Goal: Task Accomplishment & Management: Use online tool/utility

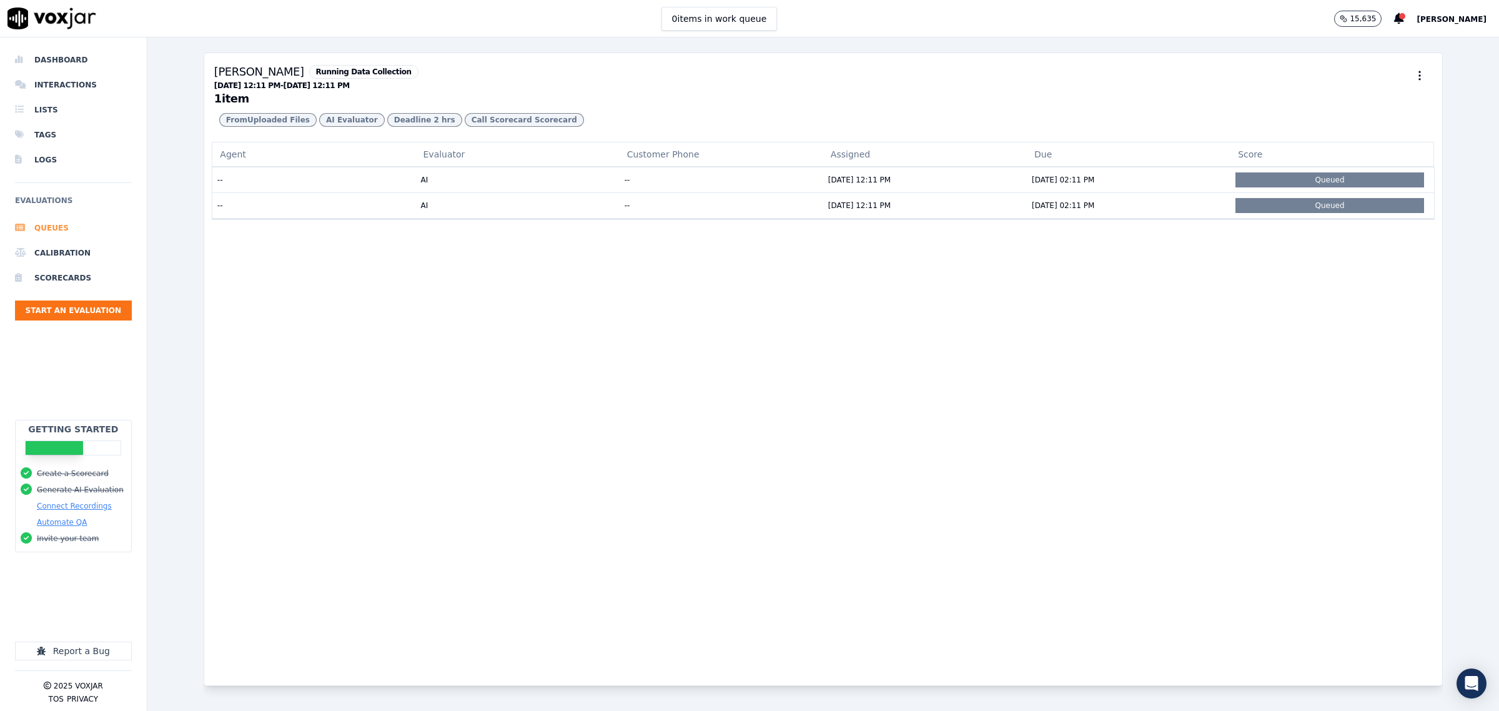
click at [58, 231] on li "Queues" at bounding box center [73, 227] width 117 height 25
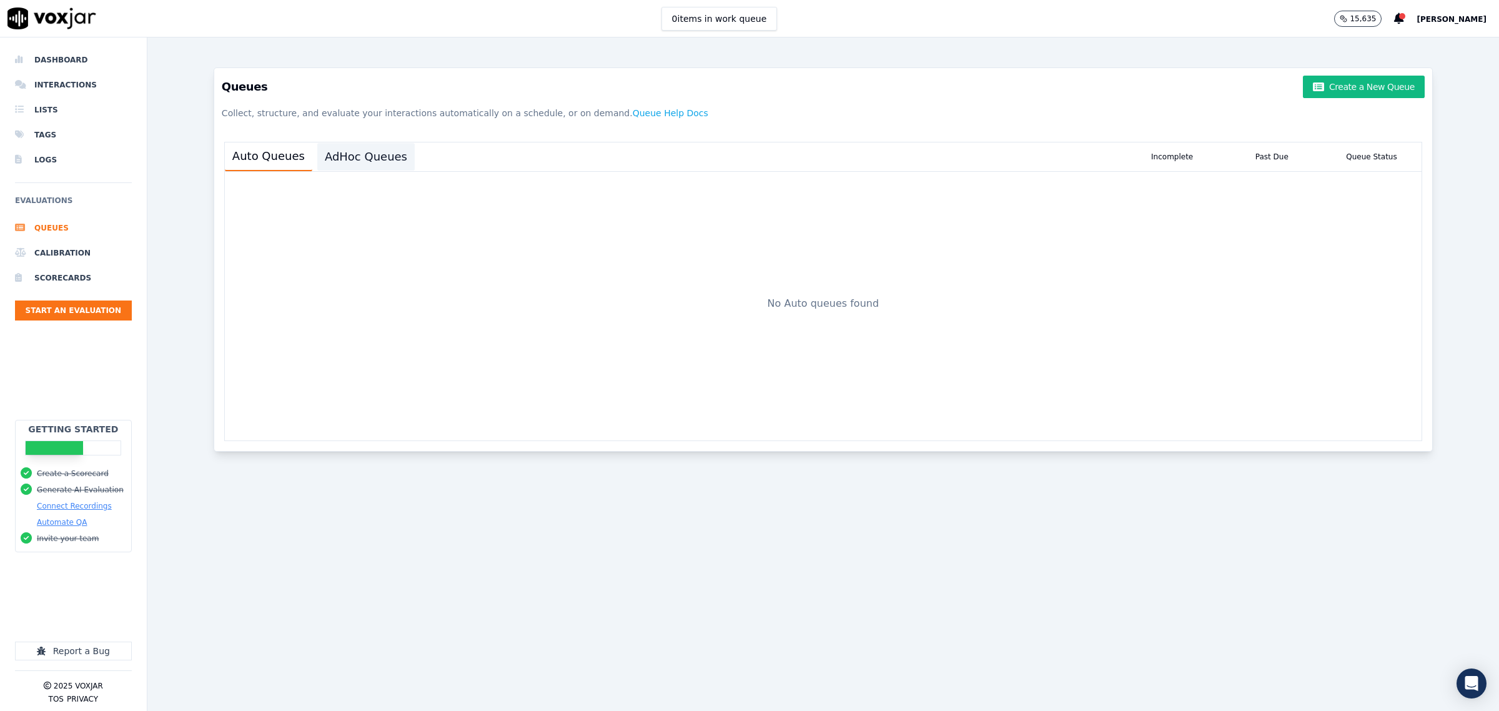
click at [355, 151] on button "AdHoc Queues" at bounding box center [365, 156] width 97 height 27
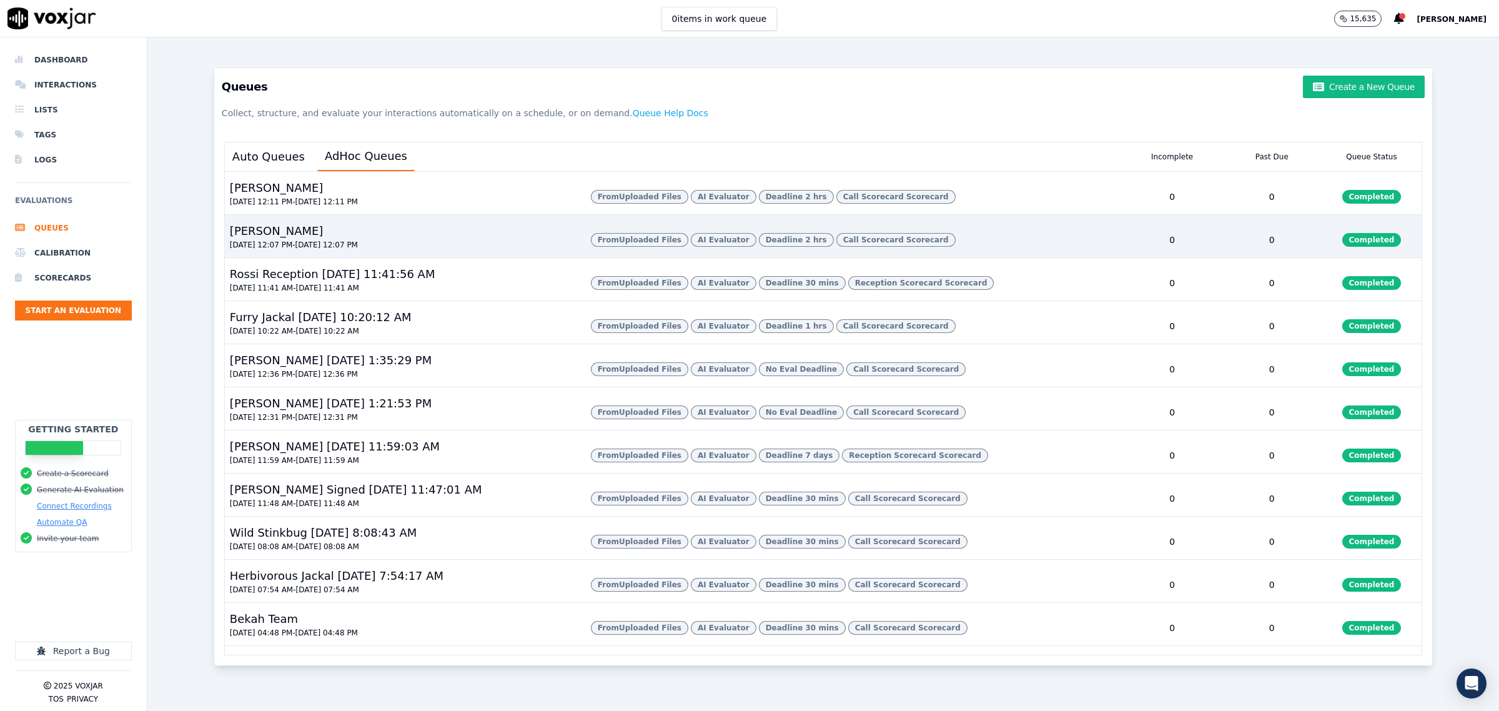
click at [347, 257] on div "Sarah 09/17/2025 12:07 PM - 09/18/2025 12:07 PM" at bounding box center [403, 239] width 356 height 35
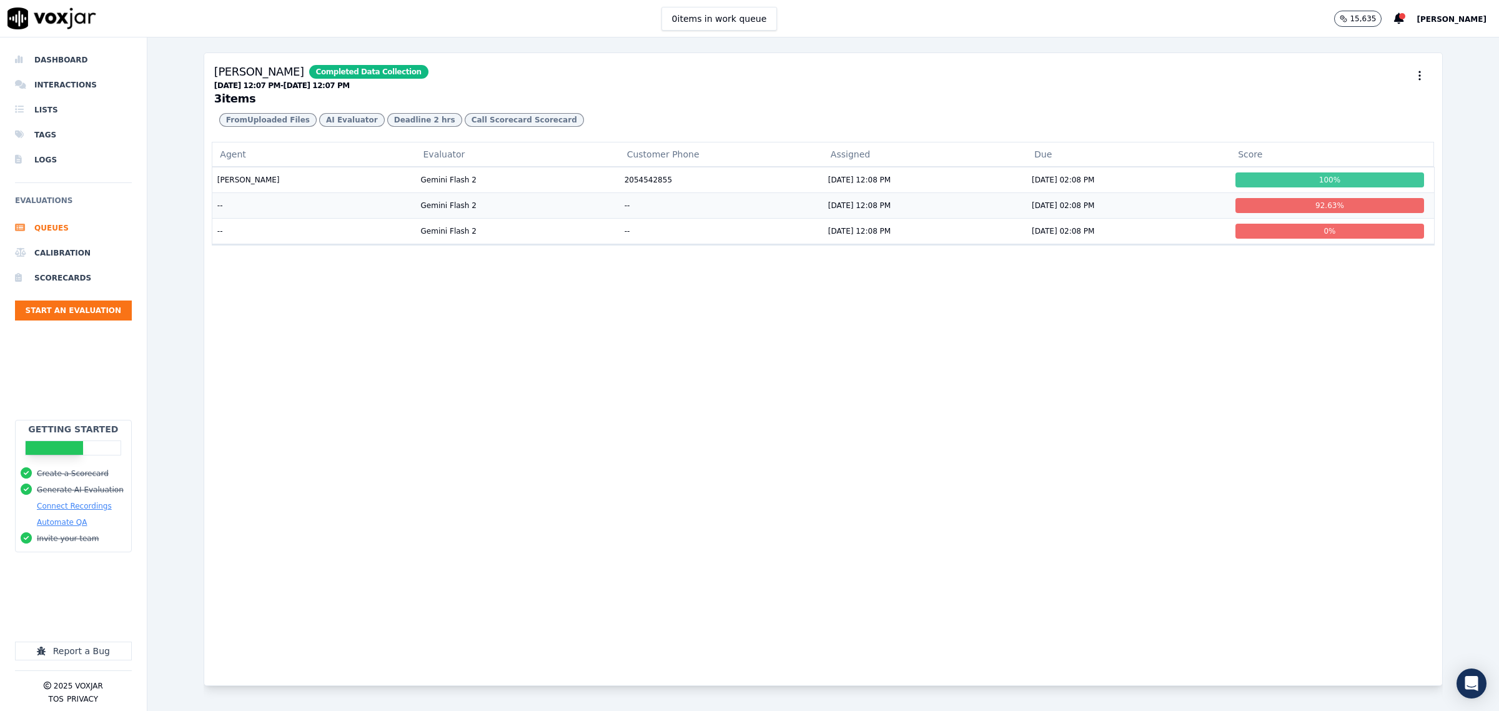
click at [263, 218] on td "--" at bounding box center [314, 205] width 204 height 26
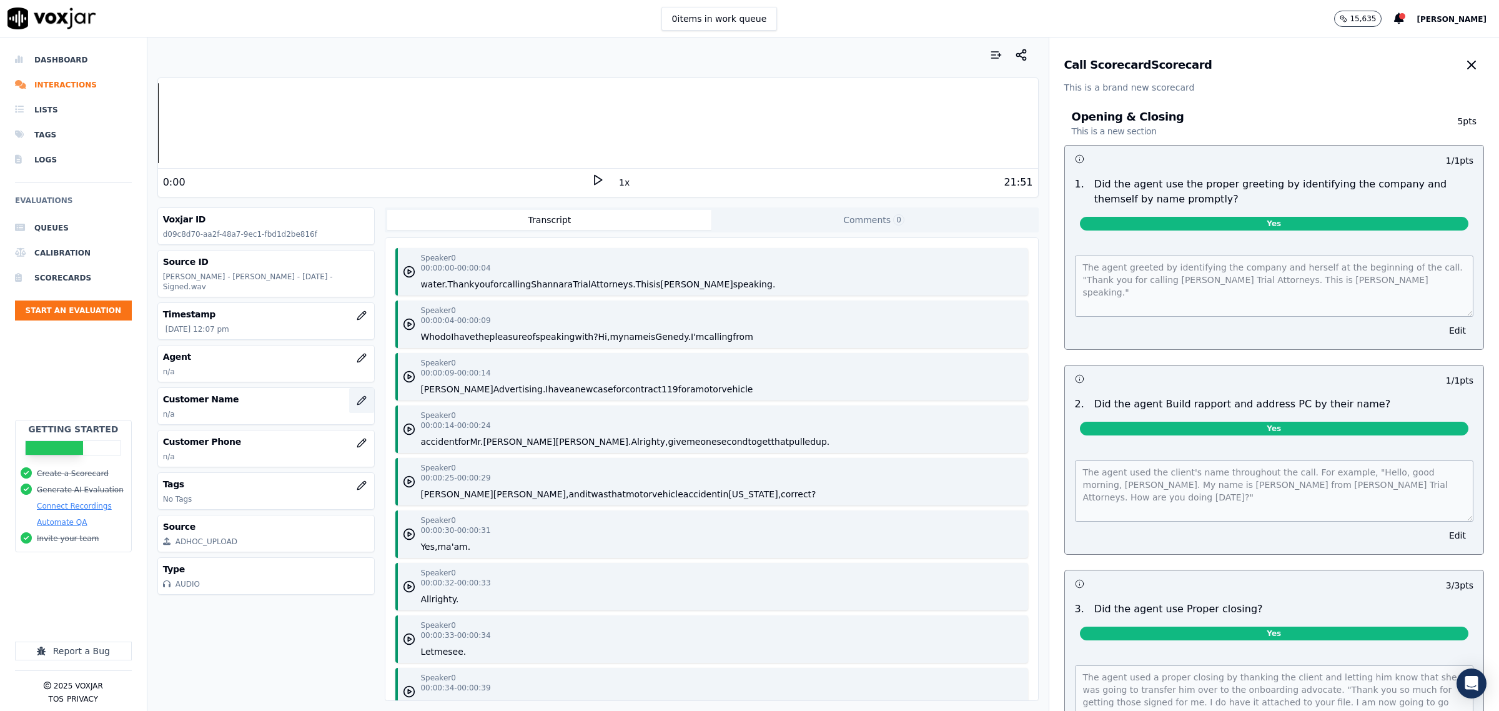
click at [357, 395] on icon "button" at bounding box center [362, 400] width 10 height 10
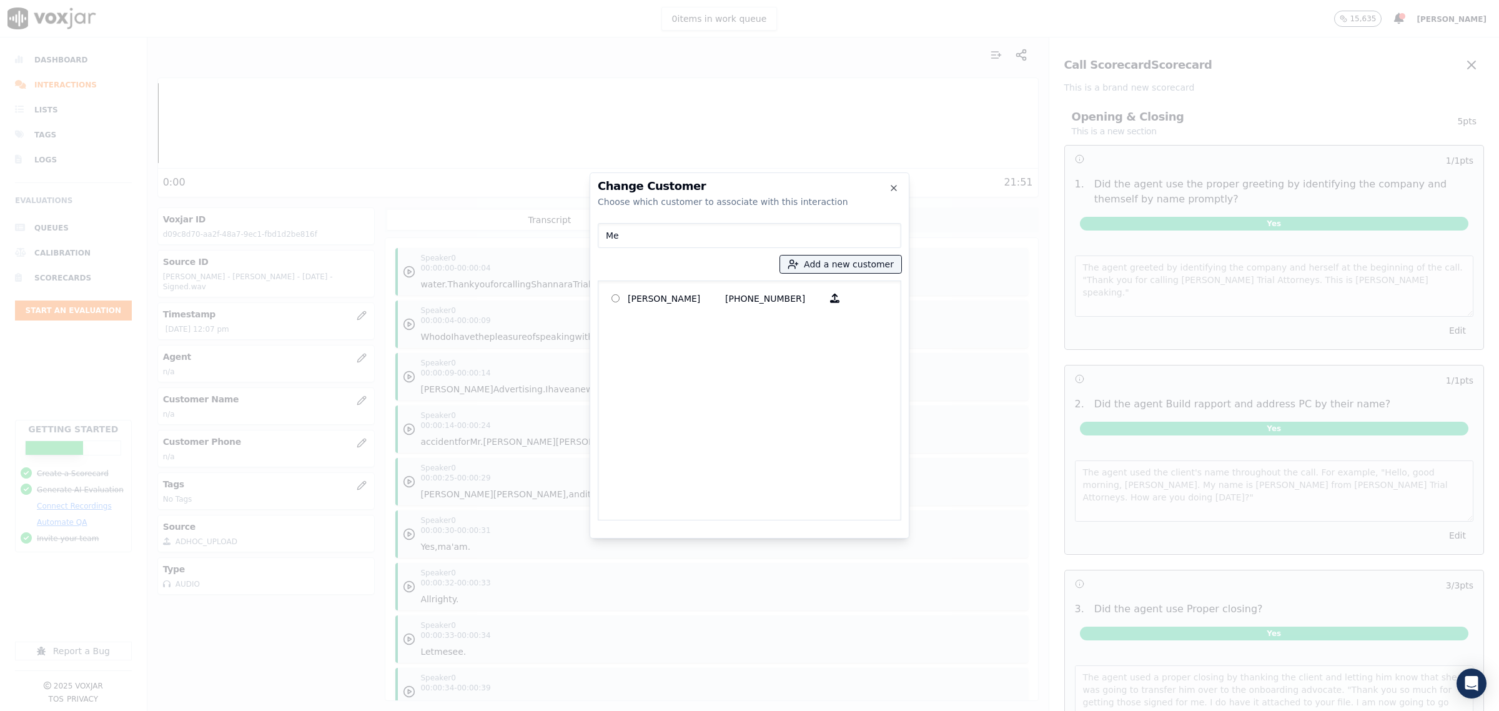
type input "M"
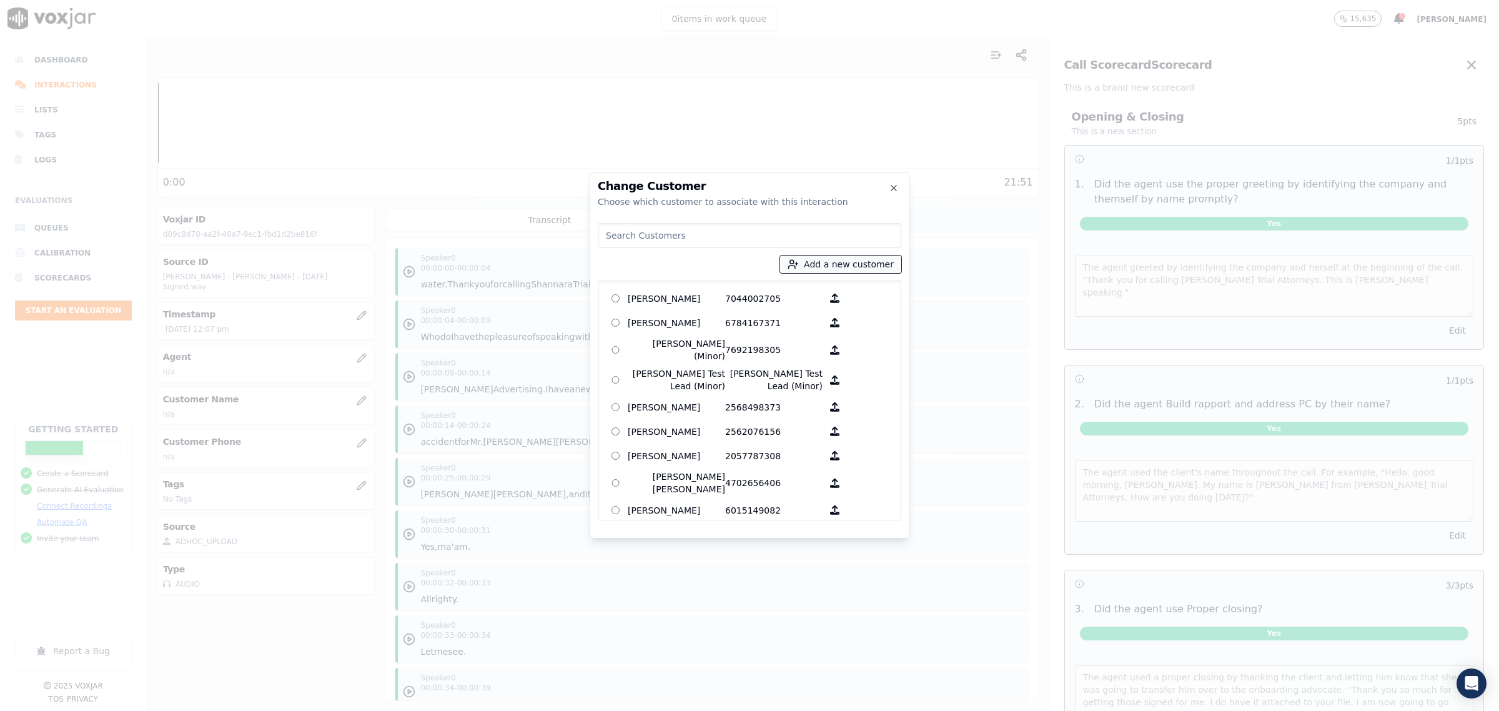
click at [866, 259] on button "Add a new customer" at bounding box center [840, 263] width 121 height 17
type input "Melvin Tyler"
click at [838, 361] on input "Add a New Customer" at bounding box center [845, 361] width 164 height 20
type input "2515138580"
click at [806, 377] on button "Add New Customer" at bounding box center [812, 384] width 99 height 17
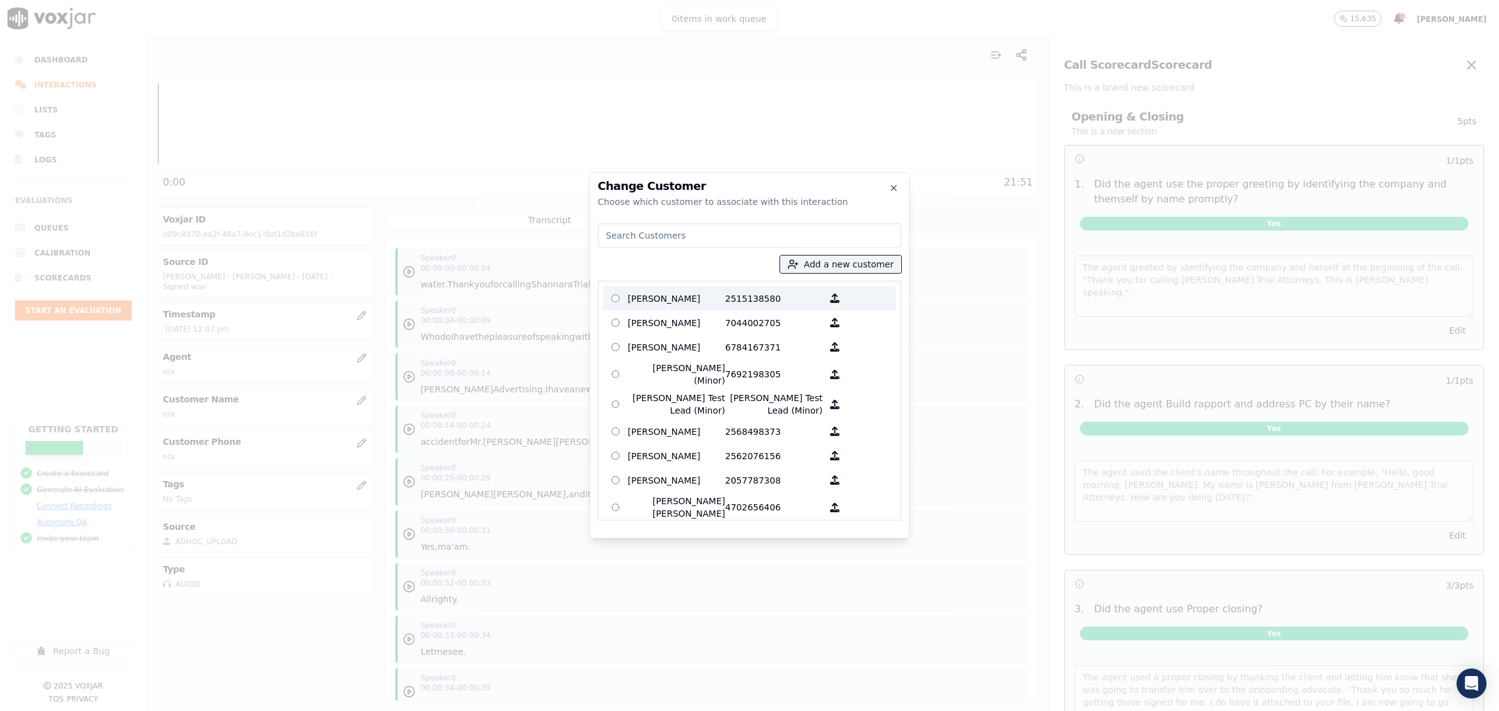
click at [620, 295] on p at bounding box center [615, 298] width 24 height 19
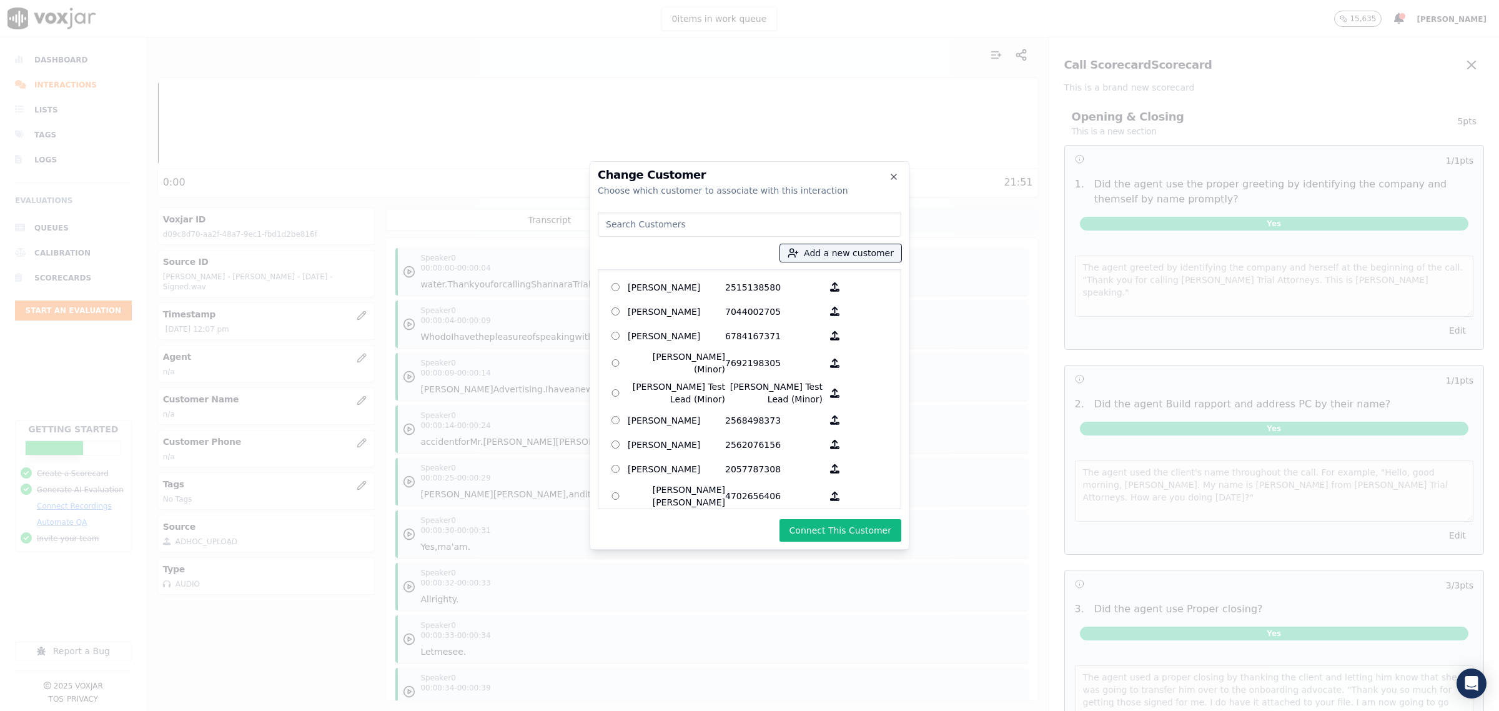
click at [845, 526] on button "Connect This Customer" at bounding box center [840, 530] width 122 height 22
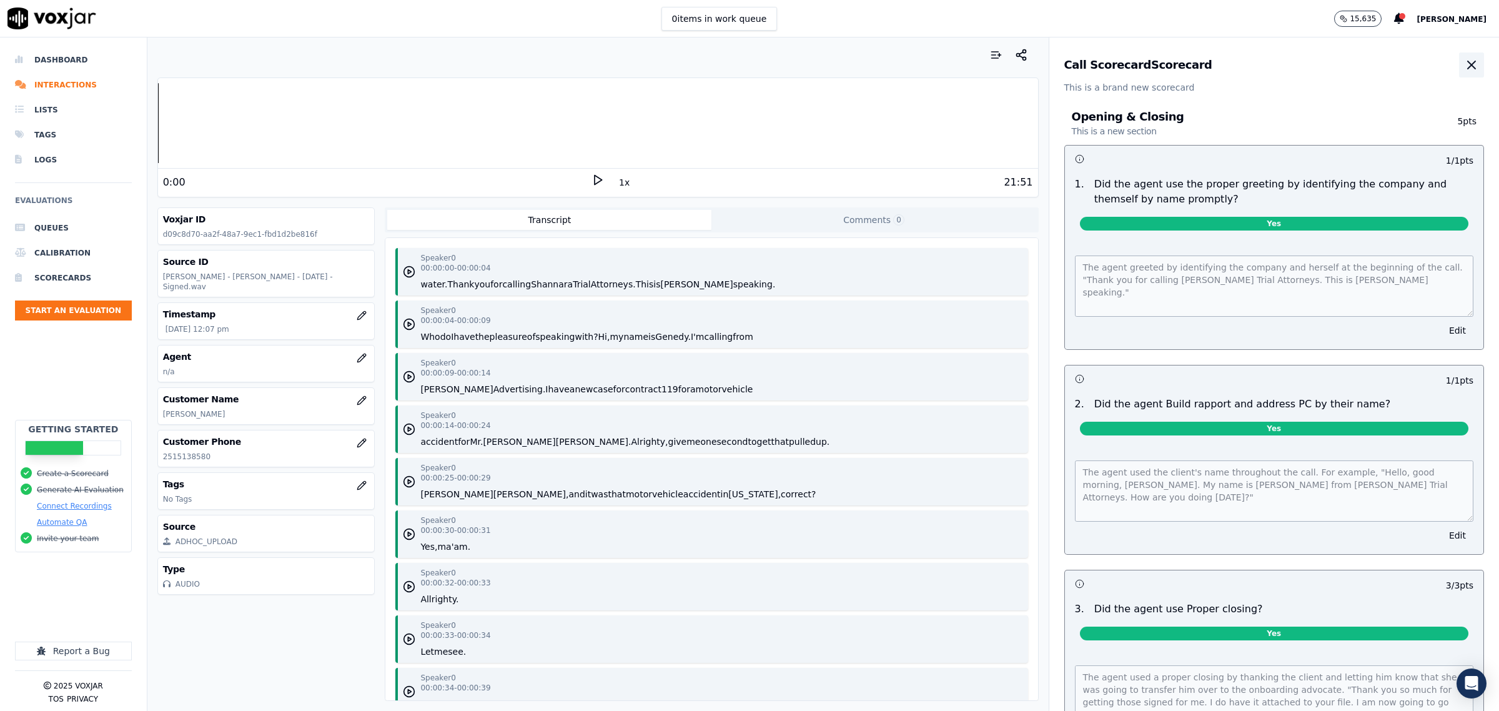
click at [1464, 61] on icon "button" at bounding box center [1471, 64] width 15 height 15
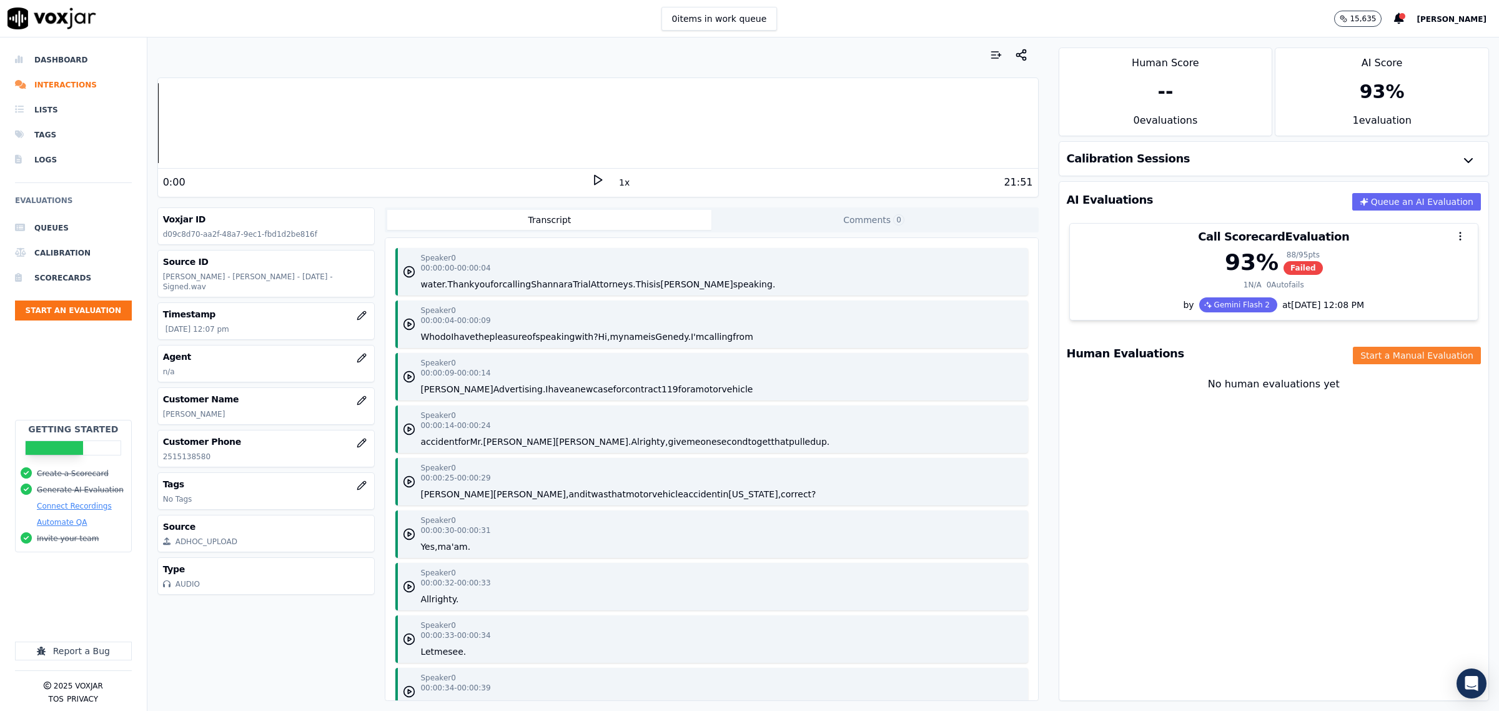
click at [1374, 356] on button "Start a Manual Evaluation" at bounding box center [1417, 355] width 128 height 17
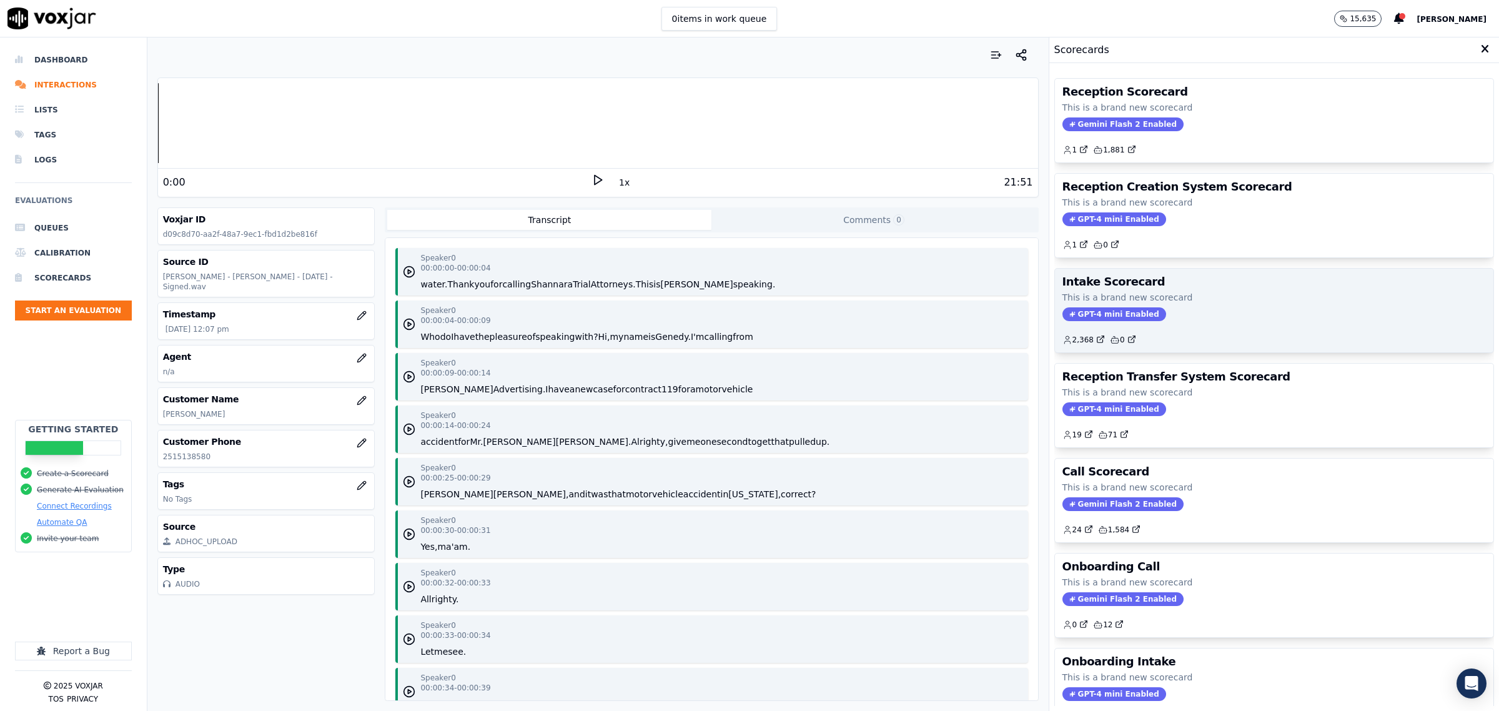
click at [1175, 295] on p "This is a brand new scorecard" at bounding box center [1273, 297] width 423 height 12
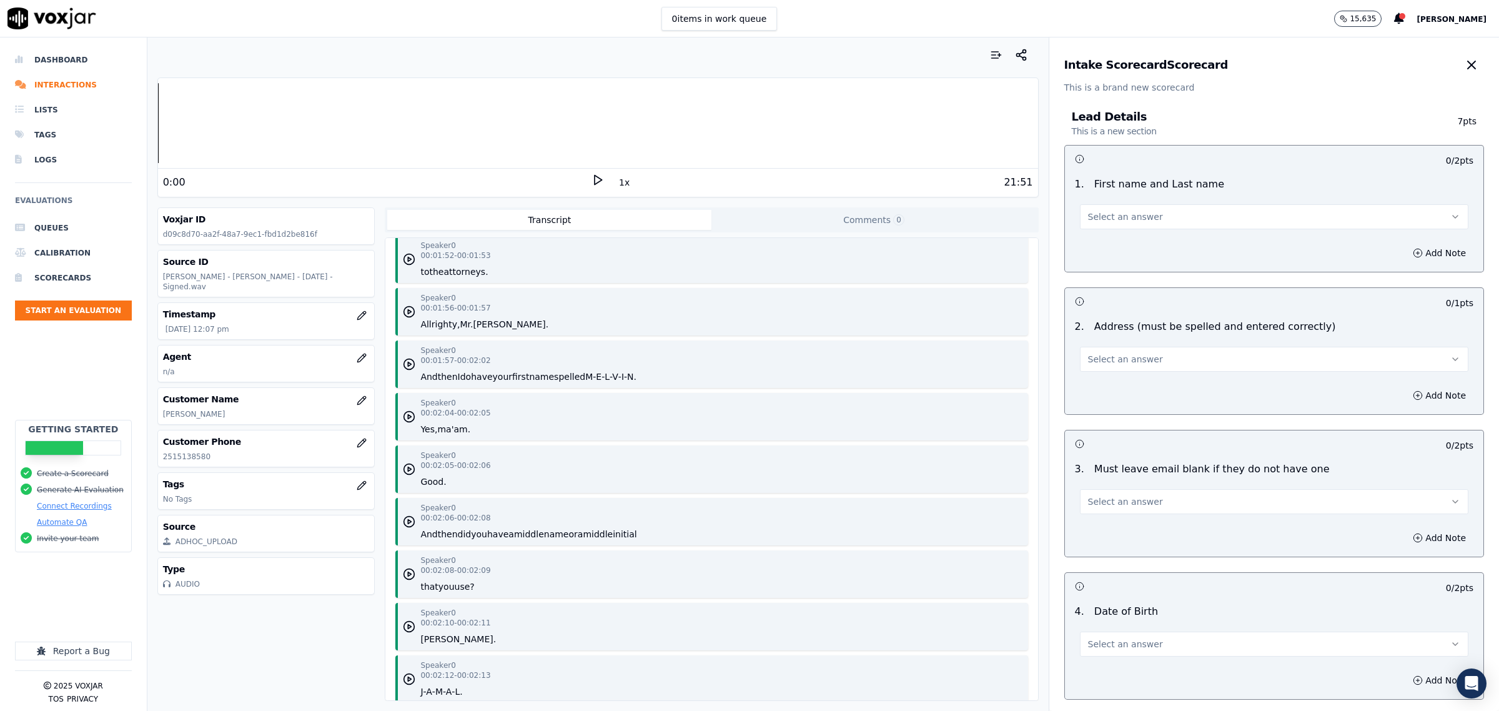
scroll to position [1483, 0]
click at [1165, 216] on button "Select an answer" at bounding box center [1274, 216] width 388 height 25
click at [1135, 239] on div "Yes" at bounding box center [1248, 245] width 363 height 20
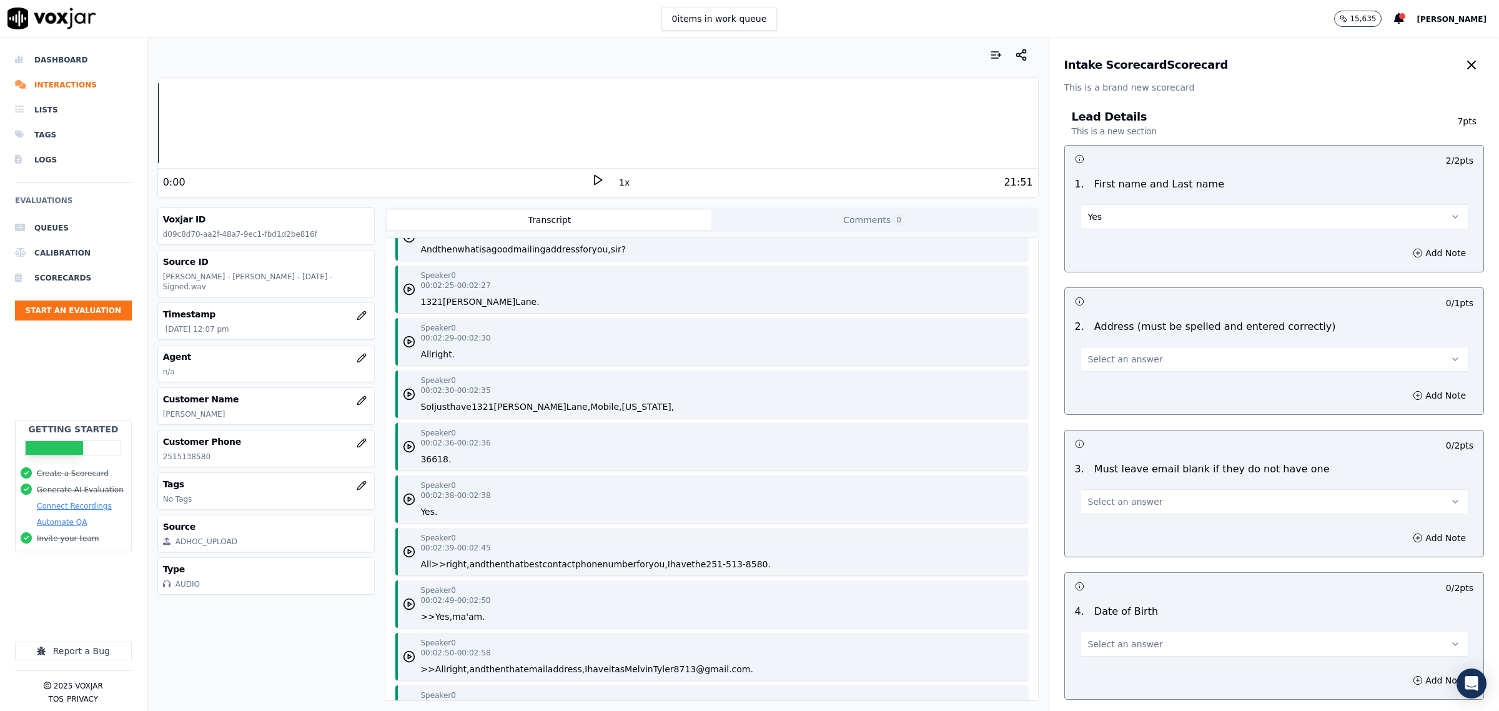
click at [1148, 354] on button "Select an answer" at bounding box center [1274, 359] width 388 height 25
click at [1120, 385] on div "Yes" at bounding box center [1248, 388] width 363 height 20
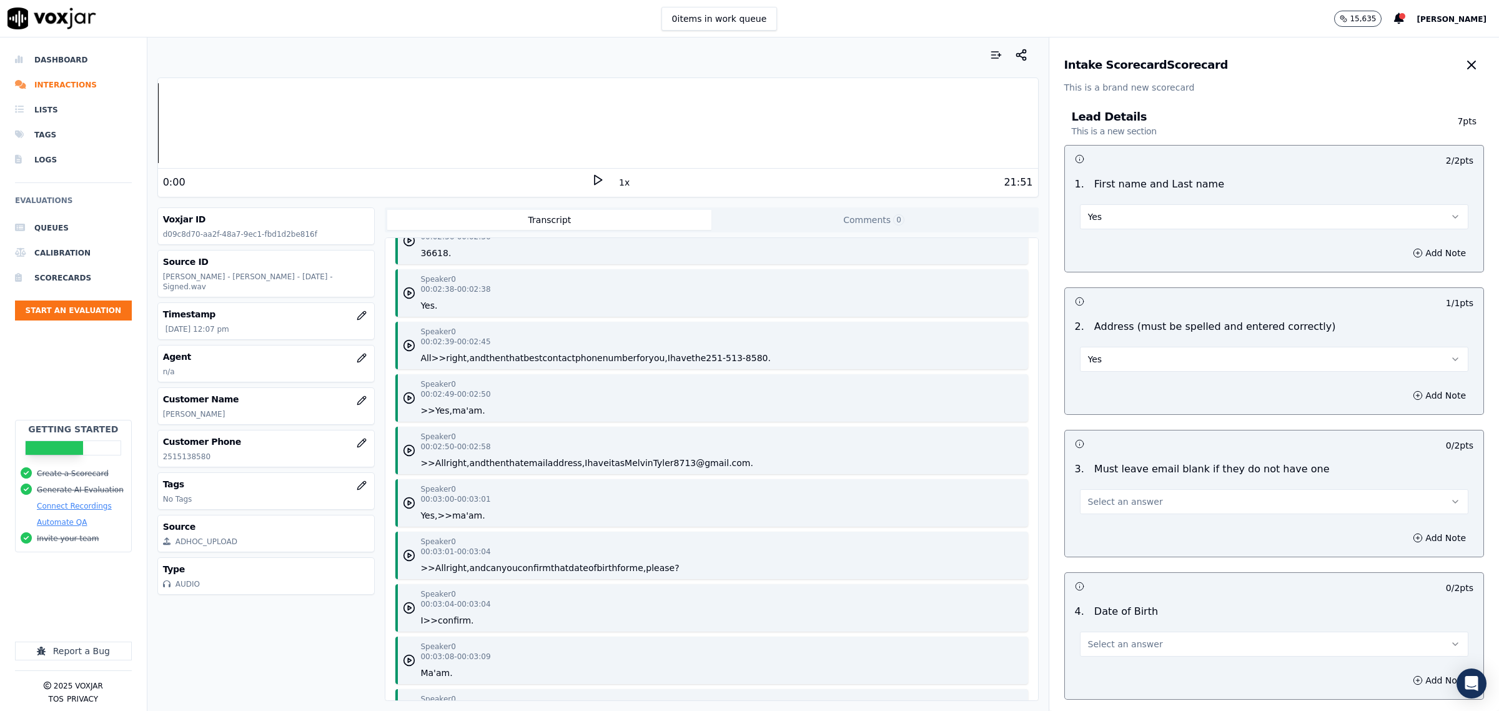
scroll to position [2420, 0]
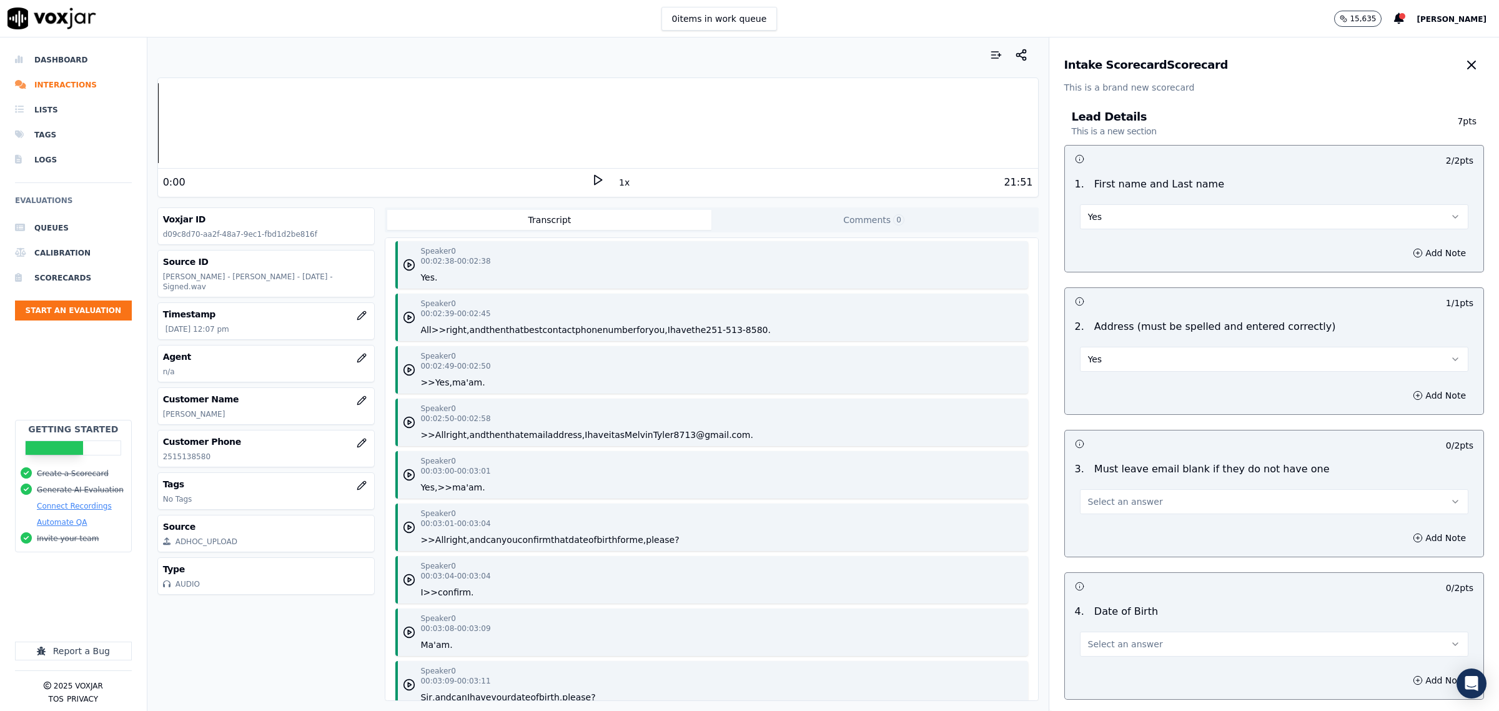
click at [1165, 500] on button "Select an answer" at bounding box center [1274, 501] width 388 height 25
click at [1113, 528] on div "Yes" at bounding box center [1248, 530] width 363 height 20
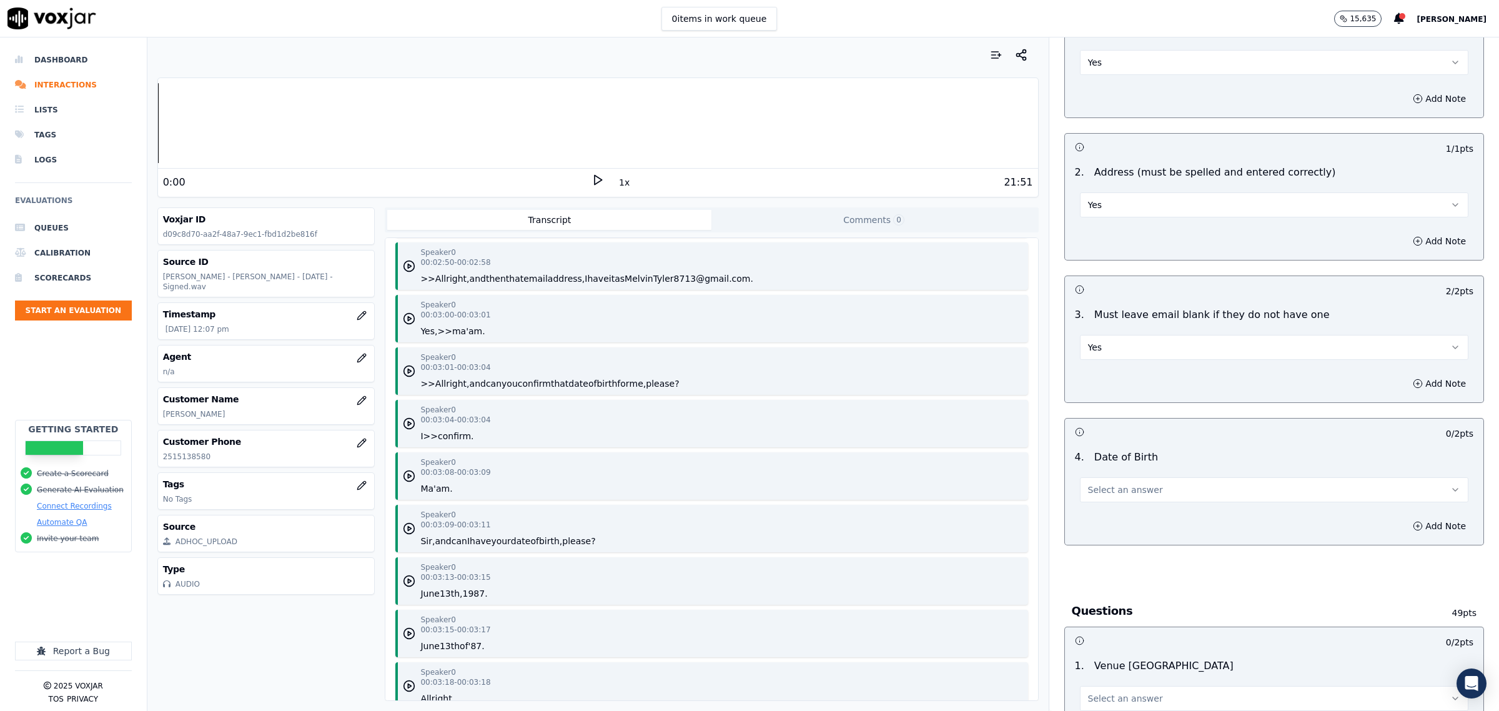
scroll to position [156, 0]
click at [1138, 497] on button "Select an answer" at bounding box center [1274, 487] width 388 height 25
click at [1124, 517] on div "Yes" at bounding box center [1248, 517] width 363 height 20
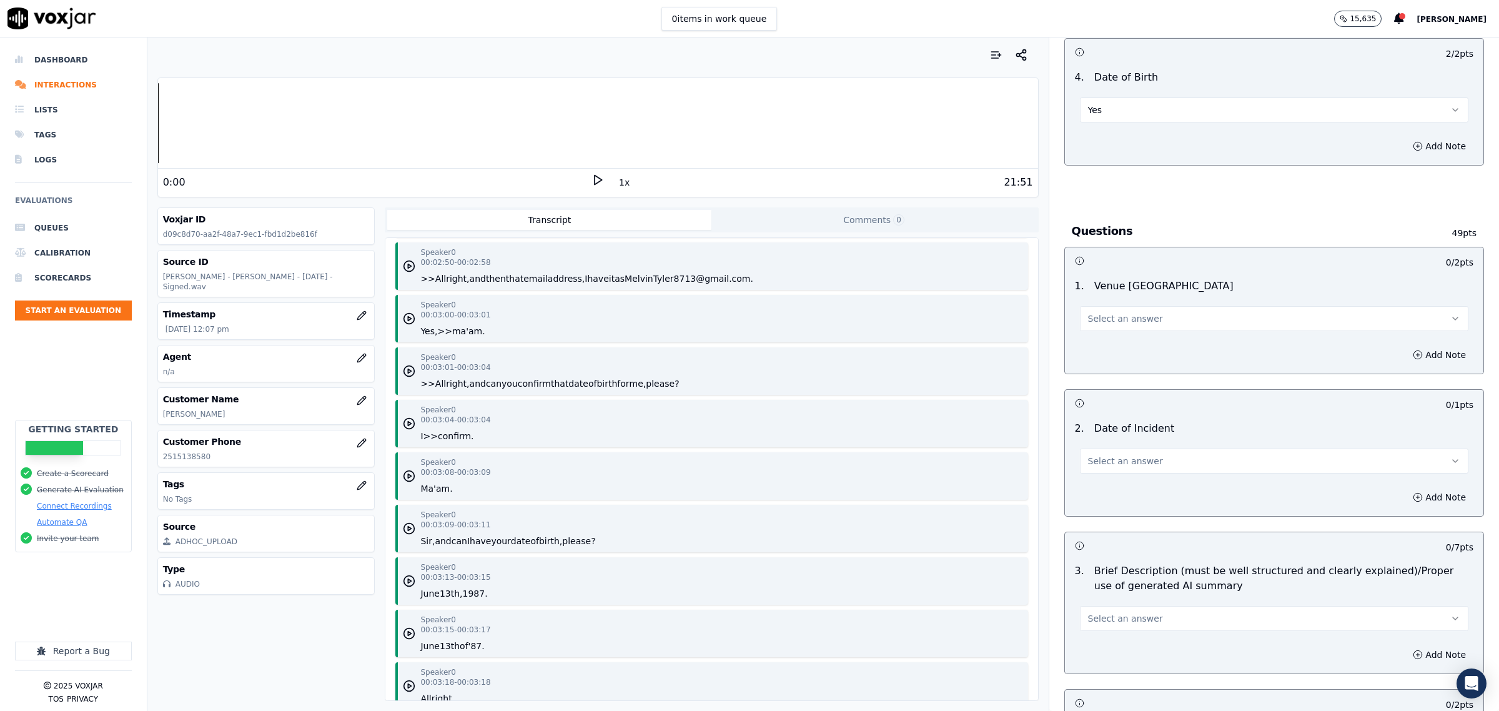
scroll to position [547, 0]
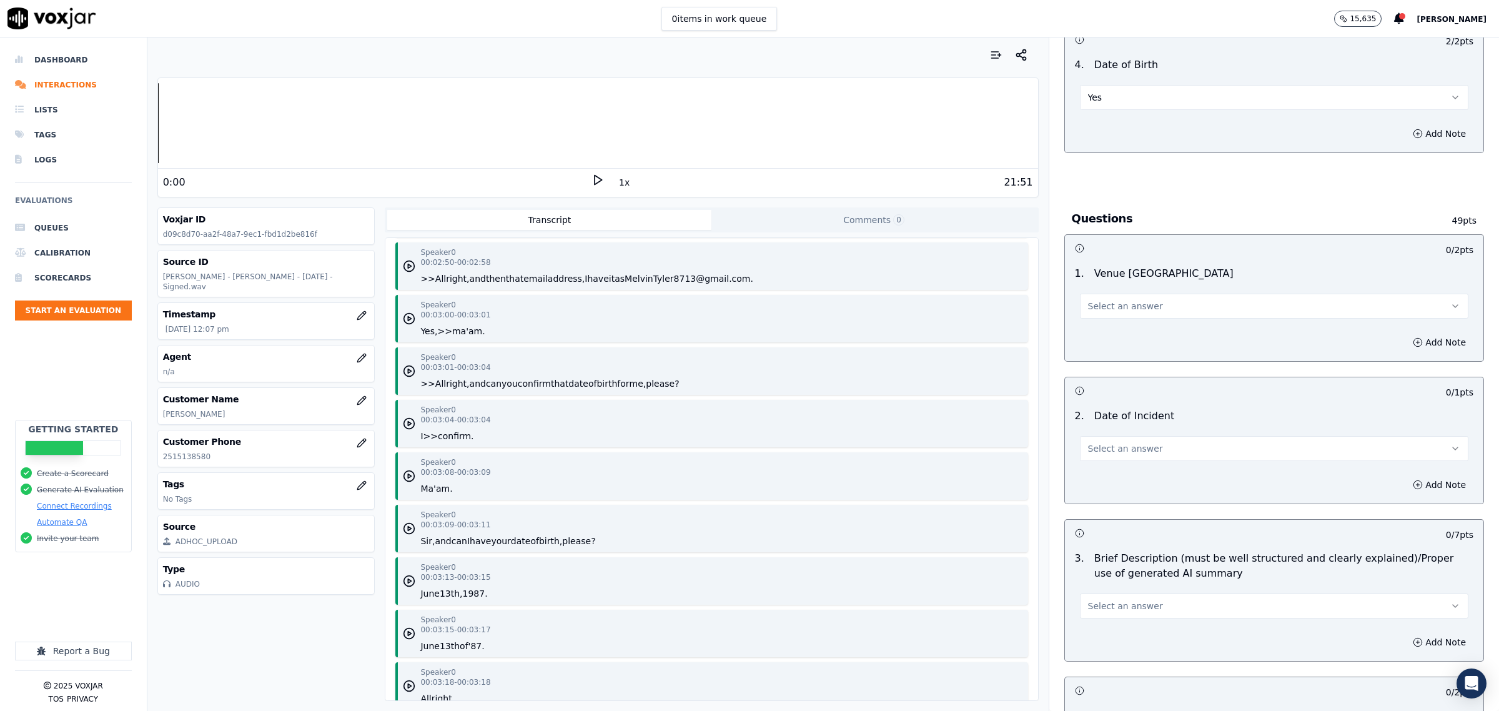
click at [1126, 312] on span "Select an answer" at bounding box center [1125, 306] width 75 height 12
click at [1120, 340] on div "Yes" at bounding box center [1248, 335] width 363 height 20
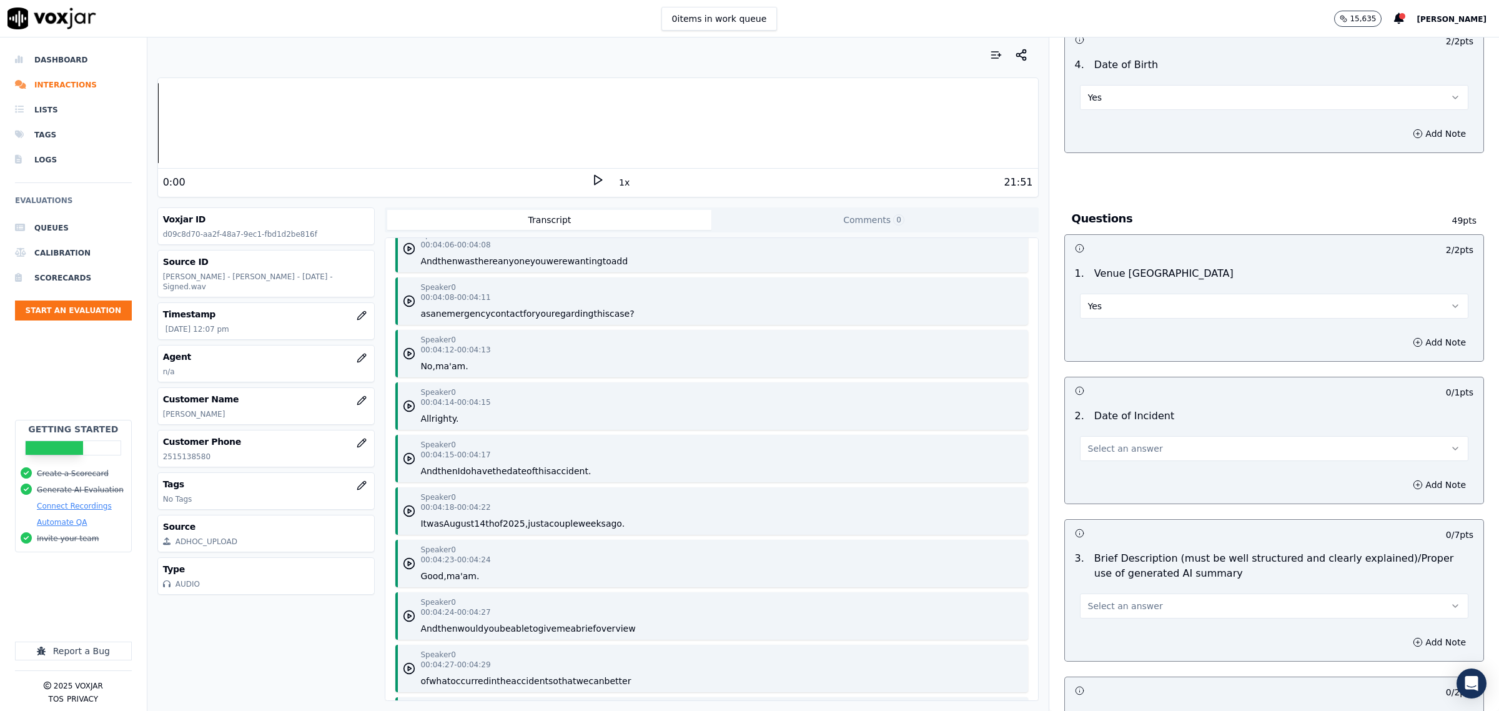
scroll to position [3982, 0]
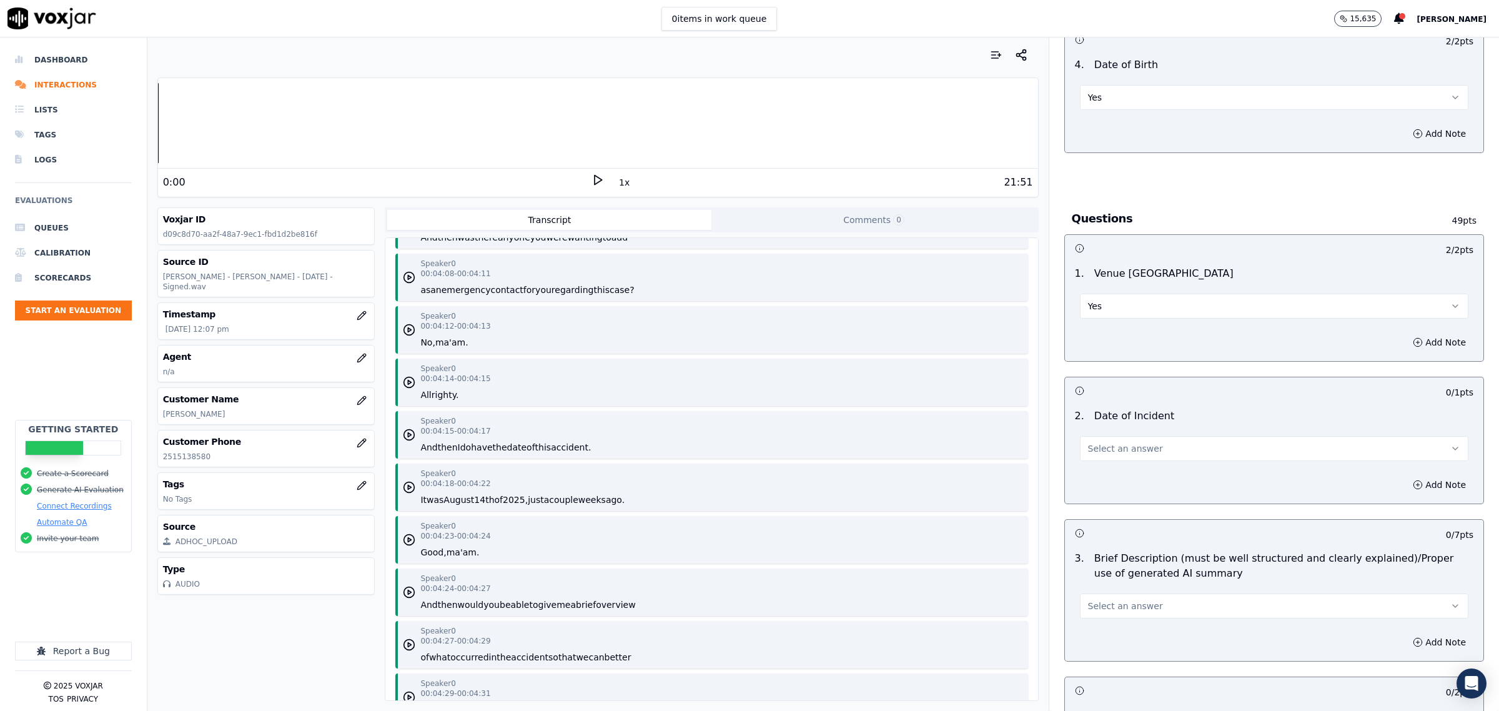
drag, startPoint x: 1155, startPoint y: 444, endPoint x: 1150, endPoint y: 448, distance: 6.8
click at [1151, 445] on button "Select an answer" at bounding box center [1274, 448] width 388 height 25
click at [1122, 480] on div "Yes" at bounding box center [1248, 478] width 363 height 20
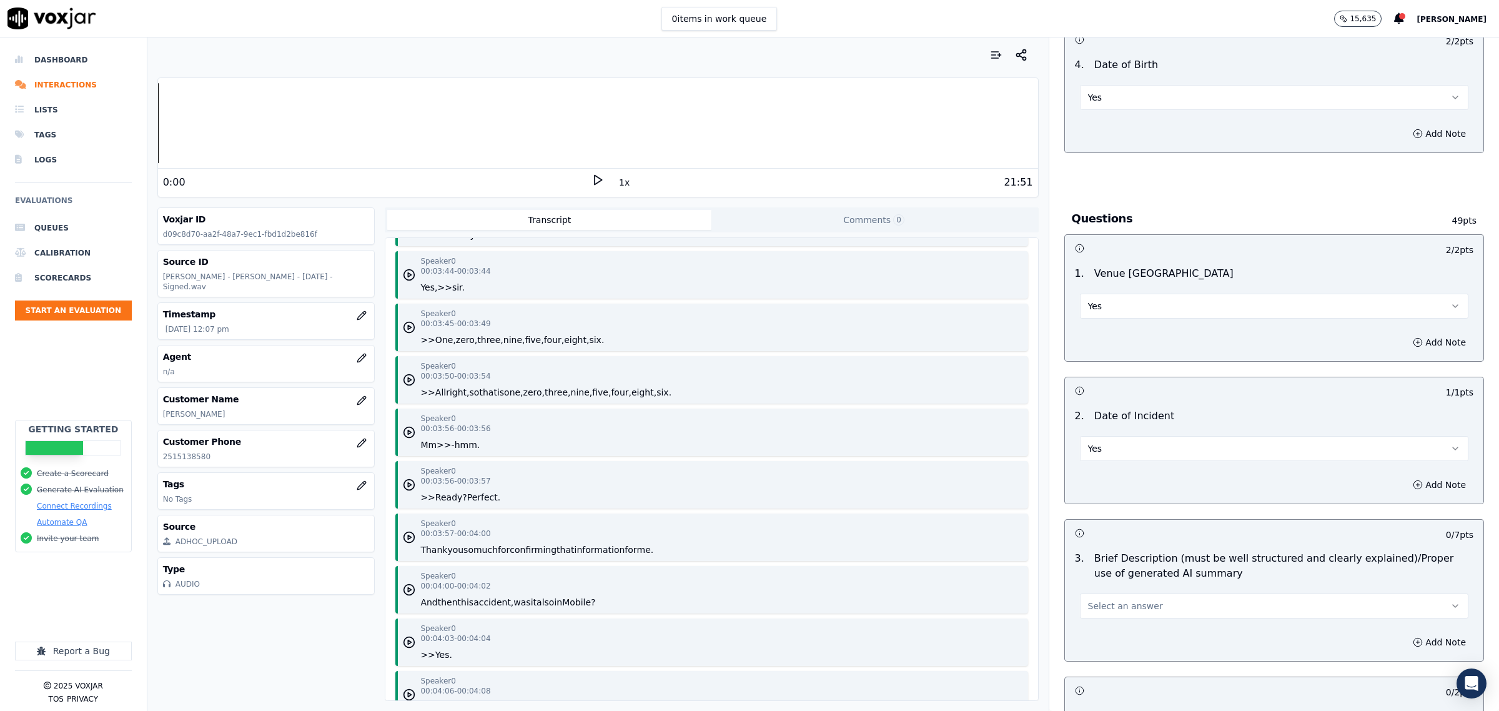
scroll to position [3513, 0]
click at [1157, 297] on button "Yes" at bounding box center [1274, 306] width 388 height 25
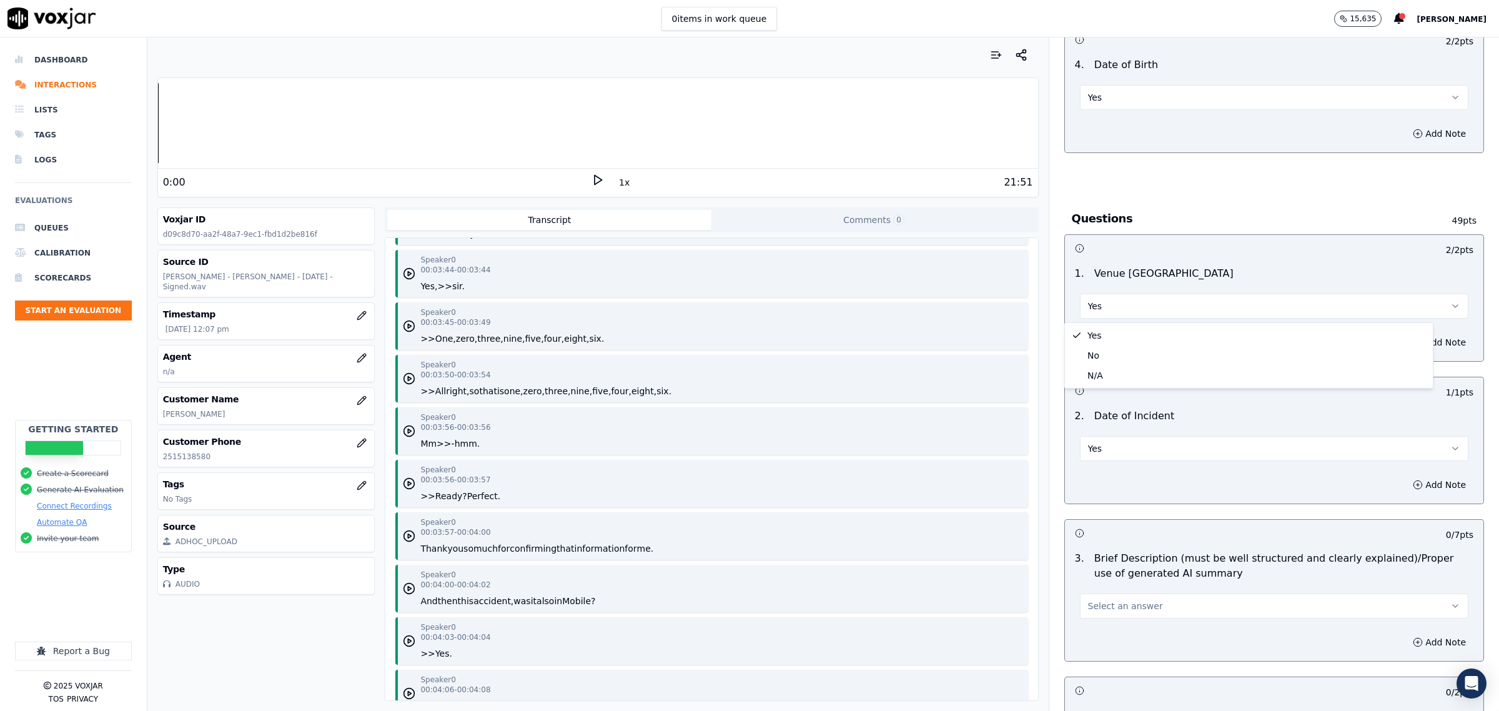
click at [1196, 222] on h3 "Questions" at bounding box center [1240, 218] width 337 height 16
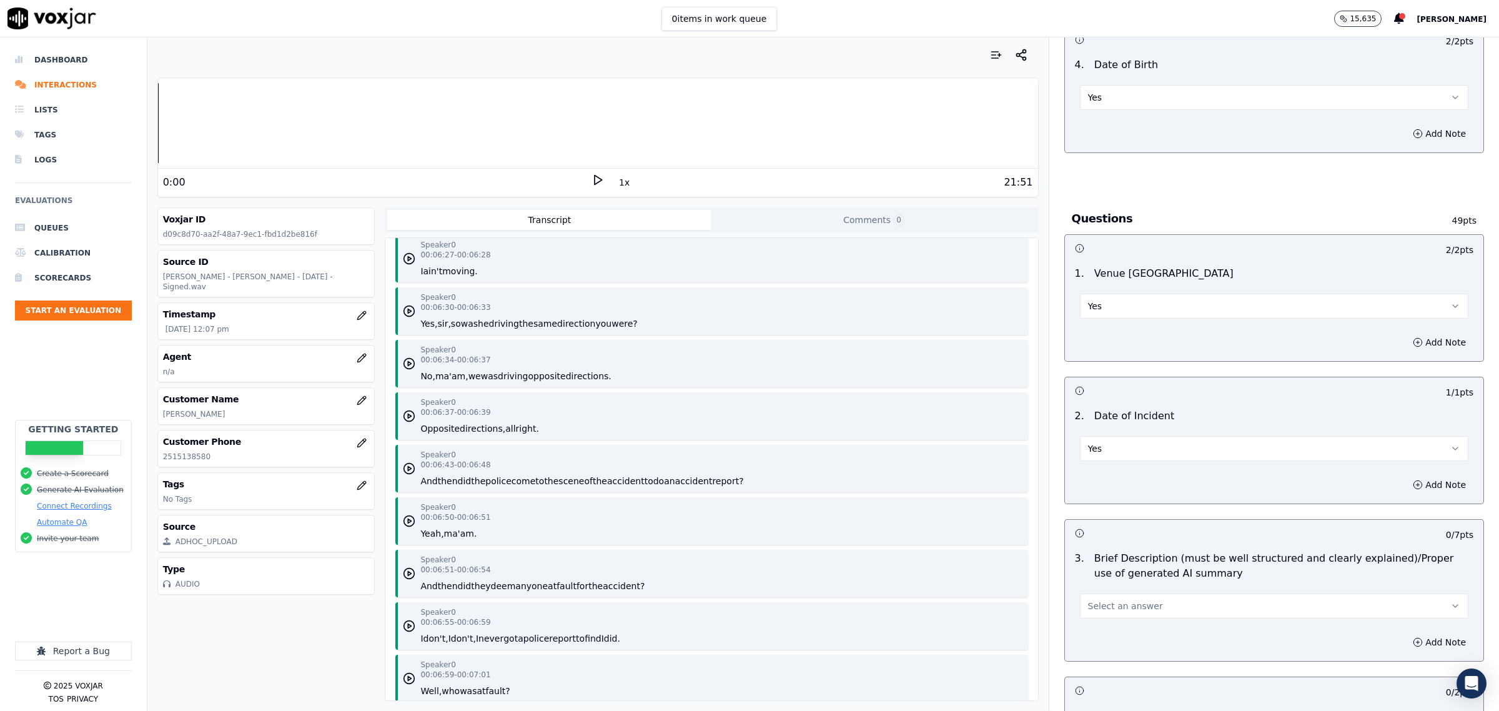
scroll to position [5856, 0]
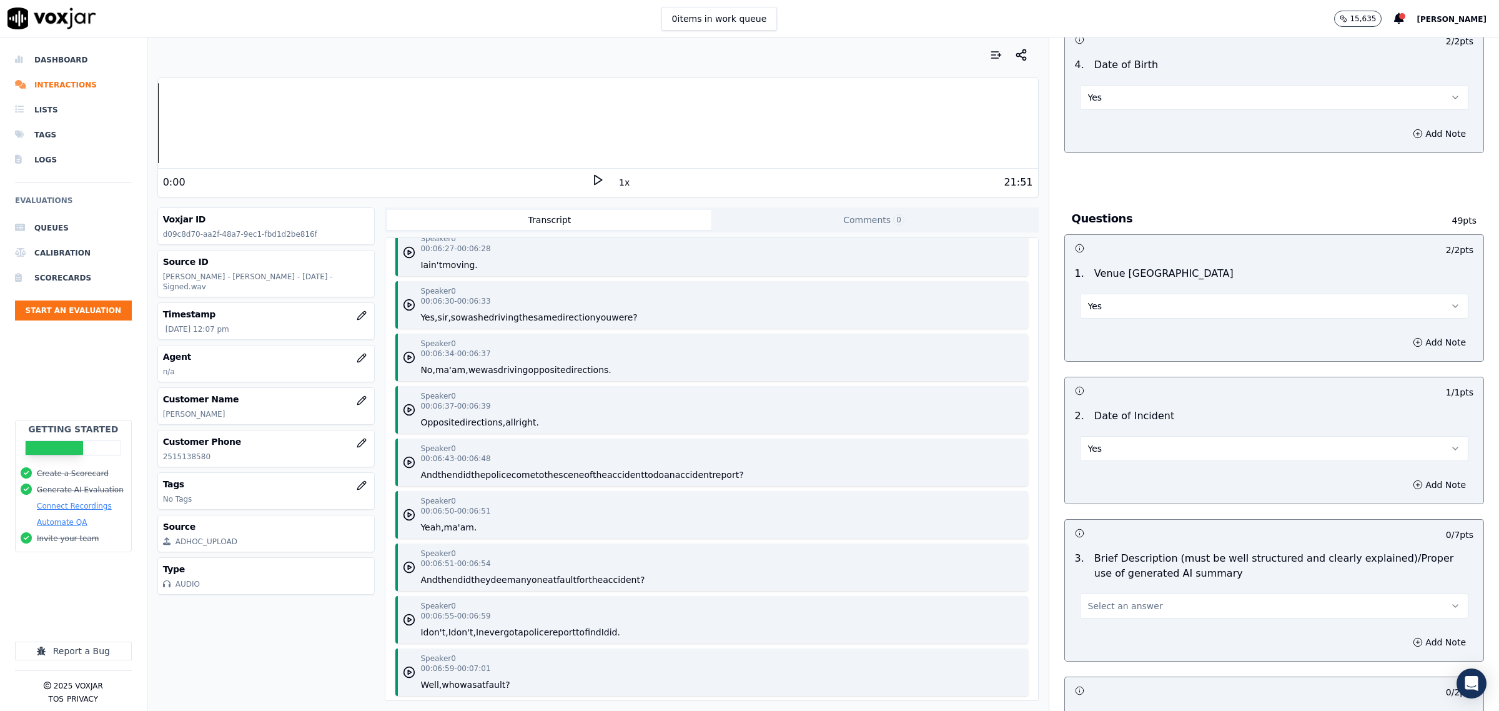
click at [1162, 598] on button "Select an answer" at bounding box center [1274, 605] width 388 height 25
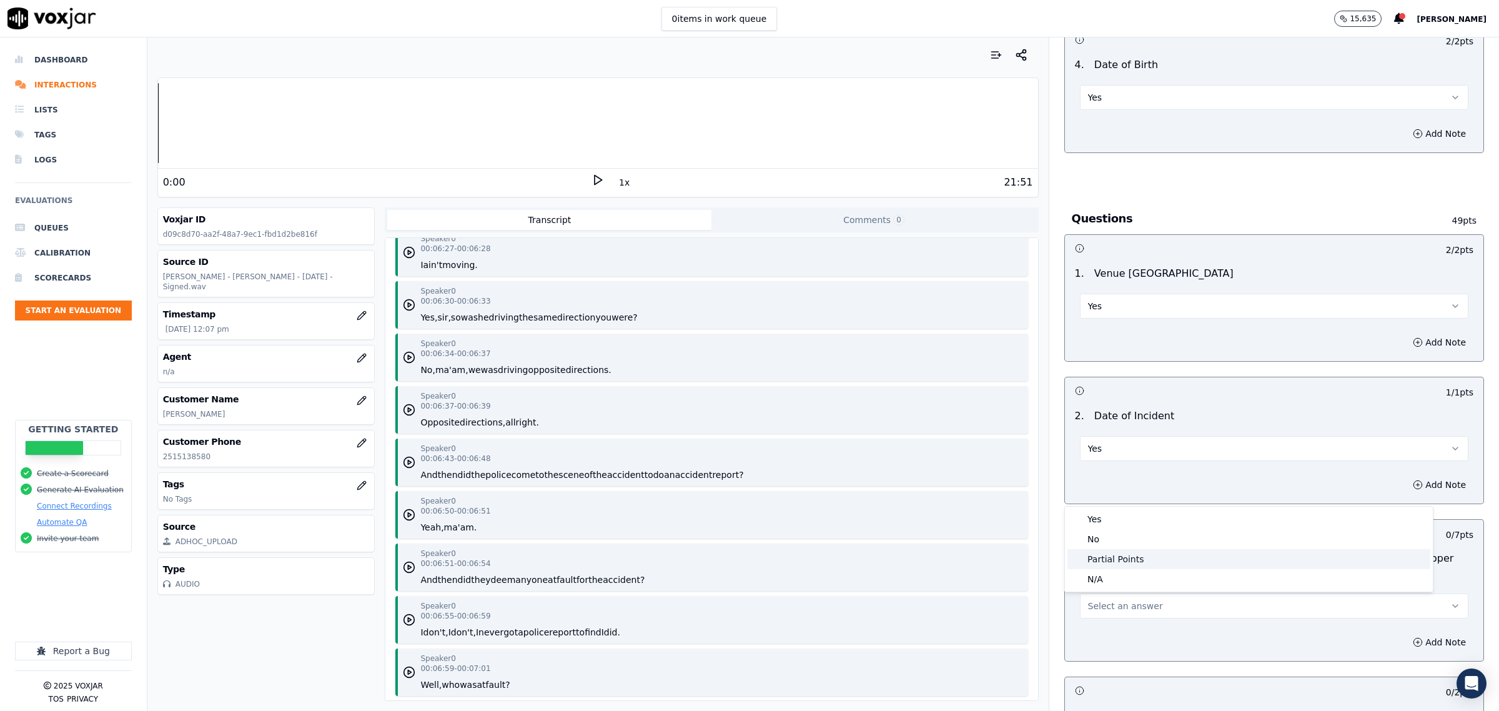
click at [1159, 550] on div "Partial Points" at bounding box center [1248, 559] width 363 height 20
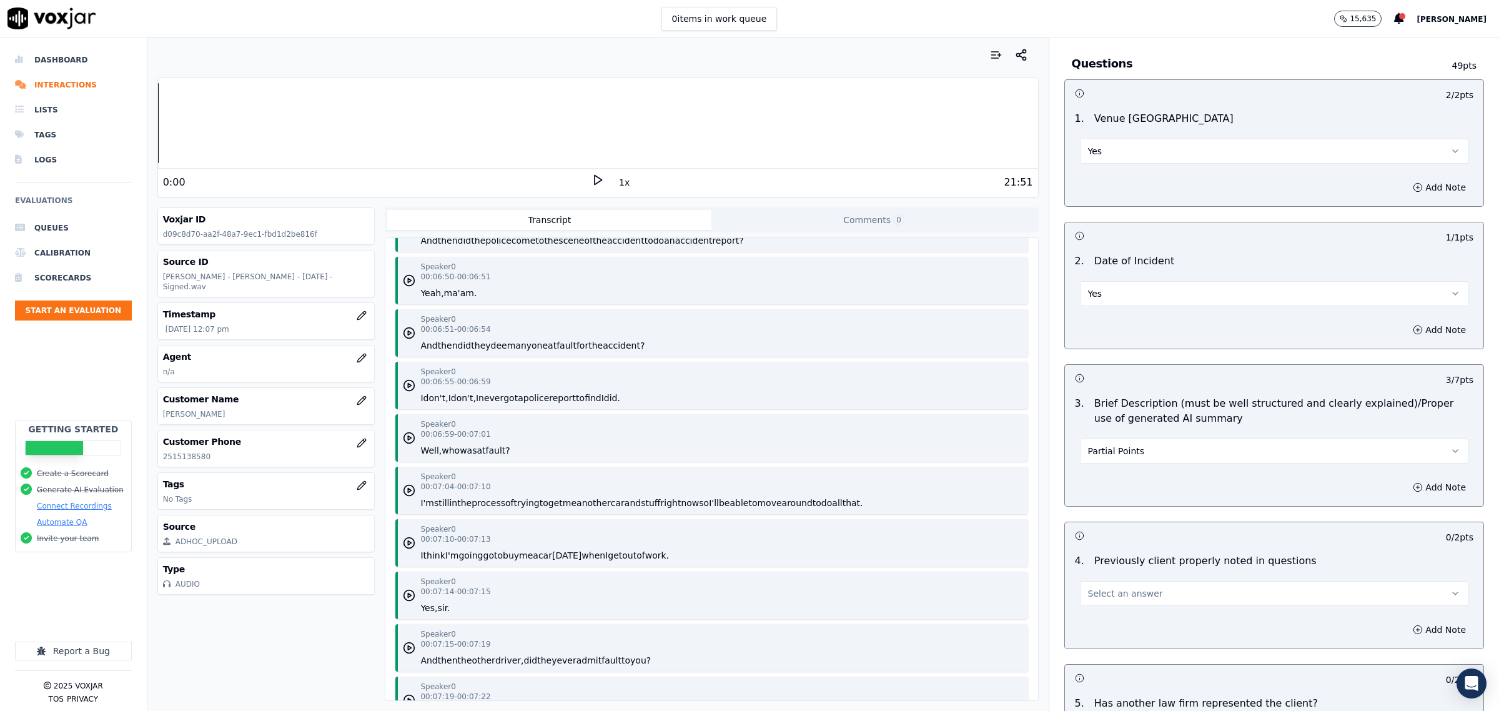
scroll to position [703, 0]
click at [1407, 487] on button "Add Note" at bounding box center [1439, 485] width 68 height 17
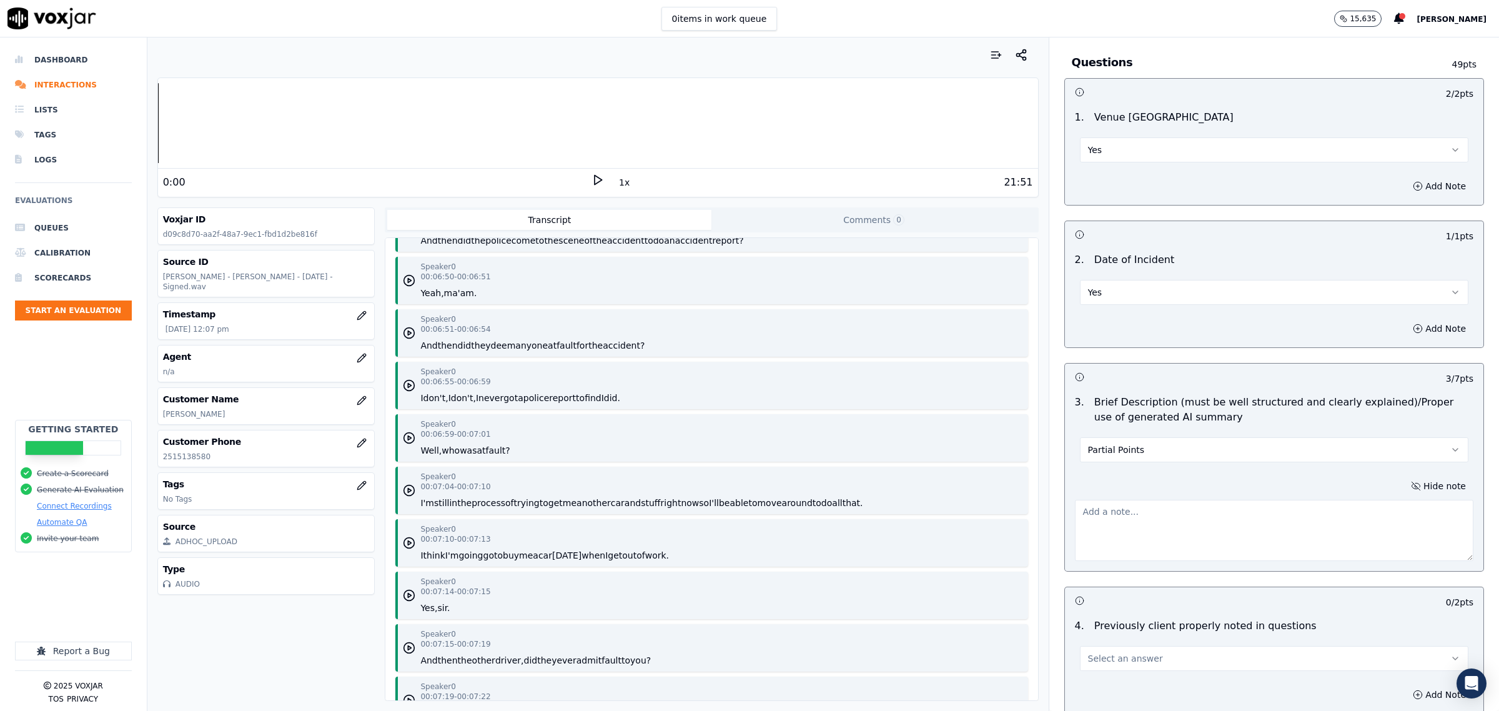
click at [1247, 531] on textarea at bounding box center [1274, 530] width 398 height 61
paste textarea "PC was in his lane driving, Adverse was in the turning lane that was being used…"
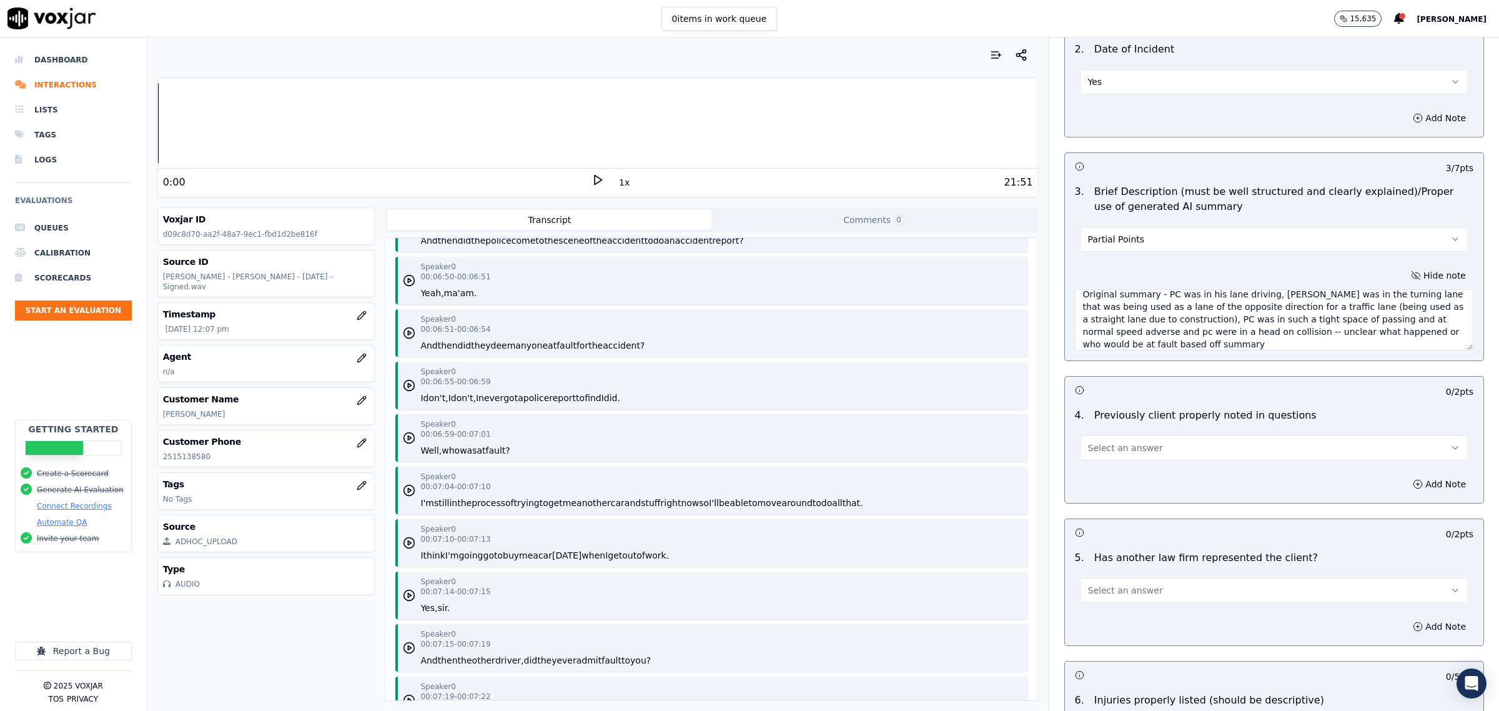
scroll to position [937, 0]
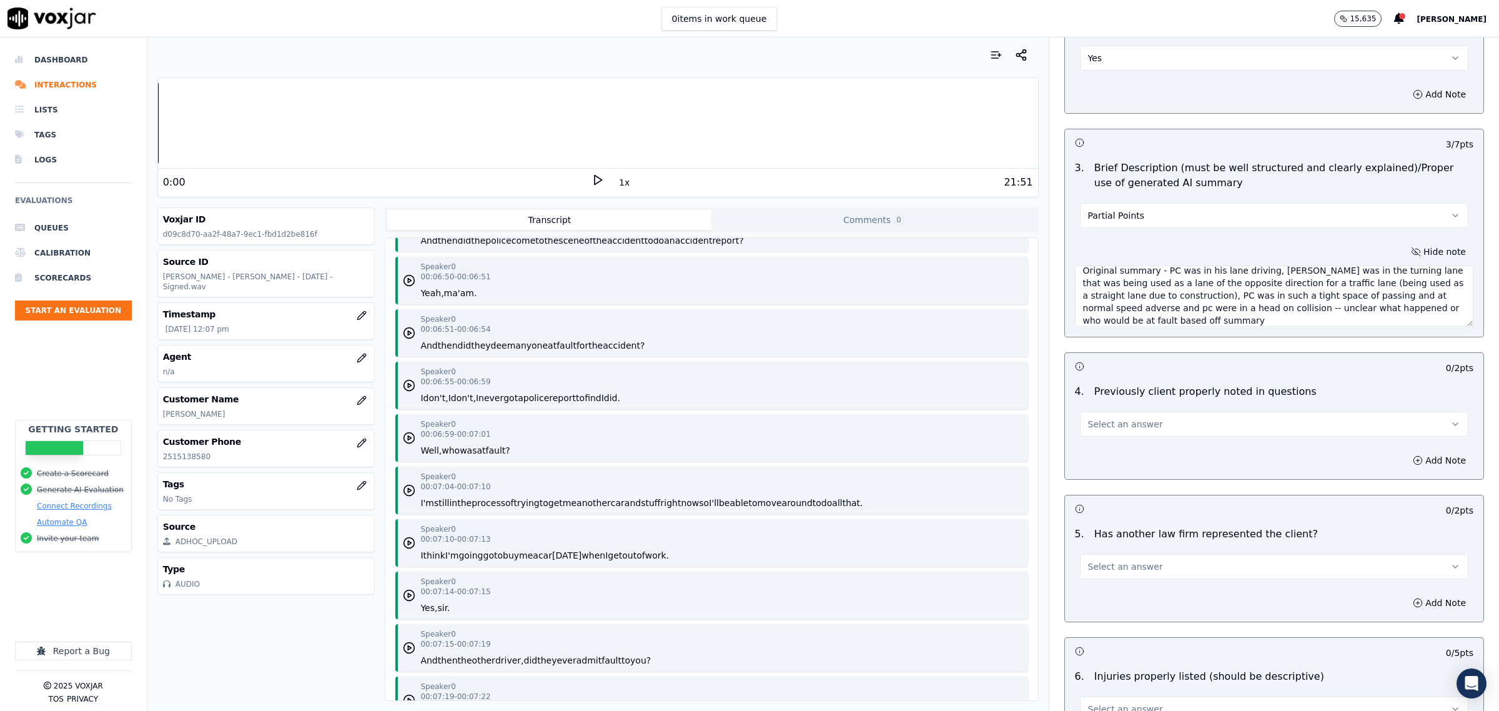
type textarea "Original summary - PC was in his lane driving, Adverse was in the turning lane …"
click at [407, 327] on icon "button" at bounding box center [409, 333] width 12 height 12
click at [599, 182] on rect at bounding box center [600, 180] width 2 height 8
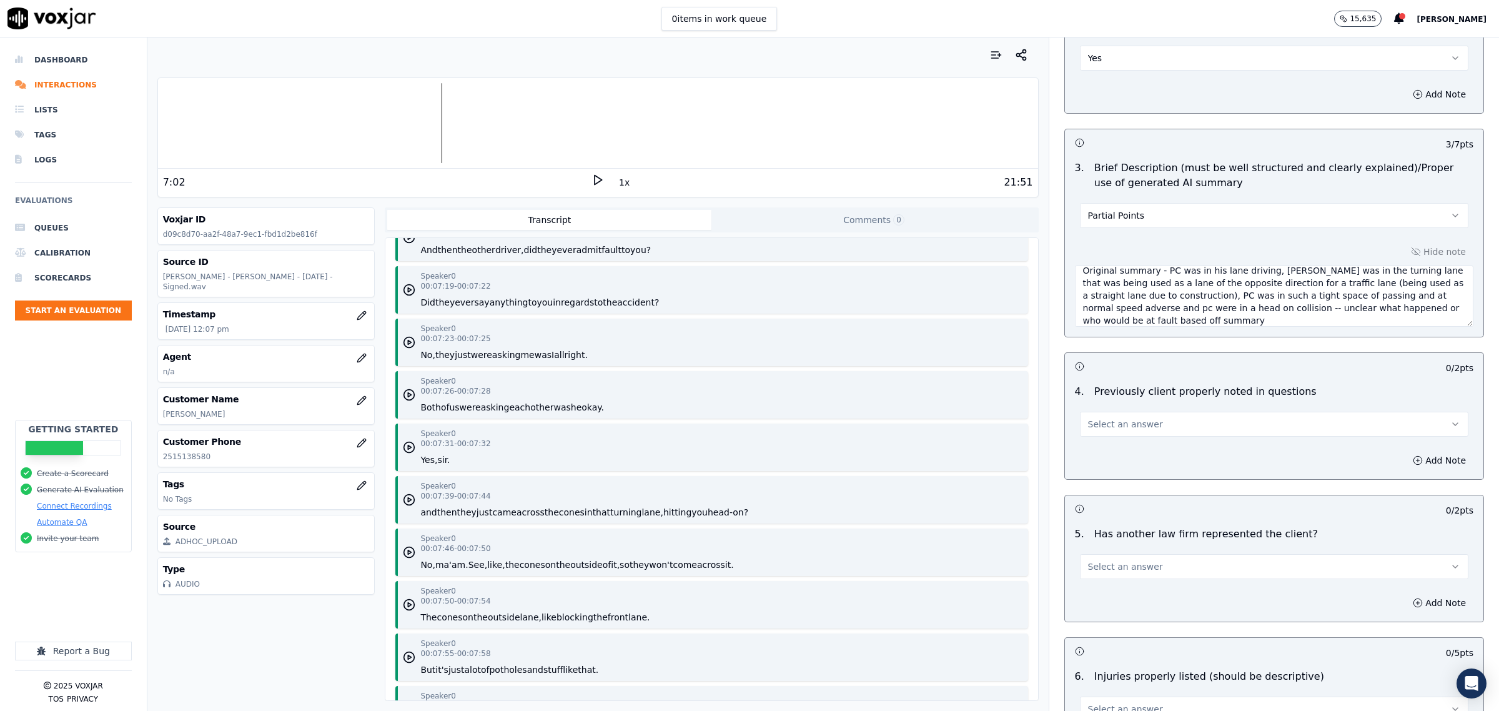
scroll to position [6714, 0]
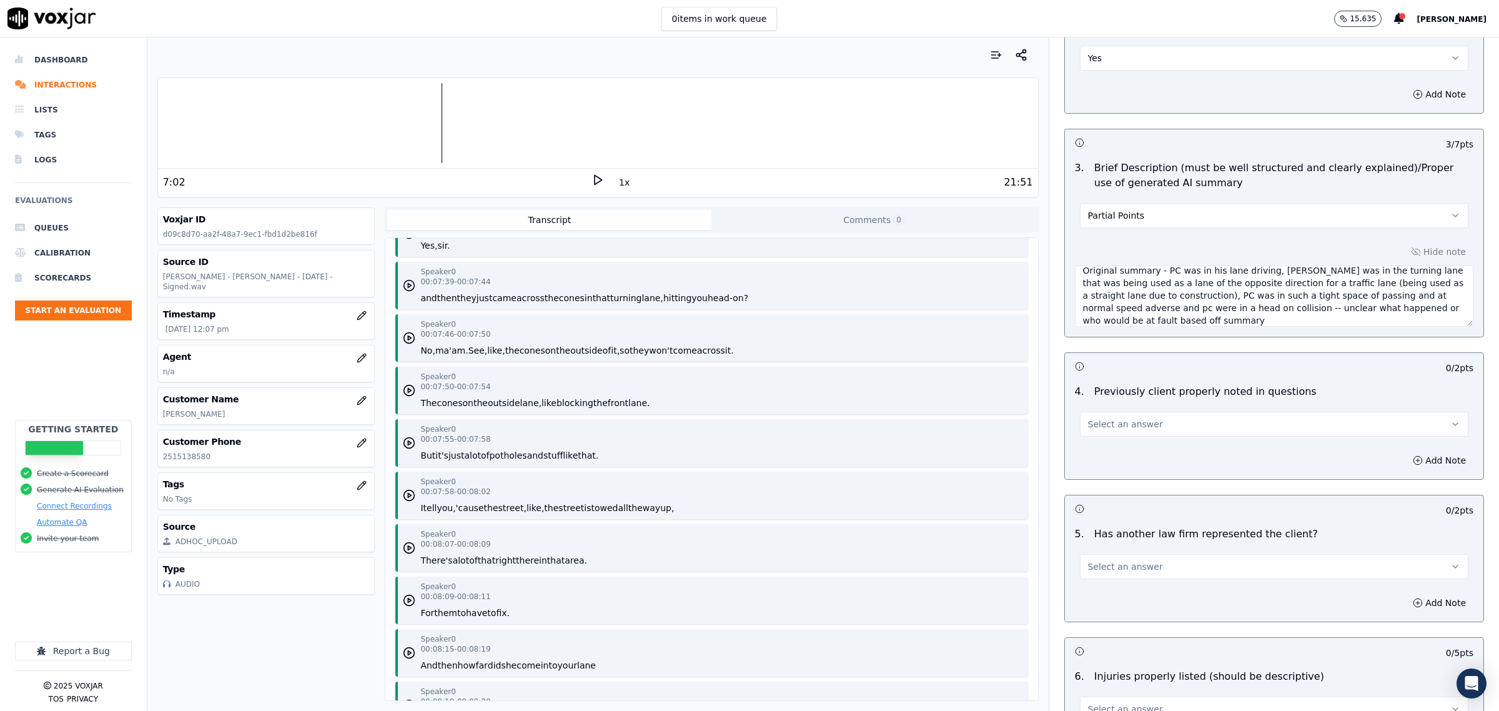
click at [409, 285] on circle "button" at bounding box center [409, 285] width 11 height 11
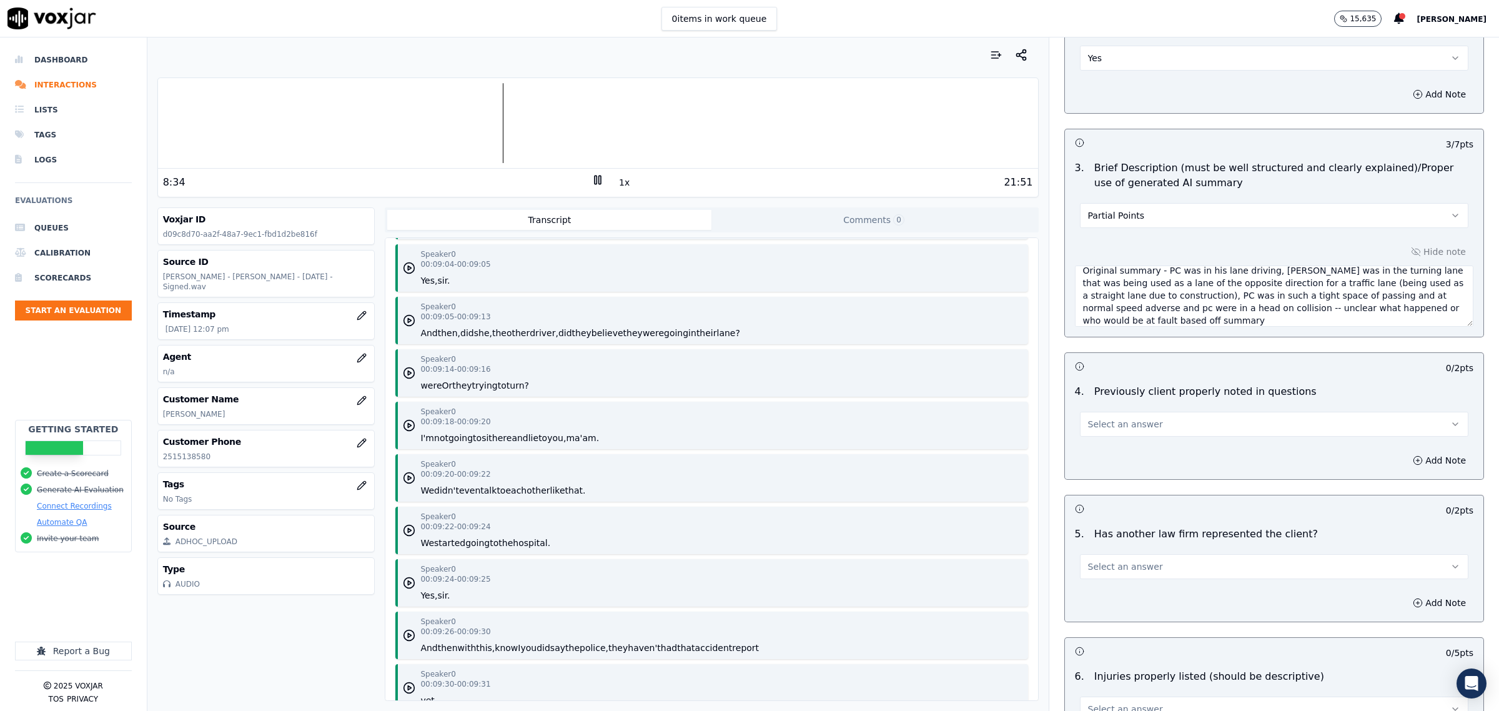
scroll to position [7807, 0]
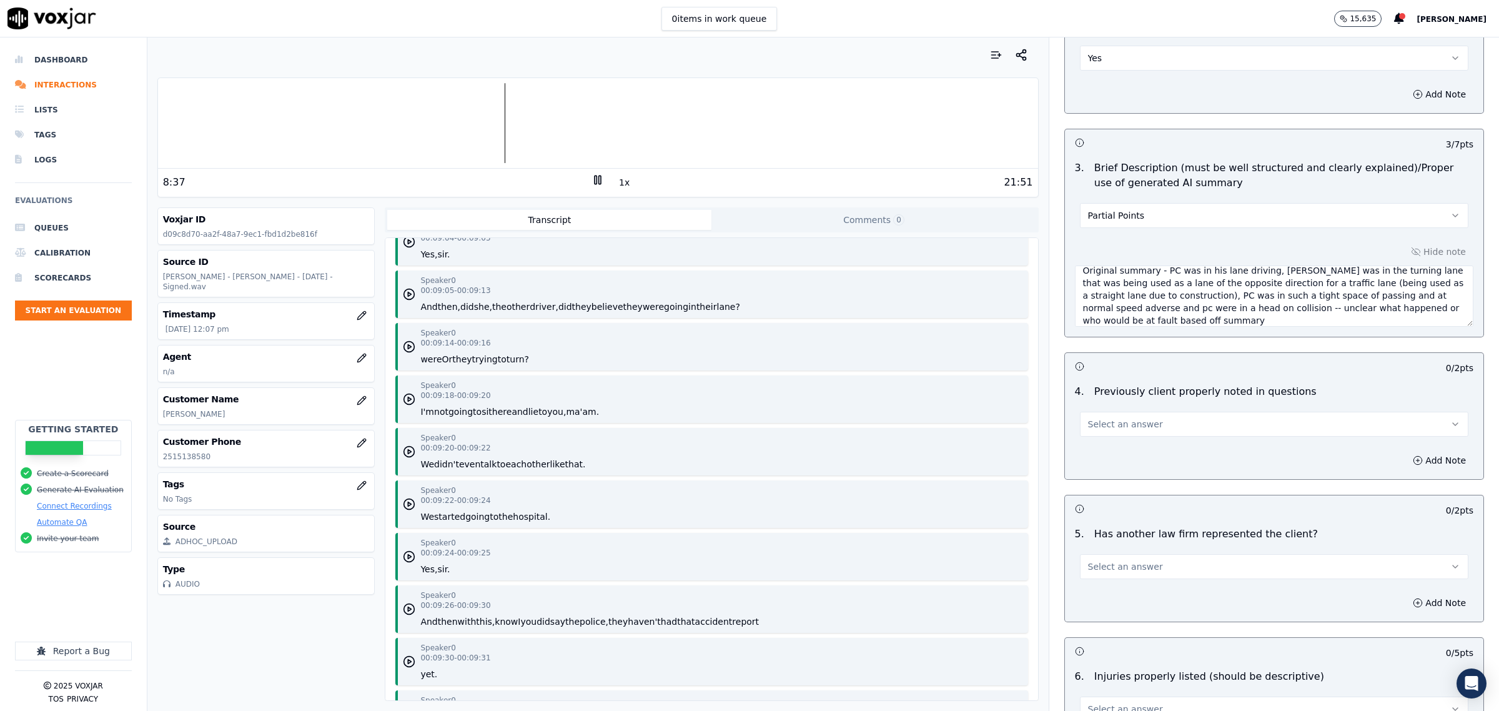
click at [591, 181] on icon at bounding box center [597, 180] width 12 height 12
click at [1154, 425] on button "Select an answer" at bounding box center [1274, 424] width 388 height 25
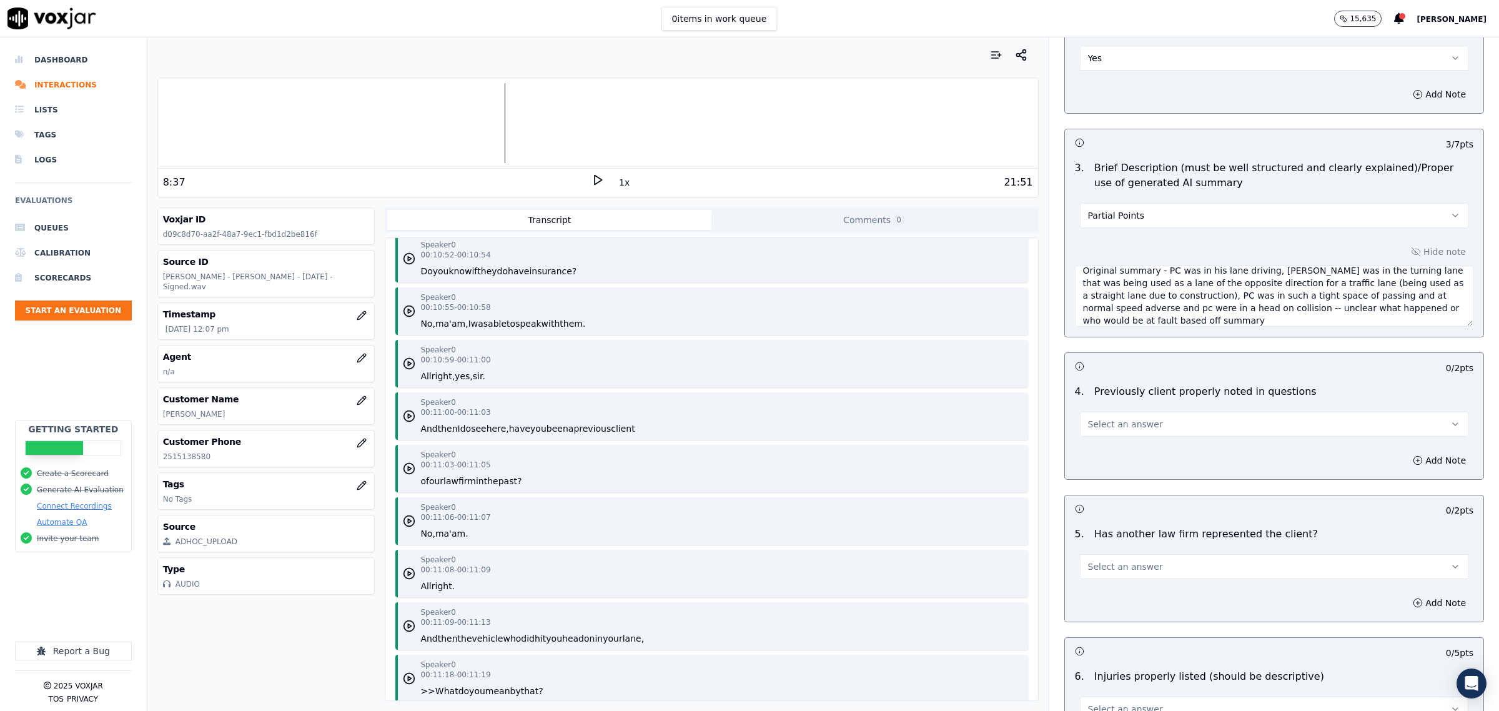
scroll to position [9759, 0]
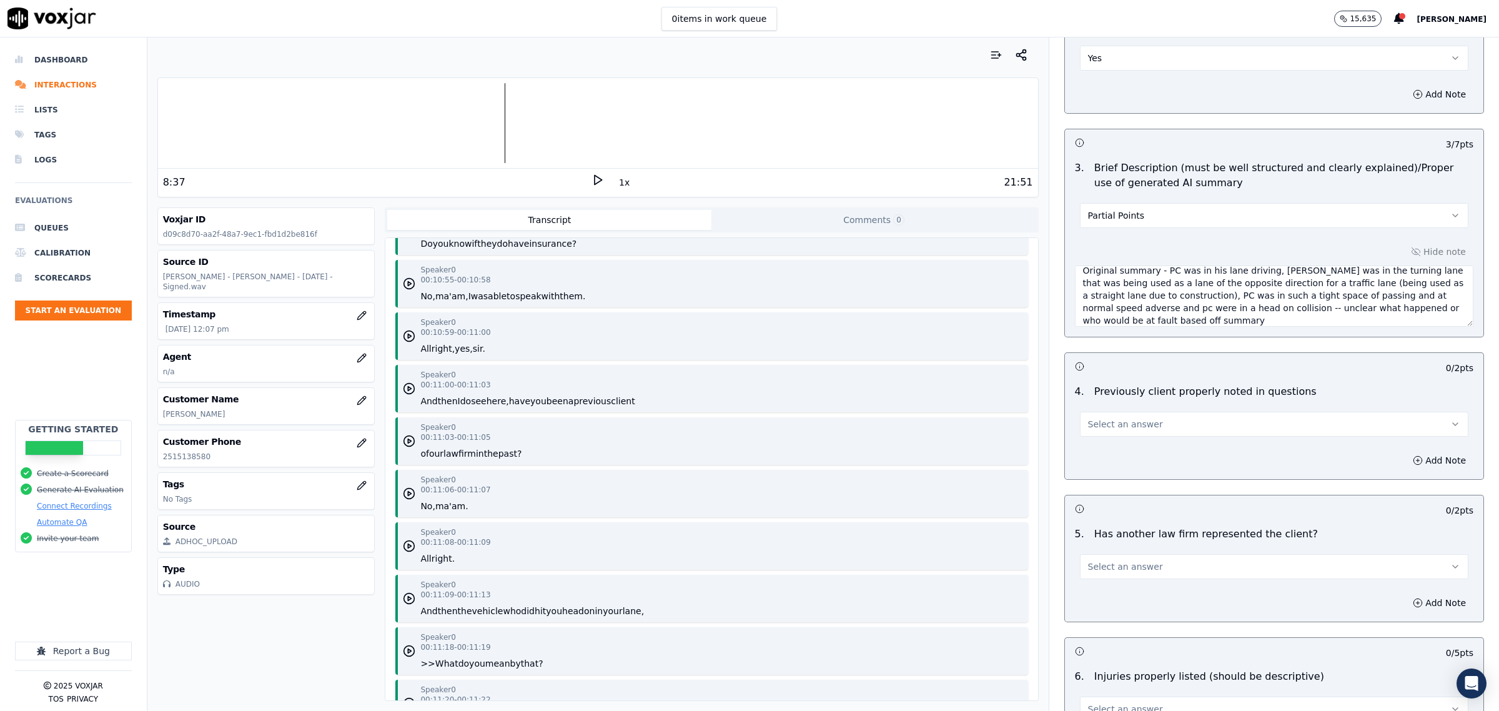
click at [1126, 418] on button "Select an answer" at bounding box center [1274, 424] width 388 height 25
click at [1109, 466] on div "No" at bounding box center [1248, 474] width 363 height 20
click at [1101, 425] on button "No" at bounding box center [1274, 424] width 388 height 25
click at [1109, 457] on div "Yes" at bounding box center [1248, 454] width 363 height 20
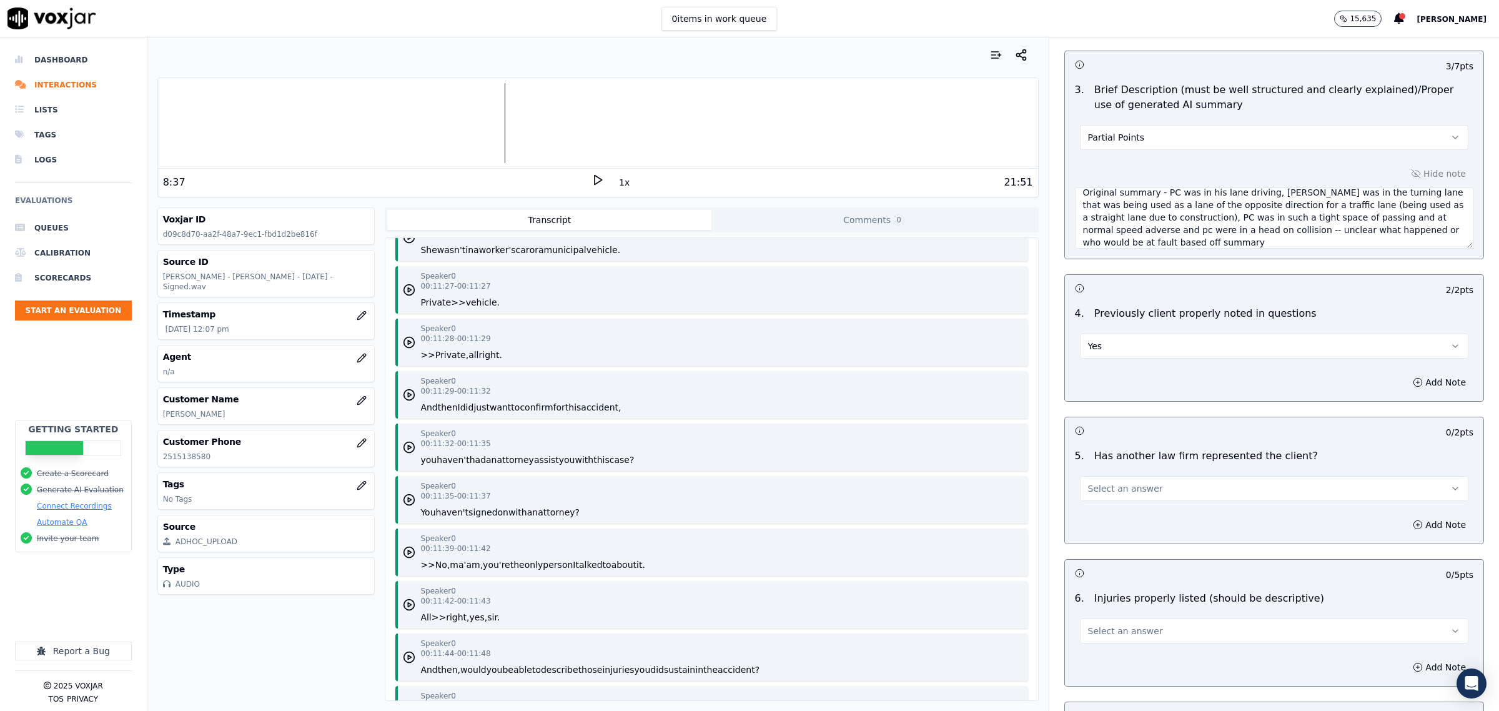
scroll to position [10306, 0]
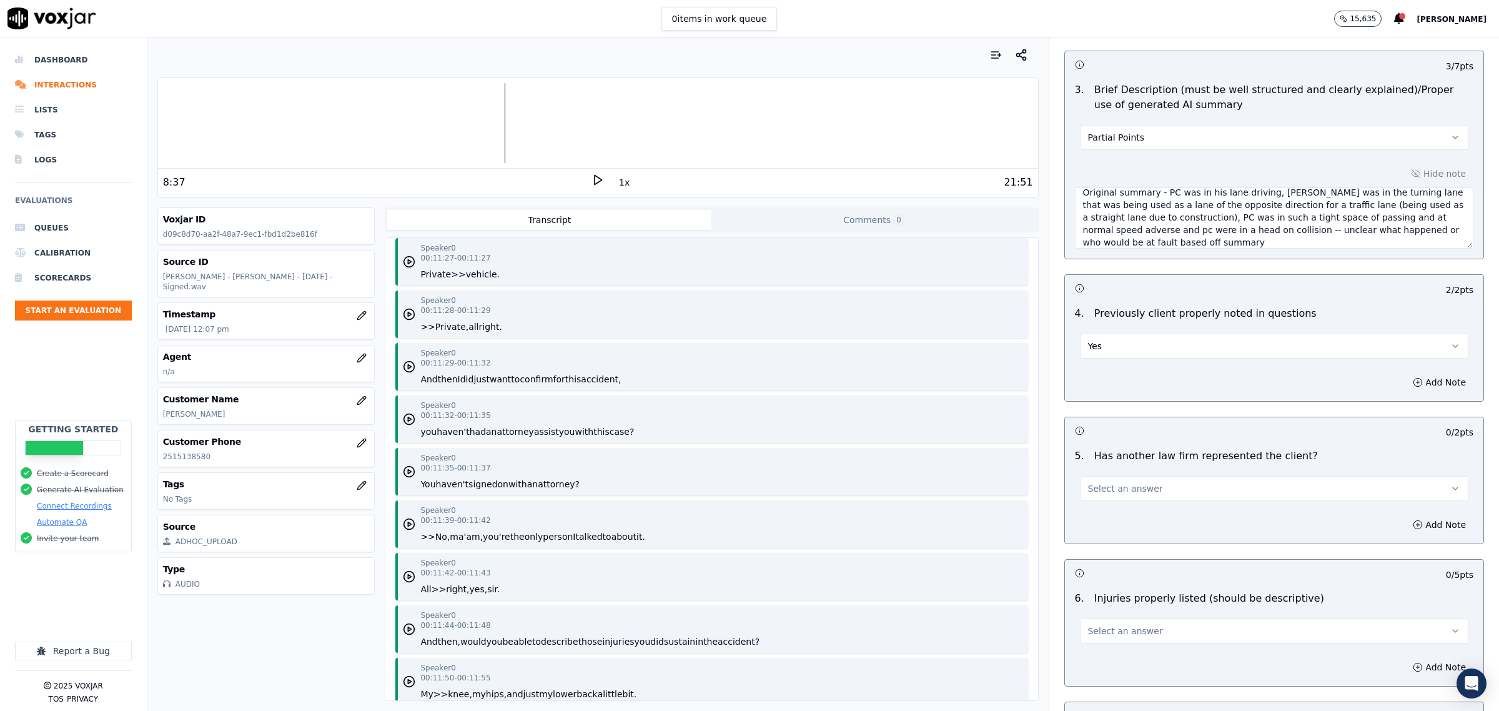
click at [1182, 493] on button "Select an answer" at bounding box center [1274, 488] width 388 height 25
click at [1141, 540] on div "No" at bounding box center [1248, 539] width 363 height 20
drag, startPoint x: 1116, startPoint y: 490, endPoint x: 1109, endPoint y: 504, distance: 15.4
click at [1117, 490] on button "No" at bounding box center [1274, 488] width 388 height 25
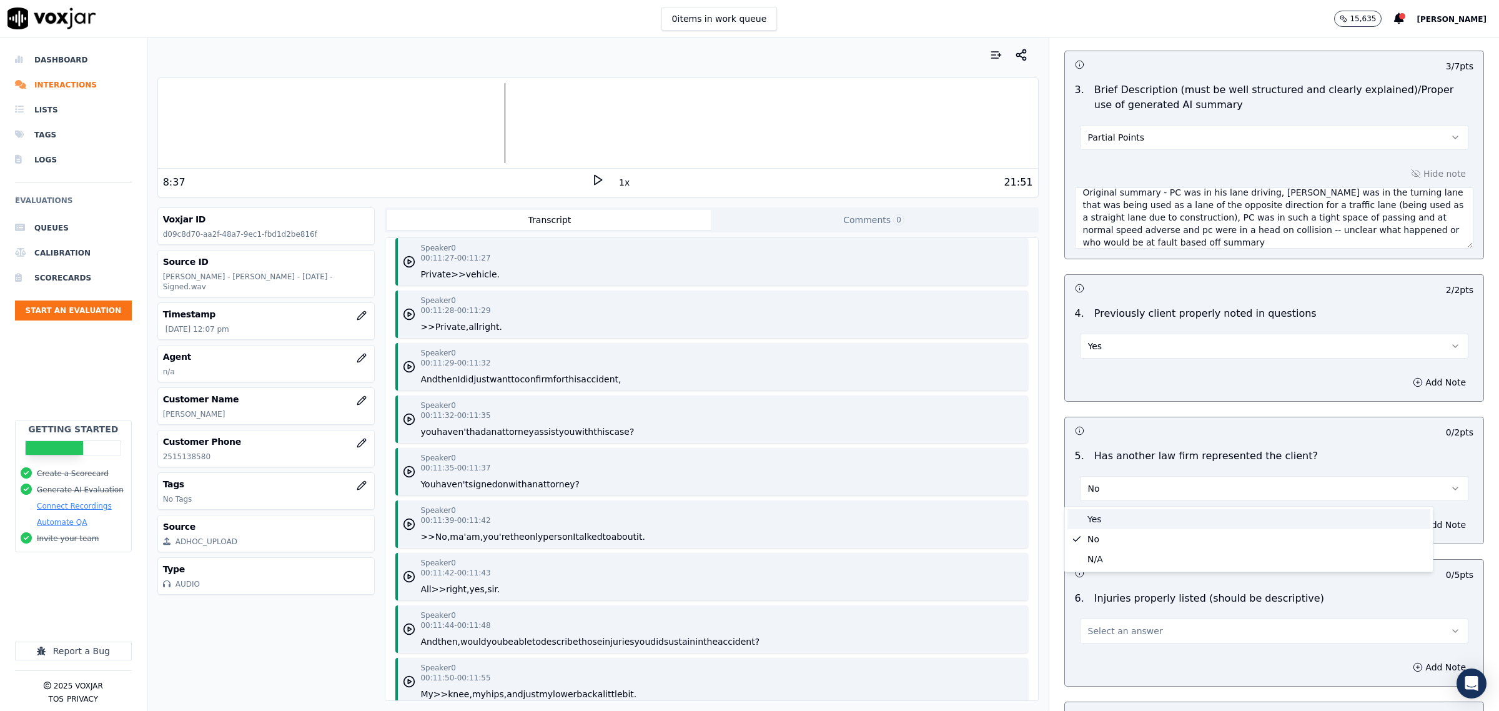
click at [1094, 520] on div "Yes" at bounding box center [1248, 519] width 363 height 20
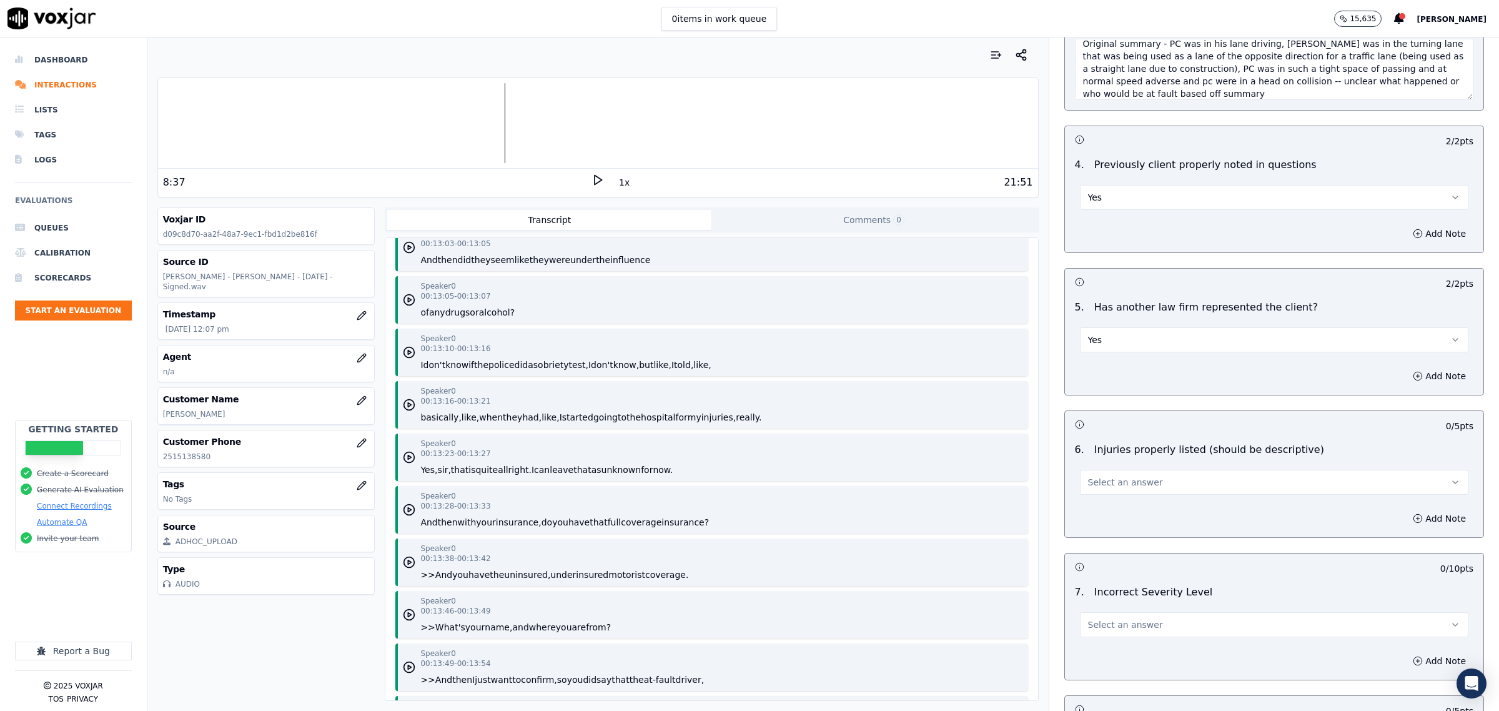
scroll to position [1171, 0]
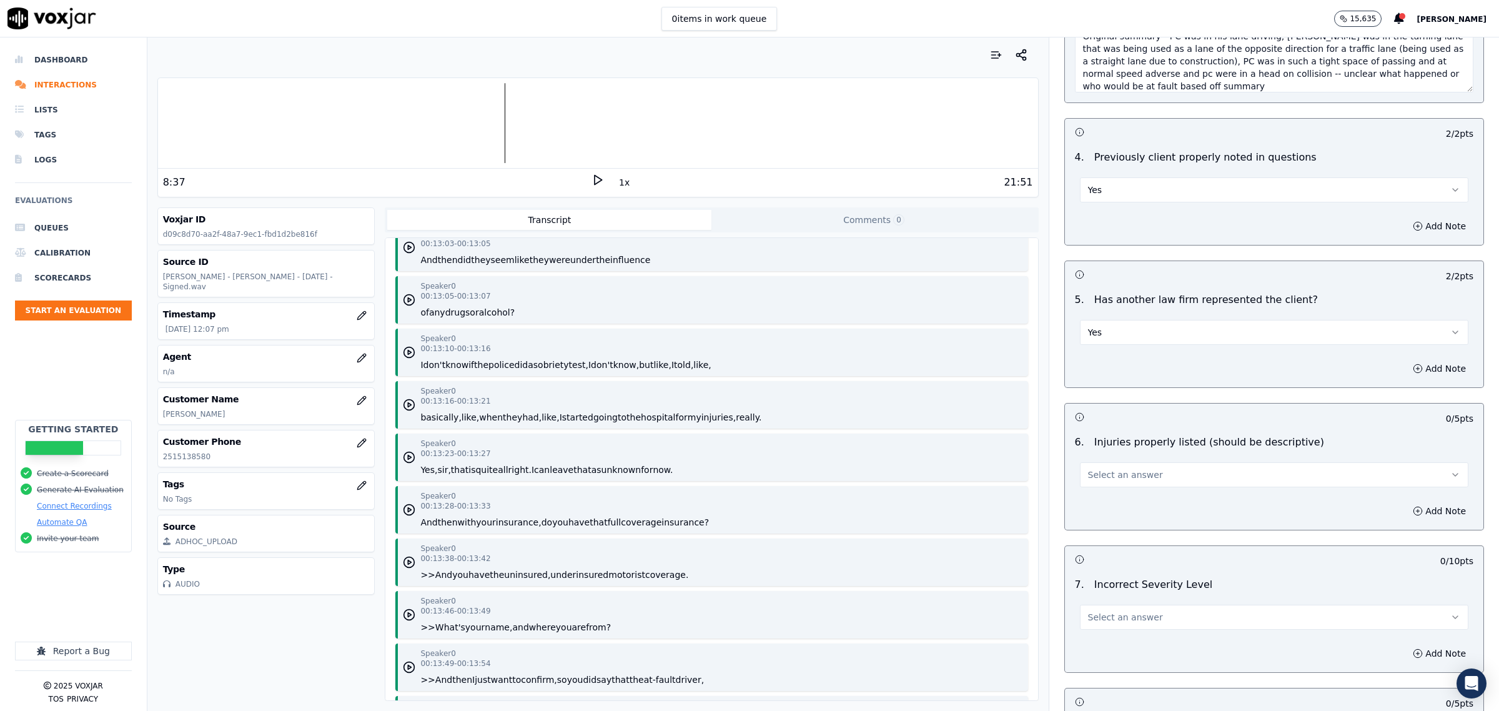
click at [1154, 482] on button "Select an answer" at bounding box center [1274, 474] width 388 height 25
click at [1121, 529] on div "No" at bounding box center [1248, 525] width 363 height 20
click at [1114, 483] on button "No" at bounding box center [1274, 474] width 388 height 25
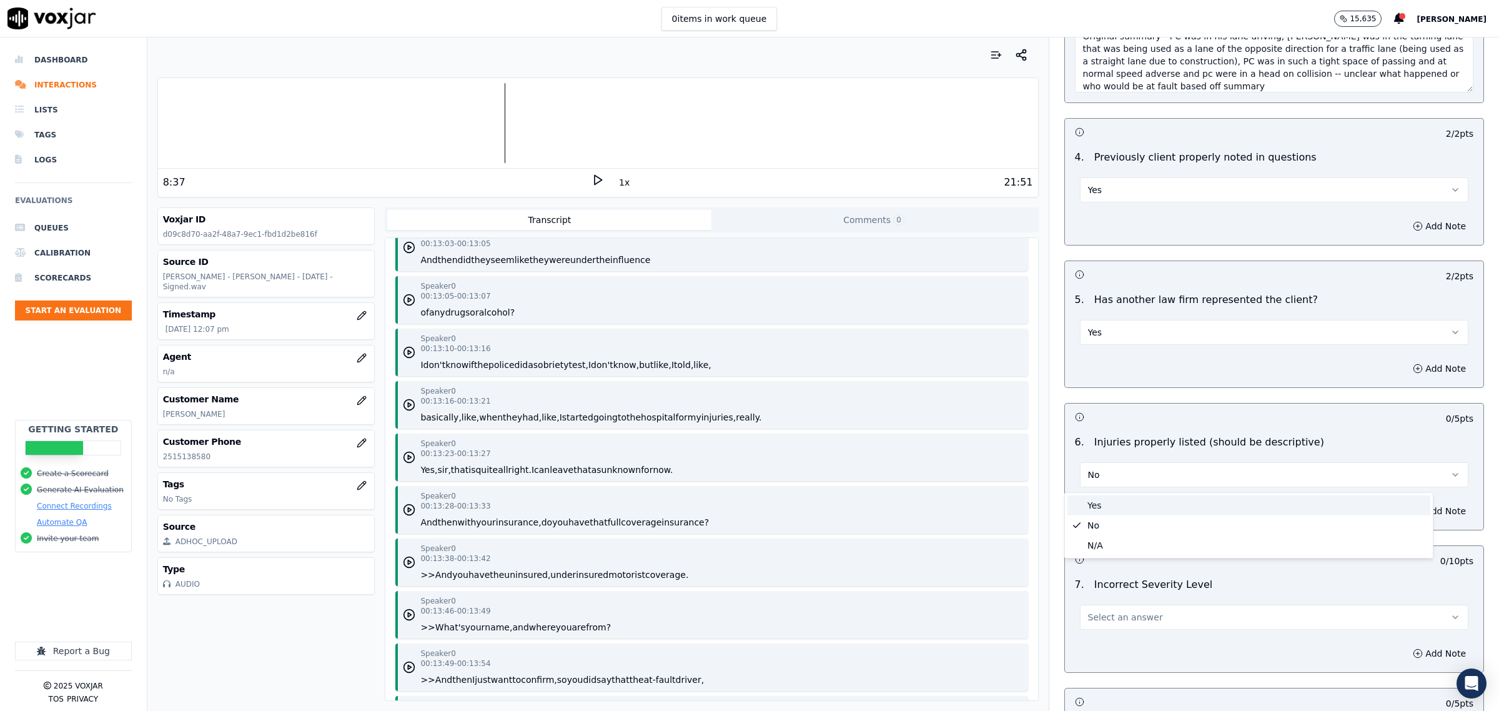
click at [1111, 503] on div "Yes" at bounding box center [1248, 505] width 363 height 20
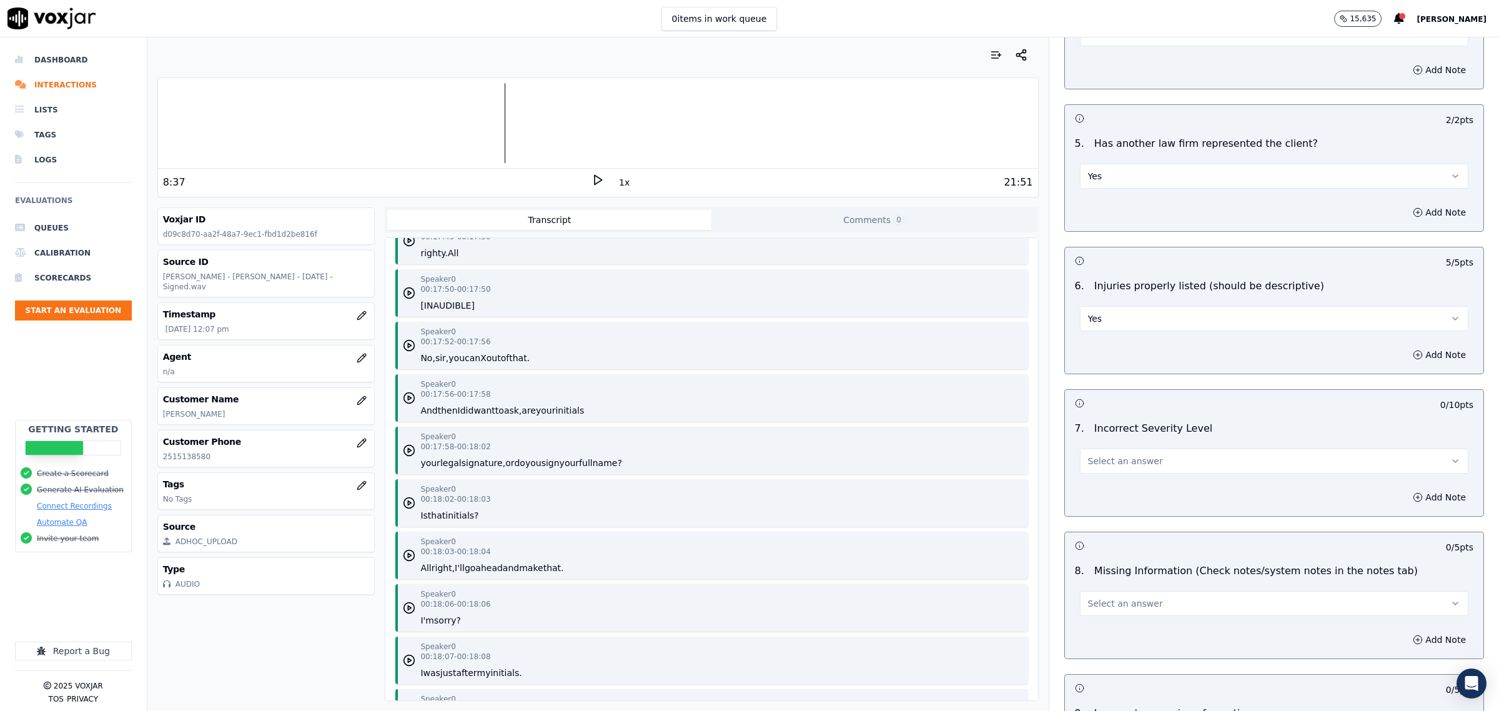
scroll to position [16083, 0]
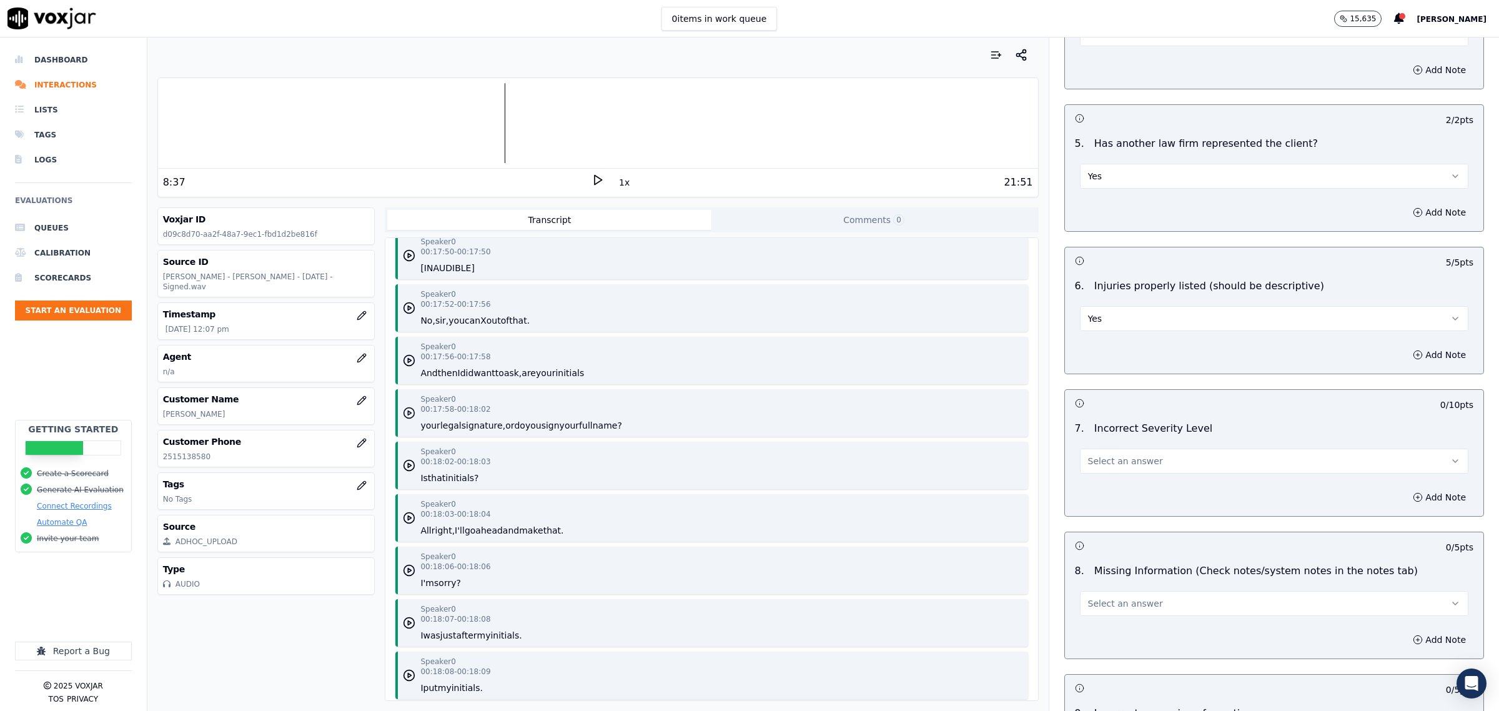
click at [404, 408] on circle "button" at bounding box center [409, 413] width 11 height 11
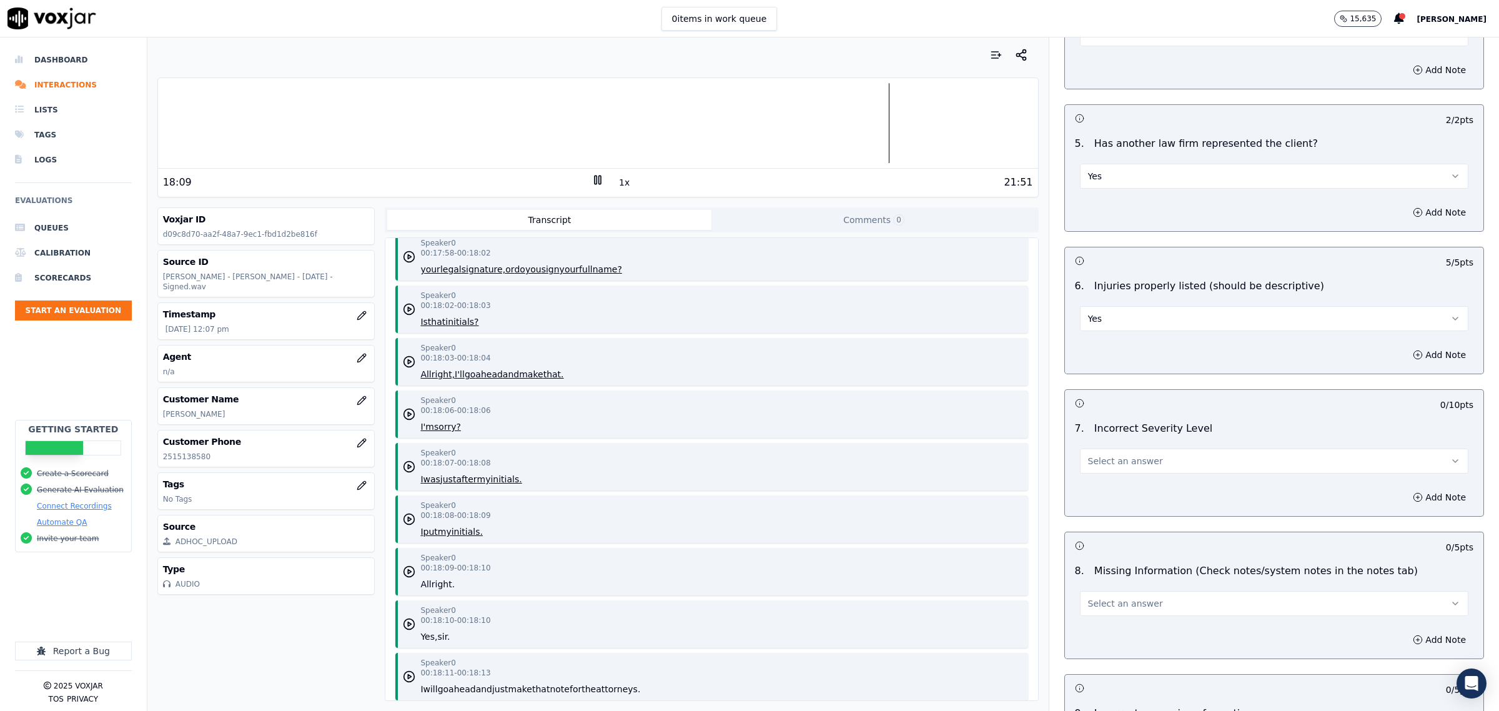
scroll to position [16317, 0]
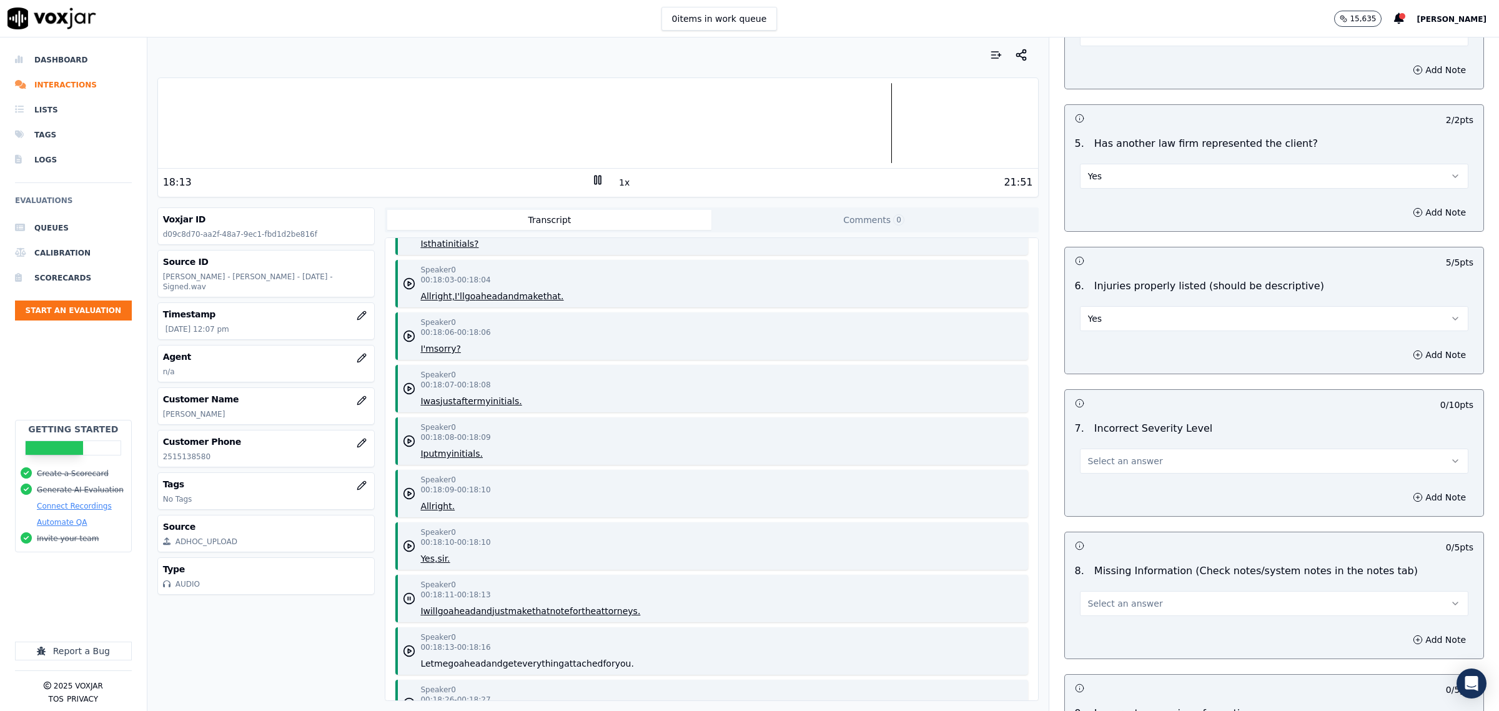
click at [599, 178] on rect at bounding box center [600, 180] width 2 height 8
click at [1156, 467] on button "Select an answer" at bounding box center [1274, 460] width 388 height 25
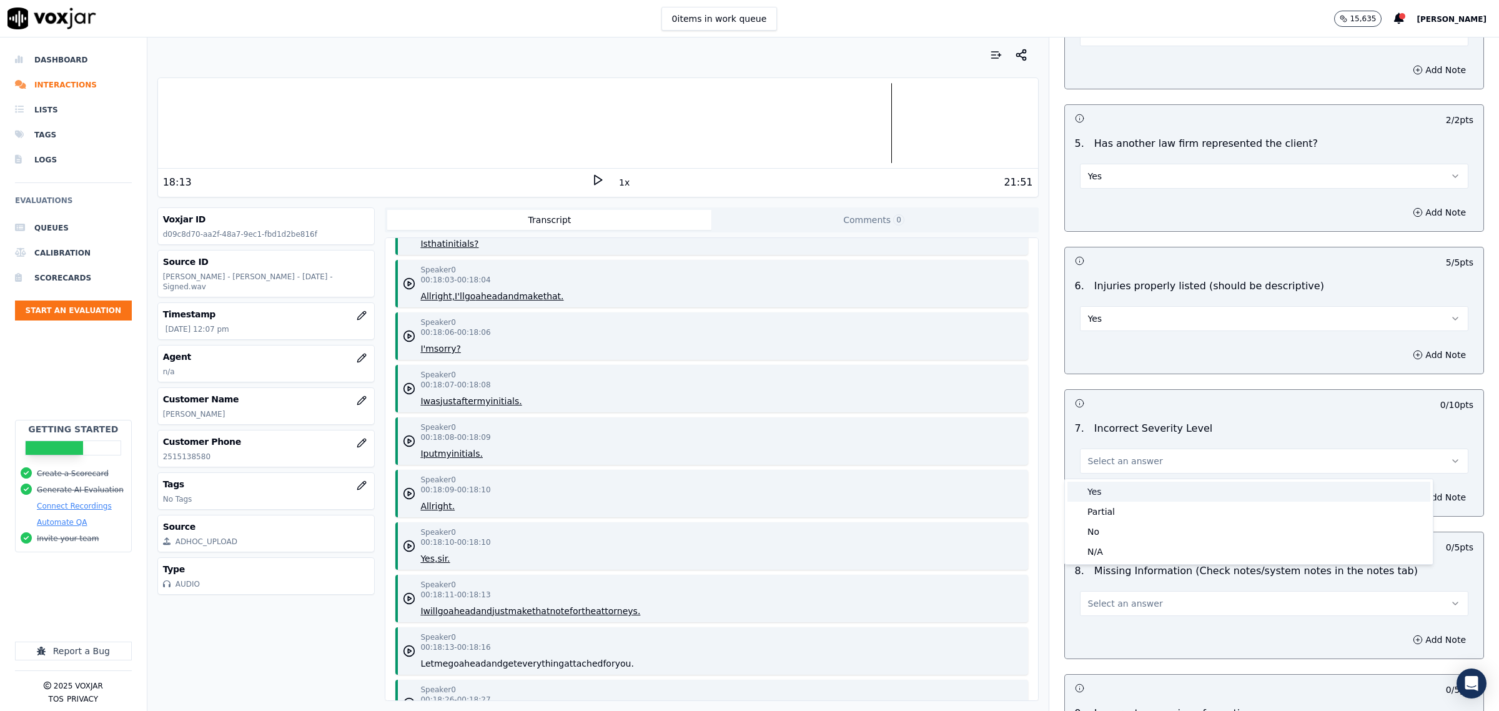
click at [1141, 494] on div "Yes" at bounding box center [1248, 492] width 363 height 20
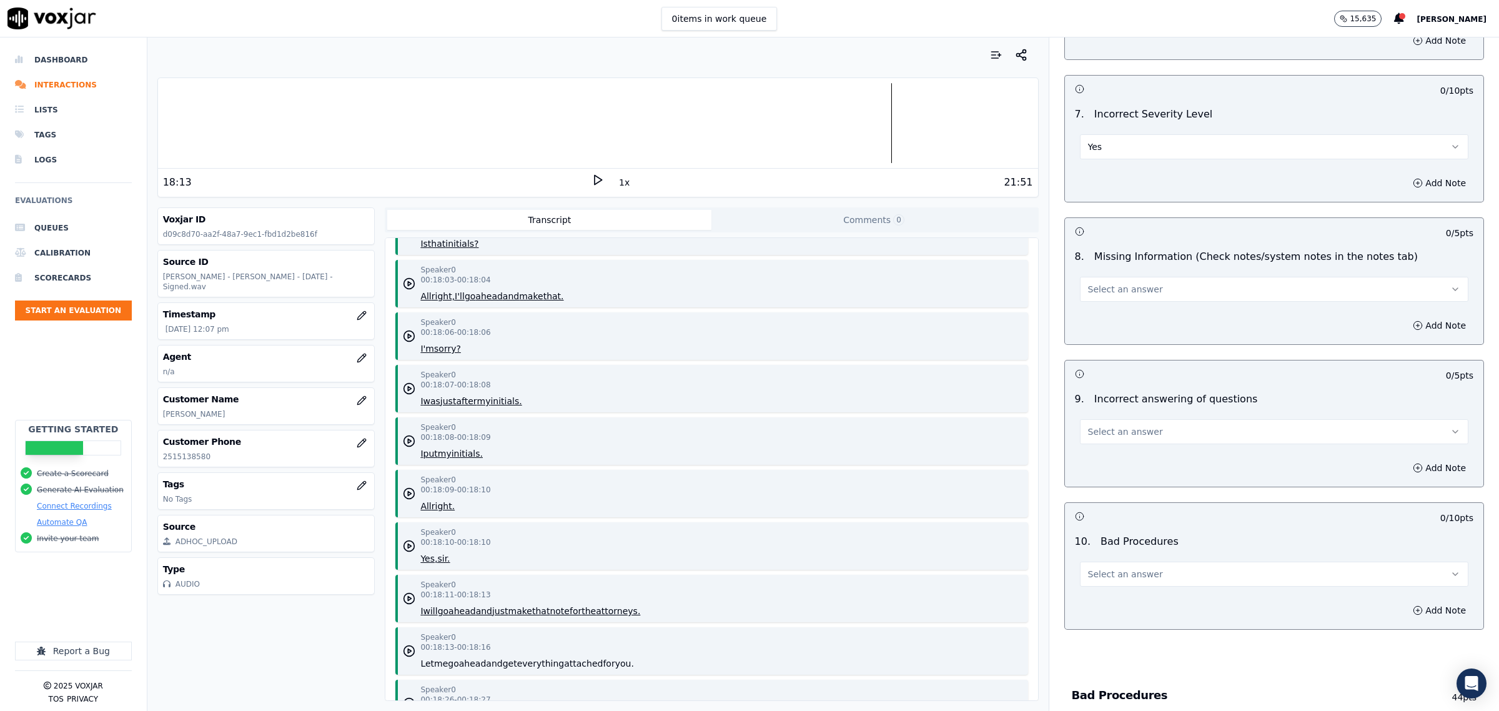
scroll to position [1718, 0]
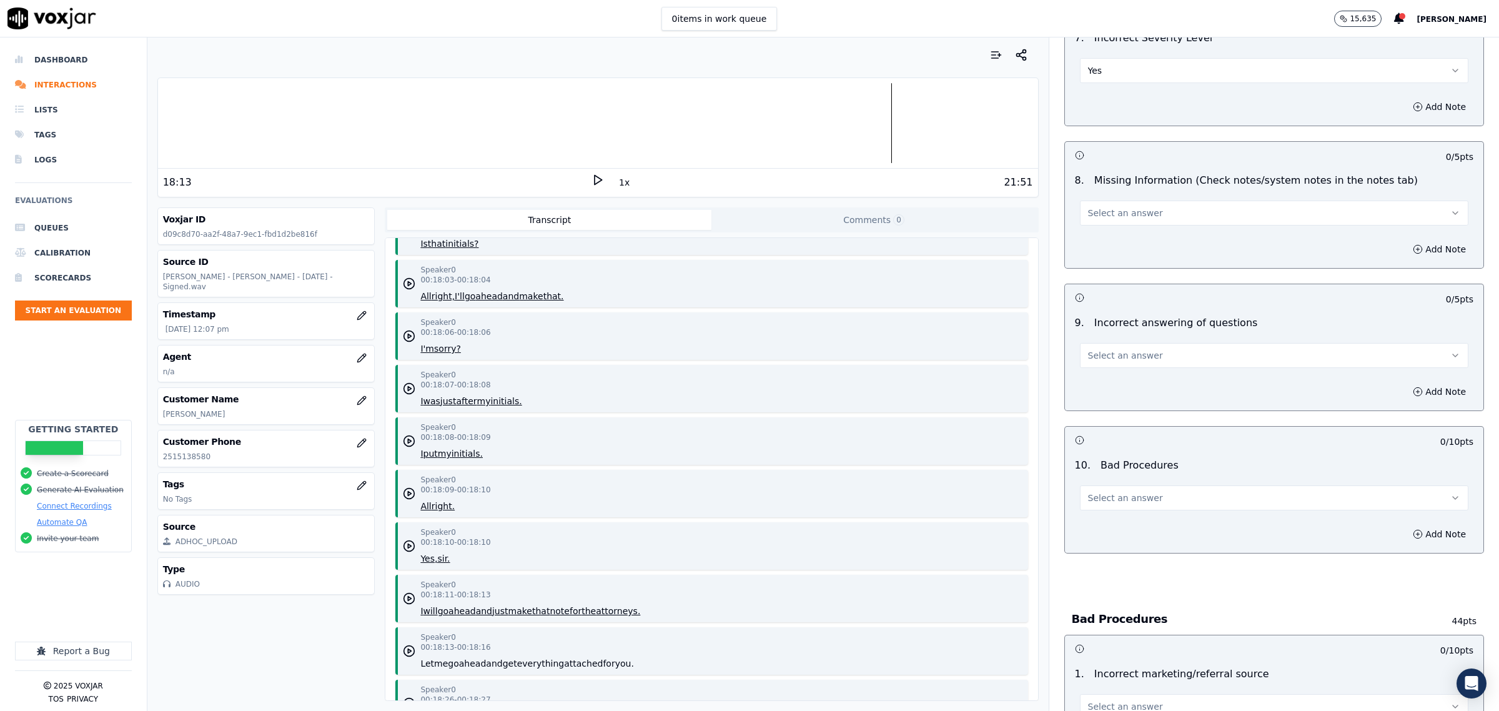
drag, startPoint x: 1156, startPoint y: 200, endPoint x: 1147, endPoint y: 206, distance: 10.7
click at [1156, 200] on div "Select an answer" at bounding box center [1274, 206] width 408 height 37
click at [1128, 215] on span "Select an answer" at bounding box center [1125, 213] width 75 height 12
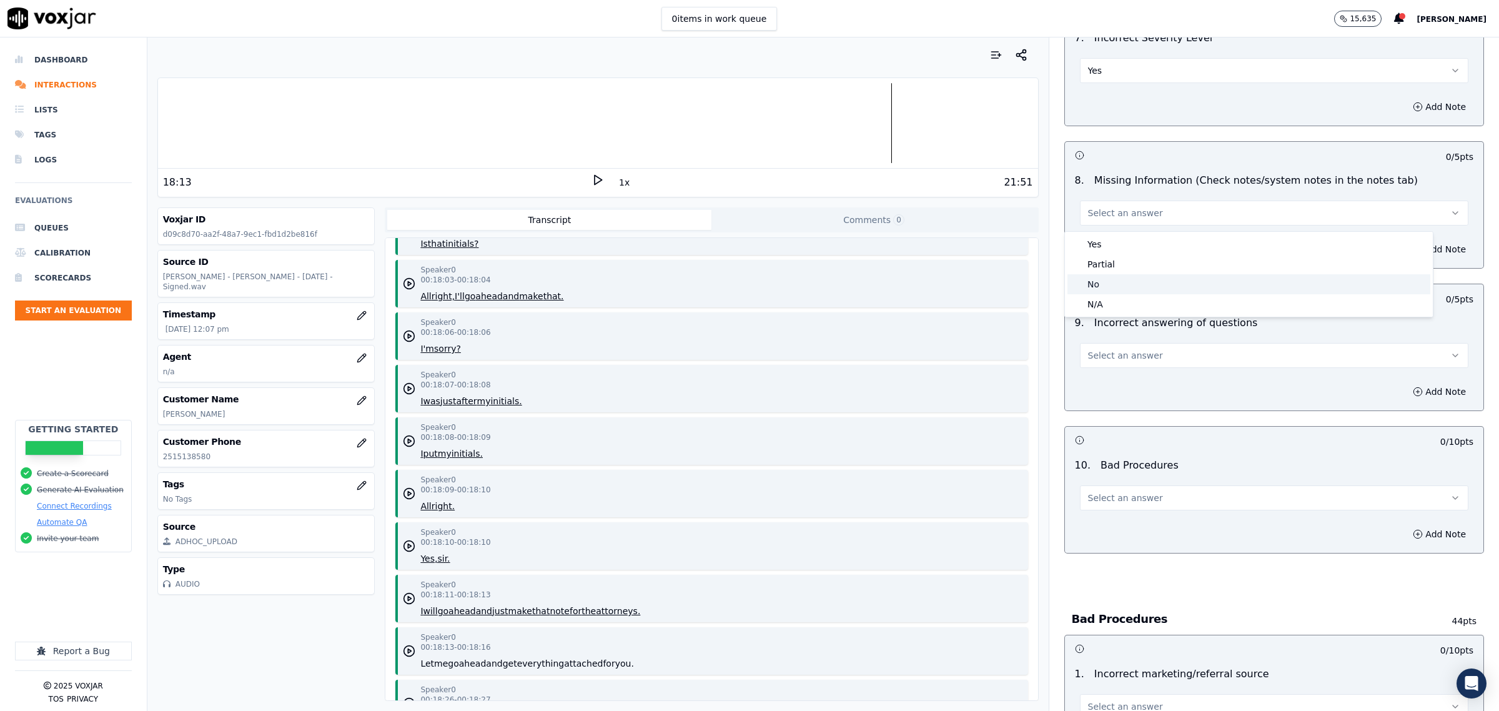
click at [1106, 279] on div "No" at bounding box center [1248, 284] width 363 height 20
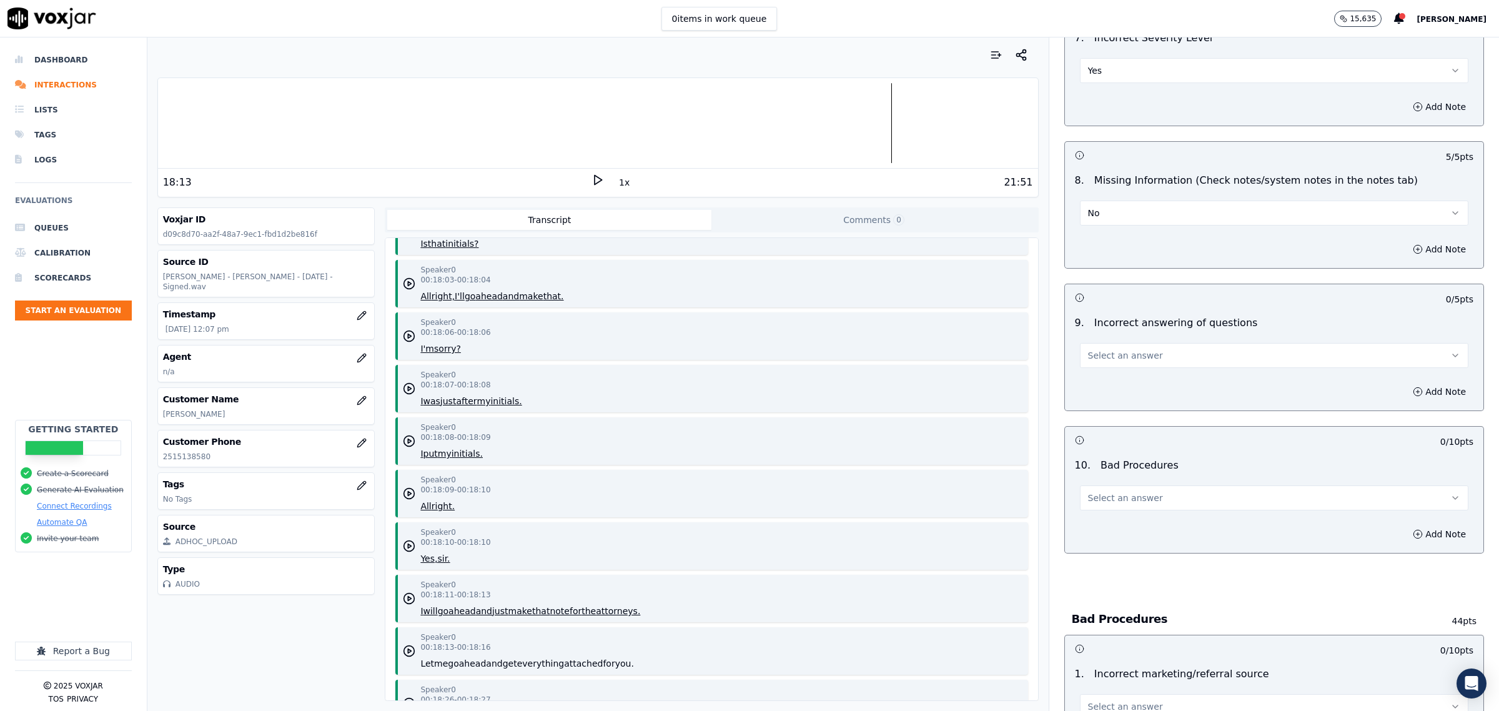
click at [1117, 354] on span "Select an answer" at bounding box center [1125, 355] width 75 height 12
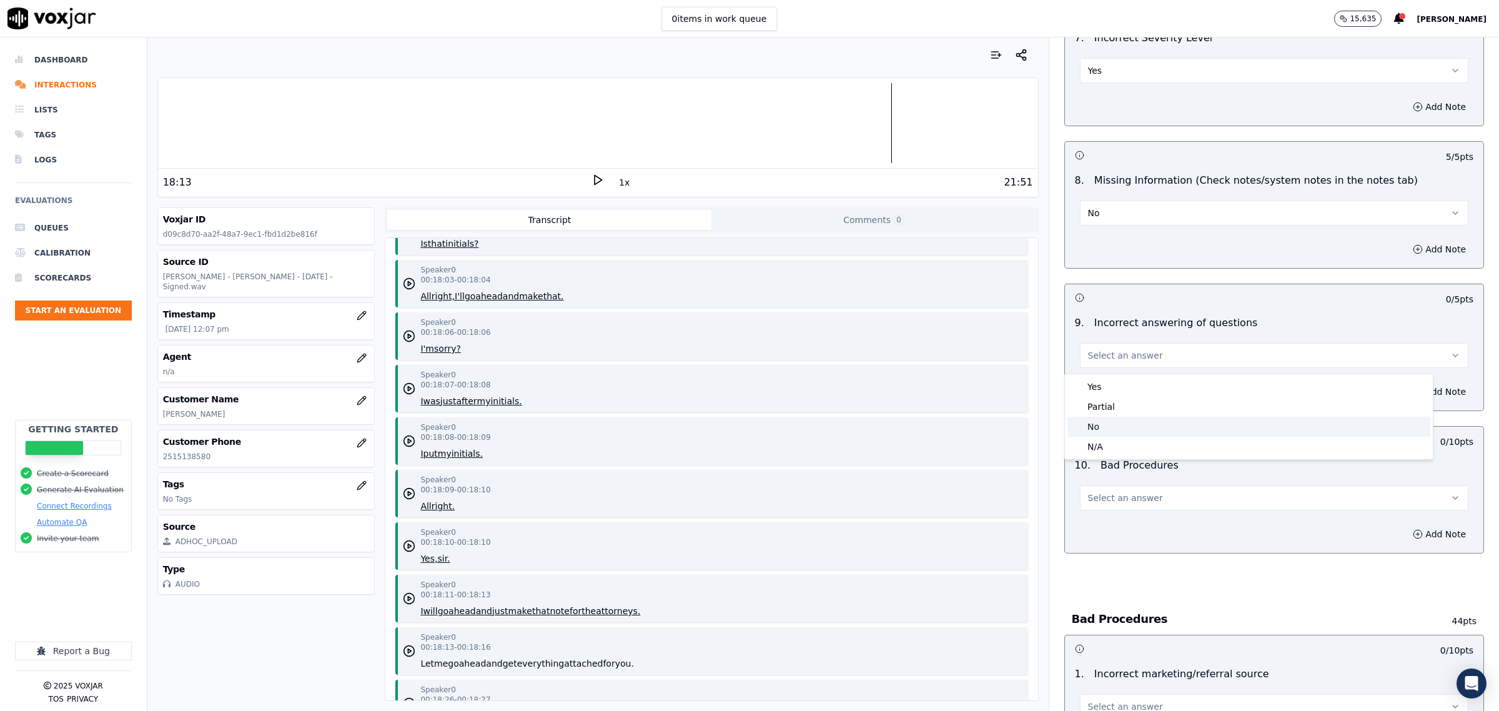
drag, startPoint x: 1100, startPoint y: 420, endPoint x: 1129, endPoint y: 438, distance: 34.2
click at [1101, 422] on div "No" at bounding box center [1248, 427] width 363 height 20
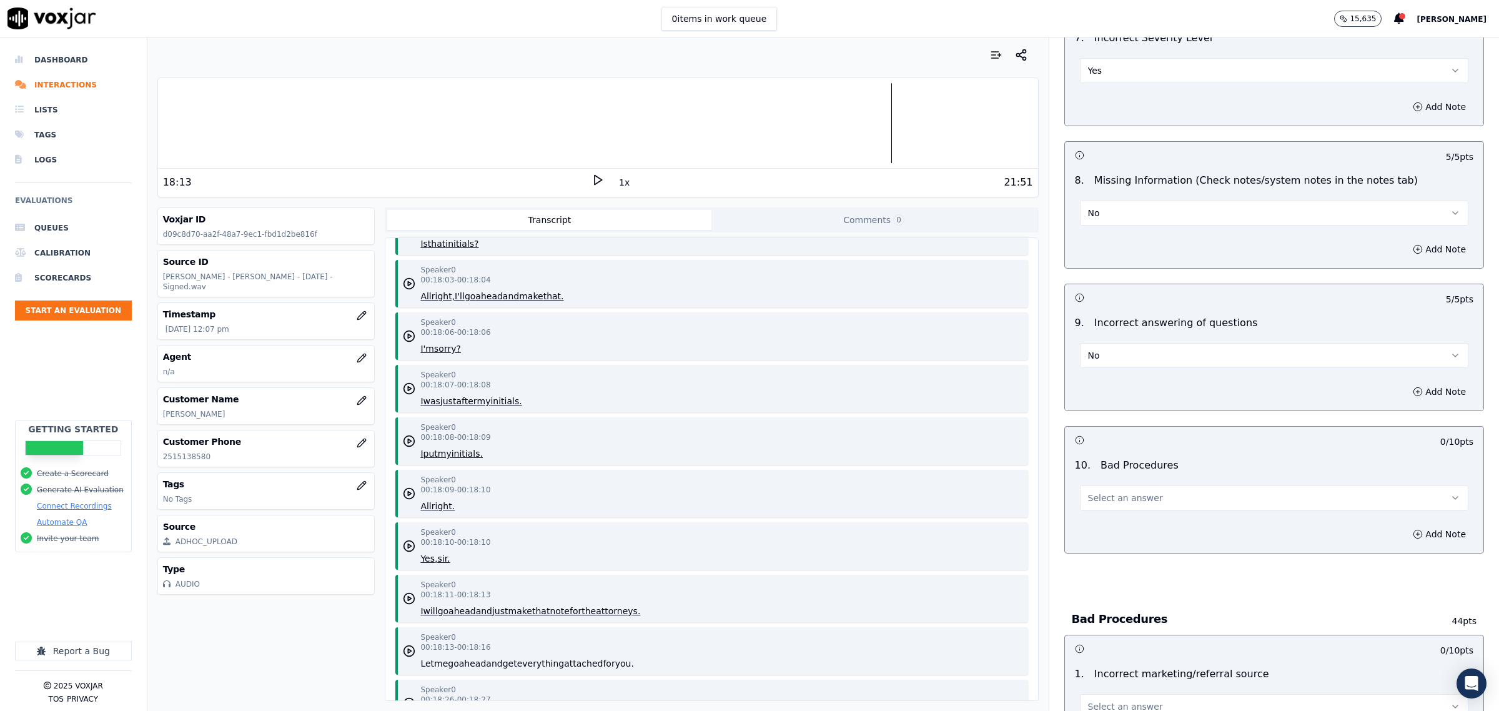
click at [1126, 504] on span "Select an answer" at bounding box center [1125, 498] width 75 height 12
click at [1112, 572] on div "No" at bounding box center [1248, 569] width 363 height 20
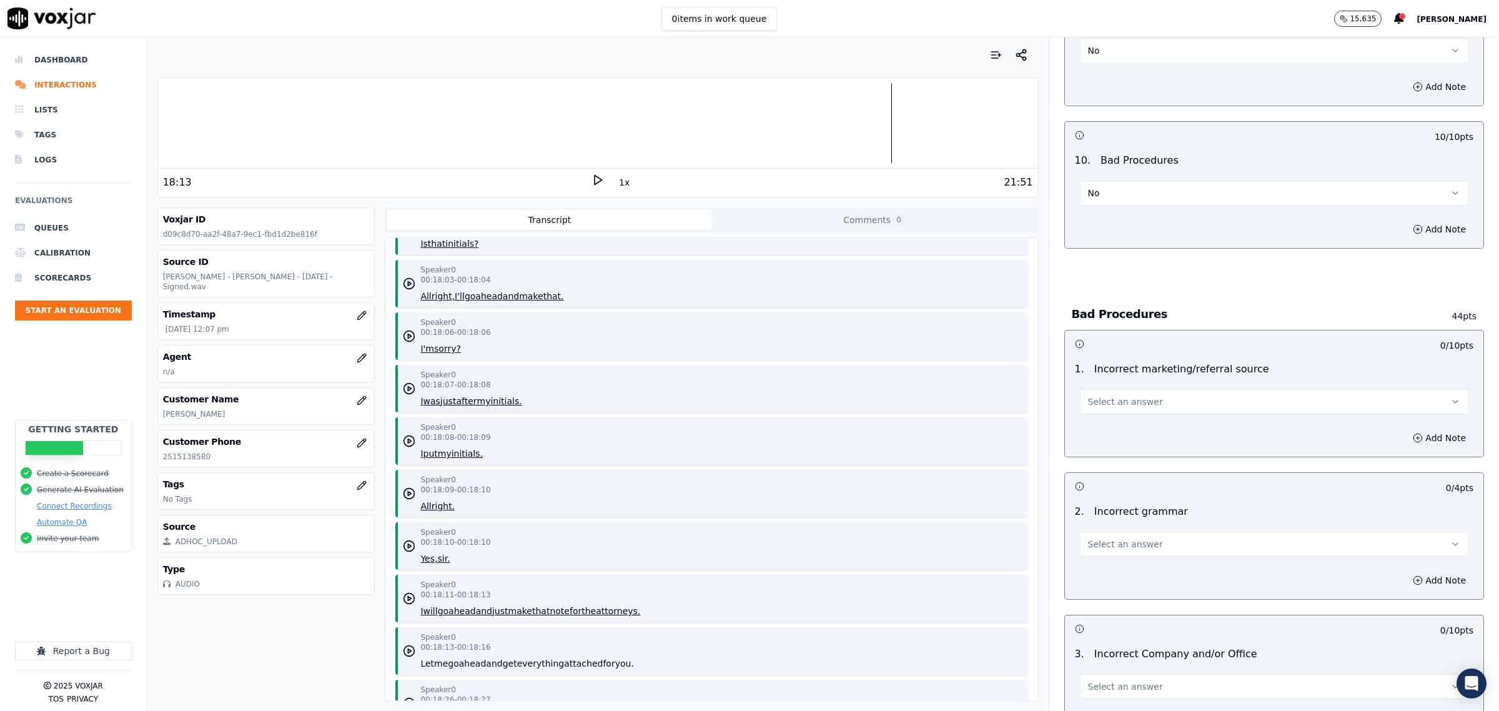
scroll to position [2030, 0]
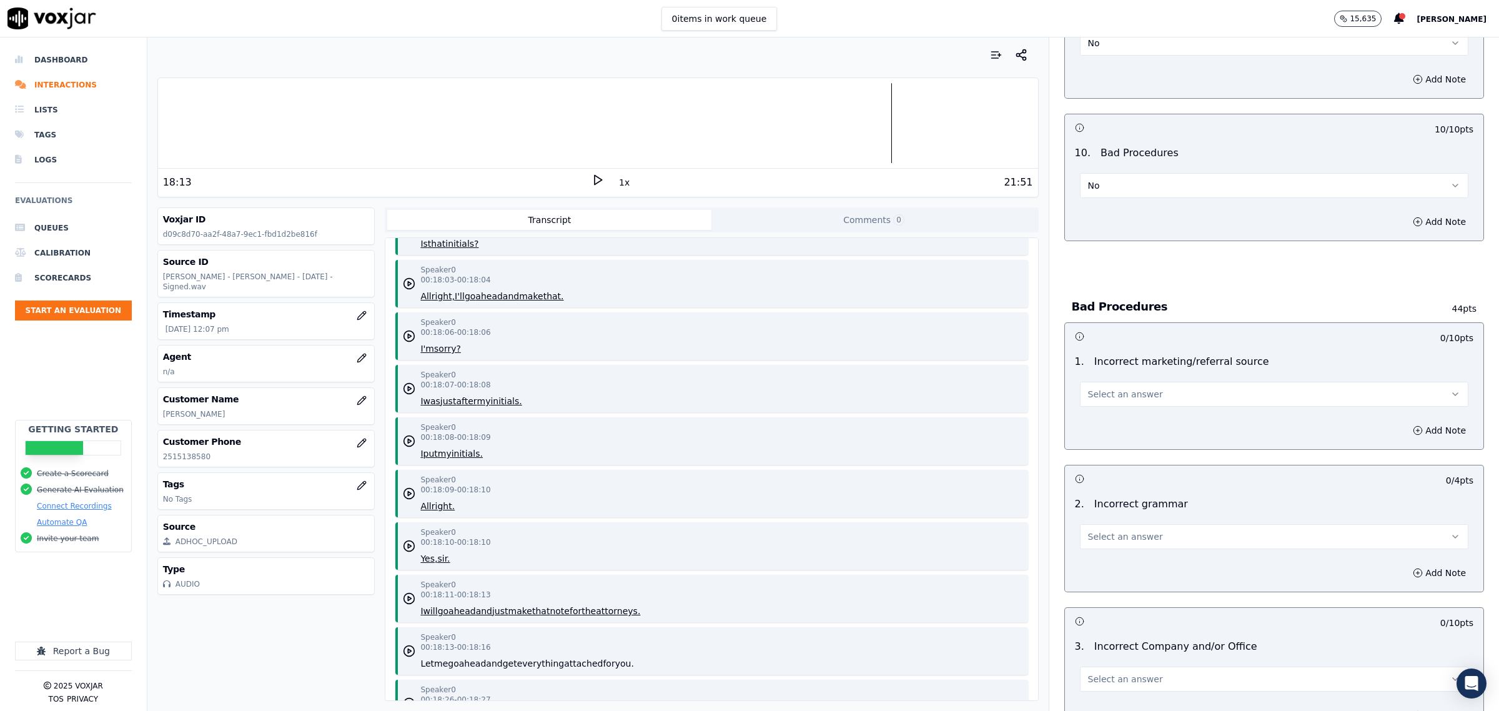
click at [1142, 391] on button "Select an answer" at bounding box center [1274, 394] width 388 height 25
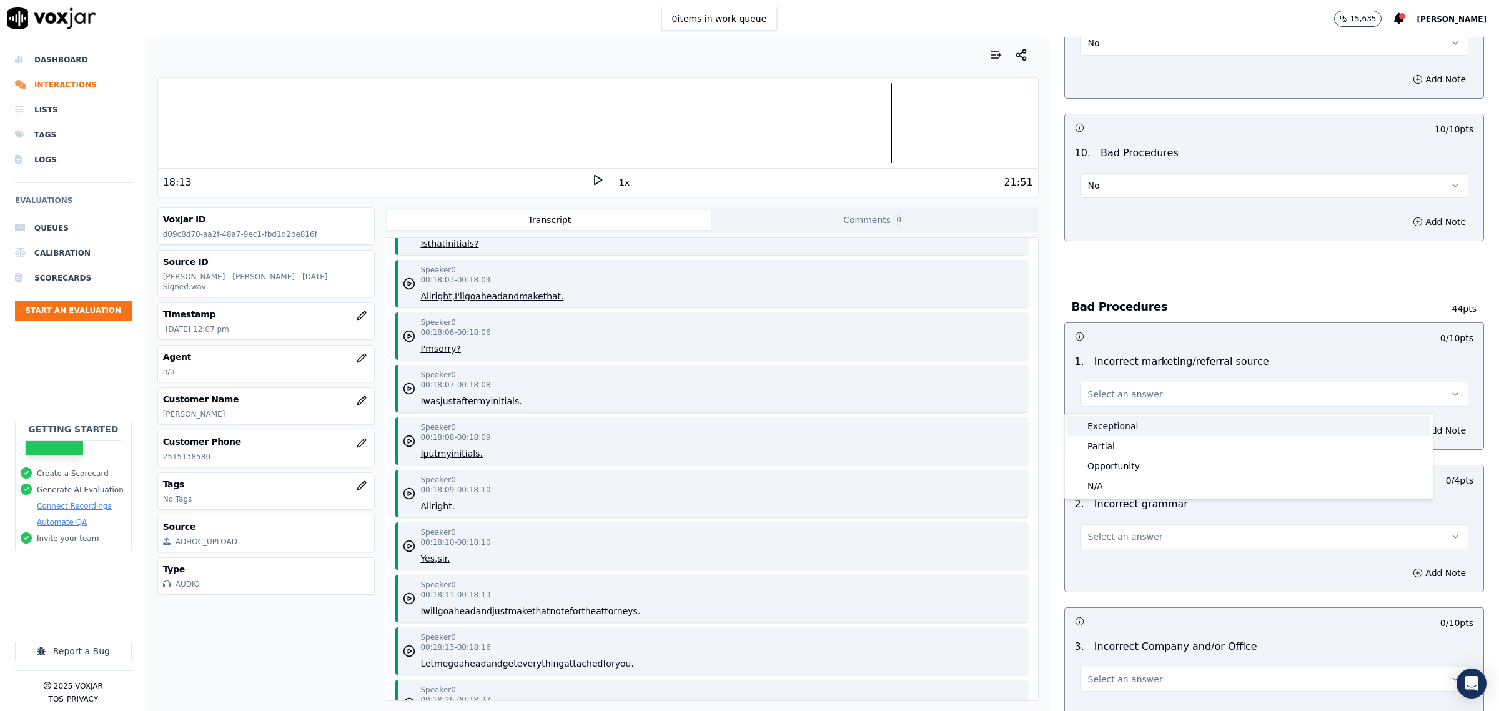
click at [1121, 427] on div "Exceptional" at bounding box center [1248, 426] width 363 height 20
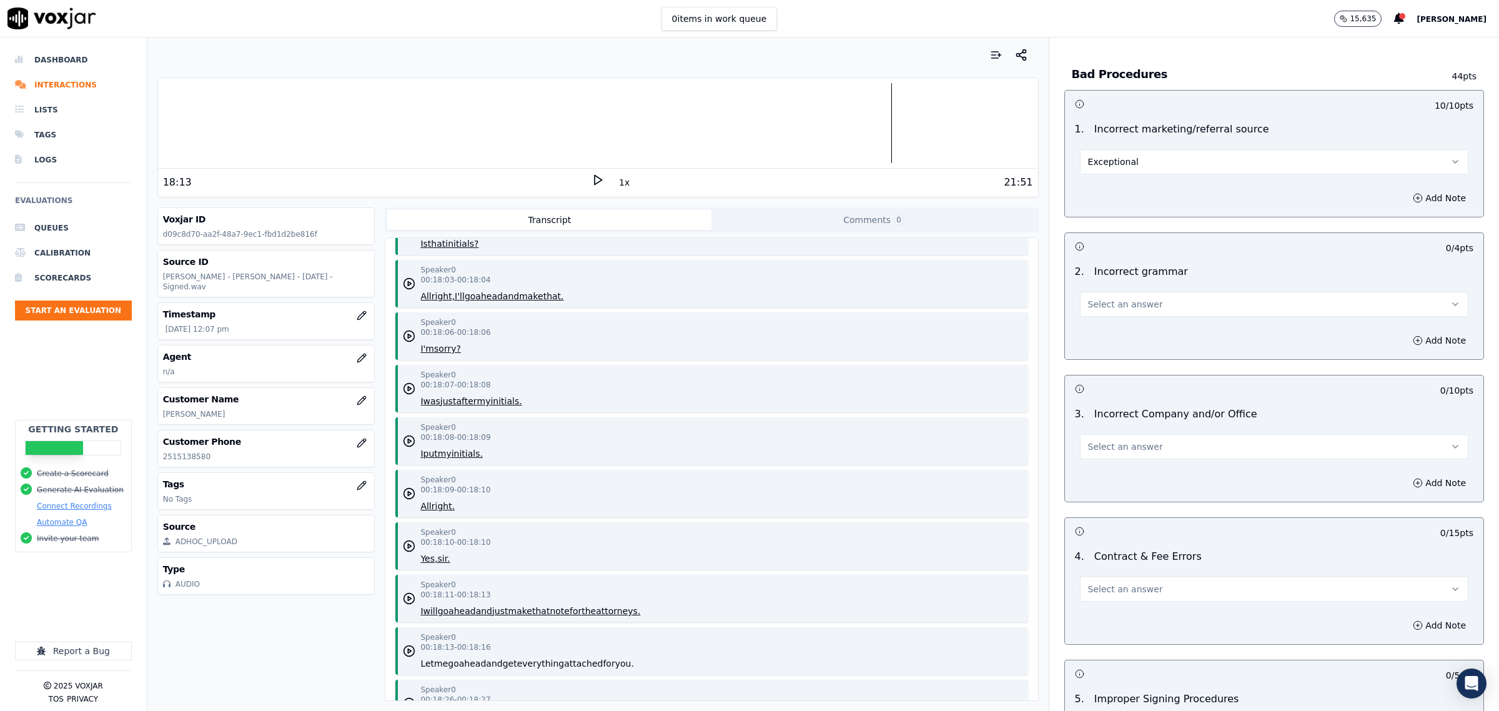
scroll to position [2264, 0]
click at [1147, 325] on div "Add Note" at bounding box center [1274, 338] width 418 height 37
click at [1139, 309] on button "Select an answer" at bounding box center [1274, 302] width 388 height 25
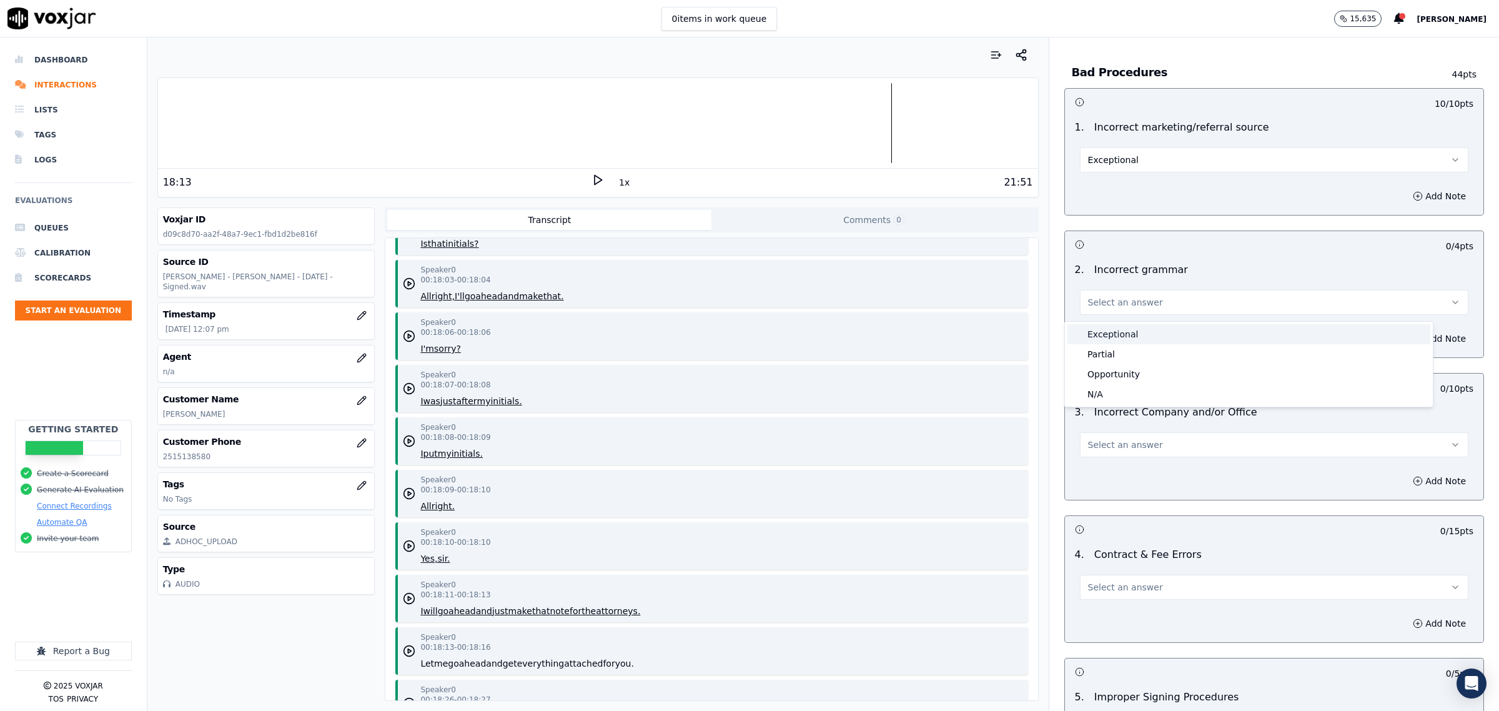
click at [1134, 335] on div "Exceptional" at bounding box center [1248, 334] width 363 height 20
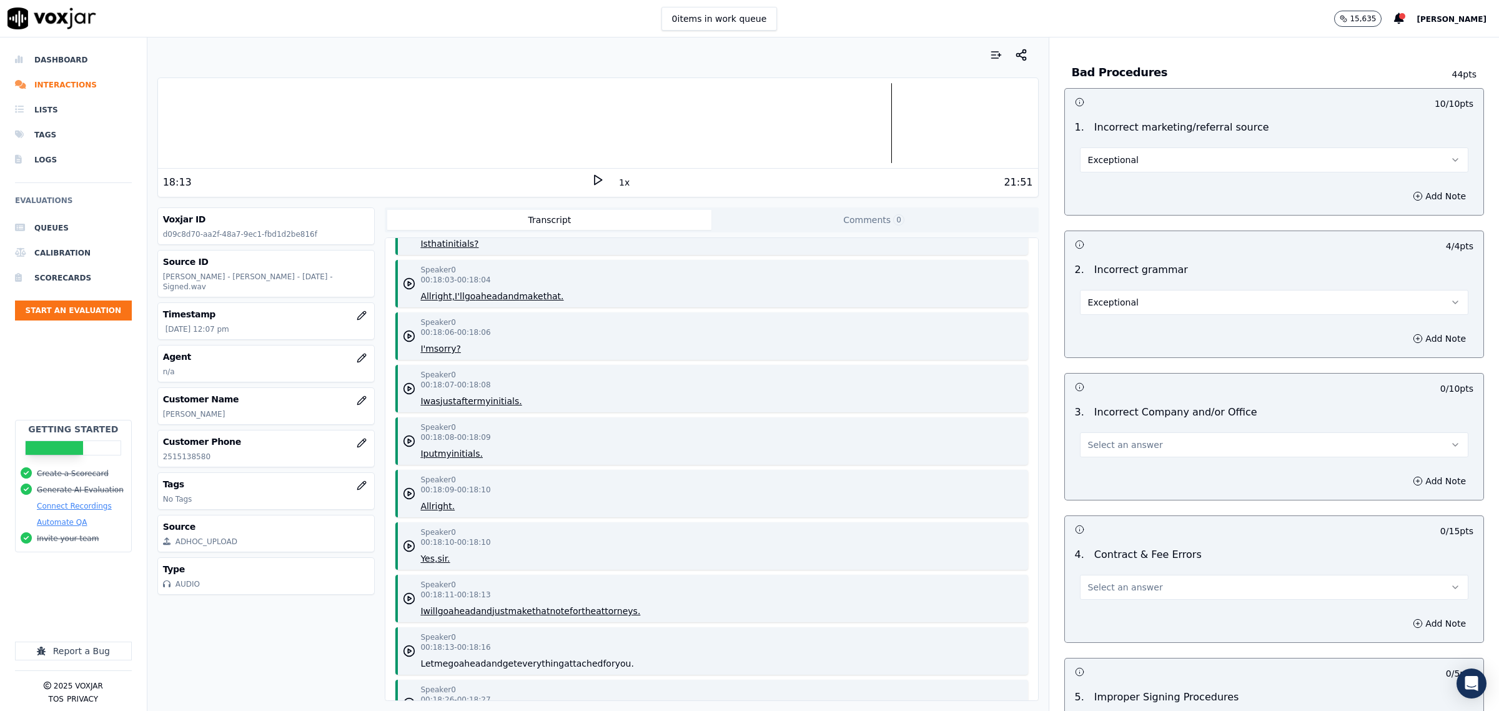
drag, startPoint x: 1104, startPoint y: 447, endPoint x: 1111, endPoint y: 460, distance: 14.8
click at [1103, 448] on span "Select an answer" at bounding box center [1125, 444] width 75 height 12
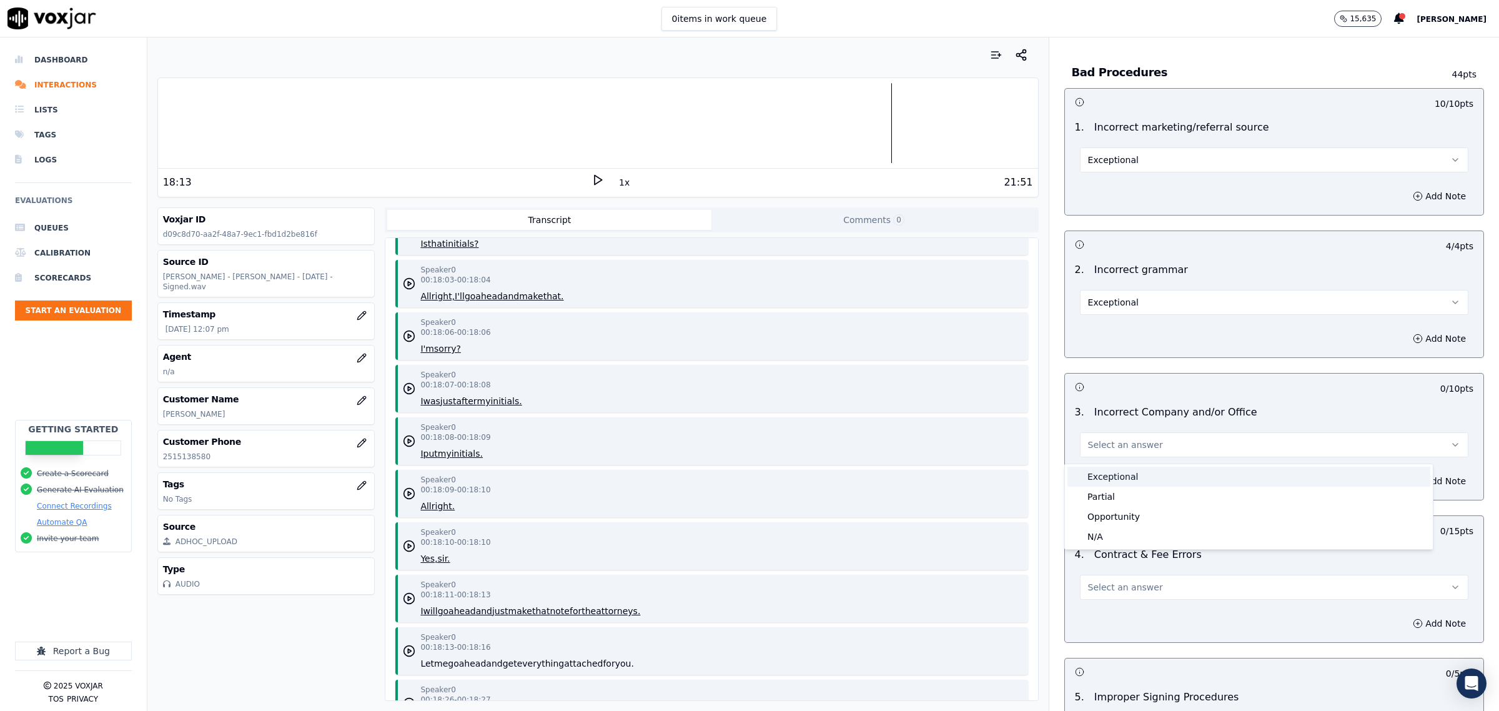
click at [1107, 475] on div "Exceptional" at bounding box center [1248, 477] width 363 height 20
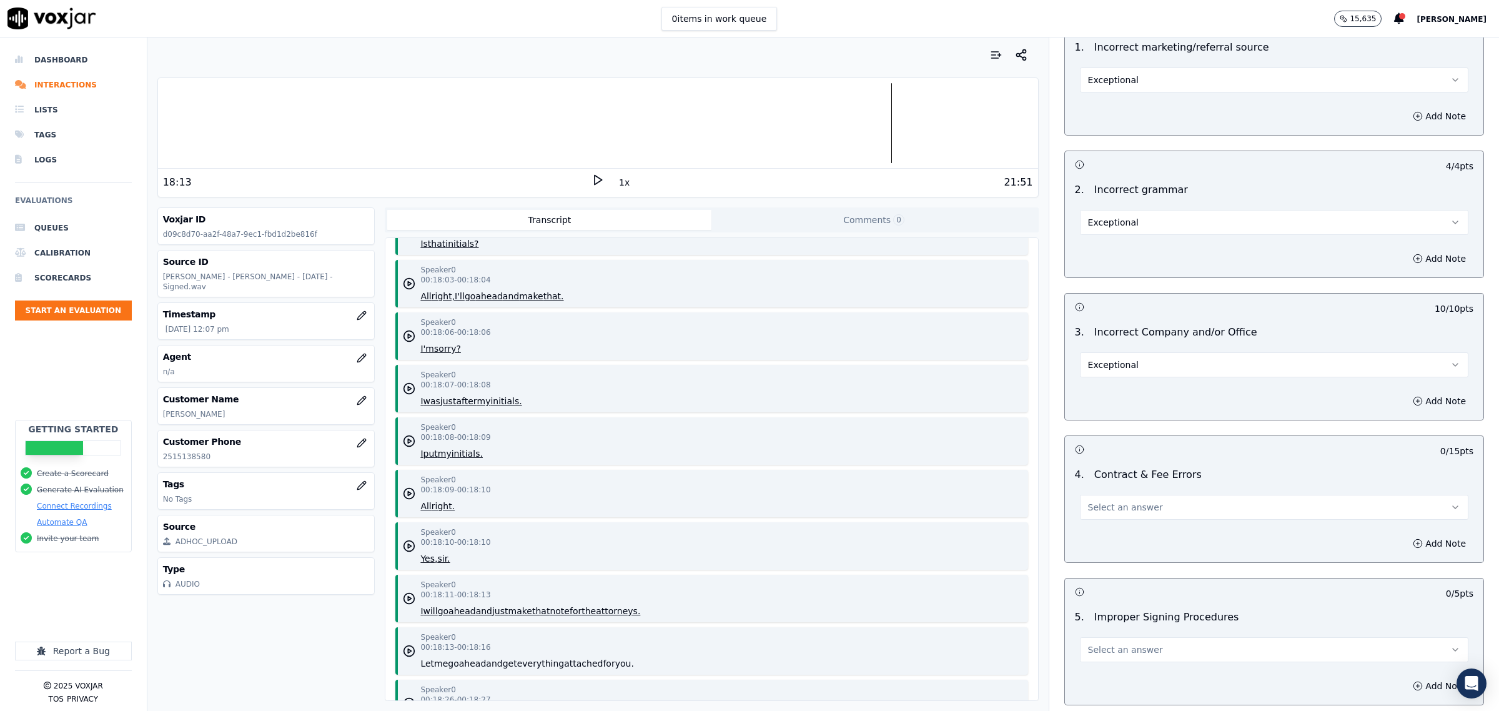
scroll to position [2420, 0]
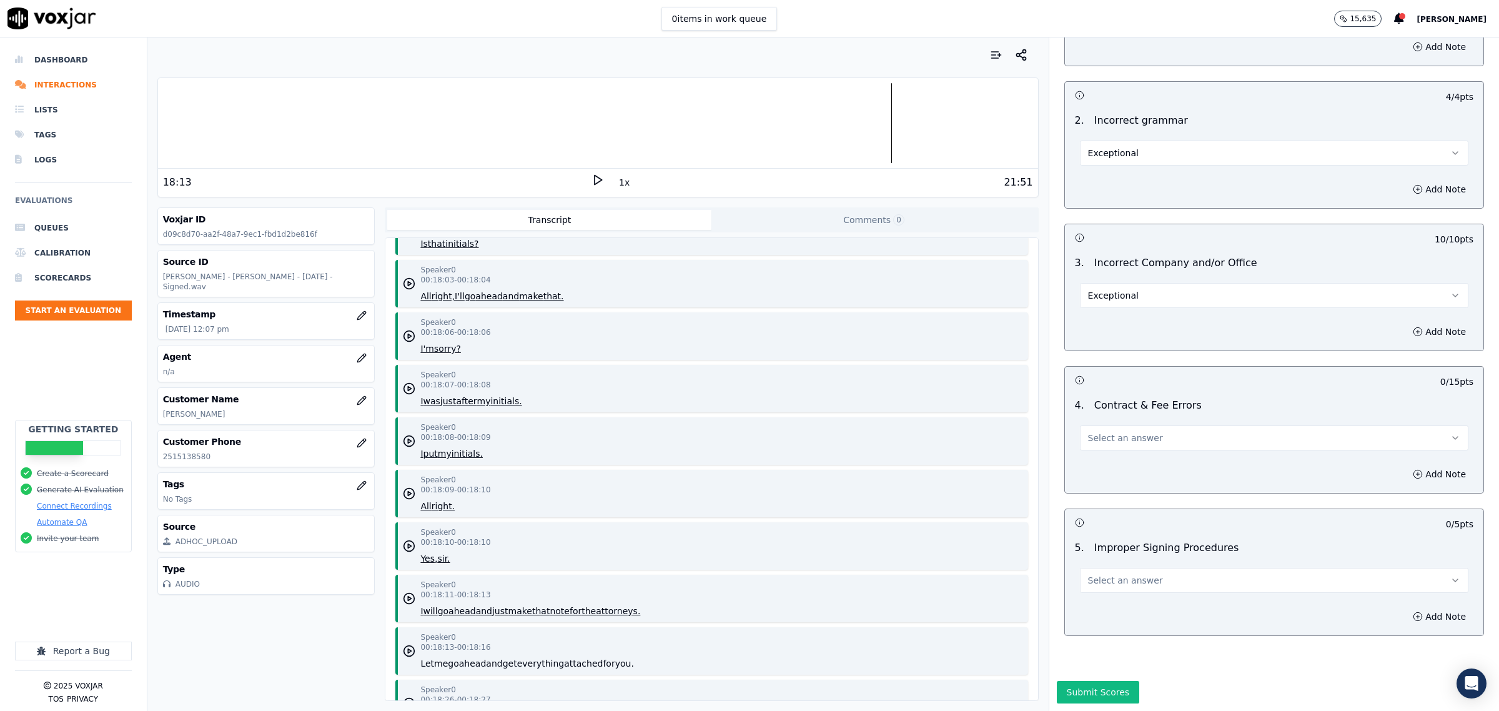
click at [1127, 435] on span "Select an answer" at bounding box center [1125, 438] width 75 height 12
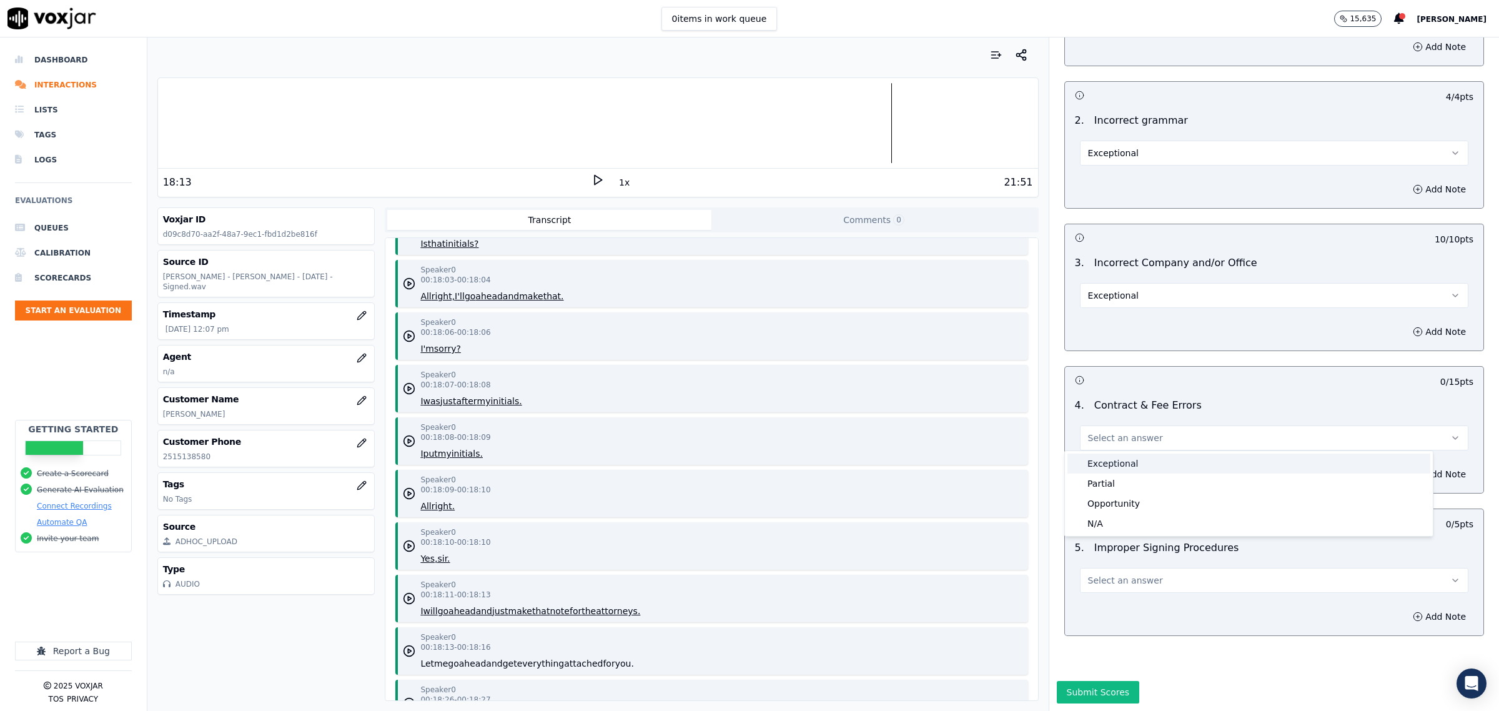
drag, startPoint x: 1124, startPoint y: 466, endPoint x: 1122, endPoint y: 475, distance: 8.9
click at [1123, 466] on div "Exceptional" at bounding box center [1248, 463] width 363 height 20
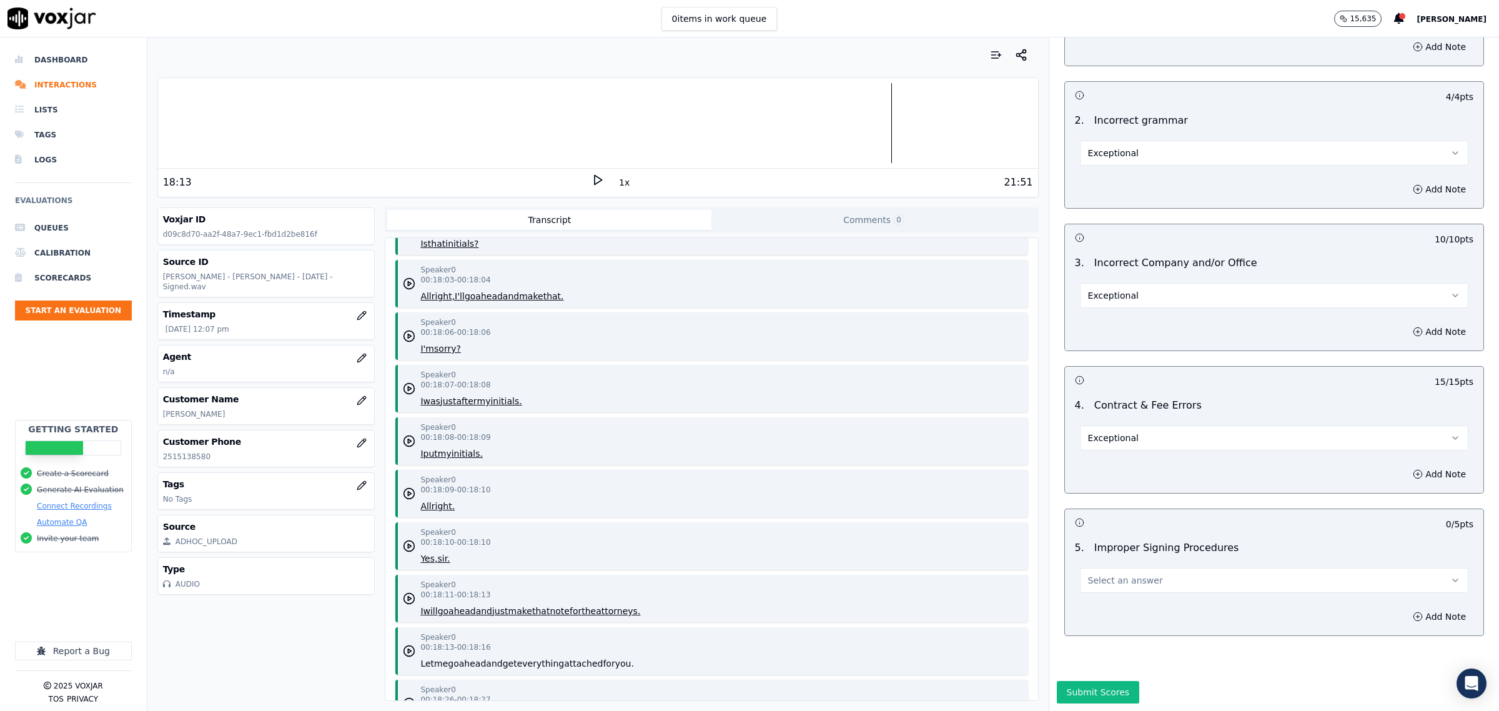
click at [1147, 576] on button "Select an answer" at bounding box center [1274, 580] width 388 height 25
click at [1131, 609] on div "Exceptional" at bounding box center [1248, 606] width 363 height 20
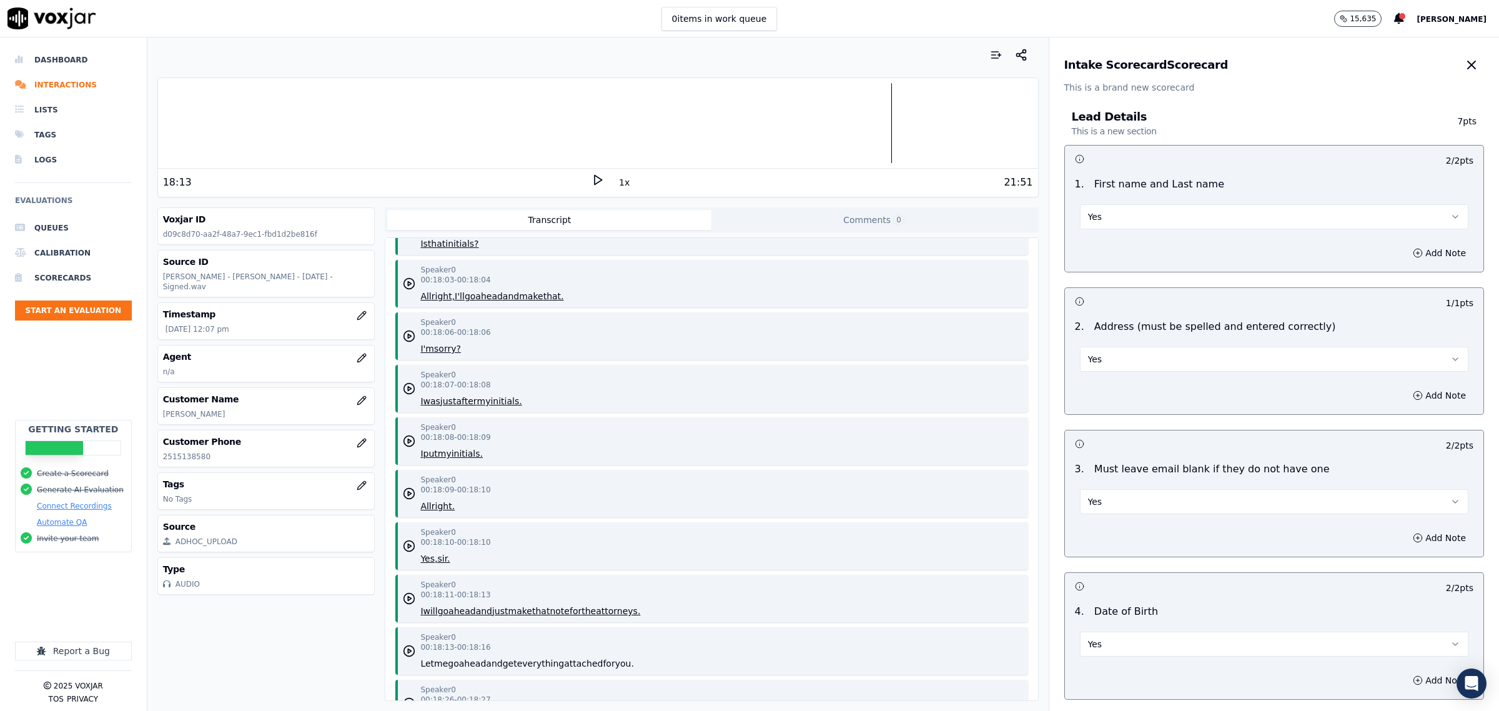
scroll to position [2452, 0]
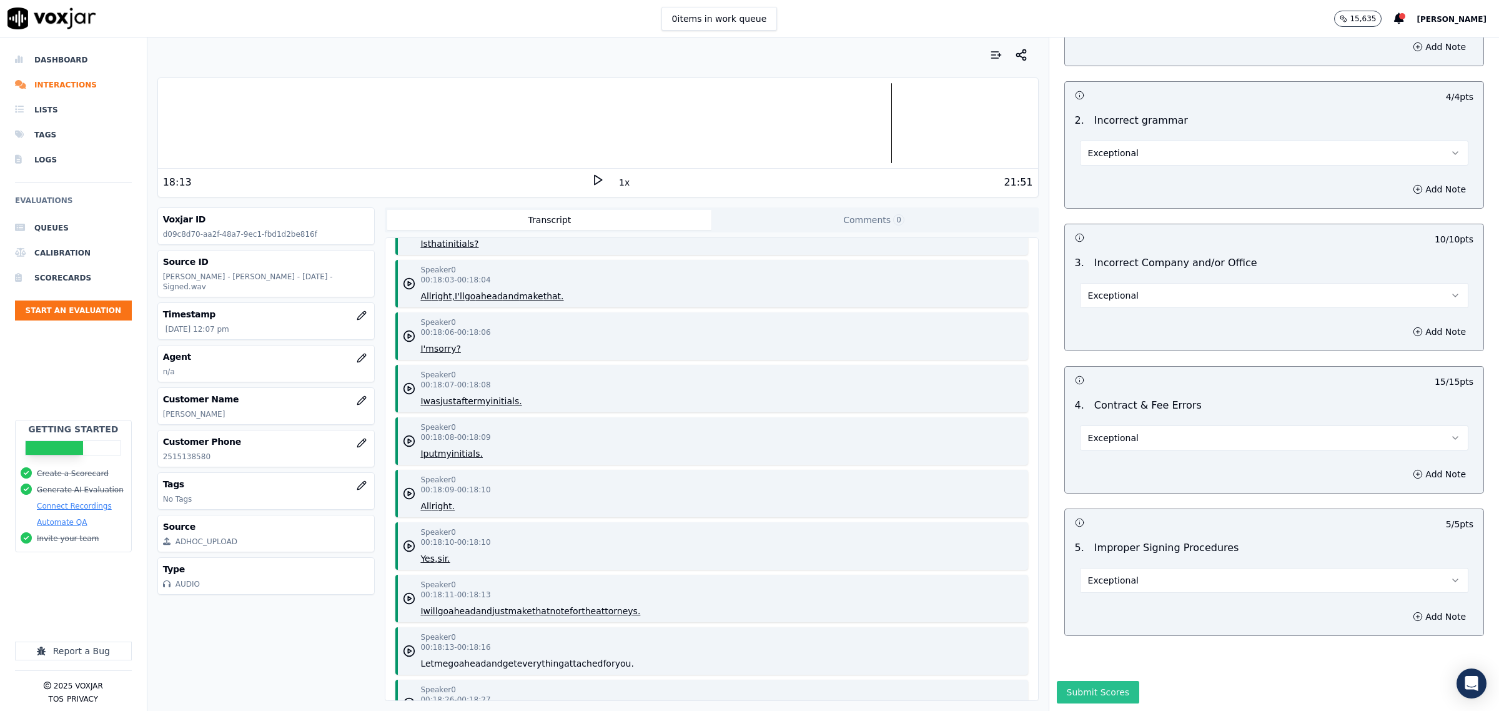
click at [1086, 681] on button "Submit Scores" at bounding box center [1098, 692] width 83 height 22
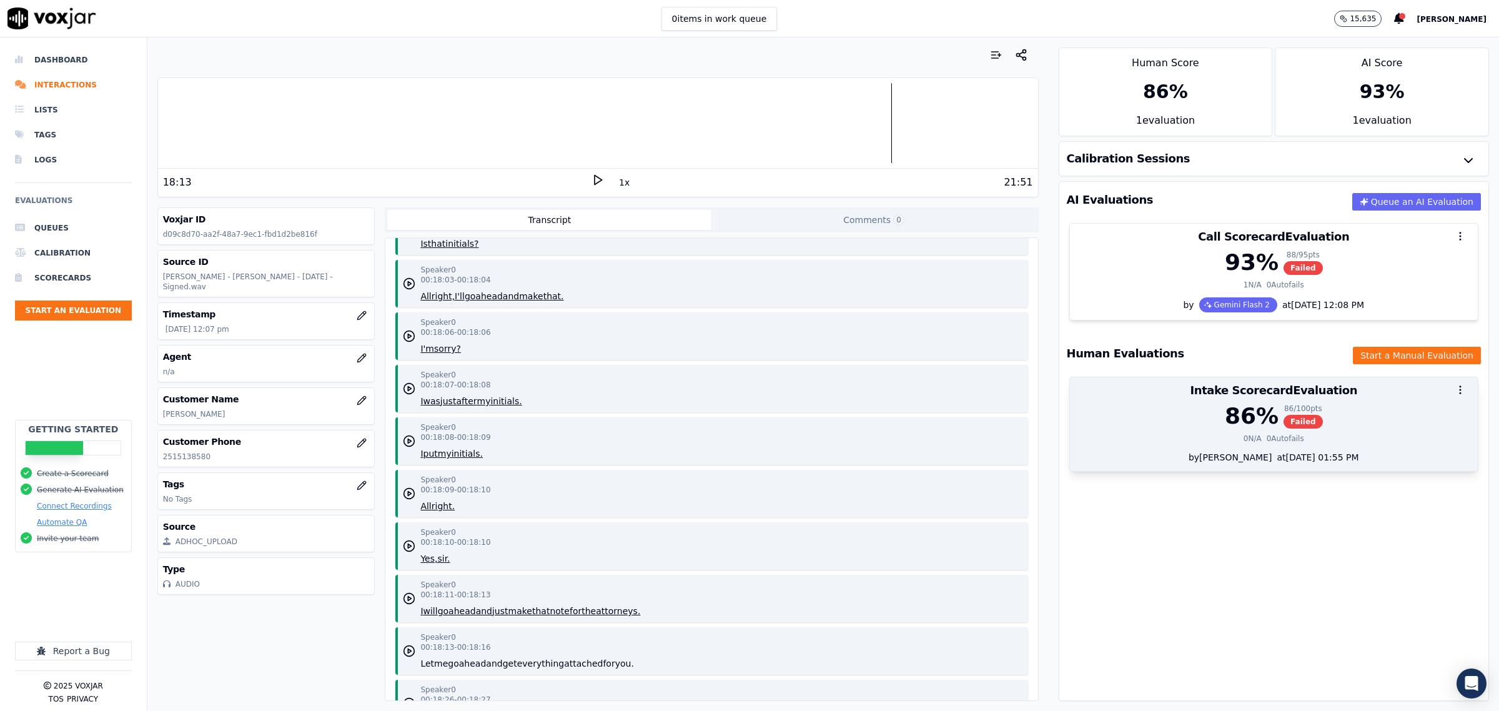
click at [1145, 438] on div "0 N/A 0 Autofails" at bounding box center [1273, 438] width 393 height 10
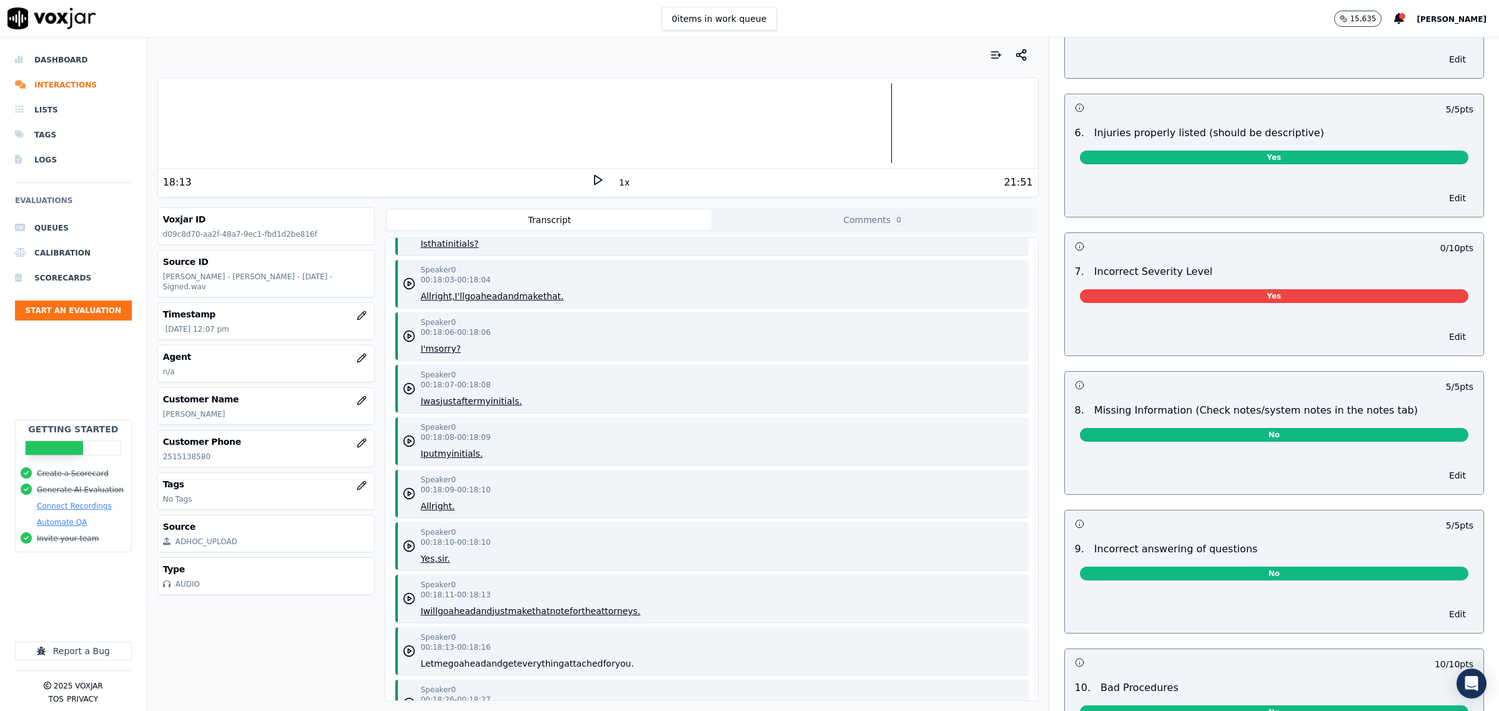
scroll to position [1483, 0]
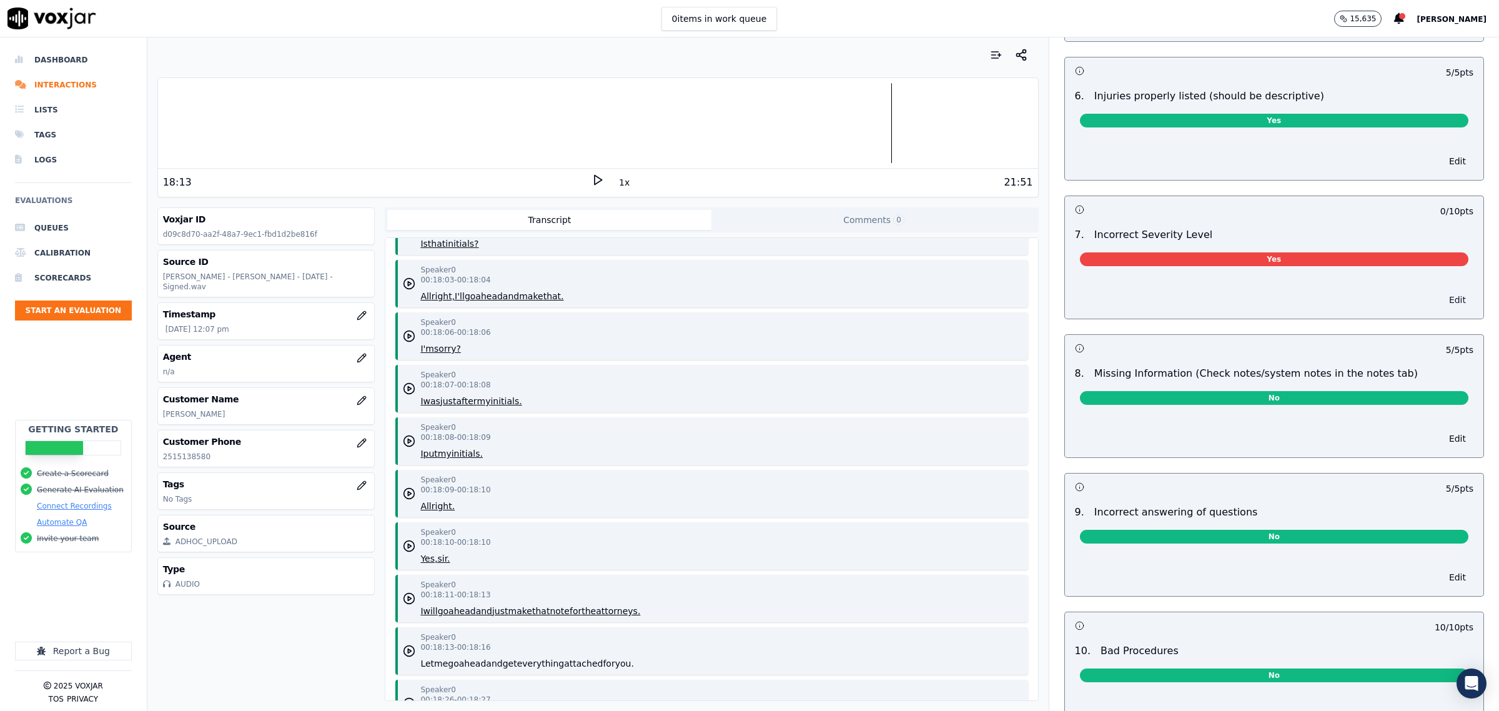
click at [1442, 309] on button "Edit" at bounding box center [1458, 299] width 32 height 17
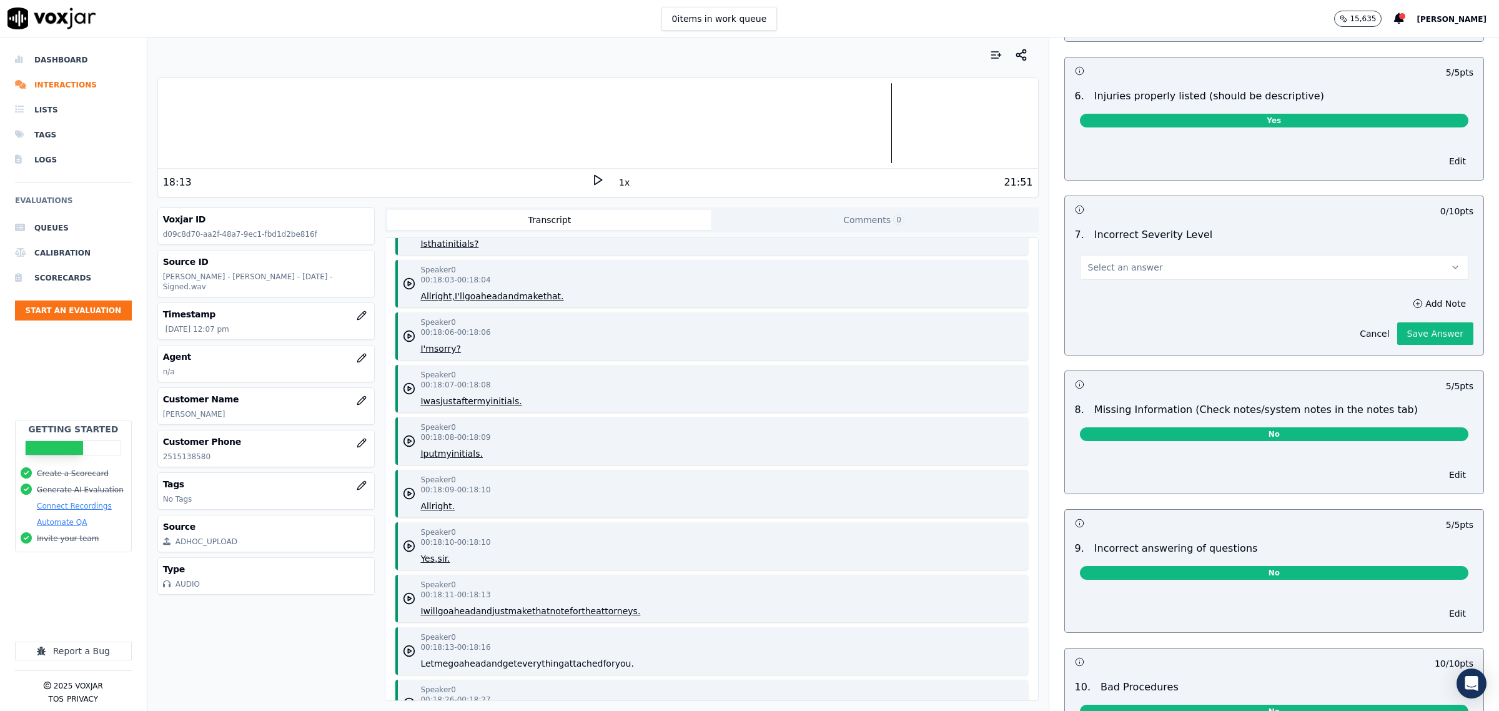
click at [1247, 265] on button "Select an answer" at bounding box center [1274, 267] width 388 height 25
click at [1126, 341] on div "No" at bounding box center [1248, 341] width 363 height 20
click at [1413, 342] on button "Save Answer" at bounding box center [1435, 333] width 76 height 22
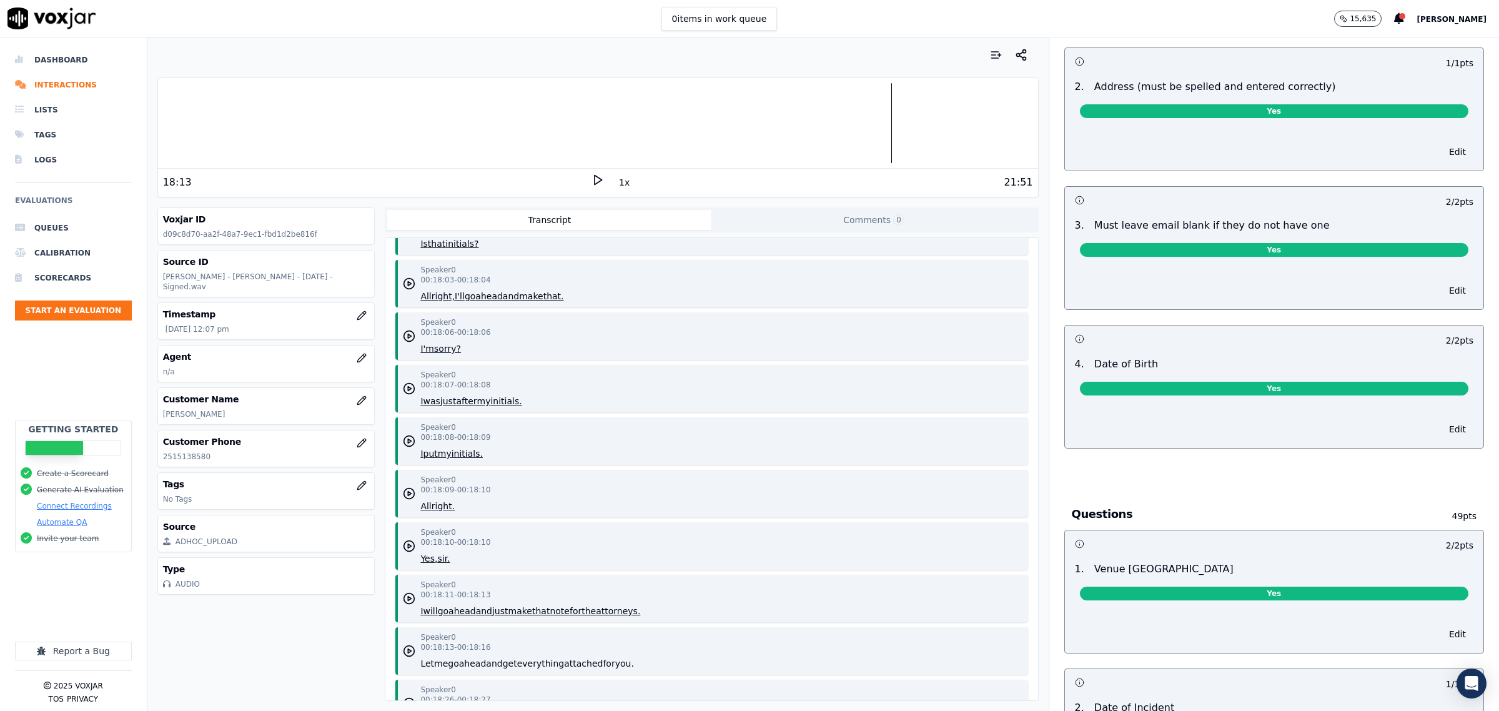
scroll to position [0, 0]
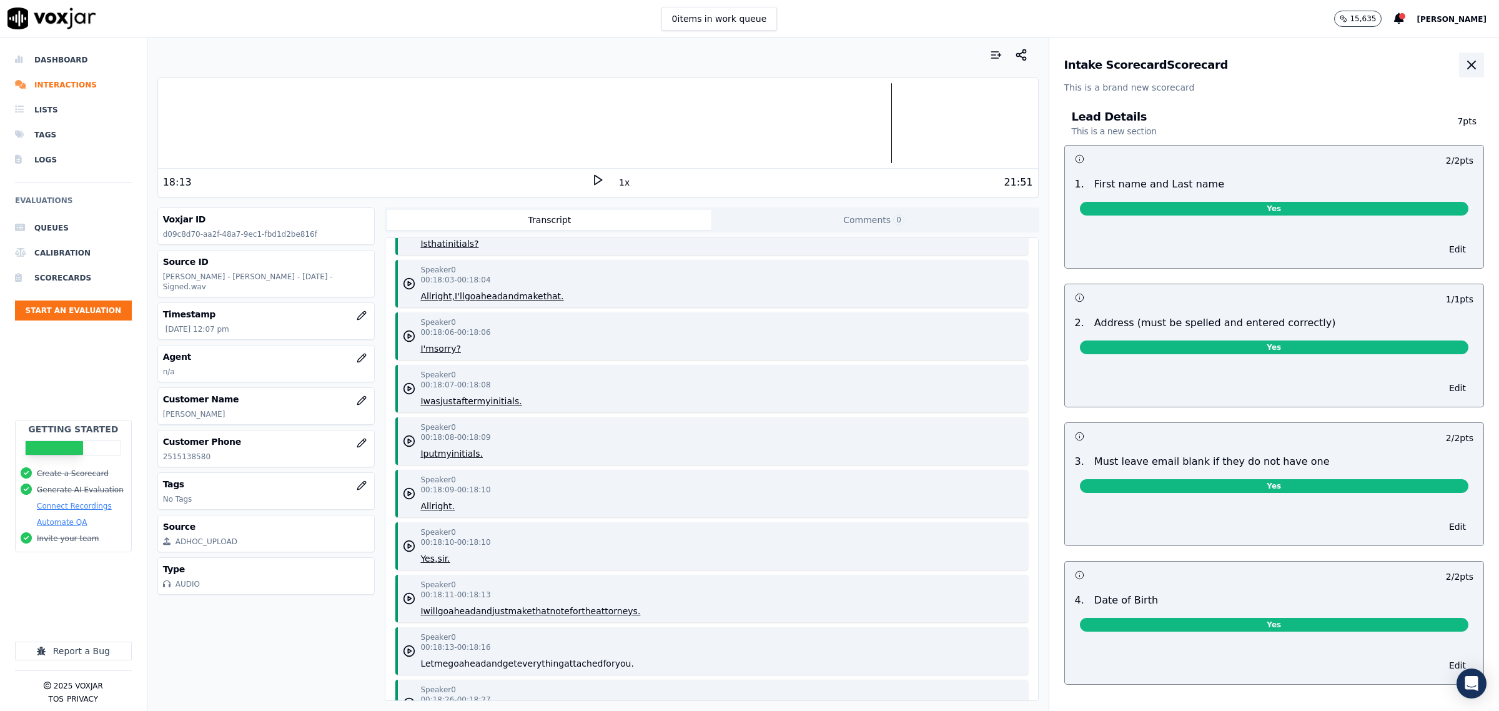
click at [1468, 67] on icon "button" at bounding box center [1471, 64] width 7 height 7
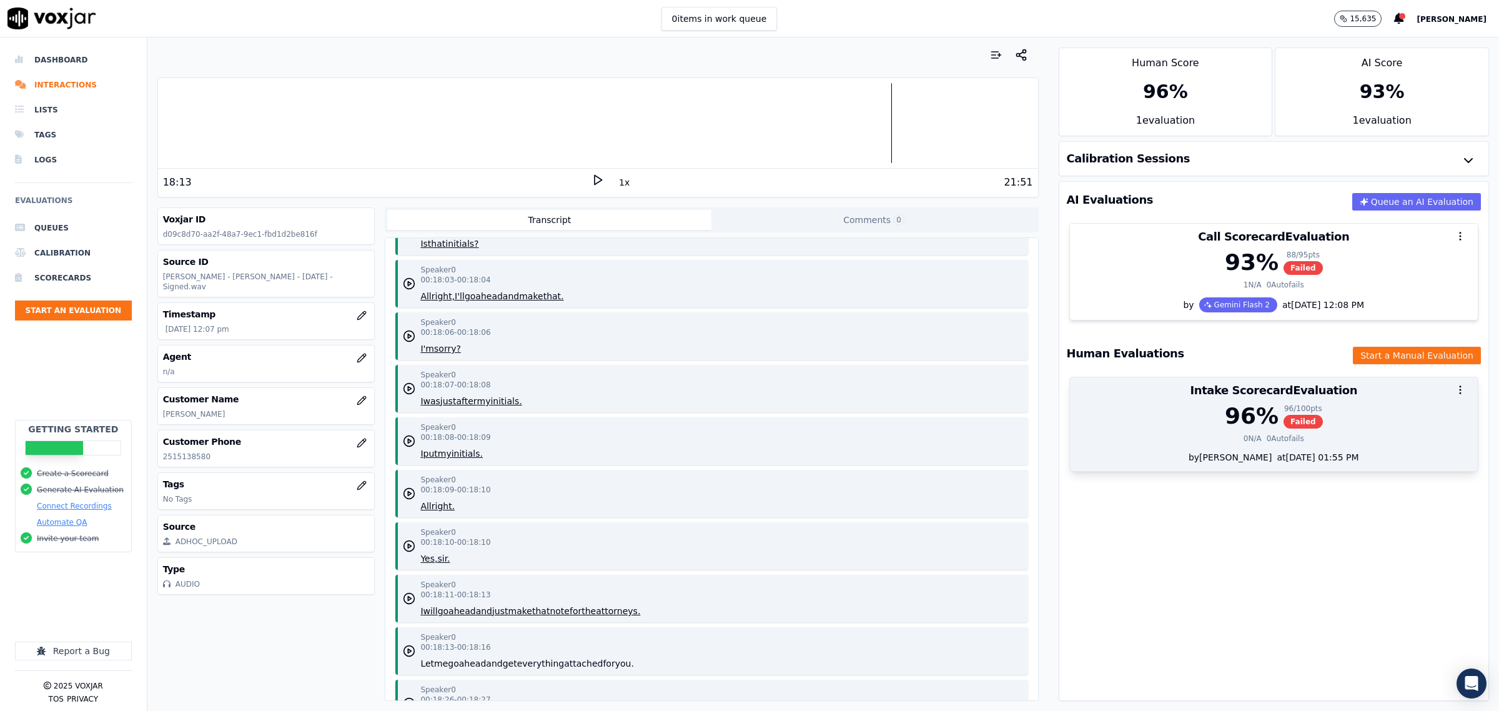
click at [1163, 401] on div at bounding box center [1274, 389] width 408 height 25
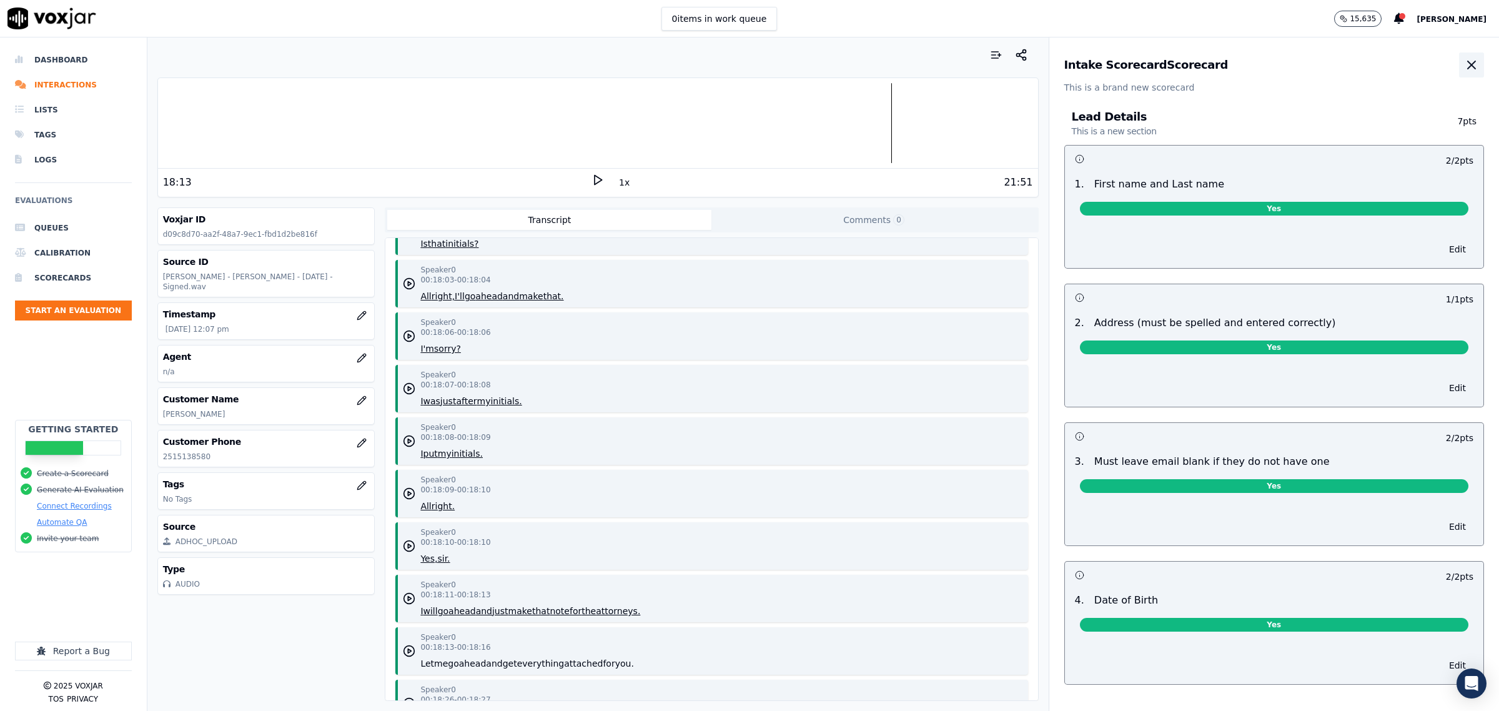
click at [1464, 66] on icon "button" at bounding box center [1471, 64] width 15 height 15
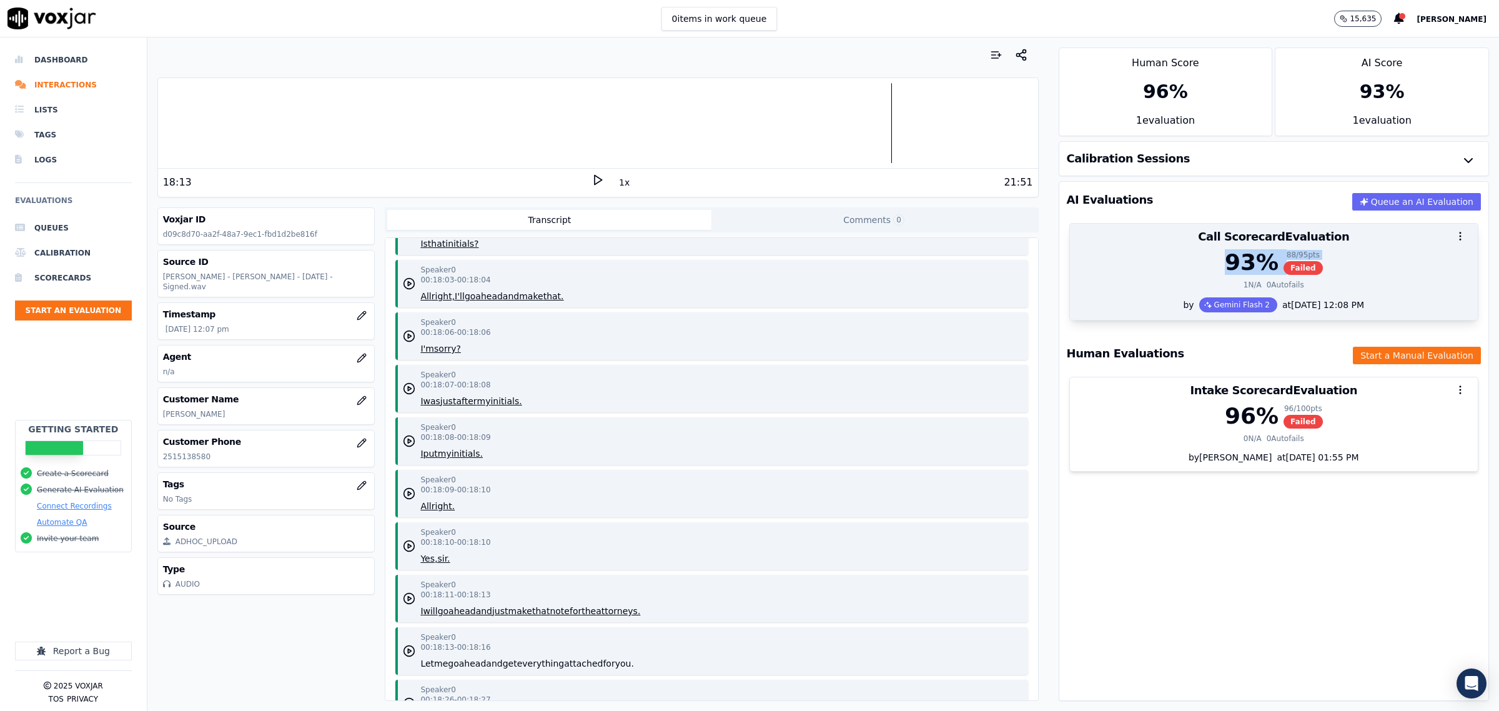
click at [1122, 278] on div "93 % 88 / 95 pts Failed 1 N/A 0 Autofails" at bounding box center [1274, 273] width 408 height 47
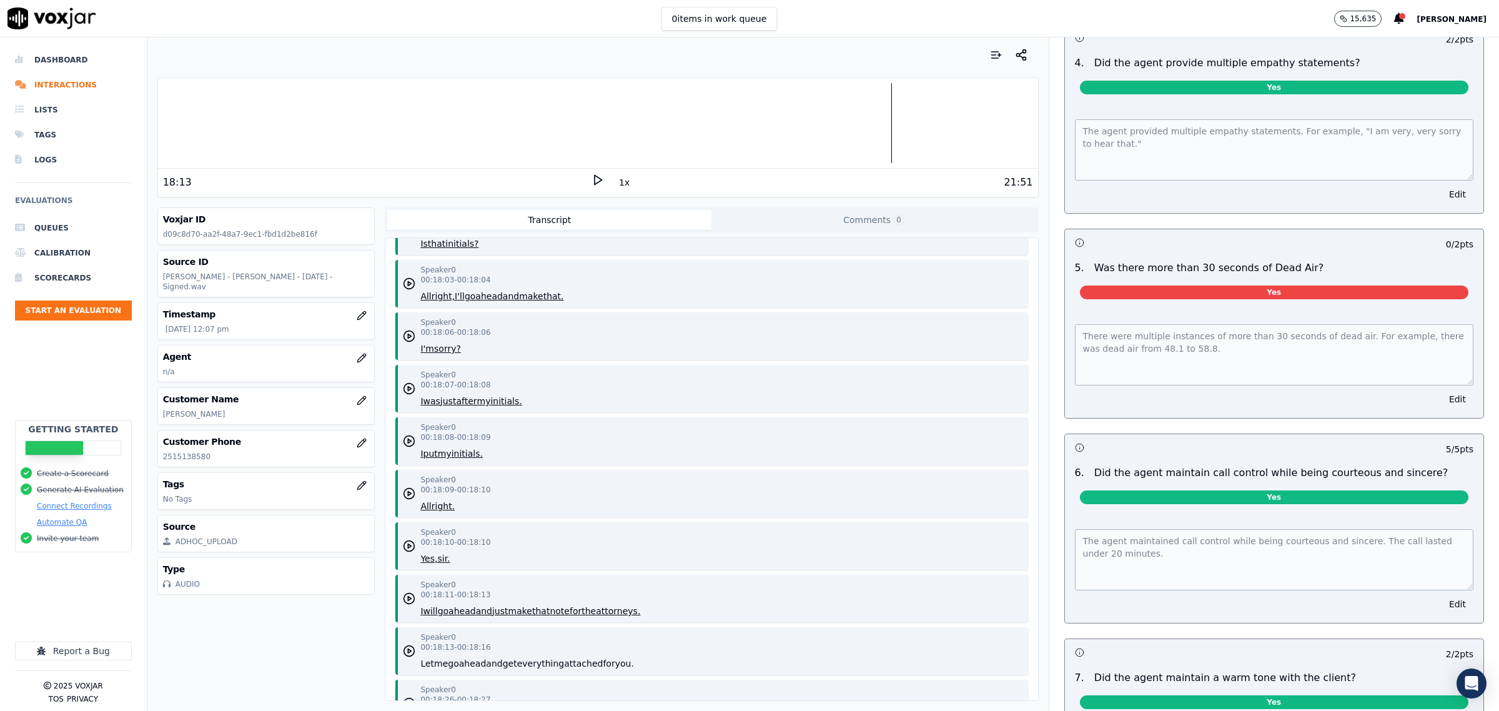
scroll to position [1561, 0]
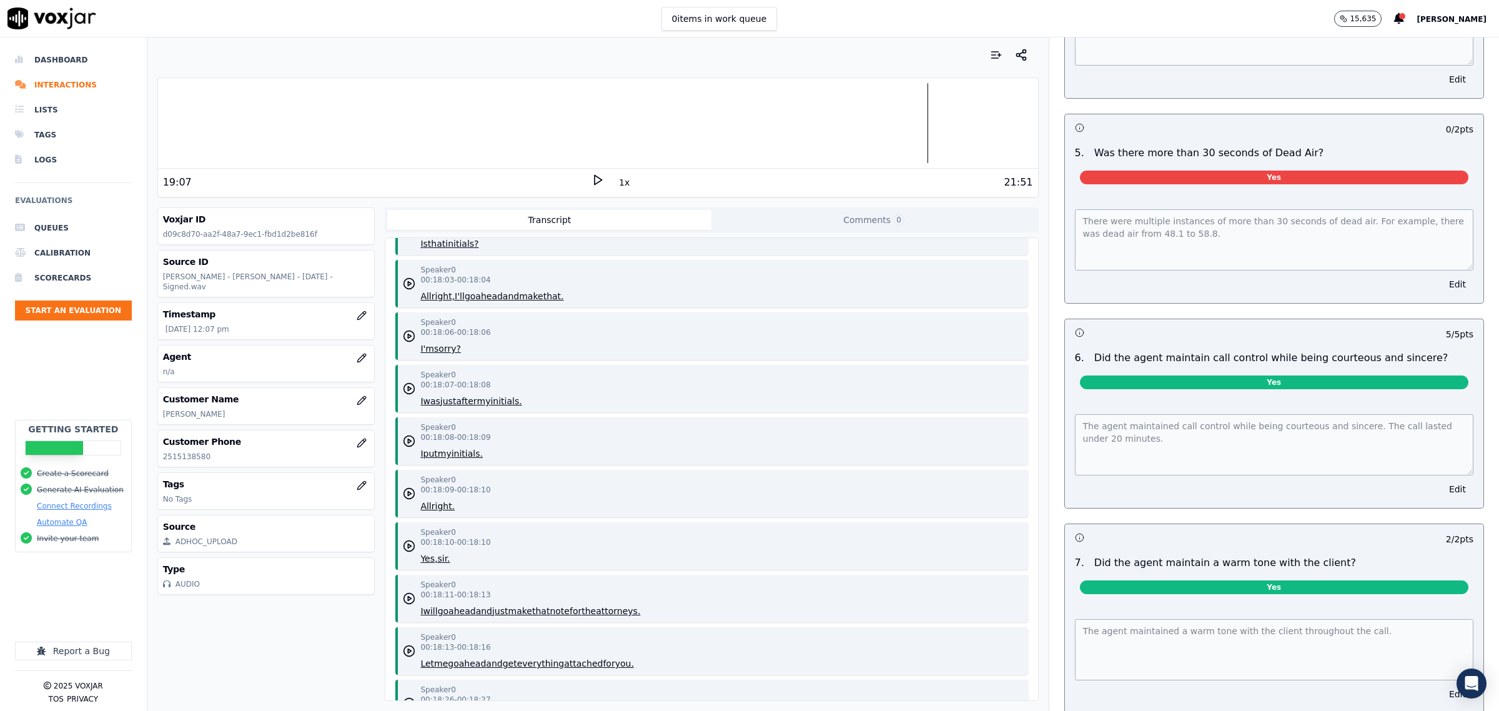
click at [595, 183] on polygon at bounding box center [598, 180] width 7 height 9
click at [192, 126] on div at bounding box center [598, 123] width 880 height 80
click at [595, 182] on icon at bounding box center [597, 180] width 12 height 12
click at [1442, 276] on button "Edit" at bounding box center [1458, 283] width 32 height 17
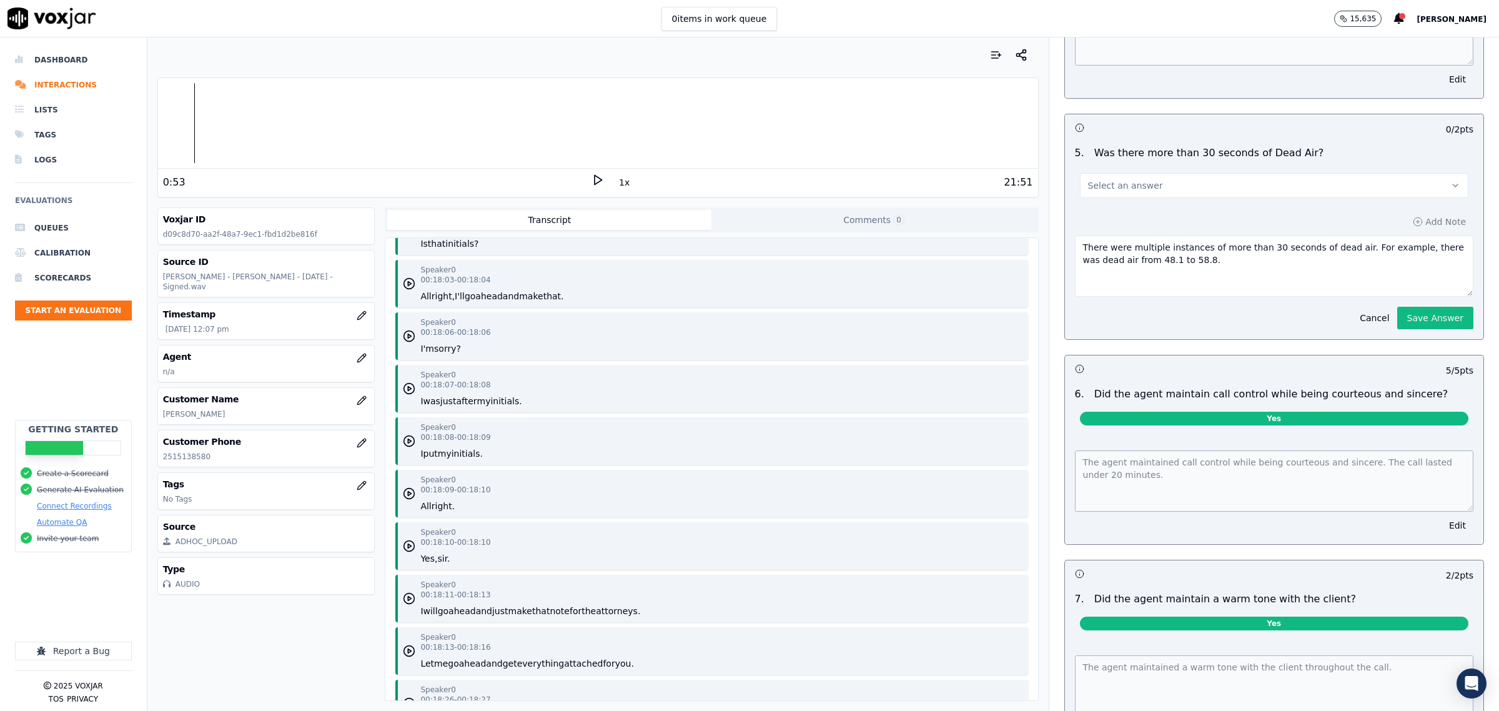
click at [1187, 187] on button "Select an answer" at bounding box center [1274, 185] width 388 height 25
click at [1137, 225] on div "No" at bounding box center [1248, 224] width 363 height 20
click at [1397, 307] on button "Save Answer" at bounding box center [1435, 318] width 76 height 22
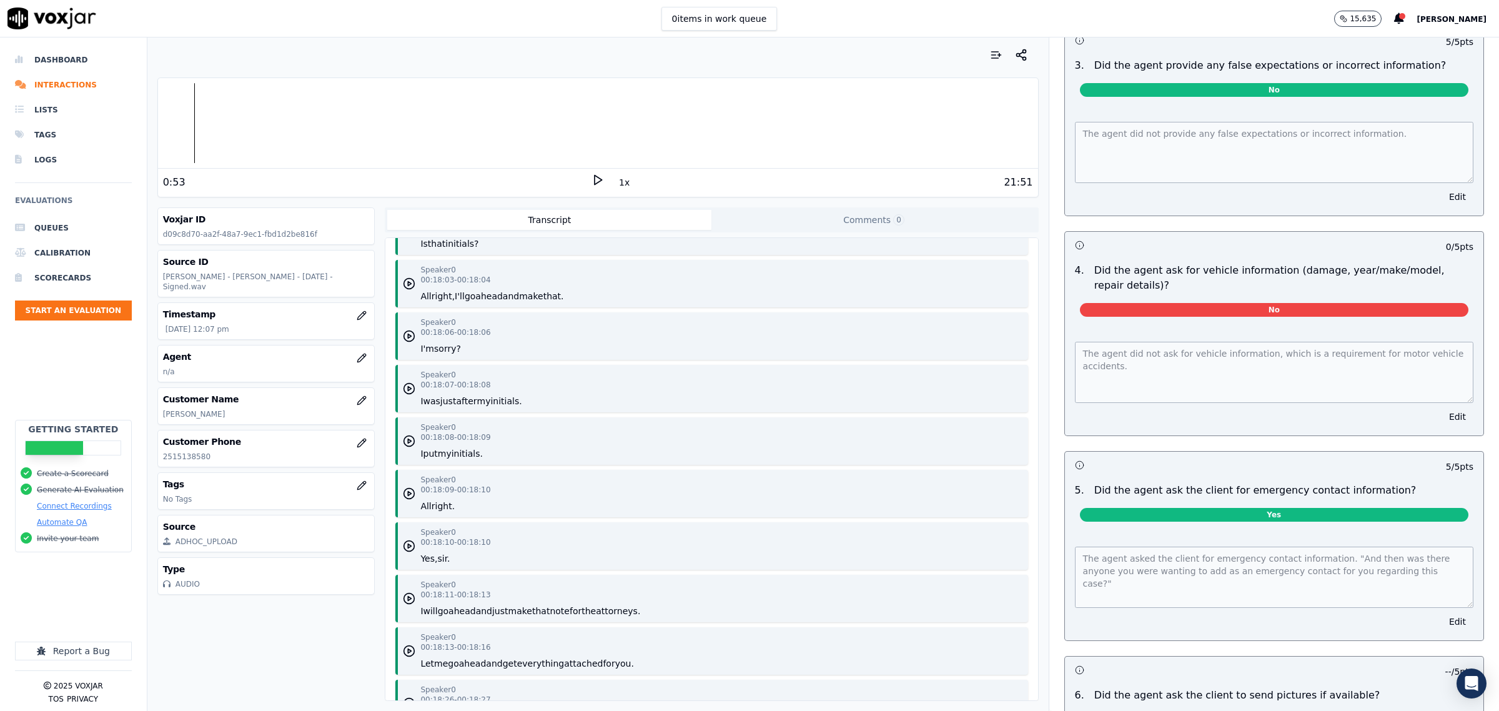
scroll to position [3513, 0]
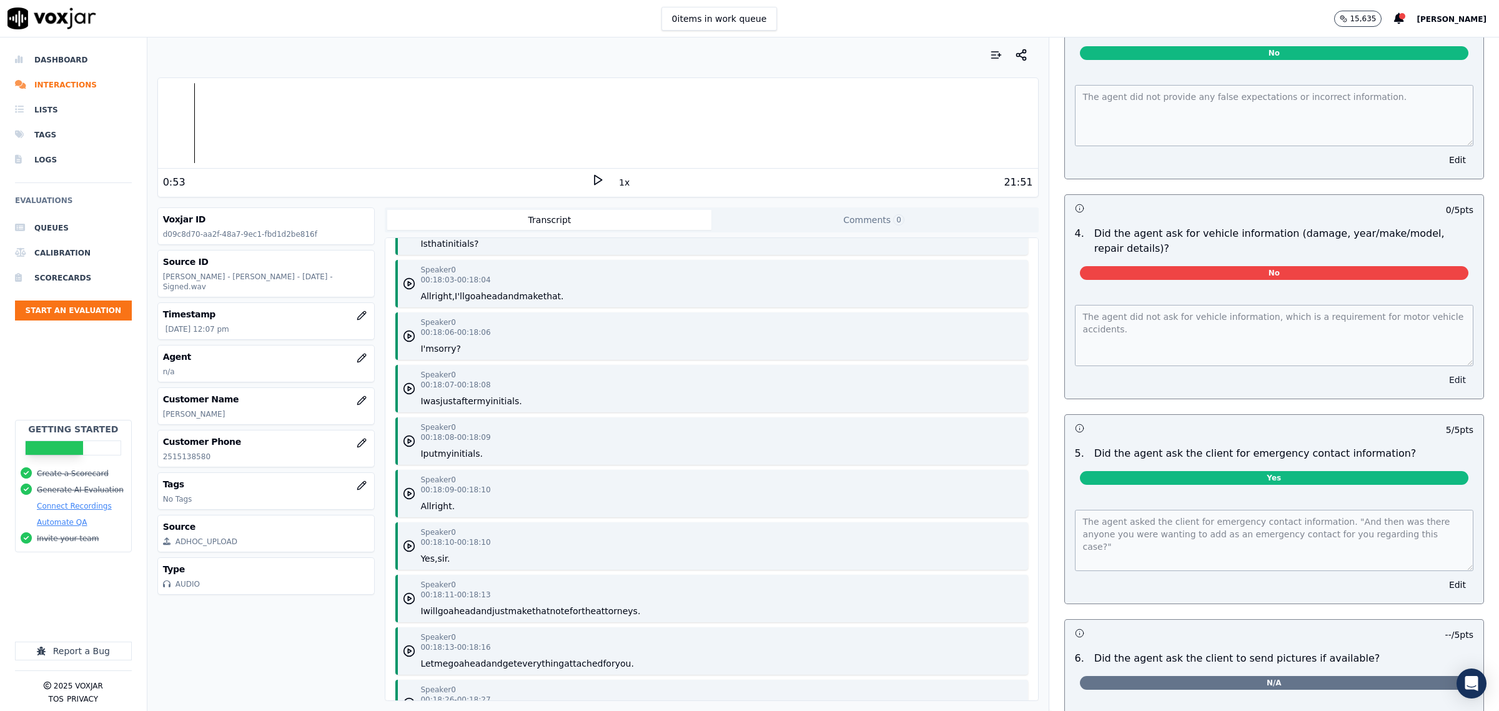
click at [1442, 379] on button "Edit" at bounding box center [1458, 379] width 32 height 17
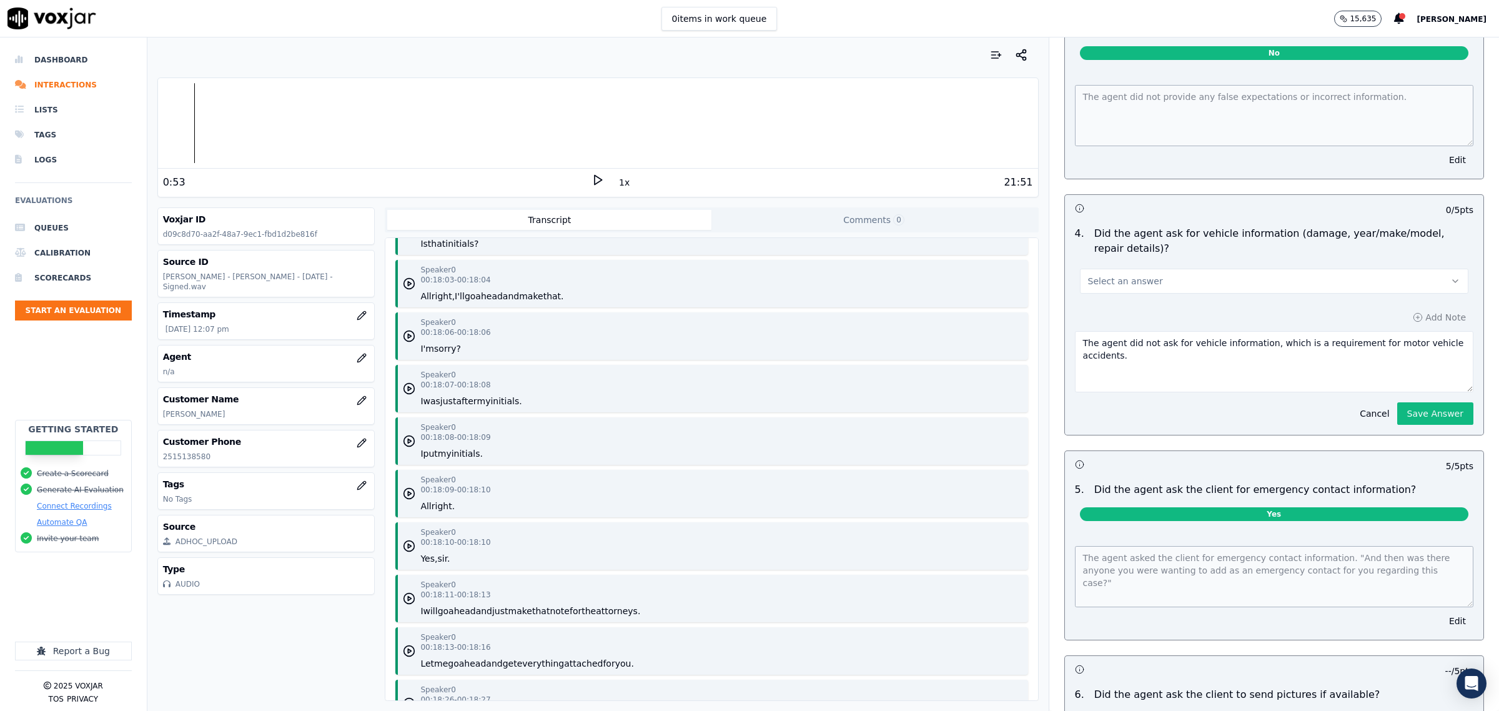
drag, startPoint x: 1215, startPoint y: 278, endPoint x: 1207, endPoint y: 289, distance: 13.9
click at [1214, 278] on button "Select an answer" at bounding box center [1274, 281] width 388 height 25
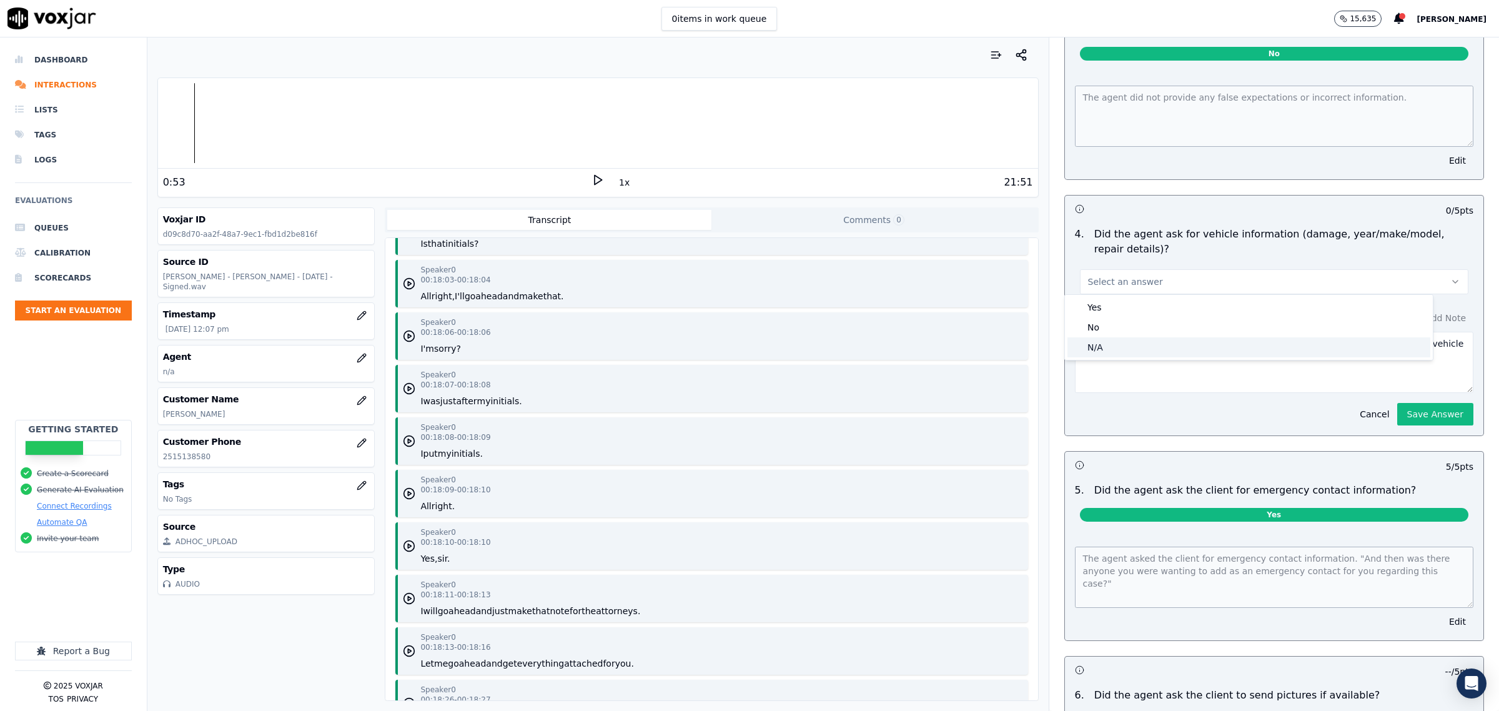
click at [1137, 345] on div "N/A" at bounding box center [1248, 347] width 363 height 20
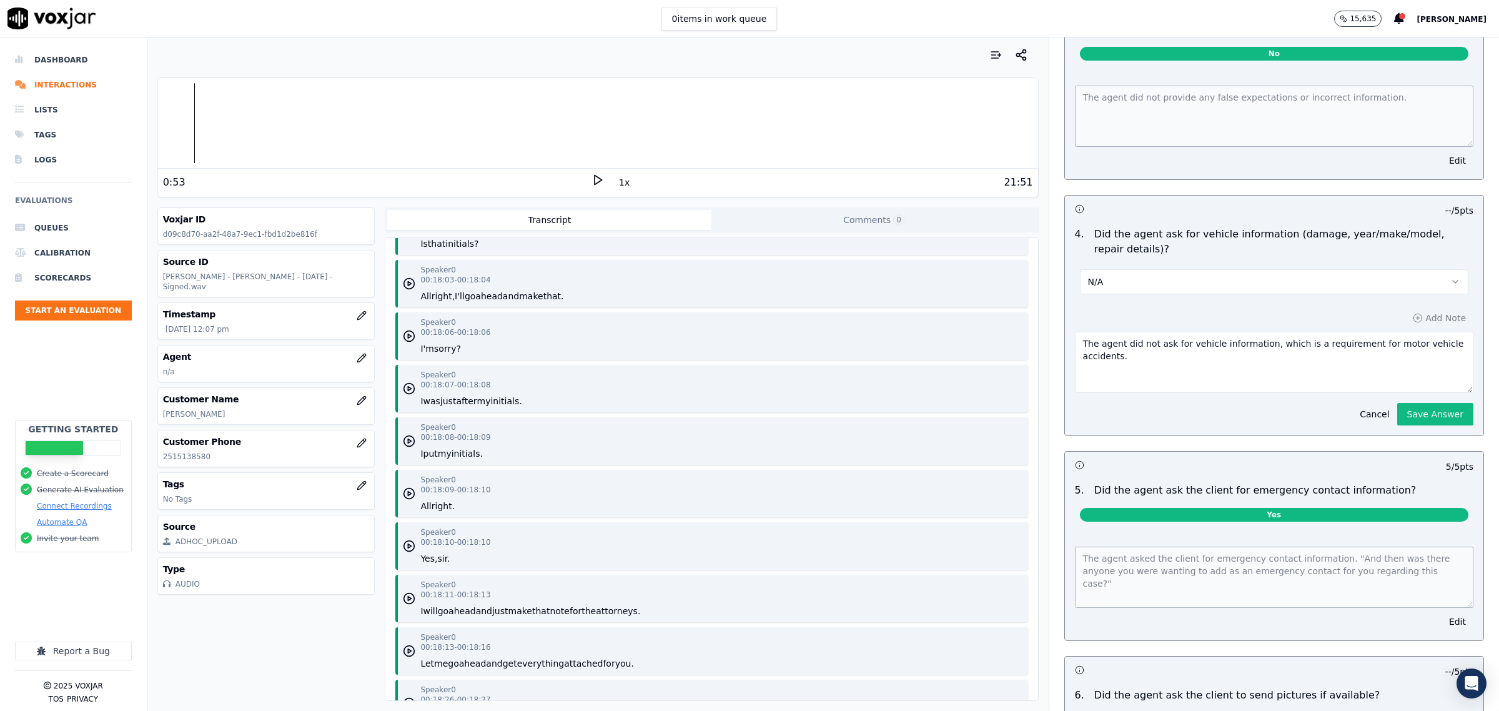
drag, startPoint x: 1245, startPoint y: 340, endPoint x: 1496, endPoint y: 416, distance: 262.2
click at [1493, 429] on div "Dashboard Interactions Lists Tags Logs Evaluations Queues Calibration Scorecard…" at bounding box center [749, 373] width 1499 height 673
type textarea "The agent did not ask for vehicle information as it was transferred to onboardi…"
click at [1397, 411] on button "Save Answer" at bounding box center [1435, 414] width 76 height 22
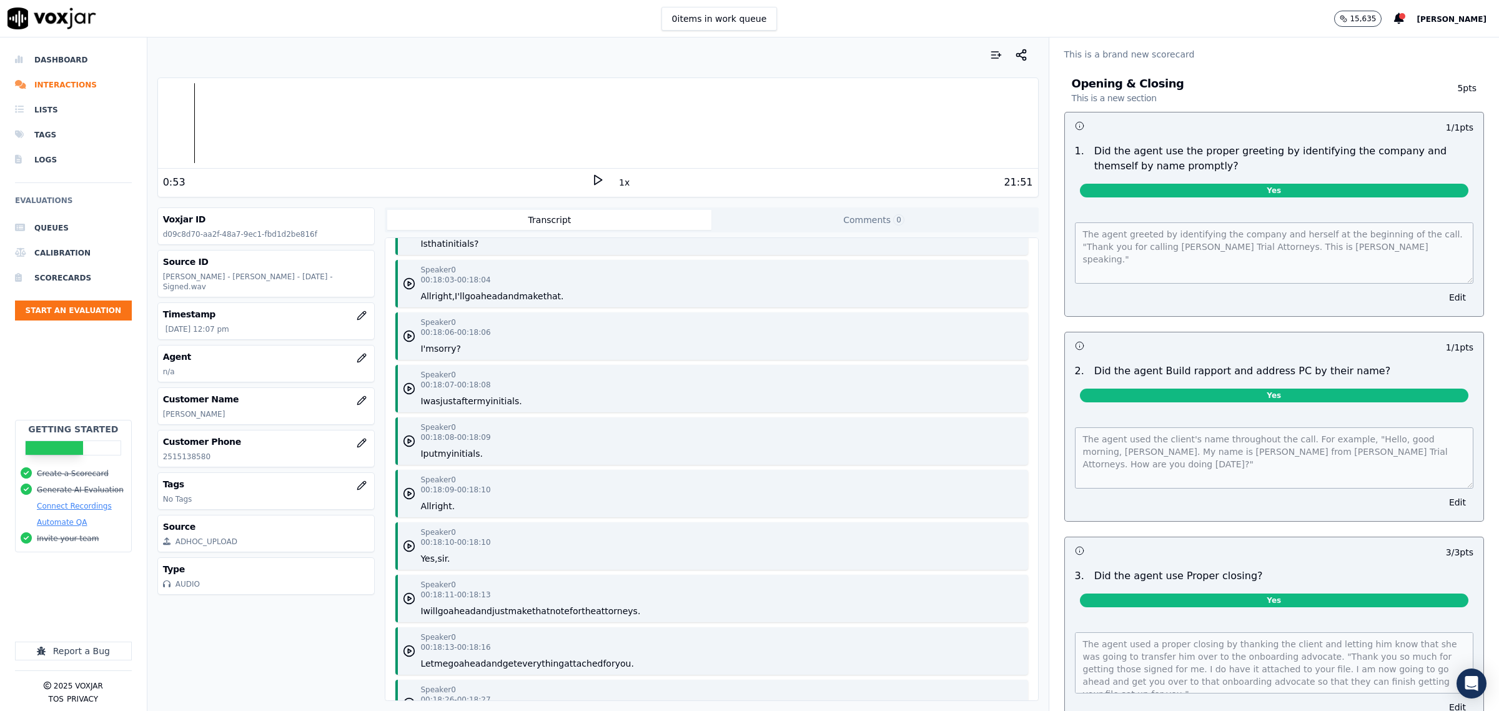
scroll to position [0, 0]
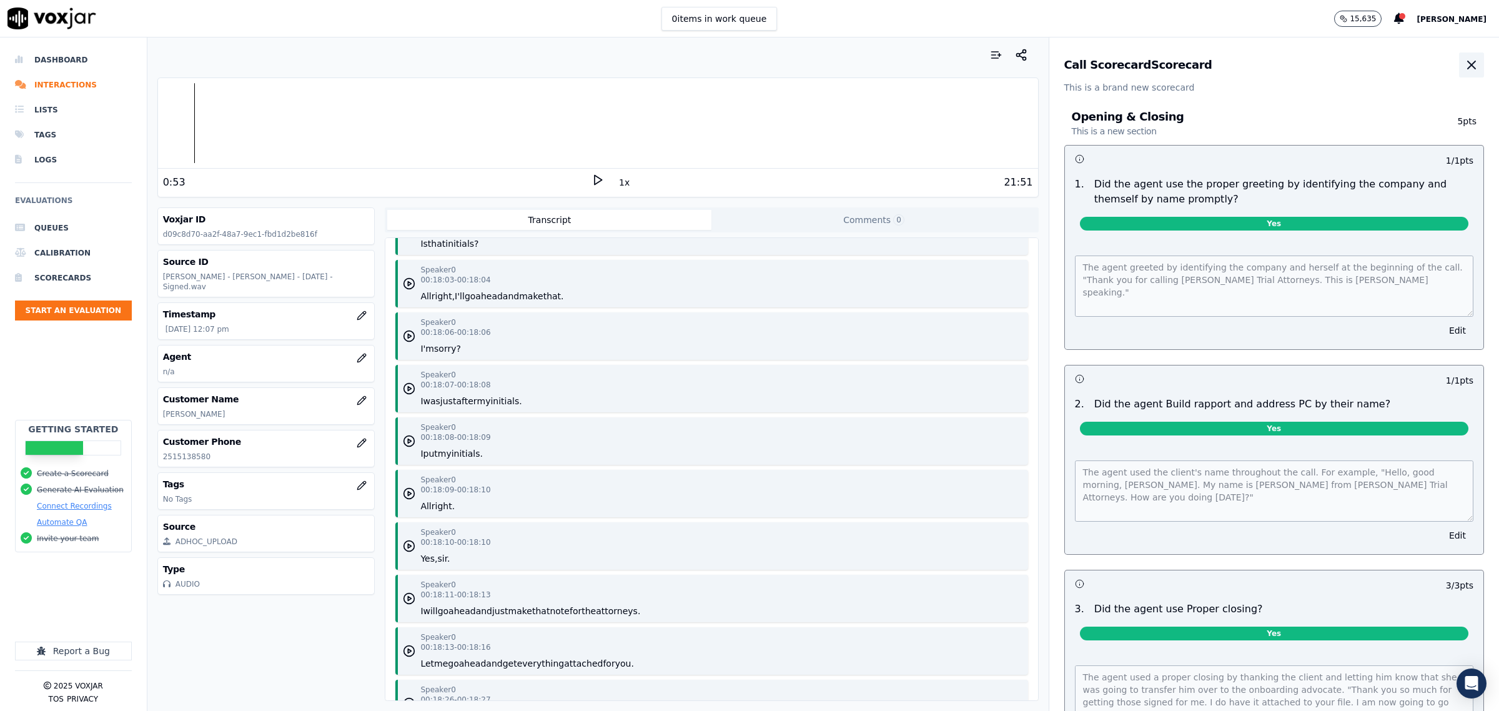
click at [1468, 64] on icon "button" at bounding box center [1471, 64] width 7 height 7
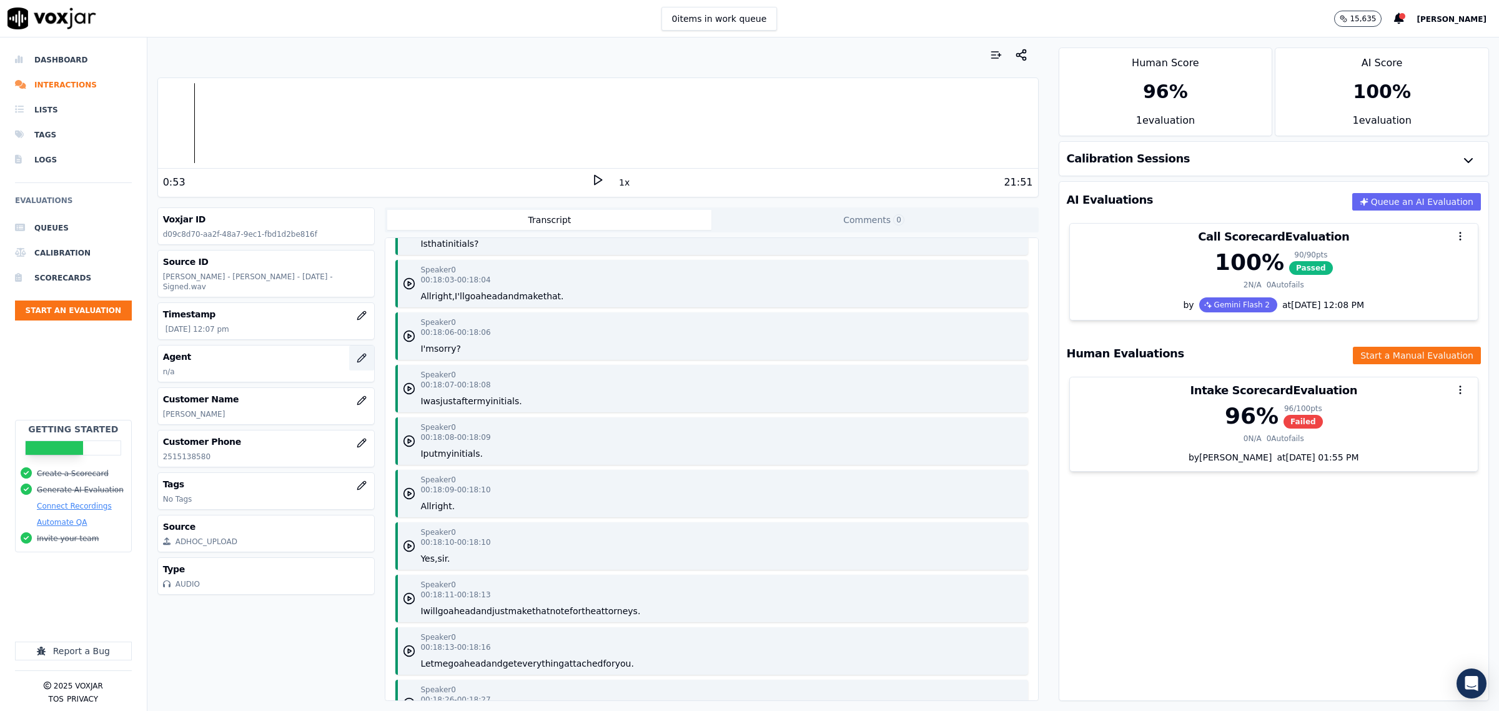
click at [363, 355] on icon "button" at bounding box center [364, 356] width 2 height 2
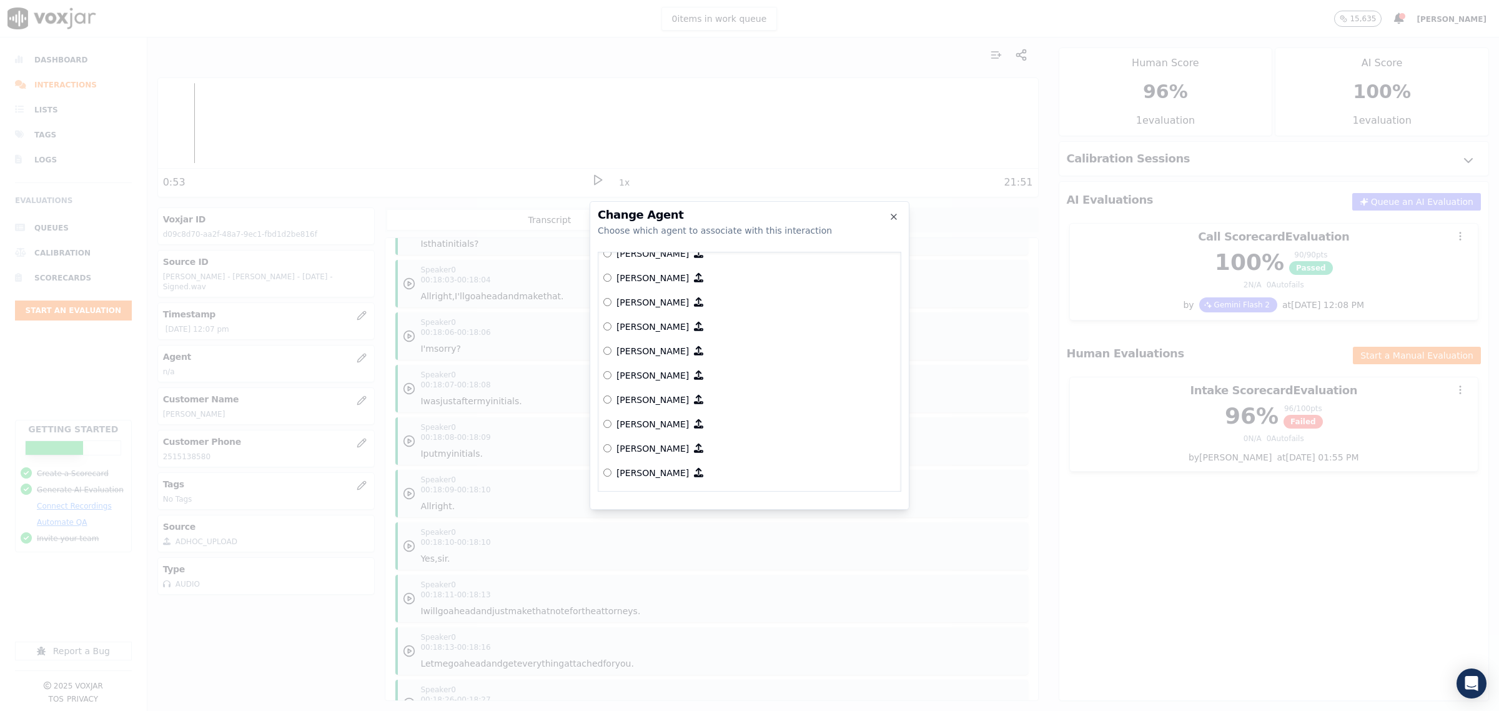
scroll to position [2402, 0]
click at [642, 422] on p "Sarah Oestrike" at bounding box center [652, 426] width 72 height 12
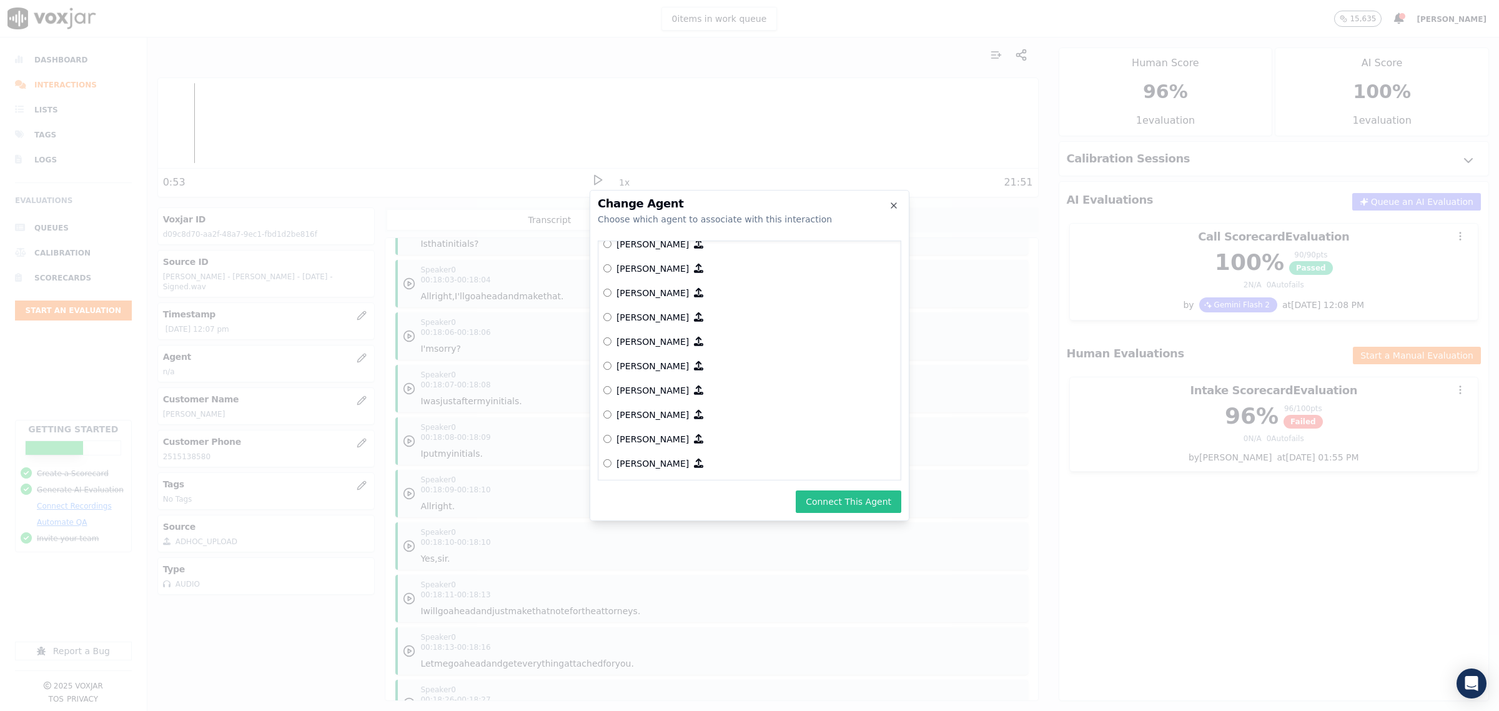
click at [848, 492] on button "Connect This Agent" at bounding box center [849, 501] width 106 height 22
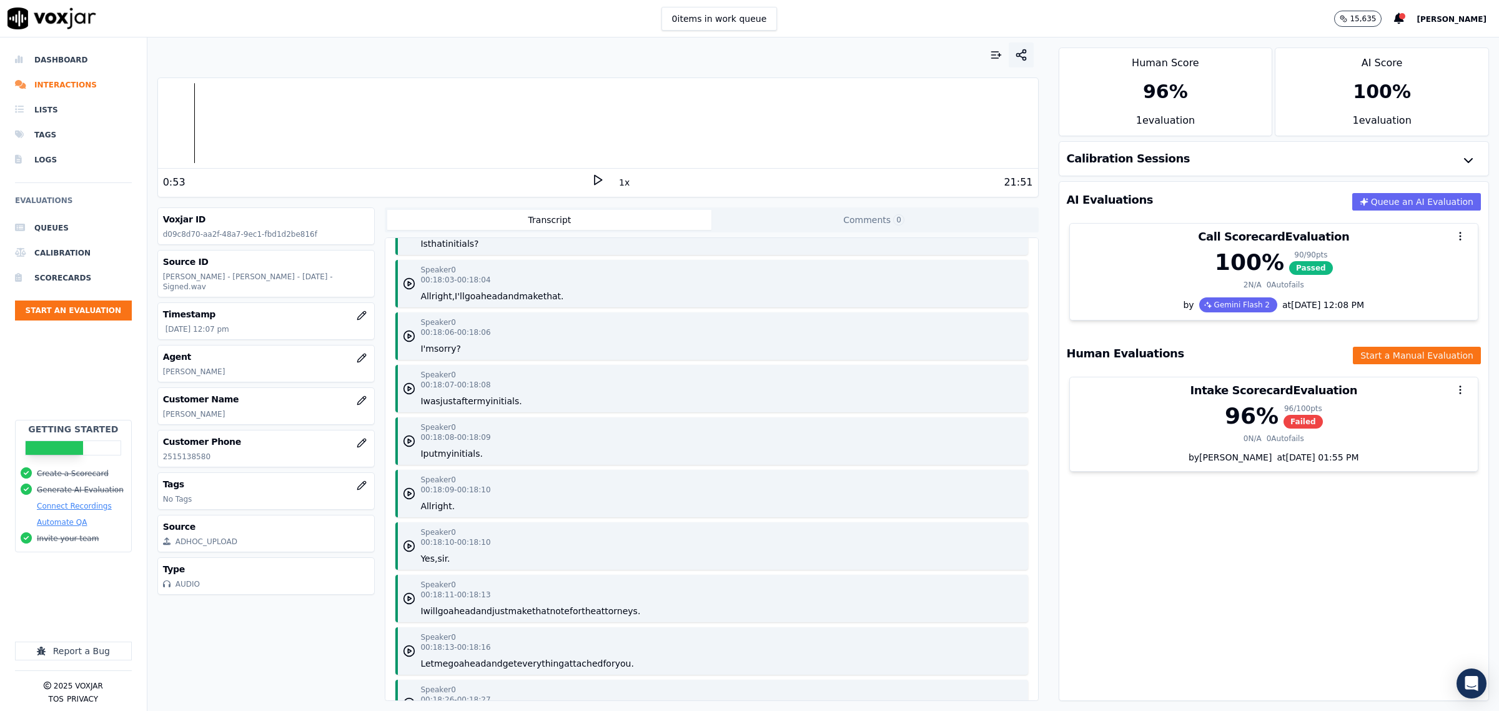
click at [1015, 50] on icon "button" at bounding box center [1021, 55] width 12 height 12
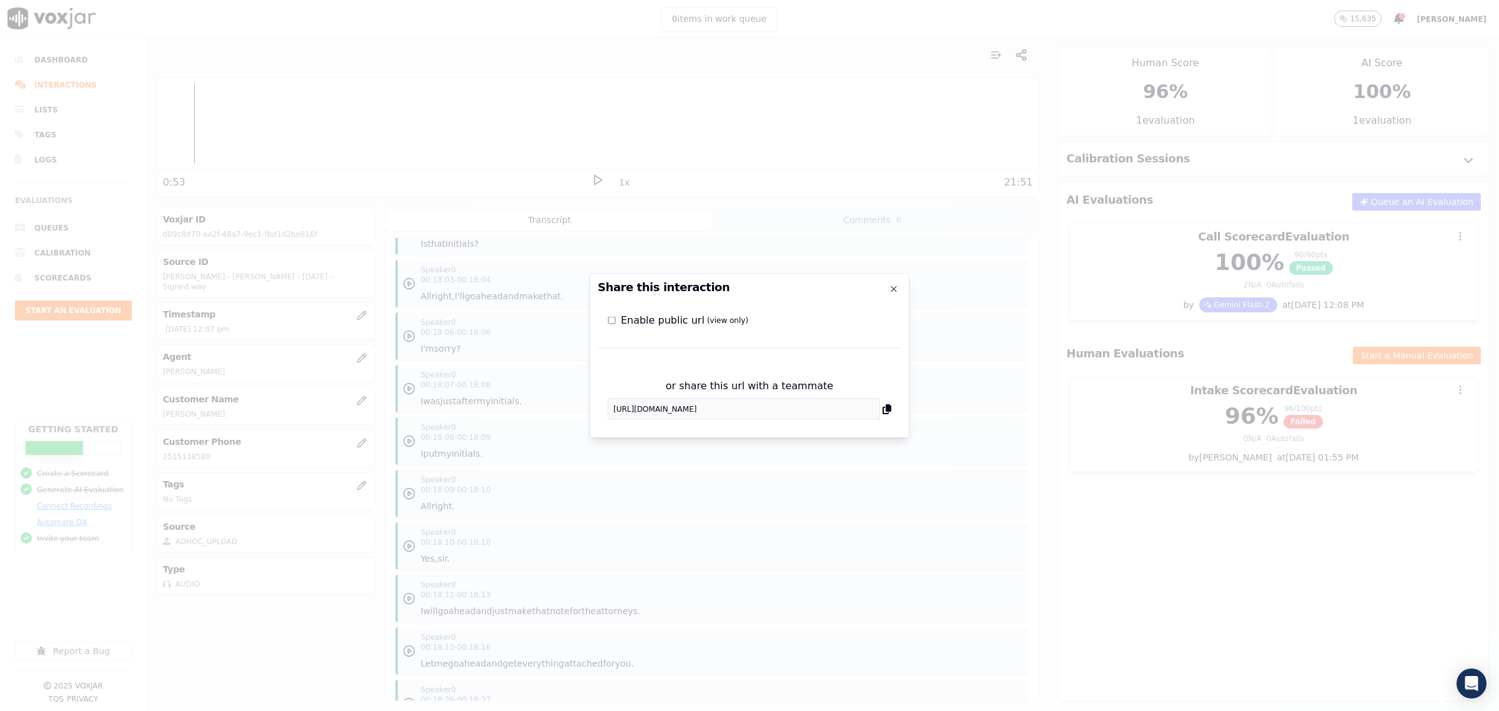
click at [656, 322] on label "Enable public url (view only)" at bounding box center [684, 320] width 127 height 15
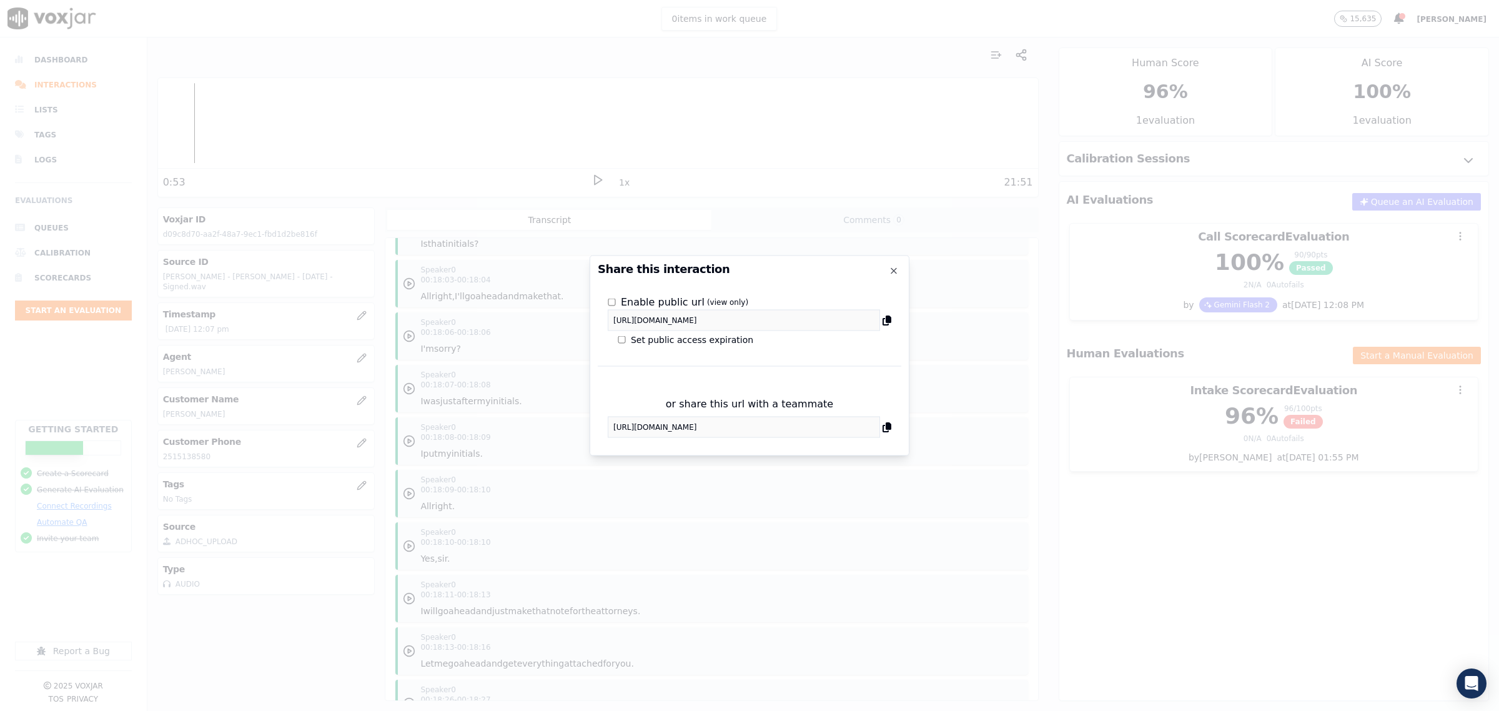
click at [891, 317] on icon at bounding box center [887, 320] width 9 height 10
click at [894, 257] on icon "button" at bounding box center [894, 261] width 10 height 10
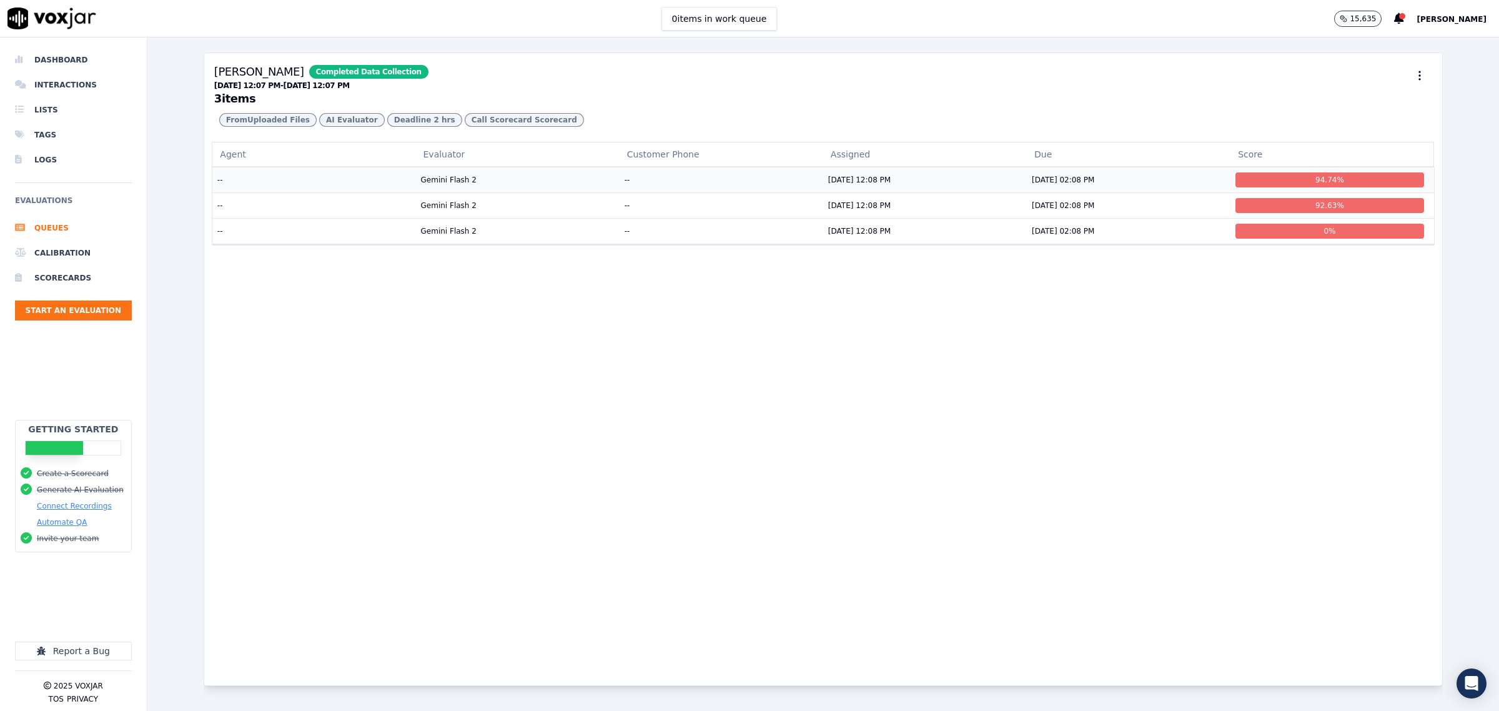
click at [331, 192] on td "--" at bounding box center [314, 180] width 204 height 26
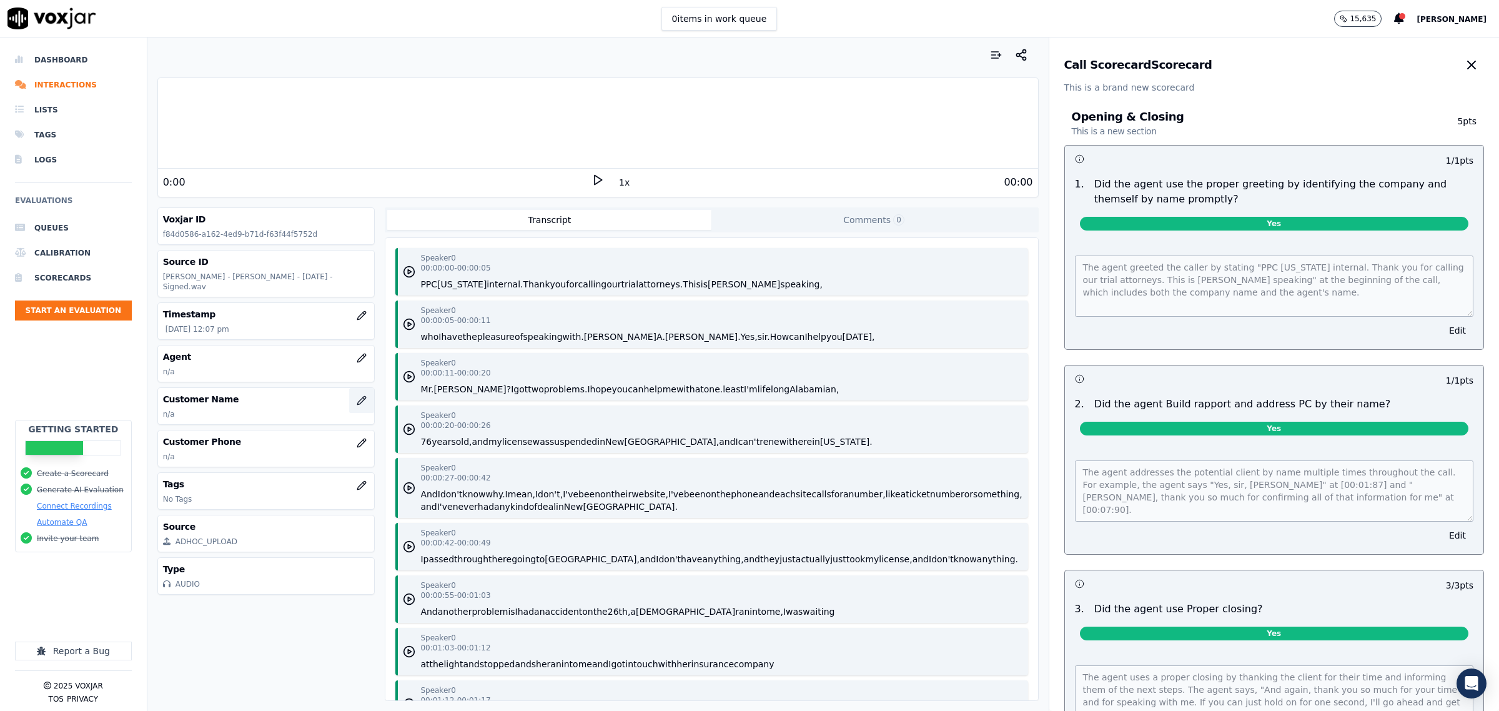
click at [350, 397] on button "button" at bounding box center [361, 400] width 25 height 25
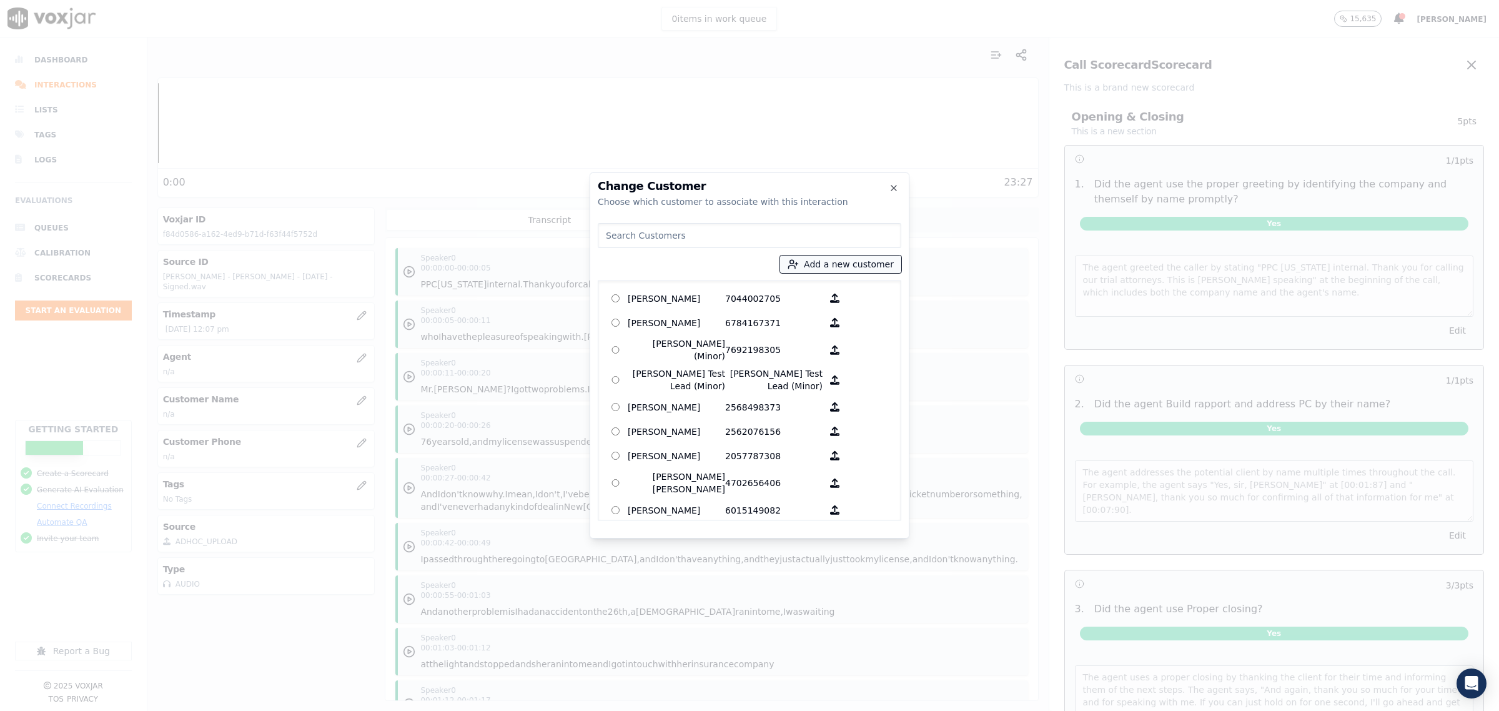
click at [846, 267] on button "Add a new customer" at bounding box center [840, 263] width 121 height 17
type input "Charles A Jones"
click at [776, 358] on input "Add a New Customer" at bounding box center [845, 361] width 164 height 20
click at [810, 362] on input "Add a New Customer" at bounding box center [845, 361] width 164 height 20
type input "2054542855"
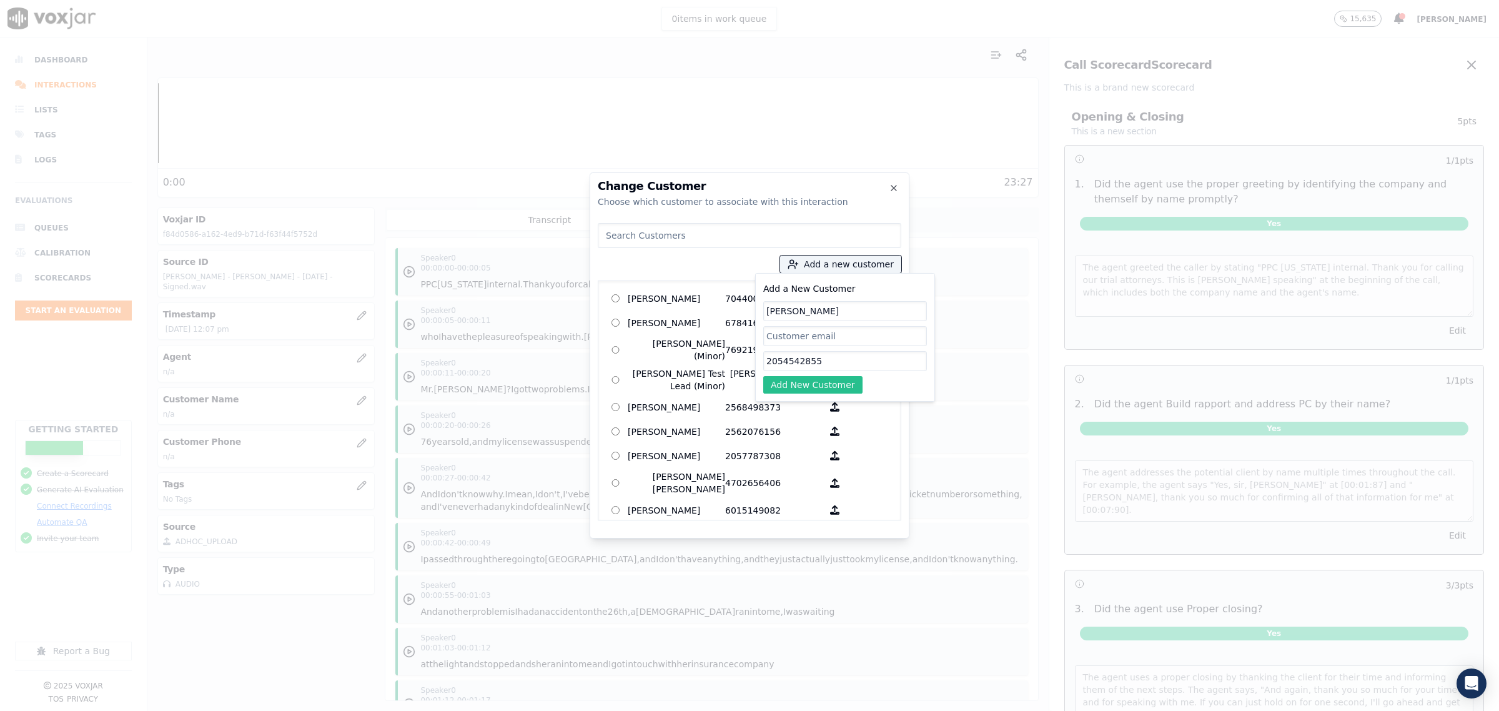
click at [808, 382] on button "Add New Customer" at bounding box center [812, 384] width 99 height 17
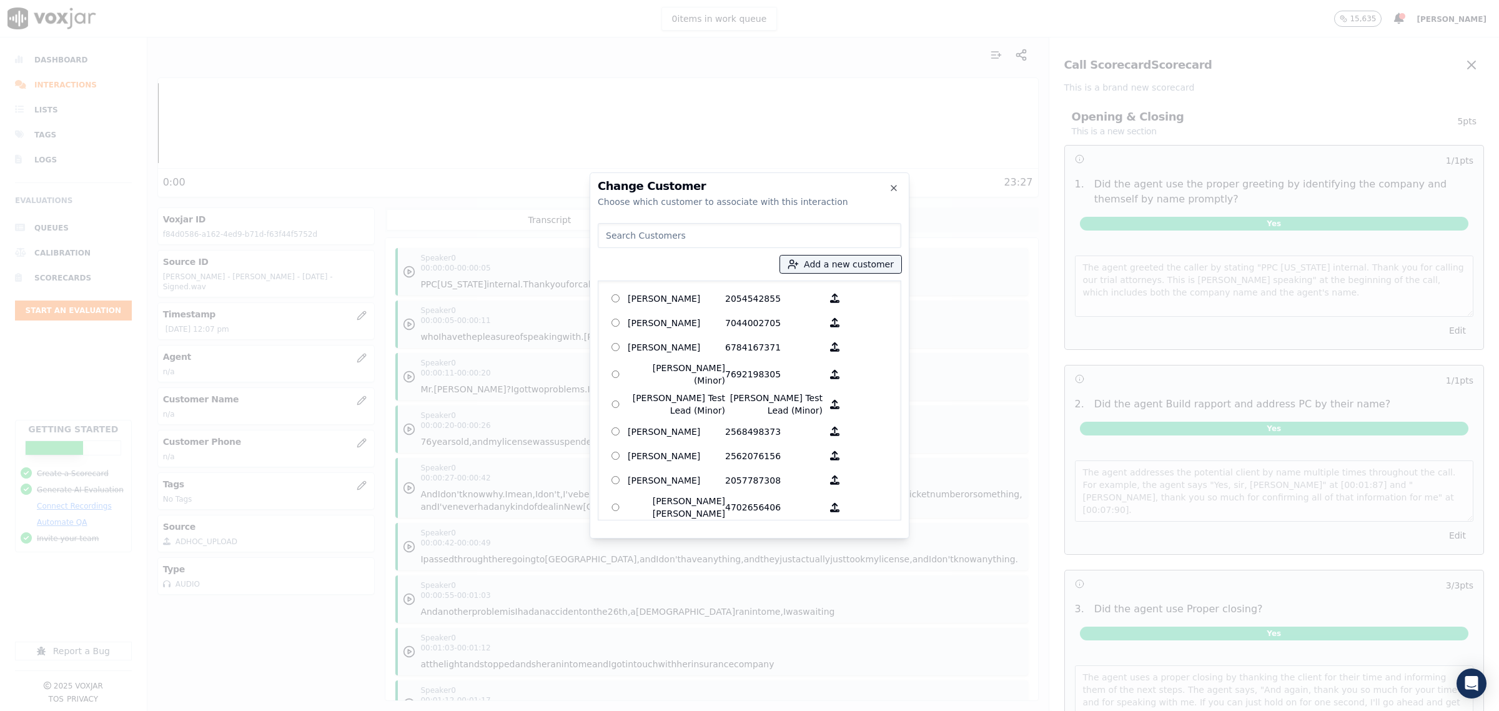
click at [660, 284] on div "Charles A Jones 2054542855 Antonius D Lynch 7044002705 Barbara Woodall 67841673…" at bounding box center [750, 400] width 304 height 240
click at [656, 294] on p "Charles A Jones" at bounding box center [676, 298] width 97 height 19
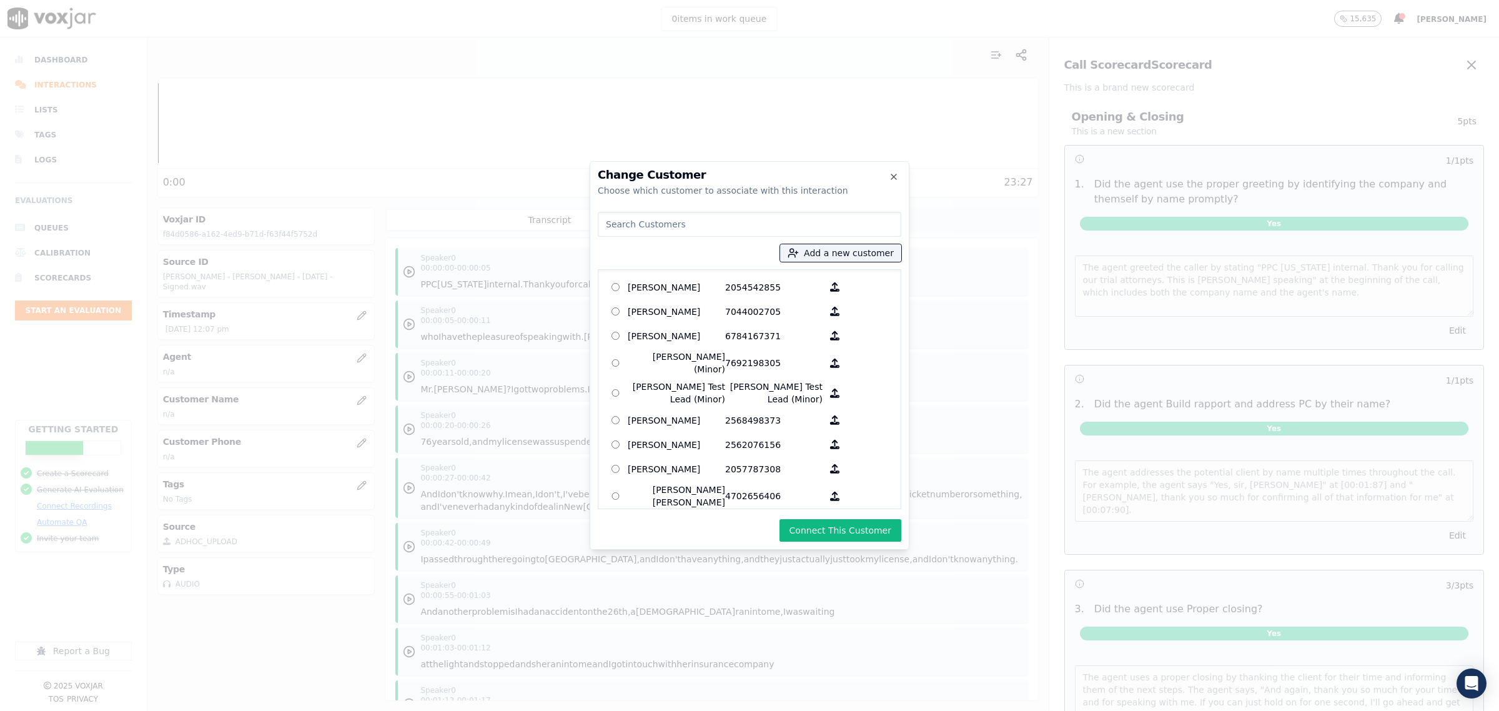
click at [841, 534] on button "Connect This Customer" at bounding box center [840, 530] width 122 height 22
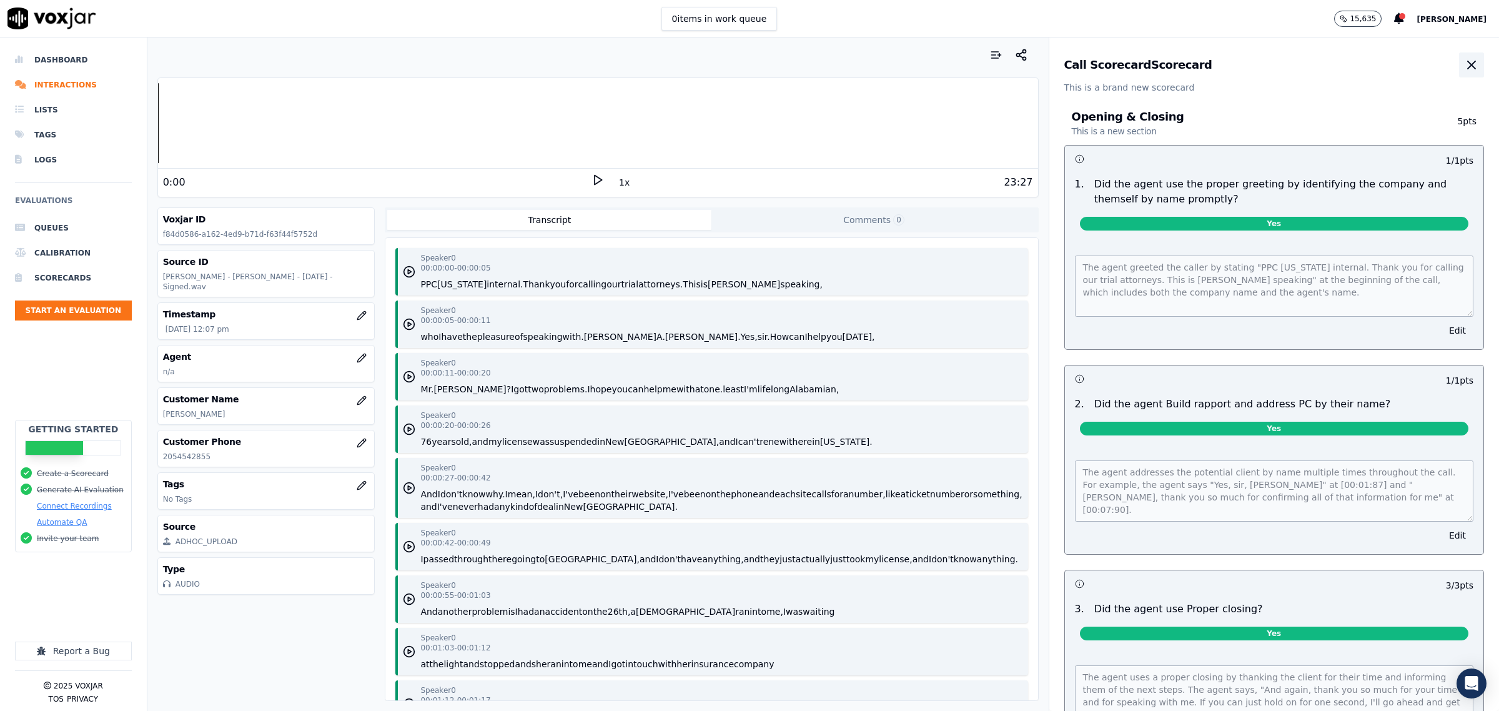
click at [1464, 60] on icon "button" at bounding box center [1471, 64] width 15 height 15
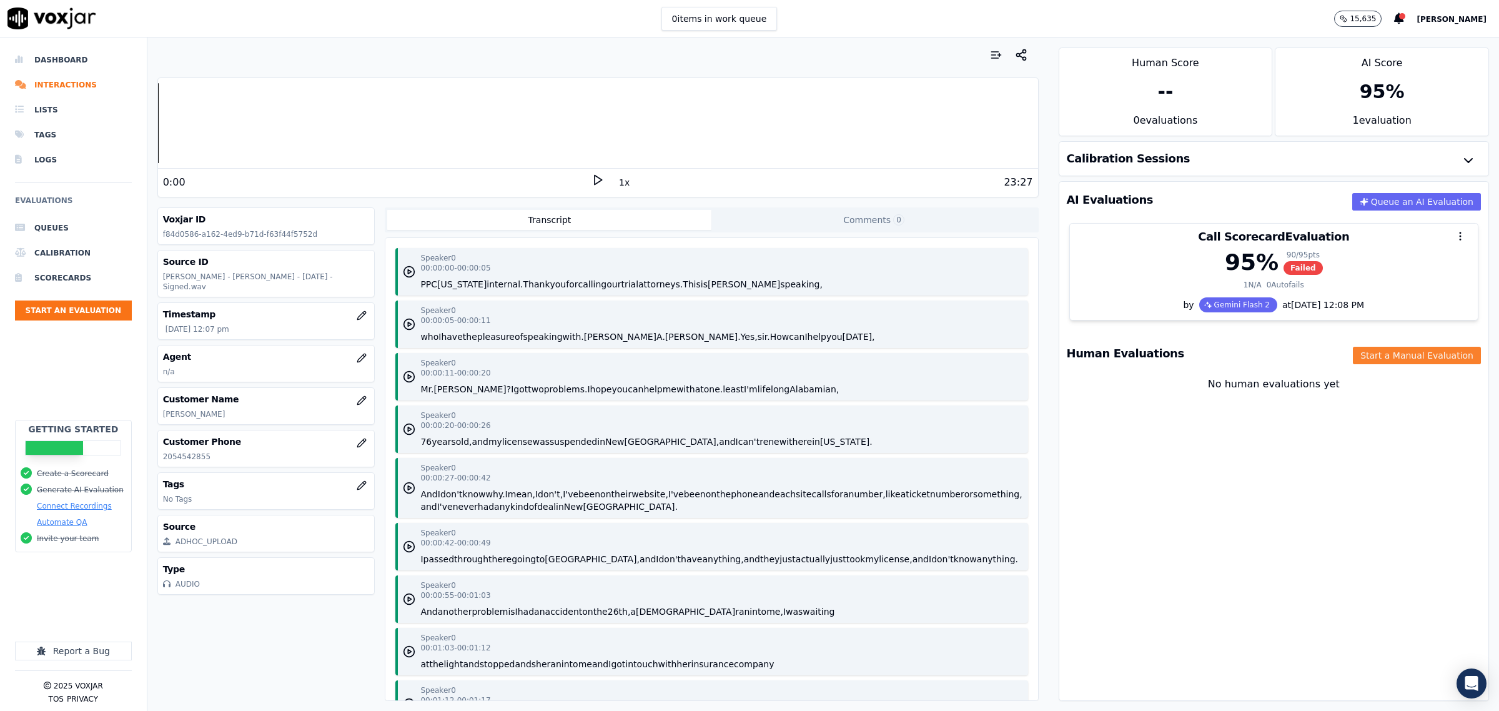
click at [1384, 356] on button "Start a Manual Evaluation" at bounding box center [1417, 355] width 128 height 17
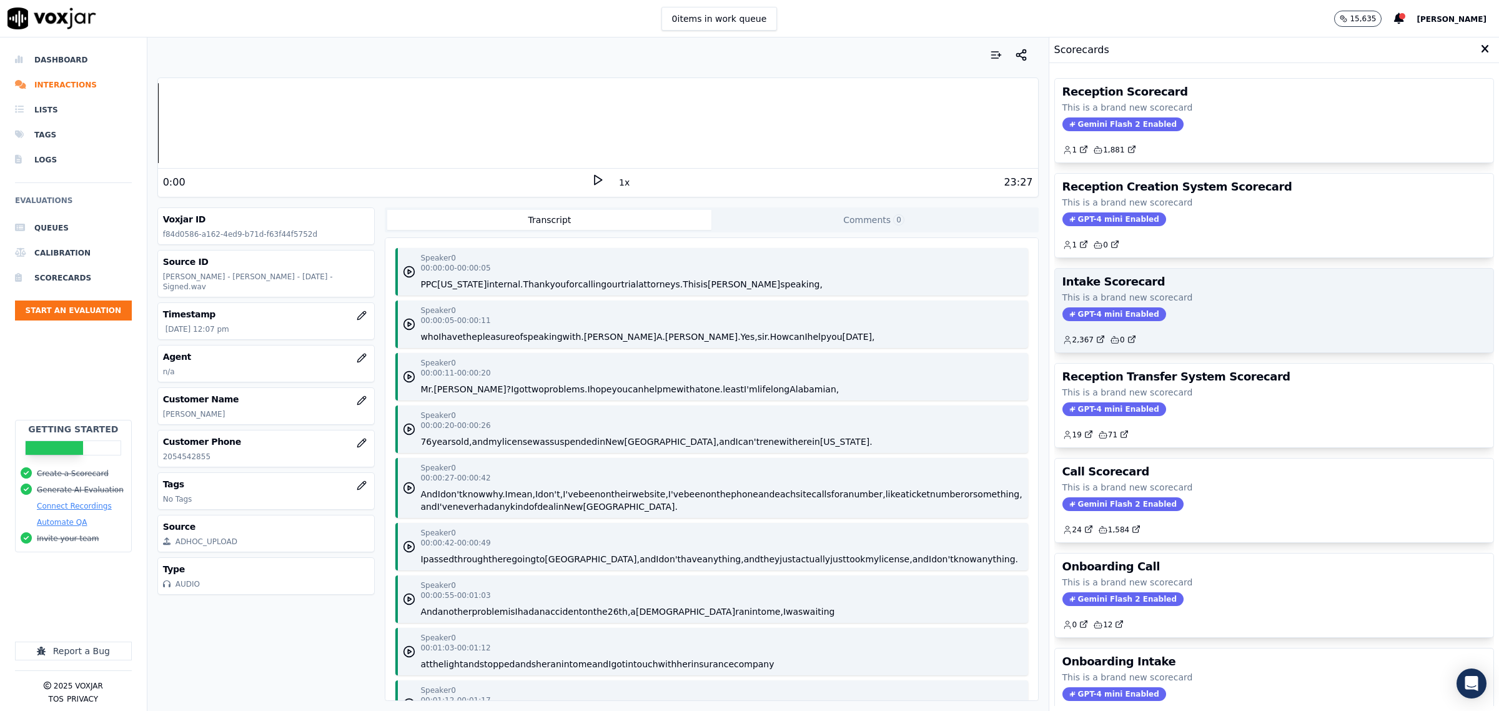
click at [1182, 284] on h3 "Intake Scorecard" at bounding box center [1273, 281] width 423 height 11
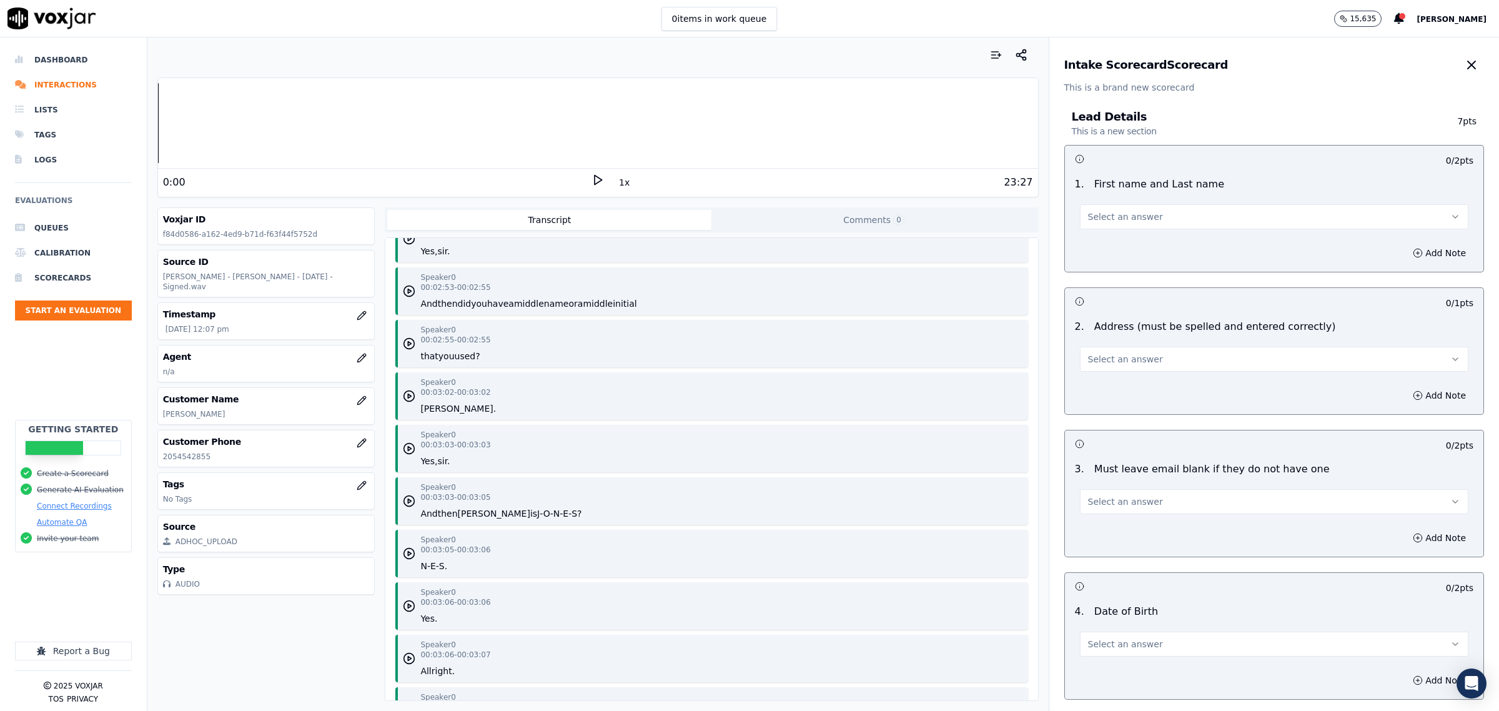
scroll to position [2264, 0]
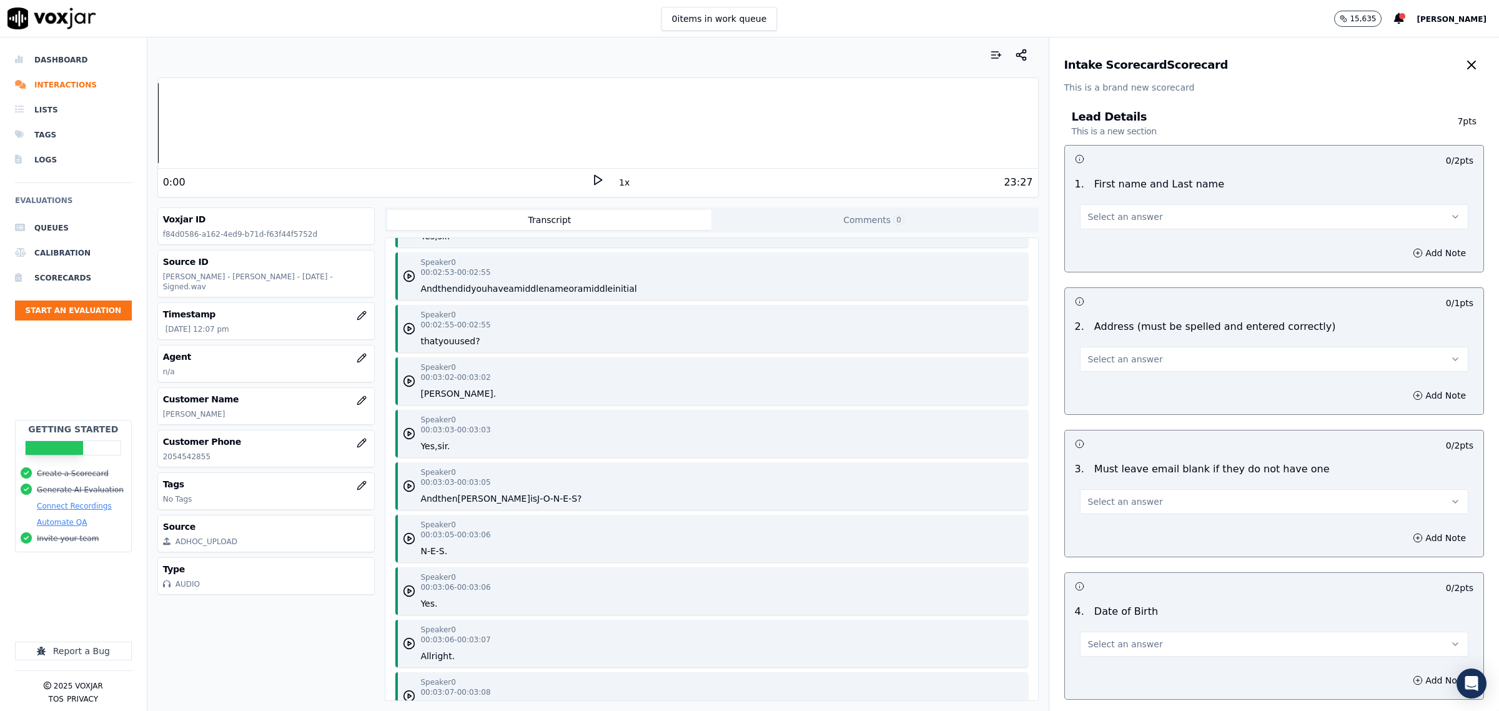
click at [1118, 217] on span "Select an answer" at bounding box center [1125, 216] width 75 height 12
click at [1119, 247] on div "Yes" at bounding box center [1248, 245] width 363 height 20
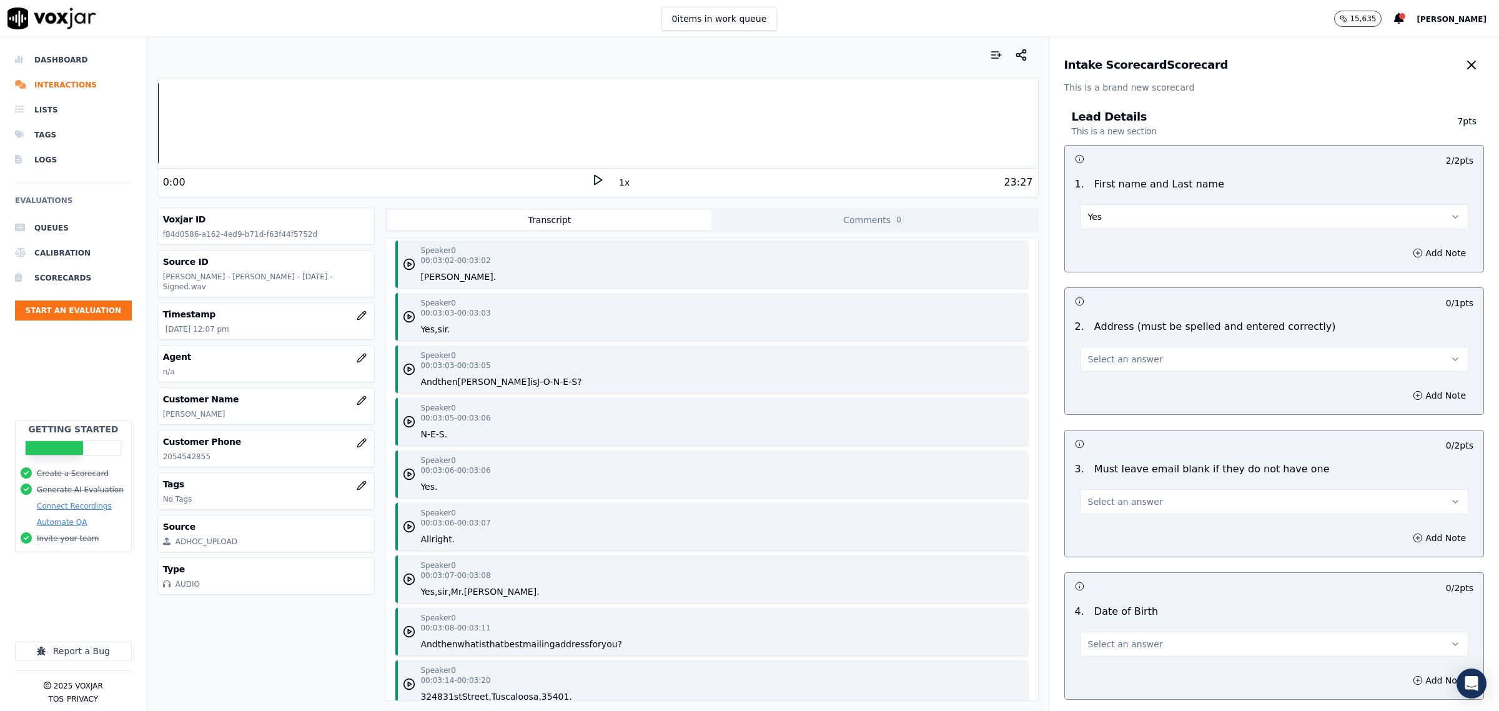
scroll to position [2576, 0]
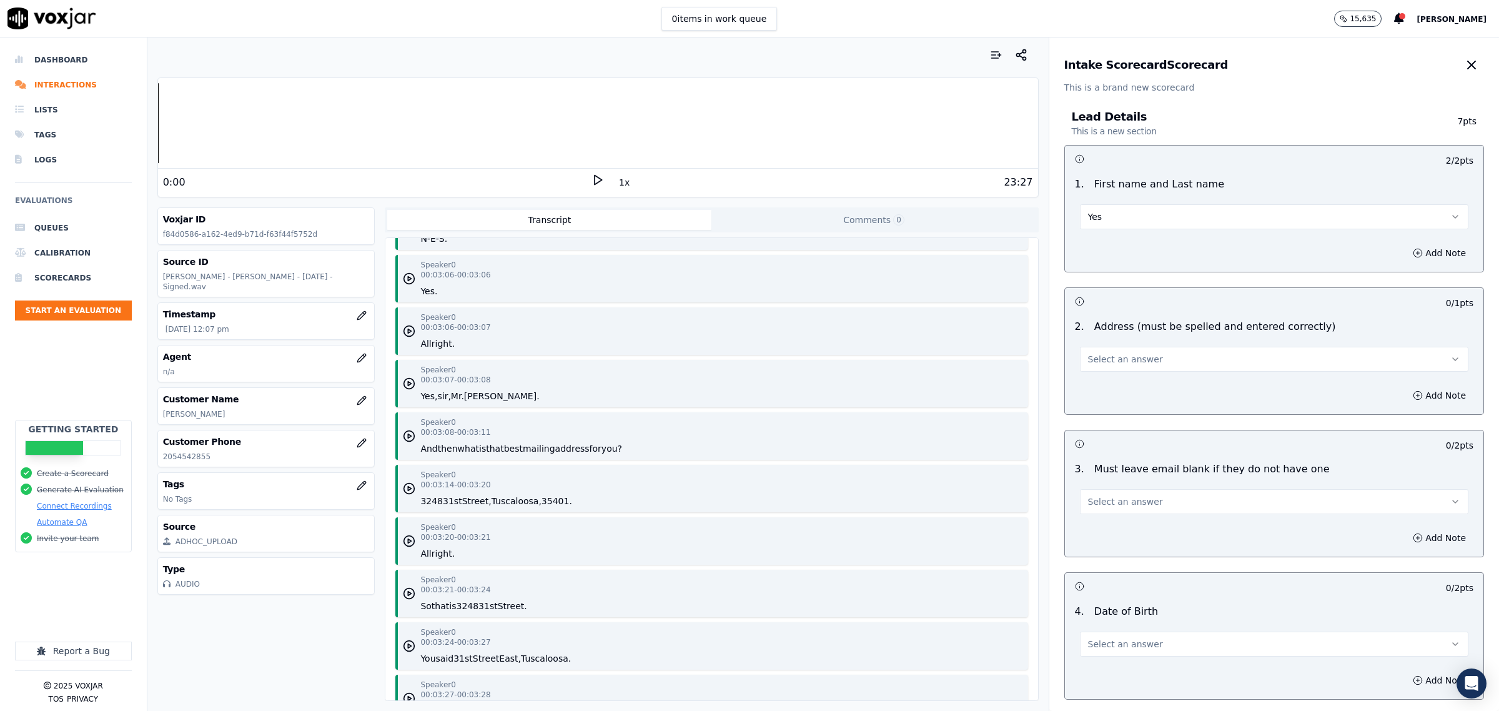
click at [1156, 362] on button "Select an answer" at bounding box center [1274, 359] width 388 height 25
click at [1138, 386] on div "Yes" at bounding box center [1248, 388] width 363 height 20
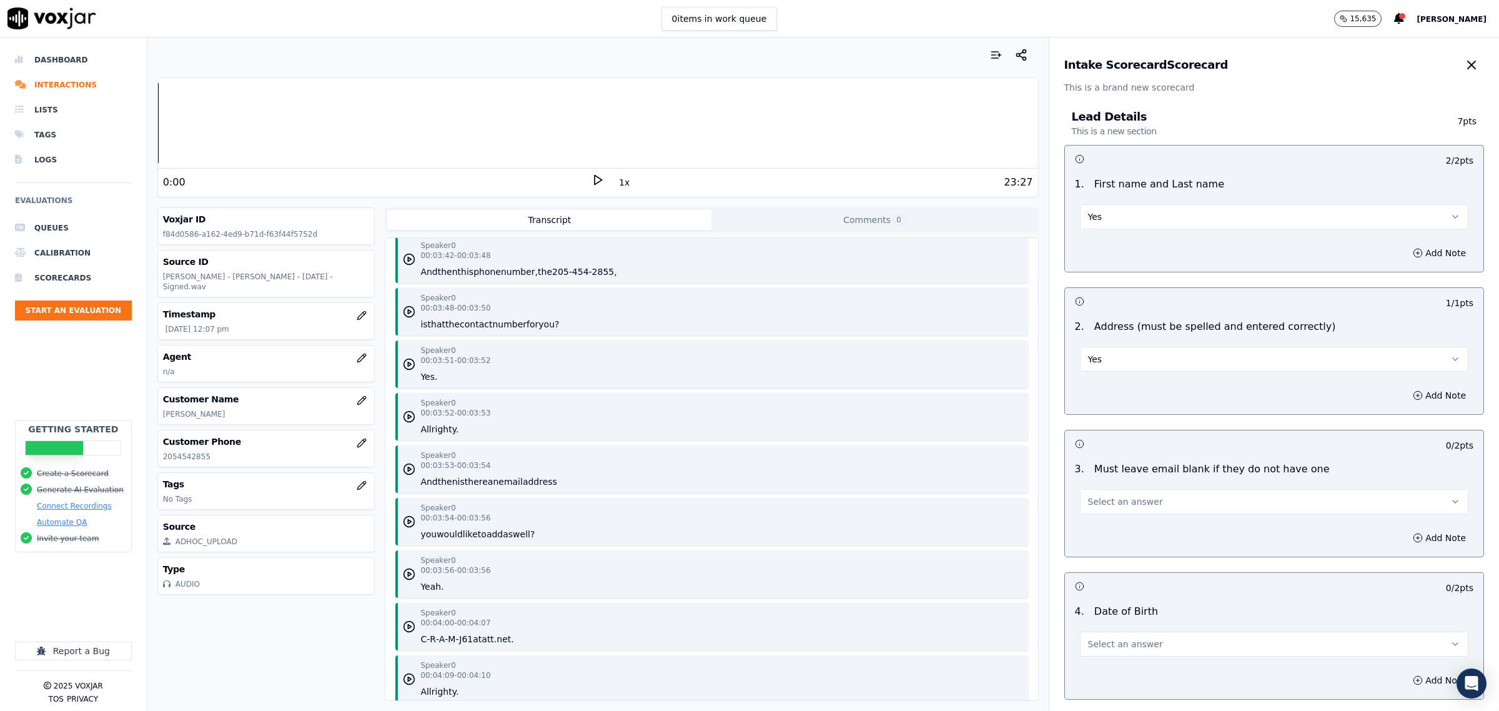
scroll to position [3513, 0]
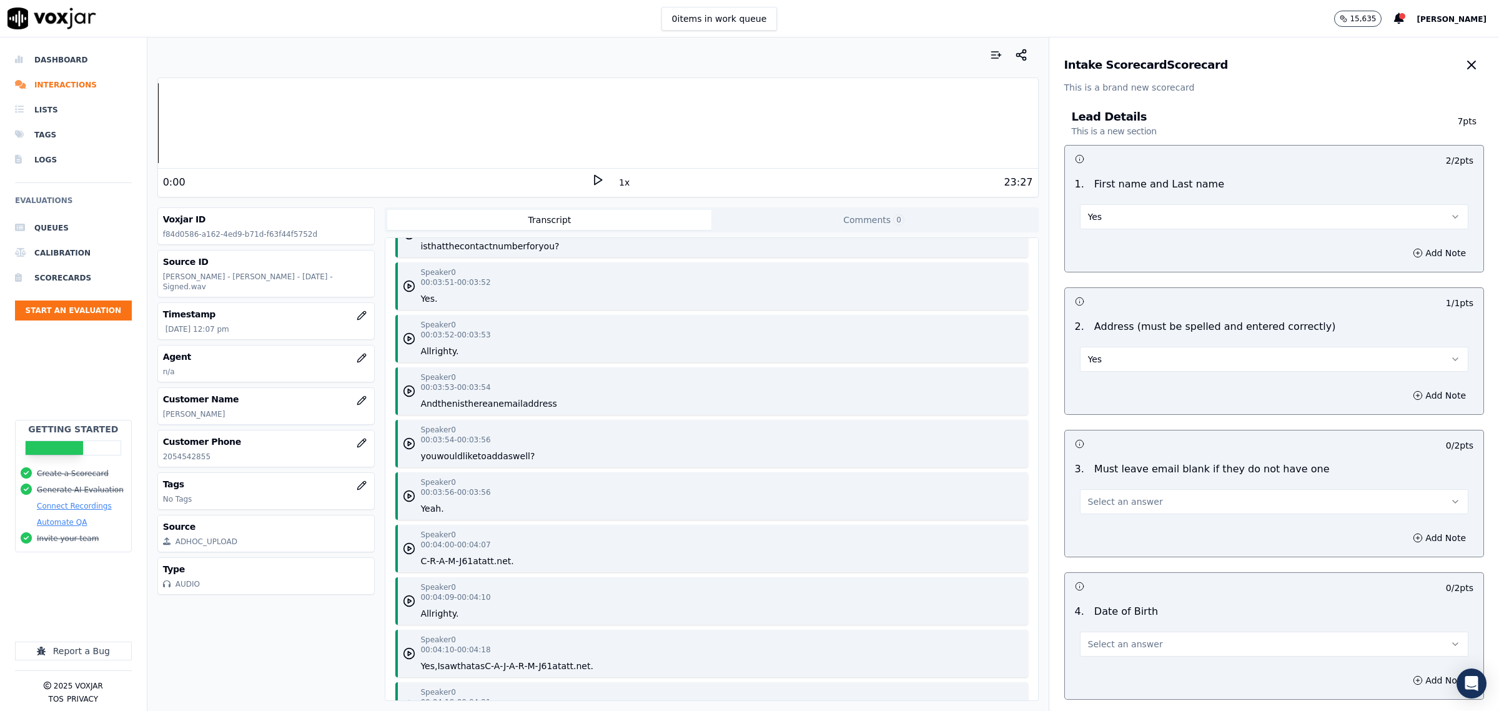
click at [1144, 507] on button "Select an answer" at bounding box center [1274, 501] width 388 height 25
click at [1132, 535] on div "Yes" at bounding box center [1248, 530] width 363 height 20
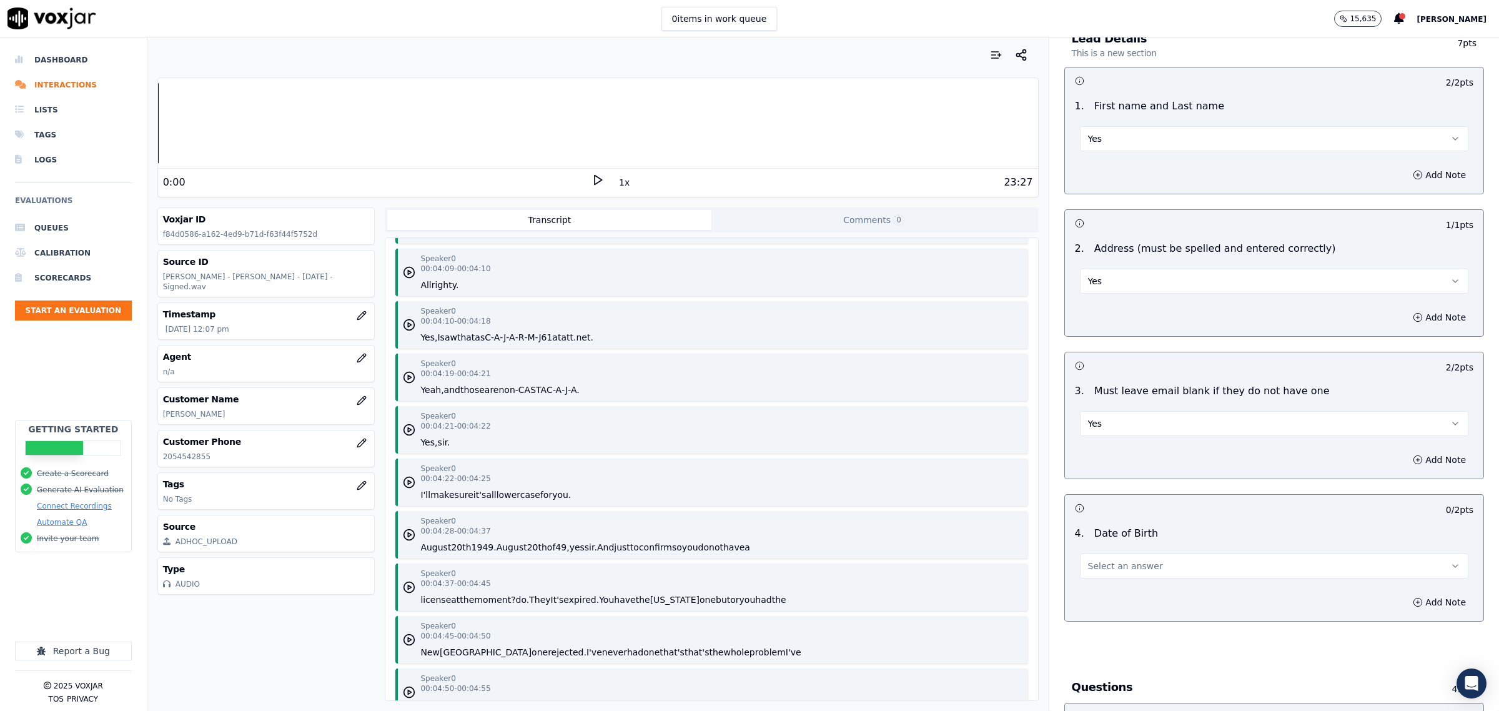
scroll to position [3982, 0]
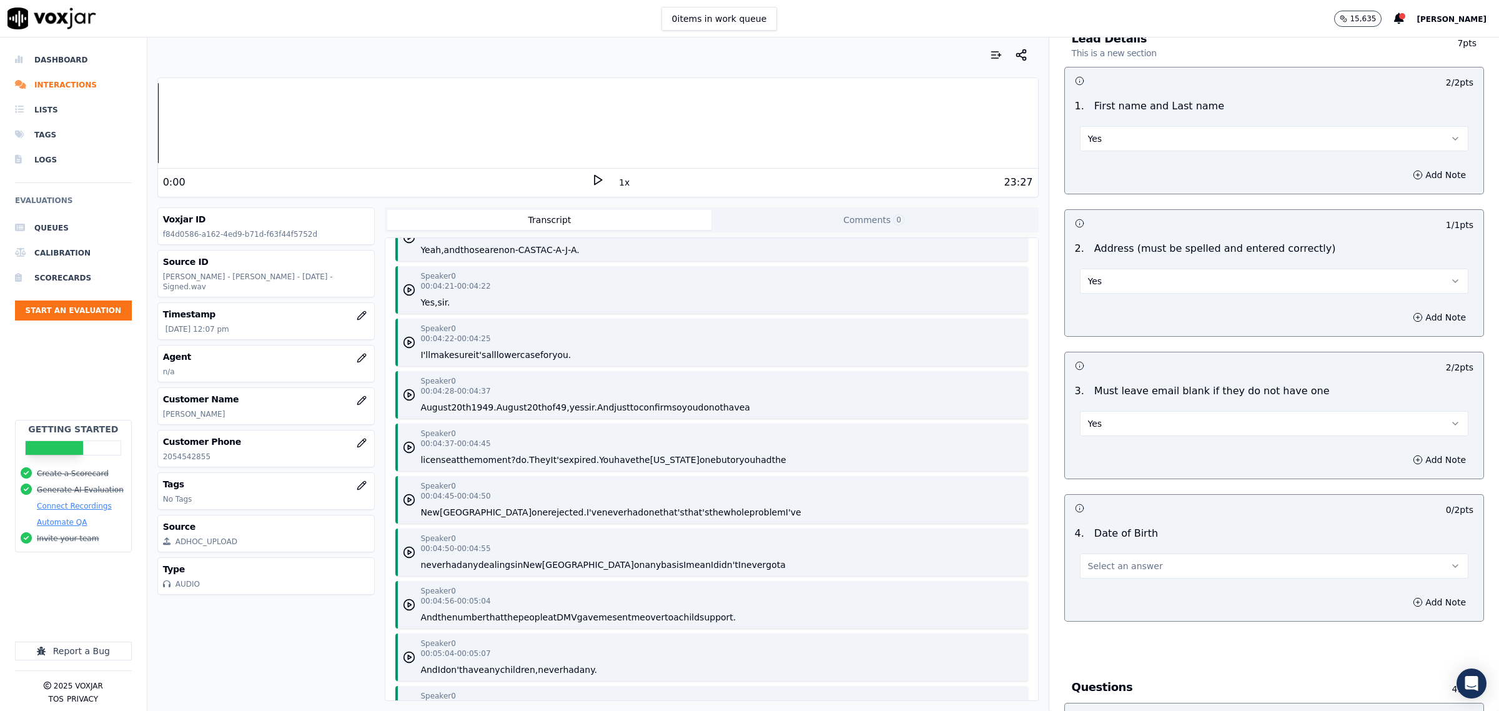
click at [1124, 548] on div "Select an answer" at bounding box center [1274, 559] width 408 height 37
click at [1124, 564] on span "Select an answer" at bounding box center [1125, 566] width 75 height 12
click at [1124, 588] on div "Yes" at bounding box center [1248, 595] width 363 height 20
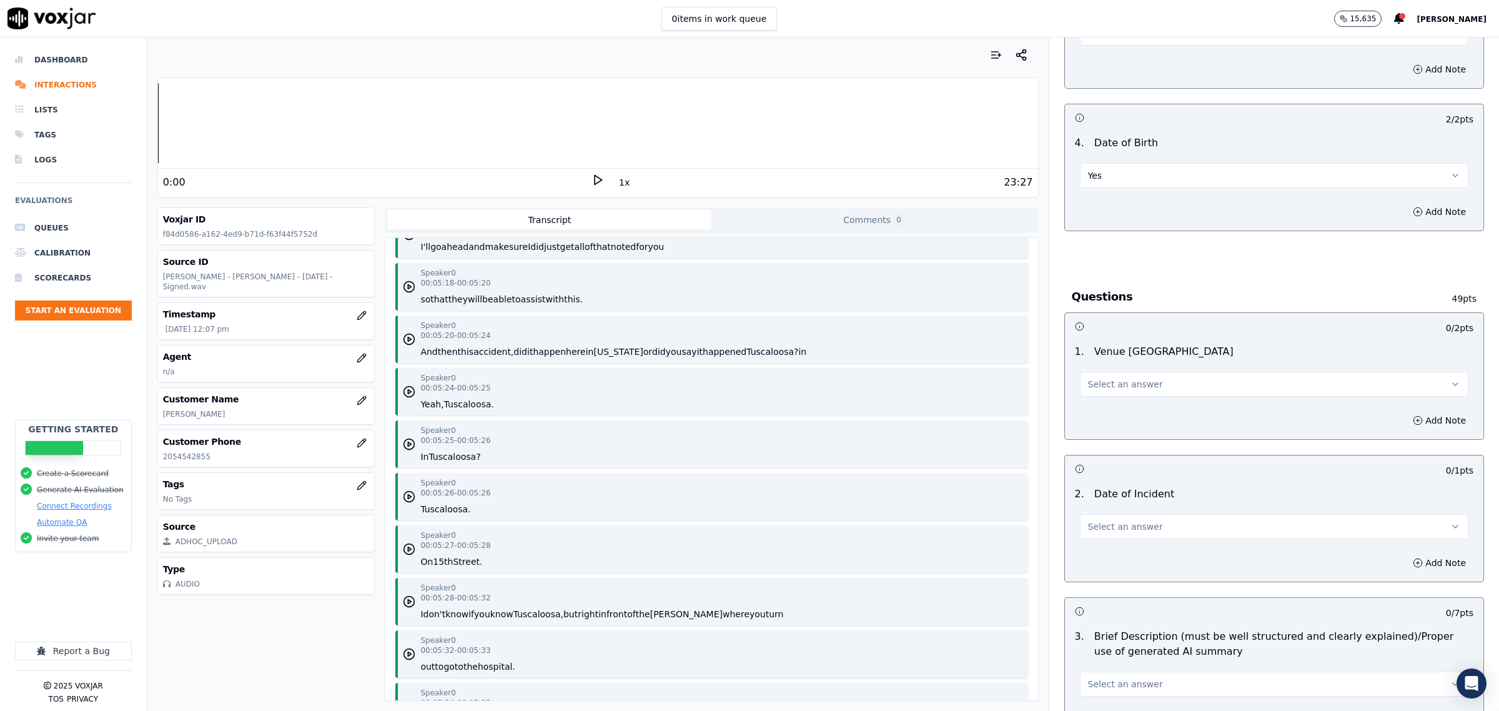
scroll to position [4606, 0]
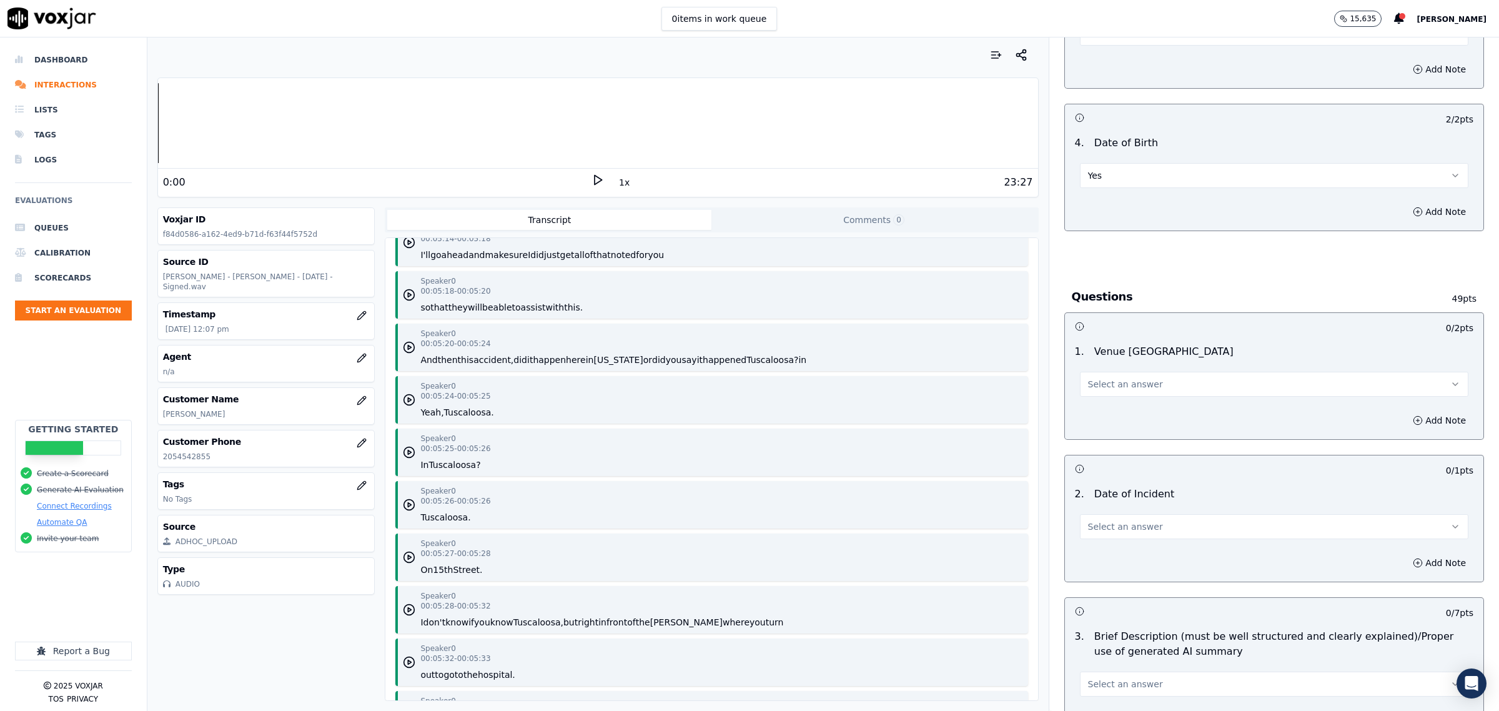
click at [1113, 370] on div "Select an answer" at bounding box center [1274, 382] width 388 height 27
click at [1119, 392] on button "Select an answer" at bounding box center [1274, 384] width 388 height 25
click at [1127, 416] on div "Yes" at bounding box center [1248, 413] width 363 height 20
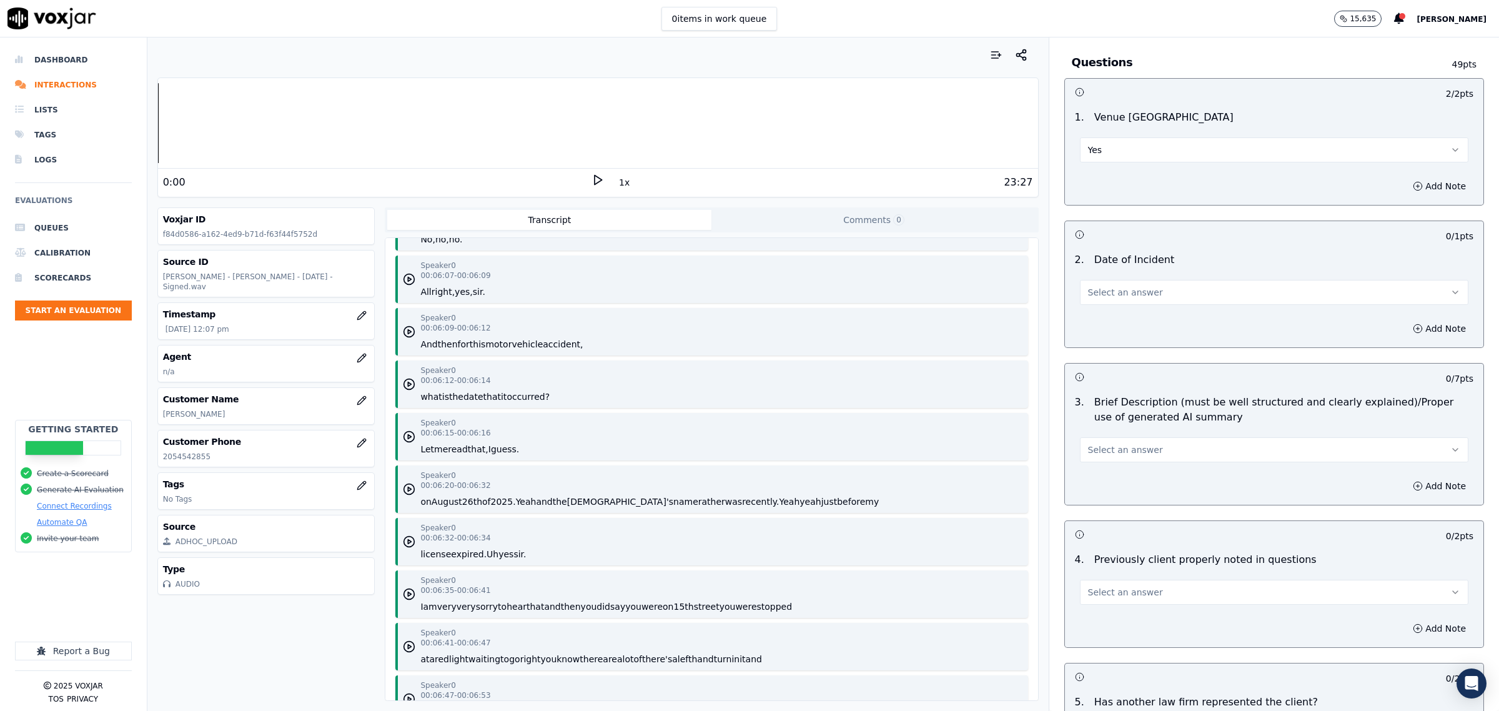
scroll to position [5699, 0]
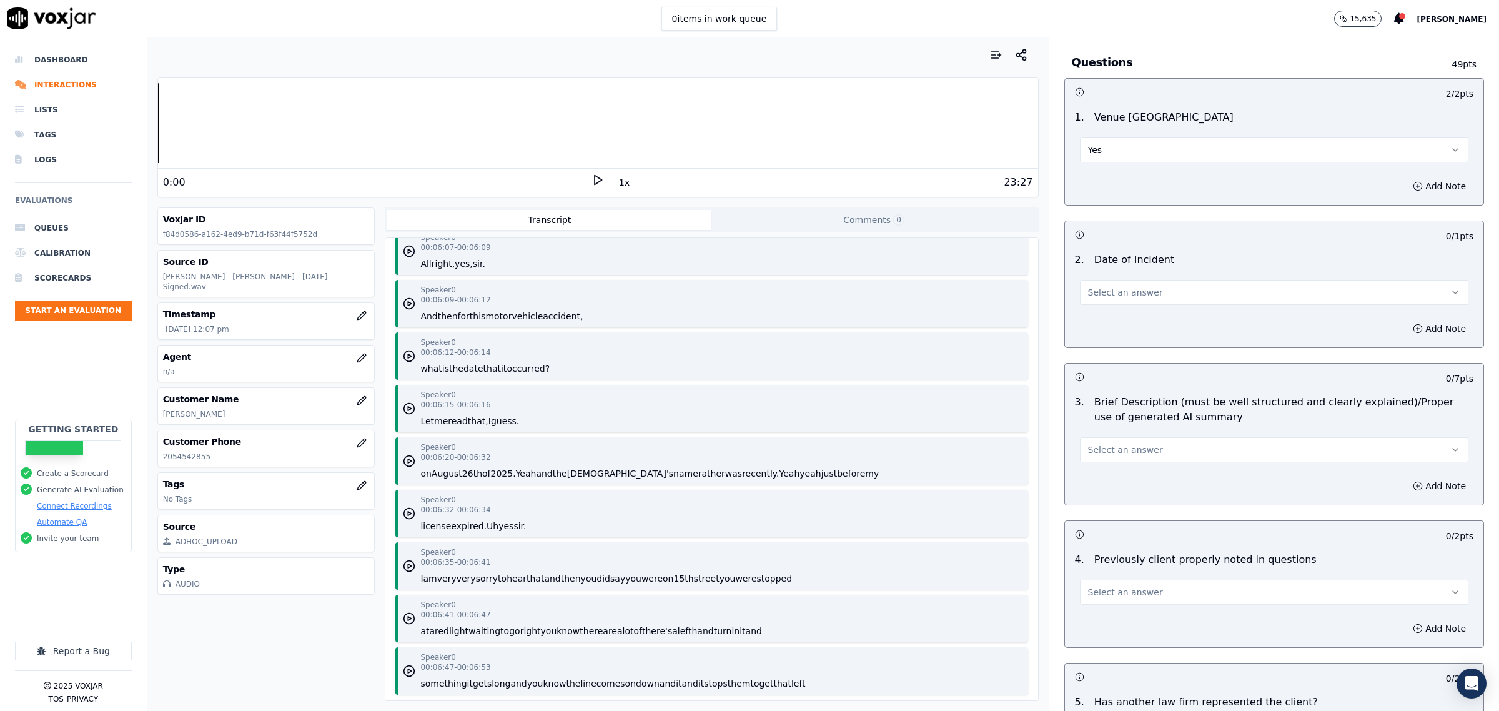
click at [1129, 282] on button "Select an answer" at bounding box center [1274, 292] width 388 height 25
click at [1124, 317] on div "Yes" at bounding box center [1248, 322] width 363 height 20
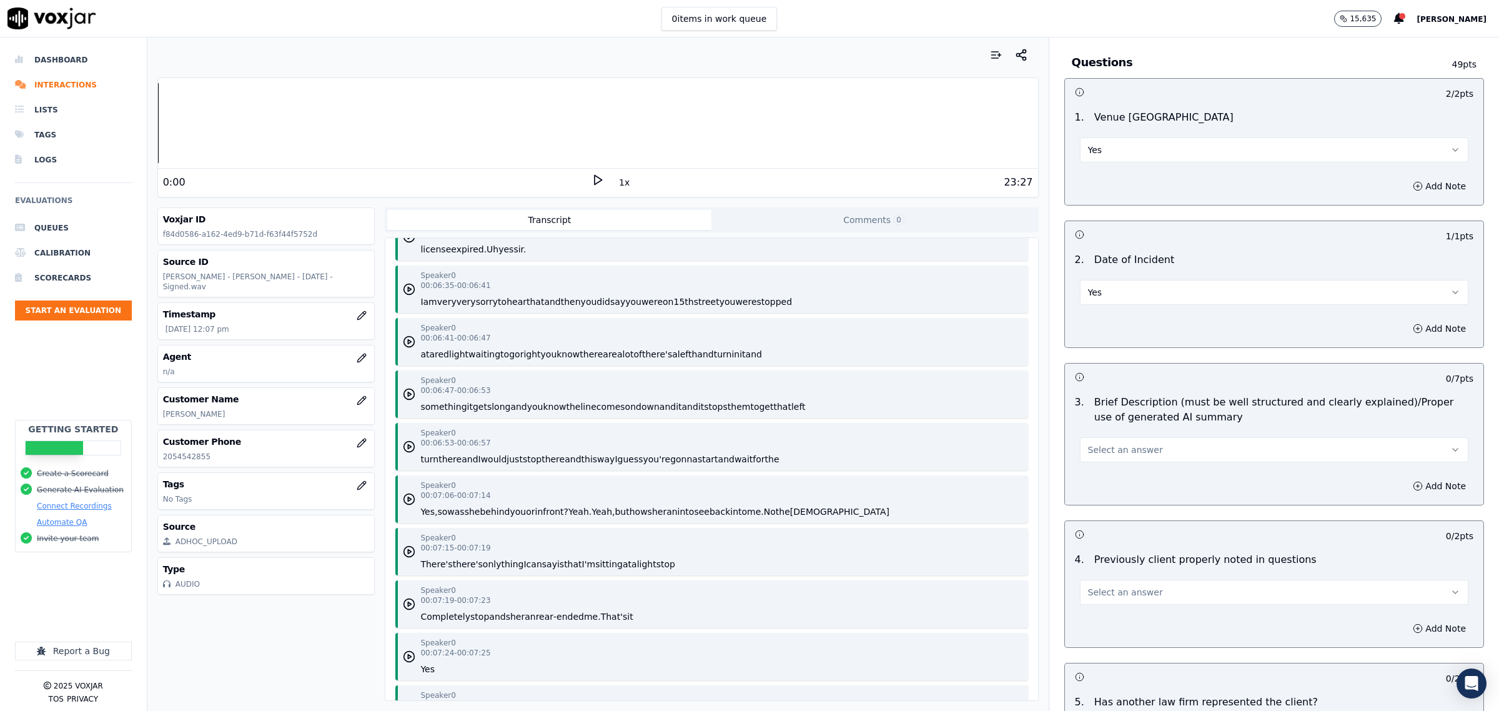
scroll to position [6012, 0]
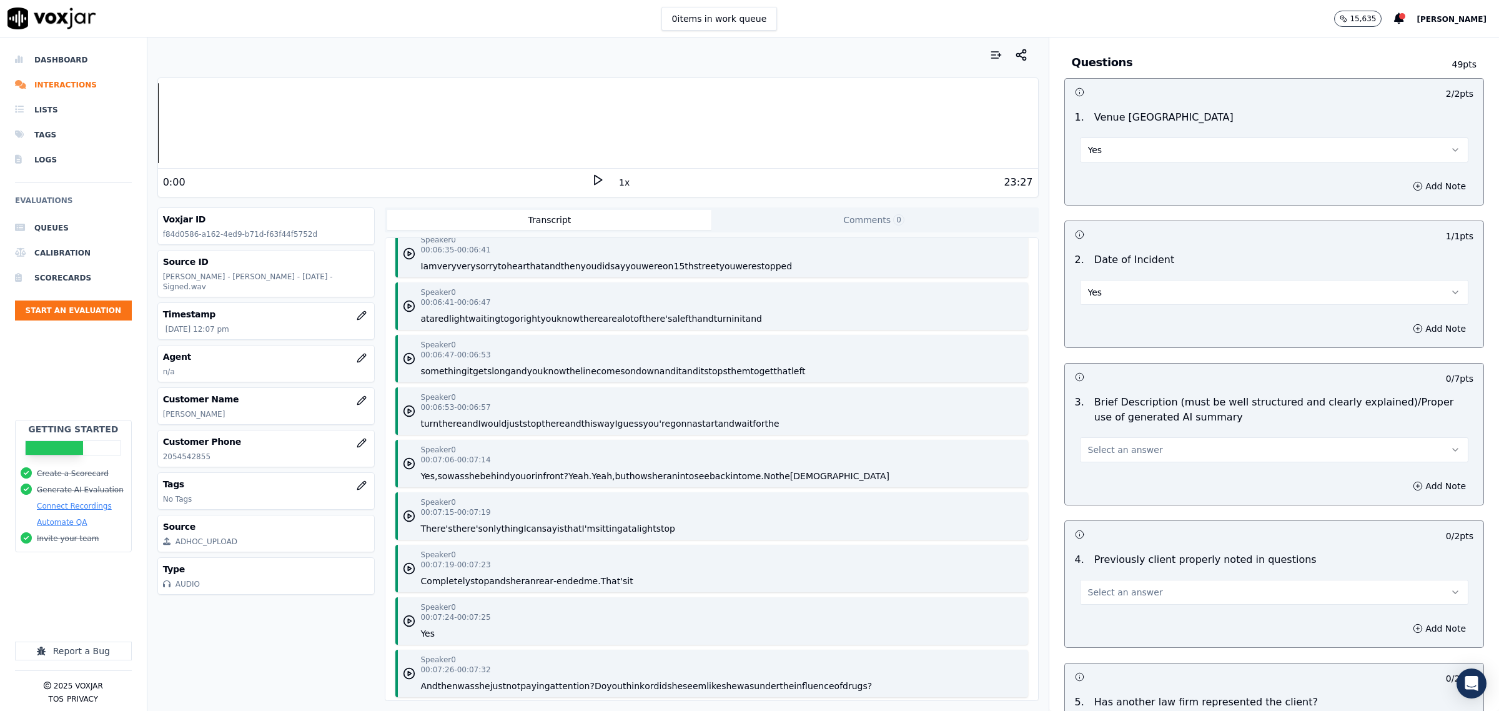
click at [1162, 444] on button "Select an answer" at bounding box center [1274, 449] width 388 height 25
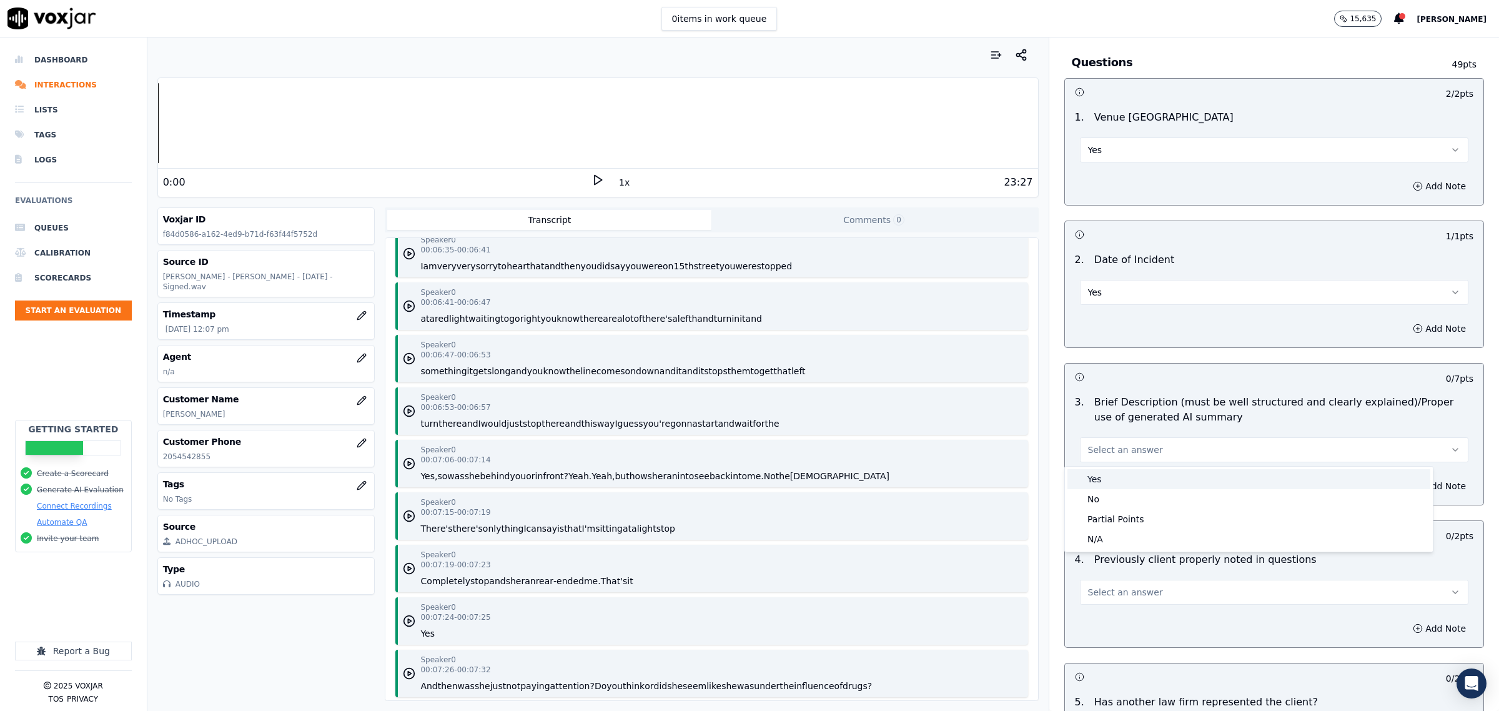
click at [1123, 476] on div "Yes" at bounding box center [1248, 479] width 363 height 20
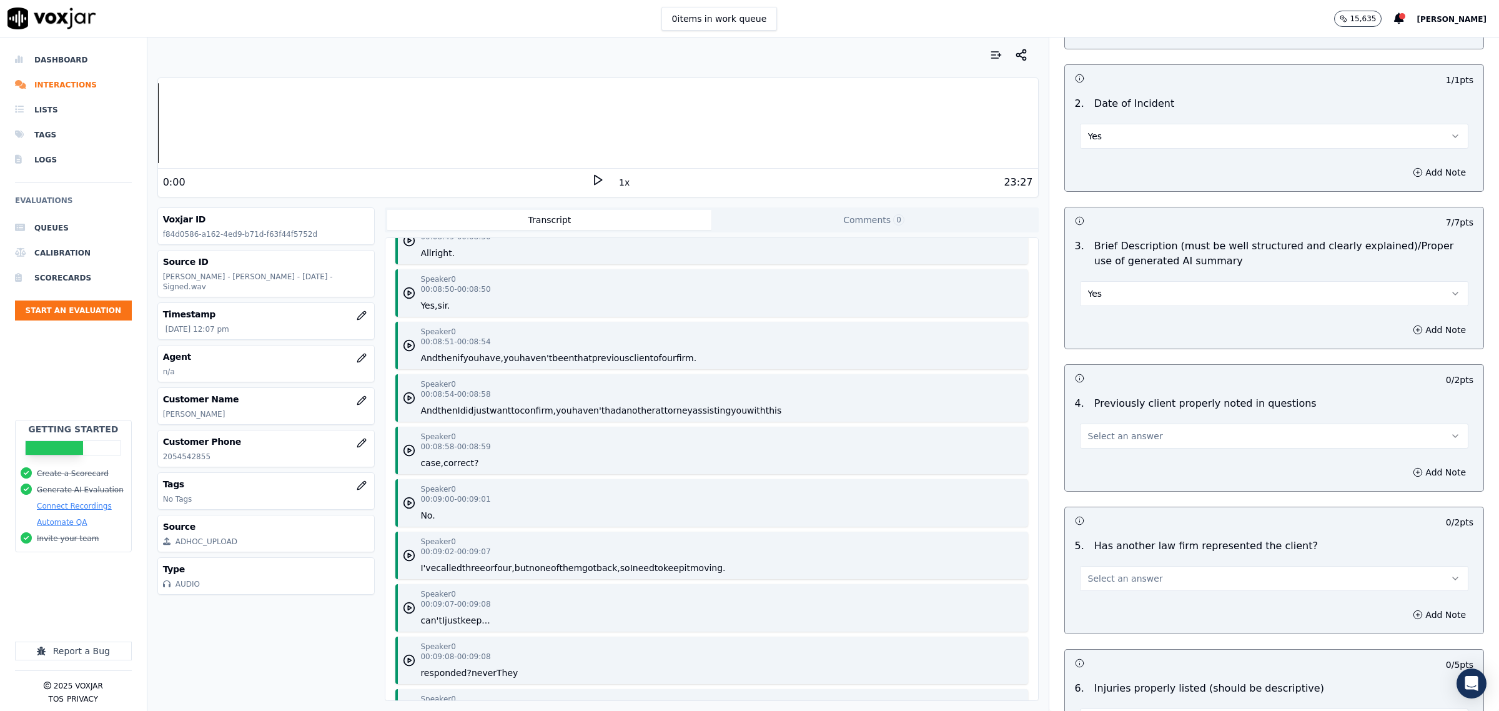
scroll to position [7417, 0]
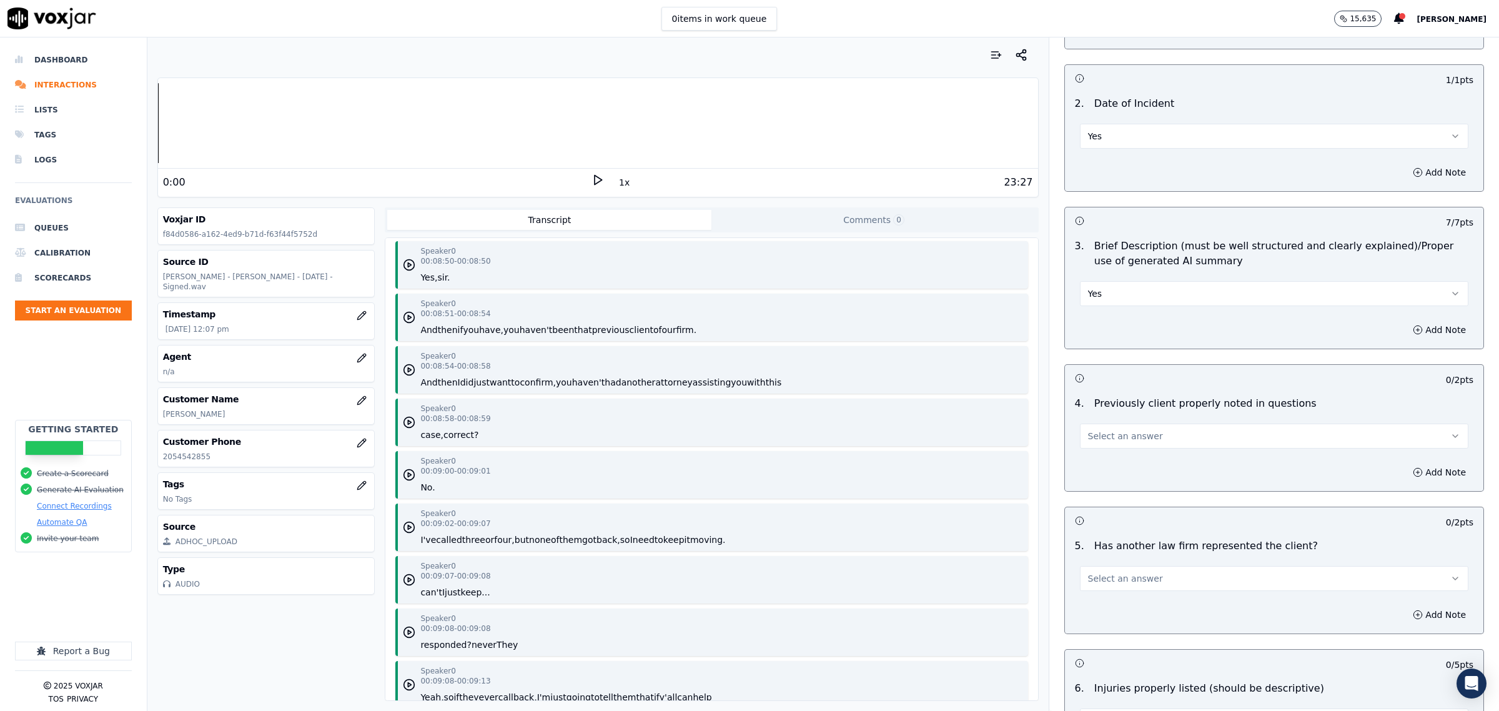
click at [1173, 440] on button "Select an answer" at bounding box center [1274, 435] width 388 height 25
click at [1136, 463] on div "Yes" at bounding box center [1248, 466] width 363 height 20
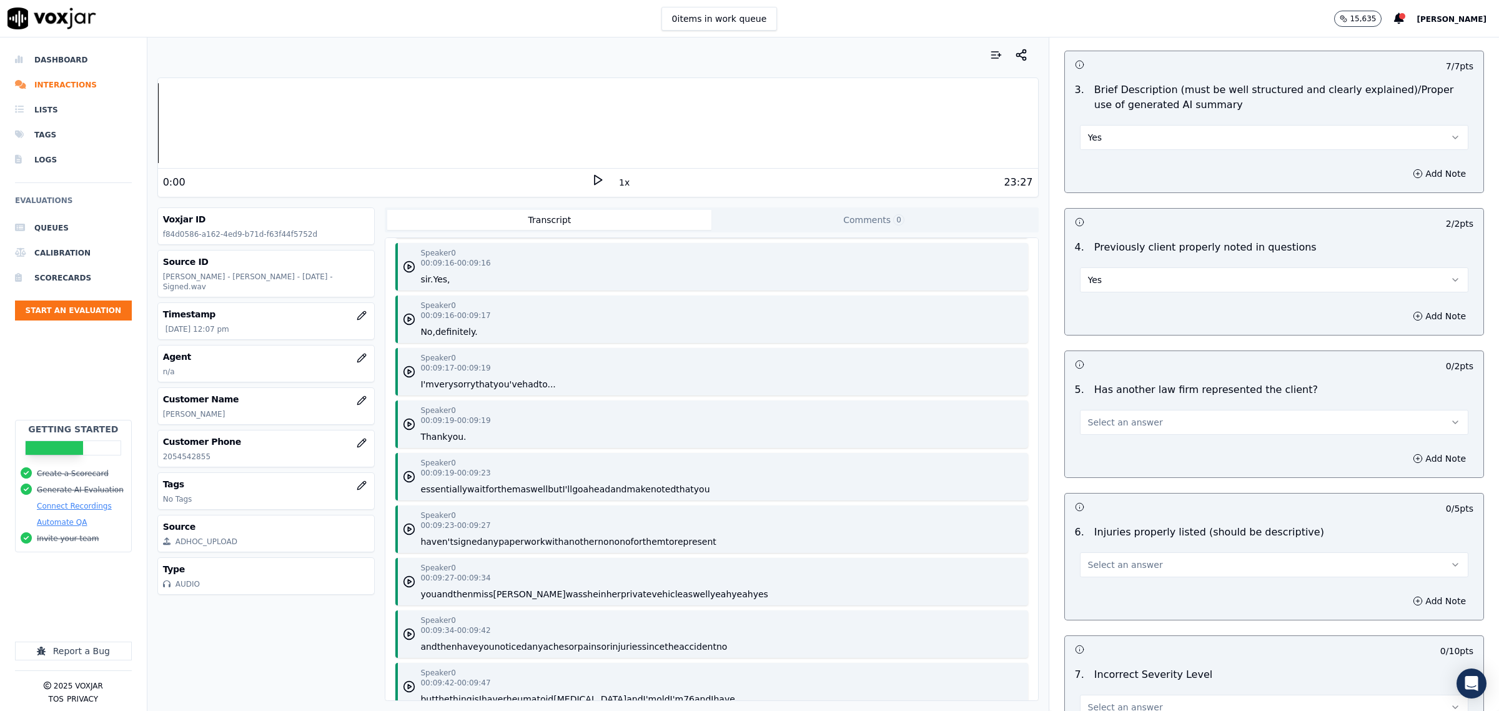
scroll to position [7964, 0]
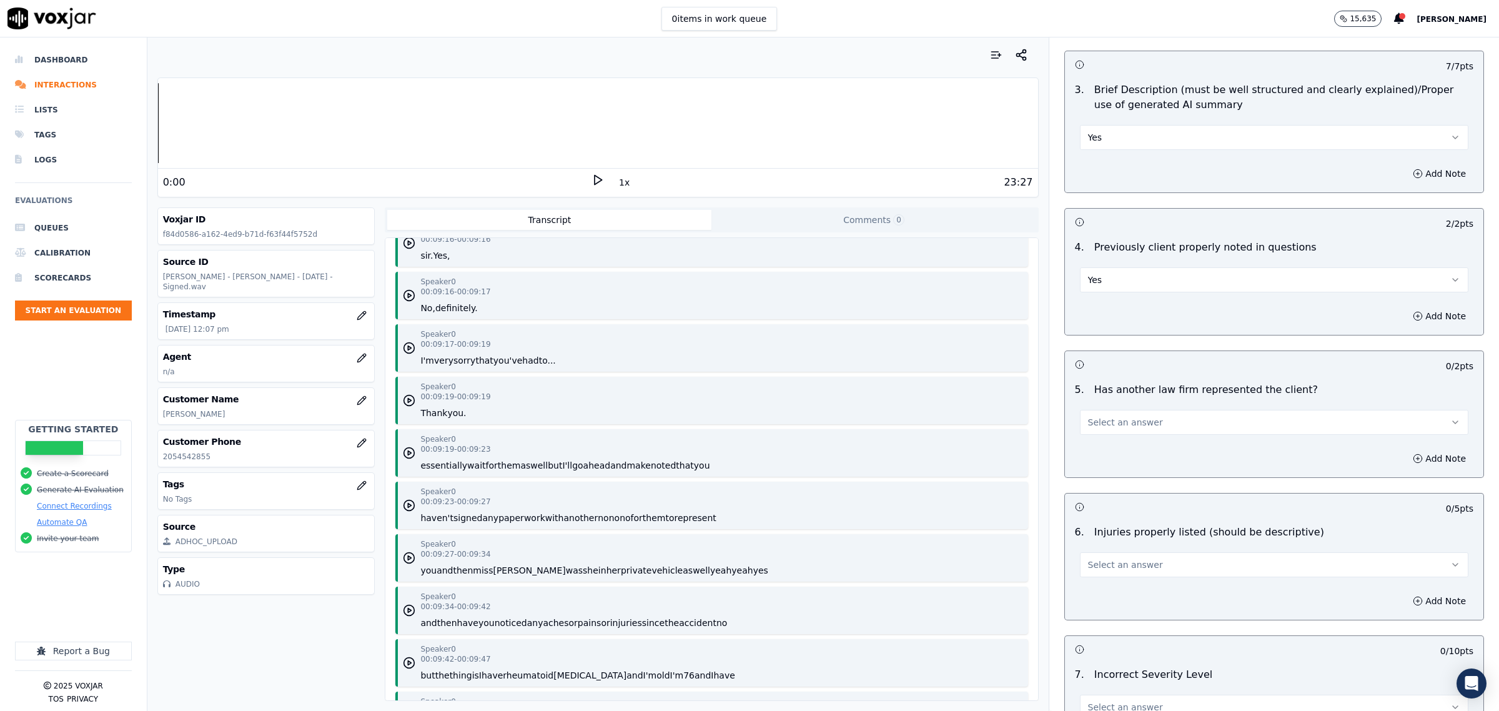
click at [1150, 432] on button "Select an answer" at bounding box center [1274, 422] width 388 height 25
click at [1137, 447] on div "Yes" at bounding box center [1248, 452] width 363 height 20
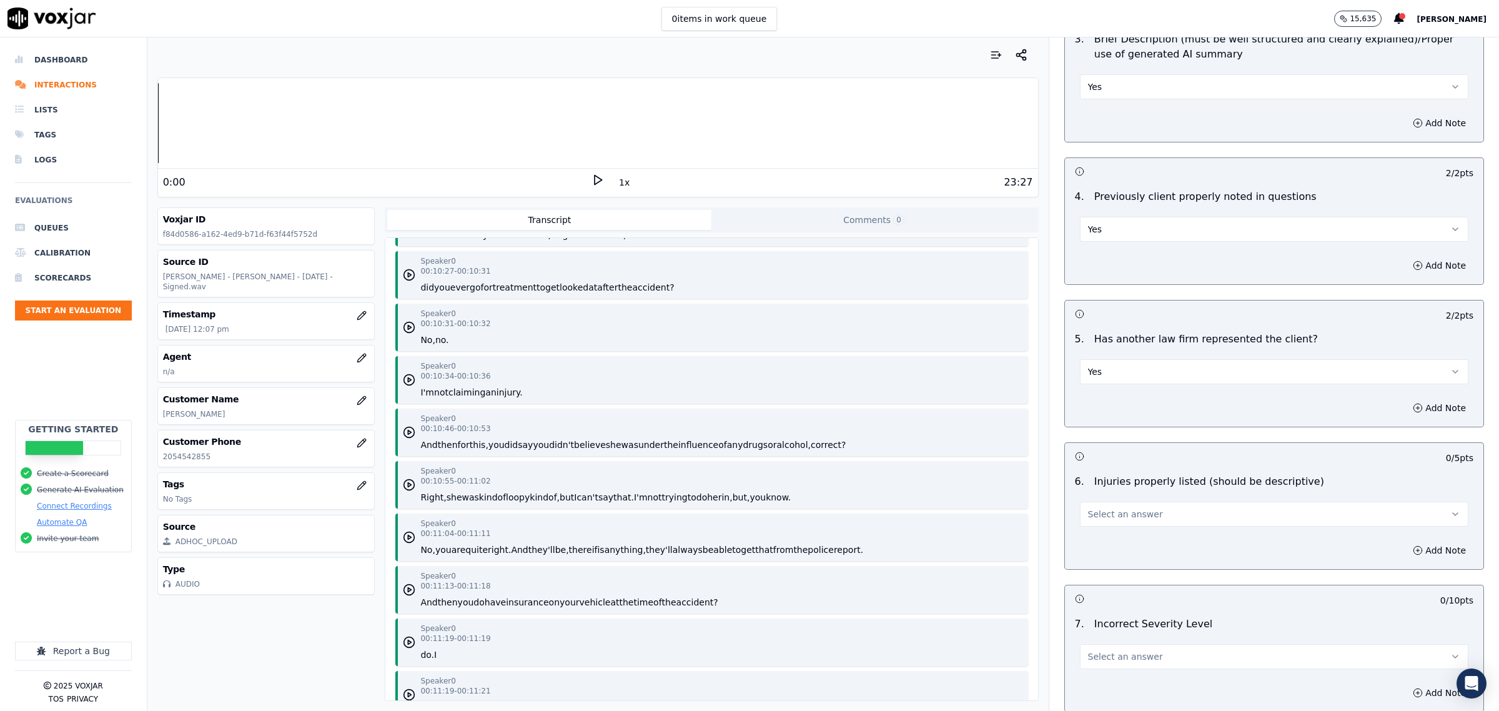
scroll to position [1093, 0]
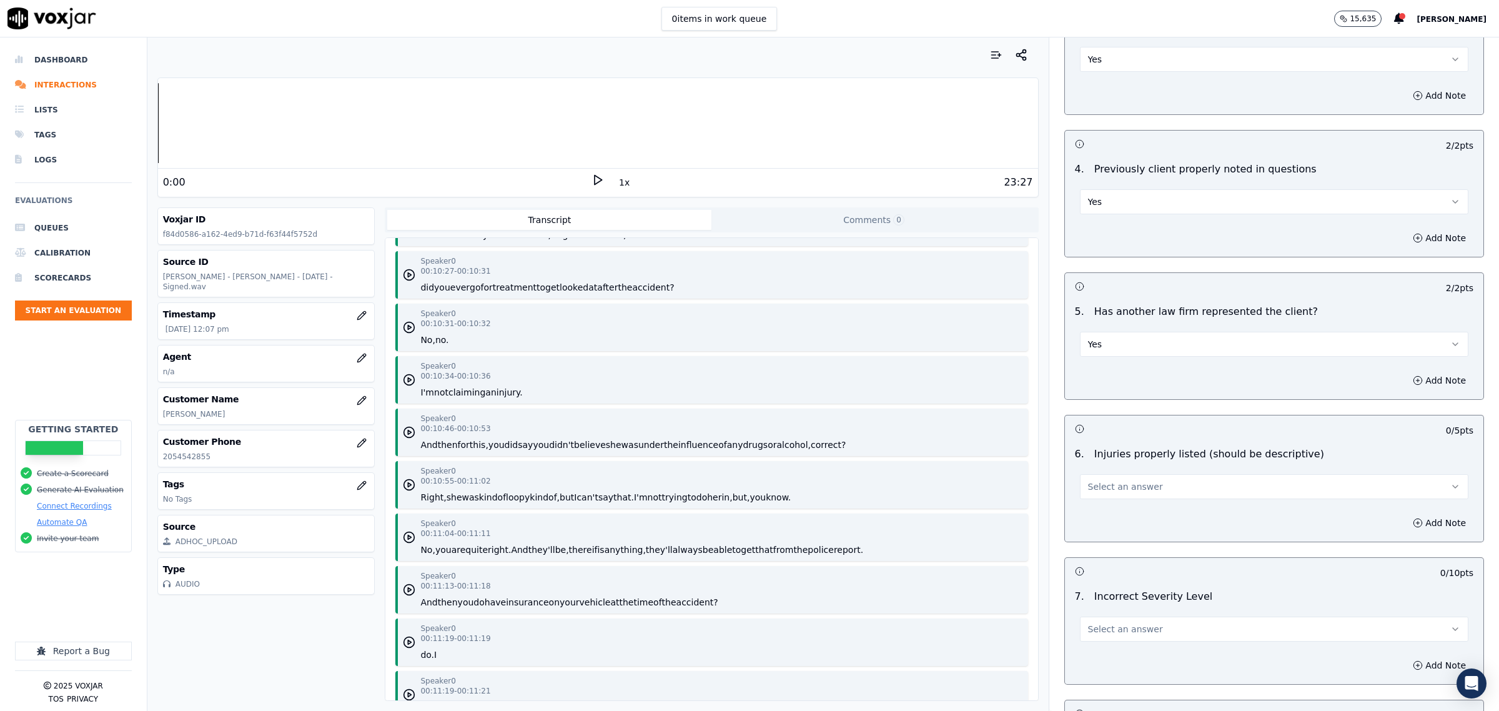
click at [1160, 506] on div "Add Note" at bounding box center [1274, 522] width 418 height 37
click at [1152, 478] on button "Select an answer" at bounding box center [1274, 486] width 388 height 25
click at [1109, 513] on div "Yes" at bounding box center [1248, 517] width 363 height 20
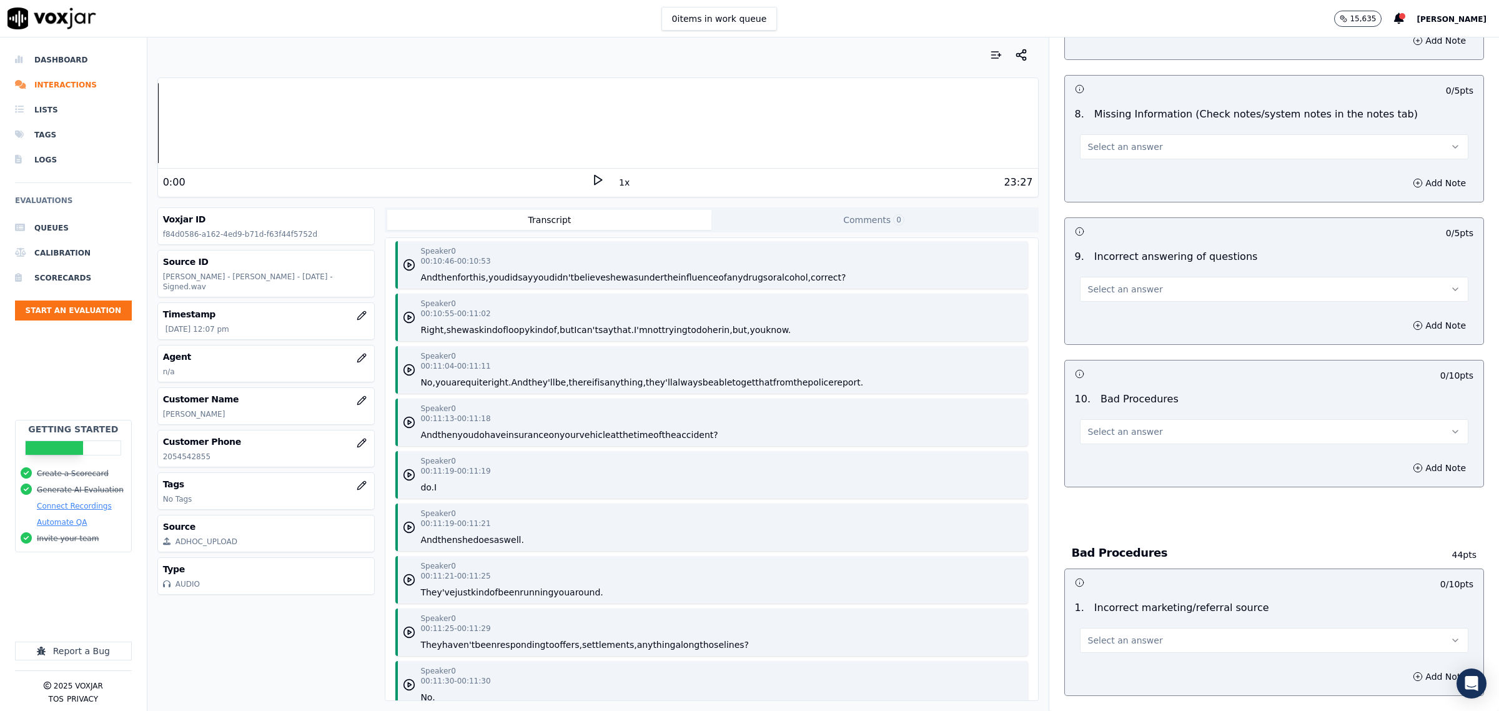
scroll to position [8822, 0]
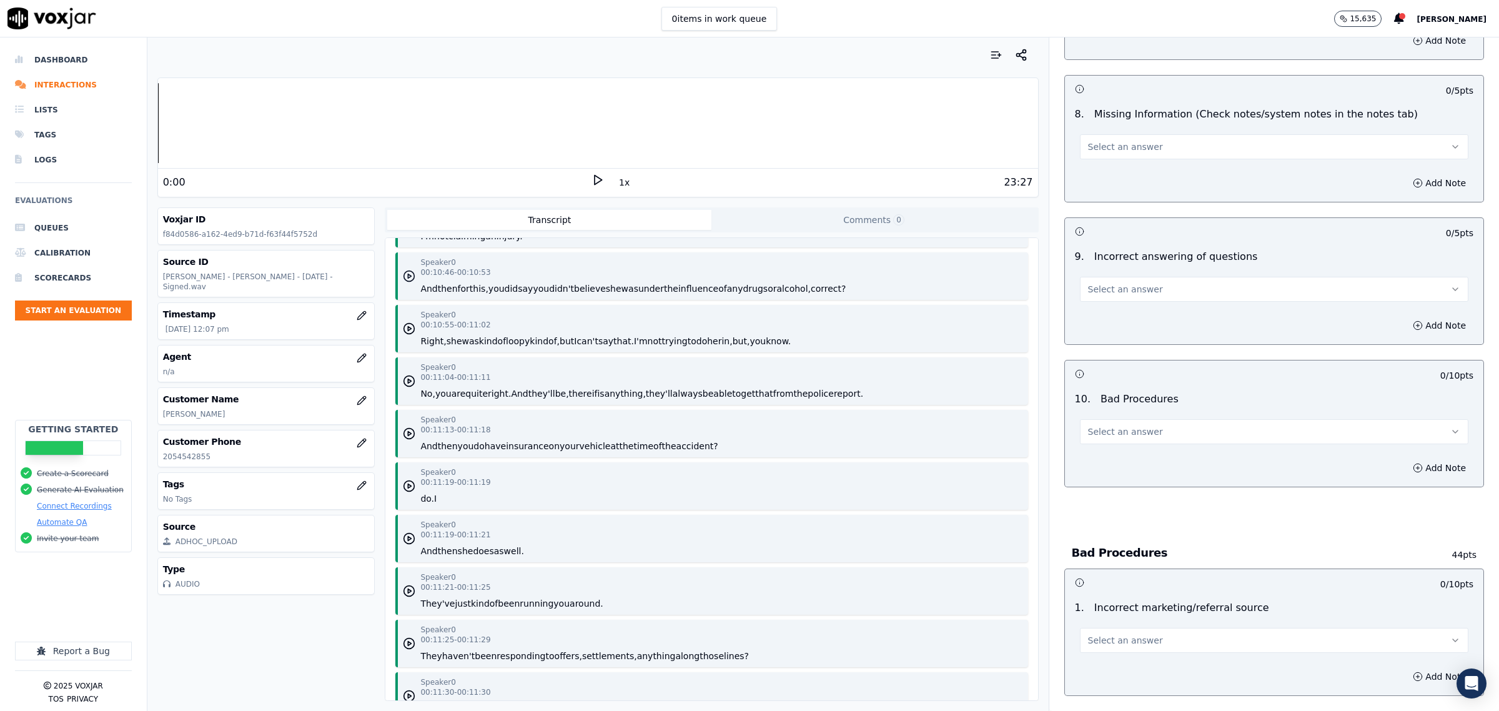
click at [403, 272] on icon "button" at bounding box center [409, 276] width 12 height 12
click at [595, 178] on rect at bounding box center [596, 180] width 2 height 8
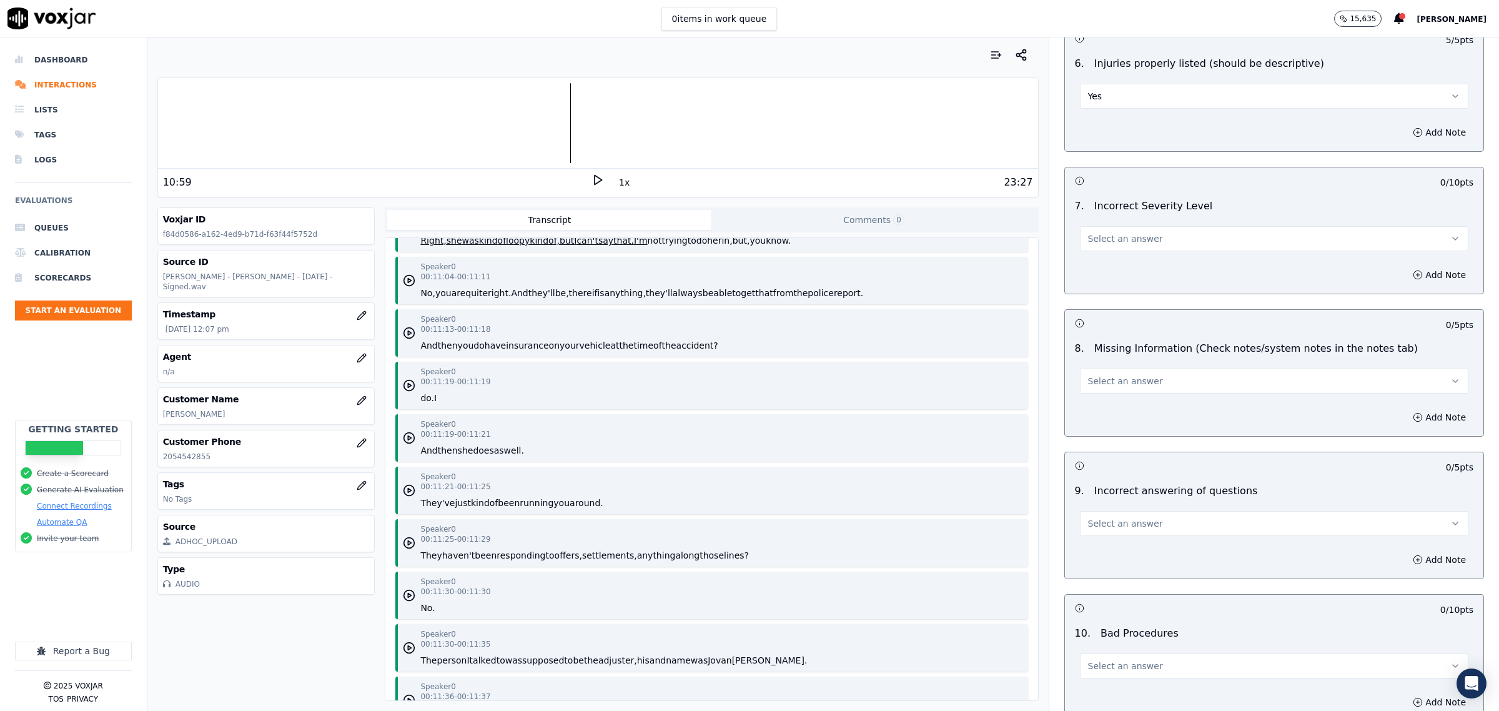
scroll to position [9057, 0]
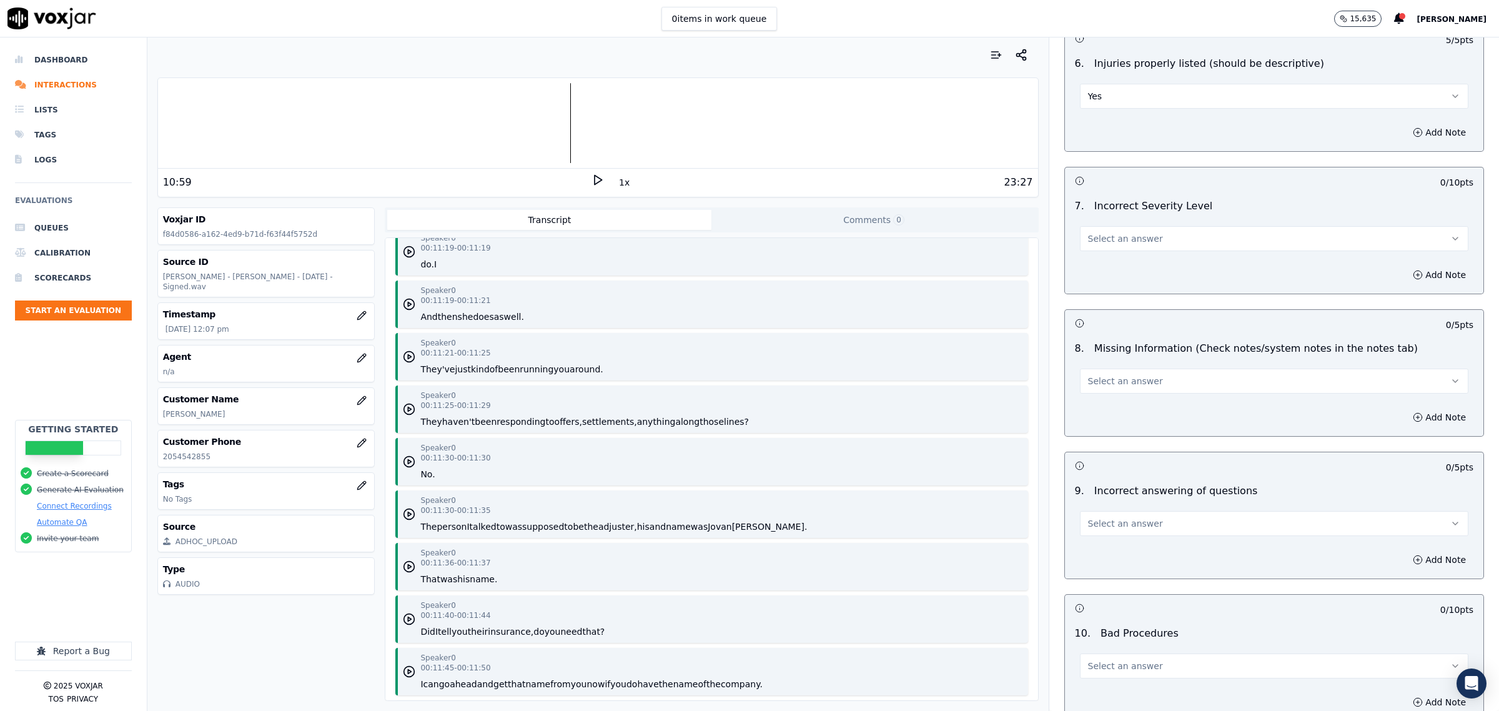
click at [1138, 239] on button "Select an answer" at bounding box center [1274, 238] width 388 height 25
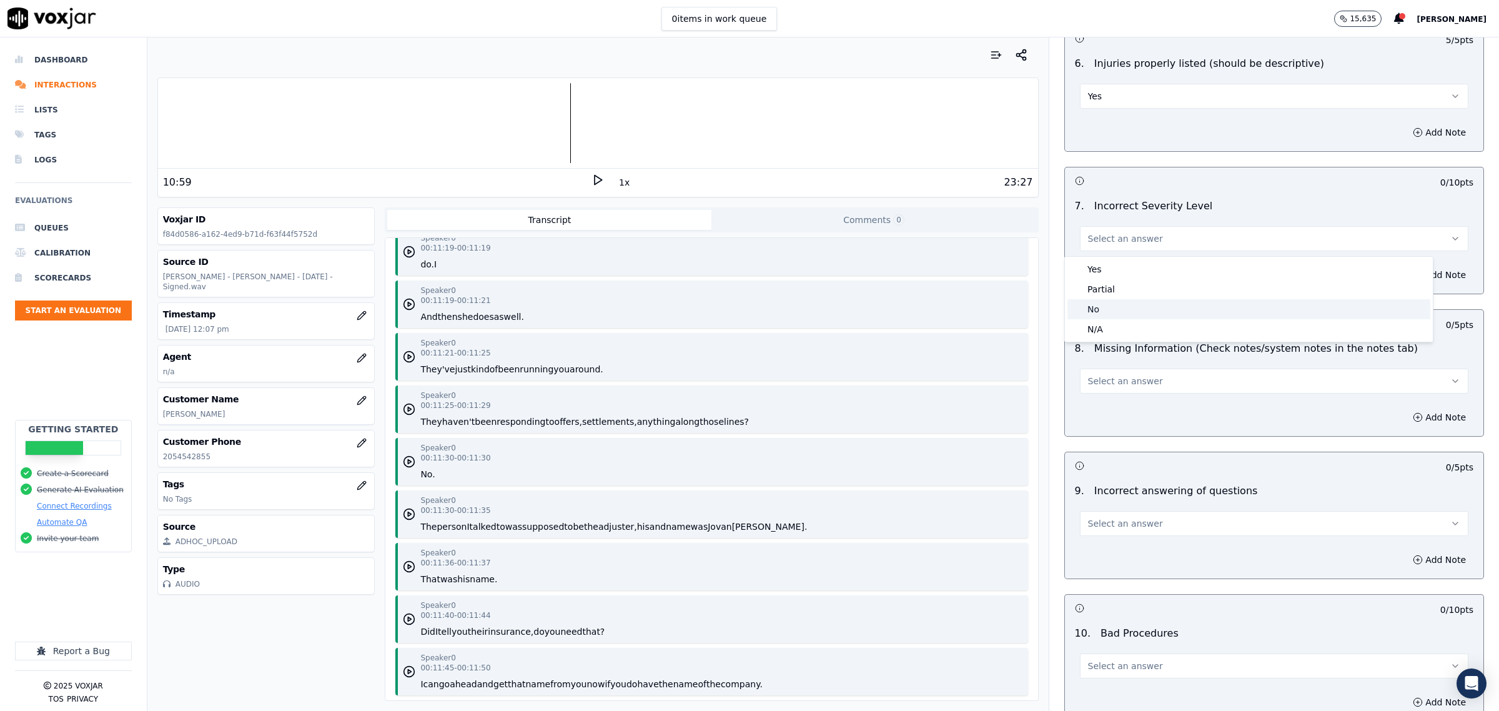
click at [1113, 310] on div "No" at bounding box center [1248, 309] width 363 height 20
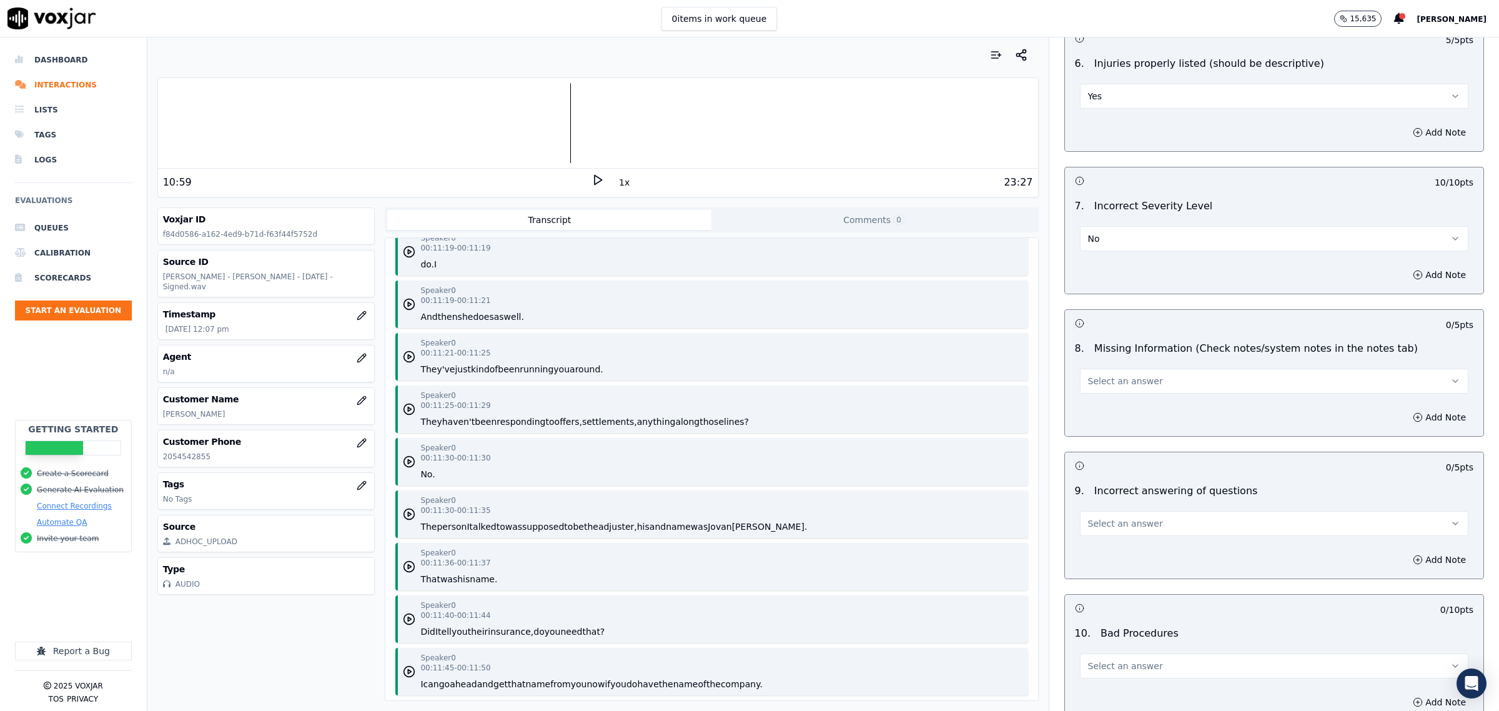
click at [1138, 385] on button "Select an answer" at bounding box center [1274, 381] width 388 height 25
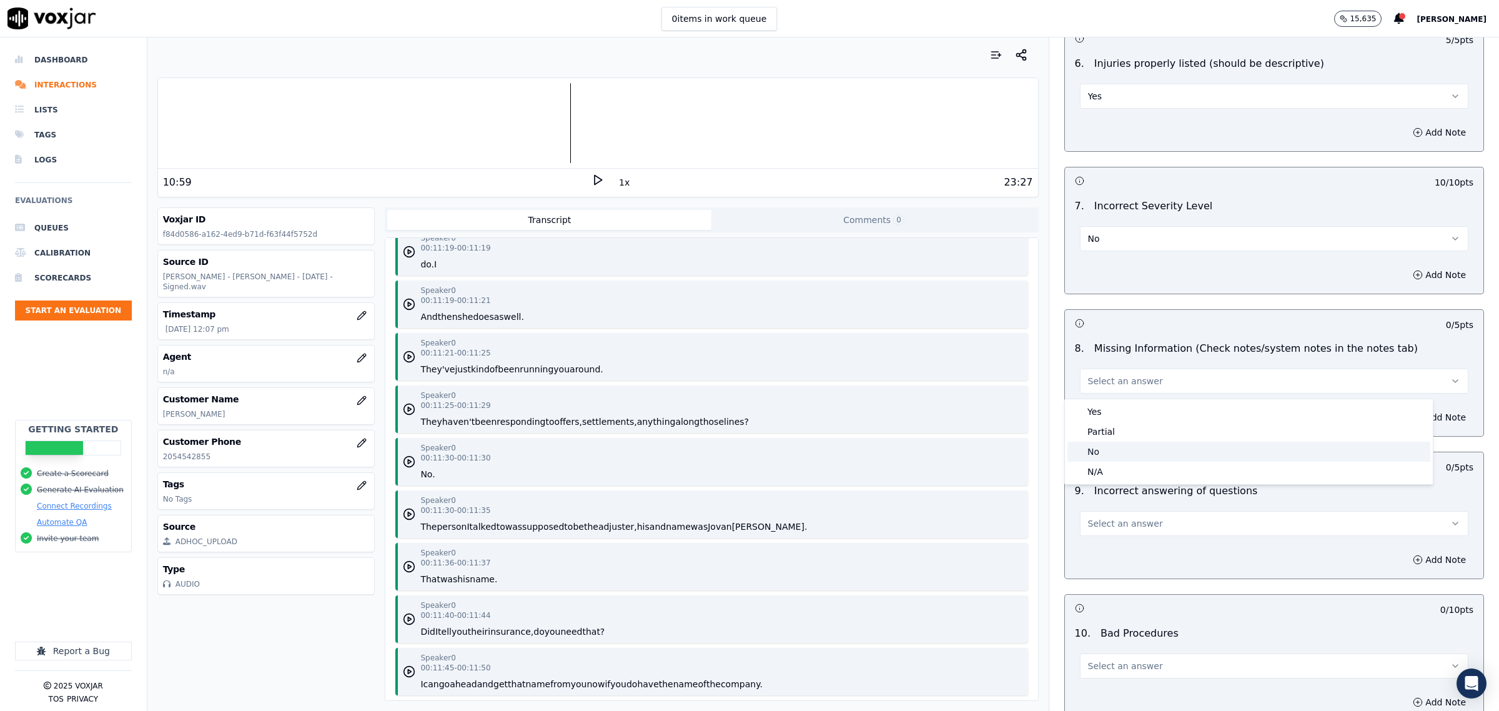
click at [1112, 454] on div "No" at bounding box center [1248, 452] width 363 height 20
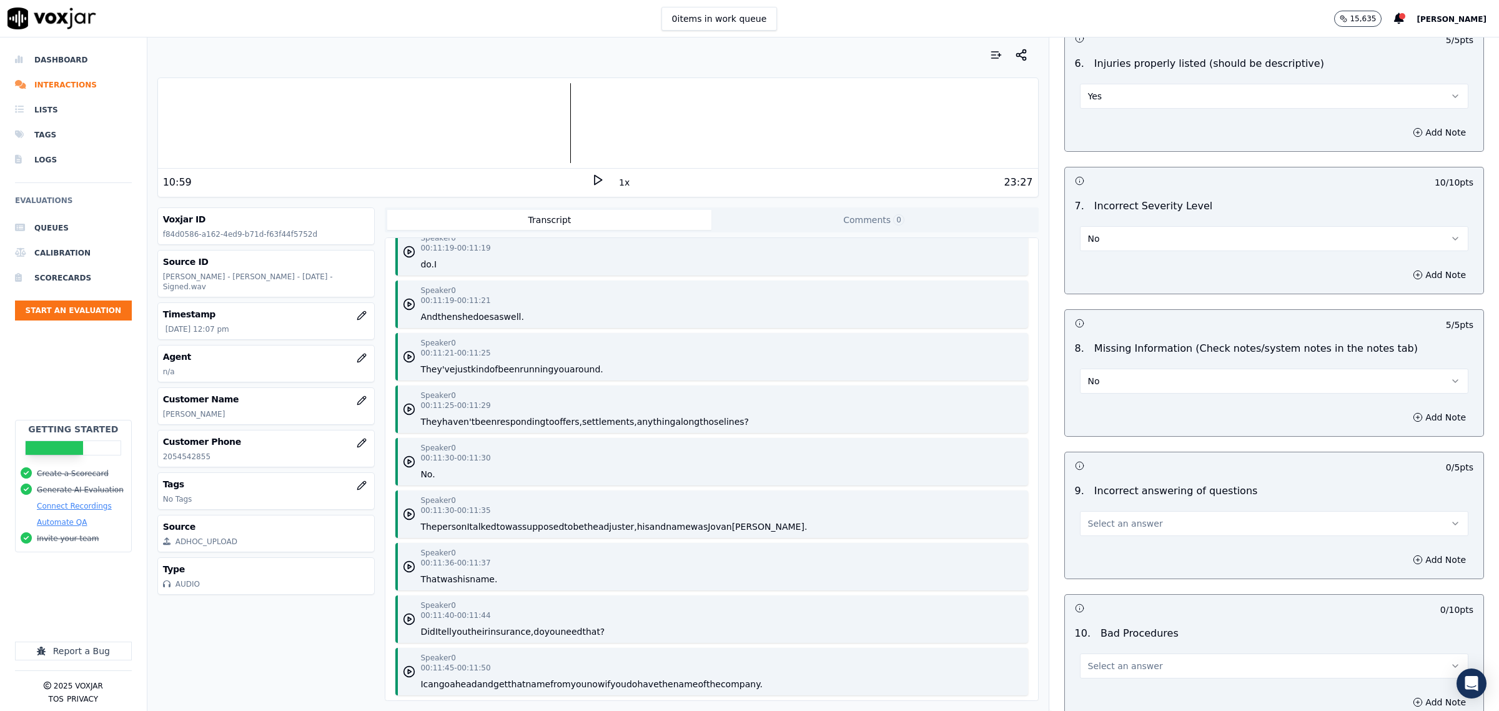
click at [1107, 529] on span "Select an answer" at bounding box center [1125, 523] width 75 height 12
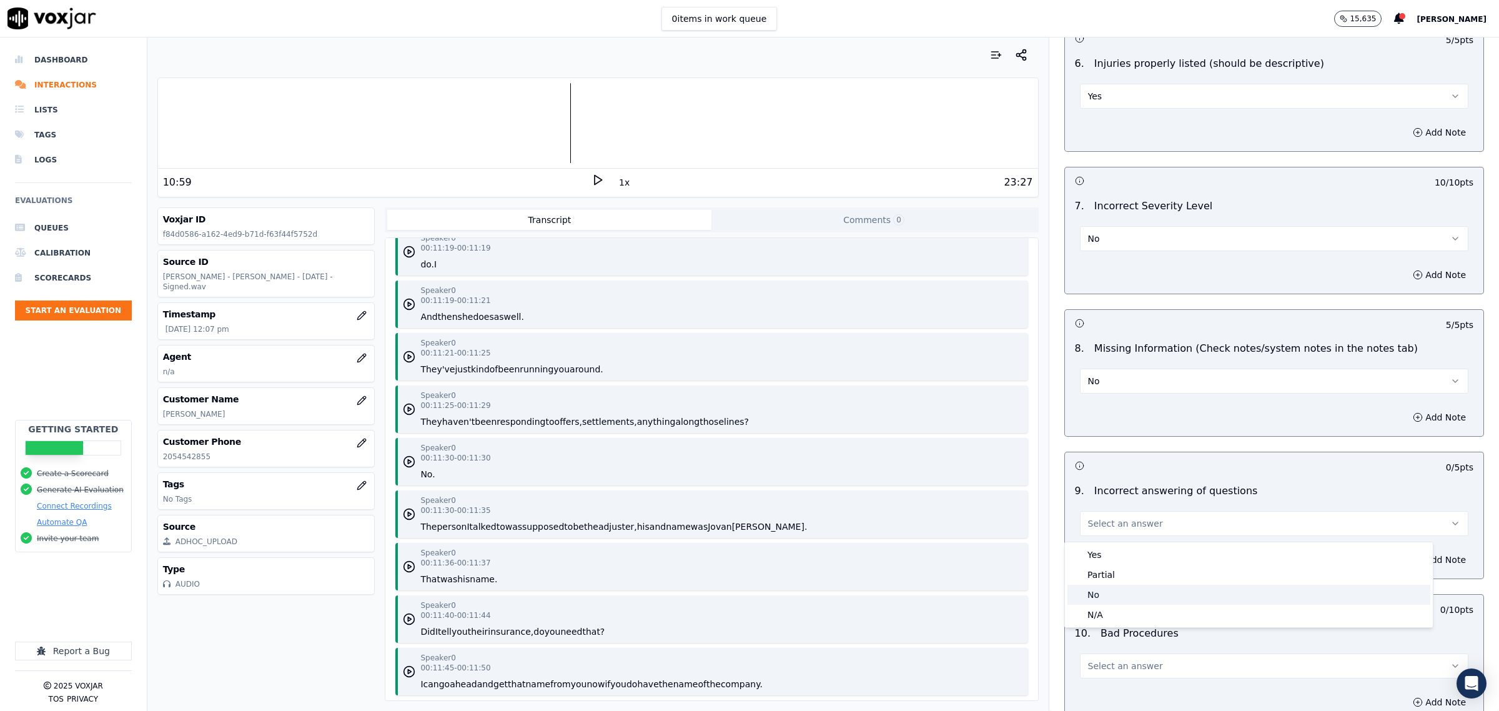
click at [1098, 593] on div "No" at bounding box center [1248, 595] width 363 height 20
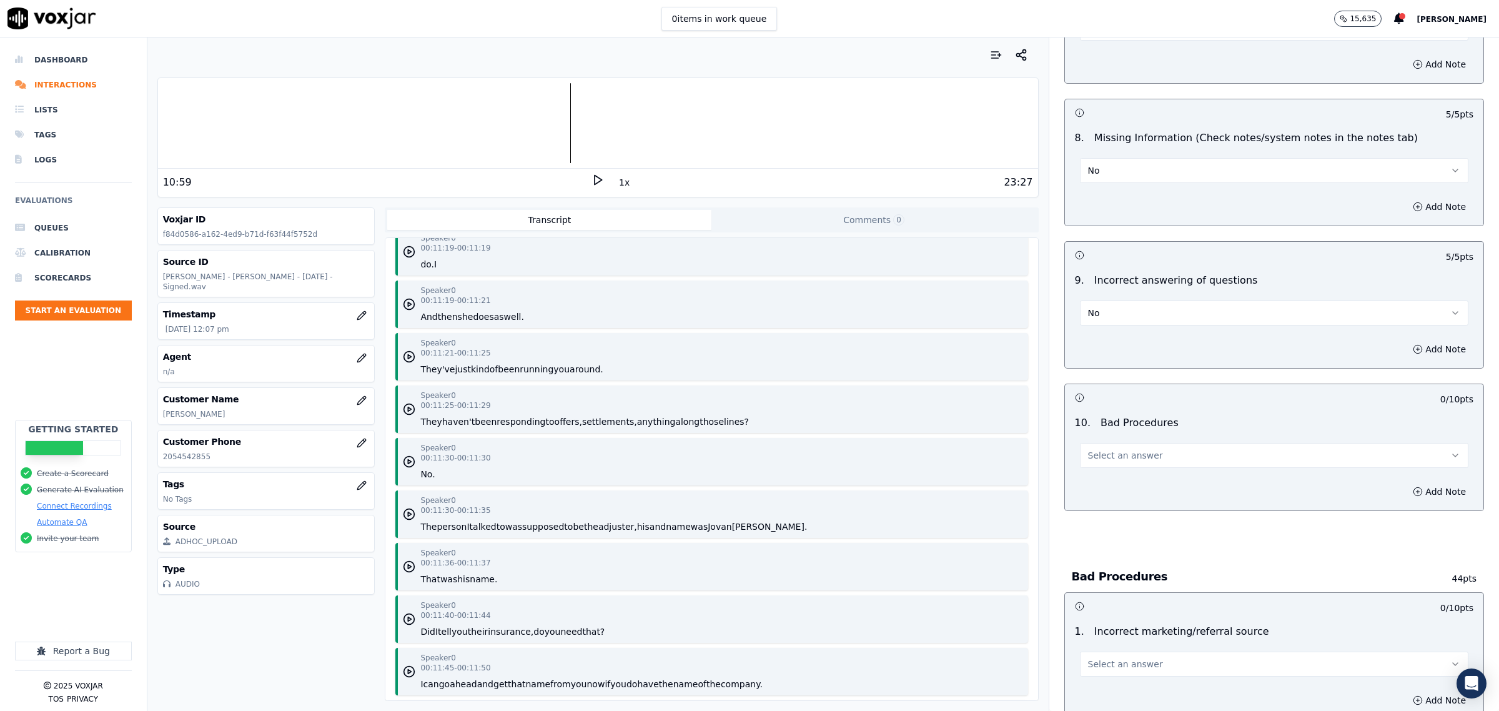
scroll to position [1718, 0]
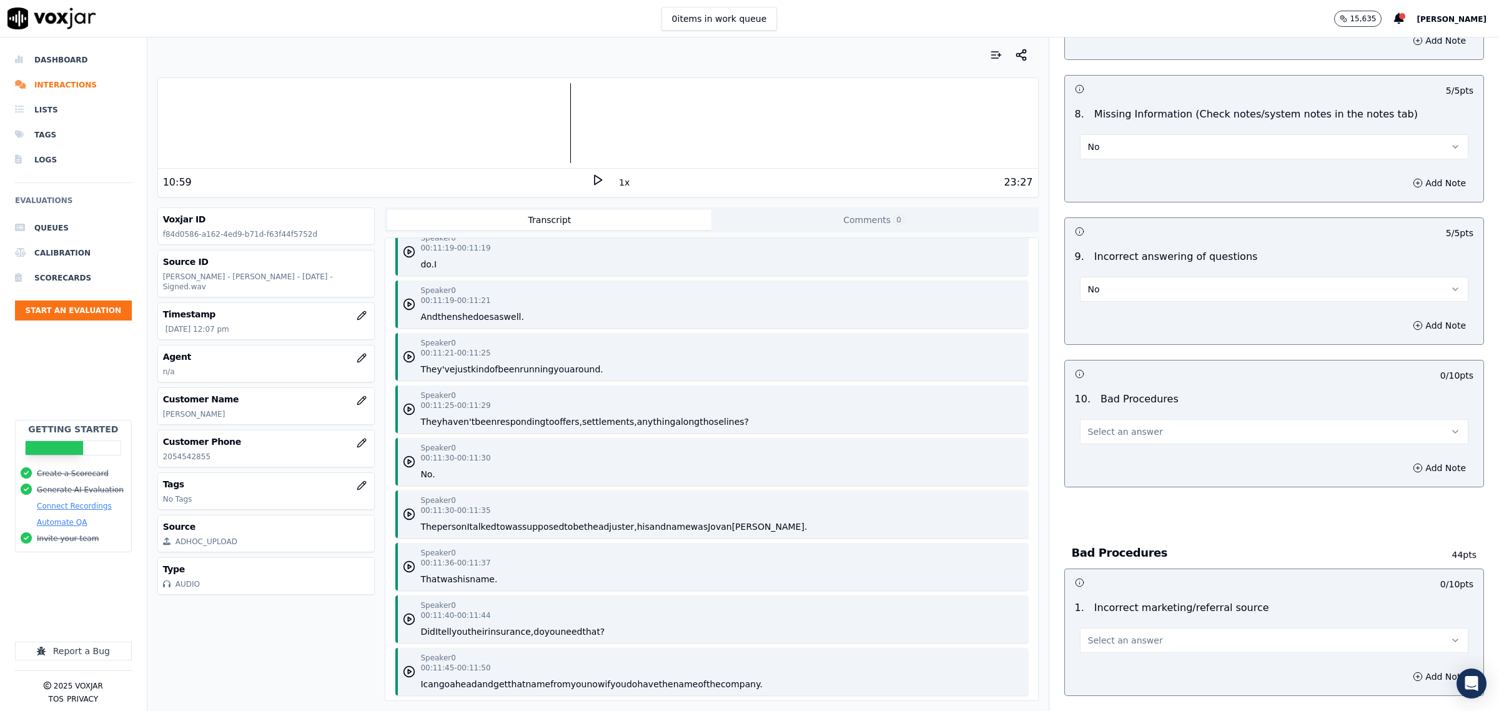
click at [1106, 434] on span "Select an answer" at bounding box center [1125, 431] width 75 height 12
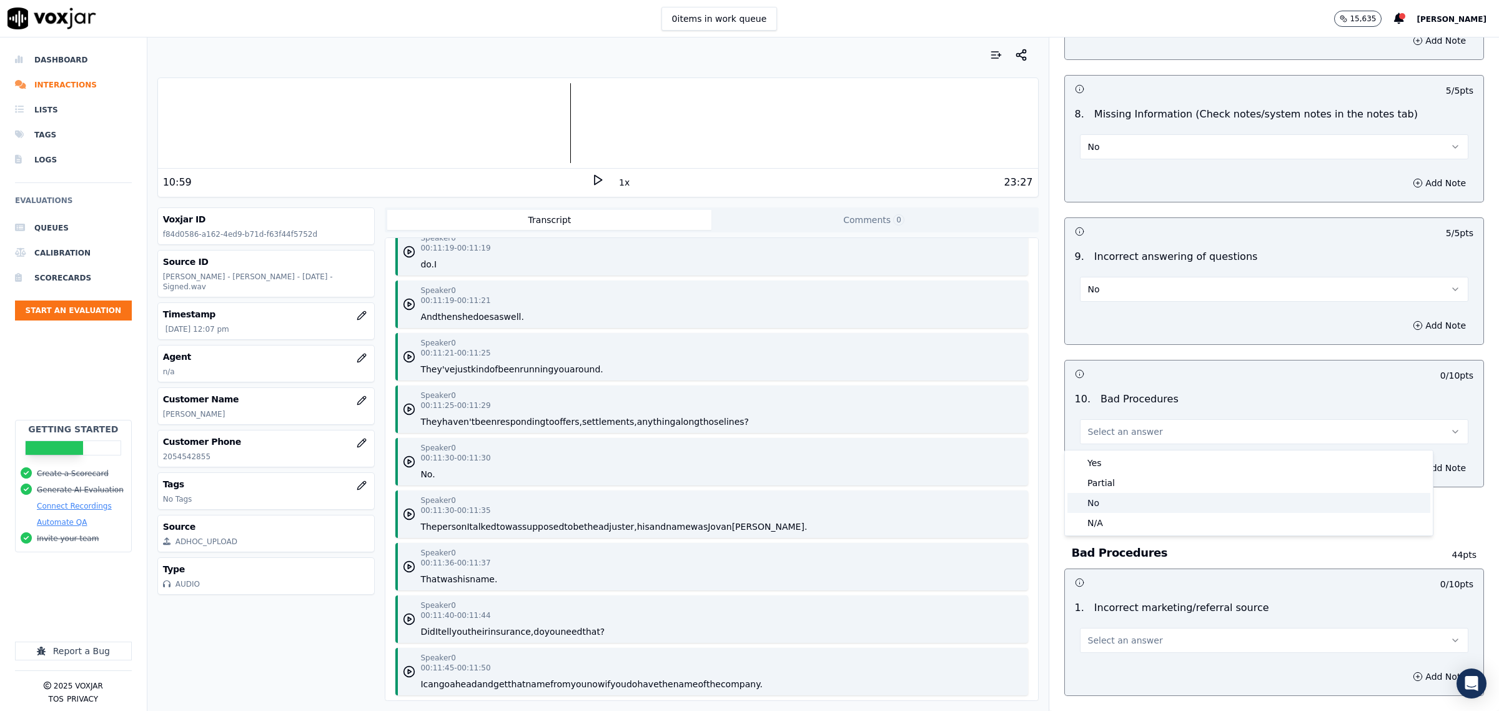
click at [1101, 509] on div "No" at bounding box center [1248, 503] width 363 height 20
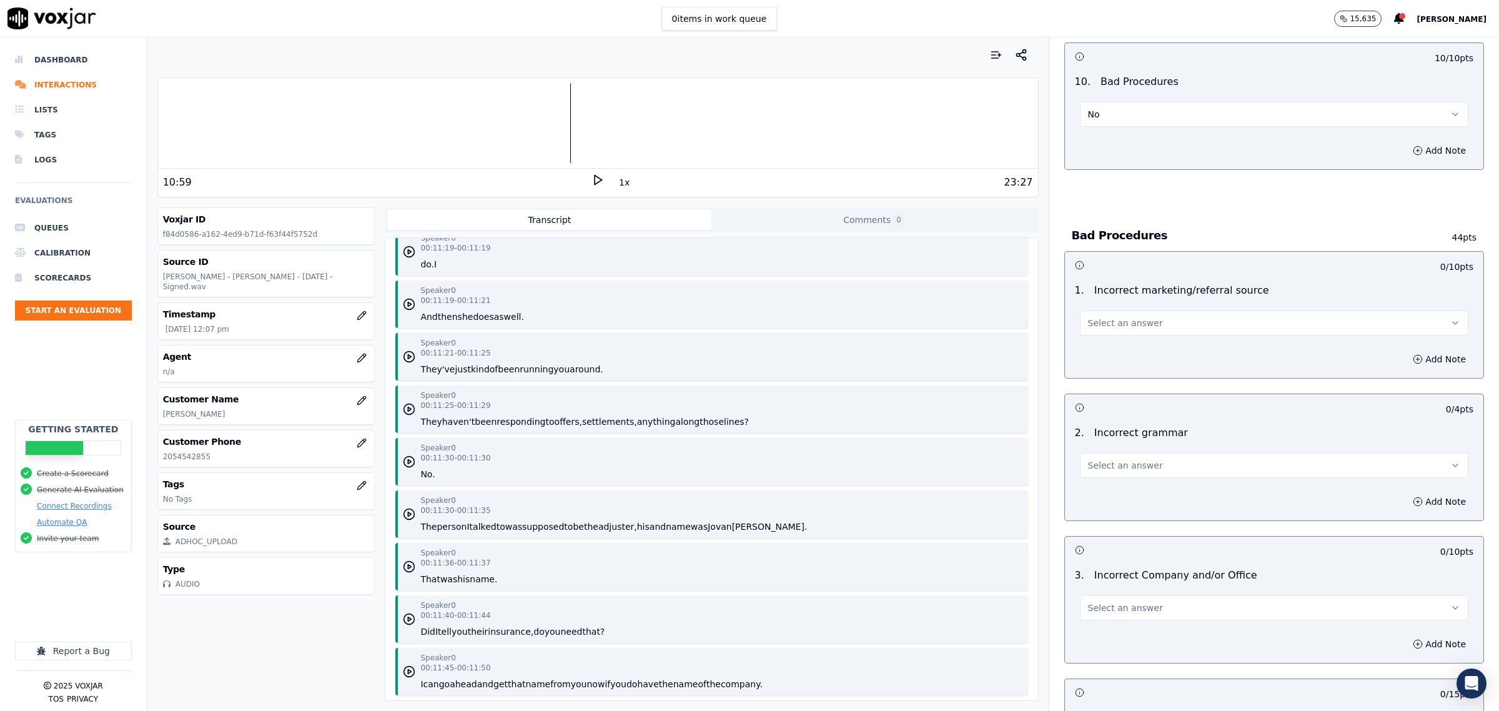
scroll to position [2108, 0]
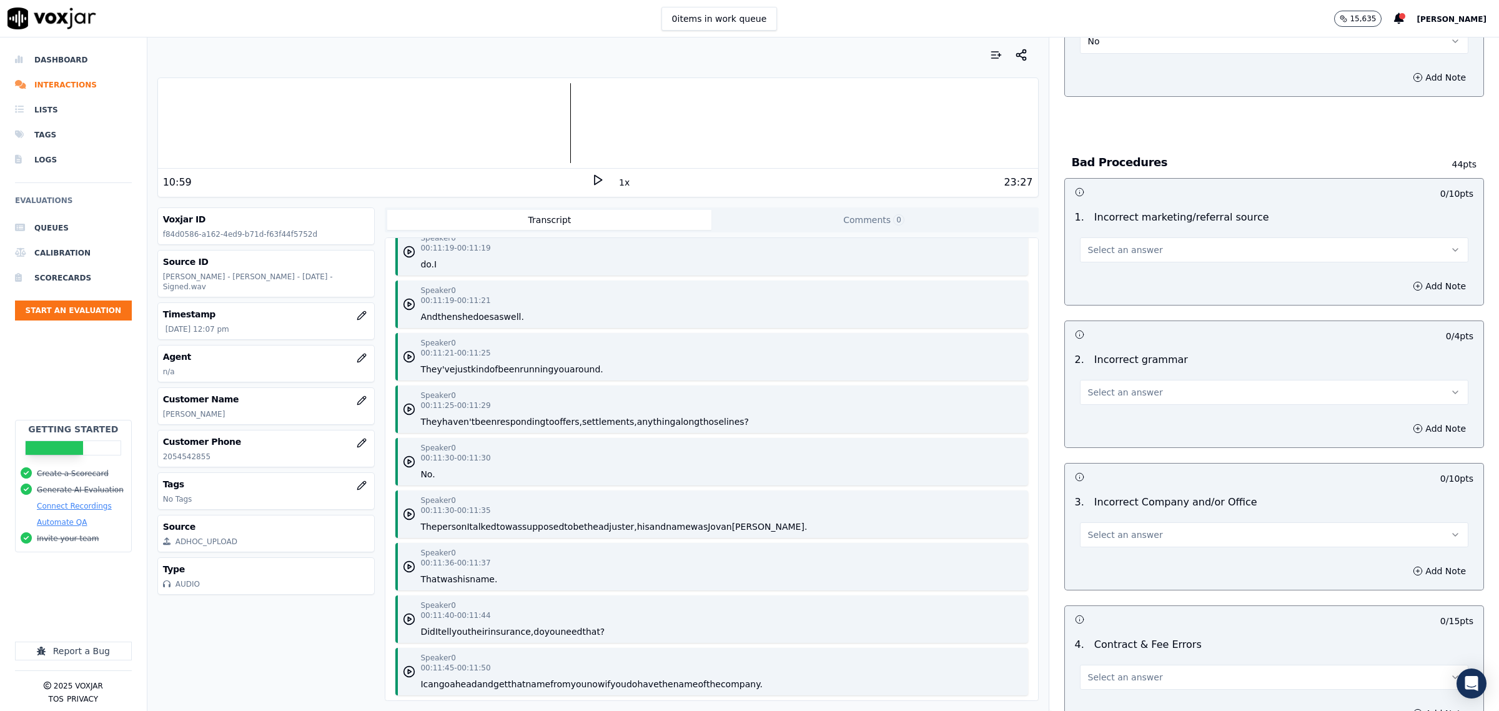
click at [1146, 262] on button "Select an answer" at bounding box center [1274, 249] width 388 height 25
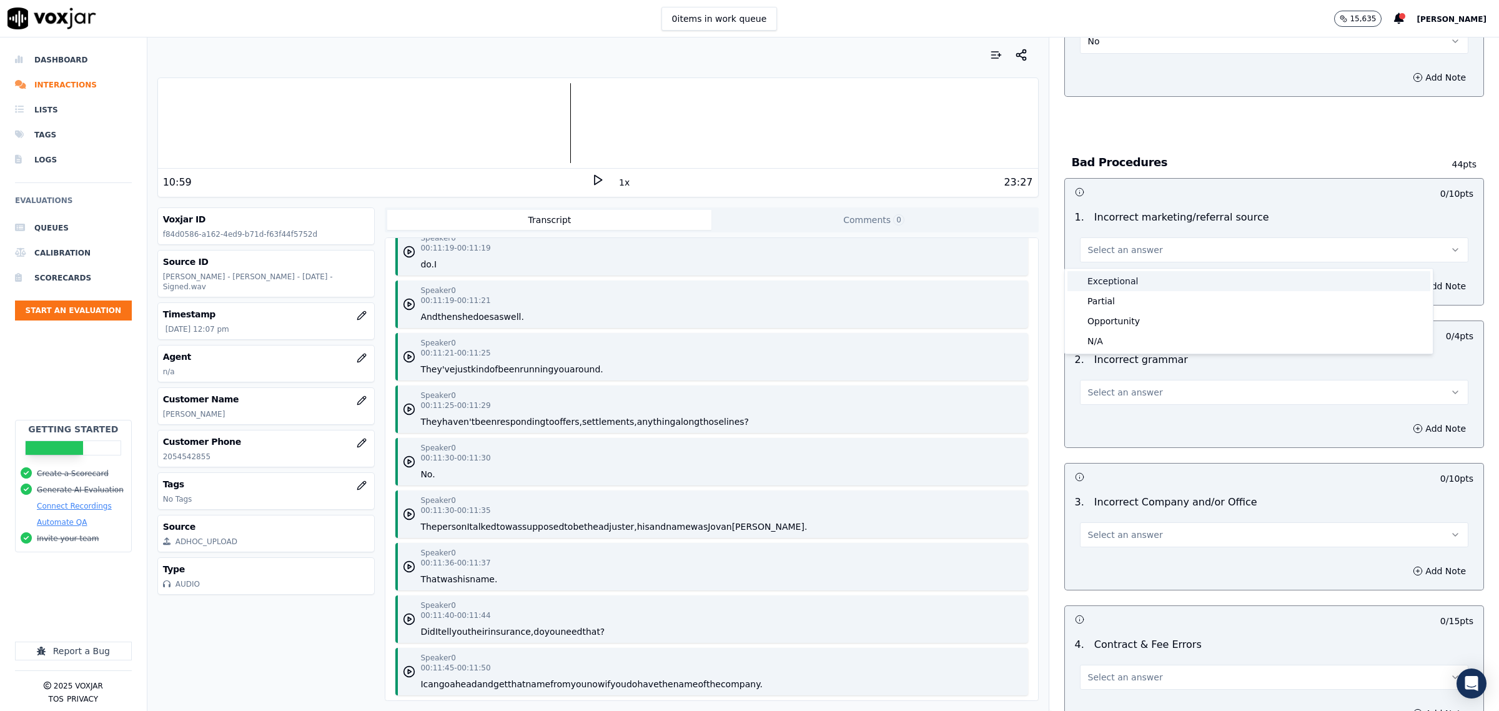
click at [1117, 279] on div "Exceptional" at bounding box center [1248, 281] width 363 height 20
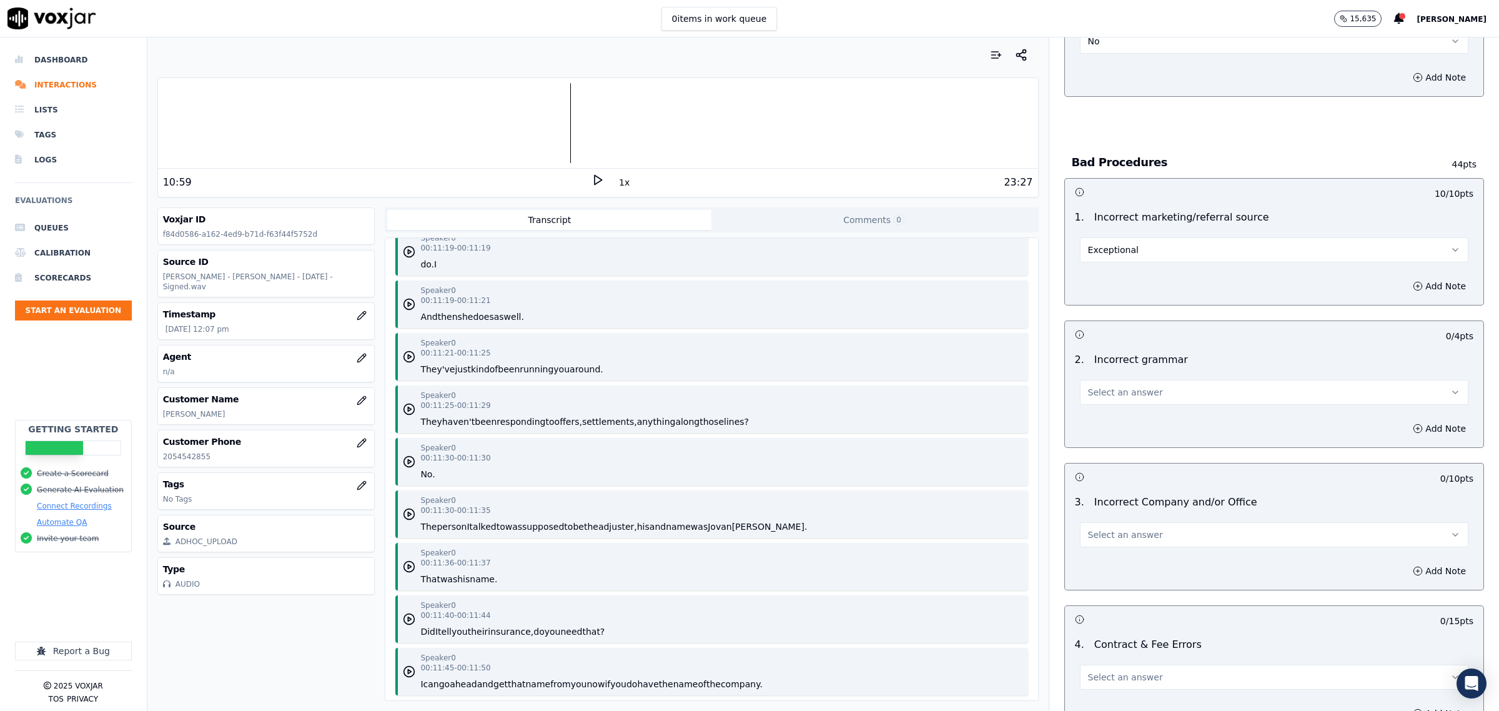
click at [1156, 393] on button "Select an answer" at bounding box center [1274, 392] width 388 height 25
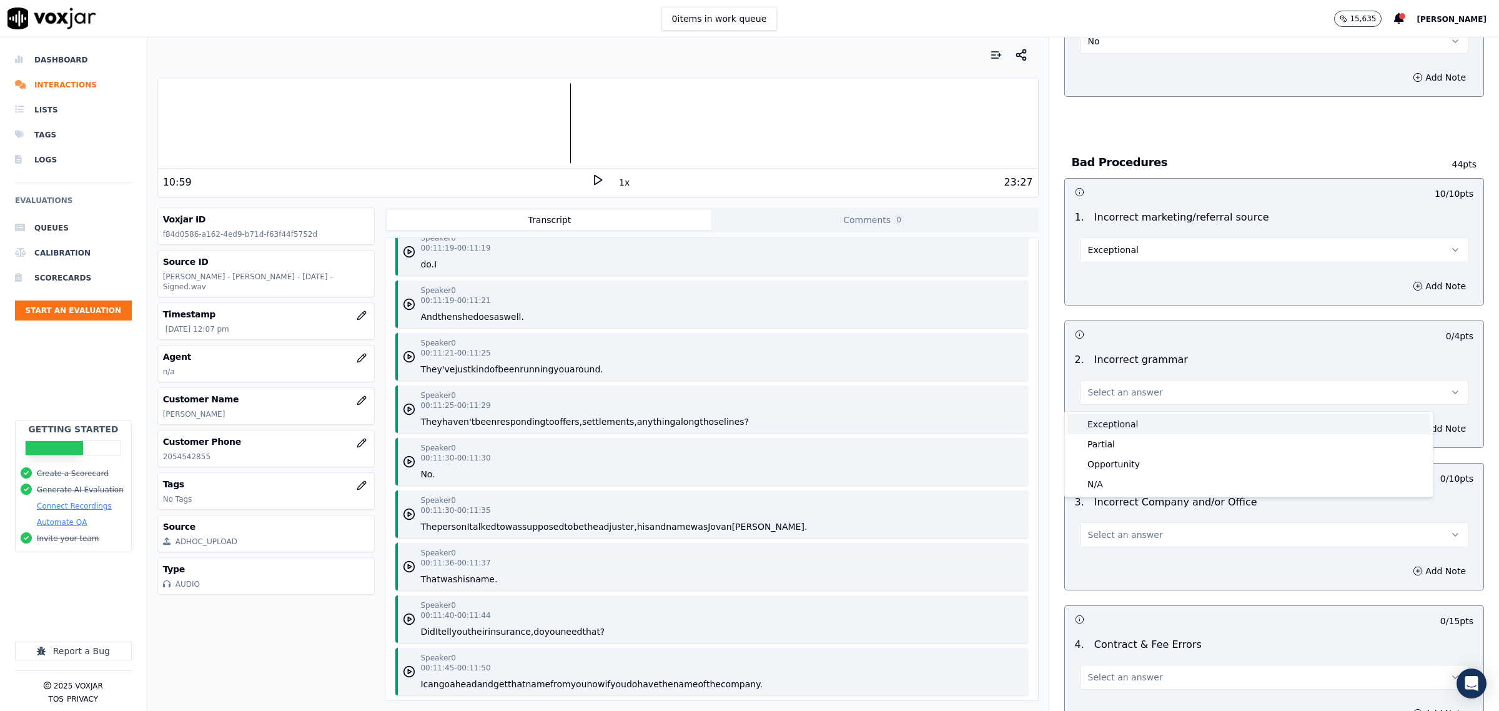
click at [1135, 419] on div "Exceptional" at bounding box center [1248, 424] width 363 height 20
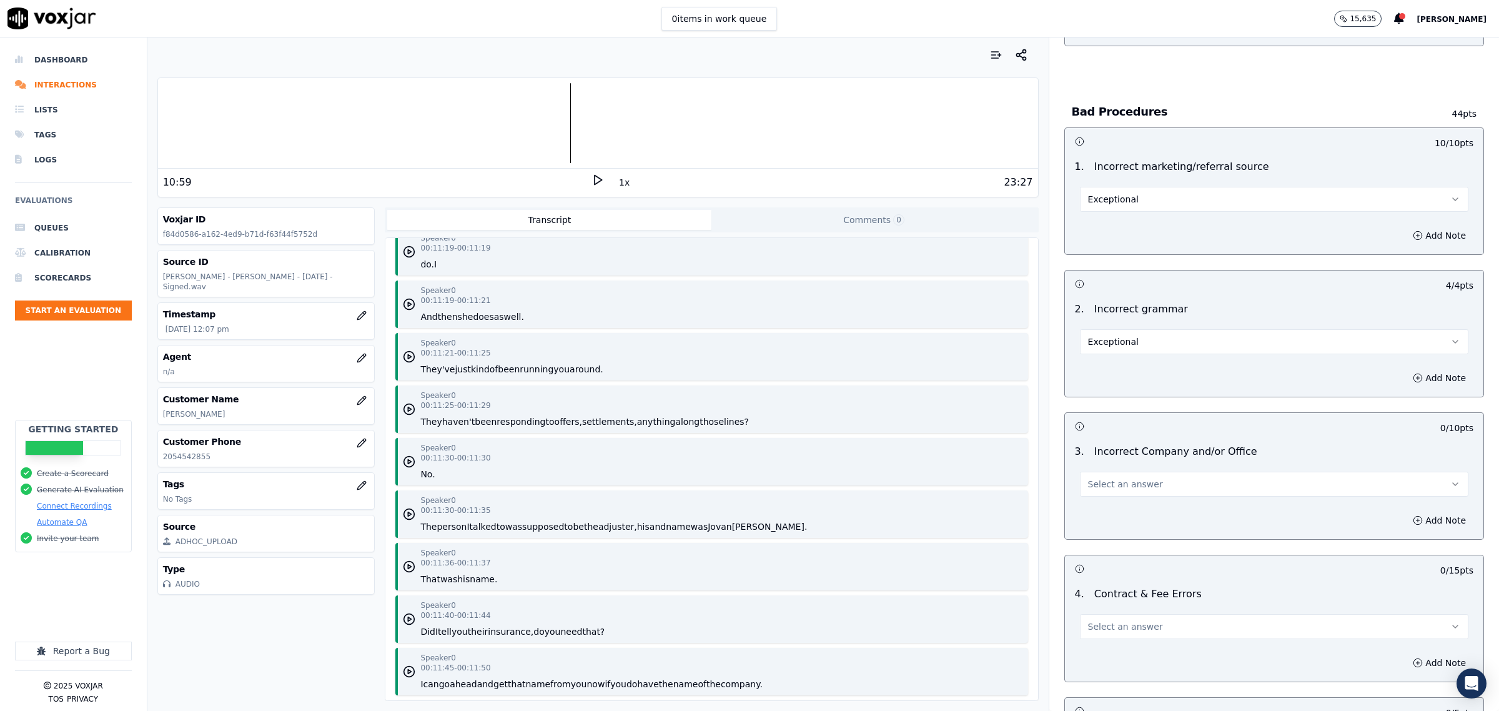
scroll to position [2186, 0]
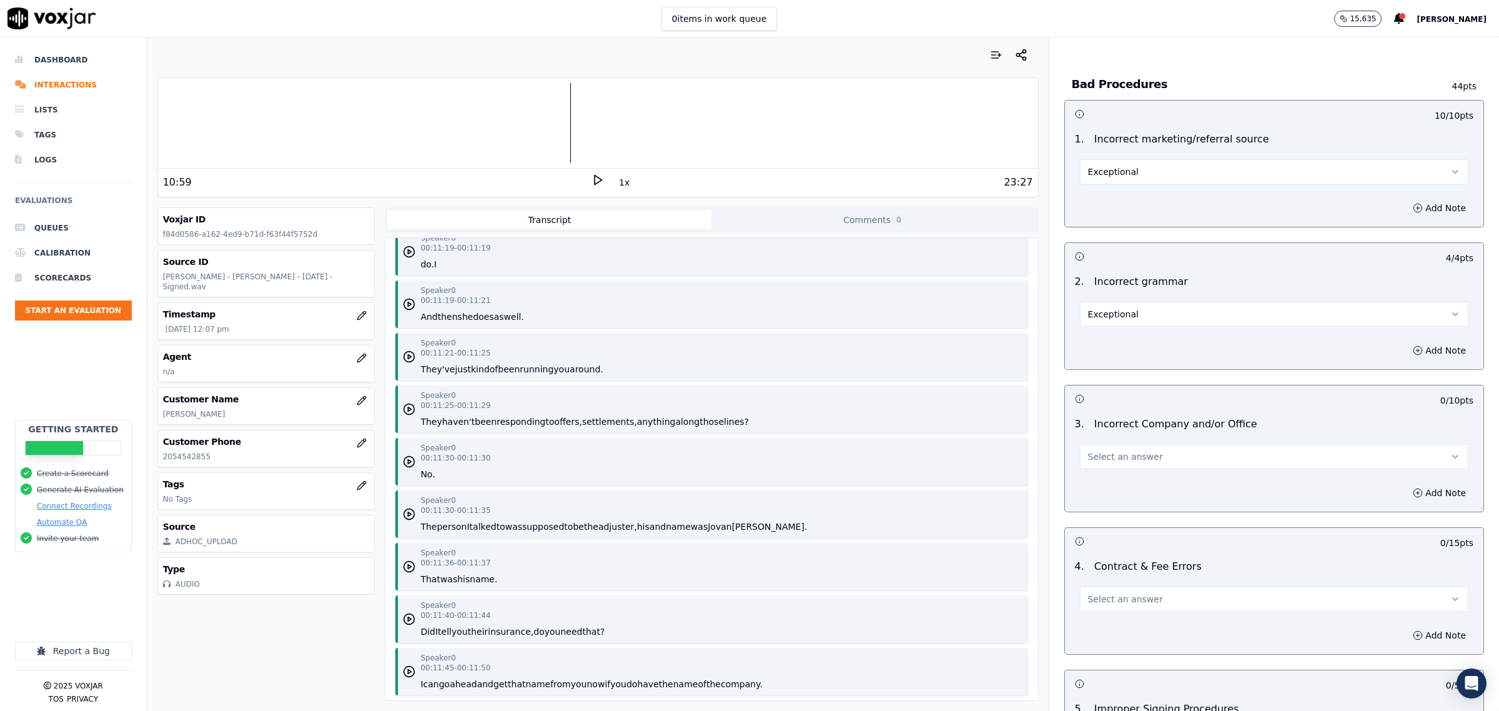
click at [1150, 444] on div "Select an answer" at bounding box center [1274, 450] width 408 height 37
click at [1128, 448] on button "Select an answer" at bounding box center [1274, 456] width 388 height 25
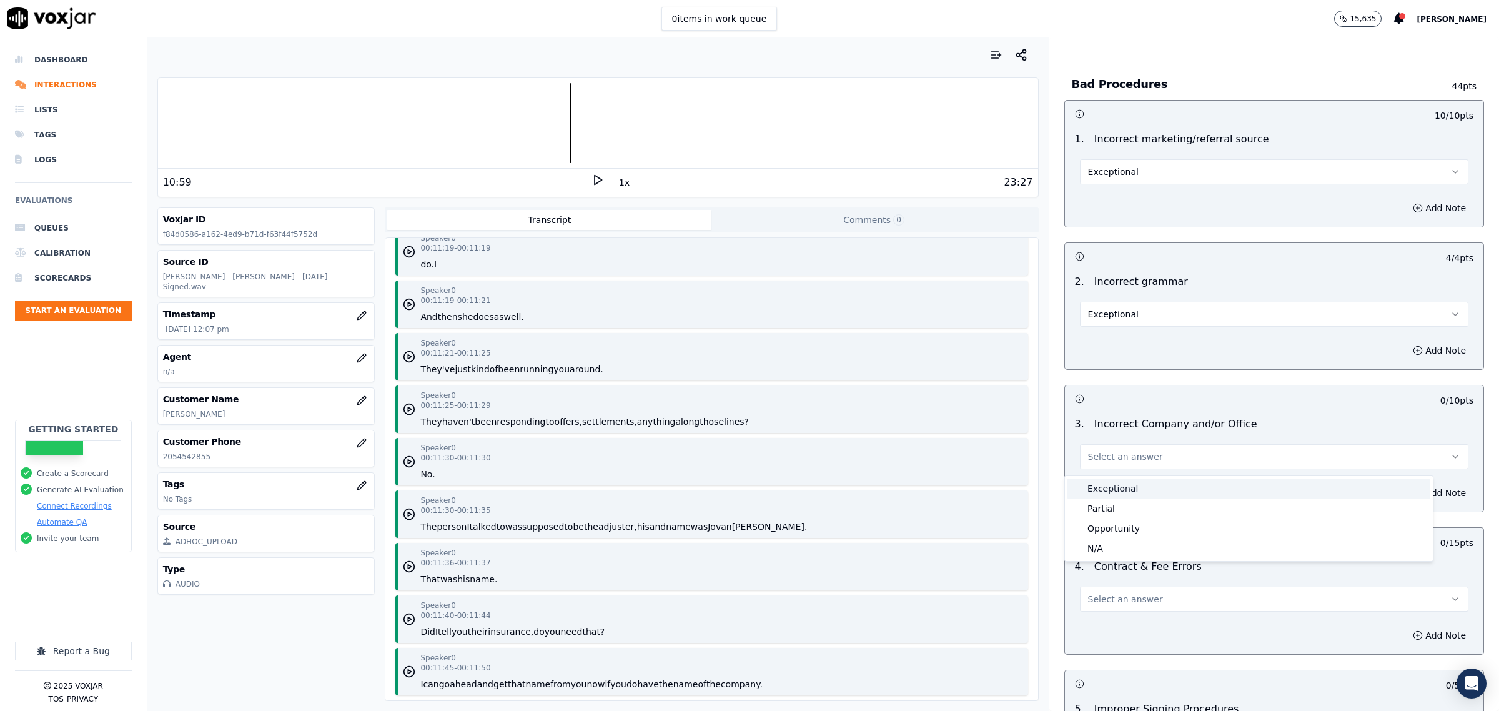
click at [1118, 482] on div "Exceptional" at bounding box center [1248, 488] width 363 height 20
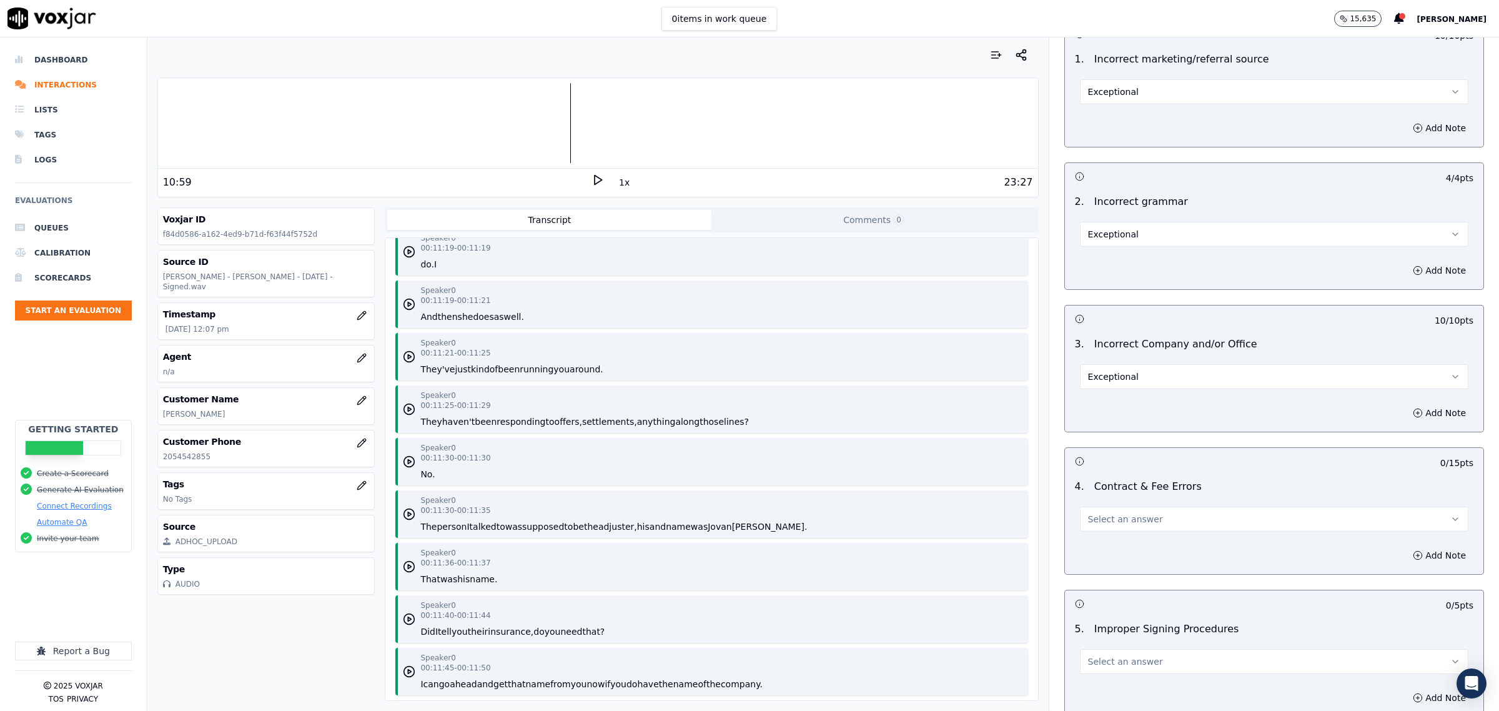
scroll to position [2342, 0]
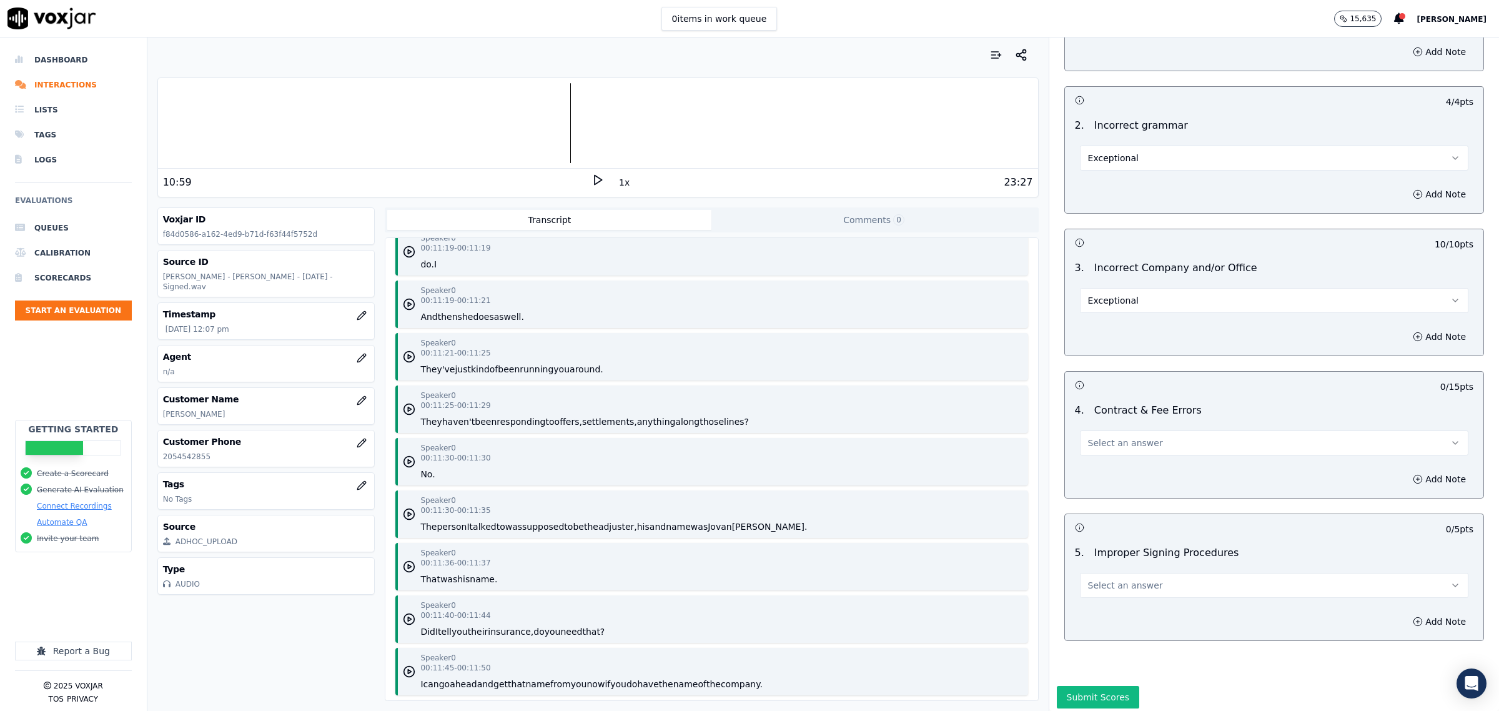
click at [1162, 455] on button "Select an answer" at bounding box center [1274, 442] width 388 height 25
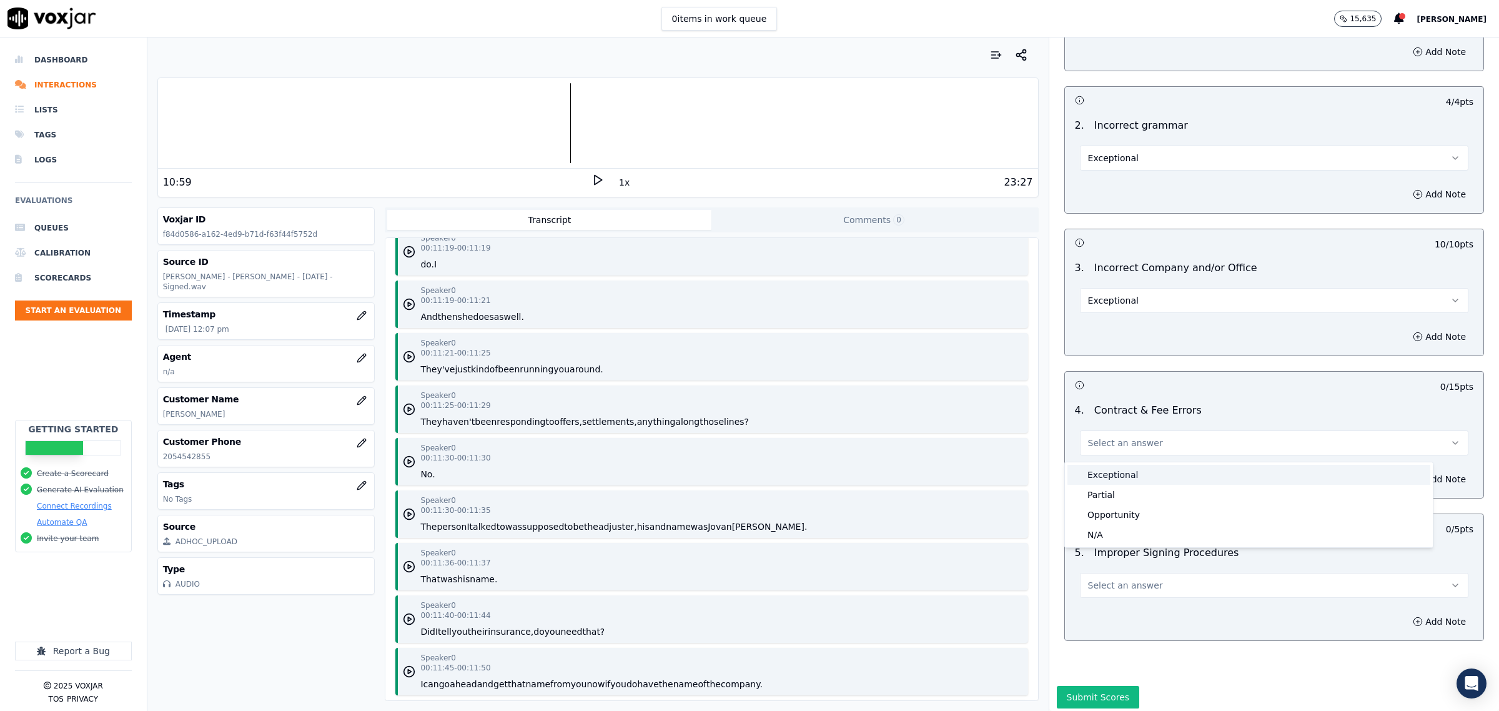
click at [1129, 472] on div "Exceptional" at bounding box center [1248, 475] width 363 height 20
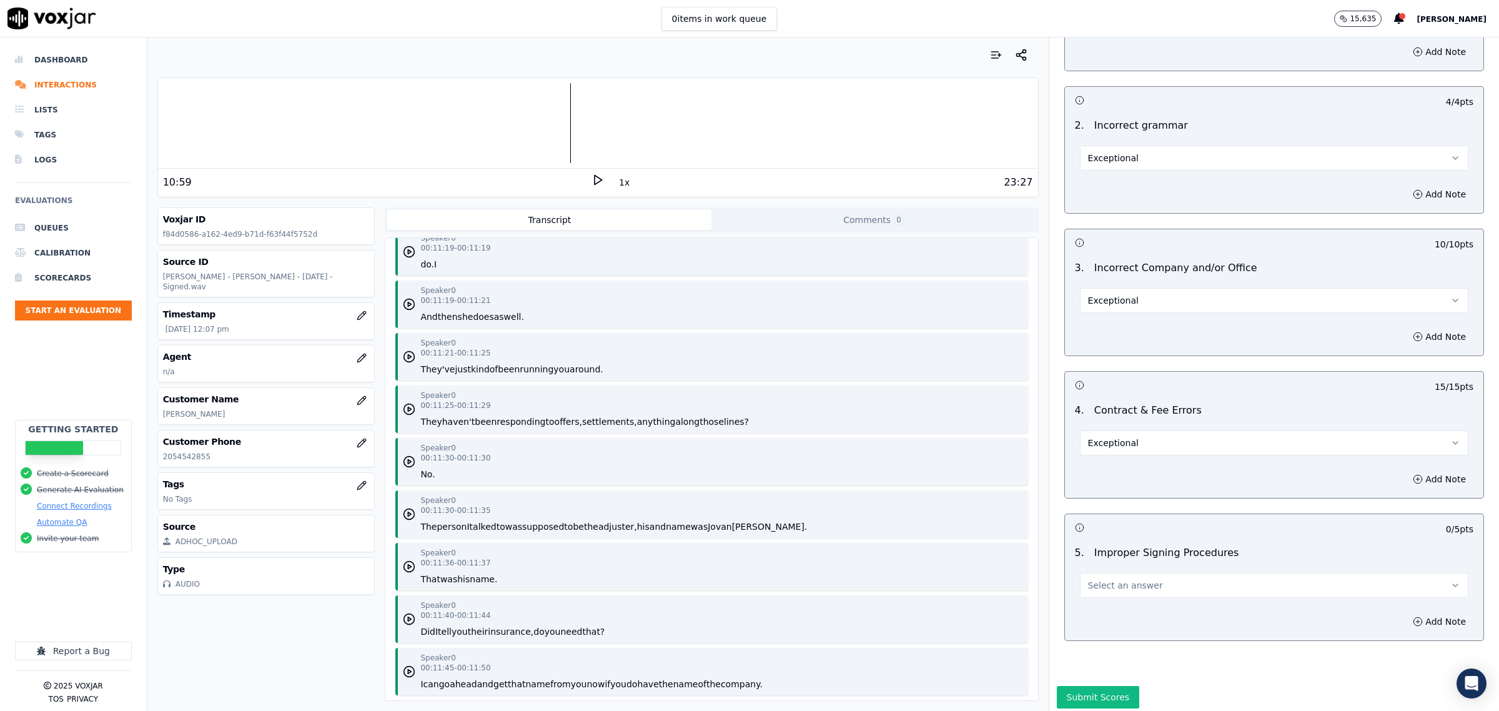
click at [1145, 587] on button "Select an answer" at bounding box center [1274, 585] width 388 height 25
click at [1136, 622] on div "Exceptional" at bounding box center [1248, 618] width 363 height 20
click at [1090, 681] on button "Submit Scores" at bounding box center [1098, 692] width 83 height 22
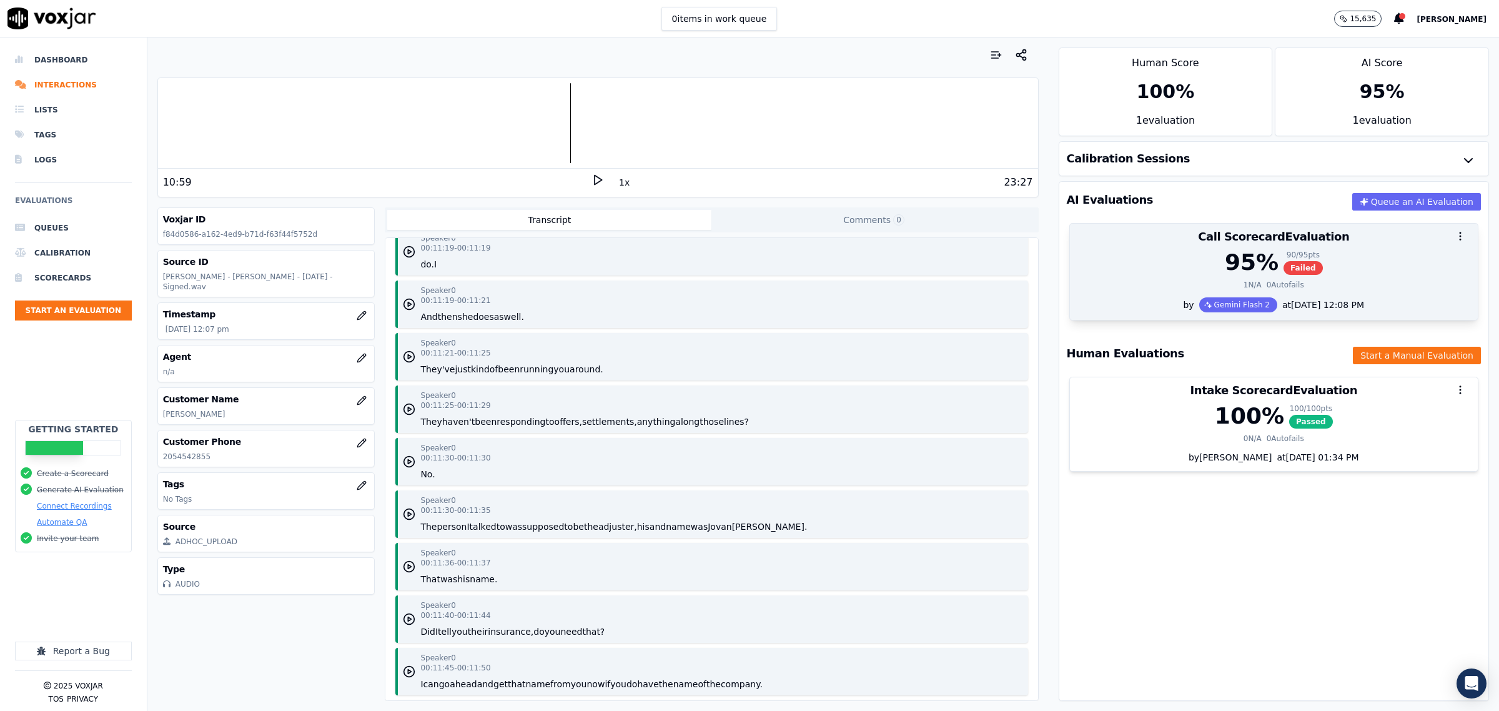
drag, startPoint x: 1222, startPoint y: 261, endPoint x: 1216, endPoint y: 254, distance: 9.4
click at [1225, 258] on div "95 %" at bounding box center [1252, 262] width 54 height 25
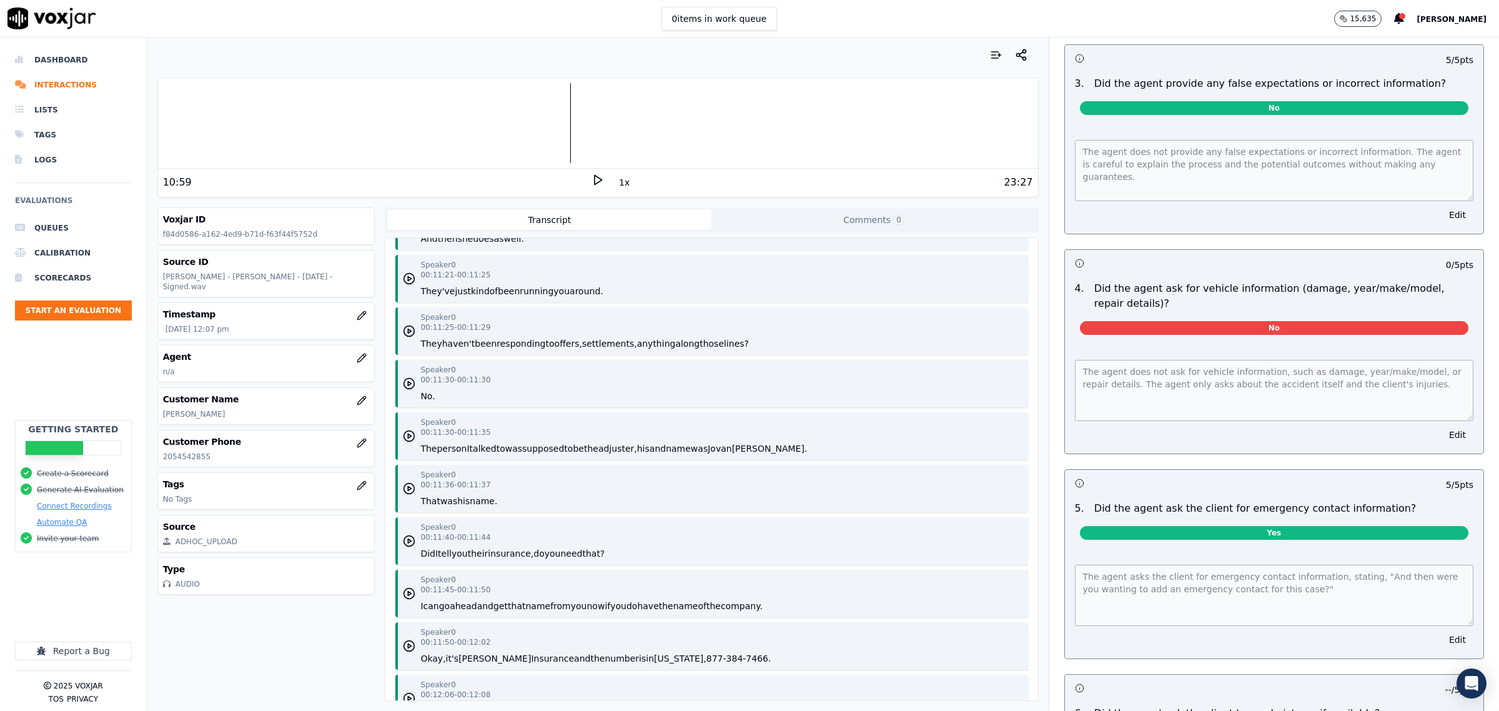
scroll to position [3591, 0]
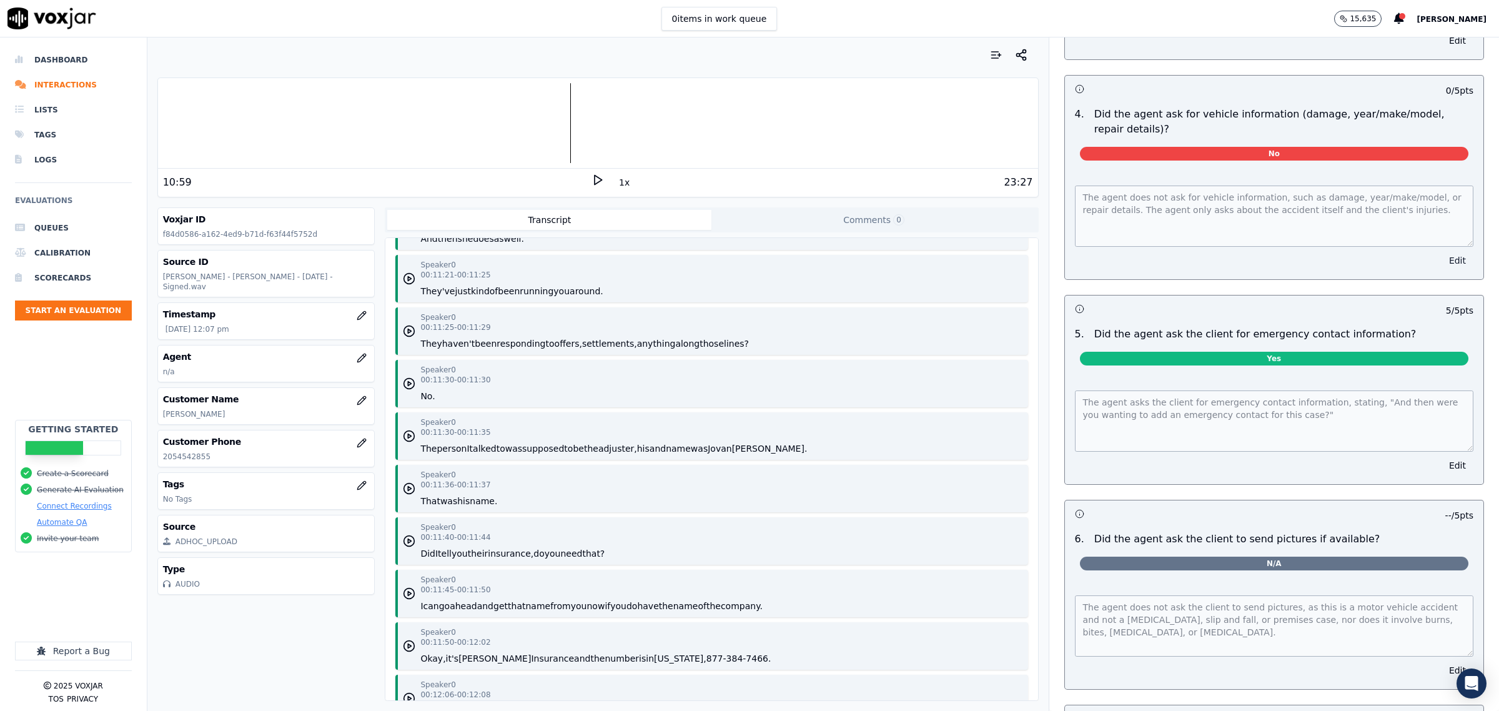
click at [1442, 254] on button "Edit" at bounding box center [1458, 260] width 32 height 17
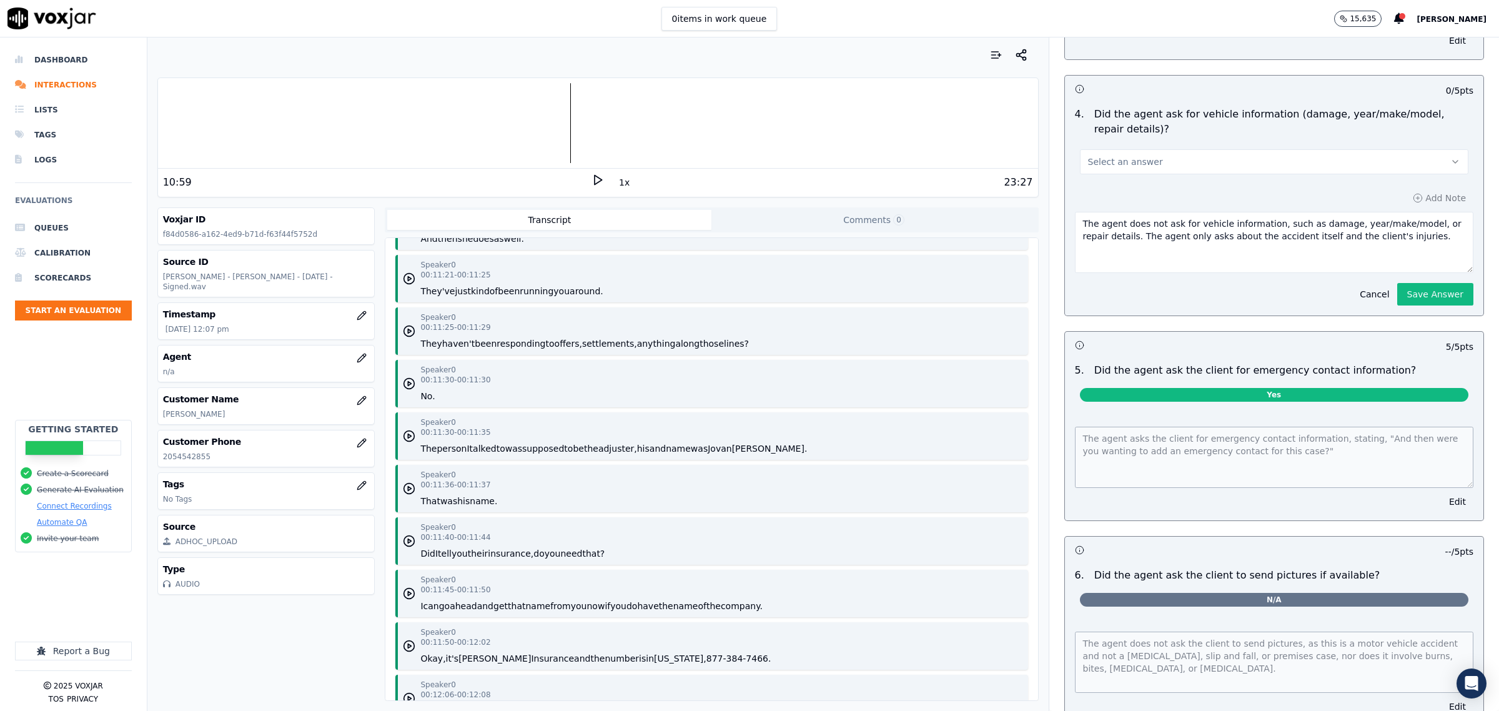
click at [1246, 151] on button "Select an answer" at bounding box center [1274, 161] width 388 height 25
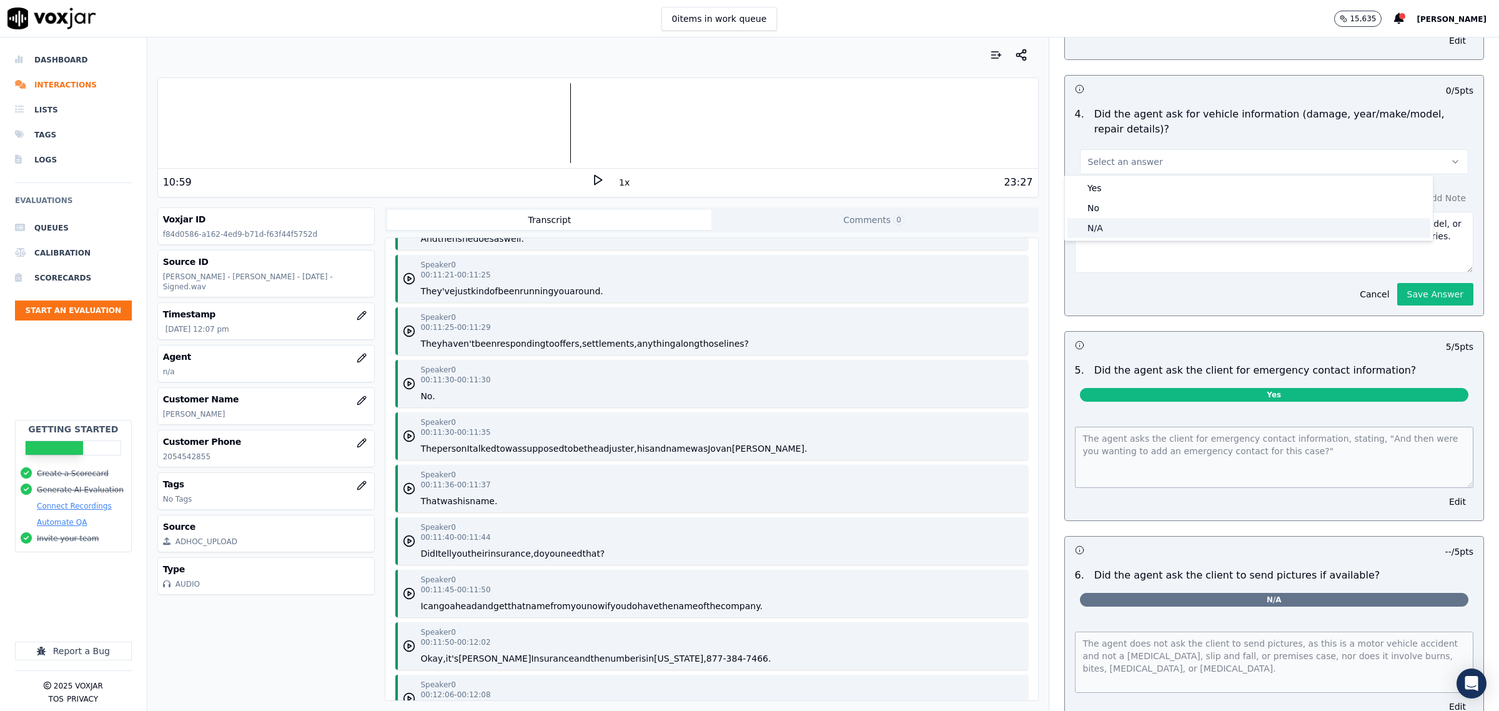
click at [1102, 232] on div "N/A" at bounding box center [1248, 228] width 363 height 20
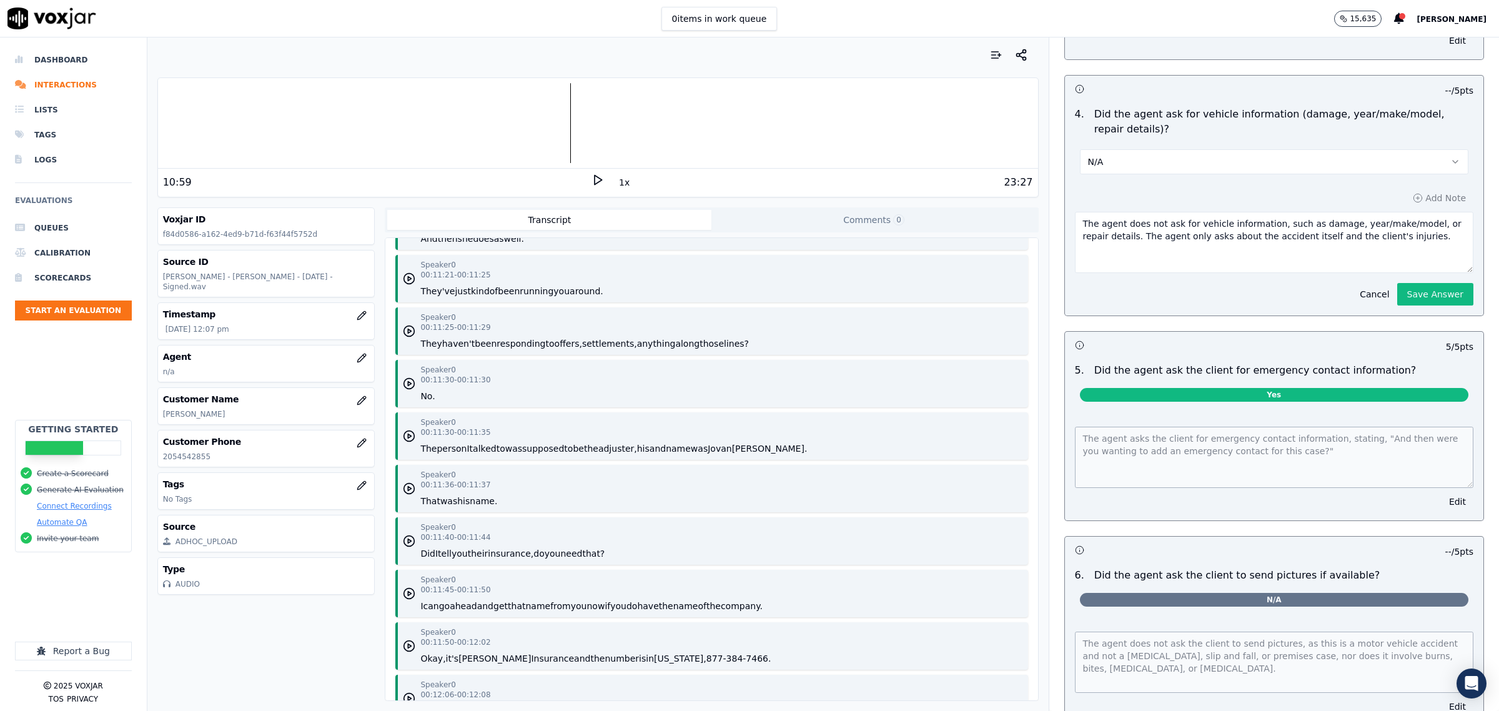
drag, startPoint x: 1091, startPoint y: 237, endPoint x: 1498, endPoint y: 278, distance: 408.6
click at [1498, 278] on div "Dashboard Interactions Lists Tags Logs Evaluations Queues Calibration Scorecard…" at bounding box center [749, 373] width 1499 height 673
type textarea "The agent does not ask for vehicle information, such as damage, year/make/model…"
click at [1407, 300] on button "Save Answer" at bounding box center [1435, 294] width 76 height 22
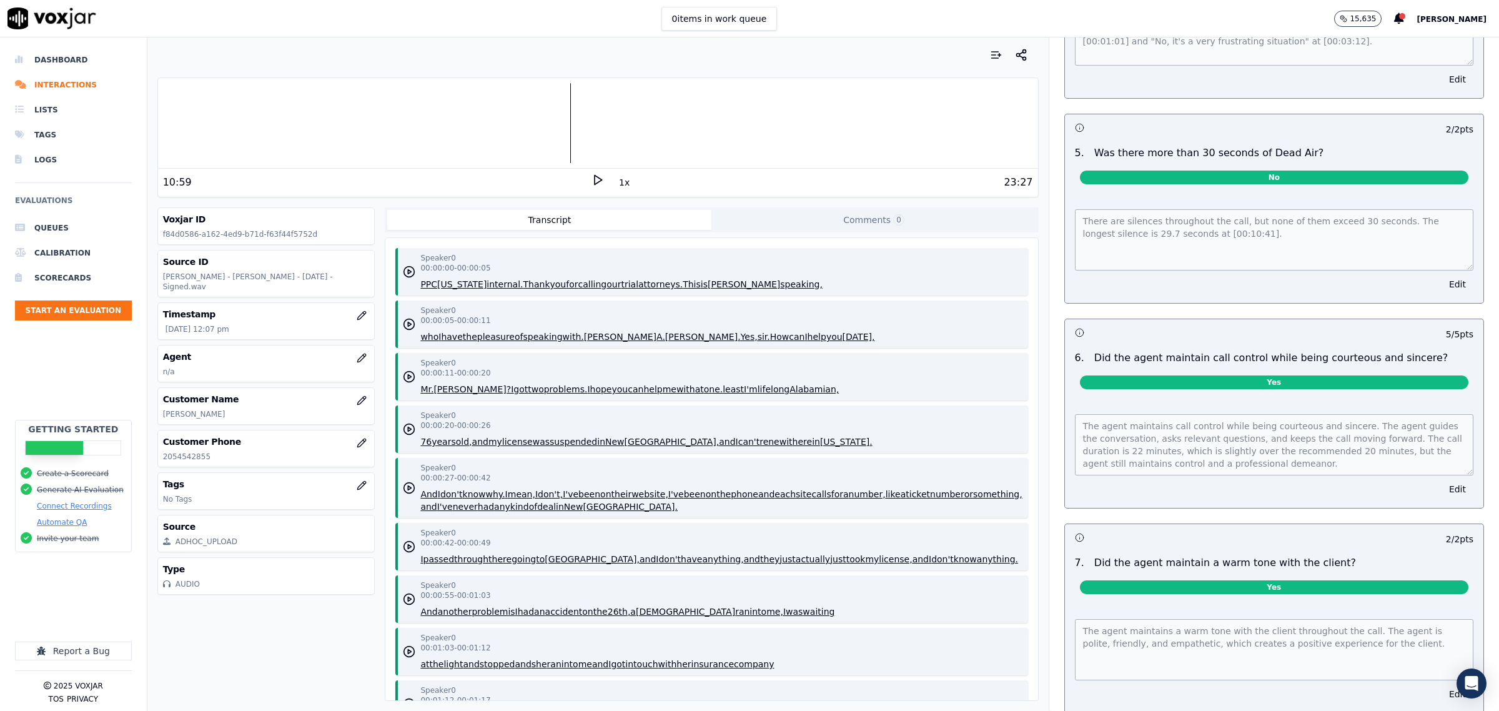
scroll to position [0, 0]
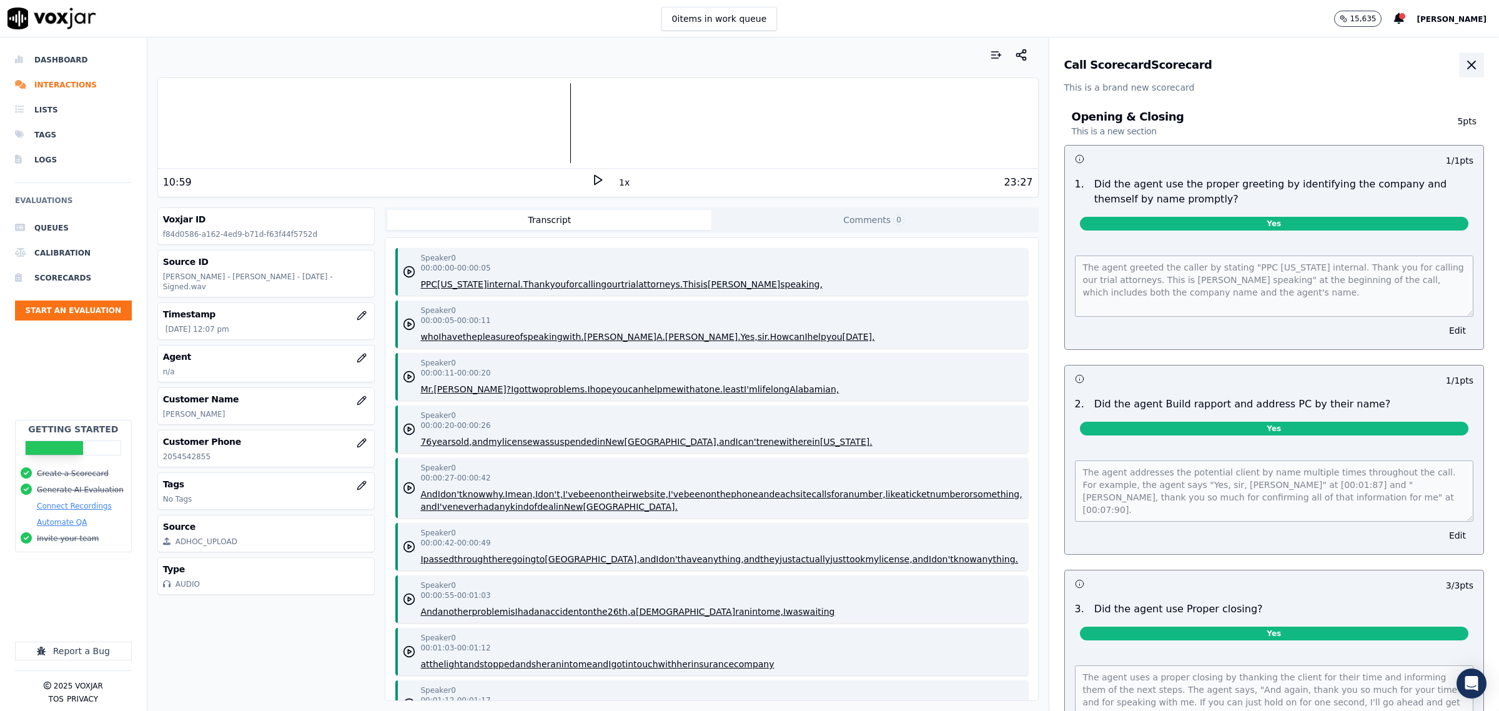
click at [1464, 69] on icon "button" at bounding box center [1471, 64] width 15 height 15
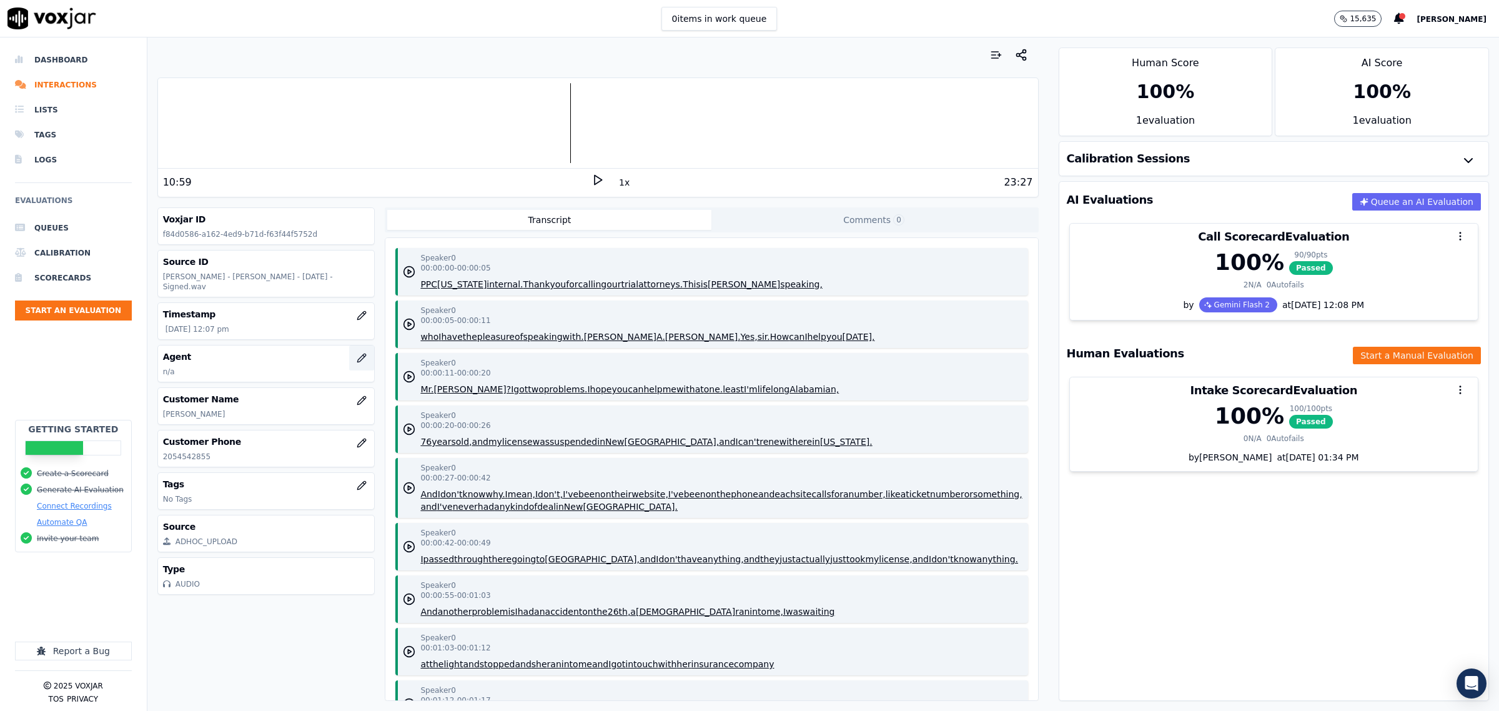
click at [349, 355] on button "button" at bounding box center [361, 357] width 25 height 25
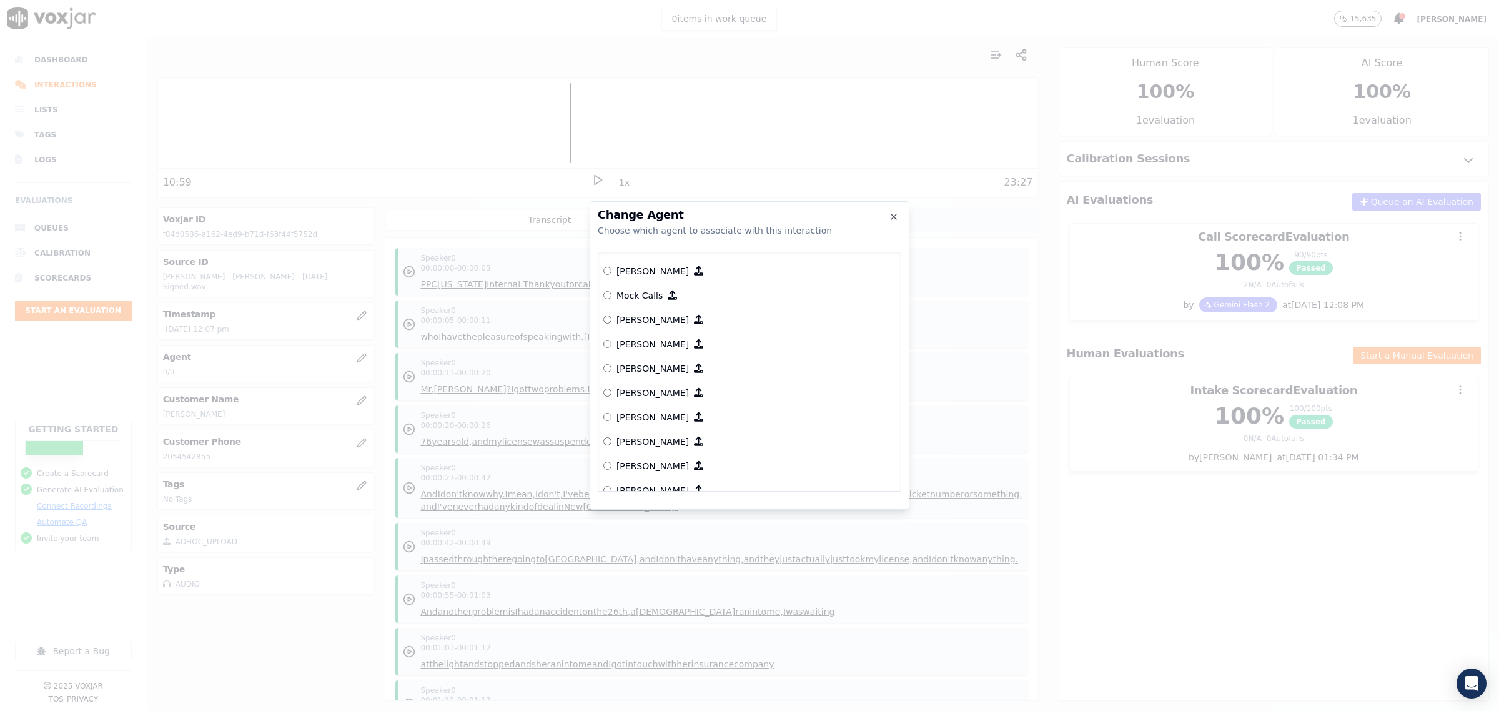
scroll to position [2528, 0]
click at [631, 287] on label "[PERSON_NAME]" at bounding box center [749, 299] width 292 height 24
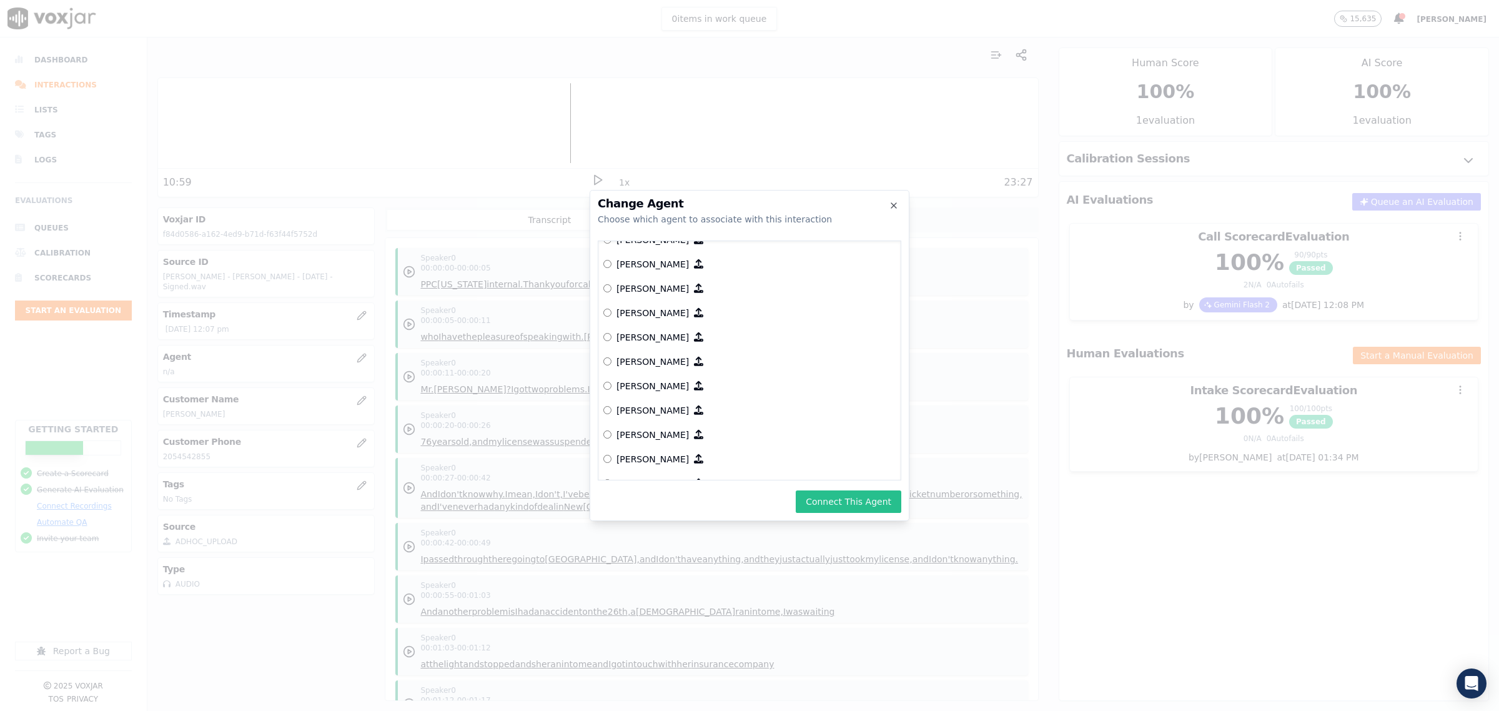
click at [838, 495] on button "Connect This Agent" at bounding box center [849, 501] width 106 height 22
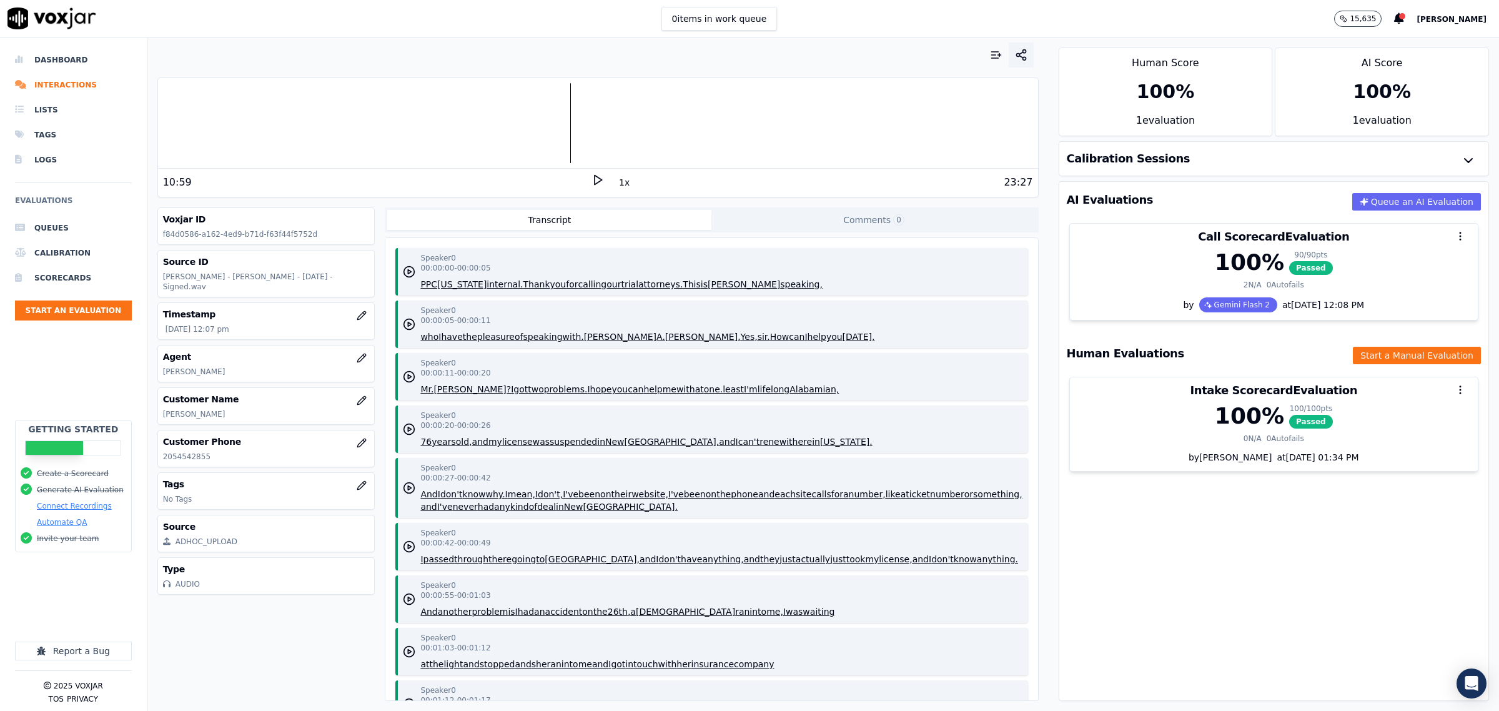
click at [1015, 49] on icon "button" at bounding box center [1021, 55] width 12 height 12
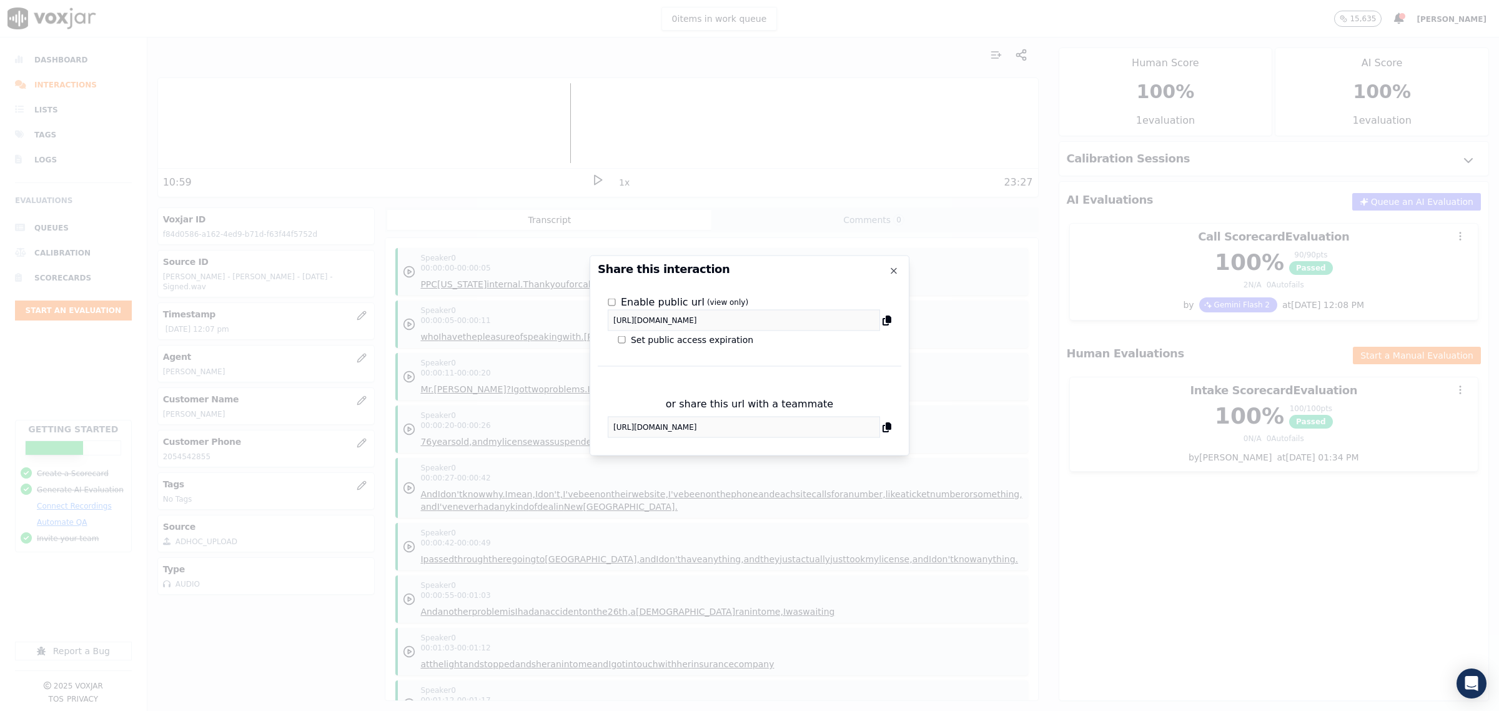
click at [888, 319] on icon at bounding box center [887, 320] width 9 height 10
click at [894, 270] on icon "button" at bounding box center [893, 271] width 5 height 5
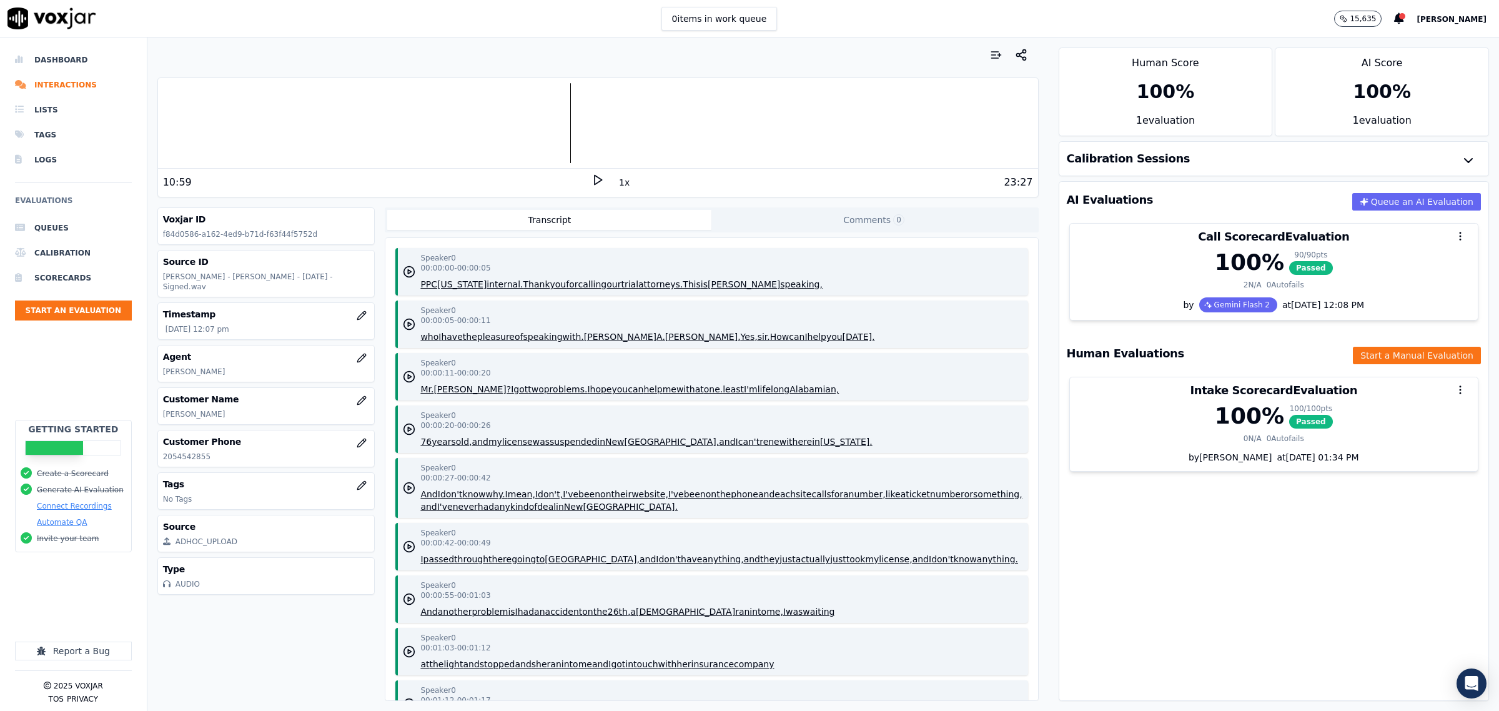
drag, startPoint x: 241, startPoint y: 407, endPoint x: 162, endPoint y: 403, distance: 78.8
click at [163, 409] on p "Charles A Jones" at bounding box center [266, 414] width 207 height 10
copy p "Charles A Jones"
drag, startPoint x: 991, startPoint y: 184, endPoint x: 1018, endPoint y: 185, distance: 27.5
click at [1018, 185] on div "10:59 1x 23:27" at bounding box center [598, 182] width 880 height 27
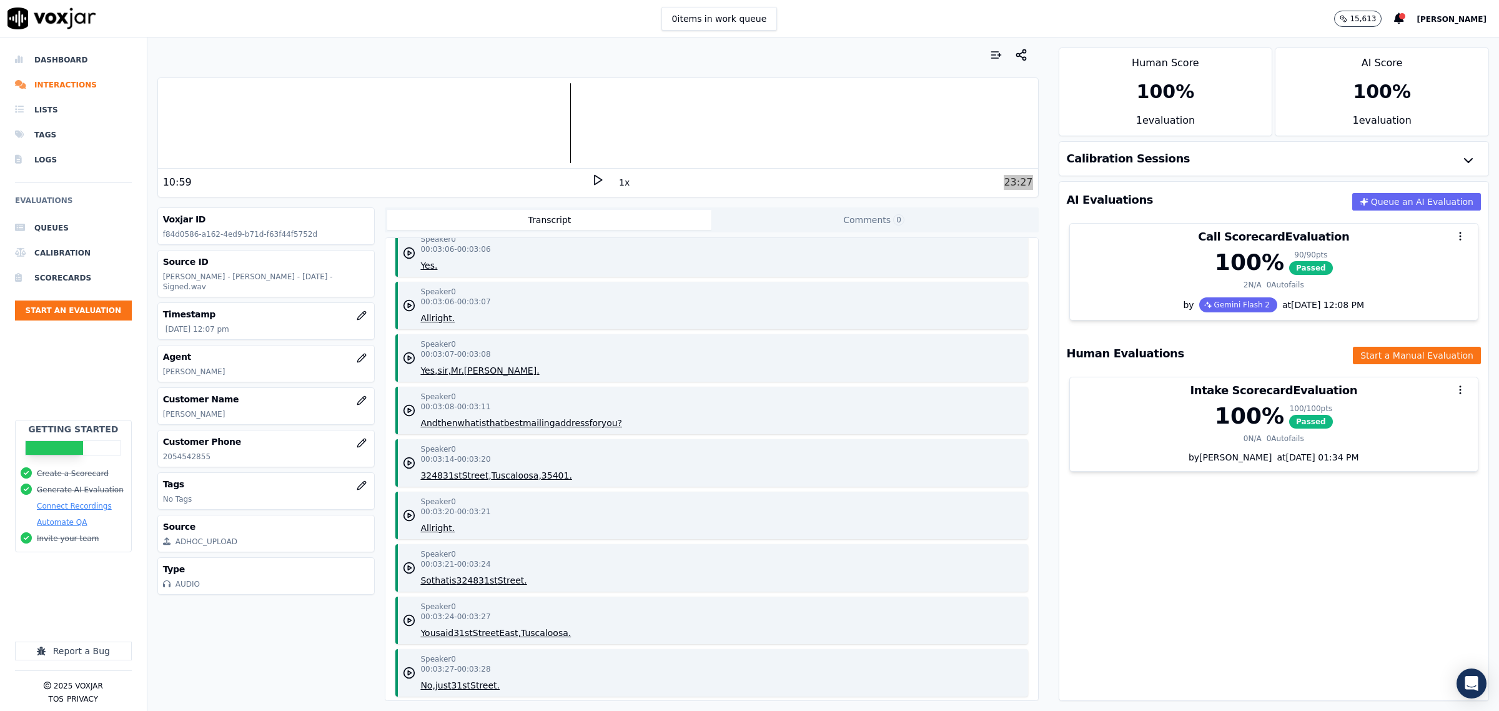
scroll to position [2576, 0]
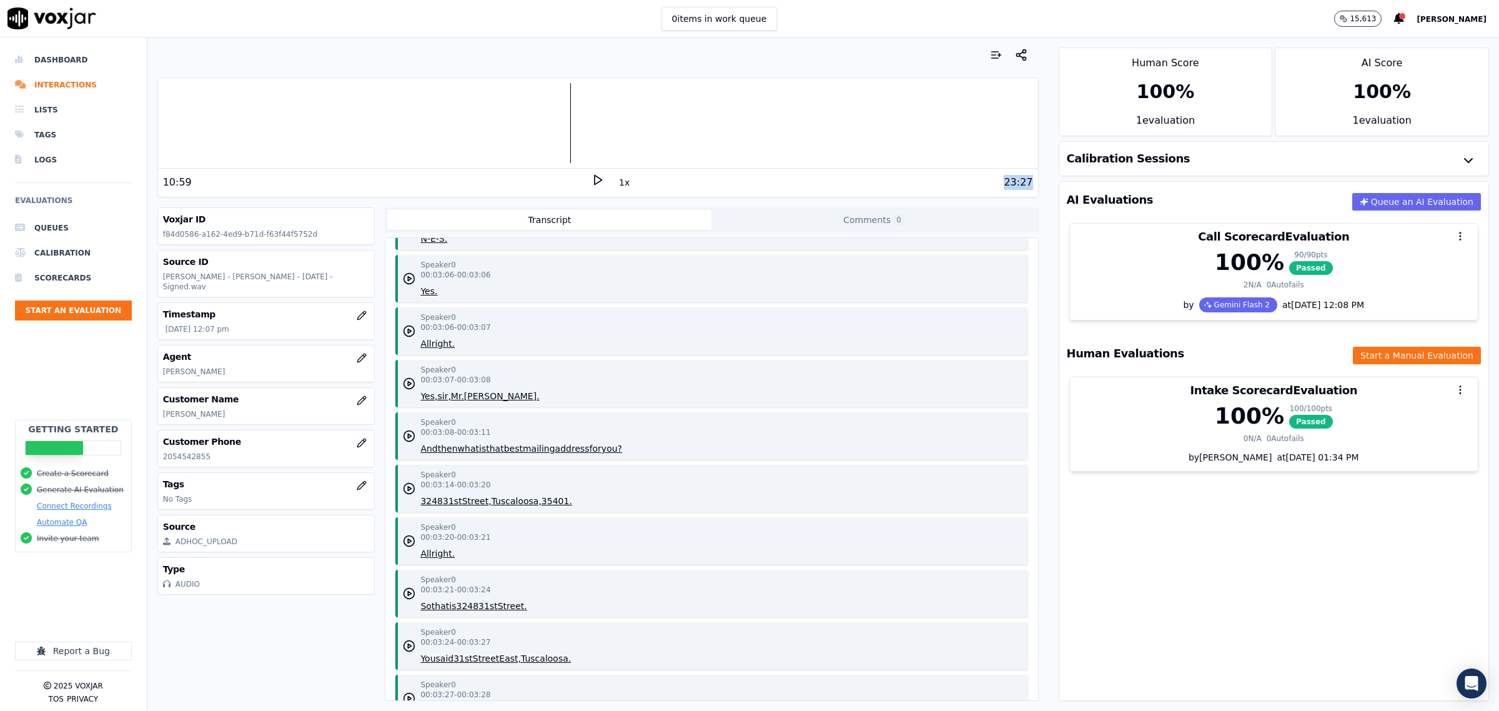
drag, startPoint x: 621, startPoint y: 448, endPoint x: 591, endPoint y: 452, distance: 30.1
click at [591, 452] on div "Speaker 0 00:03:08 - 00:03:11 And then what is that best mailing address for yo…" at bounding box center [711, 435] width 632 height 47
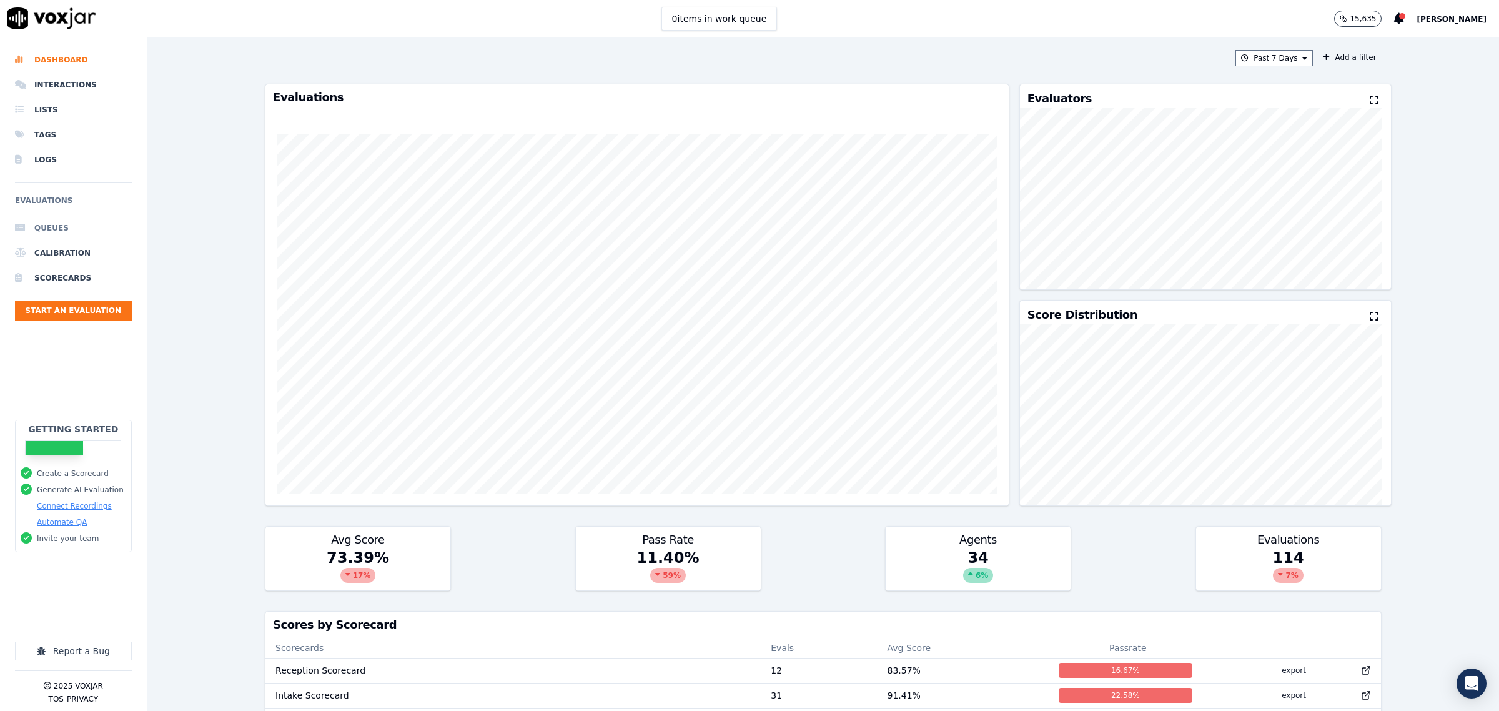
click at [56, 229] on li "Queues" at bounding box center [73, 227] width 117 height 25
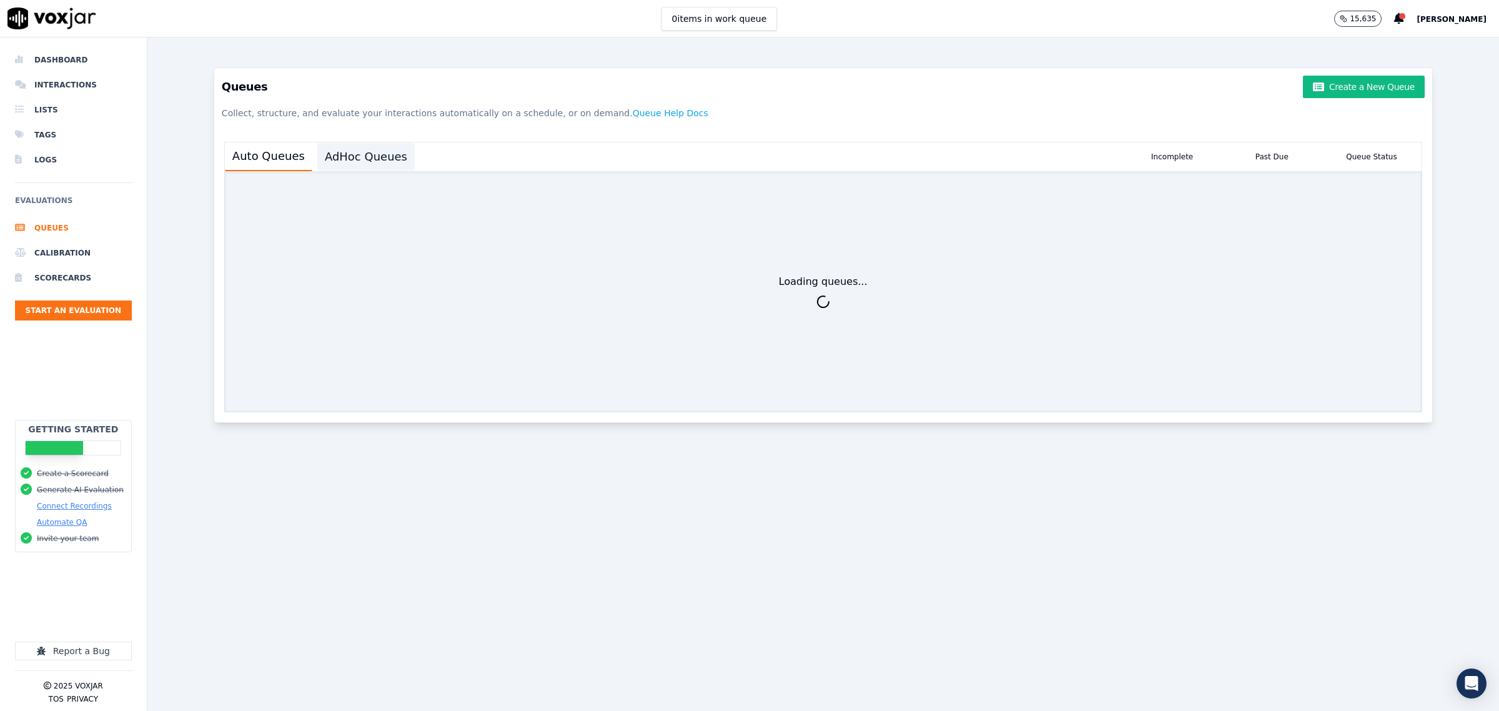
click at [376, 155] on button "AdHoc Queues" at bounding box center [365, 156] width 97 height 27
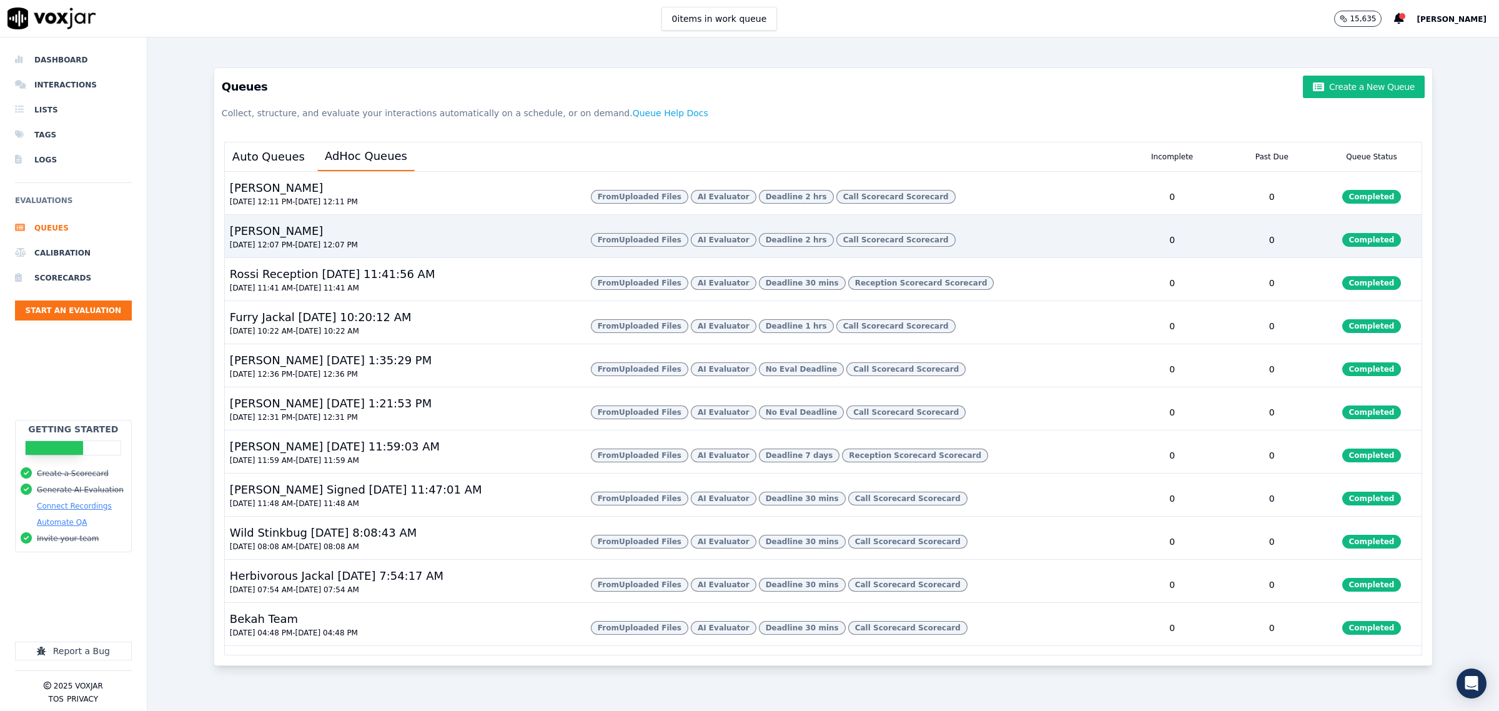
click at [307, 257] on div "Sarah 09/17/2025 12:07 PM - 09/18/2025 12:07 PM" at bounding box center [403, 239] width 356 height 35
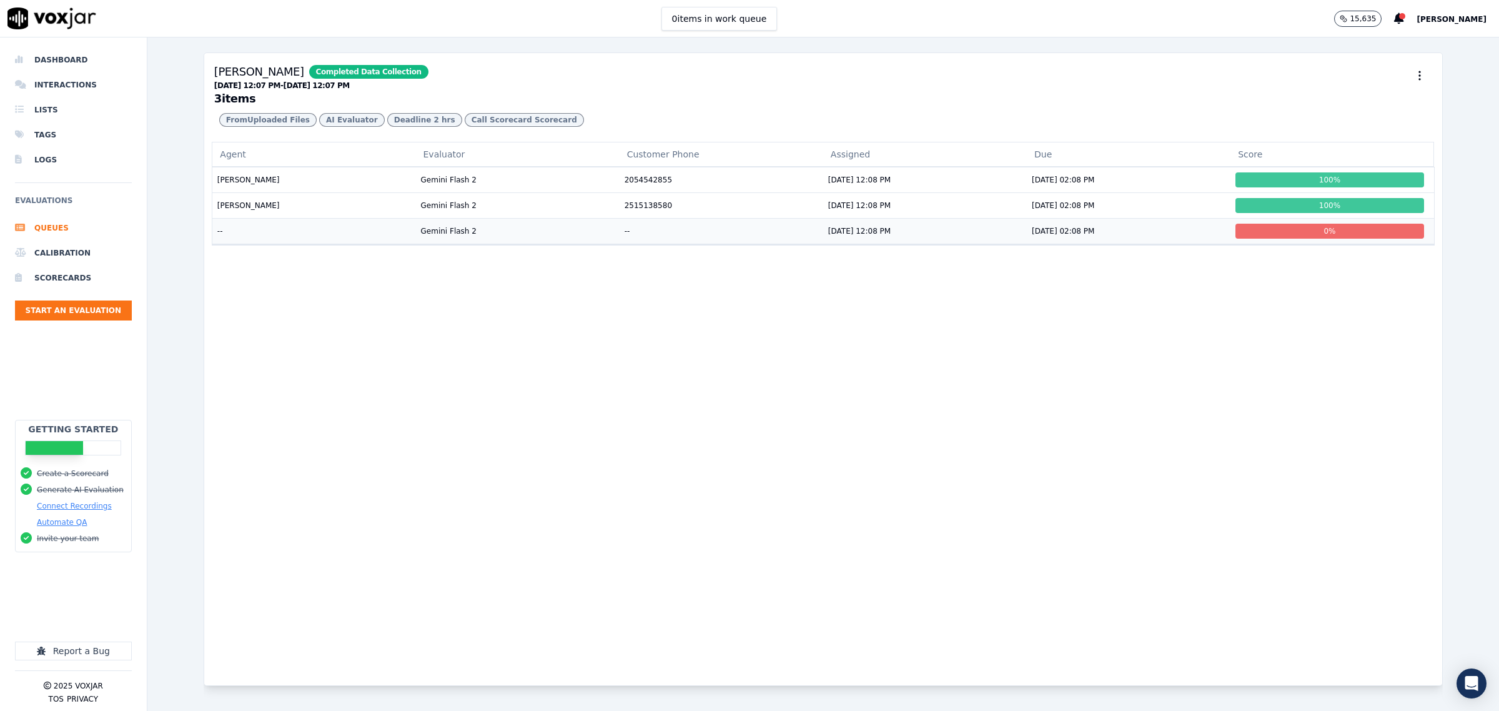
click at [299, 244] on td "--" at bounding box center [314, 231] width 204 height 26
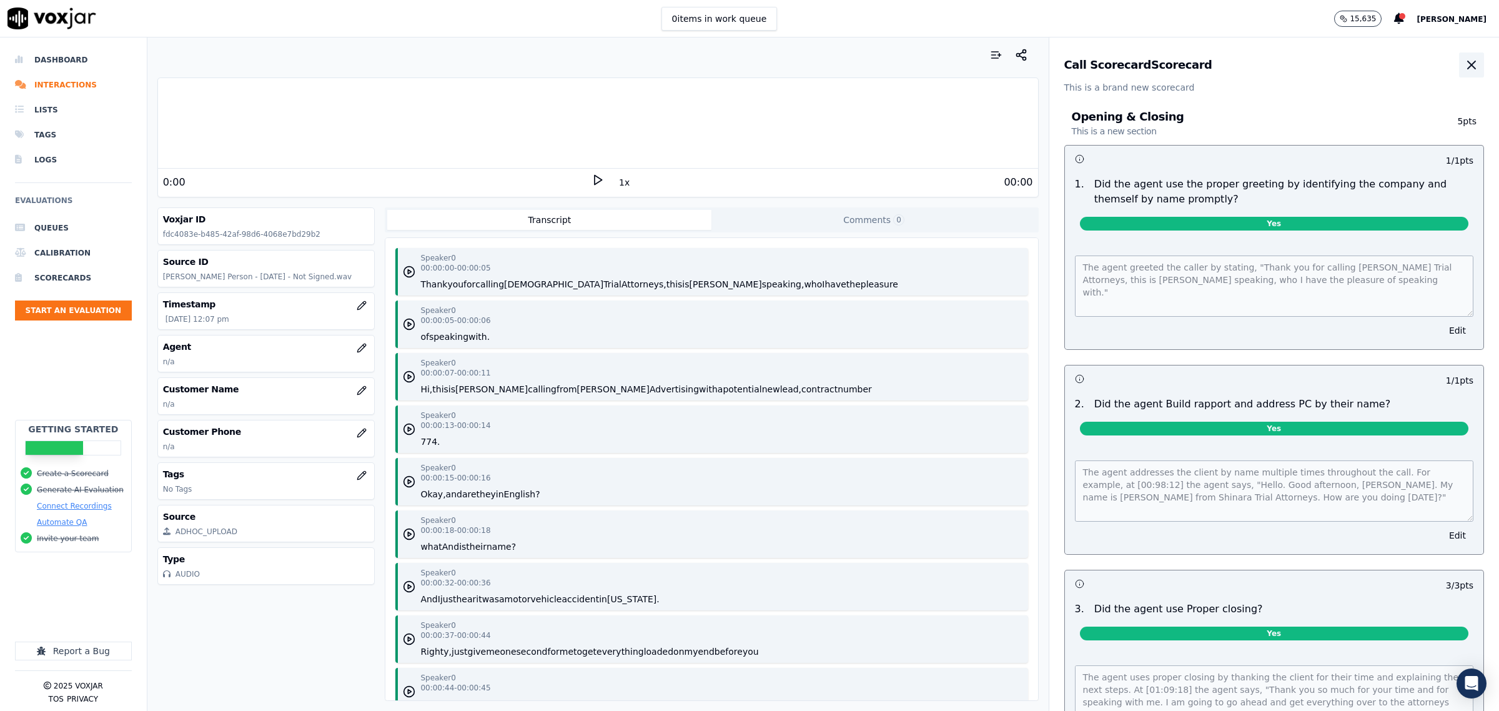
click at [1464, 66] on icon "button" at bounding box center [1471, 64] width 15 height 15
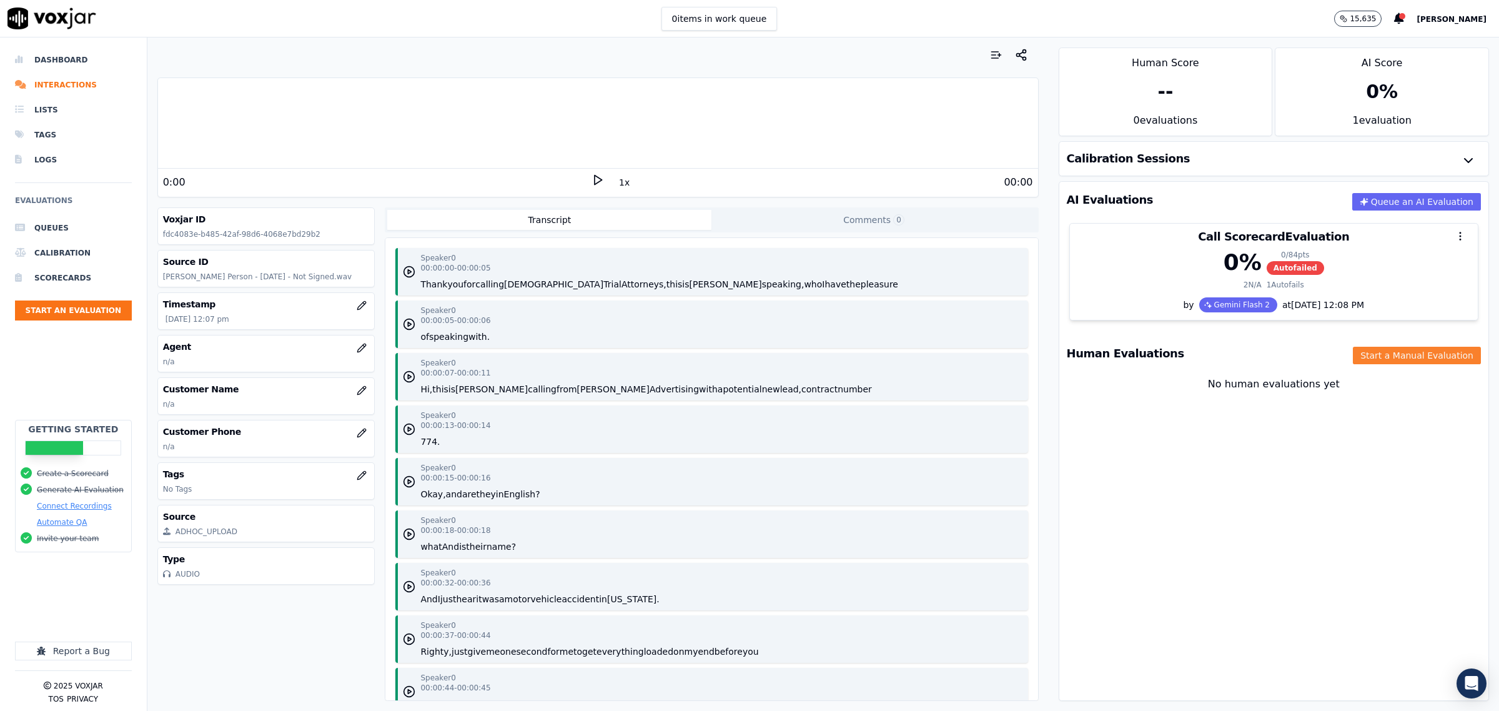
click at [1366, 357] on button "Start a Manual Evaluation" at bounding box center [1417, 355] width 128 height 17
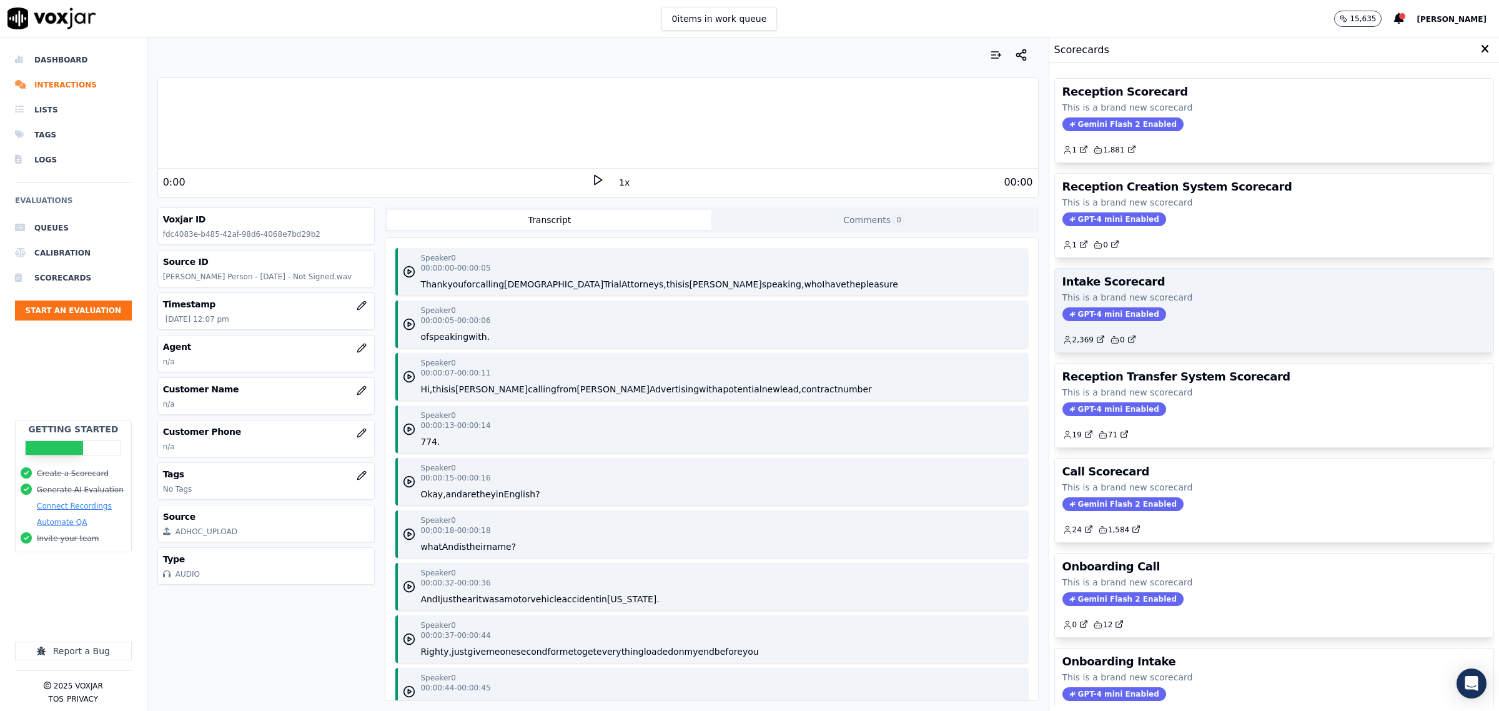
click at [1154, 315] on div "GPT-4 mini Enabled" at bounding box center [1273, 314] width 423 height 14
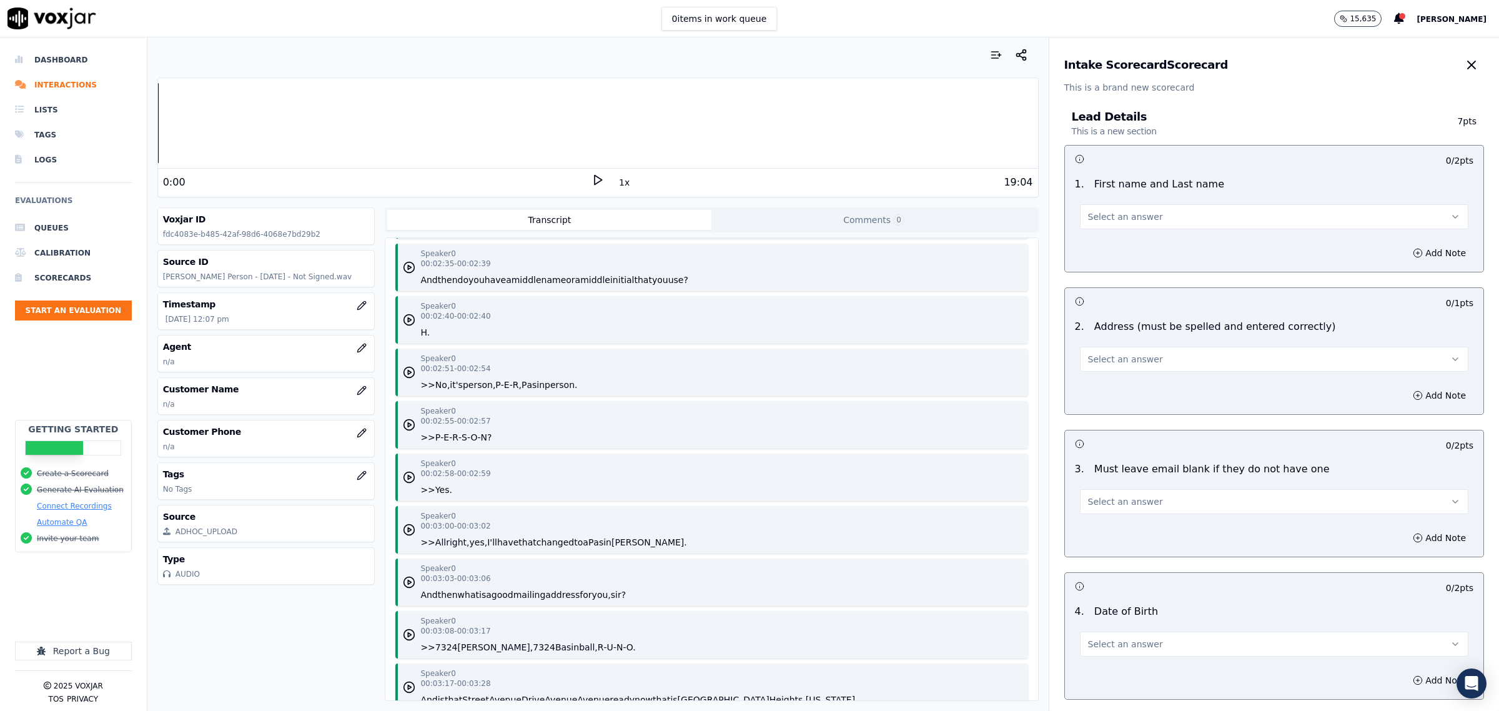
scroll to position [2186, 0]
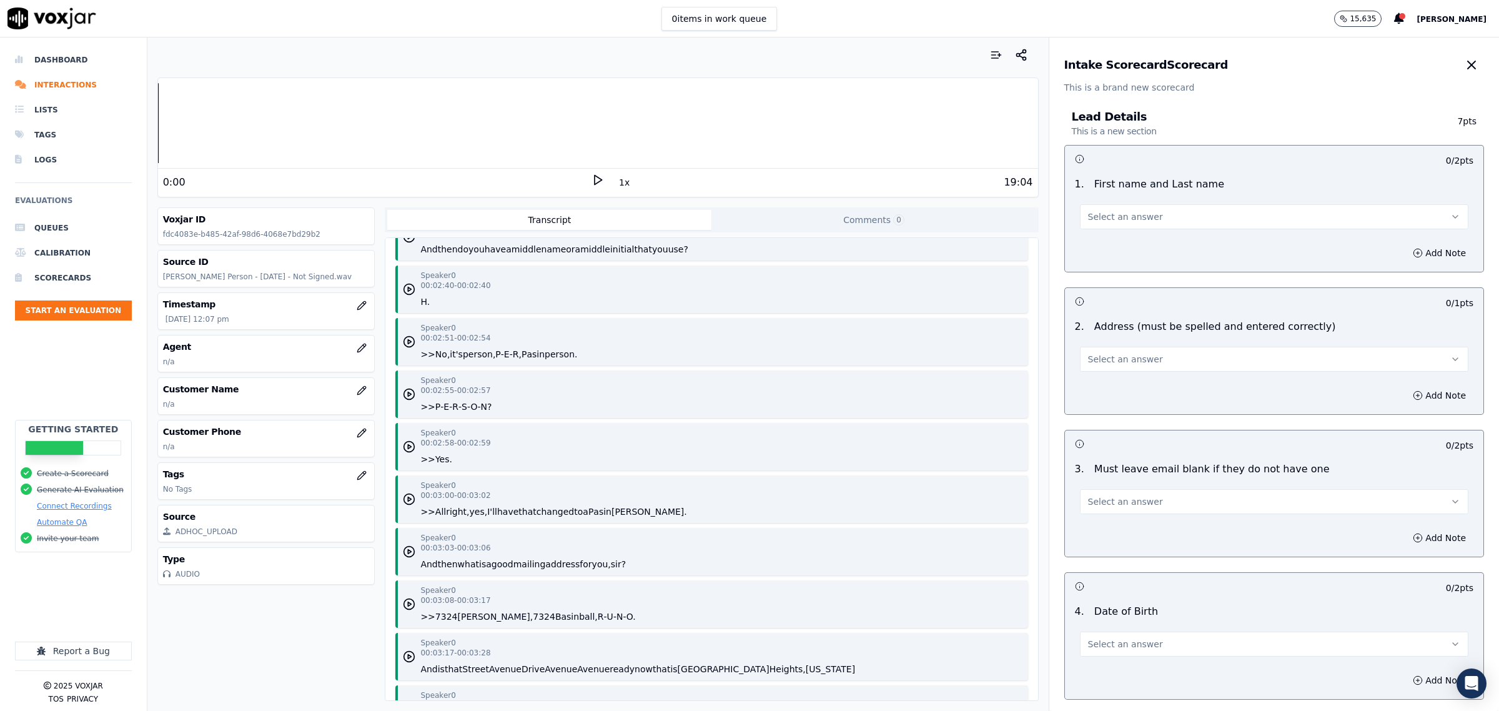
click at [1152, 222] on button "Select an answer" at bounding box center [1274, 216] width 388 height 25
click at [1135, 250] on div "Yes" at bounding box center [1248, 245] width 363 height 20
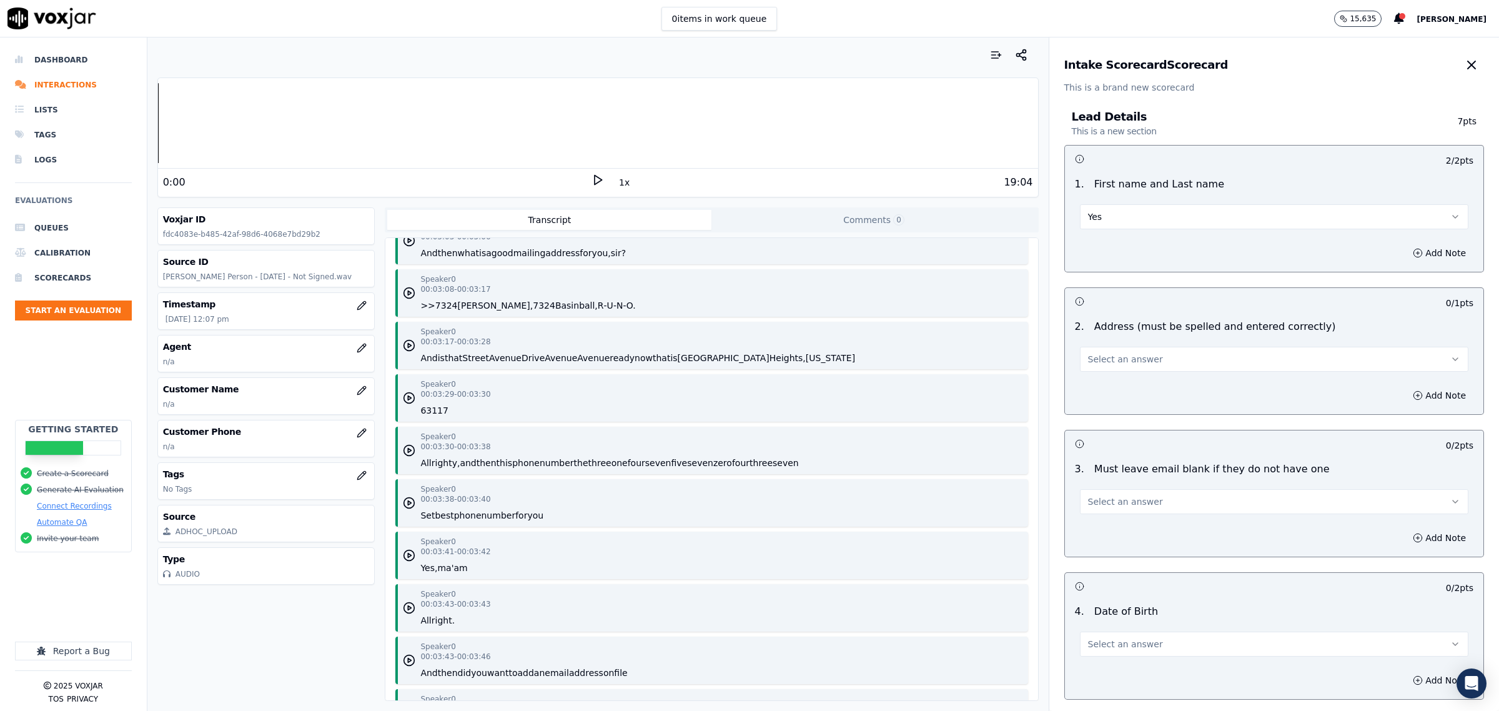
scroll to position [2498, 0]
drag, startPoint x: 1159, startPoint y: 362, endPoint x: 1145, endPoint y: 372, distance: 16.6
click at [1157, 362] on button "Select an answer" at bounding box center [1274, 359] width 388 height 25
click at [1131, 385] on div "Yes" at bounding box center [1248, 388] width 363 height 20
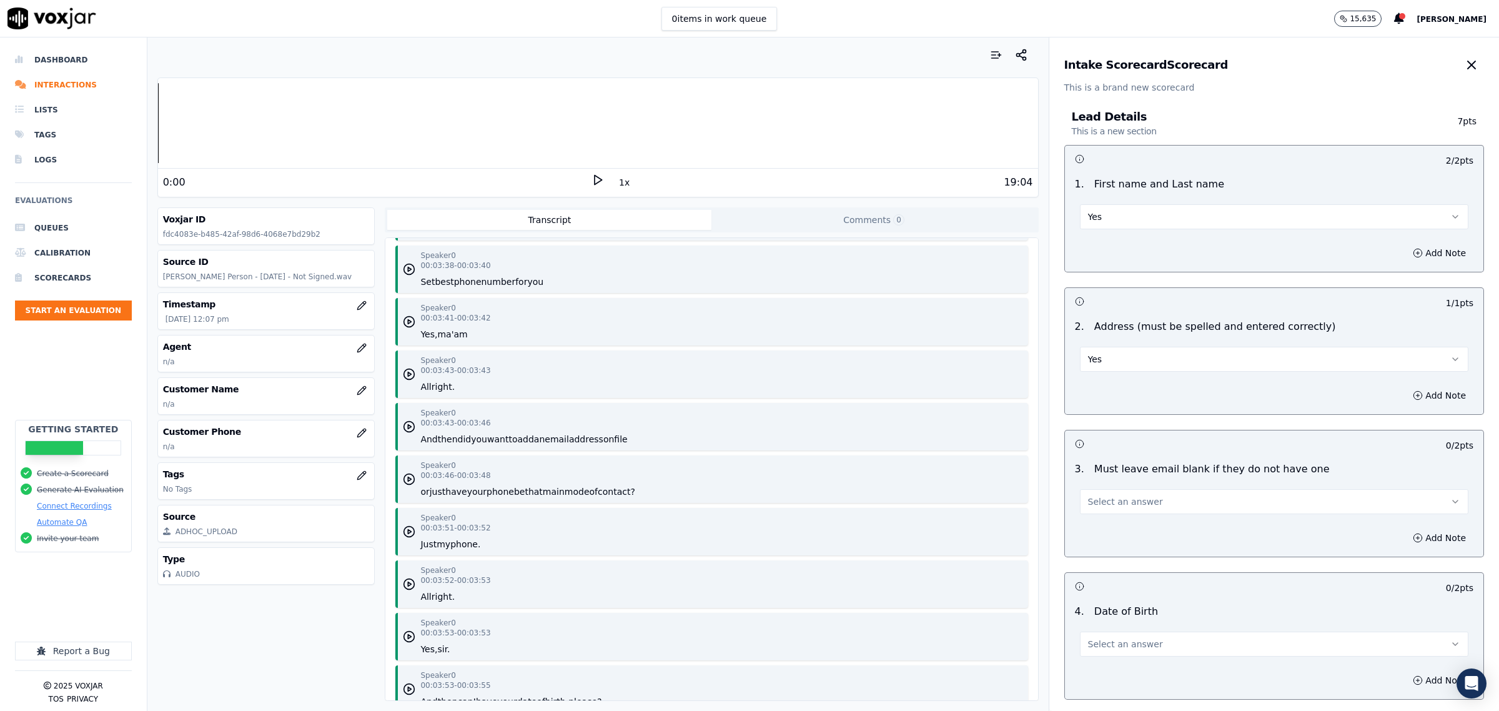
scroll to position [2733, 0]
click at [1143, 507] on button "Select an answer" at bounding box center [1274, 501] width 388 height 25
click at [1128, 526] on div "Yes" at bounding box center [1248, 530] width 363 height 20
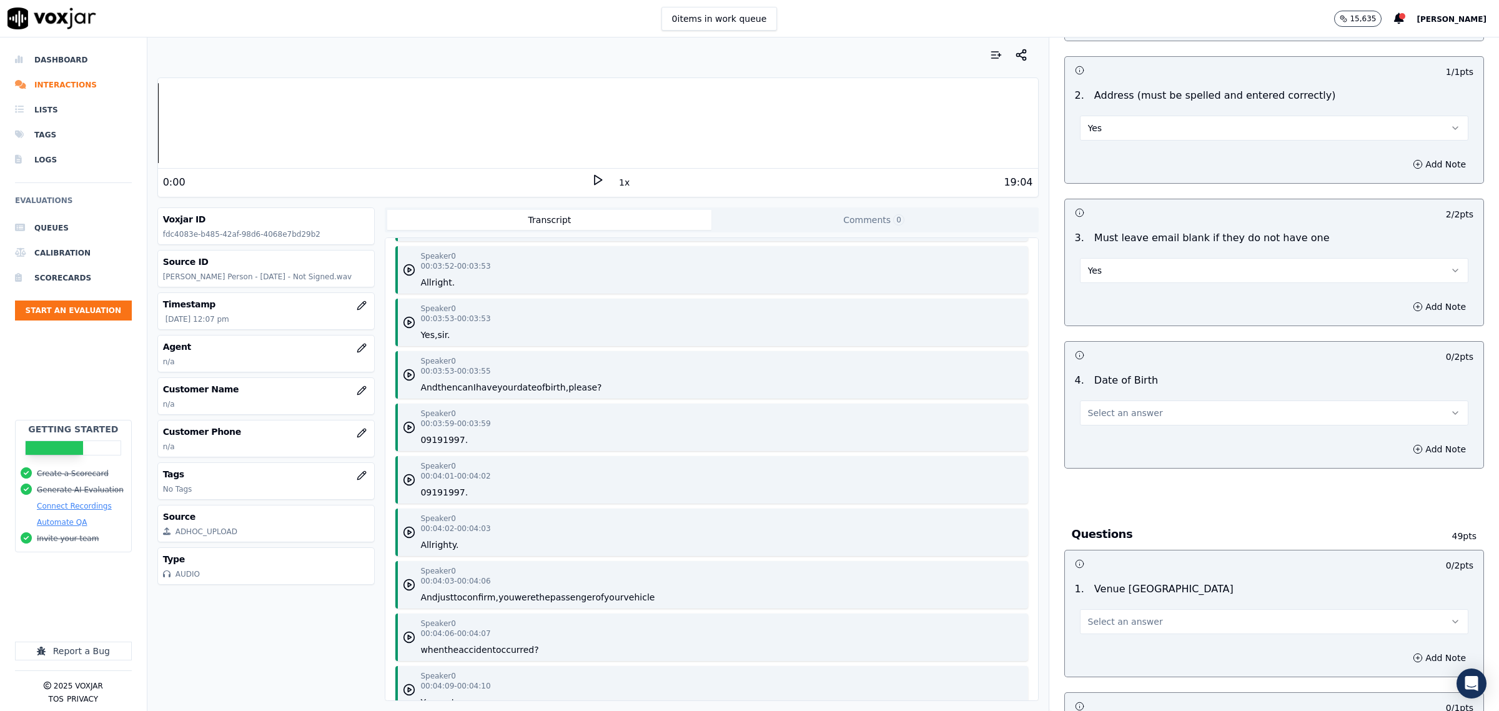
scroll to position [234, 0]
click at [1134, 410] on span "Select an answer" at bounding box center [1125, 409] width 75 height 12
click at [1145, 438] on div "Yes" at bounding box center [1248, 438] width 363 height 20
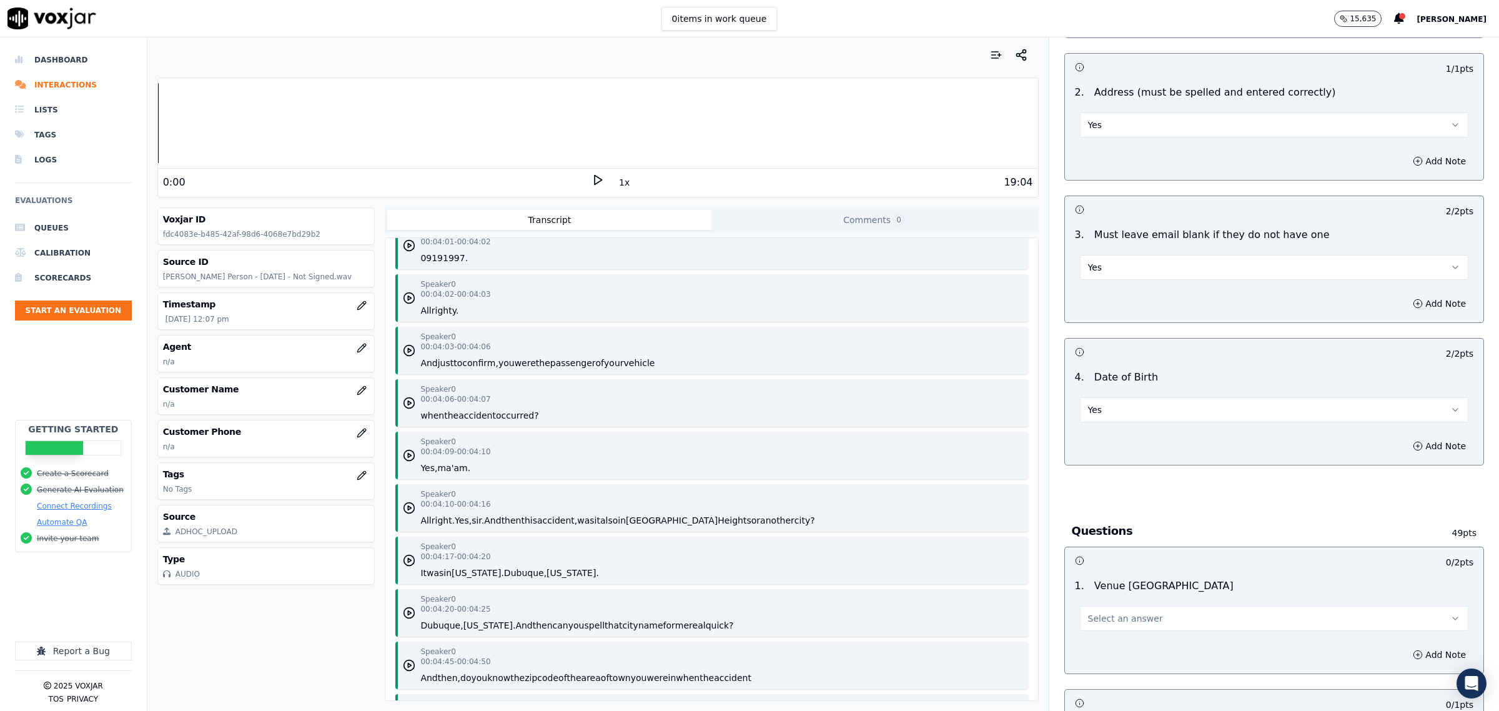
scroll to position [3357, 0]
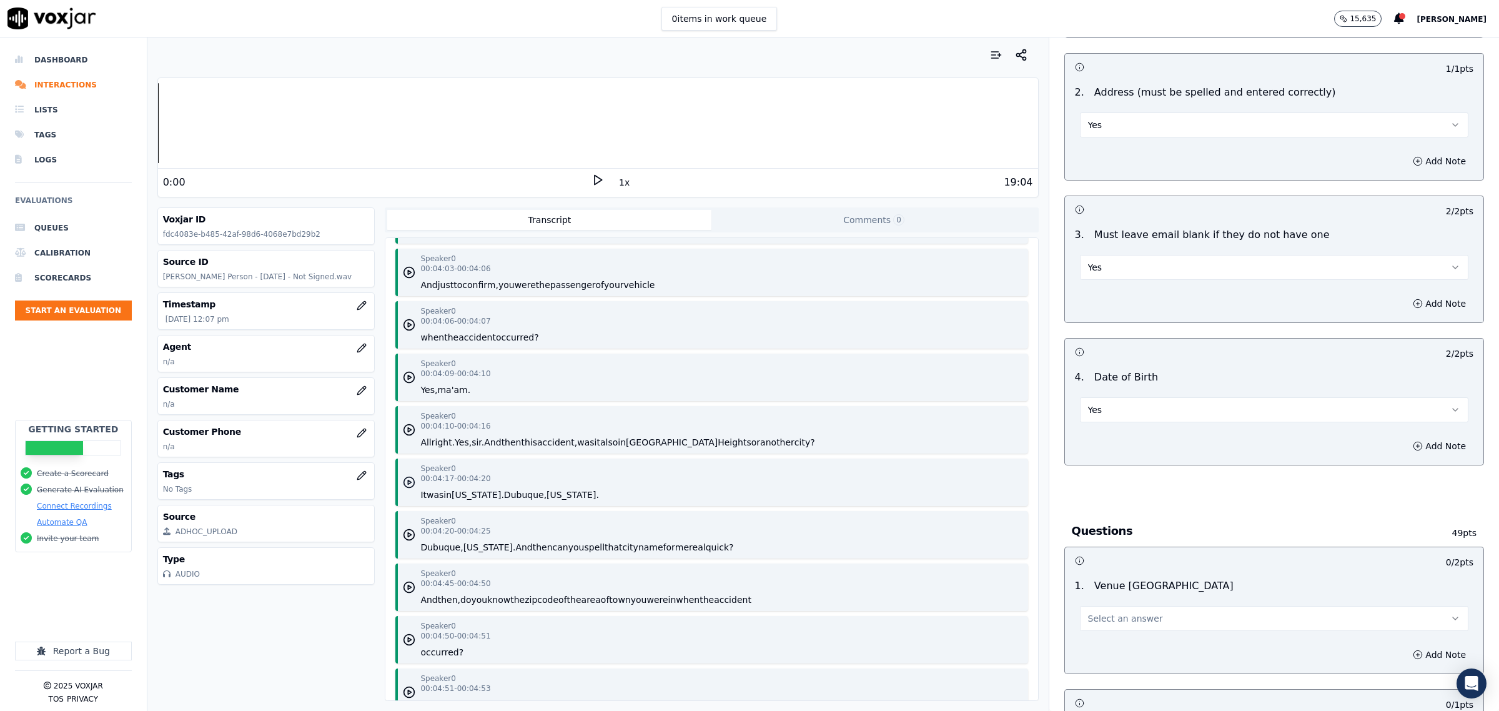
click at [408, 485] on polygon "button" at bounding box center [409, 482] width 3 height 4
click at [591, 180] on icon at bounding box center [597, 180] width 12 height 12
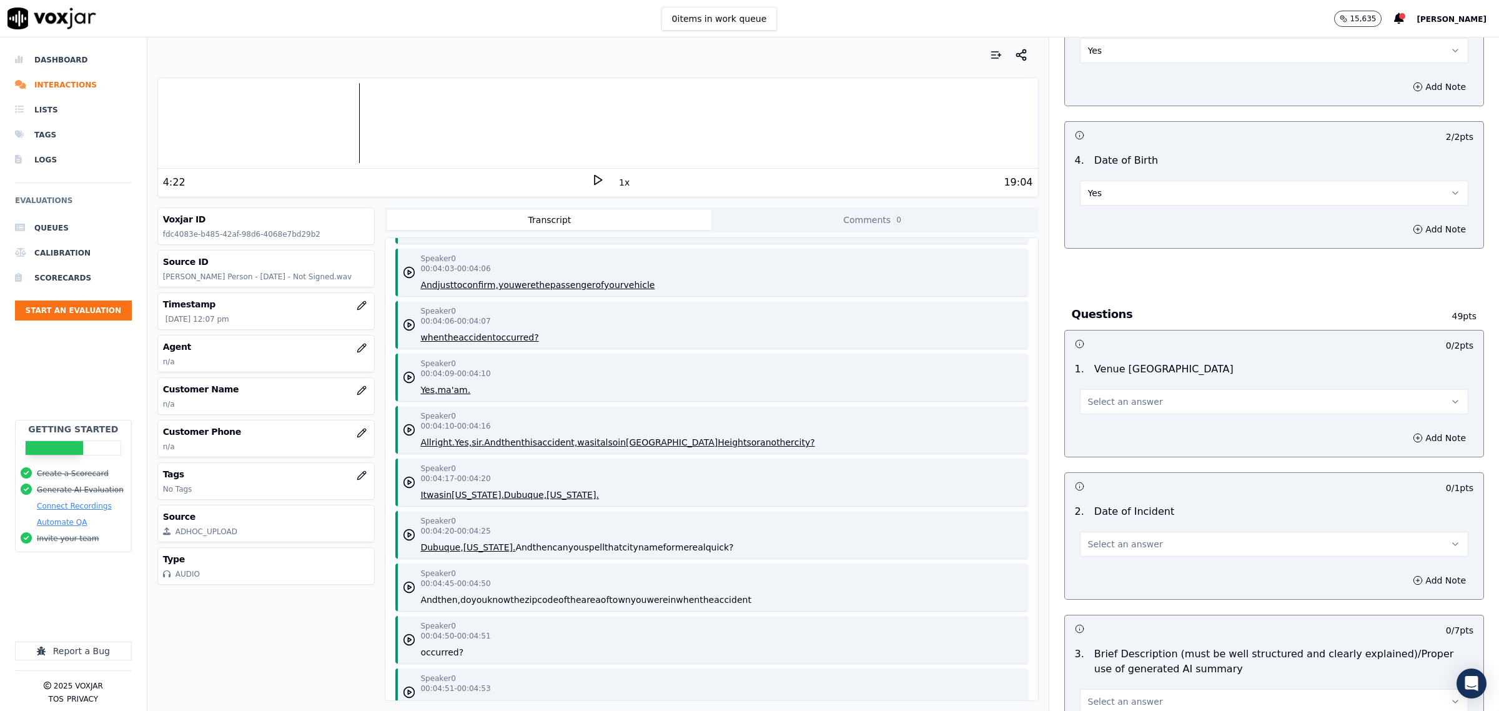
scroll to position [468, 0]
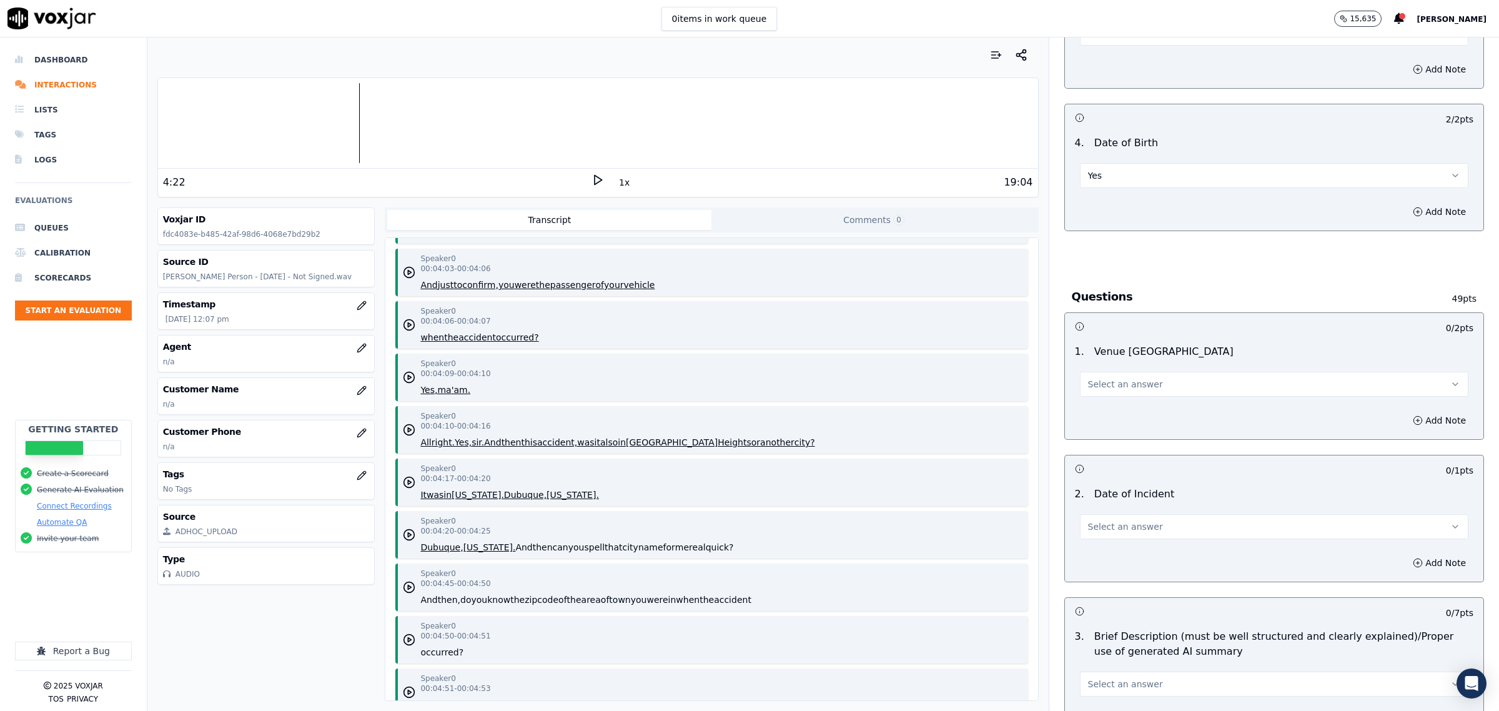
click at [1128, 383] on span "Select an answer" at bounding box center [1125, 384] width 75 height 12
click at [1132, 415] on div "Yes" at bounding box center [1248, 413] width 363 height 20
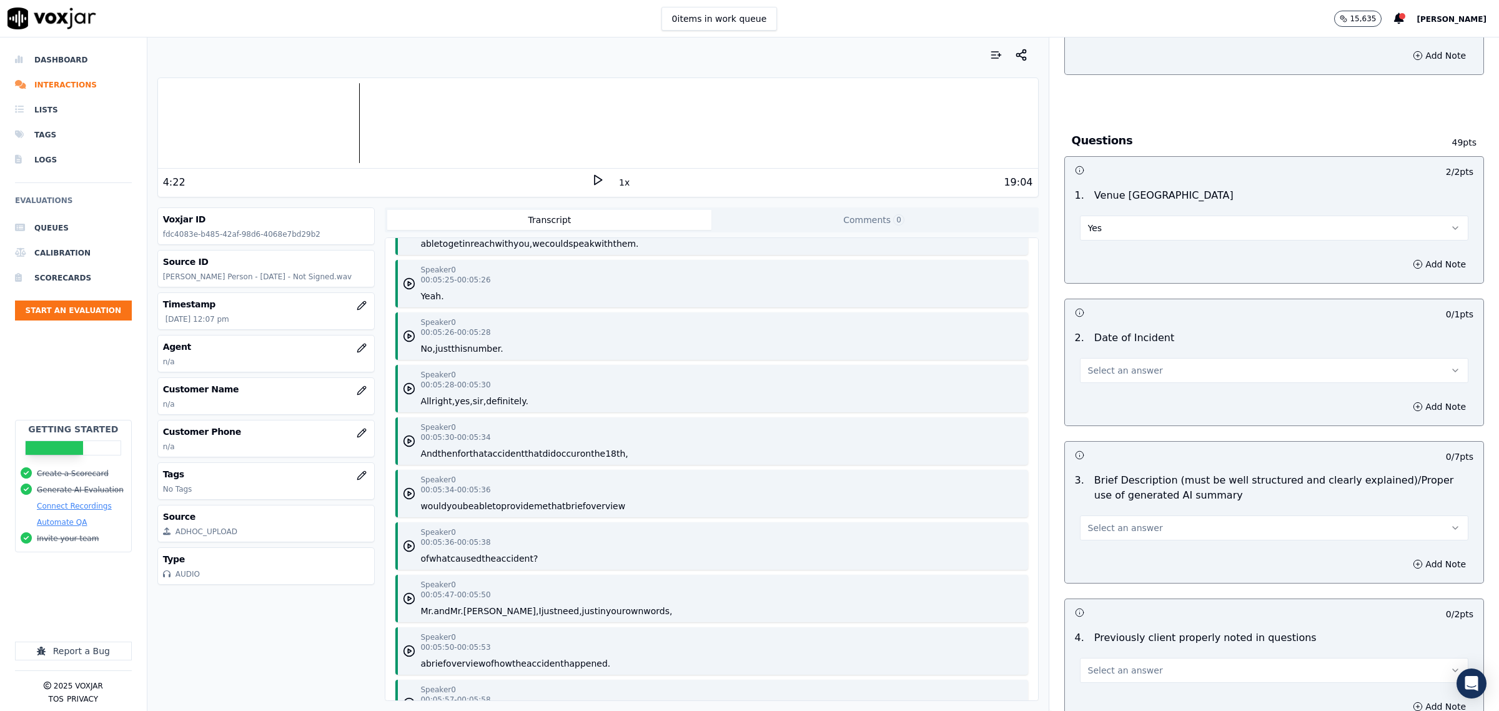
scroll to position [4528, 0]
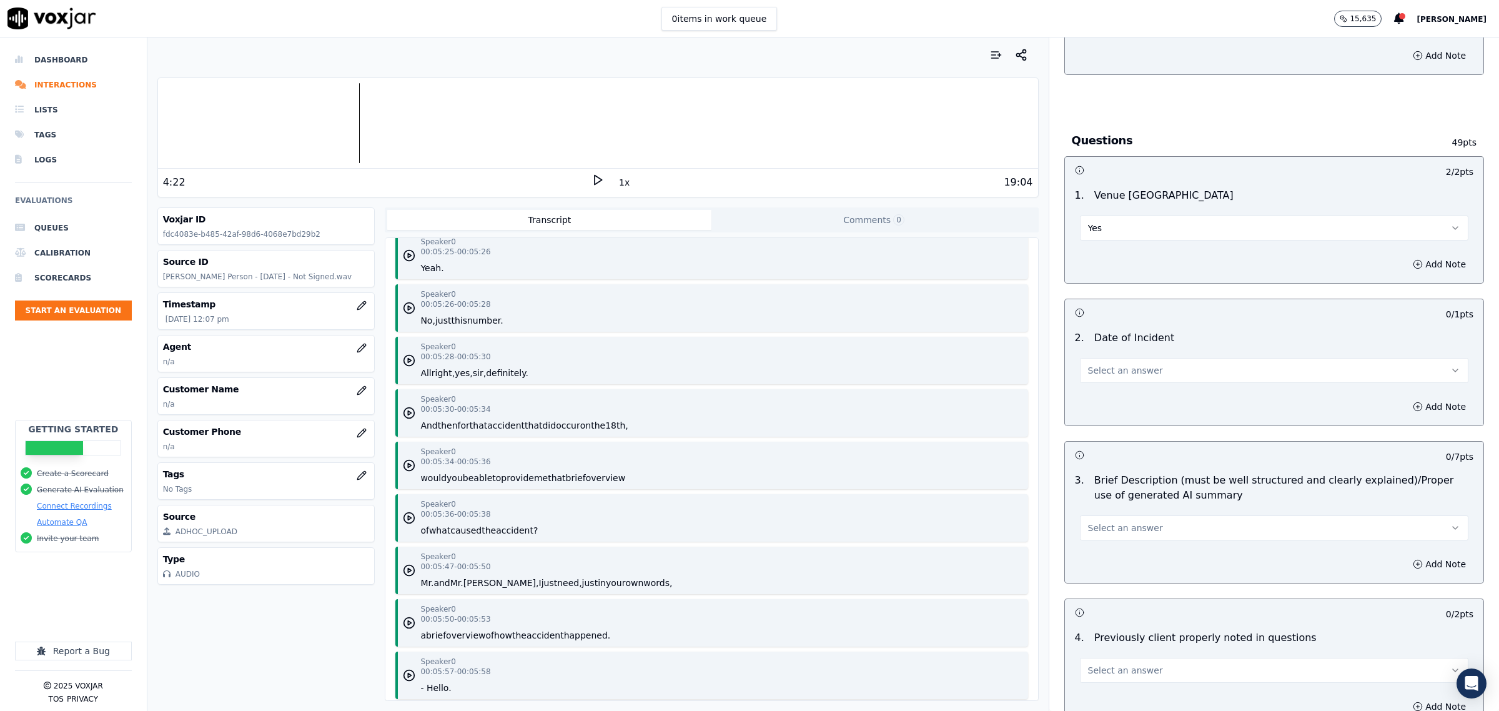
drag, startPoint x: 1122, startPoint y: 374, endPoint x: 1122, endPoint y: 381, distance: 7.5
click at [1122, 374] on span "Select an answer" at bounding box center [1125, 370] width 75 height 12
click at [1119, 390] on div "Yes" at bounding box center [1248, 400] width 363 height 20
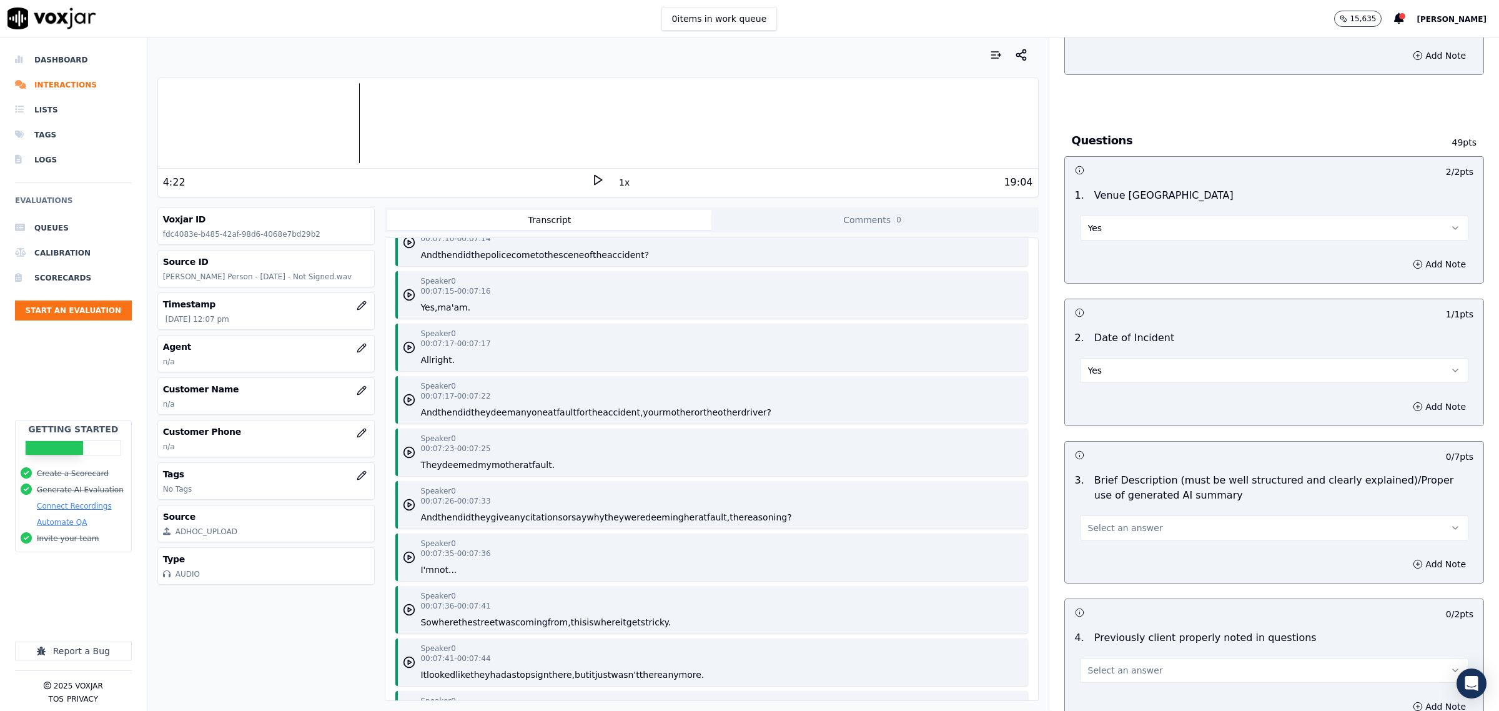
scroll to position [5934, 0]
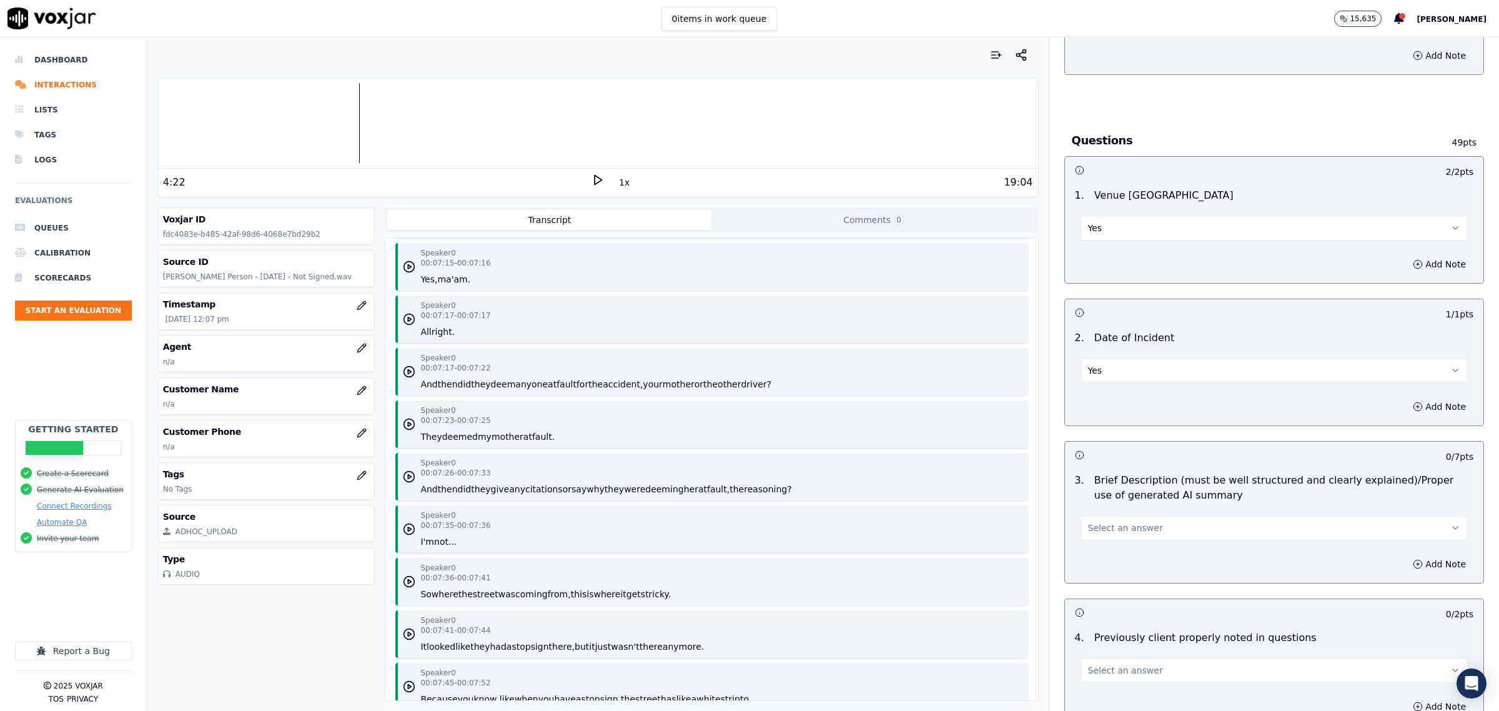
drag, startPoint x: 1146, startPoint y: 523, endPoint x: 1142, endPoint y: 528, distance: 6.6
click at [1144, 528] on button "Select an answer" at bounding box center [1274, 527] width 388 height 25
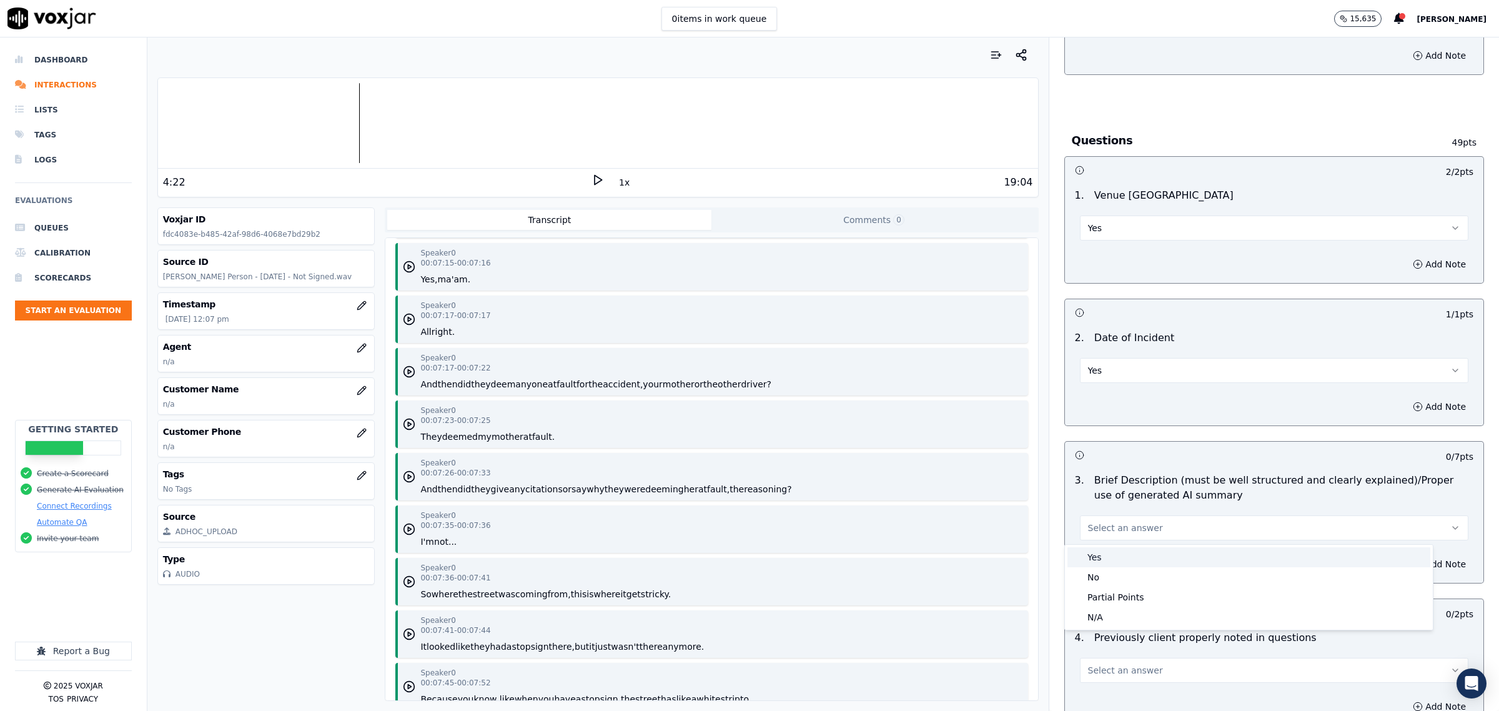
click at [1129, 557] on div "Yes" at bounding box center [1248, 557] width 363 height 20
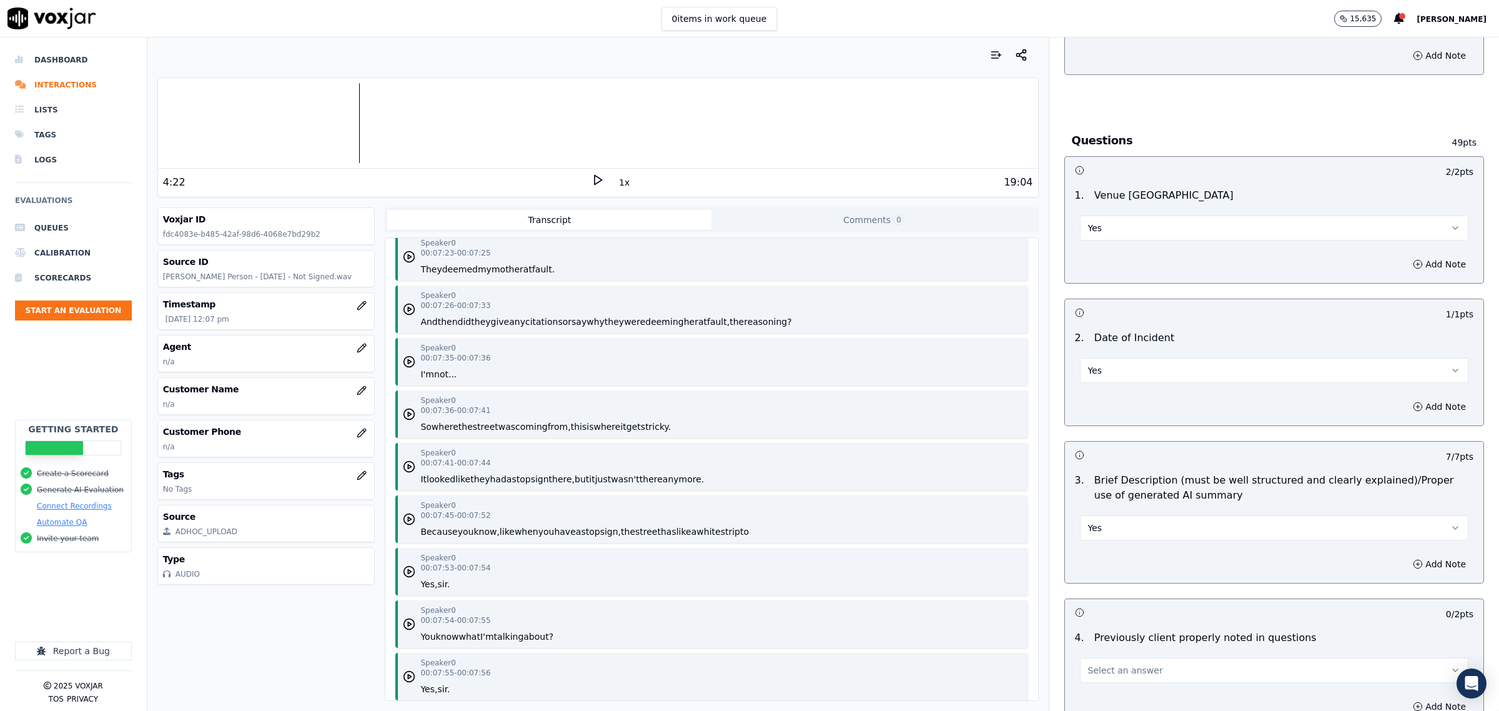
scroll to position [6168, 0]
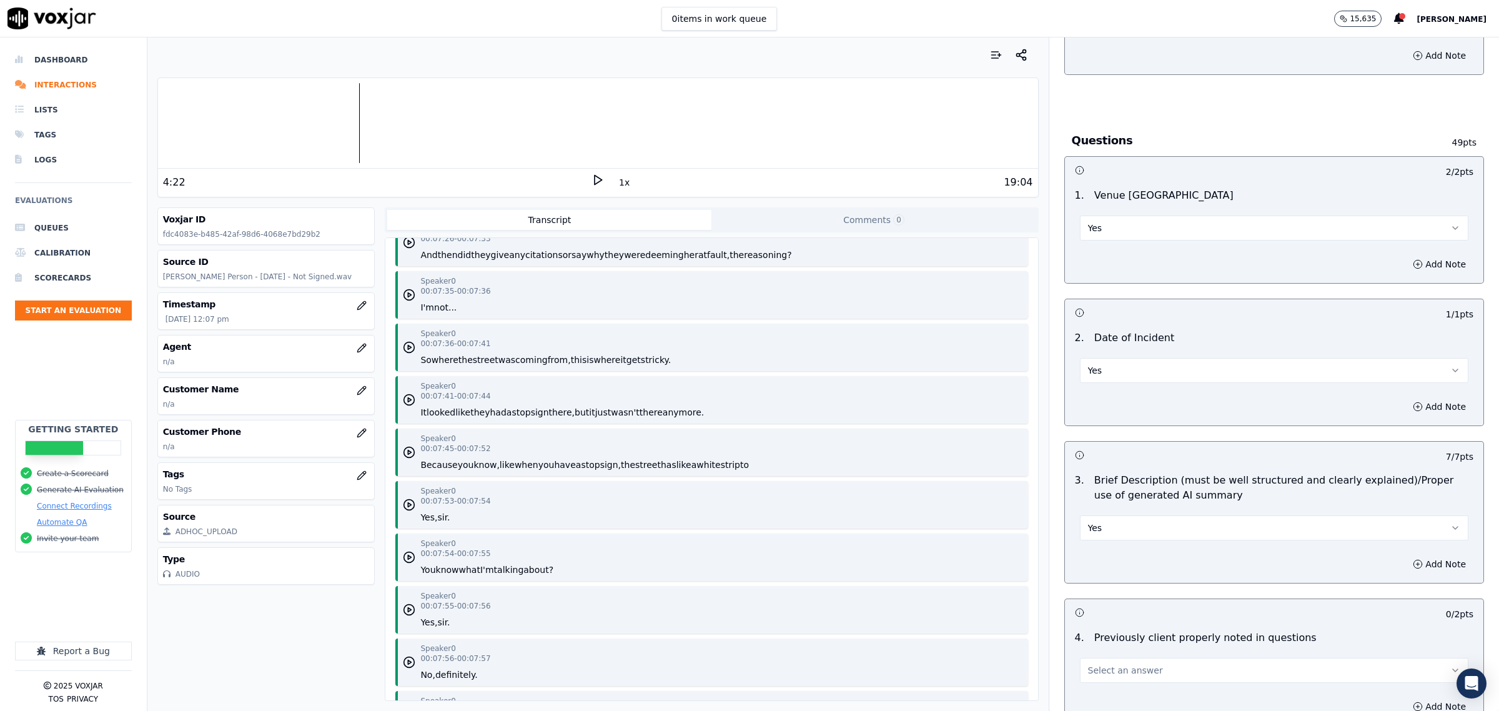
drag, startPoint x: 526, startPoint y: 379, endPoint x: 731, endPoint y: 383, distance: 204.9
click at [731, 383] on div "Speaker 0 00:00:00 - 00:00:05 Thank you for calling SHINARA Trial Attorneys, th…" at bounding box center [711, 469] width 652 height 462
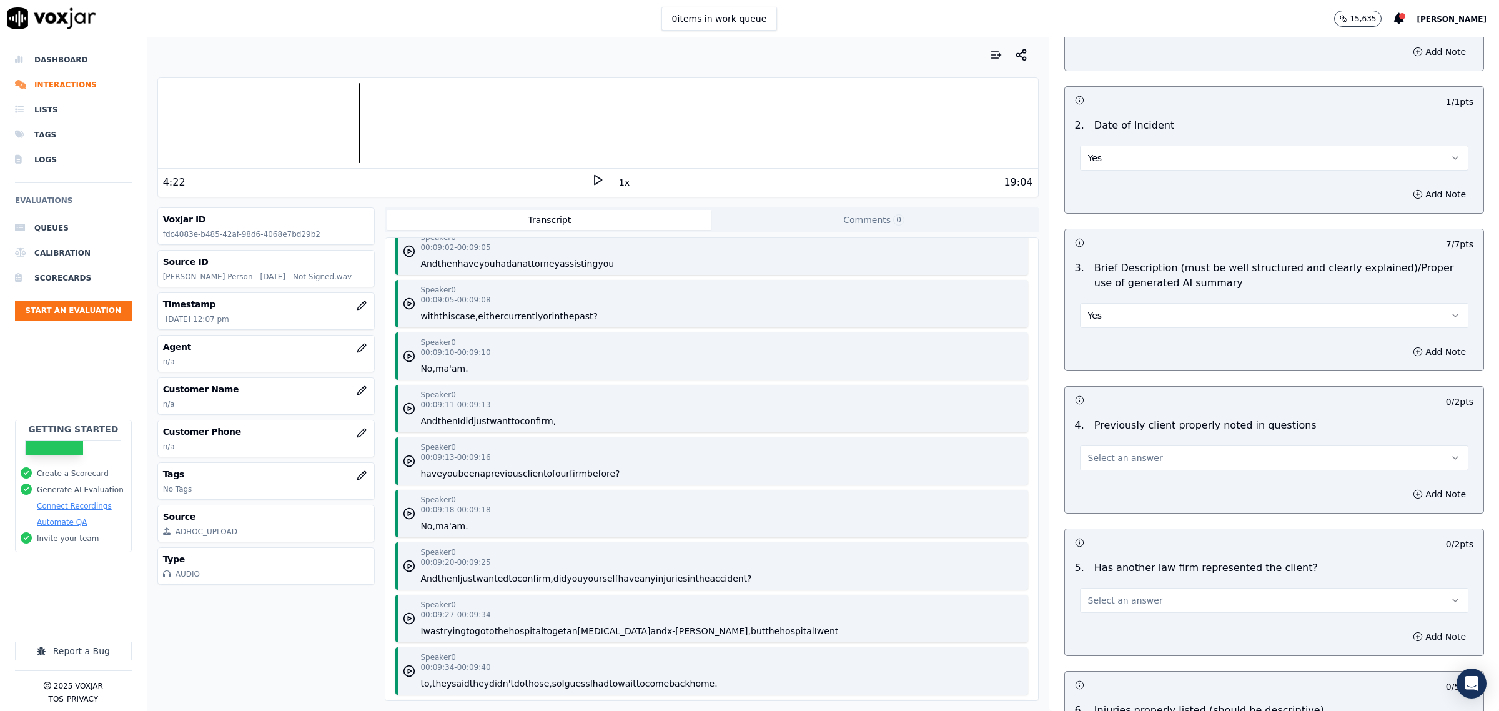
scroll to position [859, 0]
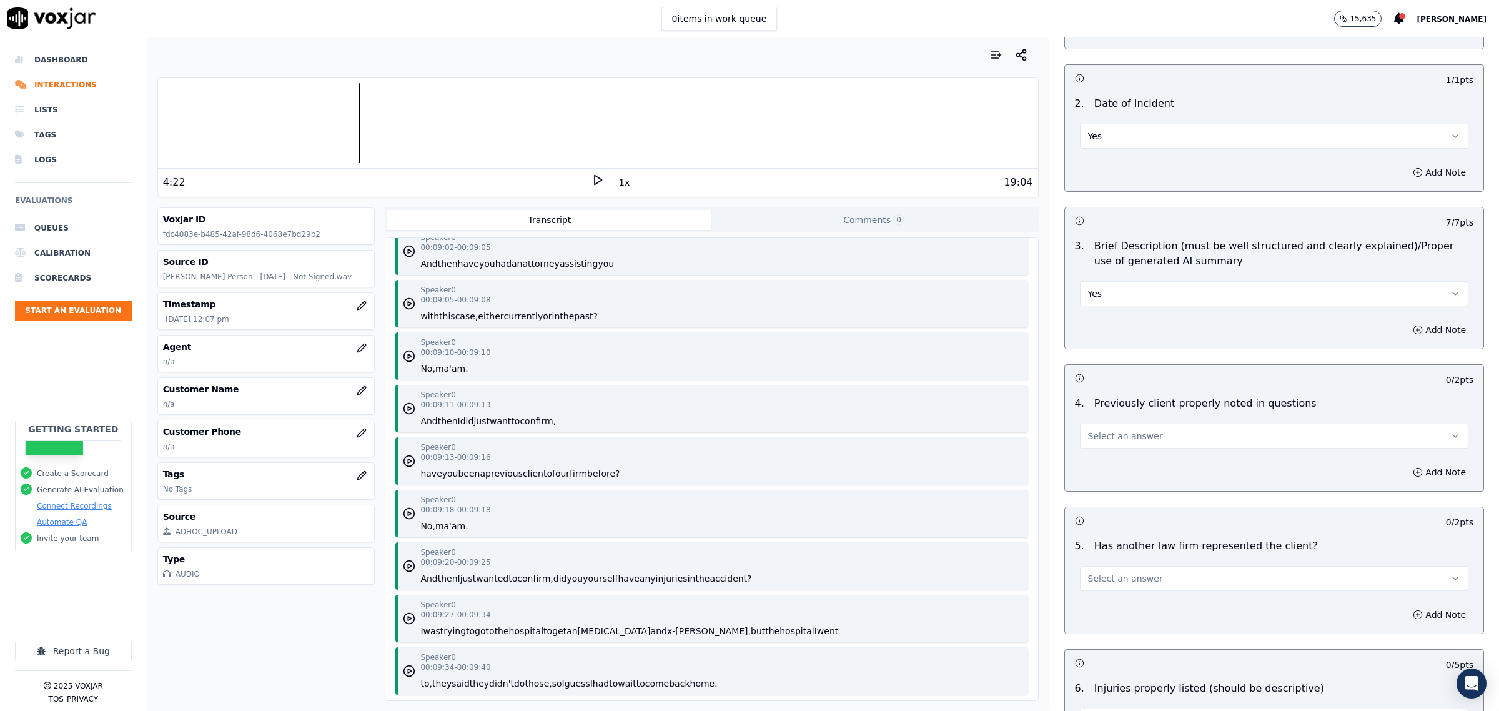
click at [1107, 430] on button "Select an answer" at bounding box center [1274, 435] width 388 height 25
click at [1109, 476] on div "No" at bounding box center [1248, 486] width 363 height 20
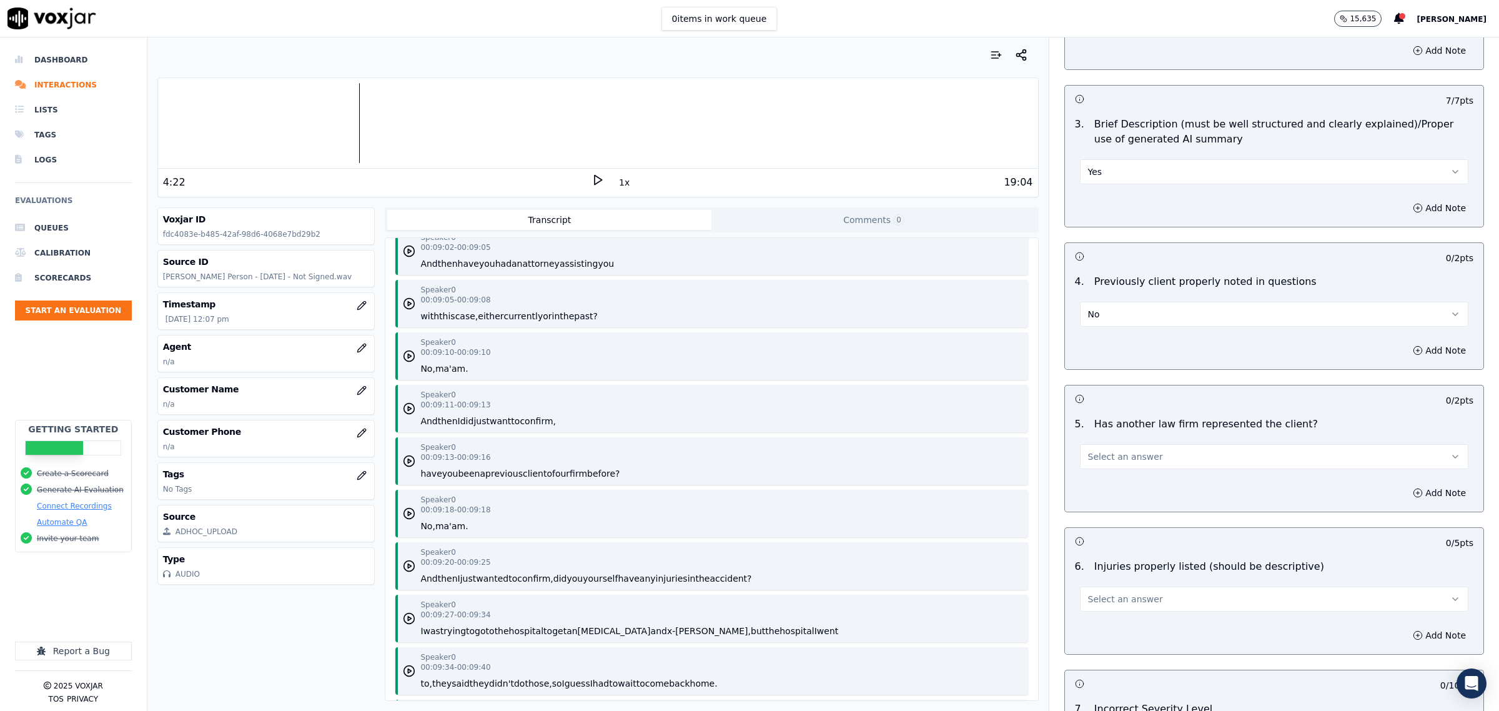
scroll to position [1093, 0]
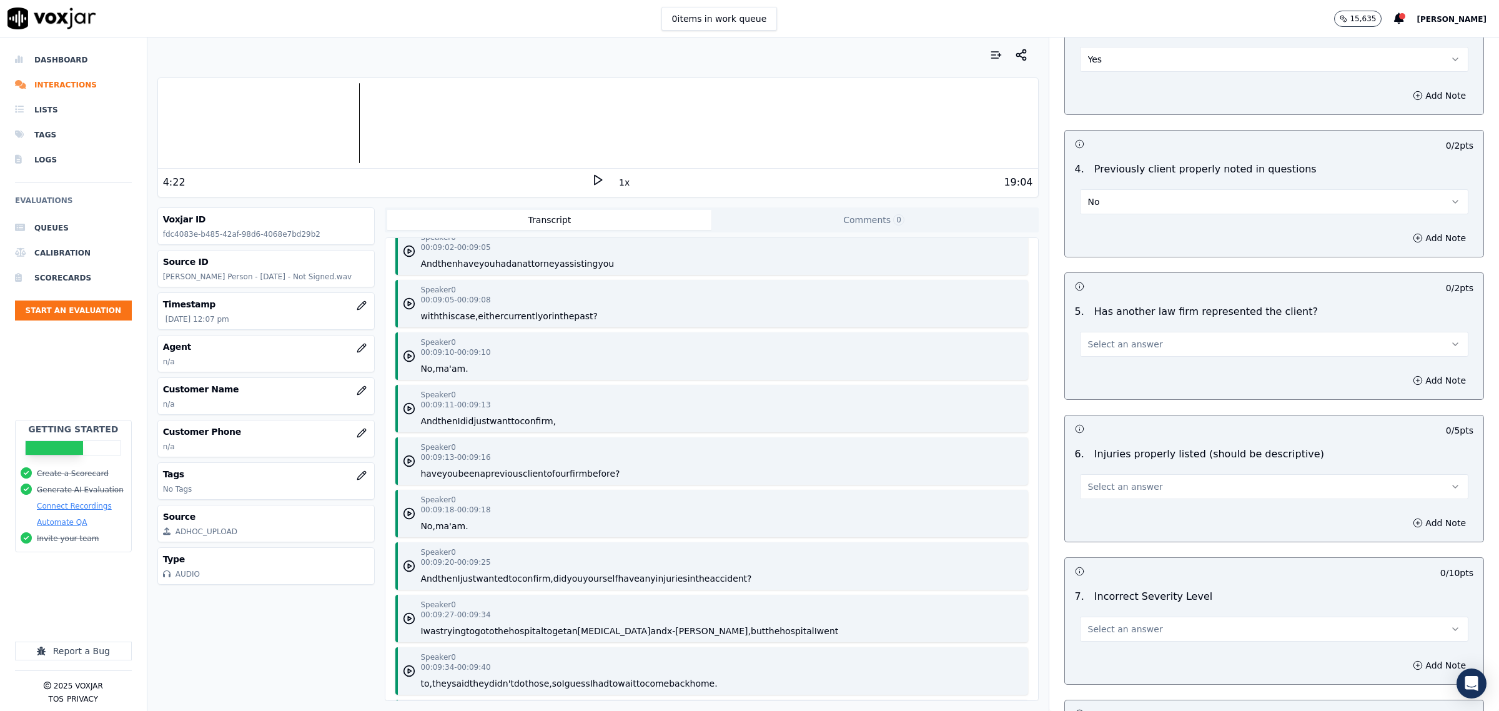
click at [1147, 207] on button "No" at bounding box center [1274, 201] width 388 height 25
click at [1114, 245] on div "No" at bounding box center [1248, 252] width 363 height 20
click at [1117, 204] on button "No" at bounding box center [1274, 201] width 388 height 25
click at [1103, 233] on div "Yes" at bounding box center [1248, 232] width 363 height 20
click at [1126, 344] on span "Select an answer" at bounding box center [1125, 344] width 75 height 12
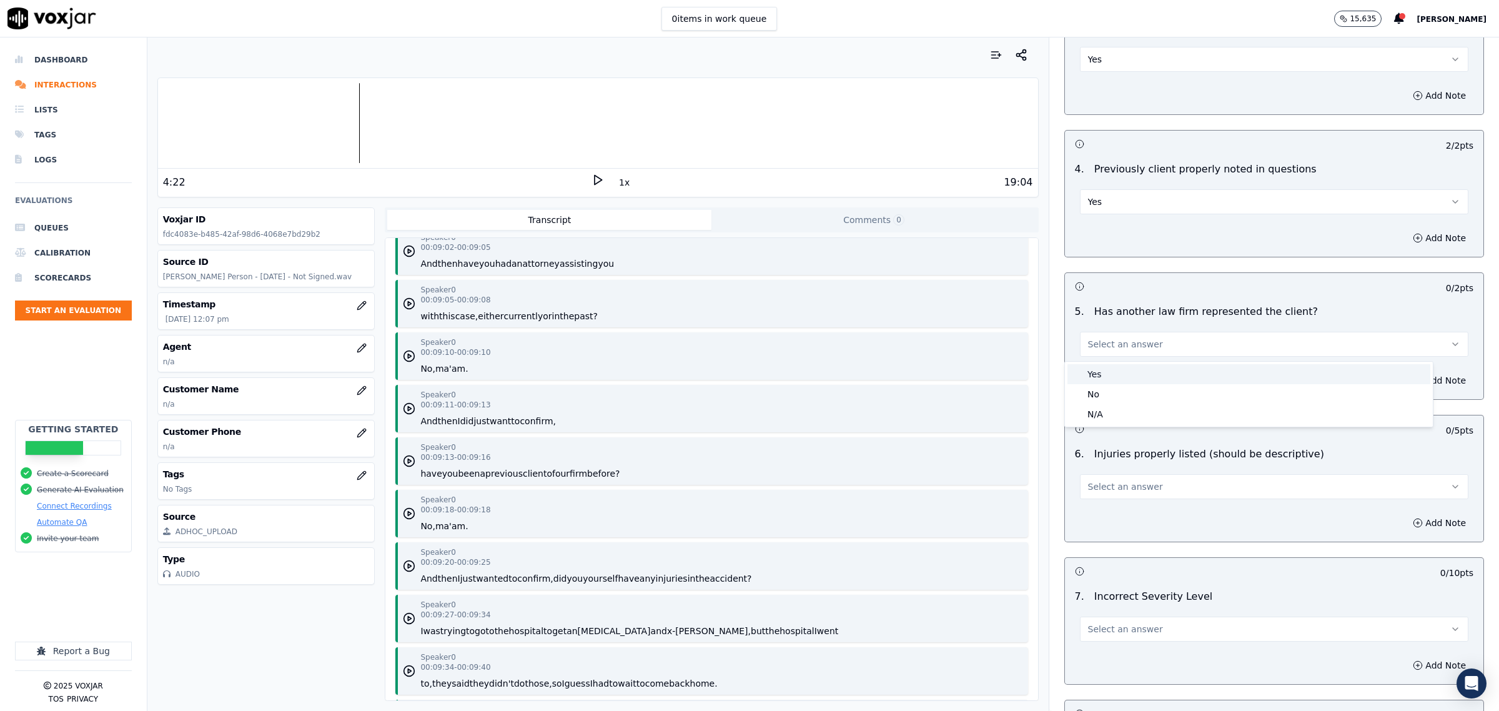
click at [1106, 375] on div "Yes" at bounding box center [1248, 374] width 363 height 20
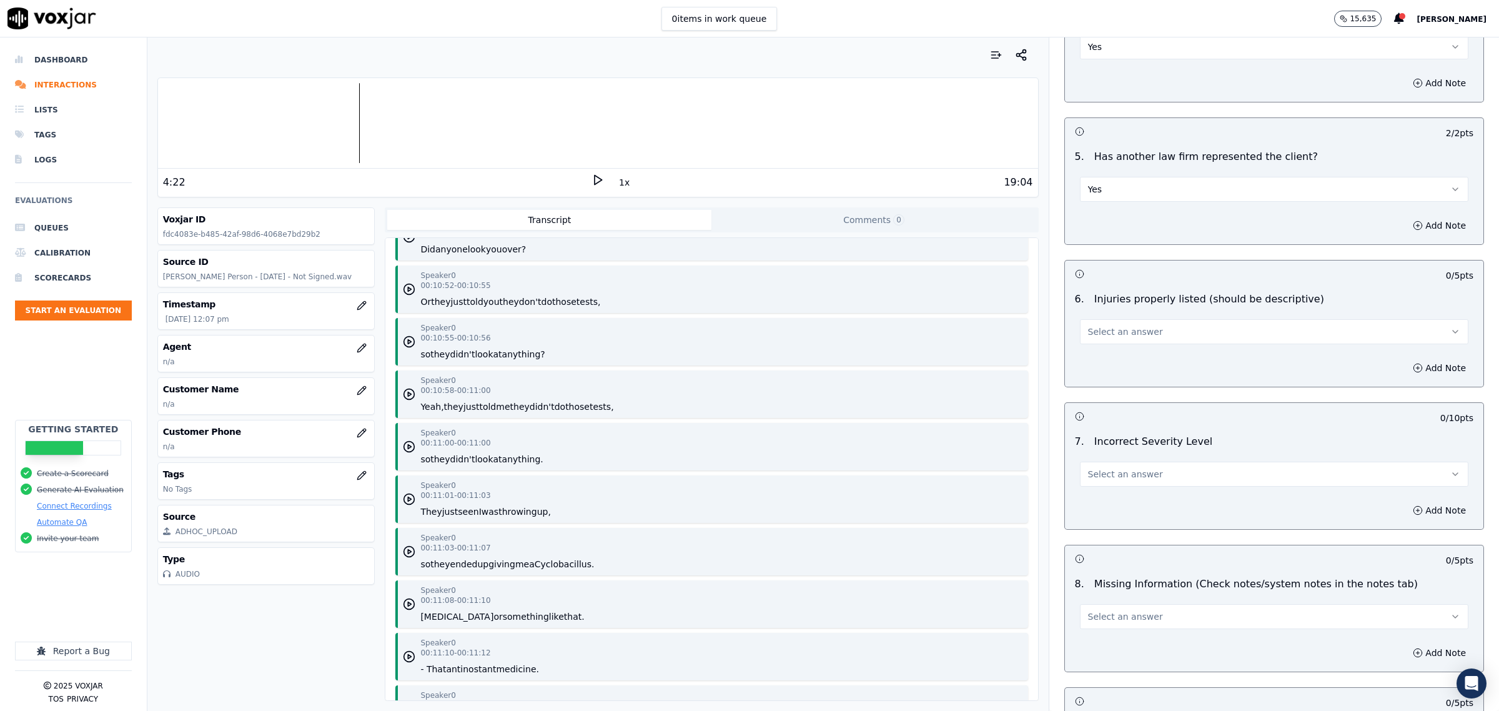
scroll to position [1249, 0]
click at [1188, 343] on button "Select an answer" at bounding box center [1274, 330] width 388 height 25
click at [1138, 354] on div "Yes" at bounding box center [1248, 361] width 363 height 20
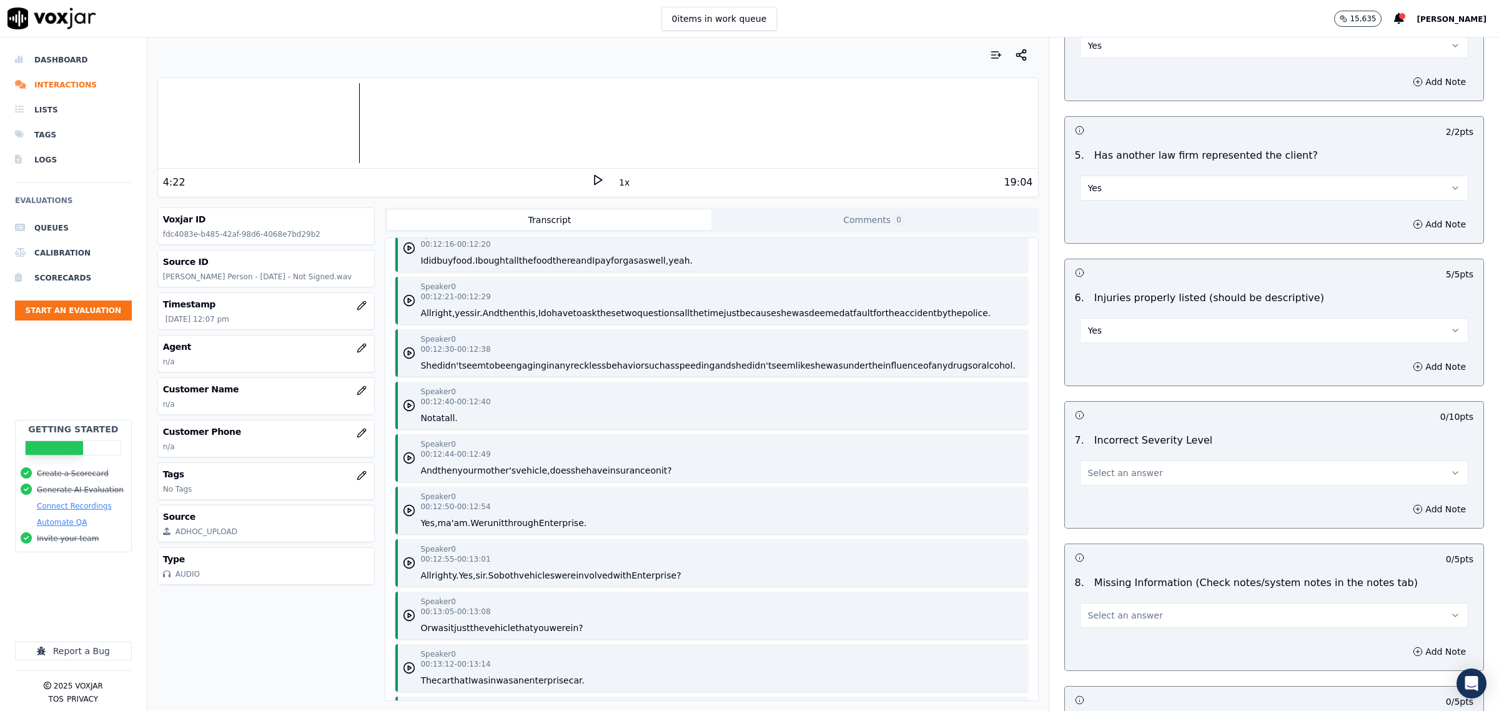
scroll to position [1327, 0]
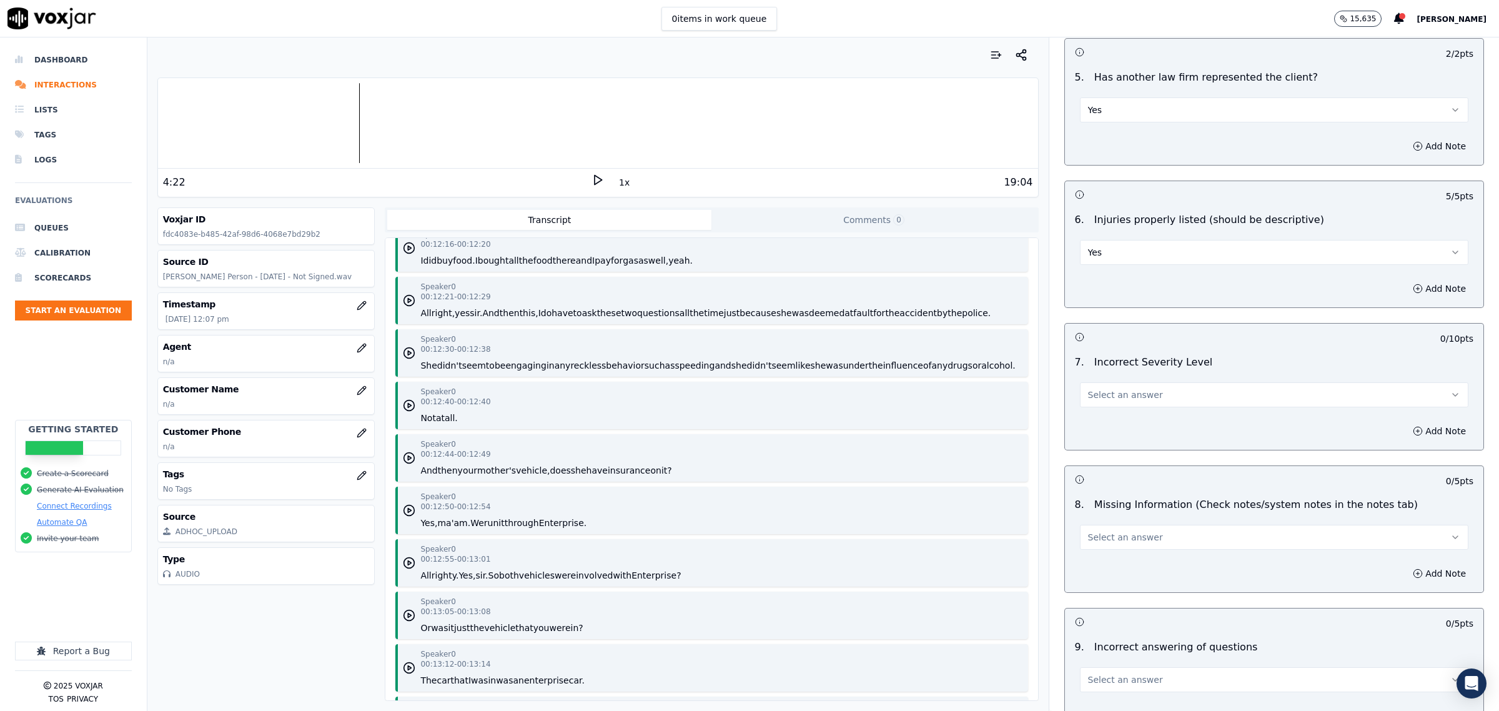
click at [1157, 403] on button "Select an answer" at bounding box center [1274, 394] width 388 height 25
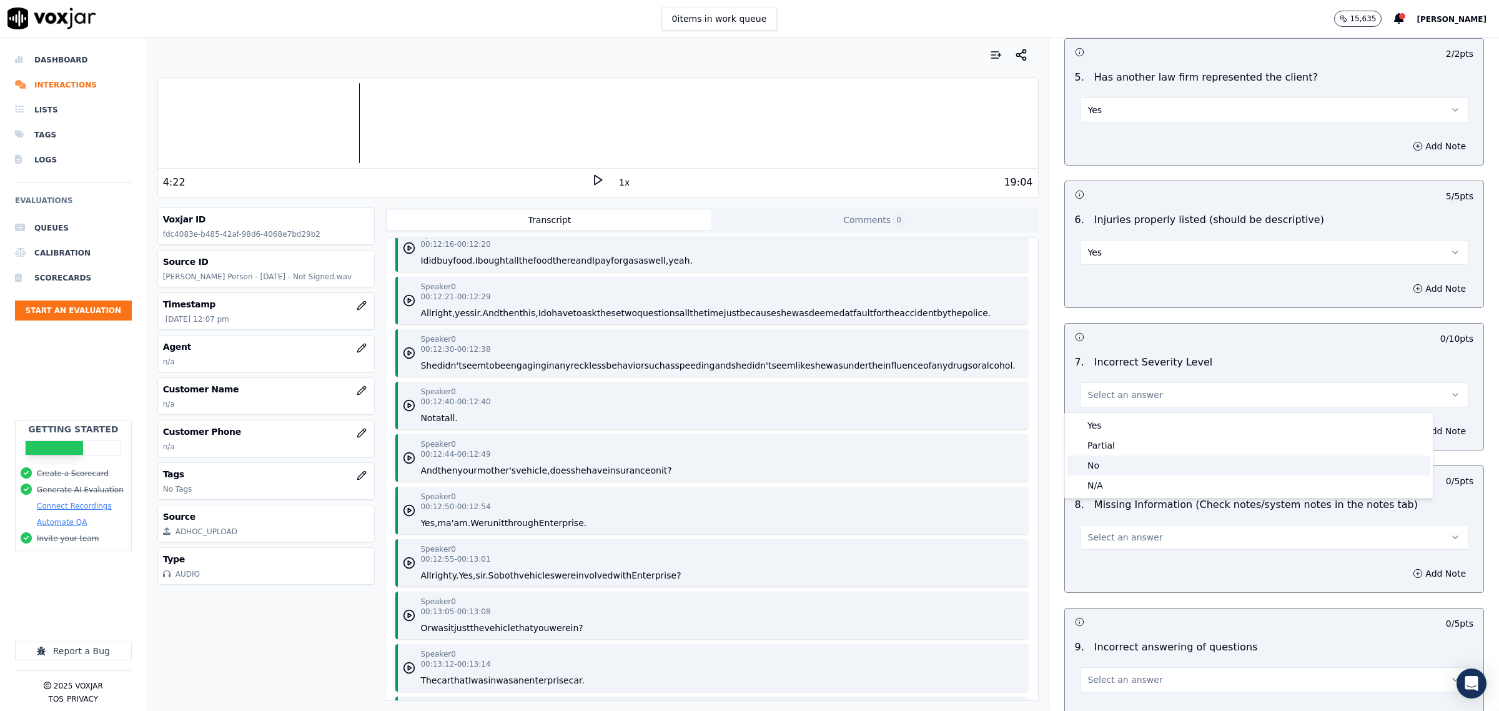
click at [1115, 463] on div "No" at bounding box center [1248, 465] width 363 height 20
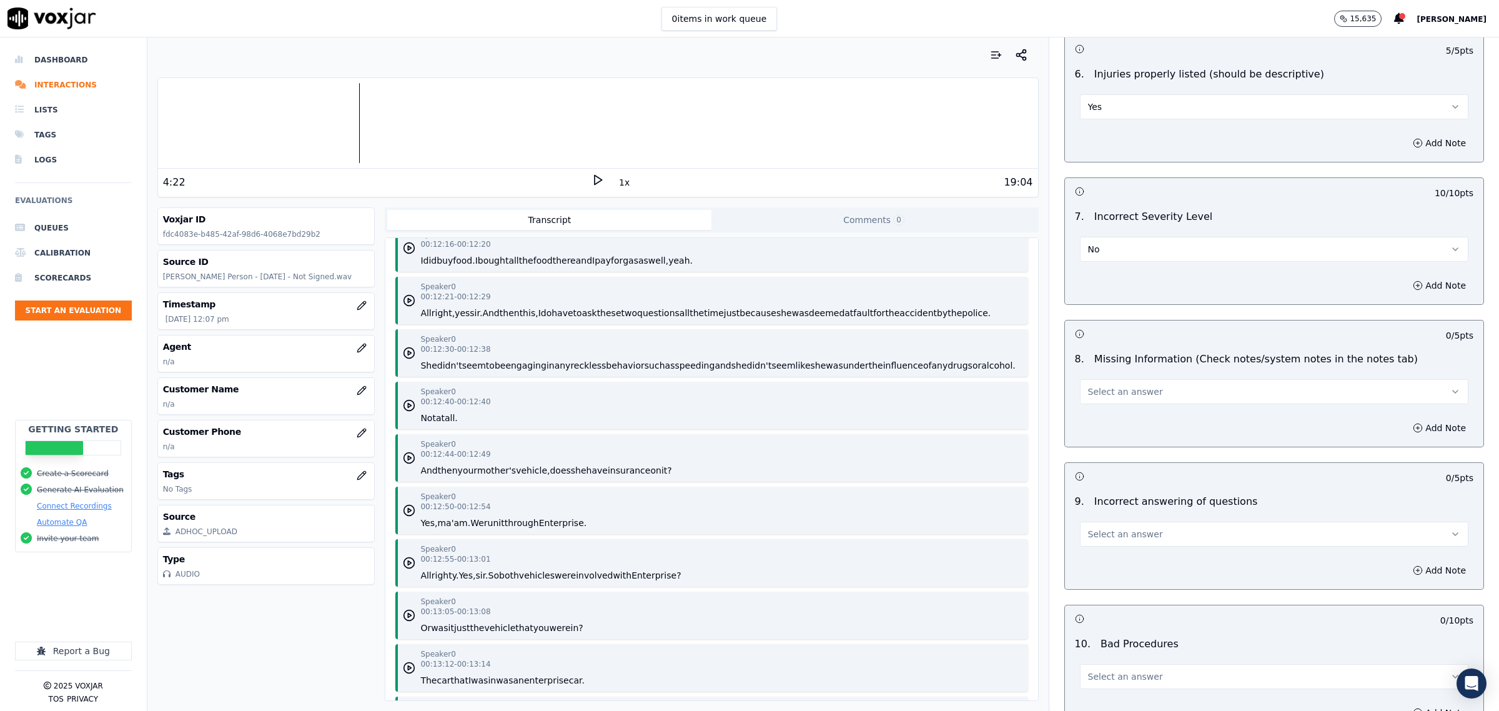
scroll to position [1483, 0]
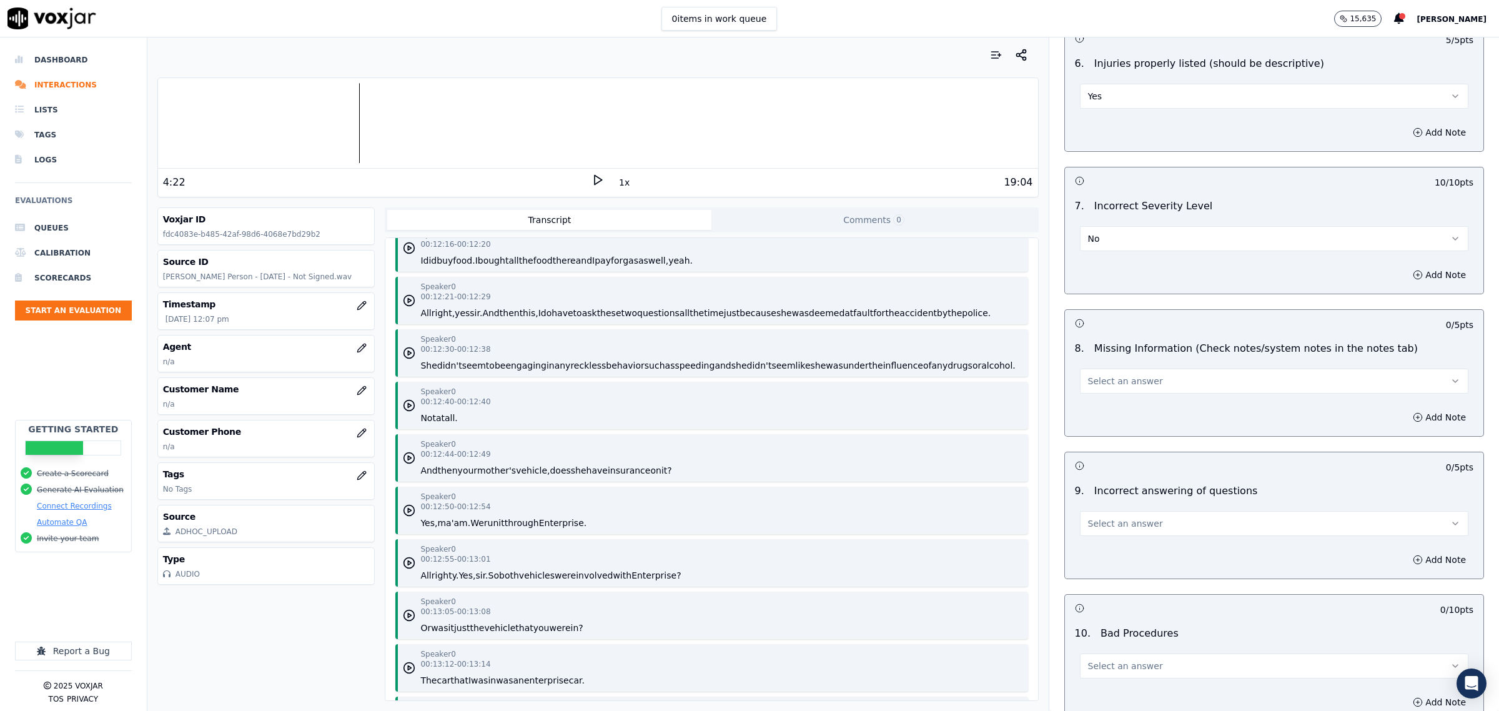
click at [1150, 385] on button "Select an answer" at bounding box center [1274, 381] width 388 height 25
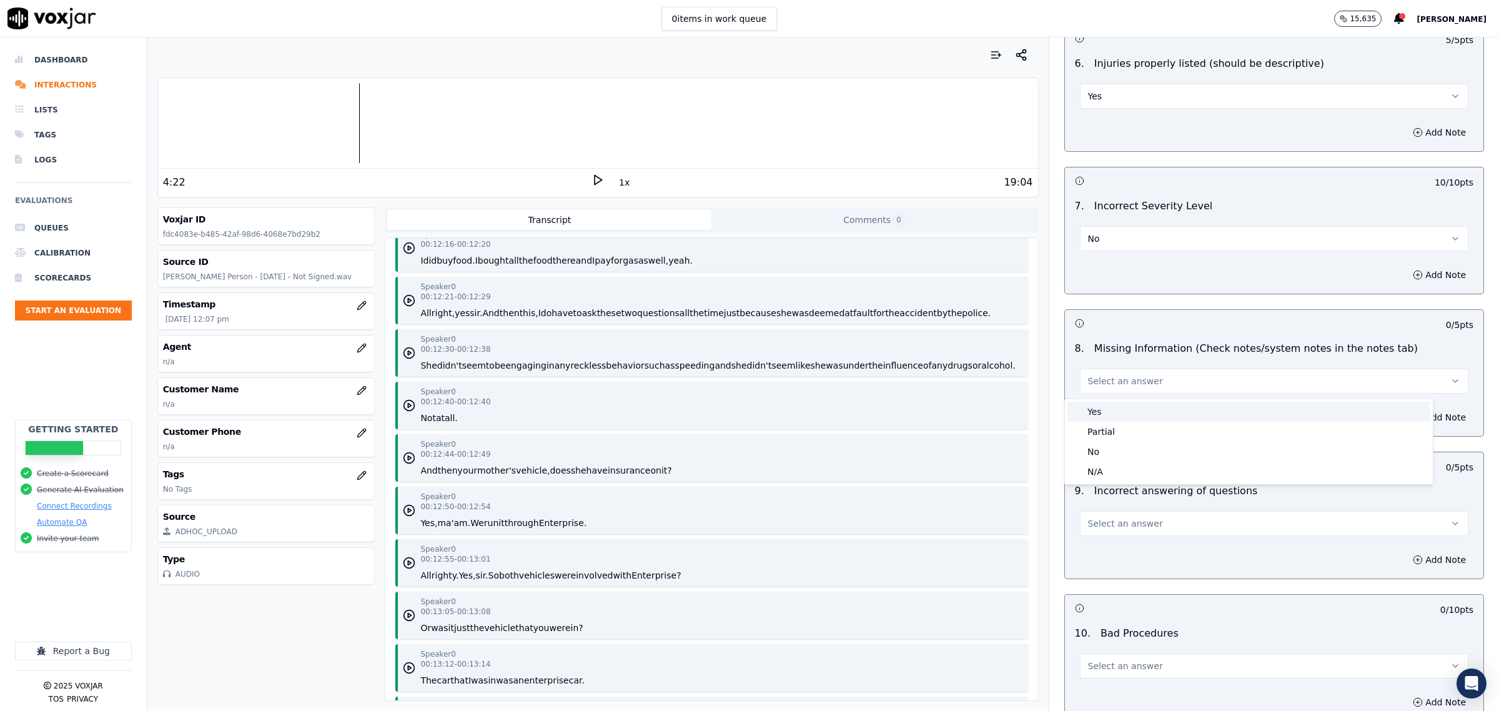
click at [1117, 408] on div "Yes" at bounding box center [1248, 412] width 363 height 20
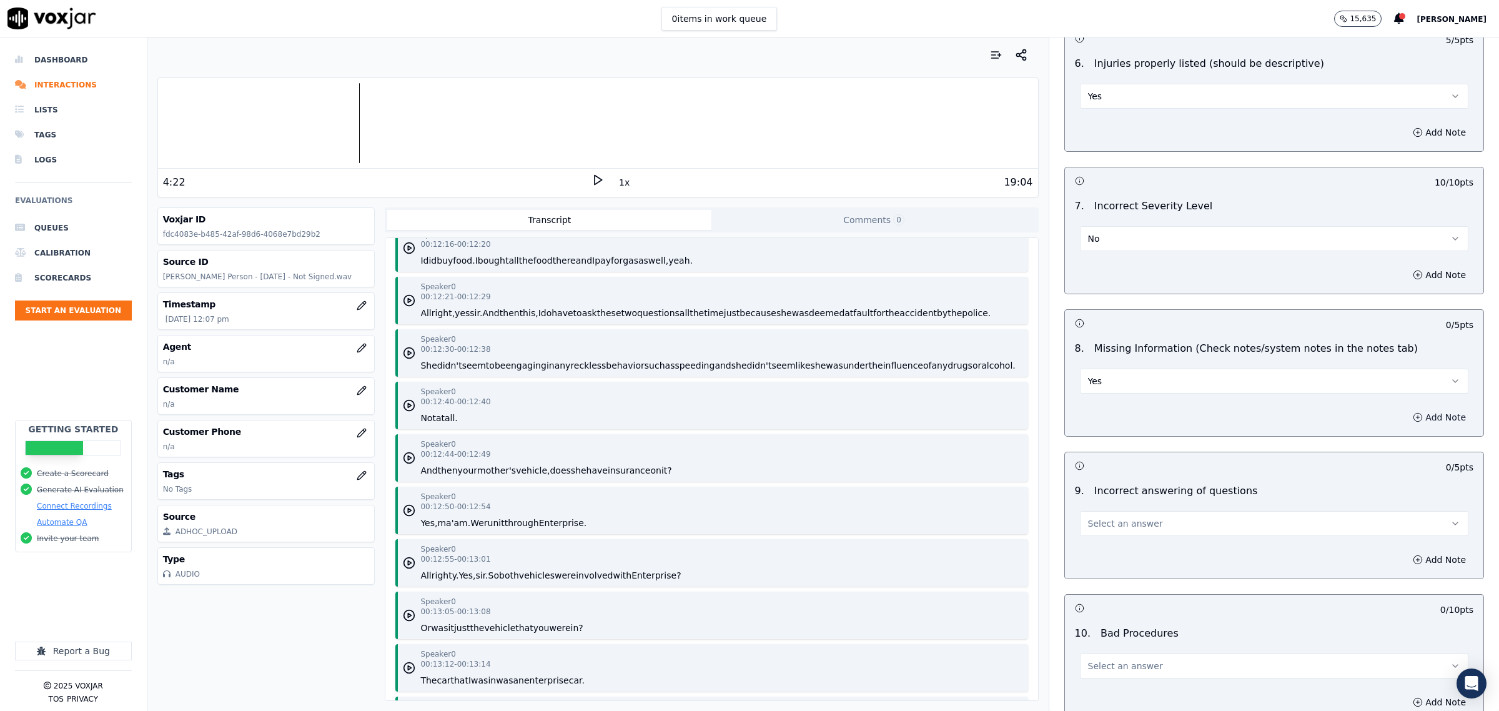
click at [1405, 417] on button "Add Note" at bounding box center [1439, 416] width 68 height 17
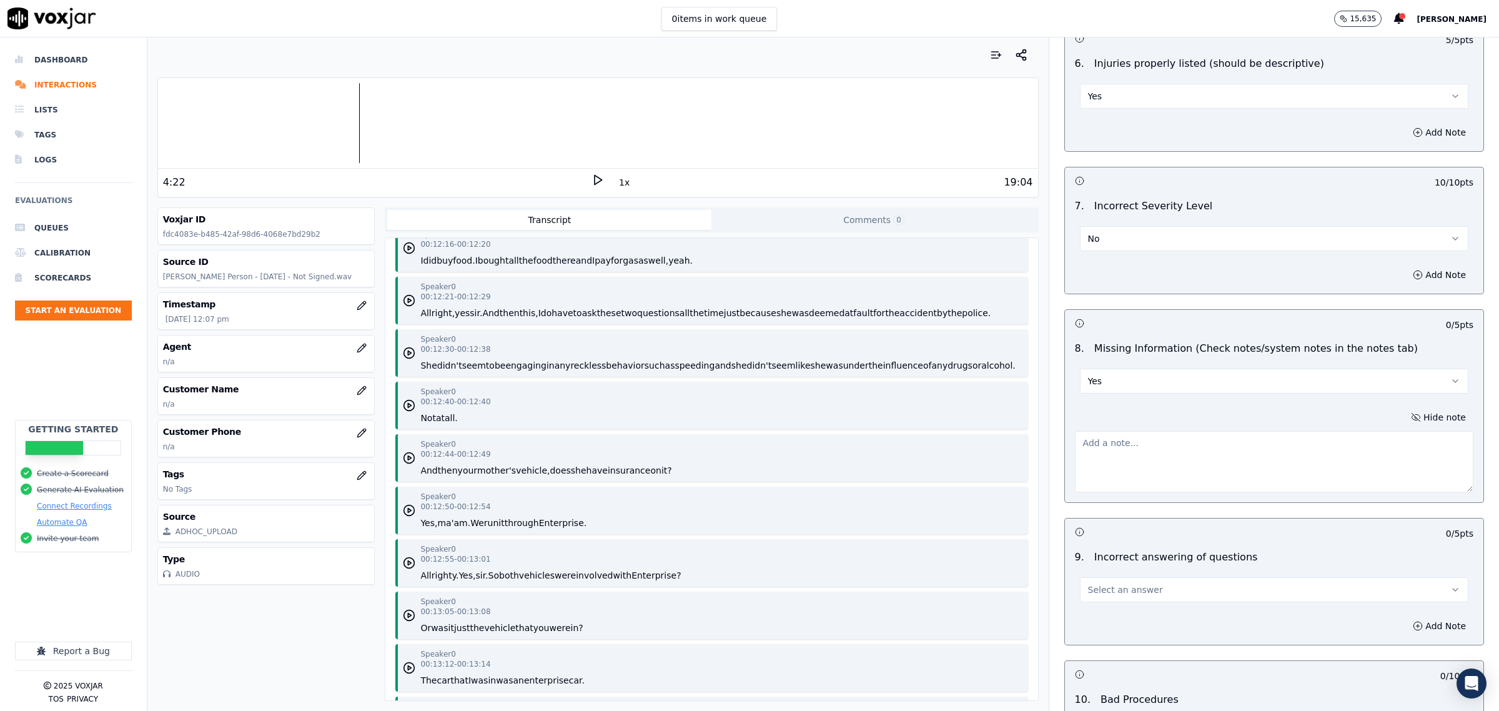
click at [1151, 439] on textarea at bounding box center [1274, 461] width 398 height 61
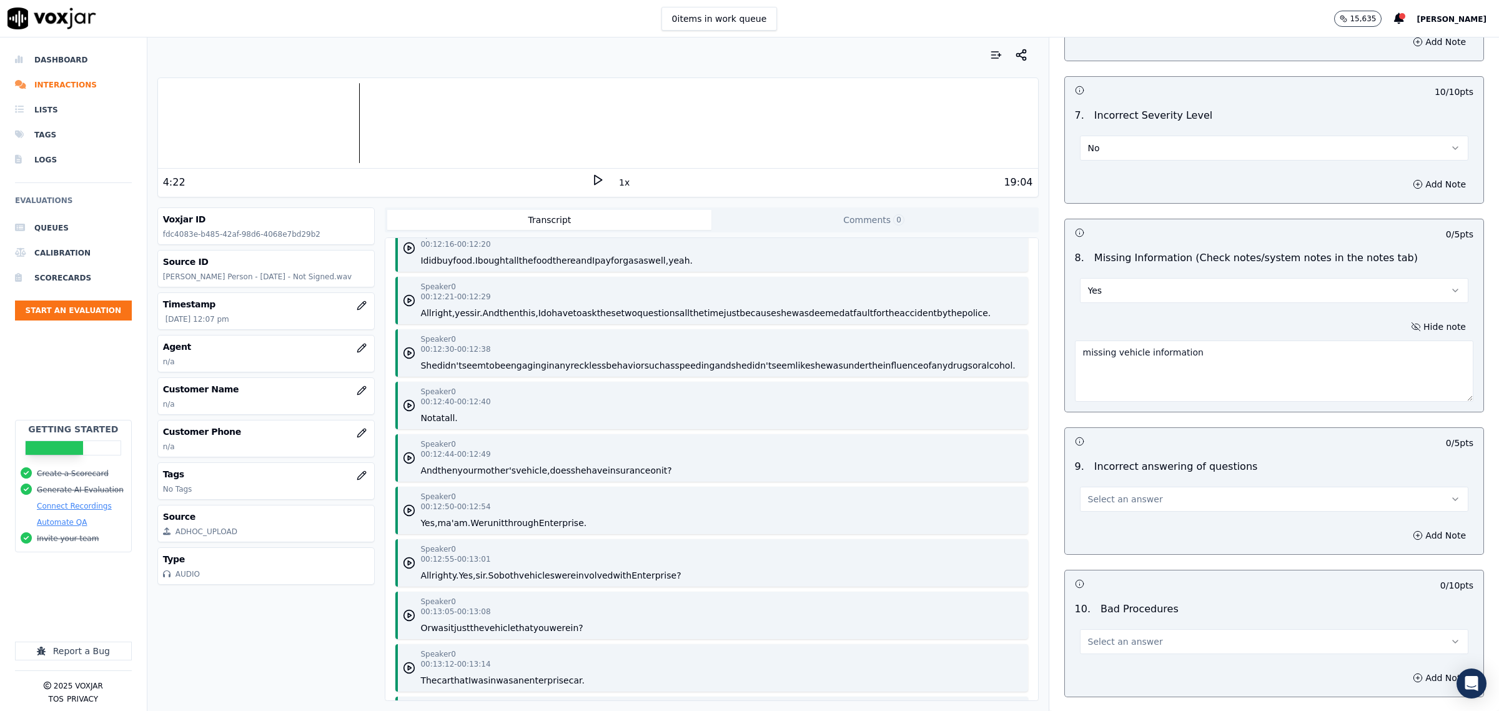
scroll to position [1718, 0]
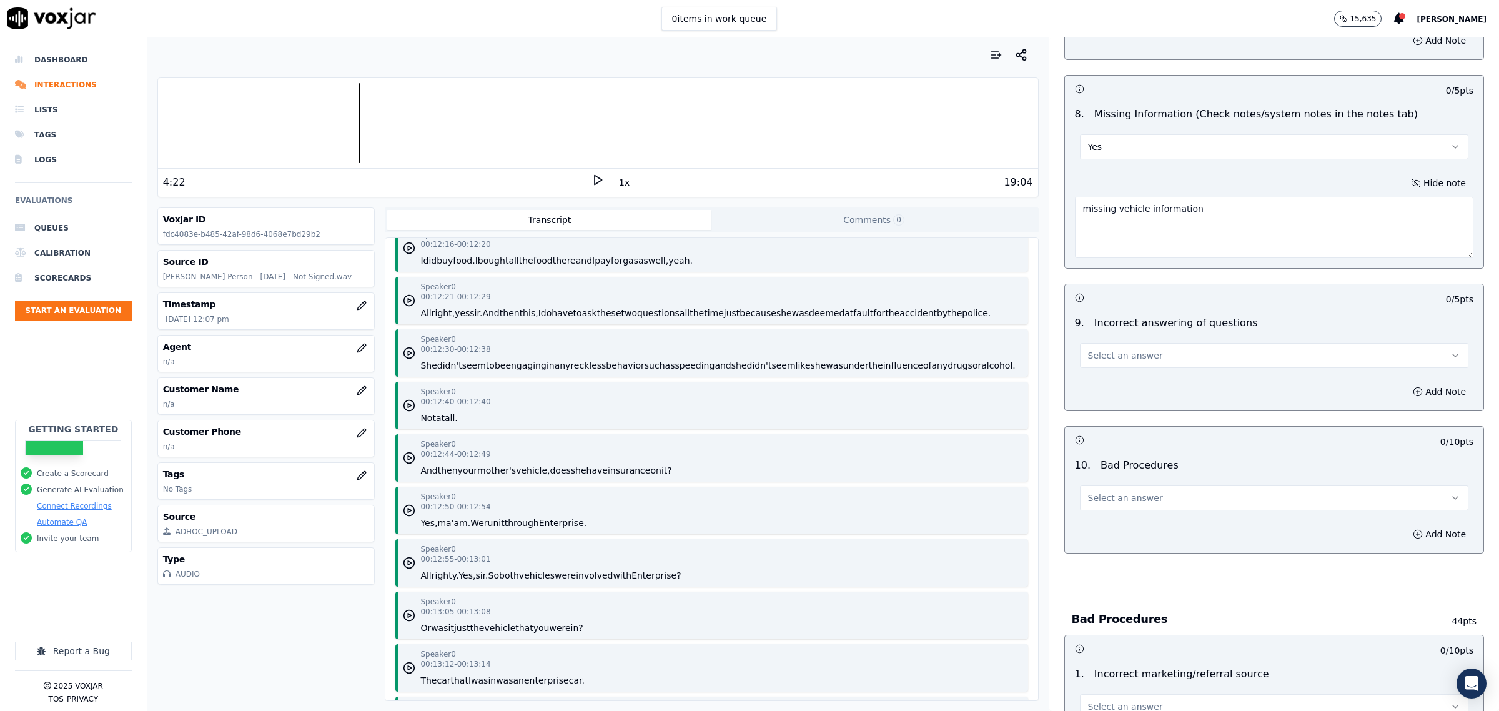
type textarea "missing vehicle information"
drag, startPoint x: 1181, startPoint y: 354, endPoint x: 1185, endPoint y: 342, distance: 12.6
click at [1181, 352] on button "Select an answer" at bounding box center [1274, 355] width 388 height 25
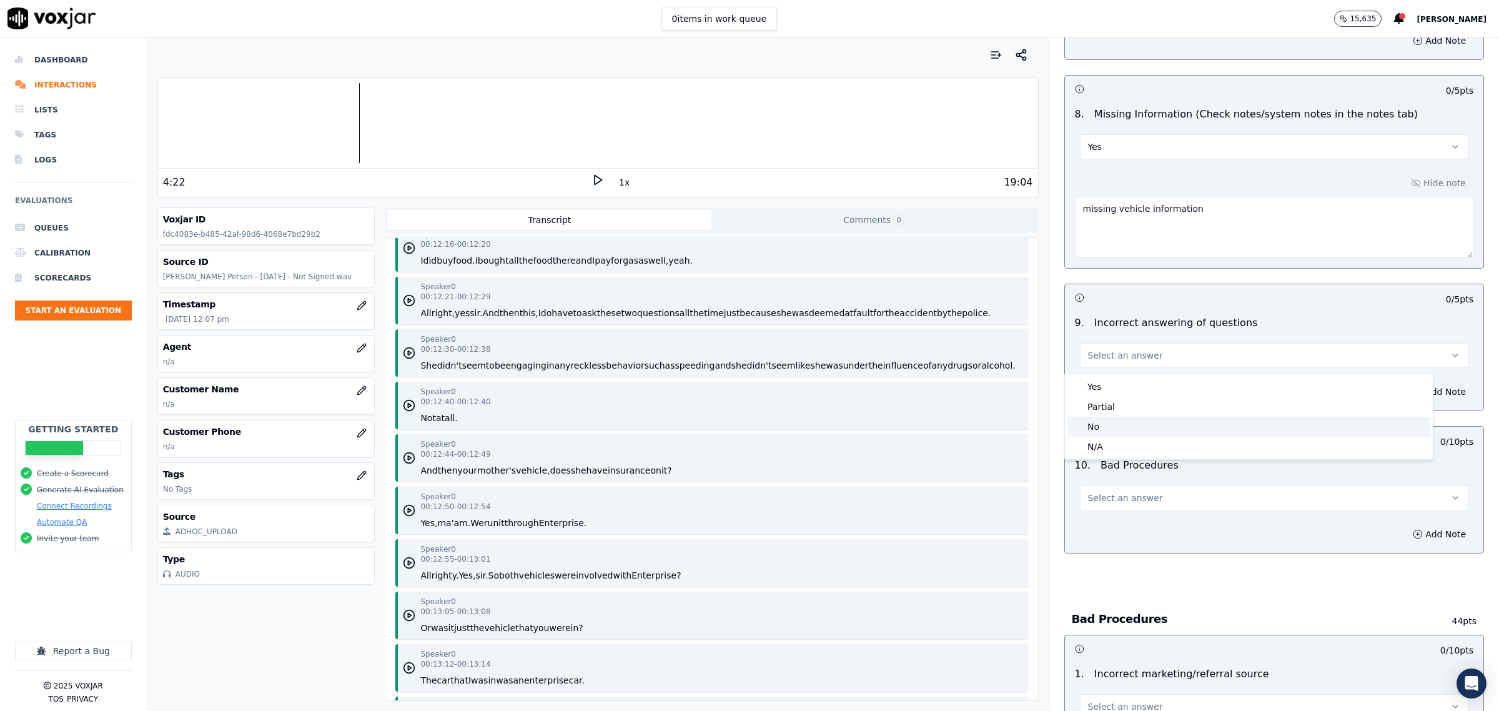
click at [1126, 432] on div "No" at bounding box center [1248, 427] width 363 height 20
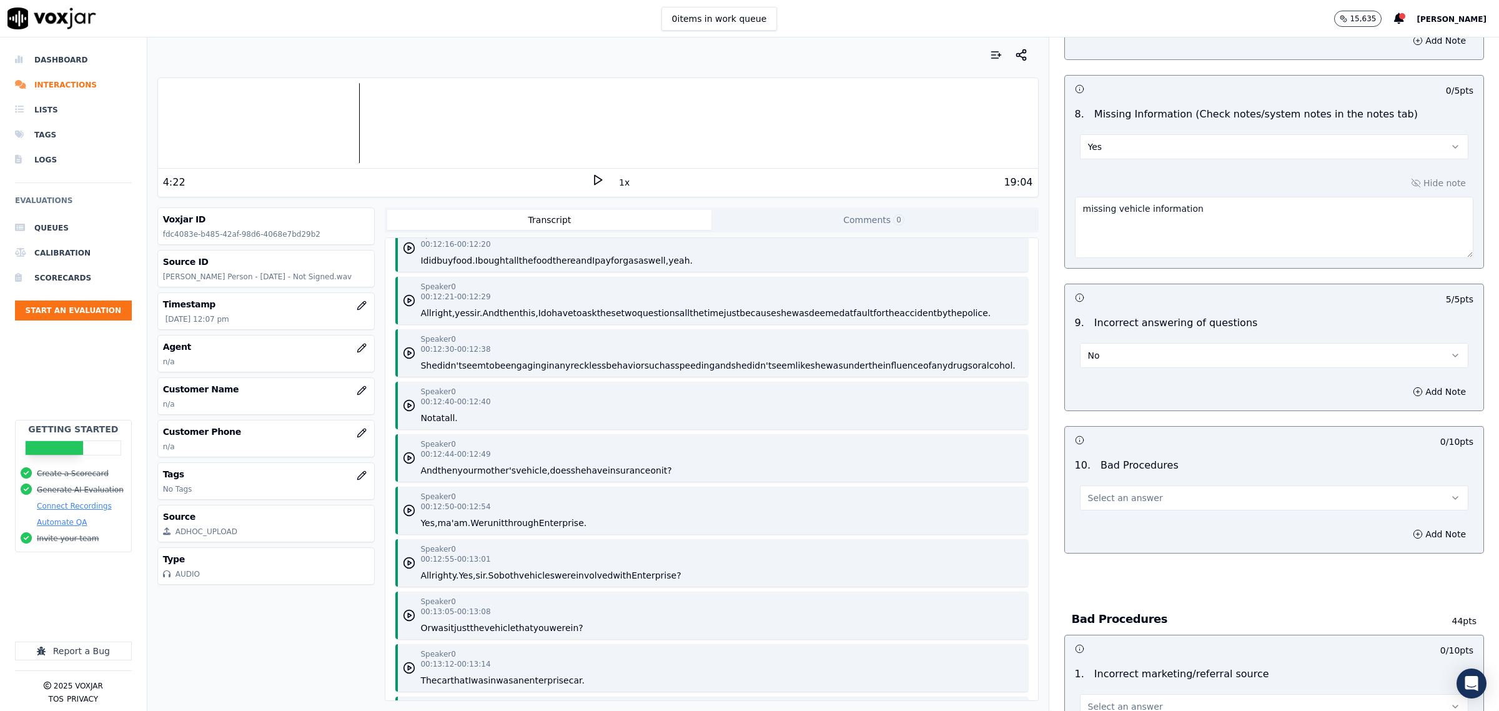
click at [1129, 497] on span "Select an answer" at bounding box center [1125, 498] width 75 height 12
drag, startPoint x: 1131, startPoint y: 569, endPoint x: 1140, endPoint y: 554, distance: 17.7
click at [1131, 567] on div "No" at bounding box center [1248, 569] width 363 height 20
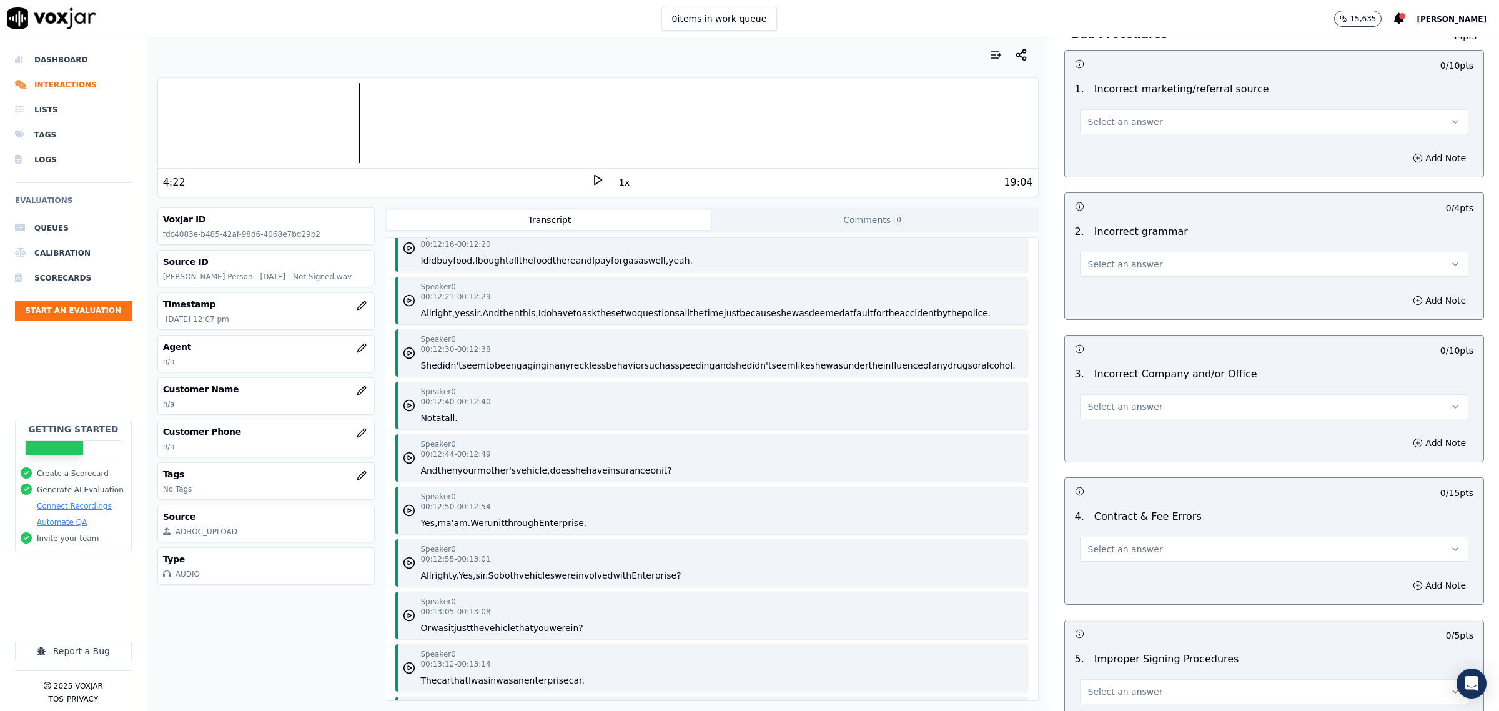
scroll to position [2420, 0]
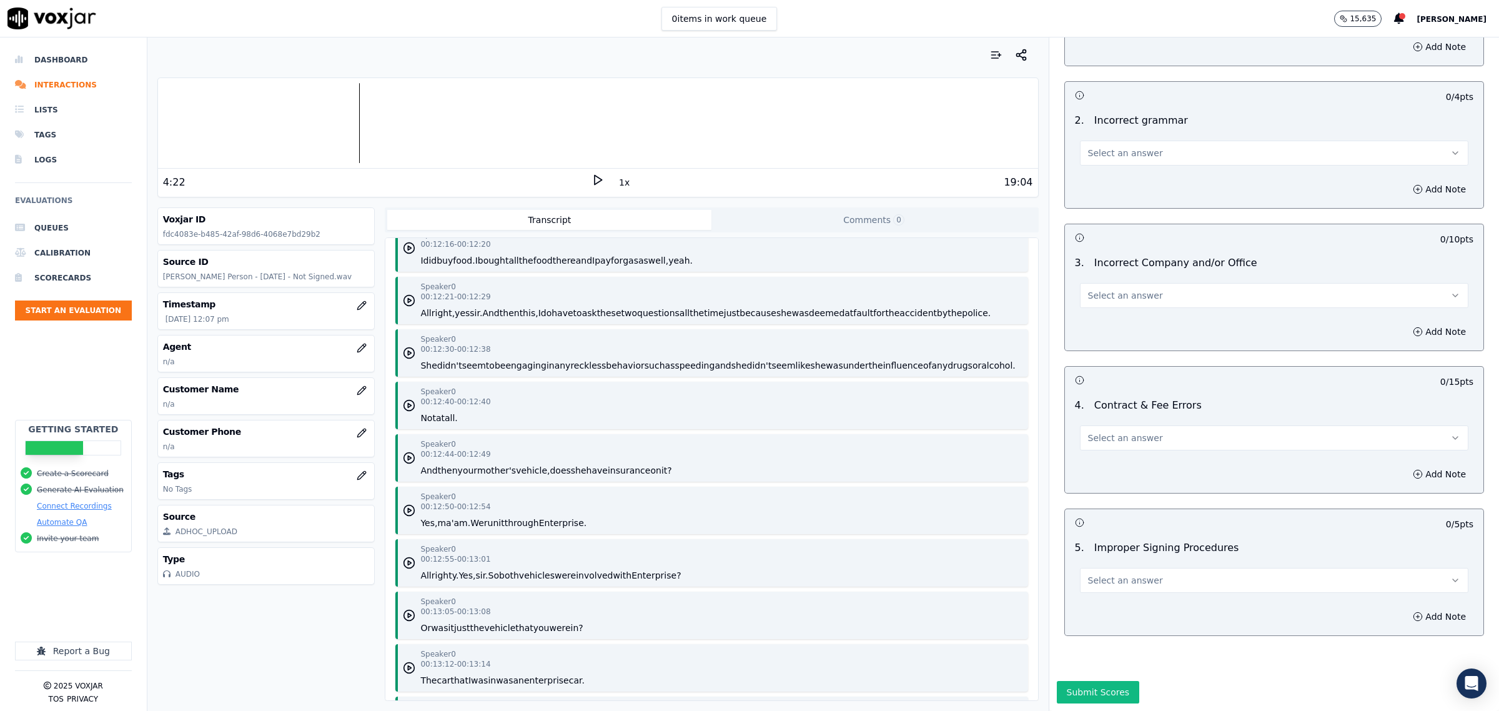
click at [1139, 301] on button "Select an answer" at bounding box center [1274, 295] width 388 height 25
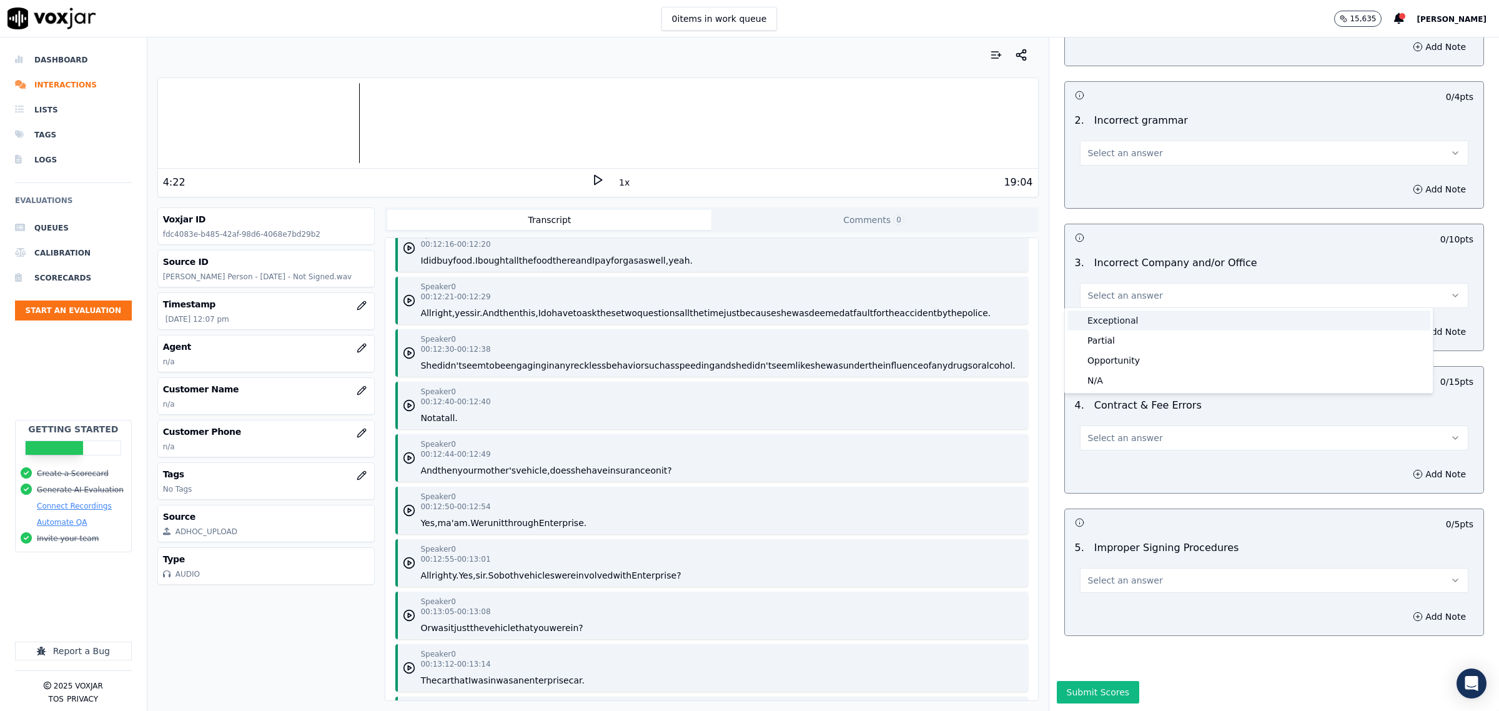
click at [1132, 325] on div "Exceptional" at bounding box center [1248, 320] width 363 height 20
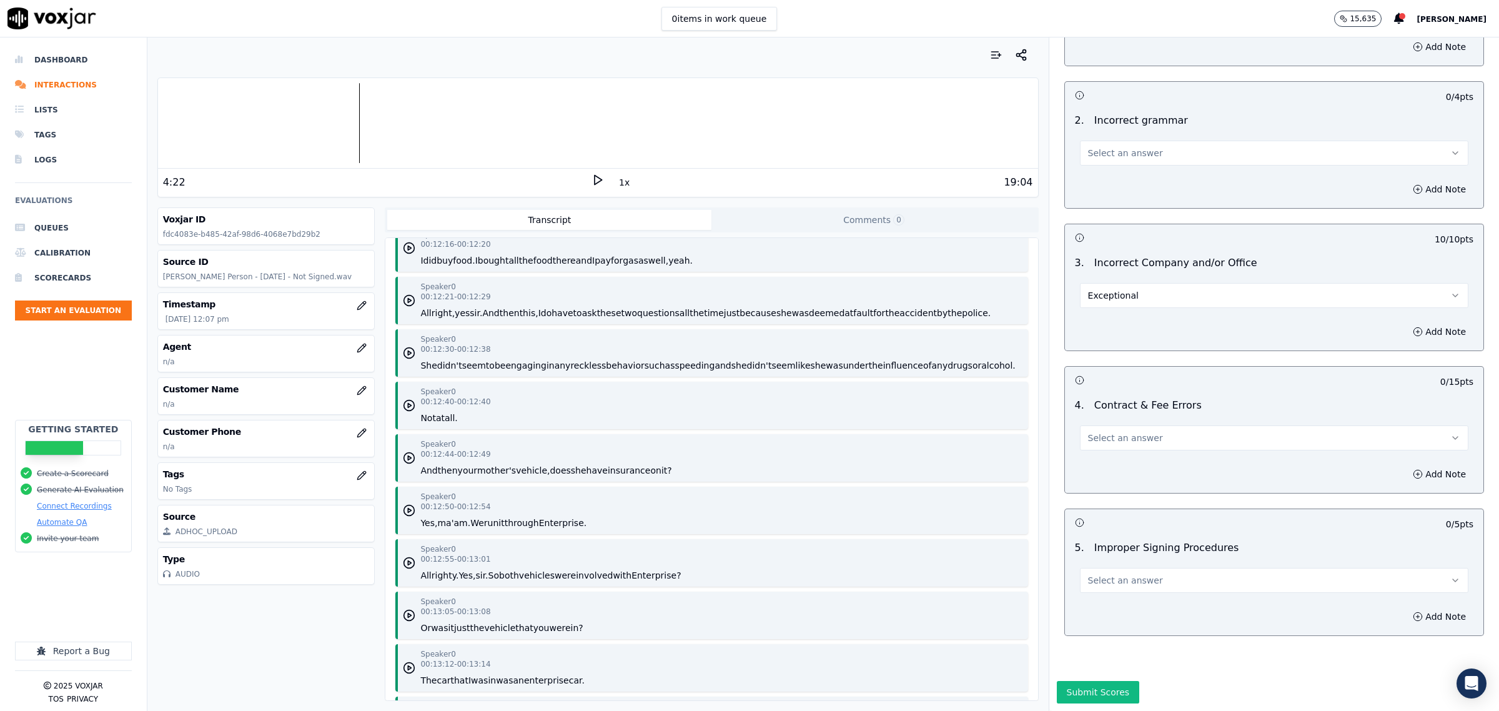
click at [1139, 431] on button "Select an answer" at bounding box center [1274, 437] width 388 height 25
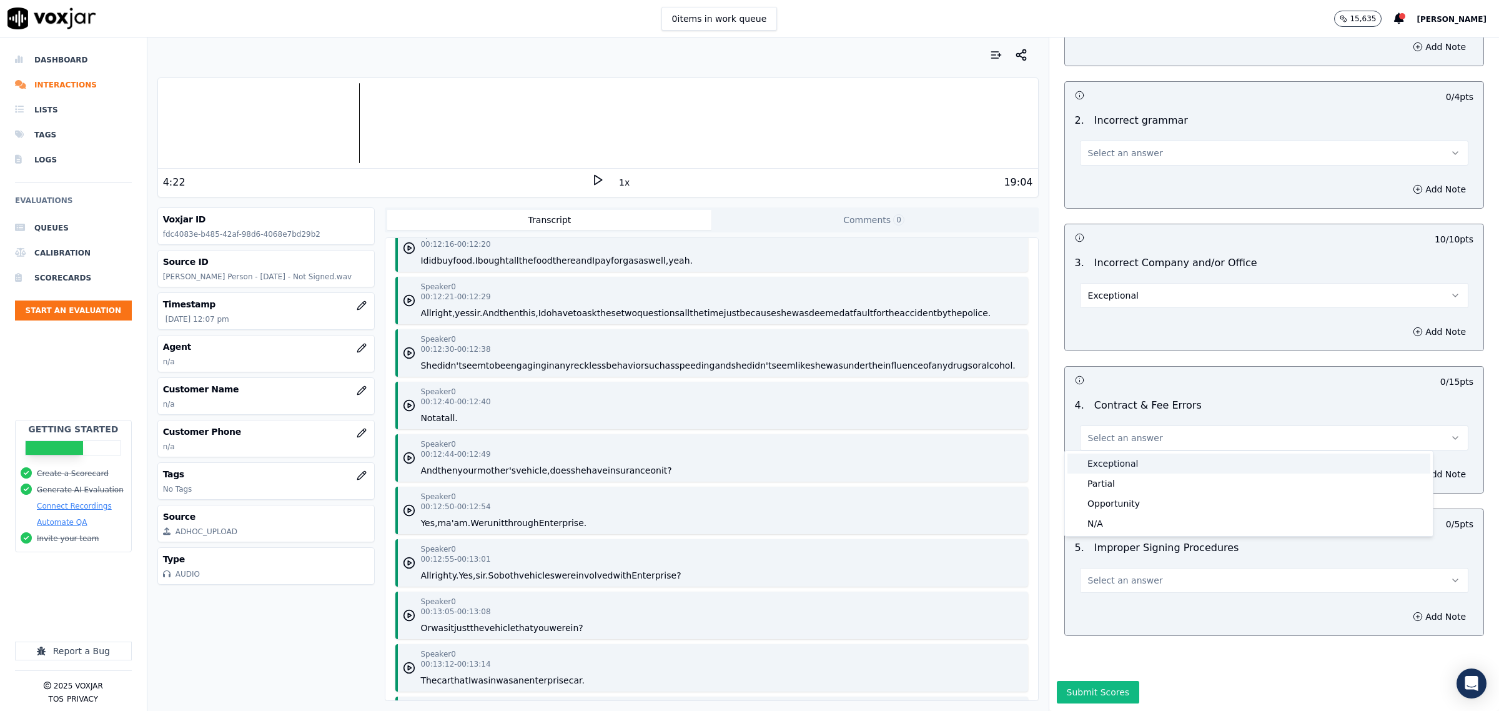
click at [1119, 457] on div "Exceptional" at bounding box center [1248, 463] width 363 height 20
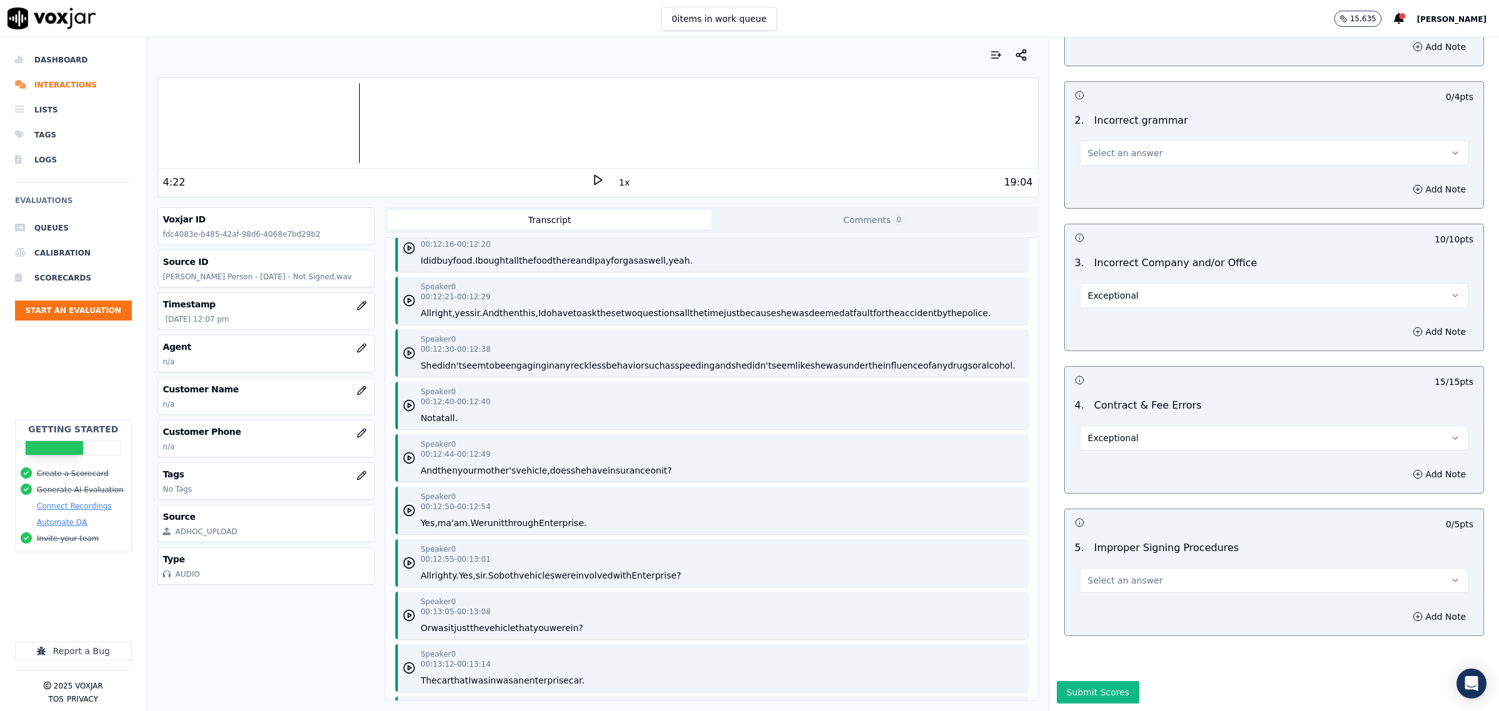
scroll to position [2452, 0]
click at [1140, 425] on button "Exceptional" at bounding box center [1274, 437] width 388 height 25
click at [1116, 491] on div "N/A" at bounding box center [1248, 492] width 363 height 20
click at [1134, 574] on span "Select an answer" at bounding box center [1125, 580] width 75 height 12
click at [1102, 634] on div "N/A" at bounding box center [1248, 634] width 363 height 20
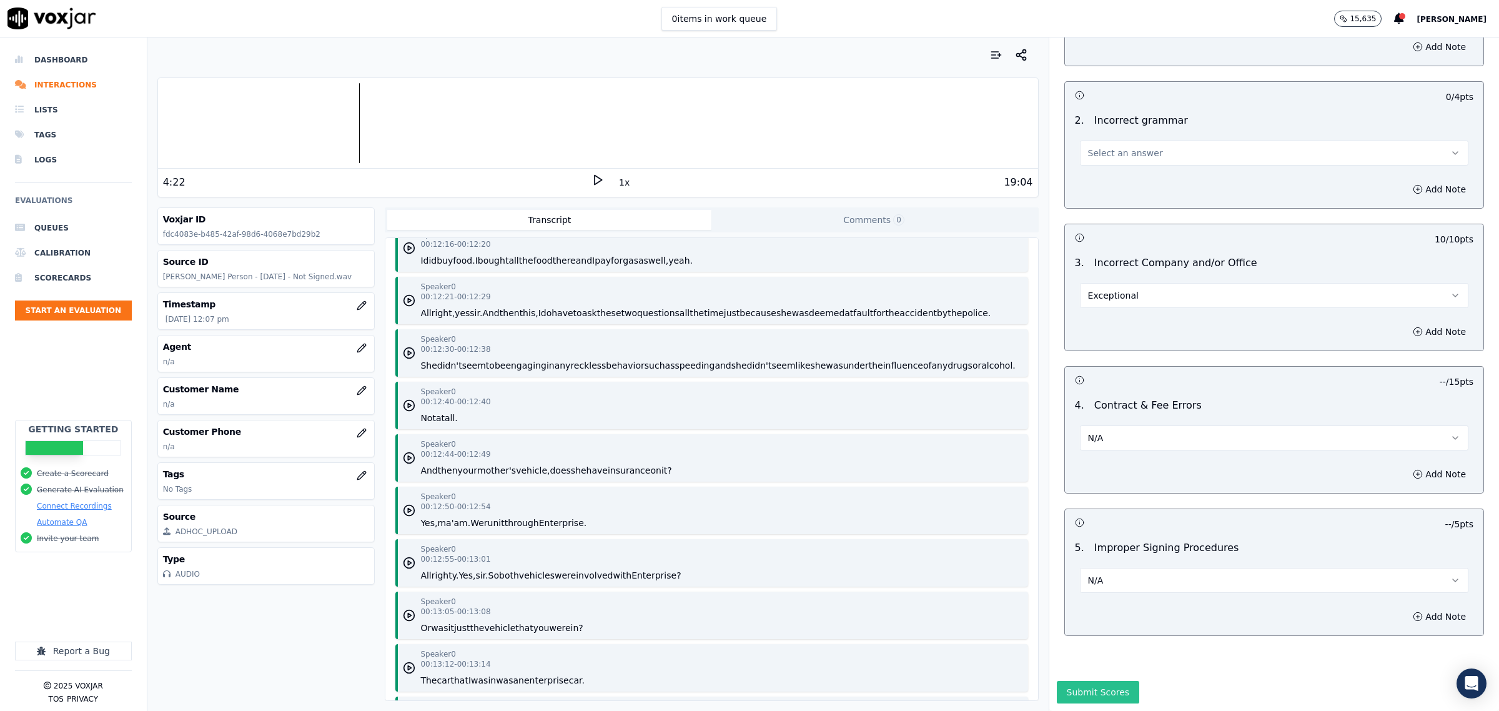
click at [1101, 681] on button "Submit Scores" at bounding box center [1098, 692] width 83 height 22
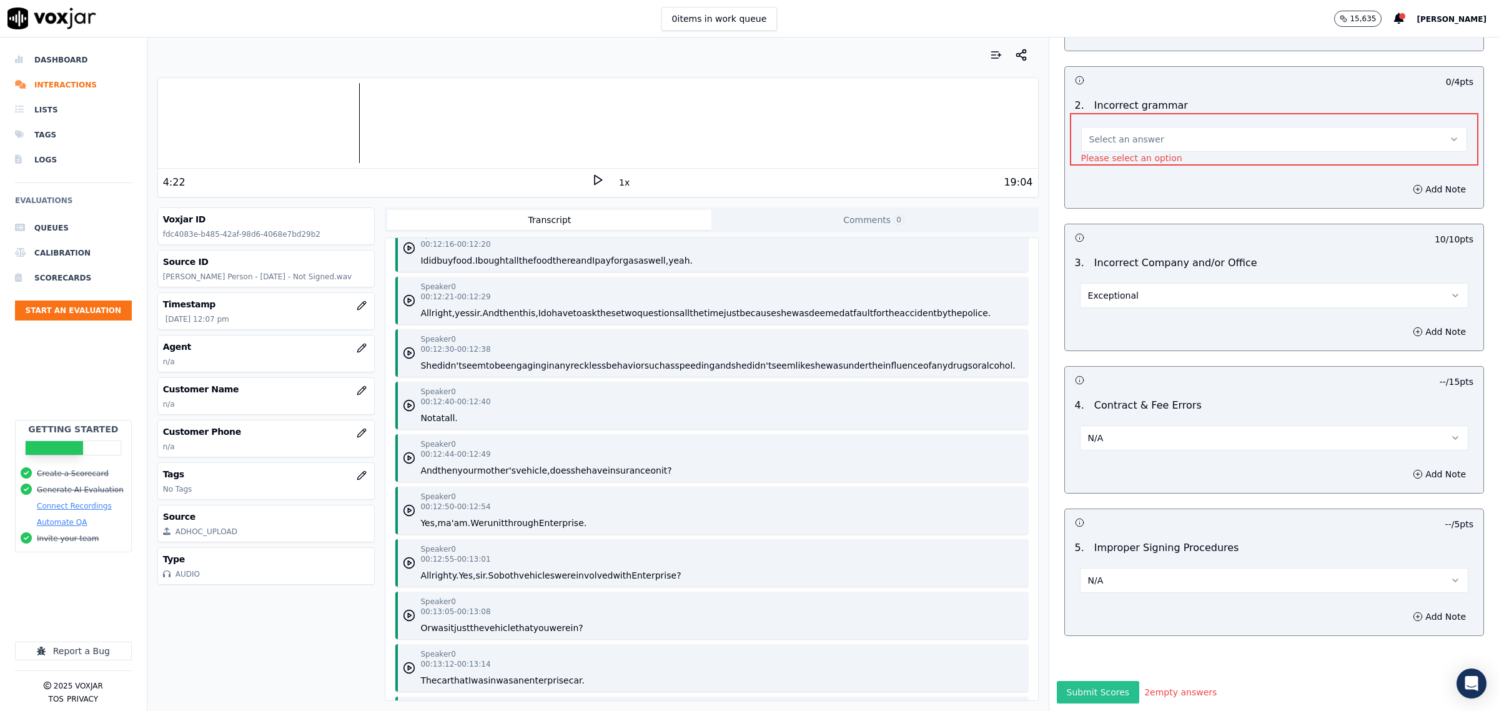
scroll to position [2466, 0]
click at [1145, 127] on button "Select an answer" at bounding box center [1274, 139] width 386 height 25
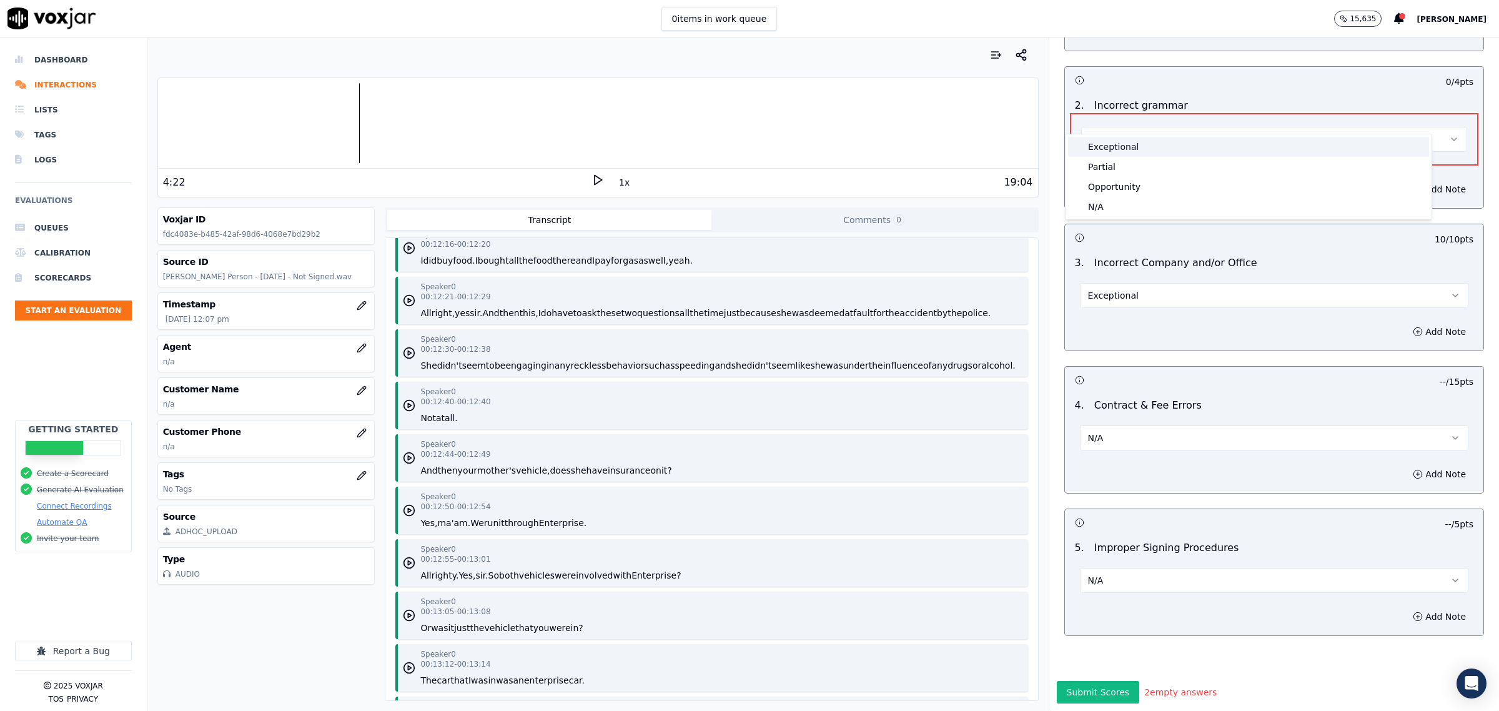
click at [1122, 147] on div "Exceptional" at bounding box center [1248, 147] width 361 height 20
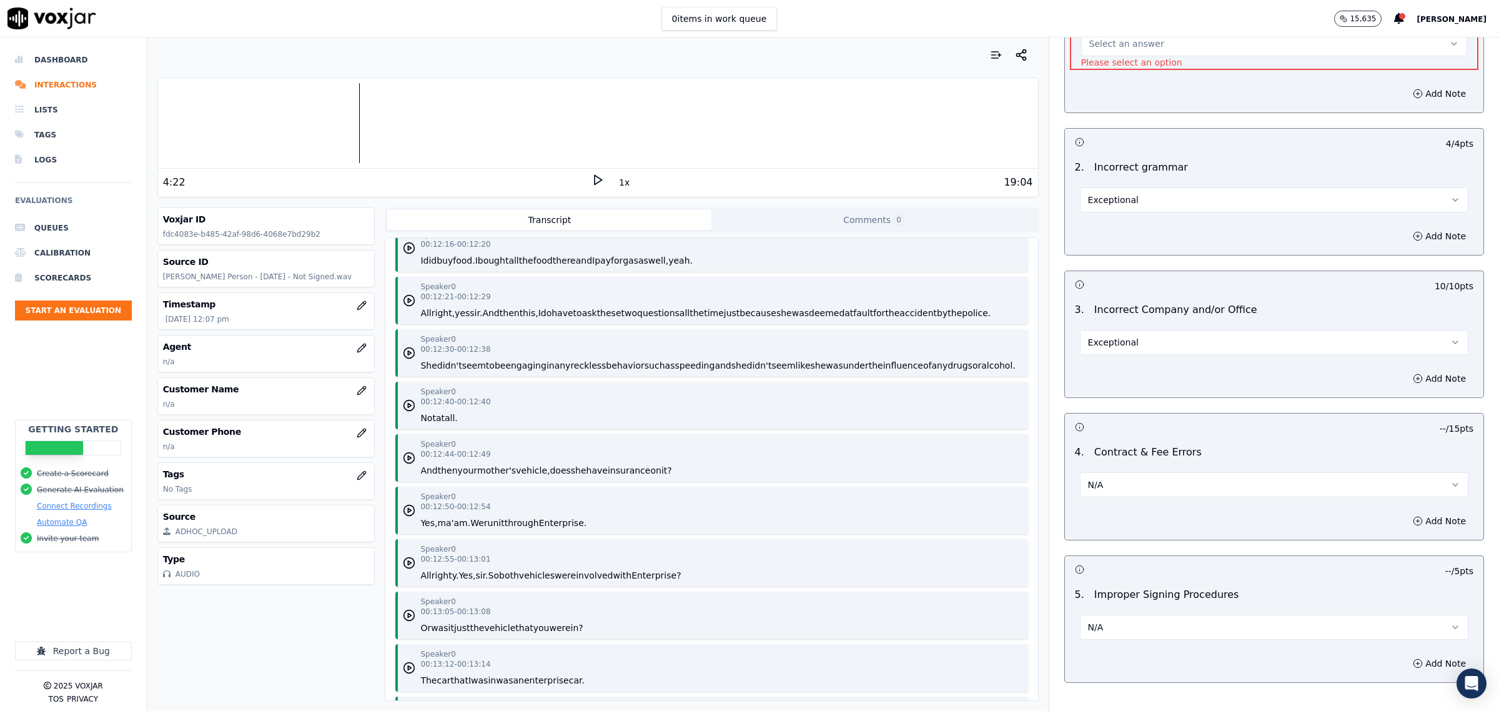
scroll to position [2154, 0]
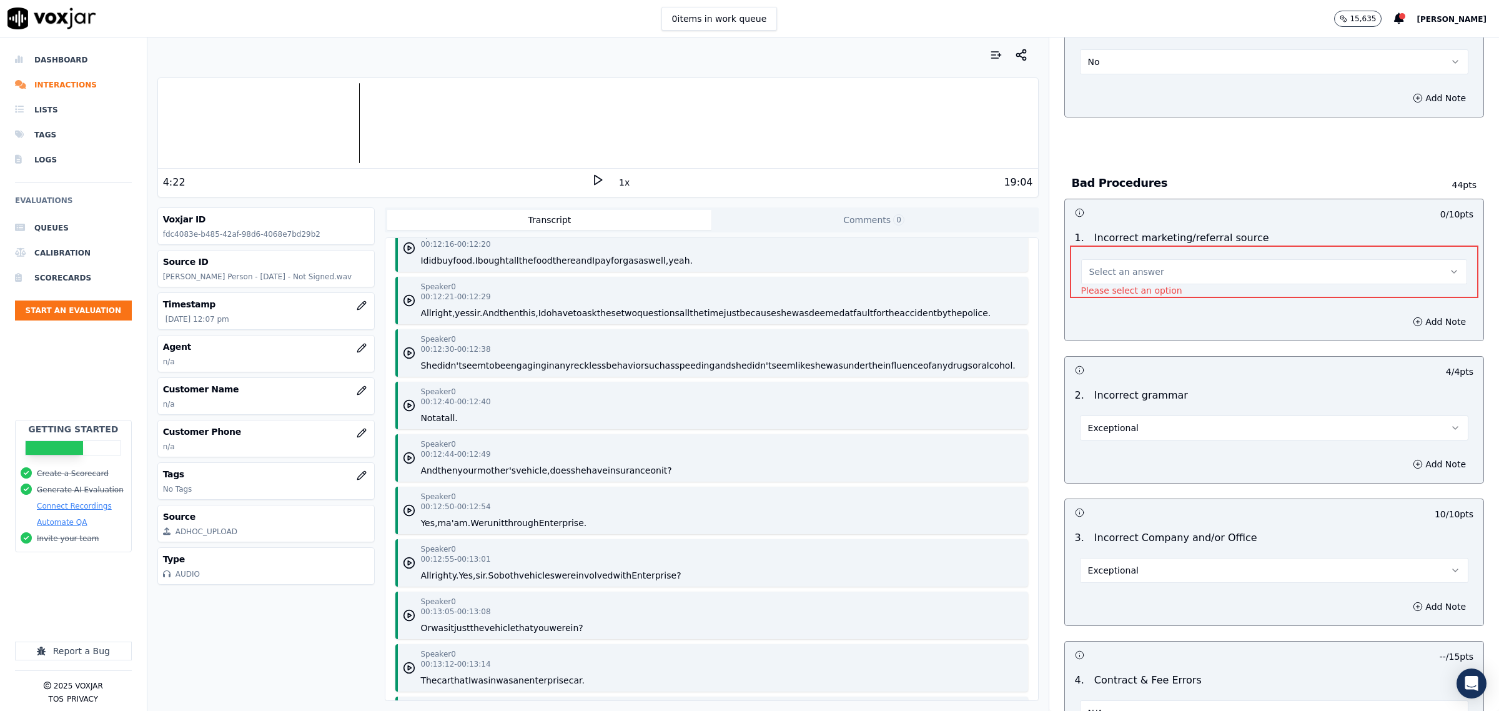
click at [1135, 274] on span "Select an answer" at bounding box center [1126, 271] width 75 height 12
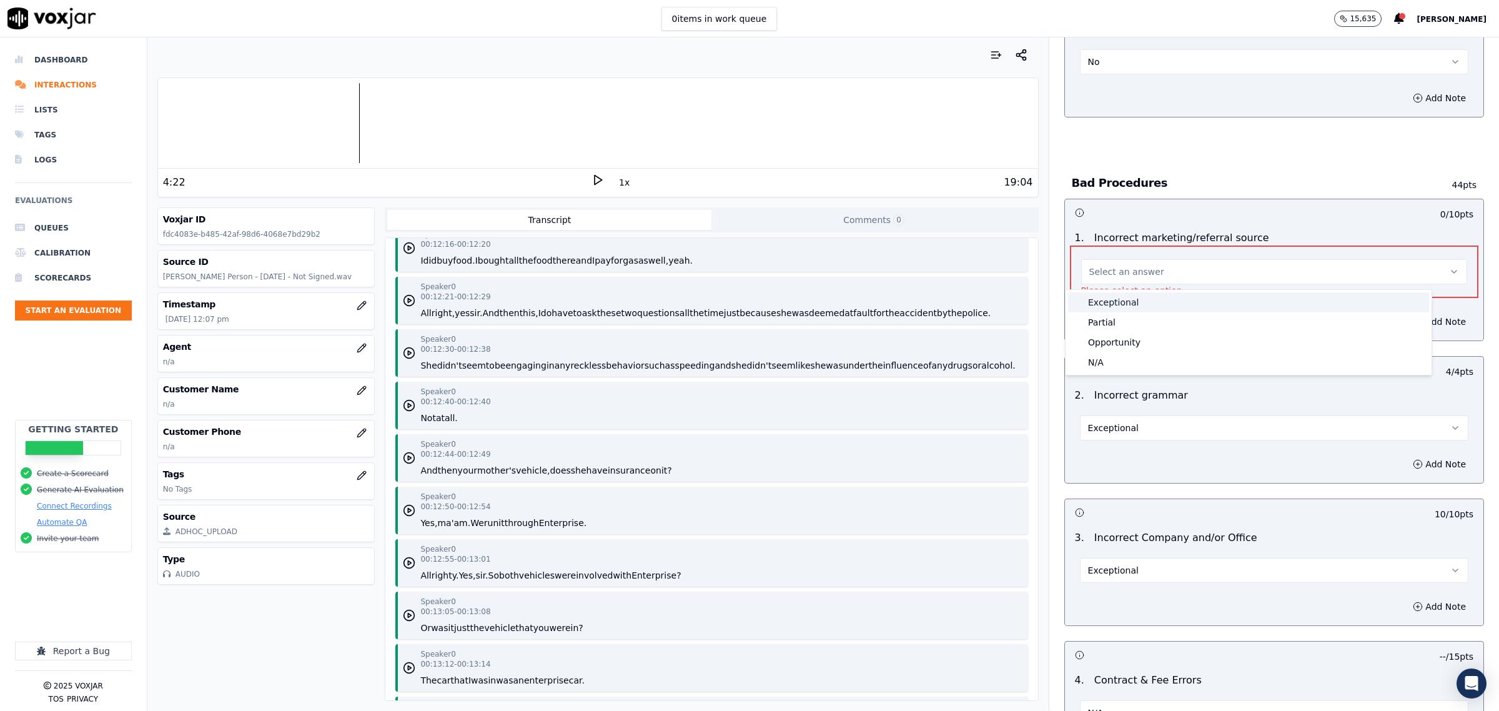
click at [1119, 306] on div "Exceptional" at bounding box center [1248, 302] width 361 height 20
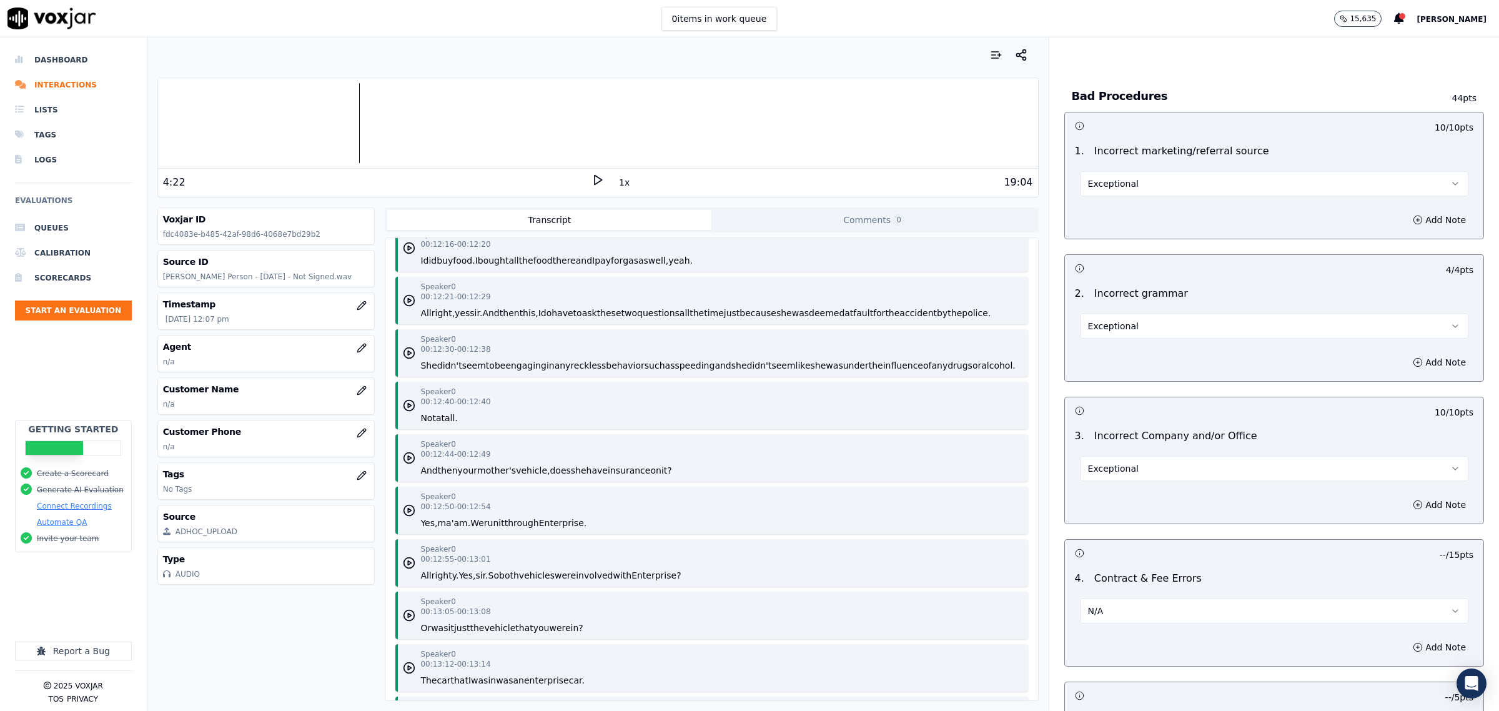
scroll to position [2452, 0]
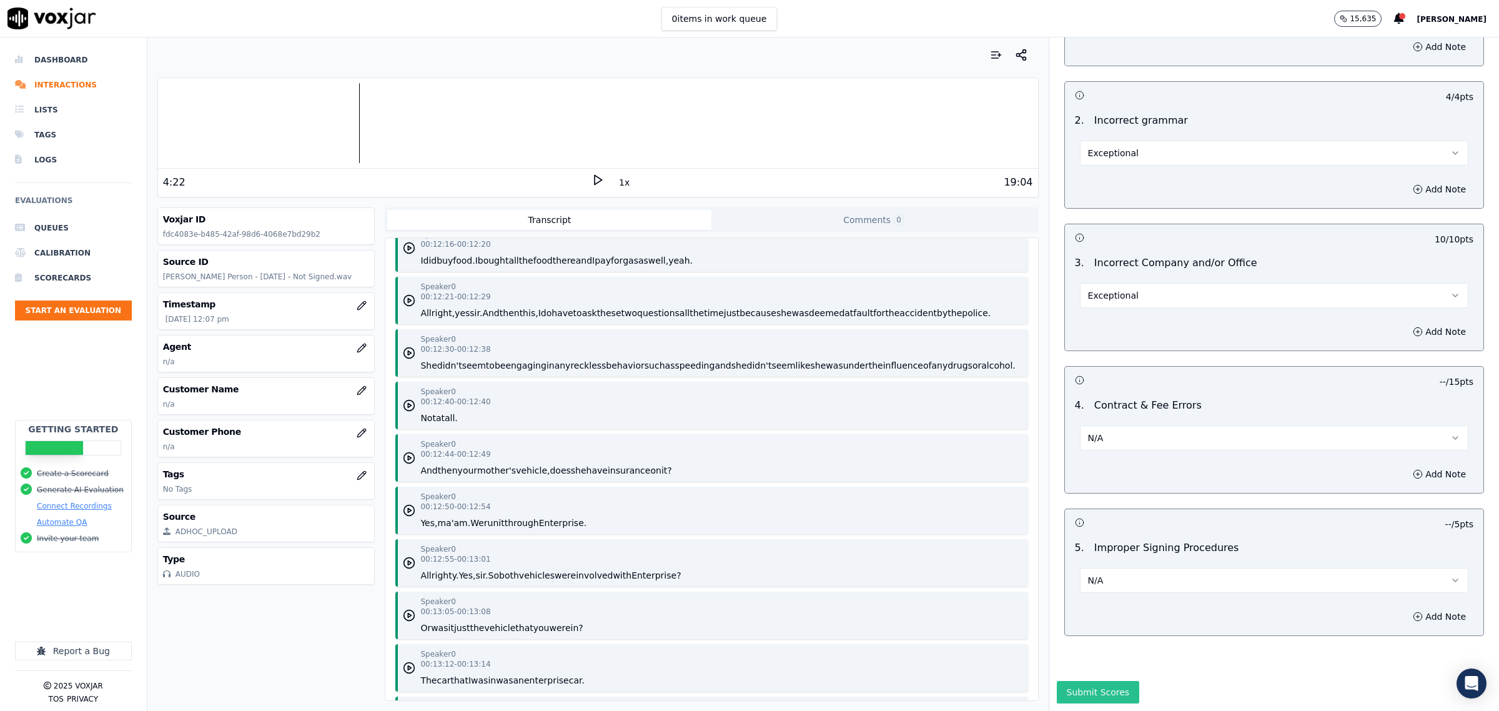
click at [1068, 681] on button "Submit Scores" at bounding box center [1098, 692] width 83 height 22
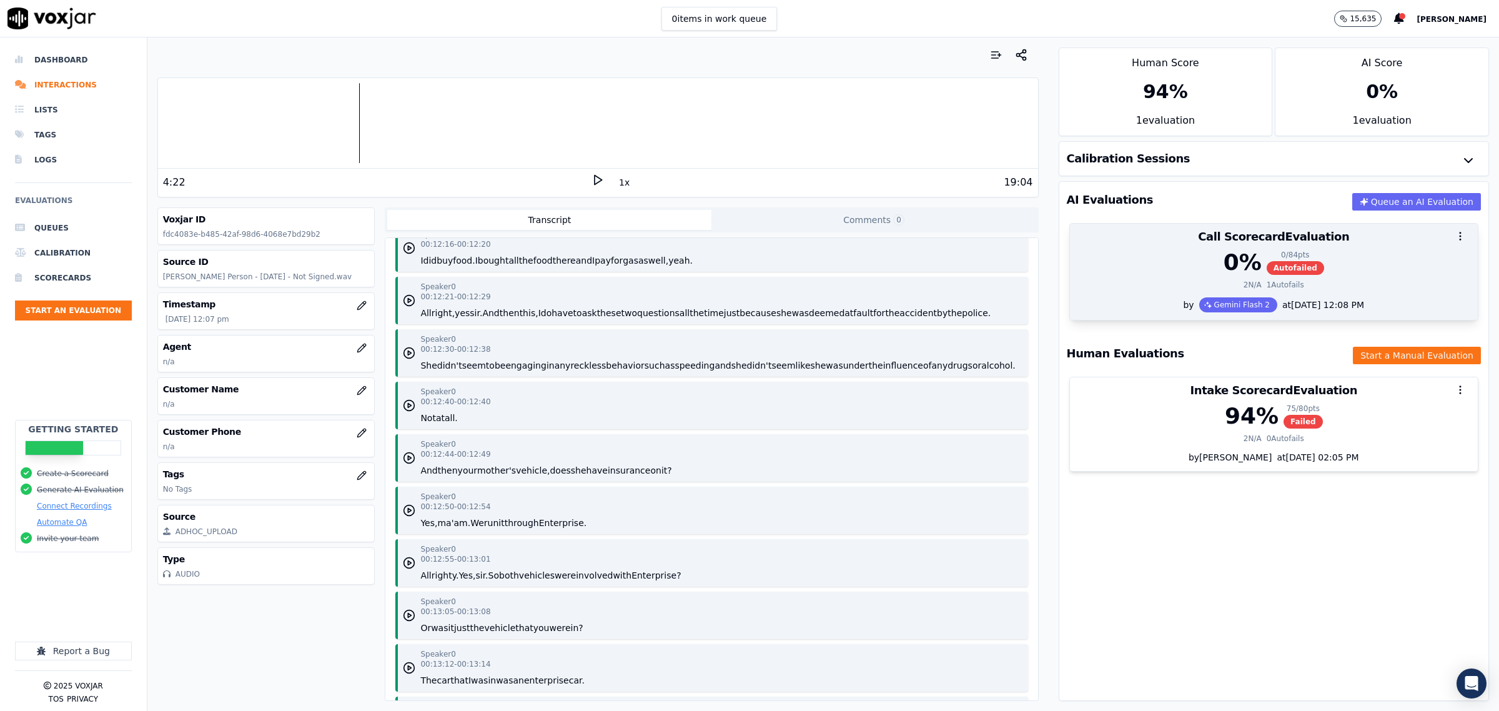
click at [1175, 270] on div "0 % 0 / 84 pts Autofailed" at bounding box center [1273, 262] width 393 height 25
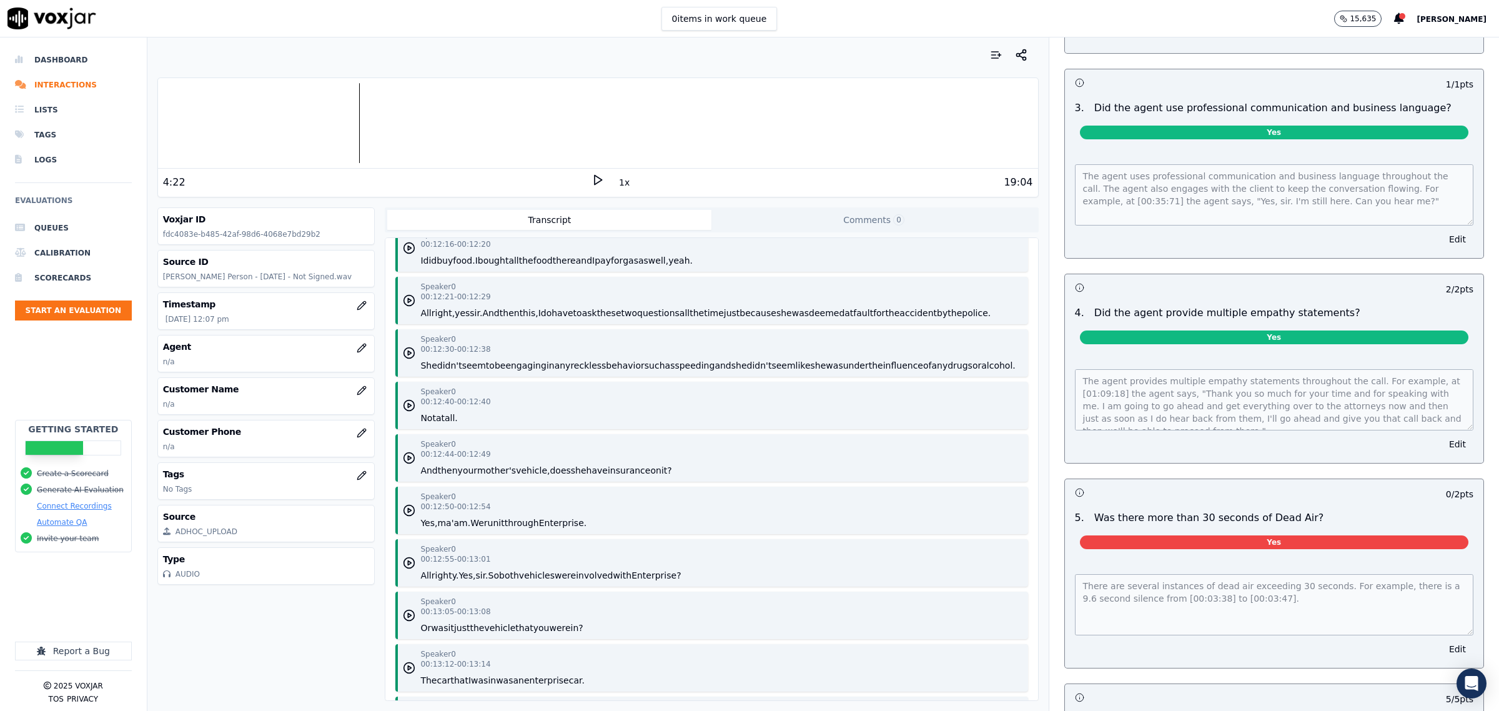
scroll to position [1249, 0]
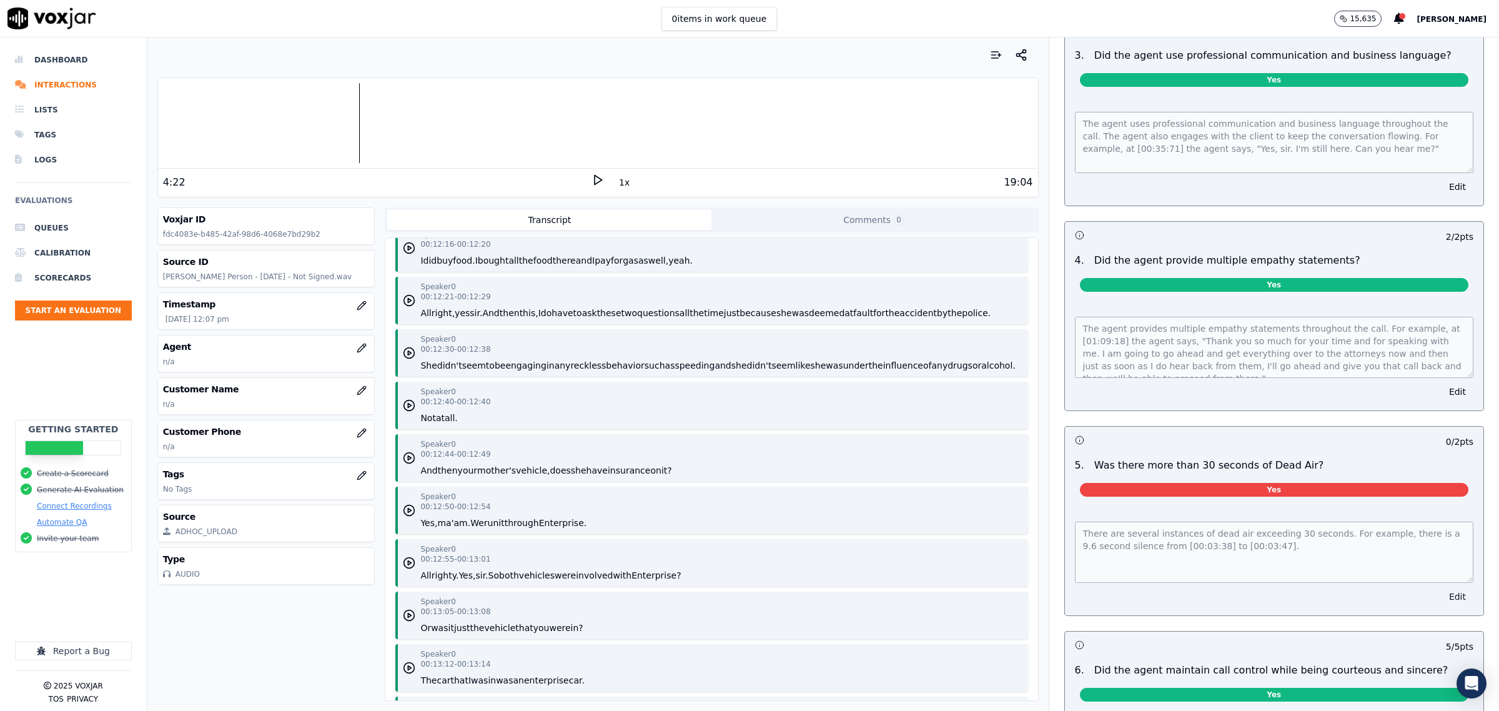
click at [1442, 588] on button "Edit" at bounding box center [1458, 596] width 32 height 17
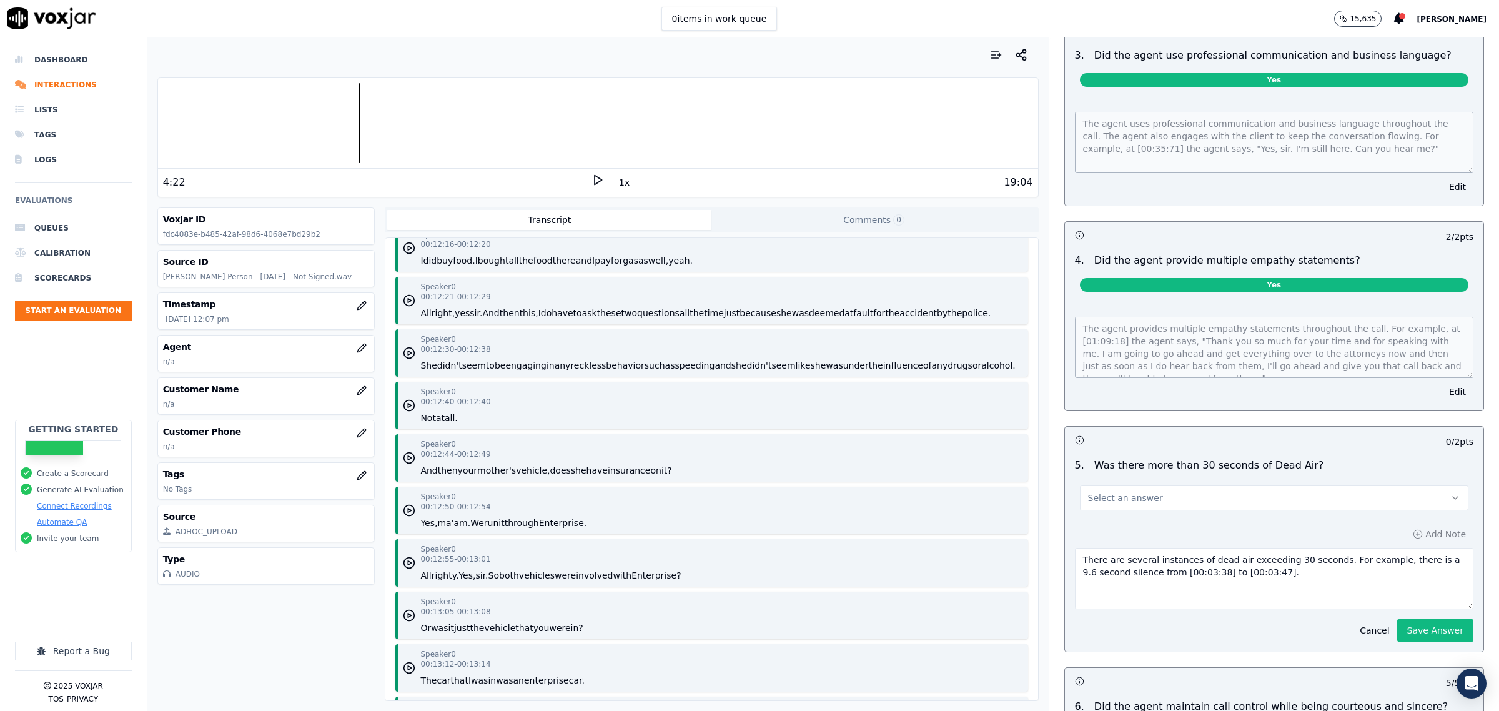
click at [1269, 492] on button "Select an answer" at bounding box center [1274, 497] width 388 height 25
click at [1115, 530] on div "No" at bounding box center [1248, 537] width 363 height 20
click at [1397, 619] on button "Save Answer" at bounding box center [1435, 630] width 76 height 22
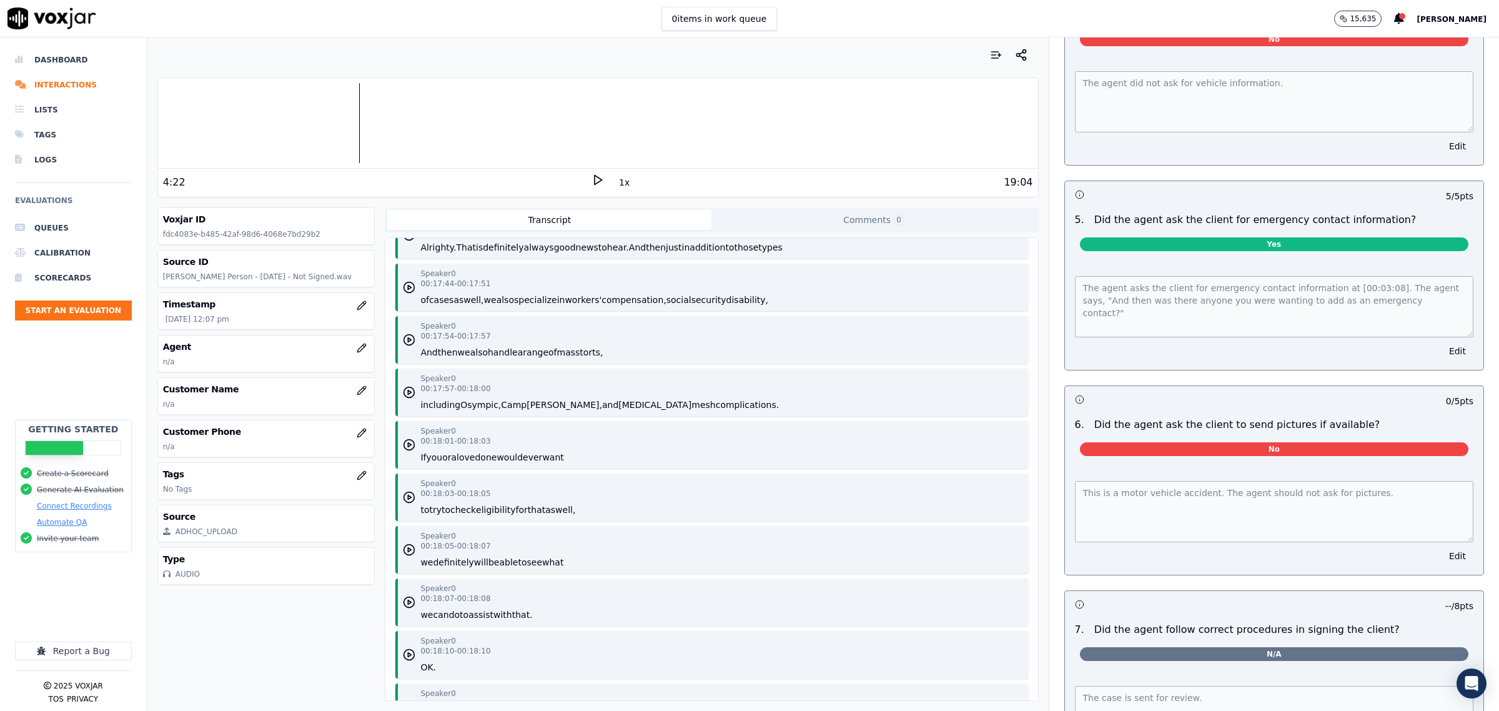
scroll to position [13897, 0]
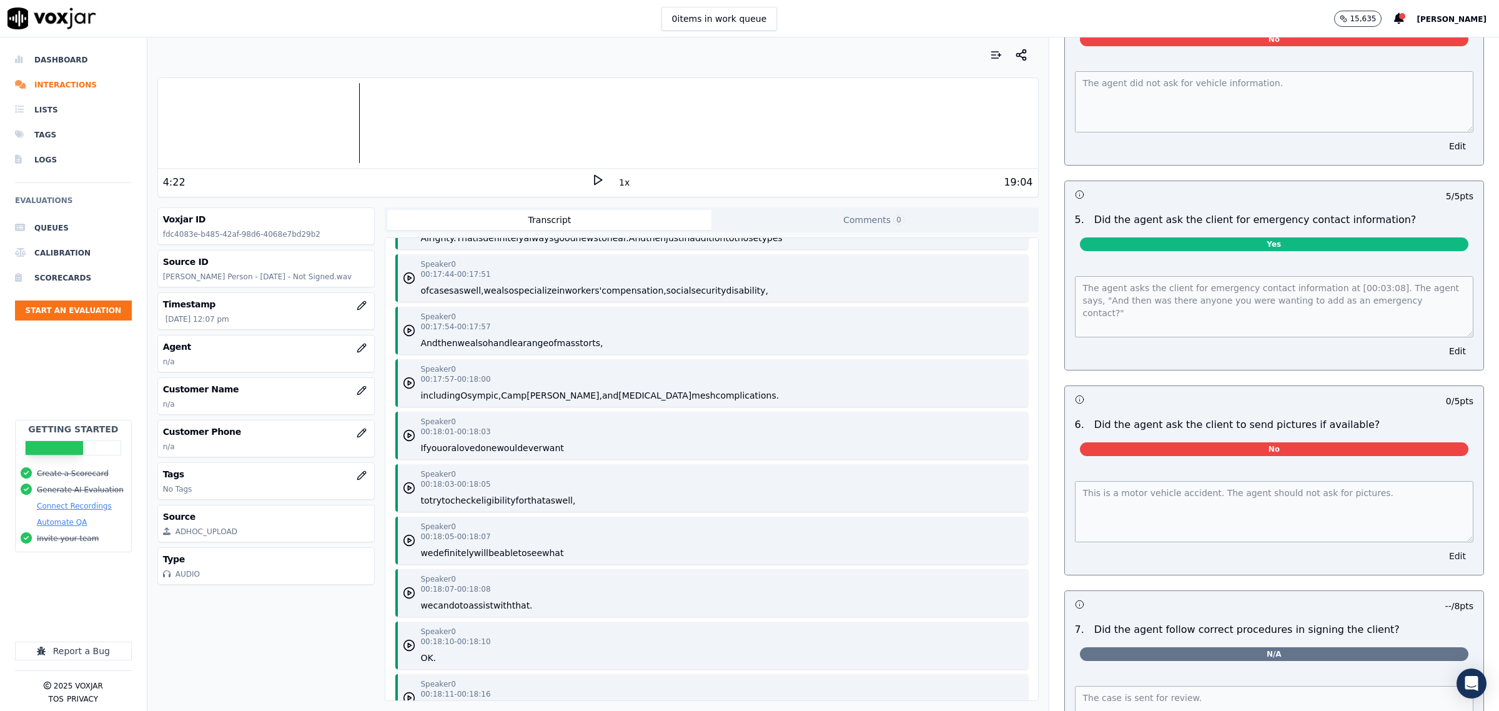
click at [1442, 553] on button "Edit" at bounding box center [1458, 555] width 32 height 17
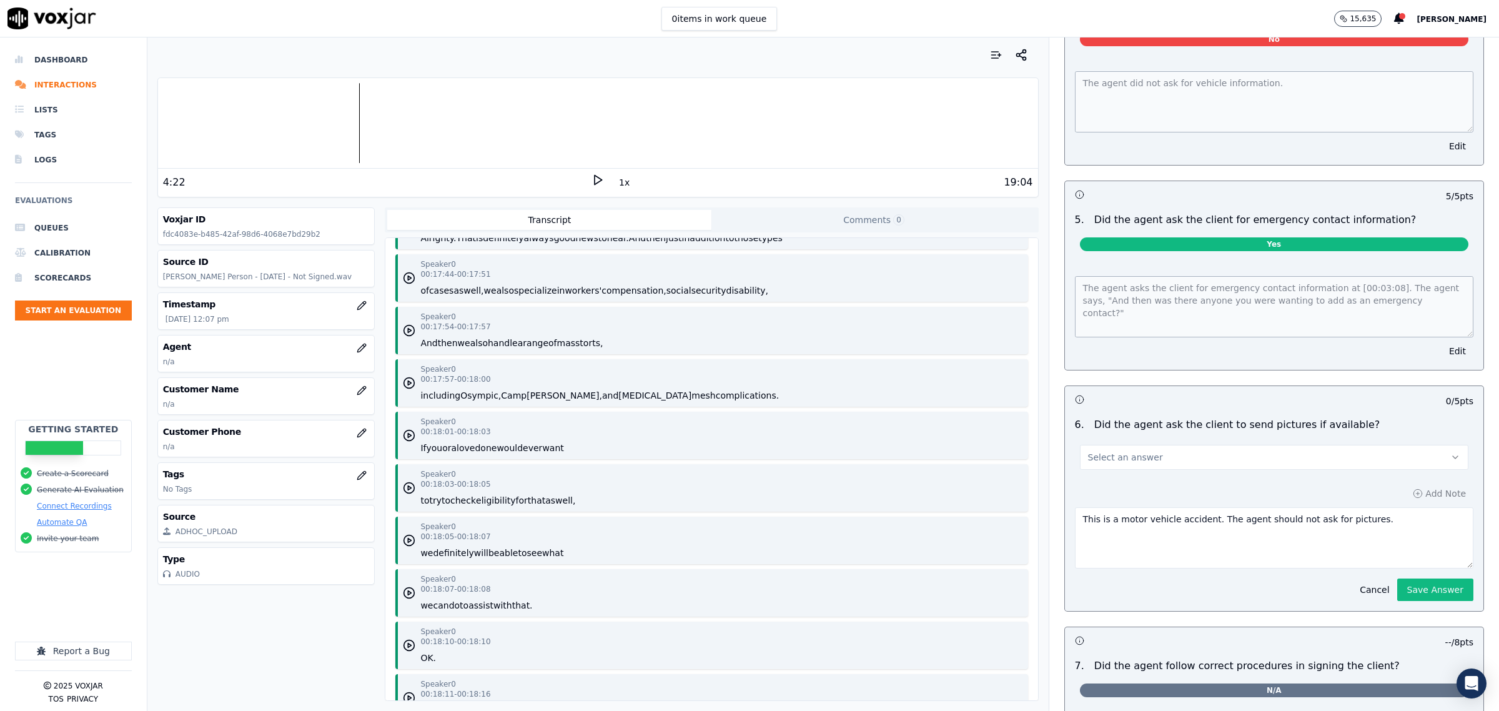
click at [1101, 448] on button "Select an answer" at bounding box center [1274, 457] width 388 height 25
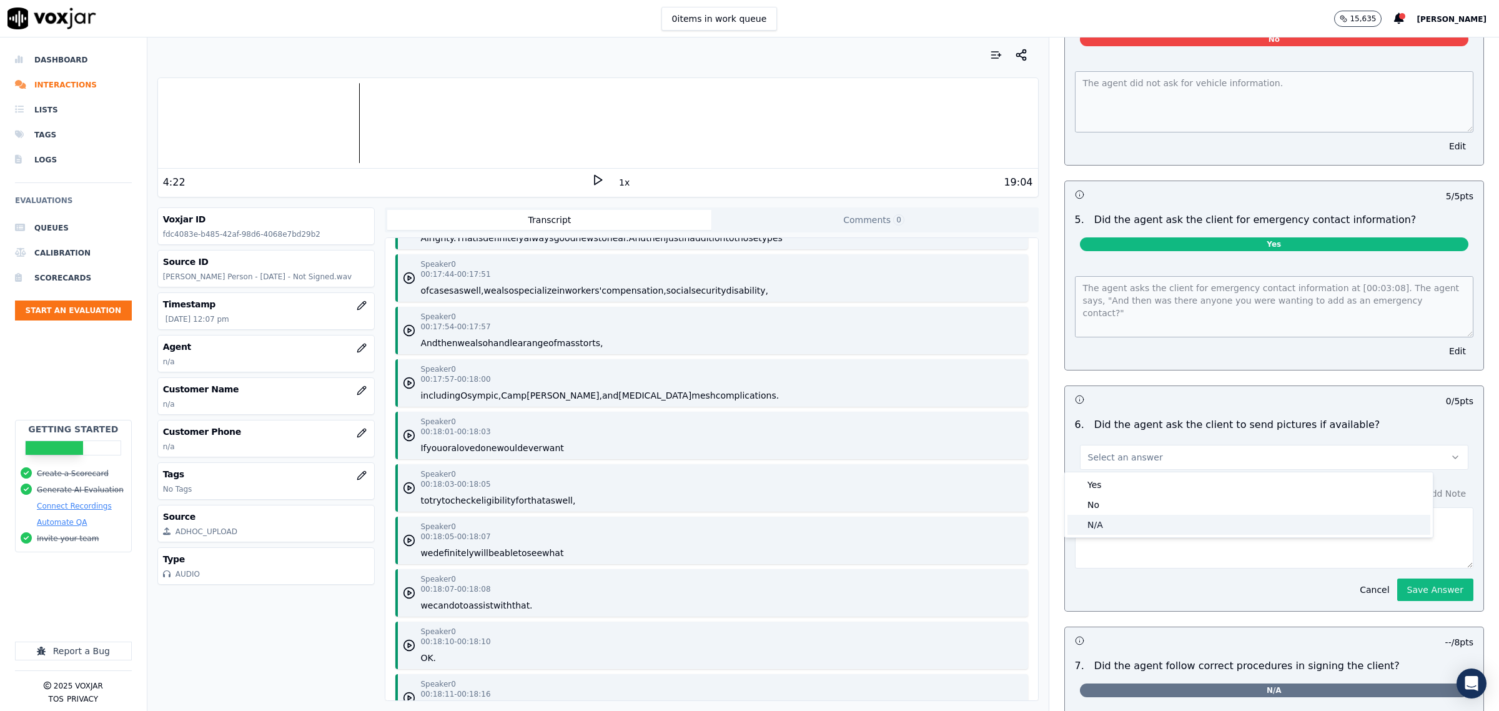
drag, startPoint x: 1106, startPoint y: 518, endPoint x: 1266, endPoint y: 543, distance: 162.5
click at [1106, 518] on div "N/A" at bounding box center [1248, 525] width 363 height 20
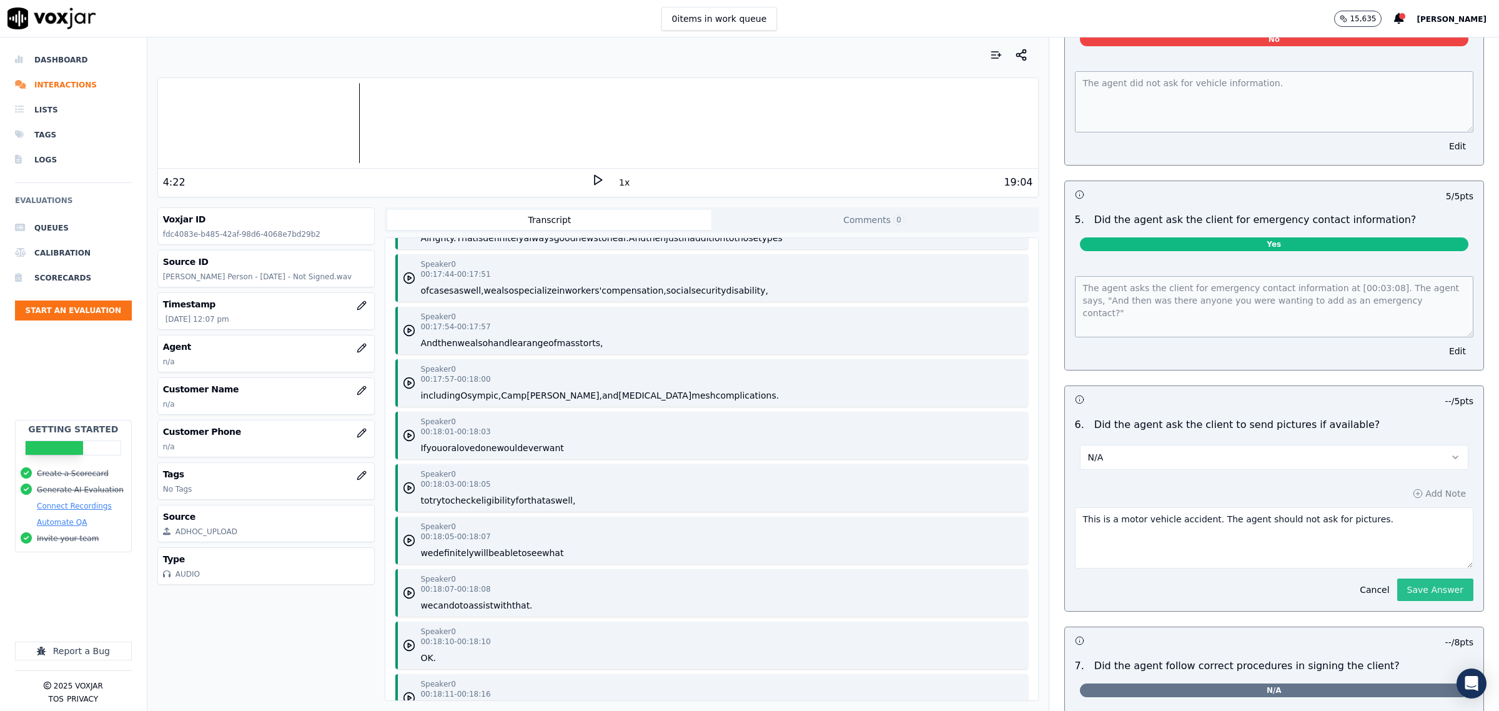
click at [1407, 592] on button "Save Answer" at bounding box center [1435, 589] width 76 height 22
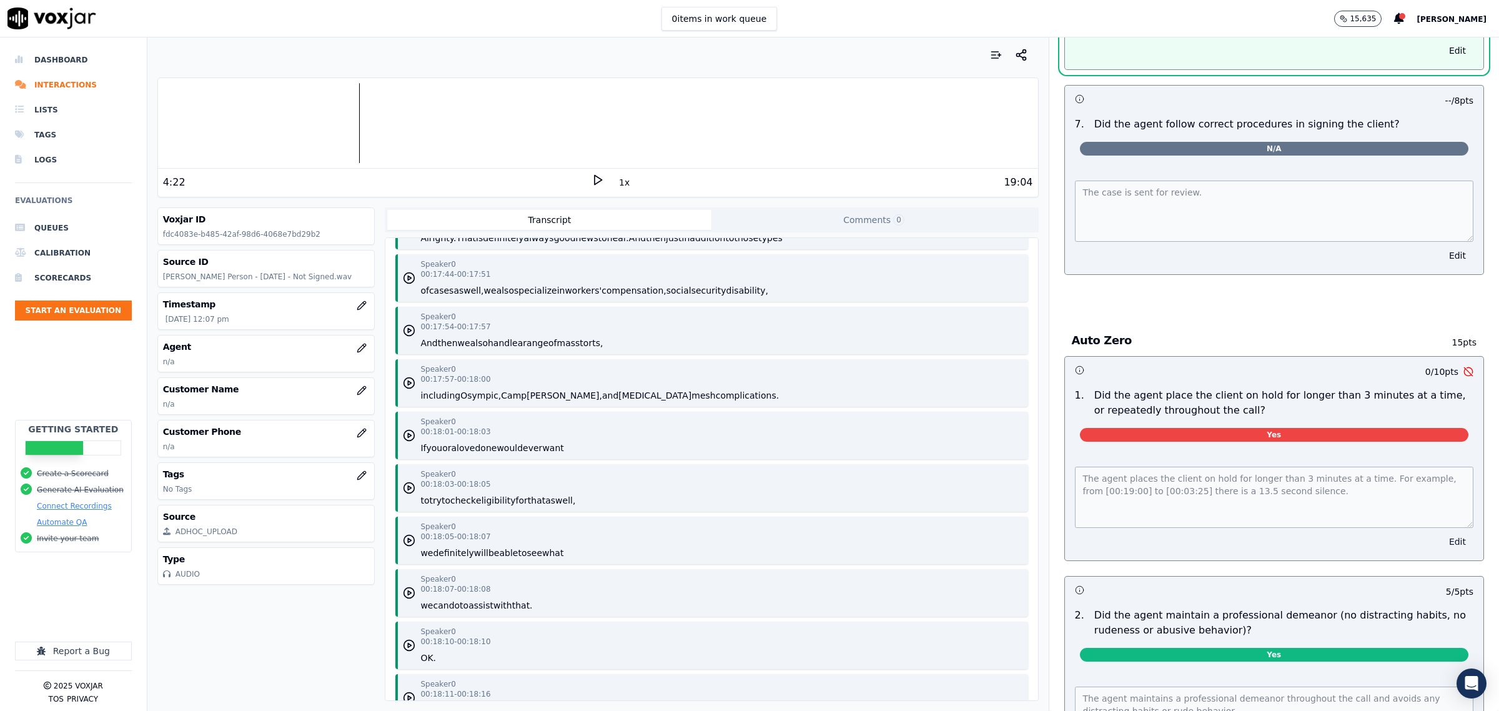
scroll to position [4235, 0]
click at [1442, 540] on button "Edit" at bounding box center [1458, 541] width 32 height 17
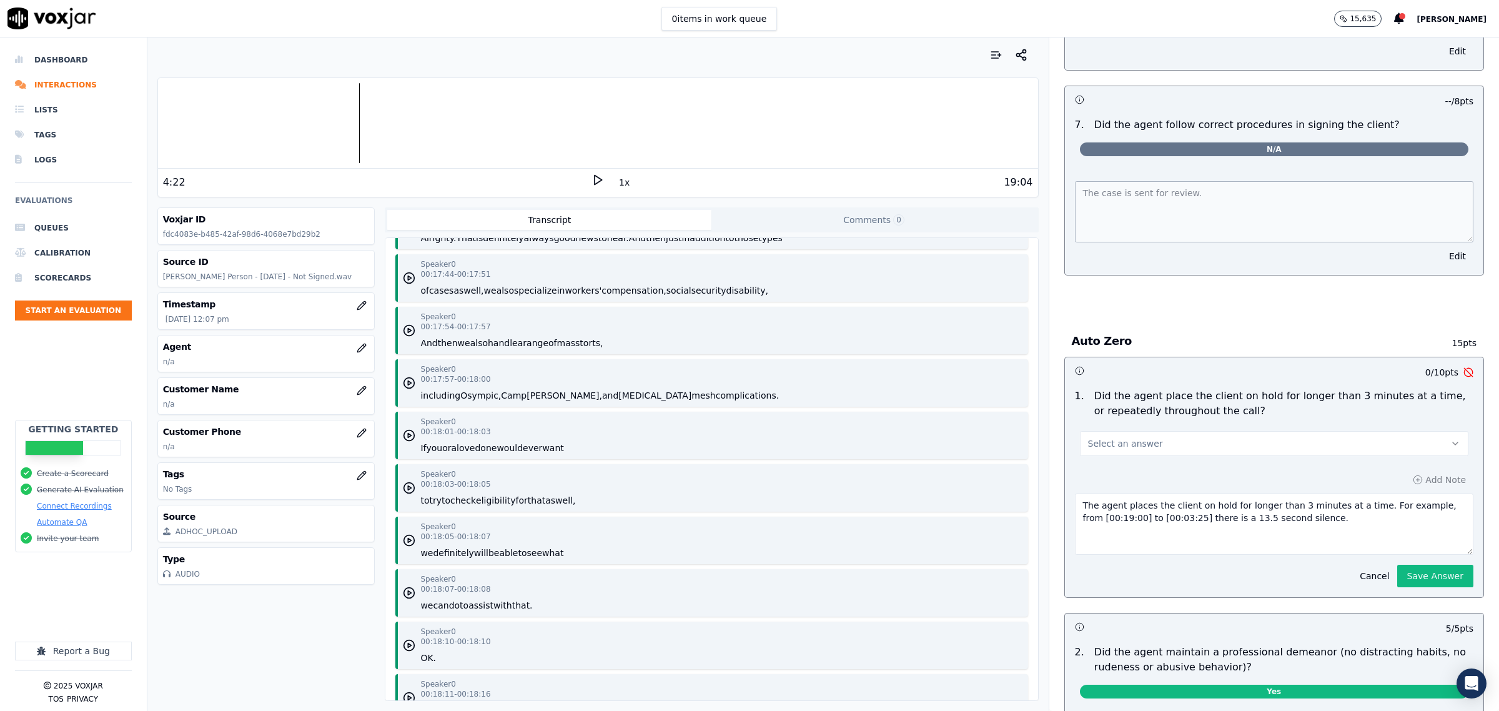
click at [1249, 431] on div "Select an answer" at bounding box center [1274, 441] width 388 height 27
drag, startPoint x: 1201, startPoint y: 450, endPoint x: 1187, endPoint y: 456, distance: 15.7
click at [1200, 450] on button "Select an answer" at bounding box center [1274, 443] width 388 height 25
click at [1115, 493] on div "No" at bounding box center [1248, 493] width 363 height 20
click at [1408, 575] on button "Save Answer" at bounding box center [1435, 576] width 76 height 22
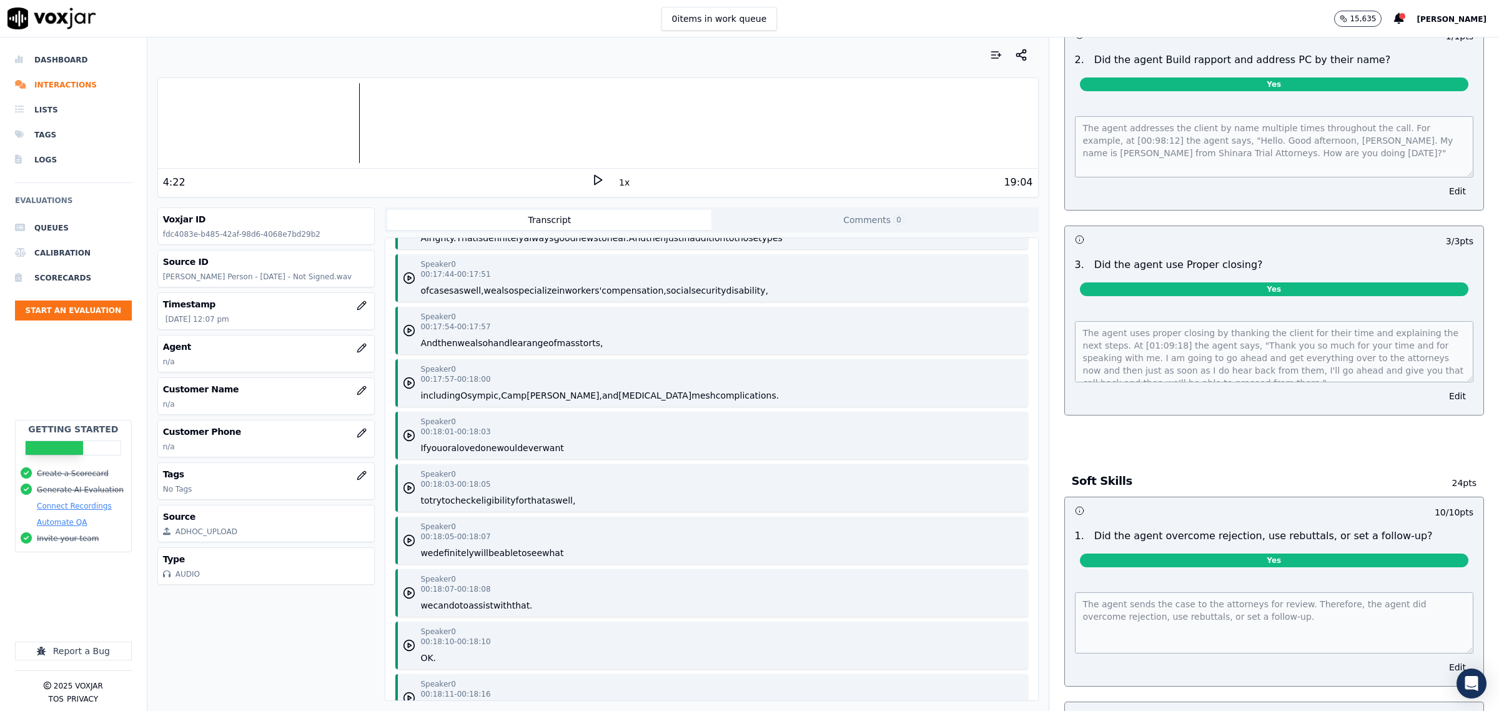
scroll to position [0, 0]
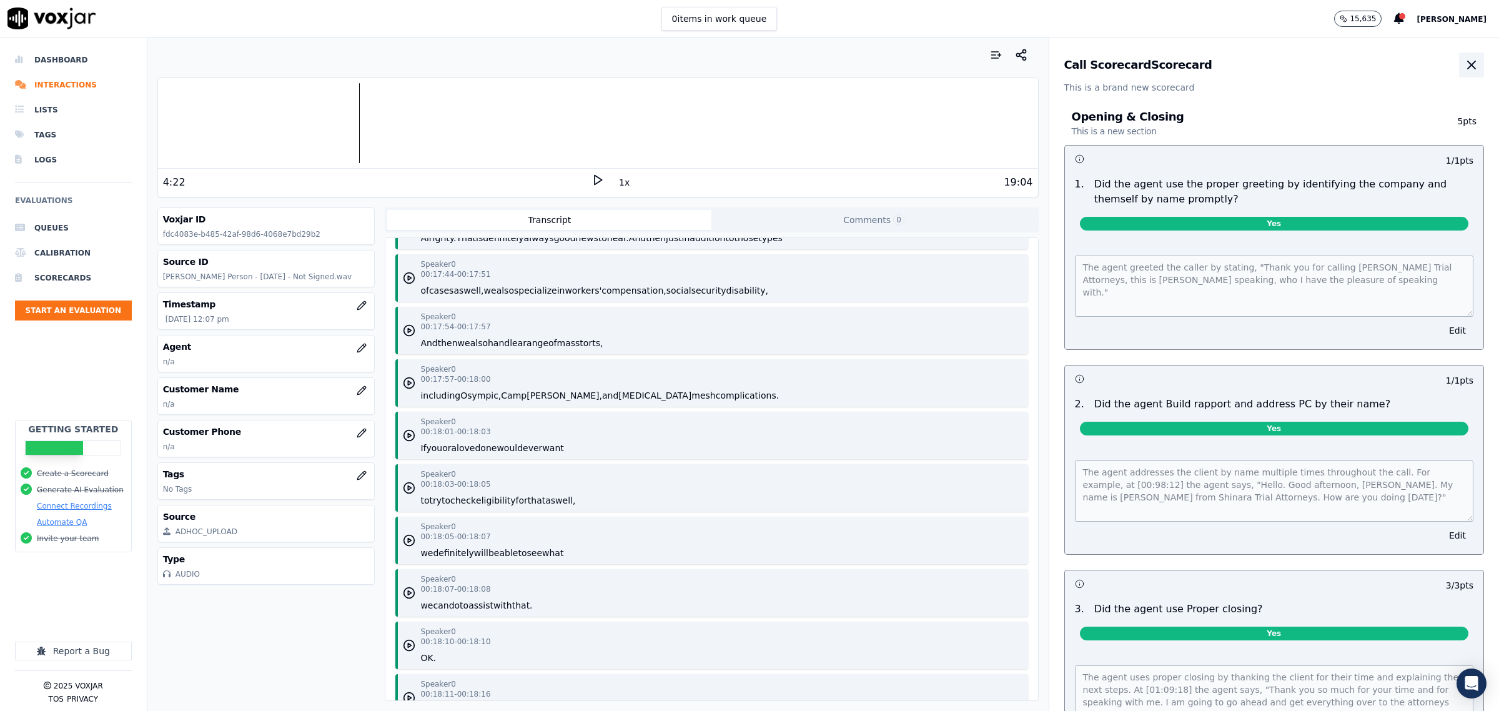
click at [1464, 66] on icon "button" at bounding box center [1471, 64] width 15 height 15
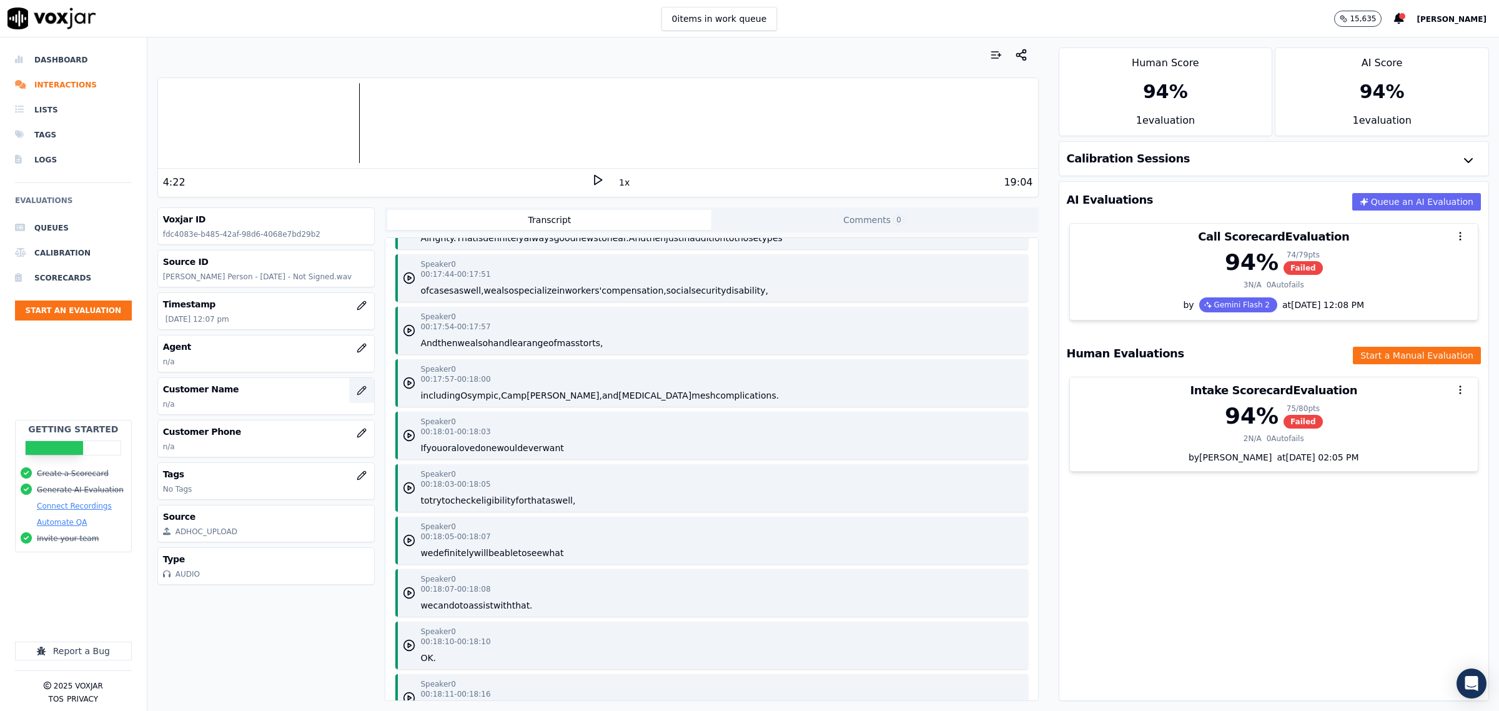
click at [357, 395] on icon "button" at bounding box center [362, 390] width 10 height 10
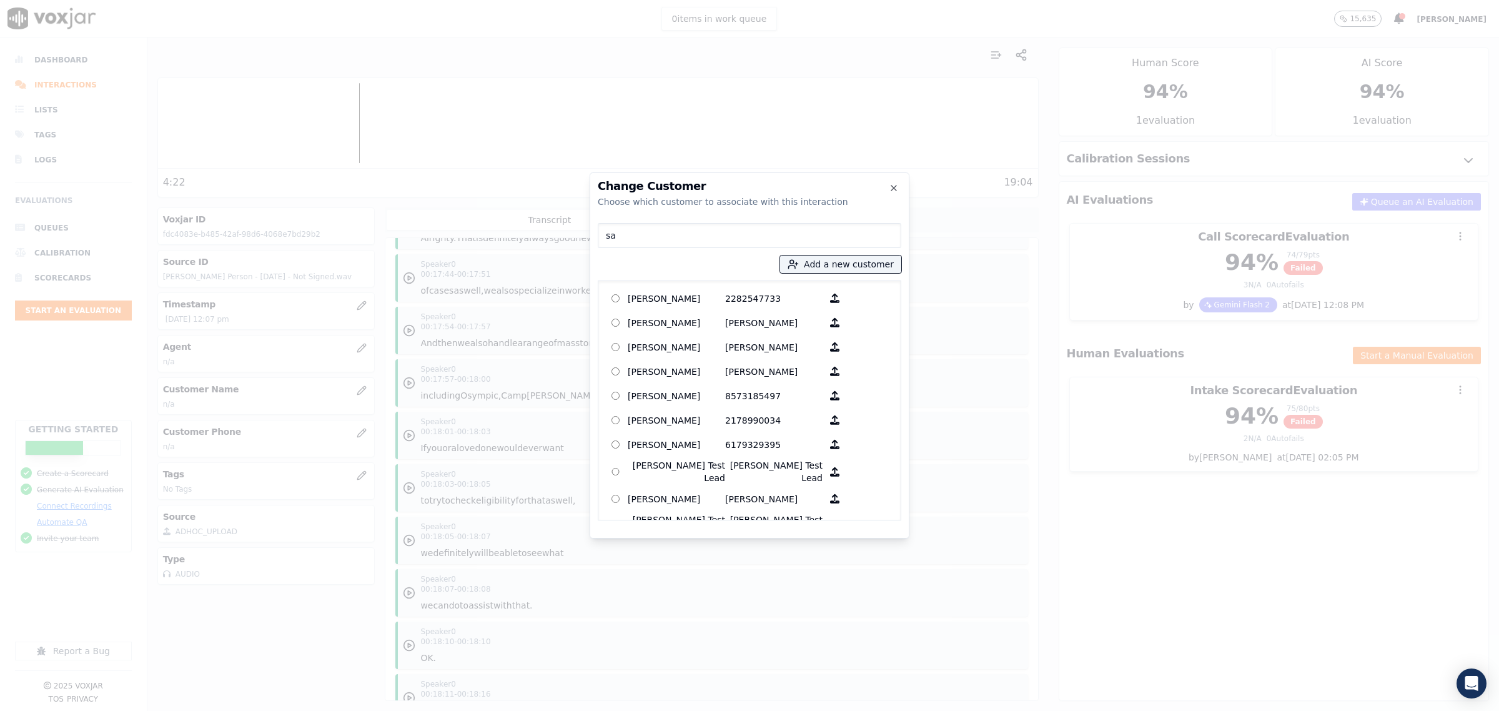
type input "s"
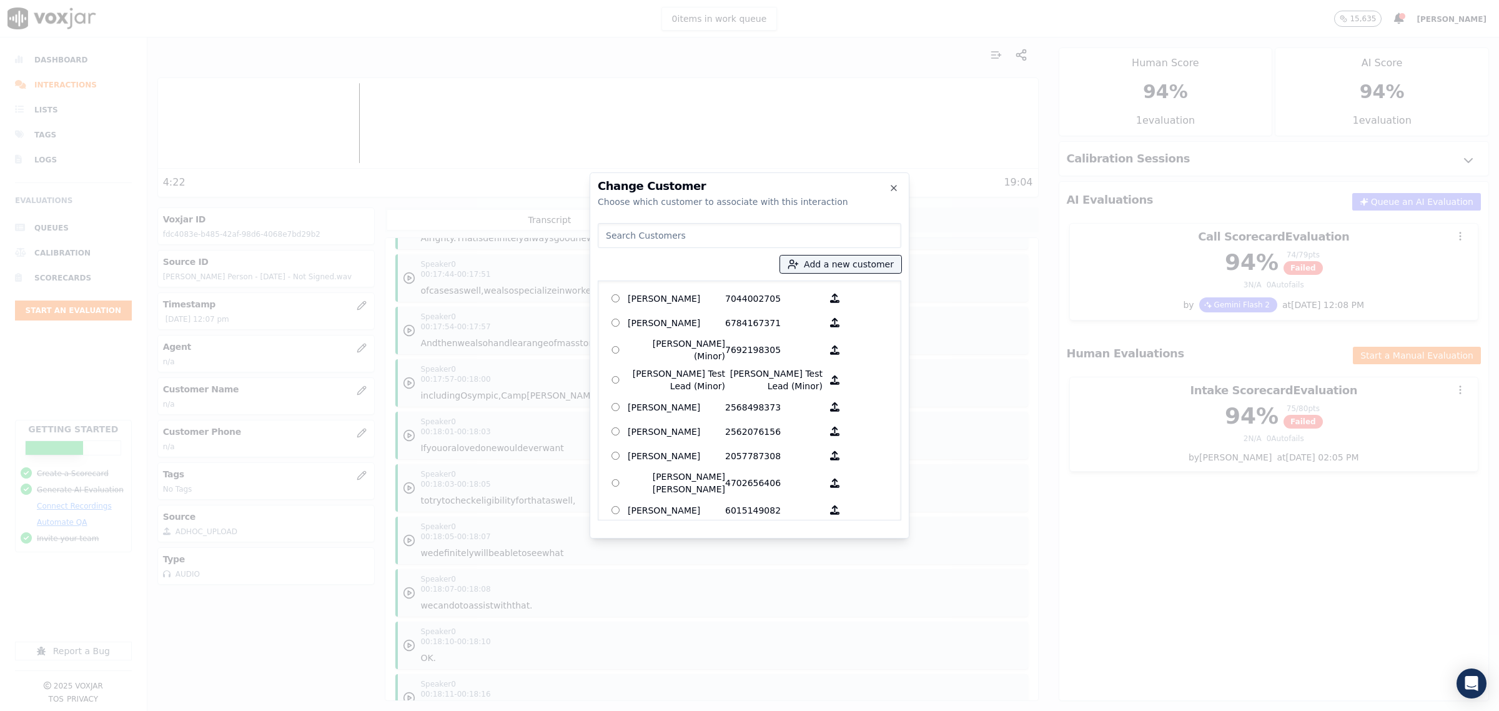
click at [639, 236] on input at bounding box center [750, 235] width 304 height 25
click at [810, 262] on button "Add a new customer" at bounding box center [840, 263] width 121 height 17
type input "Romelle H Person"
click at [789, 363] on input "Add a New Customer" at bounding box center [845, 361] width 164 height 20
type input "3147570437"
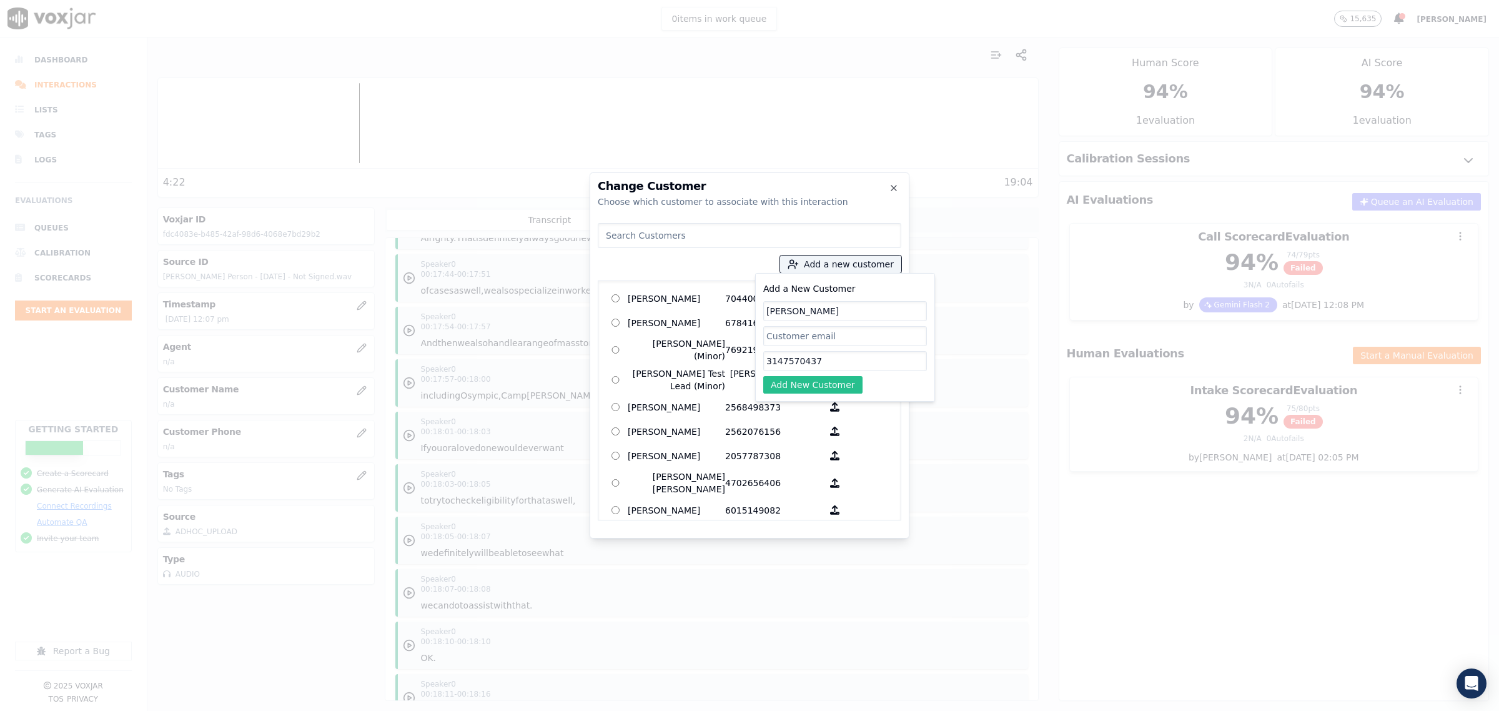
click at [797, 382] on button "Add New Customer" at bounding box center [812, 384] width 99 height 17
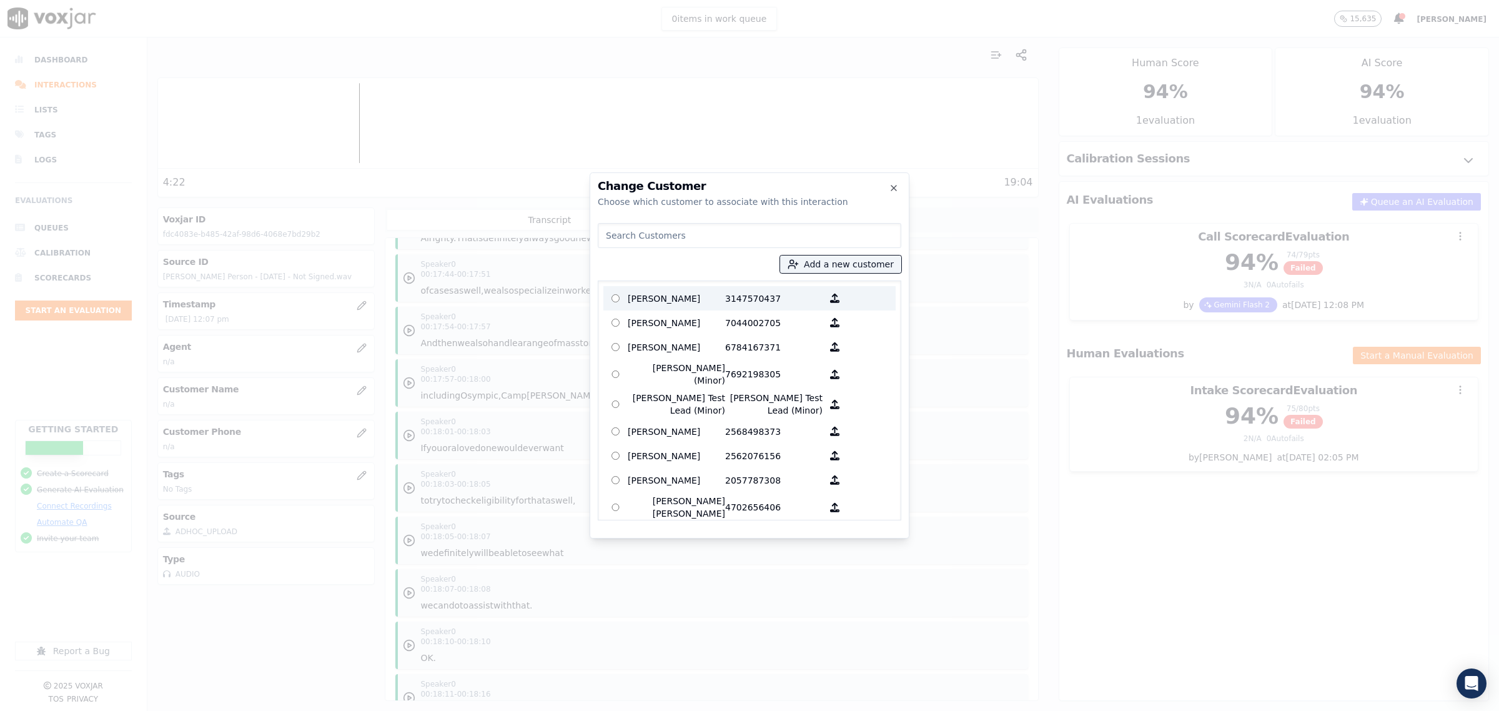
click at [666, 298] on p "Romelle H Person" at bounding box center [676, 298] width 97 height 19
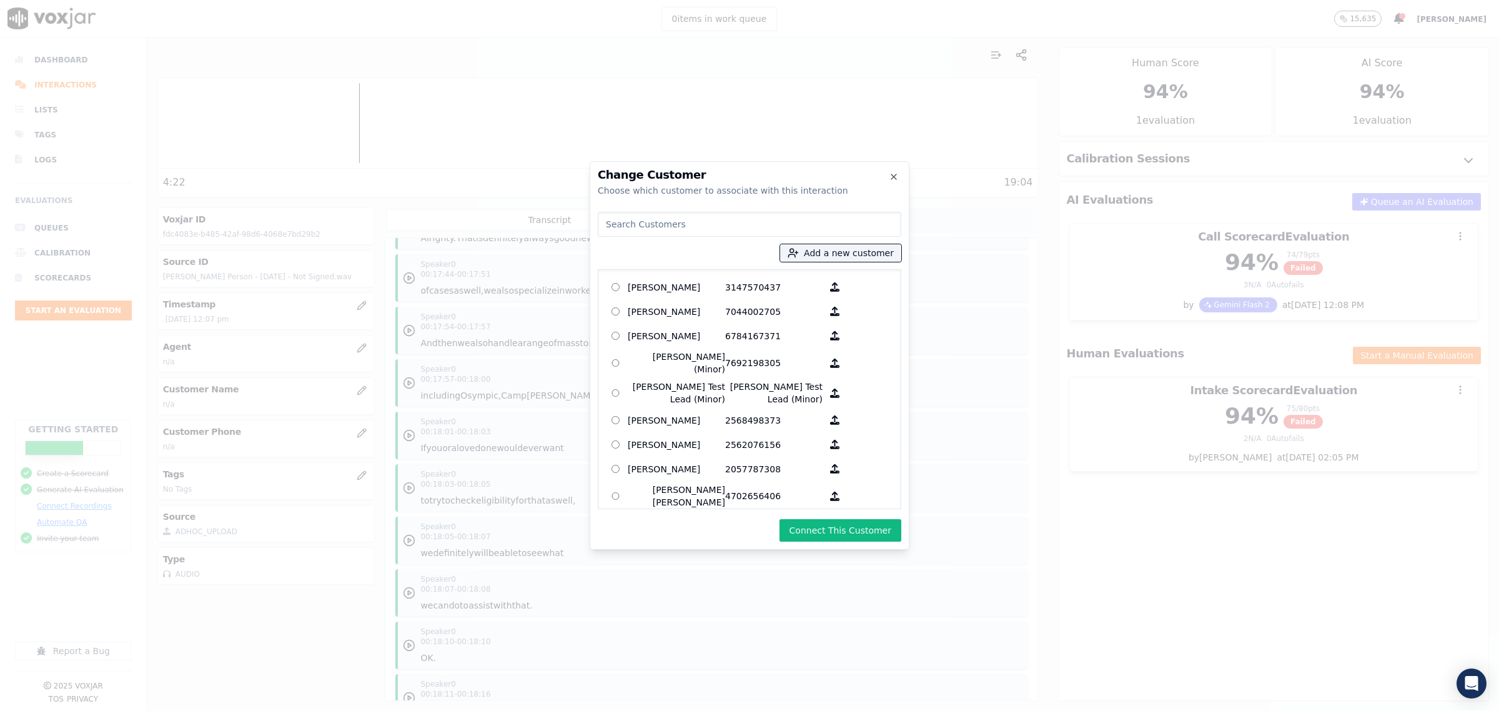
drag, startPoint x: 854, startPoint y: 532, endPoint x: 856, endPoint y: 507, distance: 24.5
click at [853, 532] on button "Connect This Customer" at bounding box center [840, 530] width 122 height 22
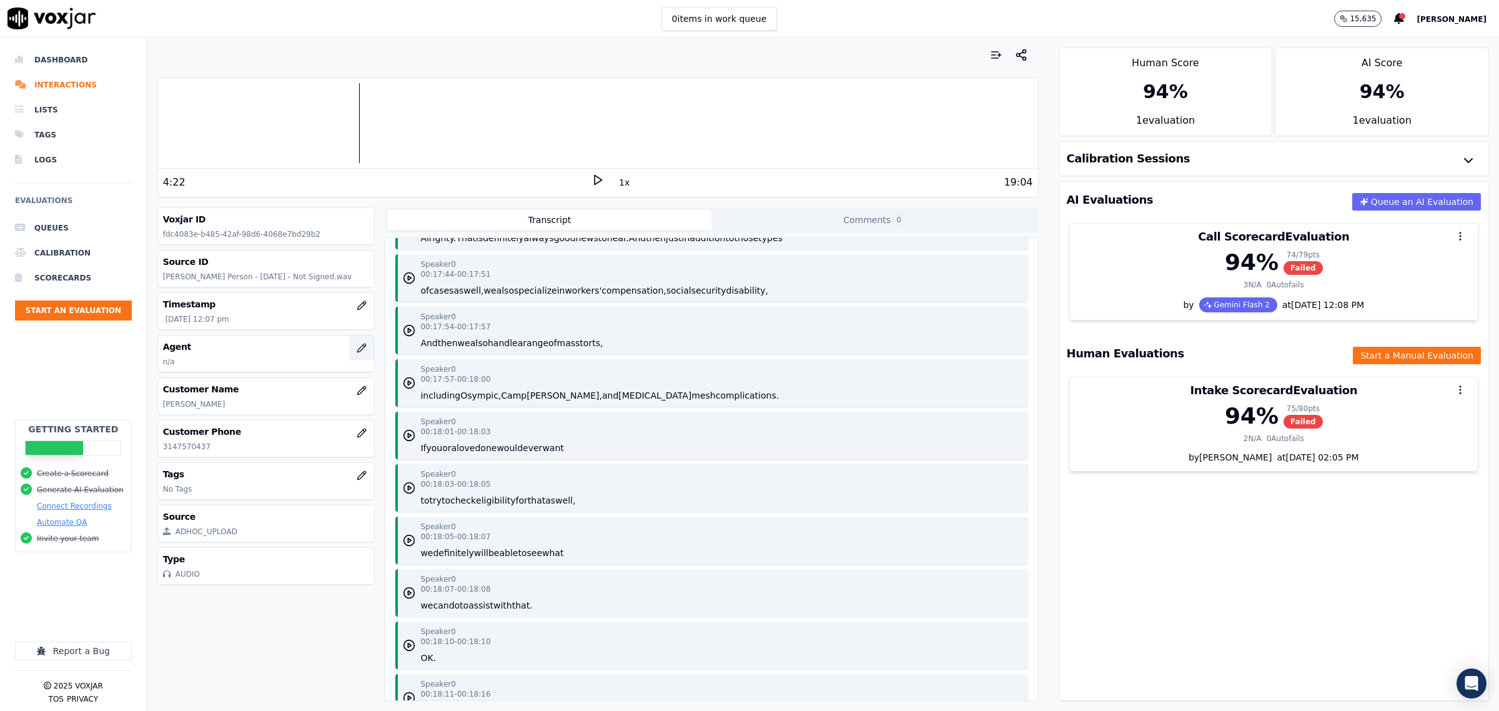
click at [357, 353] on icon "button" at bounding box center [362, 348] width 10 height 10
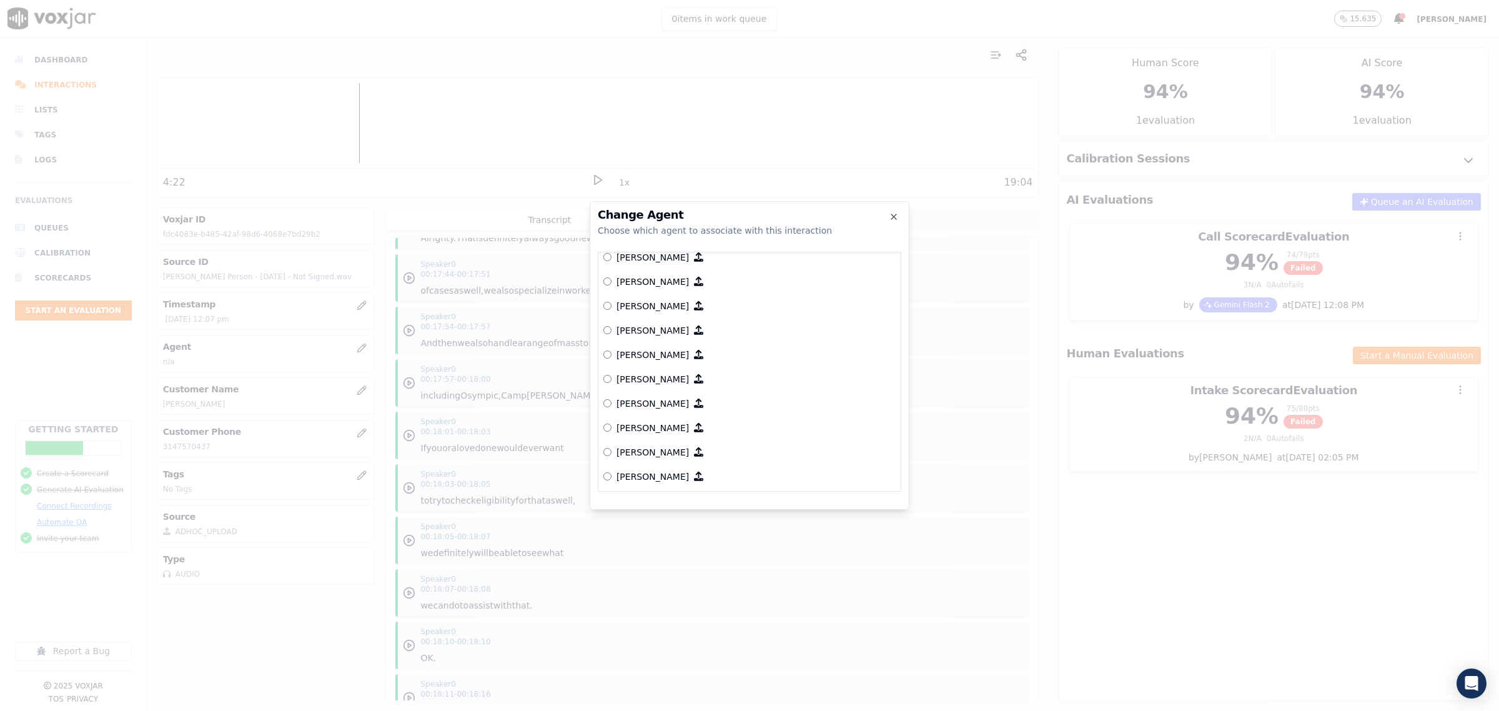
scroll to position [2558, 0]
click at [638, 264] on p "[PERSON_NAME]" at bounding box center [652, 270] width 72 height 12
click at [857, 503] on button "Connect This Agent" at bounding box center [849, 501] width 106 height 22
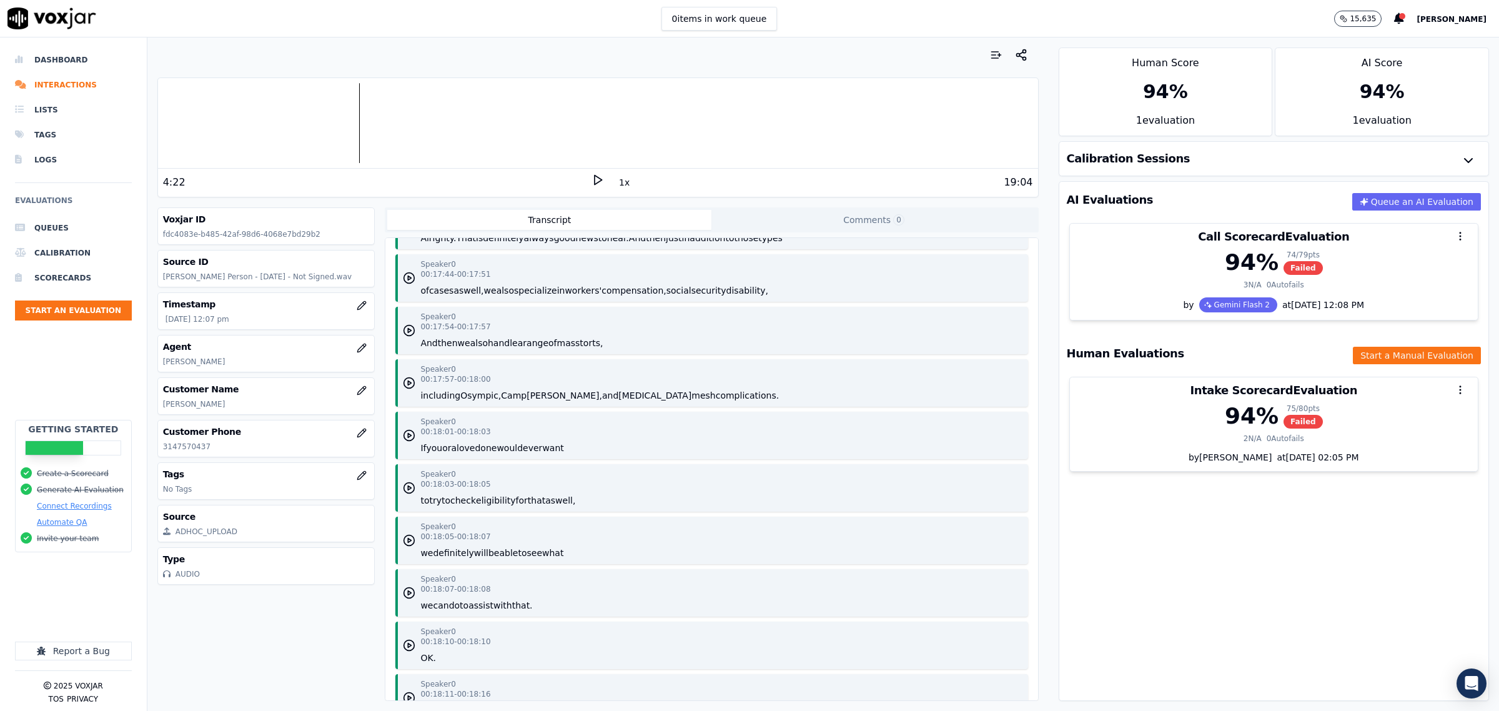
drag, startPoint x: 234, startPoint y: 412, endPoint x: 161, endPoint y: 416, distance: 73.2
click at [161, 414] on div "Customer Name Romelle H Person" at bounding box center [266, 396] width 217 height 36
copy p "Romelle H Person"
drag, startPoint x: 283, startPoint y: 276, endPoint x: 301, endPoint y: 280, distance: 18.5
click at [301, 280] on p "Sarah Oestrike - Romelle H Person - 9.2.25 - Not Signed.wav" at bounding box center [266, 277] width 207 height 10
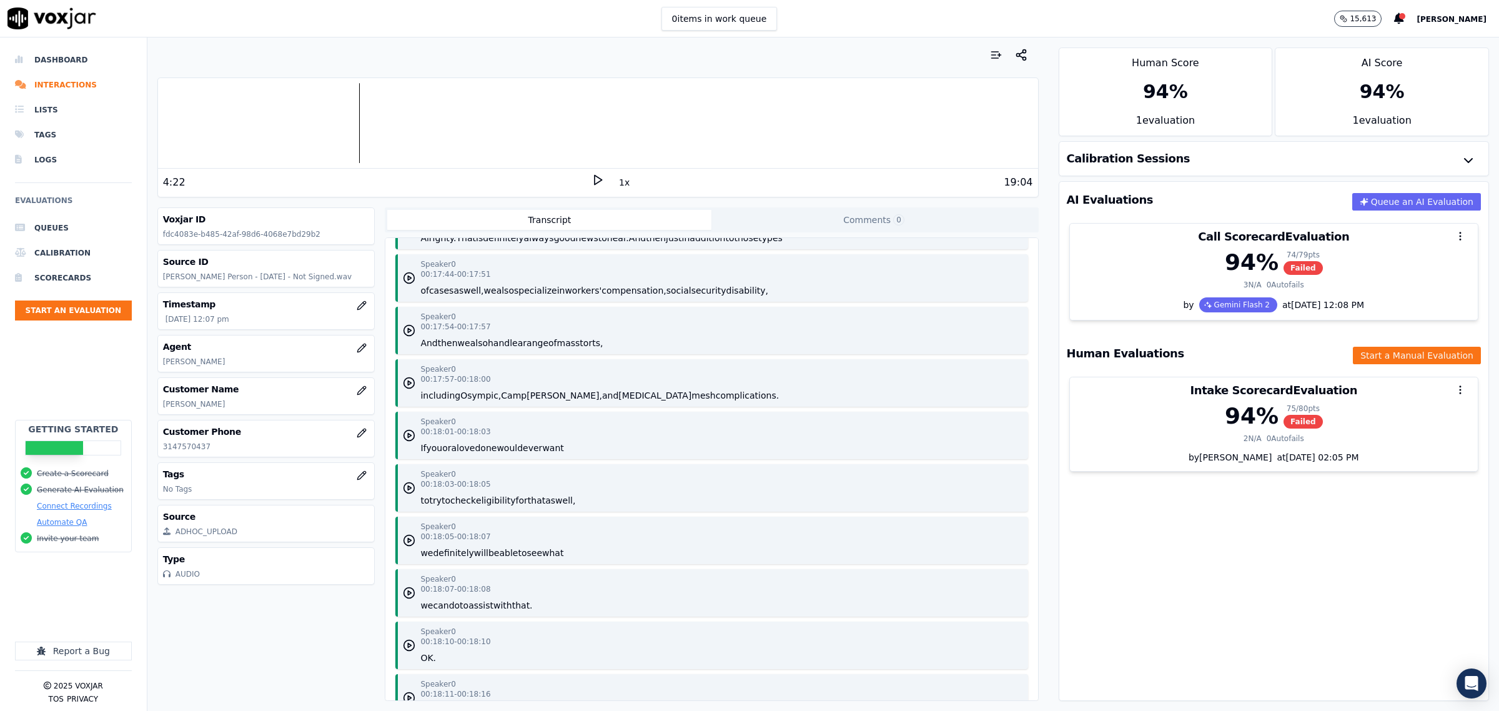
click at [289, 282] on p "Sarah Oestrike - Romelle H Person - 9.2.25 - Not Signed.wav" at bounding box center [266, 277] width 207 height 10
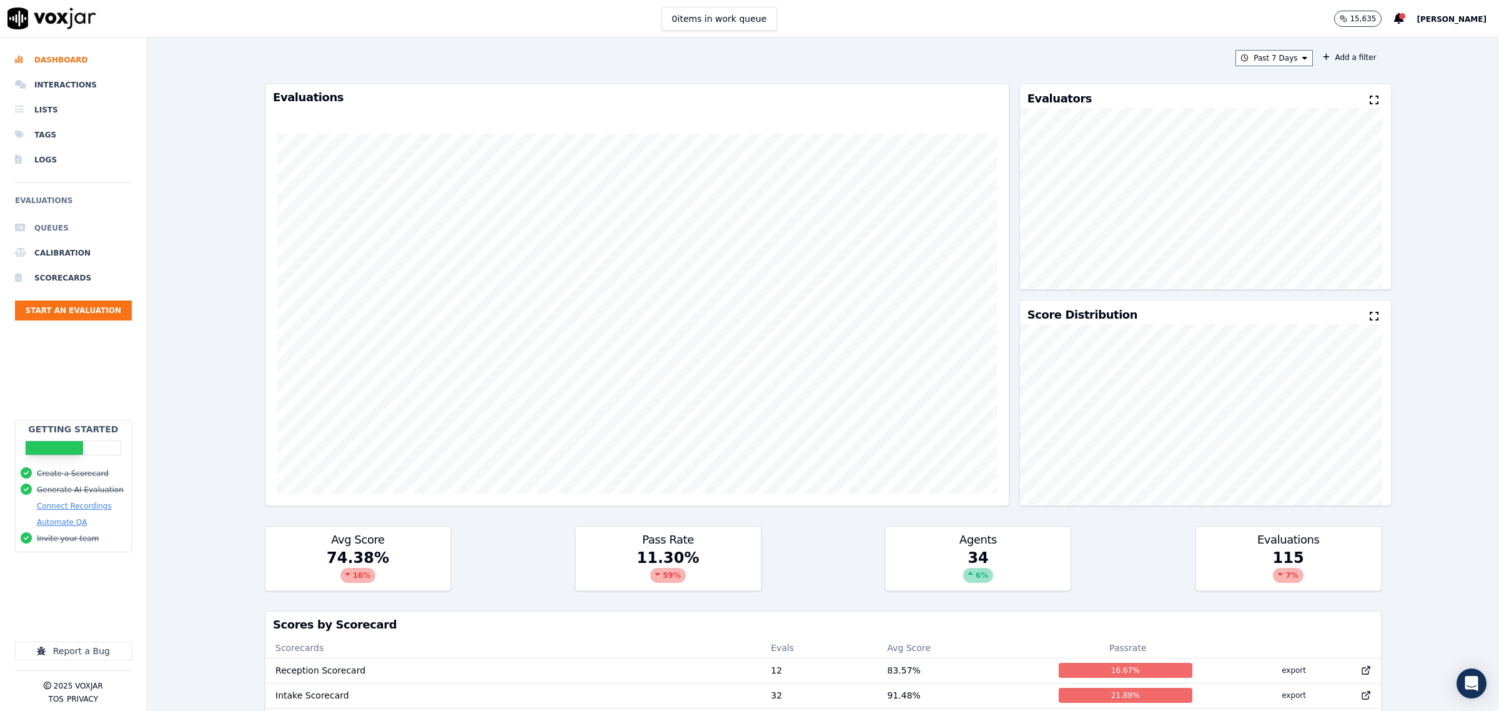
click at [60, 226] on li "Queues" at bounding box center [73, 227] width 117 height 25
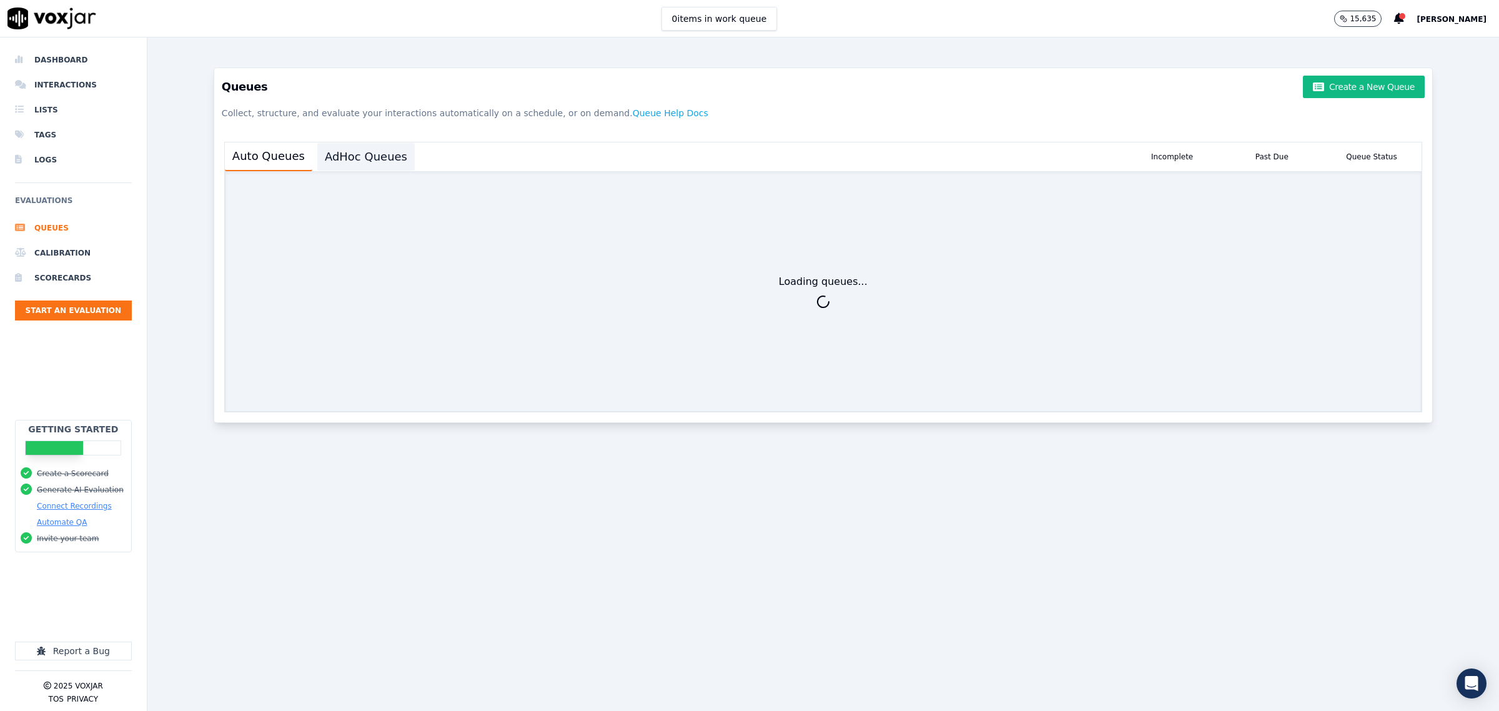
click at [379, 157] on button "AdHoc Queues" at bounding box center [365, 156] width 97 height 27
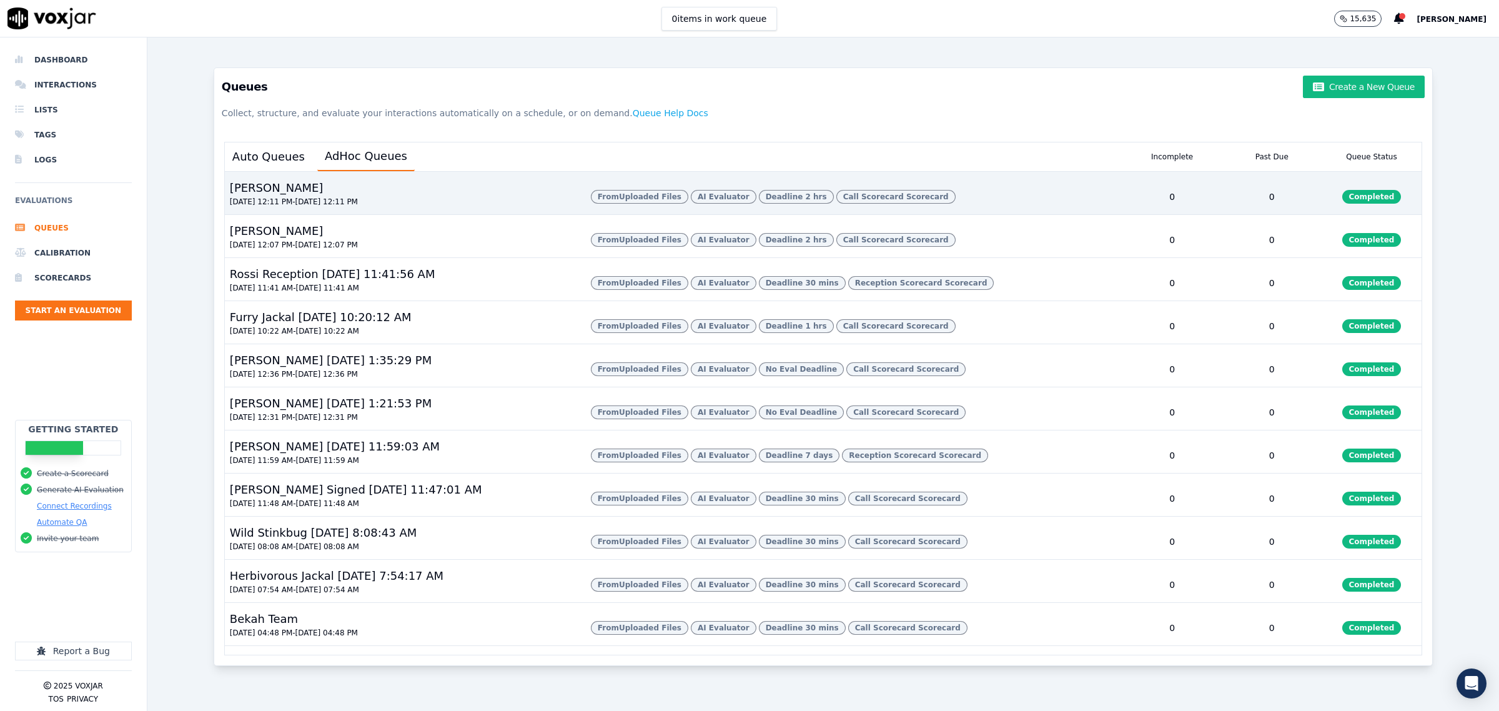
click at [429, 207] on div "[PERSON_NAME] [DATE] 12:11 PM - [DATE] 12:11 PM" at bounding box center [403, 196] width 356 height 35
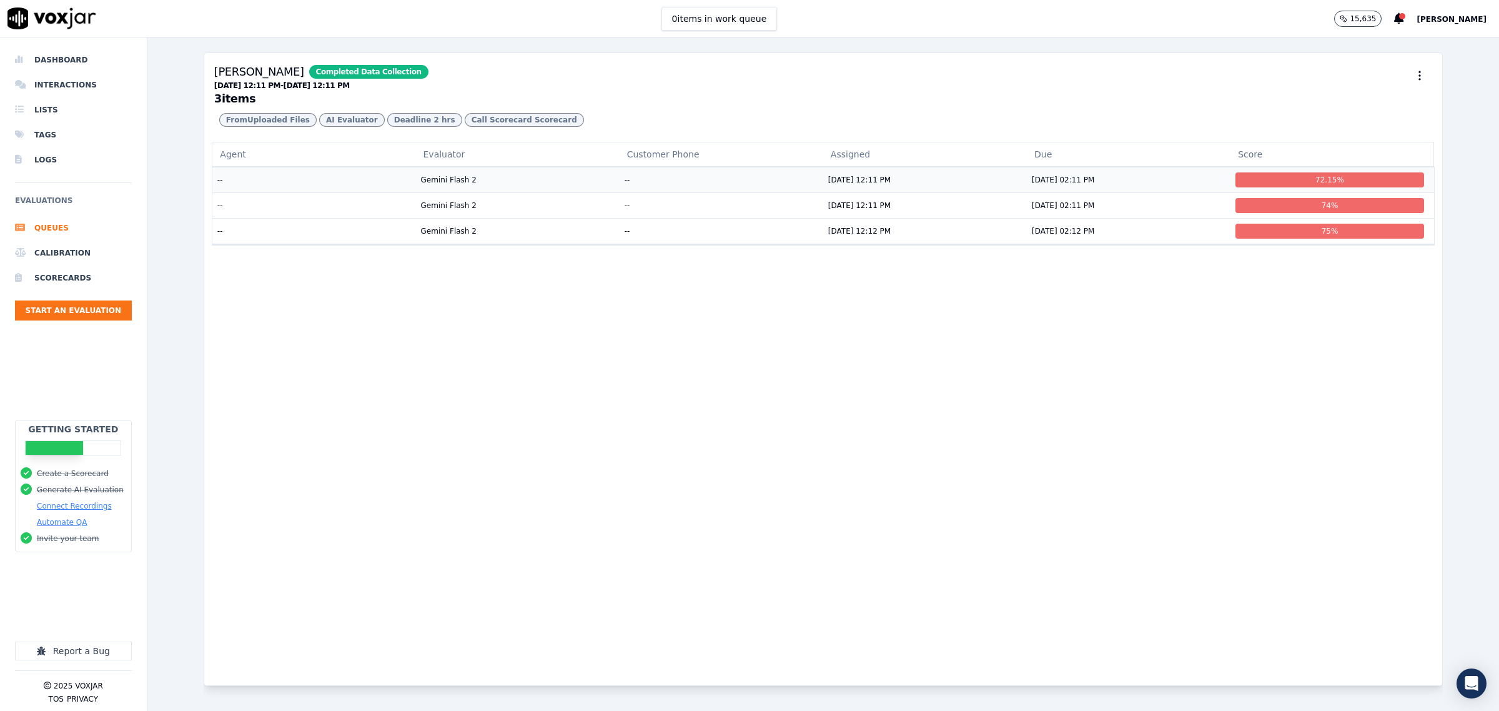
click at [332, 142] on div "[PERSON_NAME] Completed Data Collection [DATE] 12:11 PM - [DATE] 12:11 PM 3 ite…" at bounding box center [823, 97] width 1238 height 89
click at [311, 192] on td "--" at bounding box center [314, 180] width 204 height 26
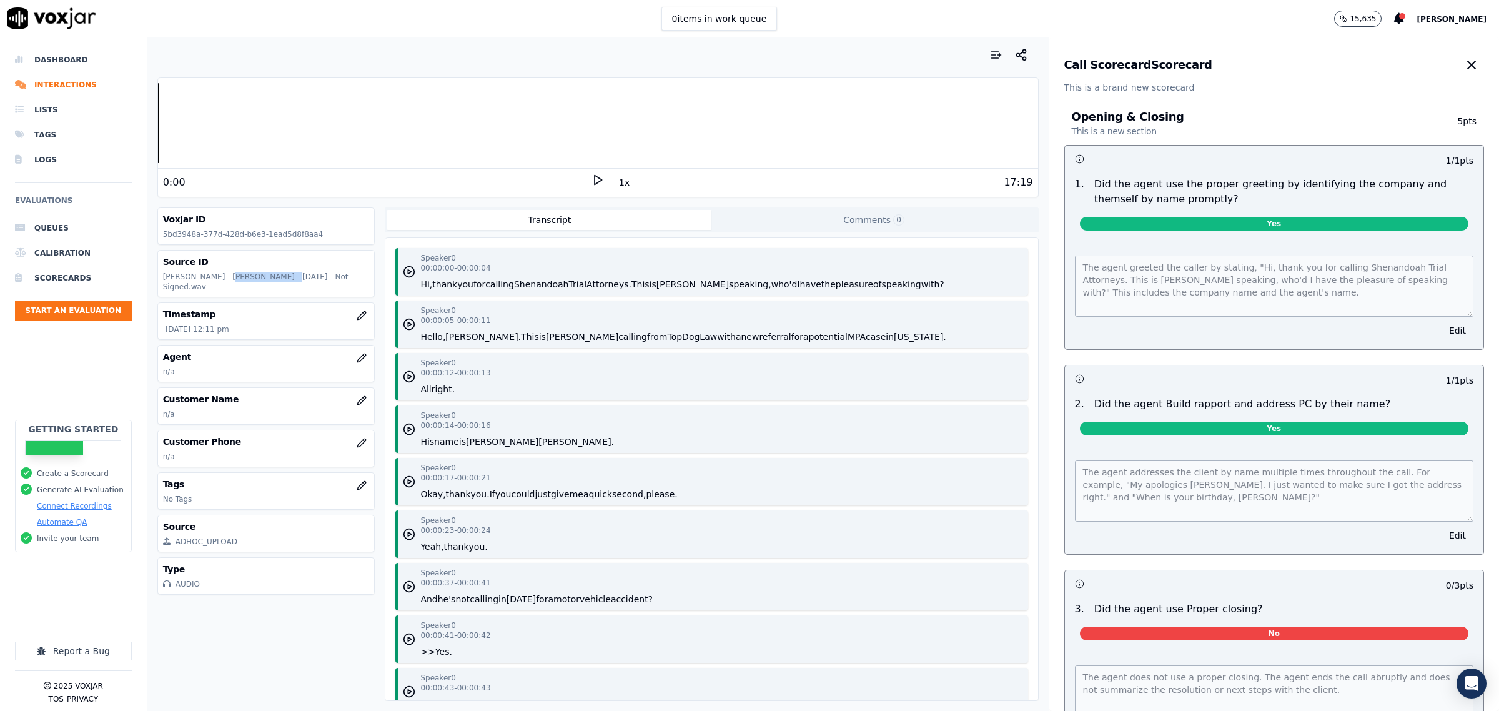
drag, startPoint x: 266, startPoint y: 279, endPoint x: 217, endPoint y: 276, distance: 48.8
click at [217, 276] on p "[PERSON_NAME] - [PERSON_NAME] - [DATE] - Not Signed.wav" at bounding box center [266, 282] width 207 height 20
copy p "[PERSON_NAME]"
click at [357, 395] on icon "button" at bounding box center [362, 400] width 10 height 10
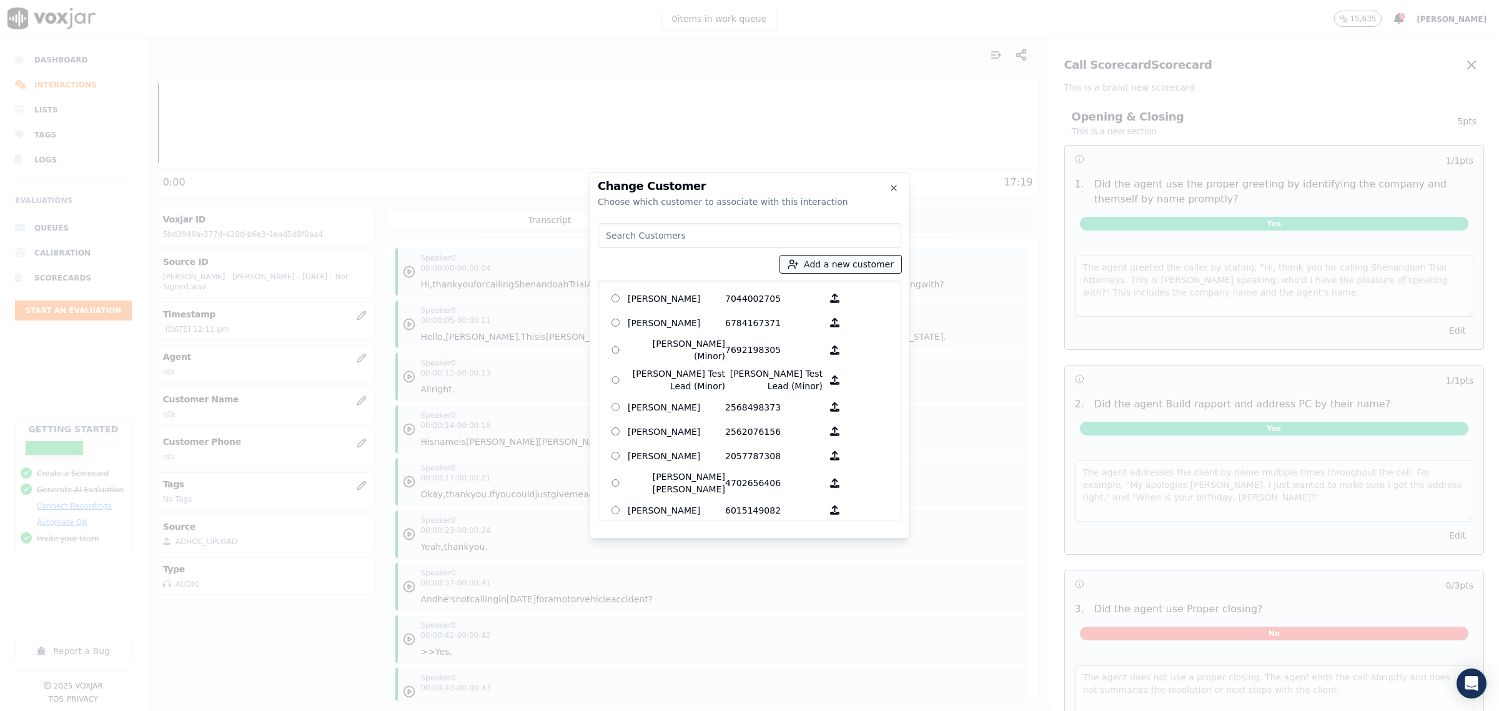
click at [798, 264] on line "button" at bounding box center [796, 264] width 3 height 0
type input "[PERSON_NAME]"
click at [791, 362] on input "Add a New Customer" at bounding box center [845, 361] width 164 height 20
type input "3343659260"
drag, startPoint x: 825, startPoint y: 380, endPoint x: 836, endPoint y: 362, distance: 20.5
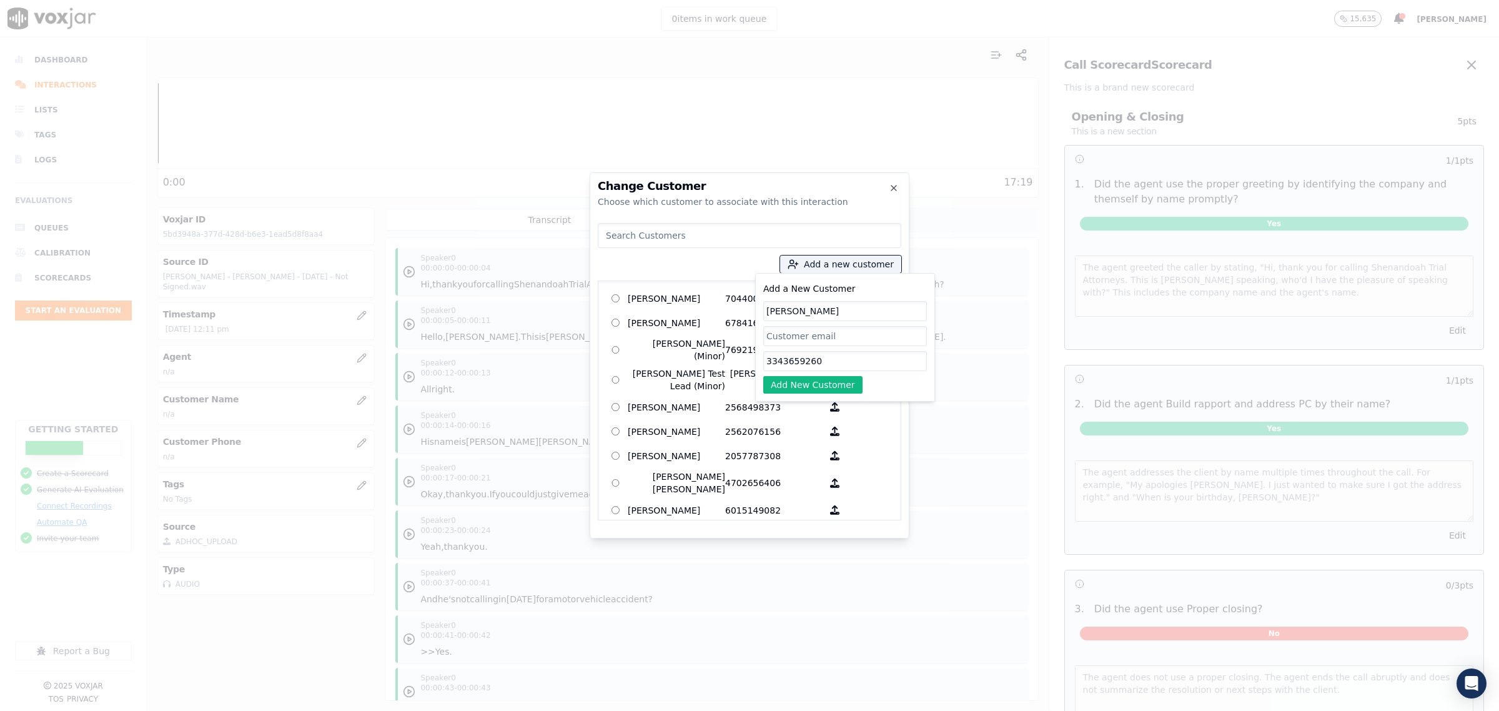
click at [829, 379] on button "Add New Customer" at bounding box center [812, 384] width 99 height 17
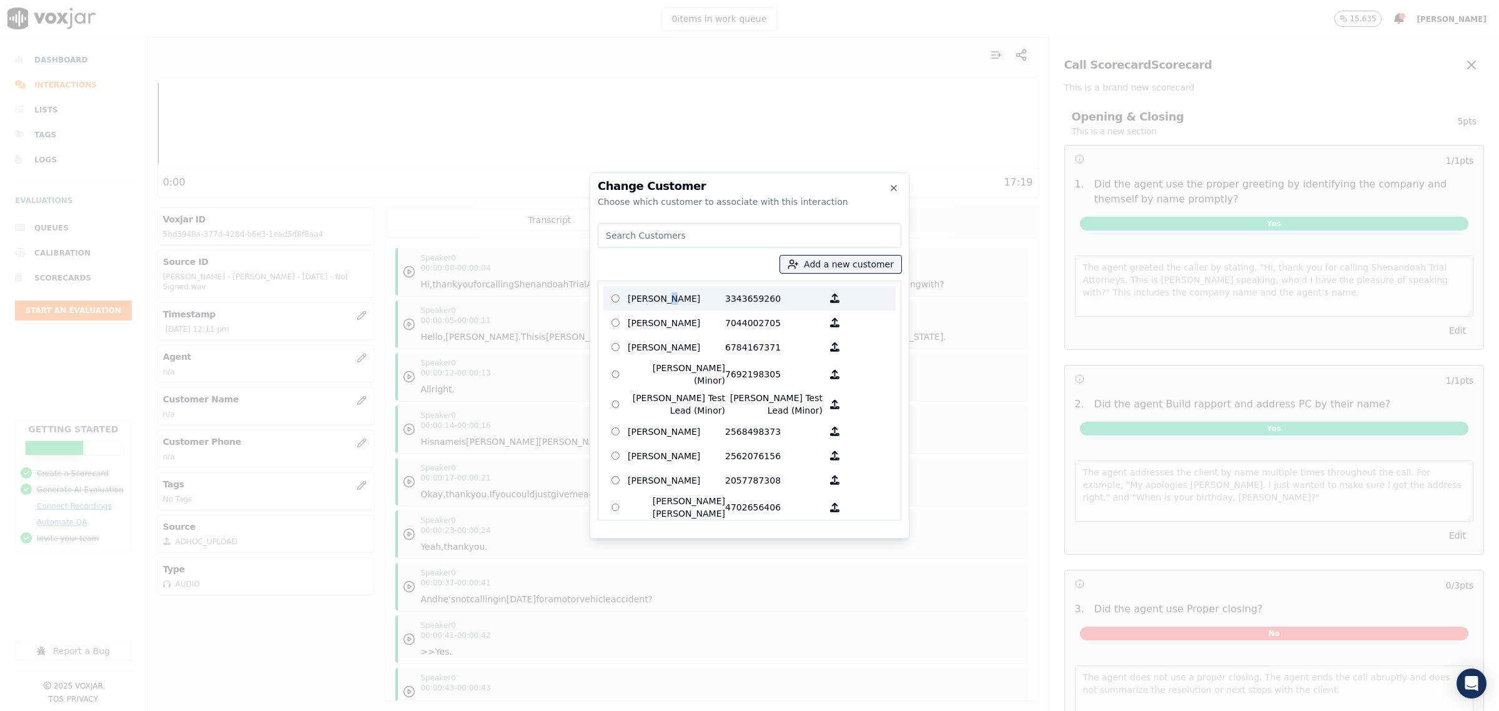
click at [671, 292] on p "[PERSON_NAME]" at bounding box center [676, 298] width 97 height 19
click at [659, 300] on p "[PERSON_NAME]" at bounding box center [676, 298] width 97 height 19
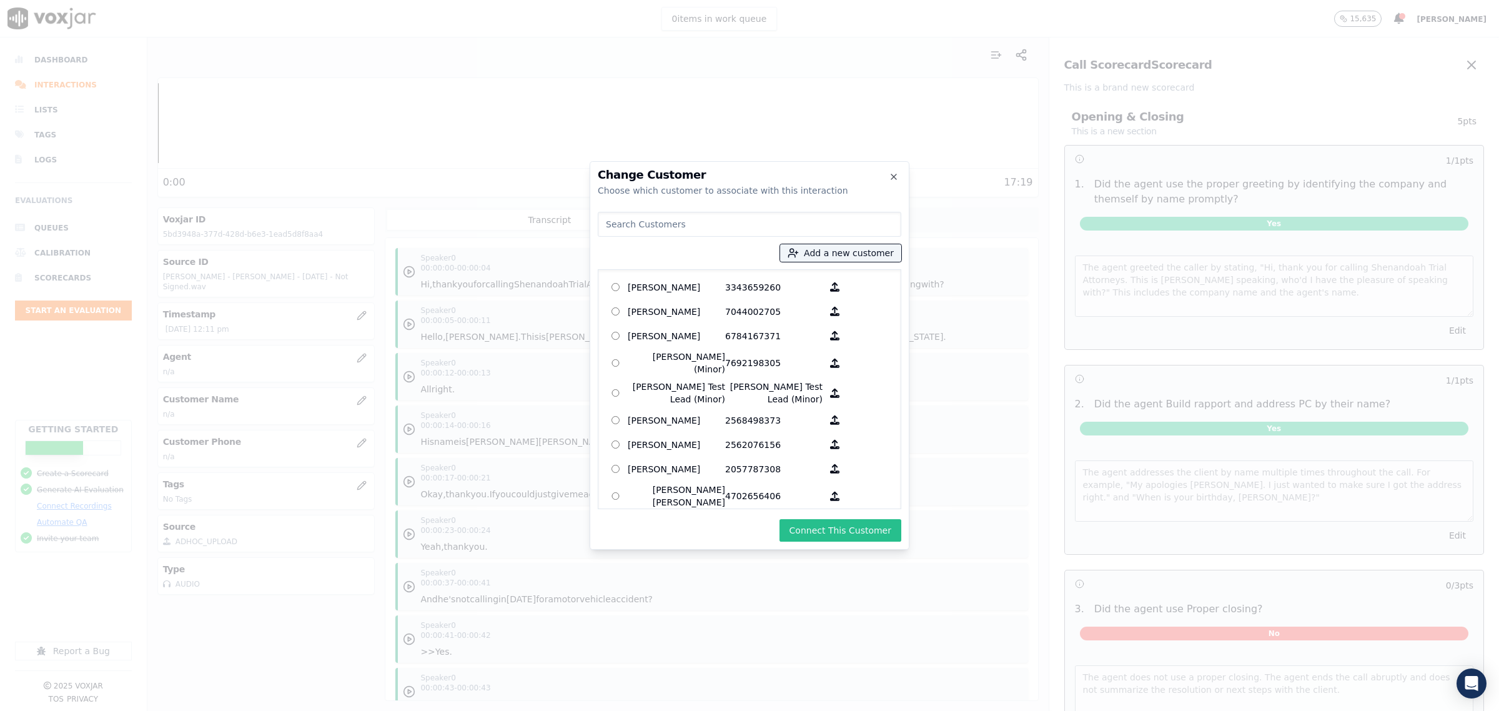
click at [854, 528] on button "Connect This Customer" at bounding box center [840, 530] width 122 height 22
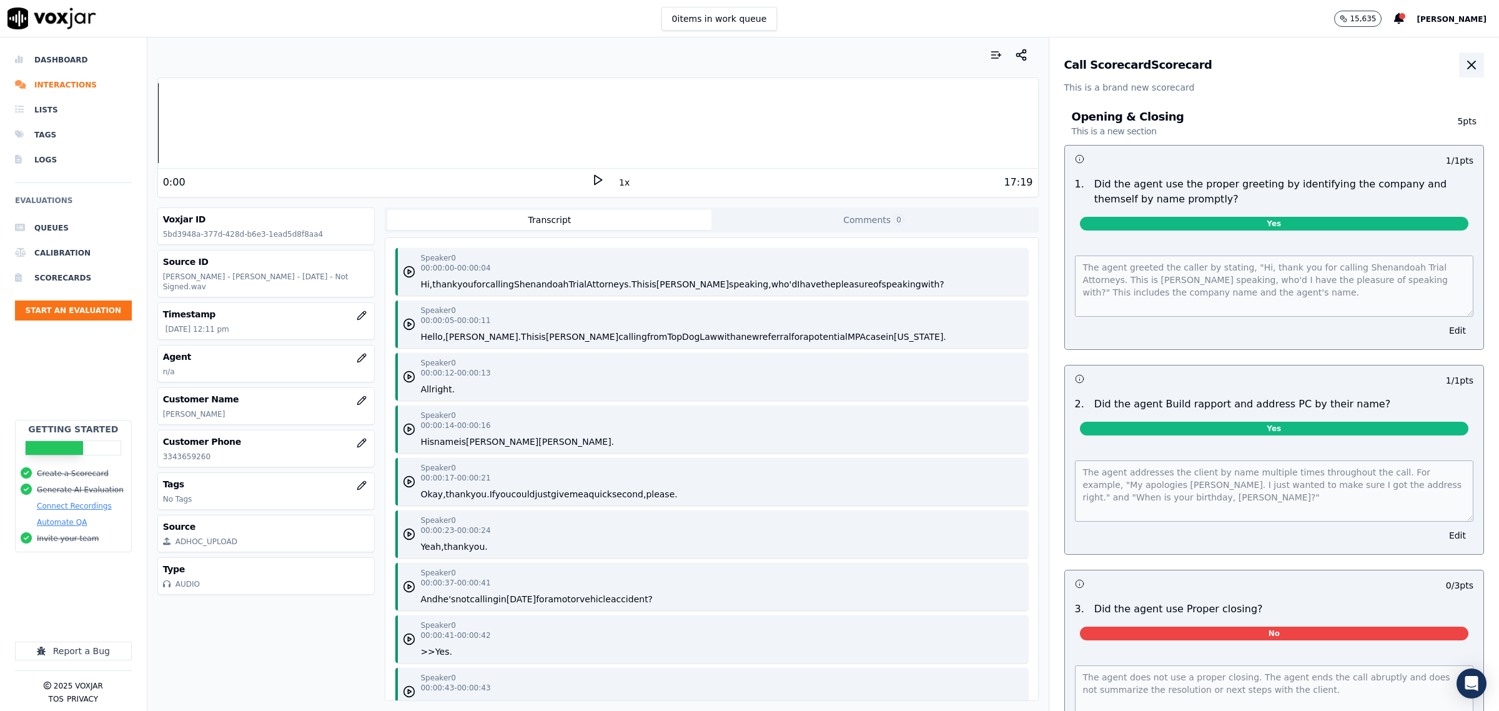
click at [1464, 70] on icon "button" at bounding box center [1471, 64] width 15 height 15
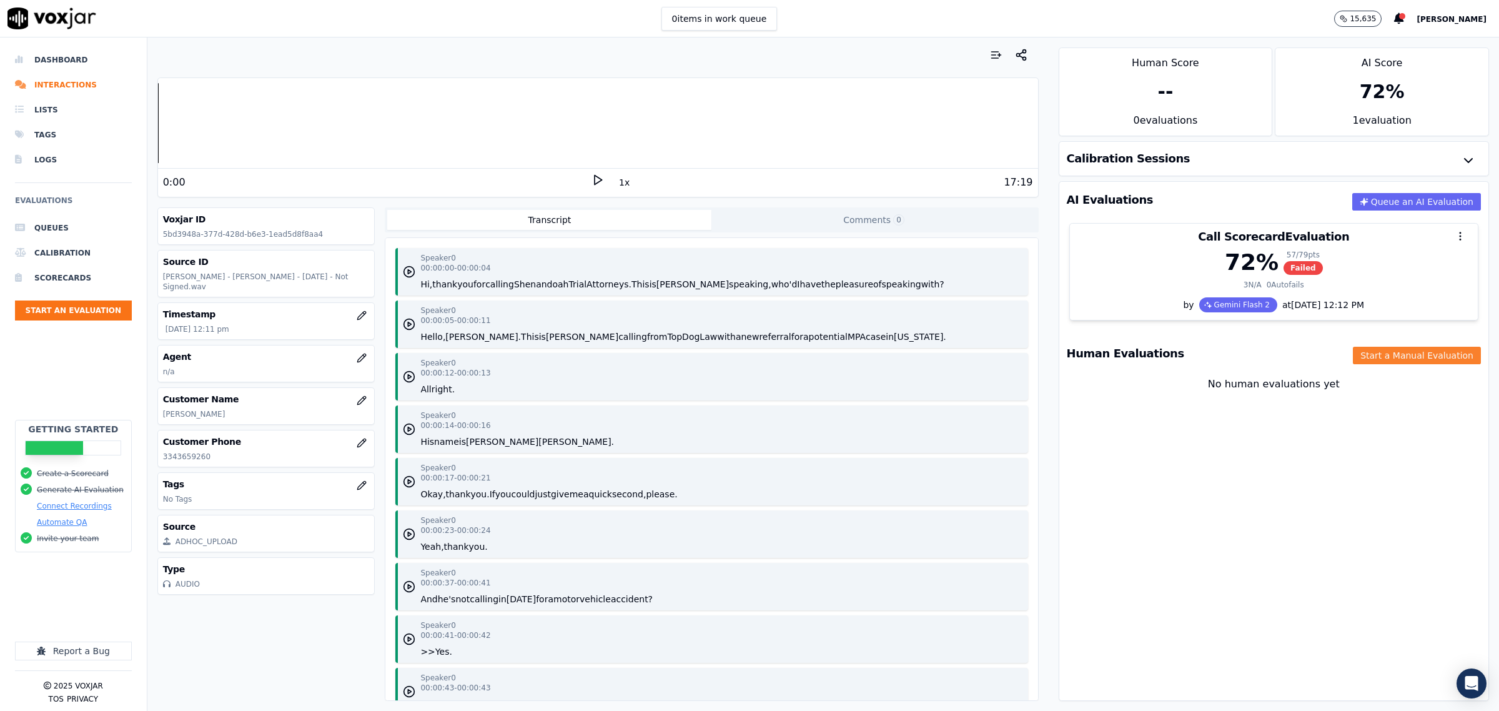
click at [1370, 355] on button "Start a Manual Evaluation" at bounding box center [1417, 355] width 128 height 17
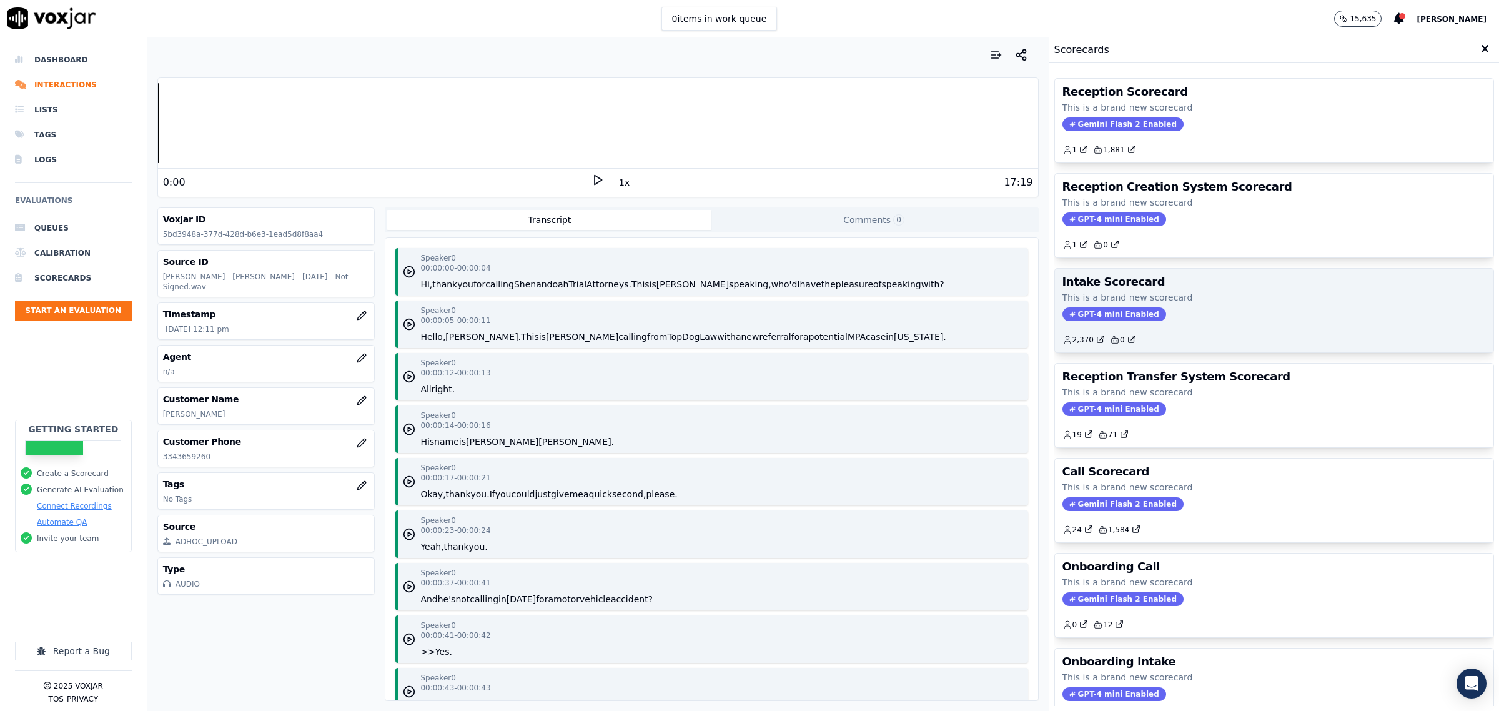
click at [1180, 306] on div "Intake Scorecard This is a brand new scorecard GPT-4 mini Enabled 2,370 0" at bounding box center [1274, 311] width 438 height 84
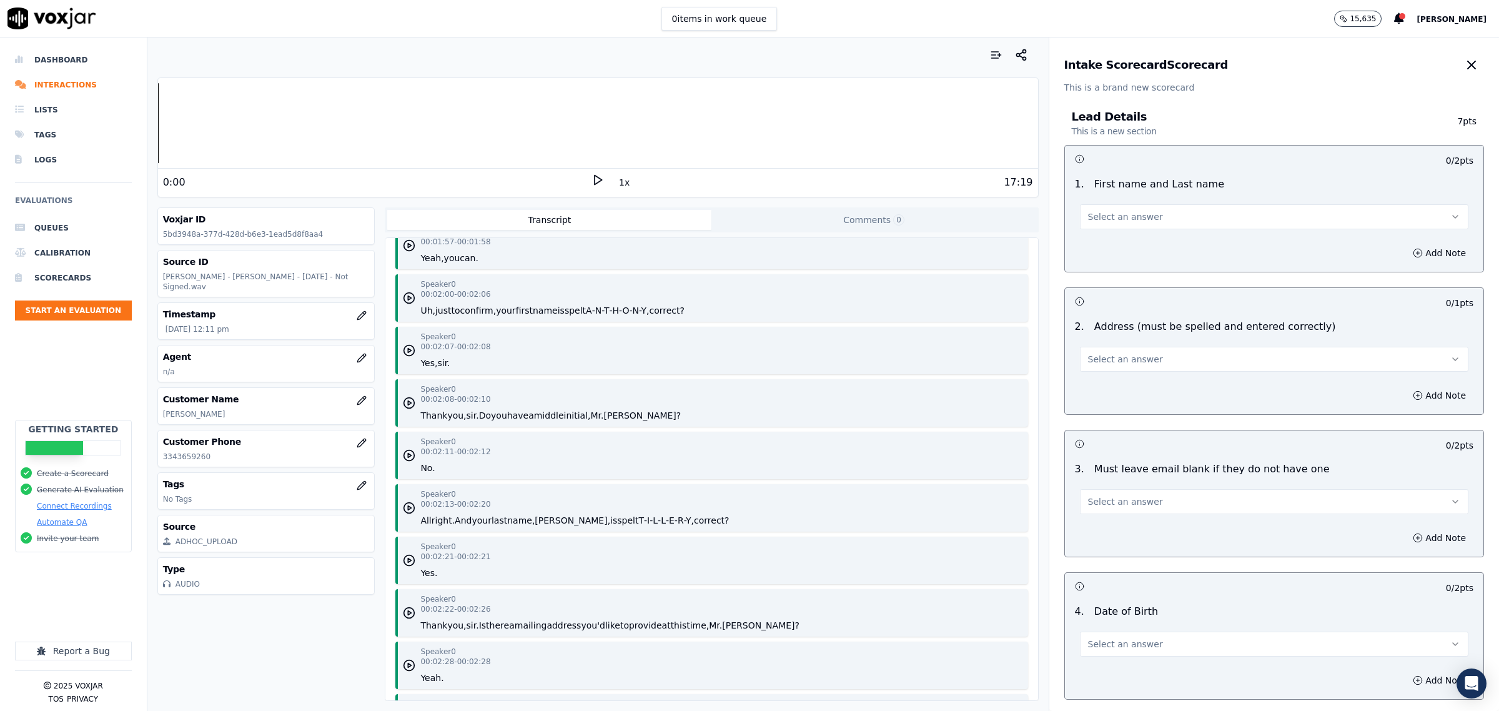
scroll to position [1718, 0]
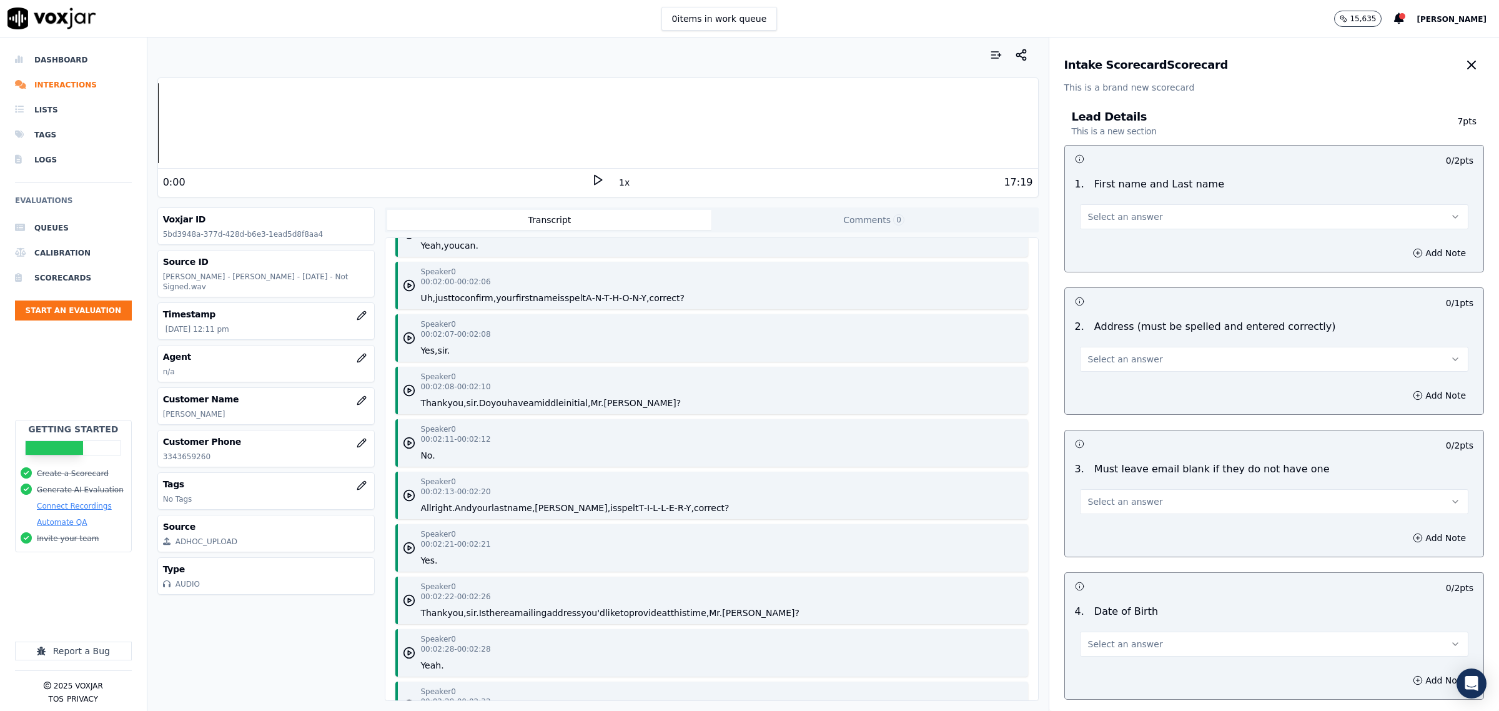
click at [1136, 226] on button "Select an answer" at bounding box center [1274, 216] width 388 height 25
click at [1131, 251] on div "Yes" at bounding box center [1248, 245] width 363 height 20
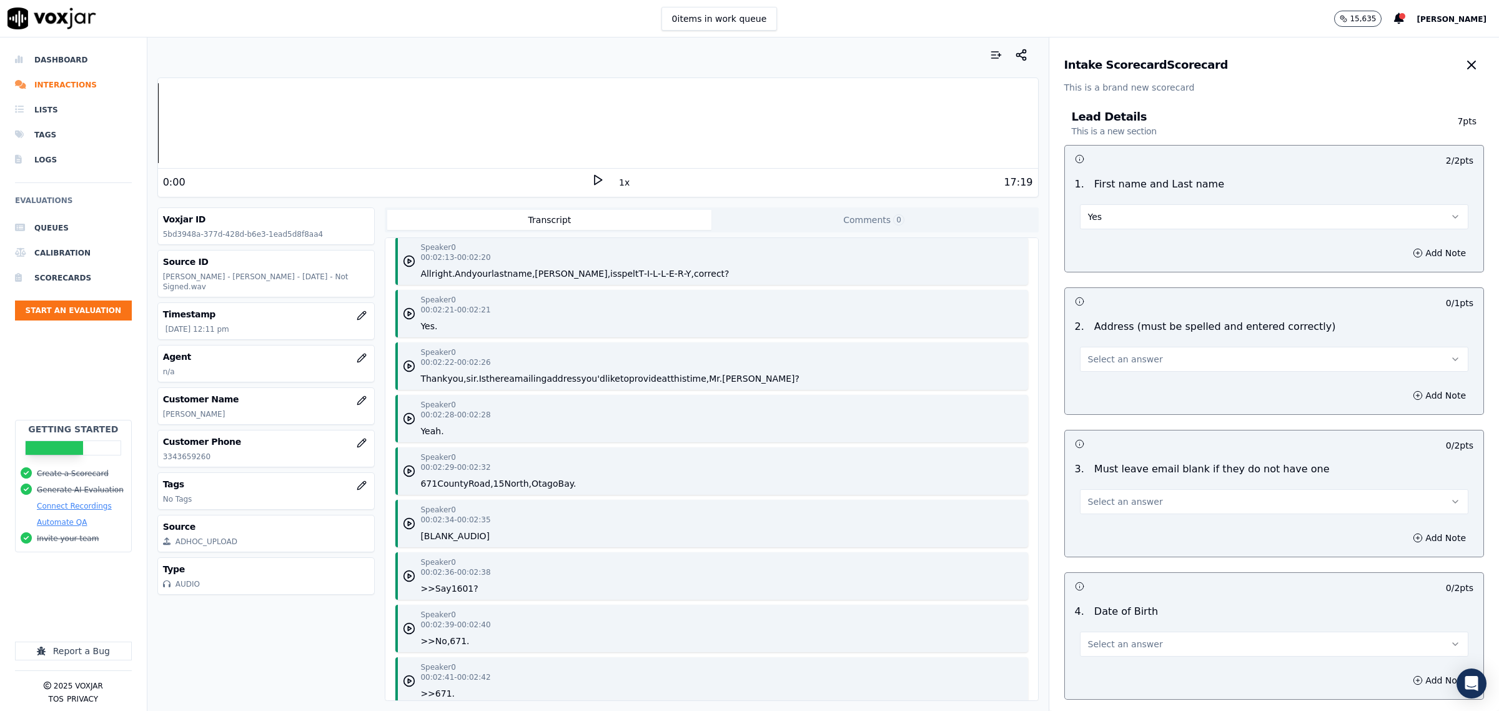
click at [1162, 355] on button "Select an answer" at bounding box center [1274, 359] width 388 height 25
click at [1134, 384] on div "Yes" at bounding box center [1248, 388] width 363 height 20
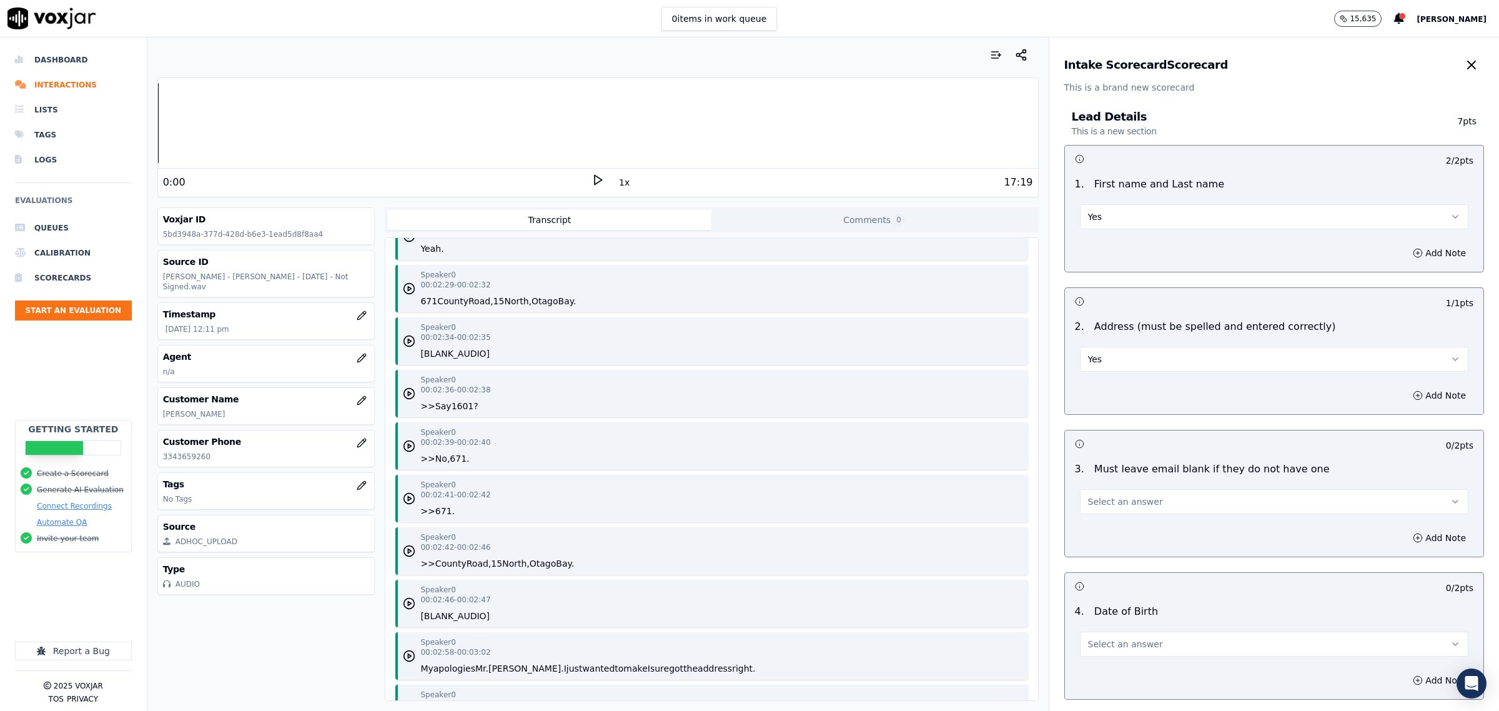
scroll to position [2108, 0]
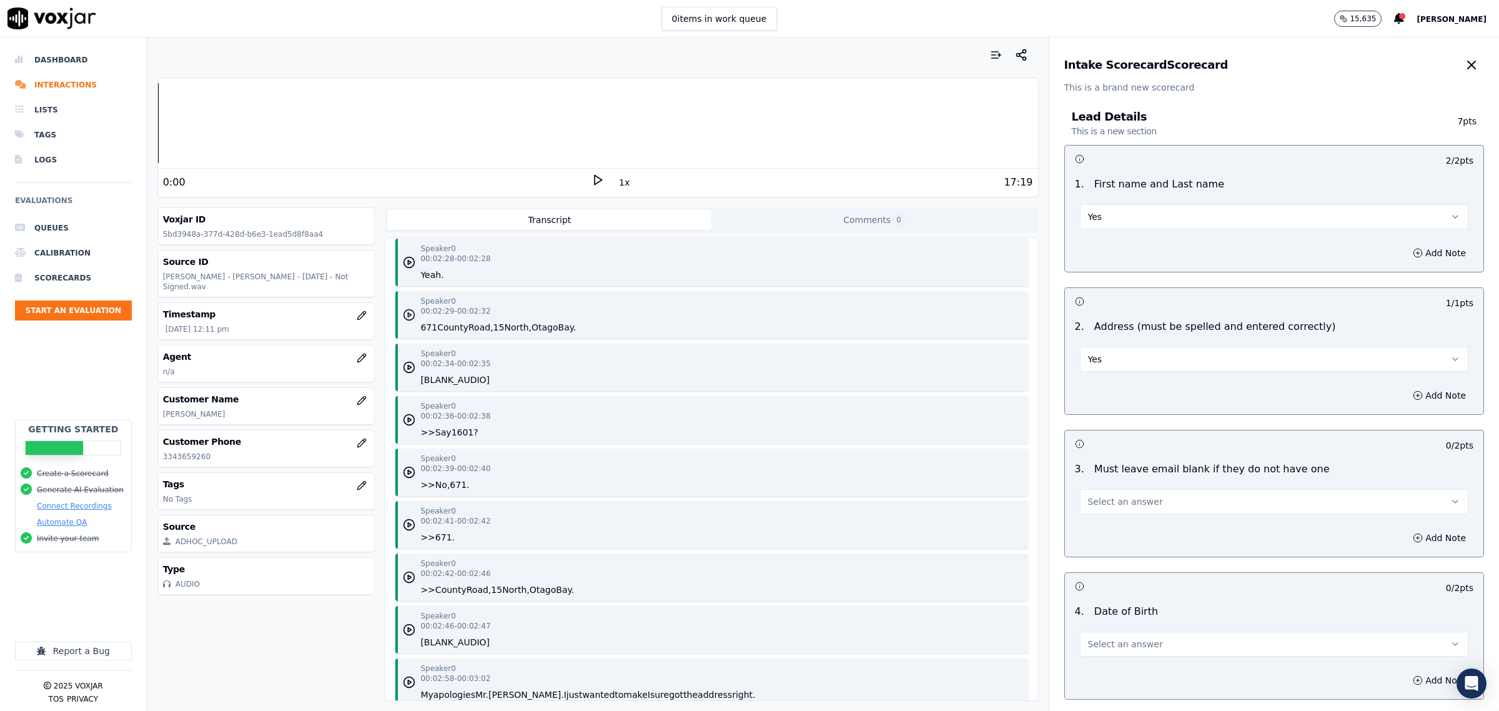
click at [408, 313] on polygon "button" at bounding box center [409, 315] width 3 height 4
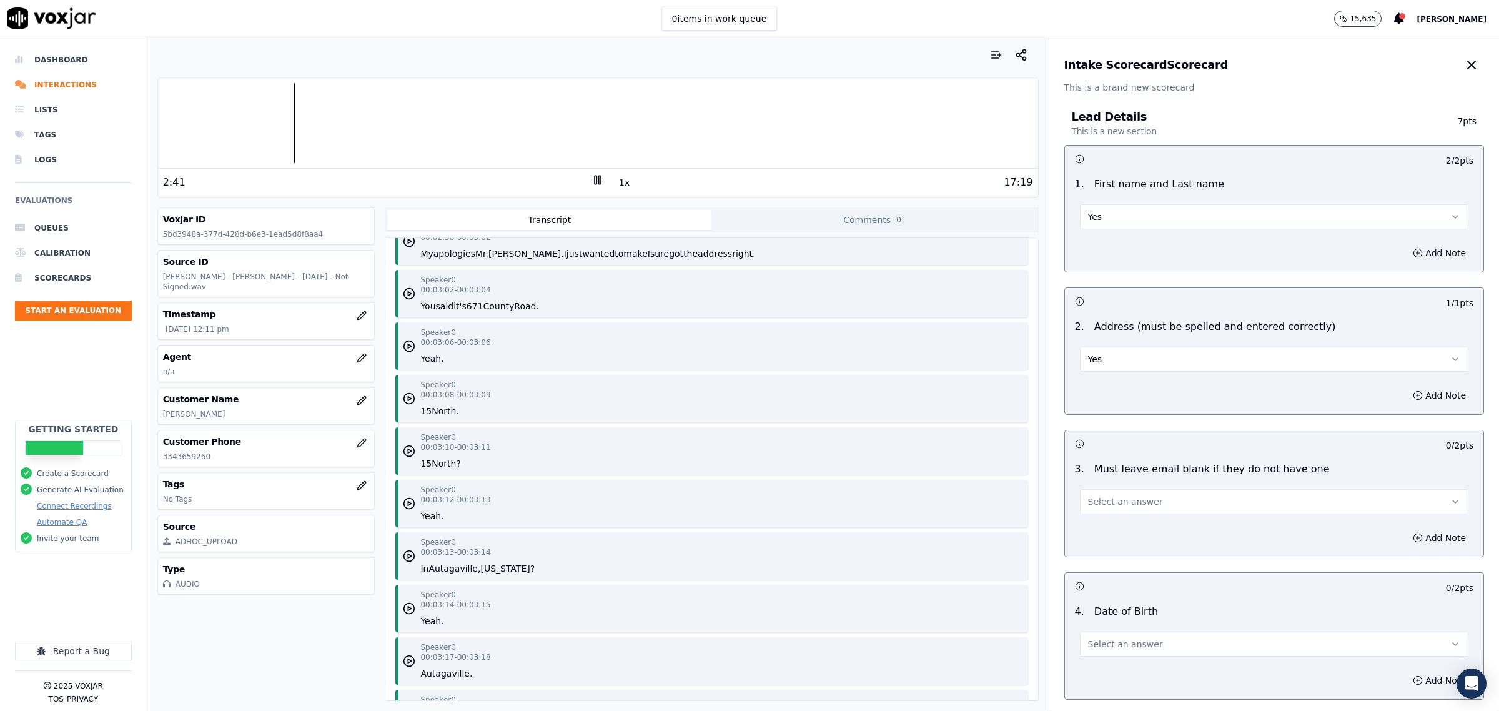
scroll to position [2576, 0]
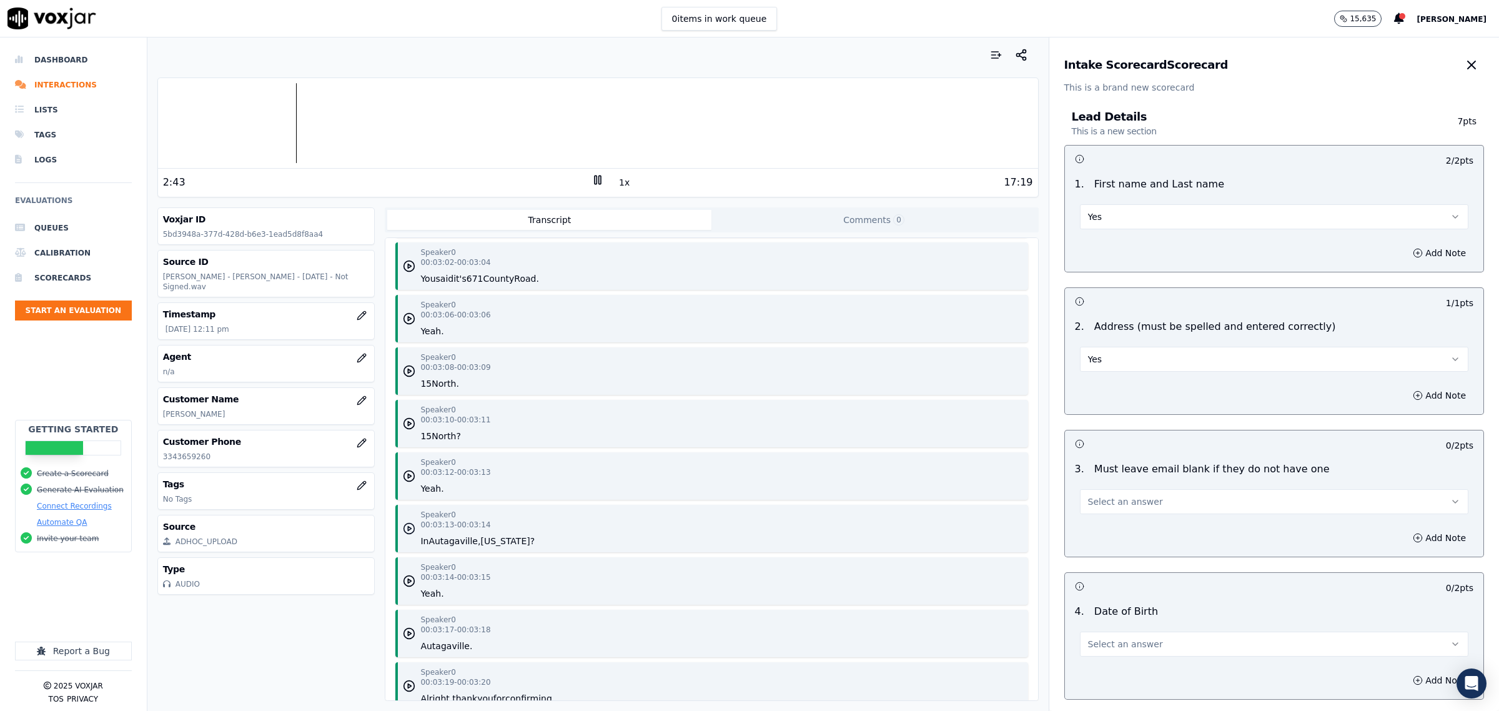
click at [408, 528] on icon "button" at bounding box center [409, 528] width 12 height 12
click at [591, 182] on icon at bounding box center [597, 180] width 12 height 12
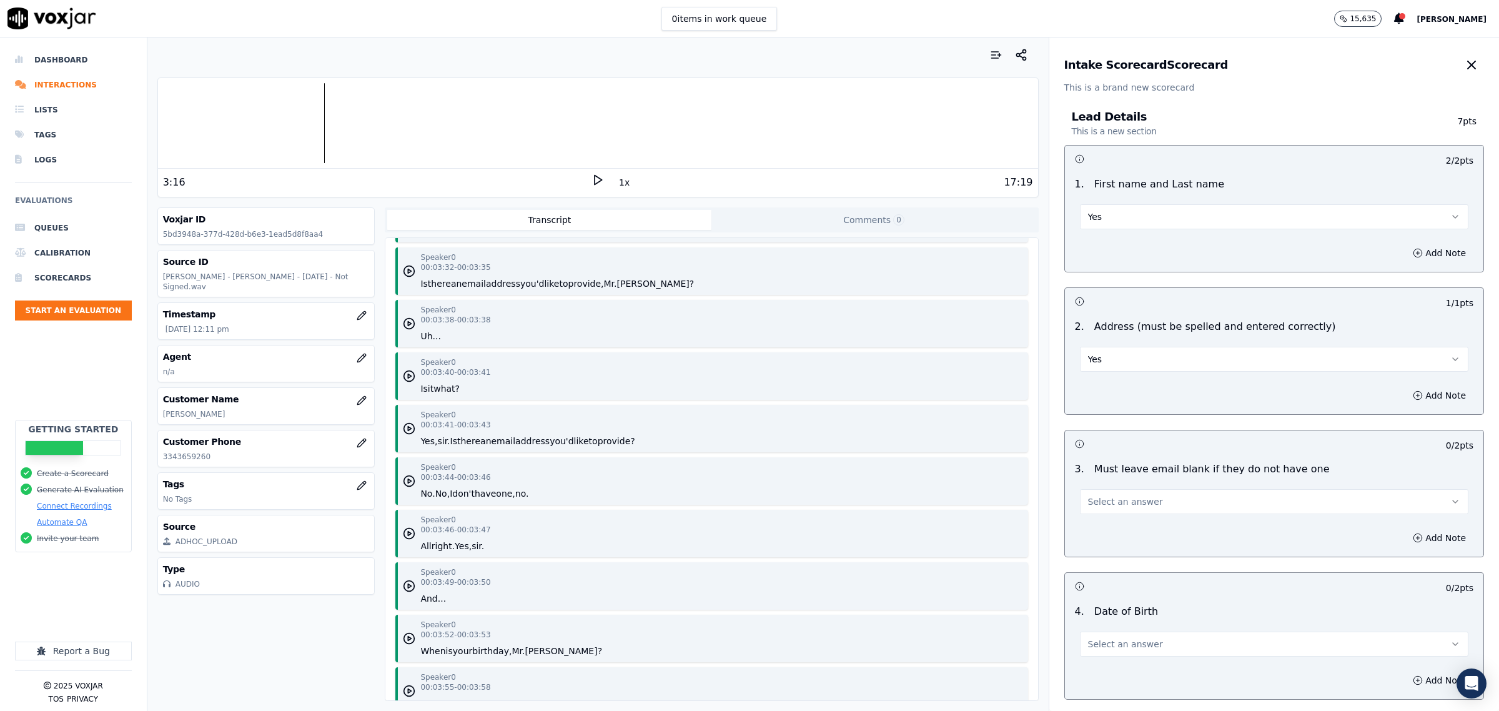
scroll to position [3279, 0]
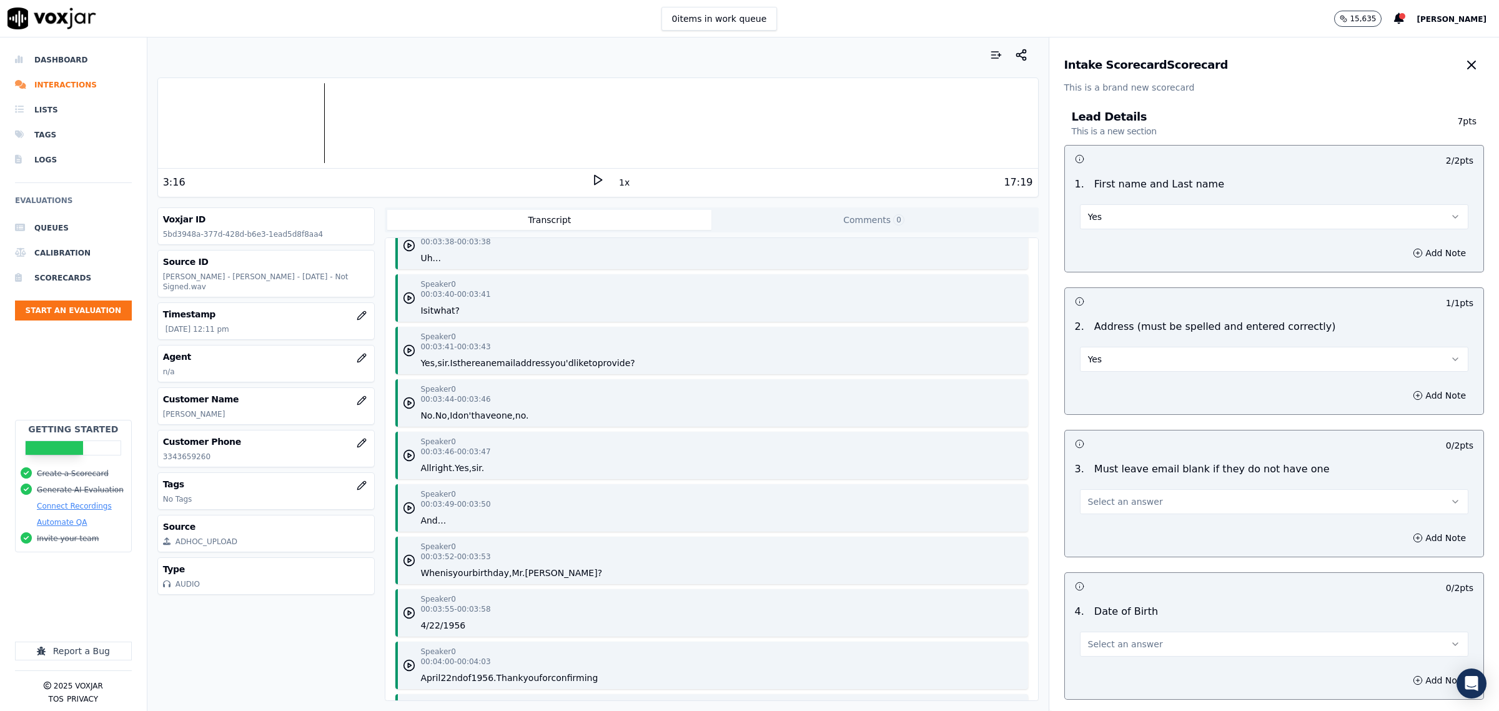
click at [1125, 497] on span "Select an answer" at bounding box center [1125, 501] width 75 height 12
click at [1116, 526] on div "Yes" at bounding box center [1248, 530] width 363 height 20
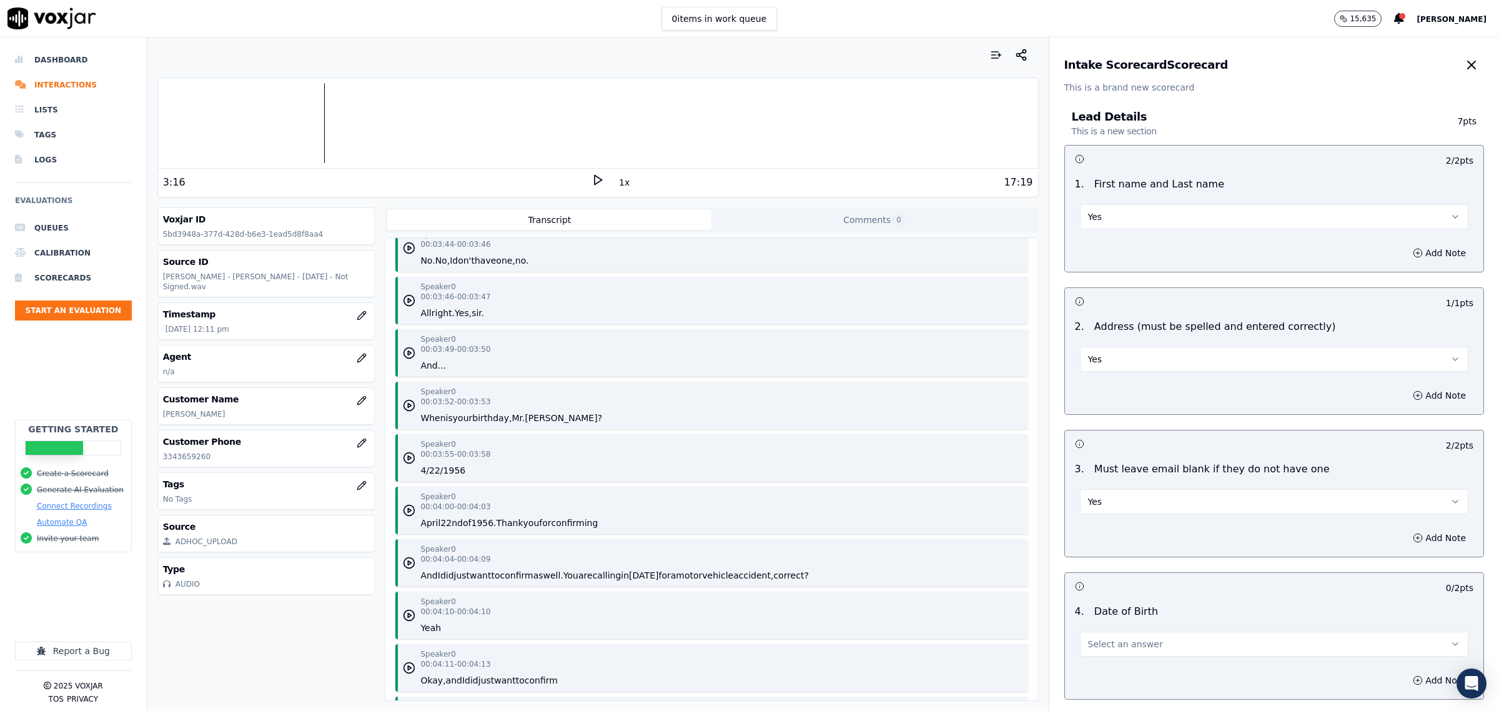
scroll to position [3435, 0]
click at [1131, 639] on button "Select an answer" at bounding box center [1274, 643] width 388 height 25
click at [1113, 585] on div "Yes" at bounding box center [1248, 577] width 363 height 20
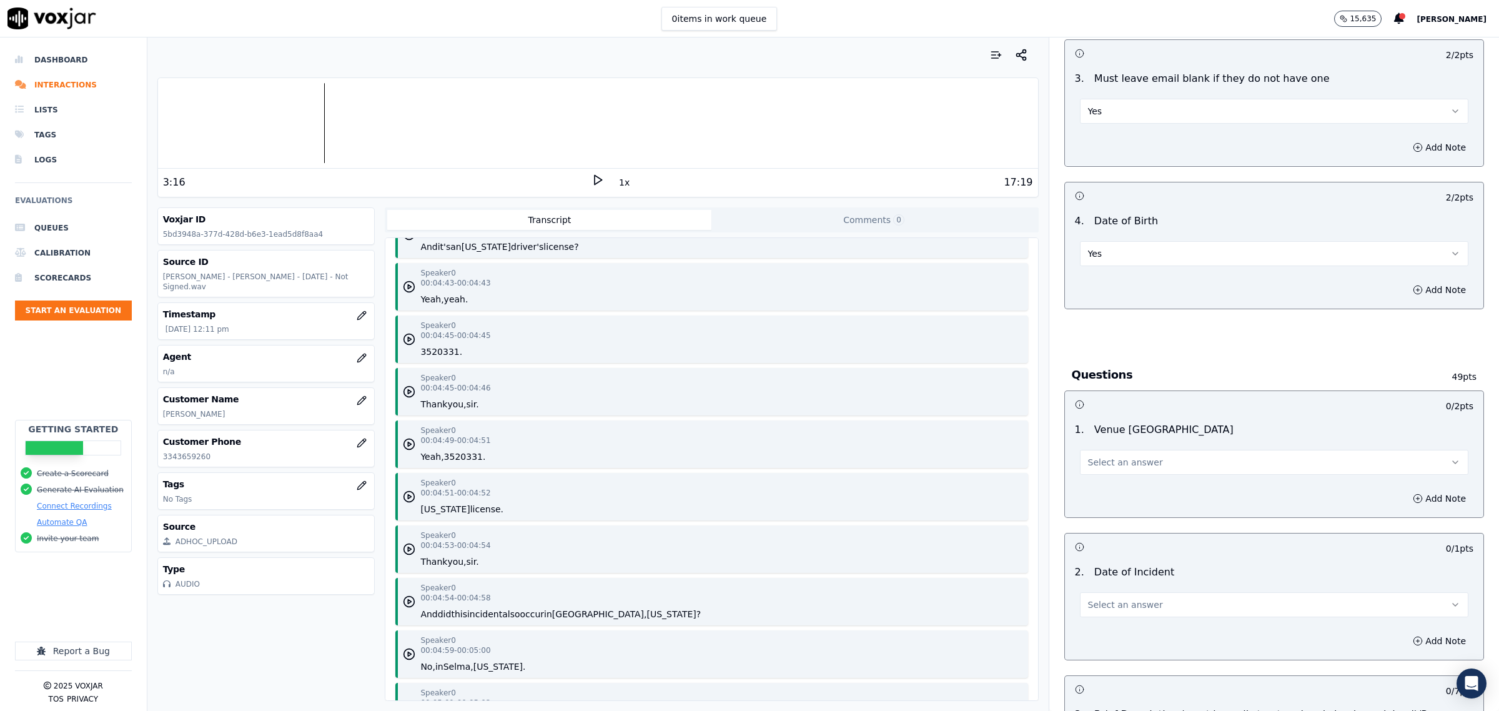
scroll to position [4372, 0]
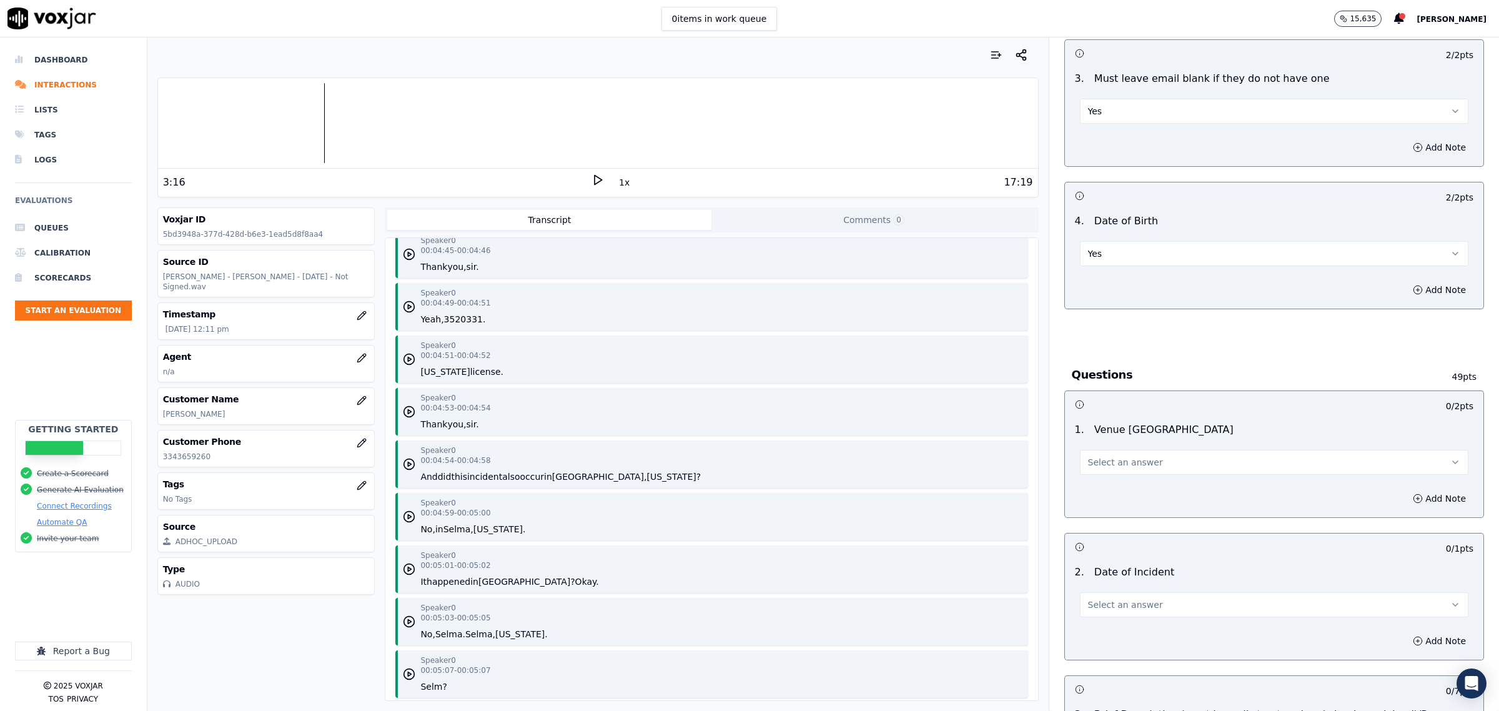
click at [1144, 453] on button "Select an answer" at bounding box center [1274, 462] width 388 height 25
click at [1127, 492] on div "Yes" at bounding box center [1248, 492] width 363 height 20
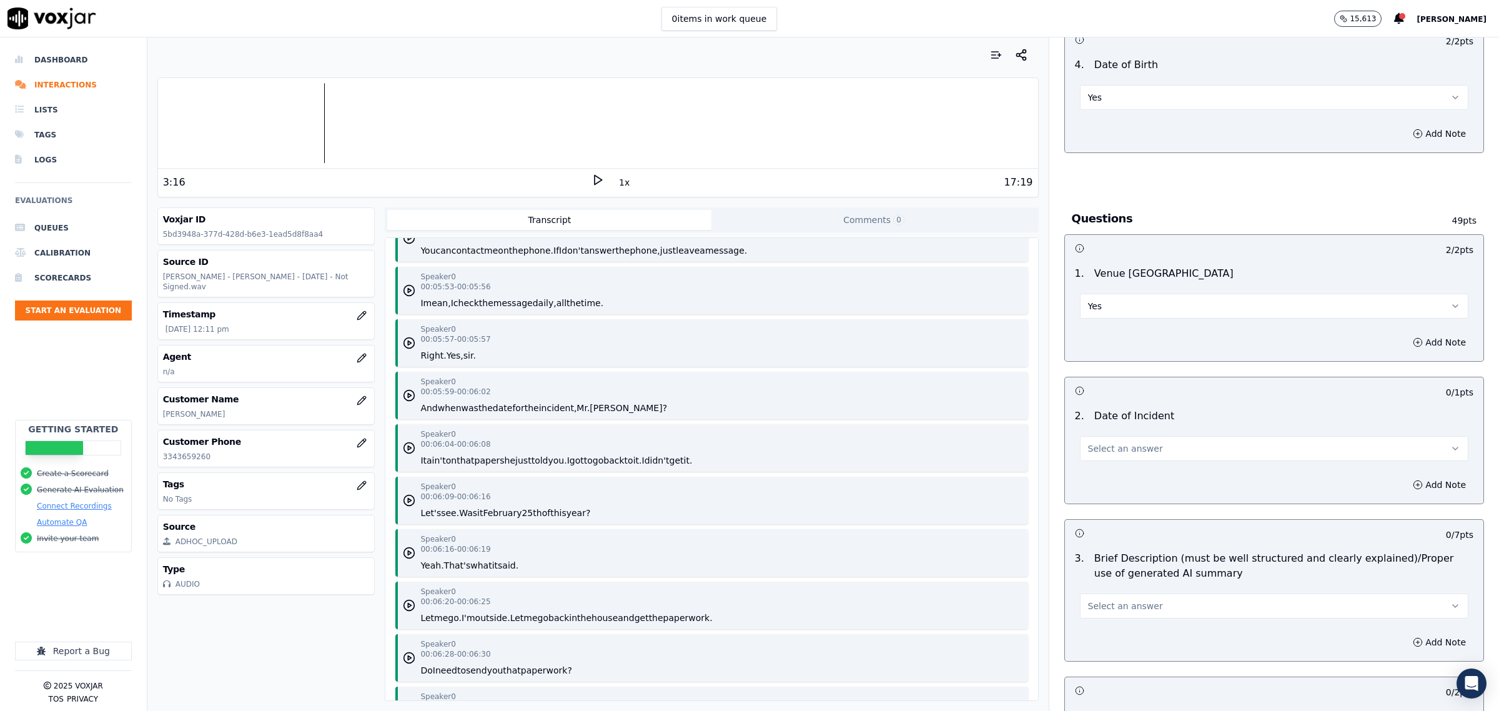
scroll to position [5465, 0]
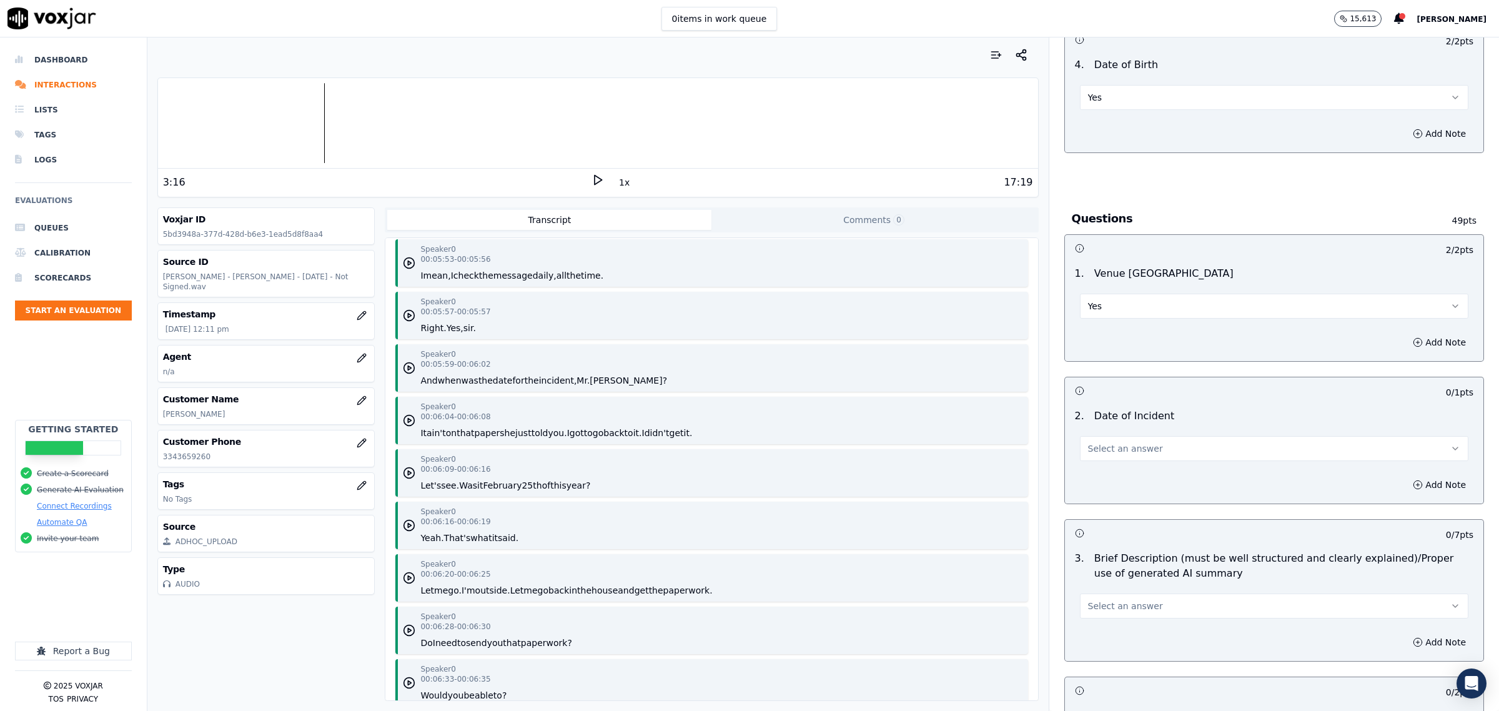
click at [1169, 450] on button "Select an answer" at bounding box center [1274, 448] width 388 height 25
click at [1147, 475] on div "Yes" at bounding box center [1248, 478] width 363 height 20
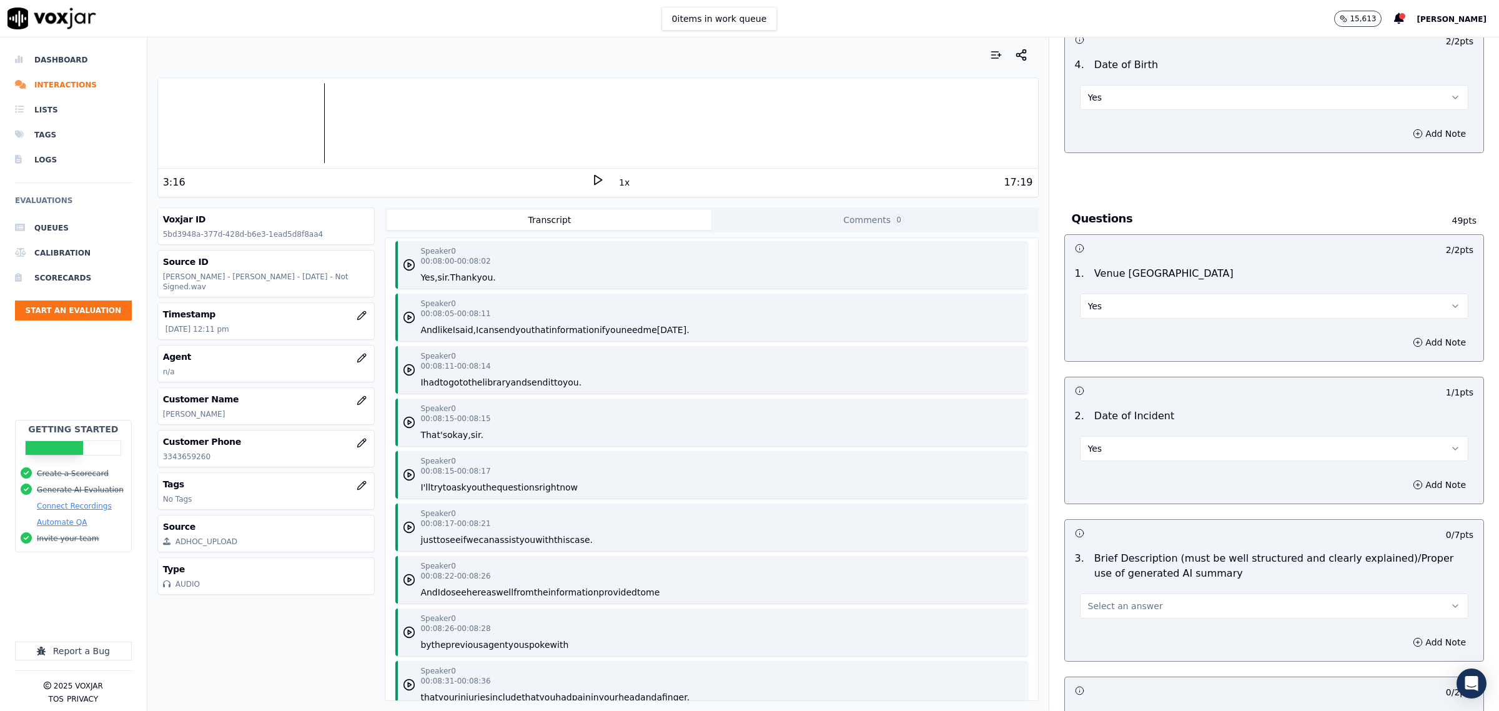
scroll to position [7339, 0]
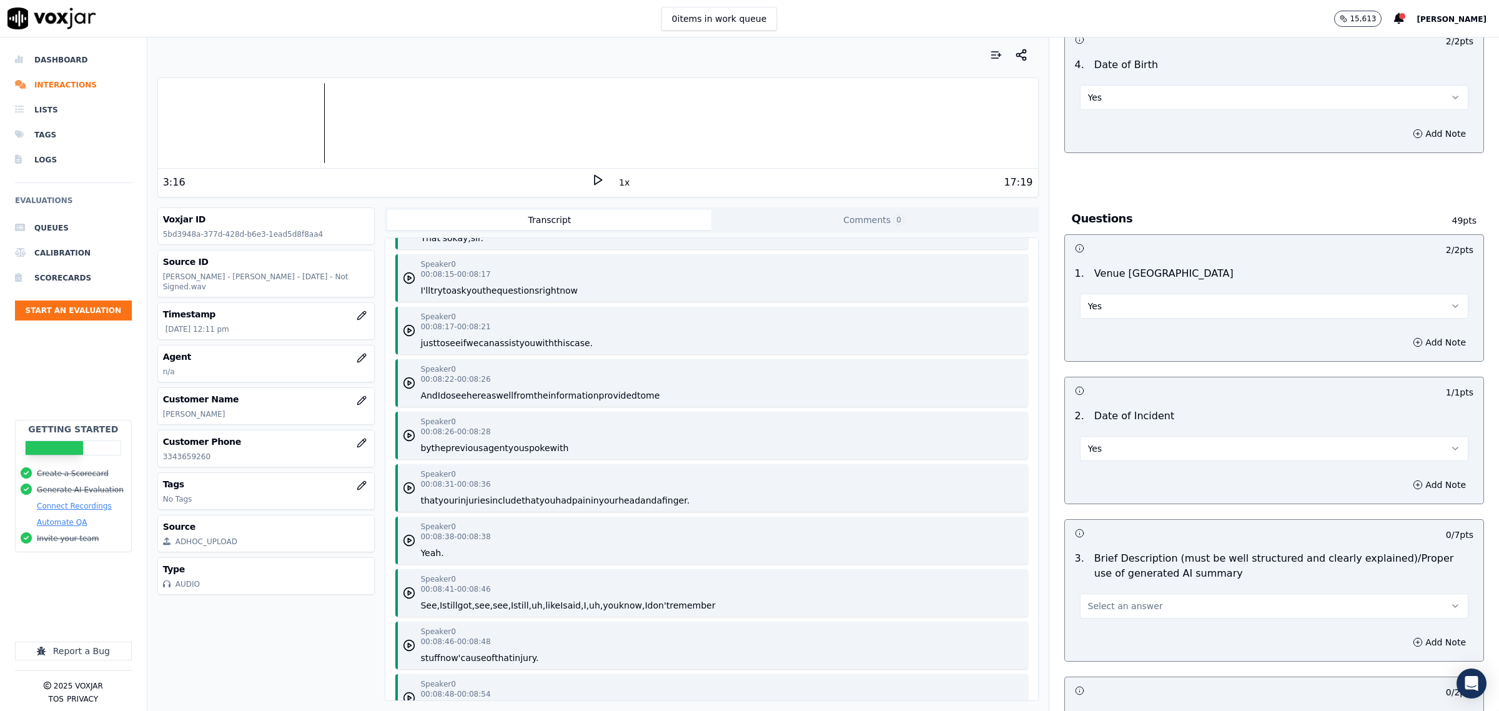
click at [1129, 618] on button "Select an answer" at bounding box center [1274, 605] width 388 height 25
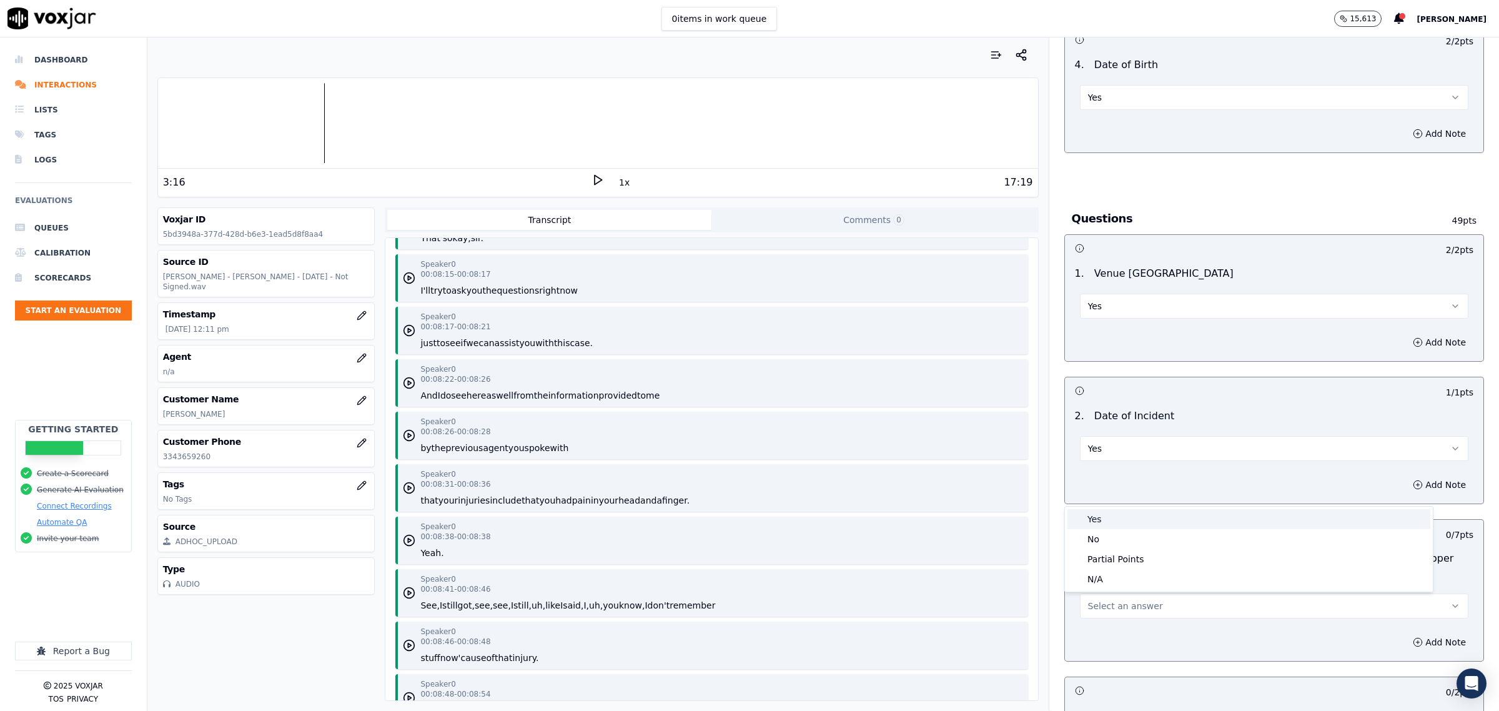
click at [1121, 518] on div "Yes" at bounding box center [1248, 519] width 363 height 20
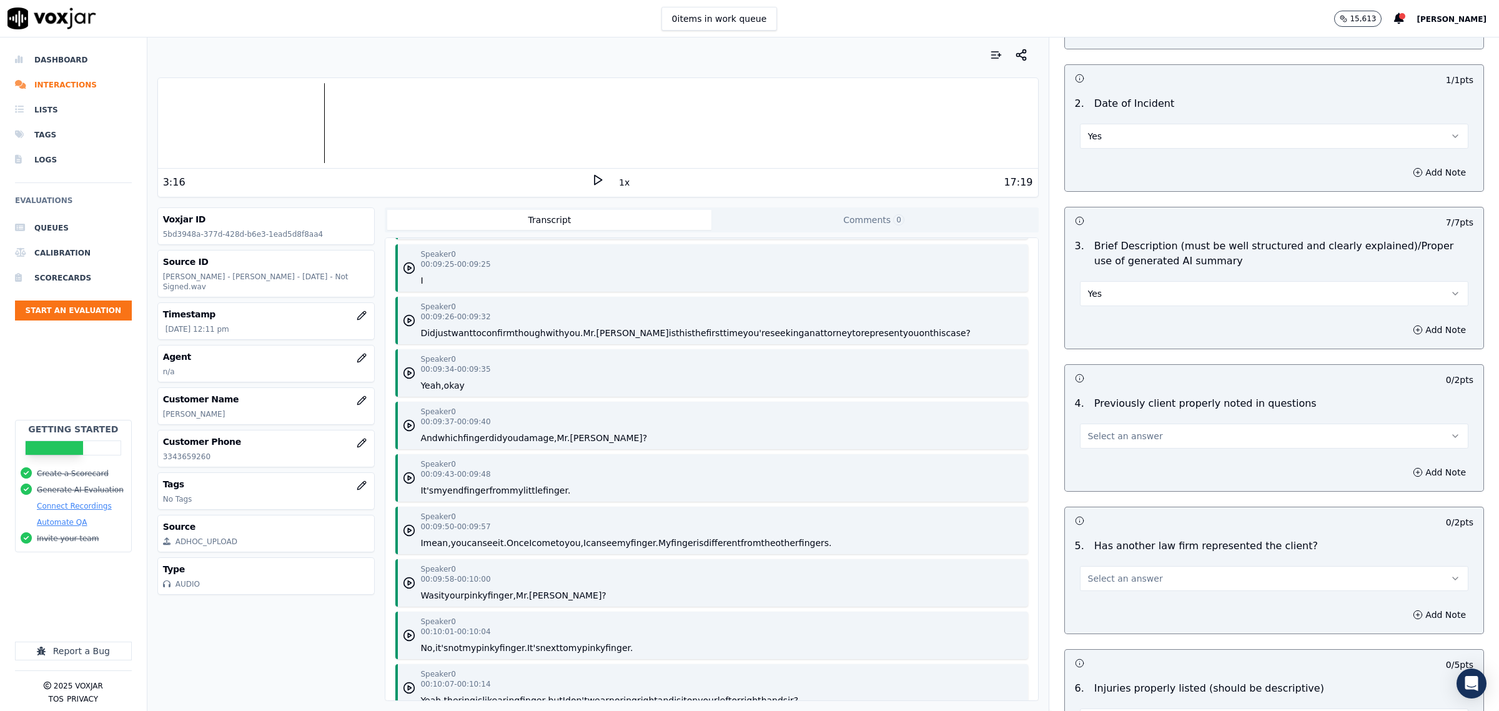
scroll to position [8276, 0]
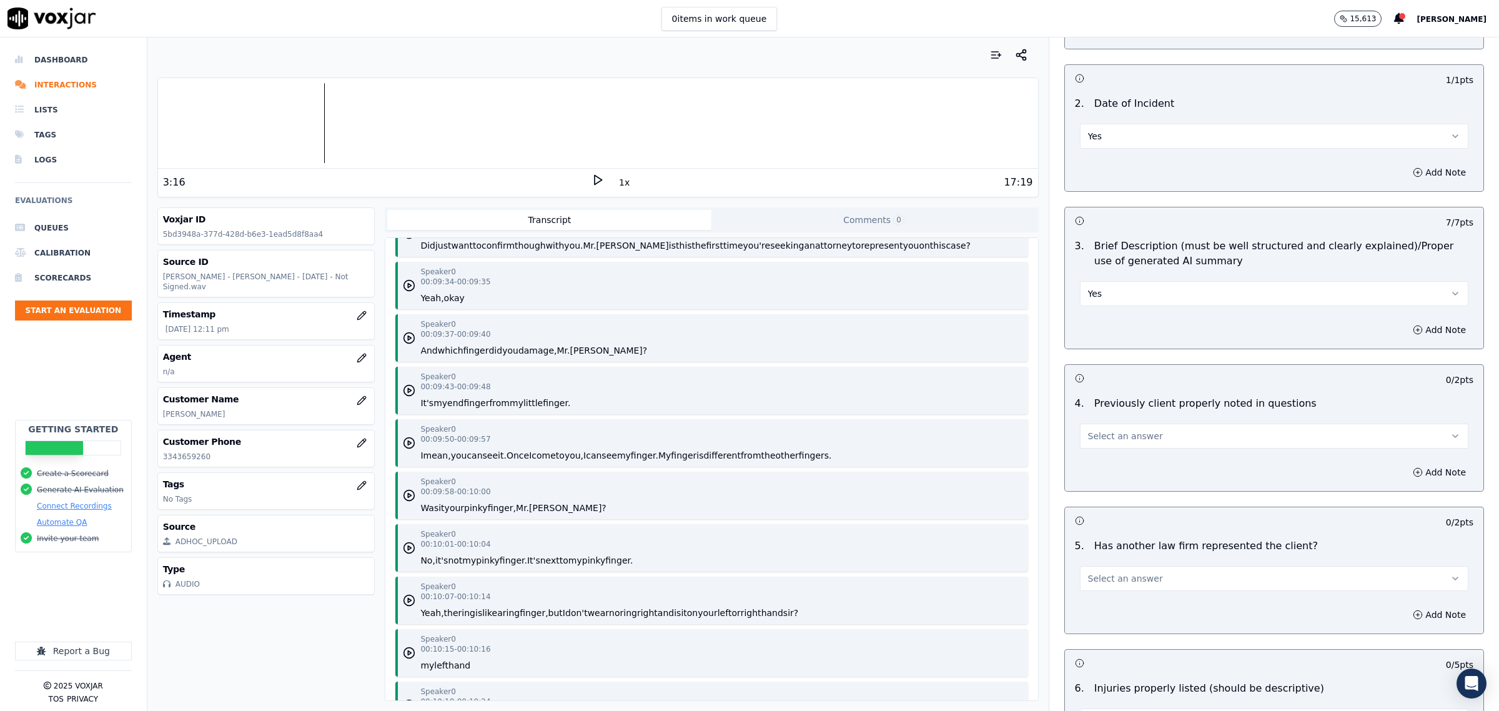
click at [1147, 437] on button "Select an answer" at bounding box center [1274, 435] width 388 height 25
click at [1120, 482] on div "No" at bounding box center [1248, 486] width 363 height 20
click at [1409, 472] on button "Add Note" at bounding box center [1439, 471] width 68 height 17
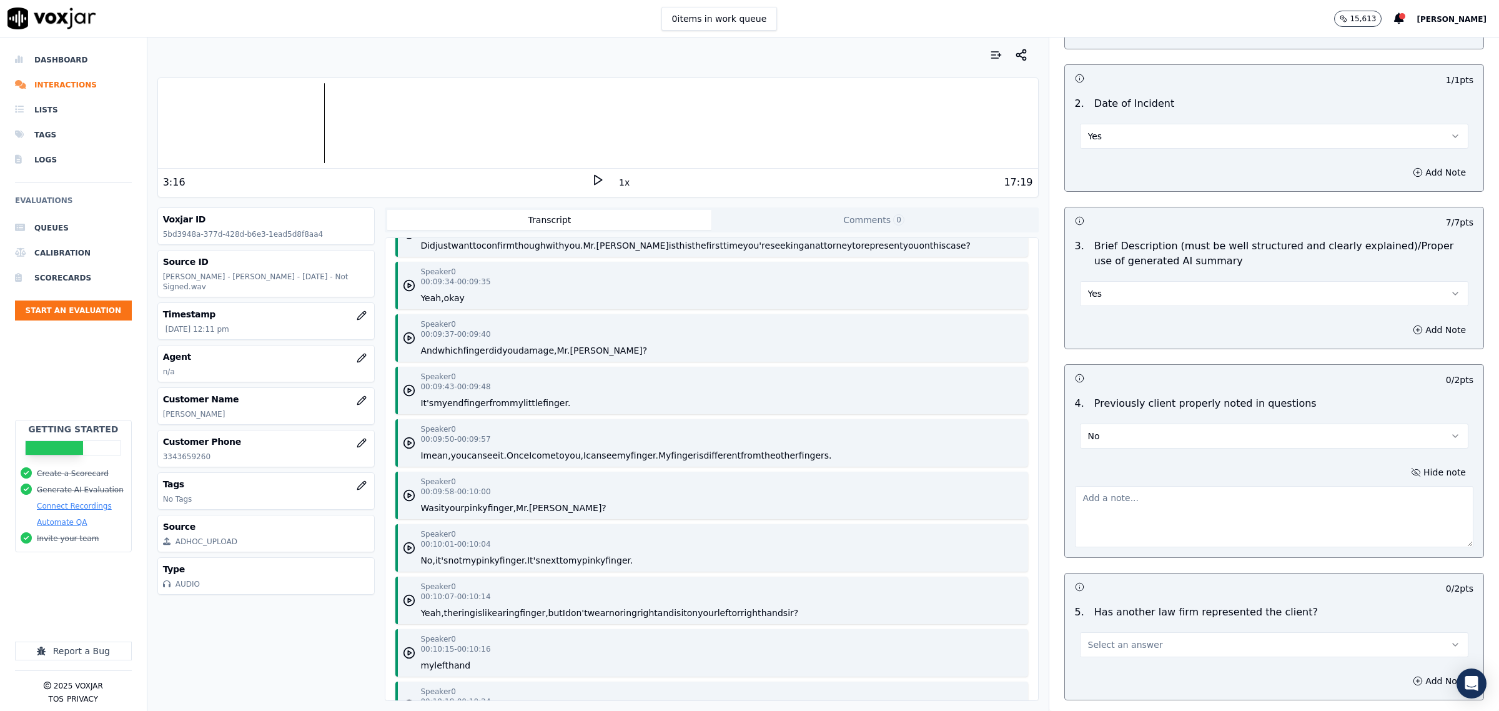
click at [1200, 511] on textarea at bounding box center [1274, 516] width 398 height 61
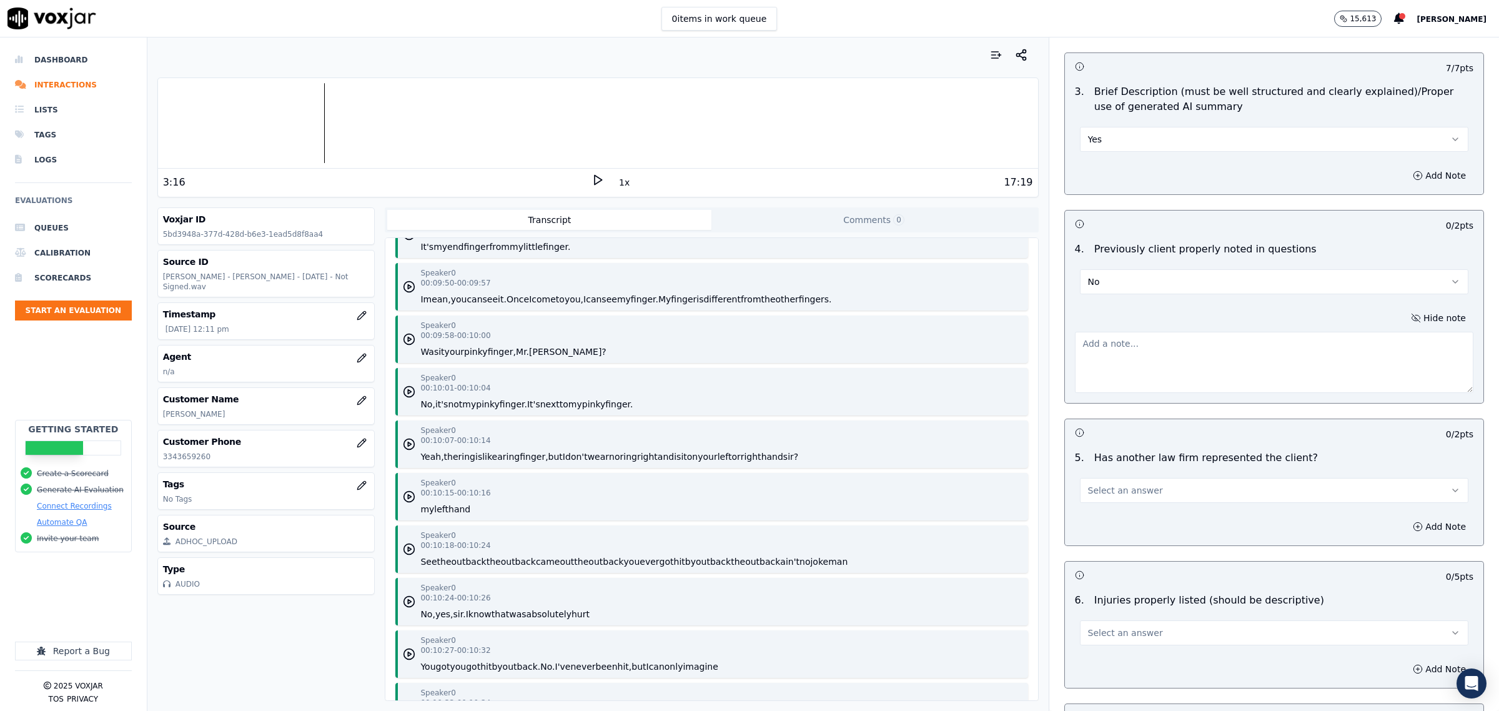
scroll to position [1015, 0]
drag, startPoint x: 1197, startPoint y: 495, endPoint x: 1187, endPoint y: 501, distance: 11.5
click at [1193, 495] on button "Select an answer" at bounding box center [1274, 488] width 388 height 25
click at [1112, 526] on div "Yes" at bounding box center [1248, 519] width 363 height 20
click at [1189, 355] on textarea at bounding box center [1274, 360] width 398 height 61
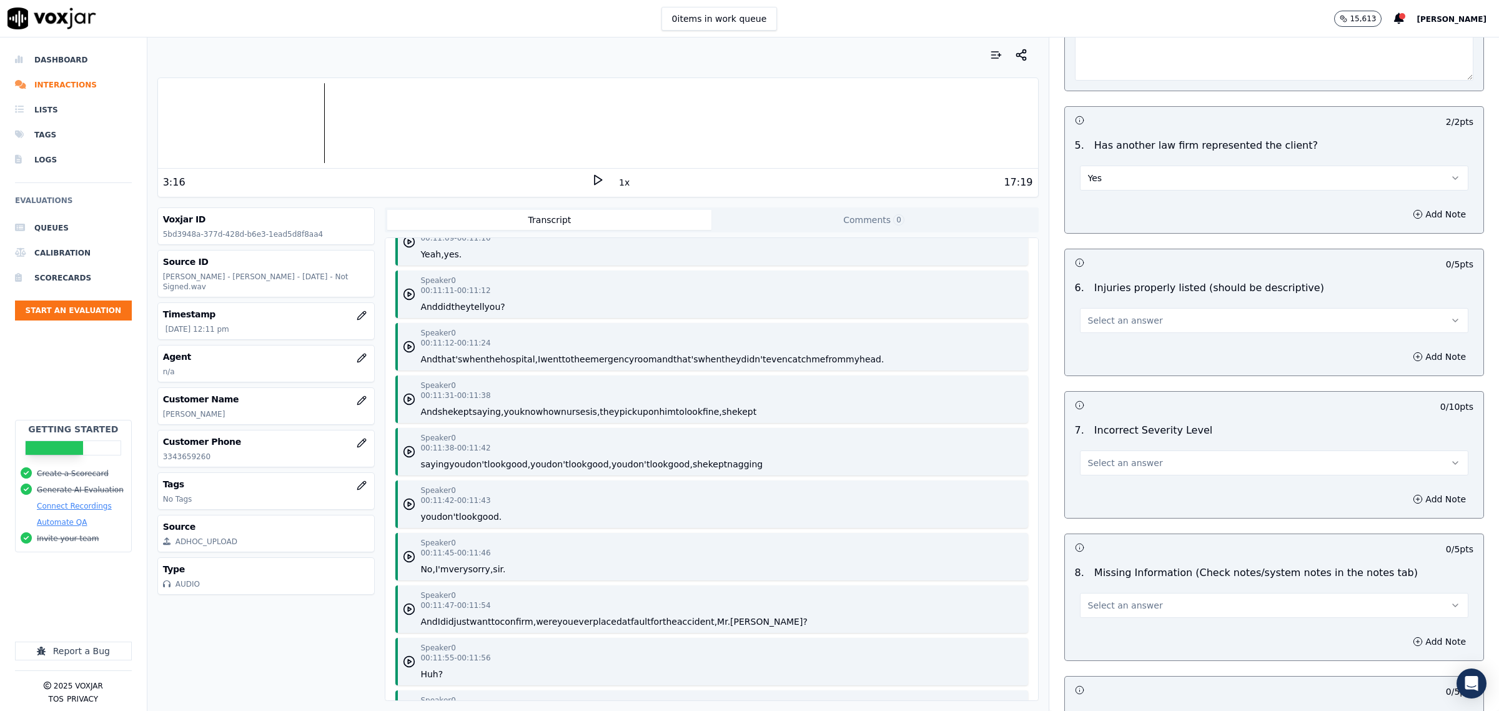
scroll to position [1327, 0]
type textarea "did not confirm"
click at [1198, 310] on button "Select an answer" at bounding box center [1274, 318] width 388 height 25
click at [1171, 347] on div "Yes" at bounding box center [1248, 349] width 363 height 20
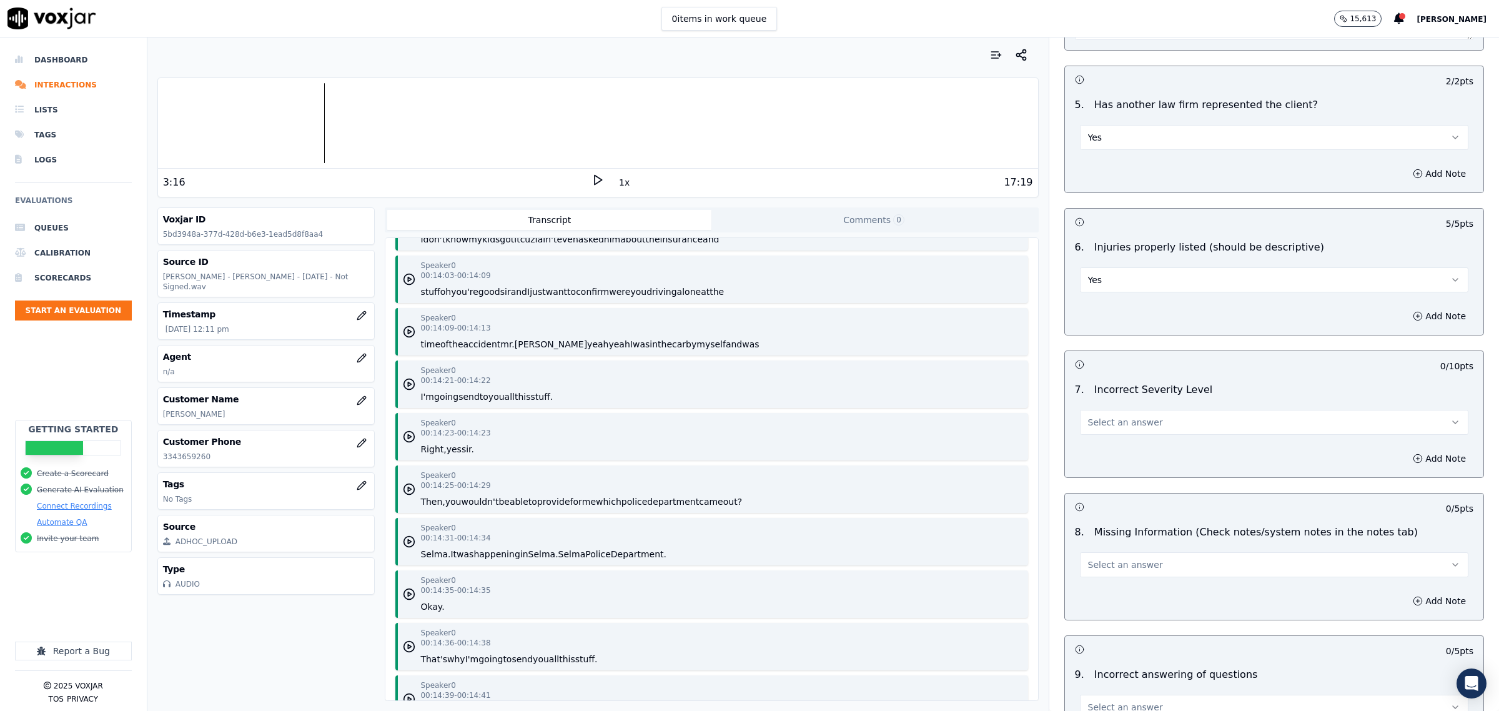
scroll to position [1405, 0]
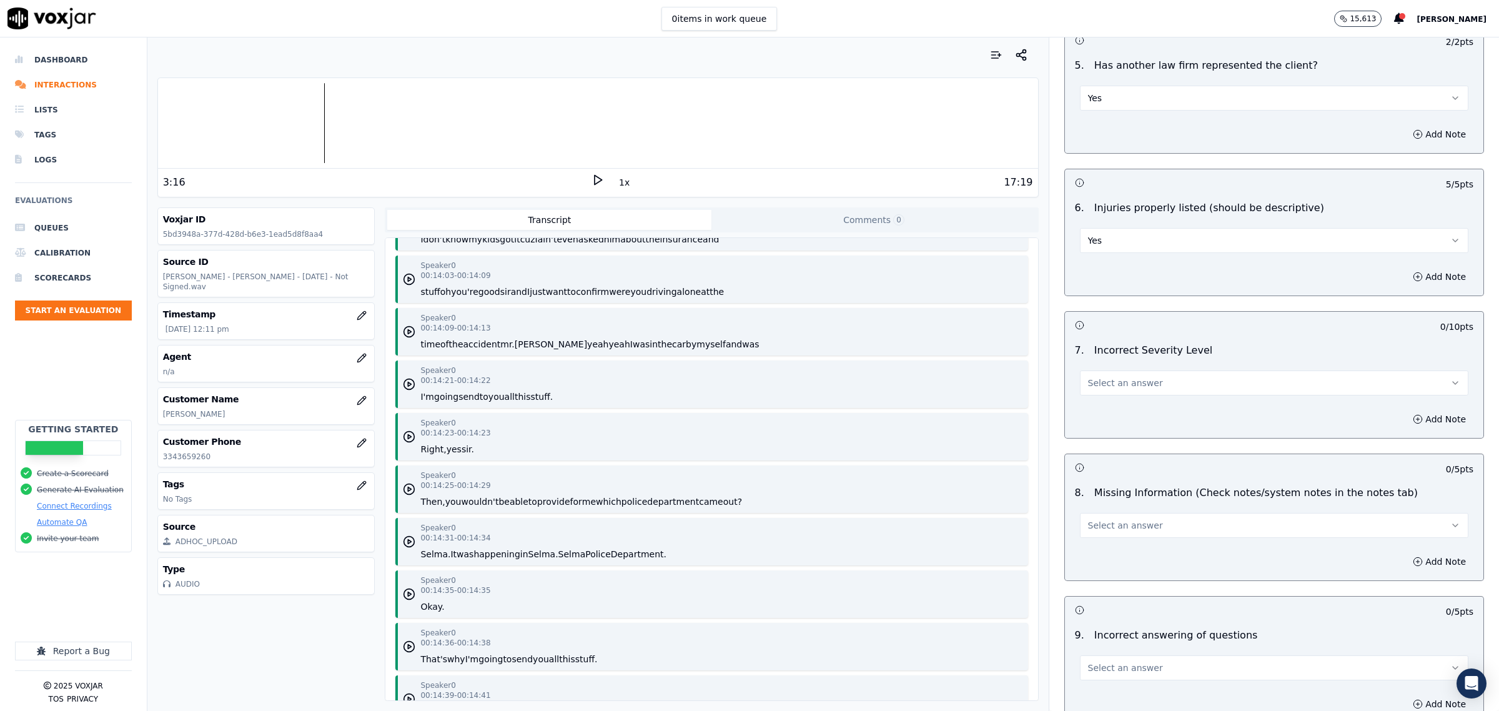
click at [1168, 388] on button "Select an answer" at bounding box center [1274, 382] width 388 height 25
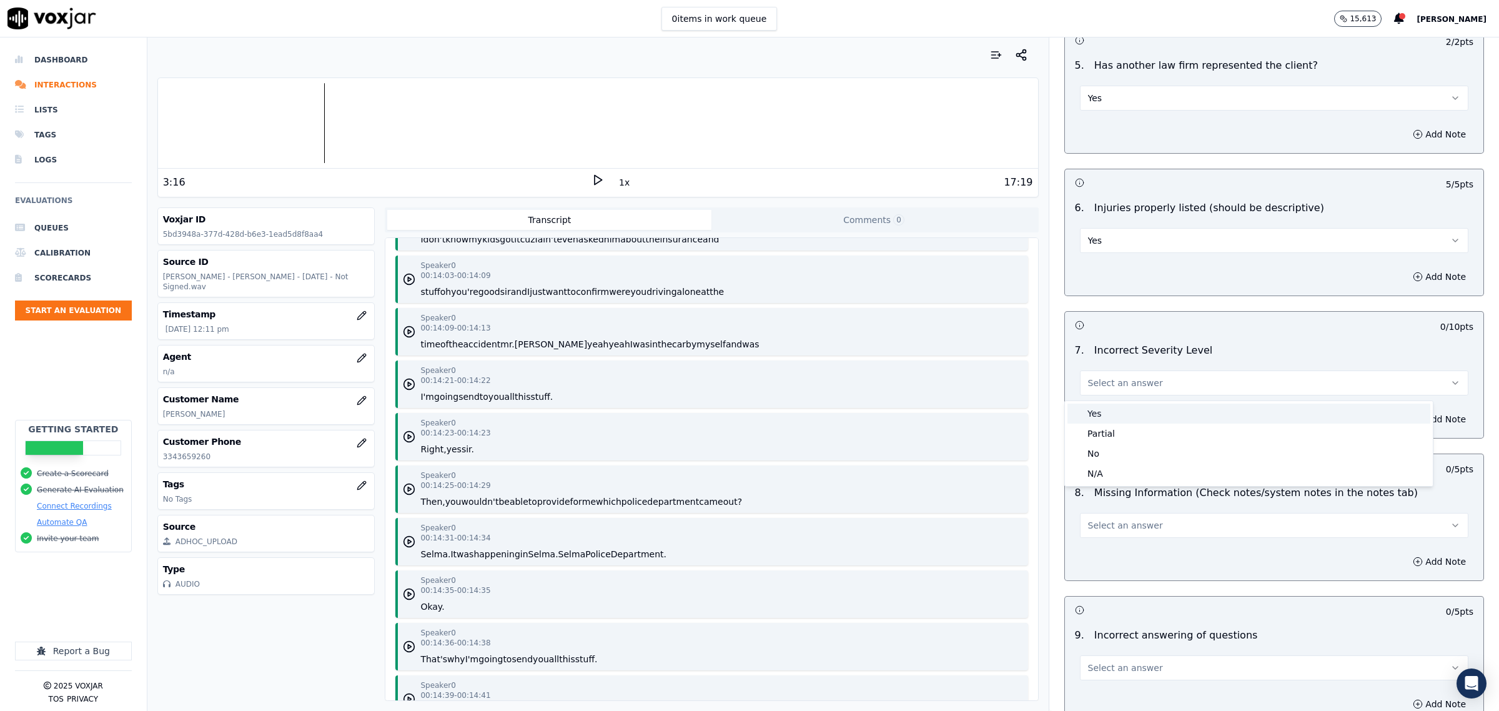
click at [1154, 415] on div "Yes" at bounding box center [1248, 413] width 363 height 20
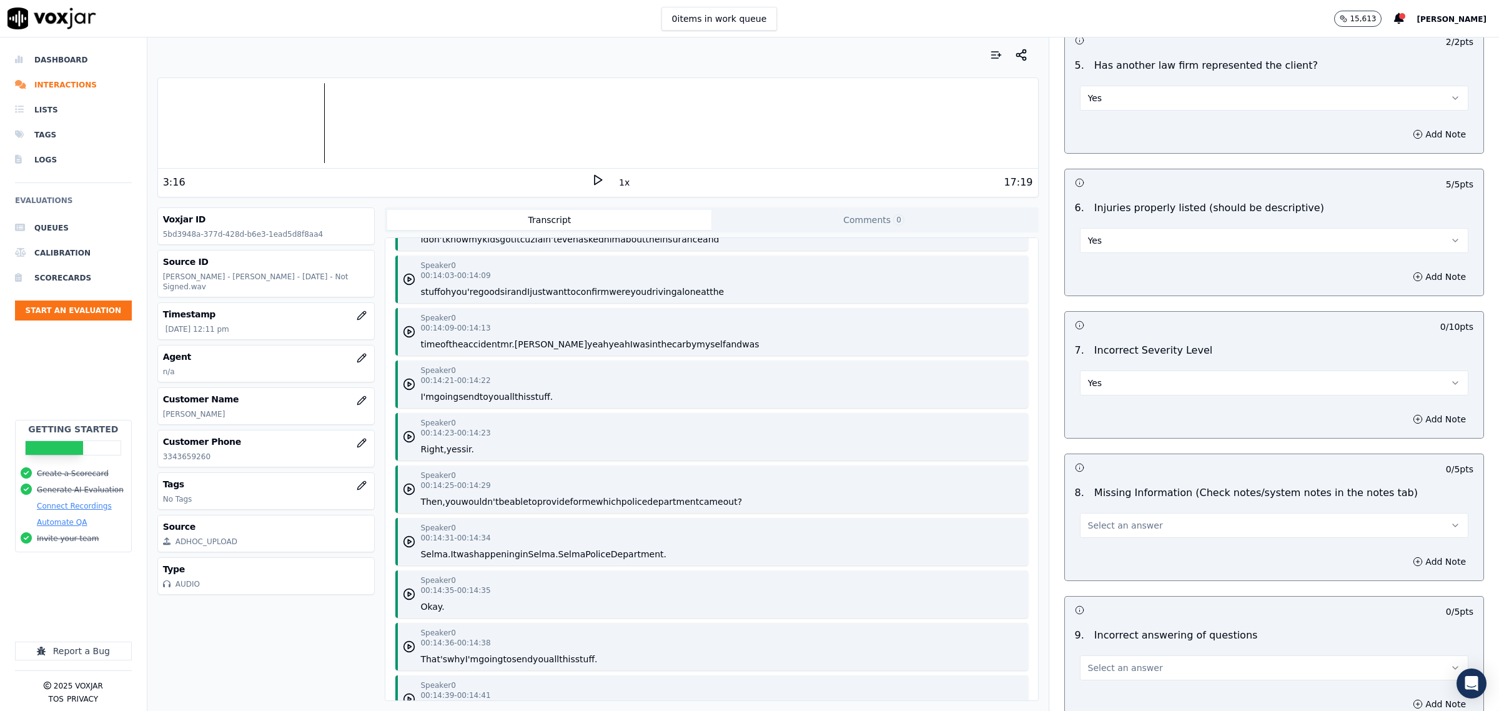
drag, startPoint x: 1126, startPoint y: 523, endPoint x: 1124, endPoint y: 538, distance: 15.7
click at [1124, 526] on span "Select an answer" at bounding box center [1125, 525] width 75 height 12
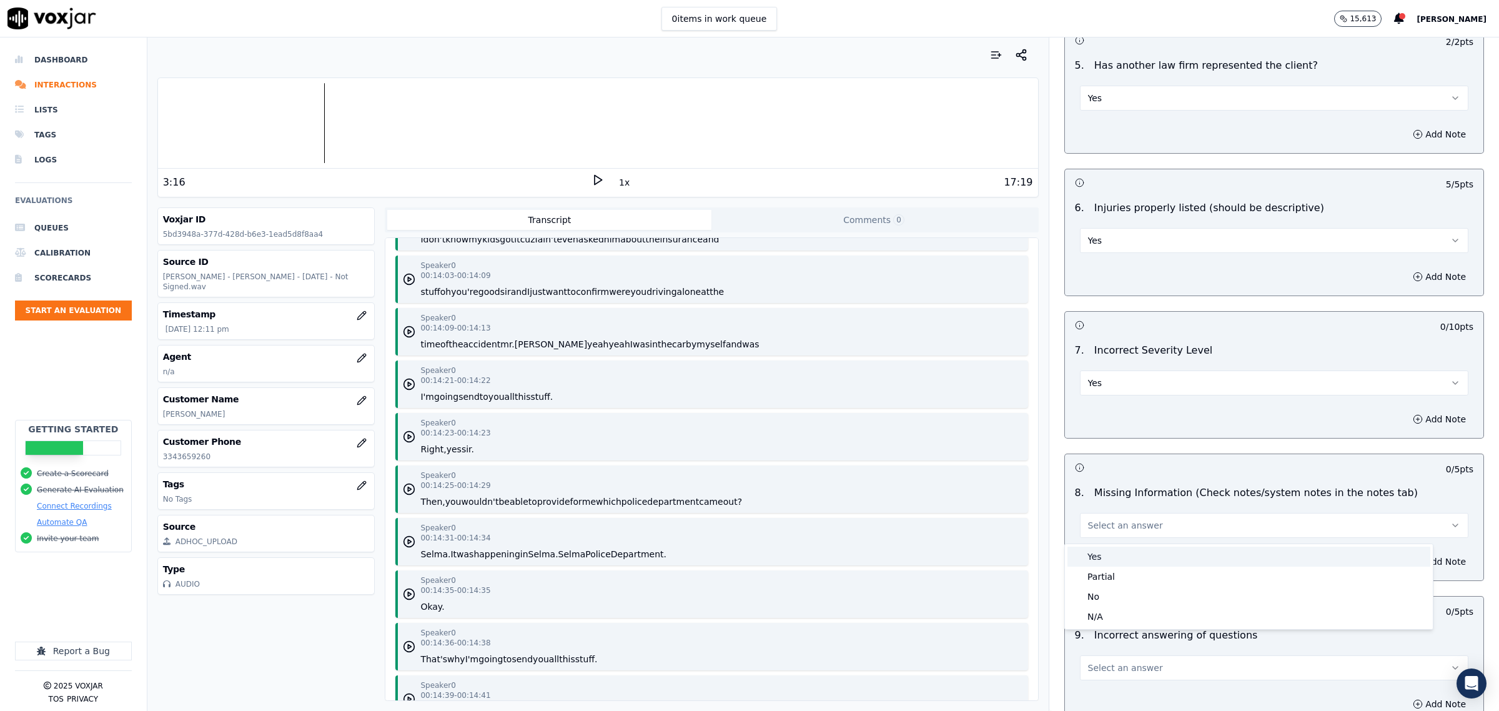
click at [1118, 556] on div "Yes" at bounding box center [1248, 557] width 363 height 20
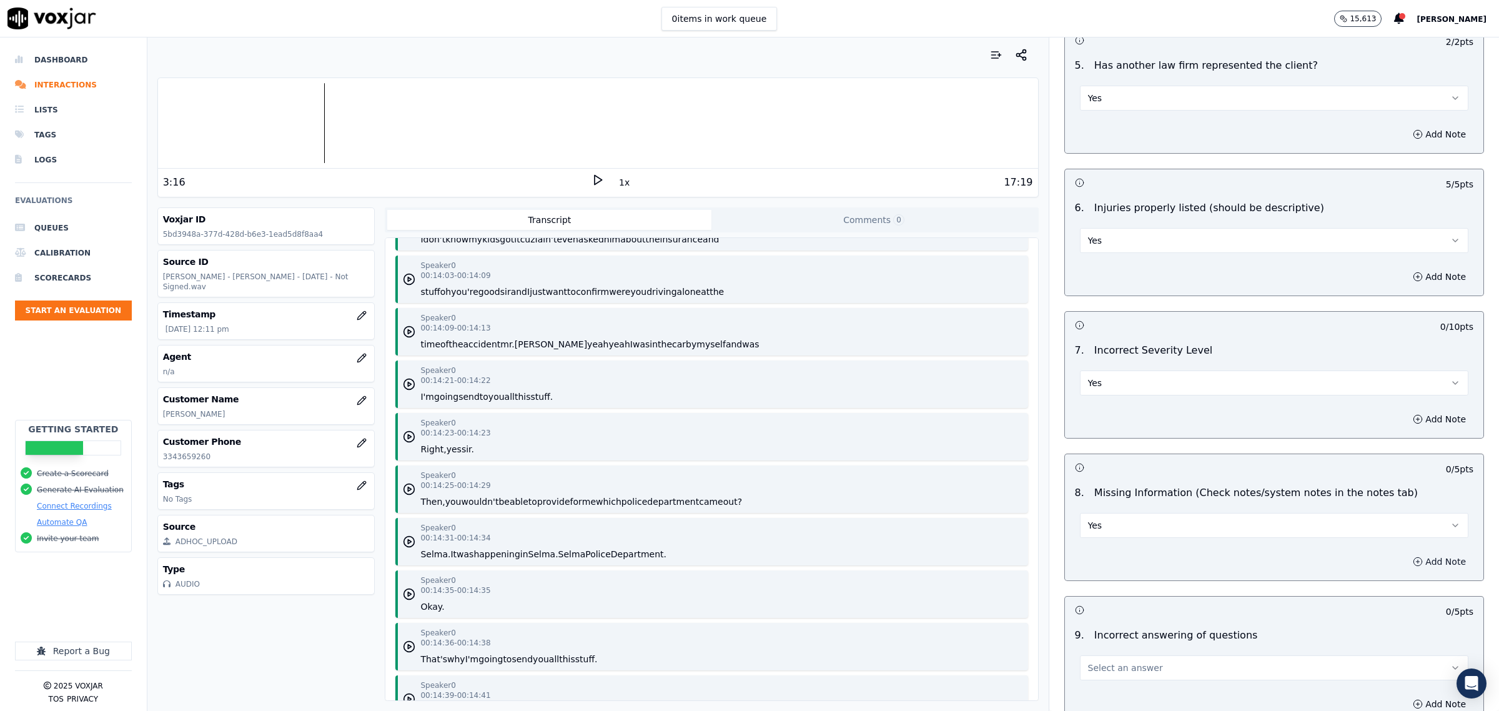
click at [1409, 564] on button "Add Note" at bounding box center [1439, 561] width 68 height 17
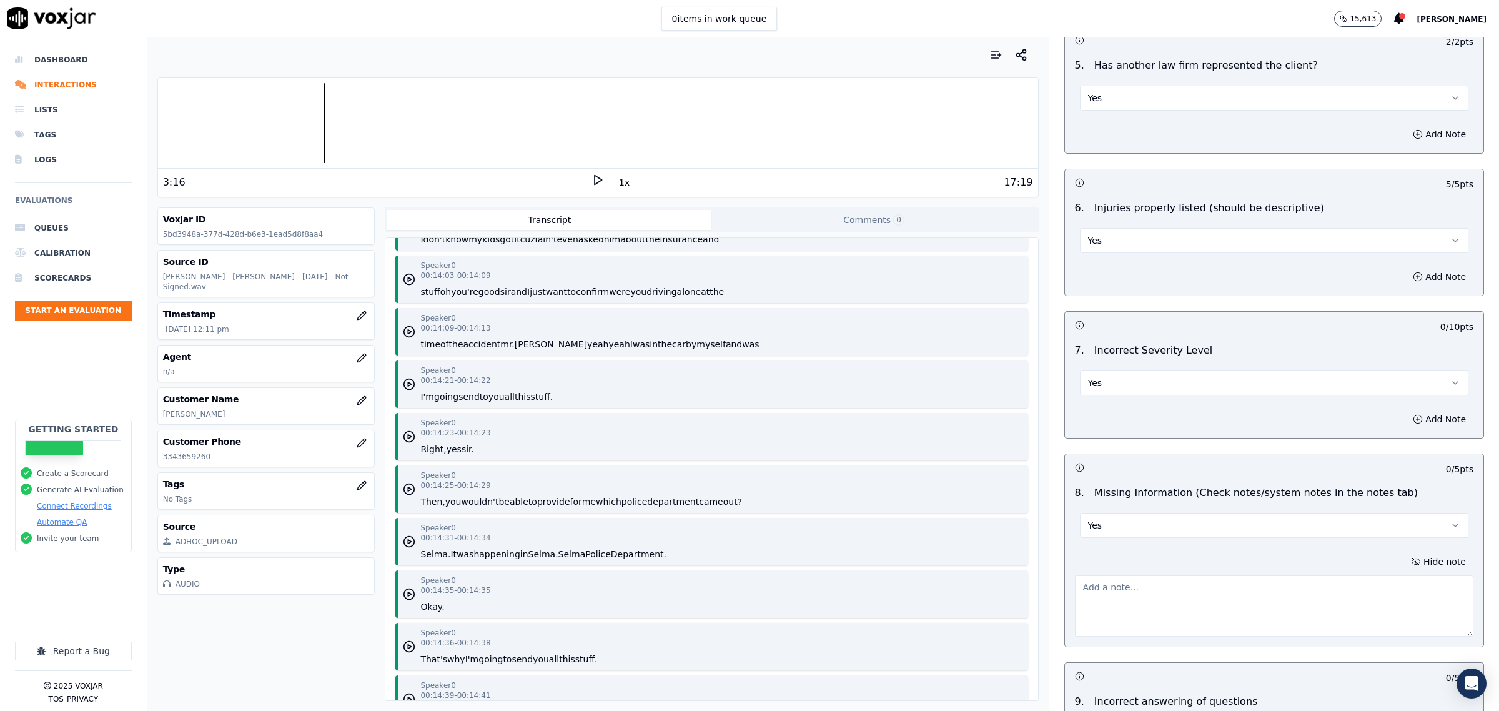
click at [1164, 590] on textarea at bounding box center [1274, 605] width 398 height 61
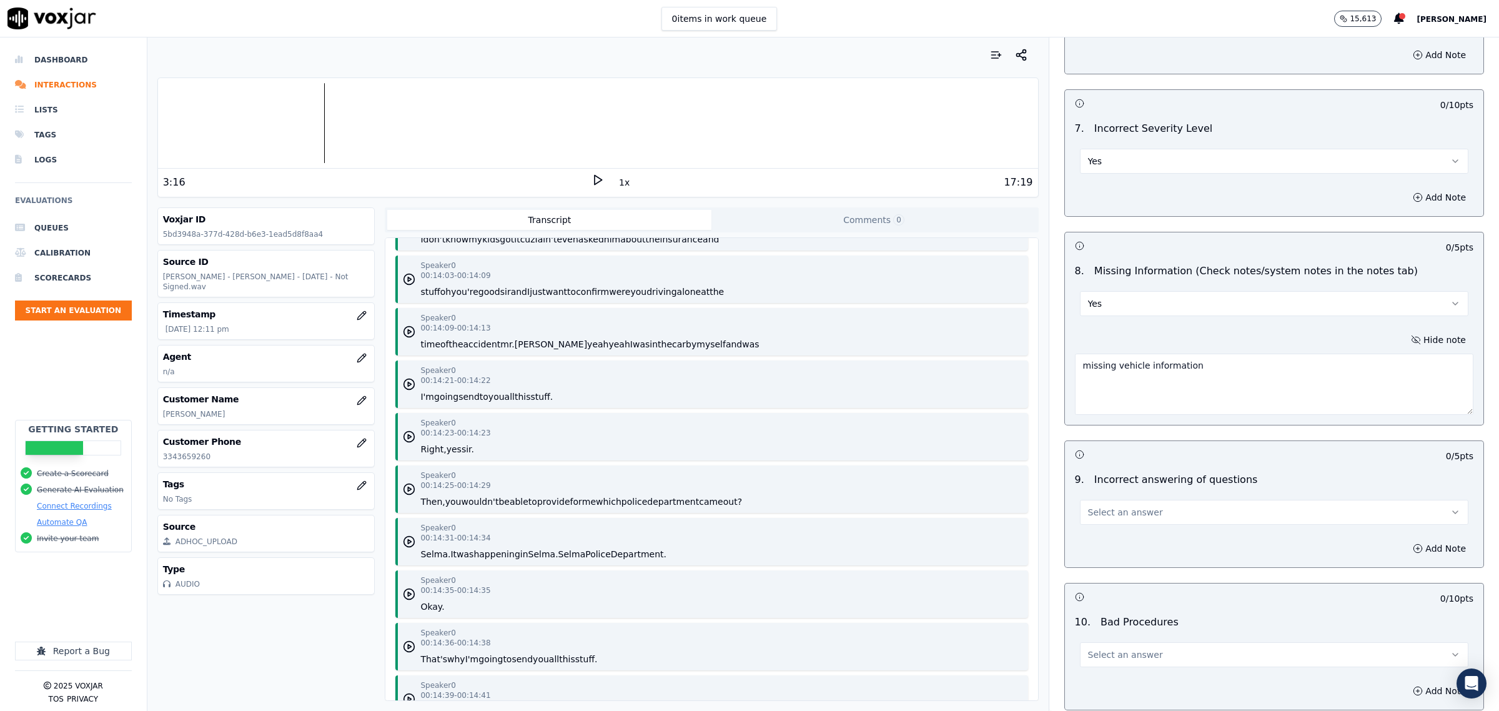
scroll to position [1874, 0]
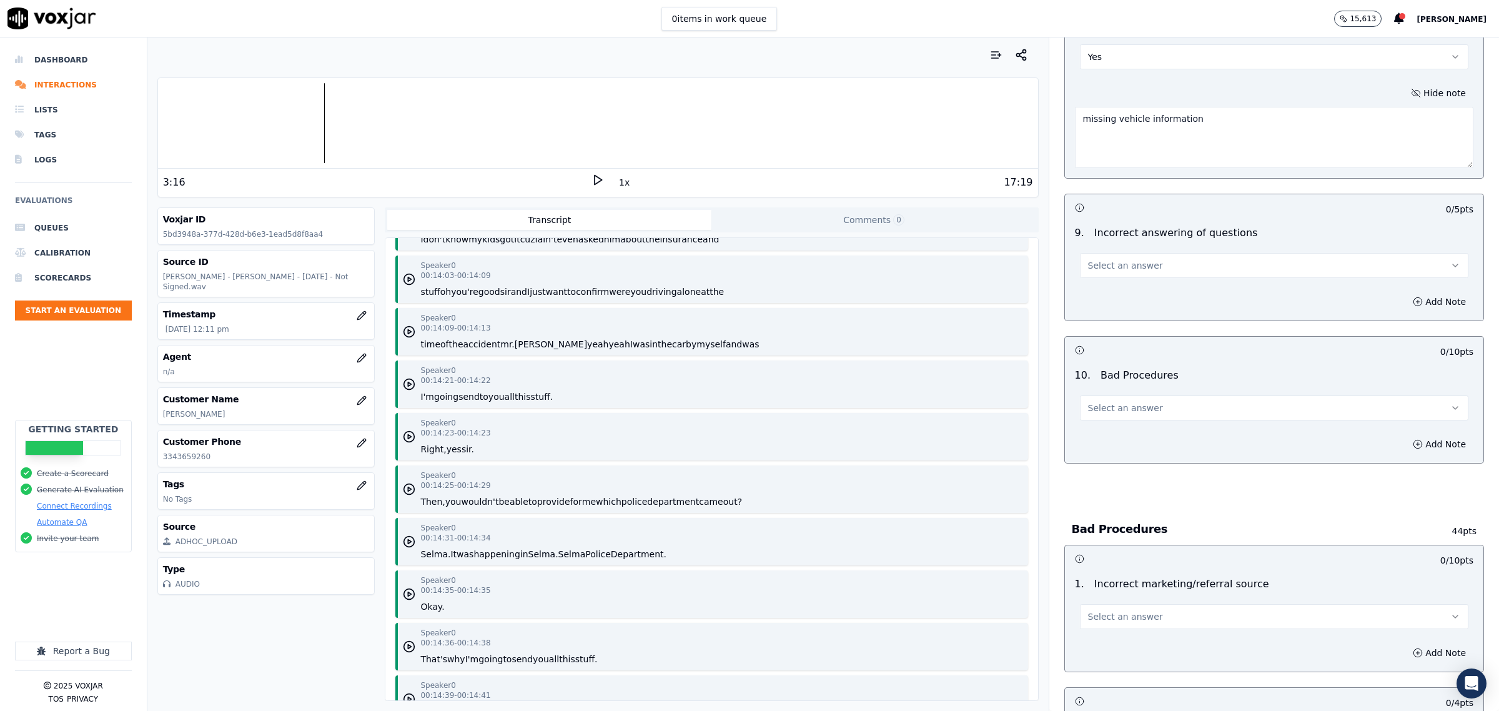
type textarea "missing vehicle information"
click at [1138, 274] on button "Select an answer" at bounding box center [1274, 265] width 388 height 25
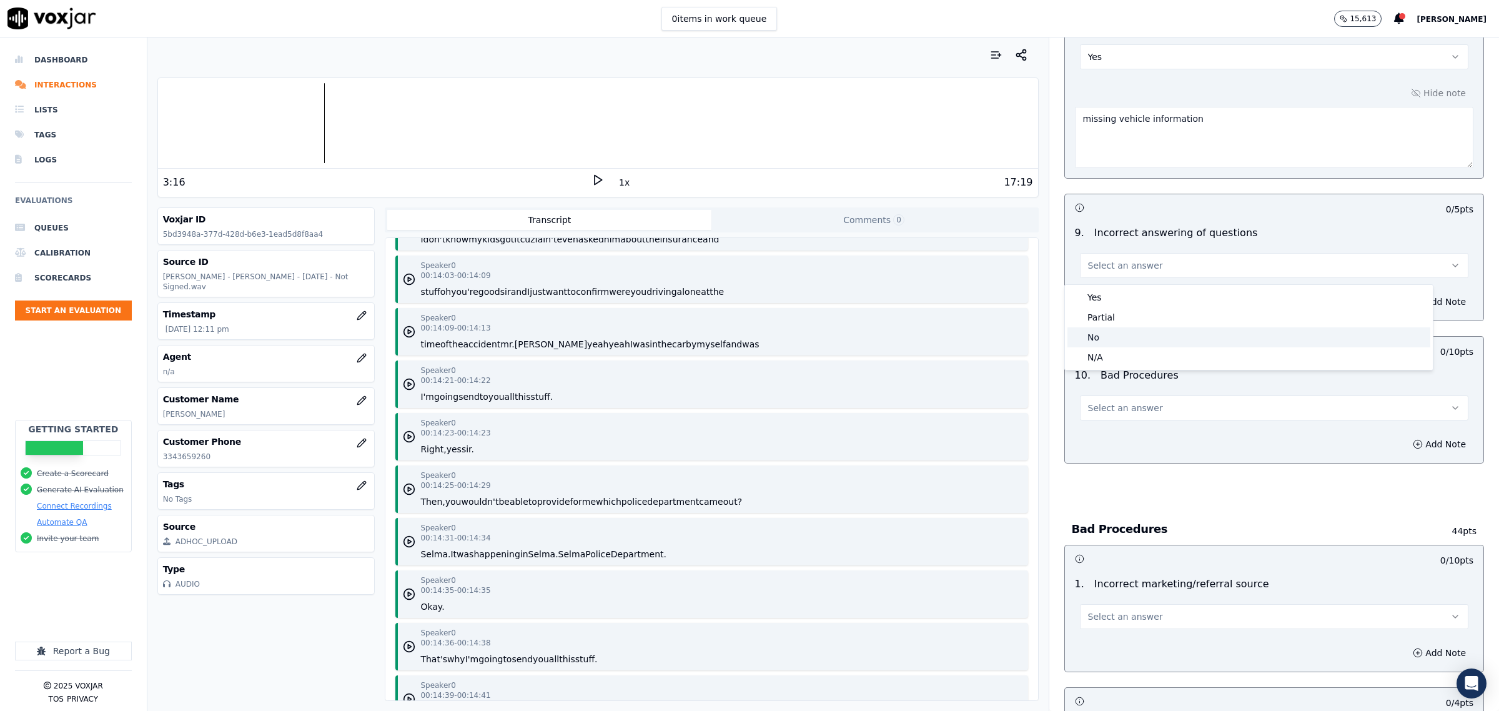
click at [1100, 337] on div "No" at bounding box center [1248, 337] width 363 height 20
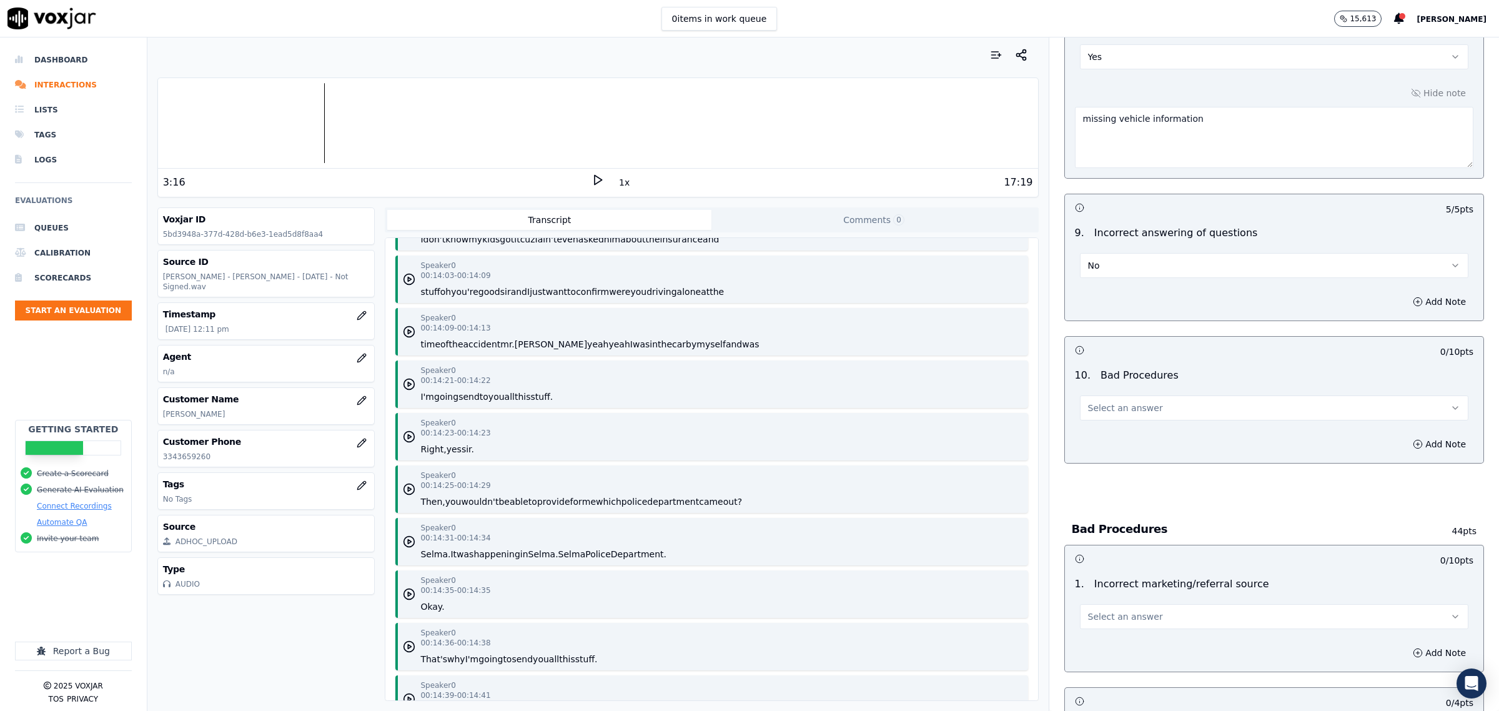
click at [1145, 410] on button "Select an answer" at bounding box center [1274, 407] width 388 height 25
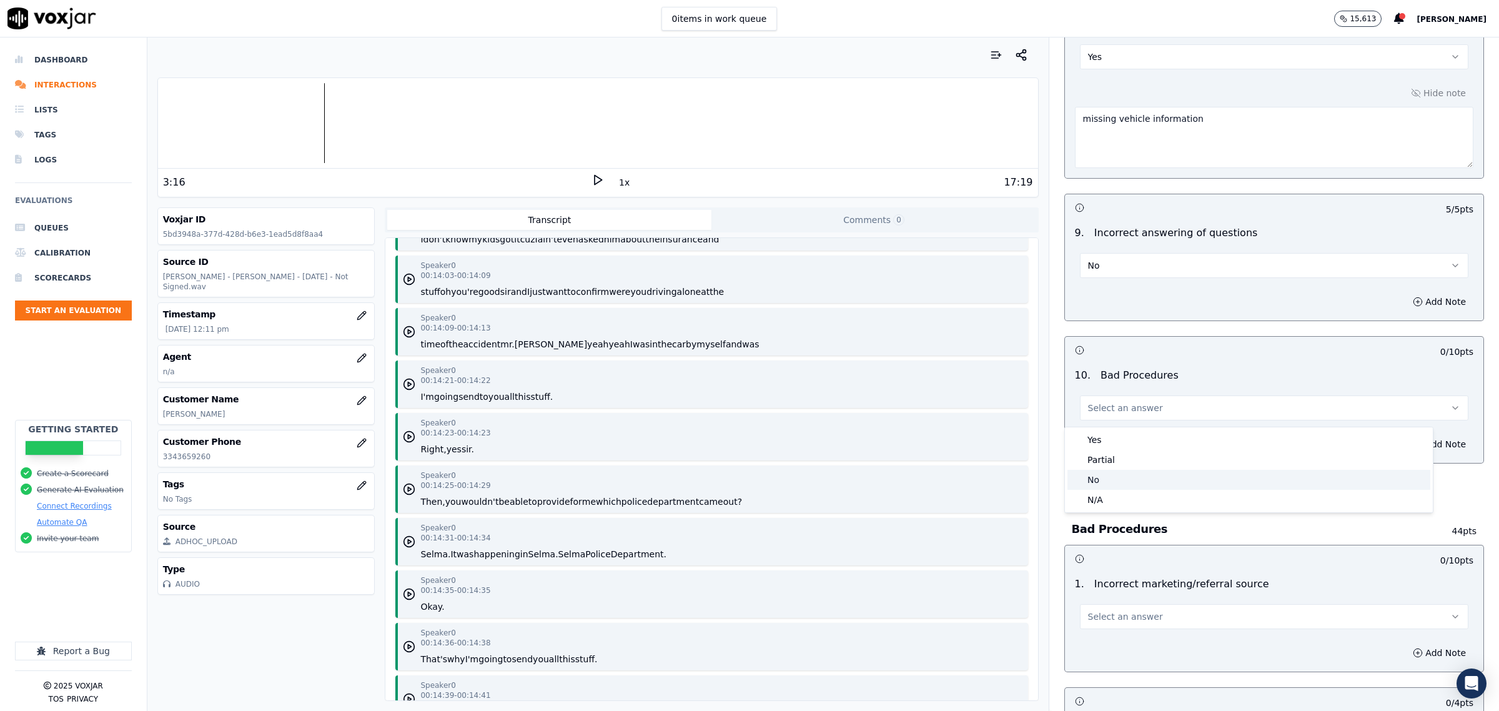
click at [1122, 478] on div "No" at bounding box center [1248, 480] width 363 height 20
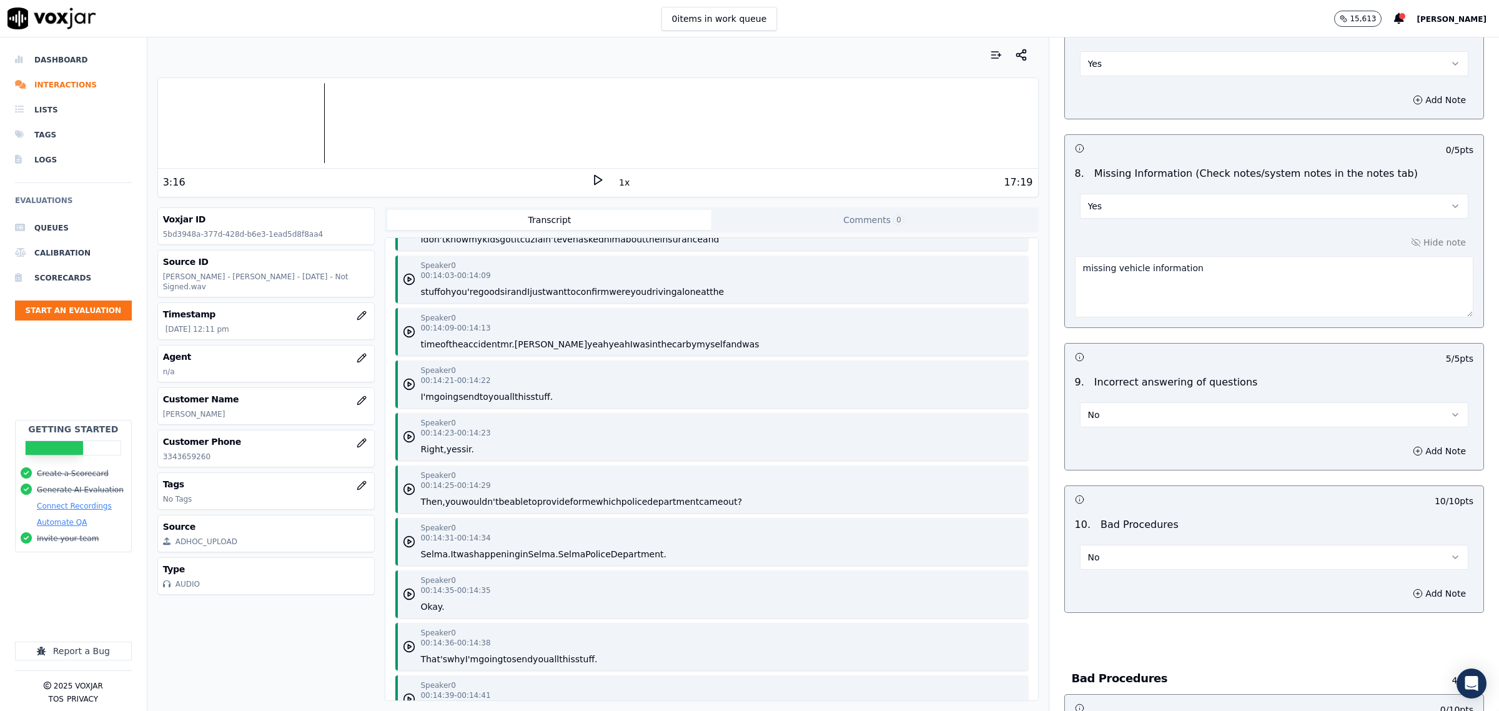
scroll to position [1718, 0]
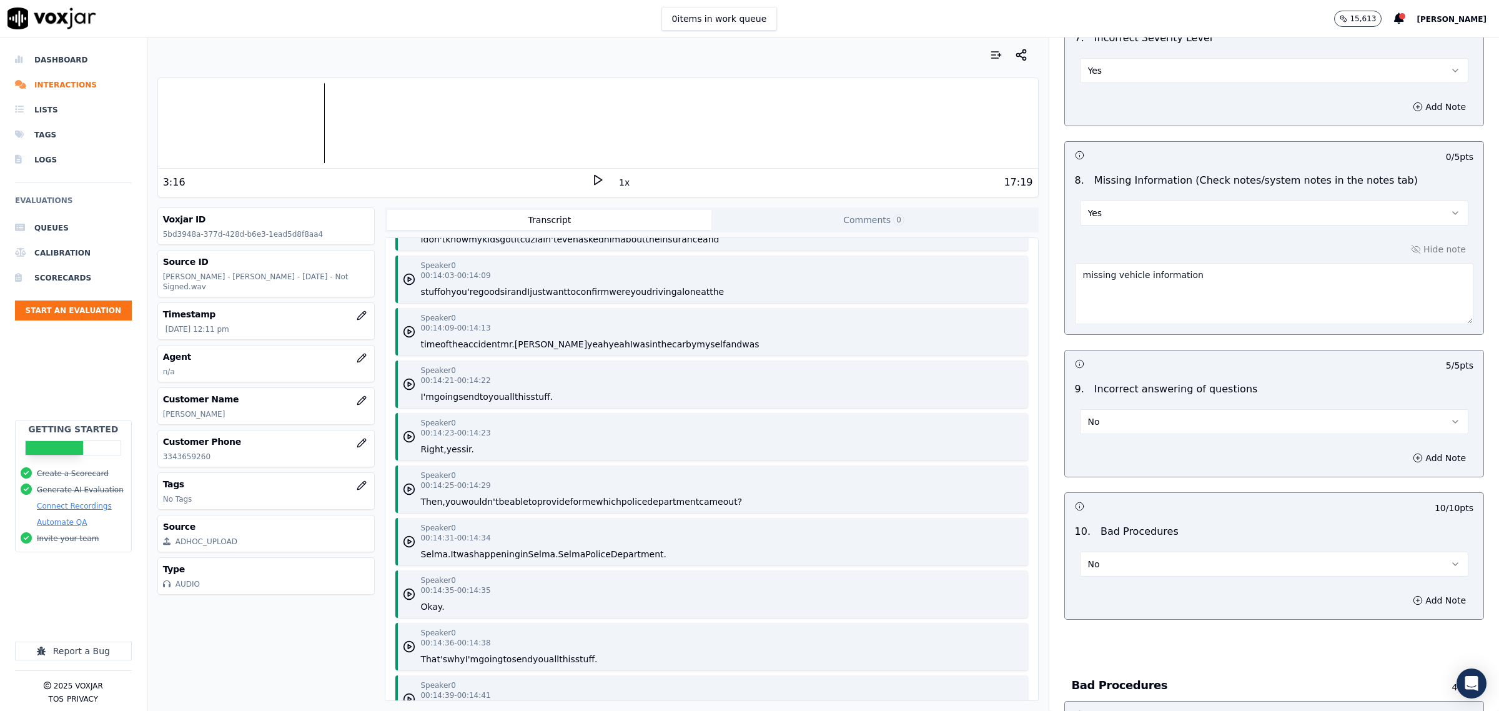
click at [1159, 217] on button "Yes" at bounding box center [1274, 212] width 388 height 25
click at [1114, 265] on div "Partial" at bounding box center [1248, 264] width 363 height 20
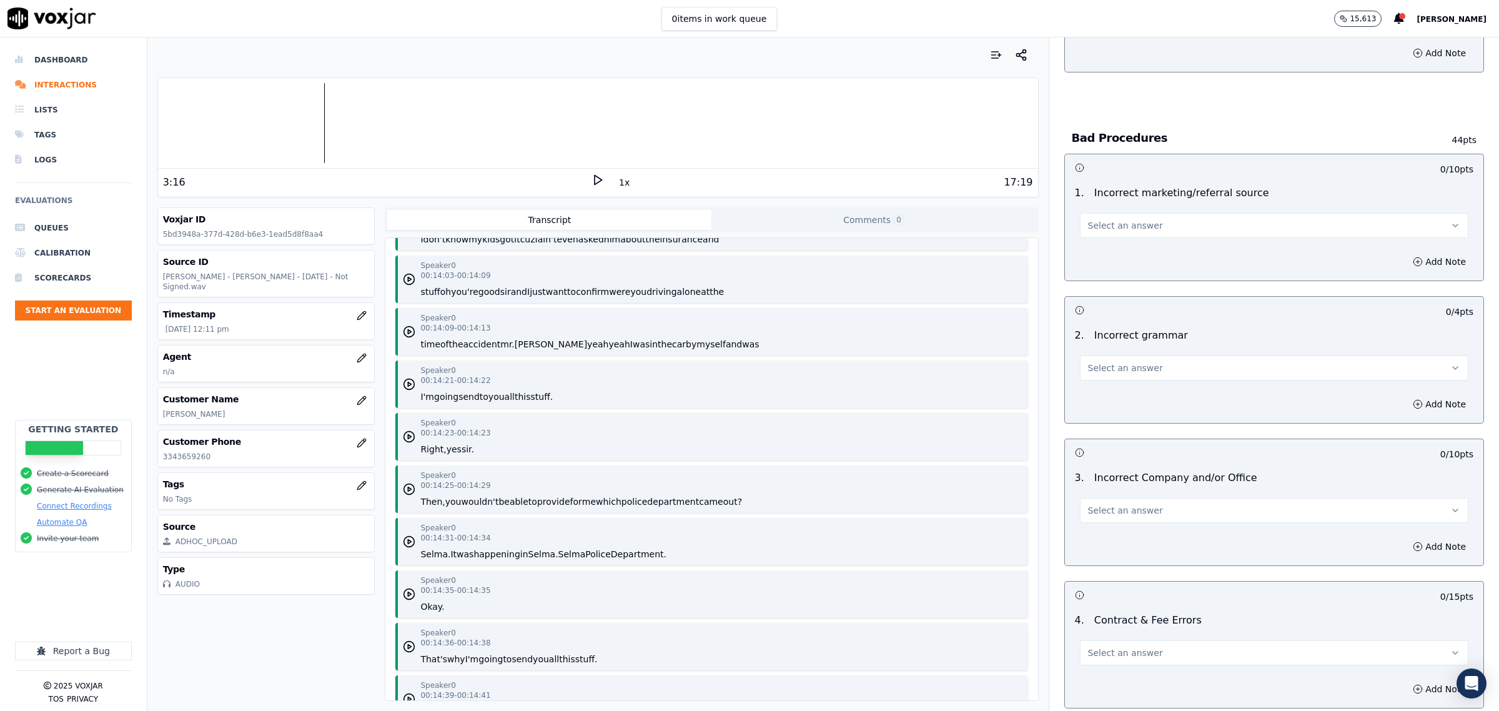
scroll to position [2264, 0]
click at [1128, 229] on span "Select an answer" at bounding box center [1125, 226] width 75 height 12
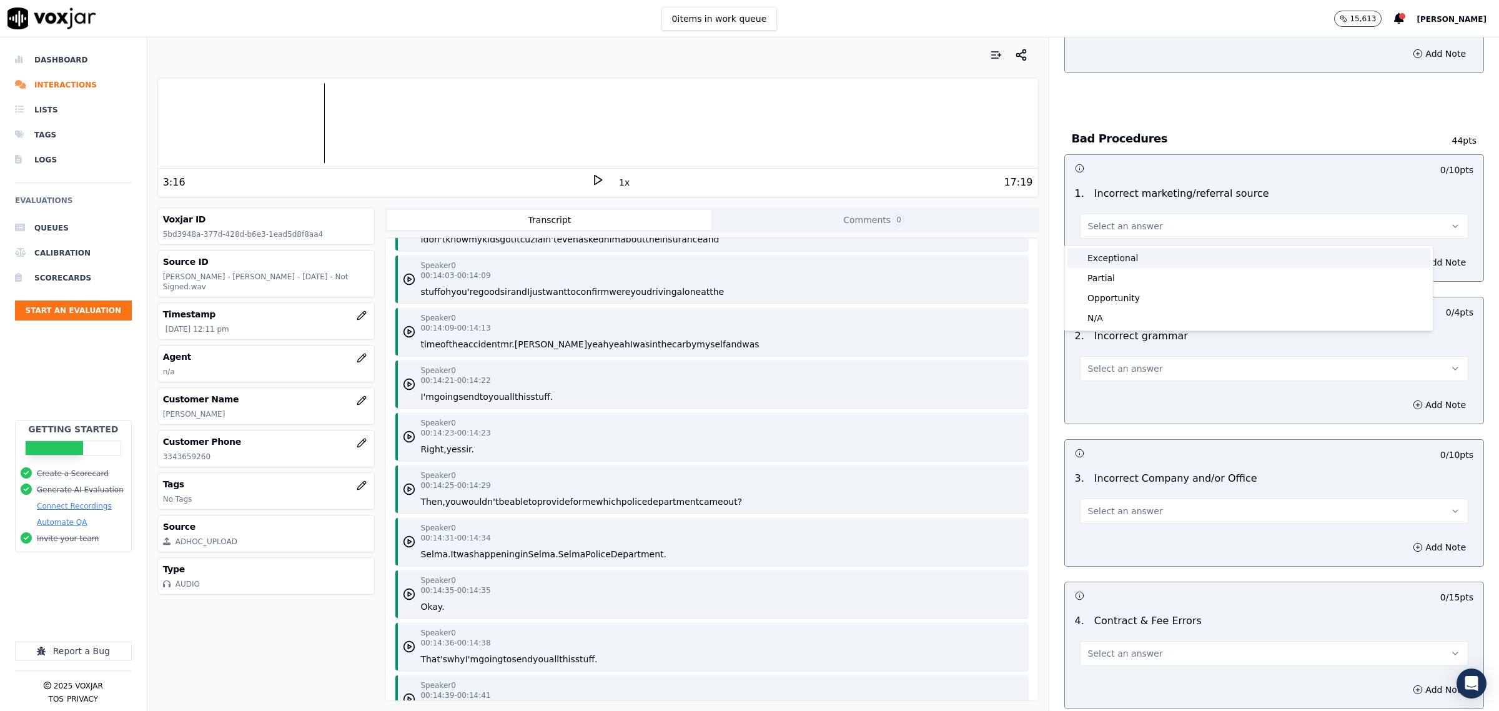
click at [1115, 259] on div "Exceptional" at bounding box center [1248, 258] width 363 height 20
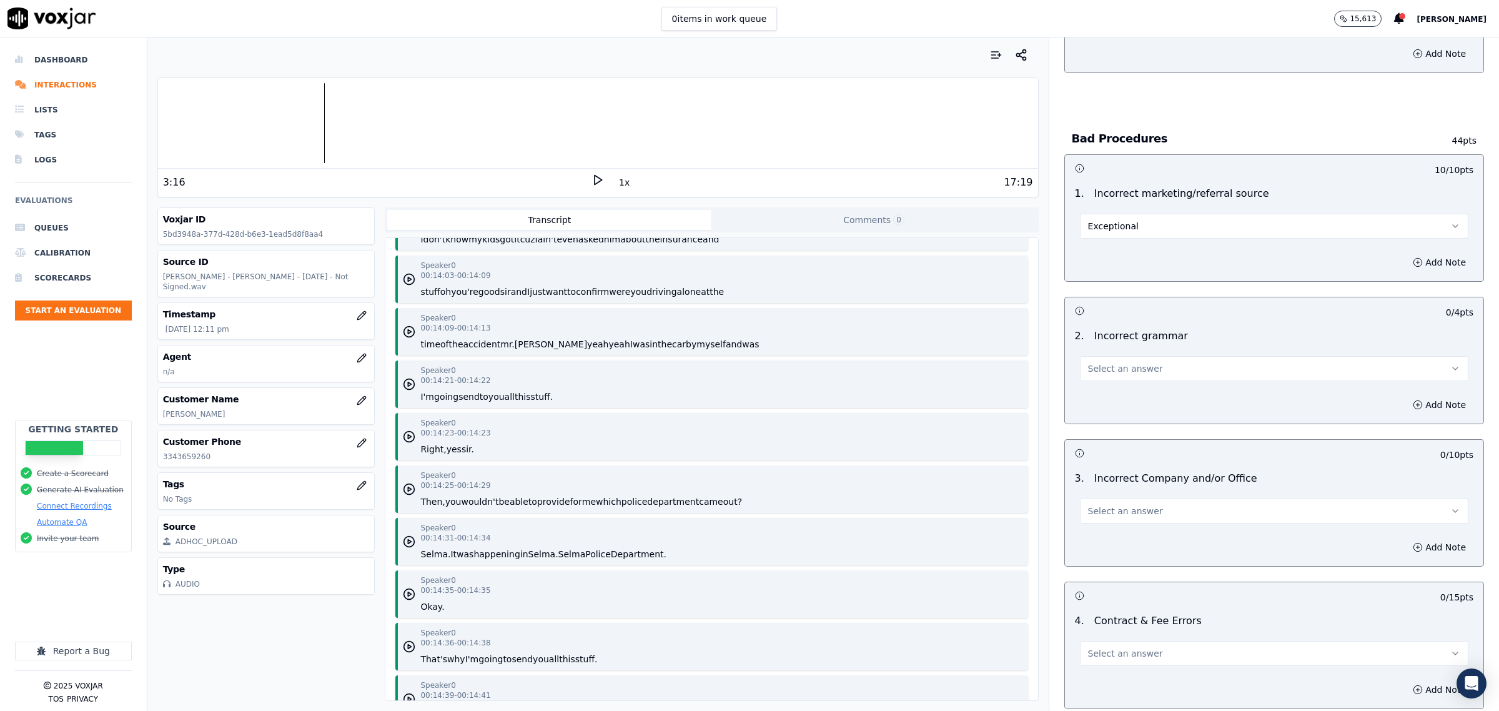
click at [1134, 376] on button "Select an answer" at bounding box center [1274, 368] width 388 height 25
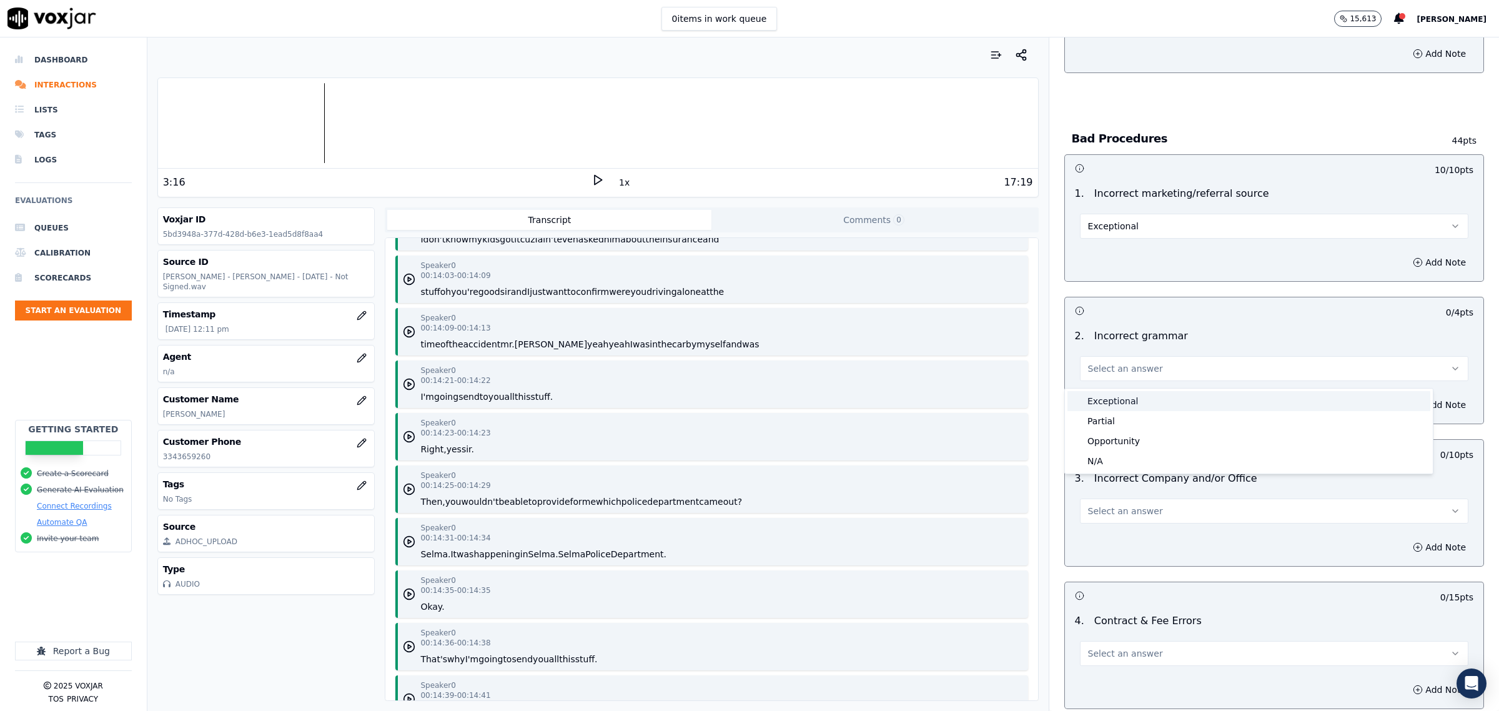
click at [1134, 398] on div "Exceptional" at bounding box center [1248, 401] width 363 height 20
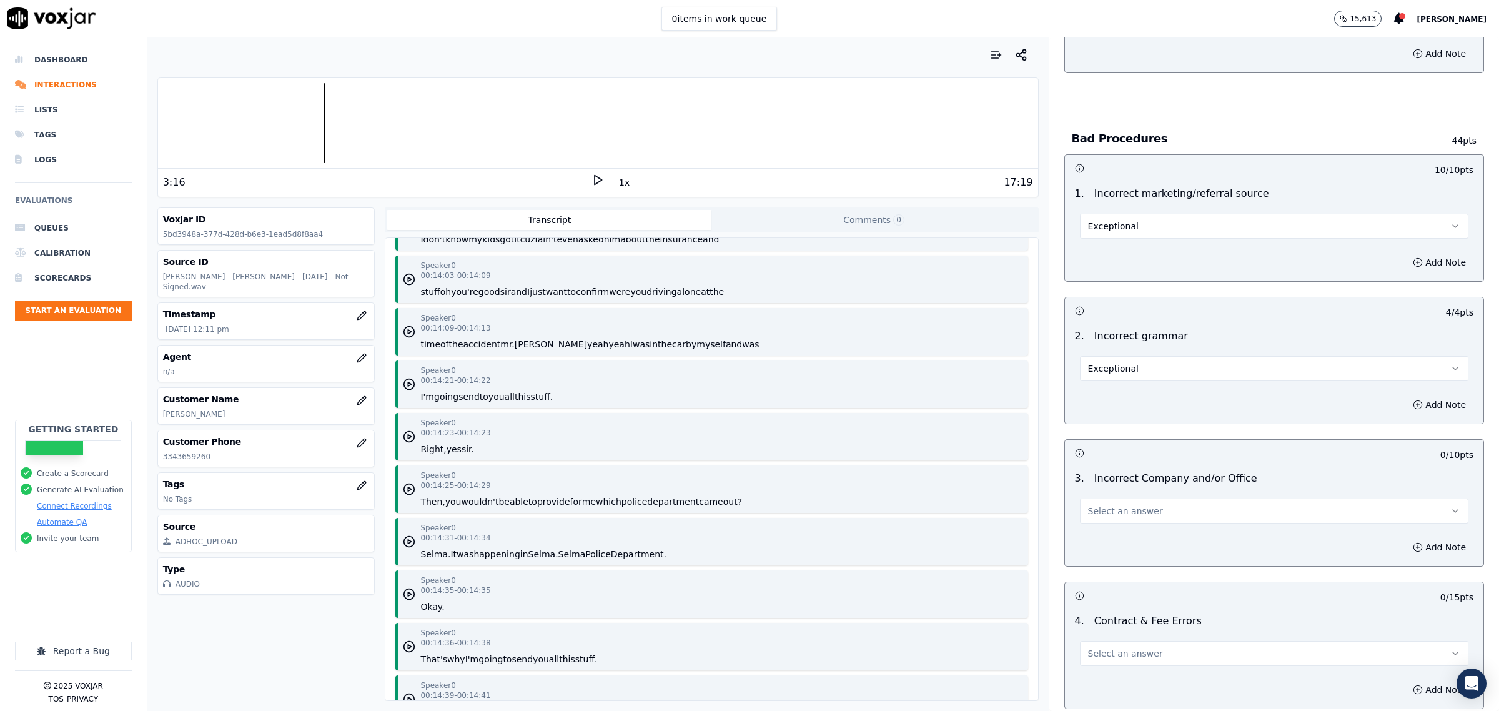
click at [1107, 517] on span "Select an answer" at bounding box center [1125, 511] width 75 height 12
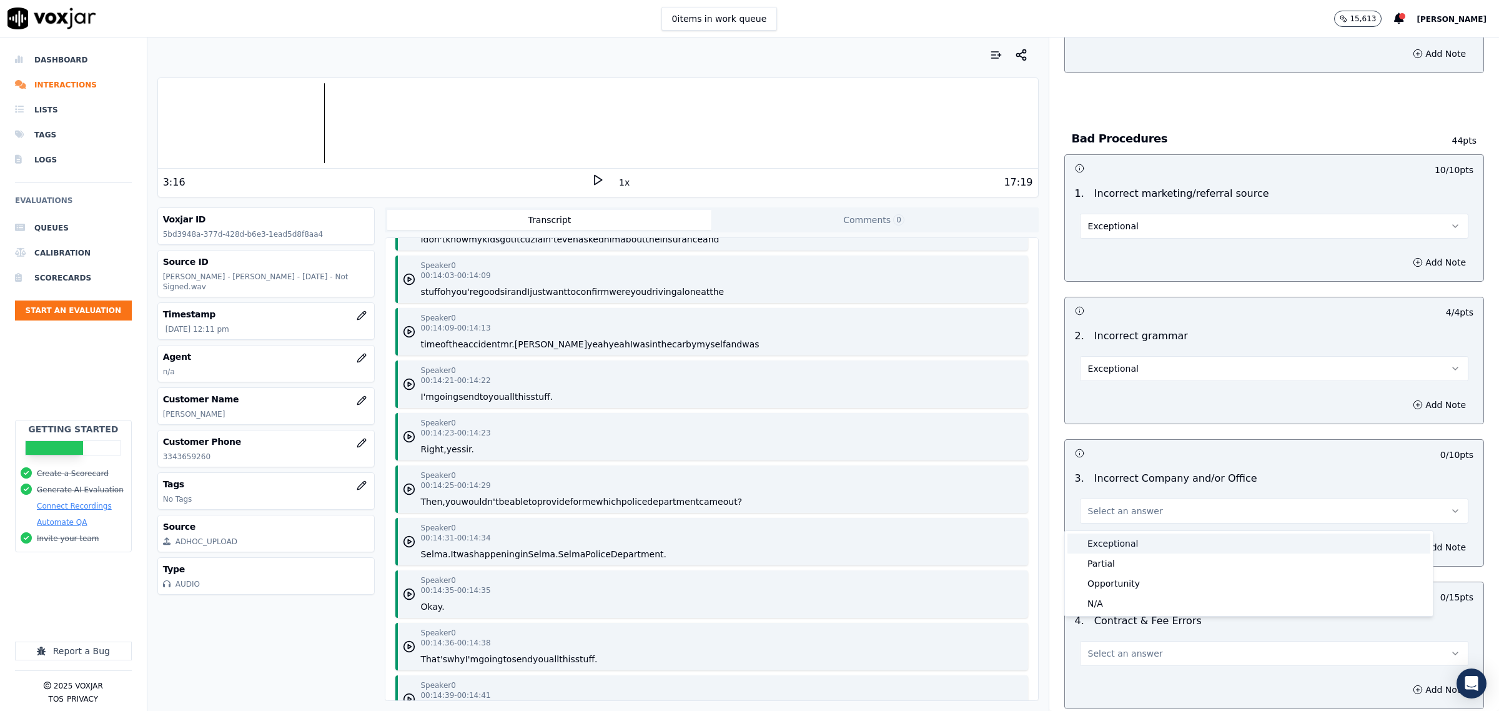
click at [1125, 545] on div "Exceptional" at bounding box center [1248, 543] width 363 height 20
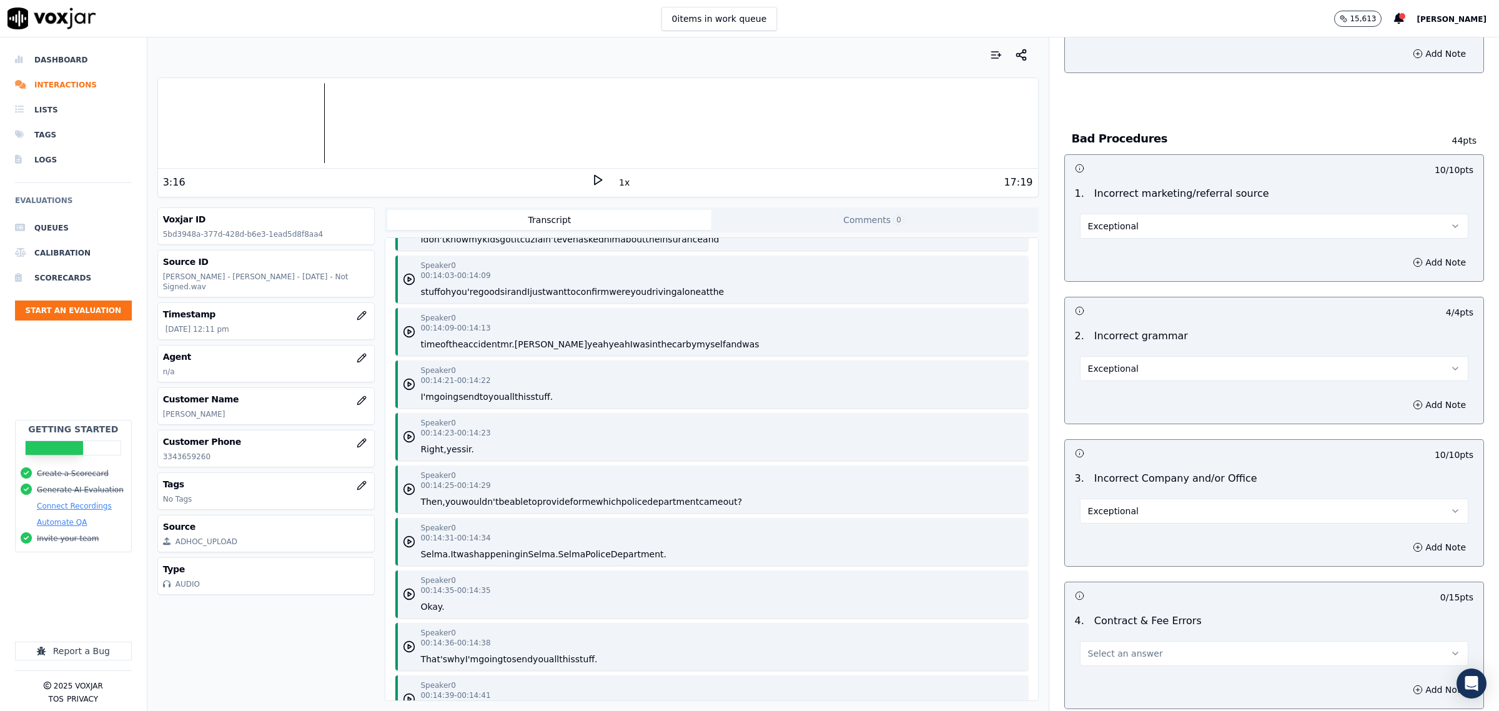
click at [1112, 653] on span "Select an answer" at bounding box center [1125, 653] width 75 height 12
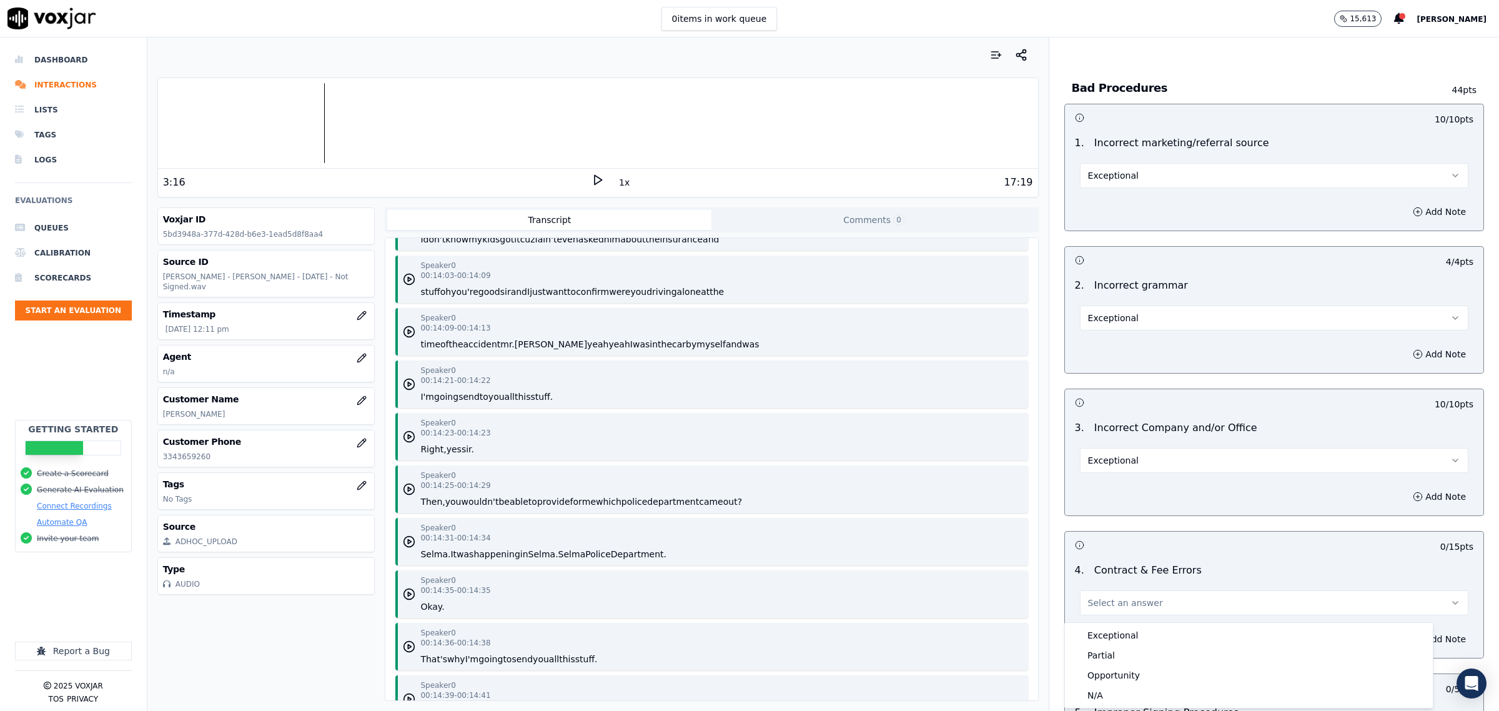
scroll to position [2342, 0]
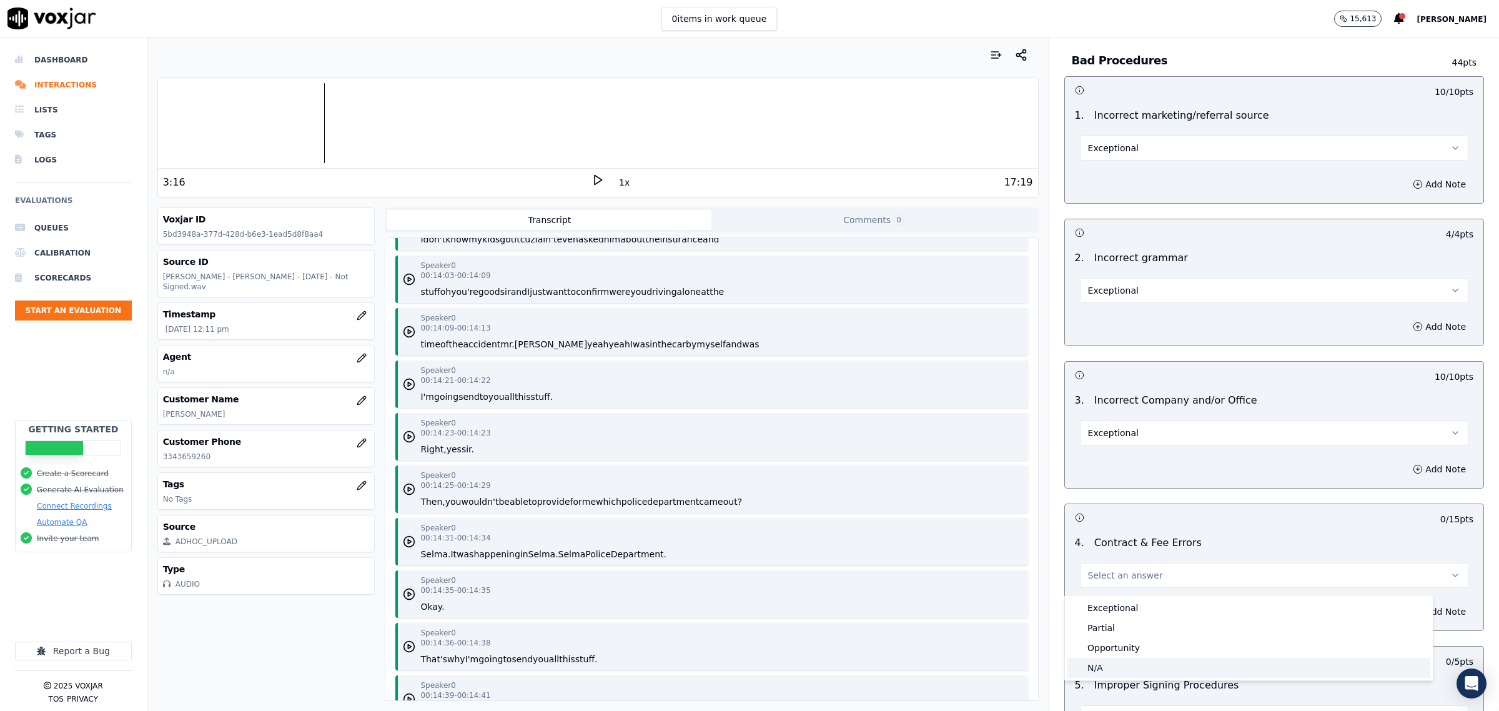
click at [1109, 663] on div "N/A" at bounding box center [1248, 668] width 363 height 20
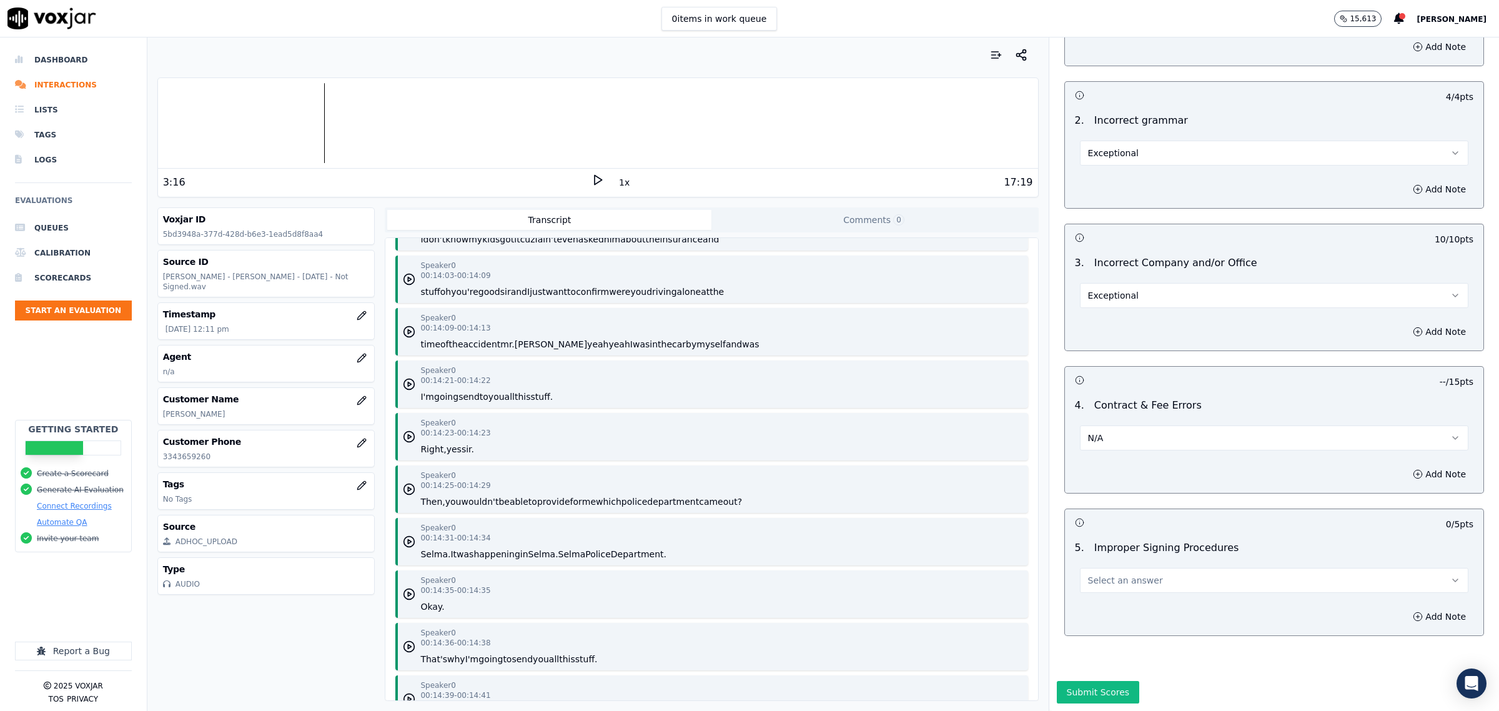
scroll to position [2498, 0]
click at [1140, 568] on button "Select an answer" at bounding box center [1274, 580] width 388 height 25
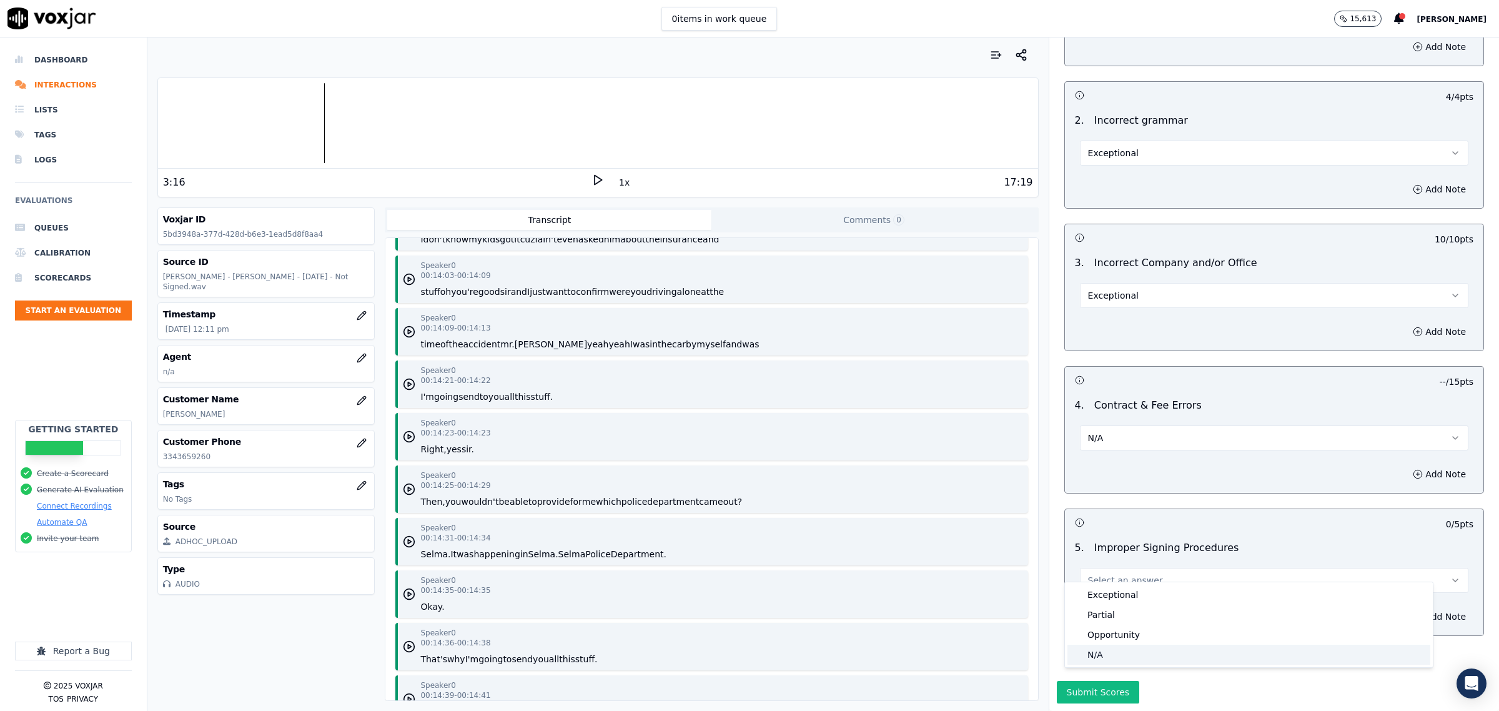
click at [1112, 653] on div "N/A" at bounding box center [1248, 655] width 363 height 20
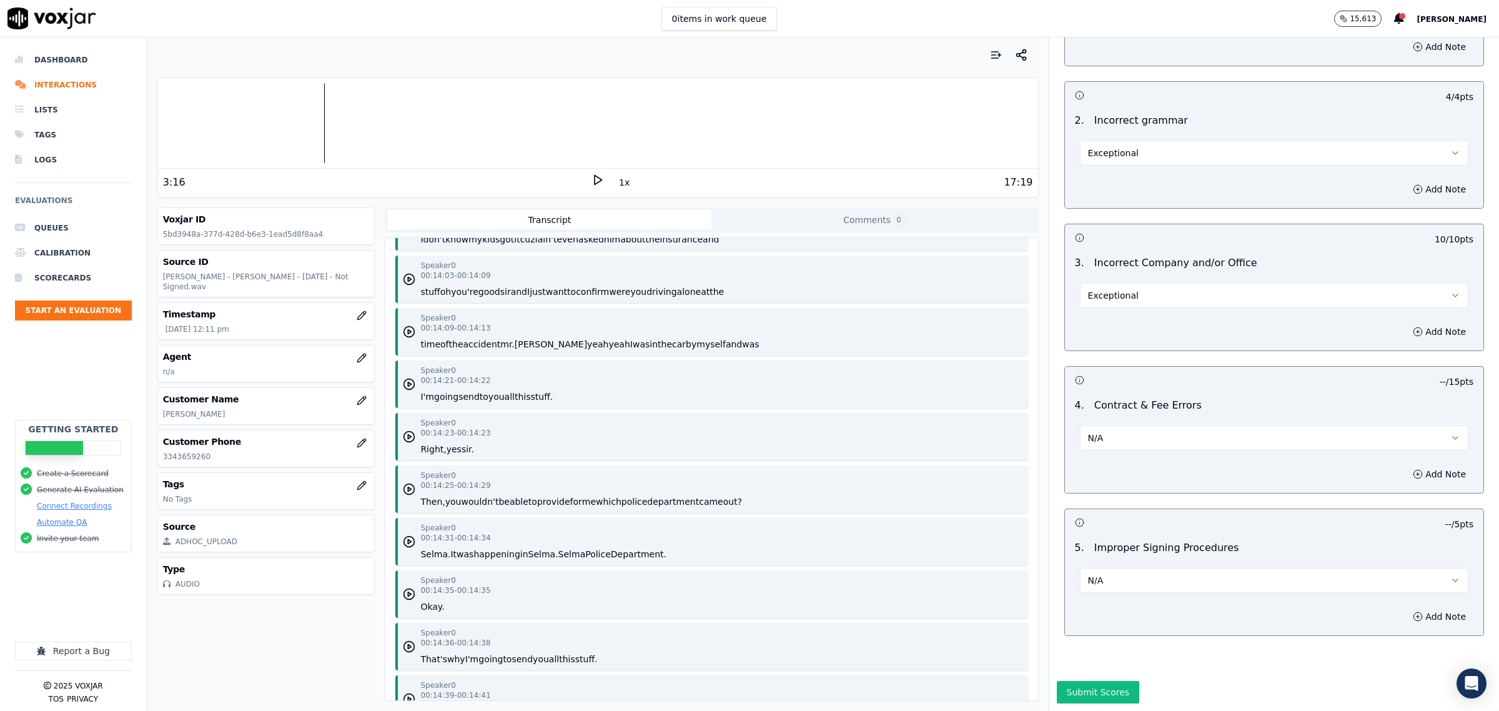
scroll to position [2518, 0]
click at [1087, 681] on button "Submit Scores" at bounding box center [1098, 692] width 83 height 22
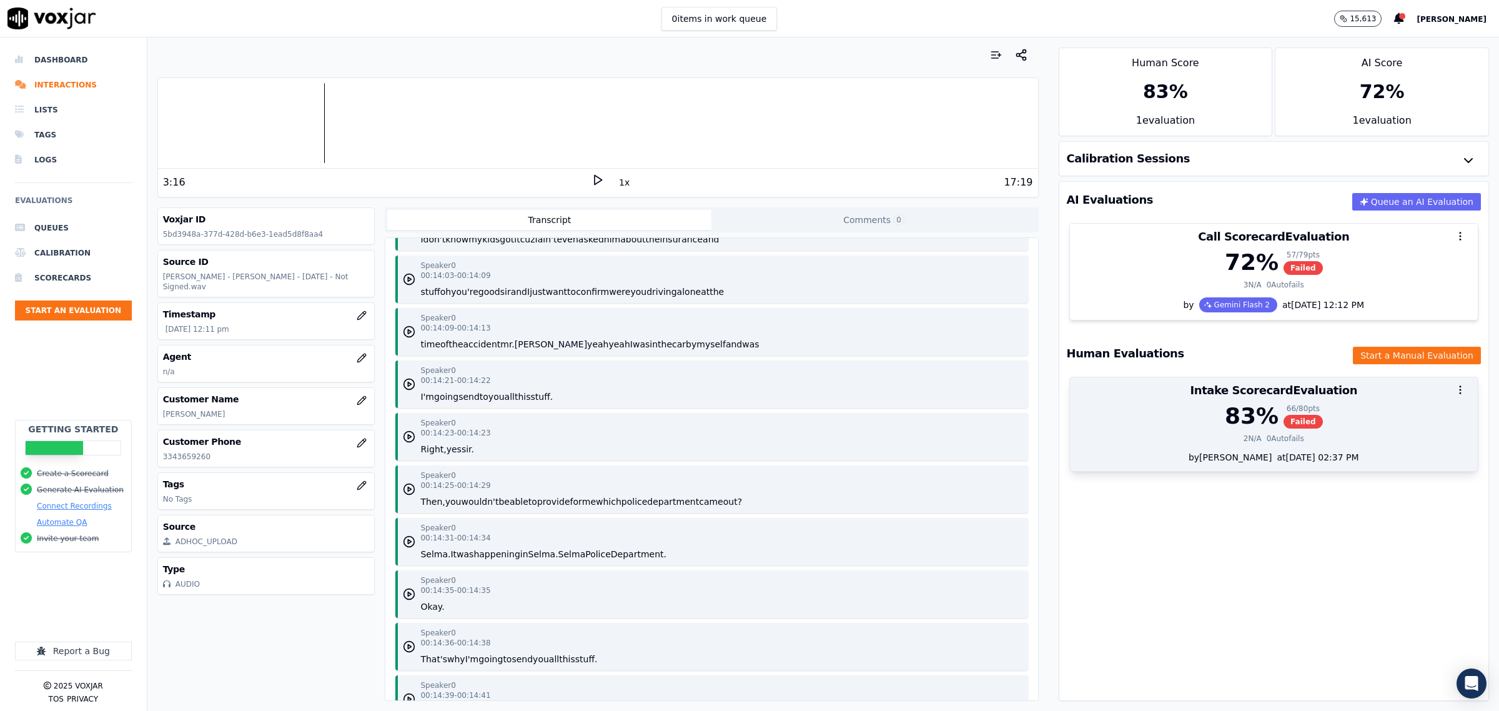
click at [1195, 420] on div "83 % 66 / 80 pts Failed" at bounding box center [1273, 415] width 393 height 25
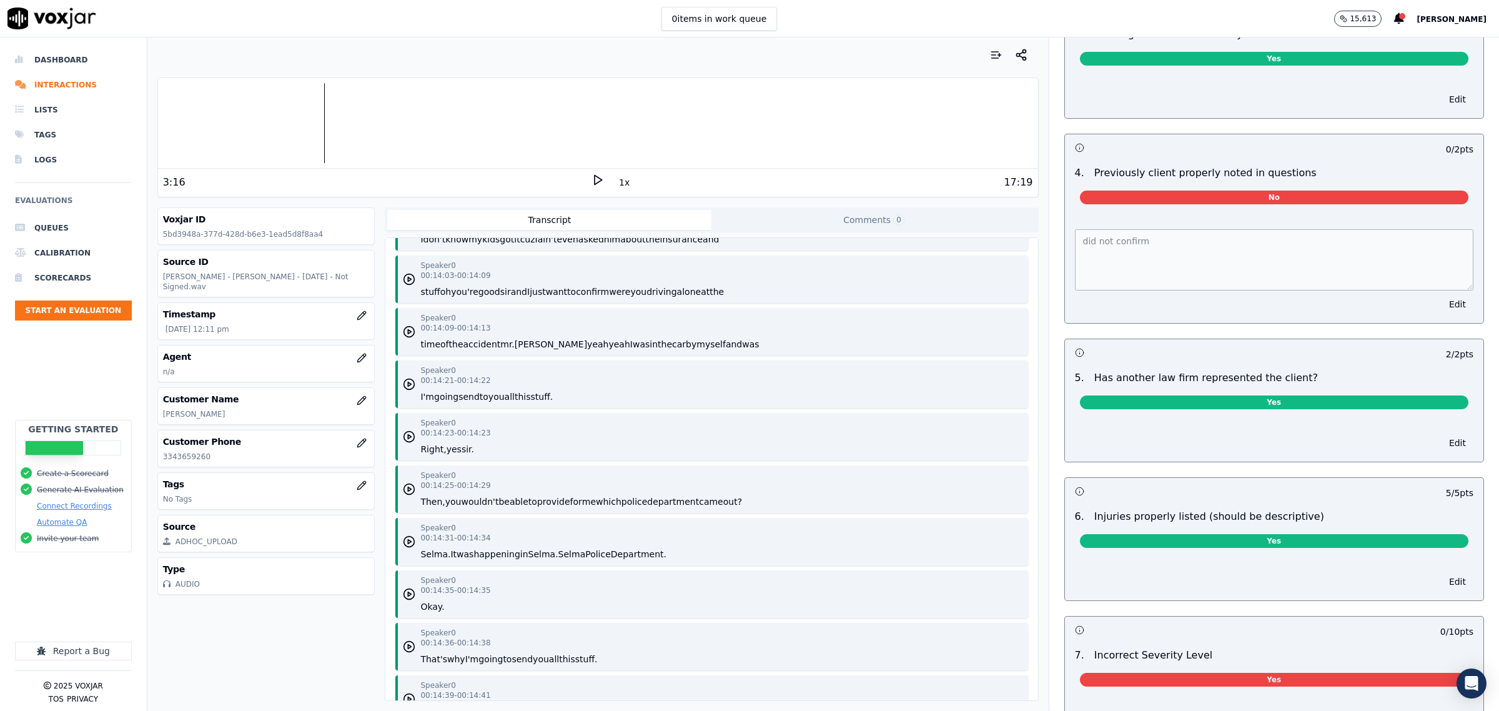
scroll to position [1327, 0]
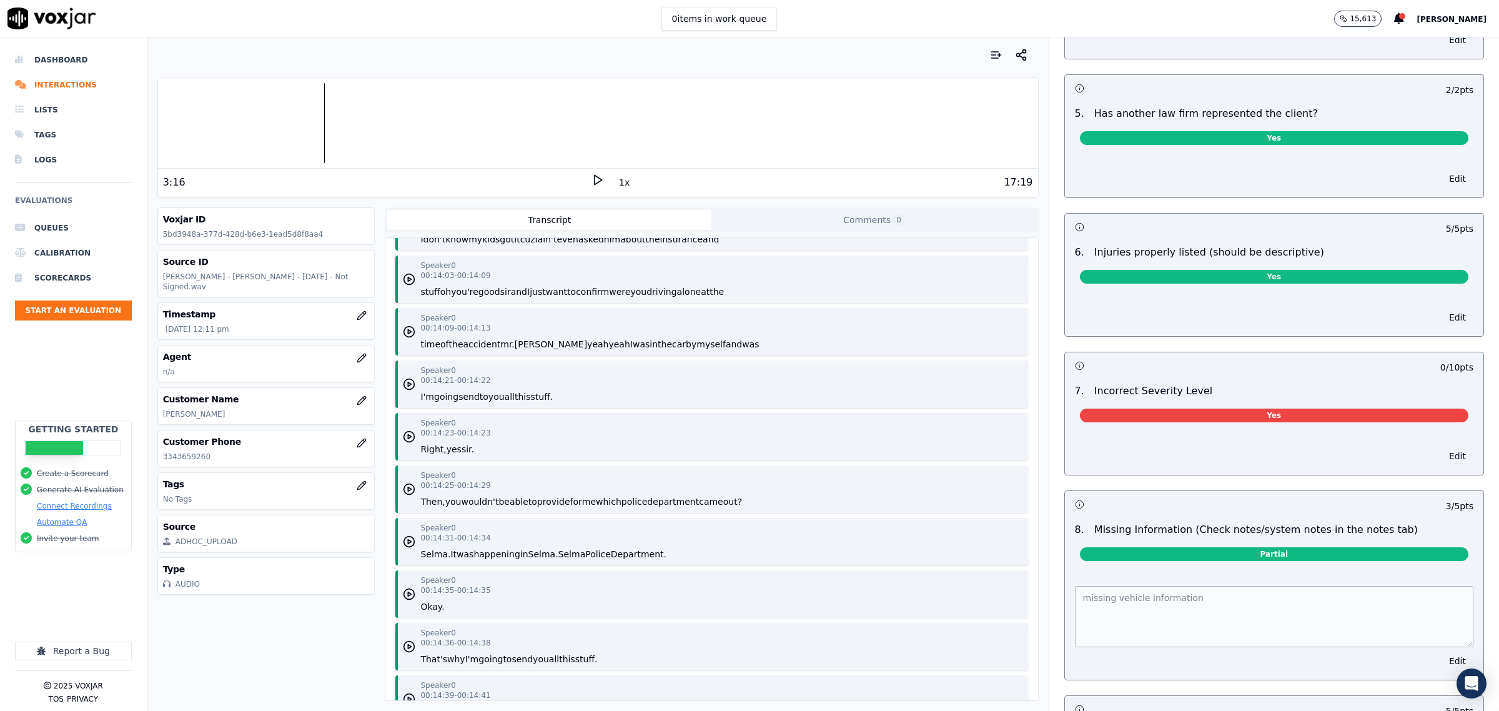
click at [1442, 465] on button "Edit" at bounding box center [1458, 455] width 32 height 17
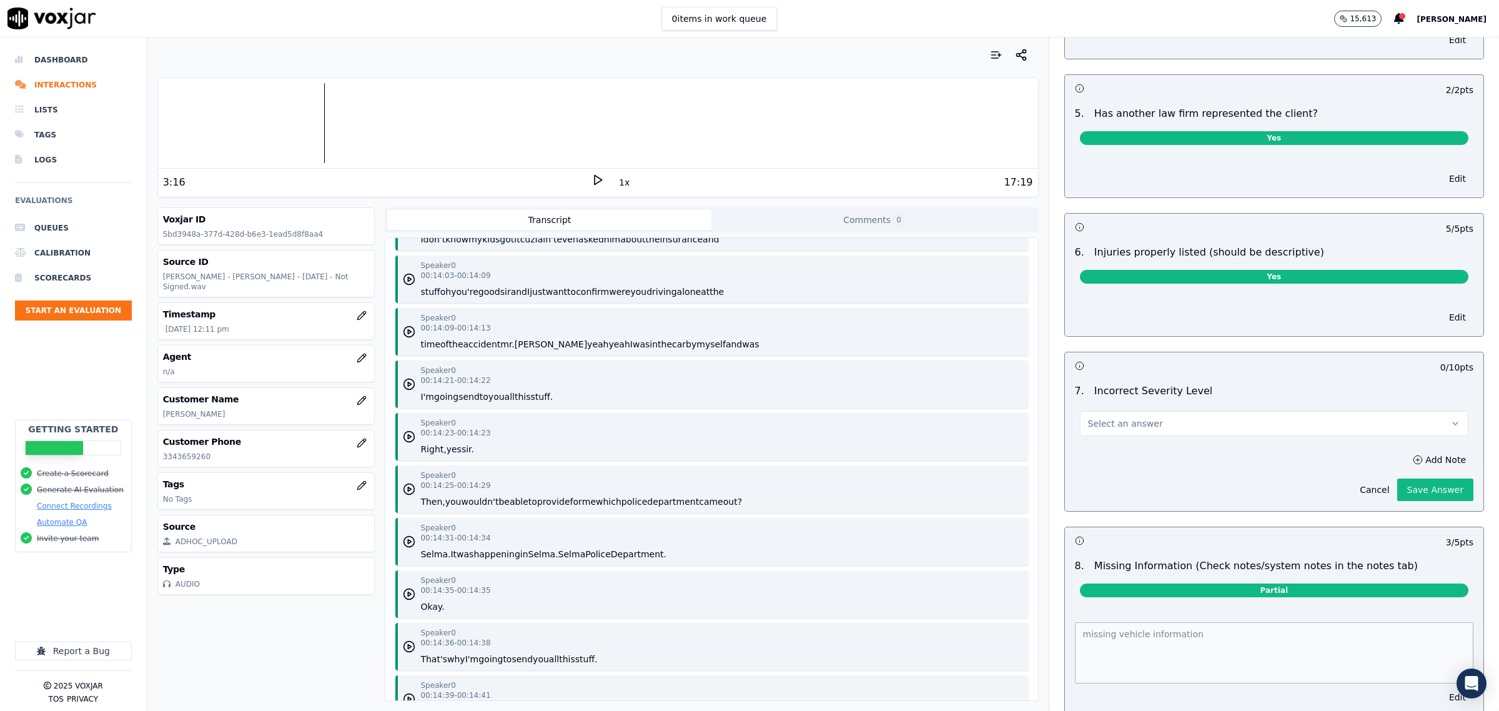
click at [1162, 434] on button "Select an answer" at bounding box center [1274, 423] width 388 height 25
click at [1109, 498] on div "No" at bounding box center [1248, 497] width 363 height 20
click at [1400, 500] on button "Save Answer" at bounding box center [1435, 489] width 76 height 22
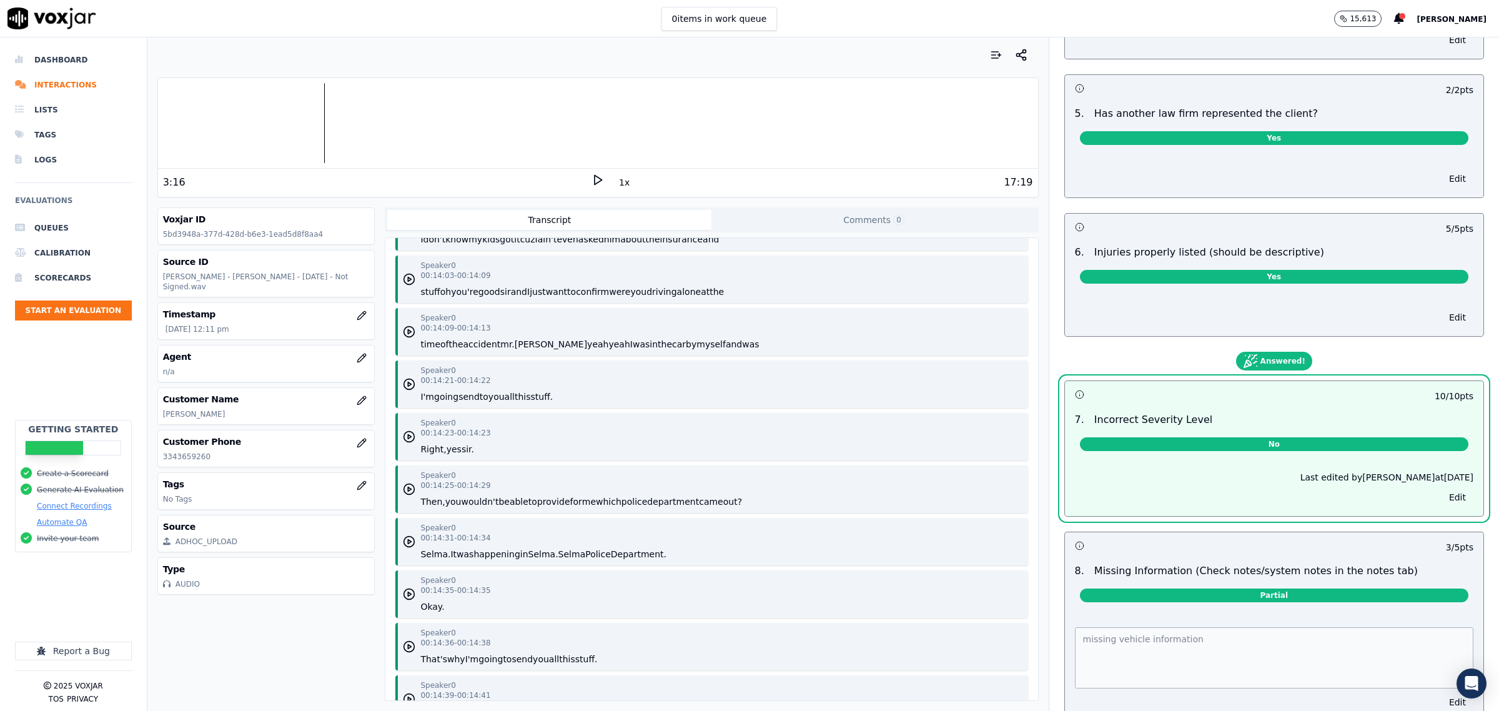
scroll to position [0, 0]
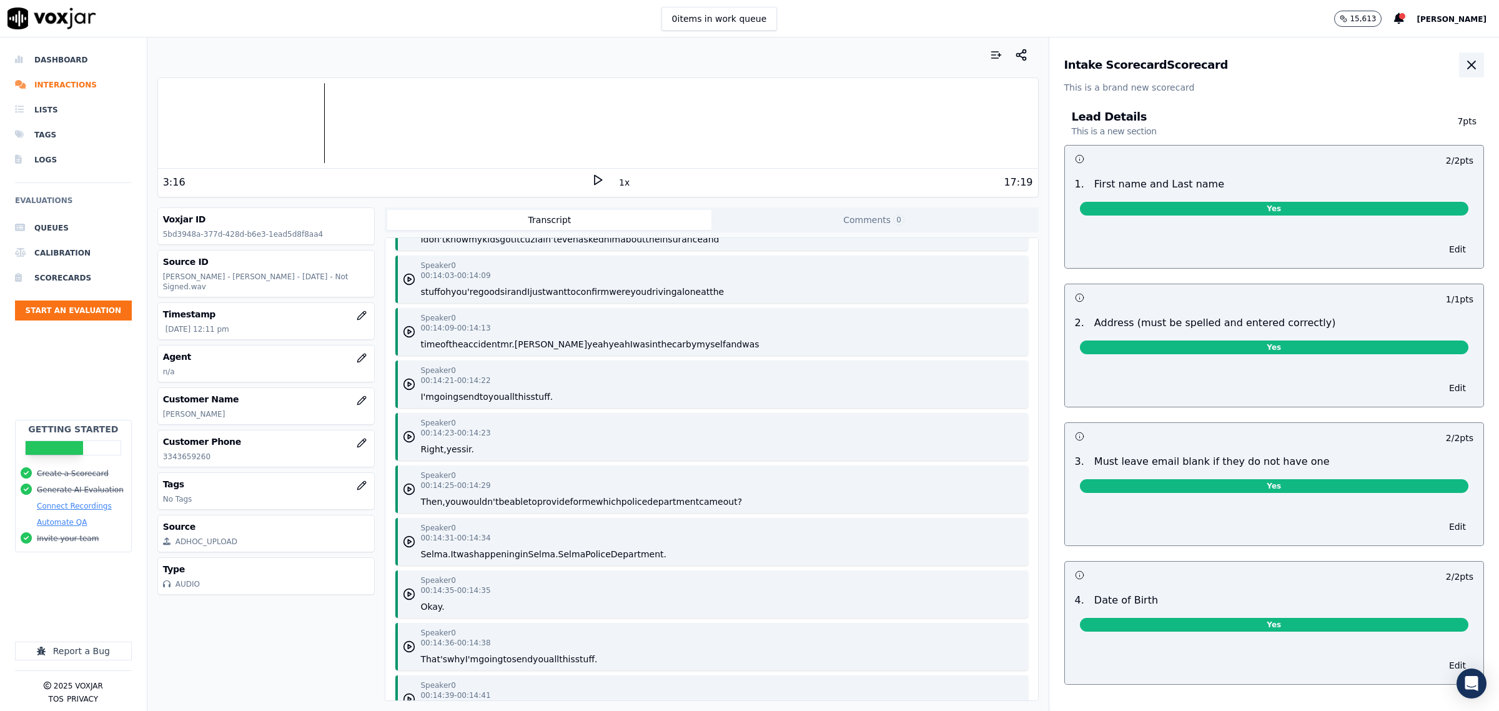
click at [1464, 61] on icon "button" at bounding box center [1471, 64] width 15 height 15
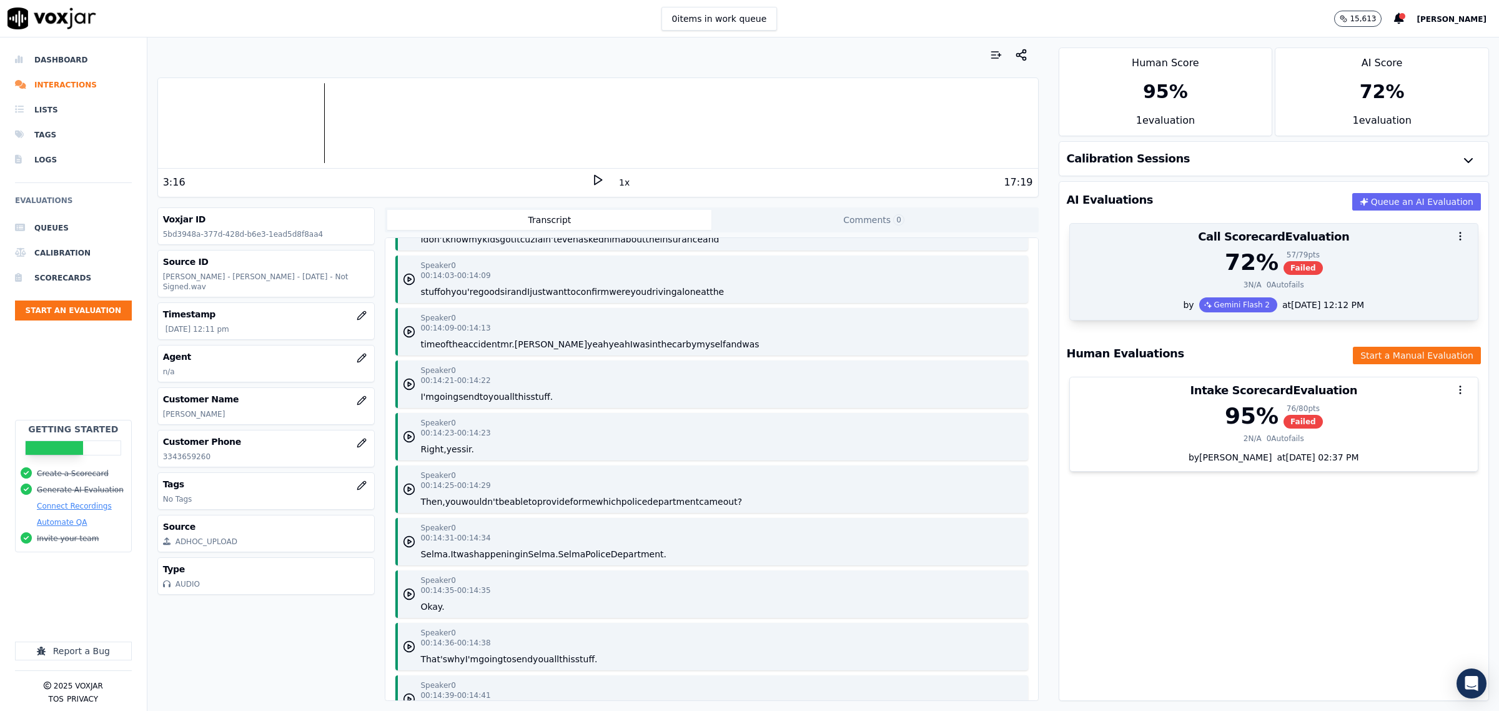
click at [1171, 275] on div "72 % 57 / 79 pts Failed" at bounding box center [1273, 262] width 393 height 25
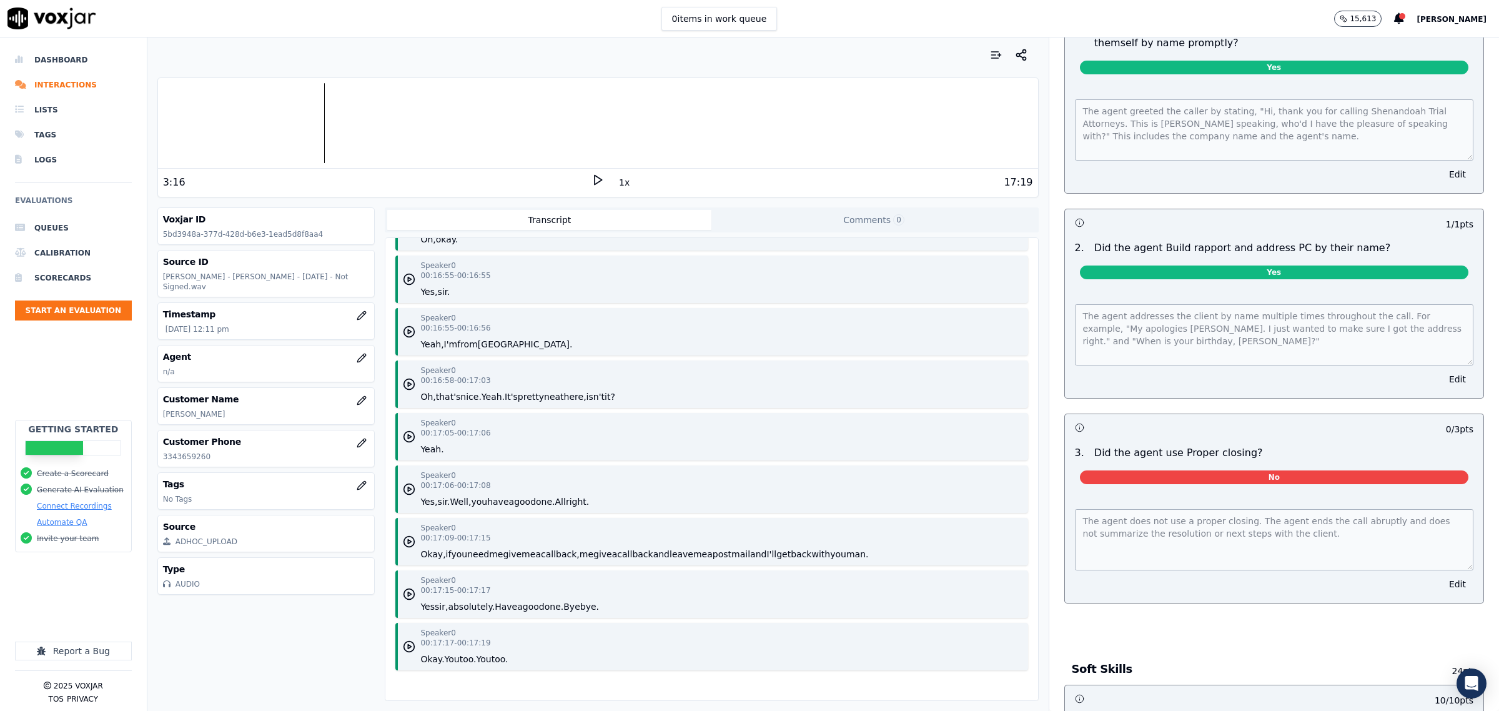
scroll to position [13116, 0]
click at [1442, 589] on button "Edit" at bounding box center [1458, 583] width 32 height 17
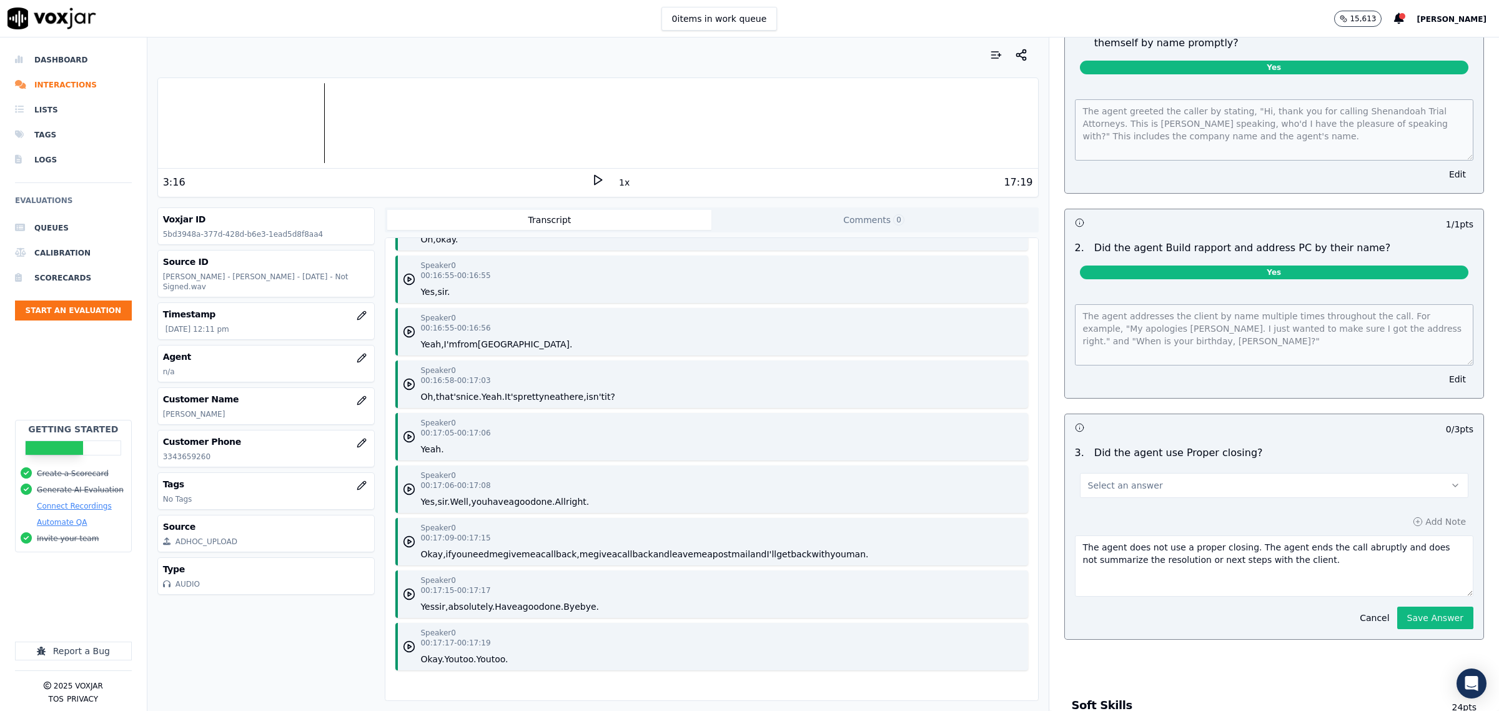
click at [1204, 483] on button "Select an answer" at bounding box center [1274, 485] width 388 height 25
click at [1132, 517] on div "Yes" at bounding box center [1248, 515] width 363 height 20
drag, startPoint x: 1262, startPoint y: 563, endPoint x: 916, endPoint y: 514, distance: 349.5
click at [901, 517] on div "Your browser does not support the audio element. 3:16 1x 17:19 Voxjar ID 5bd394…" at bounding box center [823, 373] width 1352 height 673
click at [1385, 621] on div "Opening & Closing This is a new section 5 pts 1 / 1 pts 1 . Did the agent use t…" at bounding box center [1274, 301] width 440 height 727
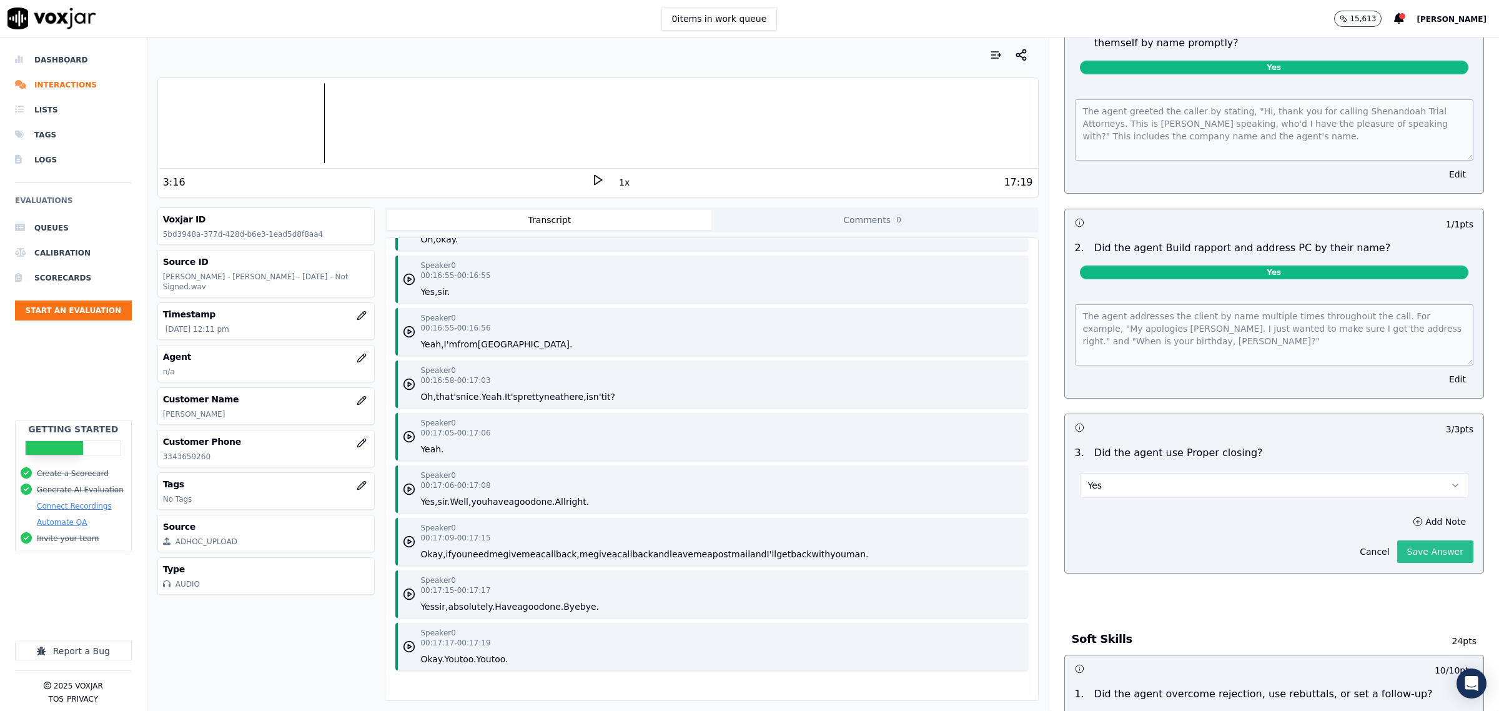
click at [1397, 555] on button "Save Answer" at bounding box center [1435, 551] width 76 height 22
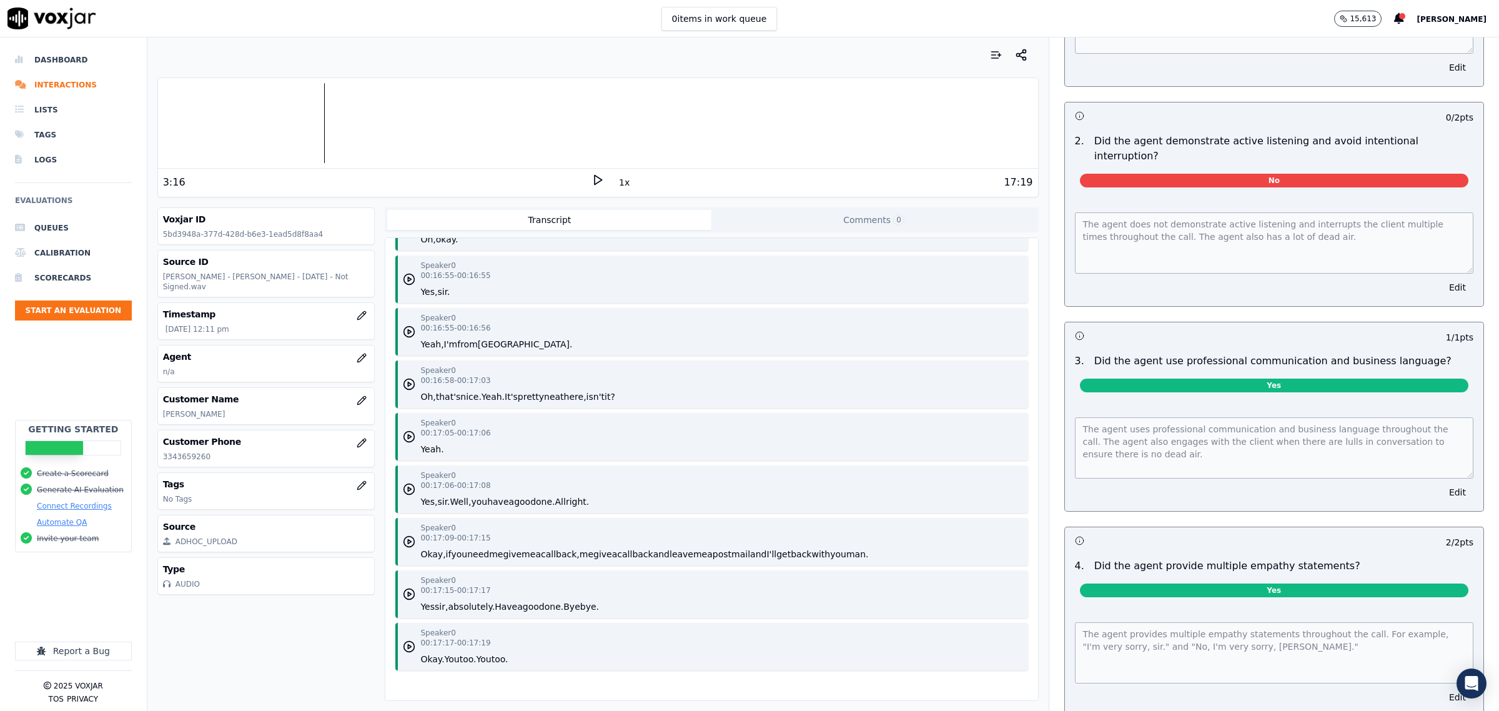
scroll to position [781, 0]
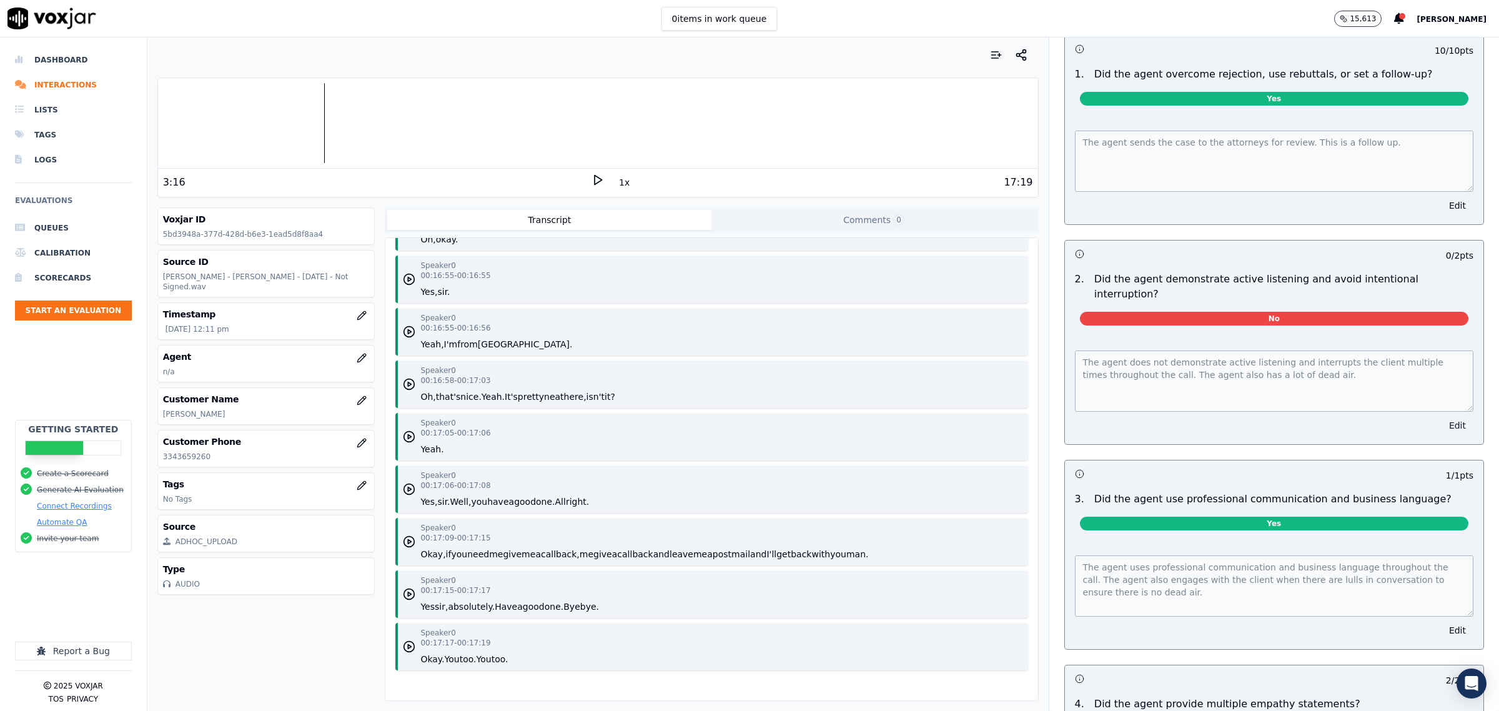
click at [1442, 417] on button "Edit" at bounding box center [1458, 425] width 32 height 17
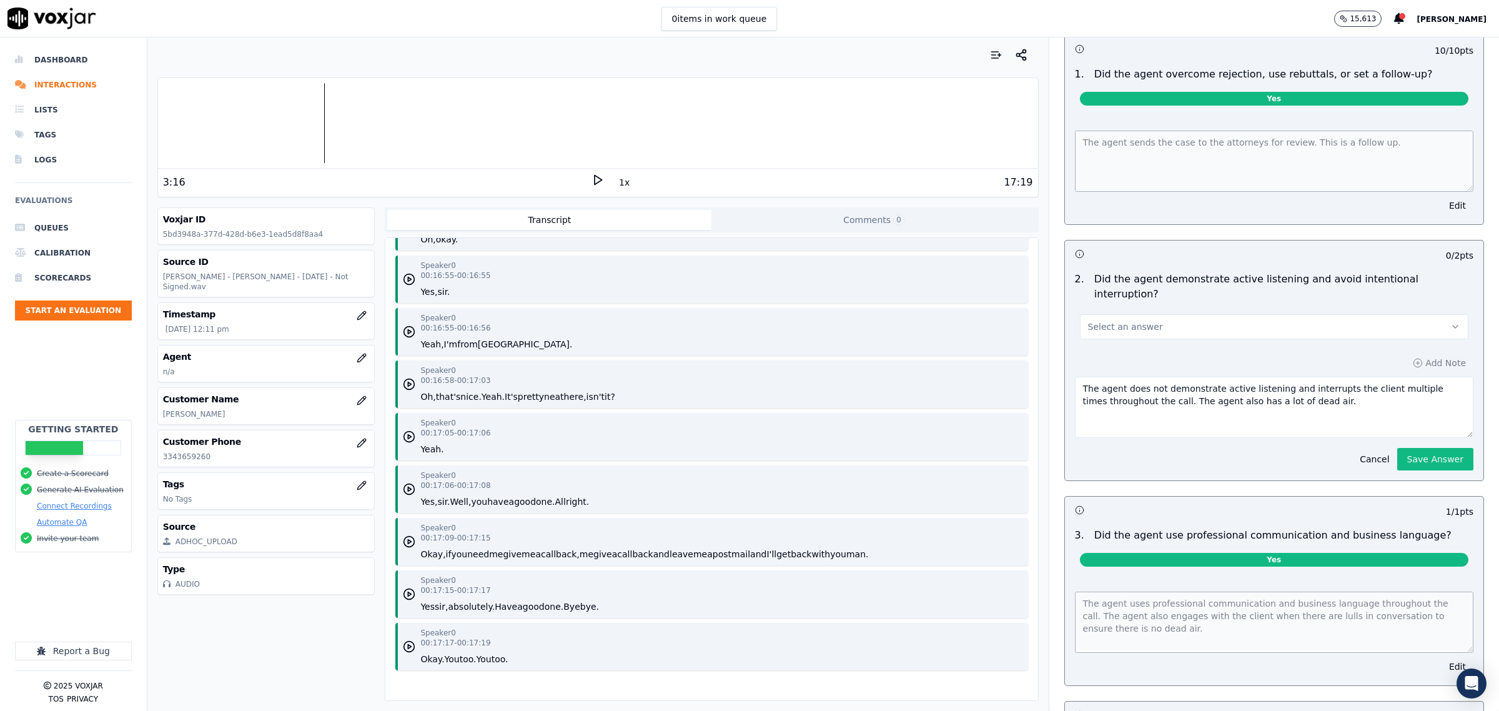
click at [1247, 314] on button "Select an answer" at bounding box center [1274, 326] width 388 height 25
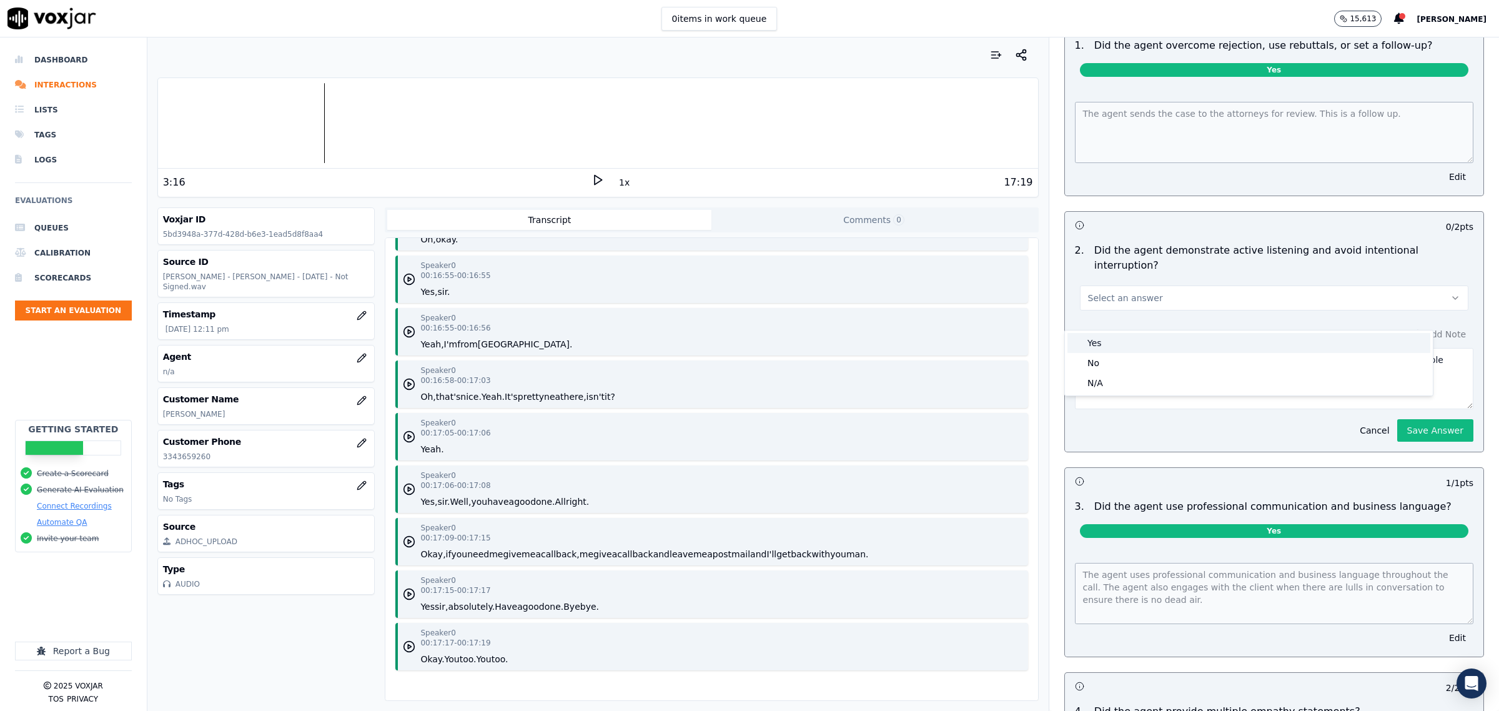
click at [1171, 345] on div "Yes" at bounding box center [1248, 343] width 363 height 20
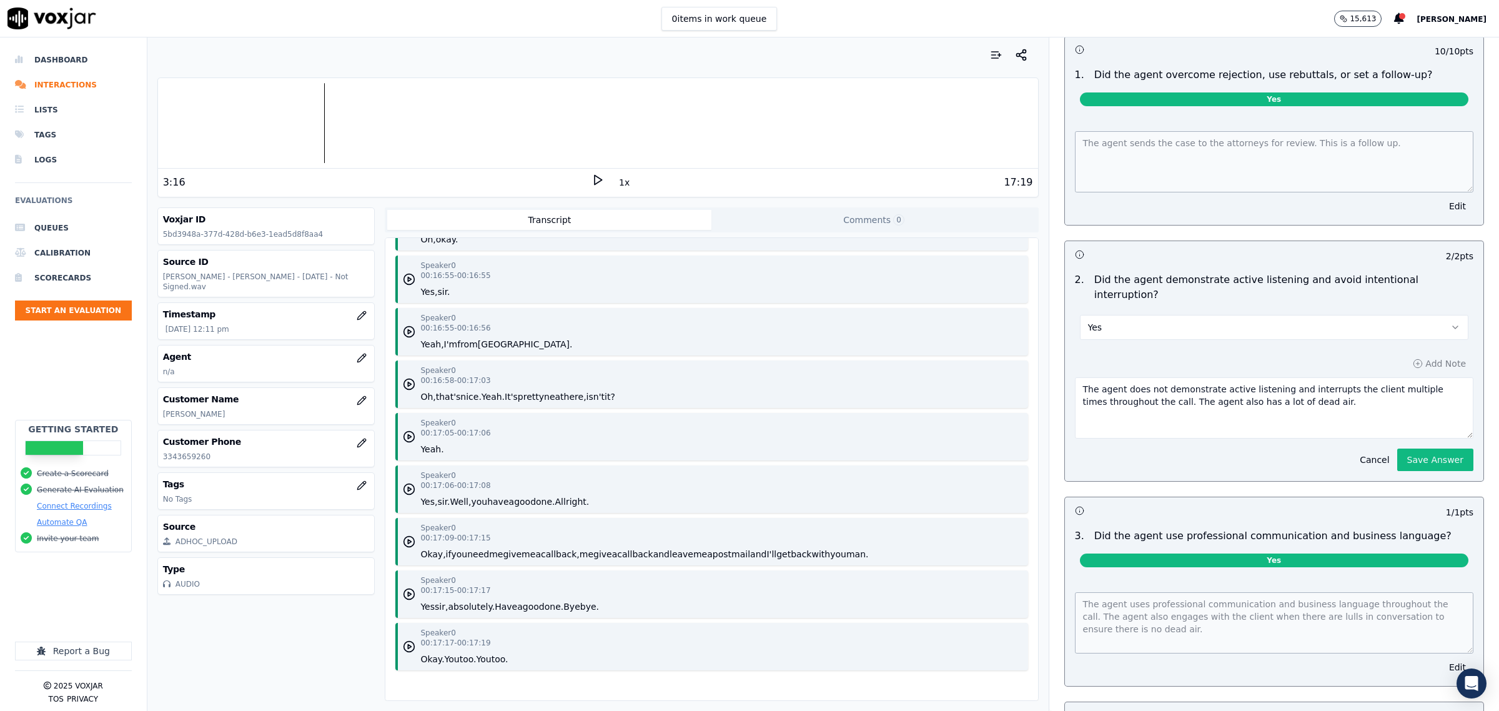
drag, startPoint x: 1290, startPoint y: 388, endPoint x: 774, endPoint y: 357, distance: 516.9
click at [774, 357] on div "Your browser does not support the audio element. 3:16 1x 17:19 Voxjar ID 5bd394…" at bounding box center [823, 373] width 1352 height 673
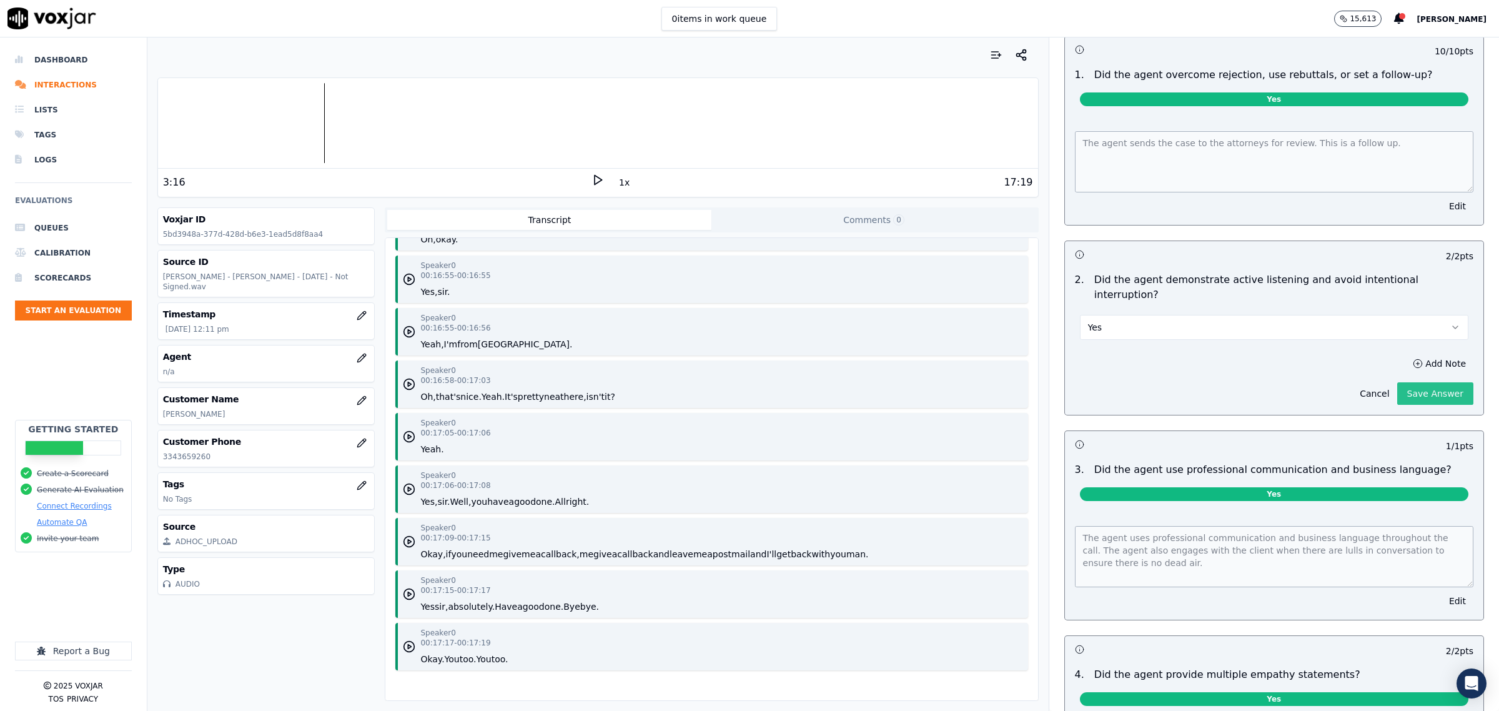
click at [1397, 384] on button "Save Answer" at bounding box center [1435, 393] width 76 height 22
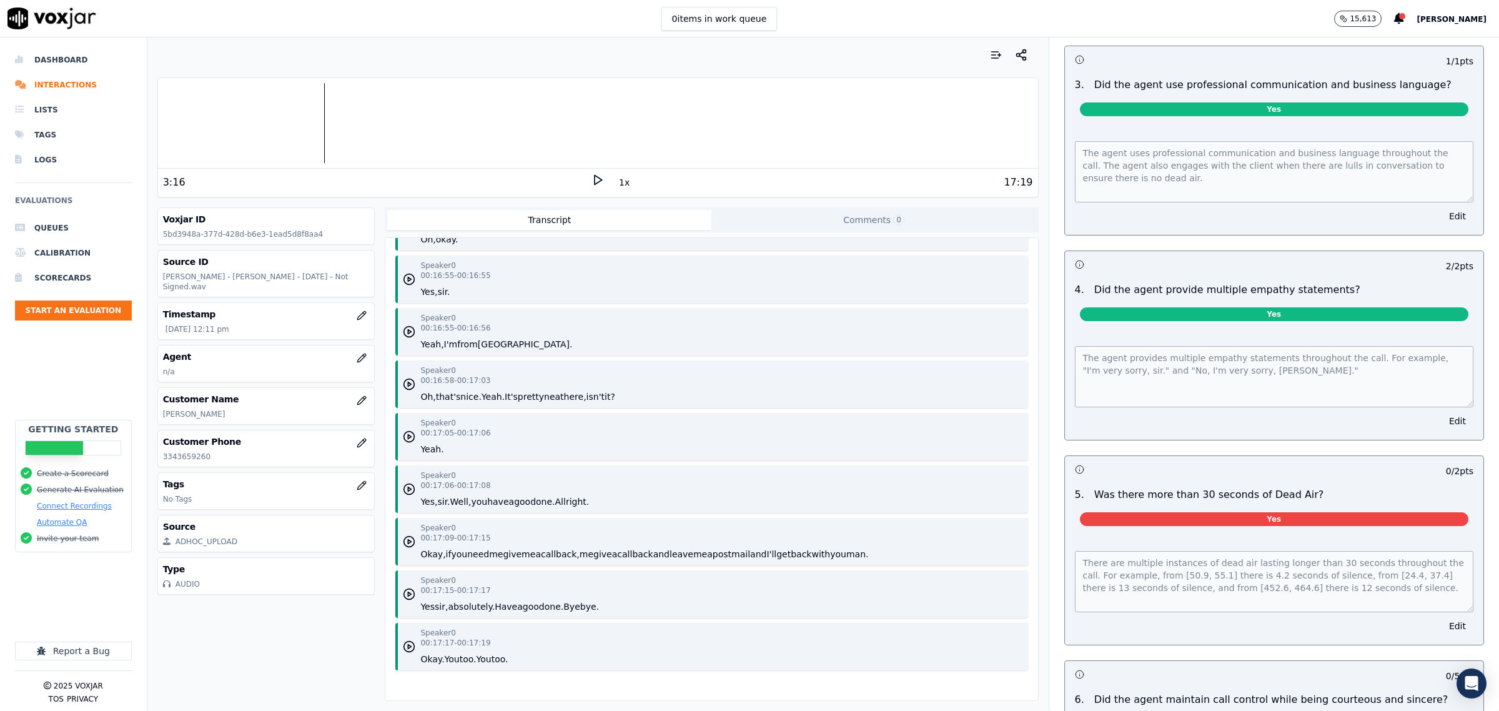
scroll to position [1298, 0]
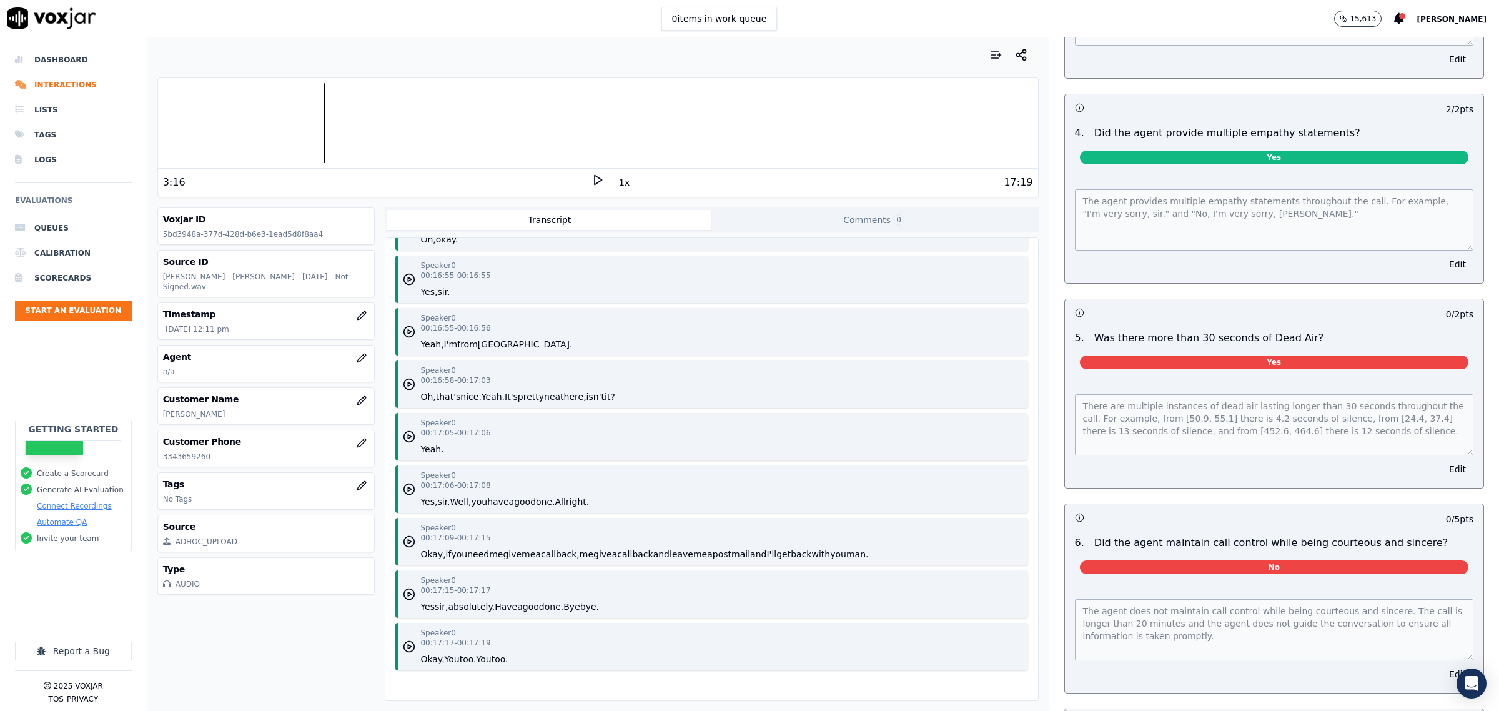
drag, startPoint x: 1428, startPoint y: 452, endPoint x: 1433, endPoint y: 445, distance: 8.4
click at [1431, 448] on div "There are multiple instances of dead air lasting longer than 30 seconds through…" at bounding box center [1274, 433] width 418 height 109
click at [1442, 460] on button "Edit" at bounding box center [1458, 468] width 32 height 17
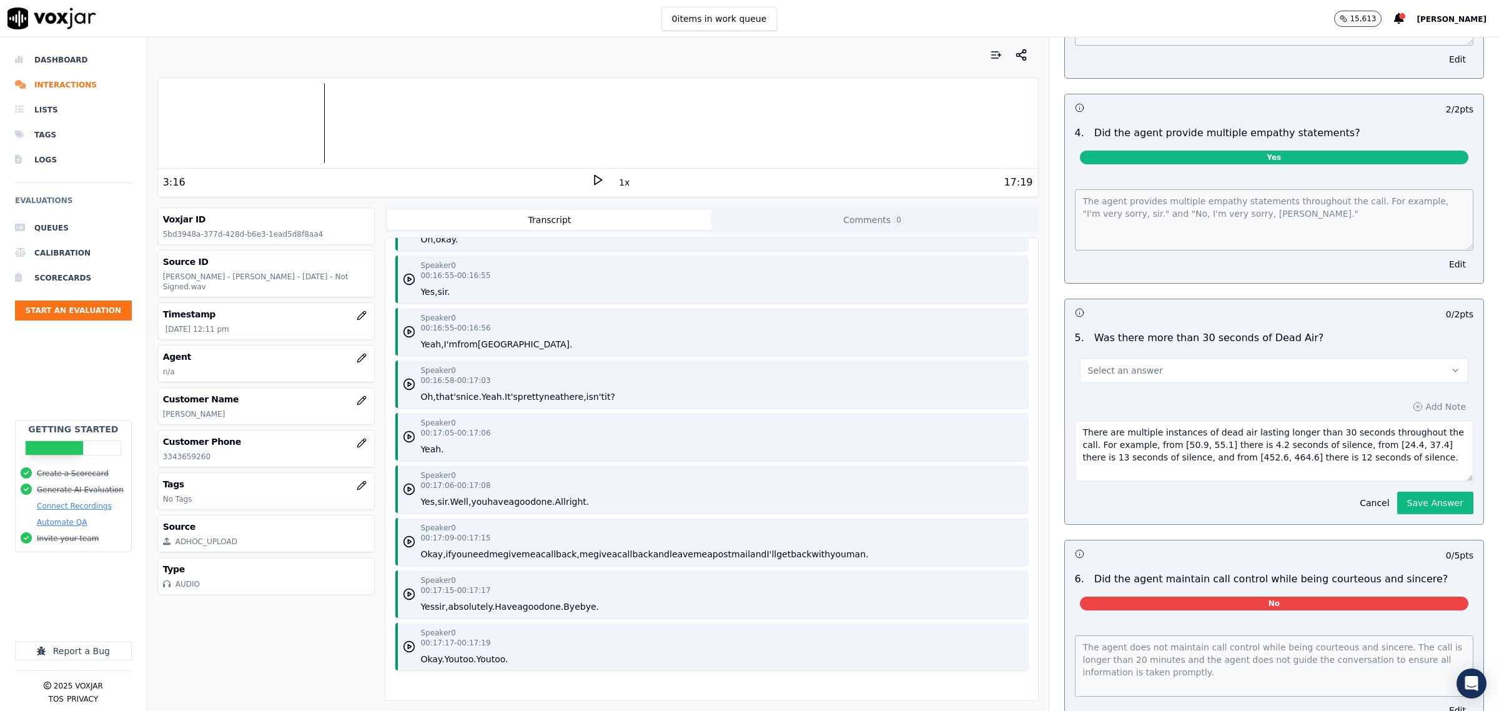
click at [1269, 360] on button "Select an answer" at bounding box center [1274, 370] width 388 height 25
click at [1170, 402] on div "No" at bounding box center [1248, 408] width 363 height 20
click at [1407, 492] on button "Save Answer" at bounding box center [1435, 503] width 76 height 22
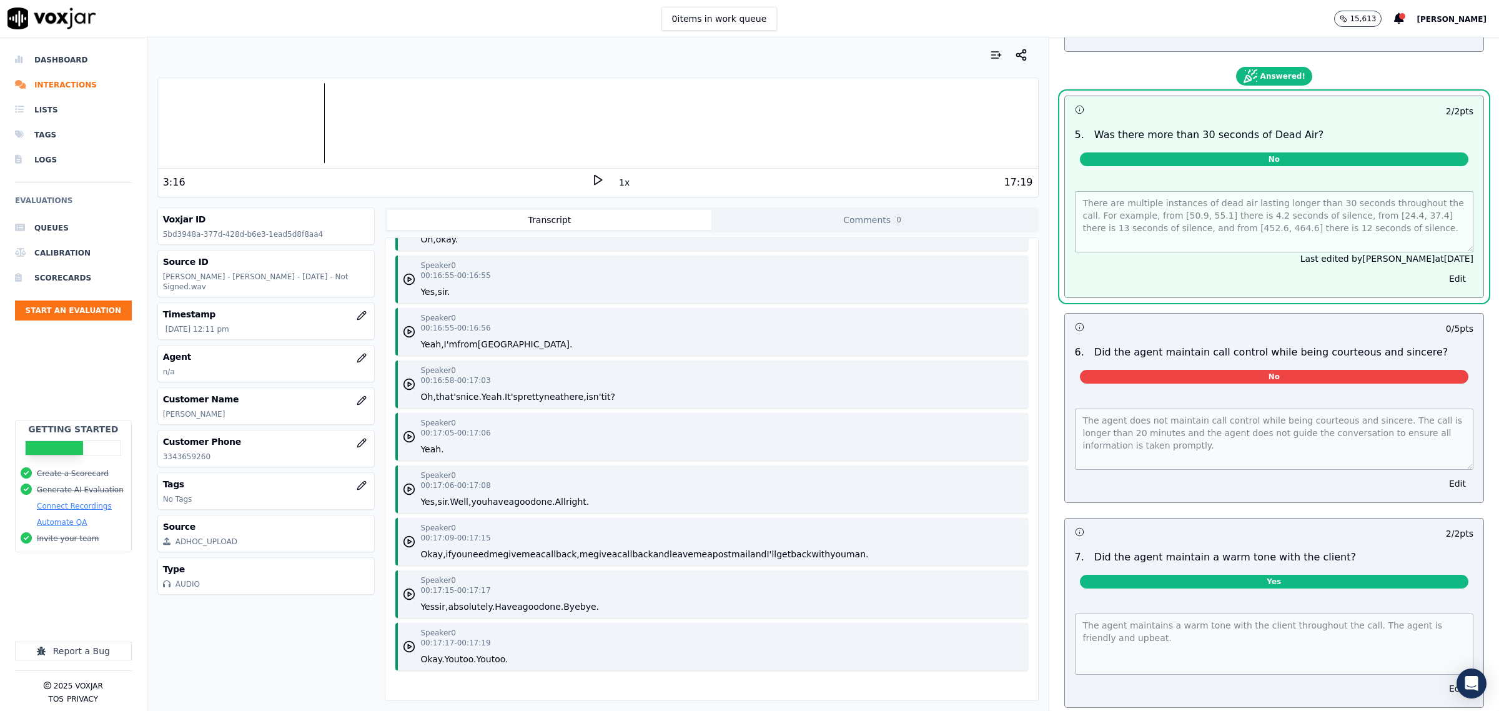
scroll to position [1503, 0]
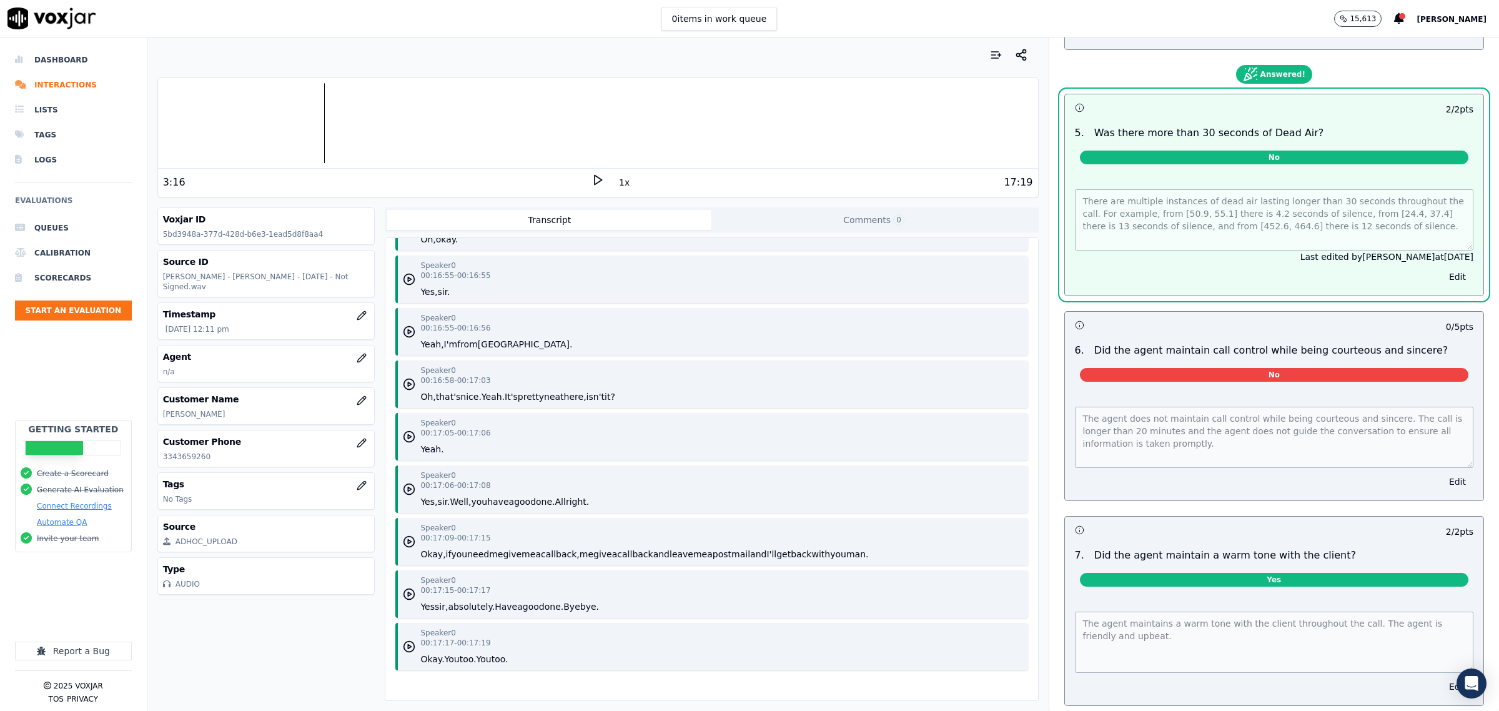
click at [1442, 473] on button "Edit" at bounding box center [1458, 481] width 32 height 17
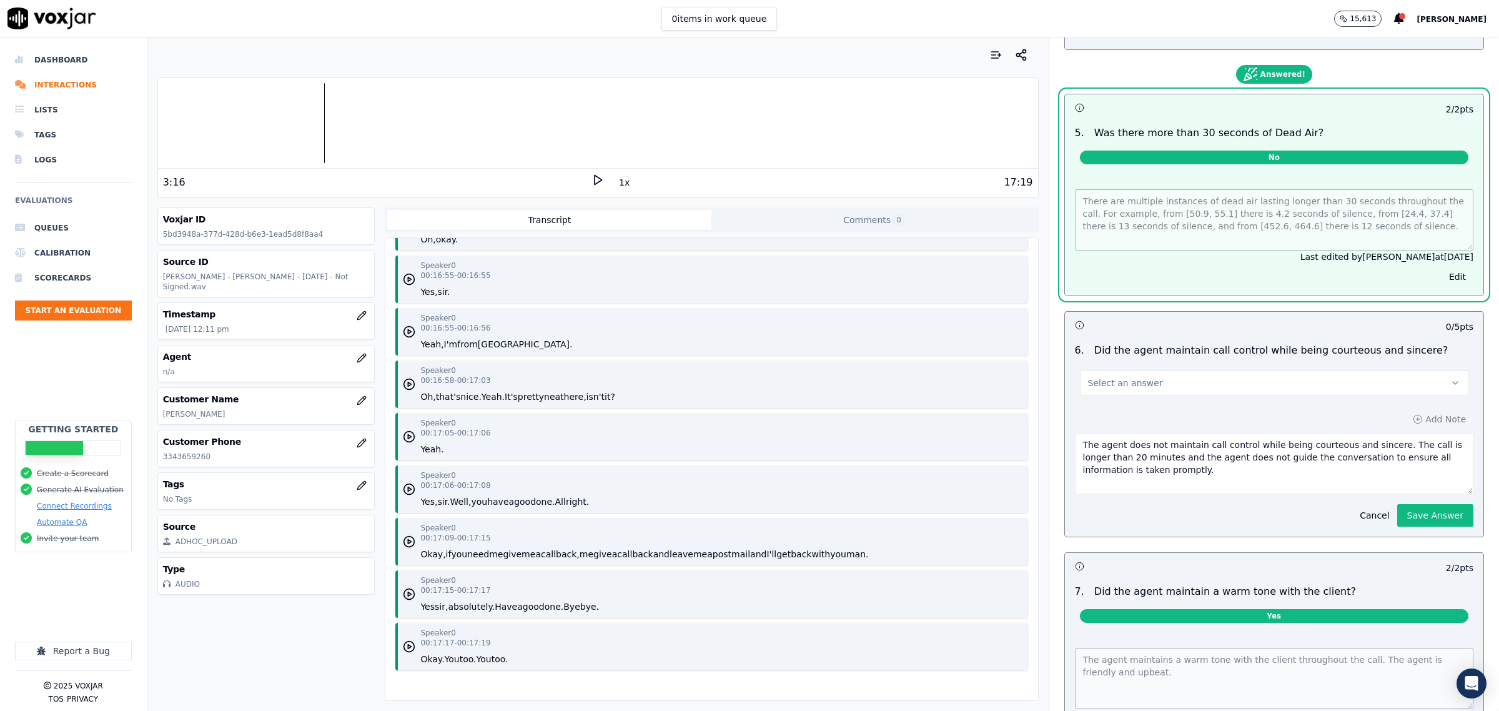
drag, startPoint x: 1244, startPoint y: 376, endPoint x: 1237, endPoint y: 380, distance: 7.8
click at [1243, 376] on button "Select an answer" at bounding box center [1274, 382] width 388 height 25
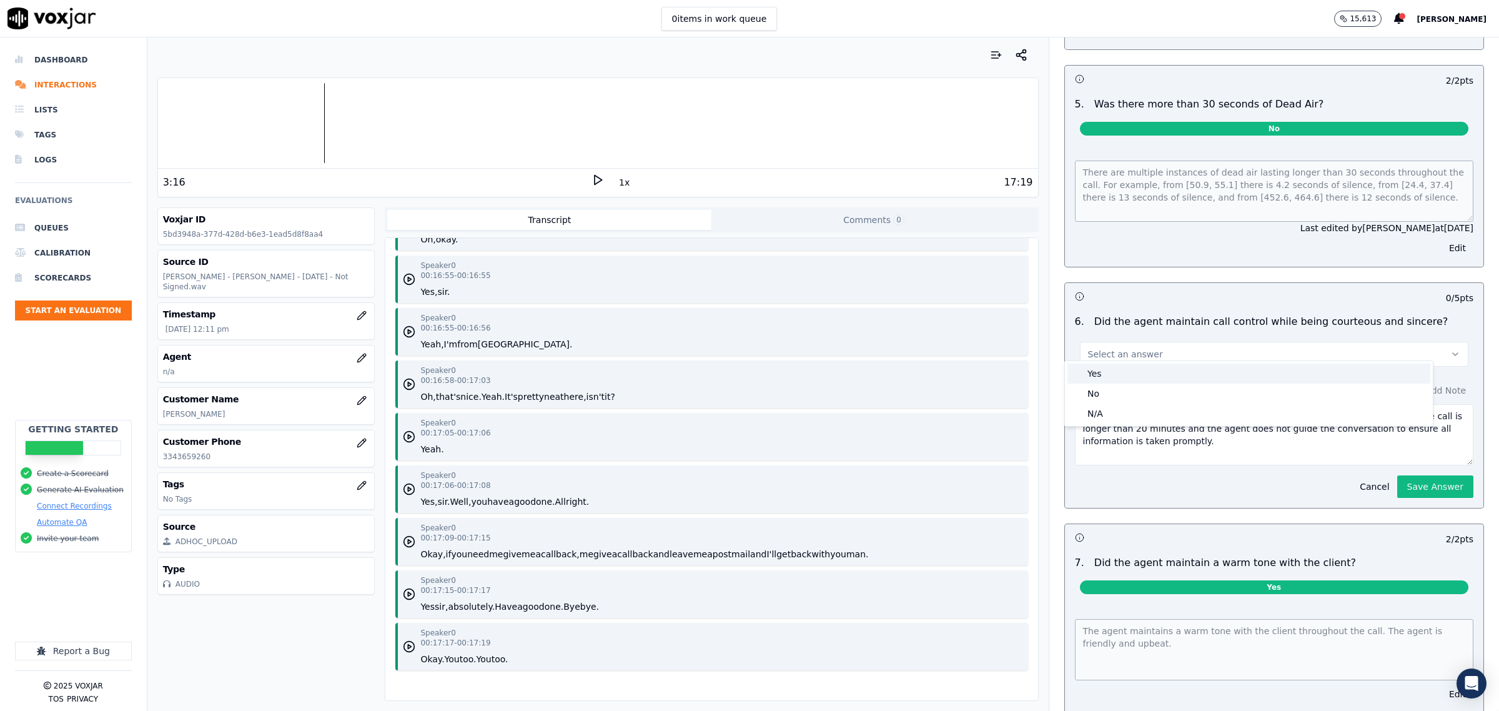
click at [1144, 375] on div "Yes" at bounding box center [1248, 374] width 363 height 20
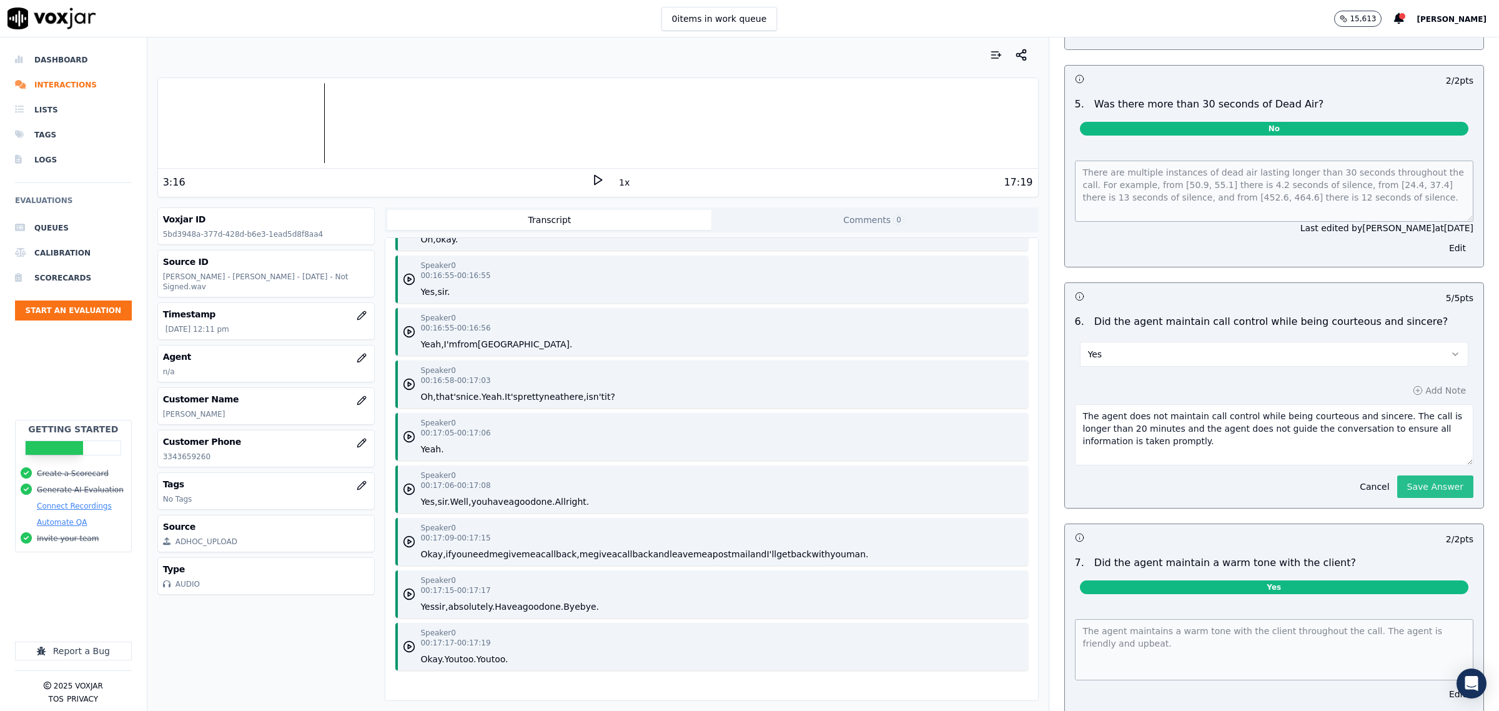
click at [1435, 477] on button "Save Answer" at bounding box center [1435, 486] width 76 height 22
click at [1418, 478] on div "Cancel Saving" at bounding box center [1420, 481] width 107 height 32
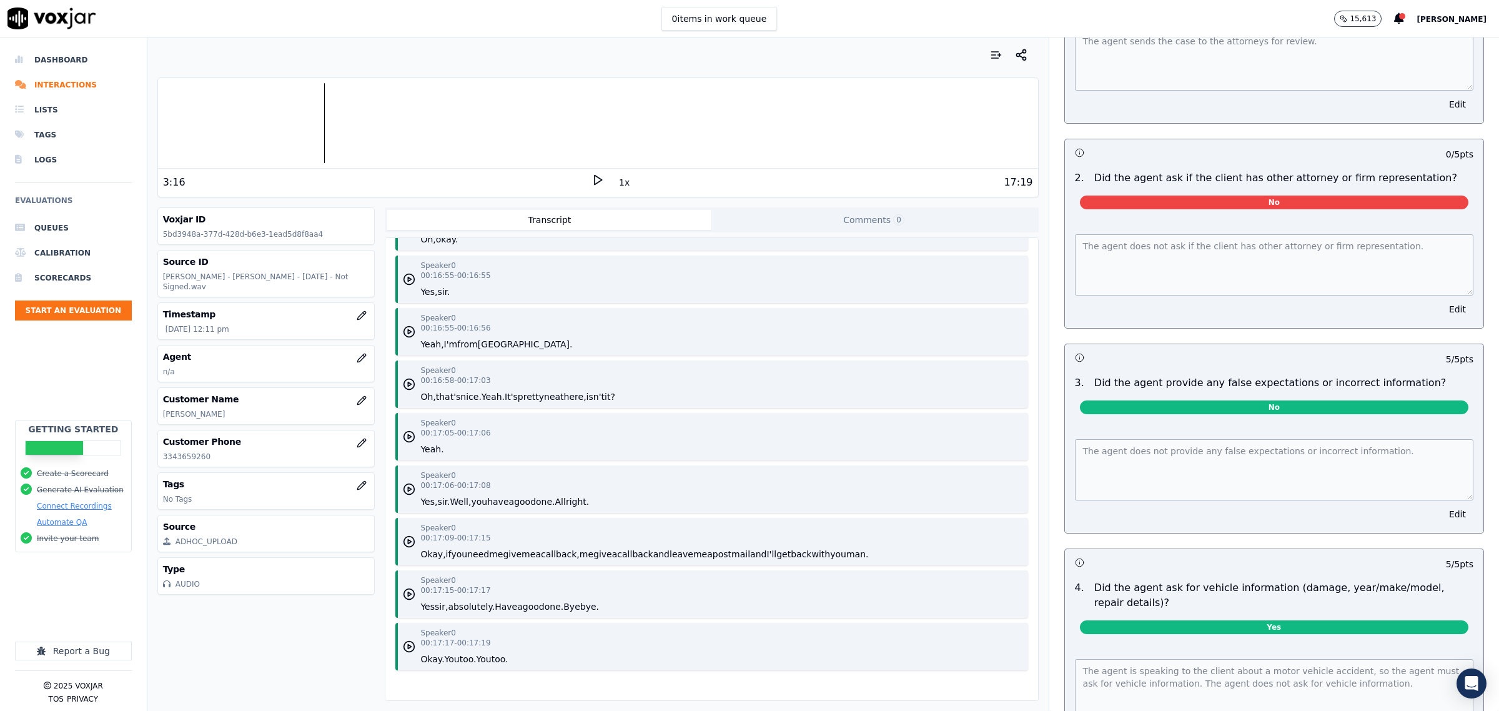
scroll to position [3036, 0]
click at [1442, 307] on button "Edit" at bounding box center [1458, 308] width 32 height 17
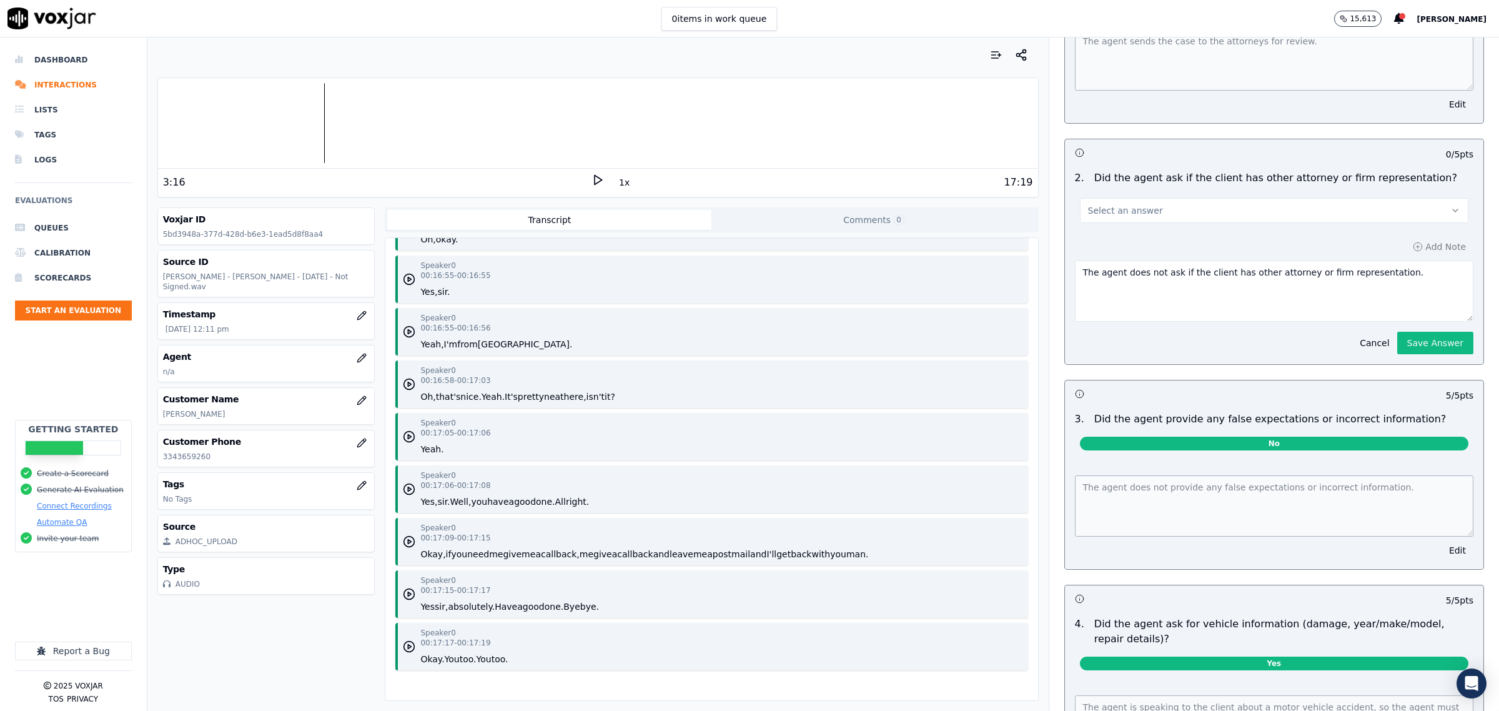
drag, startPoint x: 1264, startPoint y: 204, endPoint x: 1213, endPoint y: 217, distance: 52.4
click at [1265, 204] on button "Select an answer" at bounding box center [1274, 210] width 388 height 25
click at [1187, 225] on div "Yes" at bounding box center [1248, 234] width 363 height 20
drag, startPoint x: 1141, startPoint y: 270, endPoint x: 1127, endPoint y: 270, distance: 13.7
click at [1127, 270] on textarea "The agent does not ask if the client has other attorney or firm representation." at bounding box center [1274, 290] width 398 height 61
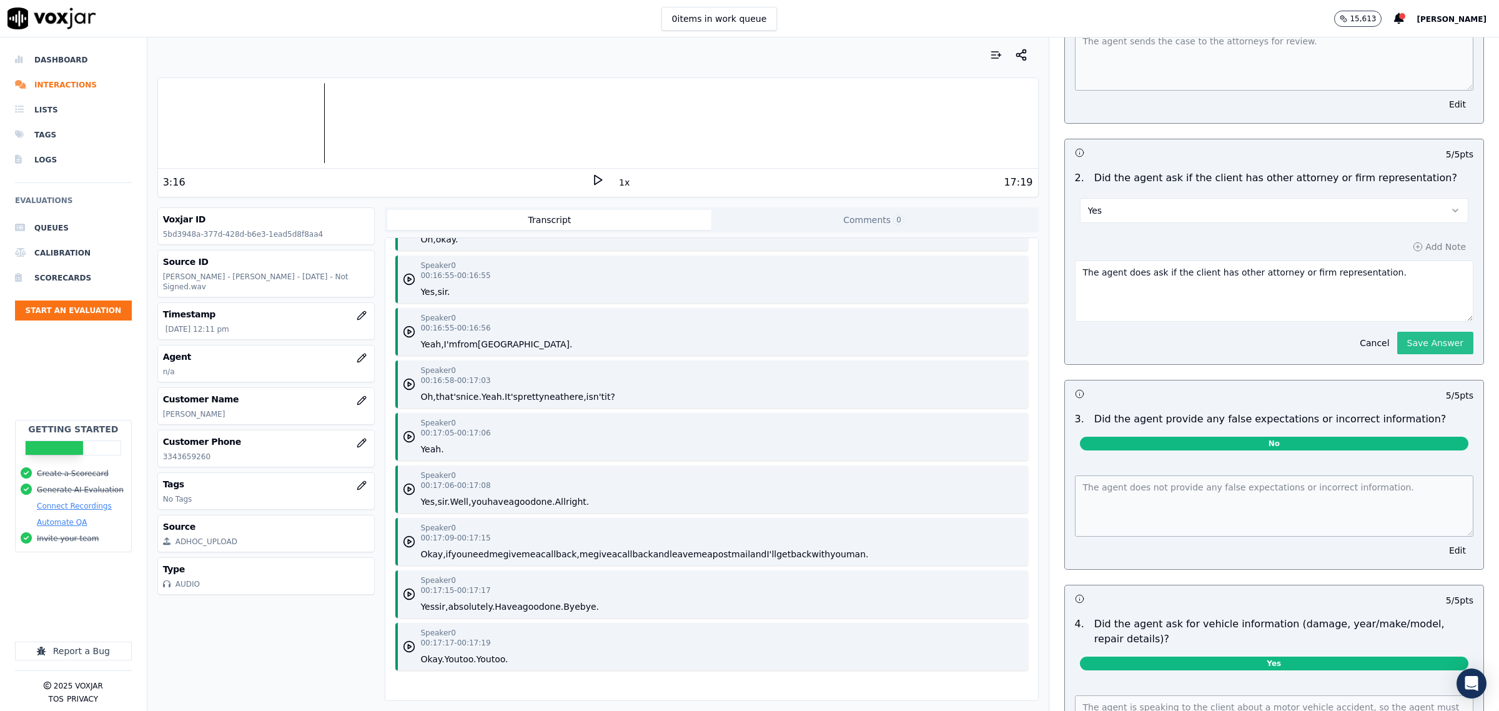
type textarea "The agent does ask if the client has other attorney or firm representation."
drag, startPoint x: 1405, startPoint y: 344, endPoint x: 1402, endPoint y: 337, distance: 7.5
click at [1405, 342] on button "Save Answer" at bounding box center [1435, 343] width 76 height 22
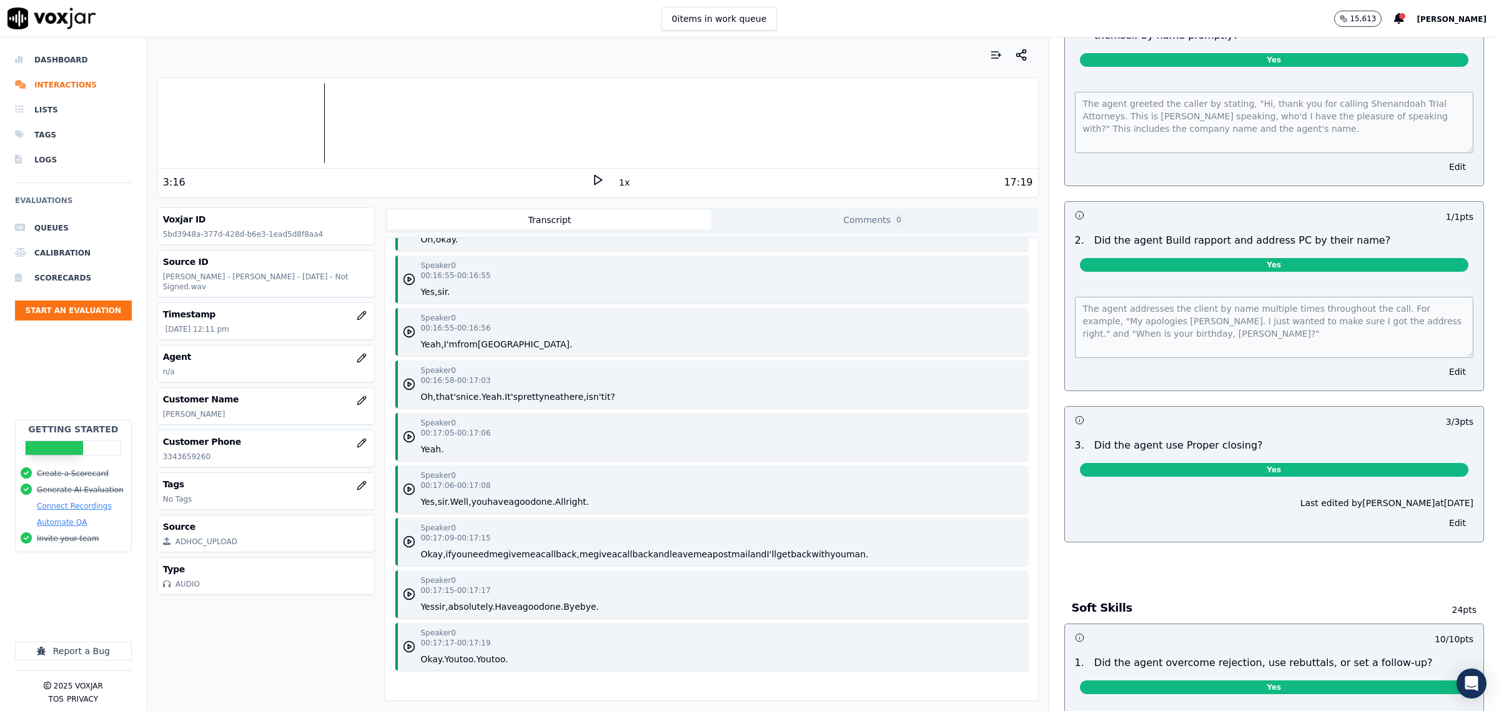
scroll to position [0, 0]
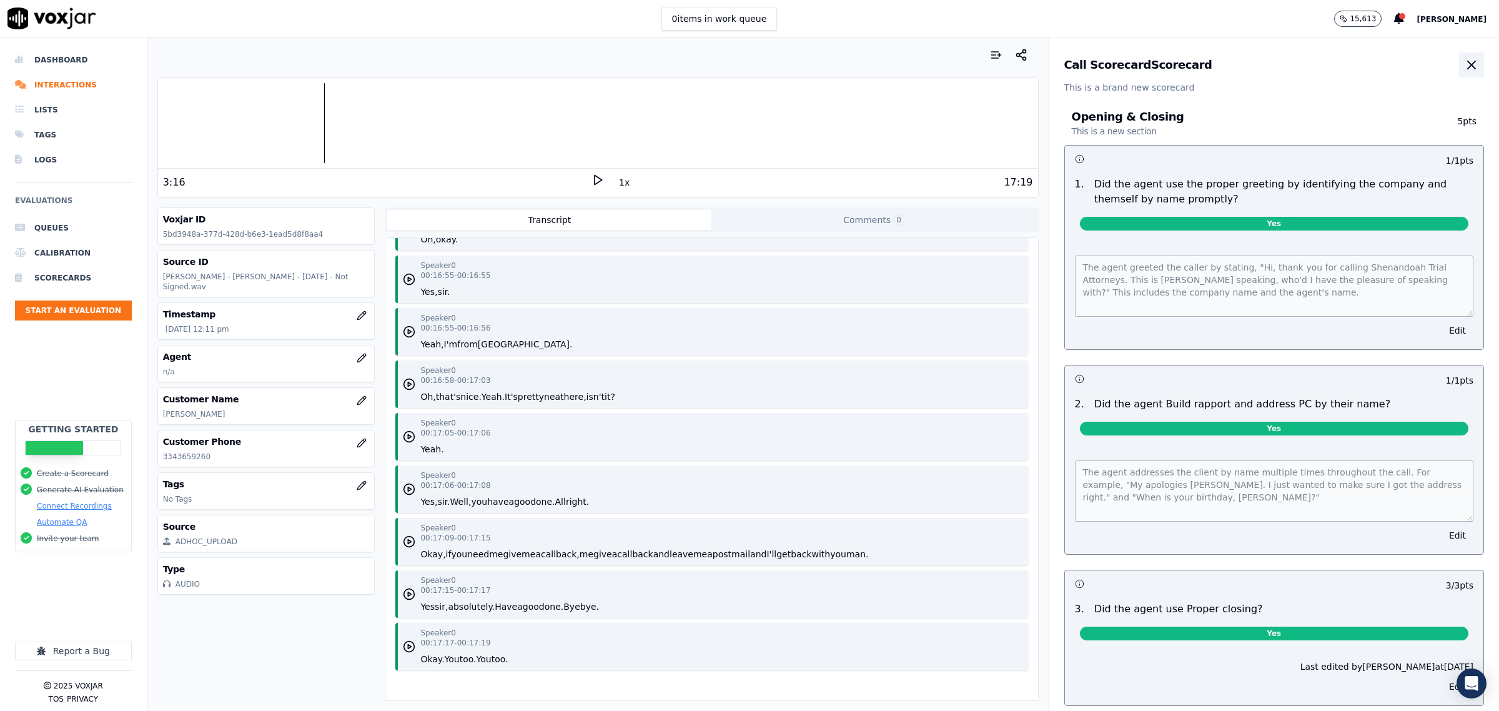
click at [1459, 74] on button "button" at bounding box center [1471, 64] width 25 height 25
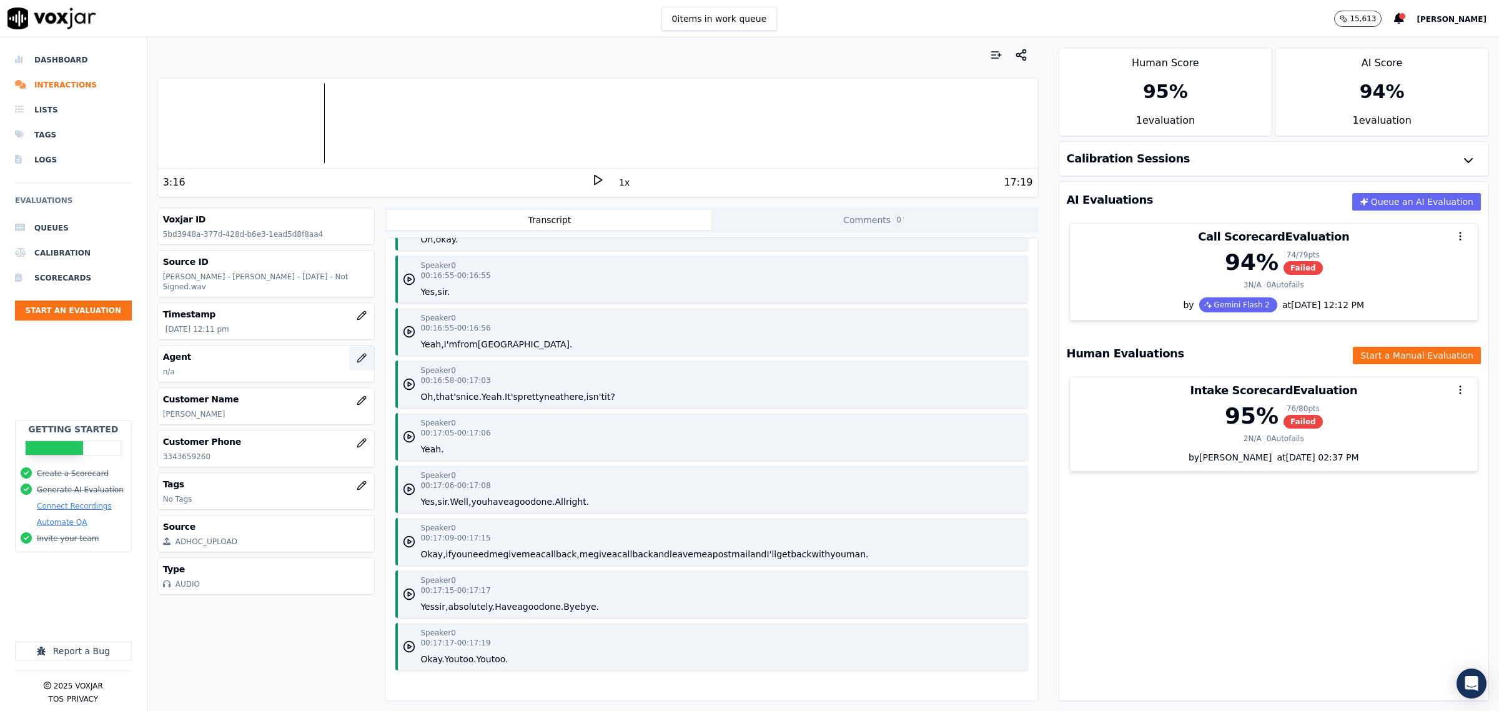
click at [351, 347] on button "button" at bounding box center [361, 357] width 25 height 25
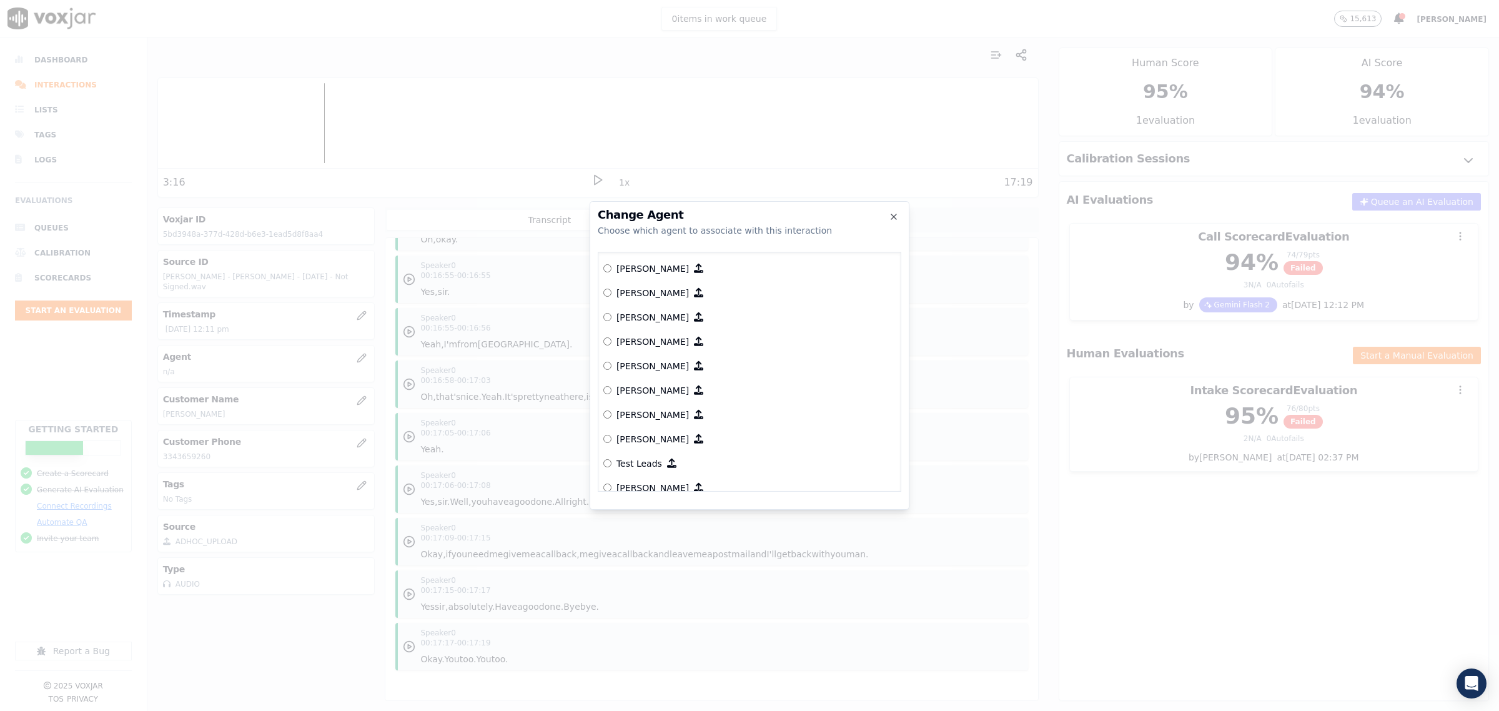
scroll to position [2636, 0]
click at [633, 360] on p "[PERSON_NAME]" at bounding box center [652, 362] width 72 height 12
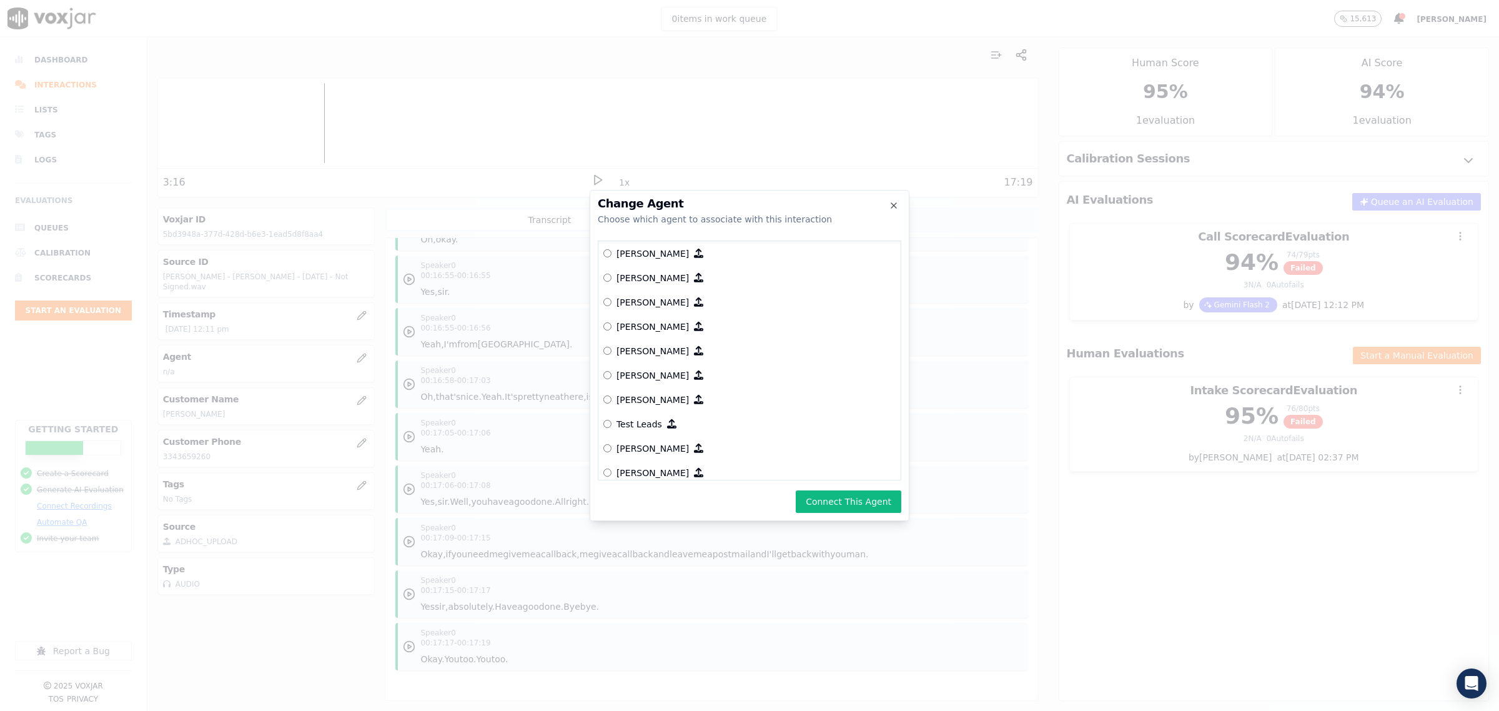
click at [826, 495] on button "Connect This Agent" at bounding box center [849, 501] width 106 height 22
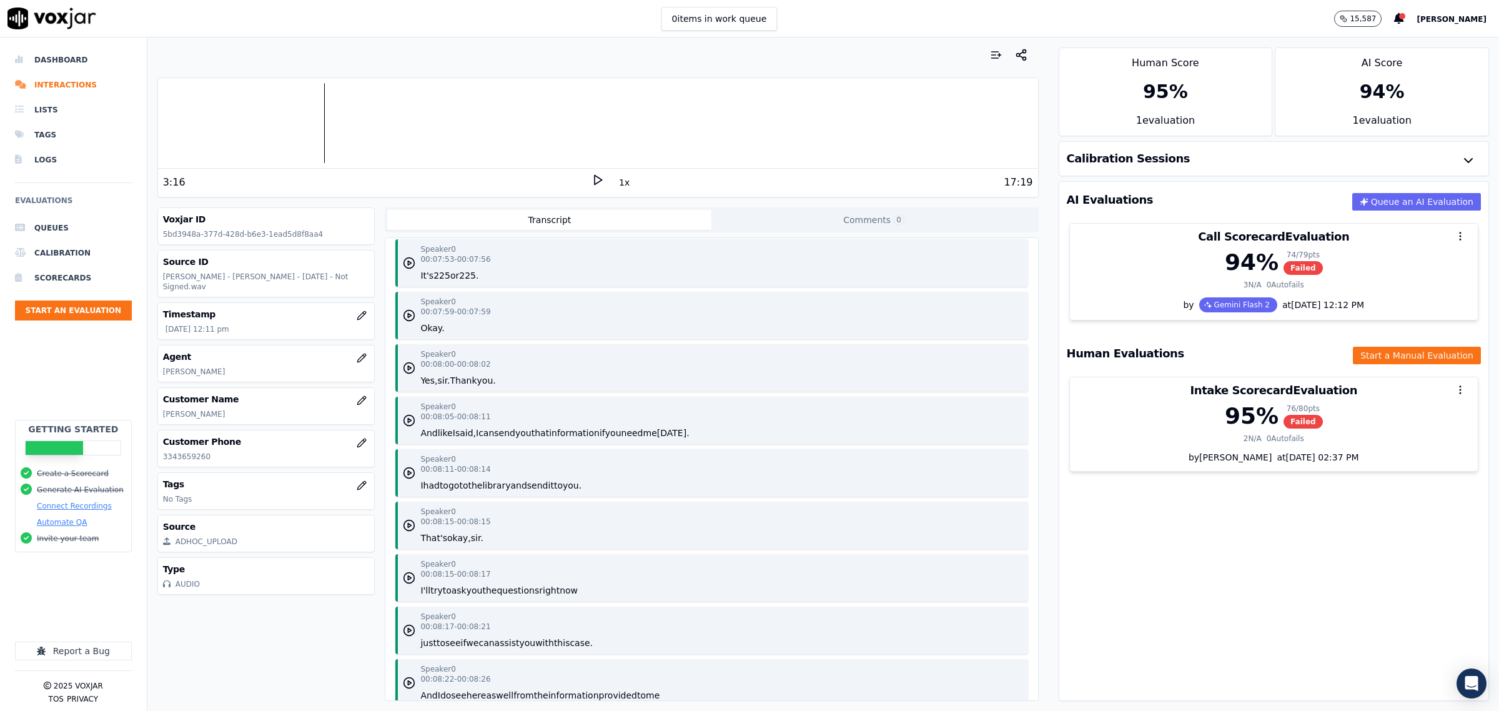
scroll to position [7047, 0]
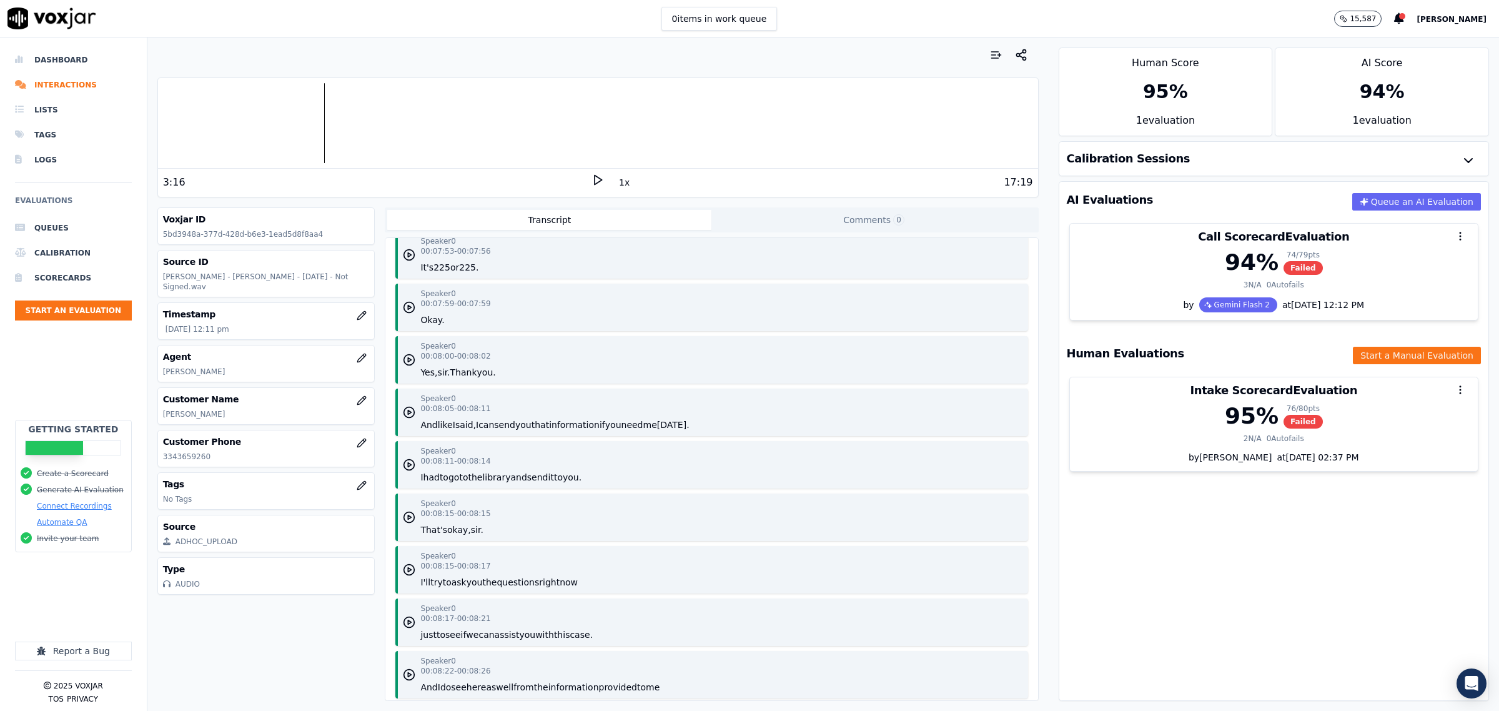
drag, startPoint x: 250, startPoint y: 410, endPoint x: 163, endPoint y: 405, distance: 87.6
click at [163, 405] on div "Customer Name [PERSON_NAME]" at bounding box center [266, 406] width 217 height 36
copy p "[PERSON_NAME]"
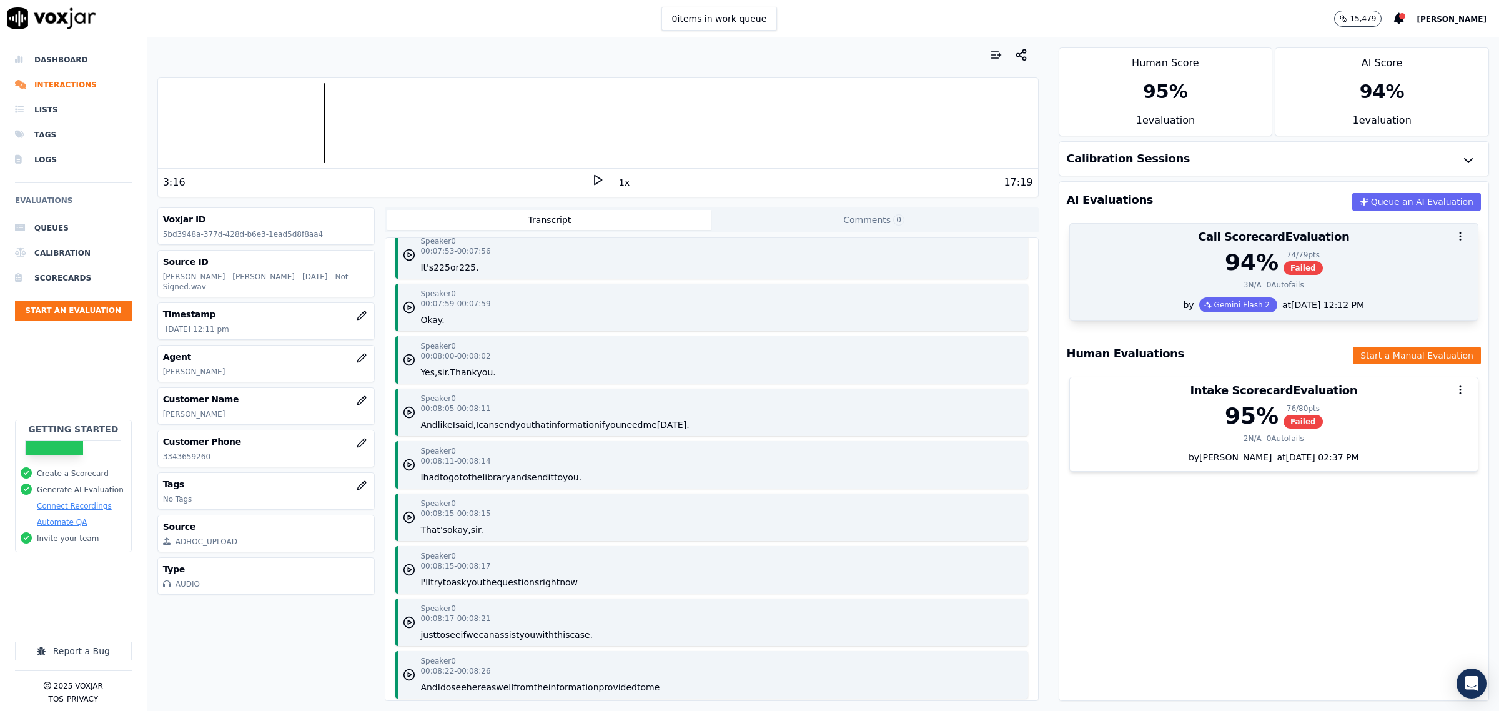
drag, startPoint x: 1134, startPoint y: 298, endPoint x: 1134, endPoint y: 289, distance: 9.4
click at [1136, 286] on div "94 % 74 / 79 pts Failed 3 N/A 0 Autofails" at bounding box center [1274, 273] width 408 height 47
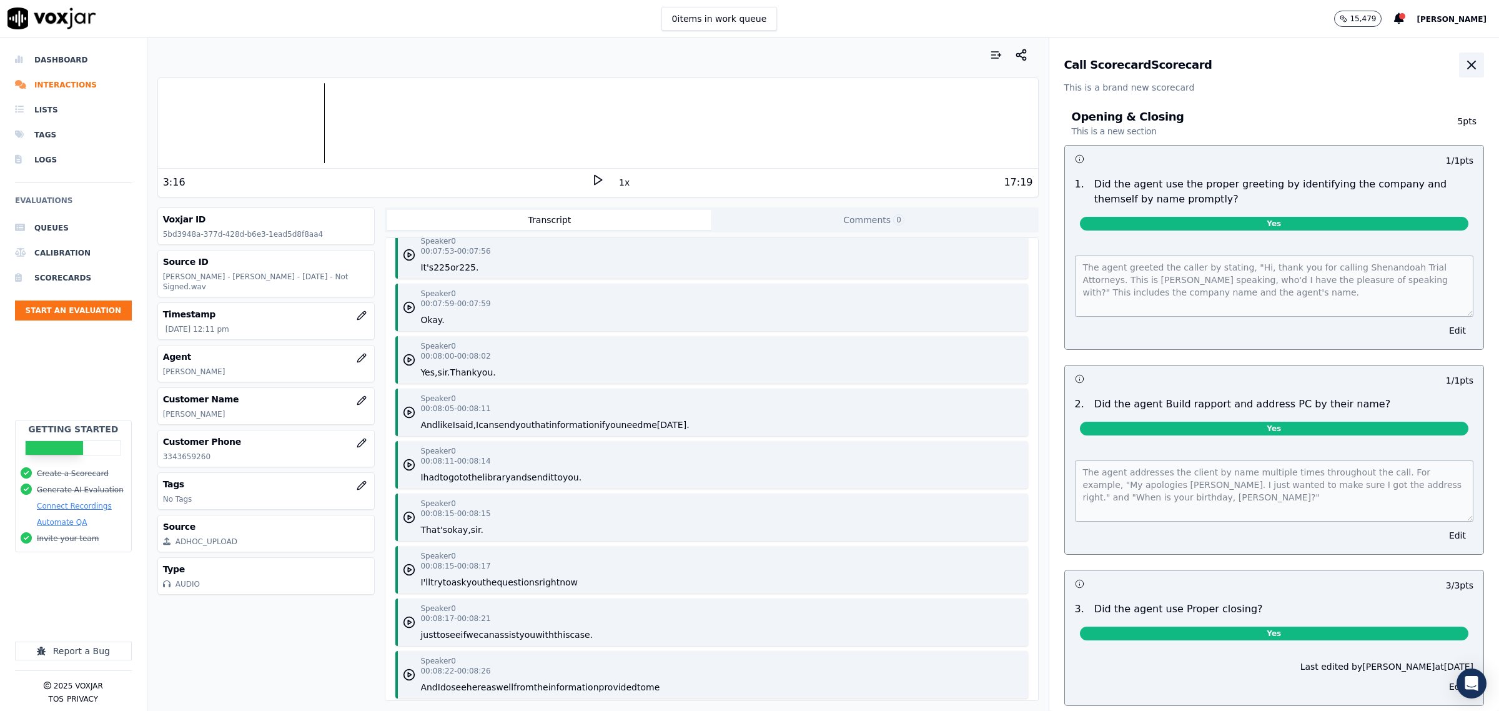
click at [1464, 67] on icon "button" at bounding box center [1471, 64] width 15 height 15
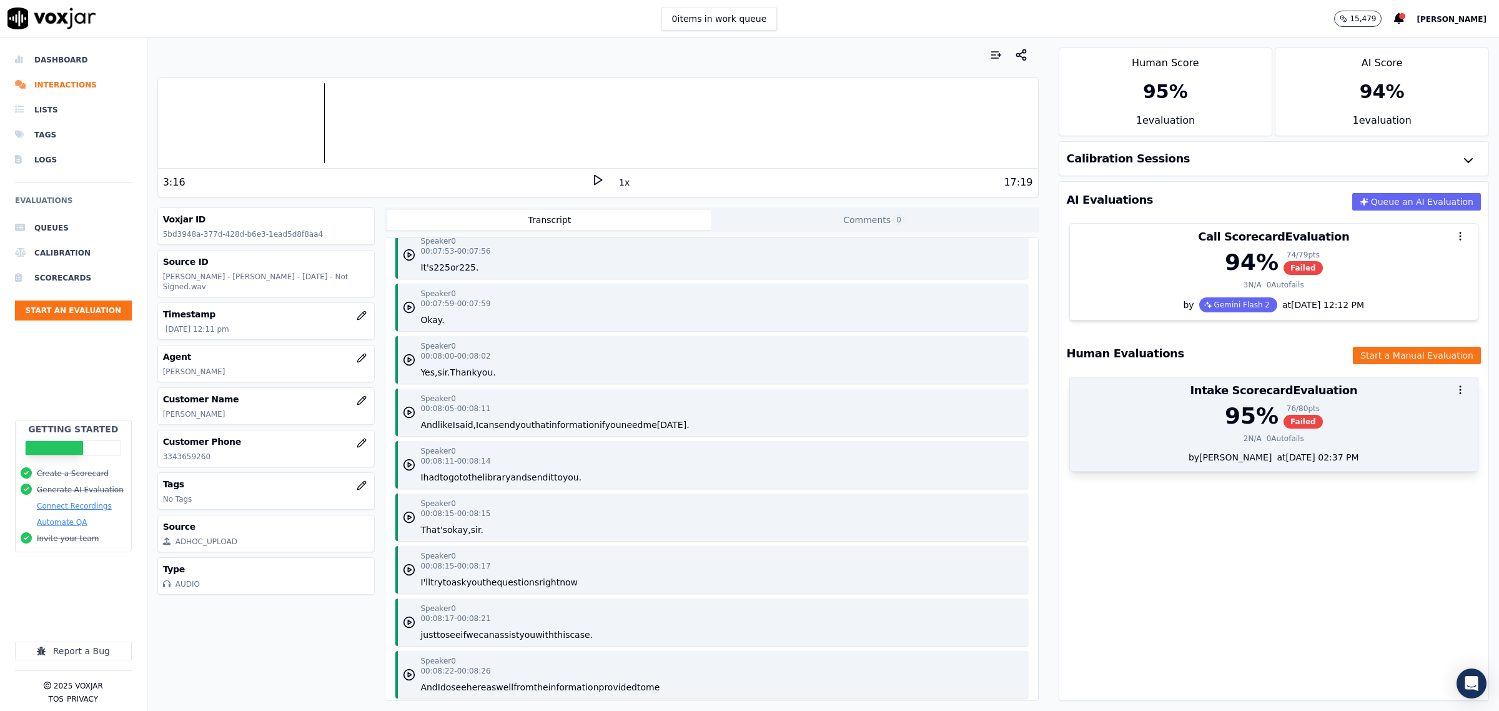
drag, startPoint x: 1157, startPoint y: 411, endPoint x: 1164, endPoint y: 408, distance: 7.0
click at [1159, 410] on div "95 % 76 / 80 pts Failed" at bounding box center [1273, 415] width 393 height 25
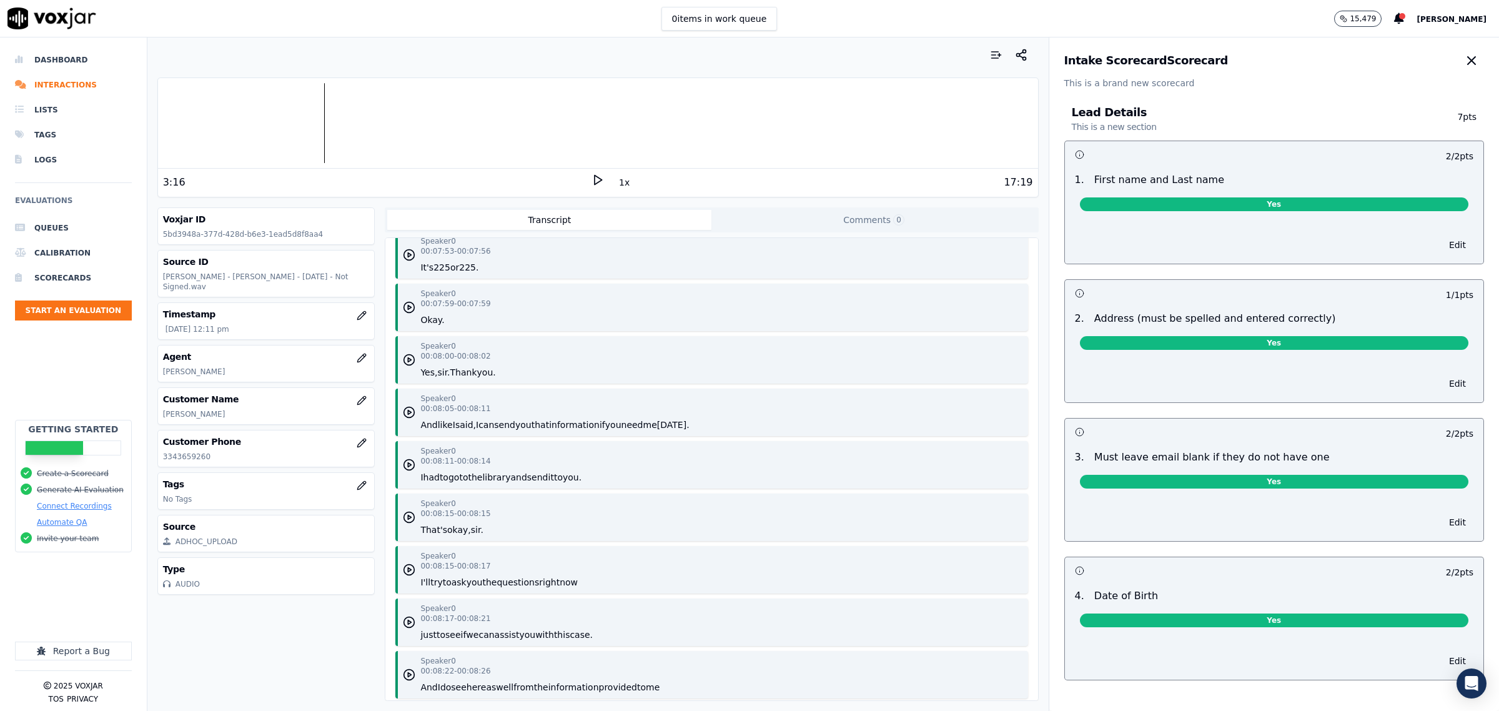
scroll to position [0, 0]
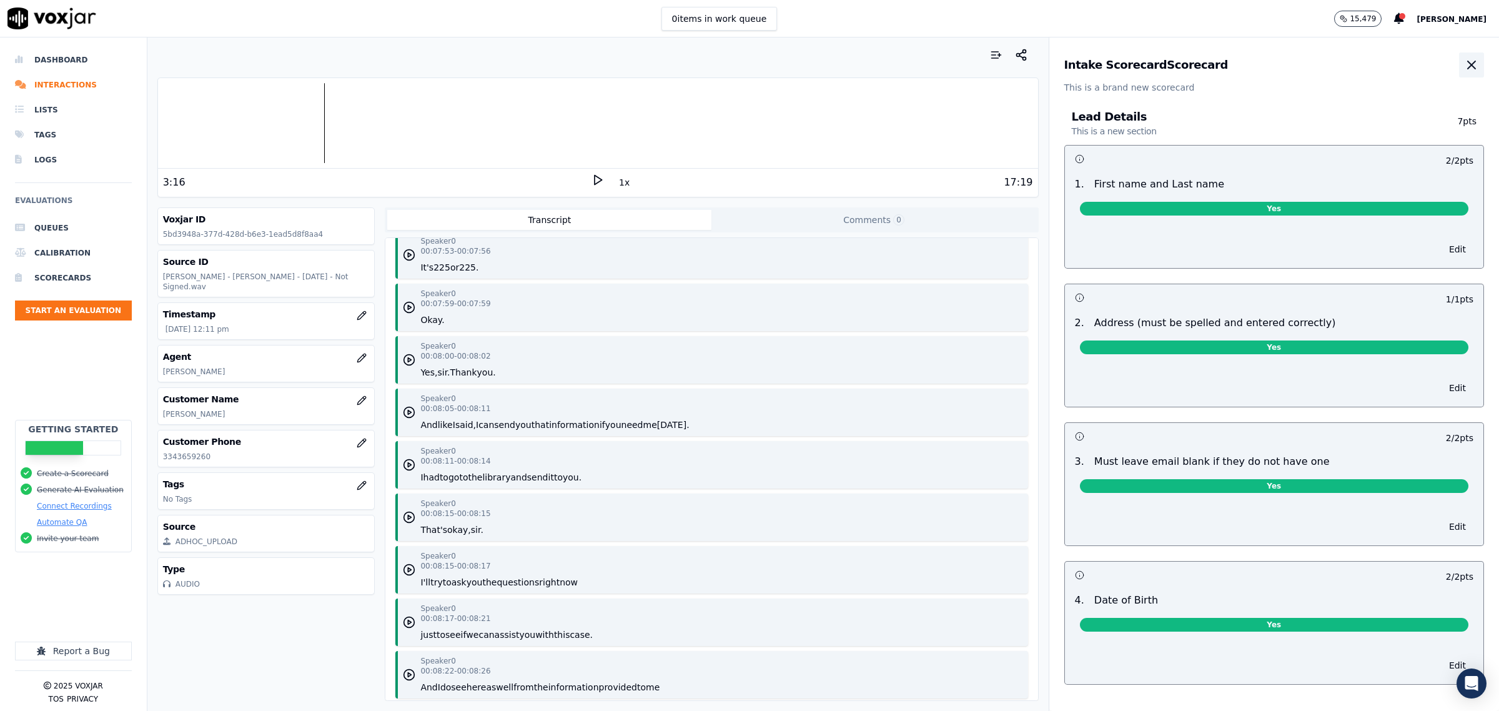
click at [1459, 64] on button "button" at bounding box center [1471, 64] width 25 height 25
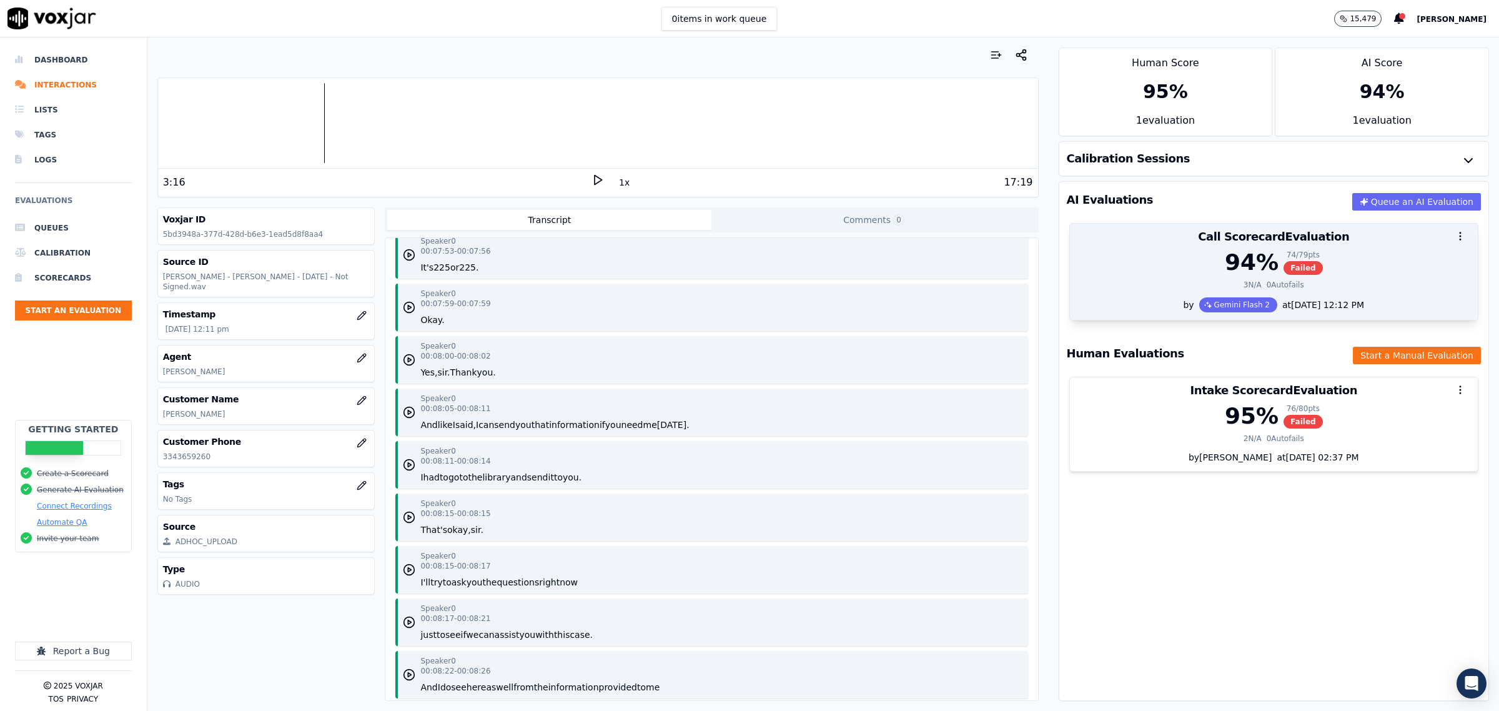
drag, startPoint x: 1141, startPoint y: 272, endPoint x: 1137, endPoint y: 290, distance: 18.6
click at [1141, 270] on div "94 % 74 / 79 pts Failed" at bounding box center [1273, 262] width 393 height 25
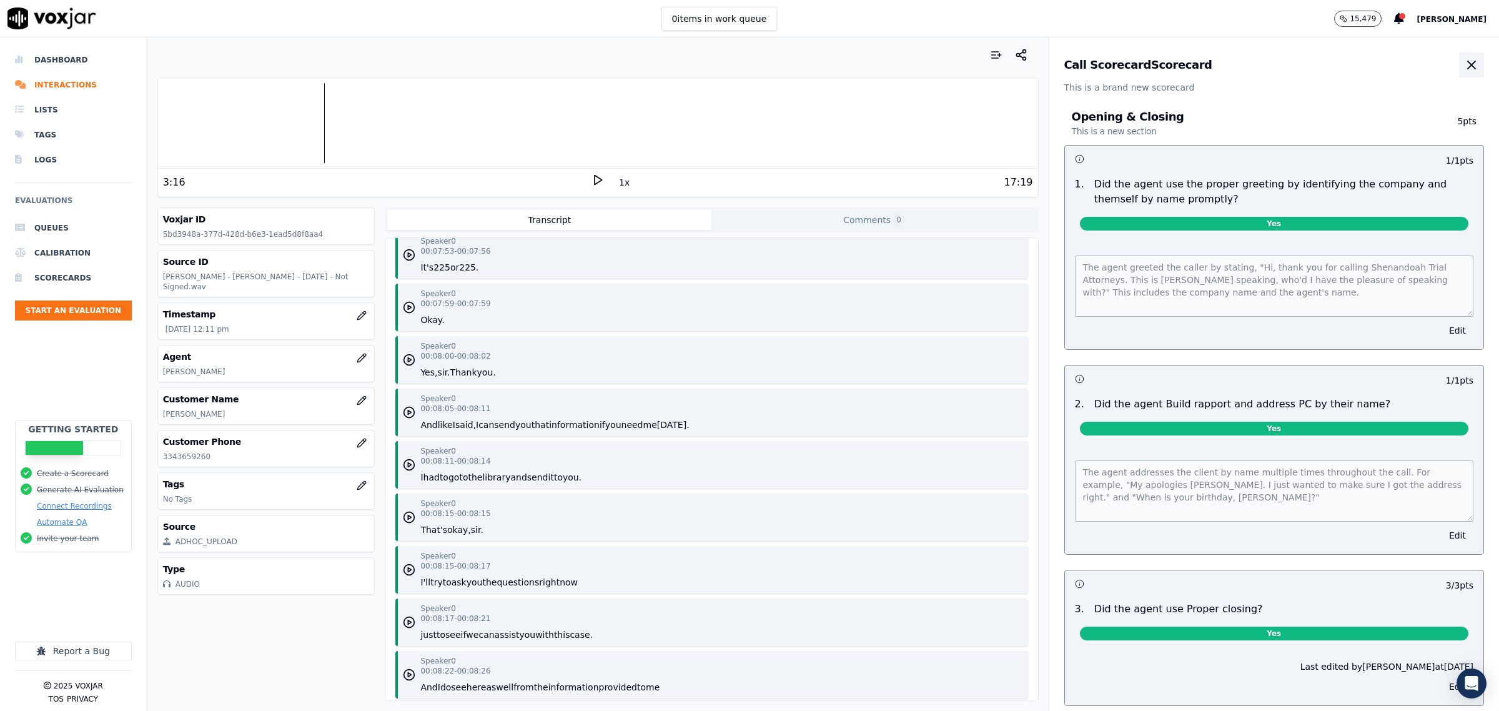
click at [1464, 59] on icon "button" at bounding box center [1471, 64] width 15 height 15
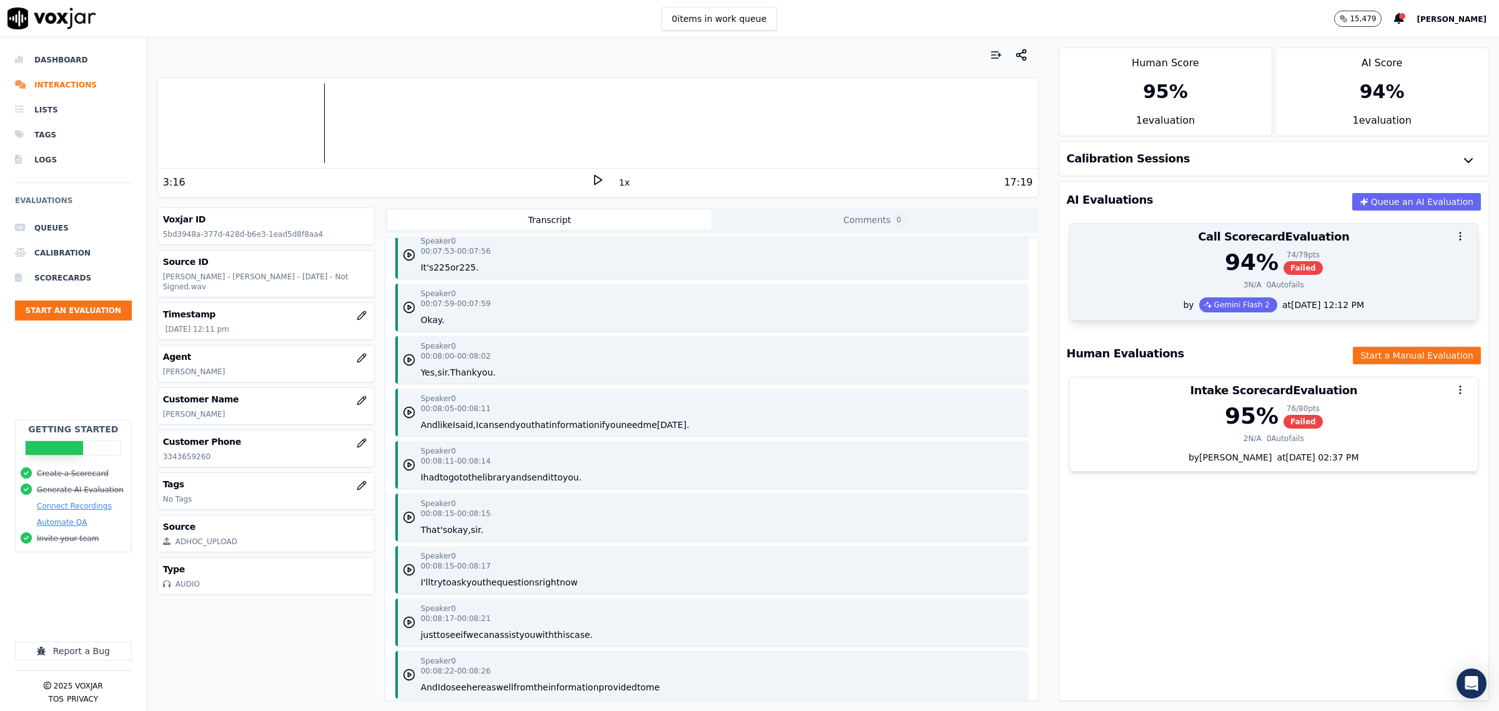
click at [1157, 299] on div "by Gemini Flash 2 at [DATE] 12:12 PM" at bounding box center [1274, 308] width 408 height 22
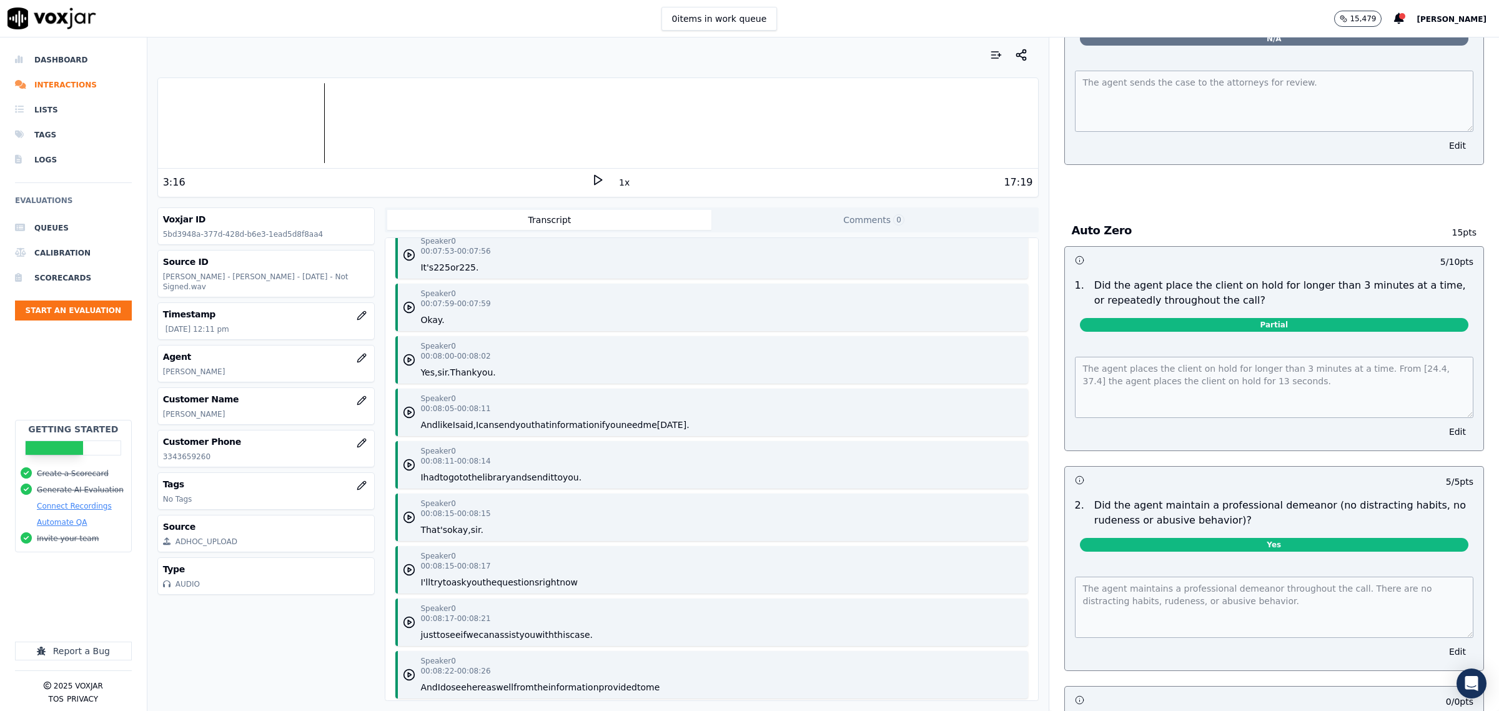
scroll to position [4372, 0]
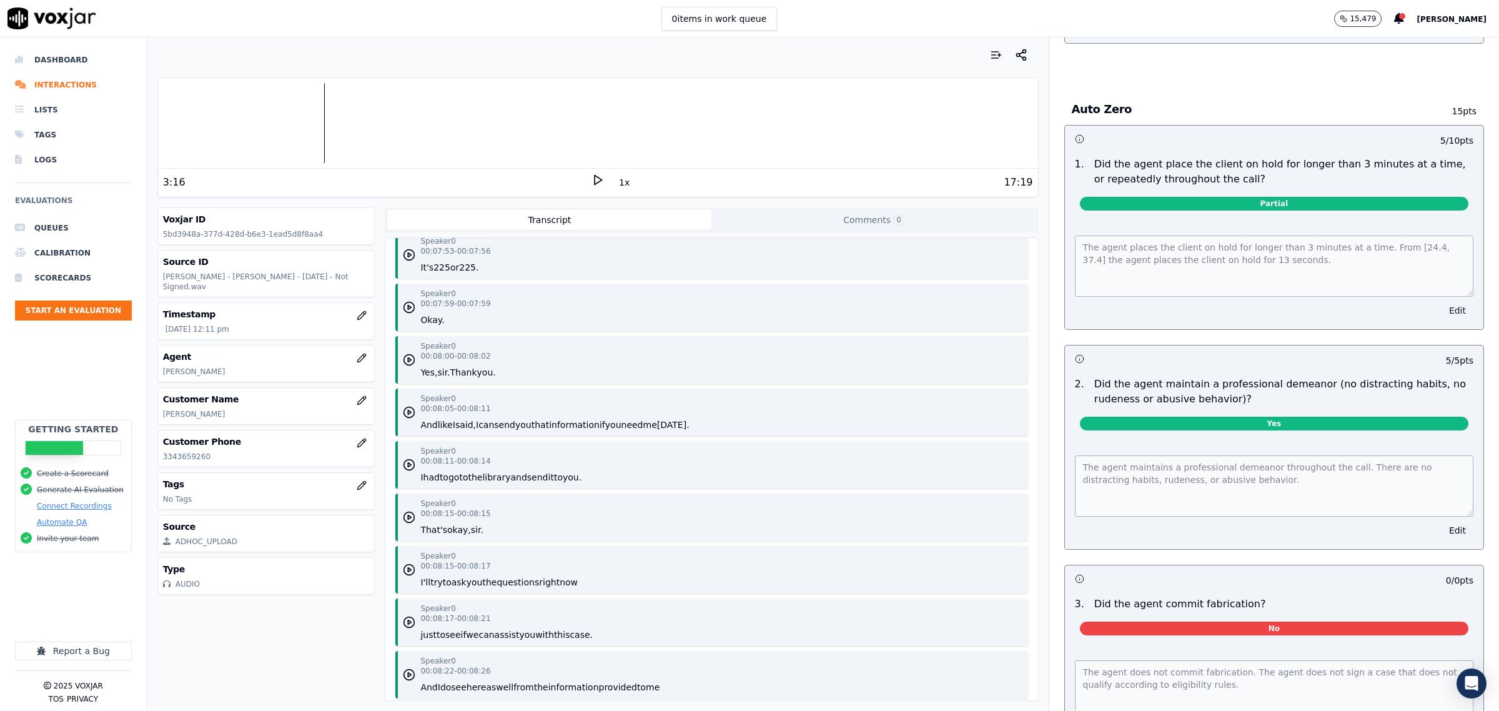
click at [1442, 310] on button "Edit" at bounding box center [1458, 310] width 32 height 17
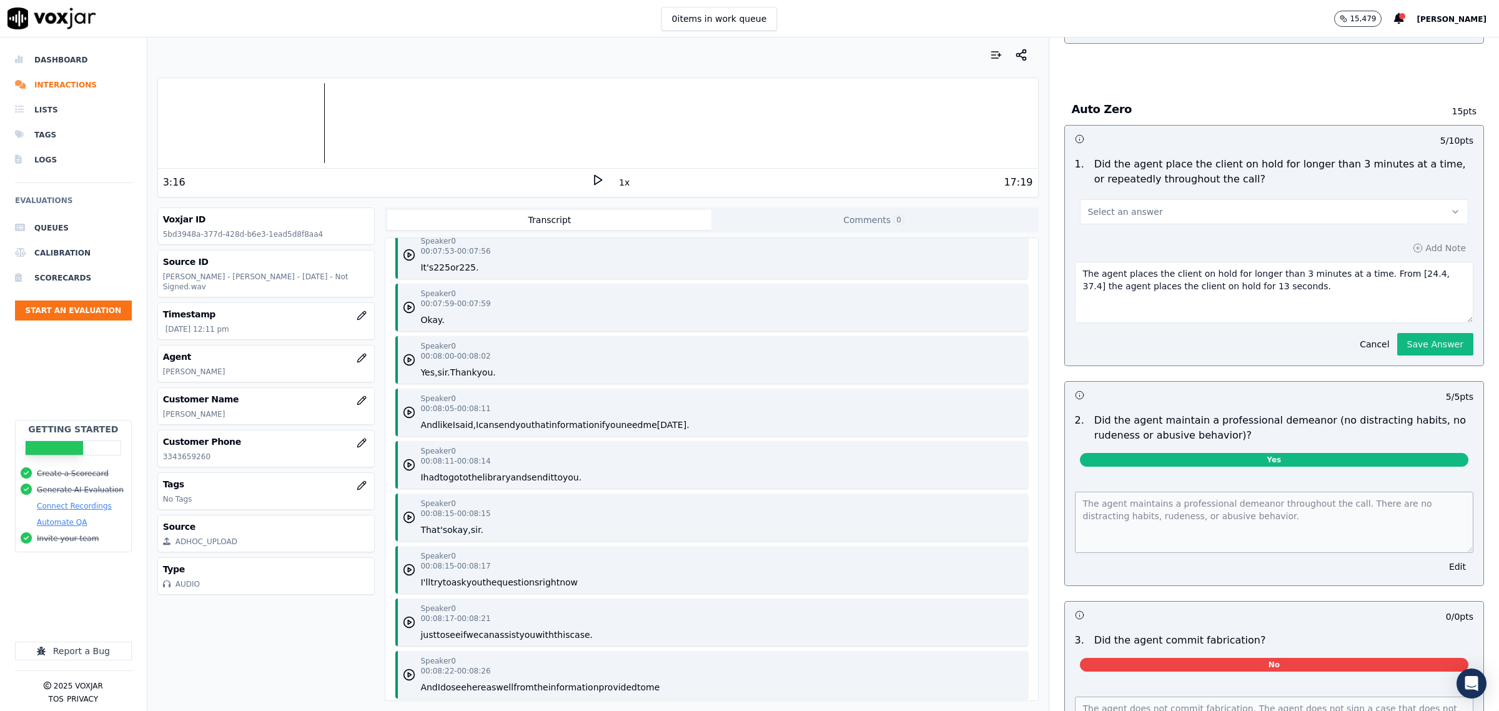
click at [1245, 204] on button "Select an answer" at bounding box center [1274, 211] width 388 height 25
click at [1107, 254] on div "No" at bounding box center [1248, 260] width 363 height 20
click at [1409, 345] on button "Save Answer" at bounding box center [1435, 344] width 76 height 22
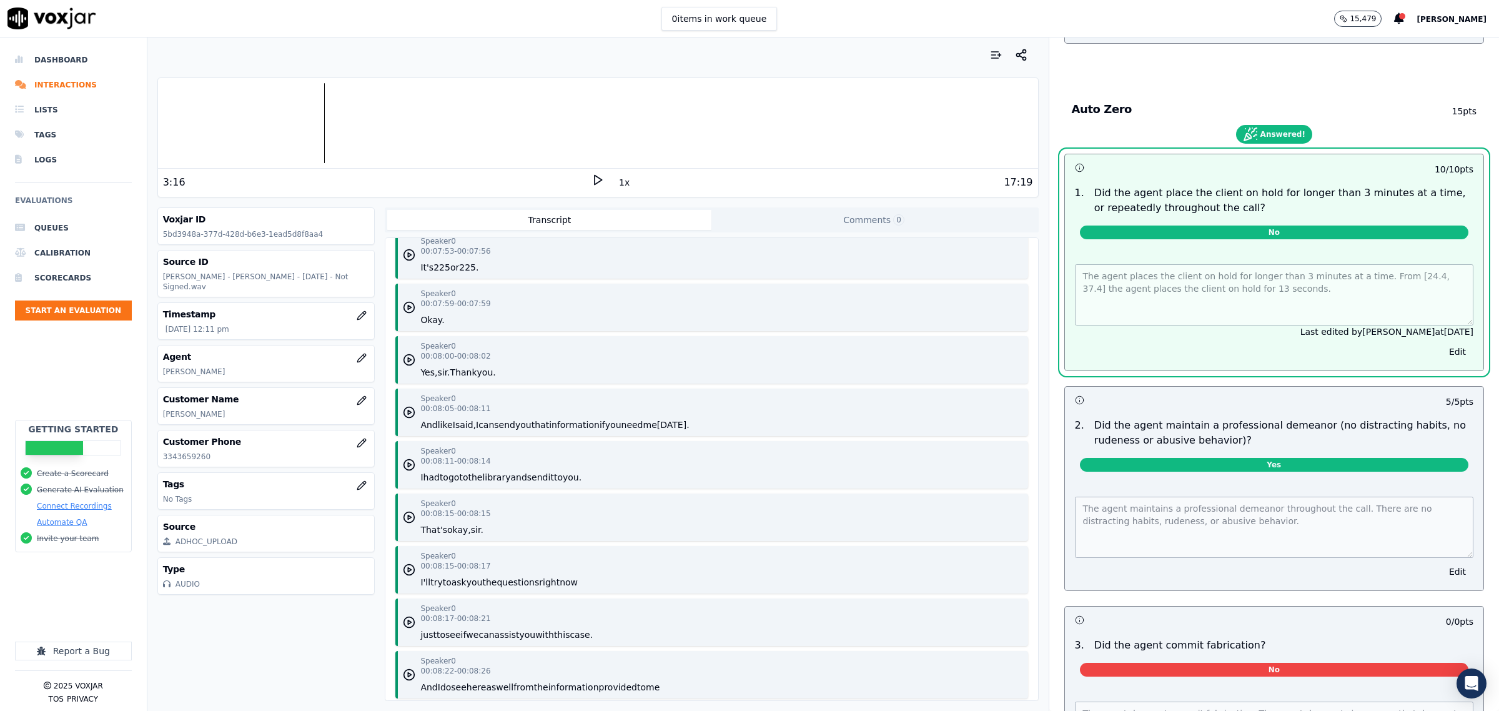
scroll to position [0, 0]
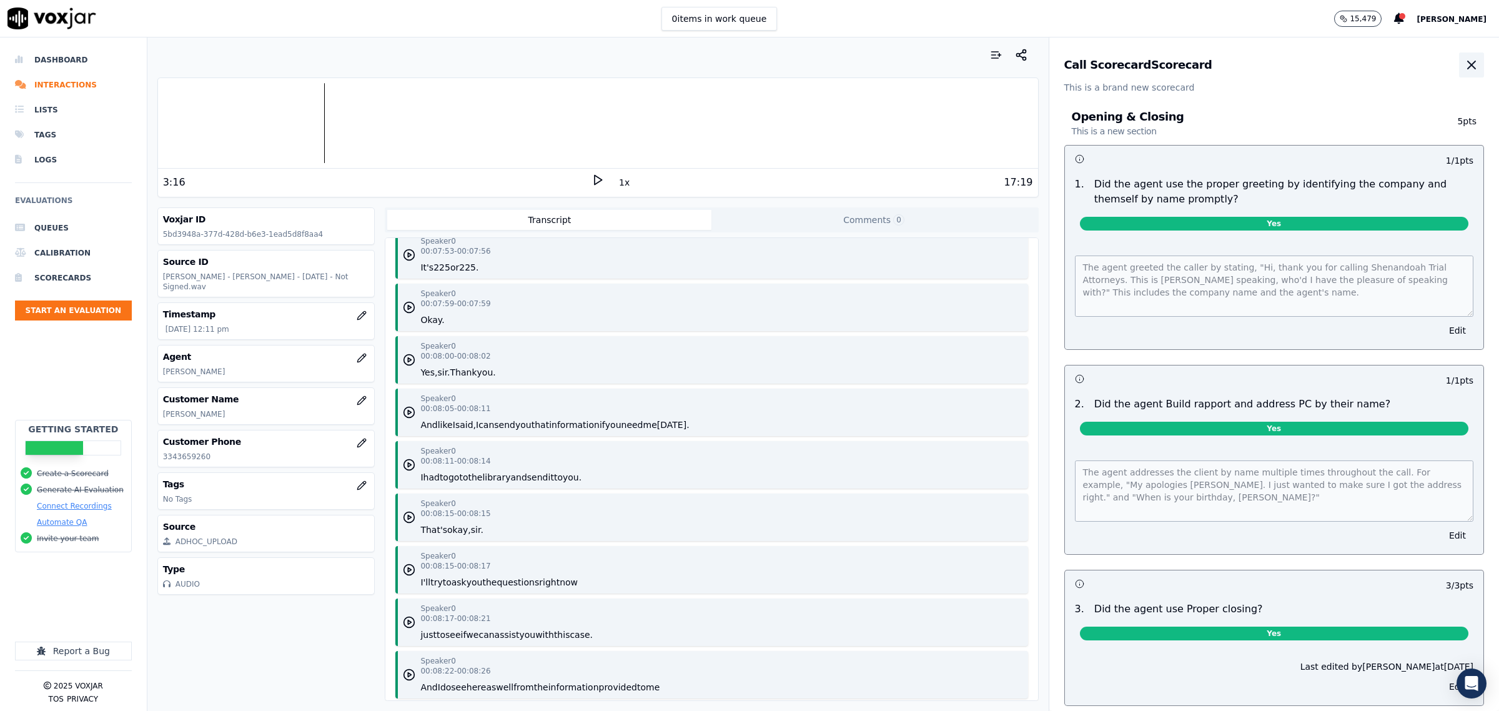
click at [1459, 57] on button "button" at bounding box center [1471, 64] width 25 height 25
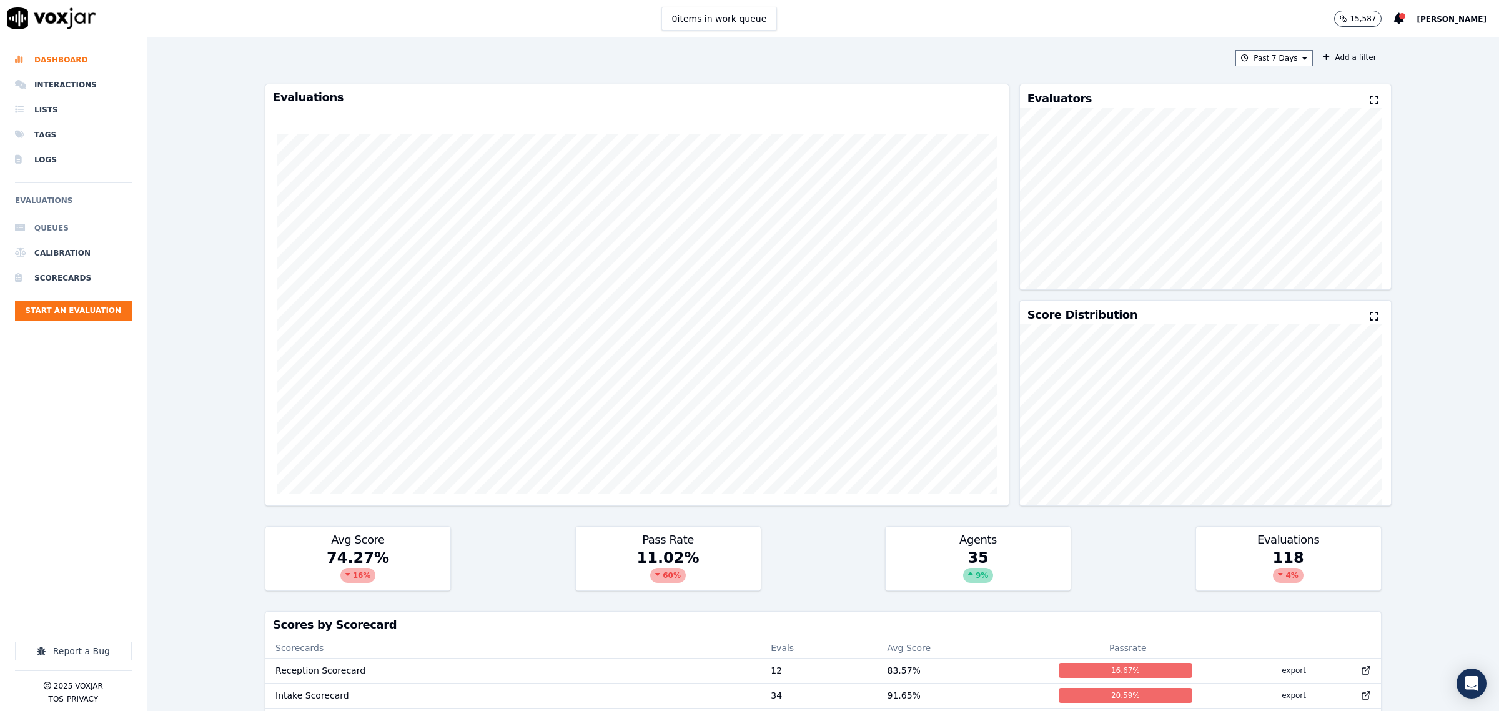
click at [55, 225] on li "Queues" at bounding box center [73, 227] width 117 height 25
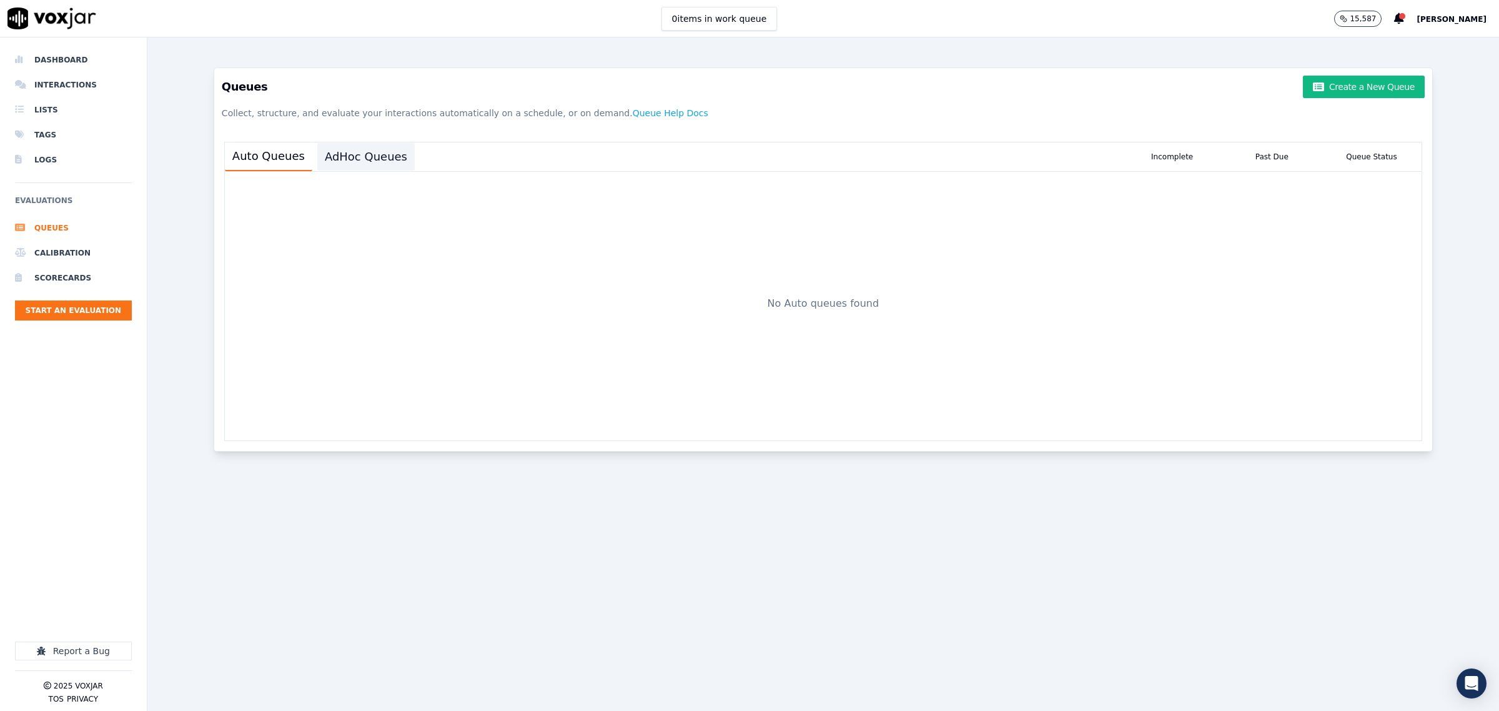
click at [372, 155] on button "AdHoc Queues" at bounding box center [365, 156] width 97 height 27
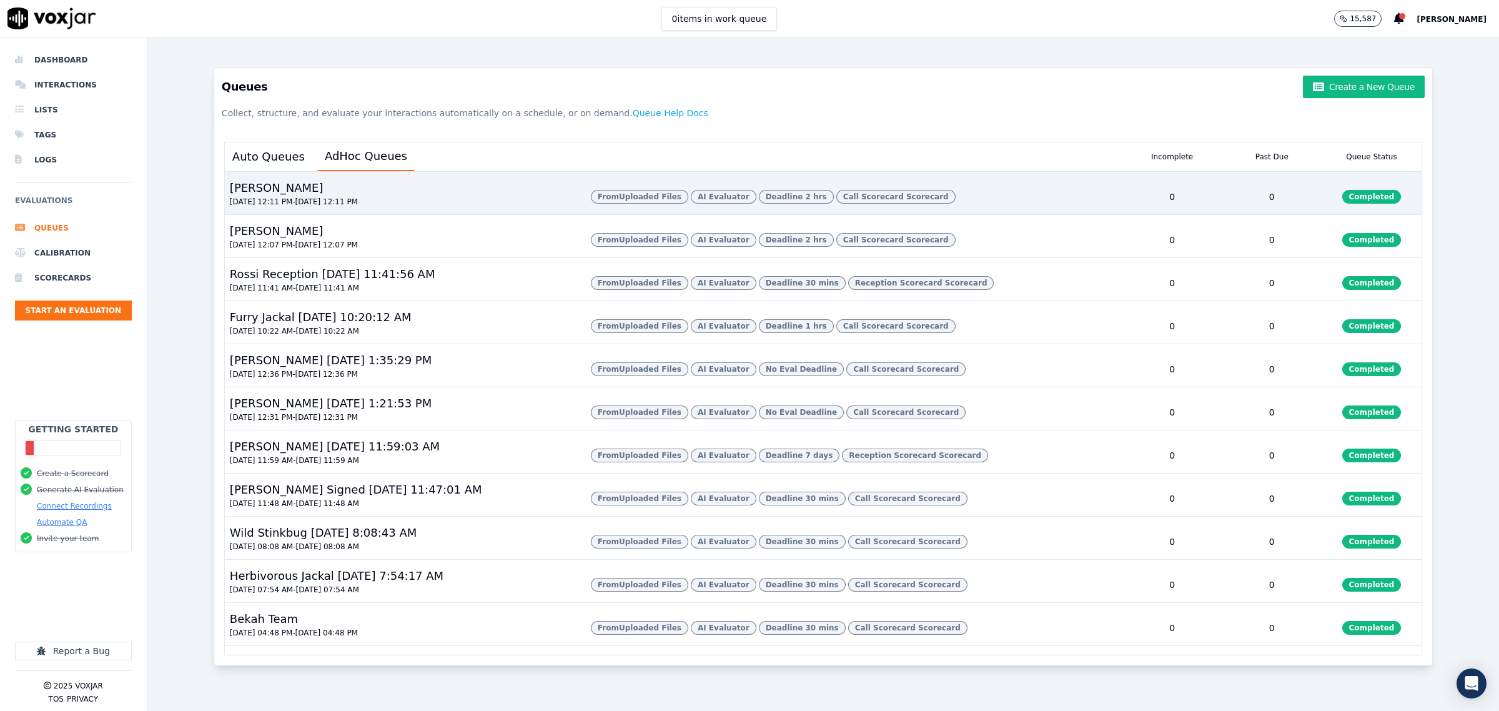
click at [341, 195] on div "[PERSON_NAME] [DATE] 12:11 PM - [DATE] 12:11 PM" at bounding box center [403, 196] width 356 height 35
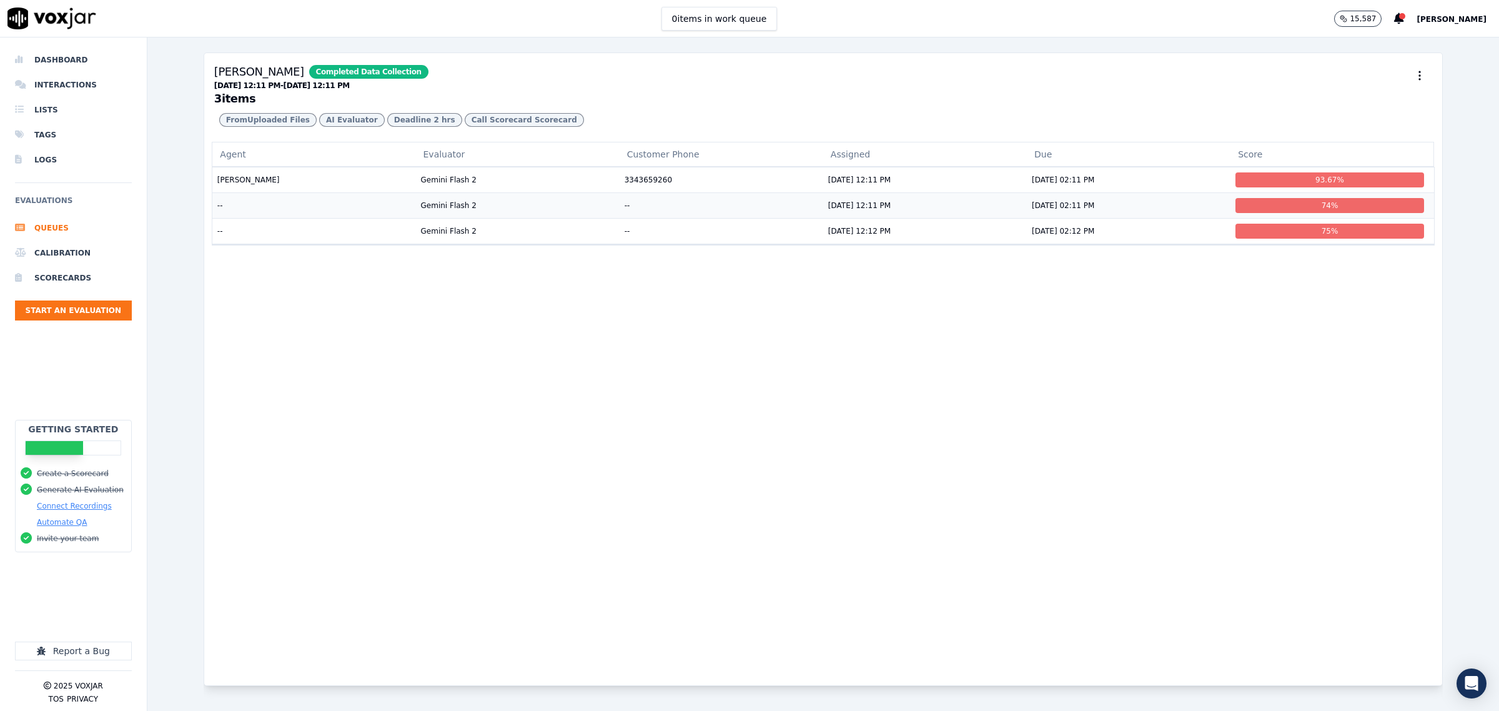
click at [300, 218] on td "--" at bounding box center [314, 205] width 204 height 26
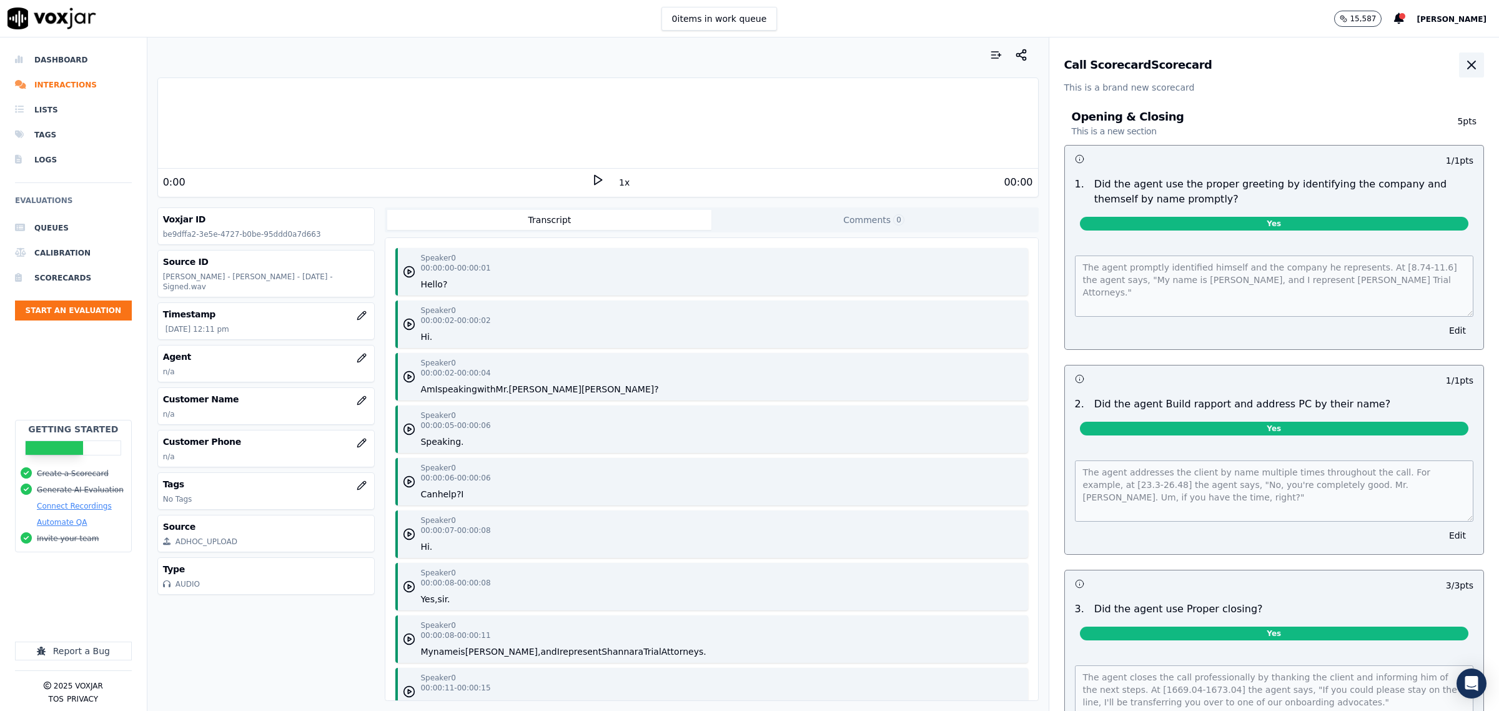
click at [1464, 58] on icon "button" at bounding box center [1471, 64] width 15 height 15
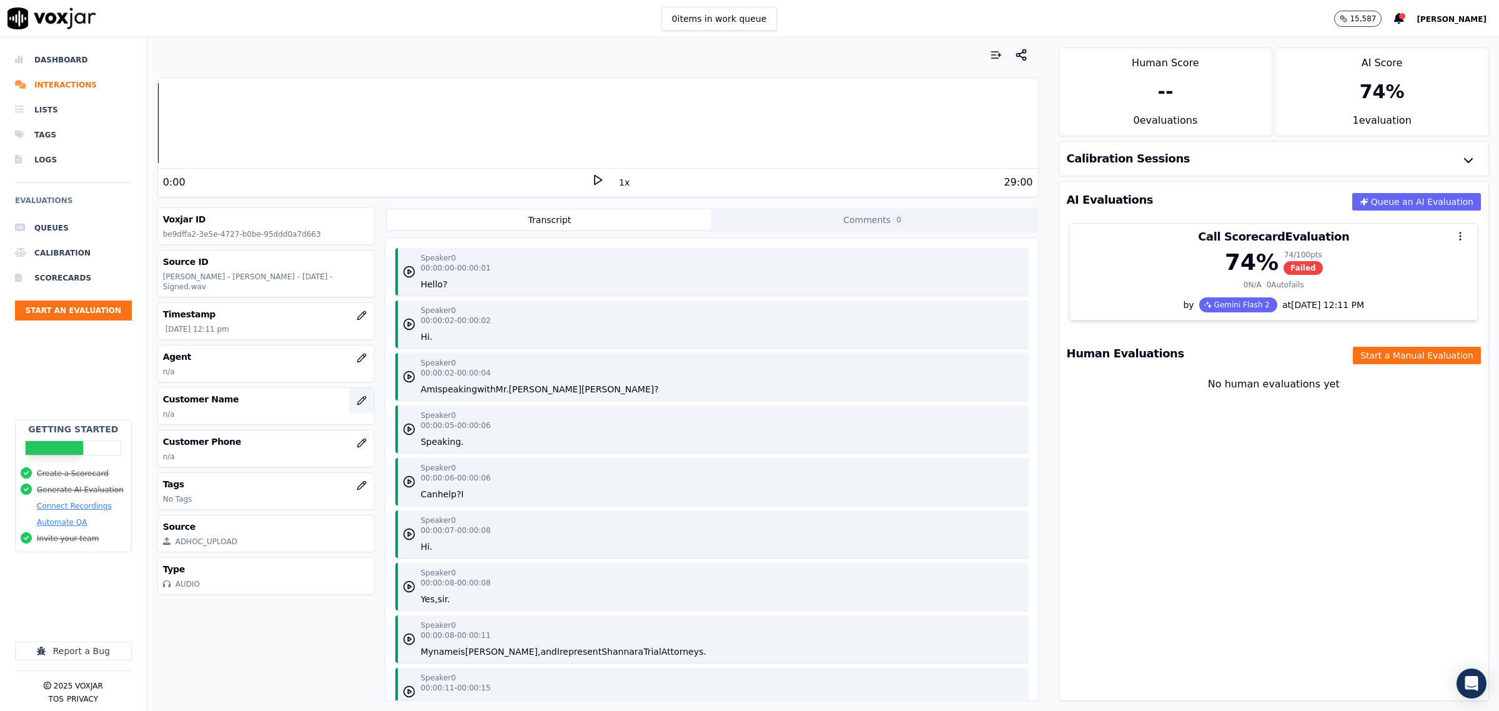
click at [357, 395] on icon "button" at bounding box center [362, 400] width 10 height 10
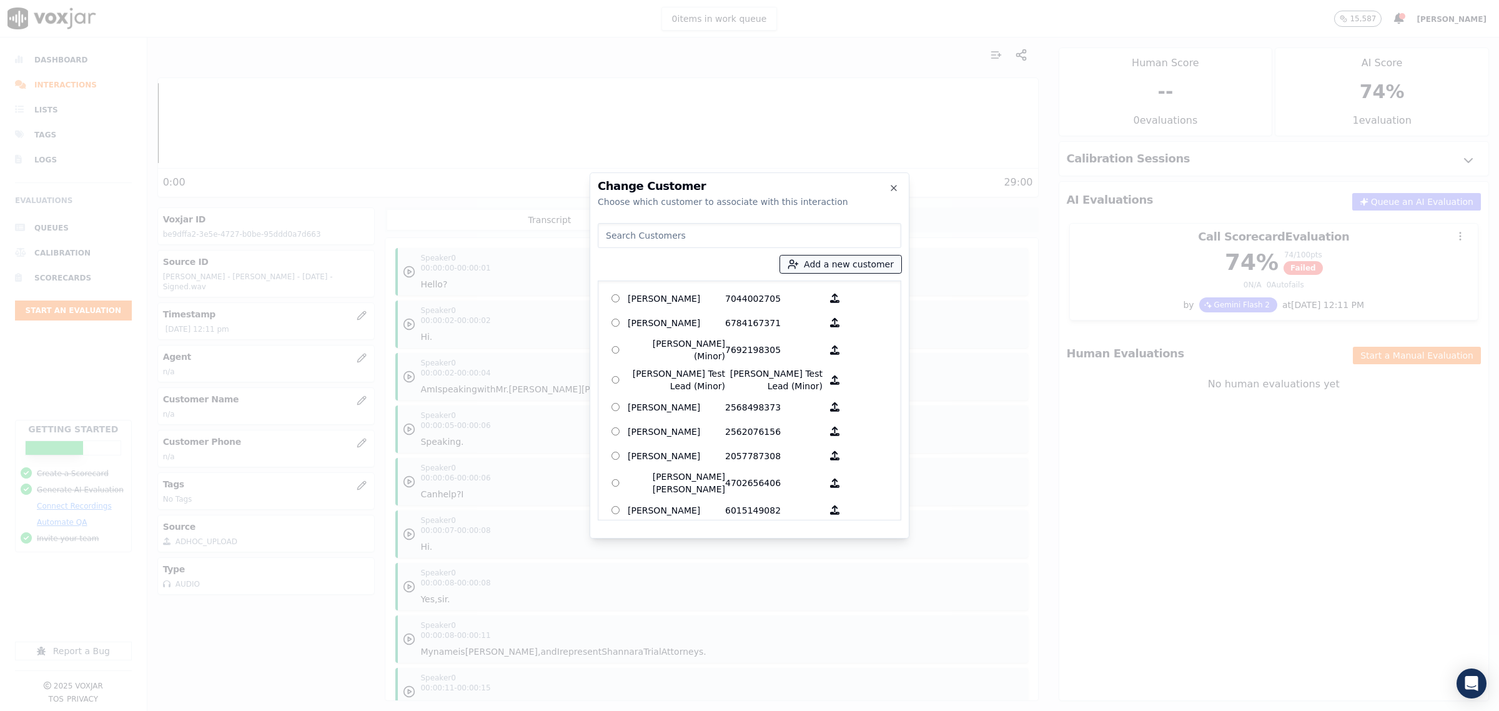
click at [842, 269] on button "Add a new customer" at bounding box center [840, 263] width 121 height 17
type input "Sean J Lowery"
click at [813, 361] on input "Add a New Customer" at bounding box center [845, 361] width 164 height 20
type input "8644793531"
click at [804, 380] on button "Add New Customer" at bounding box center [812, 384] width 99 height 17
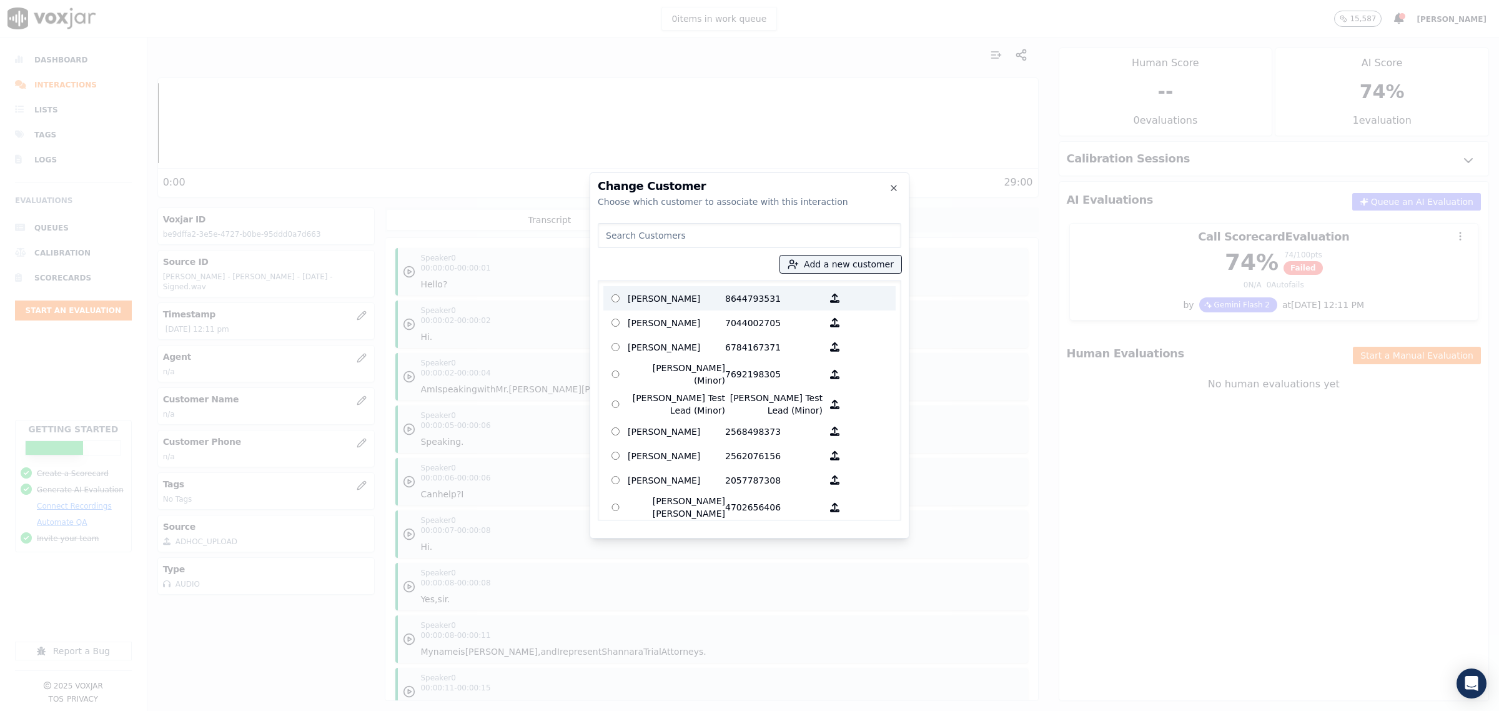
click at [635, 295] on p "Sean J Lowery" at bounding box center [676, 298] width 97 height 19
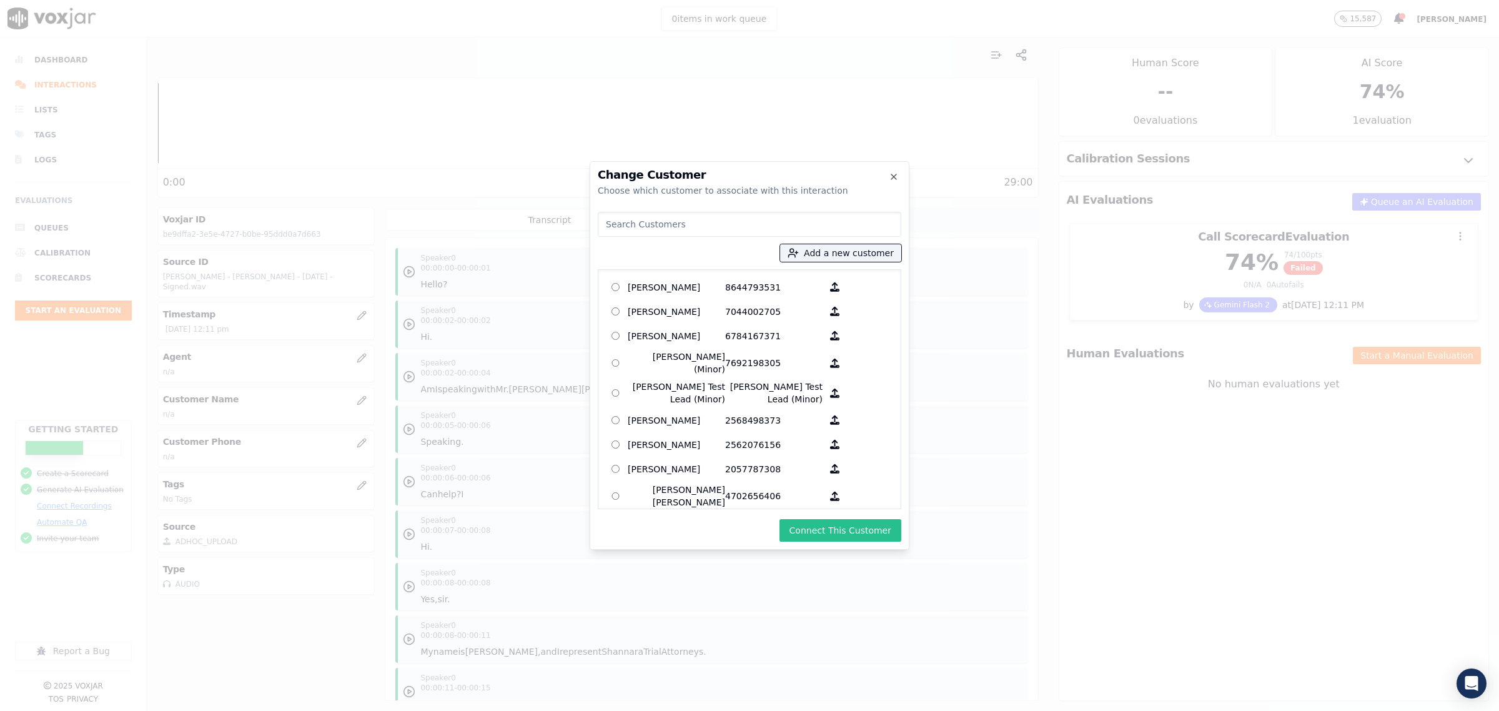
click at [820, 537] on button "Connect This Customer" at bounding box center [840, 530] width 122 height 22
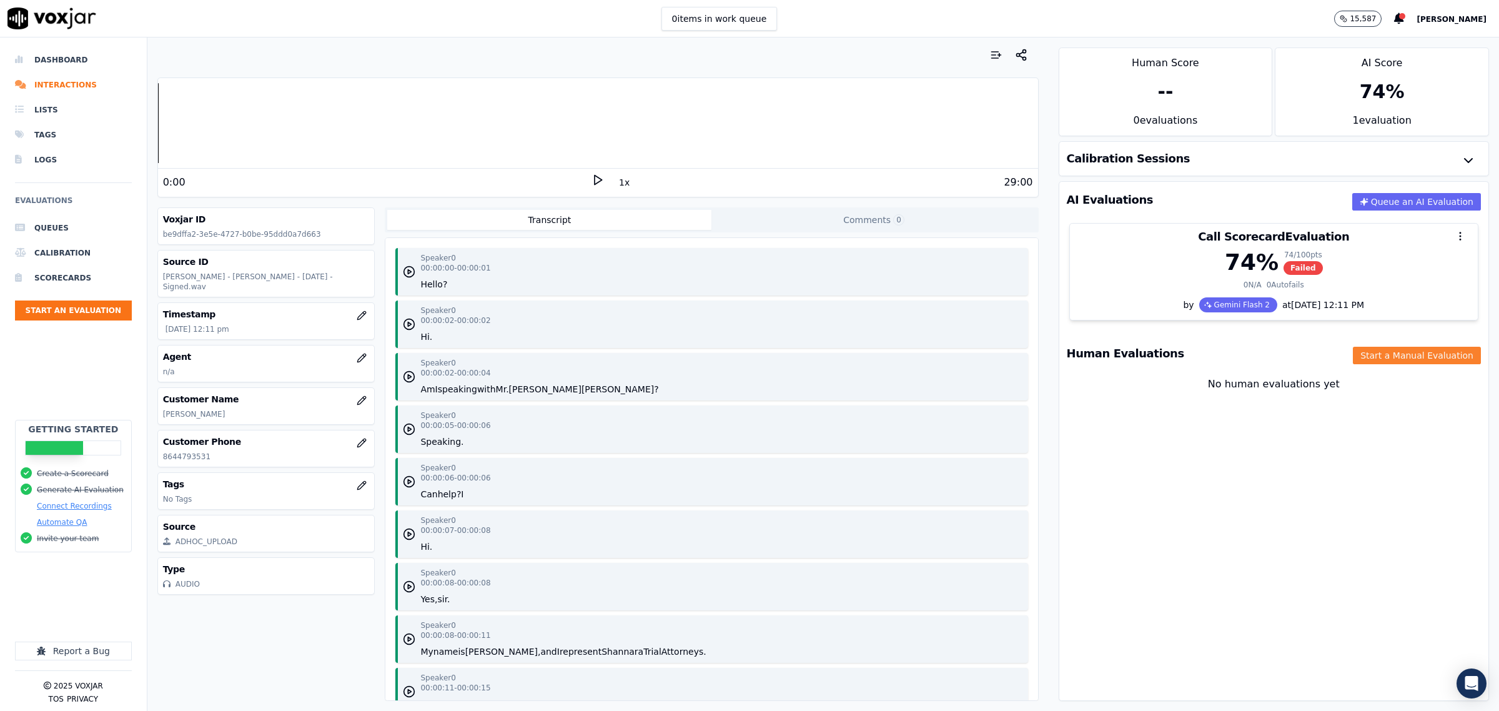
click at [1403, 352] on button "Start a Manual Evaluation" at bounding box center [1417, 355] width 128 height 17
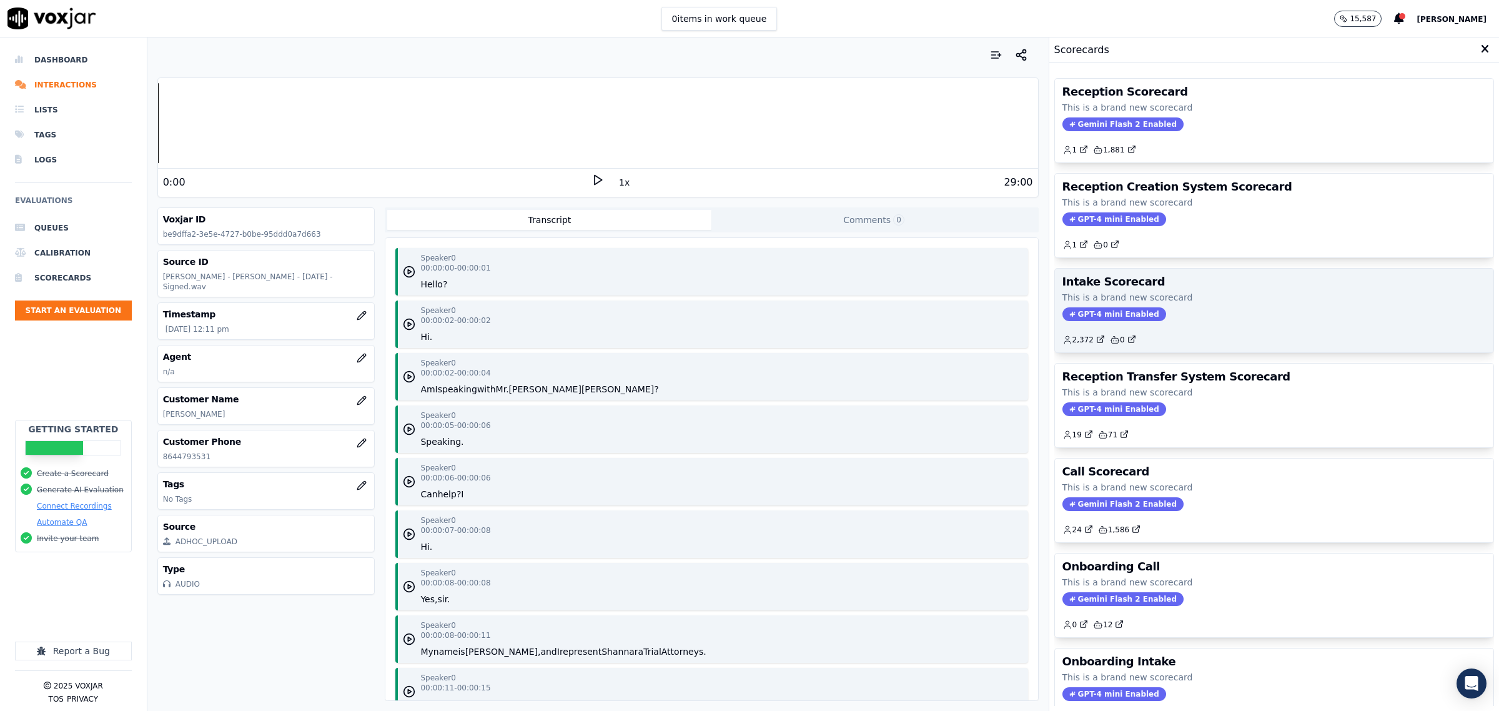
click at [1159, 290] on div "Intake Scorecard This is a brand new scorecard GPT-4 mini Enabled 2,372 0" at bounding box center [1274, 311] width 438 height 84
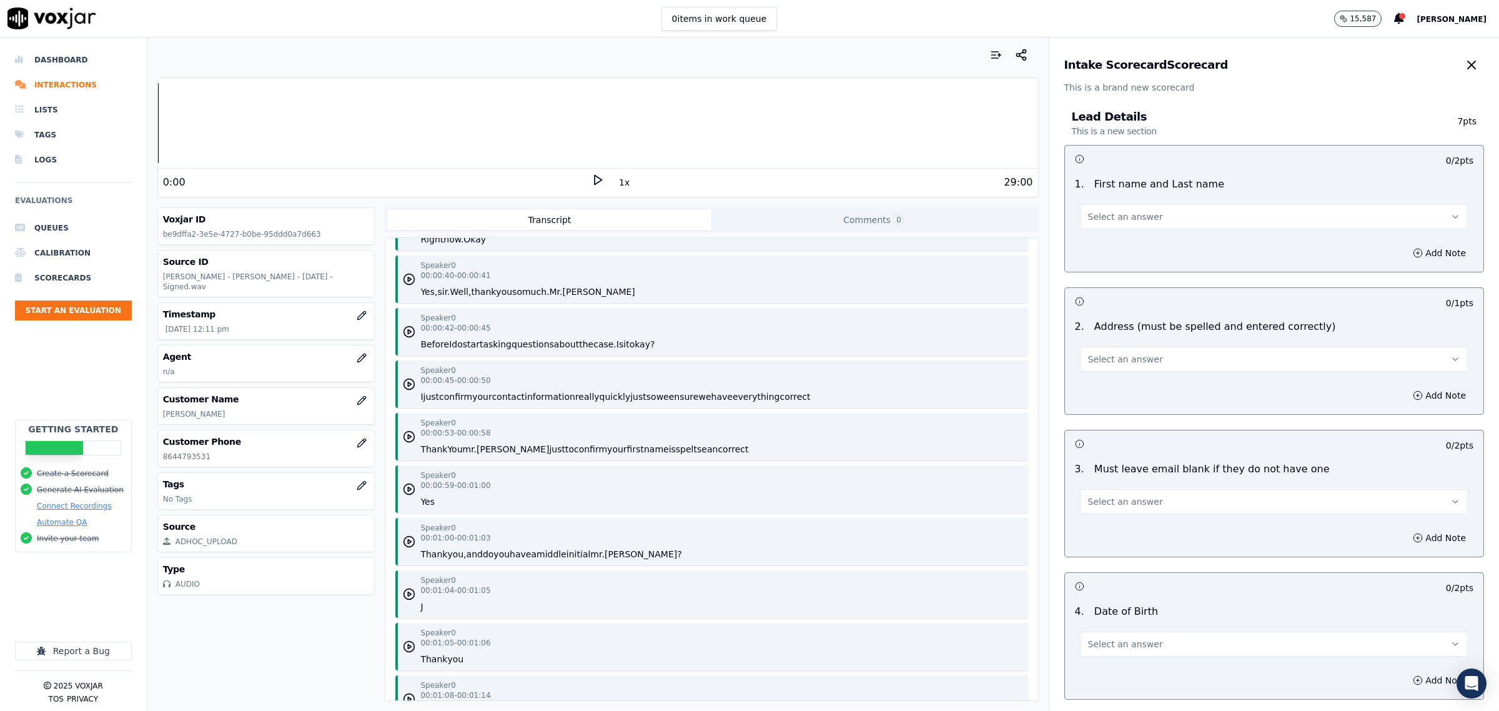
scroll to position [1093, 0]
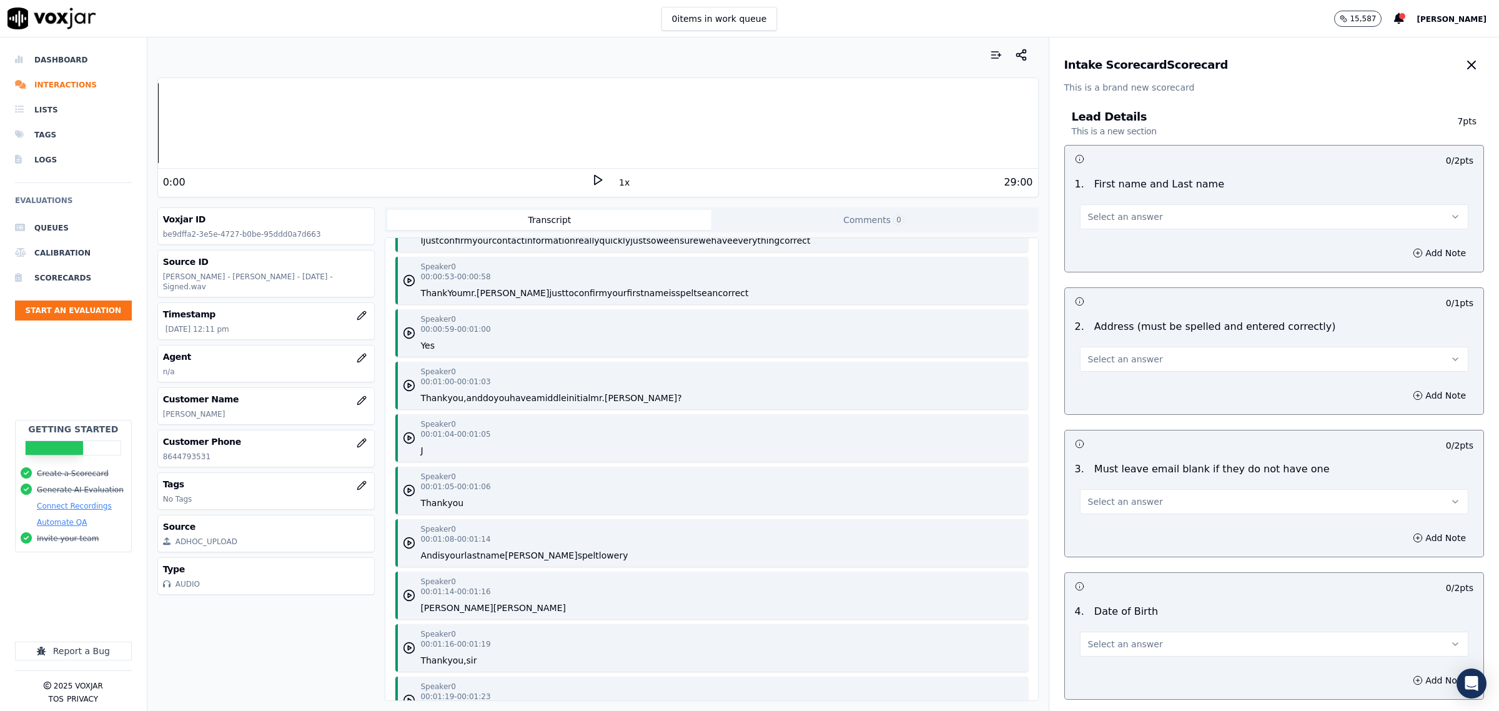
click at [1152, 232] on div "1 . First name and Last name Select an answer" at bounding box center [1274, 203] width 418 height 62
click at [1152, 222] on button "Select an answer" at bounding box center [1274, 216] width 388 height 25
click at [1127, 244] on div "Yes" at bounding box center [1248, 245] width 363 height 20
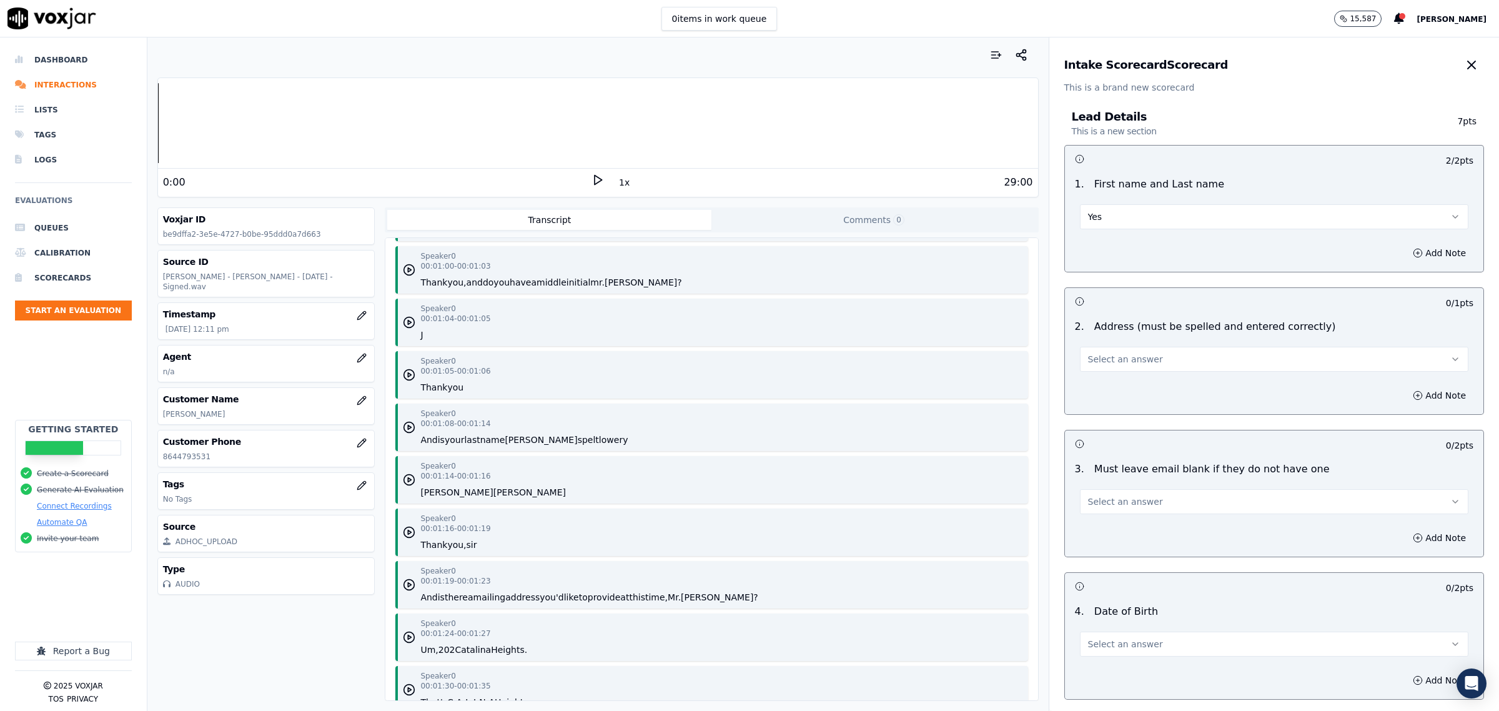
scroll to position [1405, 0]
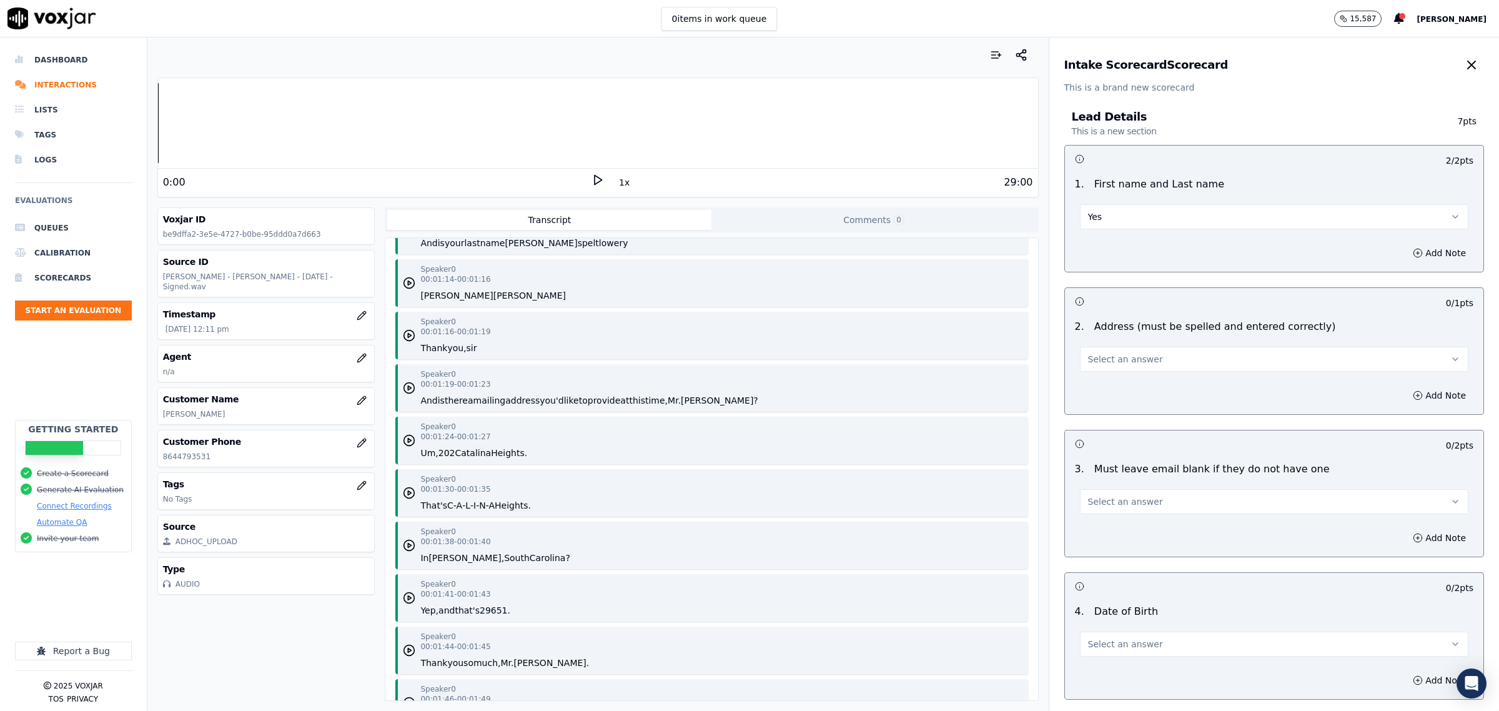
click at [1163, 354] on button "Select an answer" at bounding box center [1274, 359] width 388 height 25
click at [1143, 384] on div "Yes" at bounding box center [1248, 388] width 363 height 20
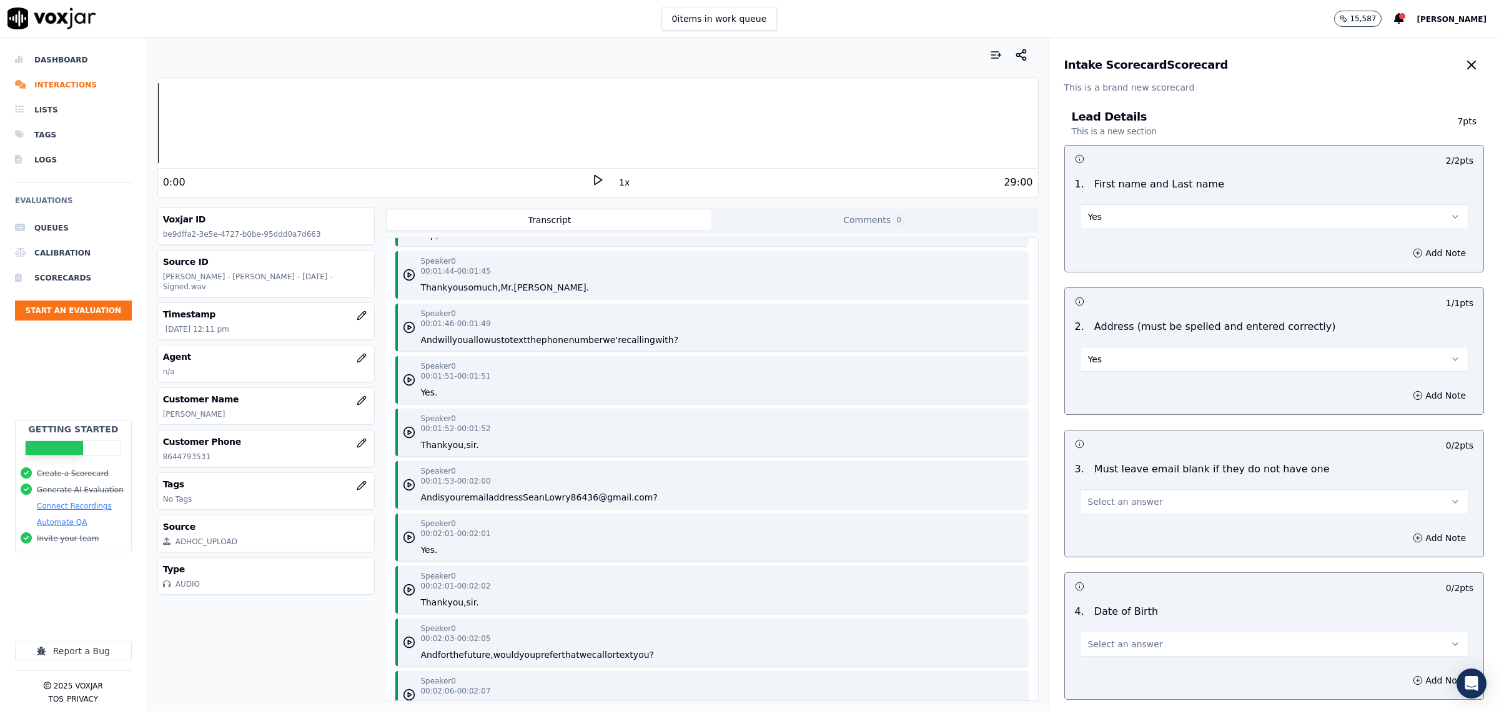
scroll to position [1874, 0]
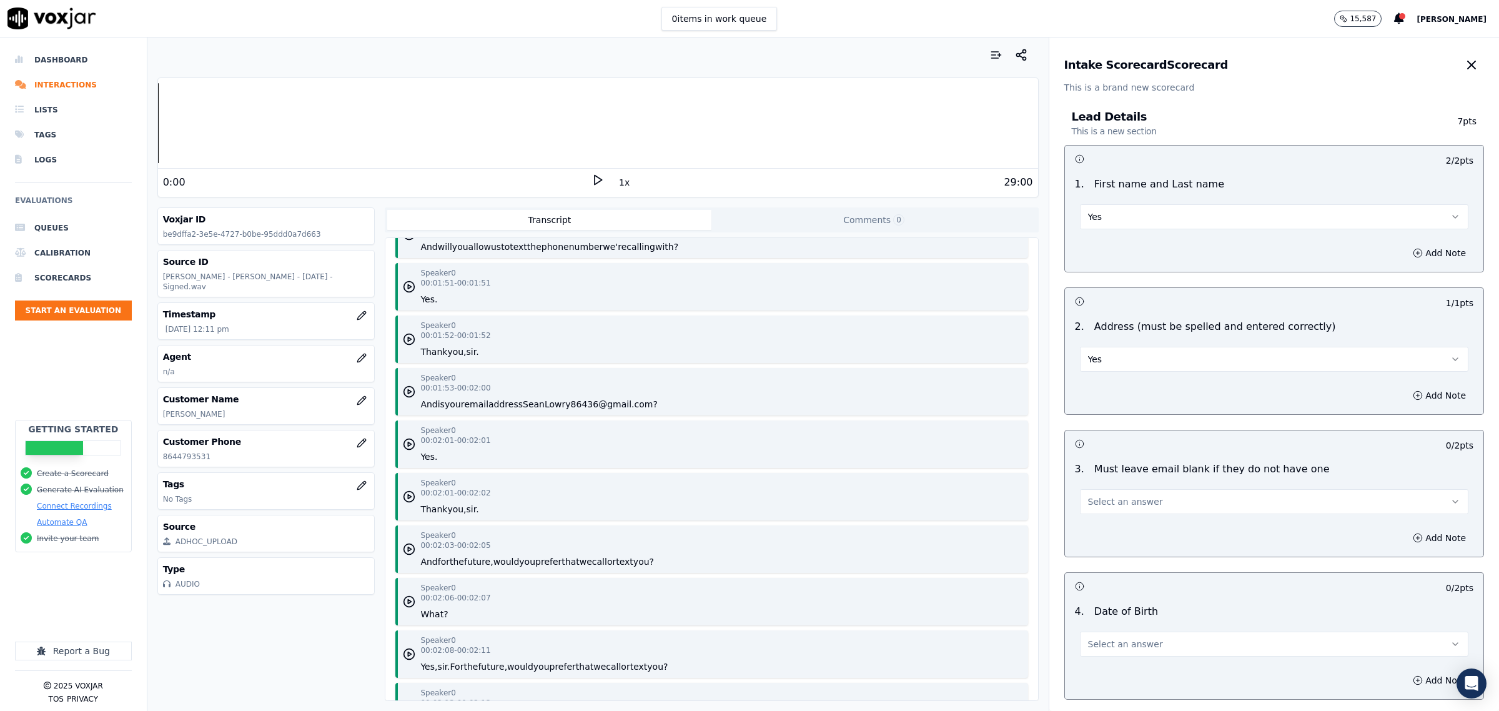
click at [1125, 507] on span "Select an answer" at bounding box center [1125, 501] width 75 height 12
click at [1118, 534] on div "Yes" at bounding box center [1248, 530] width 363 height 20
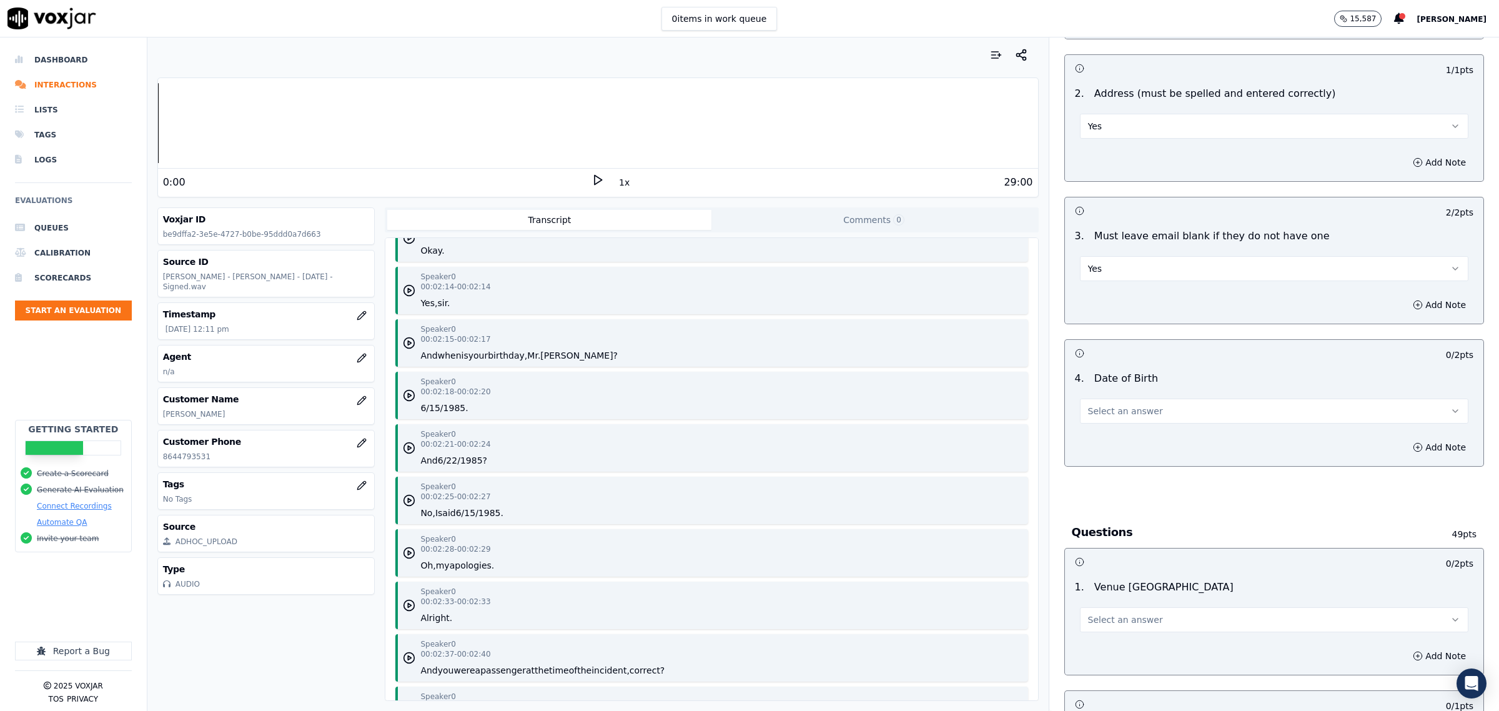
scroll to position [234, 0]
click at [1157, 414] on button "Select an answer" at bounding box center [1274, 409] width 388 height 25
click at [1144, 438] on div "Yes" at bounding box center [1248, 438] width 363 height 20
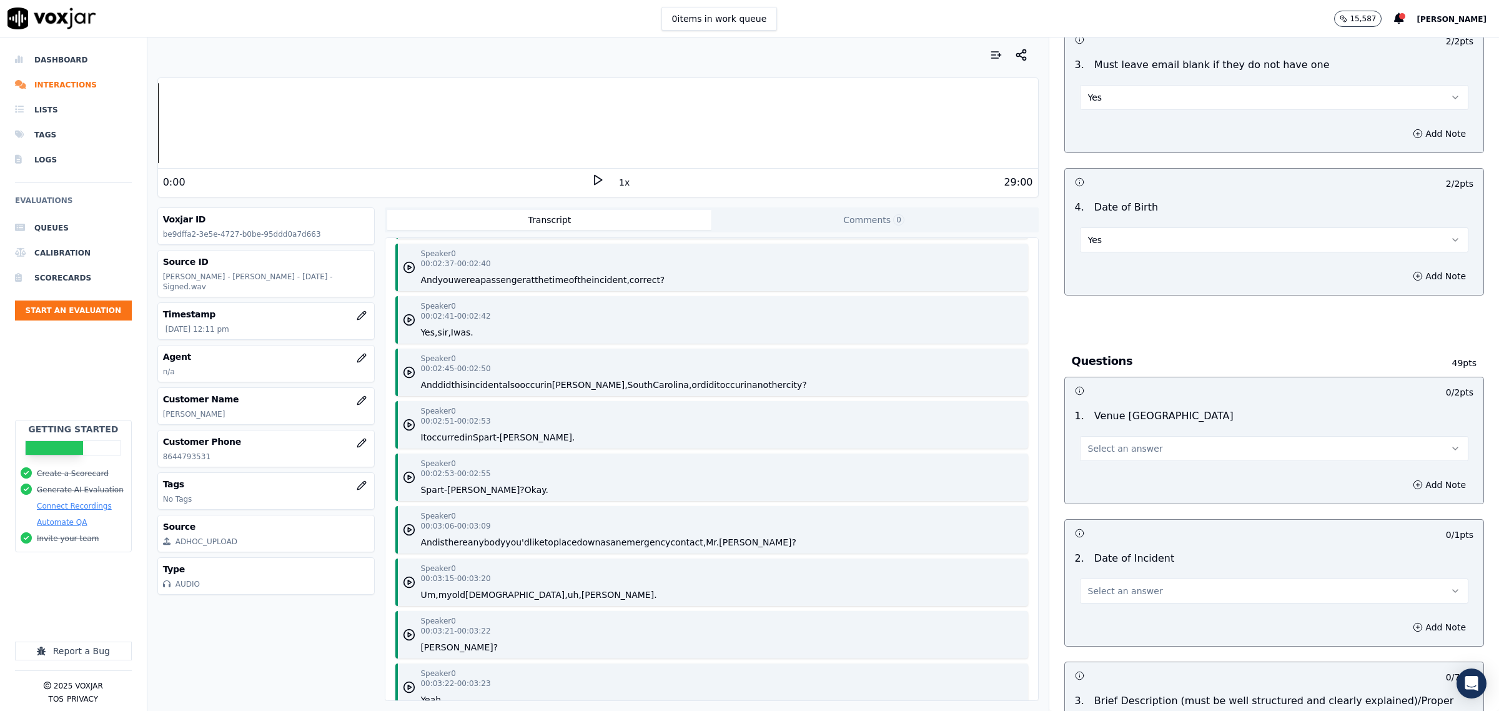
scroll to position [468, 0]
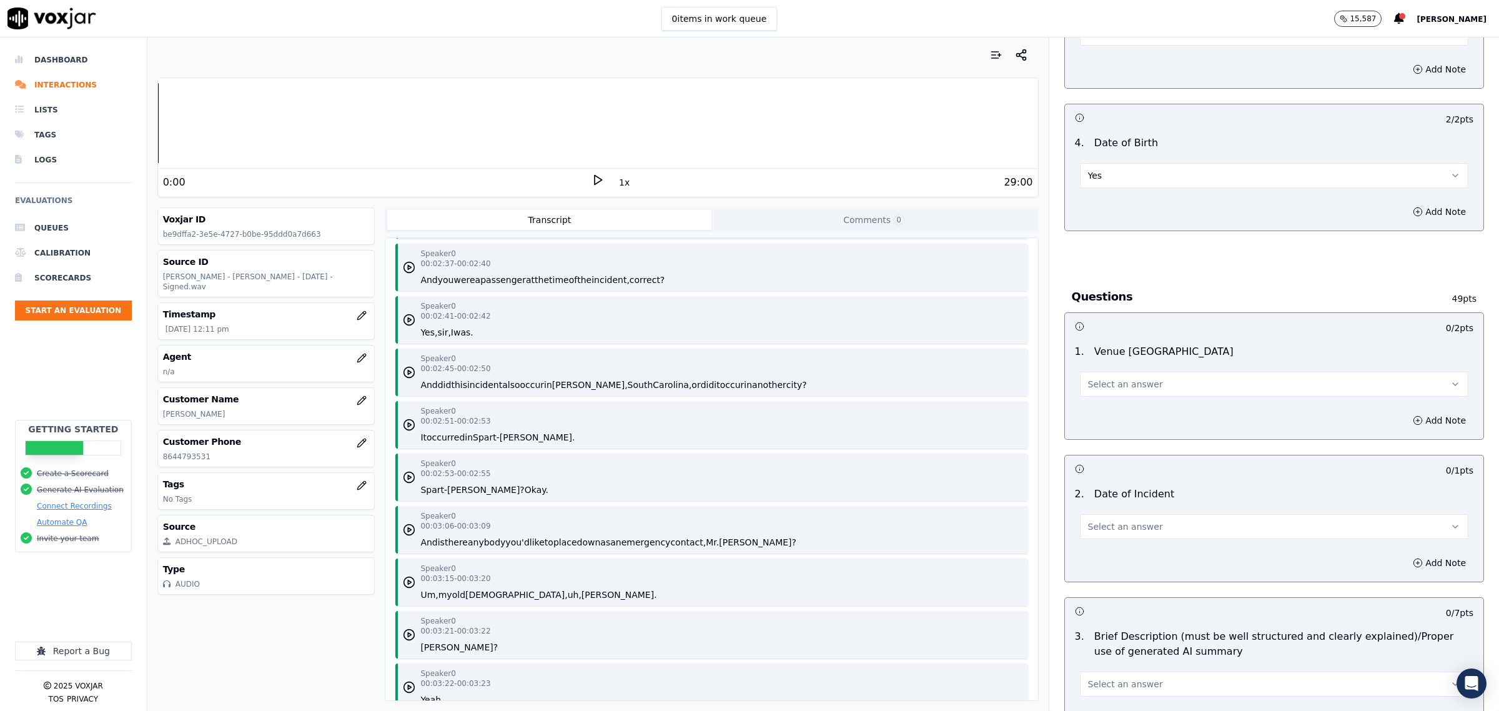
click at [1134, 379] on span "Select an answer" at bounding box center [1125, 384] width 75 height 12
click at [1127, 405] on div "Yes" at bounding box center [1248, 413] width 363 height 20
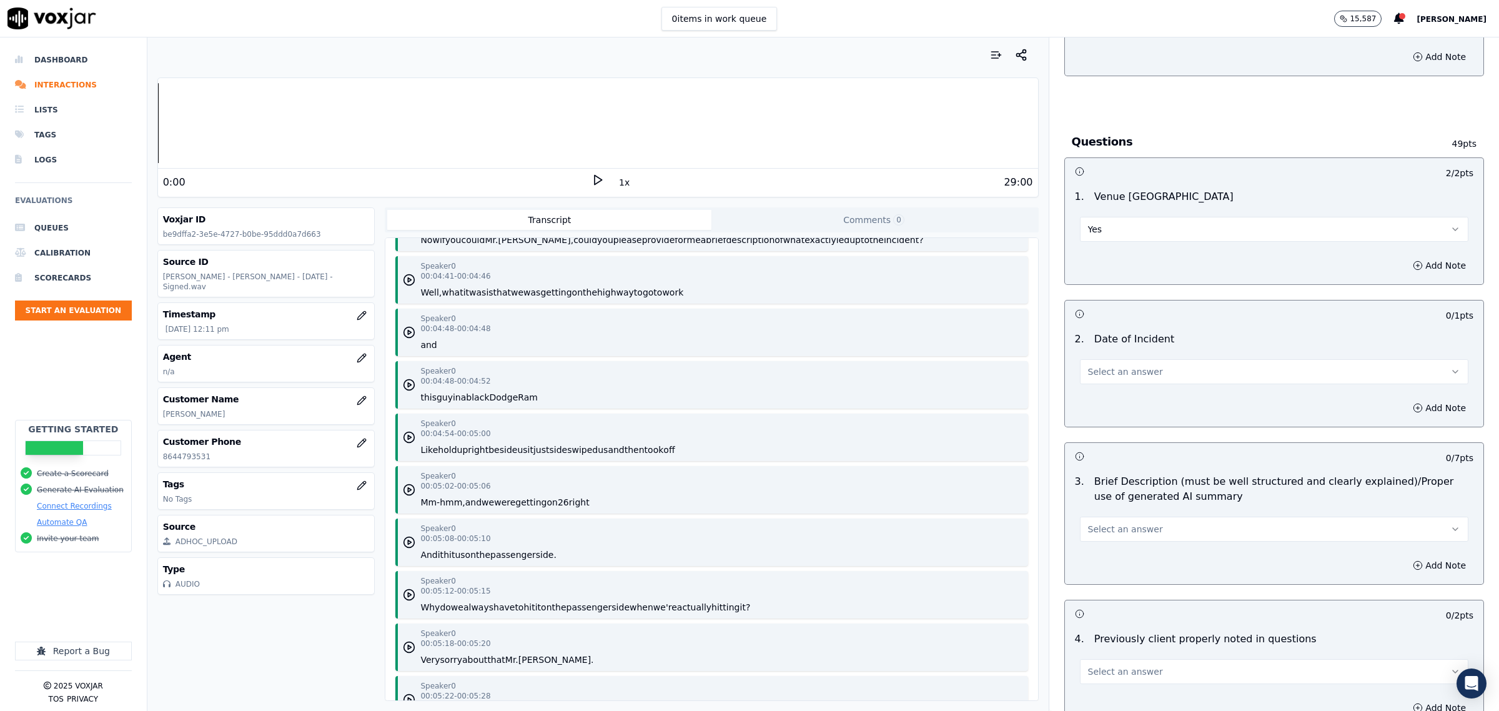
scroll to position [625, 0]
click at [1157, 375] on button "Select an answer" at bounding box center [1274, 370] width 388 height 25
click at [1118, 398] on div "Yes" at bounding box center [1248, 400] width 363 height 20
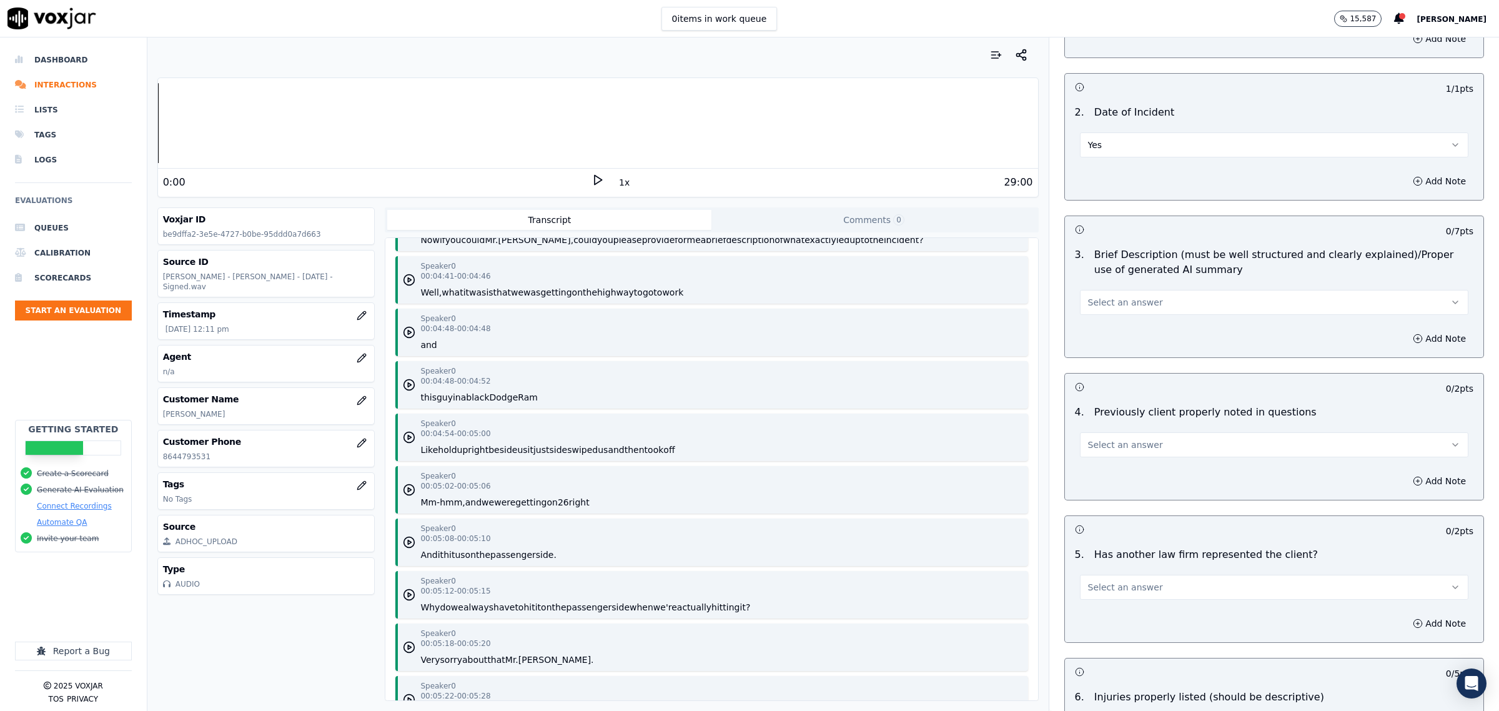
scroll to position [859, 0]
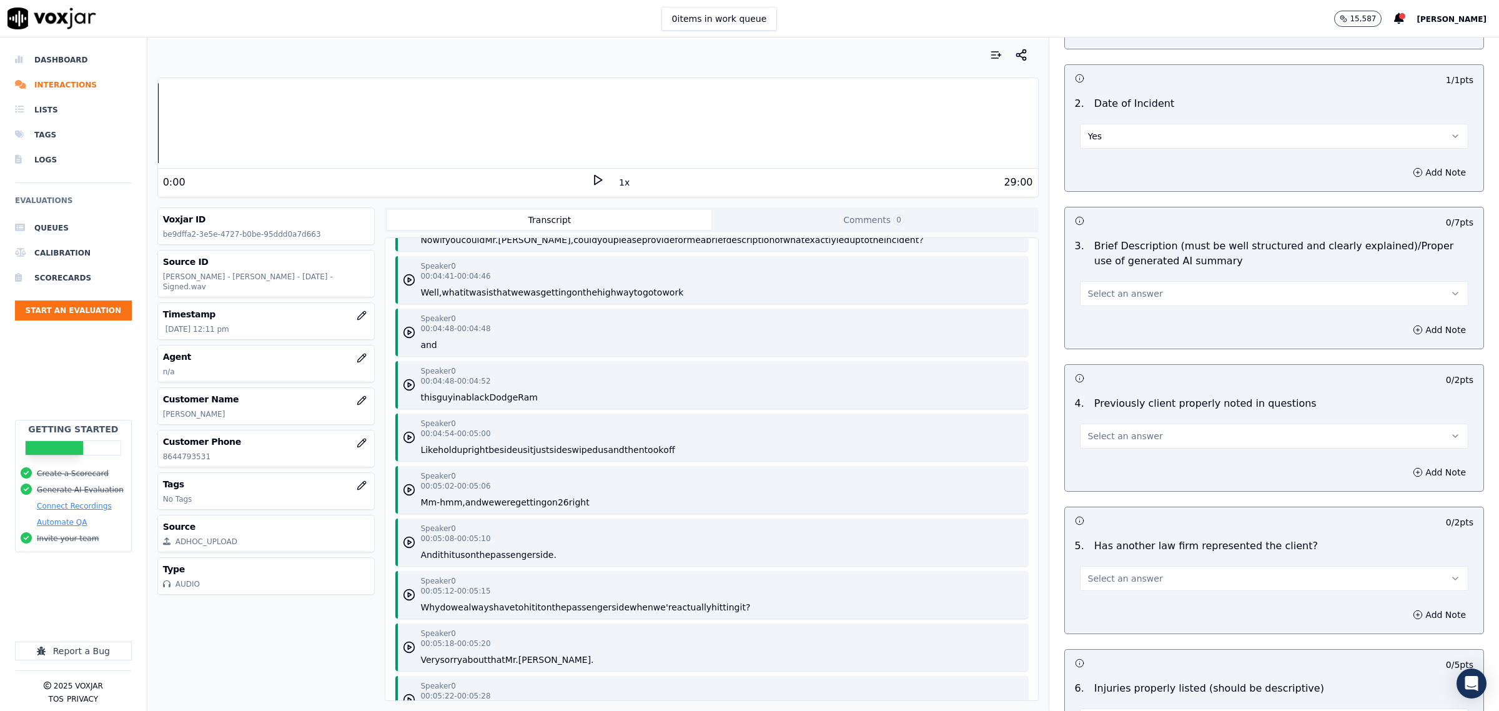
click at [1146, 298] on button "Select an answer" at bounding box center [1274, 293] width 388 height 25
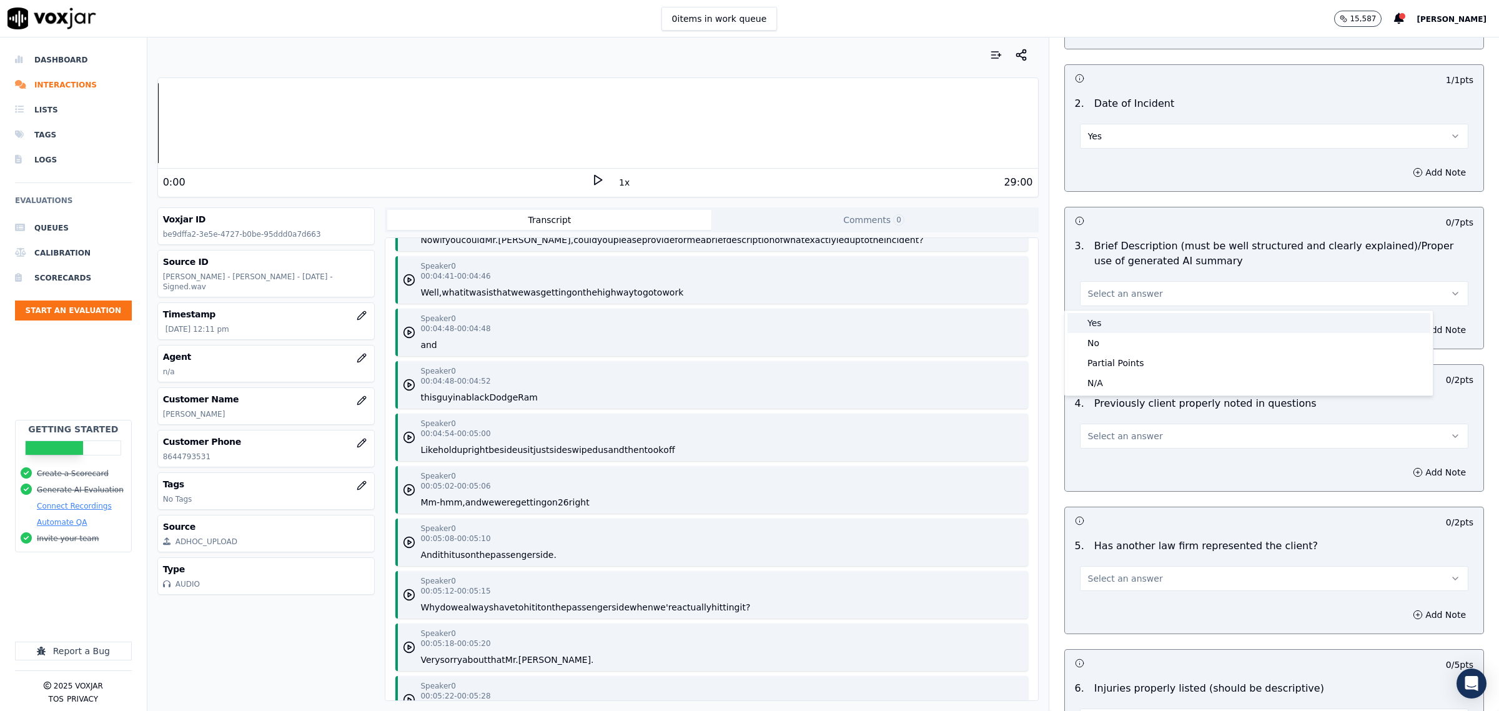
click at [1127, 322] on div "Yes" at bounding box center [1248, 323] width 363 height 20
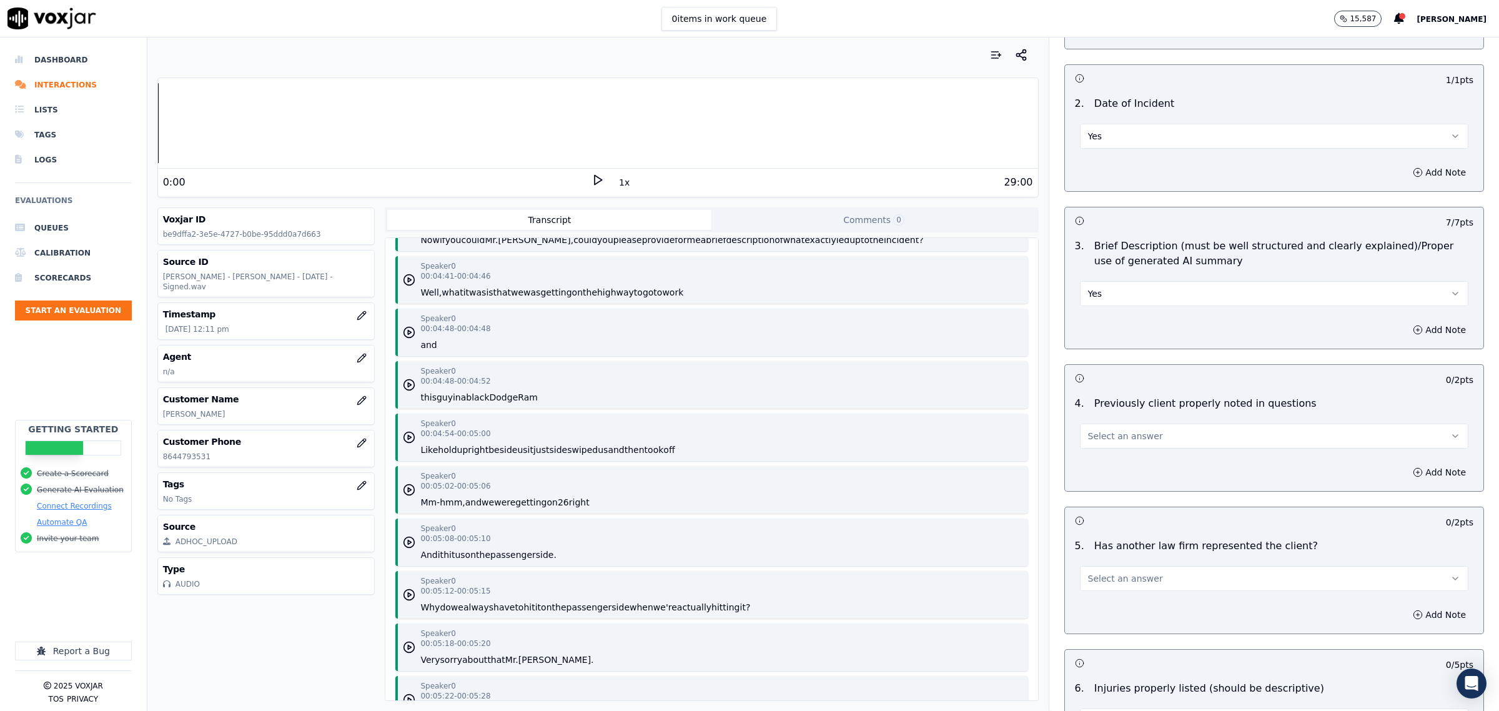
click at [1123, 288] on button "Yes" at bounding box center [1274, 293] width 388 height 25
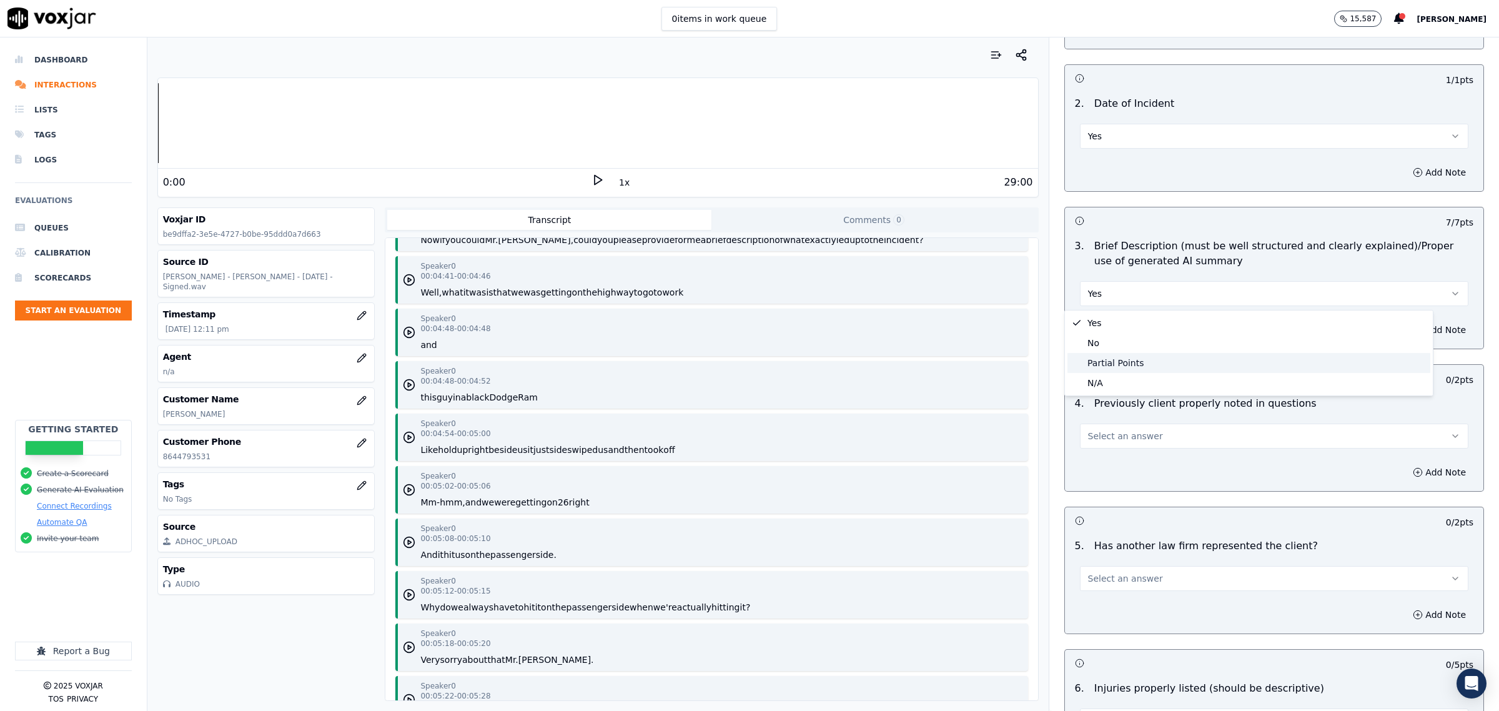
click at [1106, 355] on div "Partial Points" at bounding box center [1248, 363] width 363 height 20
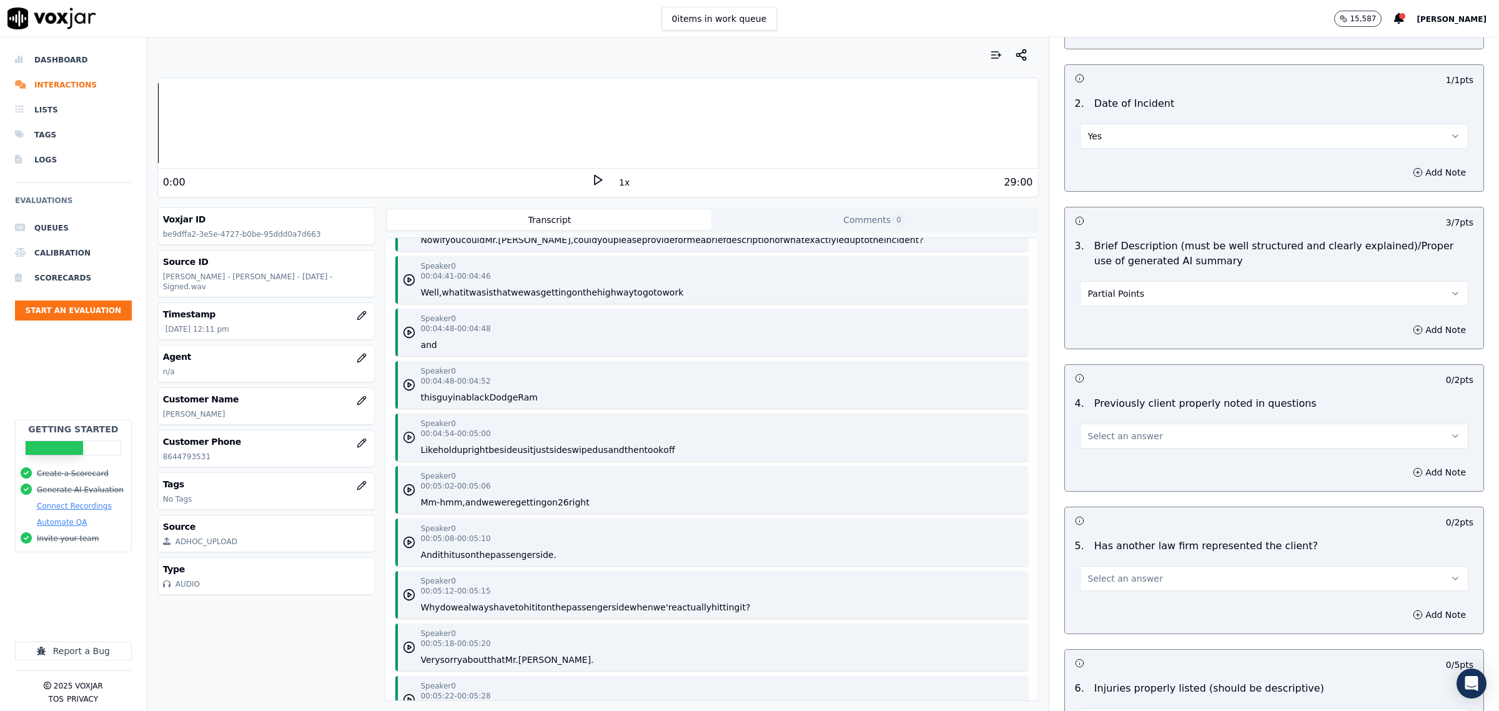
click at [404, 435] on circle "button" at bounding box center [409, 437] width 11 height 11
click at [599, 180] on rect at bounding box center [600, 180] width 2 height 8
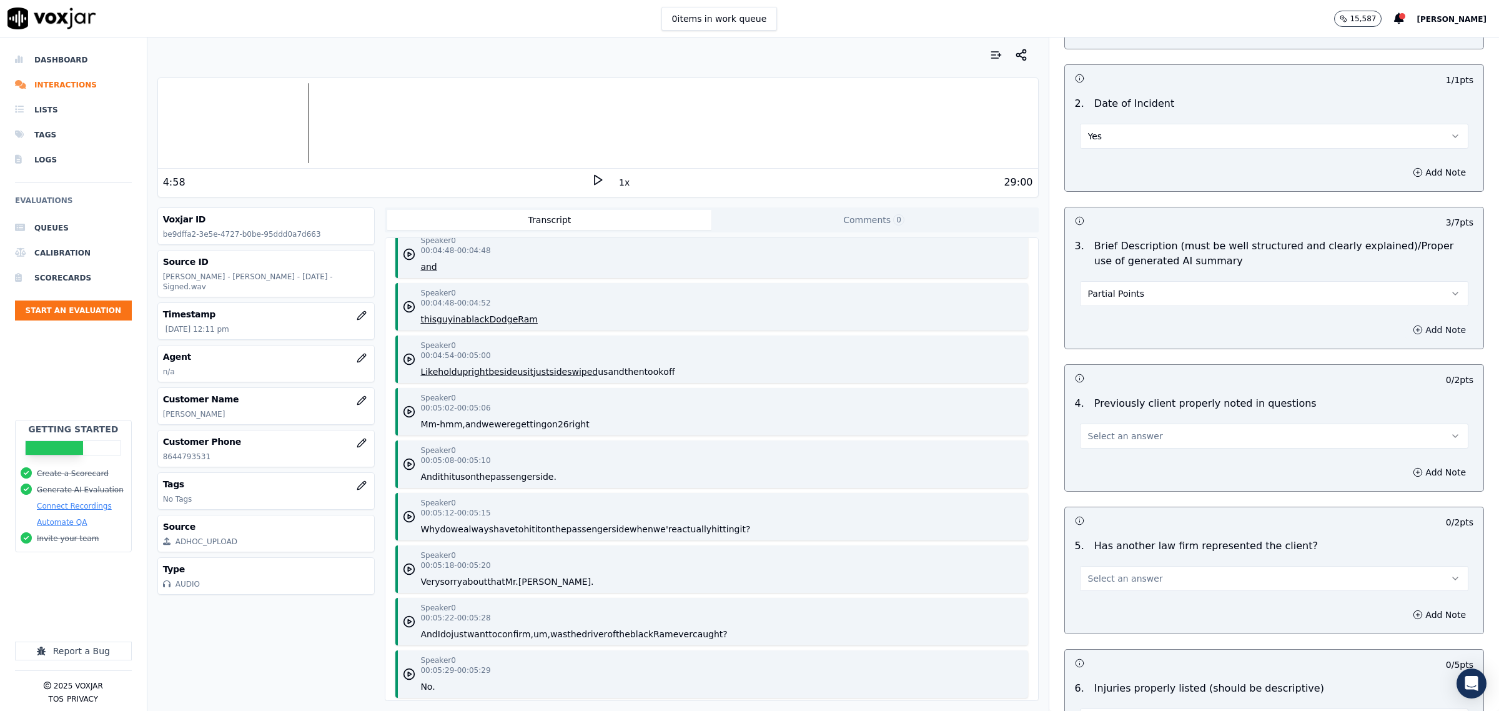
click at [1405, 327] on button "Add Note" at bounding box center [1439, 329] width 68 height 17
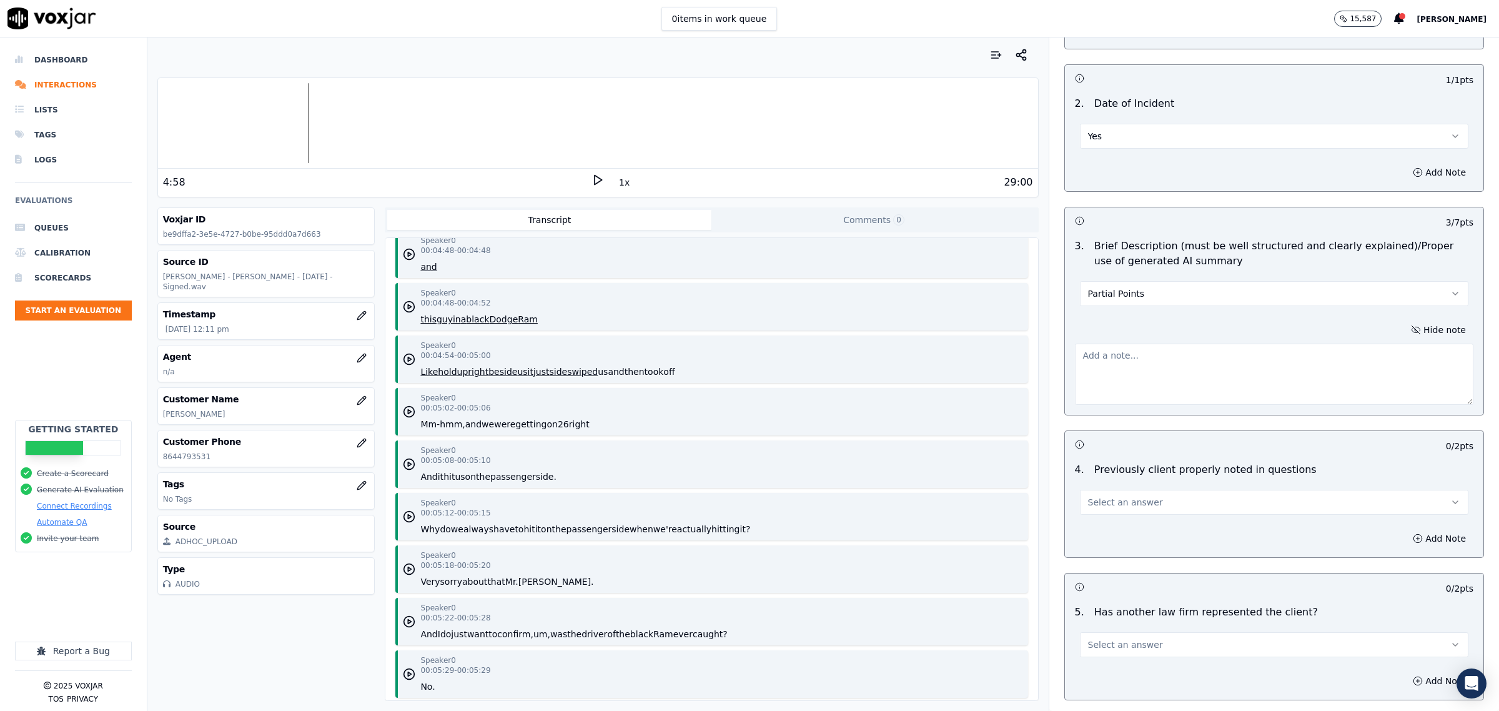
click at [1194, 387] on textarea at bounding box center [1274, 374] width 398 height 61
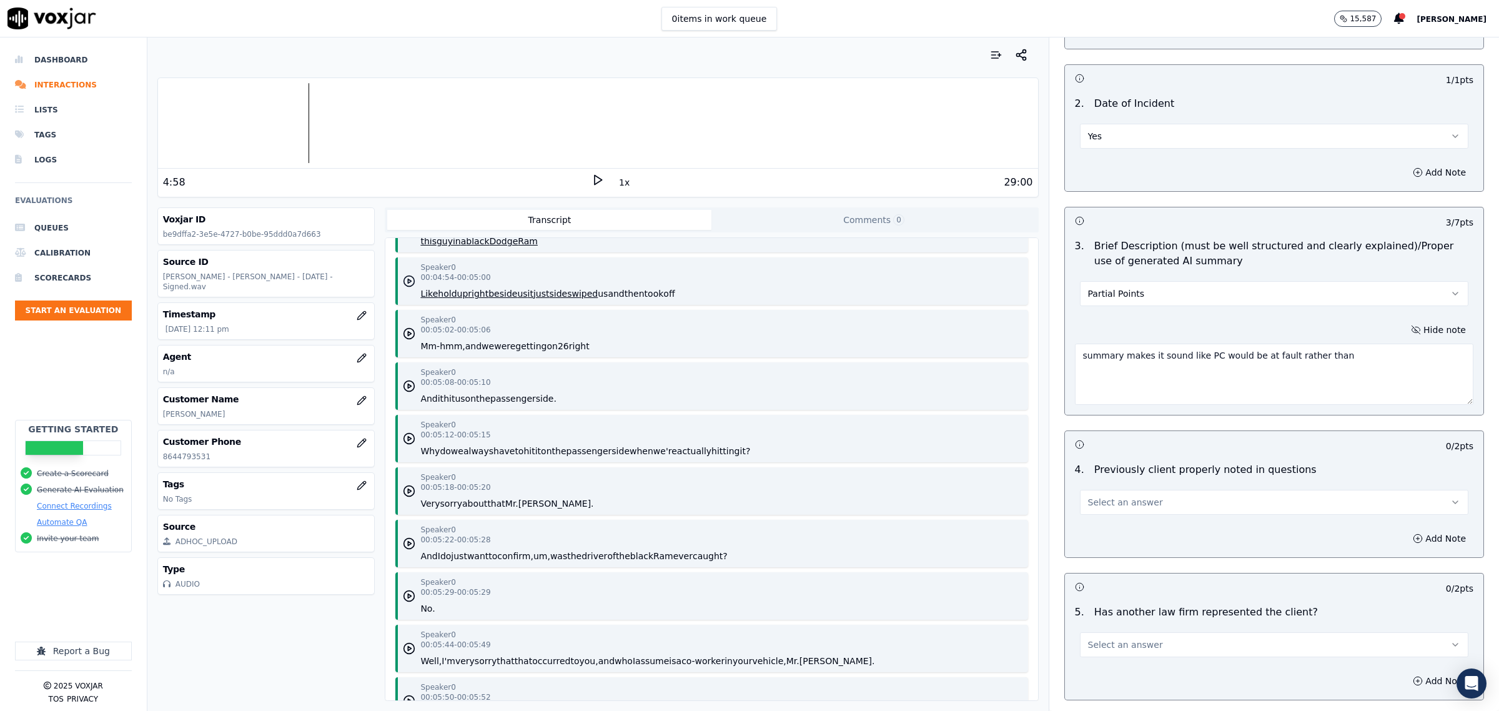
click at [411, 279] on icon "button" at bounding box center [409, 281] width 12 height 12
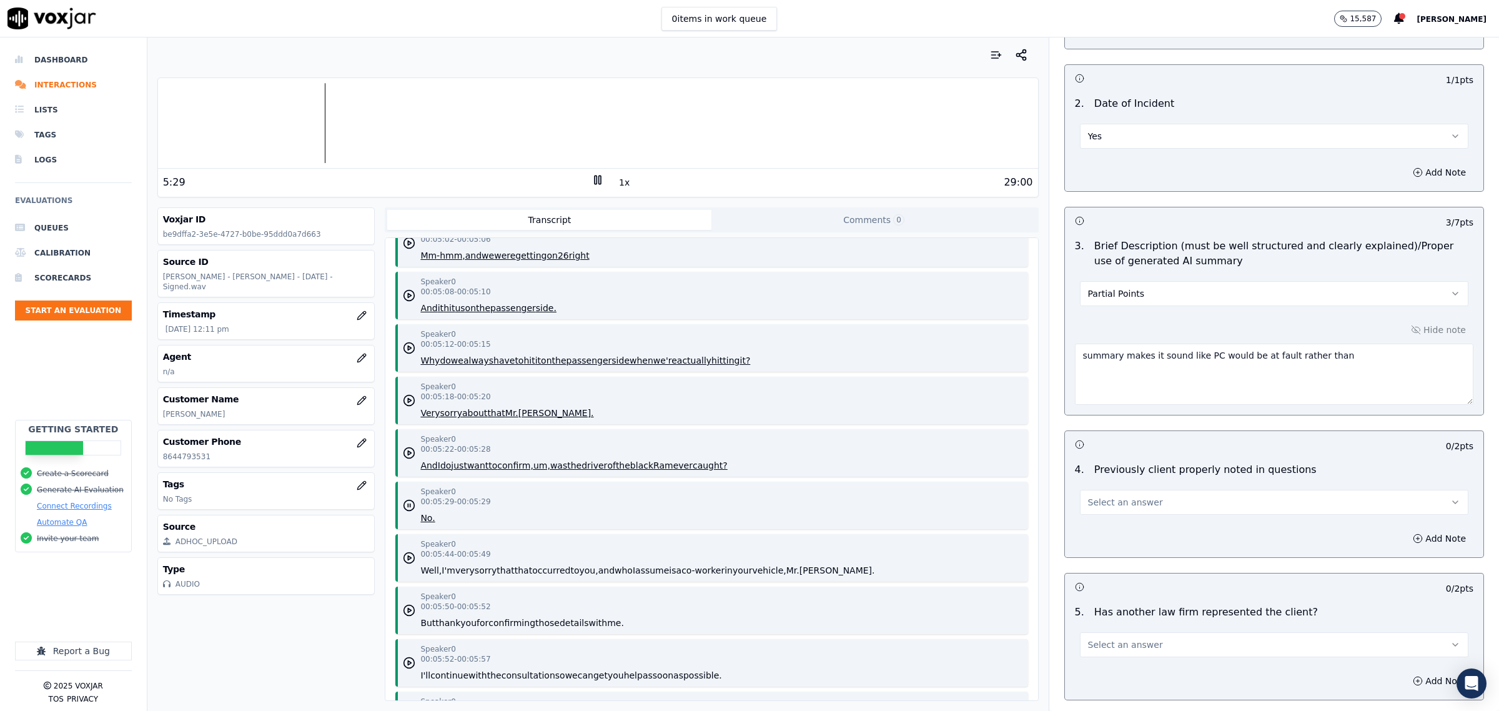
scroll to position [4684, 0]
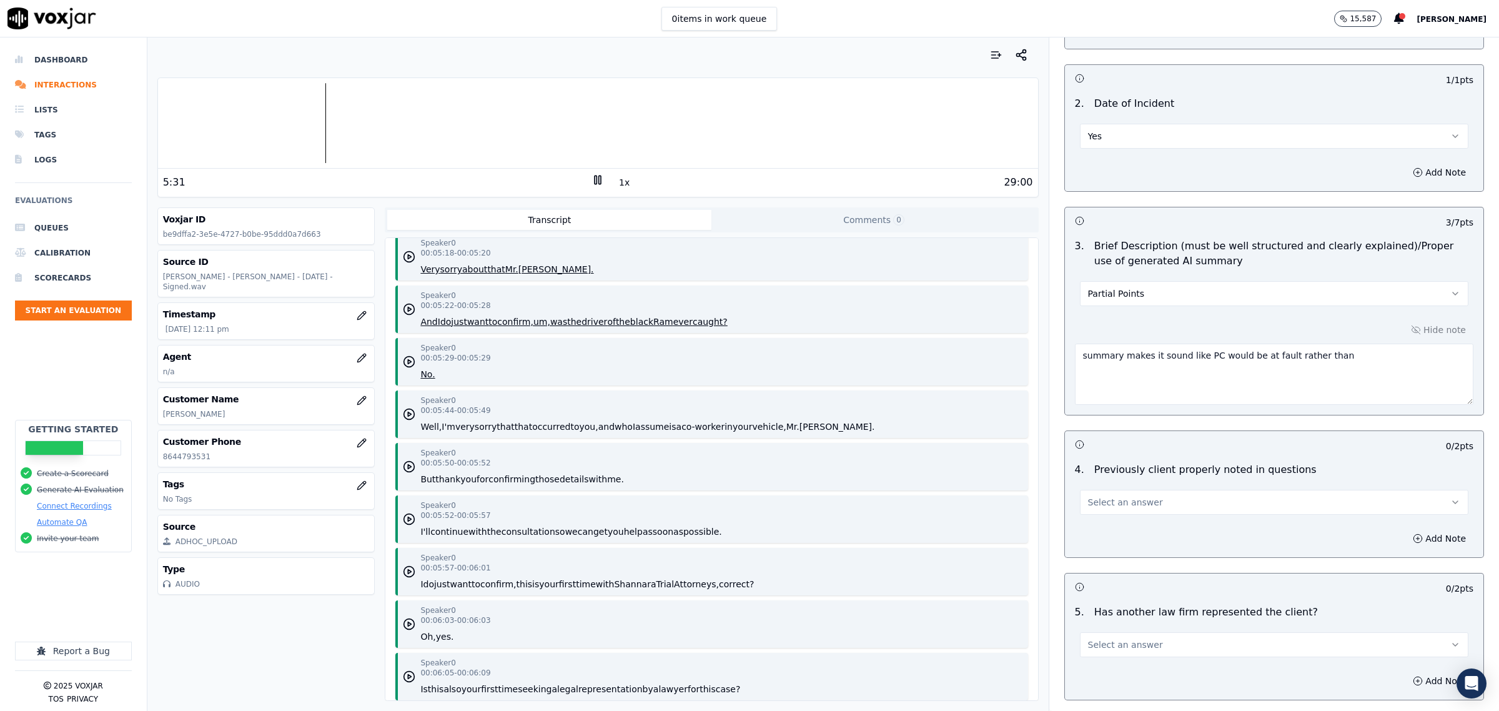
click at [595, 174] on icon at bounding box center [597, 180] width 12 height 12
click at [1348, 354] on textarea "summary makes it sound like PC would be at fault rather than" at bounding box center [1274, 374] width 398 height 61
type textarea "summary makes it sound like PC would be at fault rather than adverse"
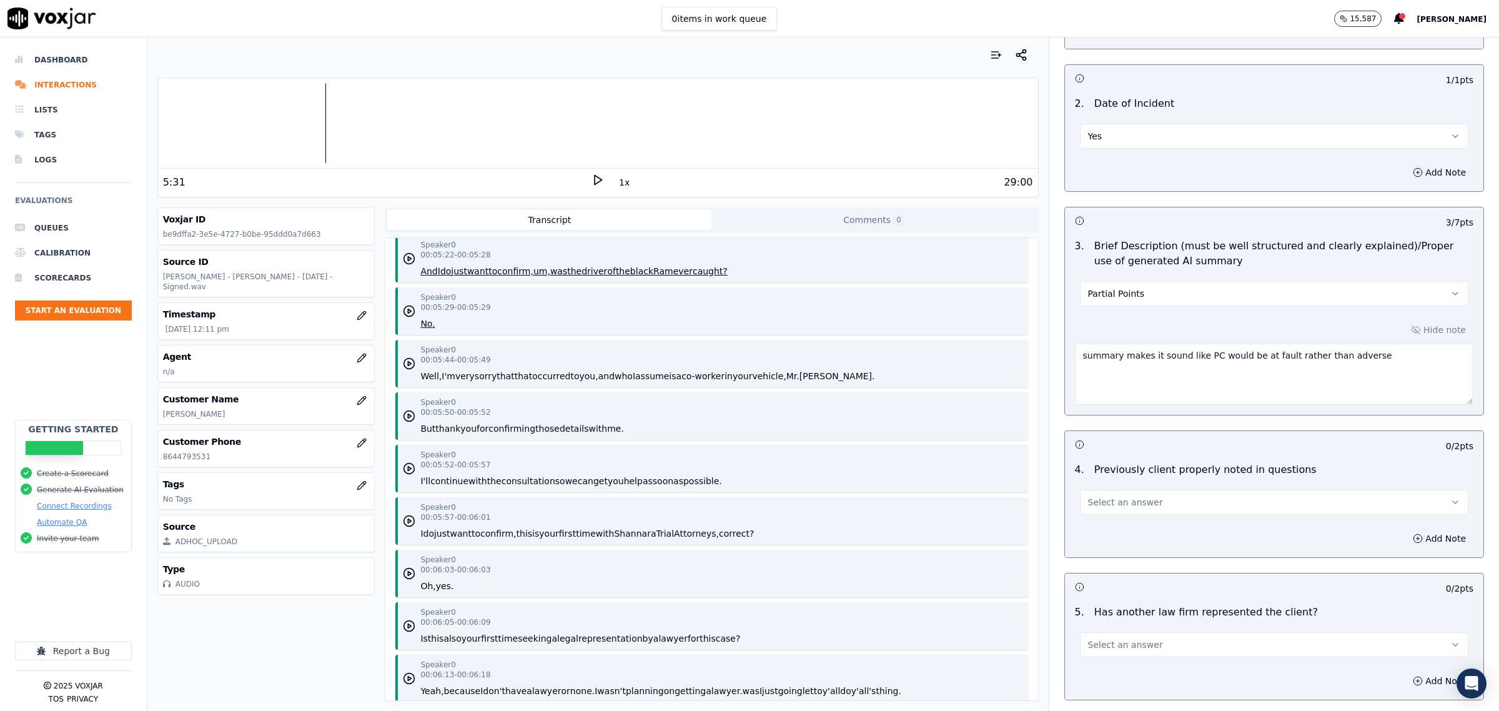
scroll to position [4763, 0]
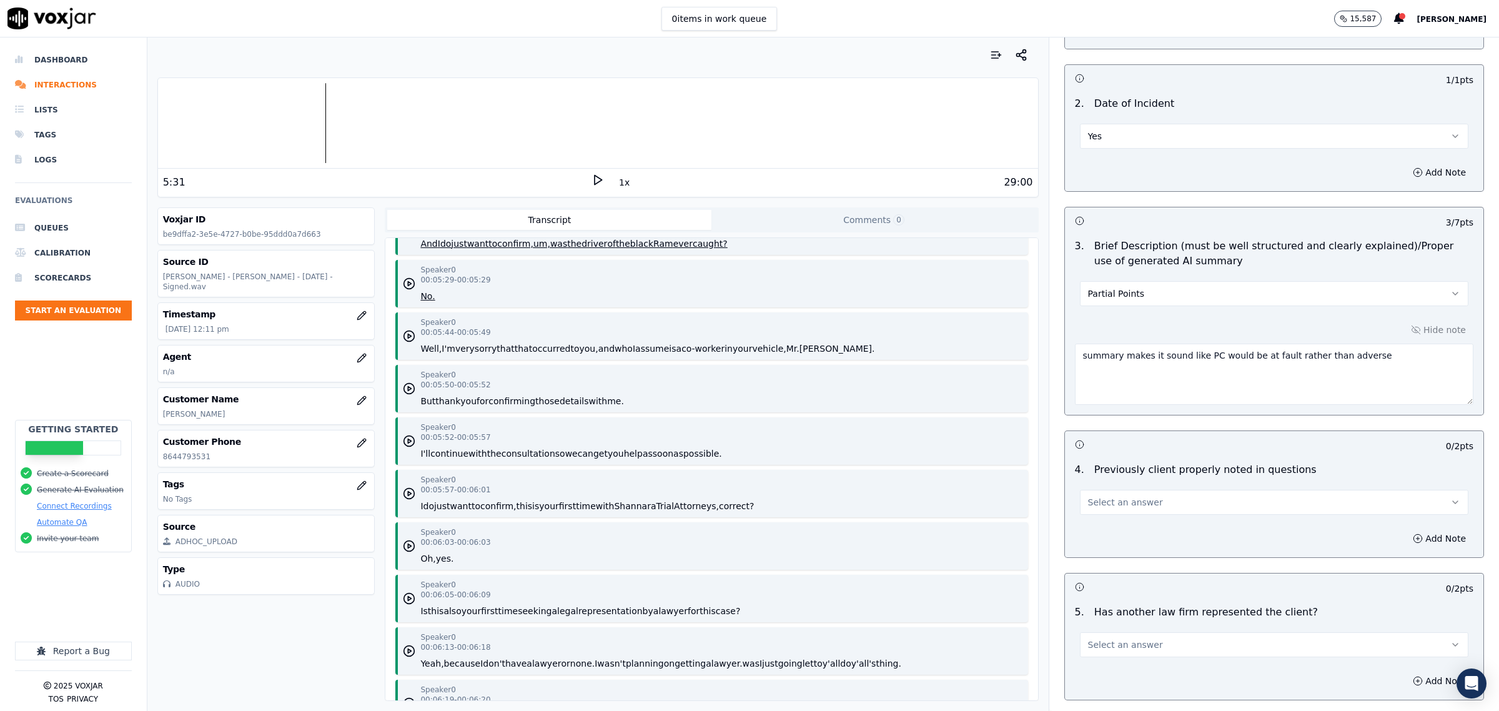
click at [1141, 506] on button "Select an answer" at bounding box center [1274, 502] width 388 height 25
click at [1116, 532] on div "Yes" at bounding box center [1248, 532] width 363 height 20
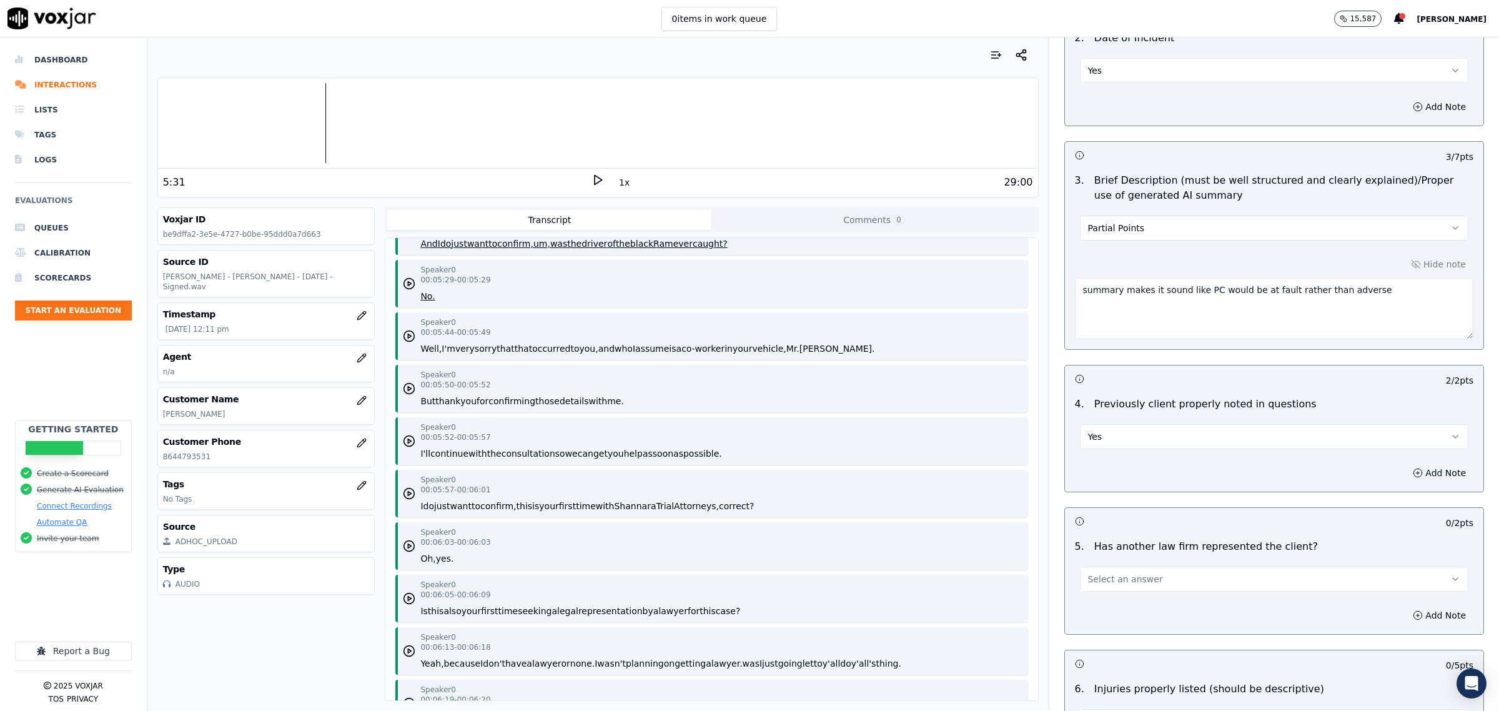
scroll to position [1015, 0]
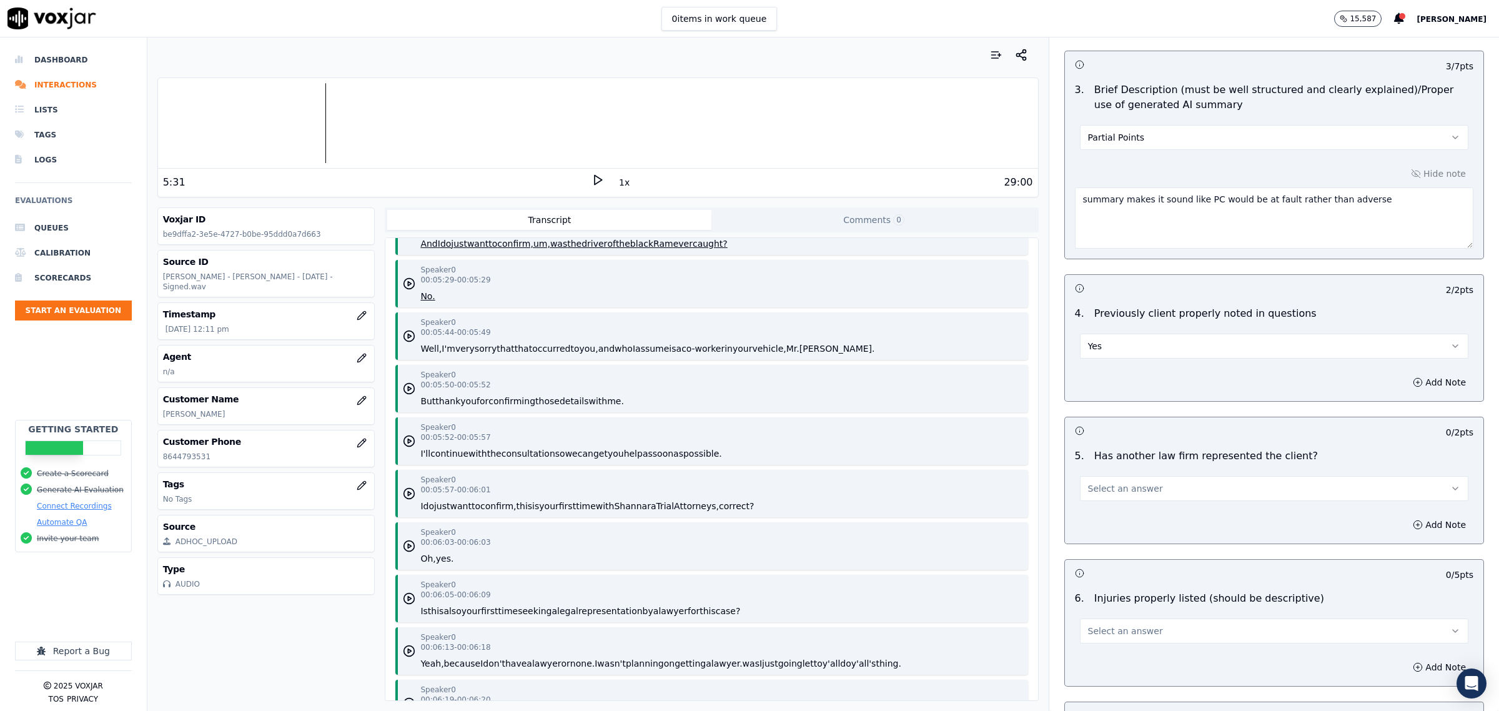
click at [1111, 495] on span "Select an answer" at bounding box center [1125, 488] width 75 height 12
click at [1116, 514] on div "Yes" at bounding box center [1248, 519] width 363 height 20
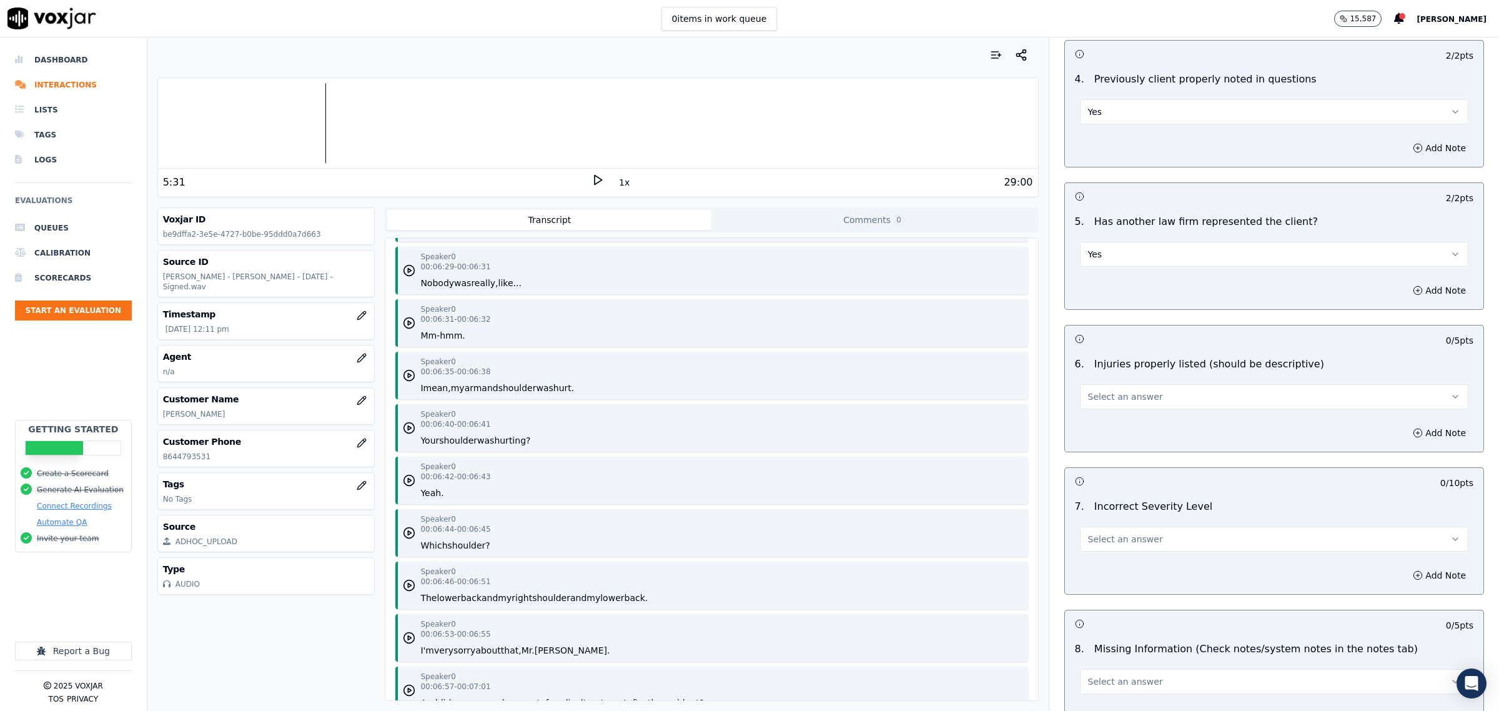
scroll to position [5387, 0]
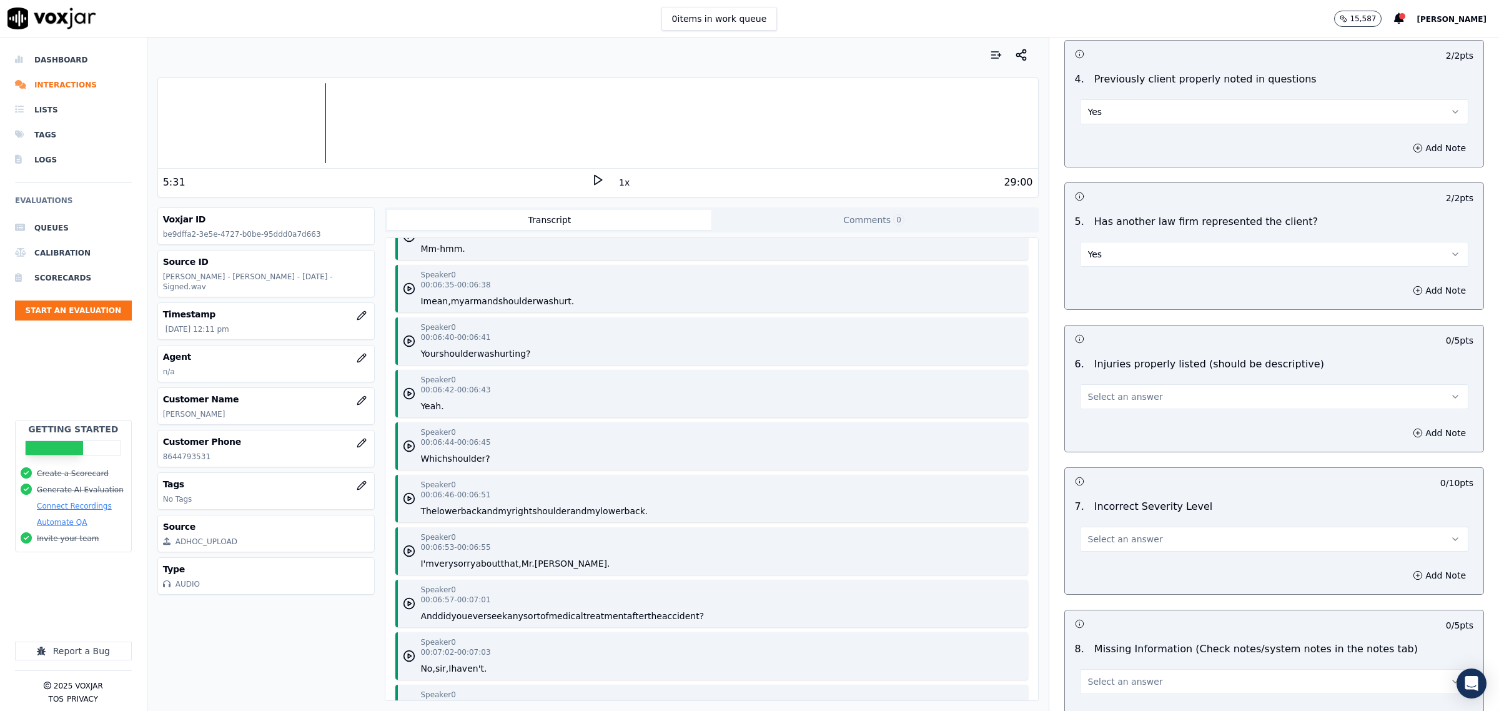
click at [1239, 405] on button "Select an answer" at bounding box center [1274, 396] width 388 height 25
click at [1127, 443] on div "No" at bounding box center [1248, 447] width 363 height 20
click at [1139, 403] on button "No" at bounding box center [1274, 396] width 388 height 25
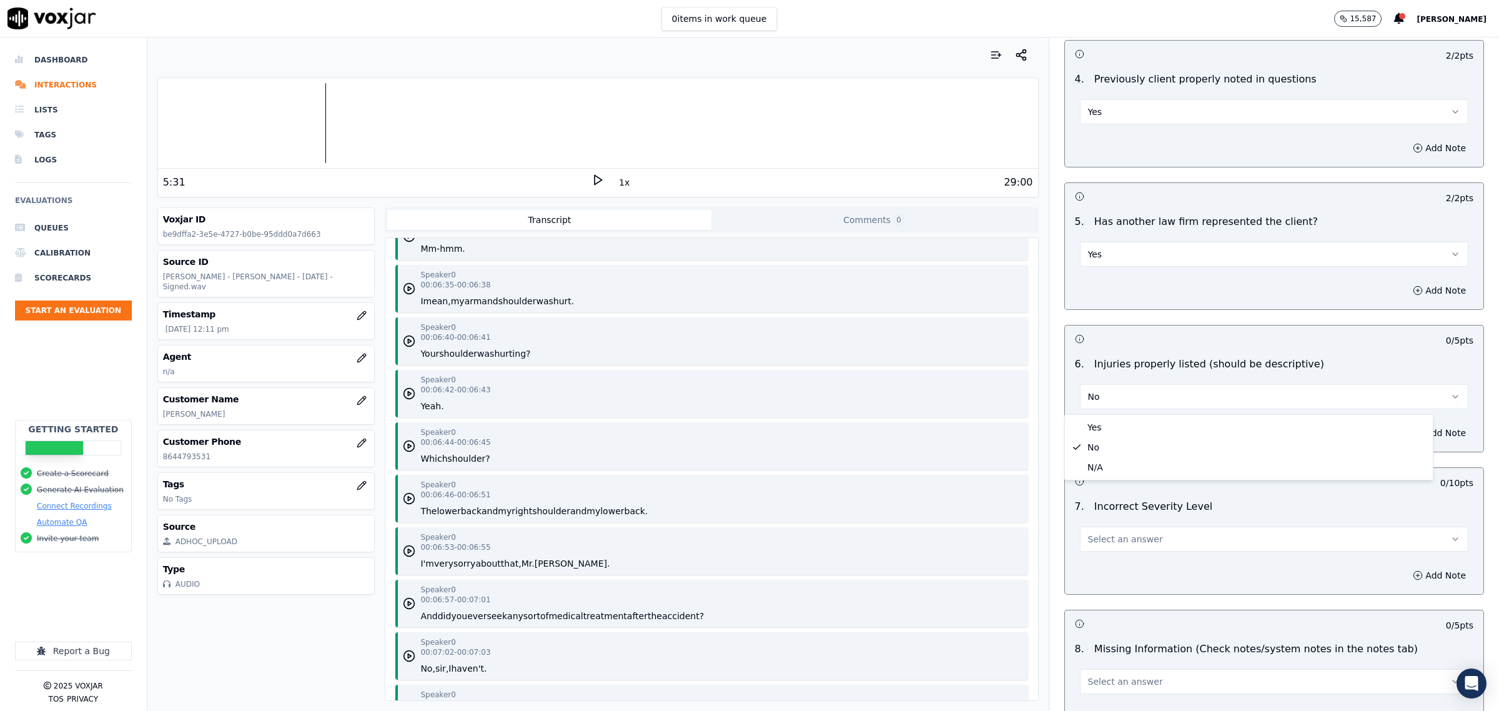
click at [1162, 345] on h3 at bounding box center [1174, 338] width 199 height 16
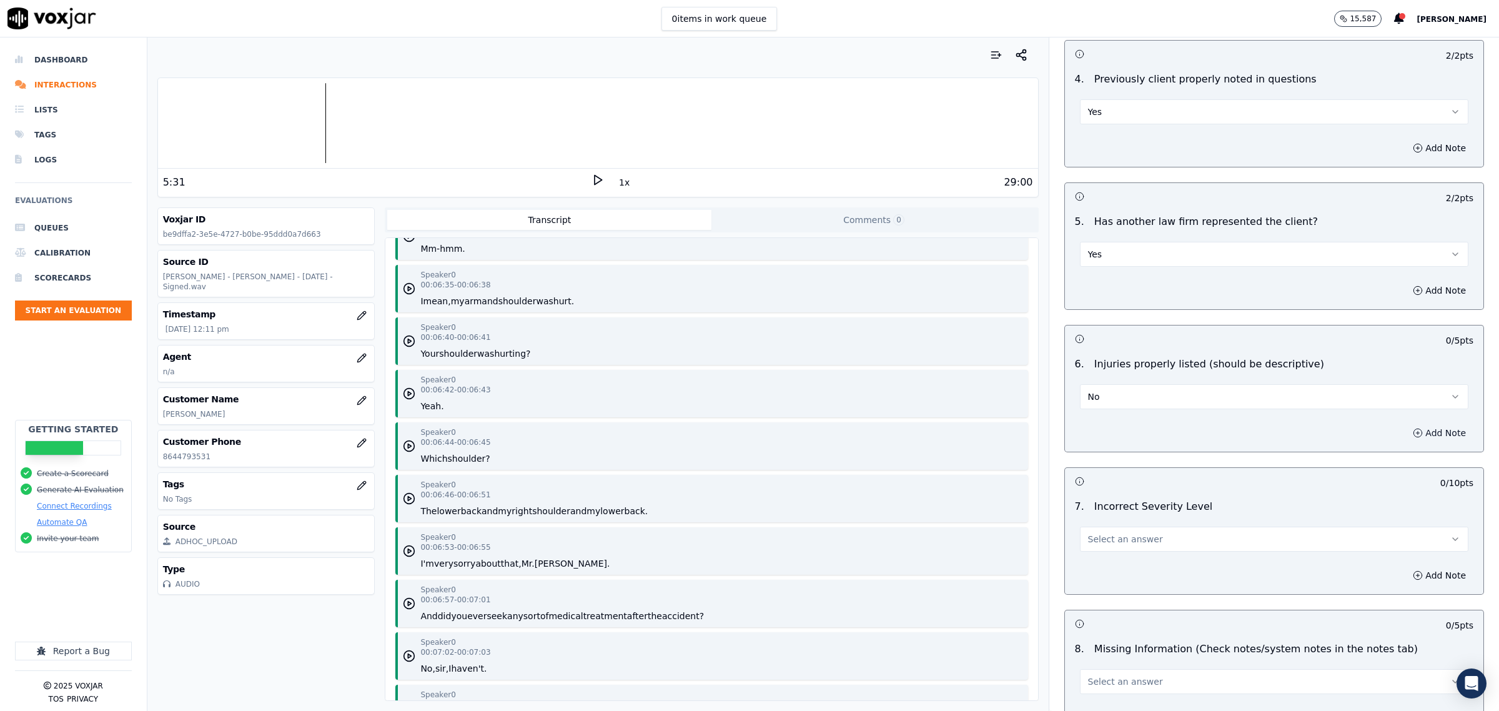
click at [1425, 435] on button "Add Note" at bounding box center [1439, 432] width 68 height 17
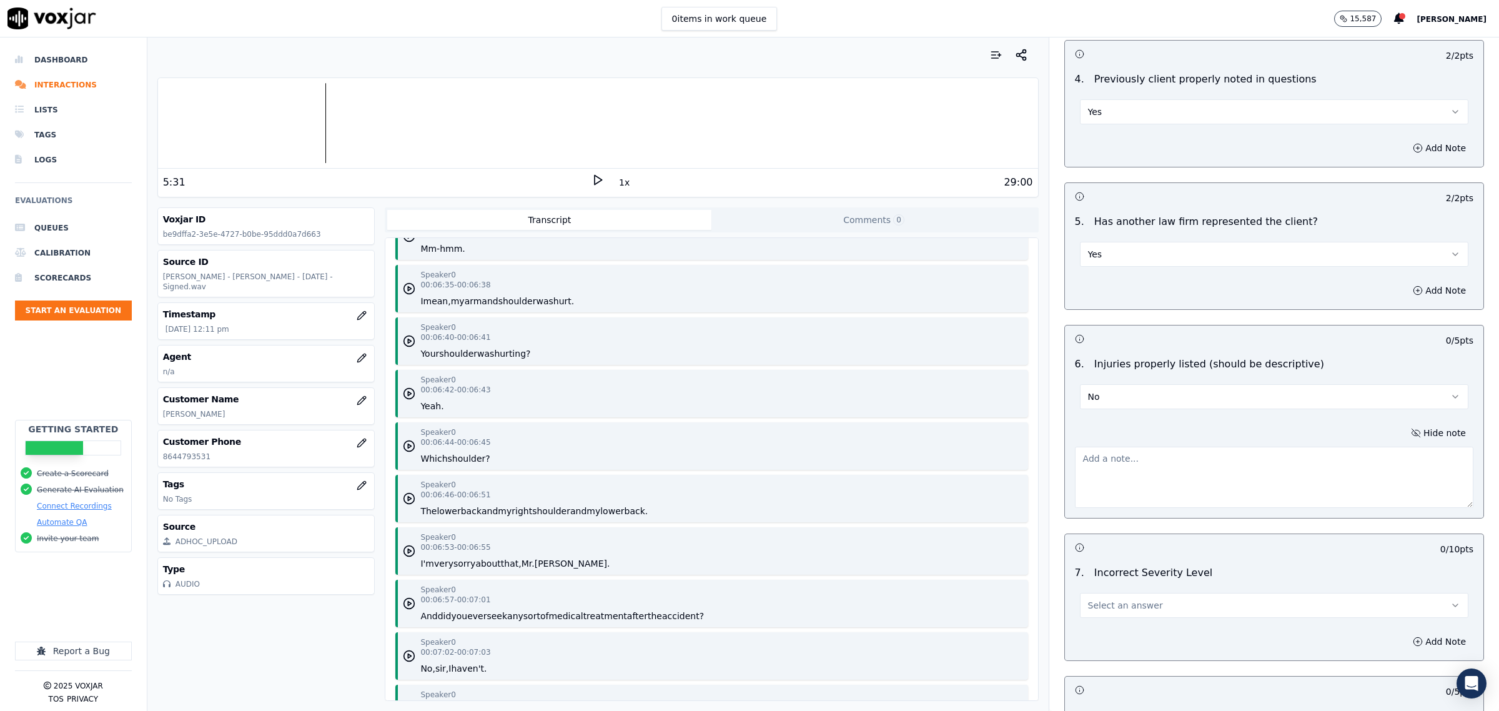
drag, startPoint x: 1169, startPoint y: 467, endPoint x: 1178, endPoint y: 434, distance: 33.8
click at [1168, 467] on textarea at bounding box center [1274, 477] width 398 height 61
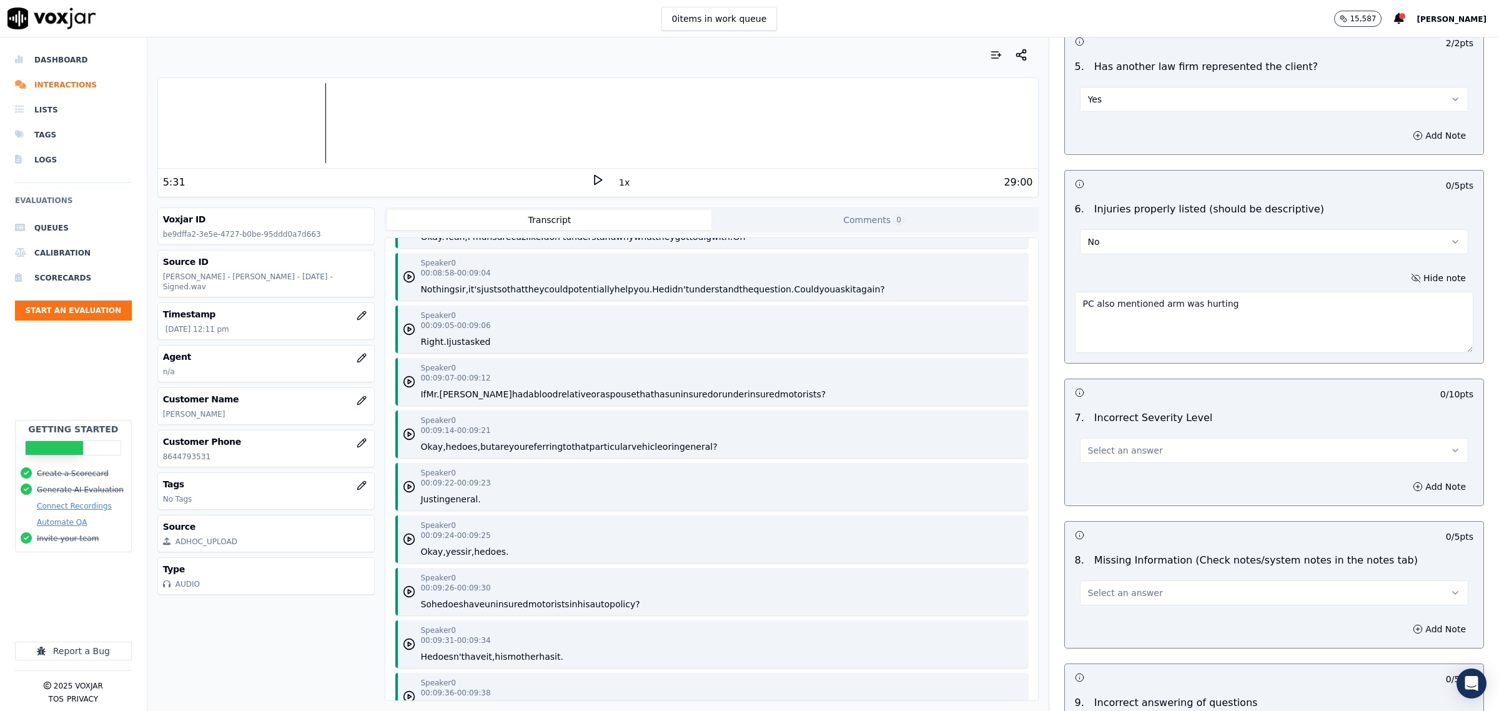
scroll to position [1405, 0]
type textarea "PC also mentioned arm was hurting"
click at [1102, 452] on span "Select an answer" at bounding box center [1125, 449] width 75 height 12
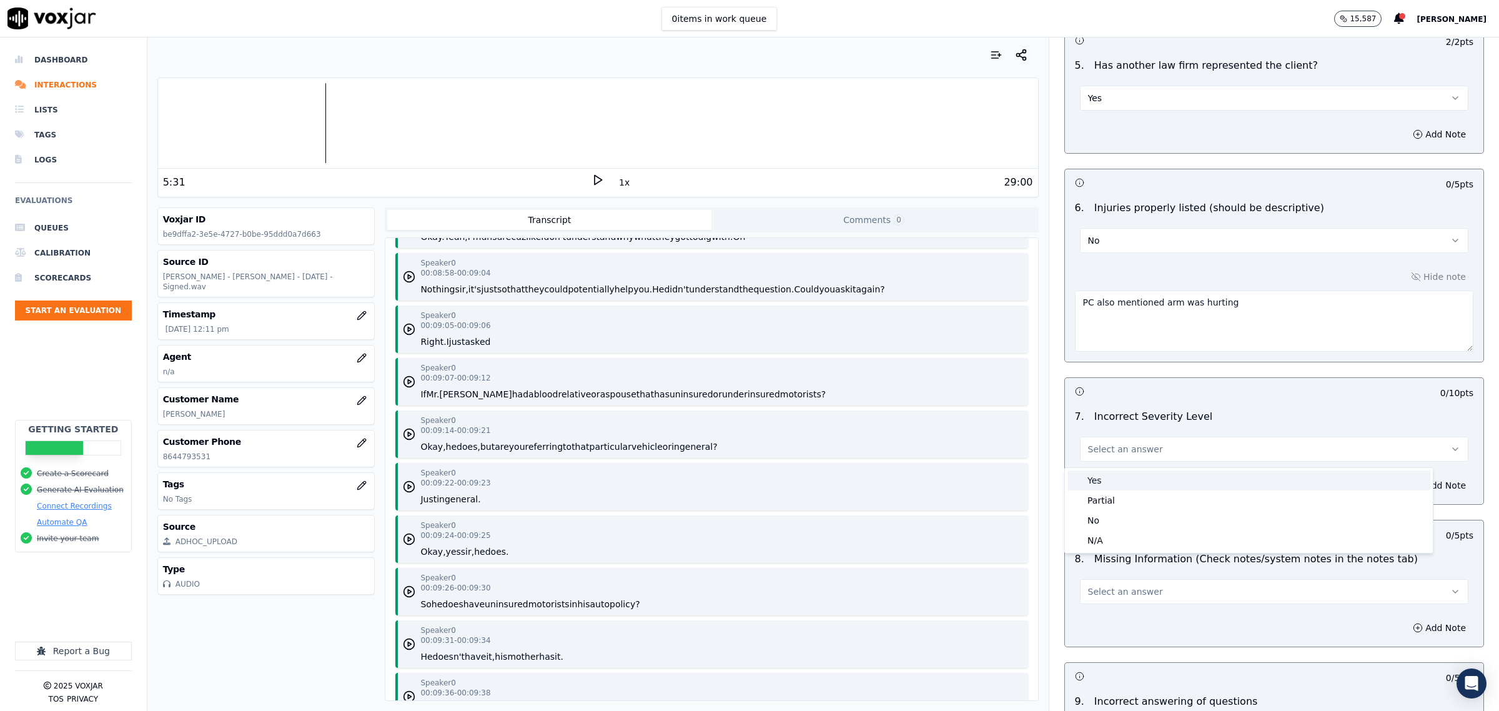
click at [1119, 479] on div "Yes" at bounding box center [1248, 480] width 363 height 20
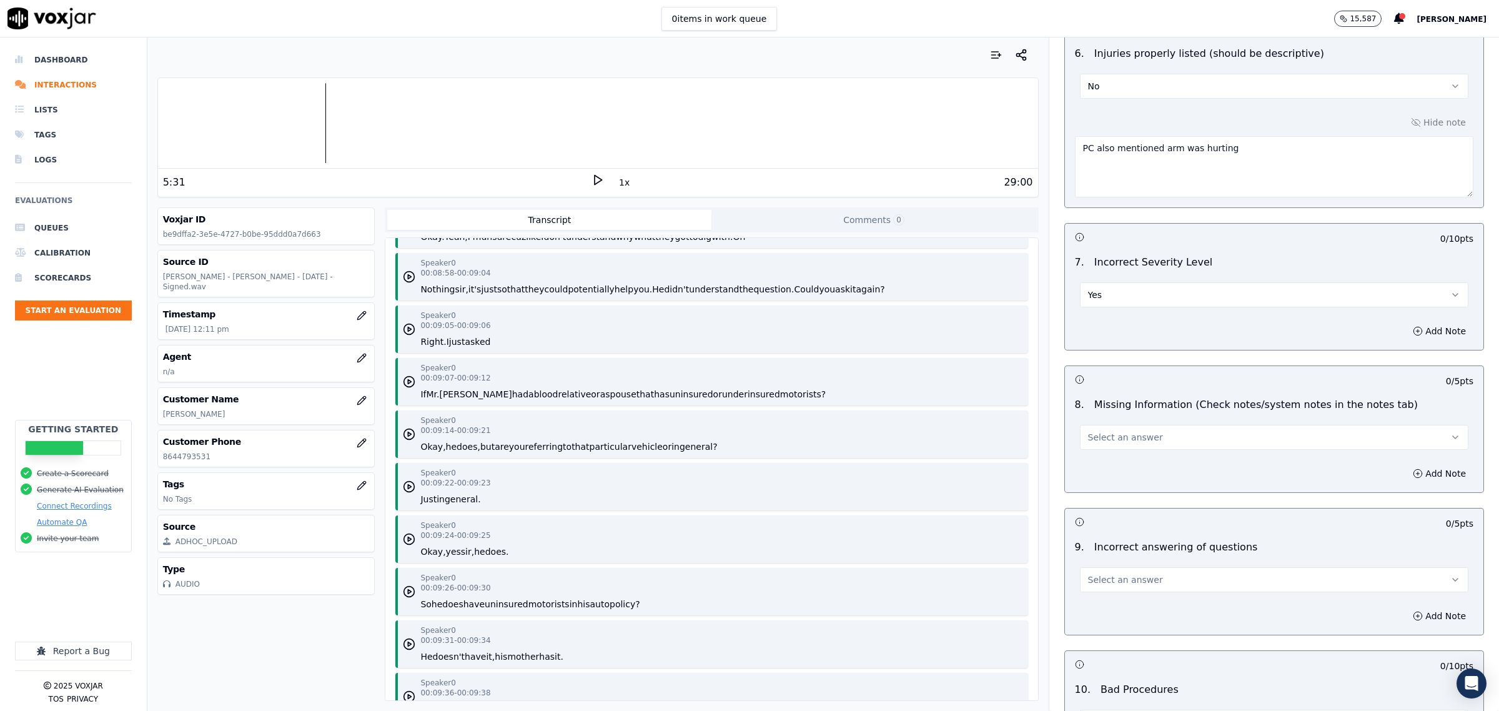
scroll to position [1561, 0]
click at [1123, 437] on span "Select an answer" at bounding box center [1125, 435] width 75 height 12
click at [1102, 502] on div "No" at bounding box center [1248, 507] width 363 height 20
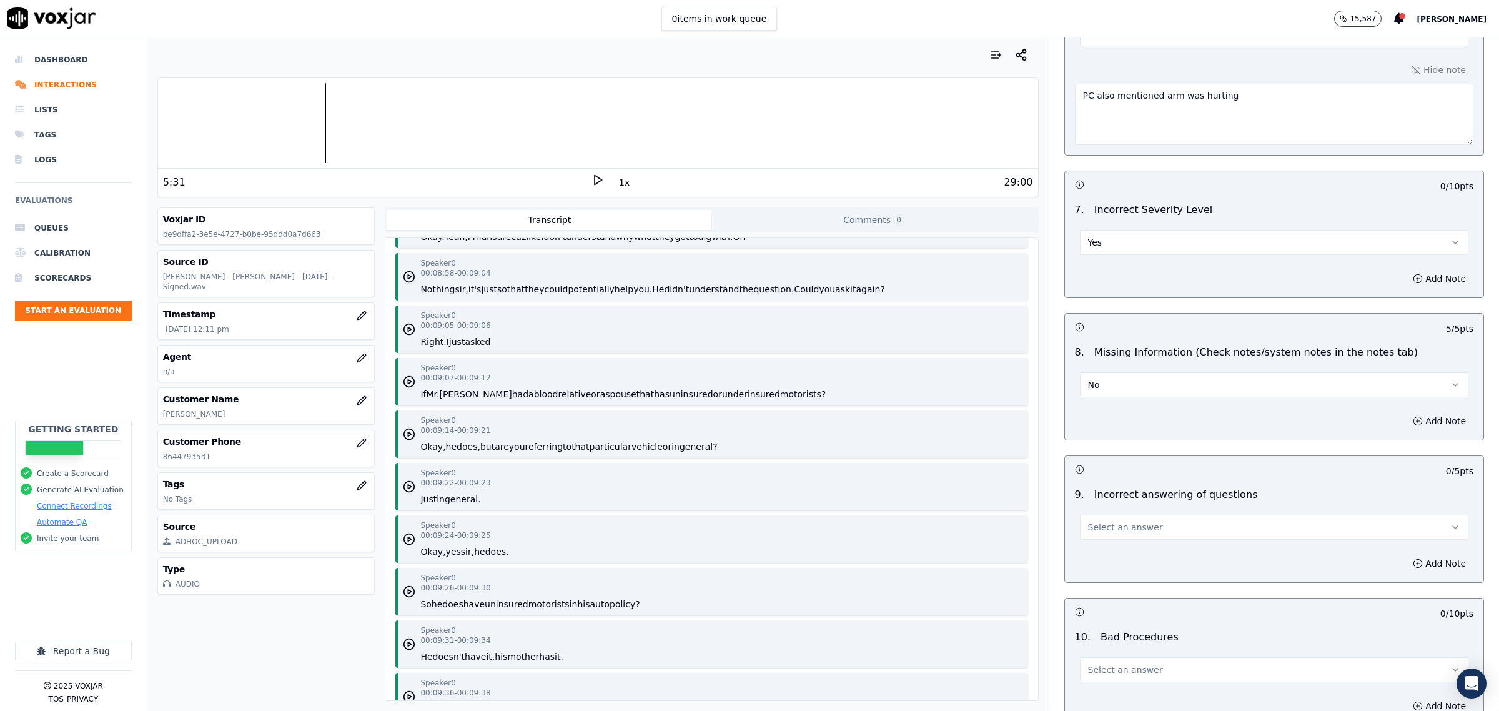
scroll to position [1640, 0]
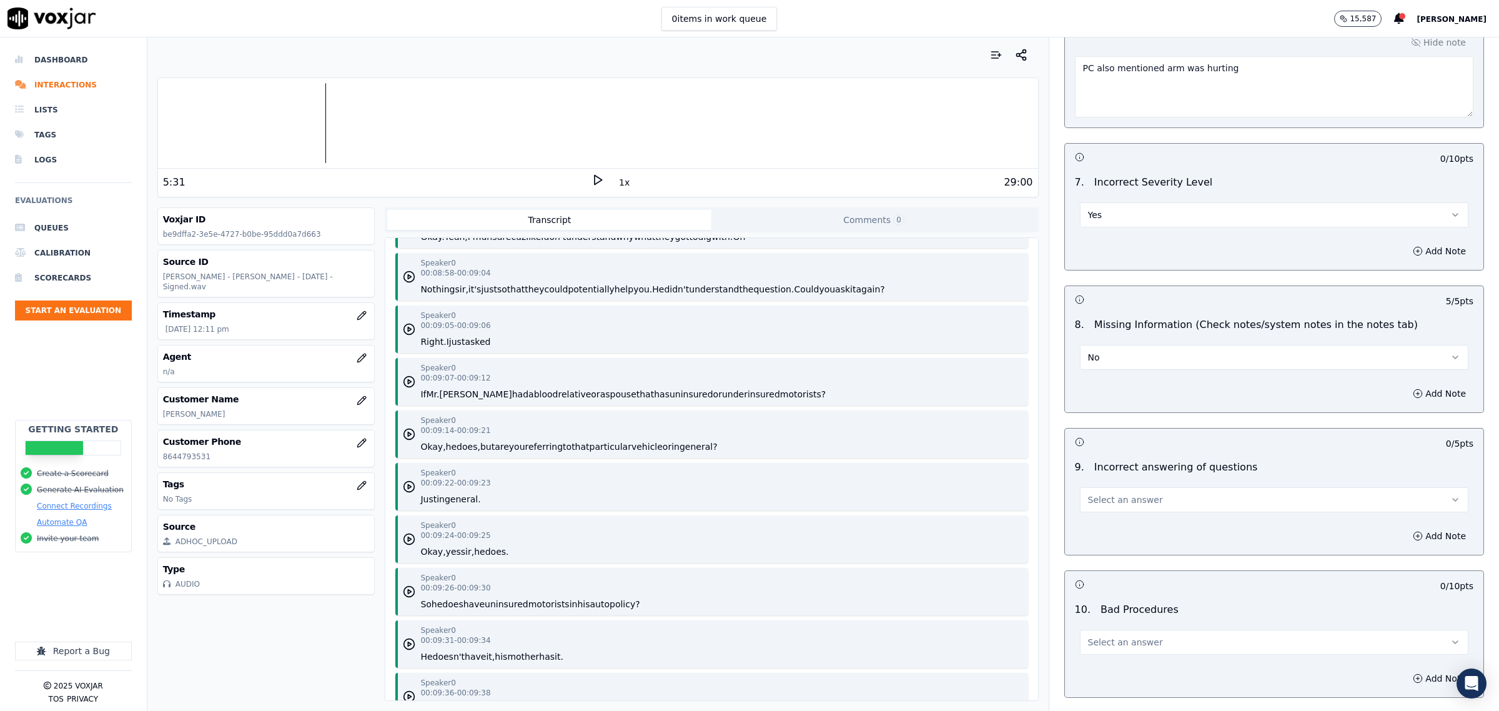
click at [1134, 506] on span "Select an answer" at bounding box center [1125, 499] width 75 height 12
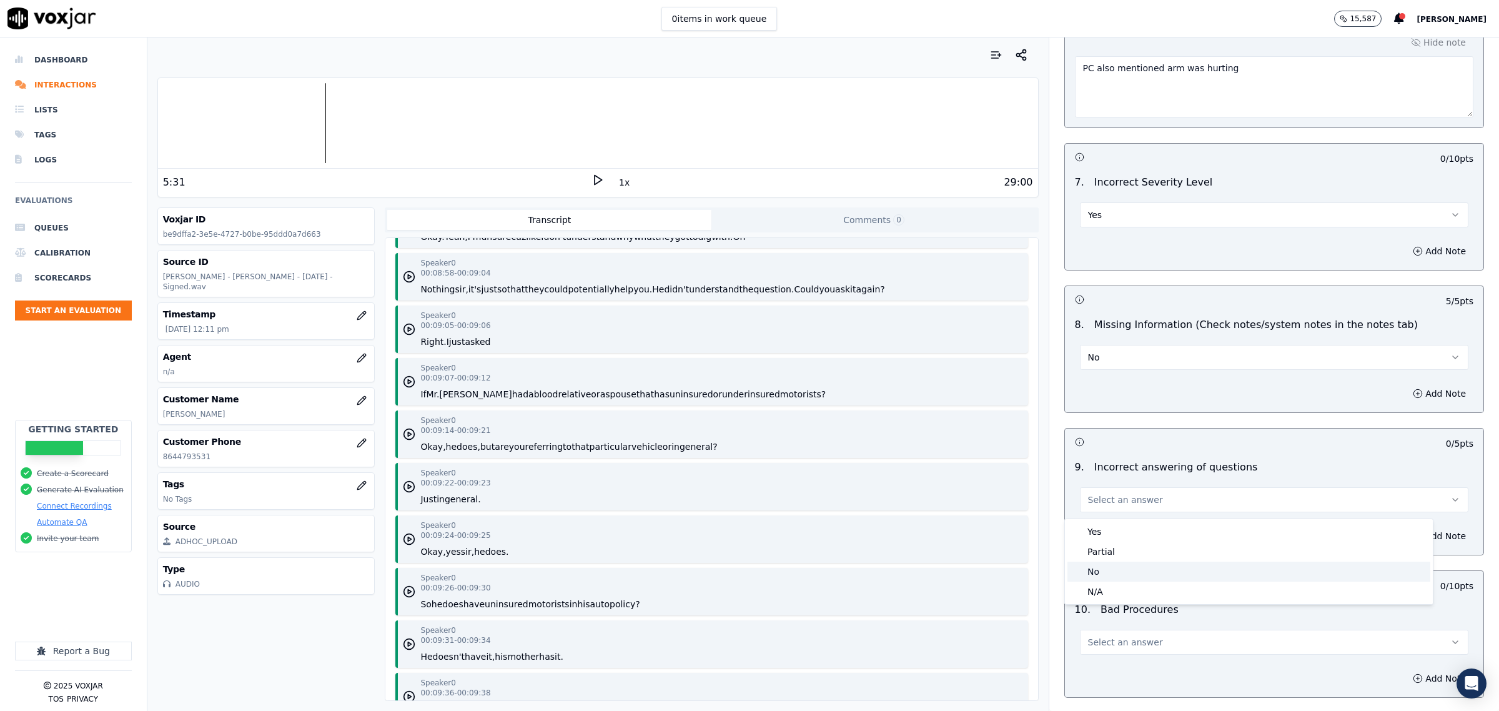
click at [1110, 568] on div "No" at bounding box center [1248, 572] width 363 height 20
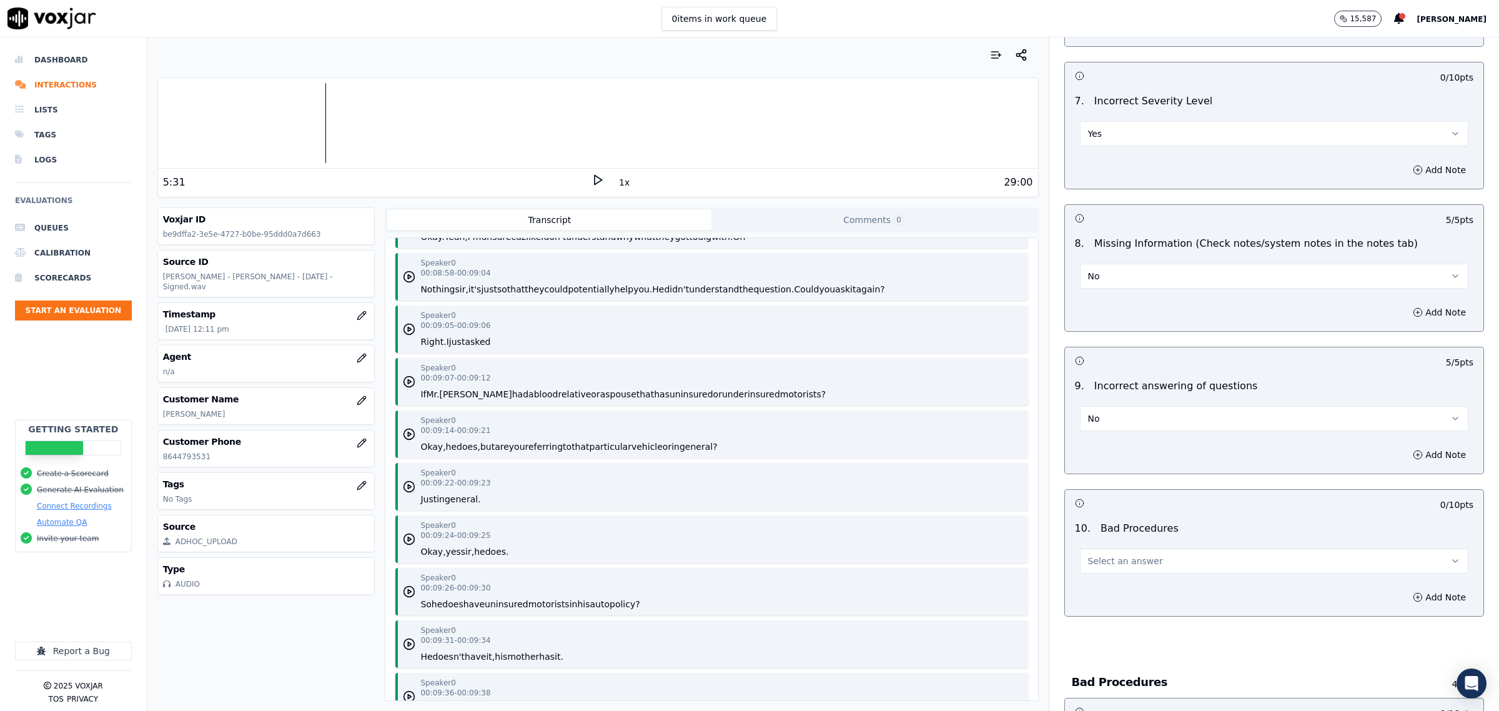
scroll to position [1796, 0]
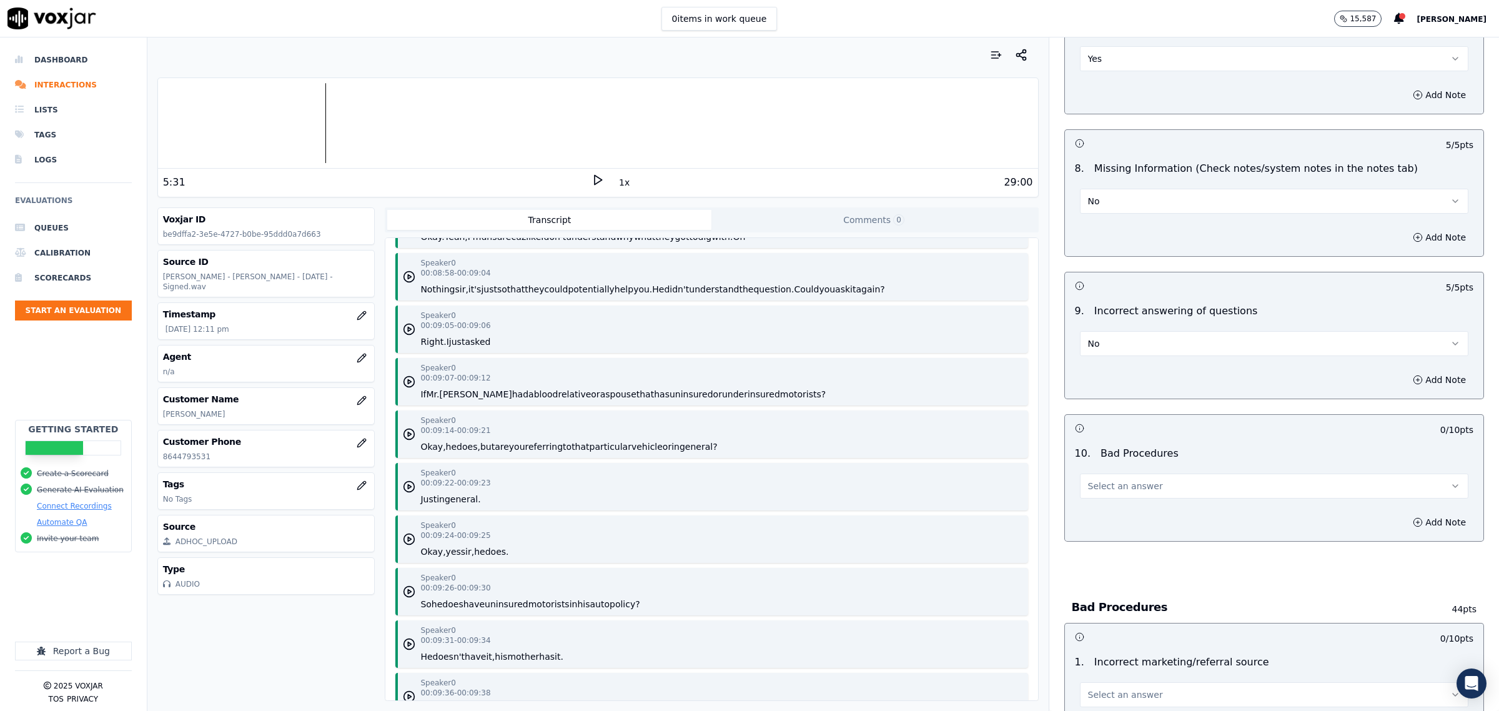
click at [1116, 473] on div "Select an answer" at bounding box center [1274, 479] width 408 height 37
click at [1116, 490] on span "Select an answer" at bounding box center [1125, 486] width 75 height 12
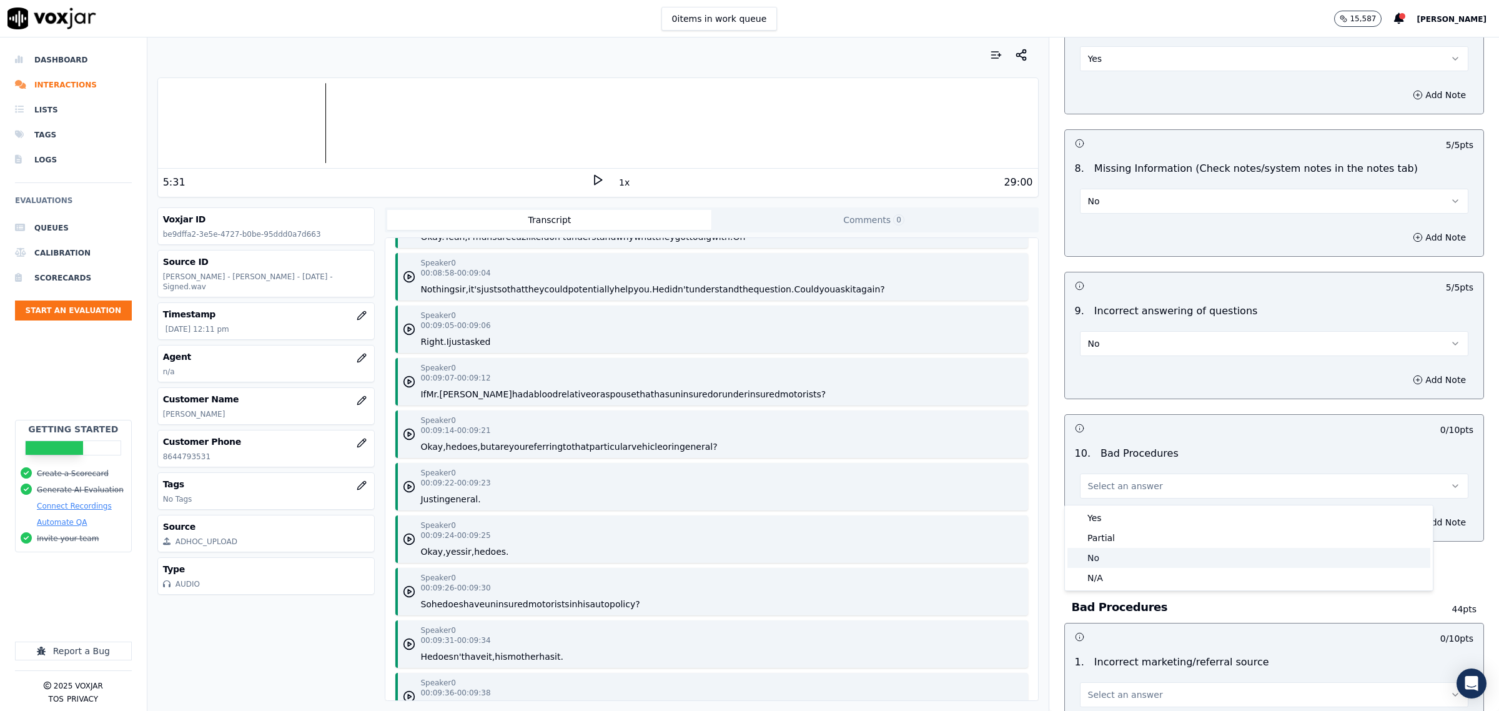
click at [1098, 550] on div "No" at bounding box center [1248, 558] width 363 height 20
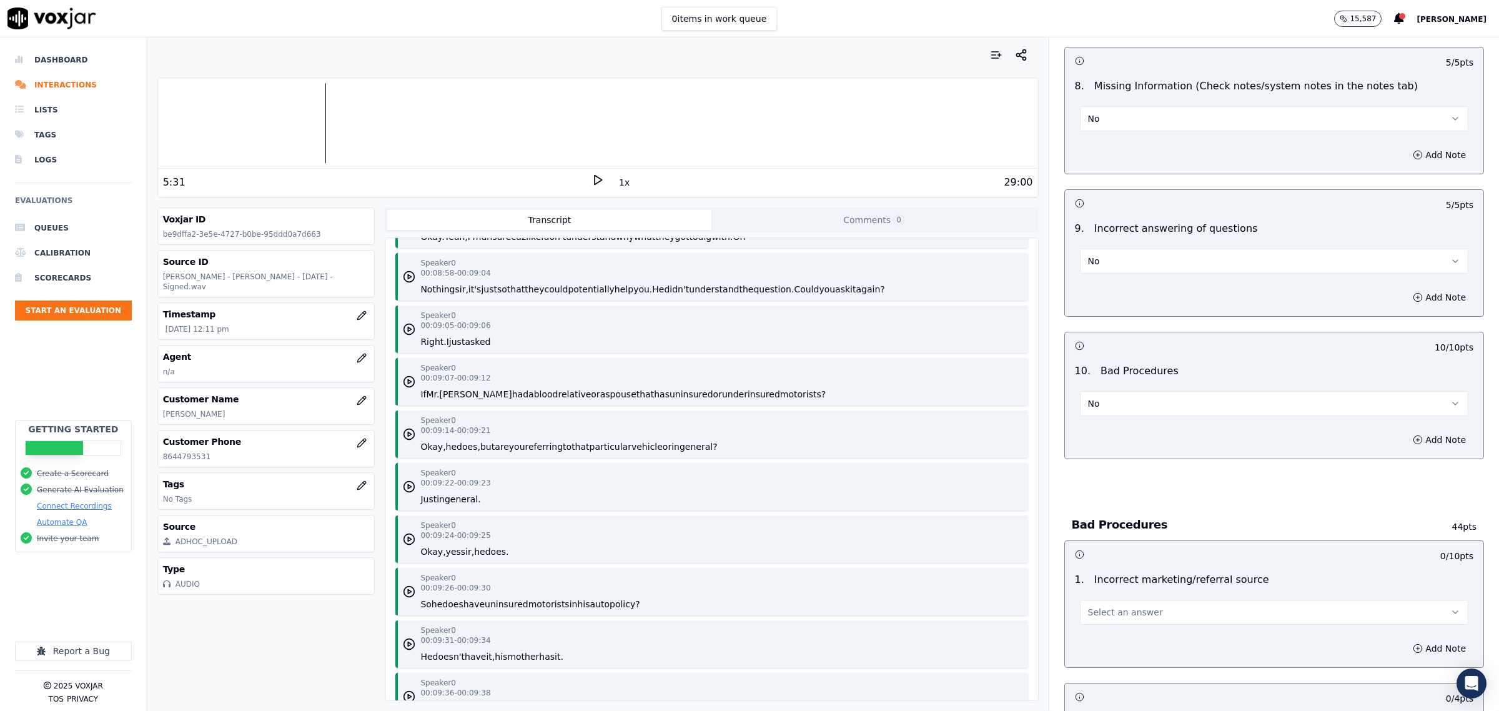
scroll to position [2030, 0]
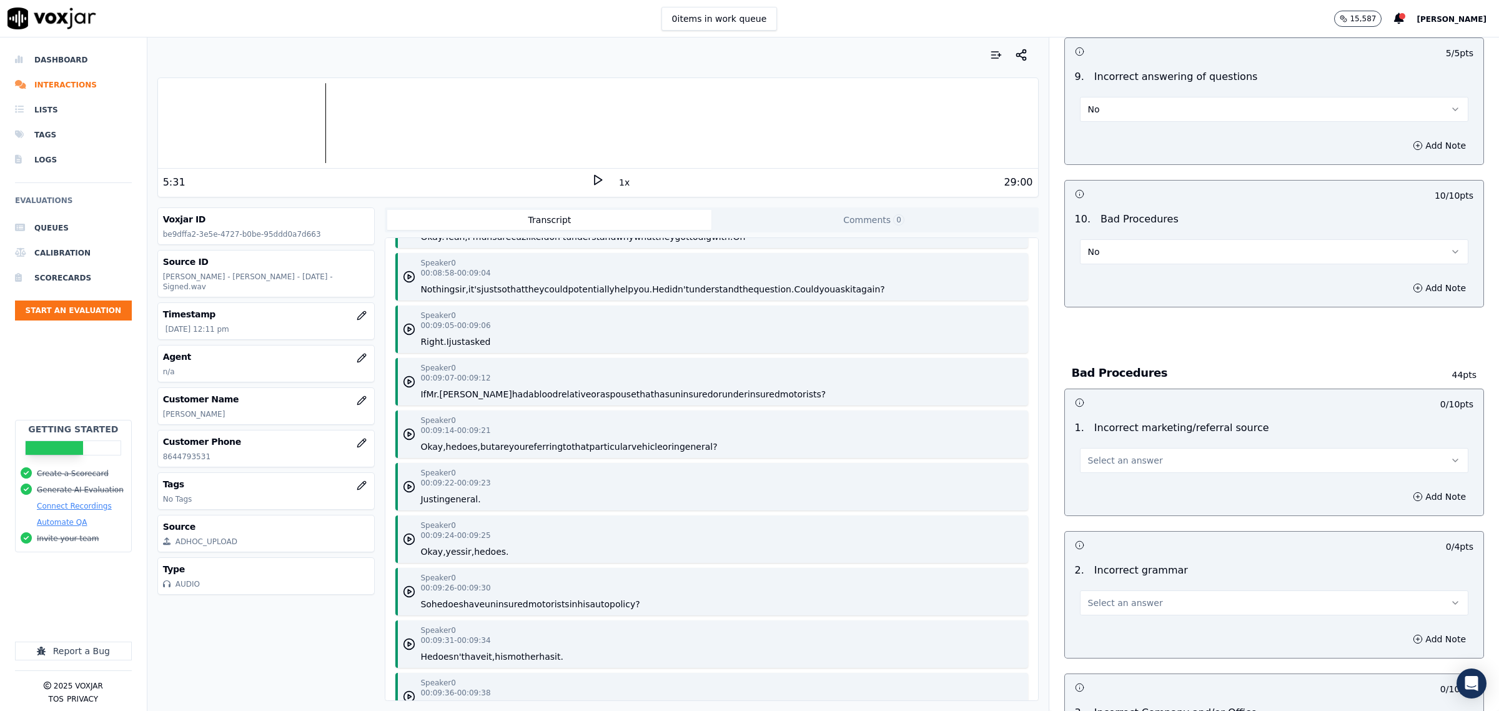
click at [1099, 461] on span "Select an answer" at bounding box center [1125, 460] width 75 height 12
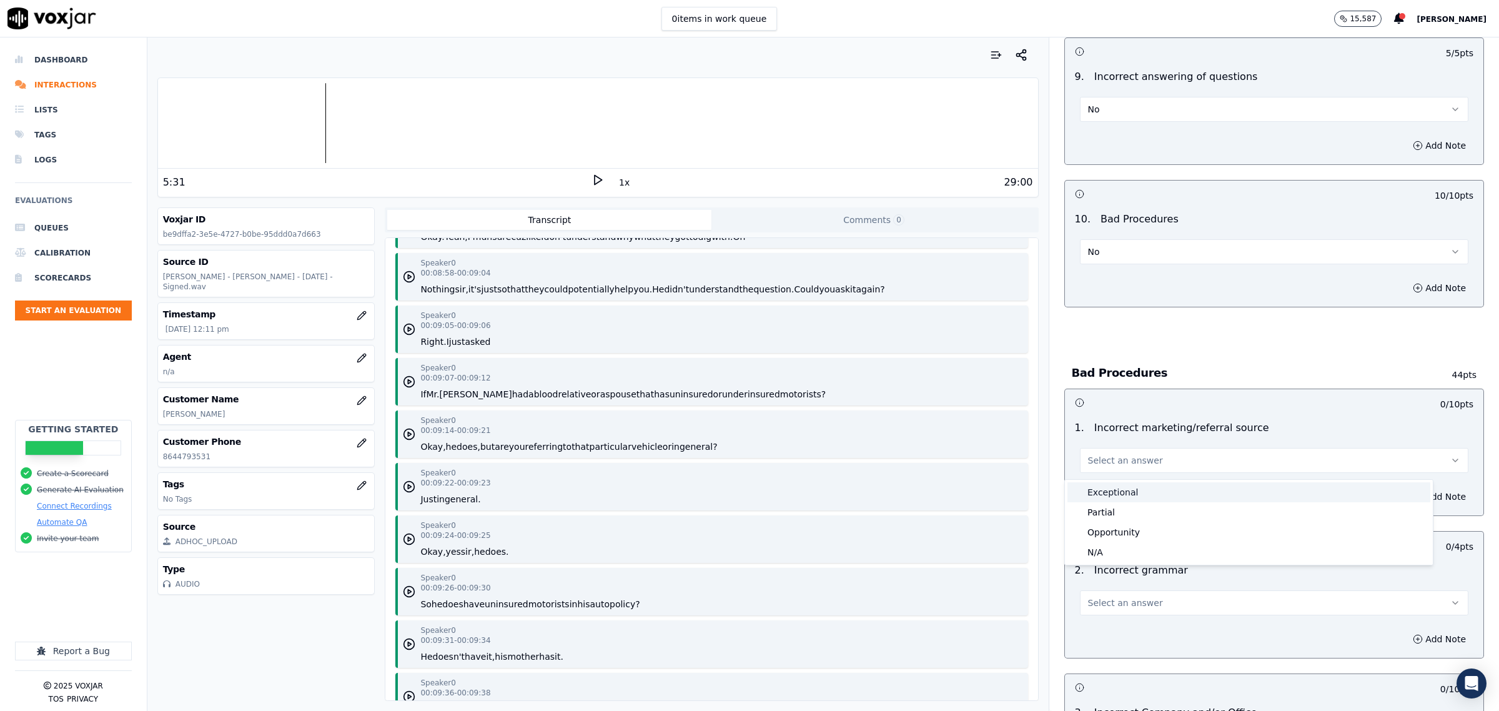
click at [1107, 490] on div "Exceptional" at bounding box center [1248, 492] width 363 height 20
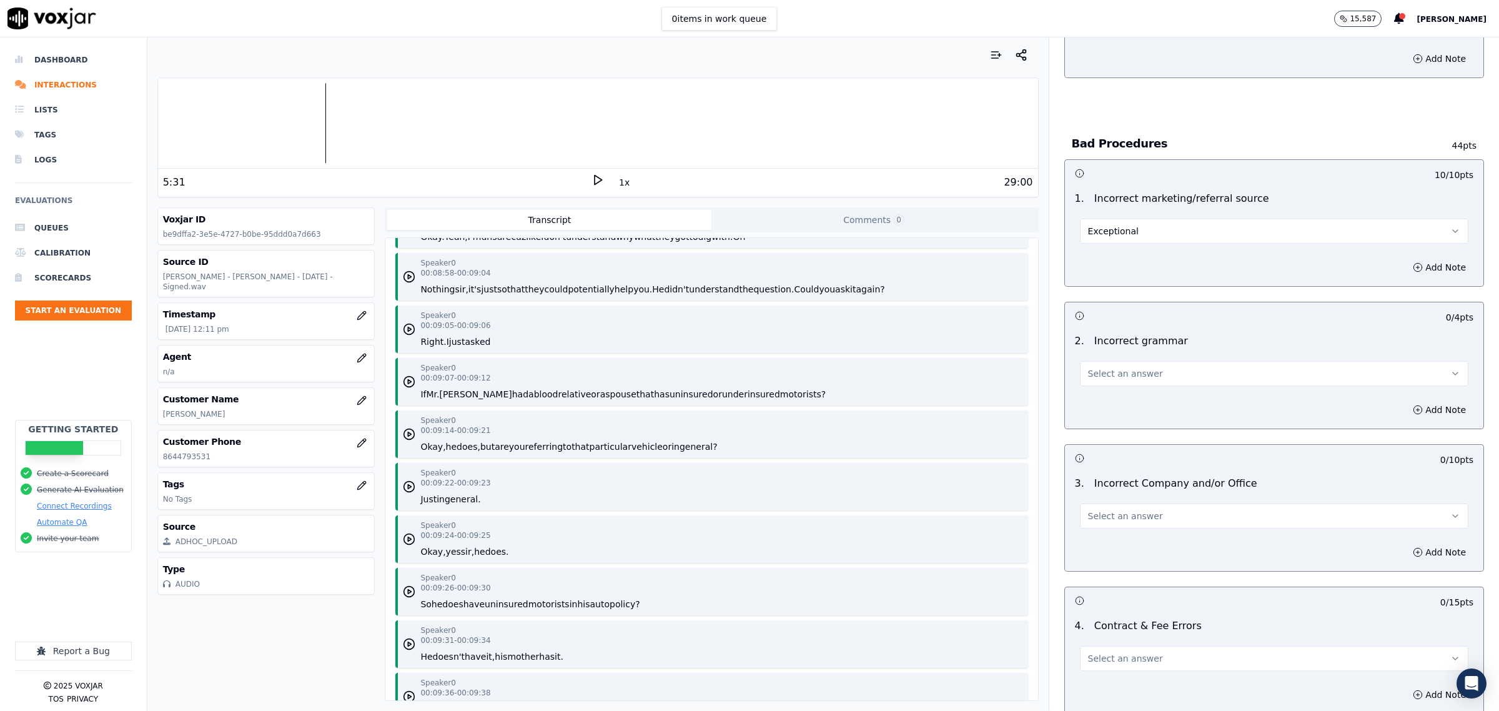
scroll to position [2264, 0]
click at [1138, 369] on button "Select an answer" at bounding box center [1274, 368] width 388 height 25
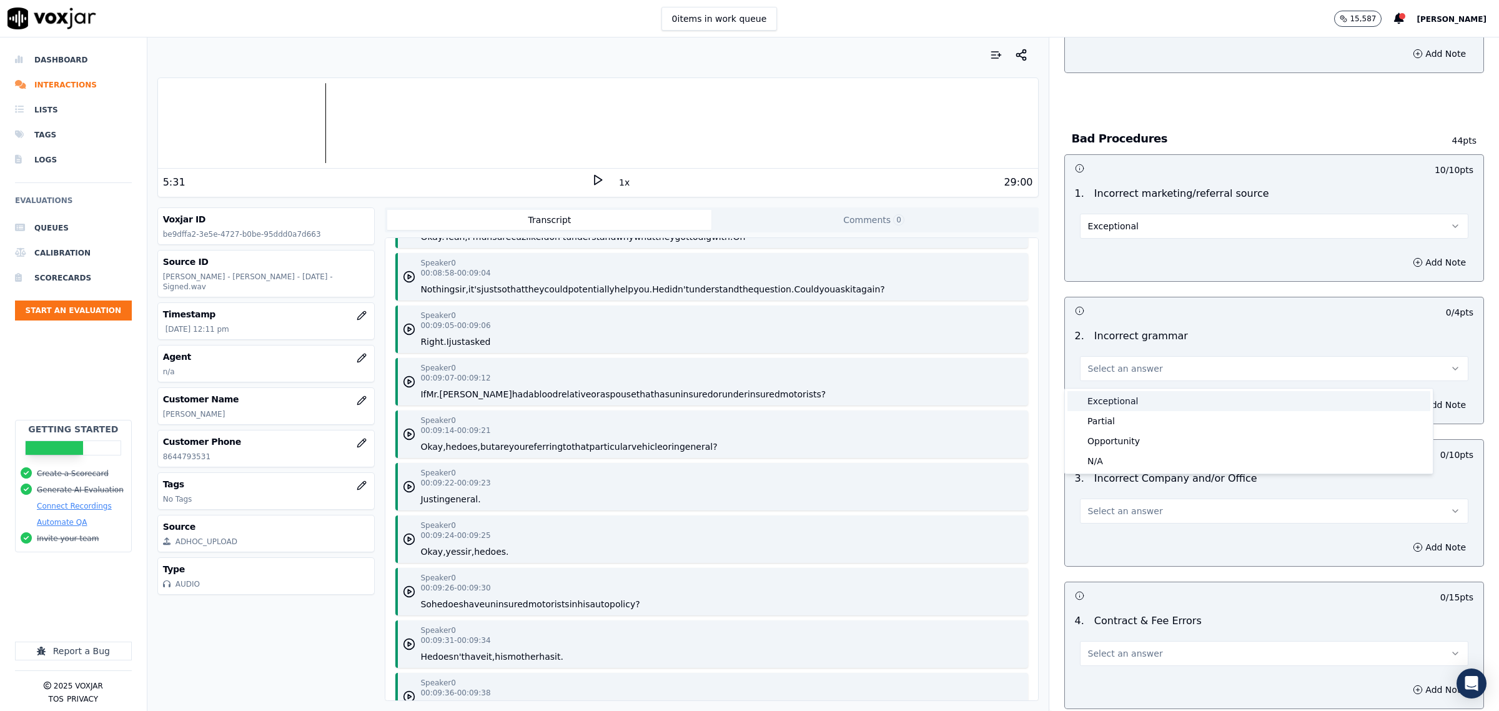
click at [1134, 393] on div "Exceptional" at bounding box center [1248, 401] width 363 height 20
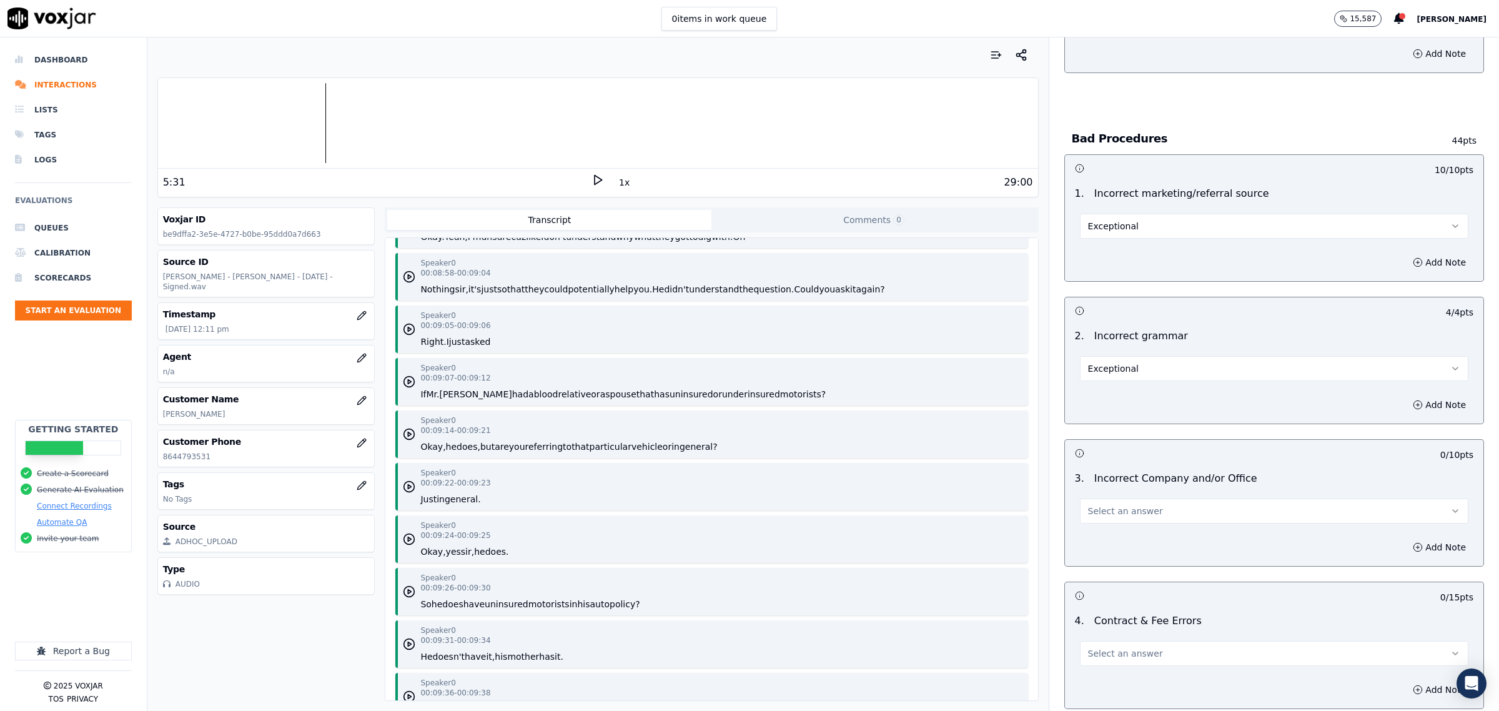
click at [1118, 515] on button "Select an answer" at bounding box center [1274, 510] width 388 height 25
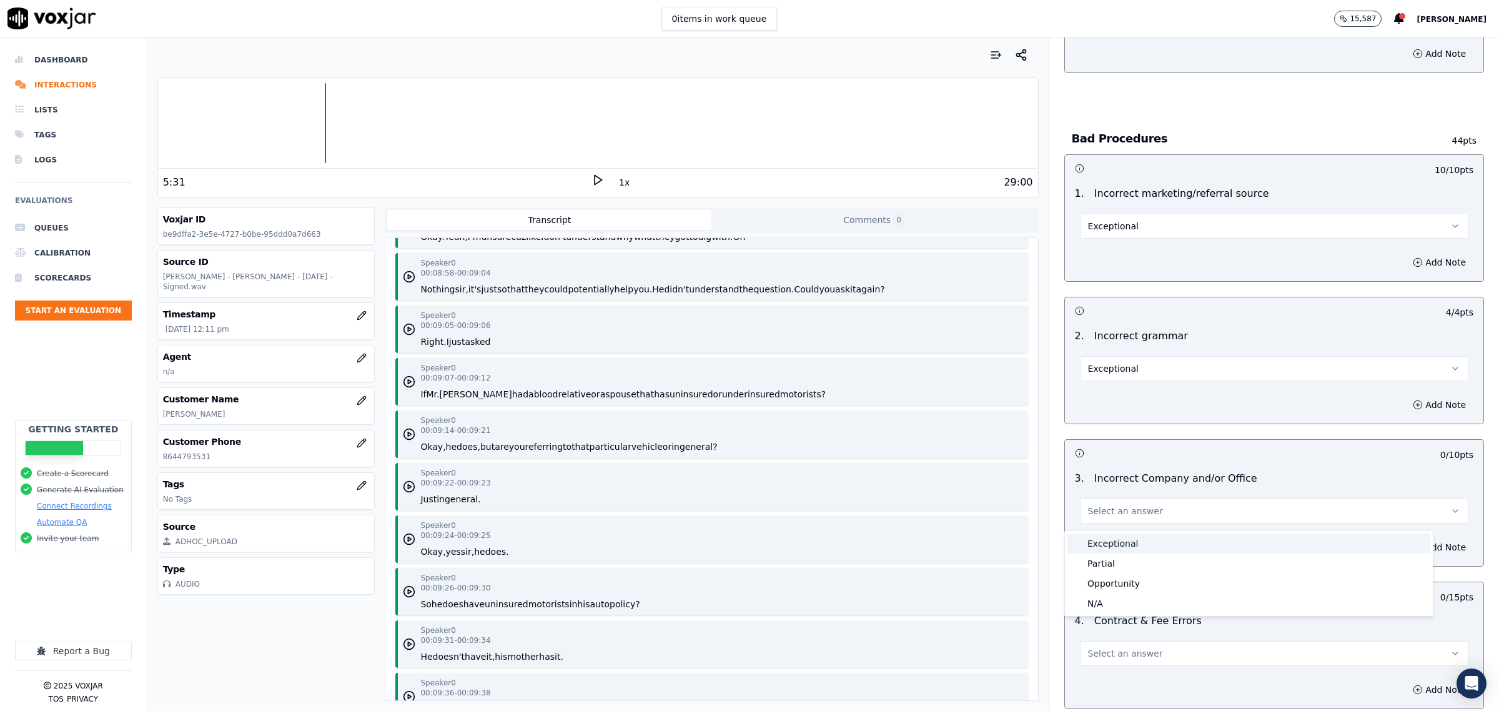
click at [1113, 542] on div "Exceptional" at bounding box center [1248, 543] width 363 height 20
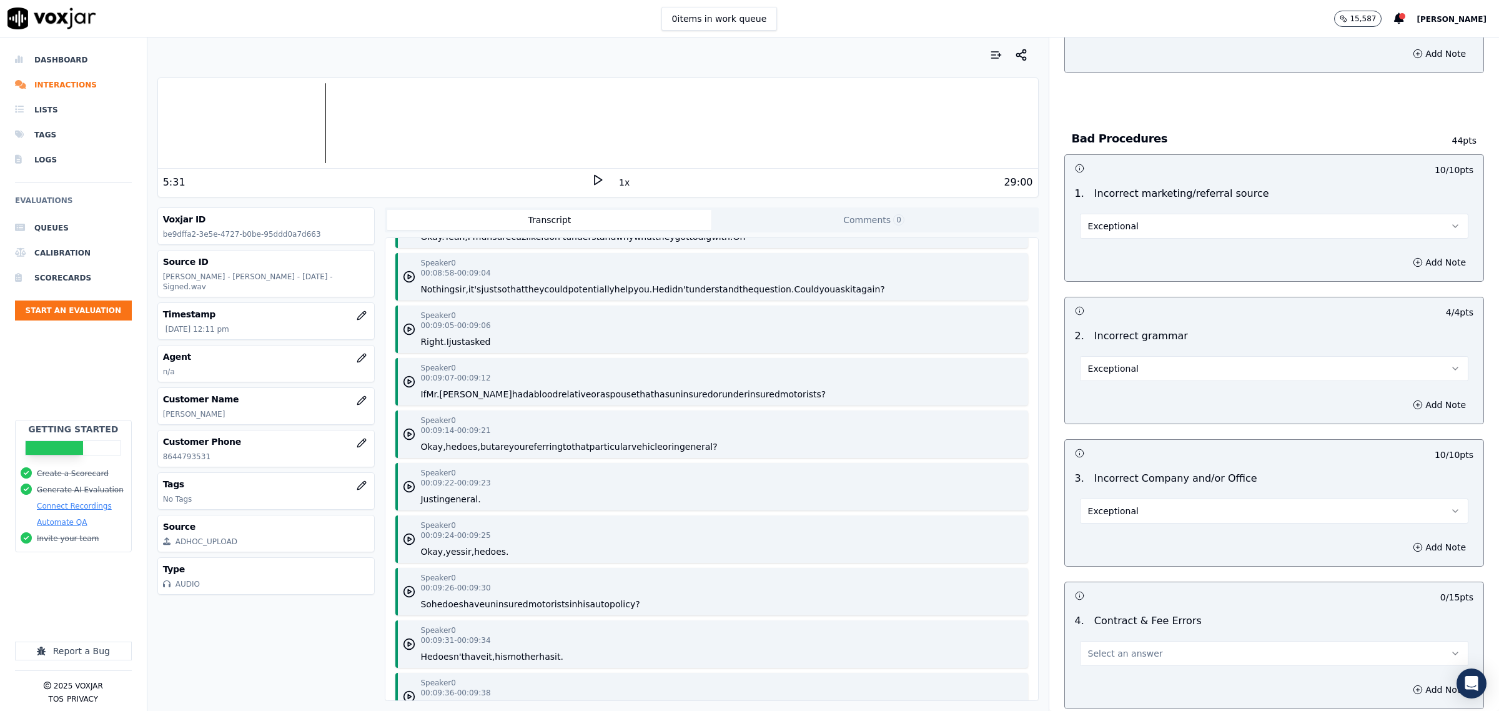
scroll to position [2498, 0]
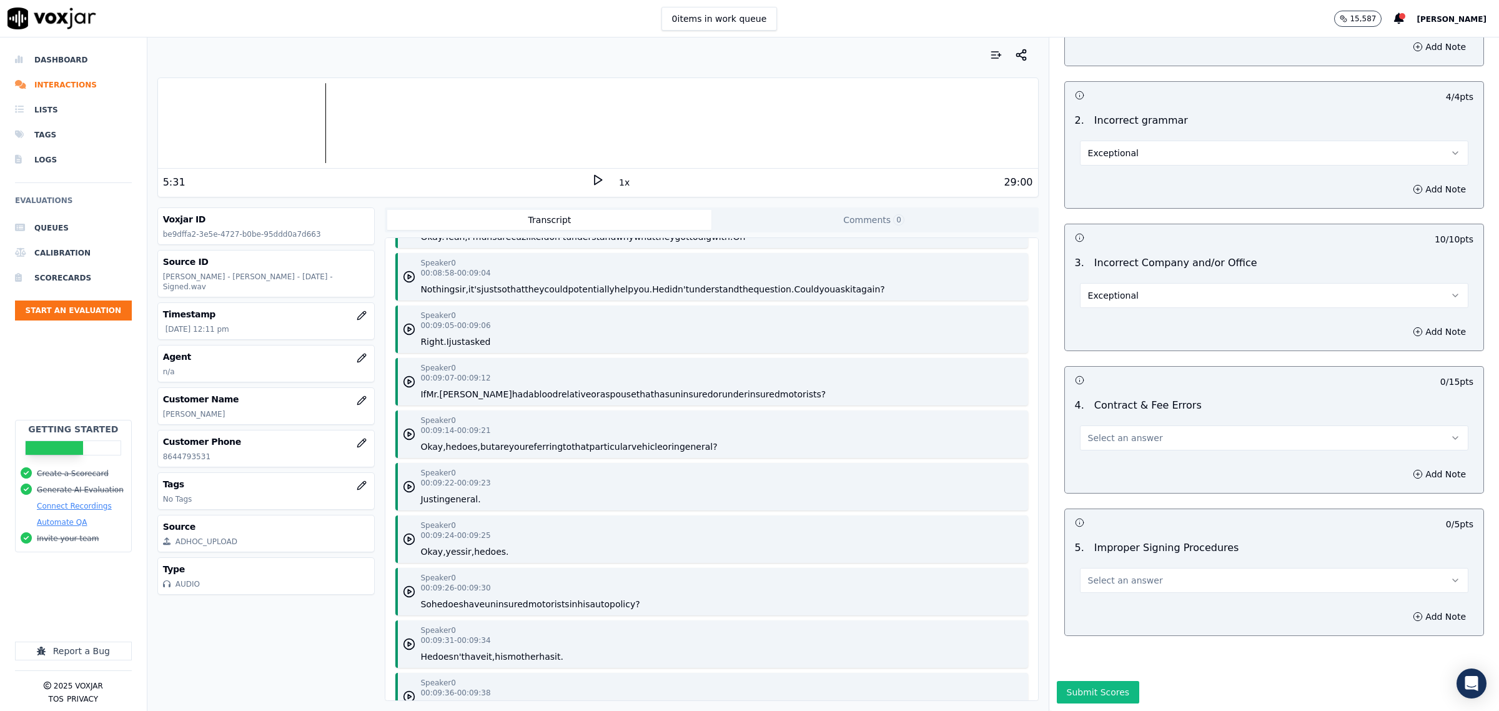
click at [1125, 433] on button "Select an answer" at bounding box center [1274, 437] width 388 height 25
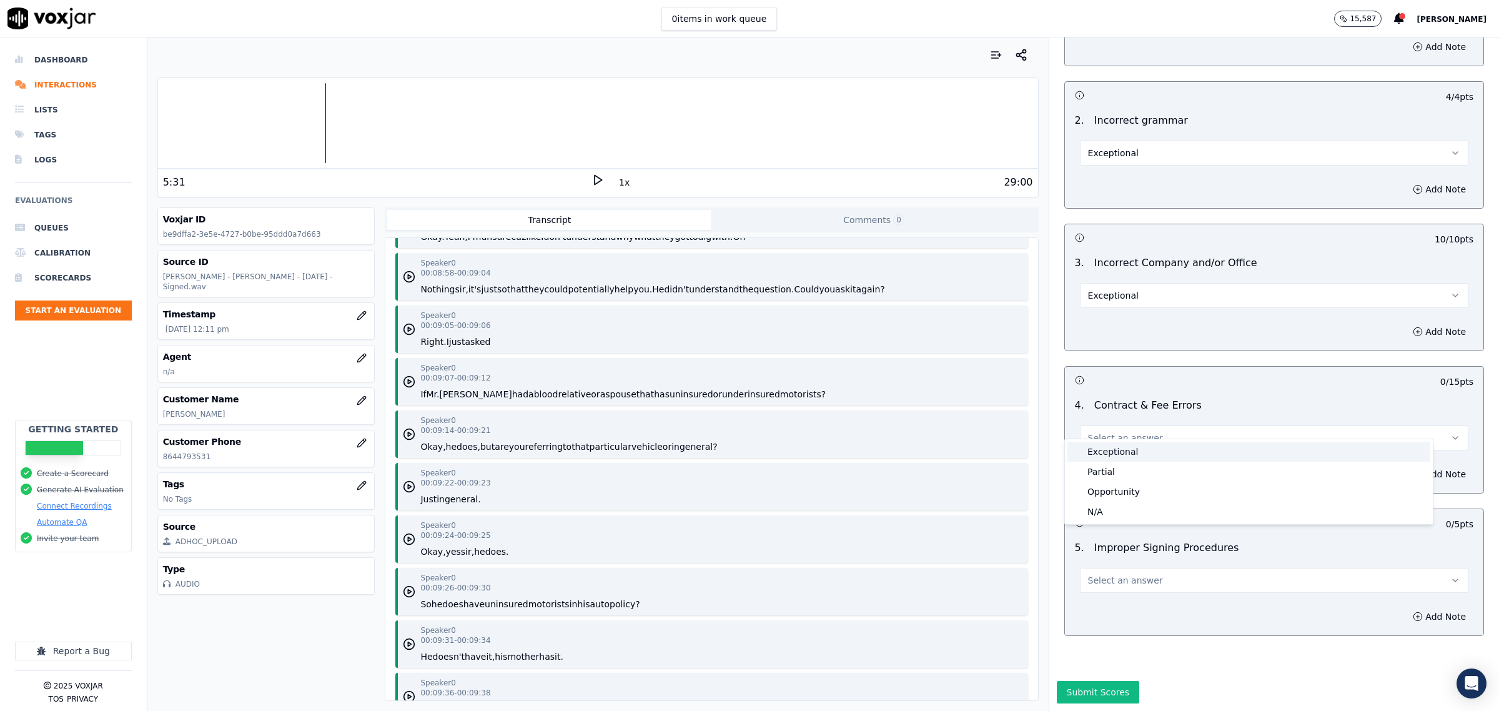
click at [1119, 451] on div "Exceptional" at bounding box center [1248, 452] width 363 height 20
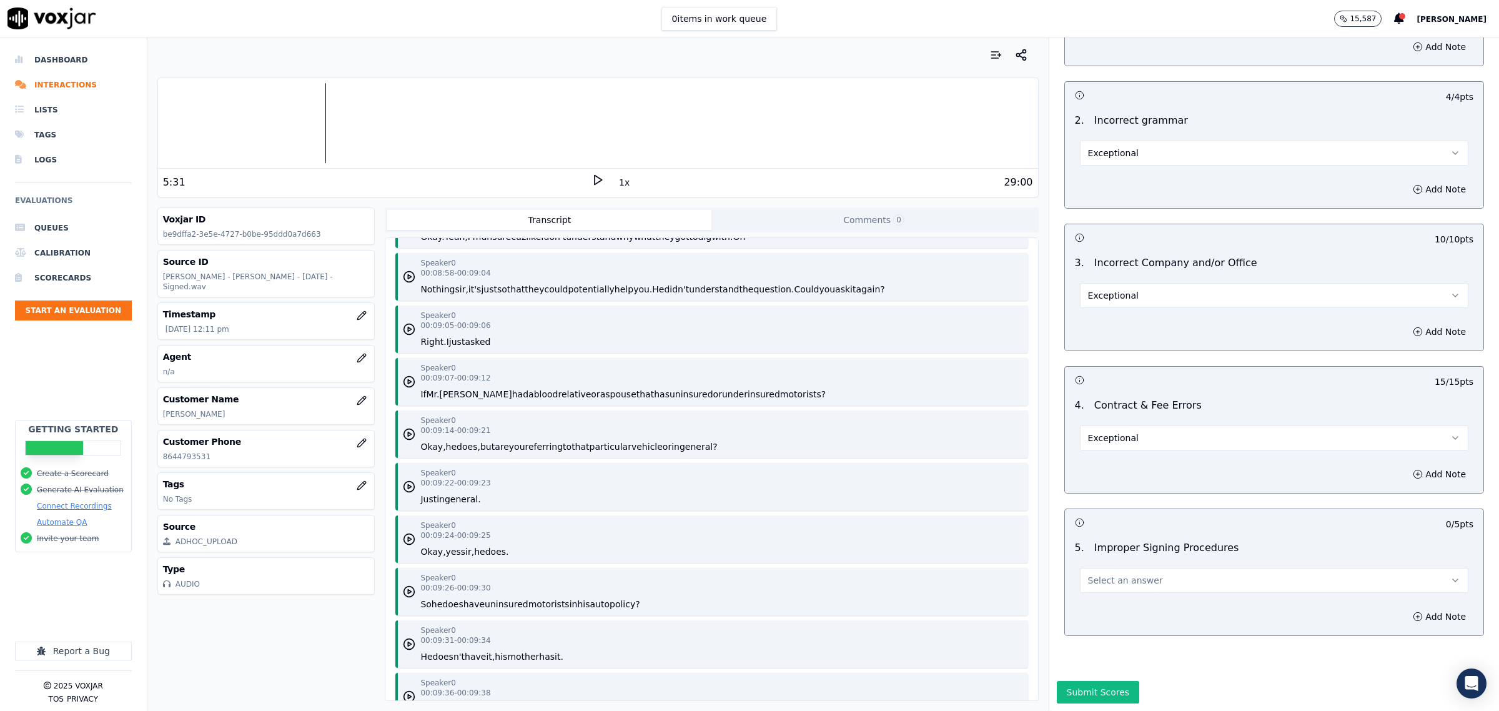
click at [1112, 574] on span "Select an answer" at bounding box center [1125, 580] width 75 height 12
click at [1110, 590] on div "Exceptional" at bounding box center [1248, 595] width 363 height 20
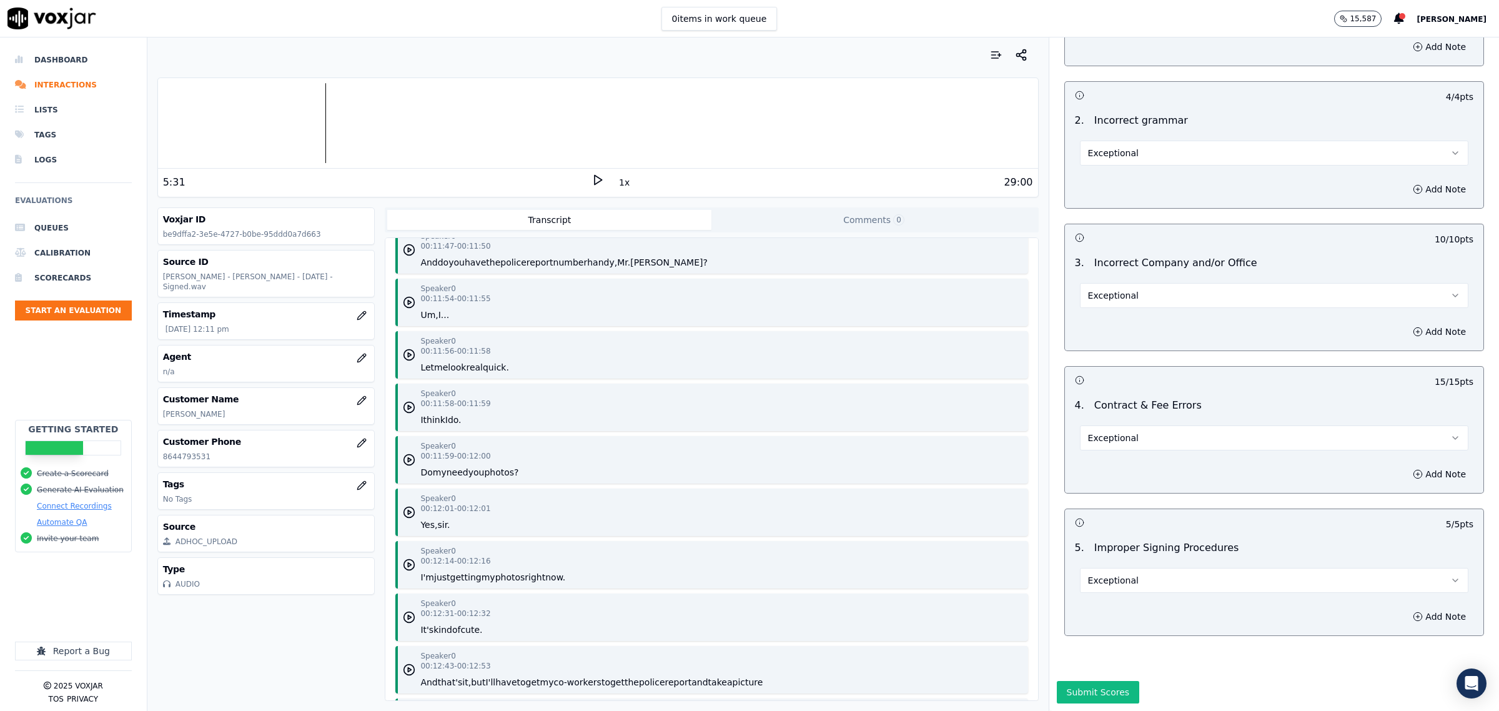
scroll to position [2518, 0]
click at [1086, 681] on button "Submit Scores" at bounding box center [1098, 692] width 83 height 22
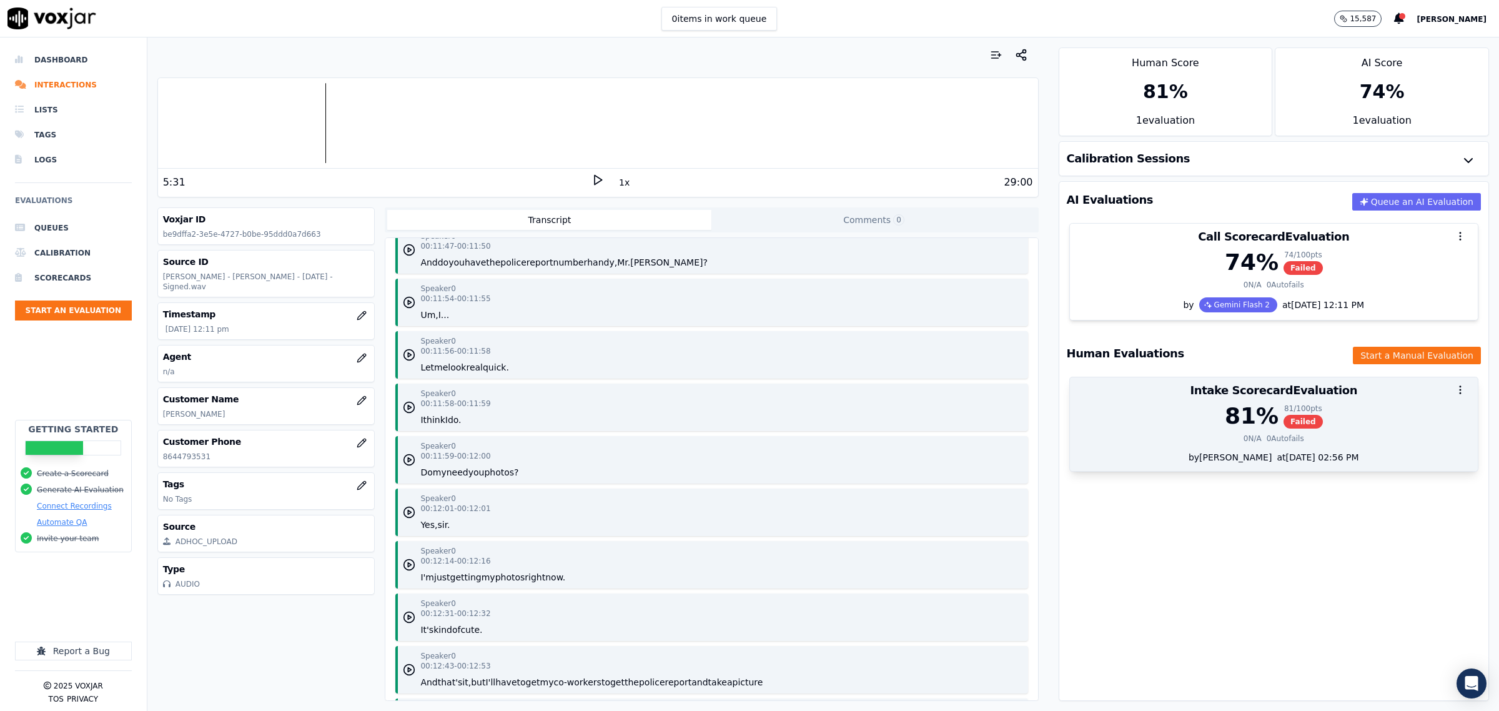
click at [1167, 389] on div at bounding box center [1274, 389] width 408 height 25
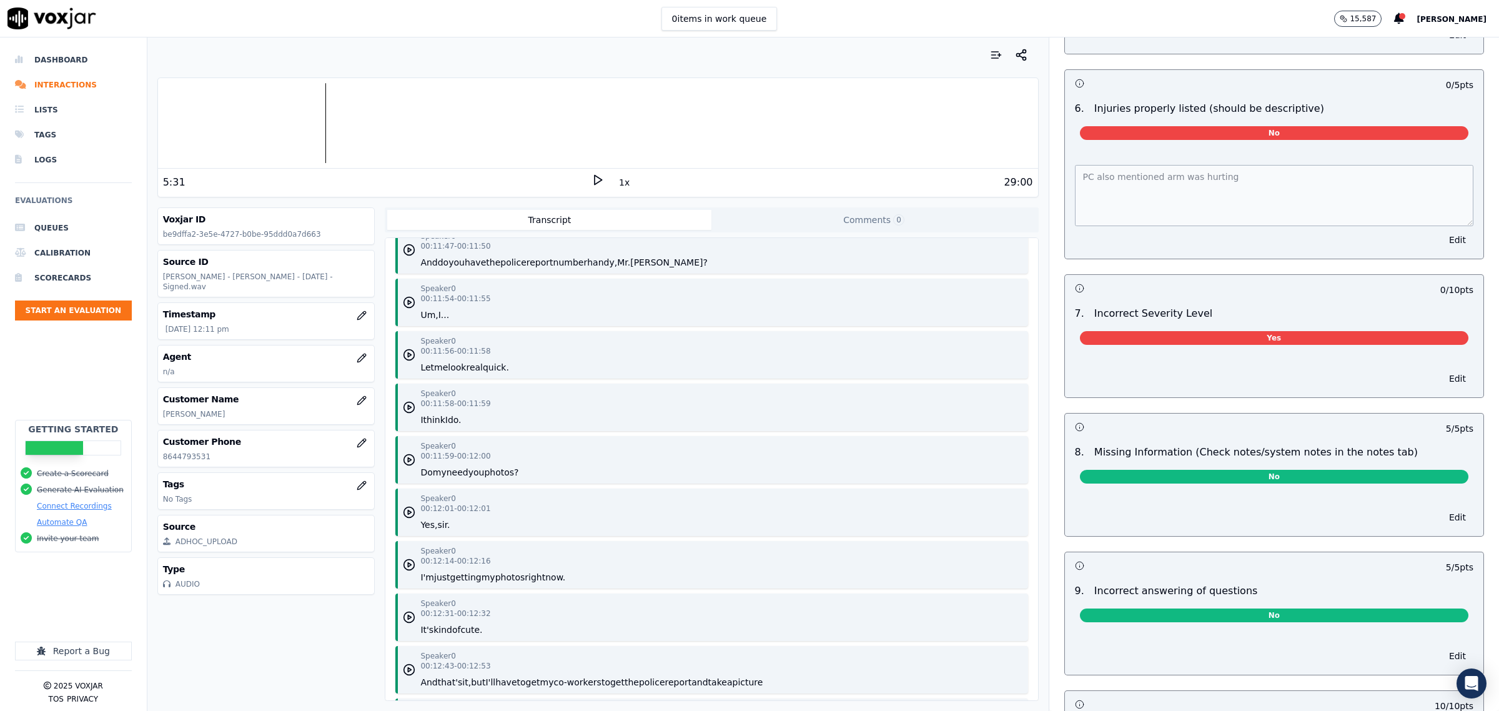
scroll to position [1483, 0]
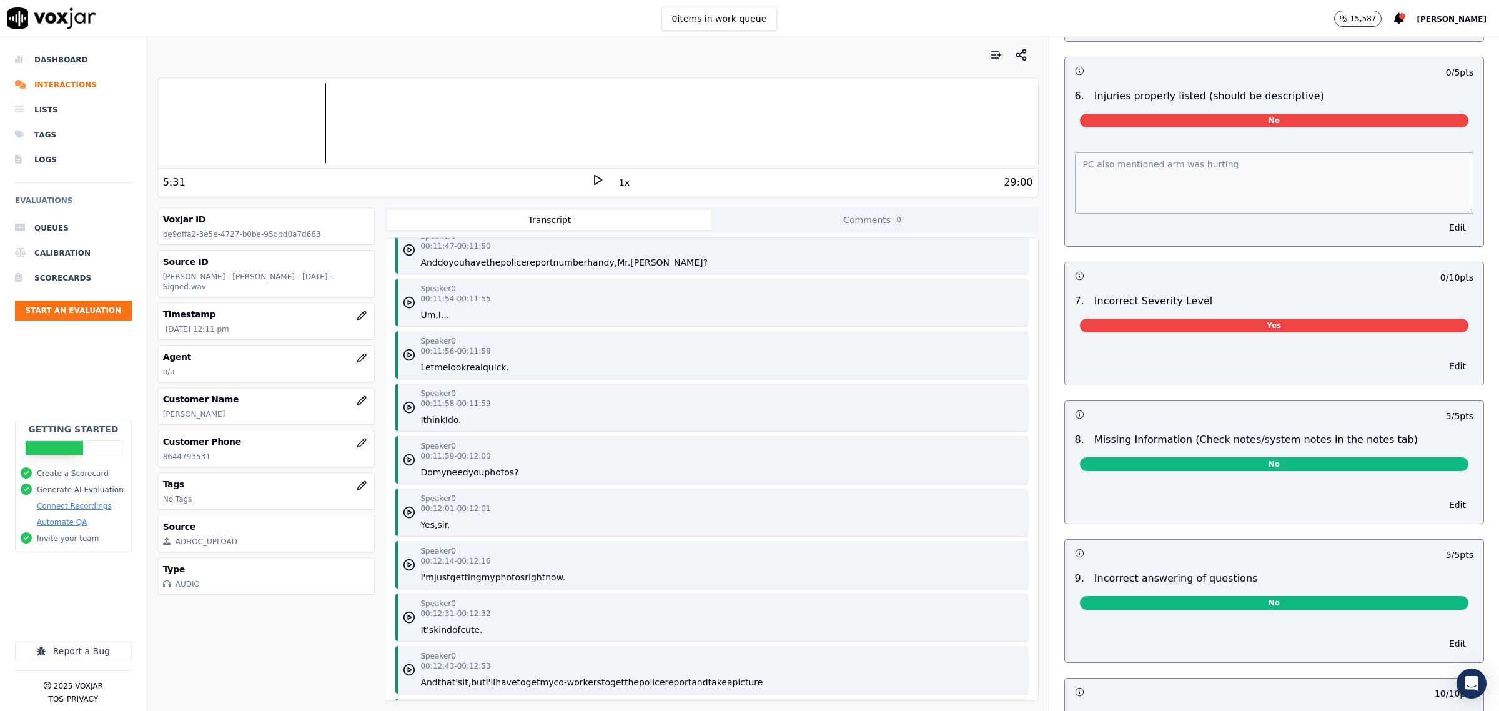
click at [1442, 370] on button "Edit" at bounding box center [1458, 365] width 32 height 17
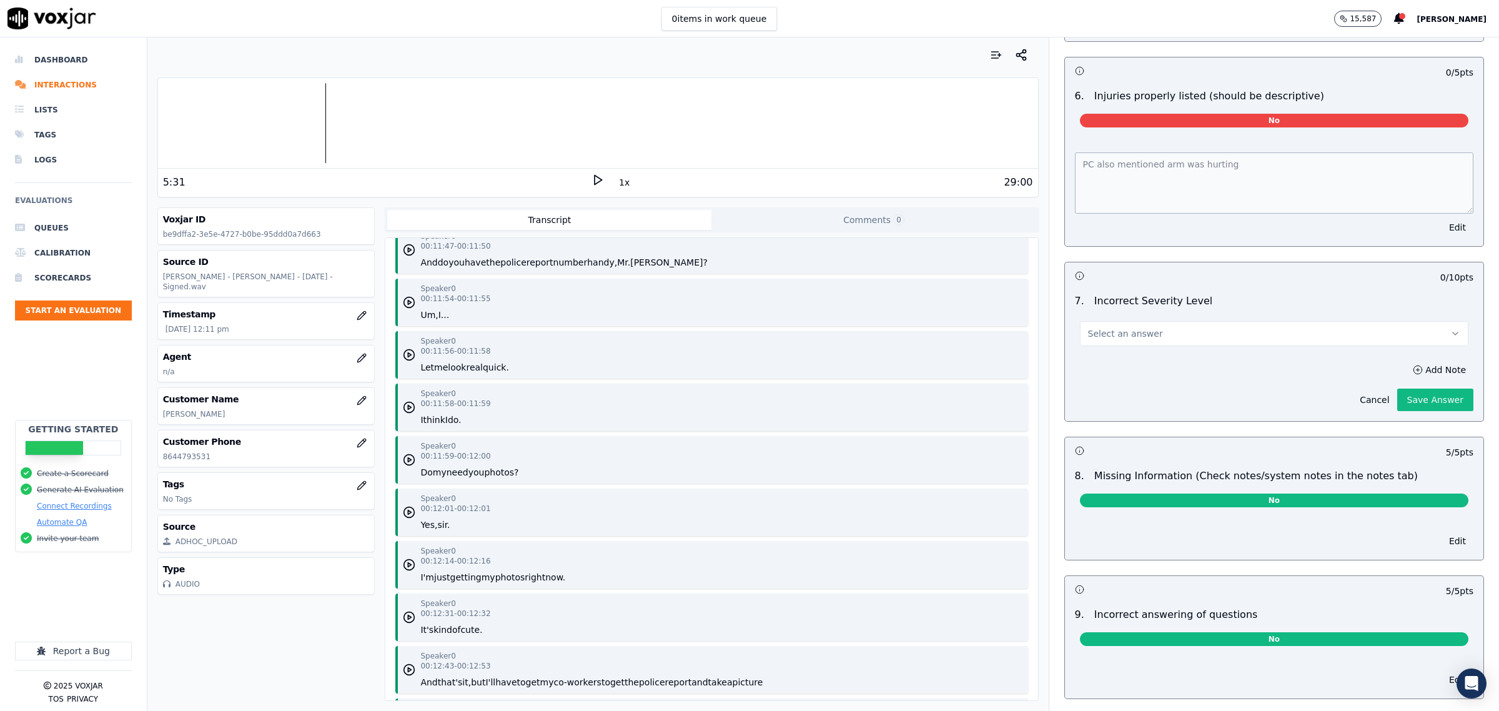
click at [1169, 329] on button "Select an answer" at bounding box center [1274, 333] width 388 height 25
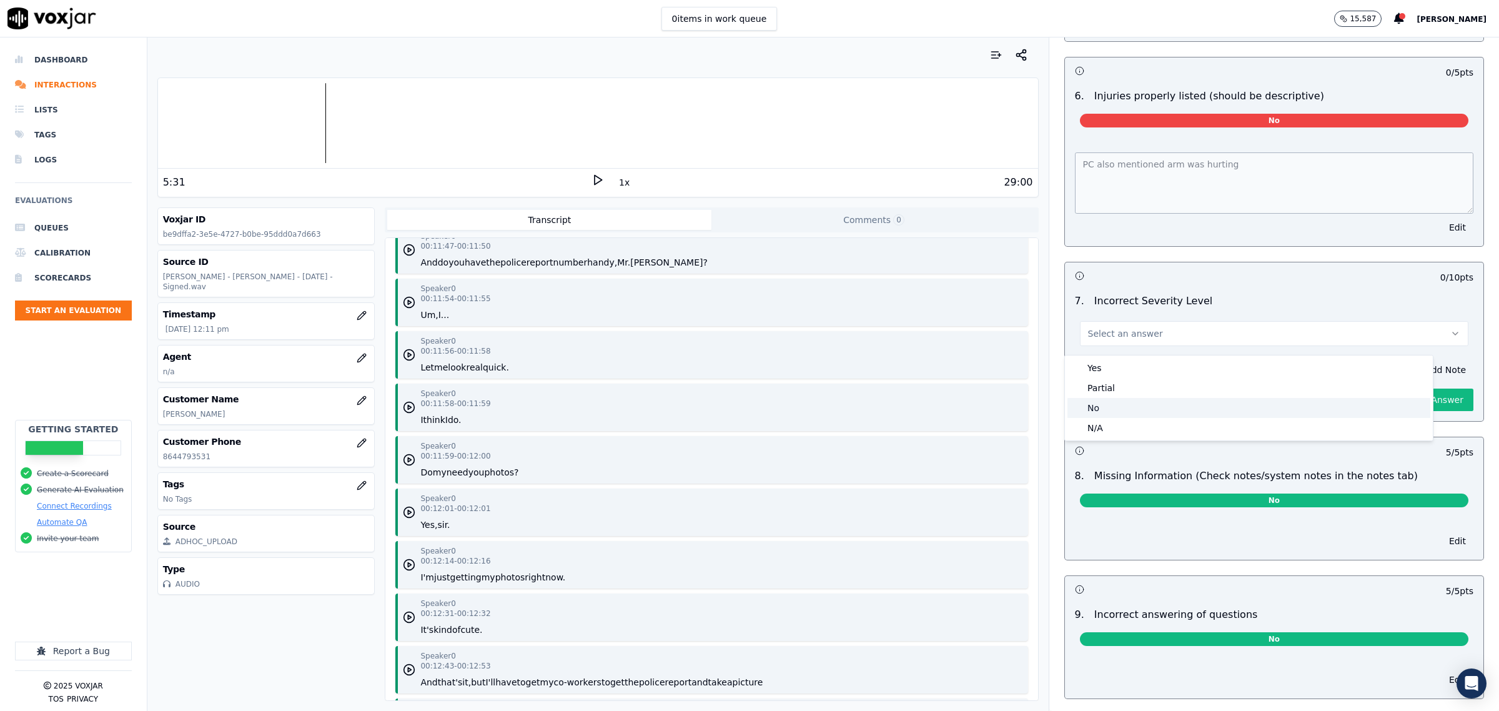
click at [1106, 406] on div "No" at bounding box center [1248, 408] width 363 height 20
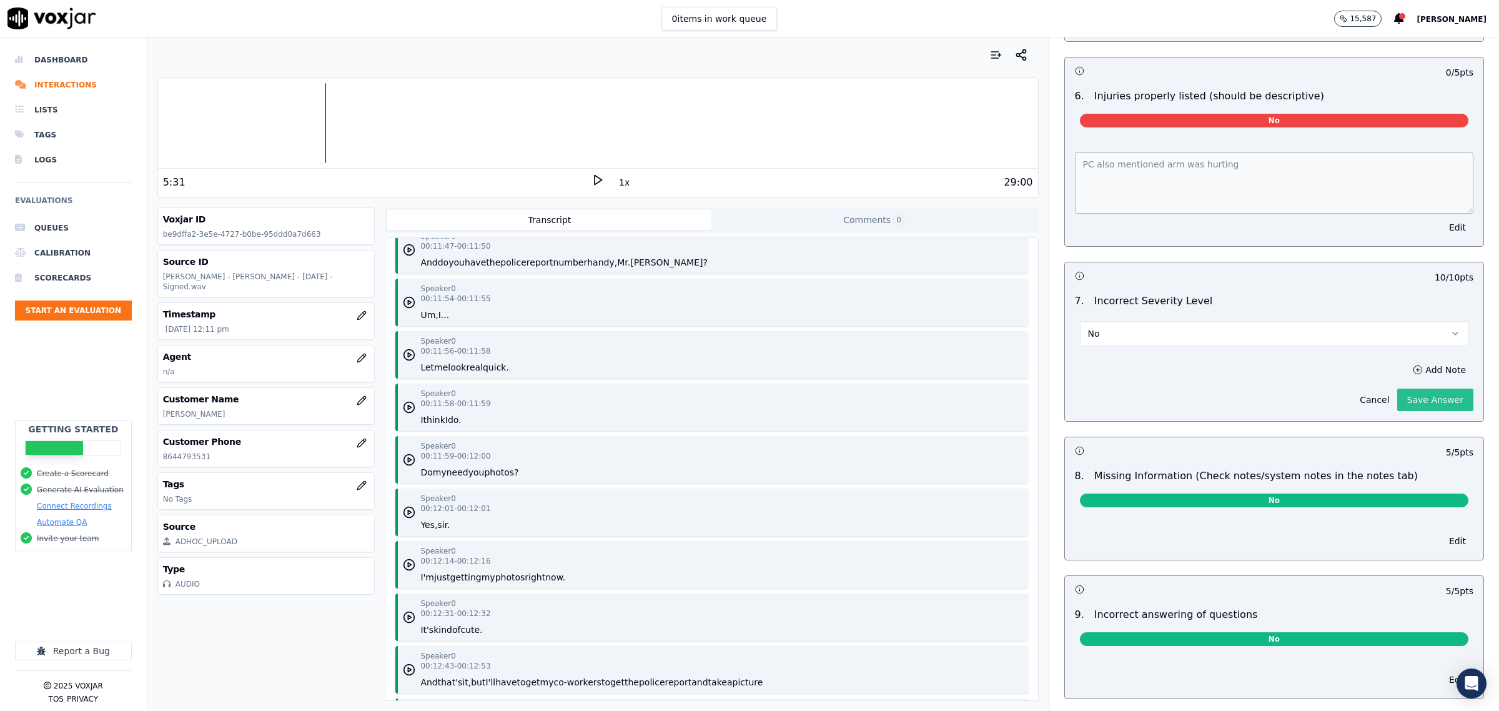
click at [1397, 401] on button "Save Answer" at bounding box center [1435, 399] width 76 height 22
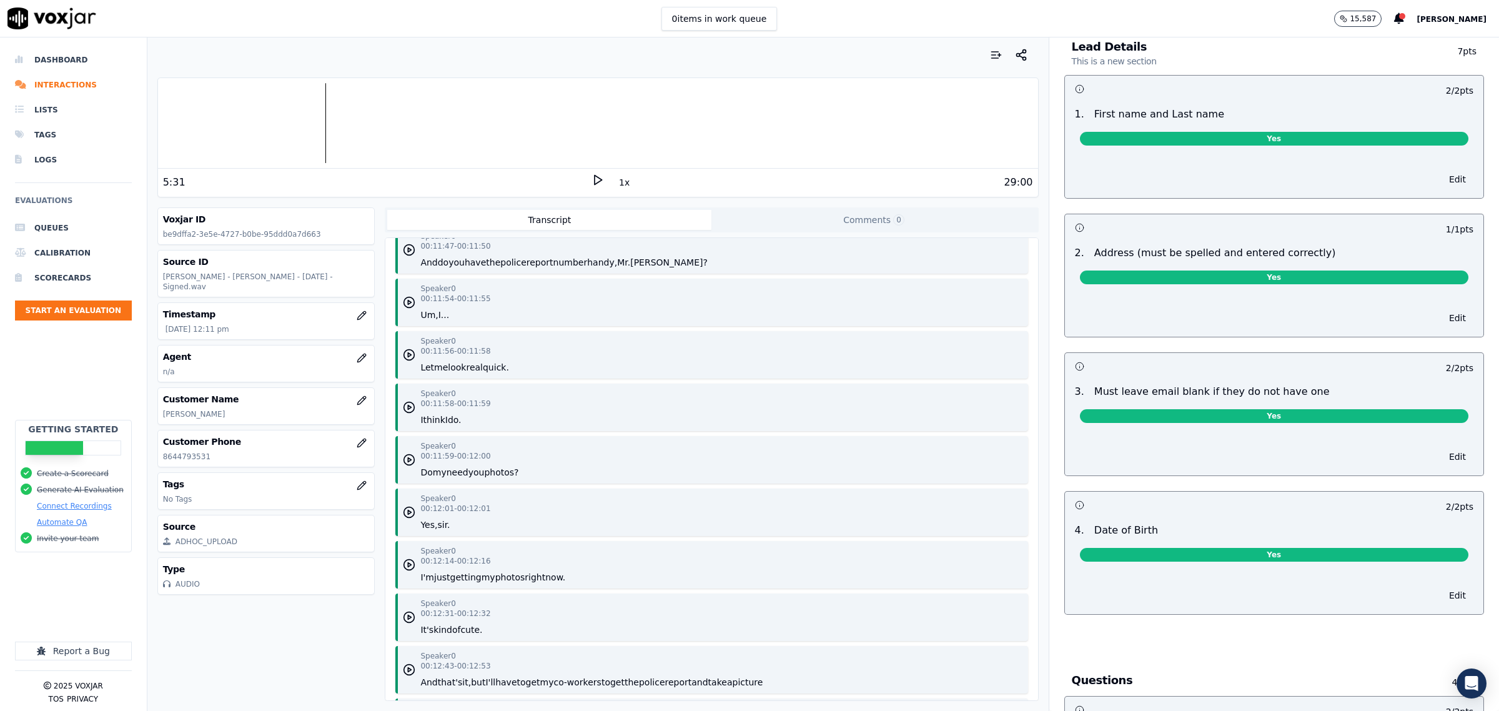
scroll to position [0, 0]
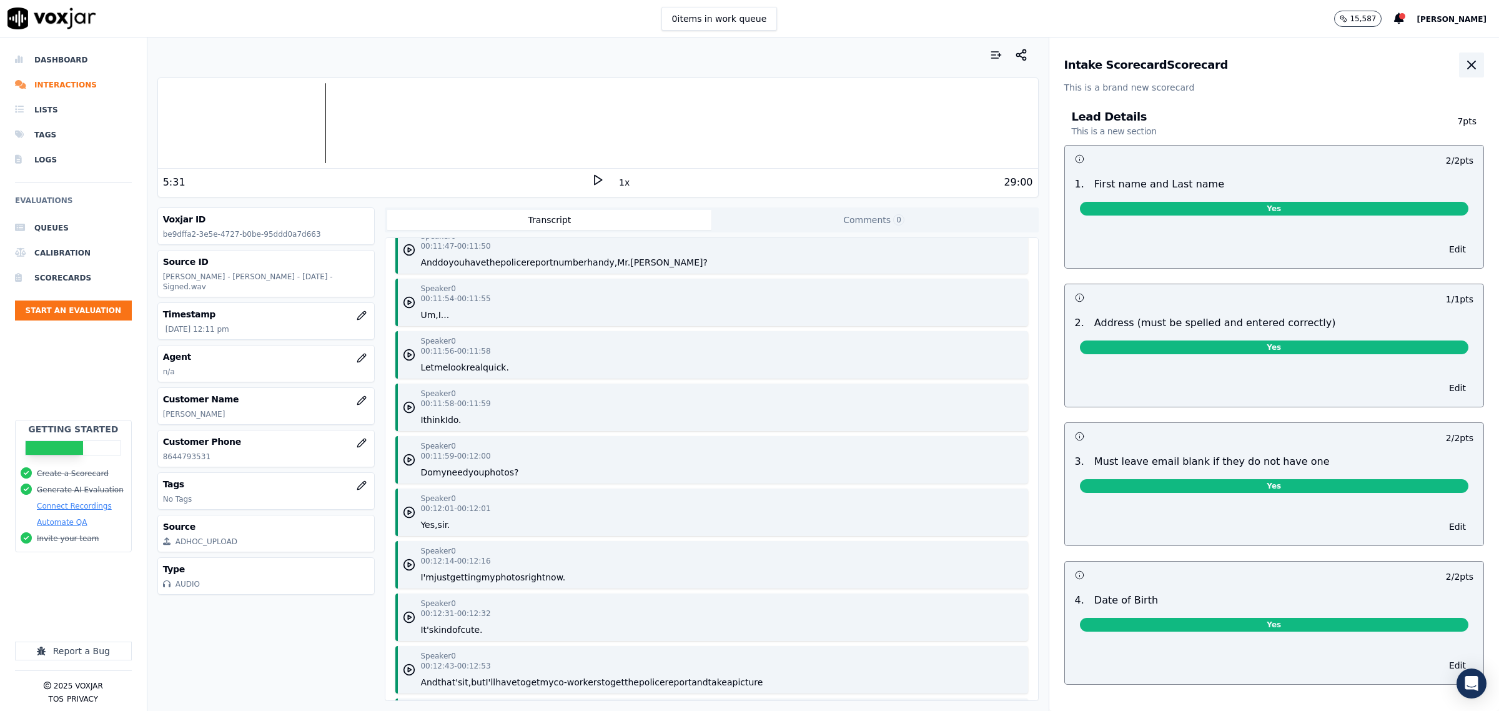
click at [1464, 64] on icon "button" at bounding box center [1471, 64] width 15 height 15
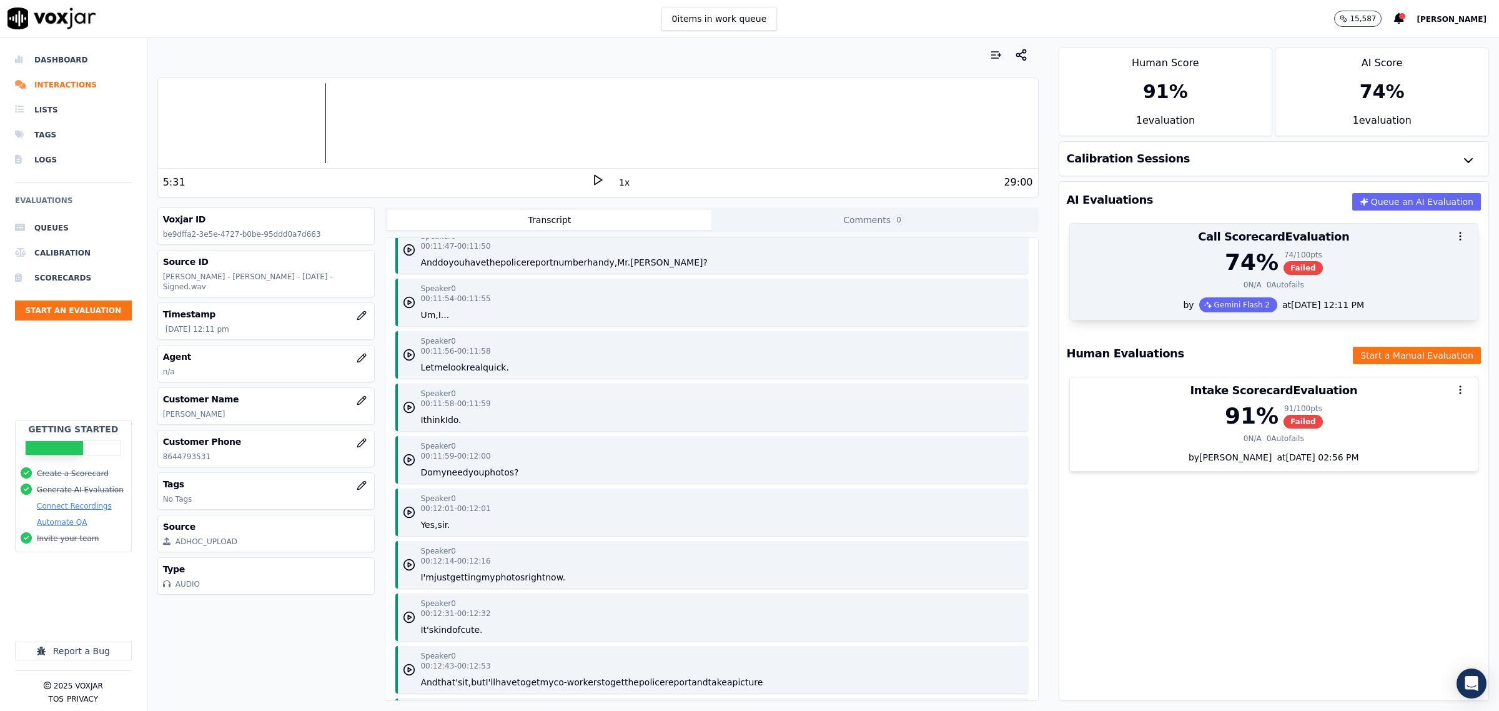
click at [1115, 244] on div at bounding box center [1274, 236] width 408 height 25
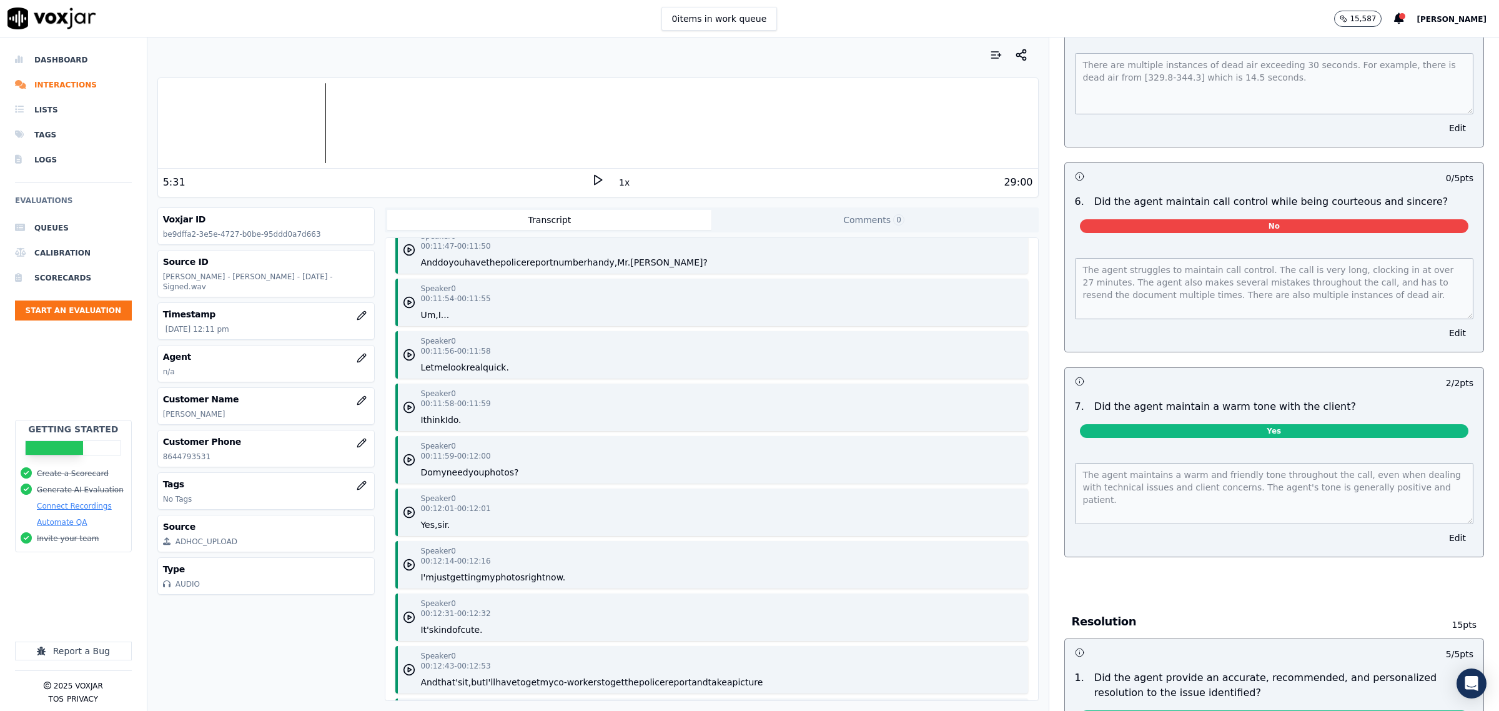
scroll to position [1483, 0]
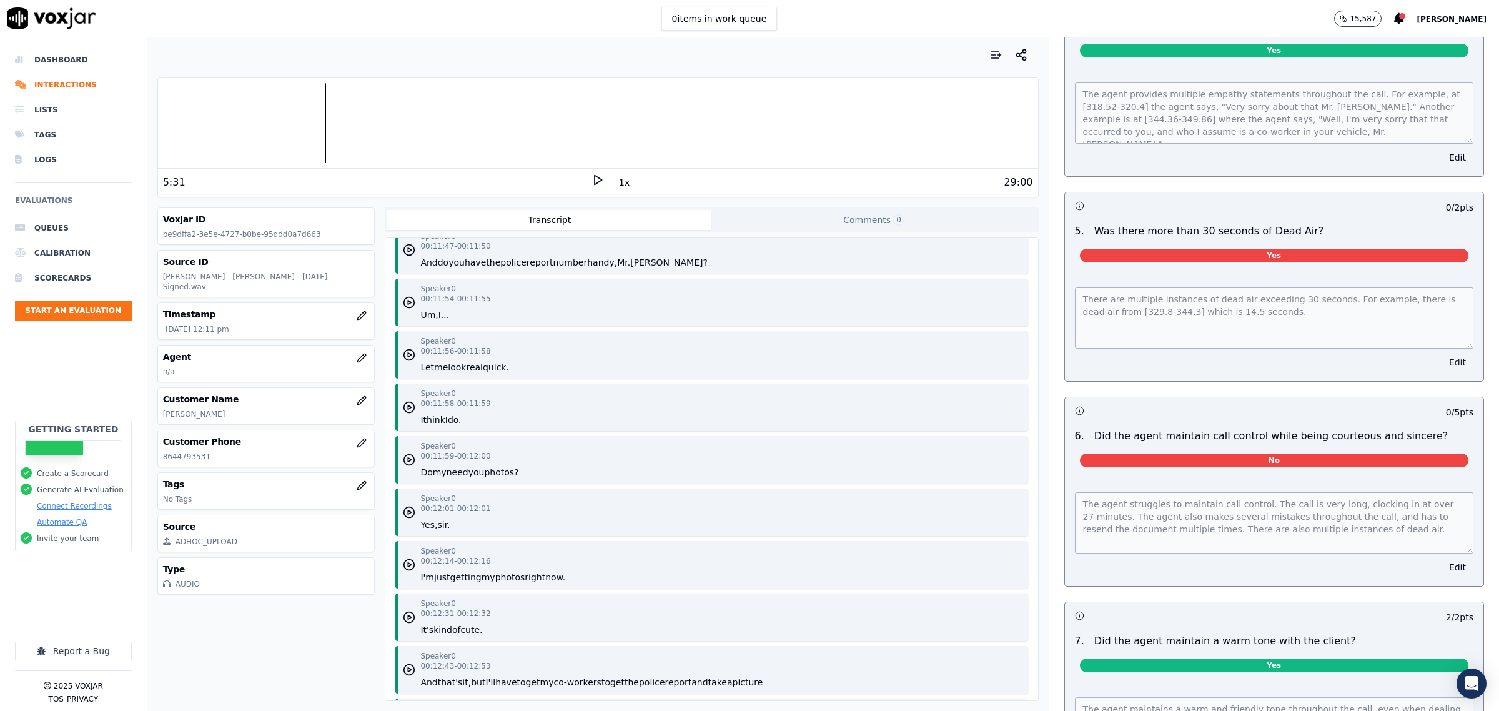
click at [1442, 354] on button "Edit" at bounding box center [1458, 362] width 32 height 17
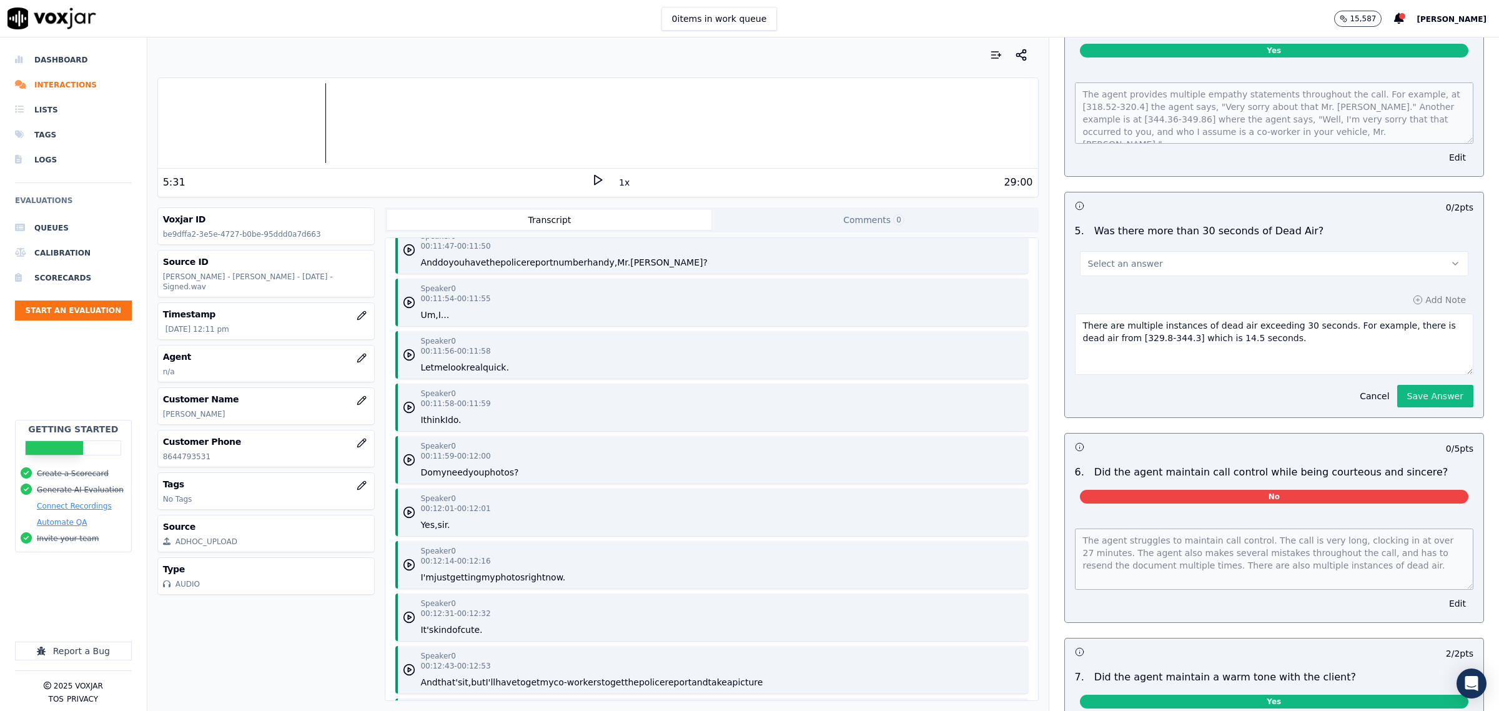
click at [1213, 253] on button "Select an answer" at bounding box center [1274, 263] width 388 height 25
click at [1162, 307] on div "No" at bounding box center [1248, 302] width 363 height 20
click at [1397, 385] on button "Save Answer" at bounding box center [1435, 396] width 76 height 22
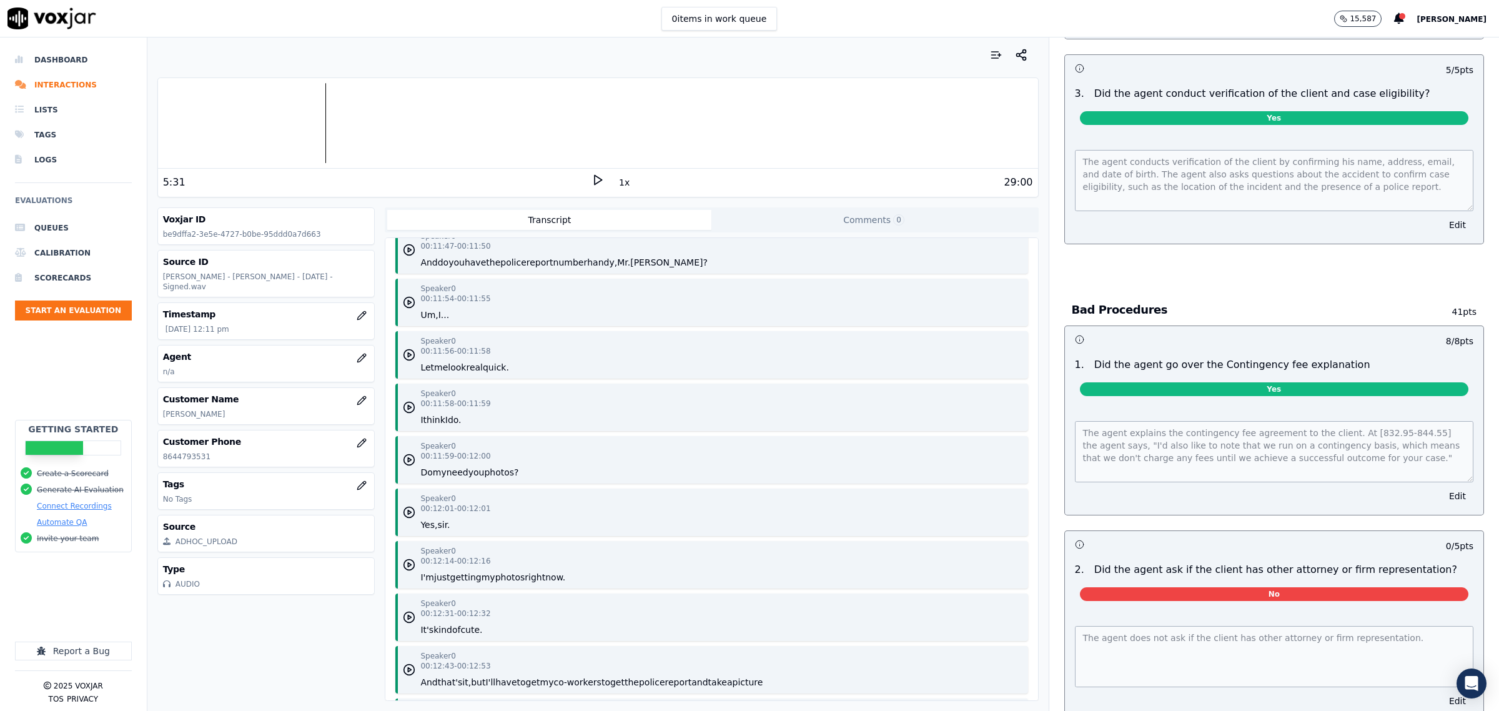
scroll to position [2937, 0]
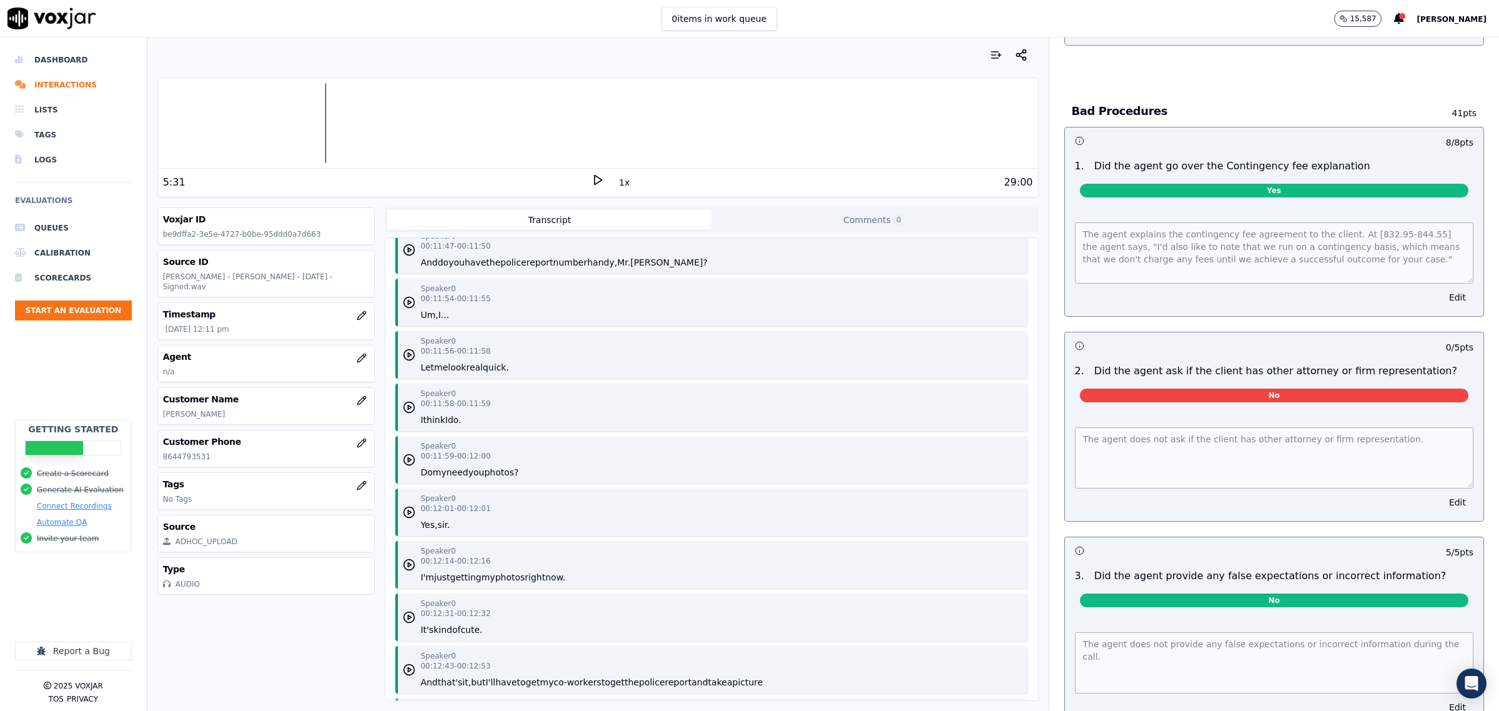
click at [1442, 494] on button "Edit" at bounding box center [1458, 501] width 32 height 17
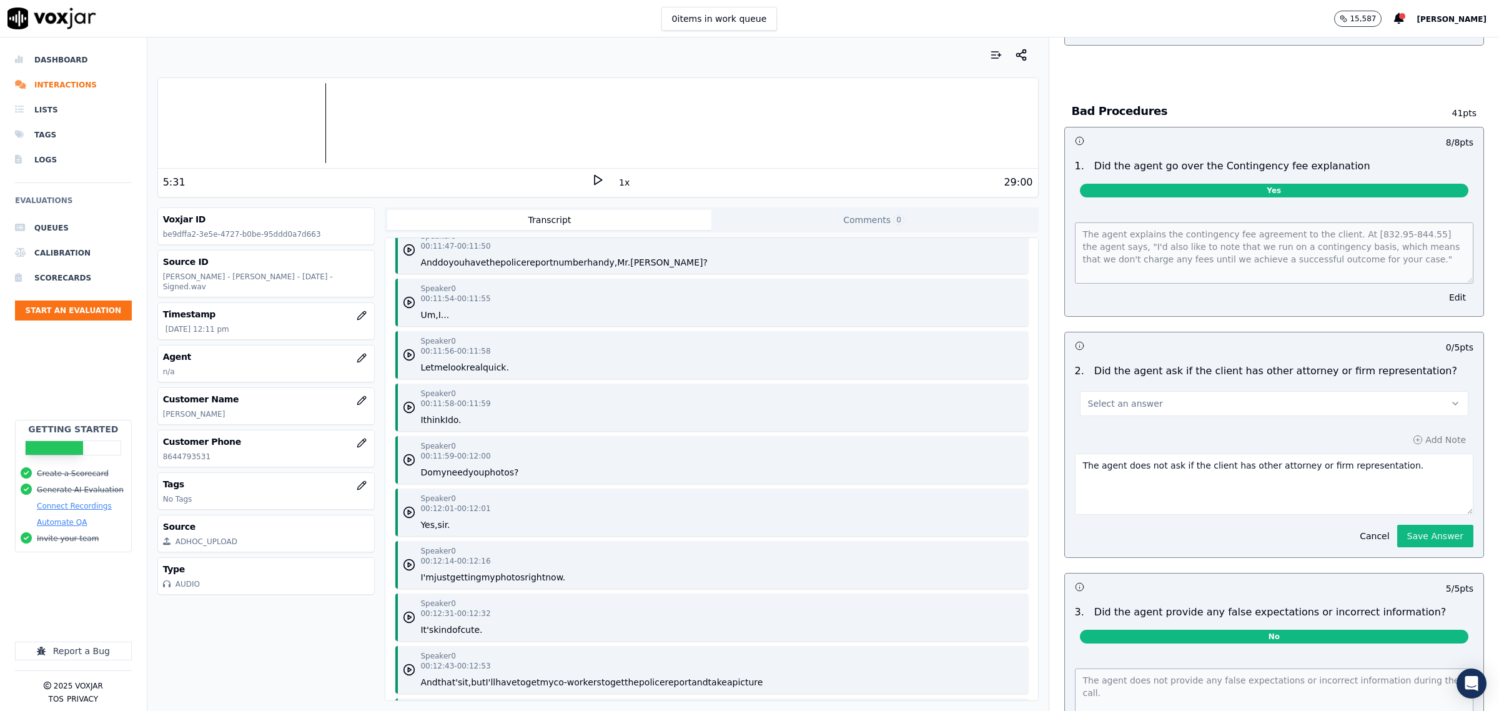
drag, startPoint x: 1206, startPoint y: 388, endPoint x: 1179, endPoint y: 409, distance: 34.2
click at [1209, 391] on button "Select an answer" at bounding box center [1274, 403] width 388 height 25
click at [1132, 425] on div "Yes" at bounding box center [1248, 428] width 363 height 20
drag, startPoint x: 1142, startPoint y: 458, endPoint x: 1129, endPoint y: 460, distance: 13.2
click at [1129, 460] on textarea "The agent does not ask if the client has other attorney or firm representation." at bounding box center [1274, 483] width 398 height 61
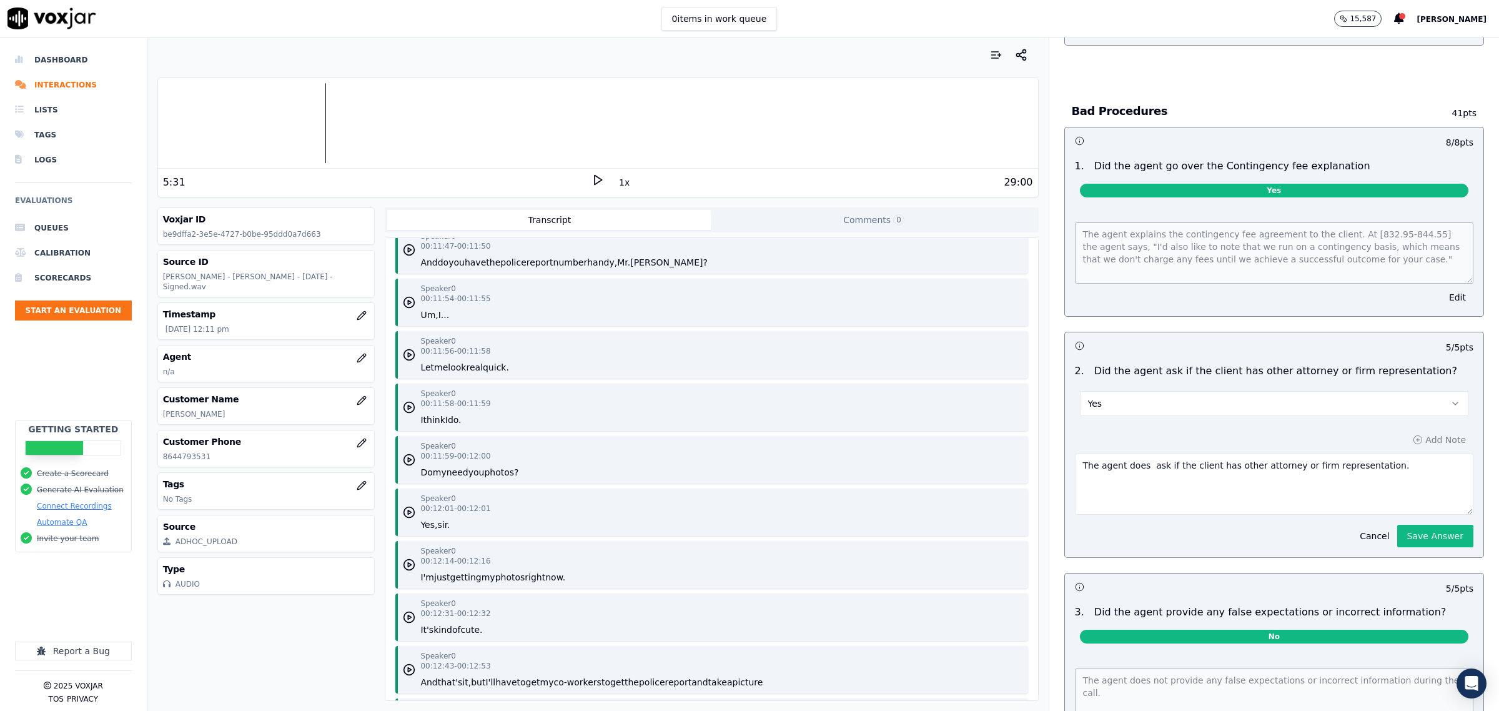
type textarea "The agent does ask if the client has other attorney or firm representation."
click at [1397, 530] on button "Save Answer" at bounding box center [1435, 536] width 76 height 22
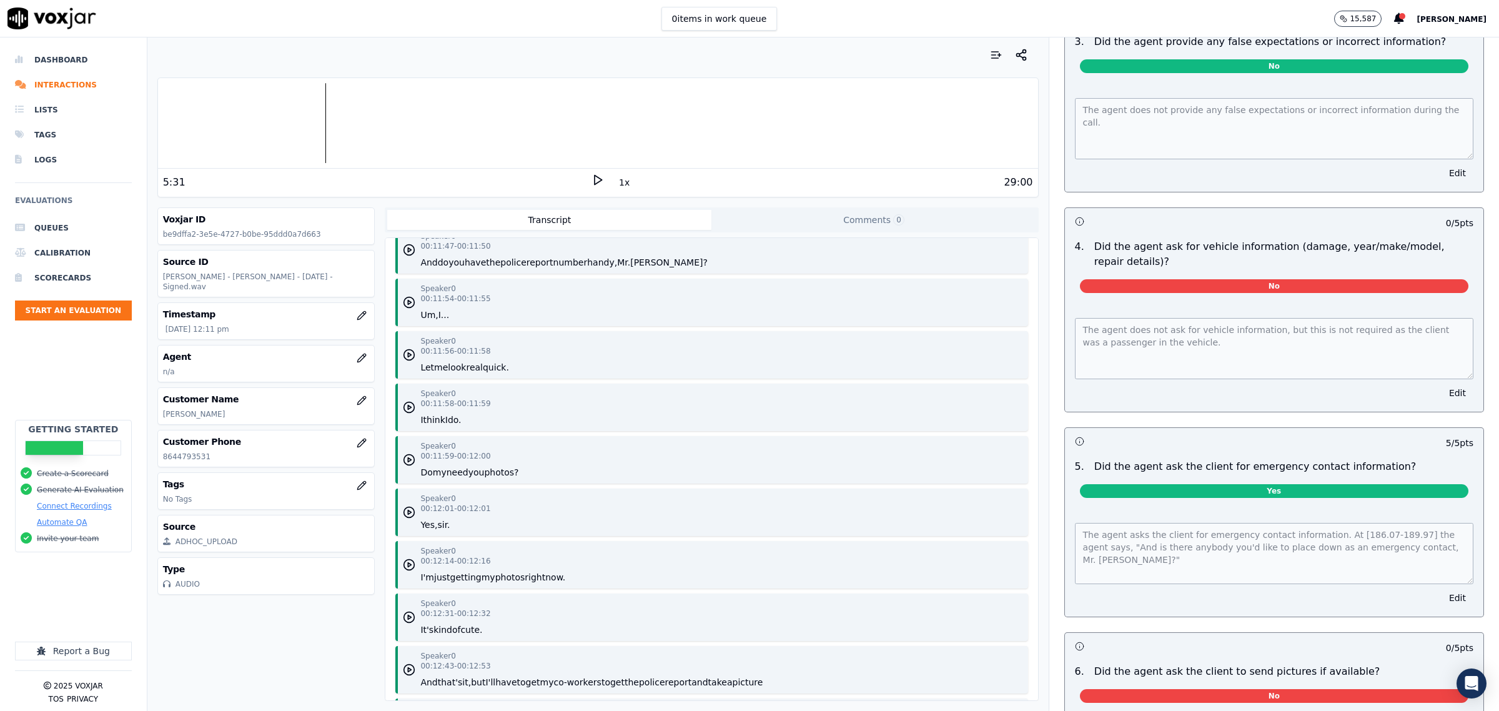
scroll to position [3455, 0]
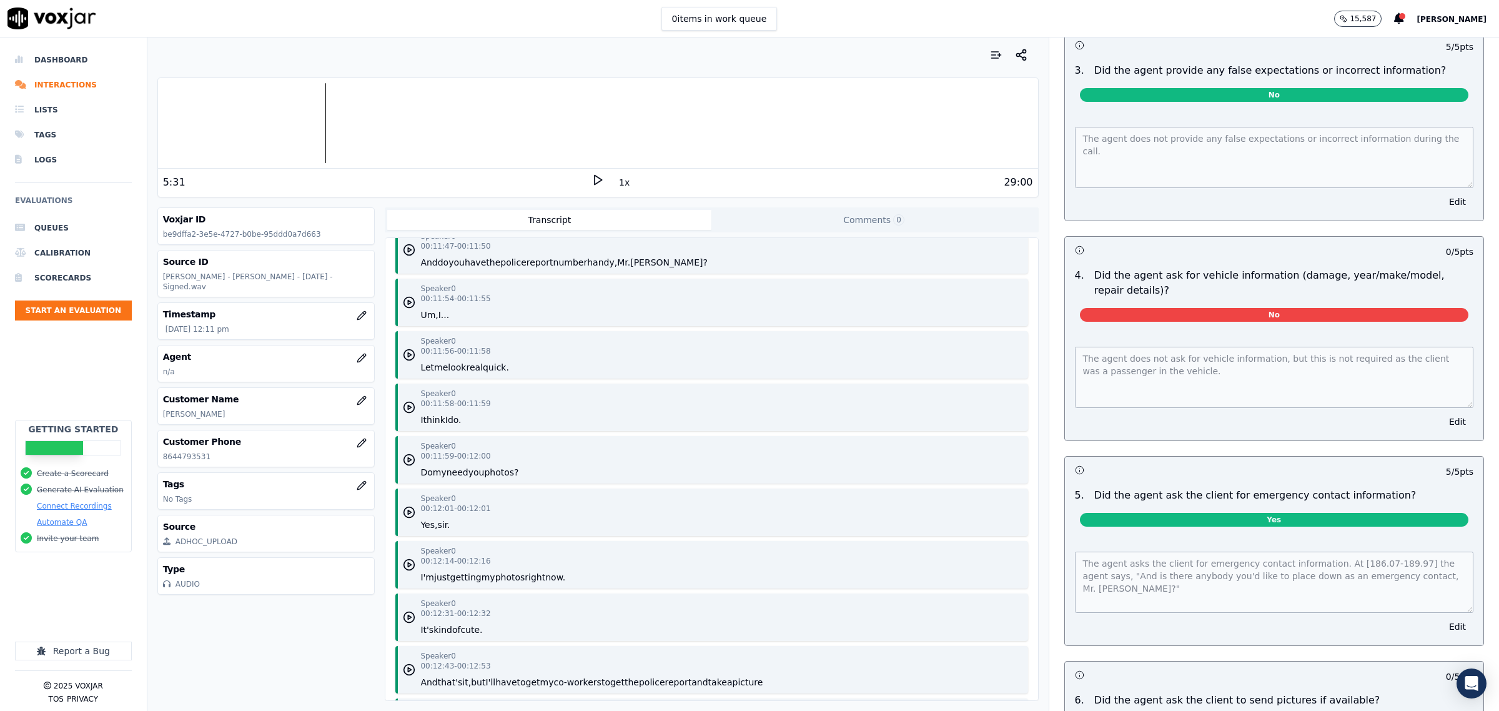
click at [1423, 409] on div "The agent does not ask for vehicle information, but this is not required as the…" at bounding box center [1274, 386] width 418 height 109
click at [1442, 416] on button "Edit" at bounding box center [1458, 421] width 32 height 17
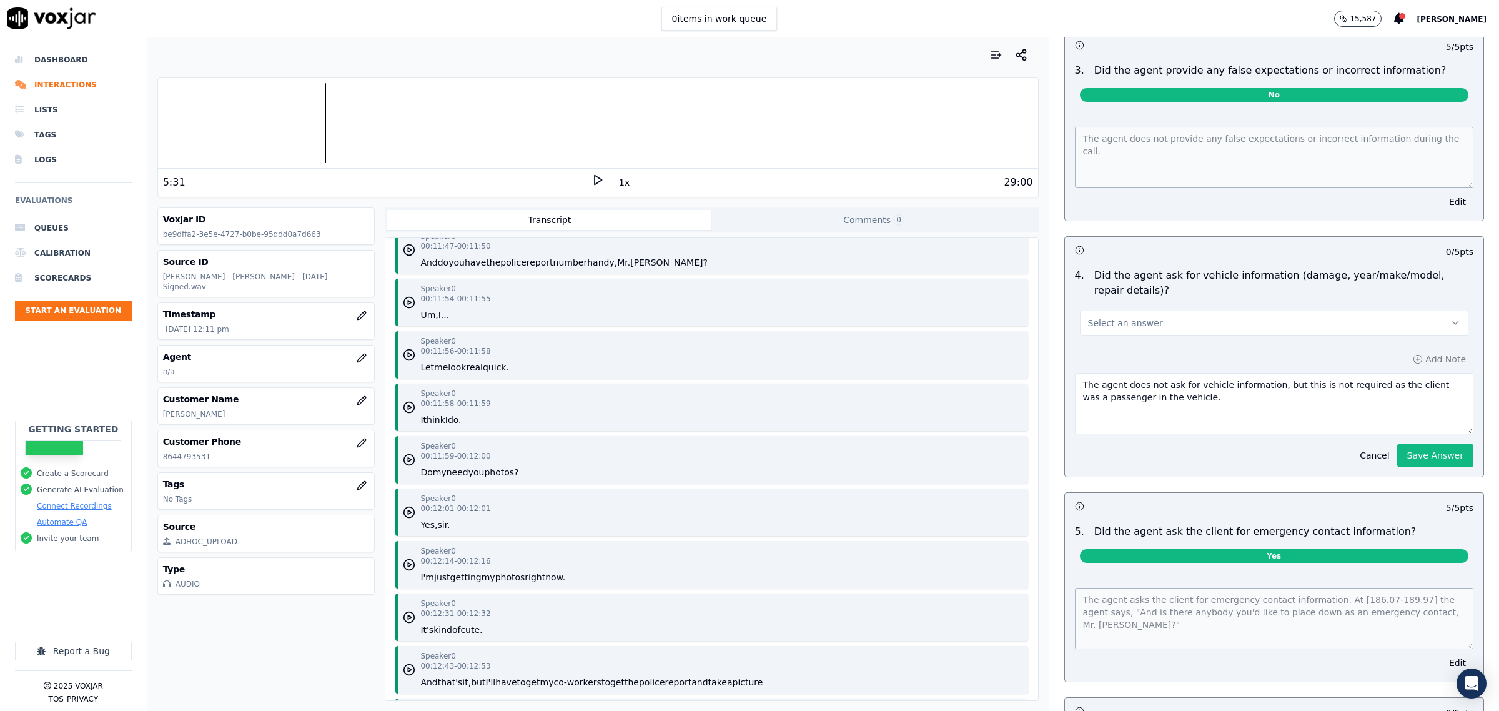
drag, startPoint x: 1254, startPoint y: 382, endPoint x: 1457, endPoint y: 413, distance: 205.3
click at [1465, 422] on div "Call Scorecard Scorecard This is a brand new scorecard Opening & Closing This i…" at bounding box center [1274, 373] width 450 height 673
type textarea "The agent does not ask for vehicle information as it was in onboarding"
click at [1409, 452] on button "Save Answer" at bounding box center [1435, 455] width 76 height 22
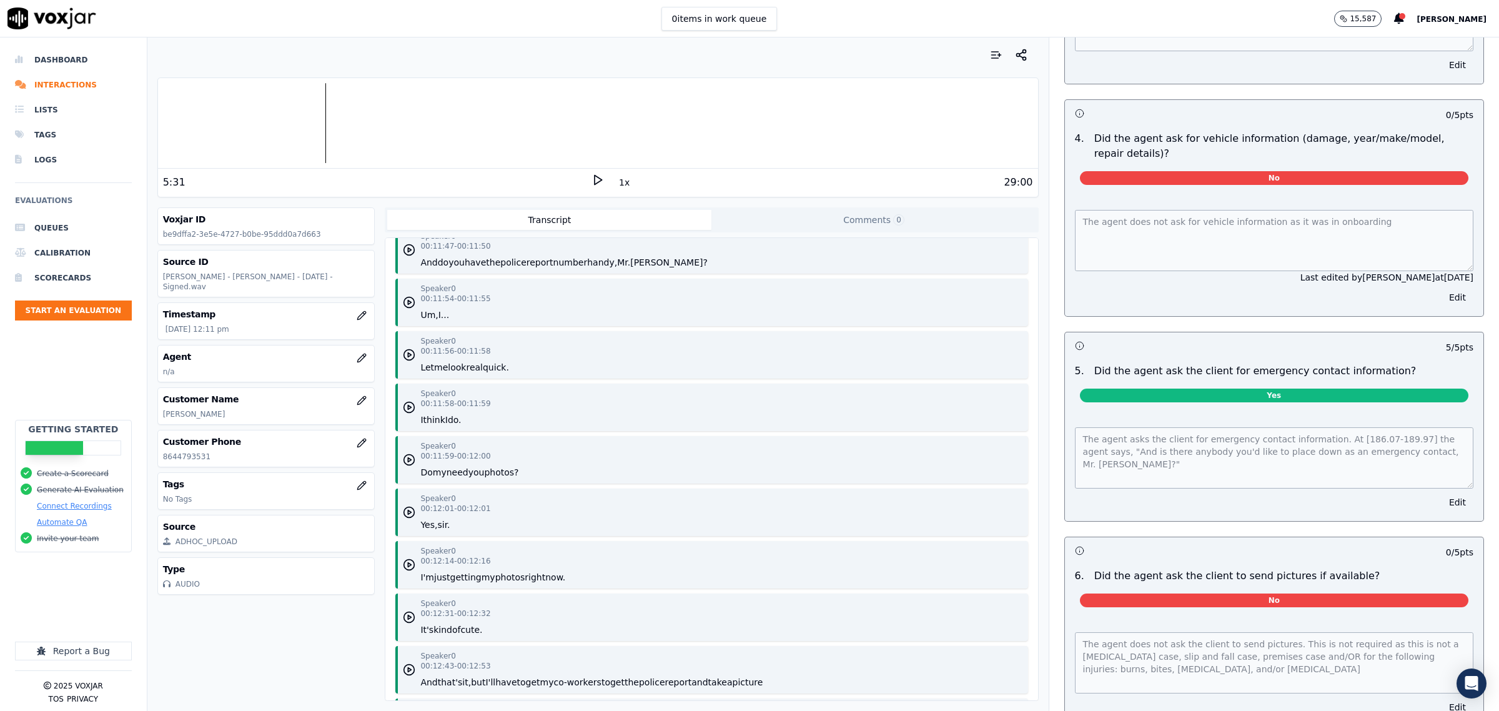
scroll to position [3846, 0]
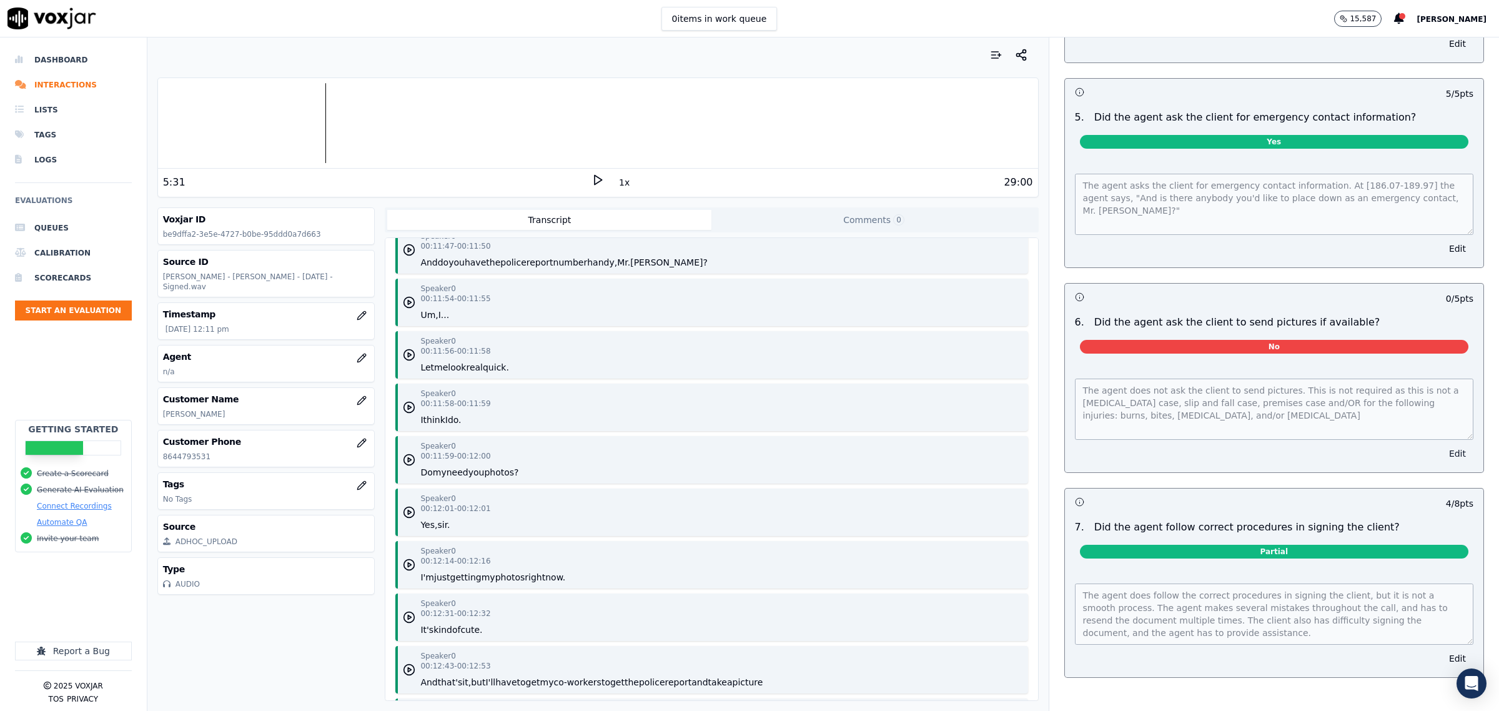
click at [1442, 447] on button "Edit" at bounding box center [1458, 453] width 32 height 17
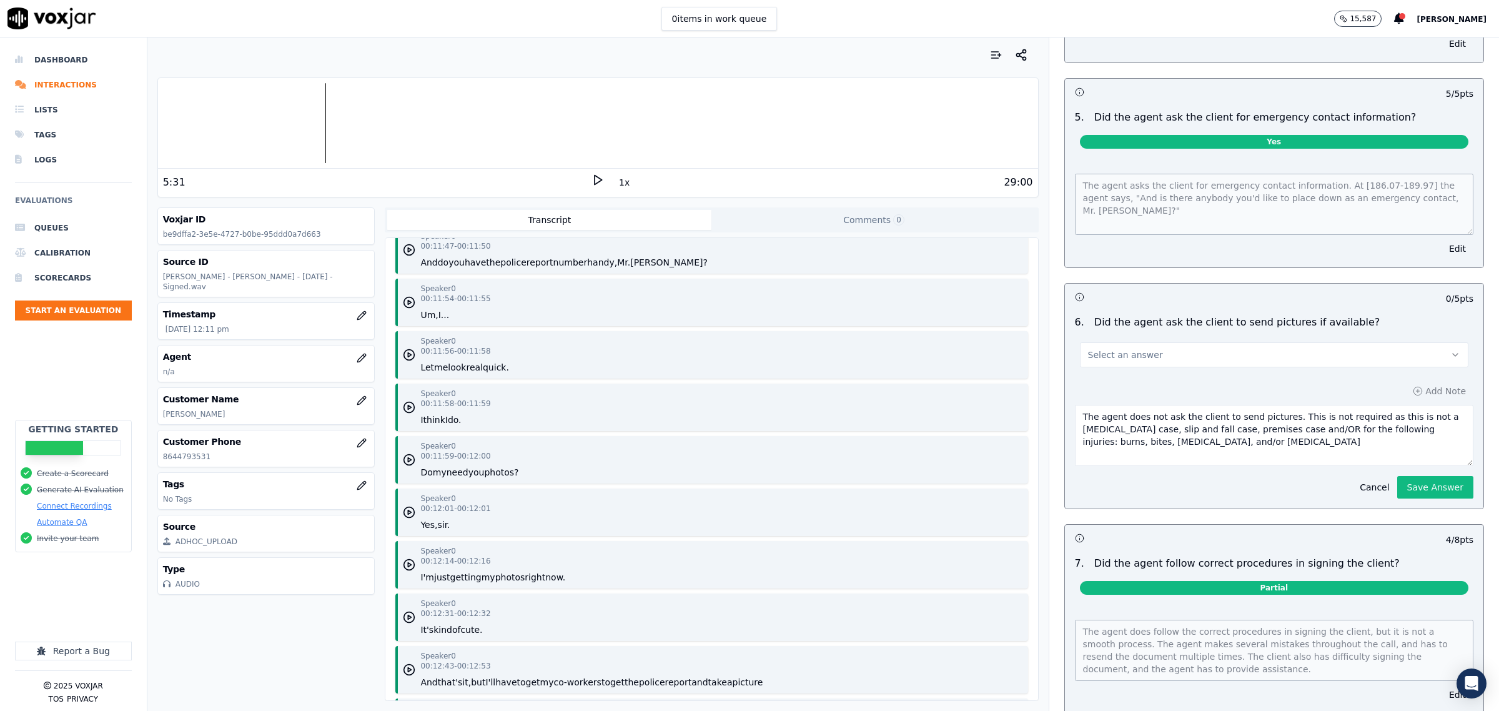
click at [1291, 360] on button "Select an answer" at bounding box center [1274, 354] width 388 height 25
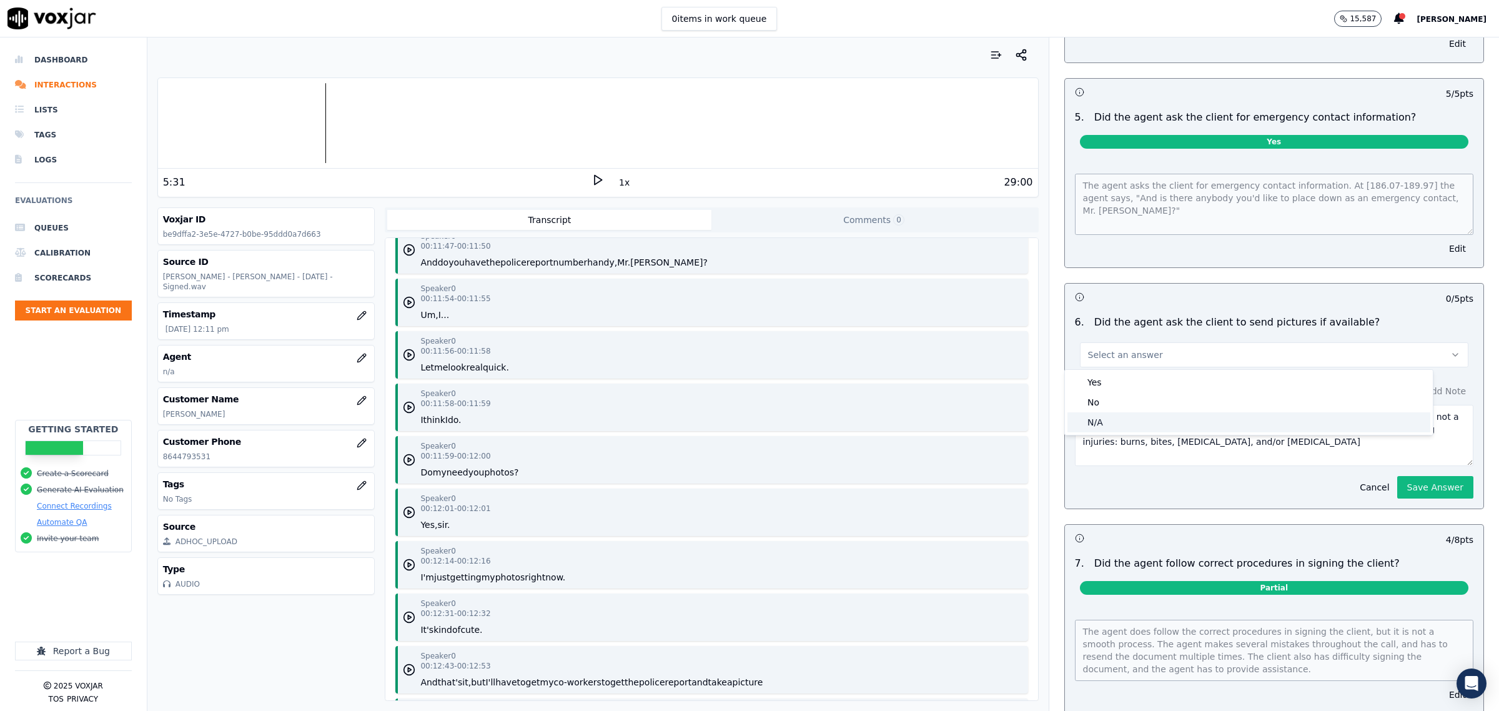
drag, startPoint x: 1160, startPoint y: 417, endPoint x: 1170, endPoint y: 415, distance: 10.1
click at [1162, 417] on div "N/A" at bounding box center [1248, 422] width 363 height 20
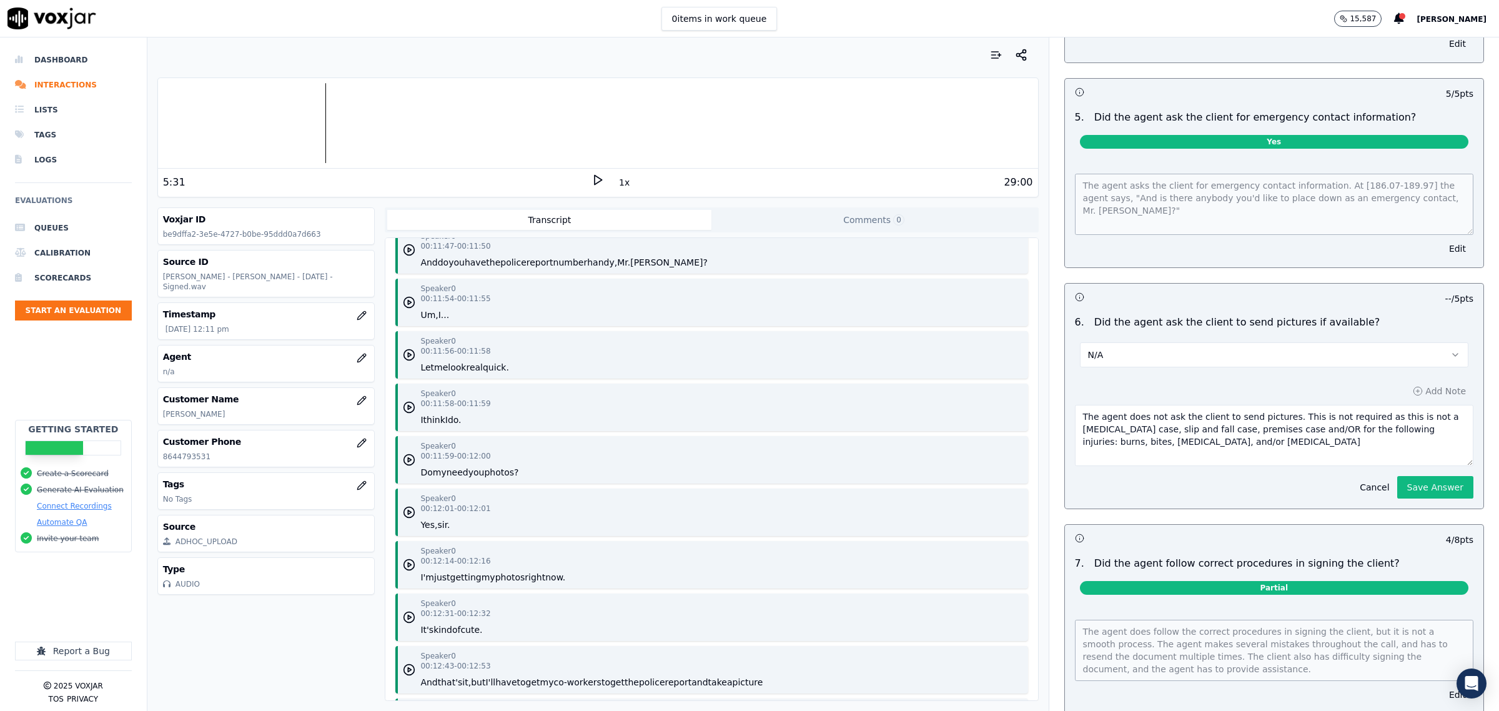
click at [1400, 484] on button "Save Answer" at bounding box center [1435, 487] width 76 height 22
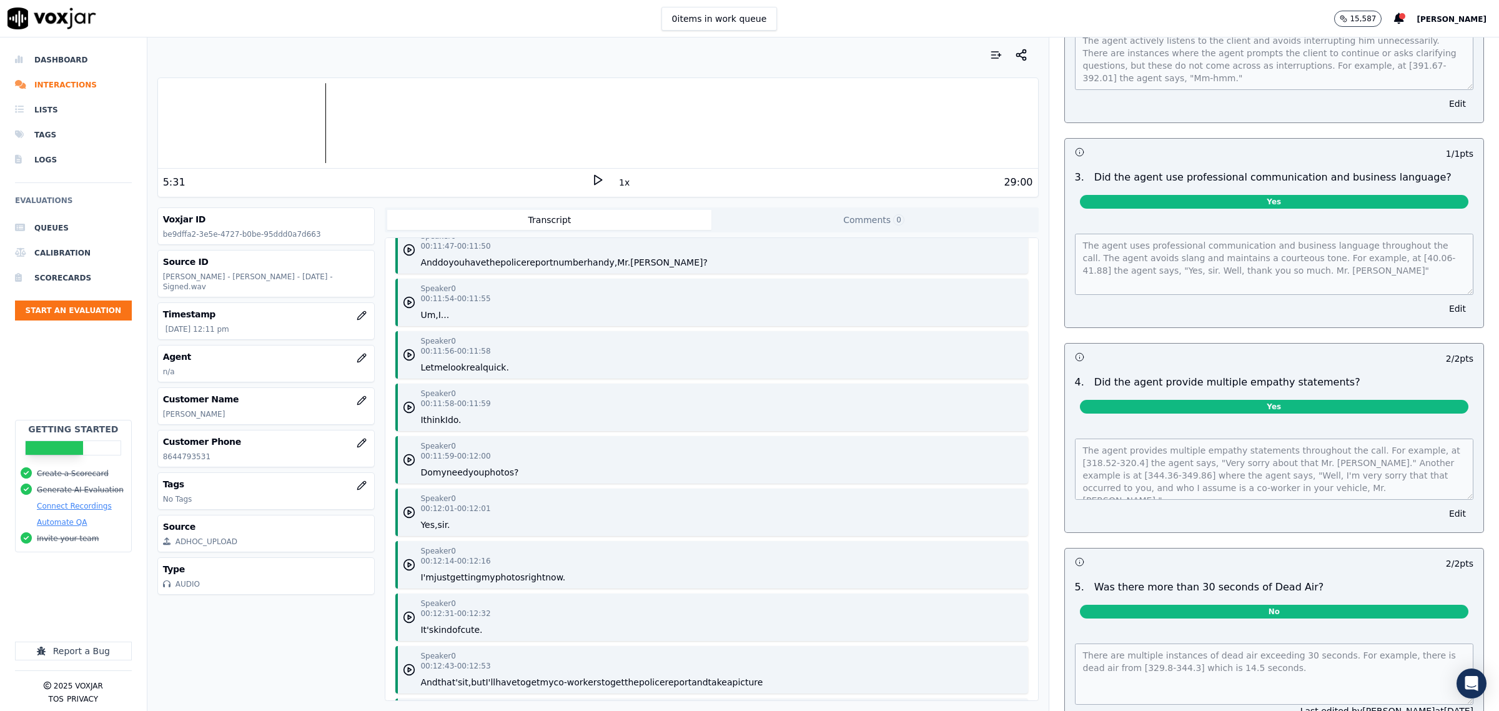
scroll to position [0, 0]
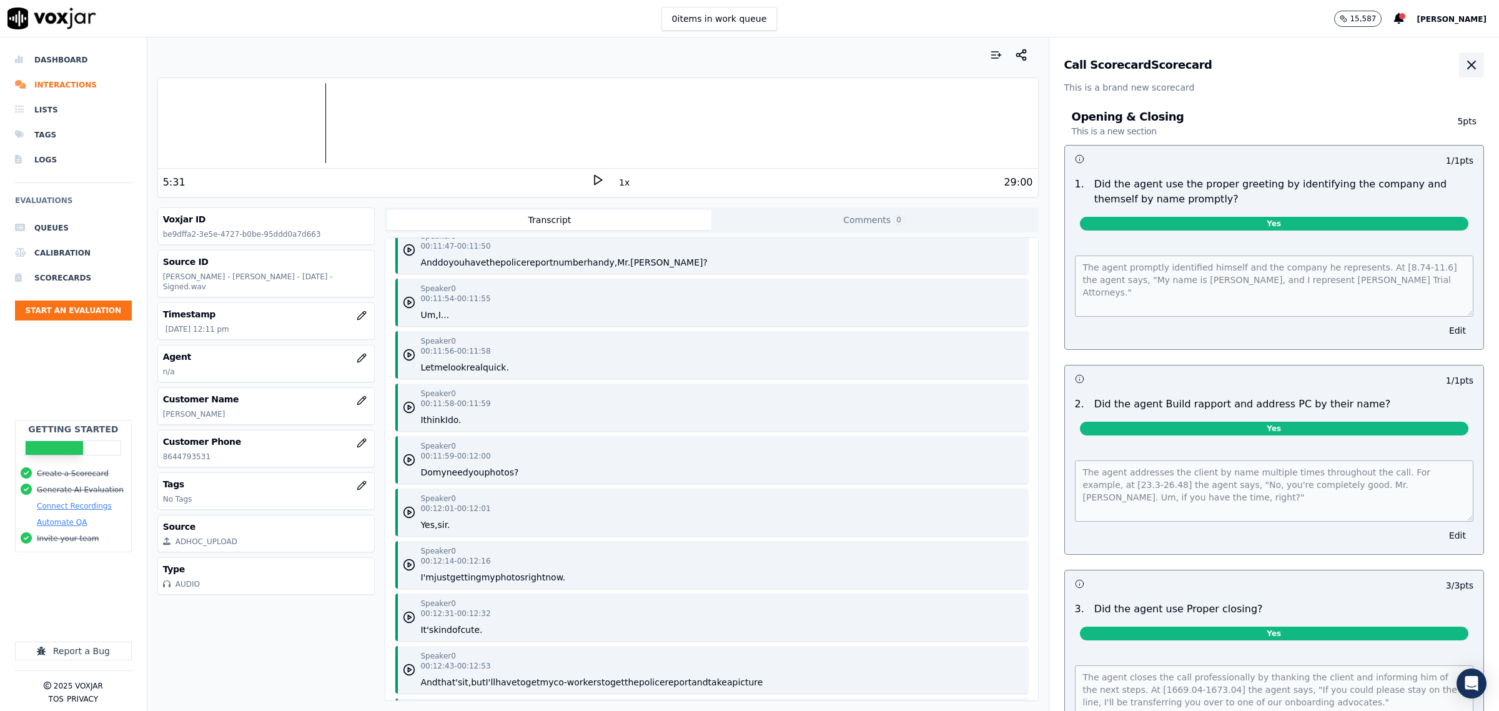
click at [1459, 60] on button "button" at bounding box center [1471, 64] width 25 height 25
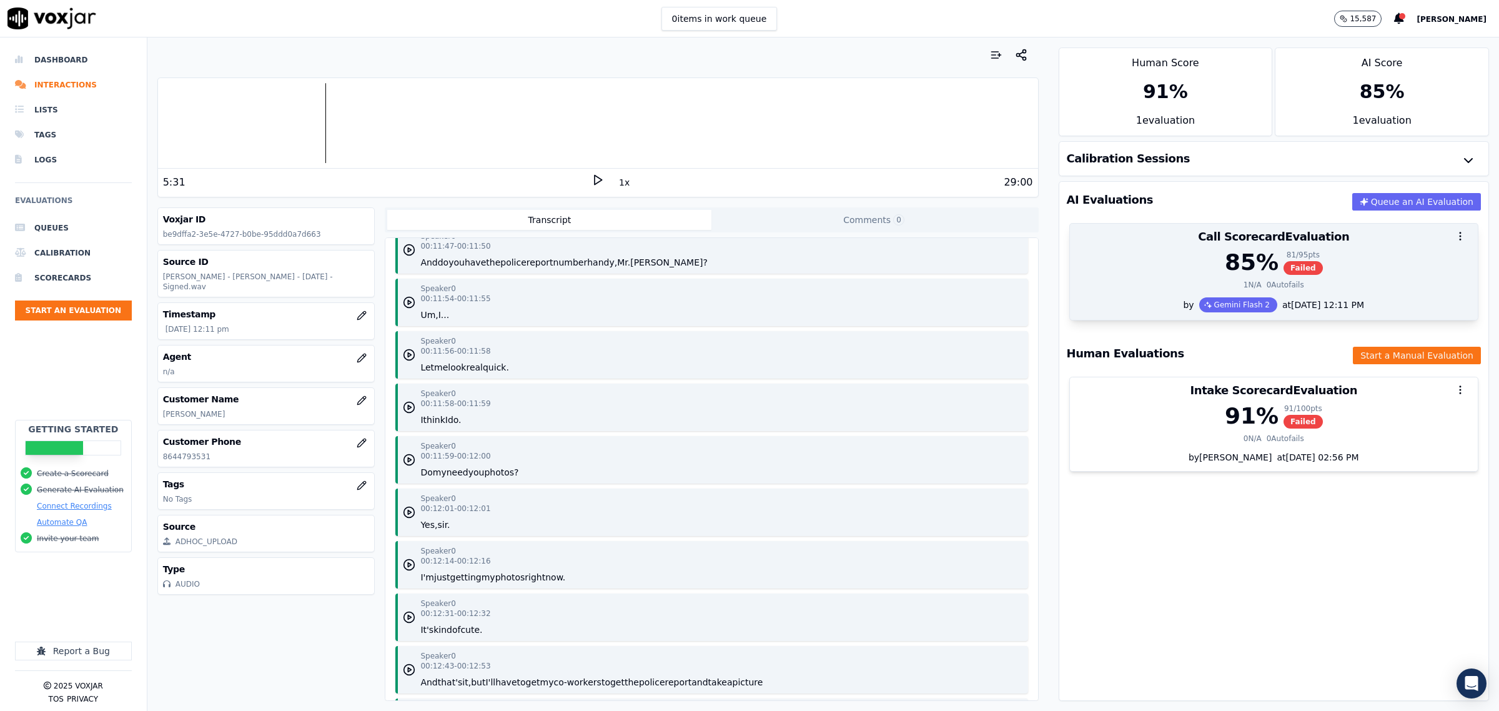
click at [1167, 289] on div "1 N/A 0 Autofails" at bounding box center [1273, 285] width 393 height 10
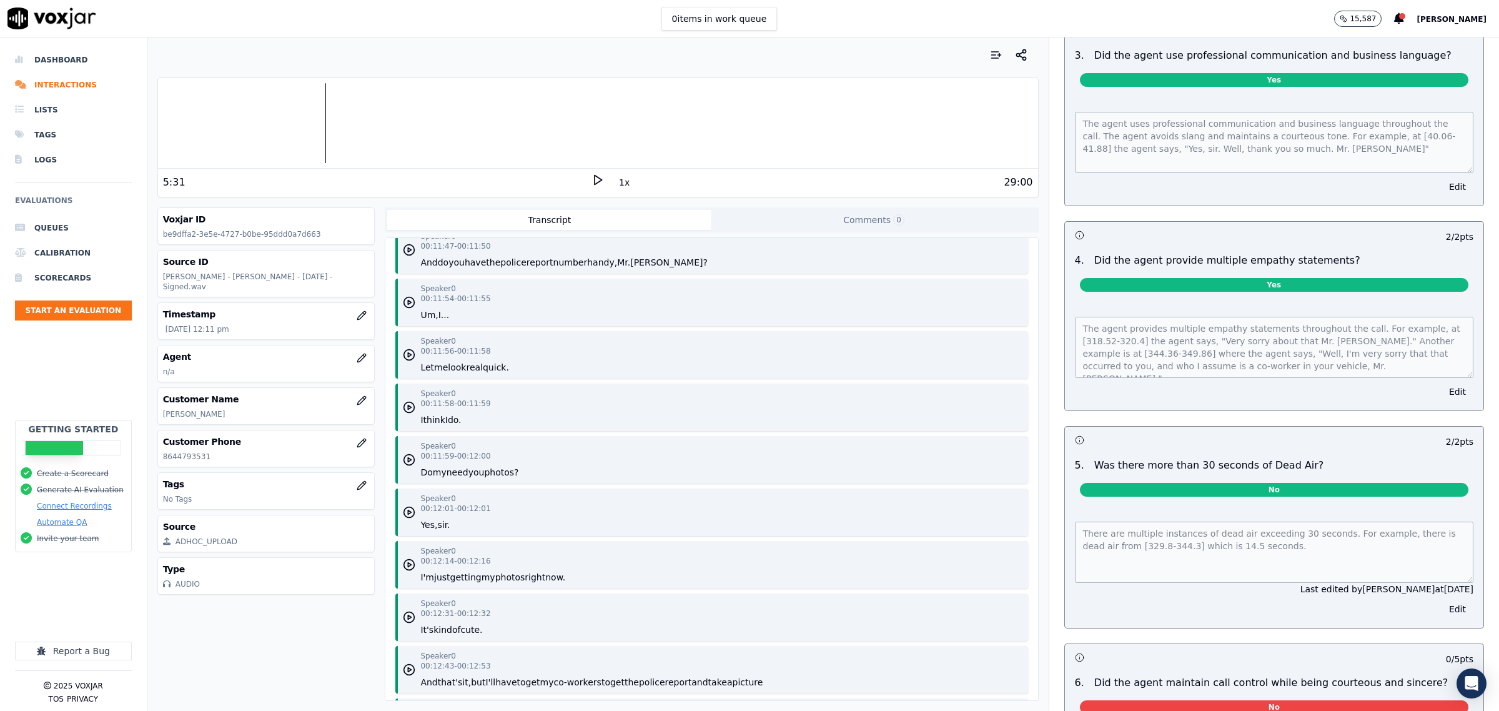
scroll to position [1640, 0]
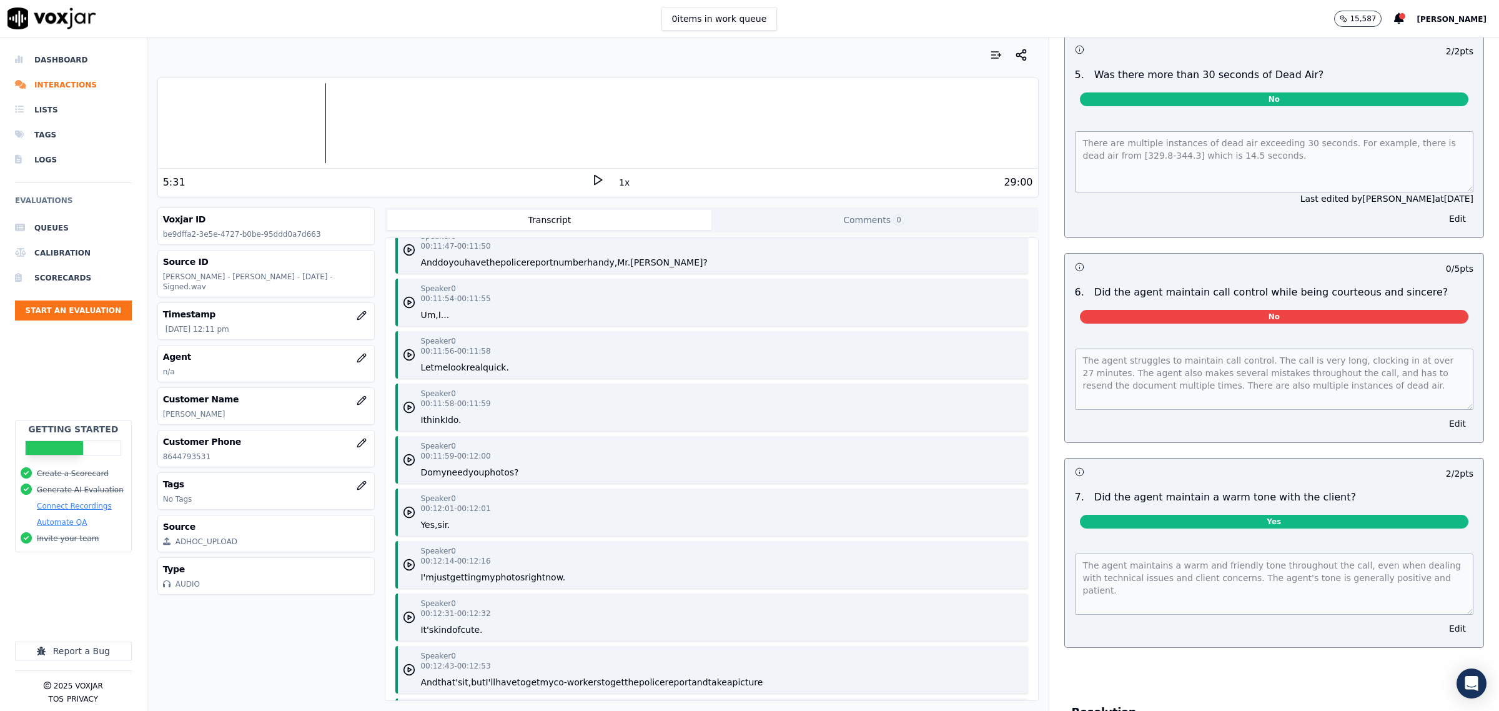
click at [1442, 415] on button "Edit" at bounding box center [1458, 423] width 32 height 17
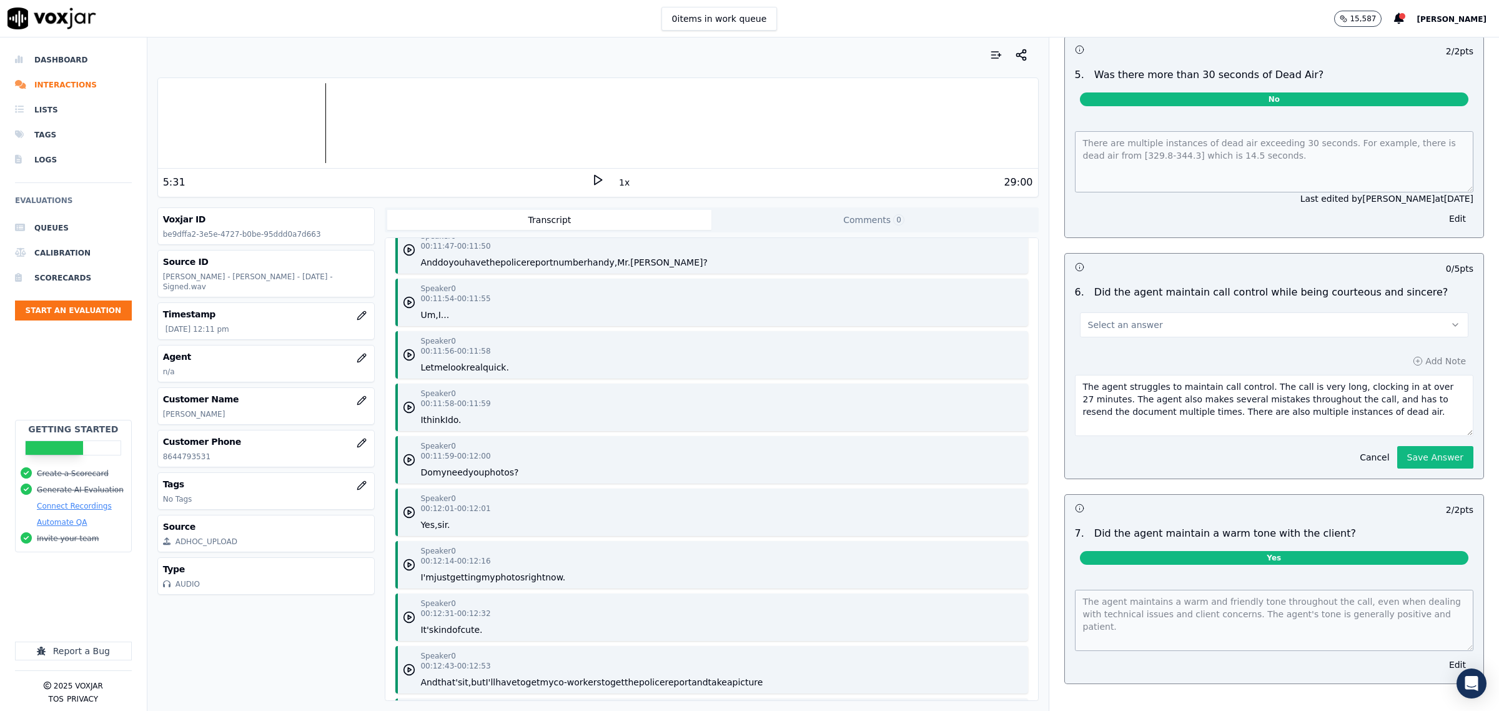
click at [1362, 448] on button "Cancel" at bounding box center [1374, 456] width 44 height 17
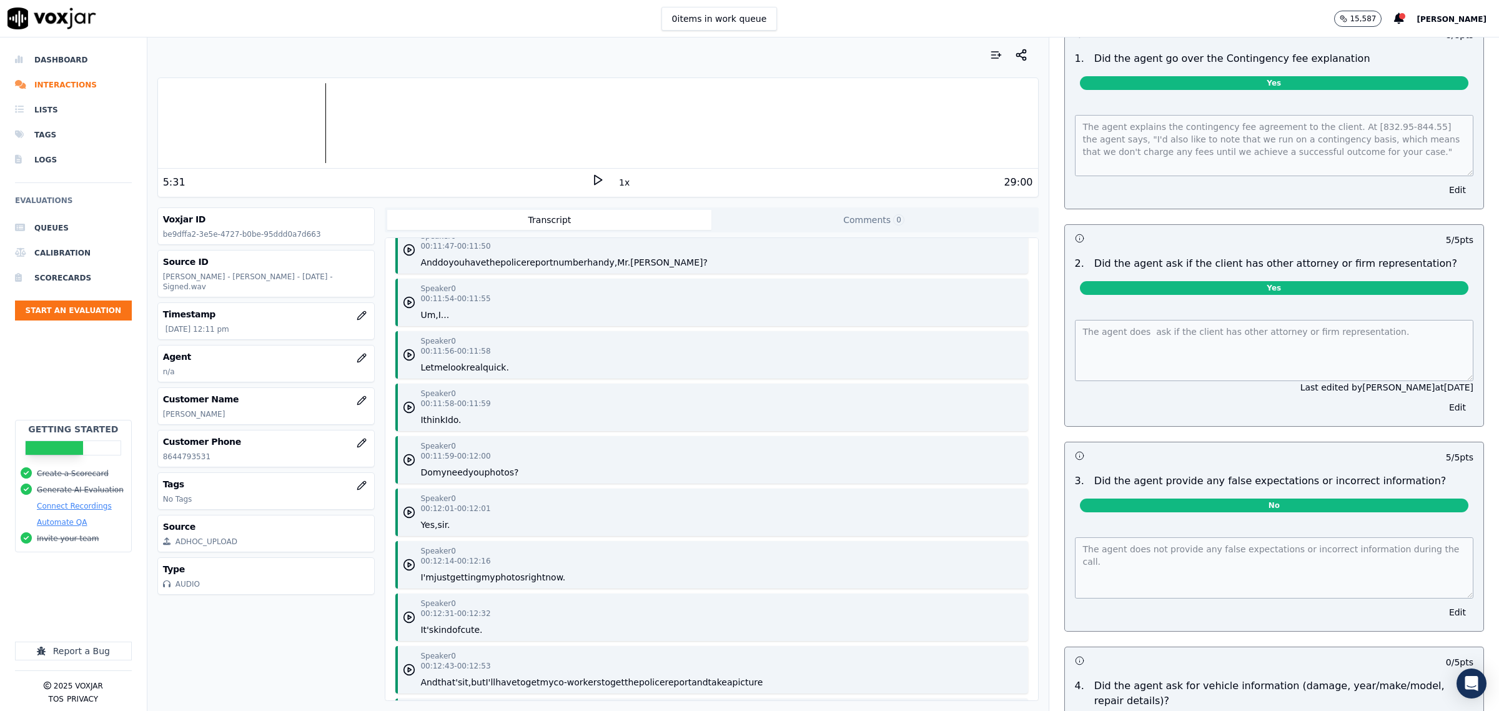
scroll to position [3435, 0]
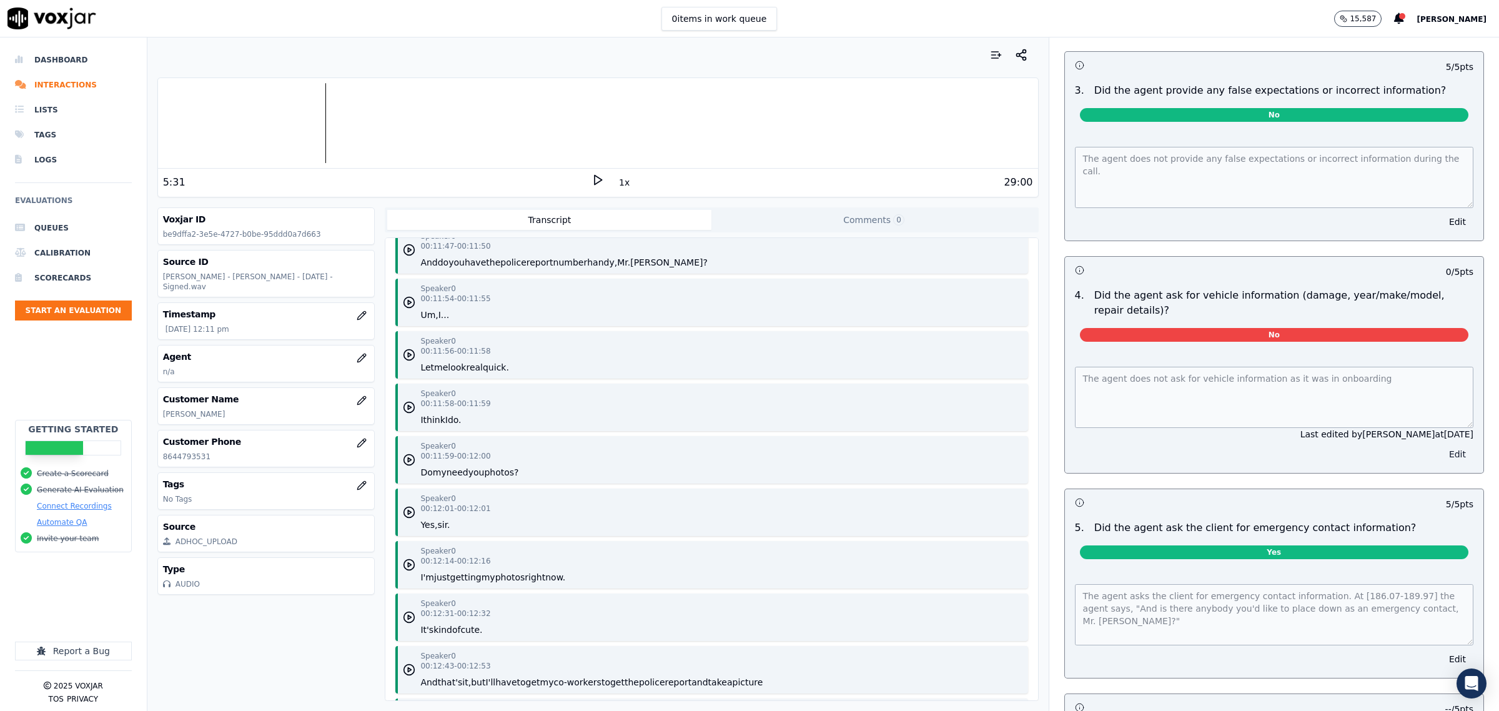
click at [1442, 452] on button "Edit" at bounding box center [1458, 453] width 32 height 17
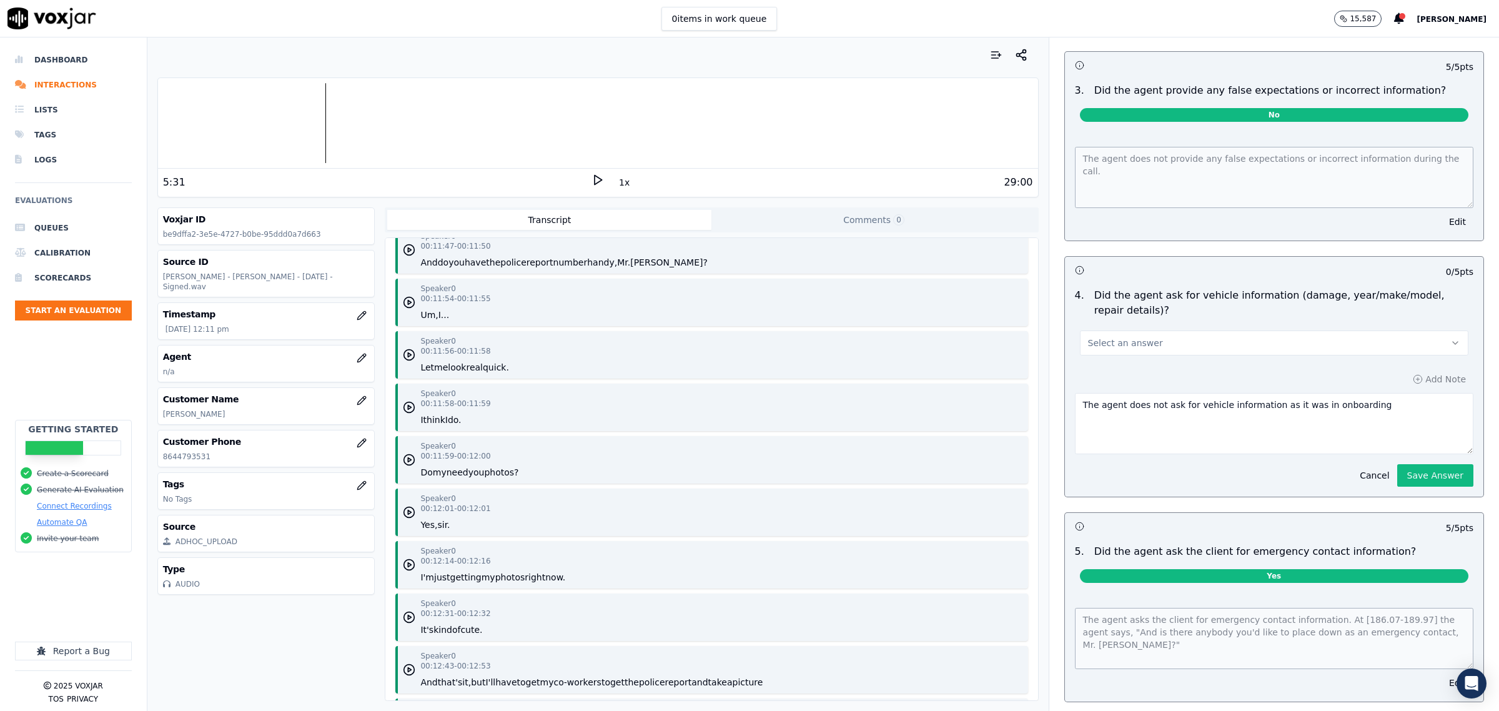
click at [1274, 356] on div "4 . Did the agent ask for vehicle information (damage, year/make/model, repair …" at bounding box center [1274, 321] width 418 height 77
click at [1270, 345] on button "Select an answer" at bounding box center [1274, 342] width 388 height 25
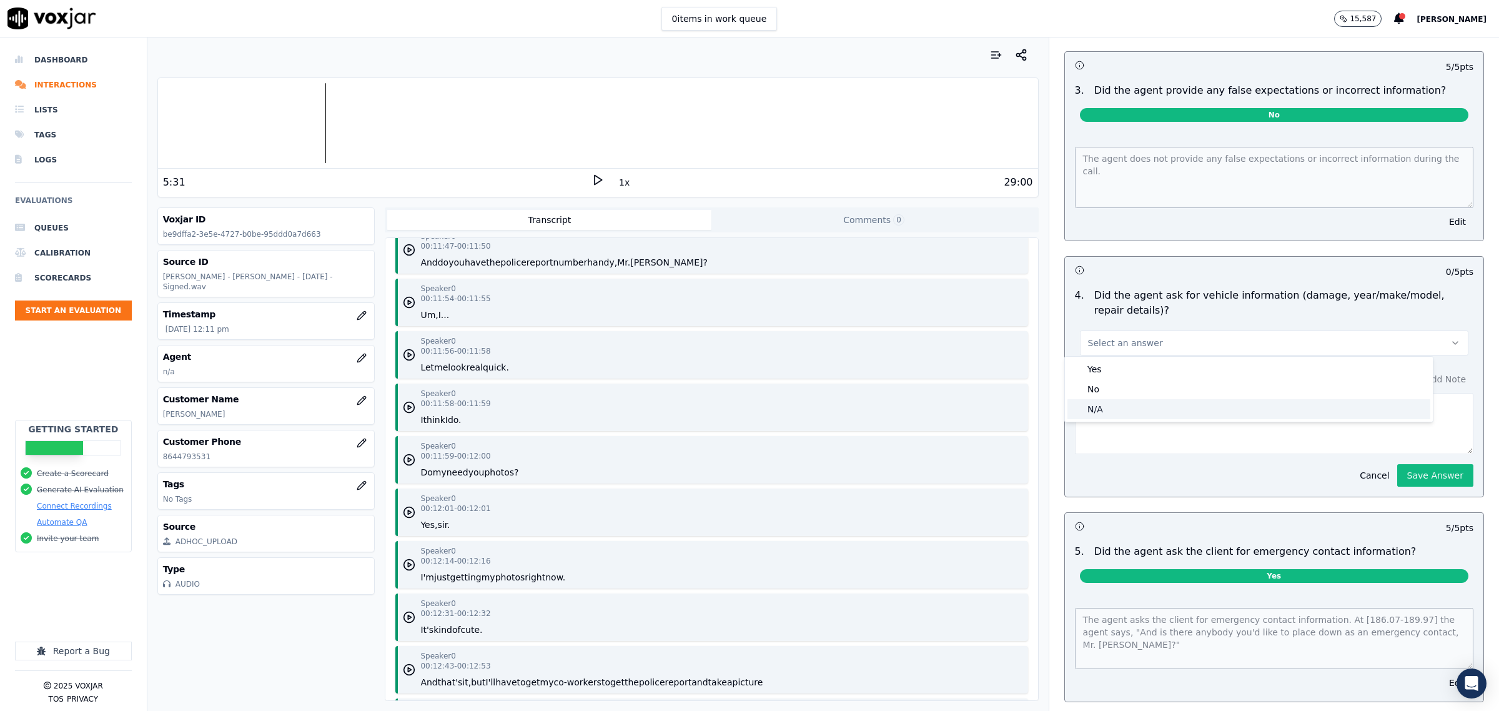
click at [1177, 411] on div "N/A" at bounding box center [1248, 409] width 363 height 20
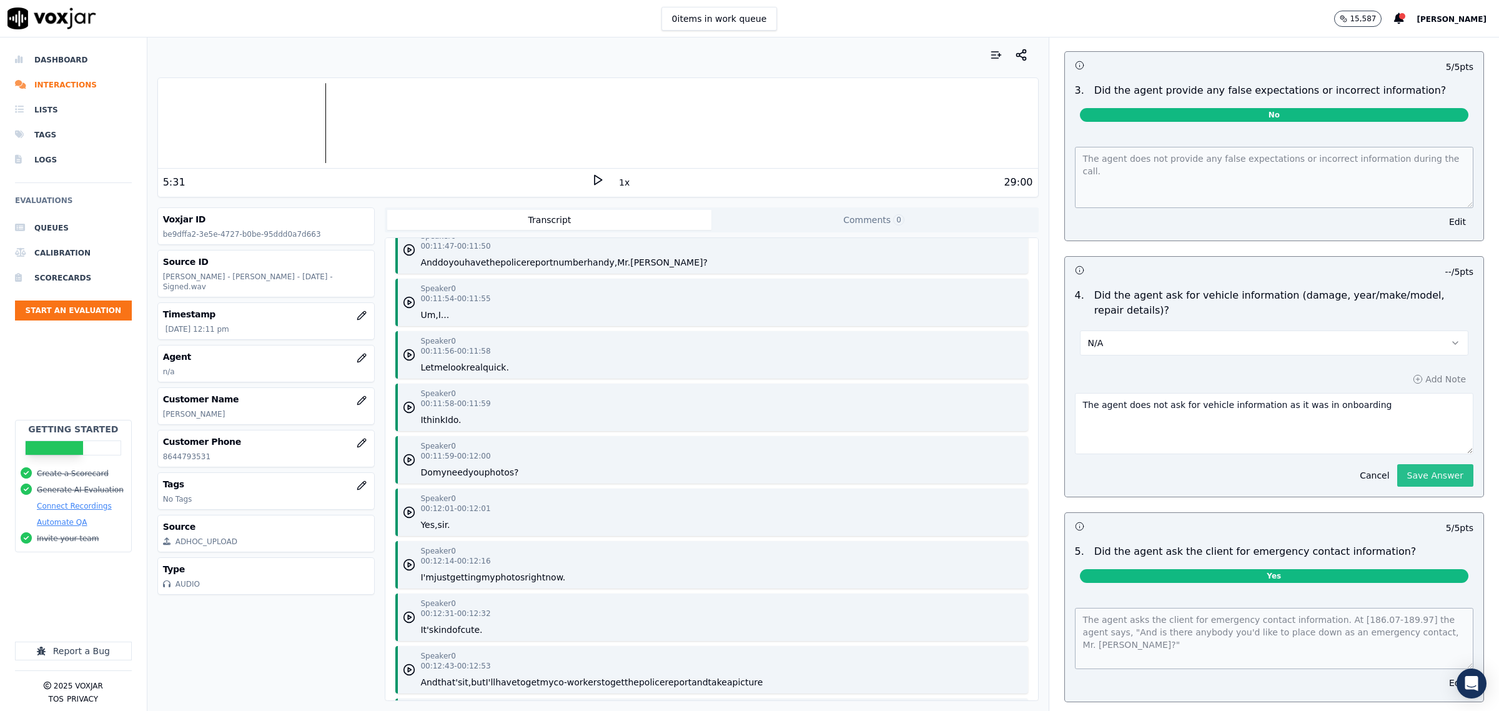
click at [1429, 477] on button "Save Answer" at bounding box center [1435, 475] width 76 height 22
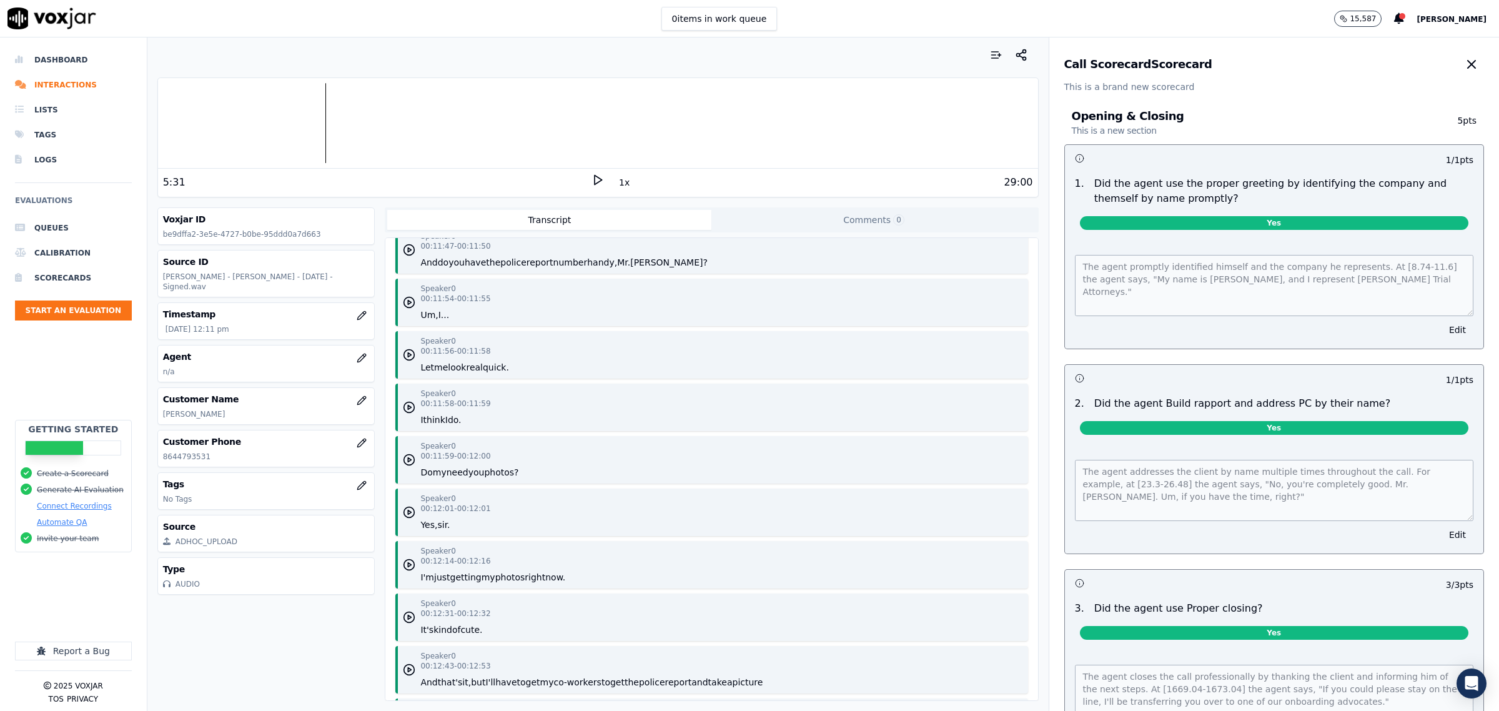
scroll to position [0, 0]
click at [1459, 56] on button "button" at bounding box center [1471, 64] width 25 height 25
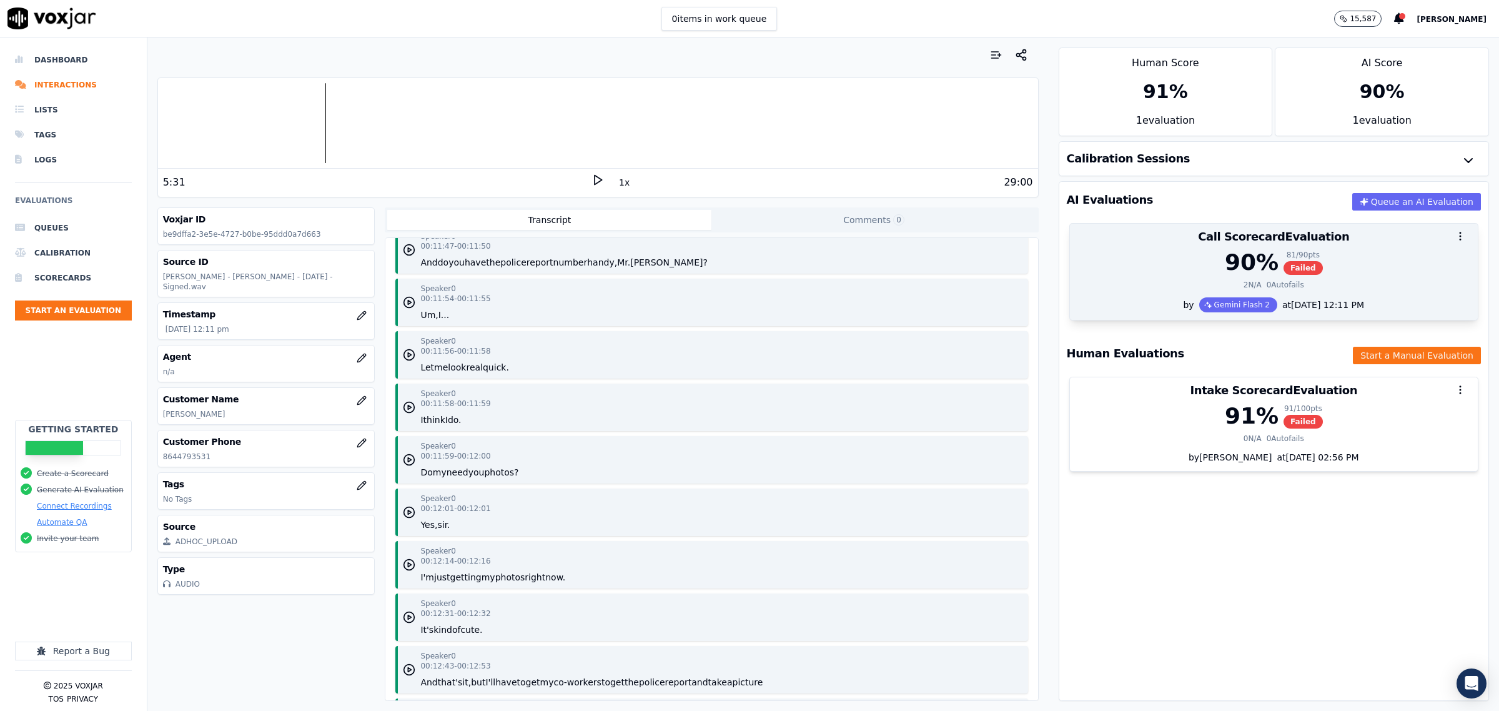
click at [1109, 257] on div "90 % 81 / 90 pts Failed" at bounding box center [1273, 262] width 393 height 25
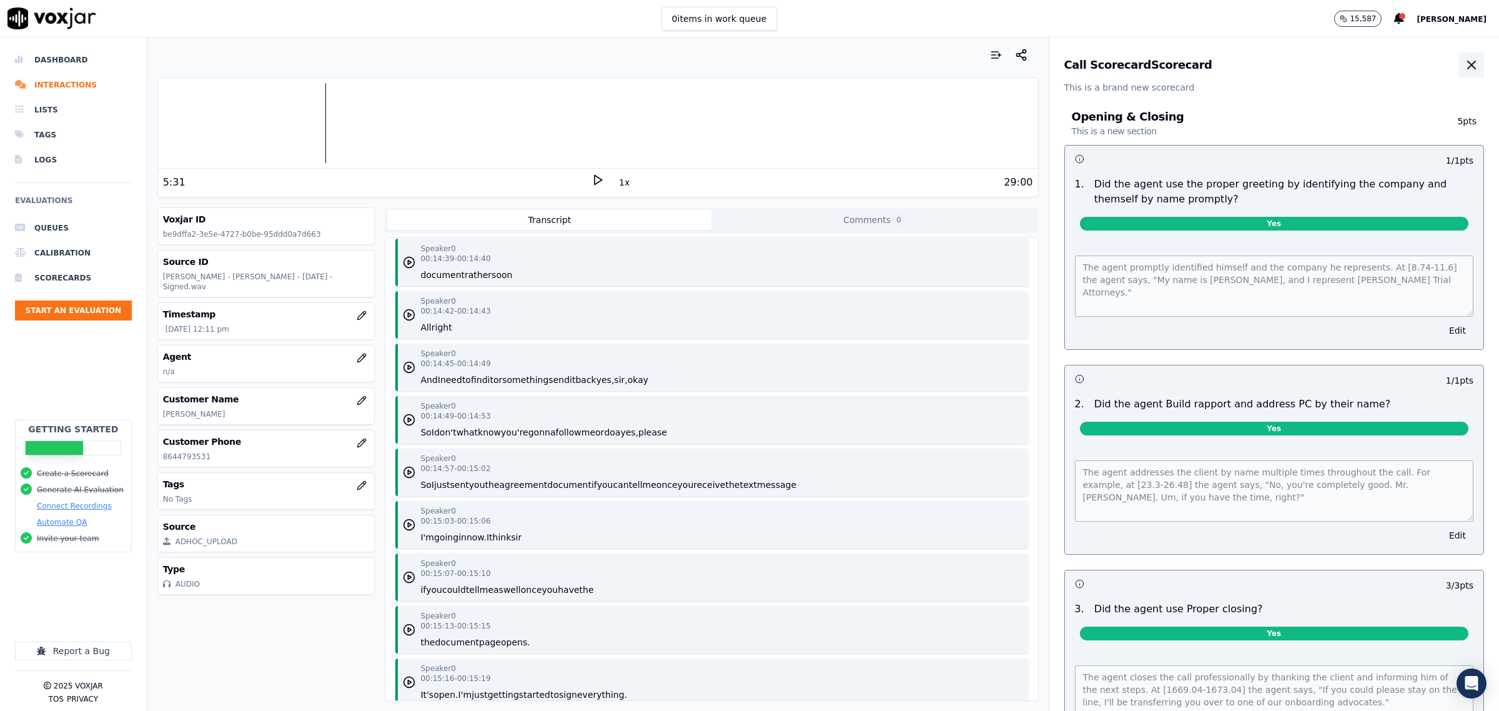
click at [1468, 62] on icon "button" at bounding box center [1471, 64] width 7 height 7
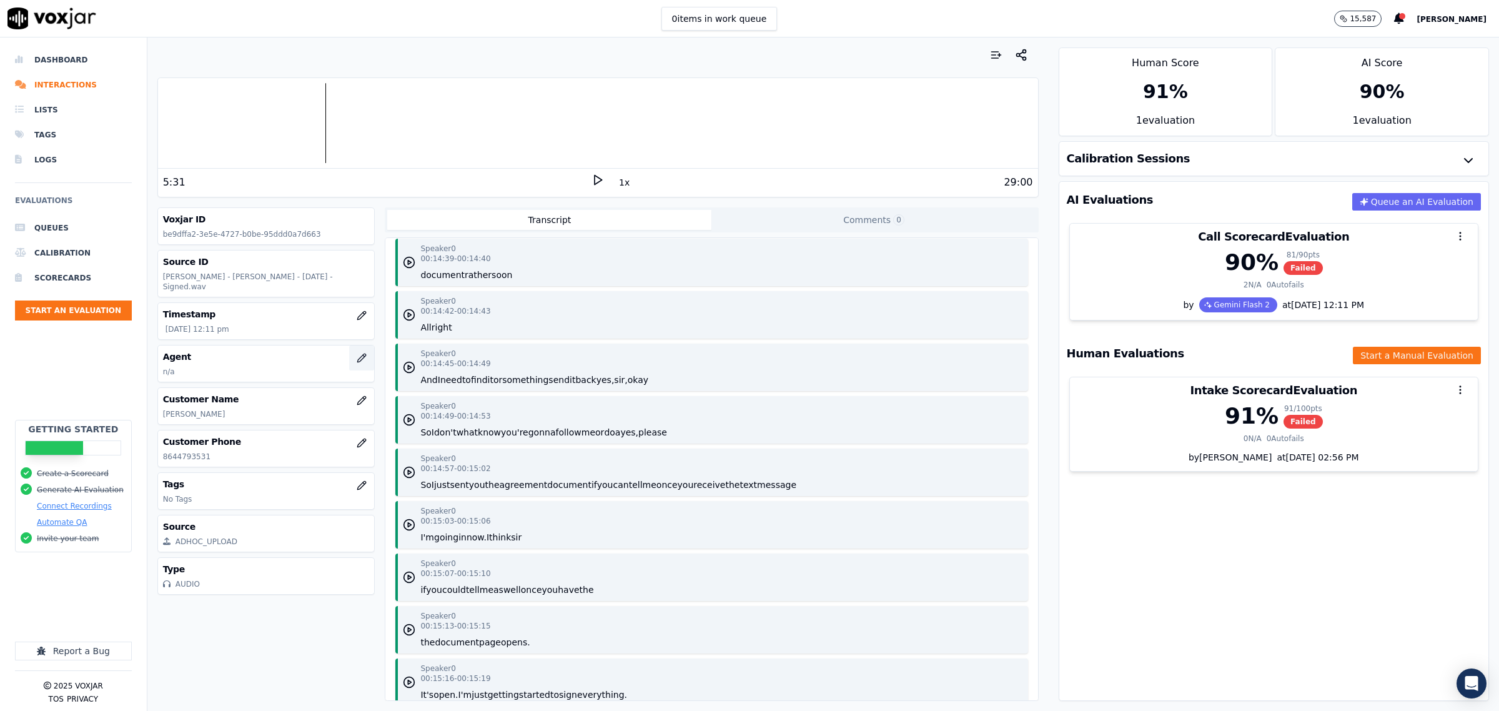
click at [349, 356] on button "button" at bounding box center [361, 357] width 25 height 25
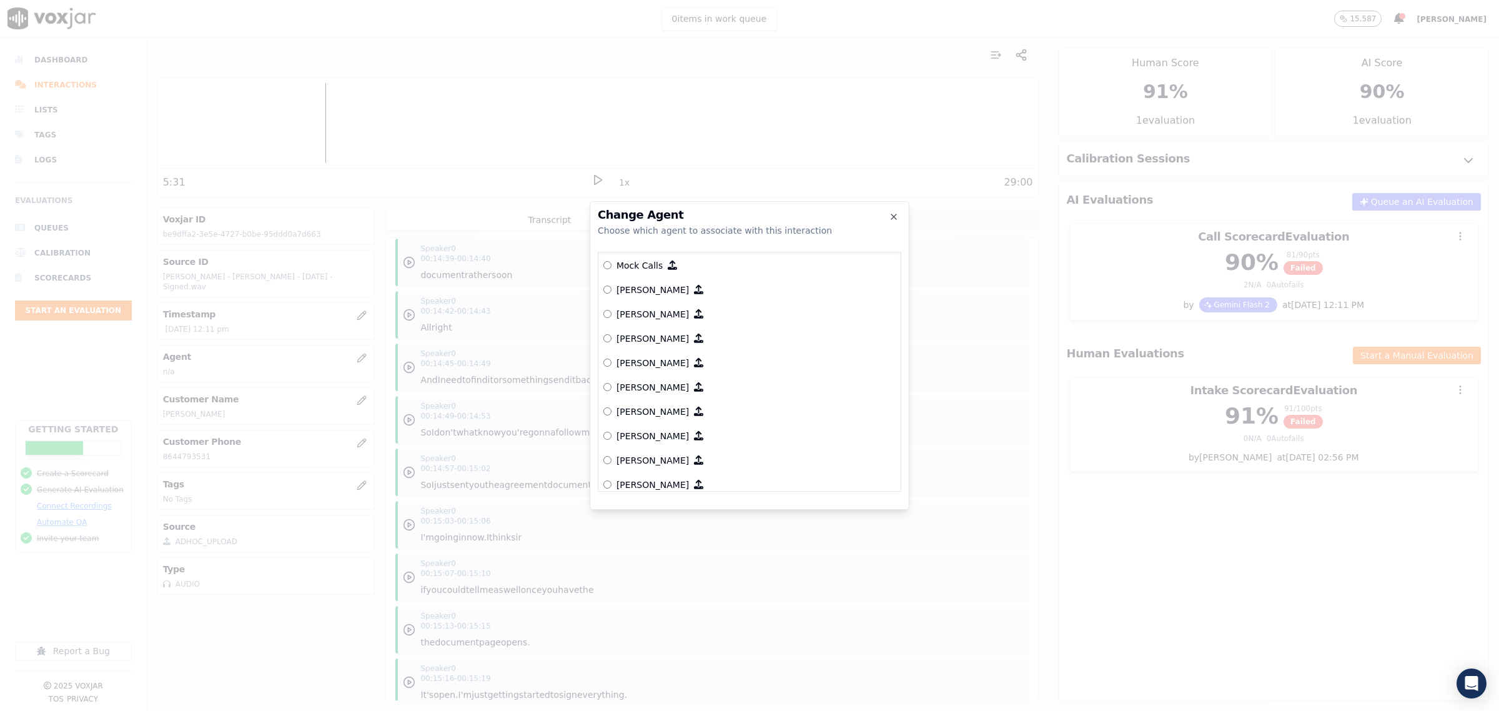
scroll to position [2636, 0]
click at [647, 356] on p "[PERSON_NAME]" at bounding box center [652, 362] width 72 height 12
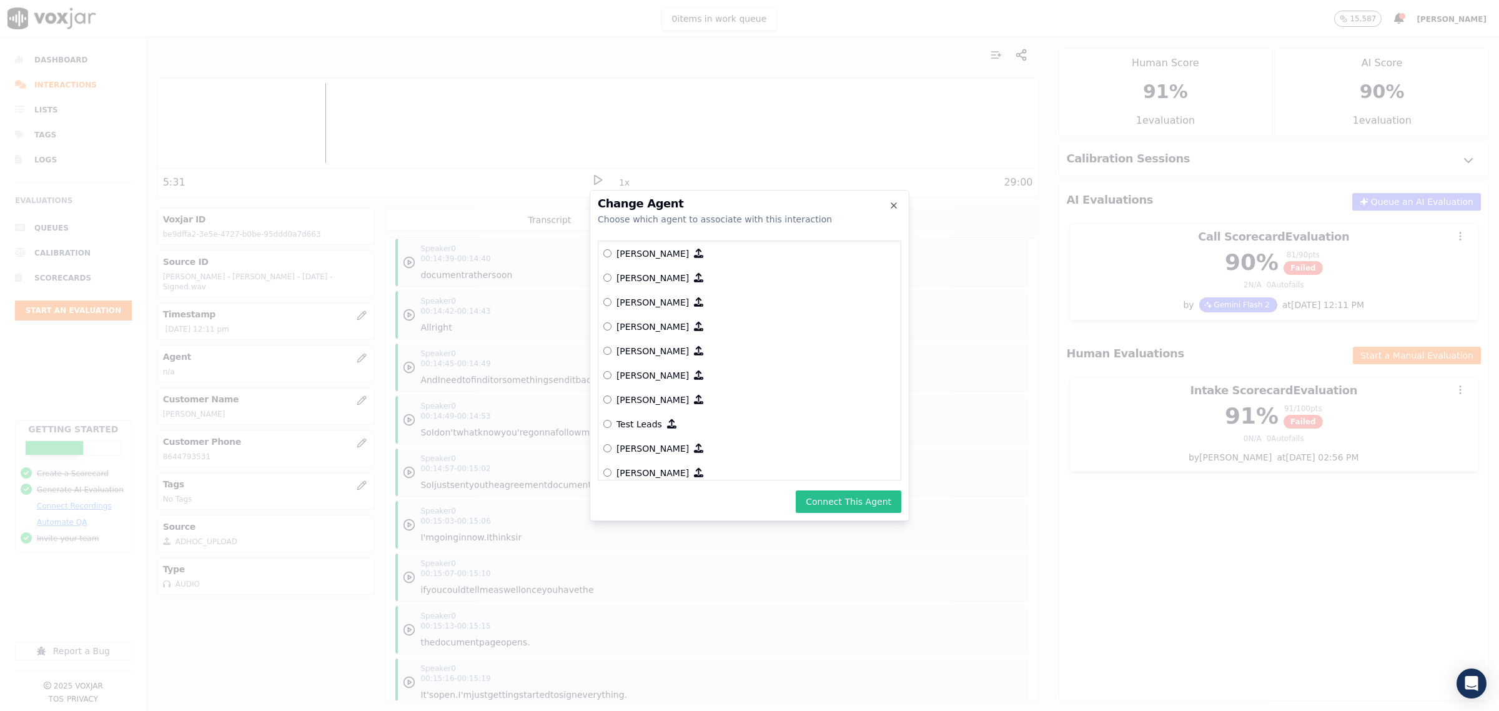
click at [848, 495] on button "Connect This Agent" at bounding box center [849, 501] width 106 height 22
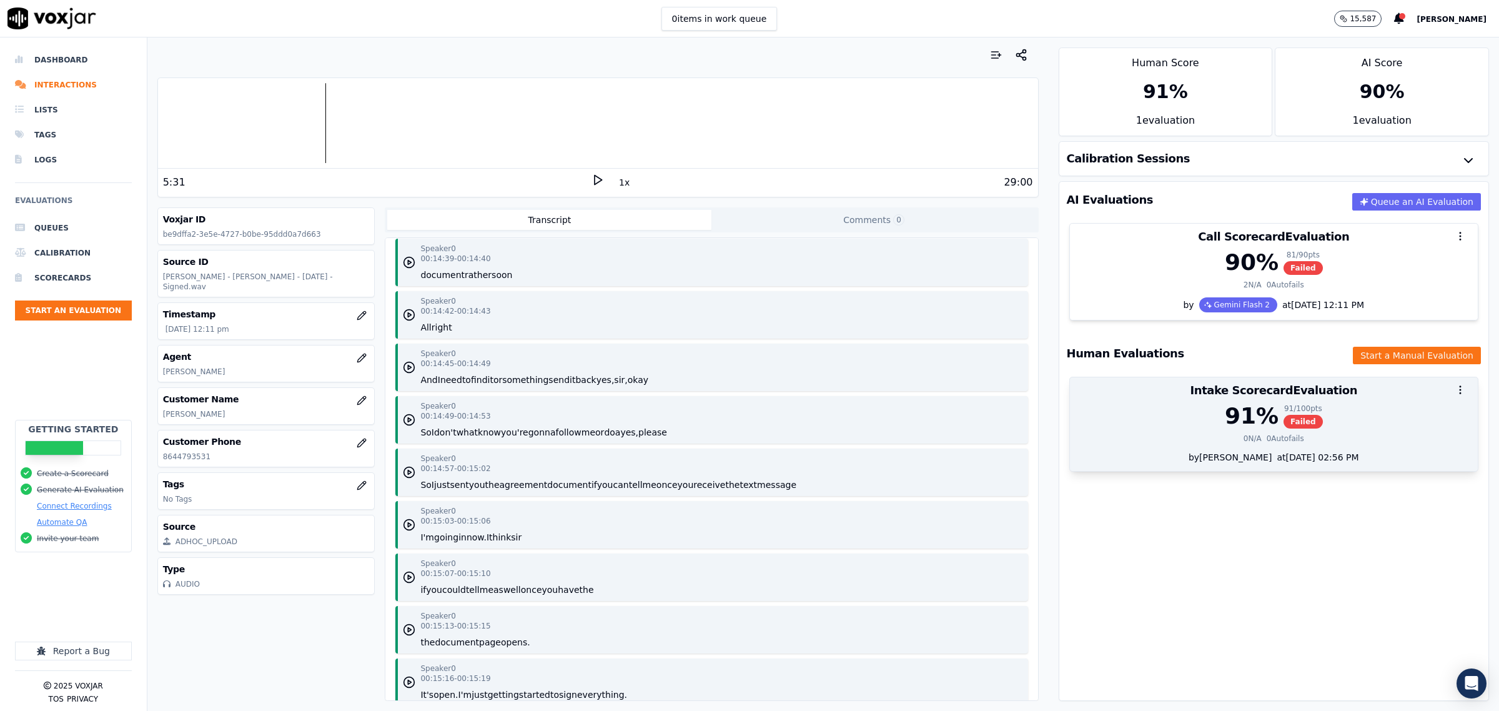
click at [1184, 428] on div "91 % 91 / 100 pts Failed" at bounding box center [1273, 415] width 393 height 25
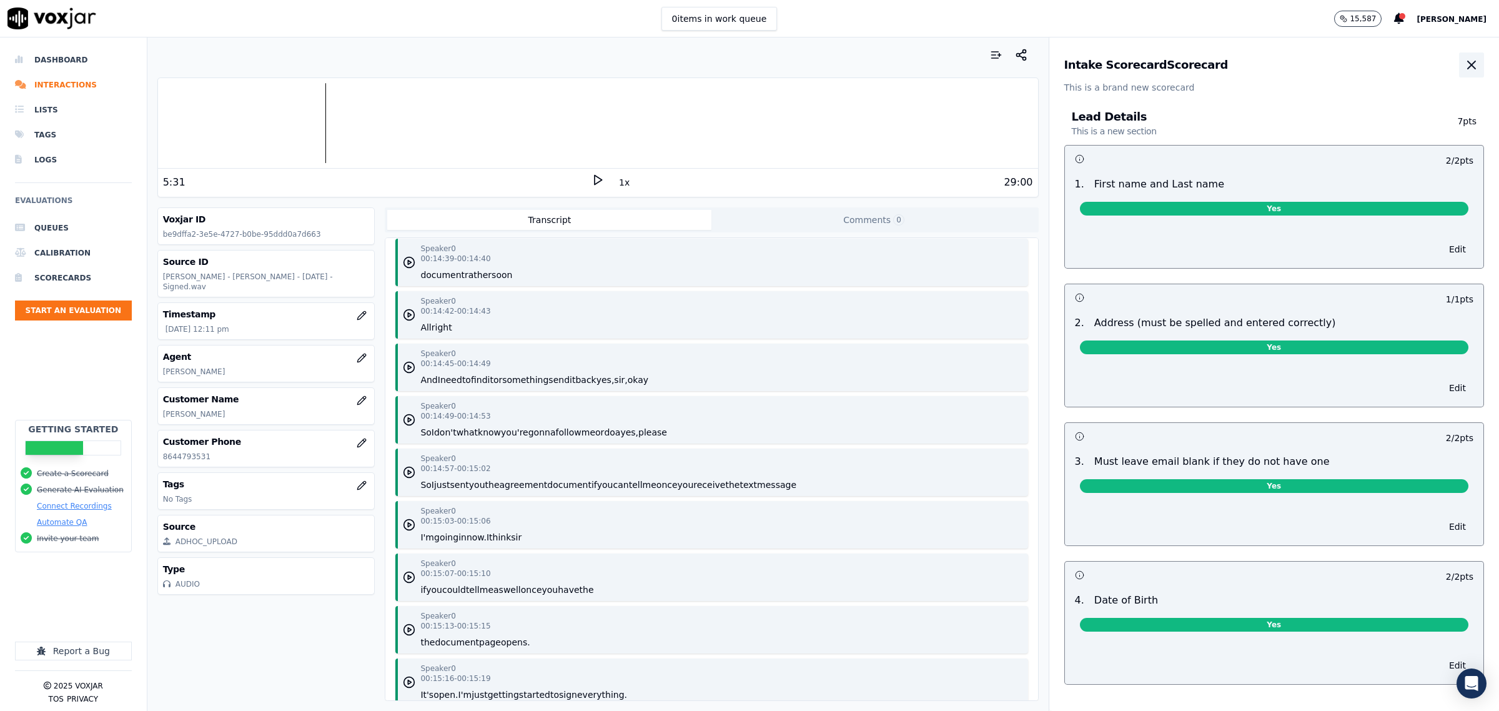
click at [1464, 70] on icon "button" at bounding box center [1471, 64] width 15 height 15
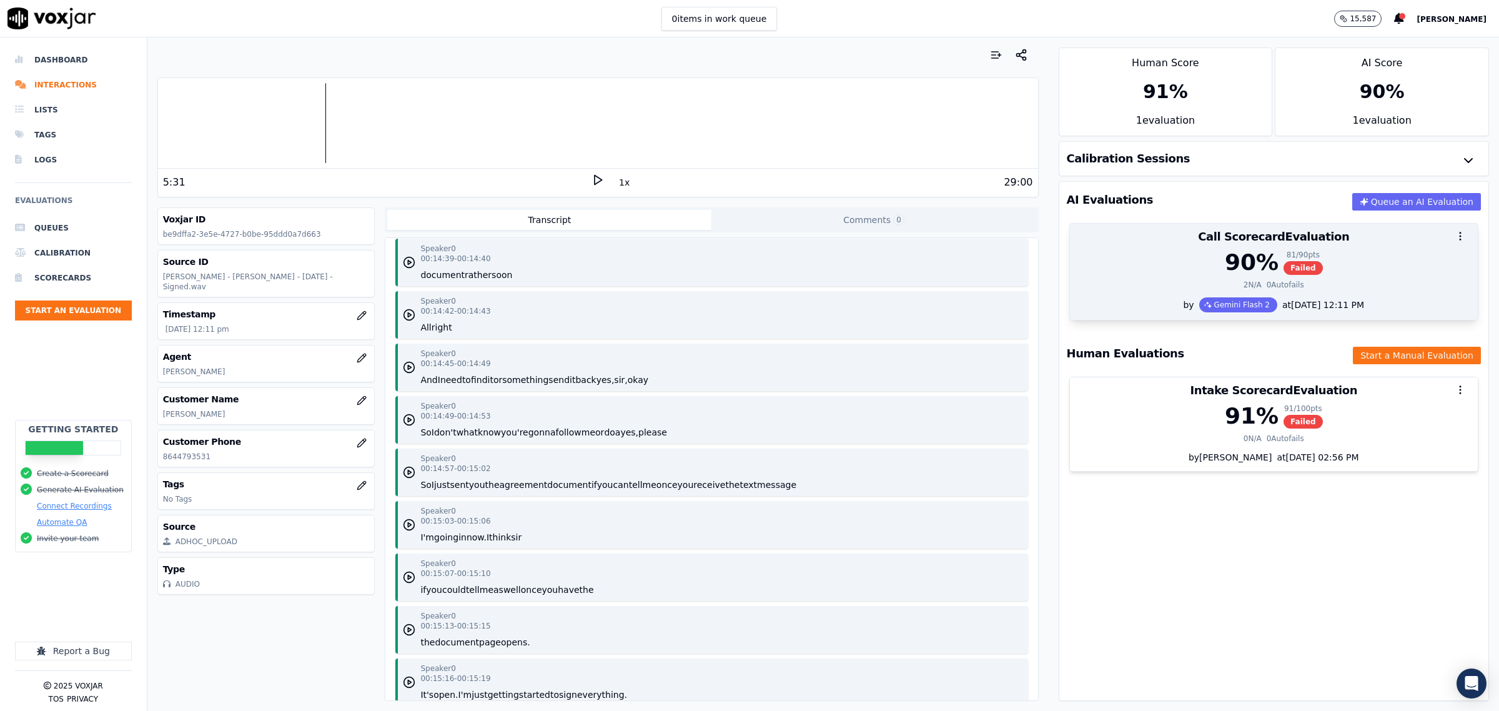
click at [1155, 257] on div "90 % 81 / 90 pts Failed" at bounding box center [1273, 262] width 393 height 25
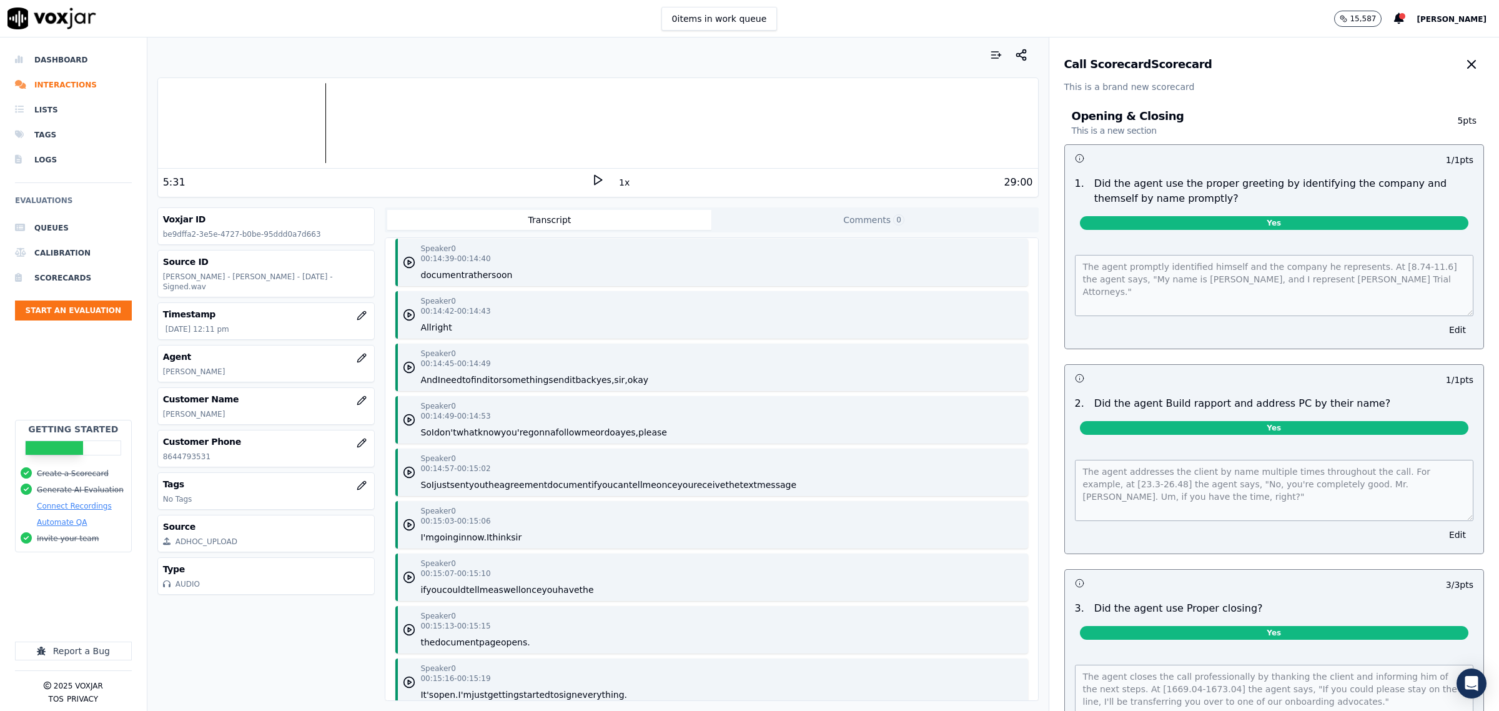
scroll to position [0, 0]
click at [1464, 59] on icon "button" at bounding box center [1471, 64] width 15 height 15
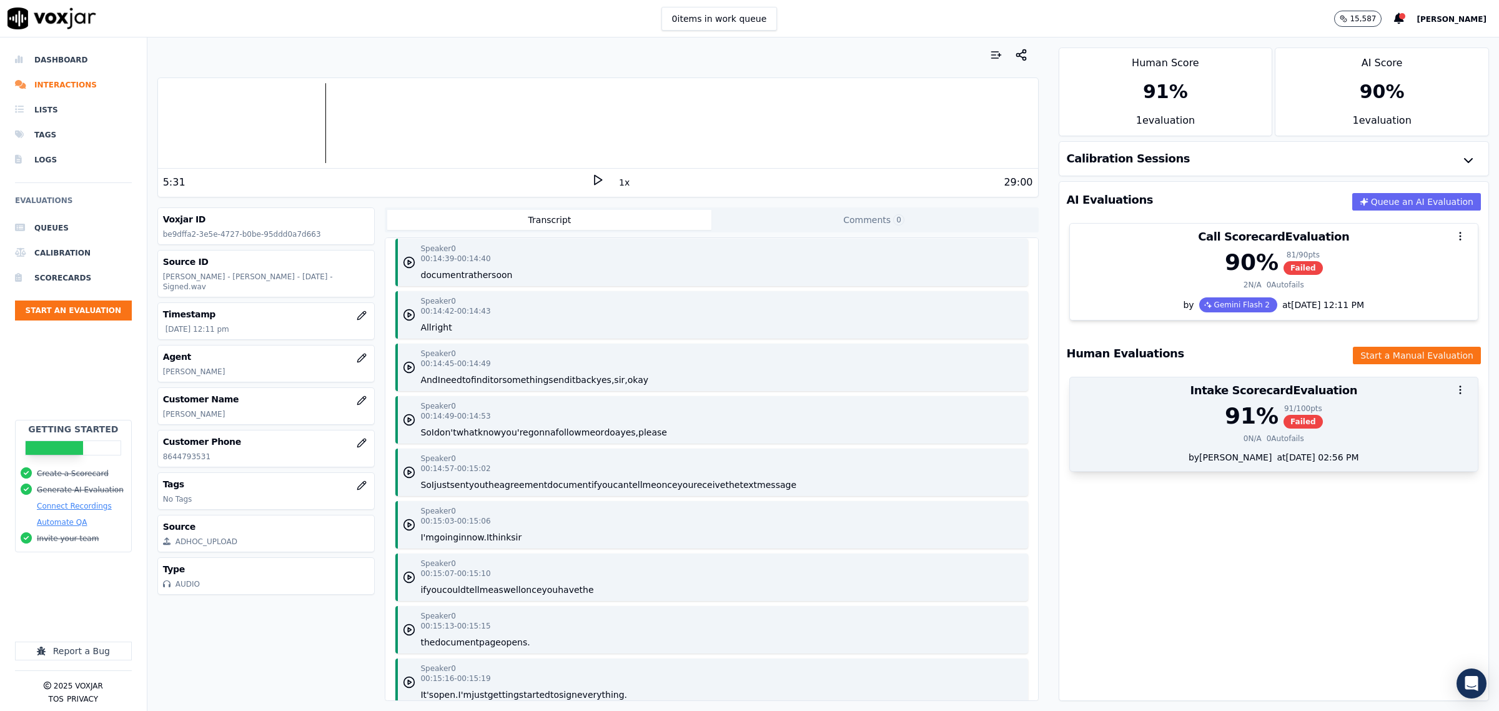
click at [1159, 417] on div "91 % 91 / 100 pts Failed" at bounding box center [1273, 415] width 393 height 25
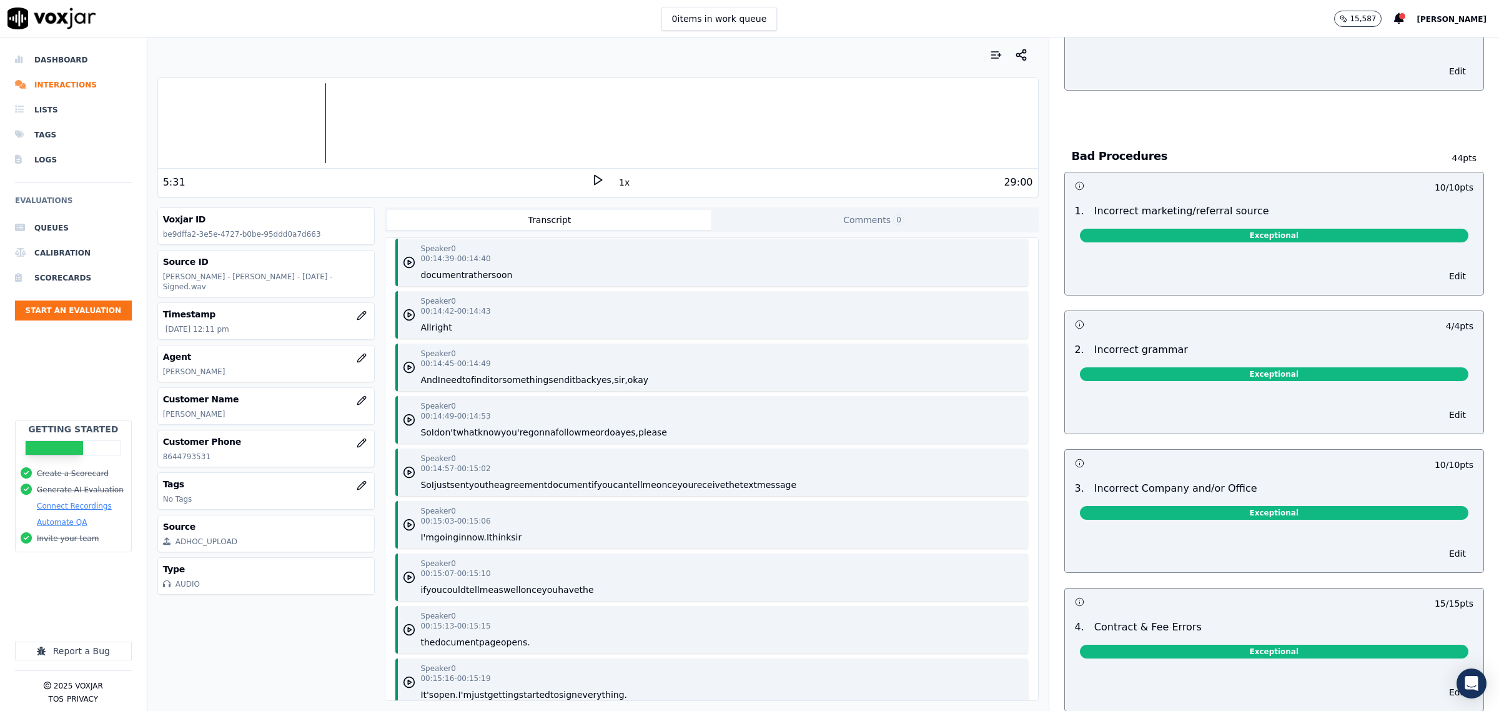
scroll to position [2124, 0]
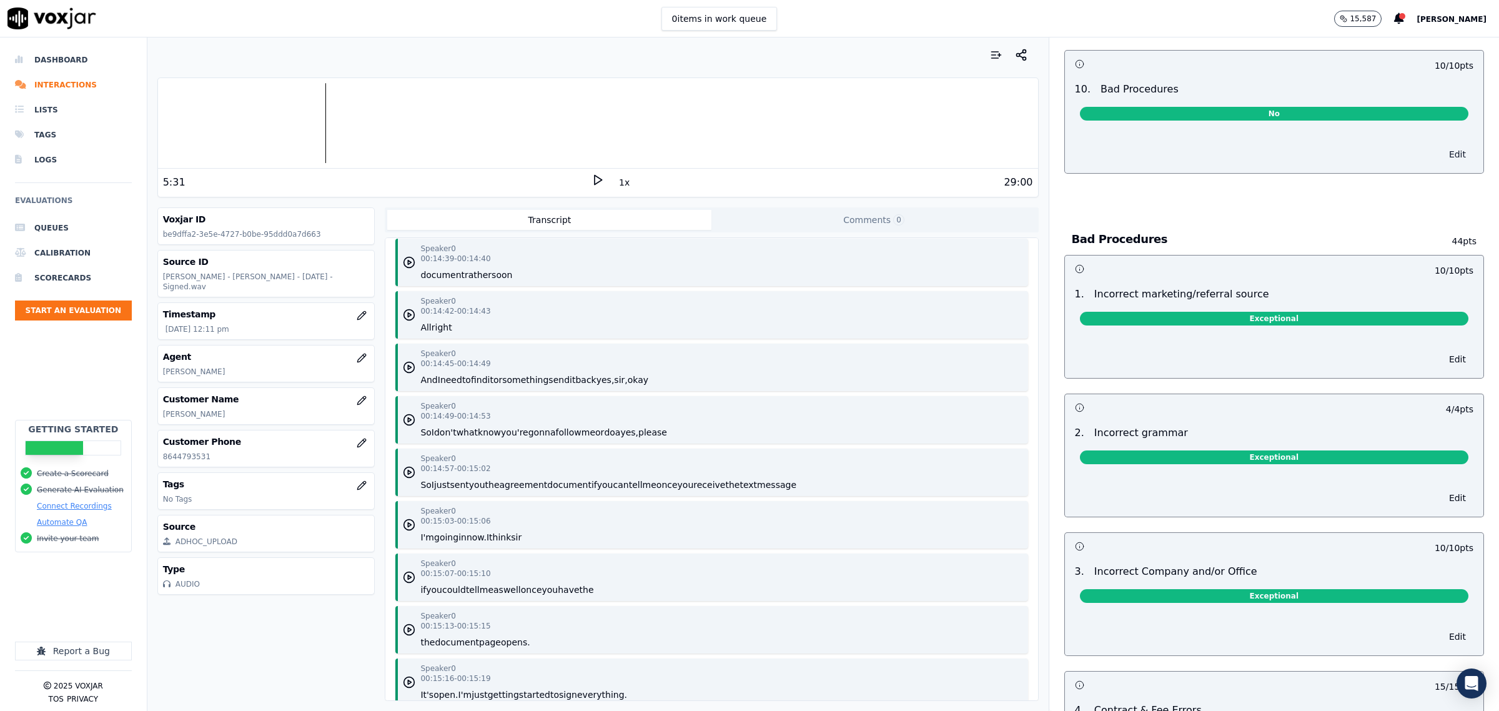
click at [1442, 154] on button "Edit" at bounding box center [1458, 154] width 32 height 17
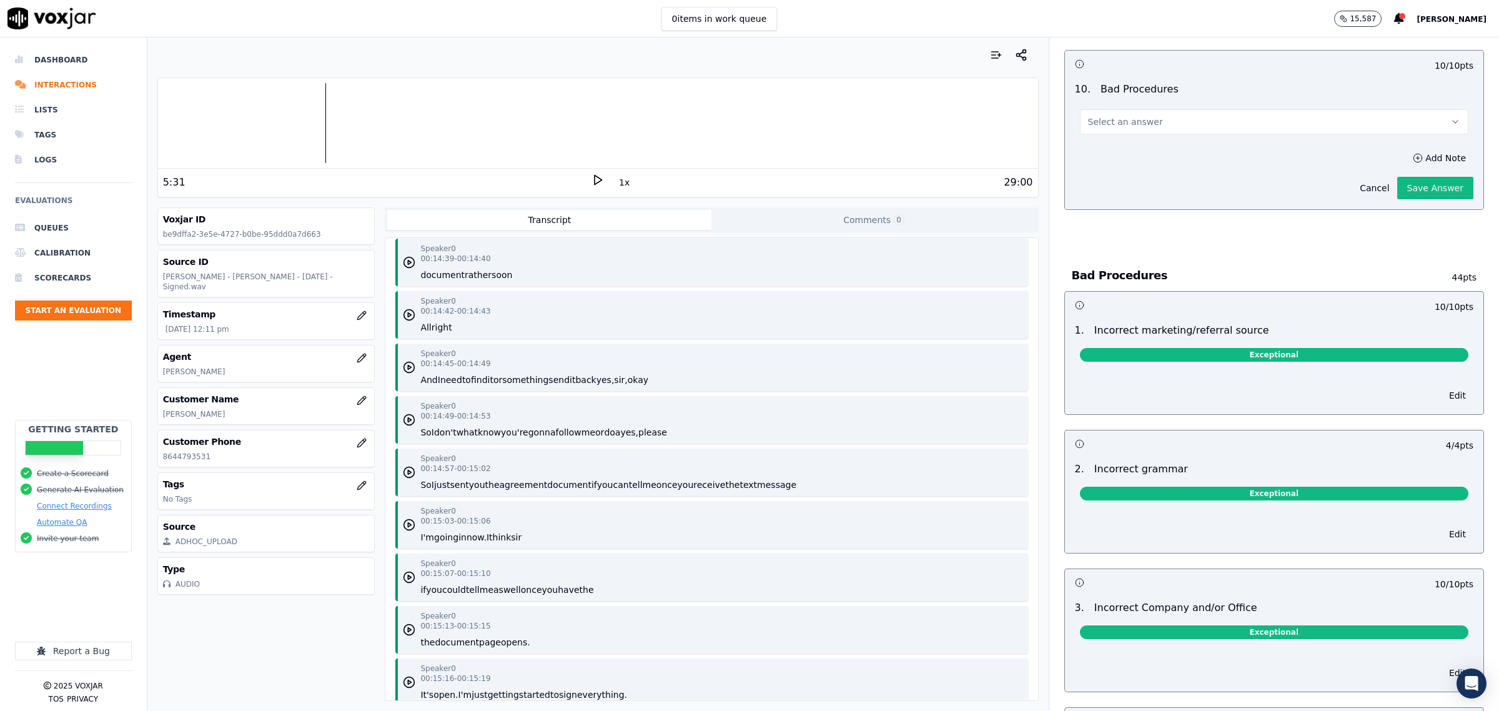
click at [1275, 130] on button "Select an answer" at bounding box center [1274, 121] width 388 height 25
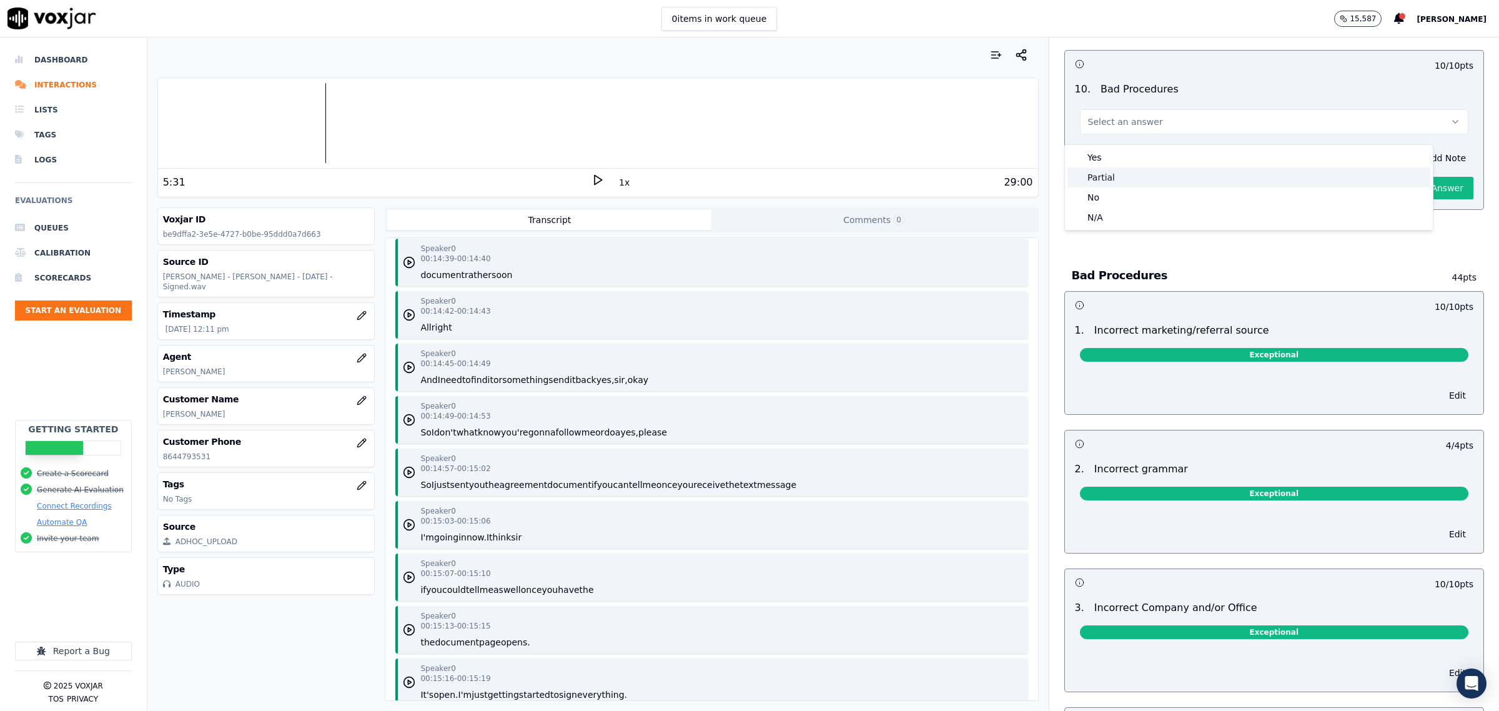
click at [1181, 171] on div "Partial" at bounding box center [1248, 177] width 363 height 20
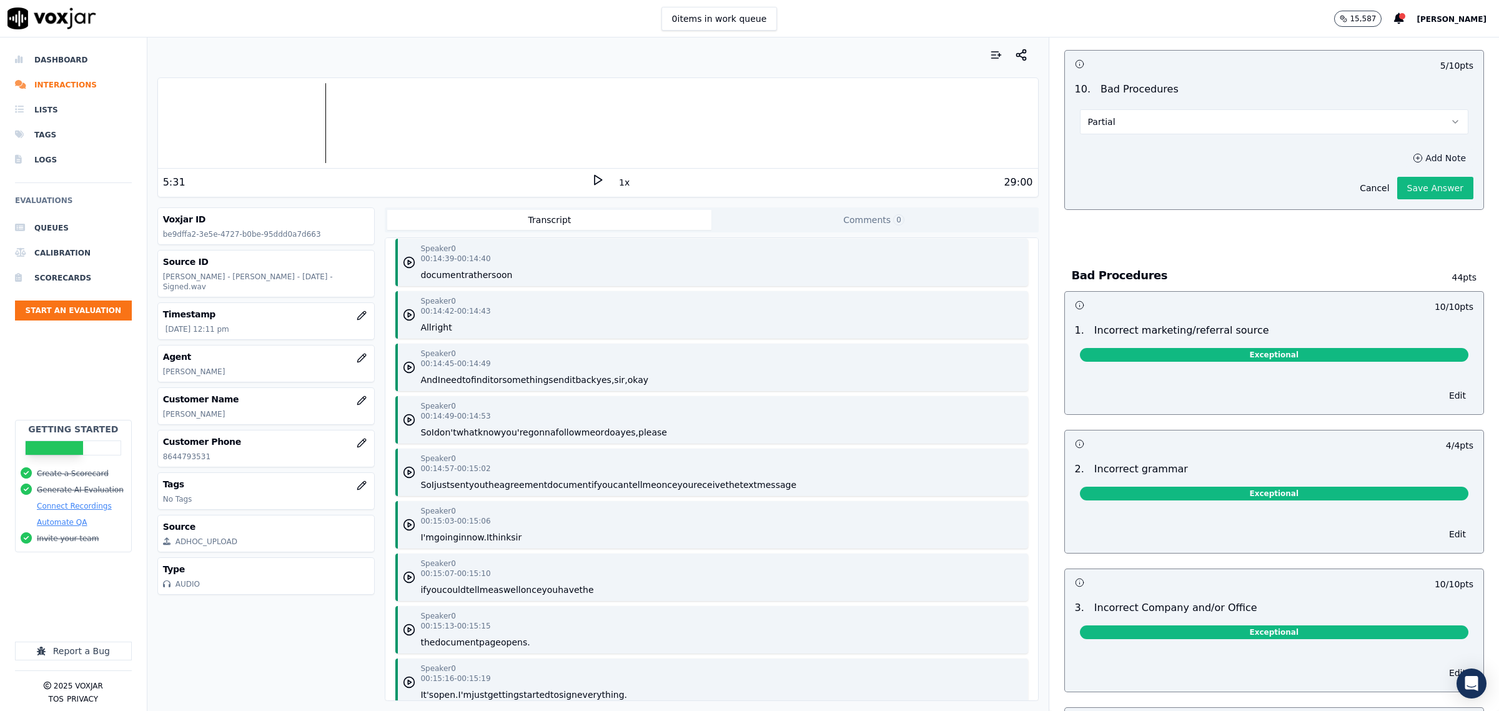
click at [1405, 163] on button "Add Note" at bounding box center [1439, 157] width 68 height 17
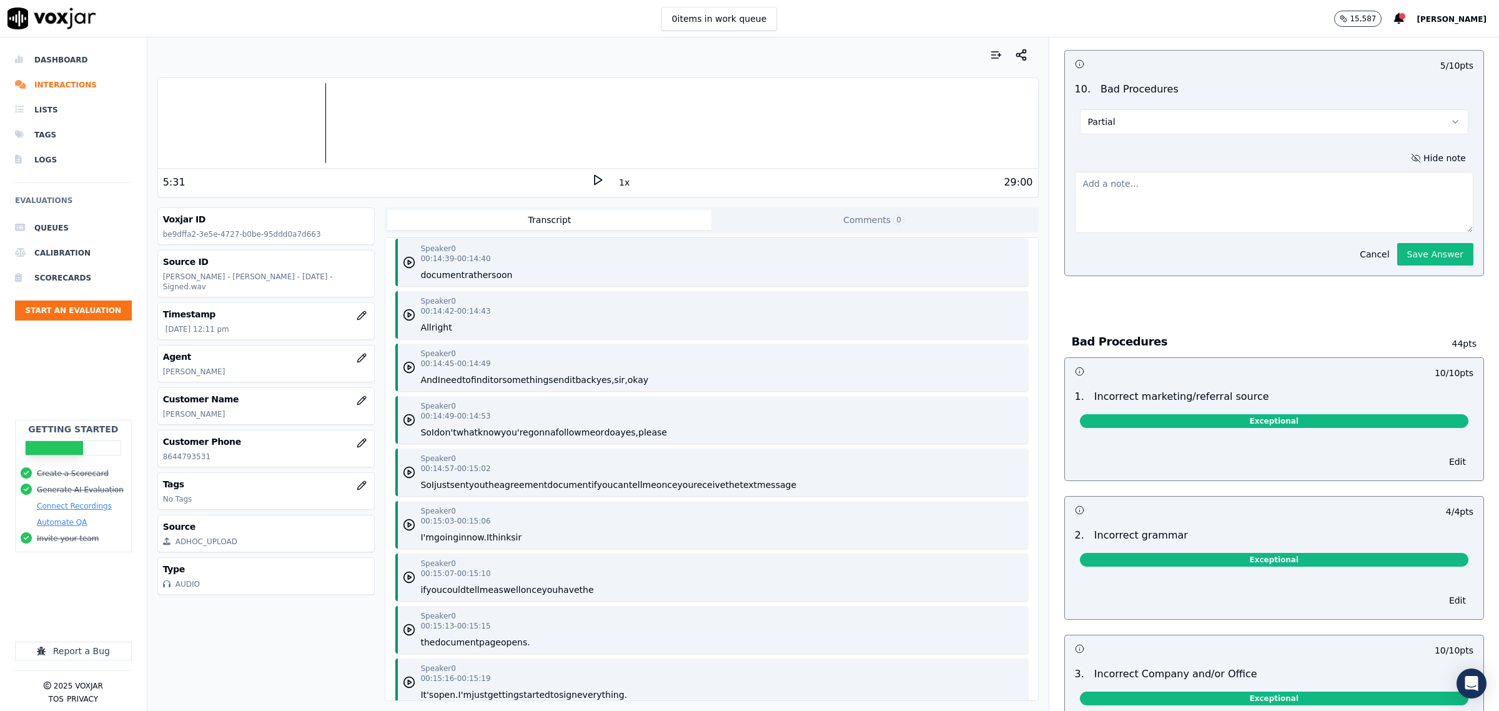
click at [1199, 200] on textarea at bounding box center [1274, 202] width 398 height 61
type textarea "did not try to get passengers signed"
click at [1397, 263] on button "Save Answer" at bounding box center [1435, 254] width 76 height 22
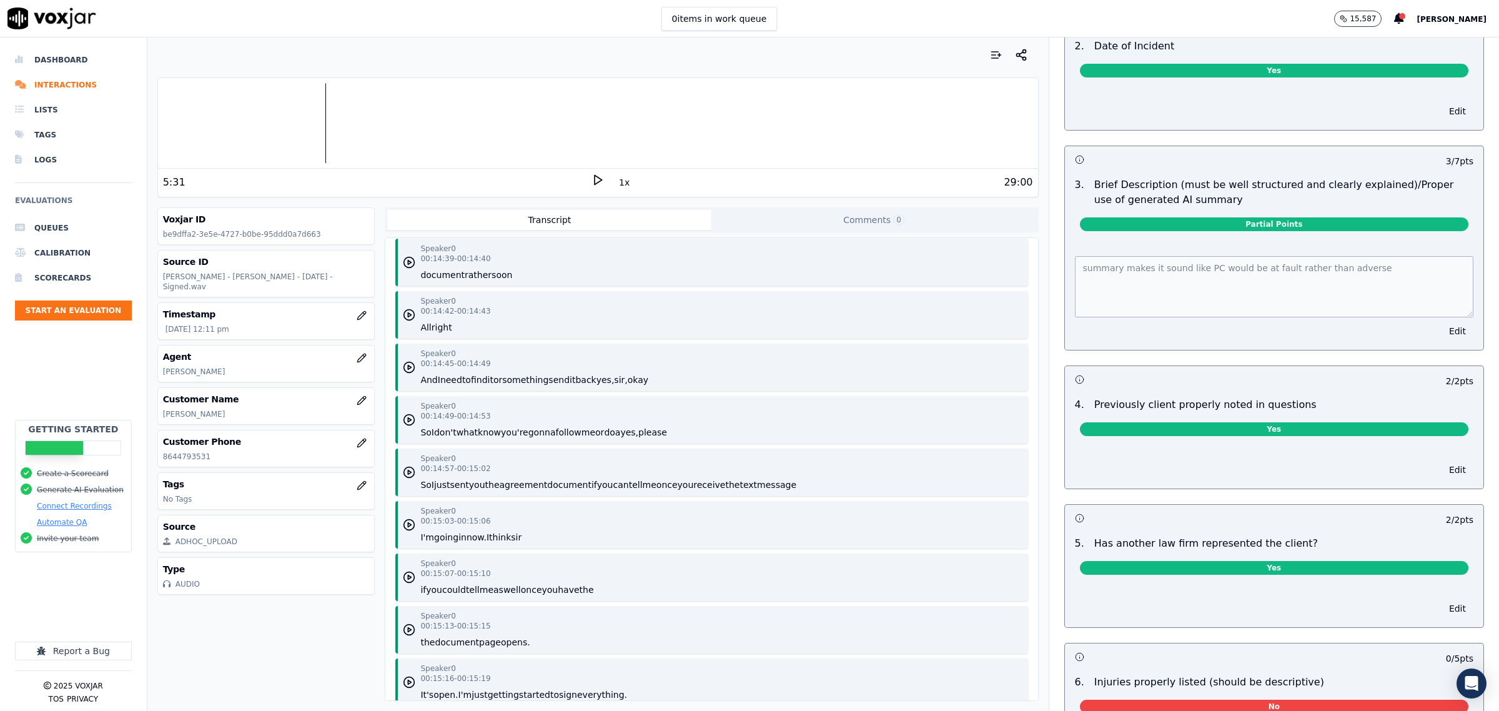
scroll to position [0, 0]
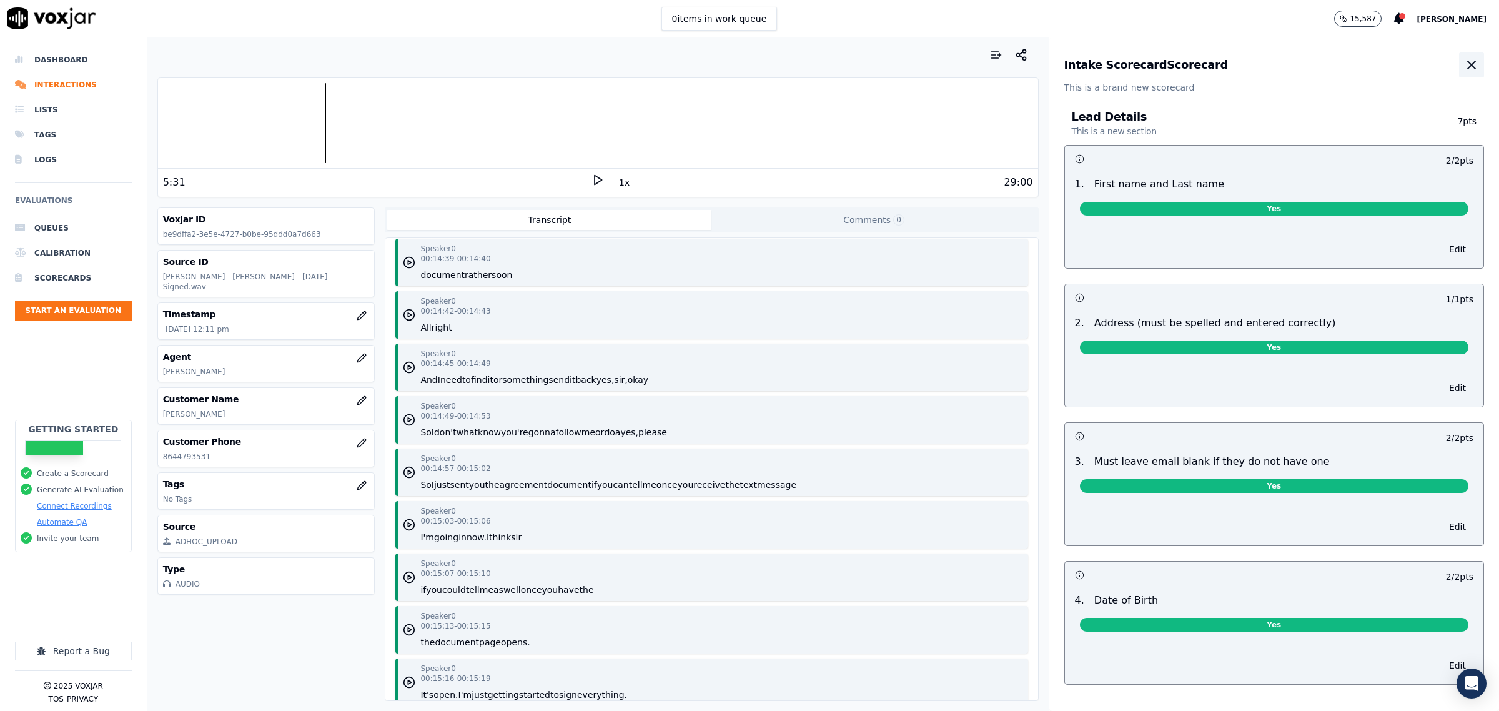
click at [1464, 64] on icon "button" at bounding box center [1471, 64] width 15 height 15
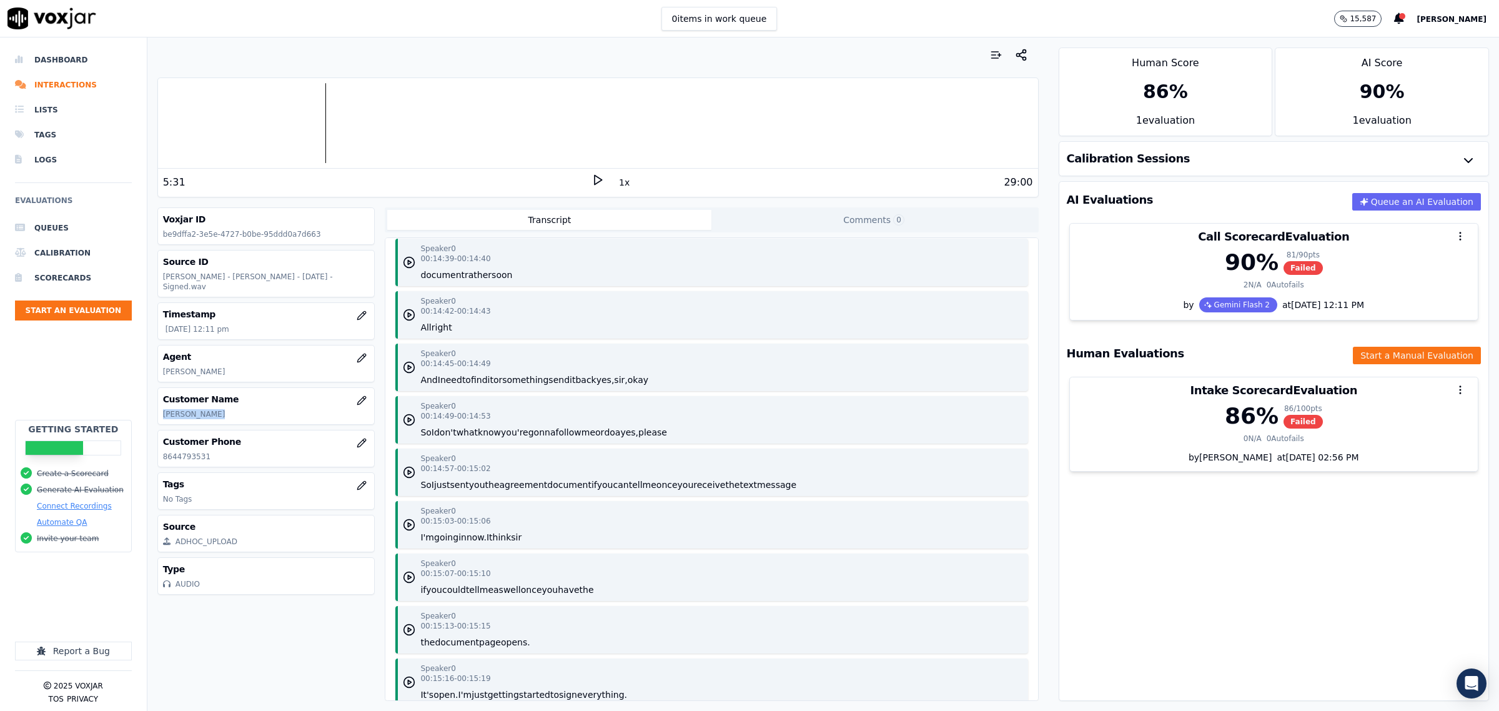
drag, startPoint x: 170, startPoint y: 411, endPoint x: 163, endPoint y: 405, distance: 9.3
click at [163, 409] on p "Sean J Lowery" at bounding box center [266, 414] width 207 height 10
copy p "Sean J Lowery"
drag, startPoint x: 200, startPoint y: 397, endPoint x: 208, endPoint y: 403, distance: 9.9
click at [186, 409] on p "Sean J Lowery" at bounding box center [266, 414] width 207 height 10
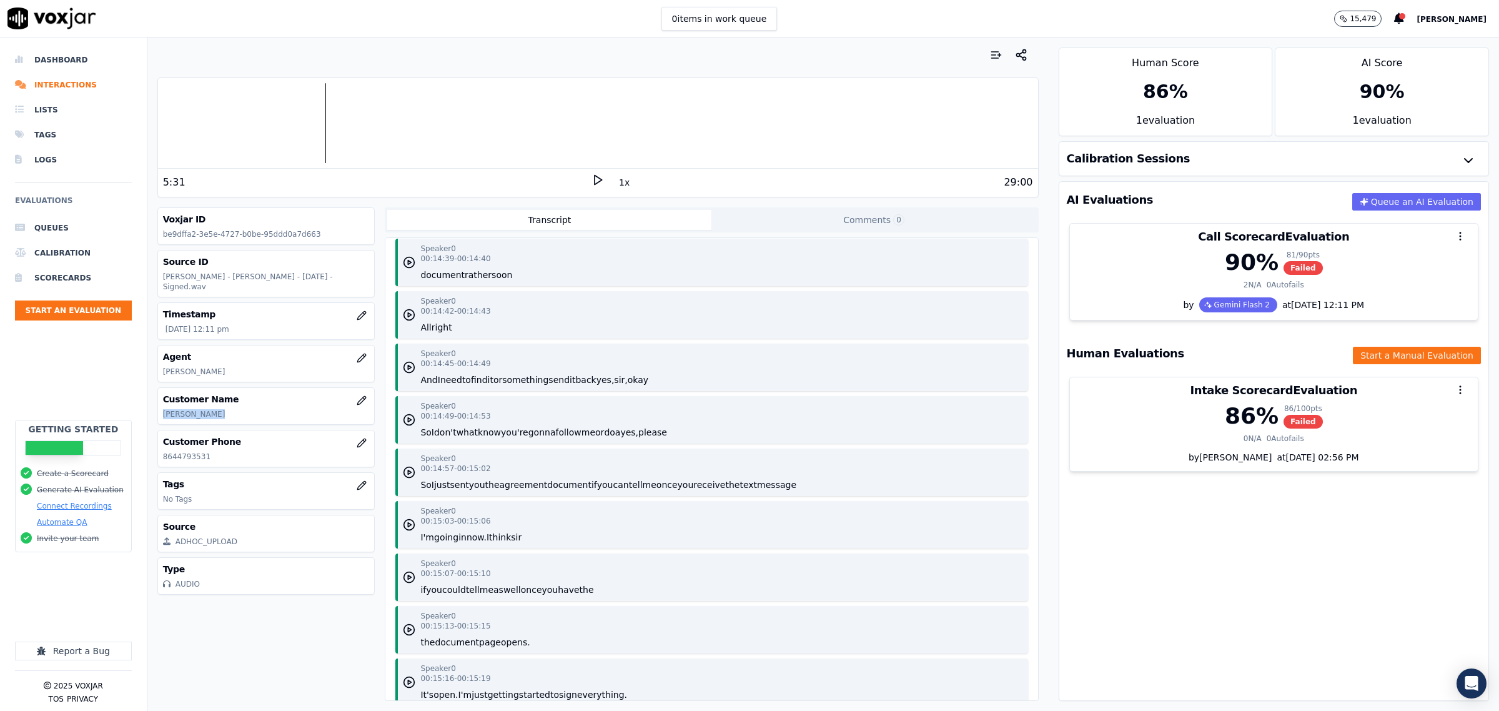
drag, startPoint x: 219, startPoint y: 407, endPoint x: 156, endPoint y: 406, distance: 62.5
click at [156, 406] on div "Your browser does not support the audio element. 5:31 1x 29:00 Voxjar ID be9dff…" at bounding box center [597, 373] width 901 height 673
copy p "Sean J Lowery"
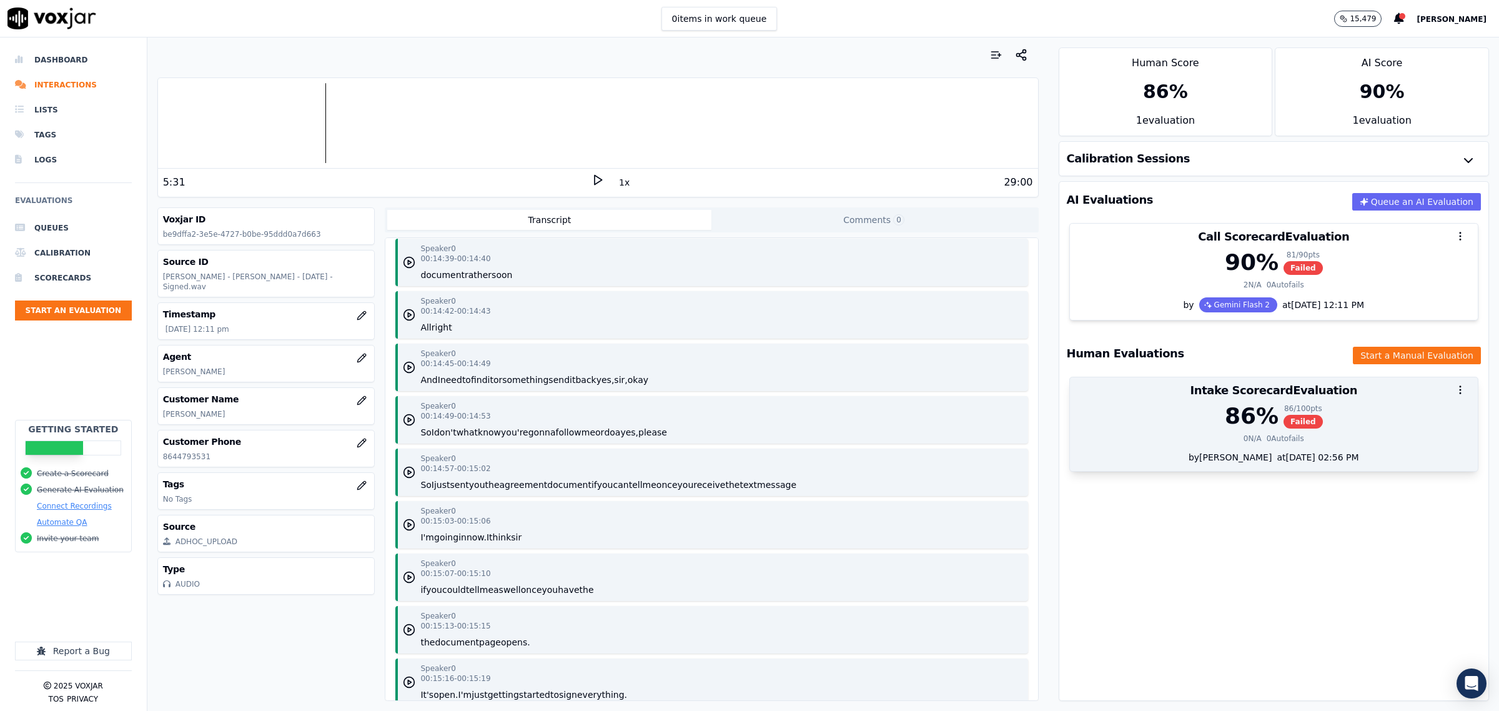
click at [1165, 465] on div "by Zach at 09/18/2025 02:56 PM" at bounding box center [1274, 461] width 408 height 20
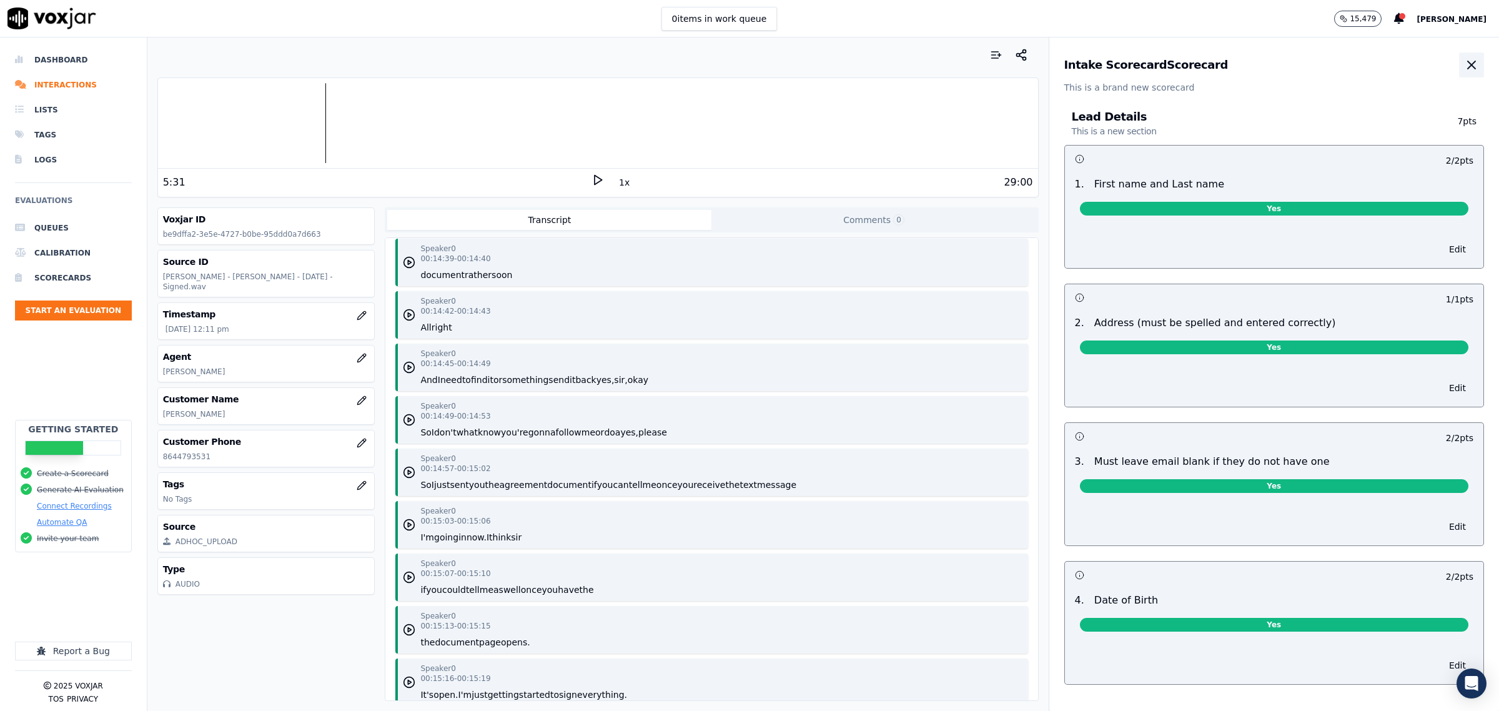
click at [1464, 66] on icon "button" at bounding box center [1471, 64] width 15 height 15
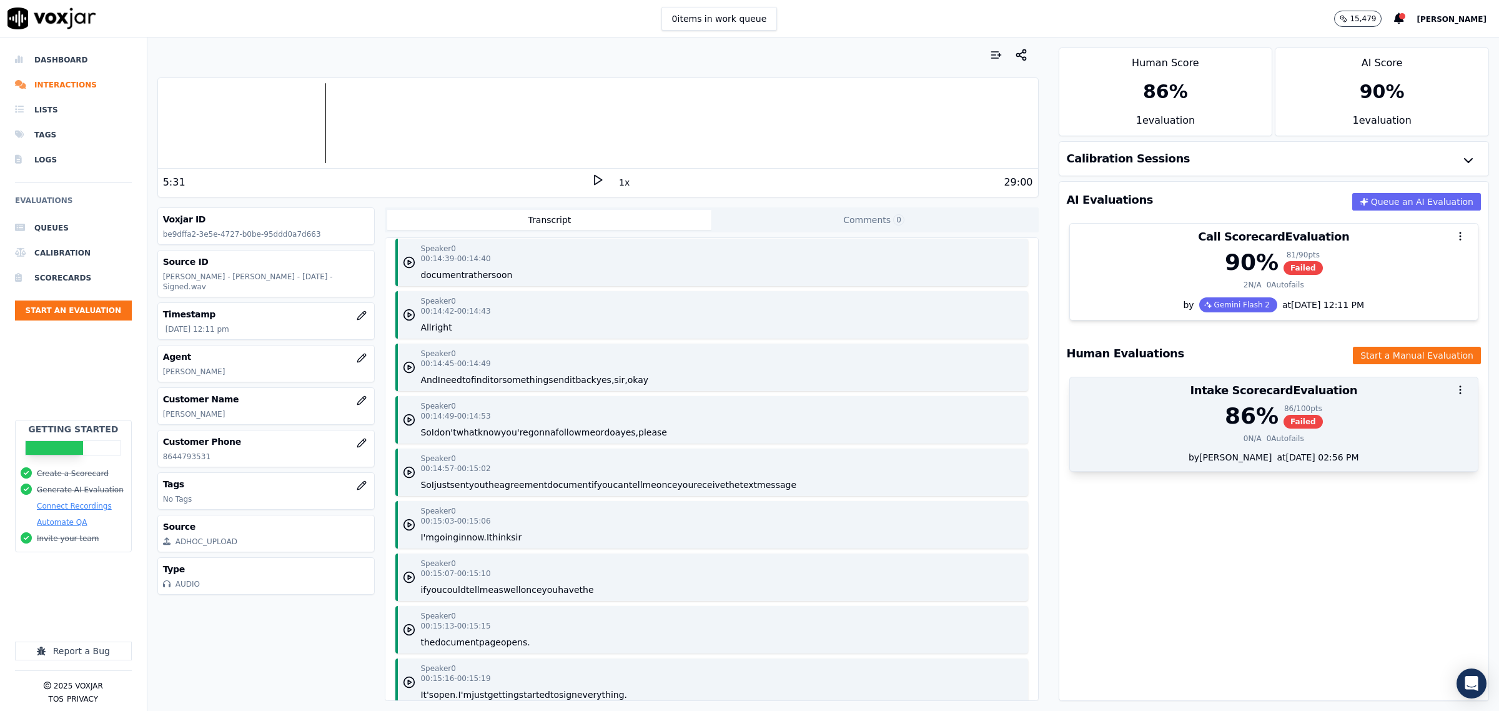
click at [1225, 416] on div "86 %" at bounding box center [1252, 415] width 54 height 25
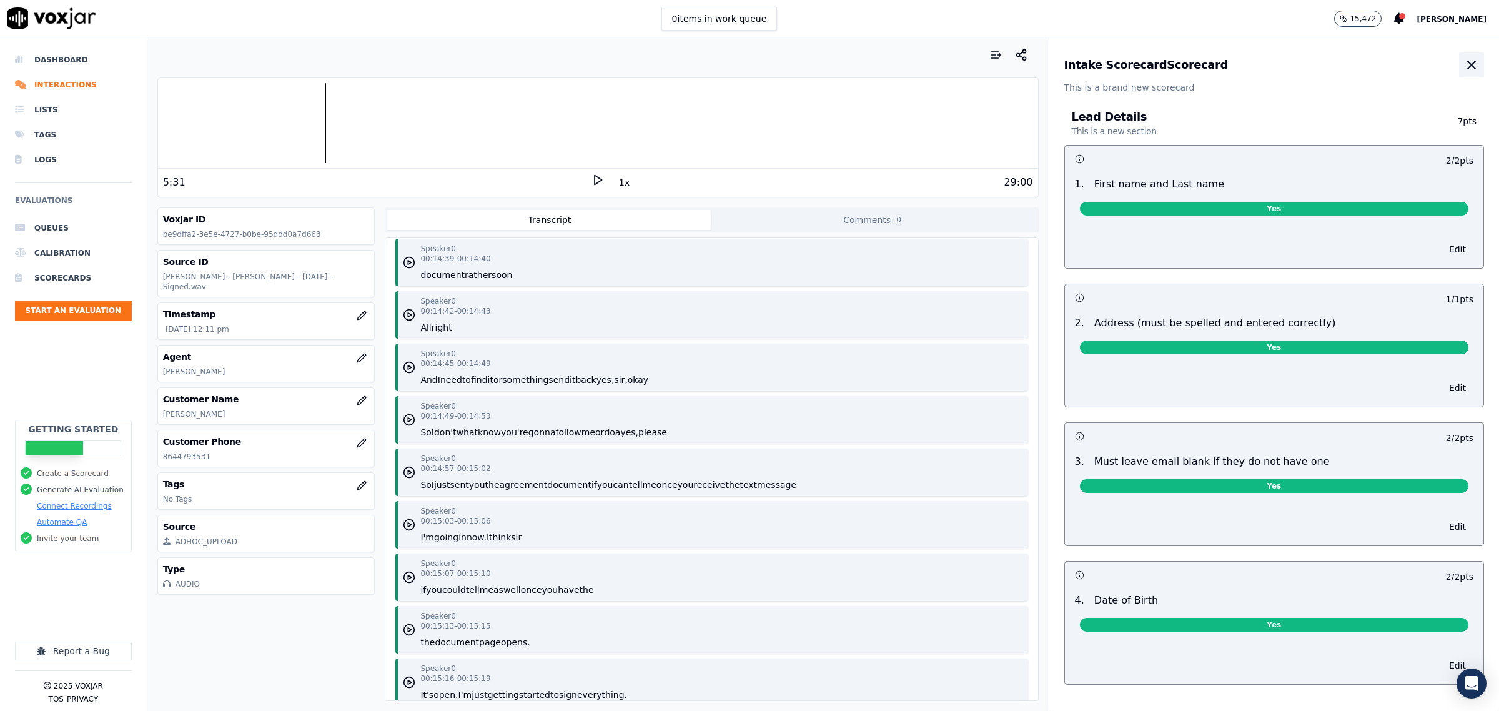
click at [1464, 69] on icon "button" at bounding box center [1471, 64] width 15 height 15
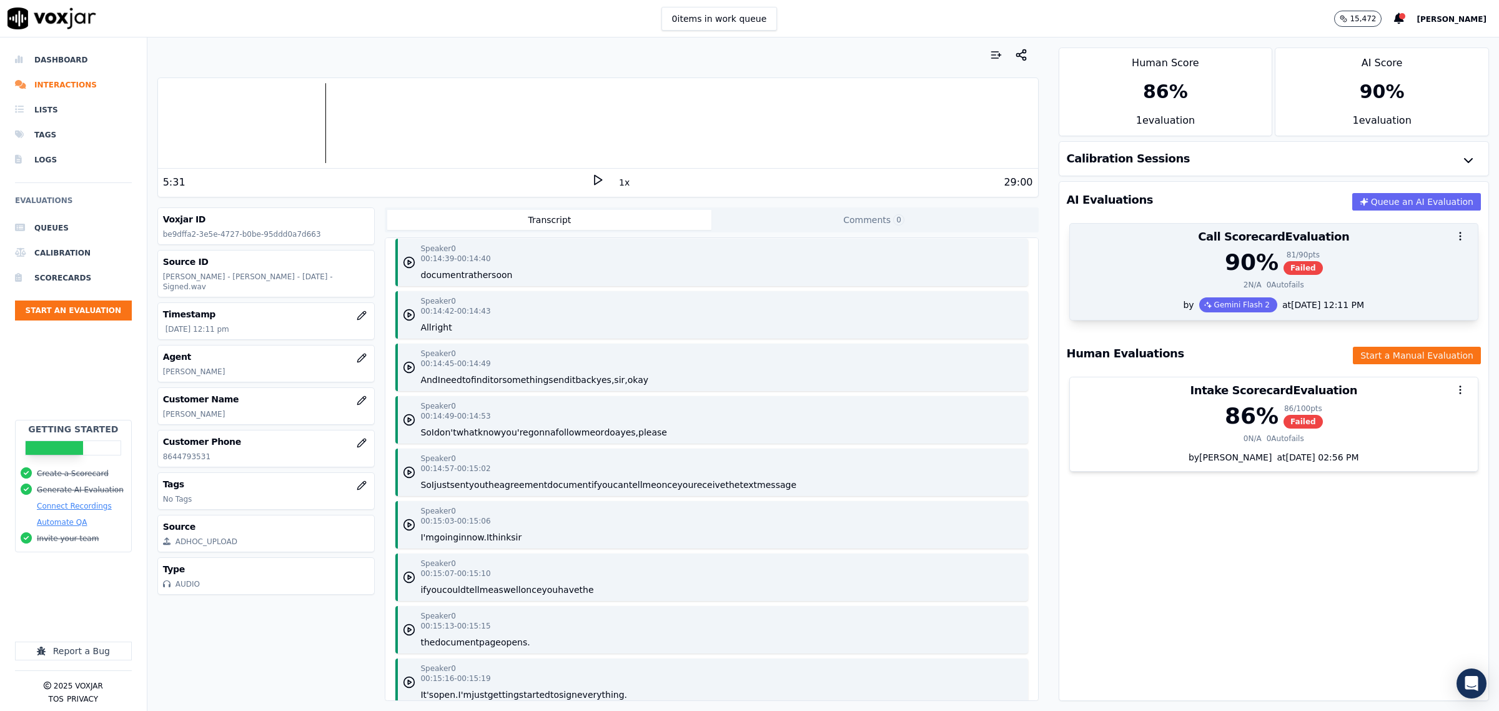
click at [1188, 285] on div "2 N/A 0 Autofails" at bounding box center [1273, 285] width 393 height 10
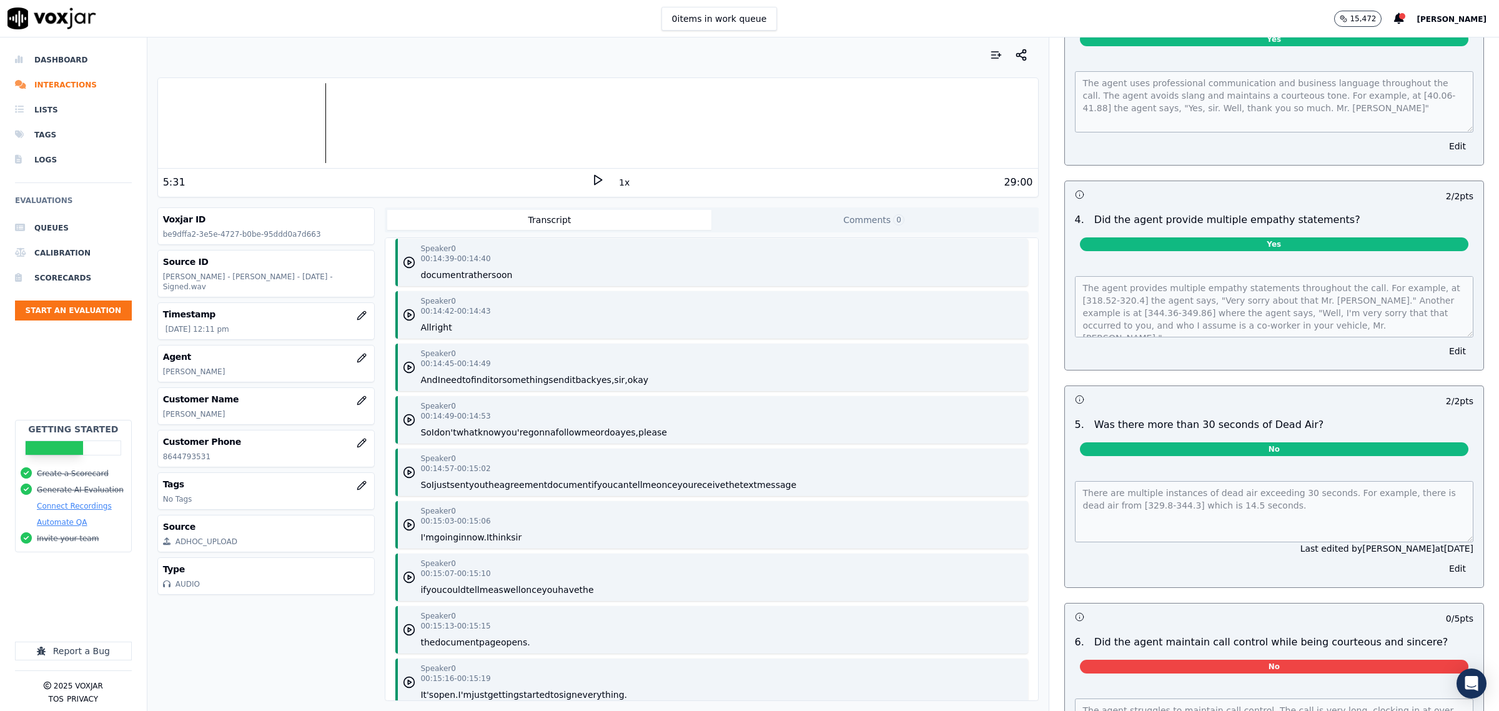
scroll to position [1483, 0]
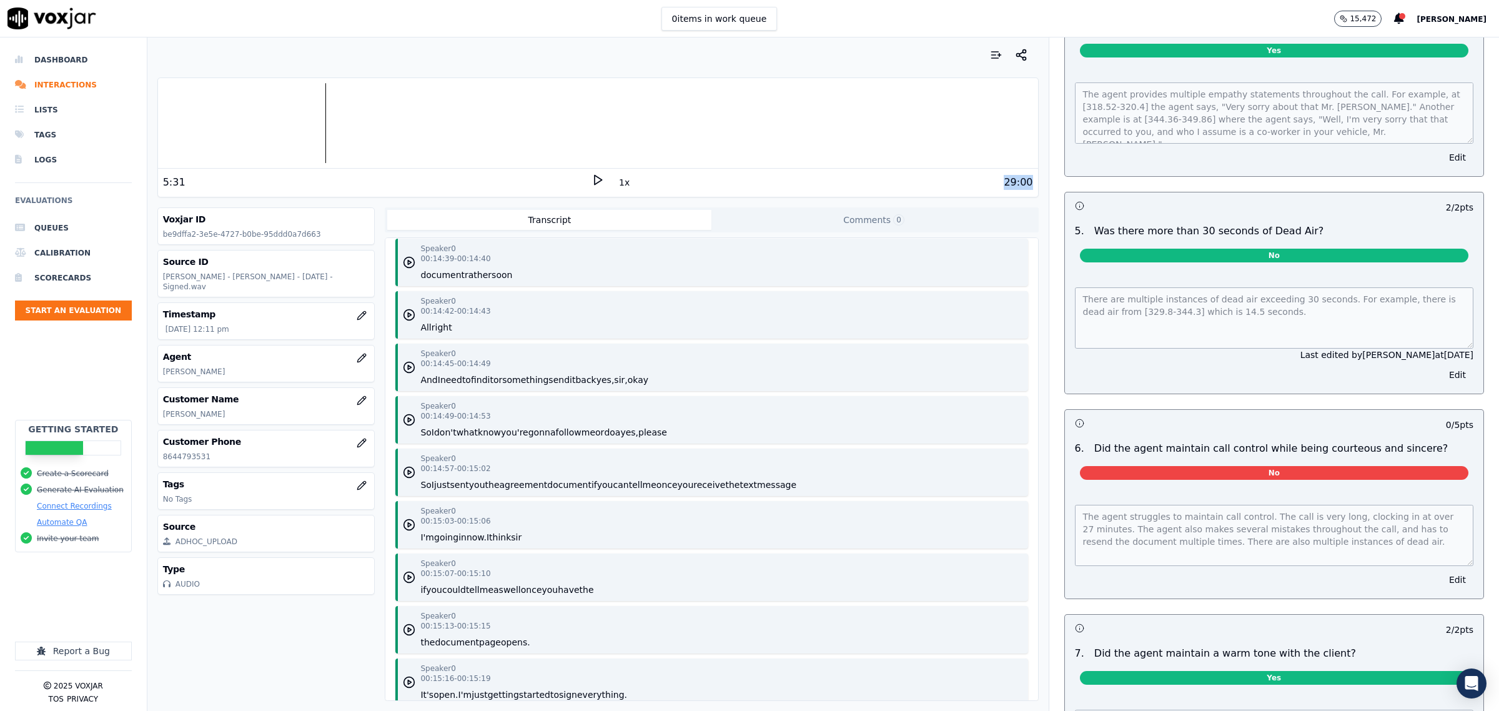
drag, startPoint x: 987, startPoint y: 180, endPoint x: 1020, endPoint y: 183, distance: 33.3
click at [1020, 183] on div "5:31 1x 29:00" at bounding box center [598, 182] width 880 height 27
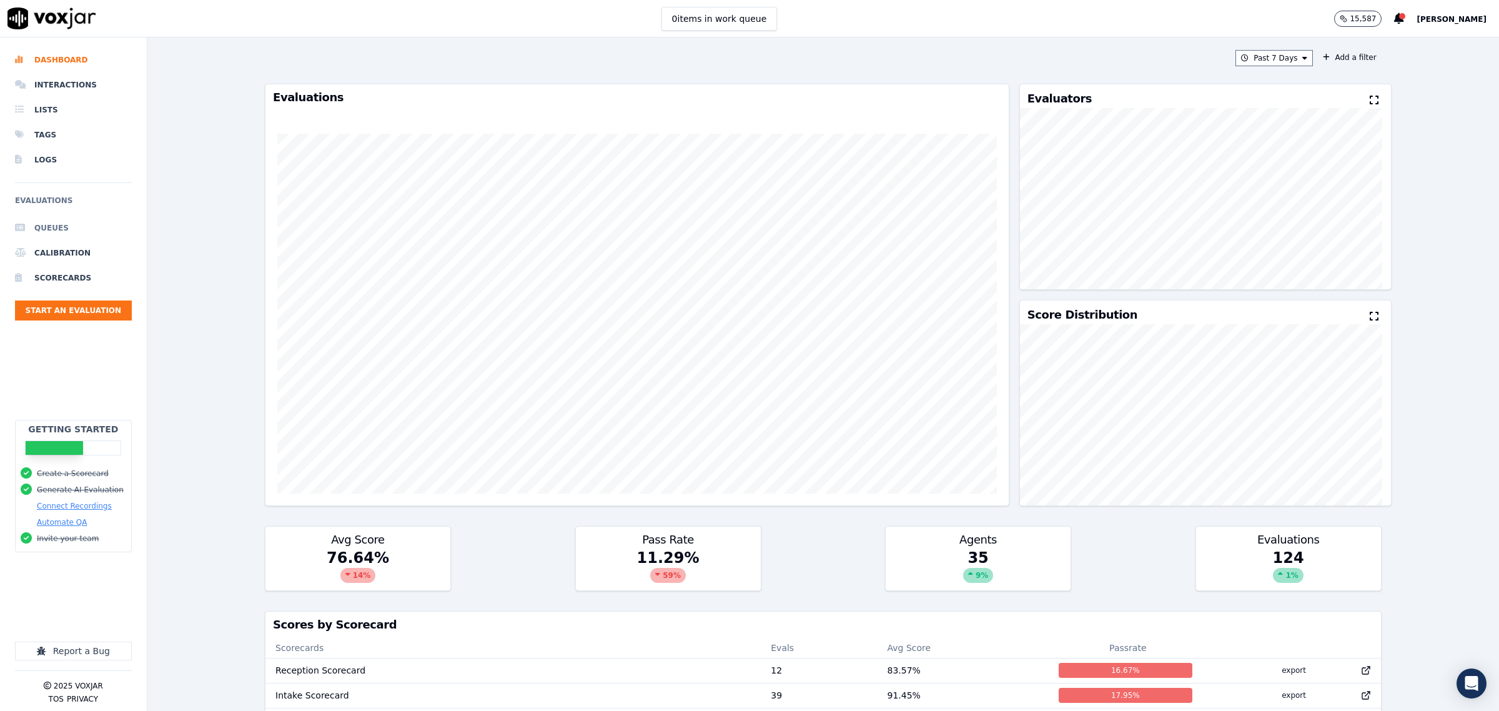
click at [59, 229] on li "Queues" at bounding box center [73, 227] width 117 height 25
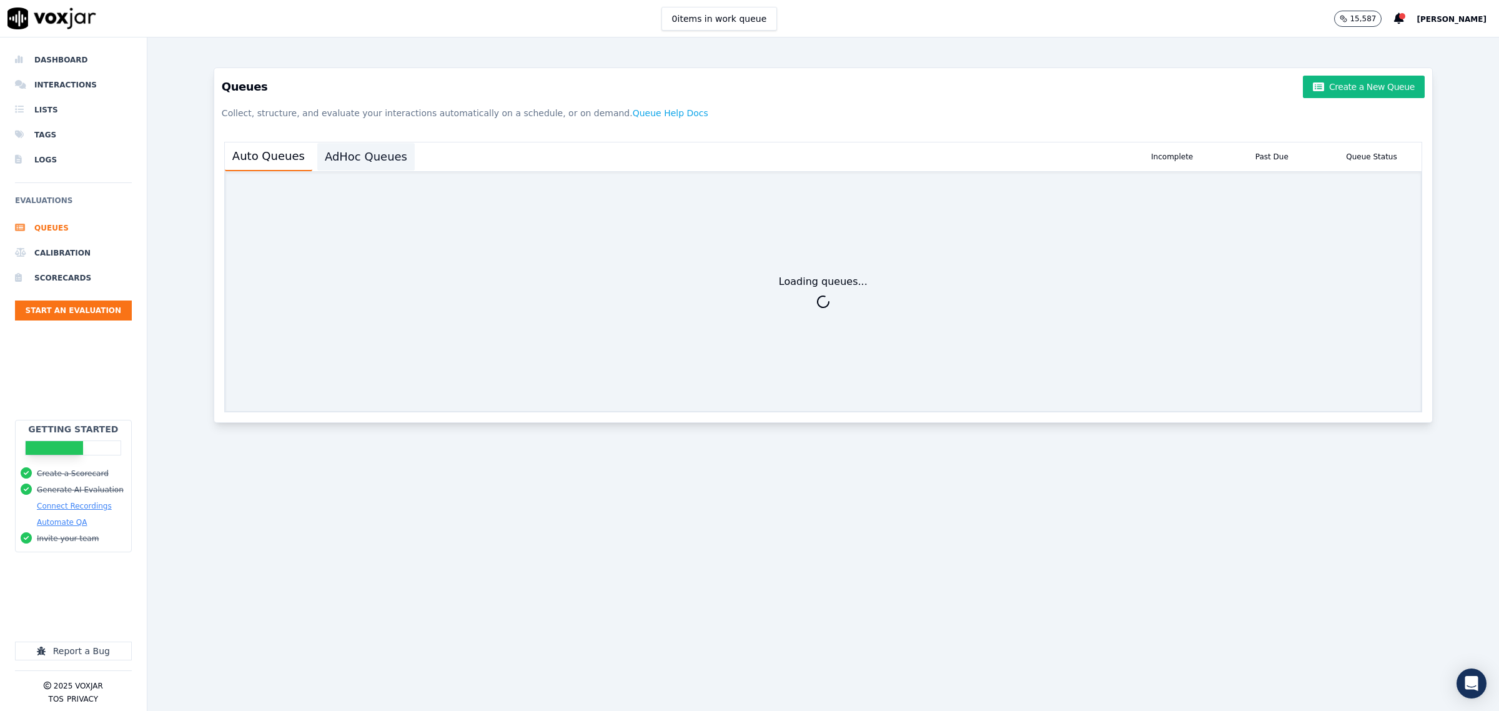
click at [384, 163] on button "AdHoc Queues" at bounding box center [365, 156] width 97 height 27
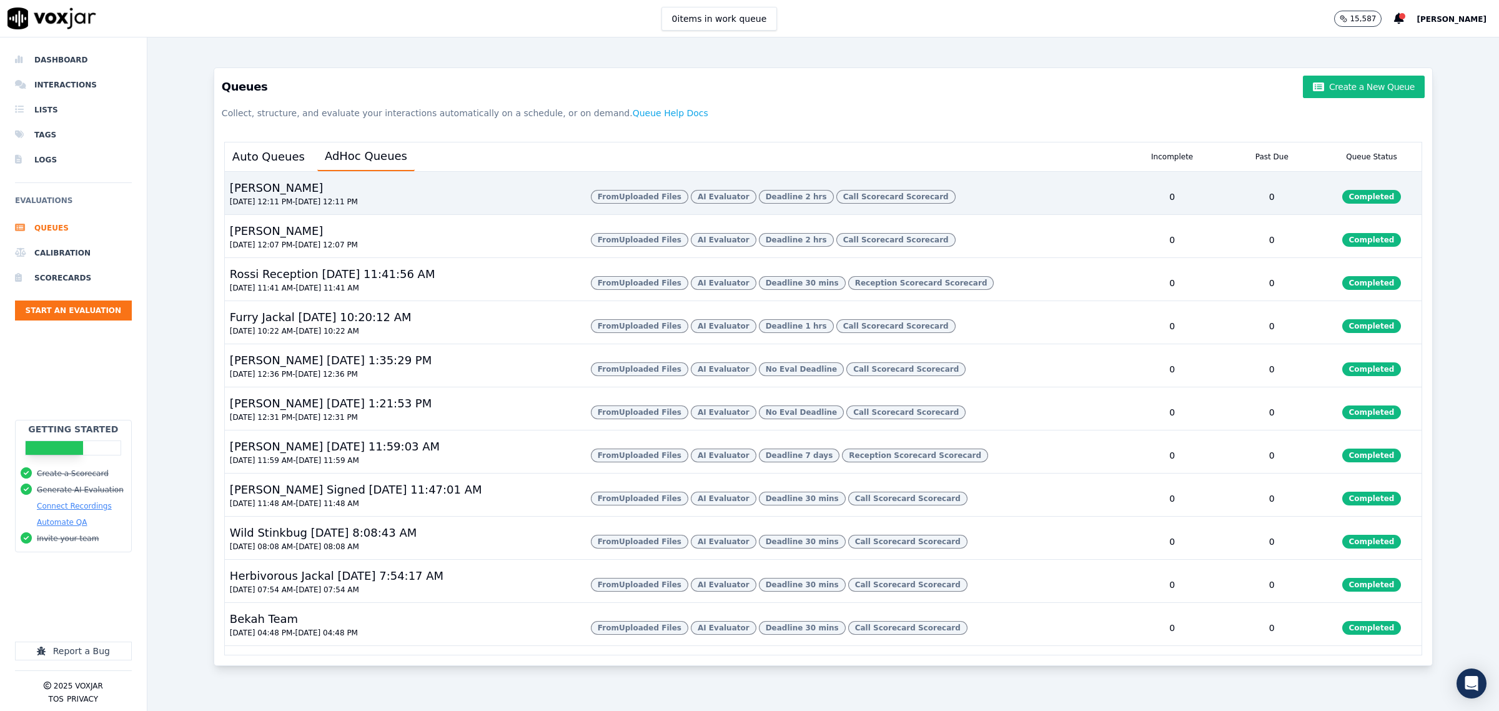
click at [439, 199] on div "[PERSON_NAME] [DATE] 12:11 PM - [DATE] 12:11 PM" at bounding box center [403, 196] width 356 height 35
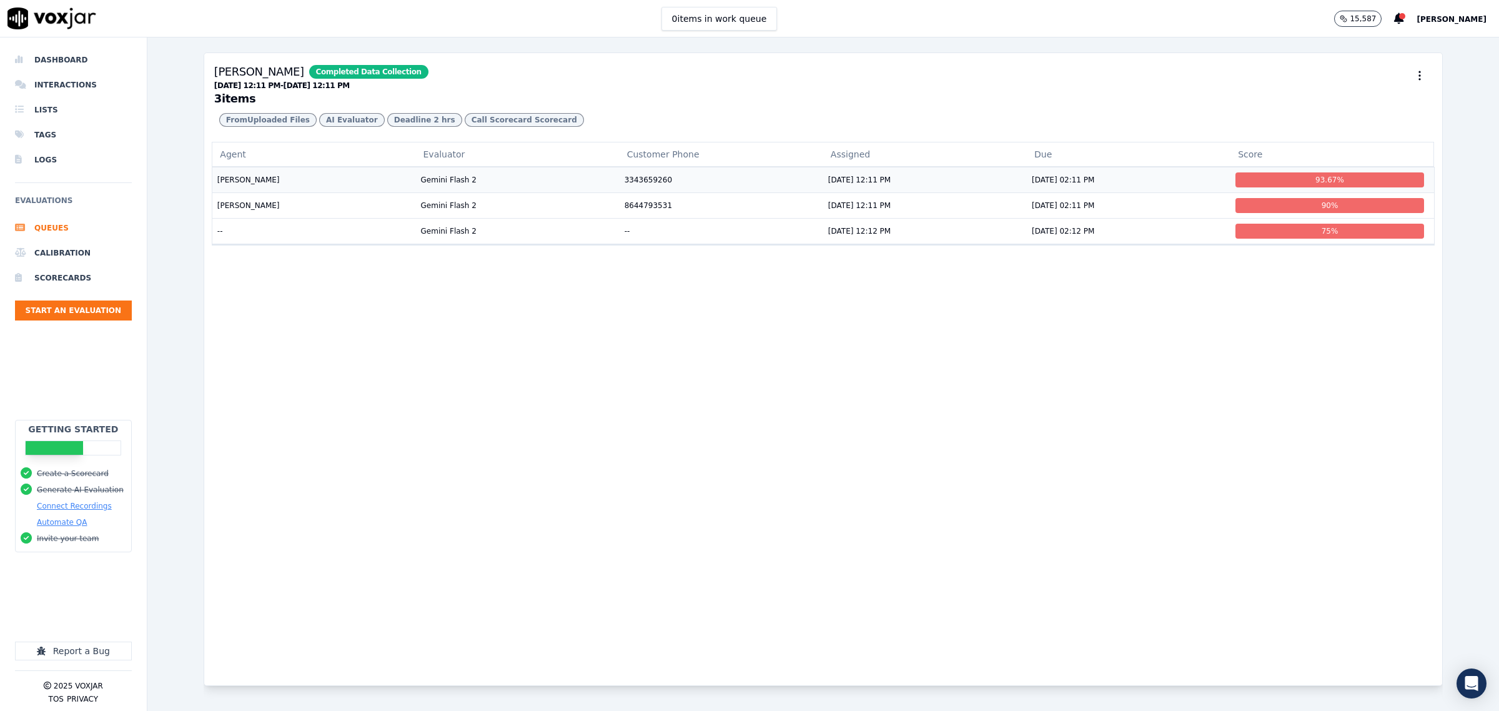
click at [232, 192] on td "[PERSON_NAME]" at bounding box center [314, 180] width 204 height 26
click at [295, 244] on td "--" at bounding box center [314, 231] width 204 height 26
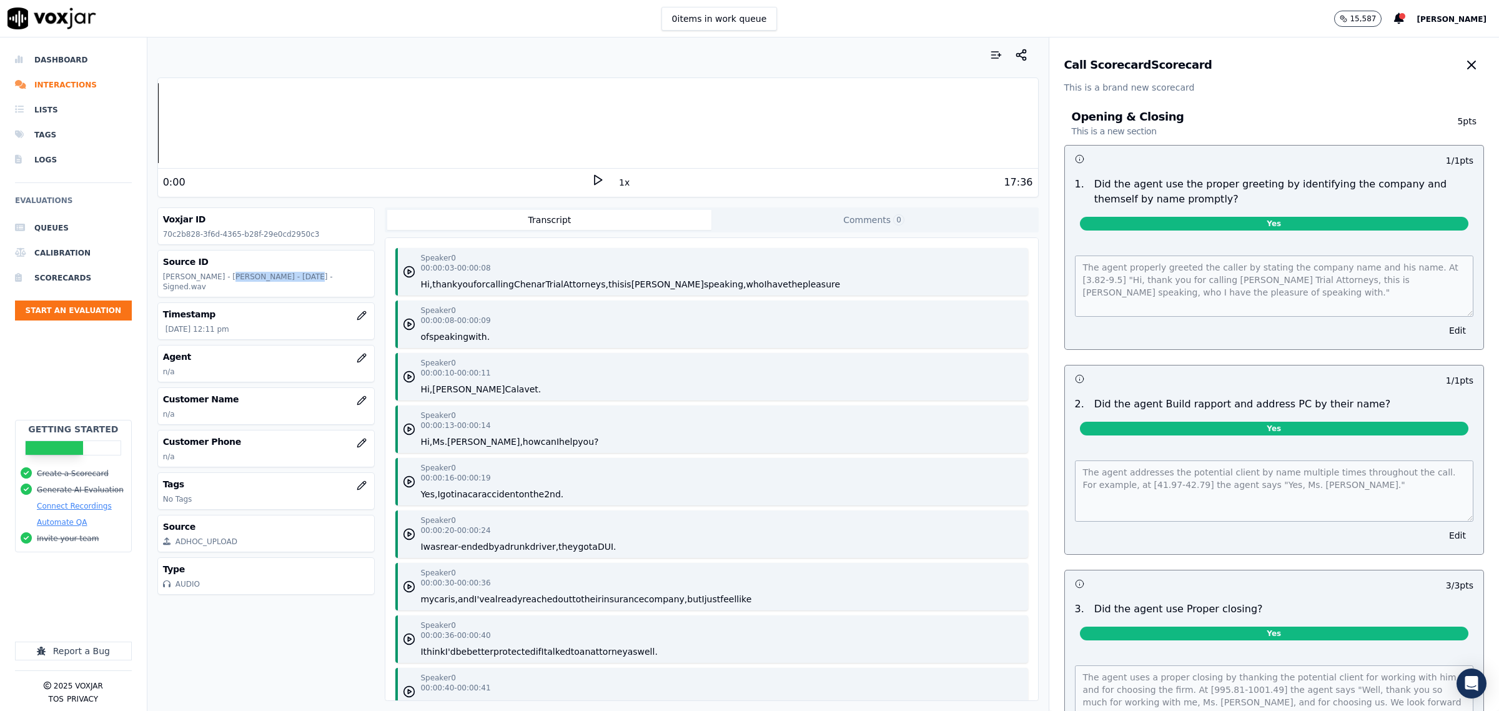
drag, startPoint x: 217, startPoint y: 278, endPoint x: 281, endPoint y: 276, distance: 64.4
click at [281, 276] on p "[PERSON_NAME] - [PERSON_NAME] - [DATE] - Signed.wav" at bounding box center [266, 282] width 207 height 20
copy p "[PERSON_NAME]"
click at [352, 410] on button "button" at bounding box center [361, 400] width 25 height 25
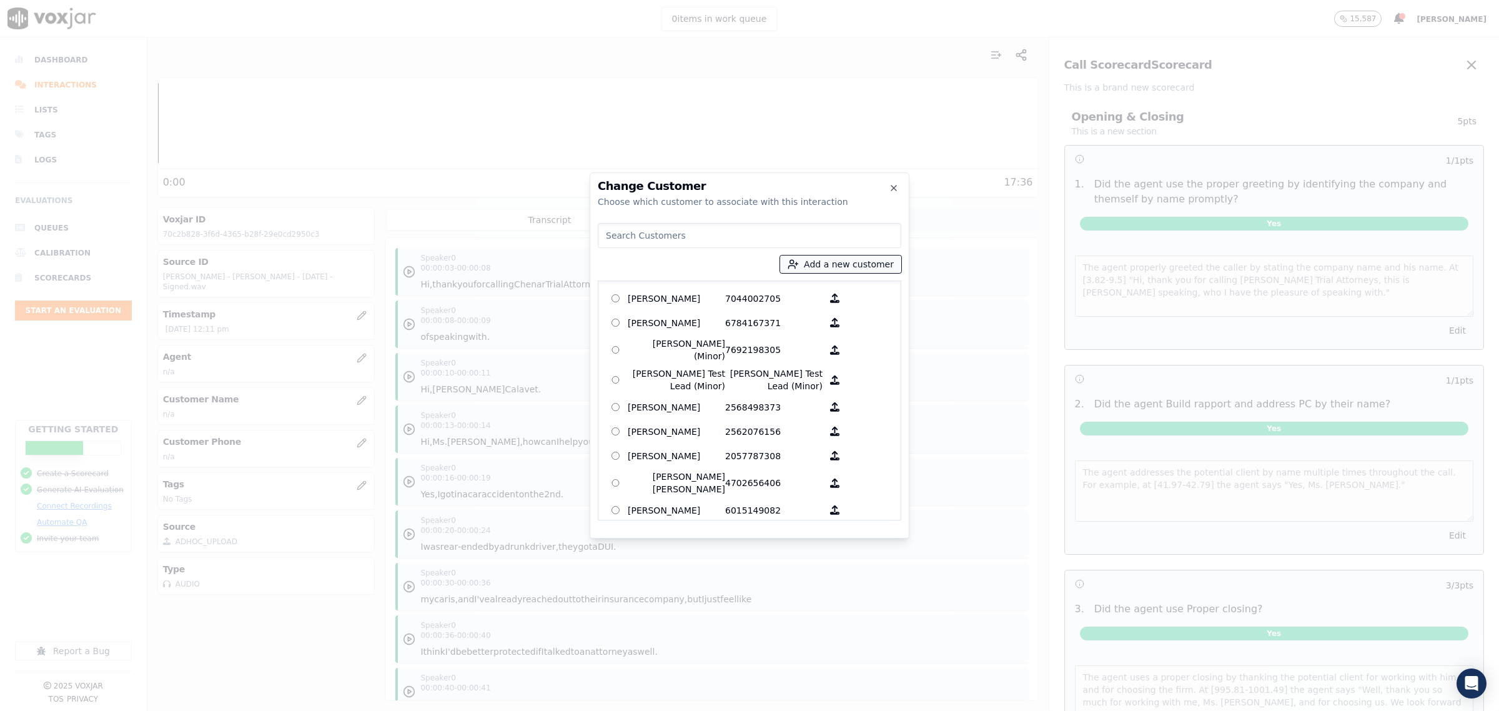
click at [834, 263] on button "Add a new customer" at bounding box center [840, 263] width 121 height 17
type input "[PERSON_NAME]"
click at [806, 364] on input "Add a New Customer" at bounding box center [845, 361] width 164 height 20
click at [788, 361] on input "Add a New Customer" at bounding box center [845, 361] width 164 height 20
type input "2519783576"
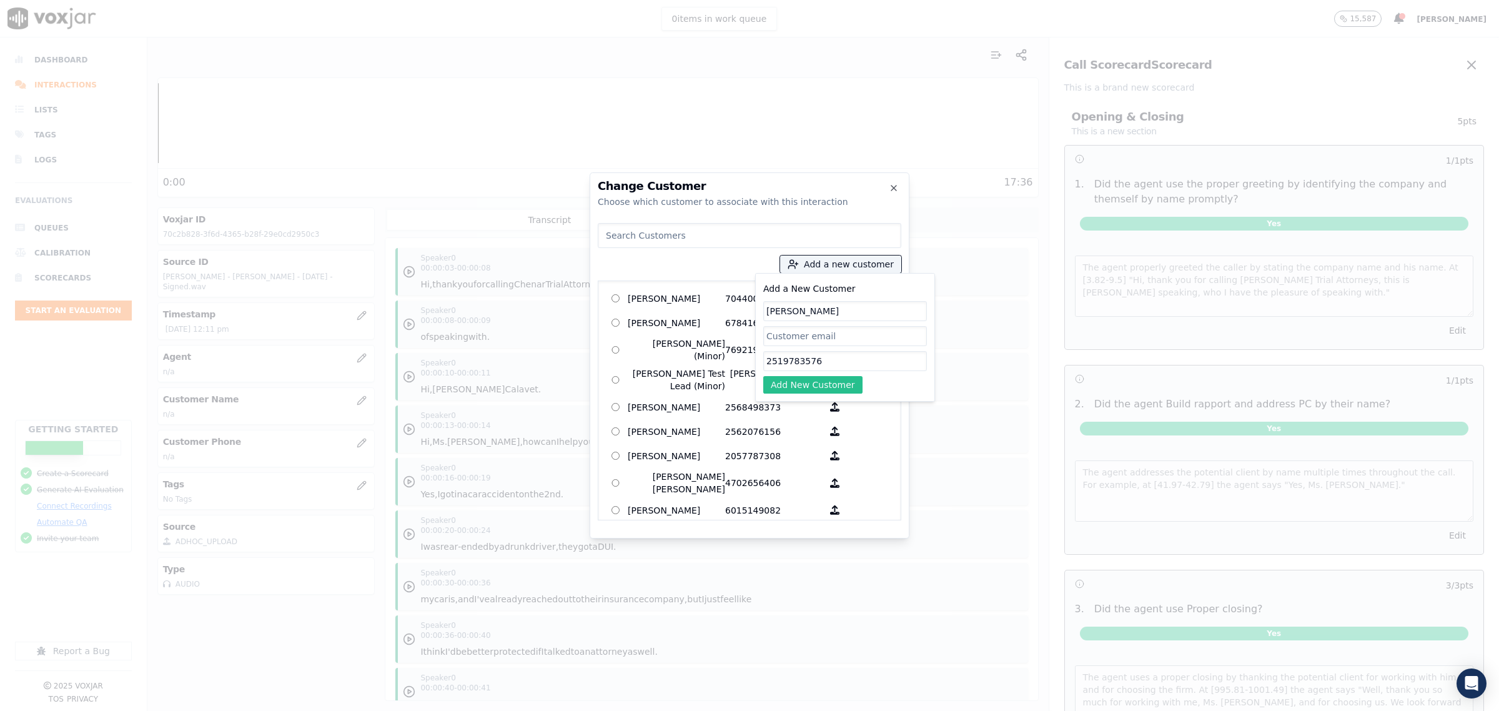
click at [797, 380] on button "Add New Customer" at bounding box center [812, 384] width 99 height 17
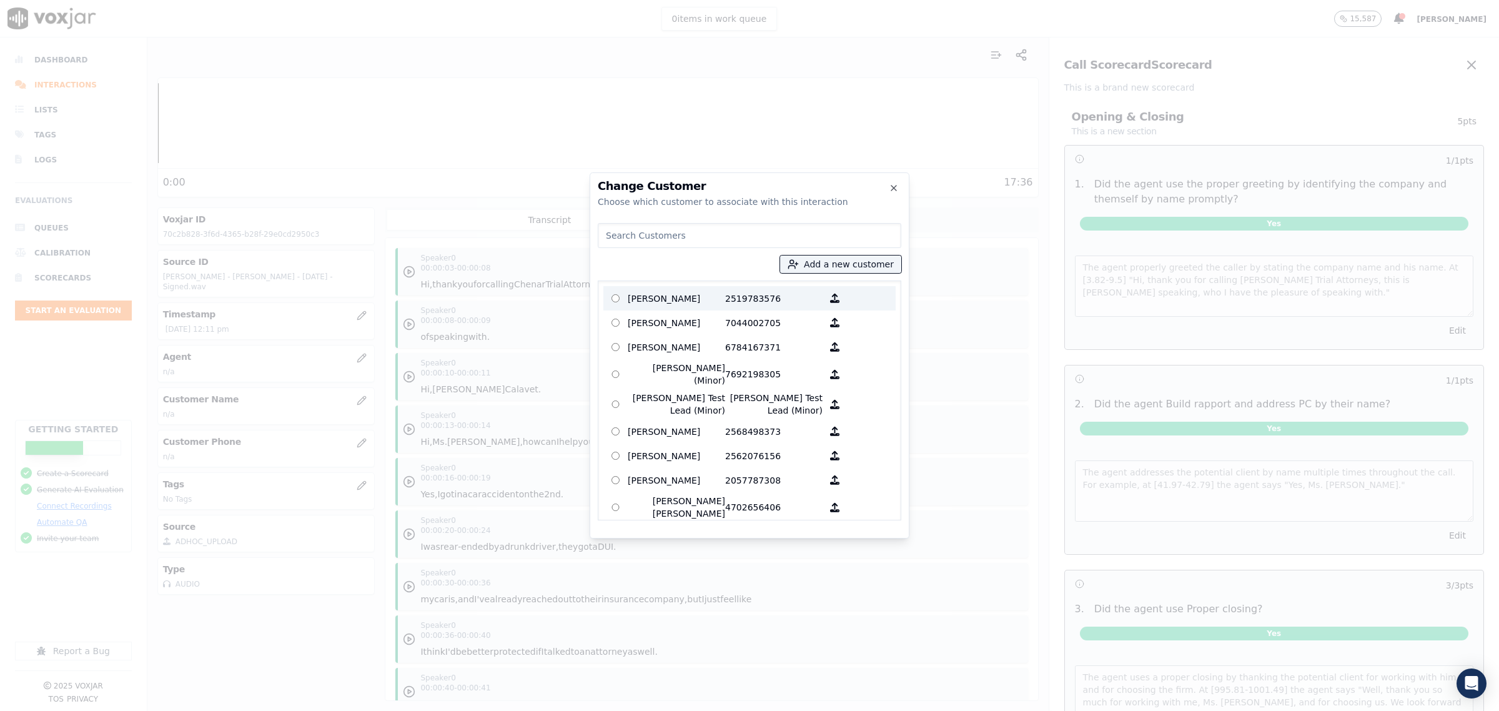
click at [666, 300] on p "[PERSON_NAME]" at bounding box center [676, 298] width 97 height 19
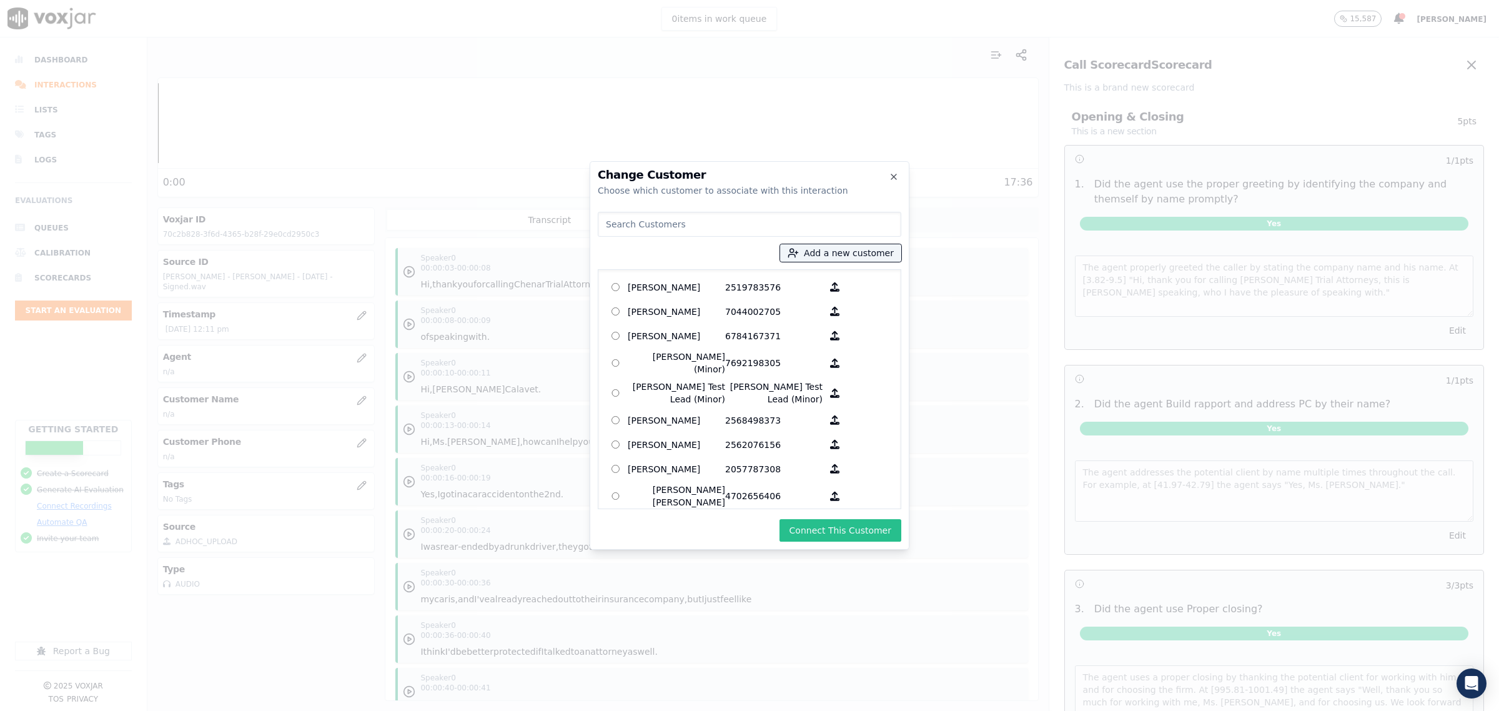
click at [843, 525] on button "Connect This Customer" at bounding box center [840, 530] width 122 height 22
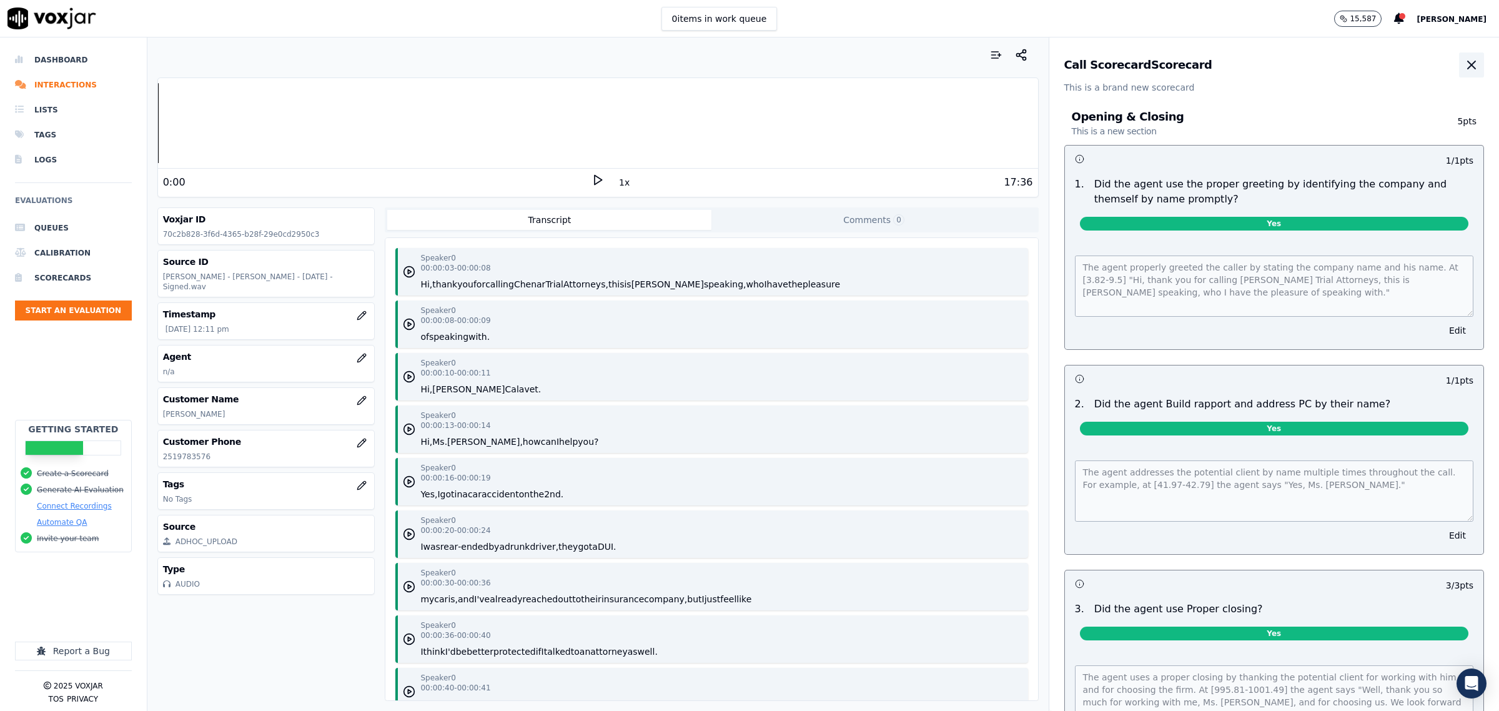
click at [1459, 57] on button "button" at bounding box center [1471, 64] width 25 height 25
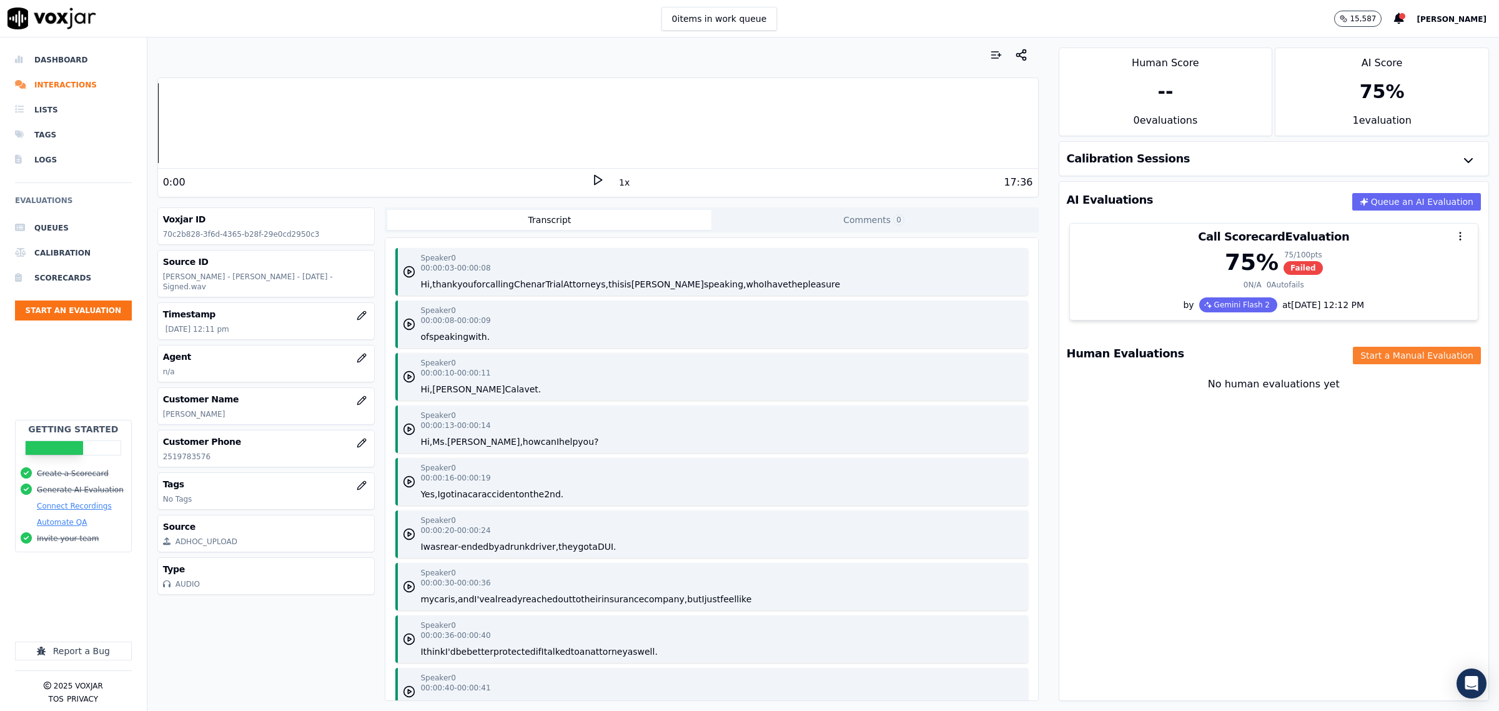
click at [1380, 360] on button "Start a Manual Evaluation" at bounding box center [1417, 355] width 128 height 17
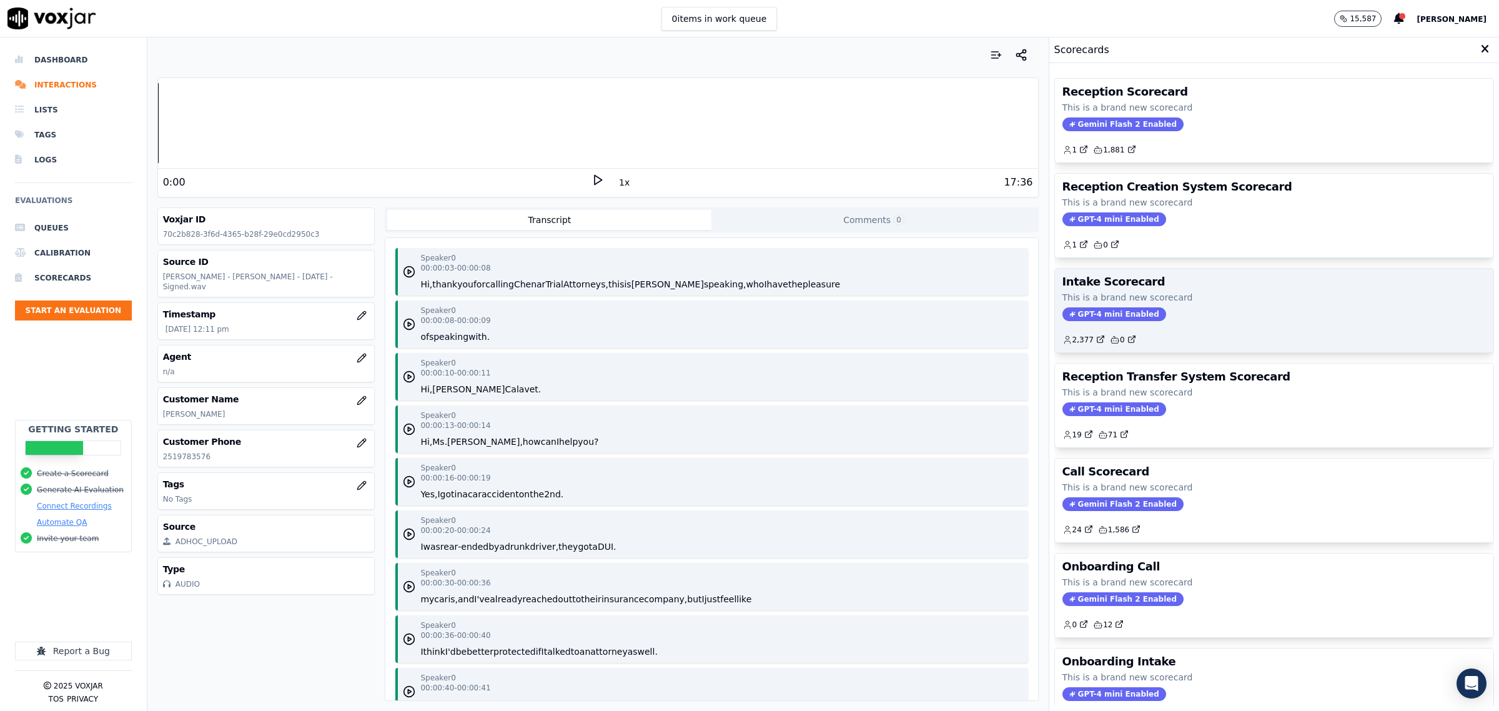
click at [1185, 313] on div "GPT-4 mini Enabled" at bounding box center [1273, 314] width 423 height 14
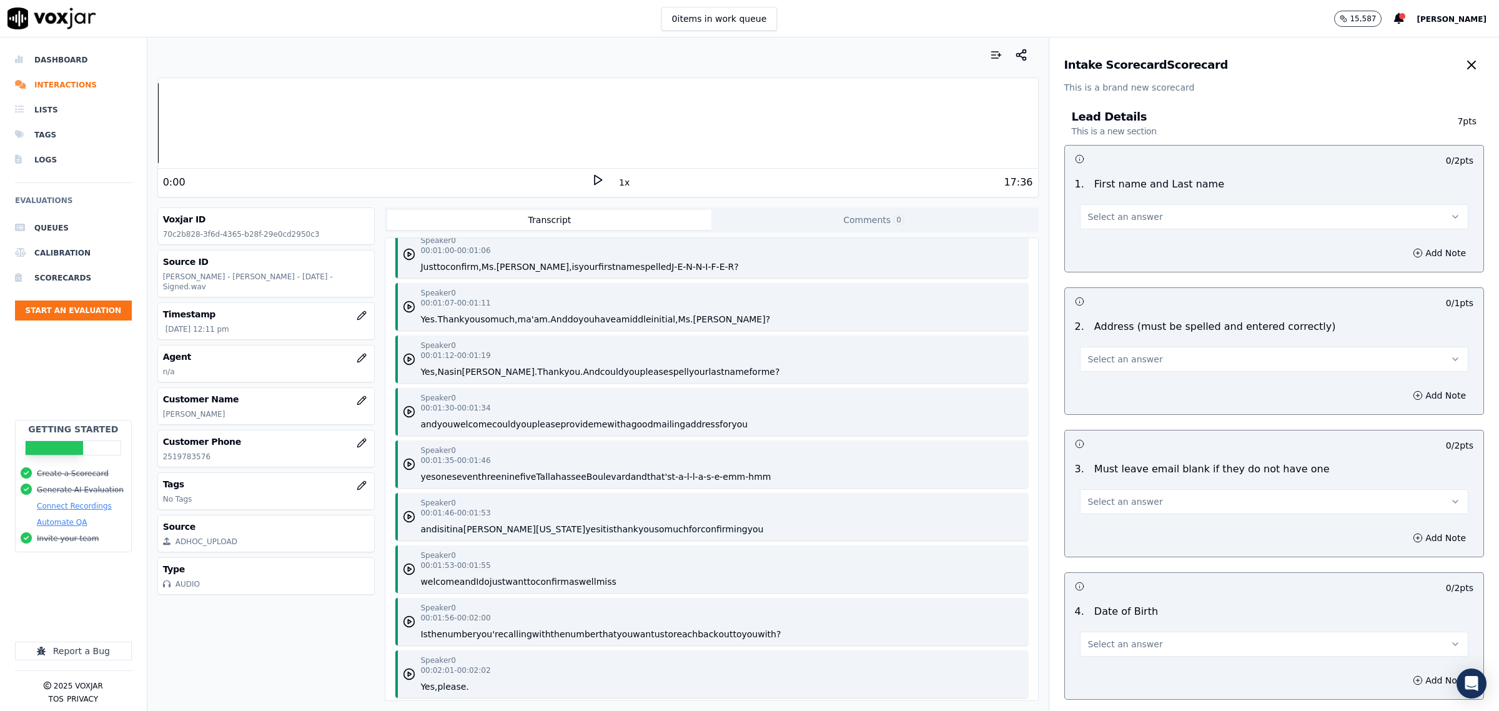
scroll to position [859, 0]
click at [403, 356] on icon "button" at bounding box center [409, 357] width 12 height 12
click at [595, 176] on rect at bounding box center [596, 180] width 2 height 8
click at [1123, 210] on span "Select an answer" at bounding box center [1125, 216] width 75 height 12
click at [1122, 241] on div "Yes" at bounding box center [1248, 245] width 363 height 20
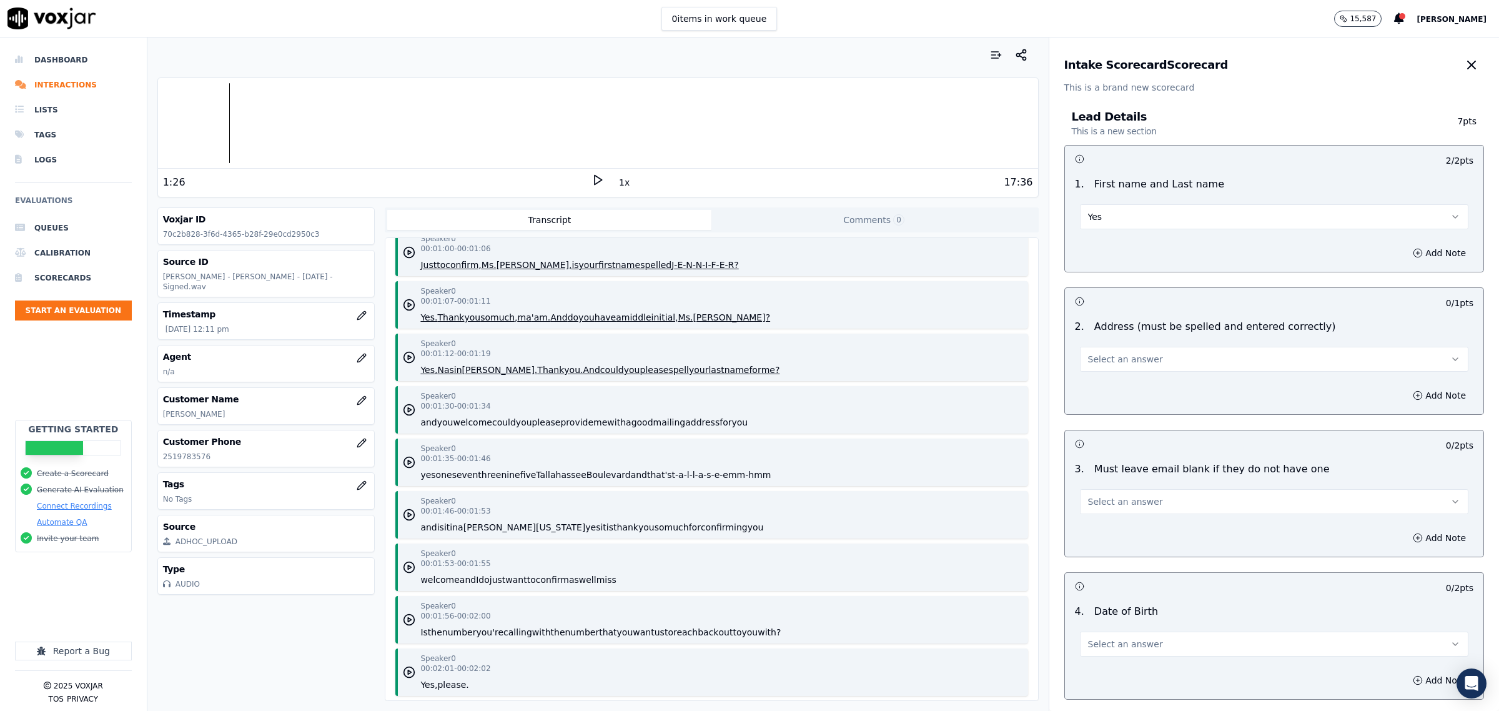
click at [1142, 360] on button "Select an answer" at bounding box center [1274, 359] width 388 height 25
click at [1141, 398] on div "No" at bounding box center [1248, 408] width 363 height 20
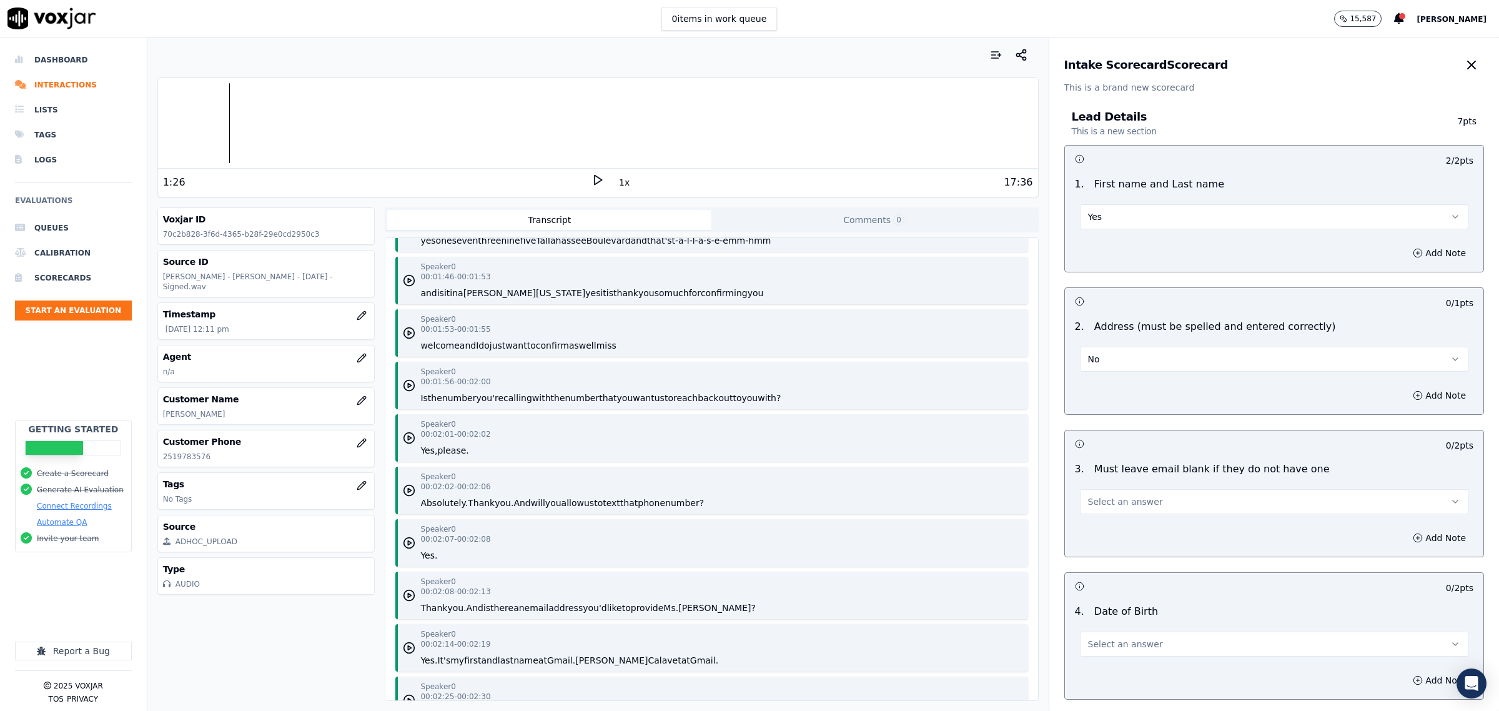
scroll to position [1171, 0]
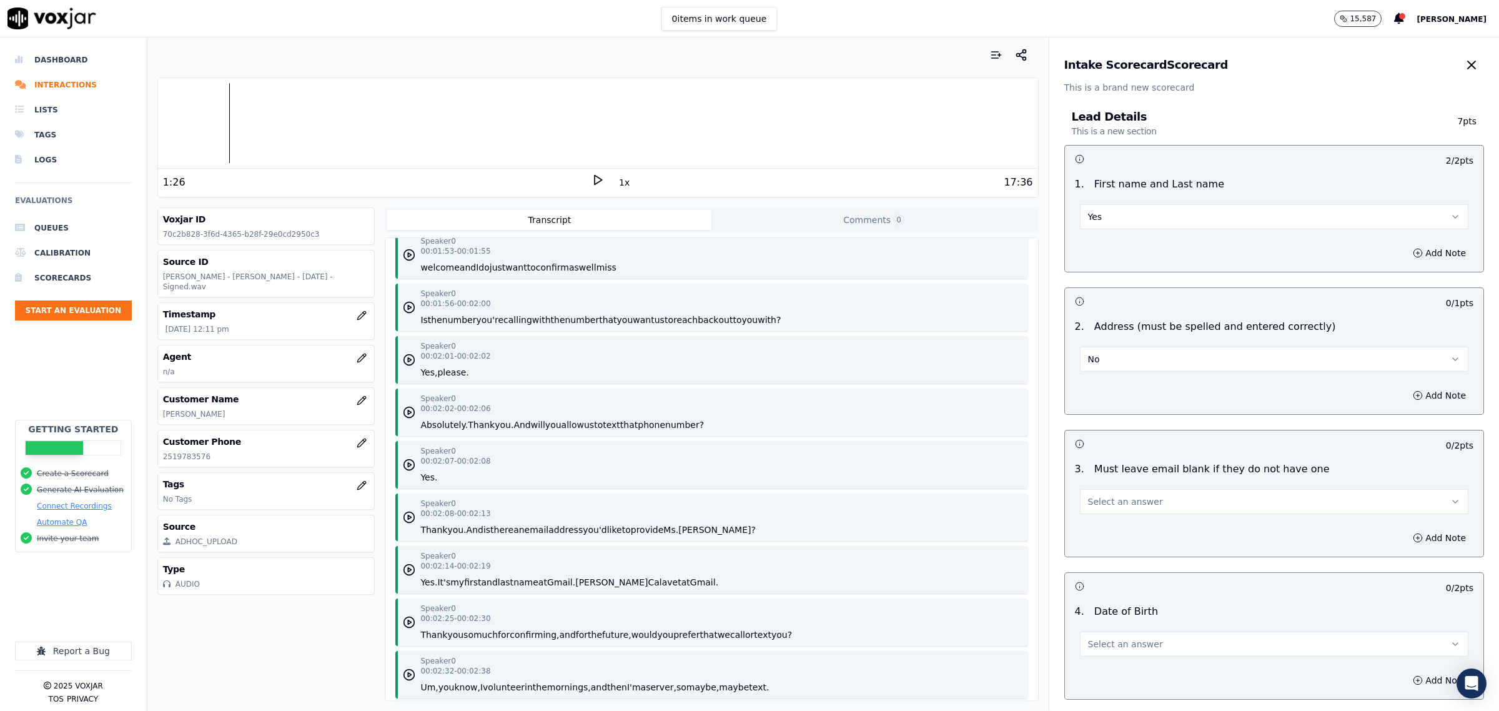
click at [1174, 504] on button "Select an answer" at bounding box center [1274, 501] width 388 height 25
click at [1131, 528] on div "Yes" at bounding box center [1248, 530] width 363 height 20
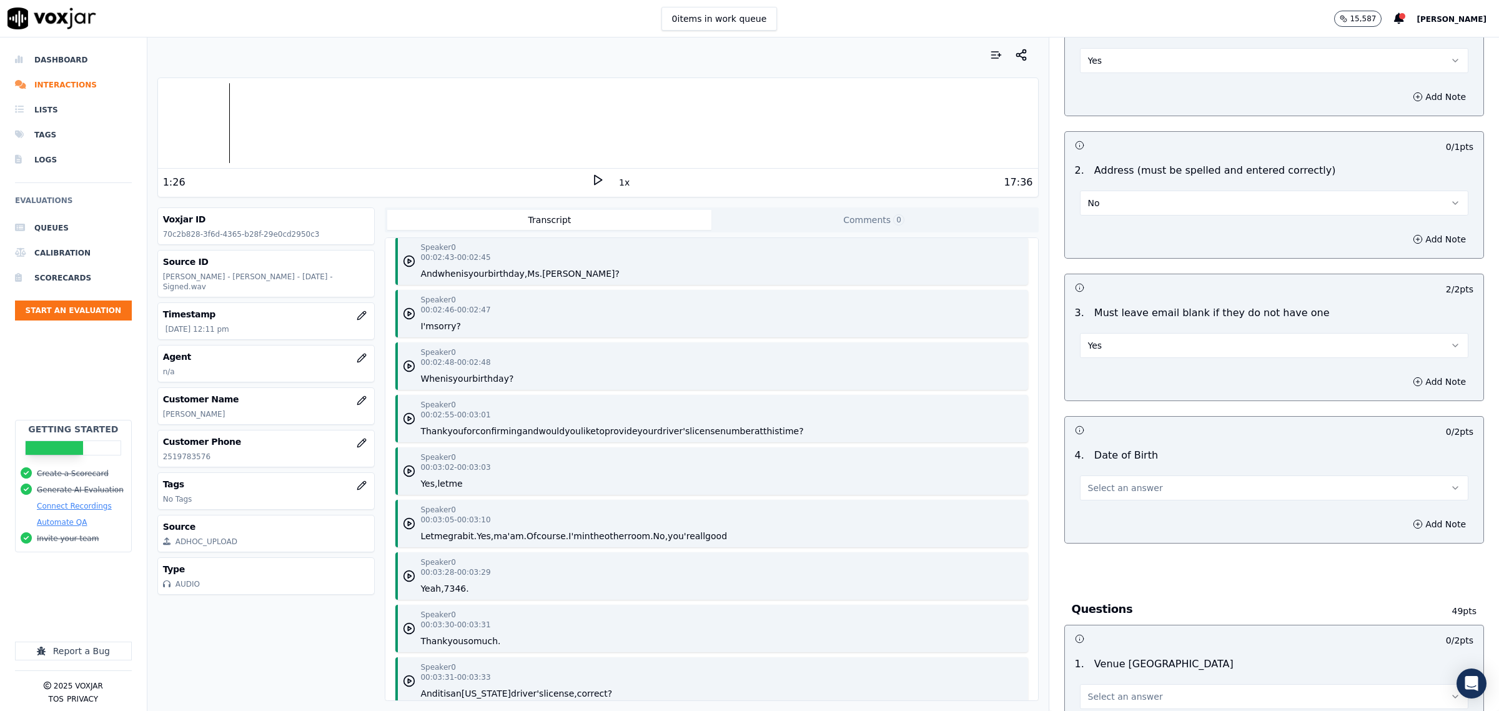
scroll to position [1796, 0]
click at [403, 362] on icon "button" at bounding box center [409, 365] width 12 height 12
click at [1135, 489] on span "Select an answer" at bounding box center [1125, 488] width 75 height 12
click at [1122, 515] on div "Yes" at bounding box center [1248, 517] width 363 height 20
click at [591, 175] on icon at bounding box center [597, 180] width 12 height 12
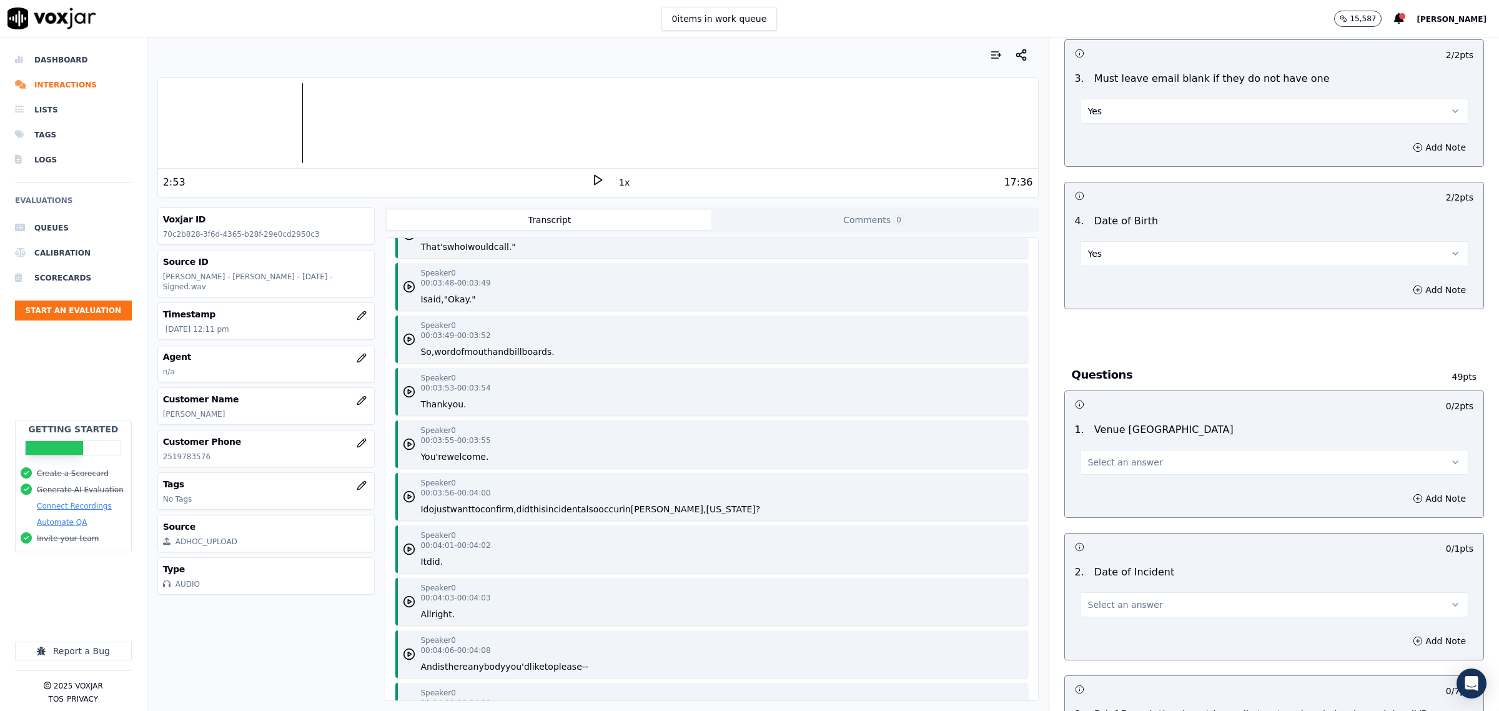
scroll to position [2498, 0]
drag, startPoint x: 1147, startPoint y: 461, endPoint x: 1171, endPoint y: 452, distance: 26.1
click at [1157, 456] on button "Select an answer" at bounding box center [1274, 462] width 388 height 25
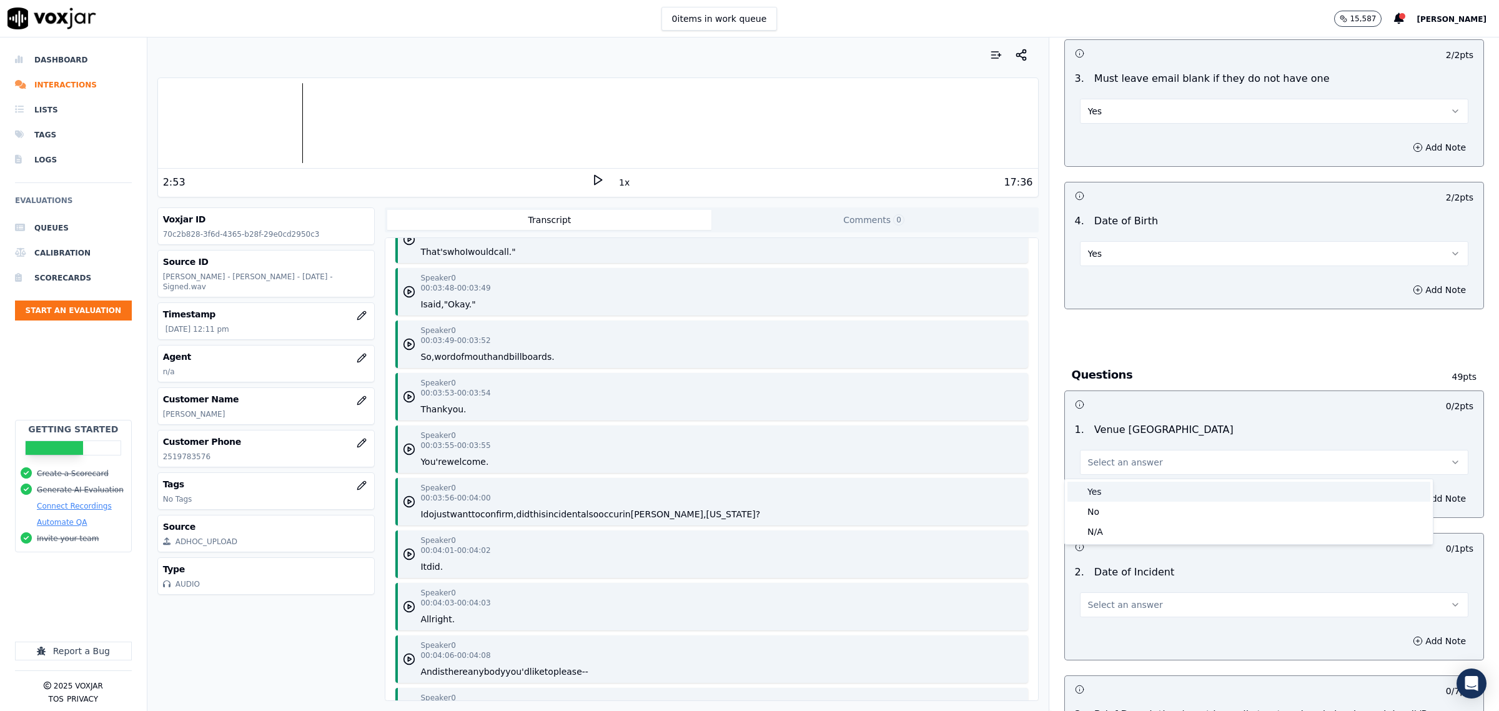
click at [1128, 492] on div "Yes" at bounding box center [1248, 492] width 363 height 20
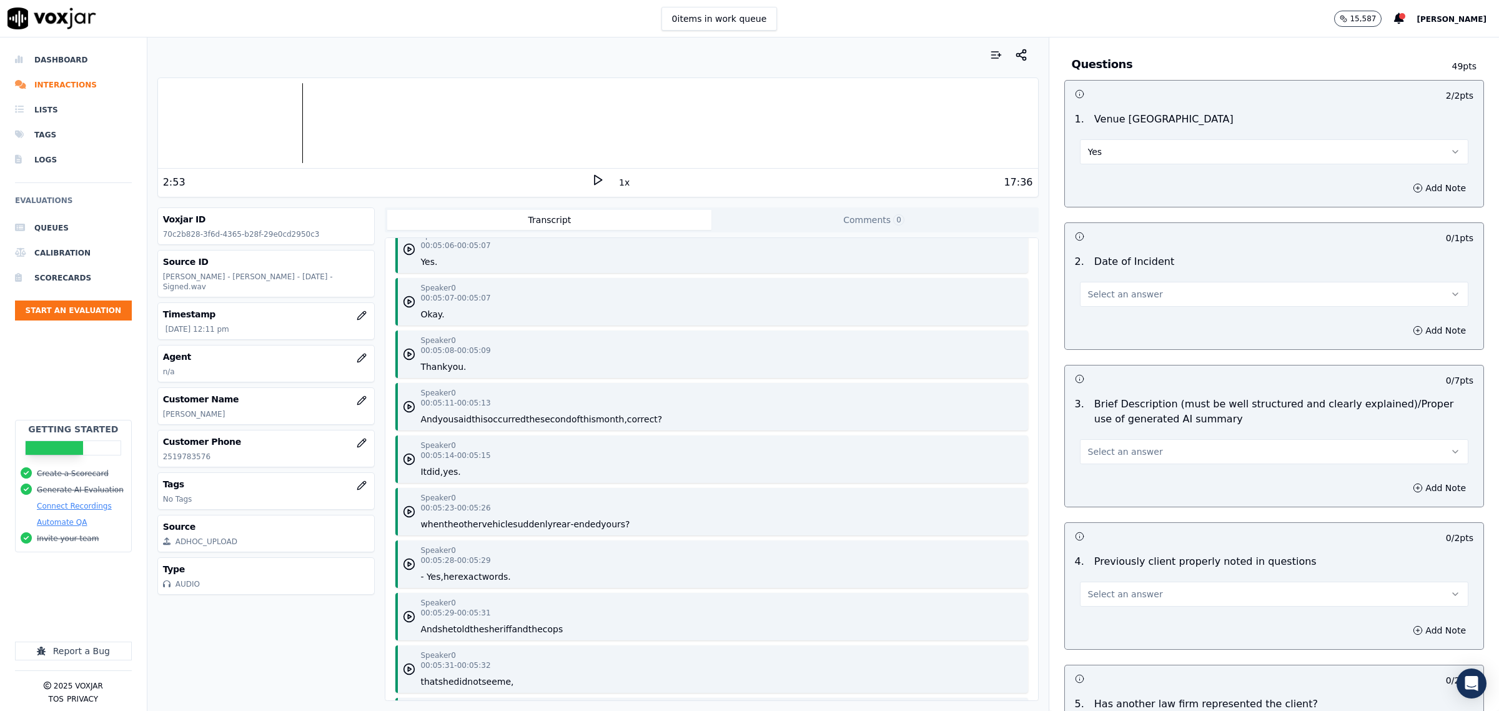
scroll to position [703, 0]
click at [1146, 302] on button "Select an answer" at bounding box center [1274, 292] width 388 height 25
click at [1124, 320] on div "Yes" at bounding box center [1248, 322] width 363 height 20
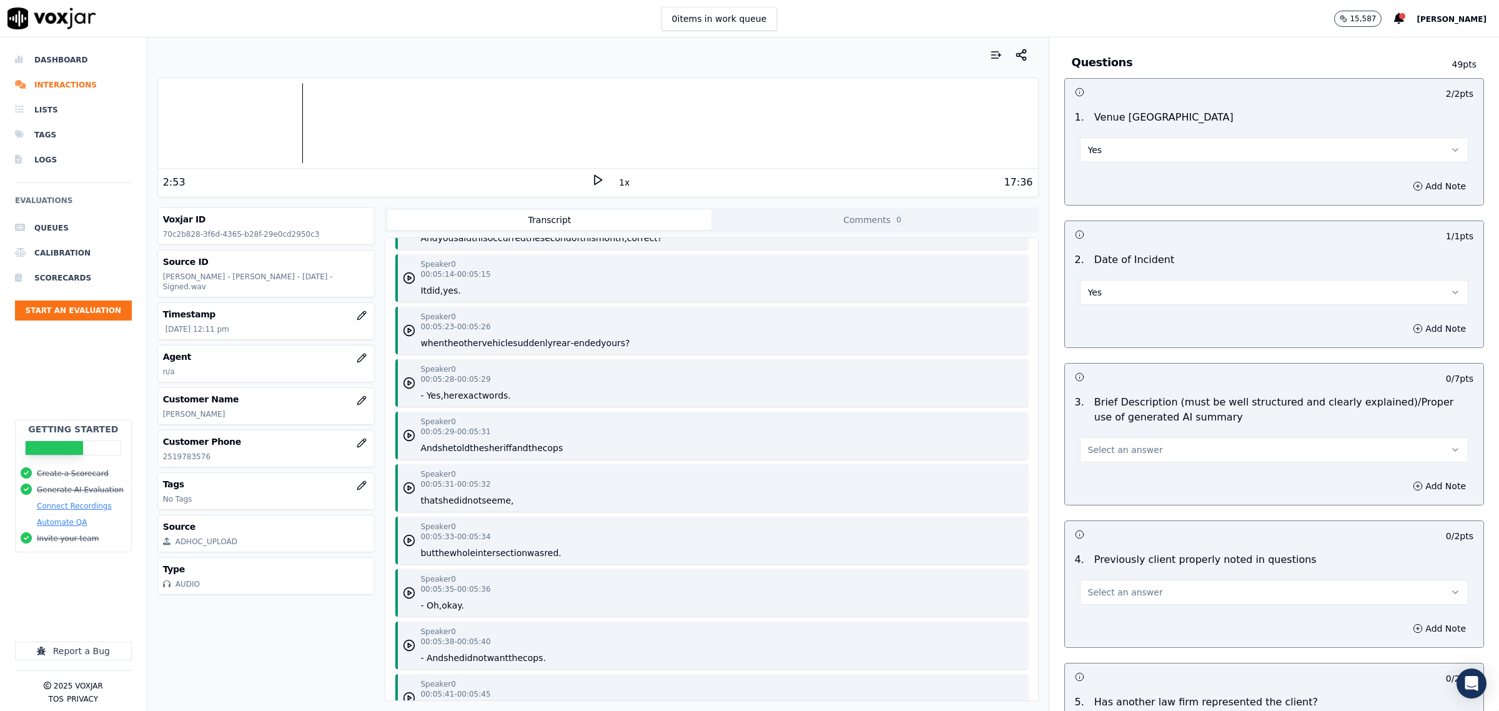
scroll to position [3904, 0]
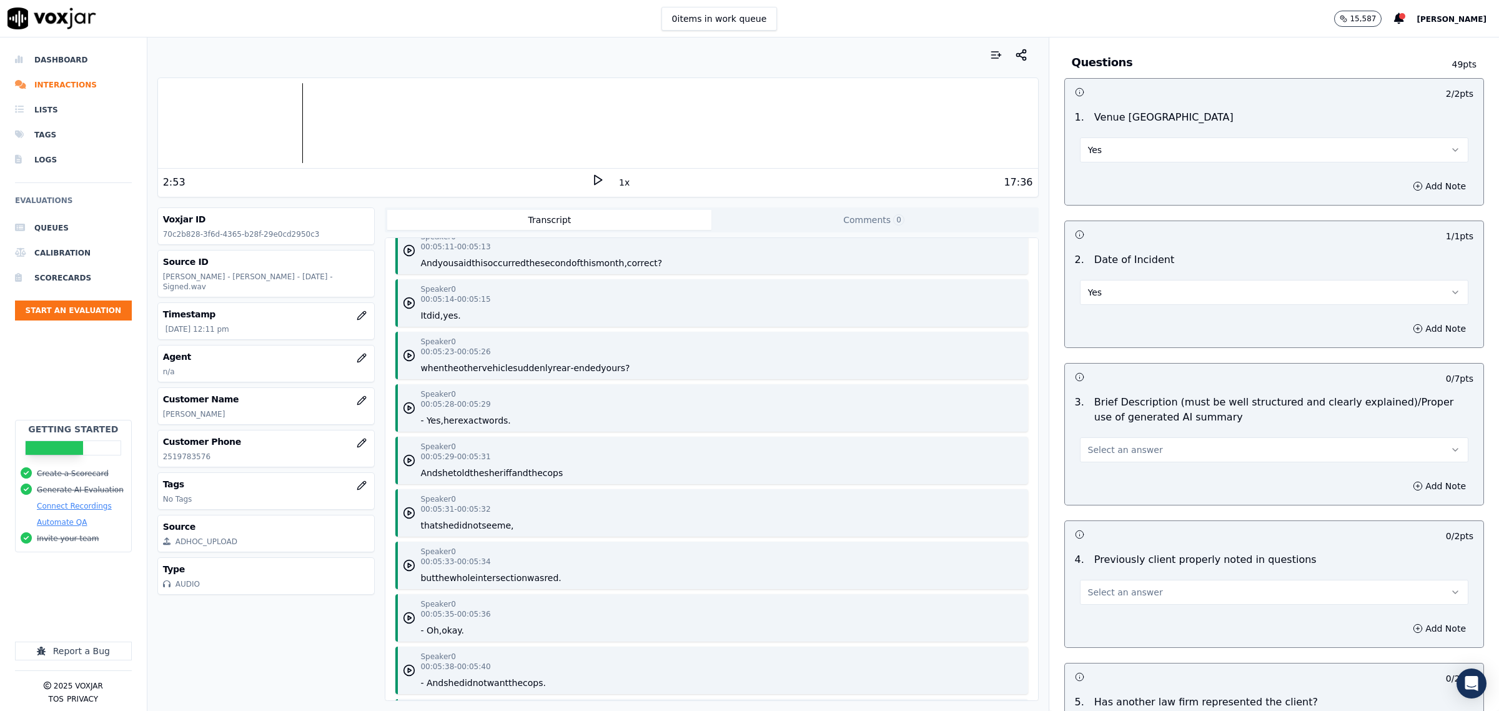
click at [1216, 444] on button "Select an answer" at bounding box center [1274, 449] width 388 height 25
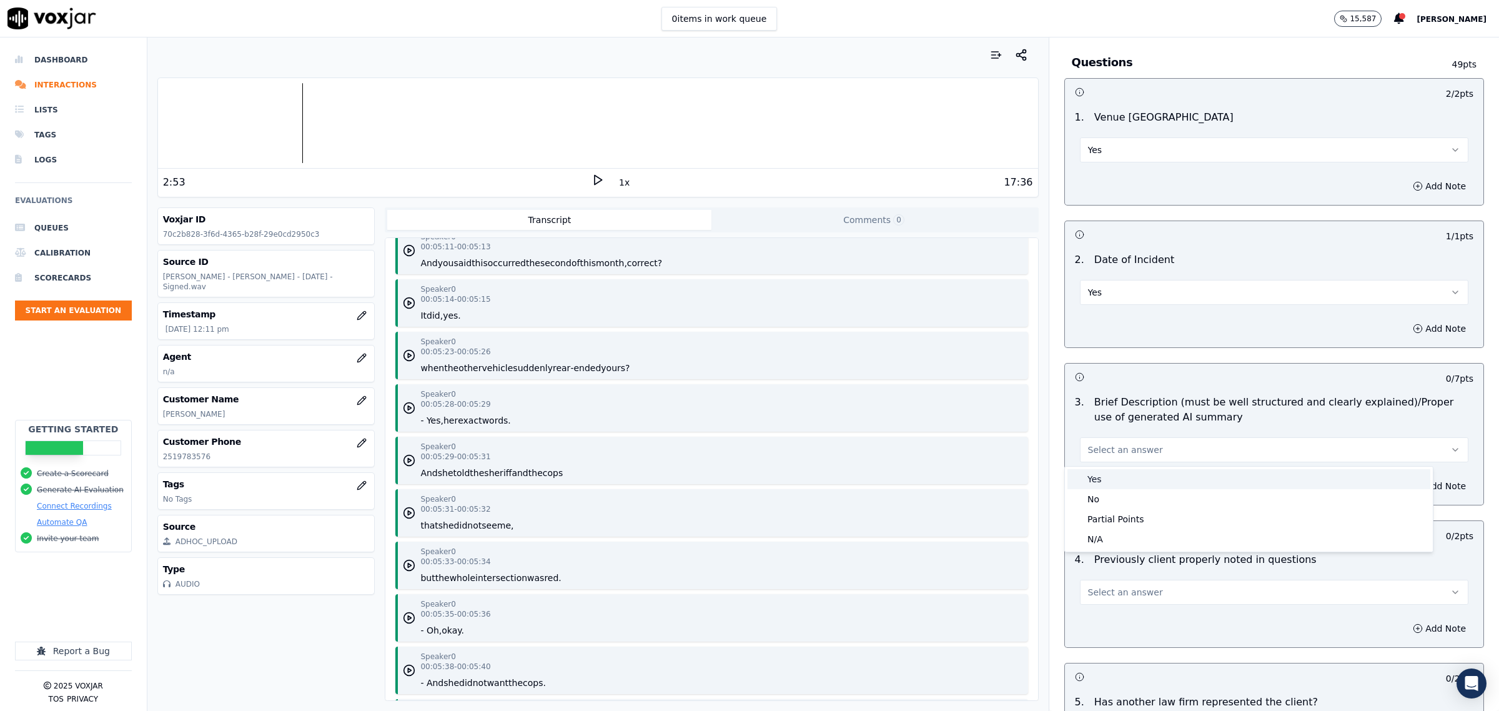
click at [1137, 470] on div "Yes" at bounding box center [1248, 479] width 363 height 20
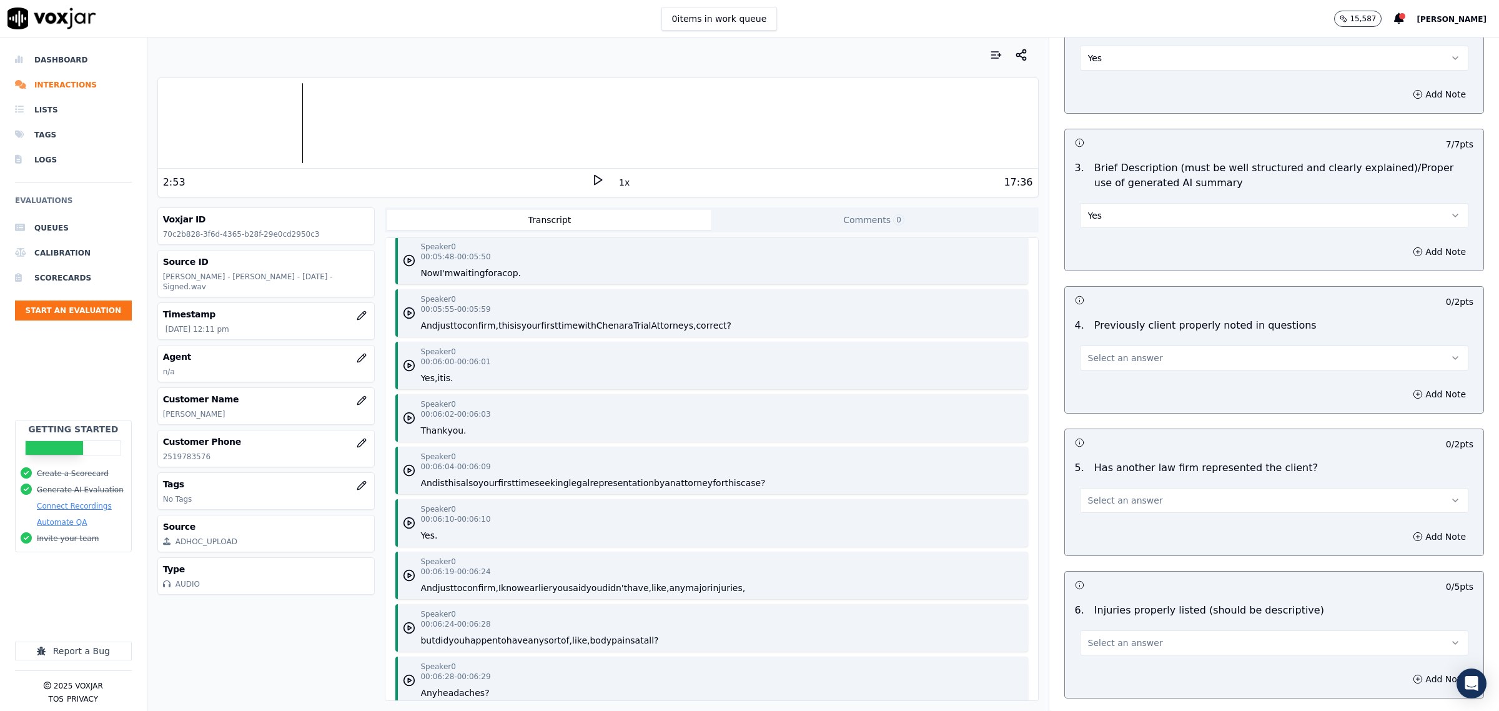
scroll to position [4450, 0]
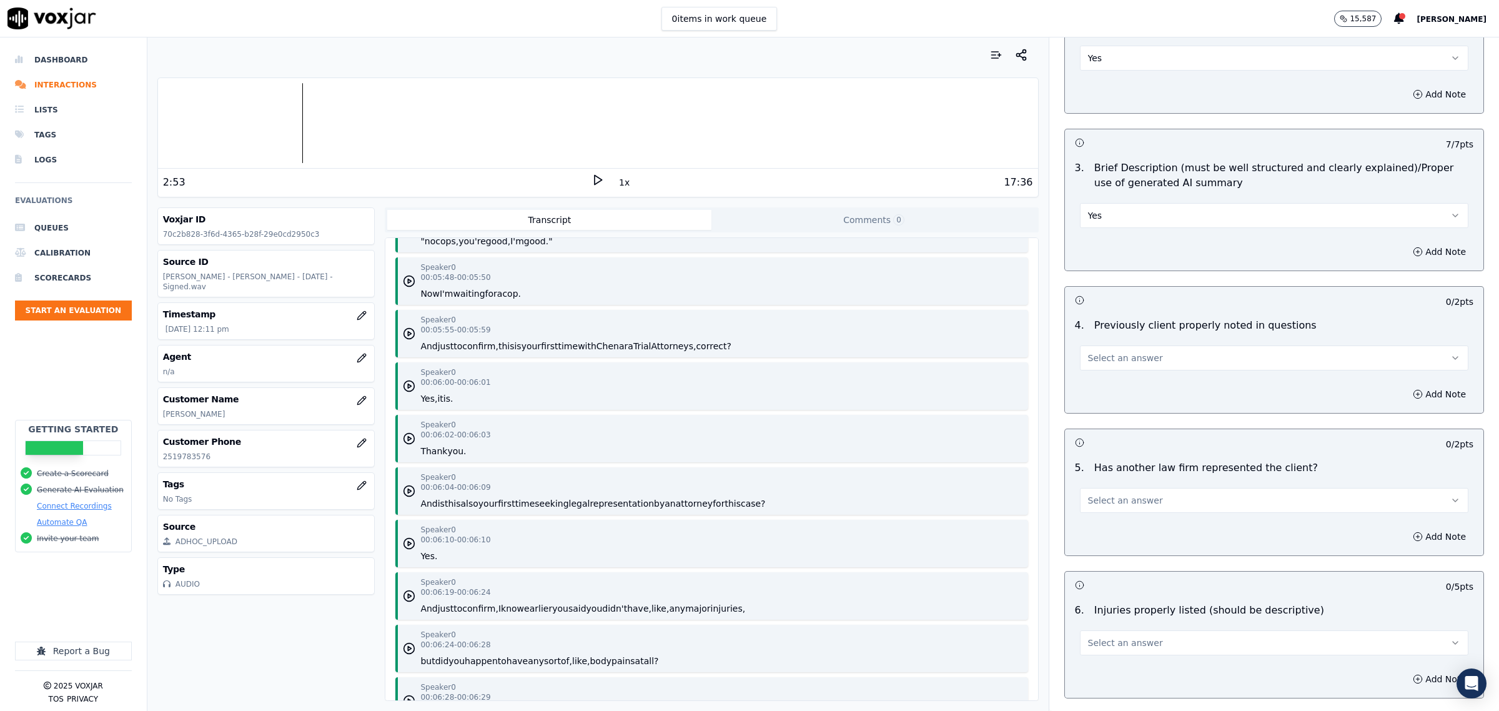
click at [1134, 354] on span "Select an answer" at bounding box center [1125, 358] width 75 height 12
click at [1131, 383] on div "Yes" at bounding box center [1248, 388] width 363 height 20
click at [1102, 507] on span "Select an answer" at bounding box center [1125, 500] width 75 height 12
click at [1109, 534] on div "Yes" at bounding box center [1248, 530] width 363 height 20
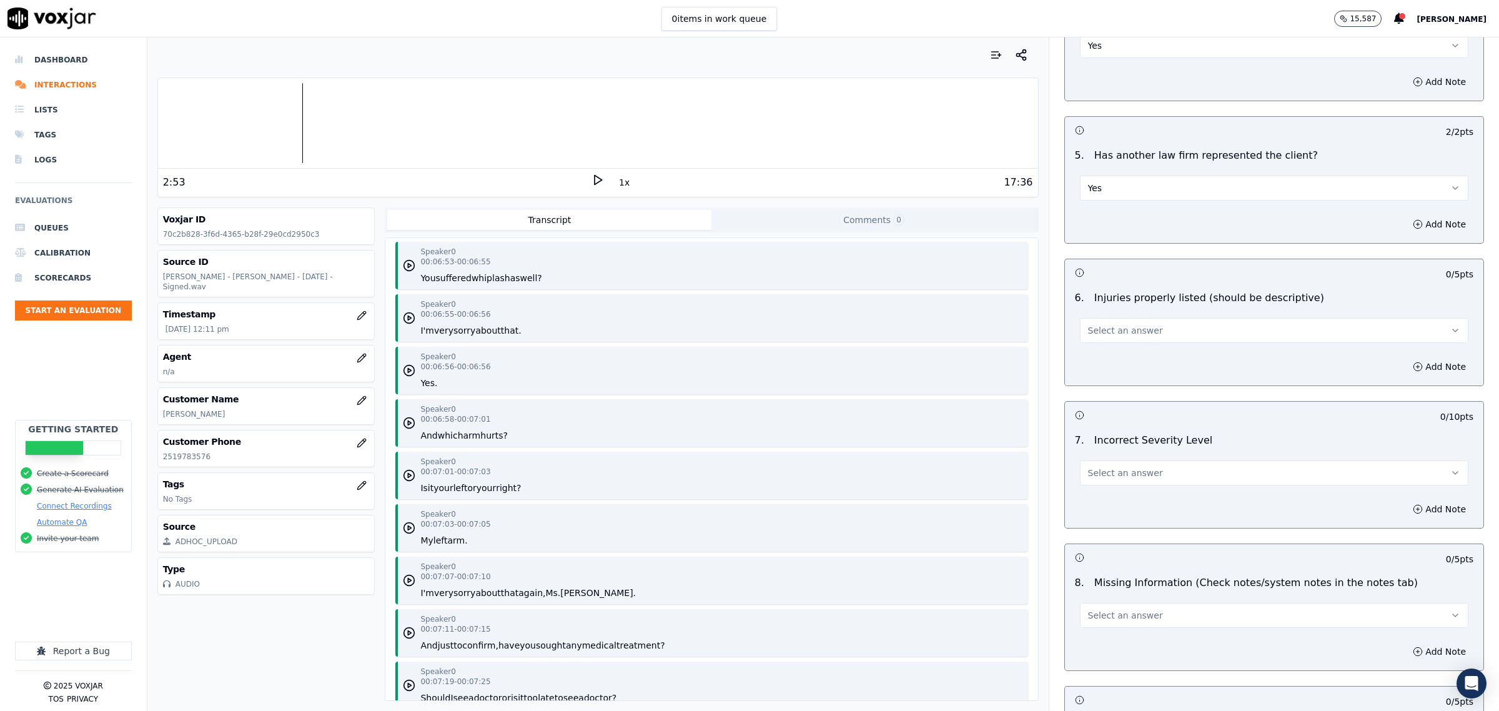
scroll to position [5543, 0]
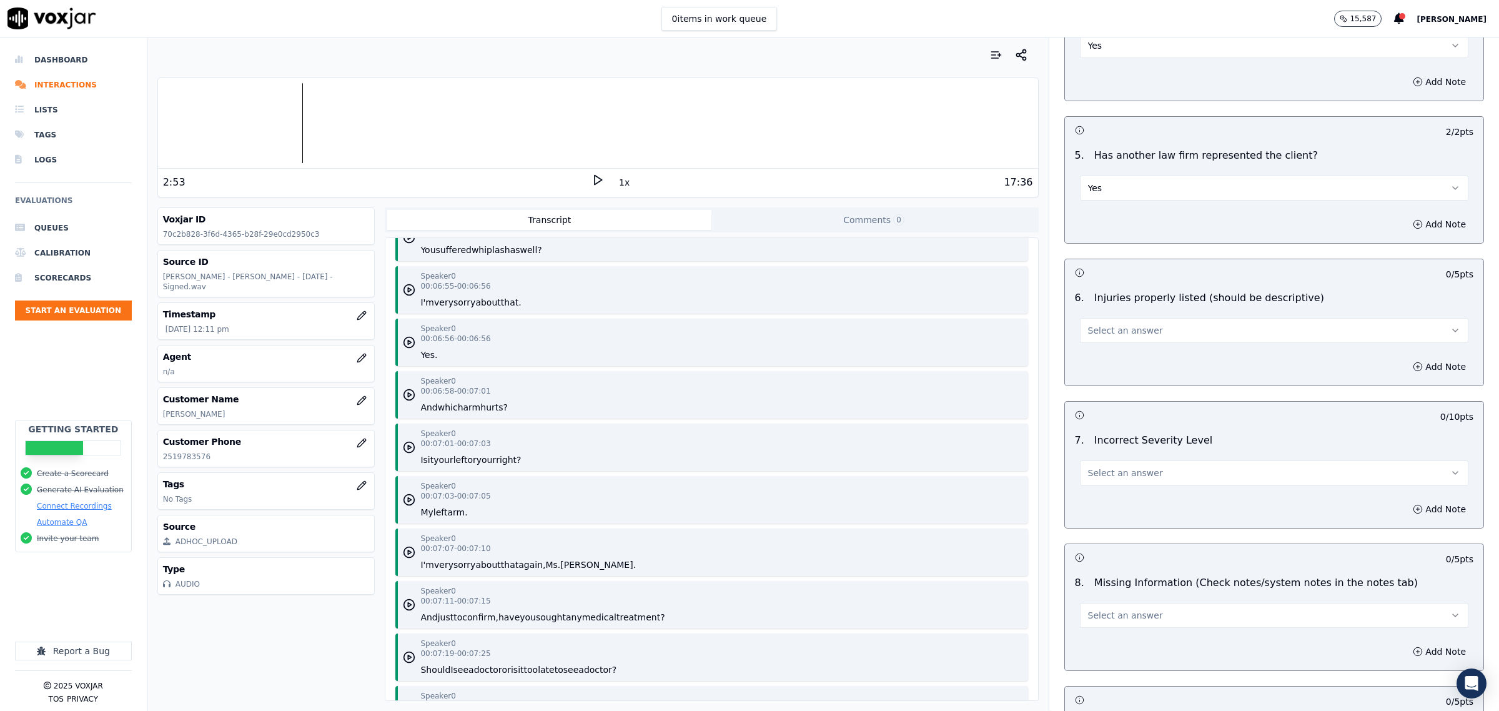
click at [1131, 335] on span "Select an answer" at bounding box center [1125, 330] width 75 height 12
click at [1117, 351] on div "Yes" at bounding box center [1248, 361] width 363 height 20
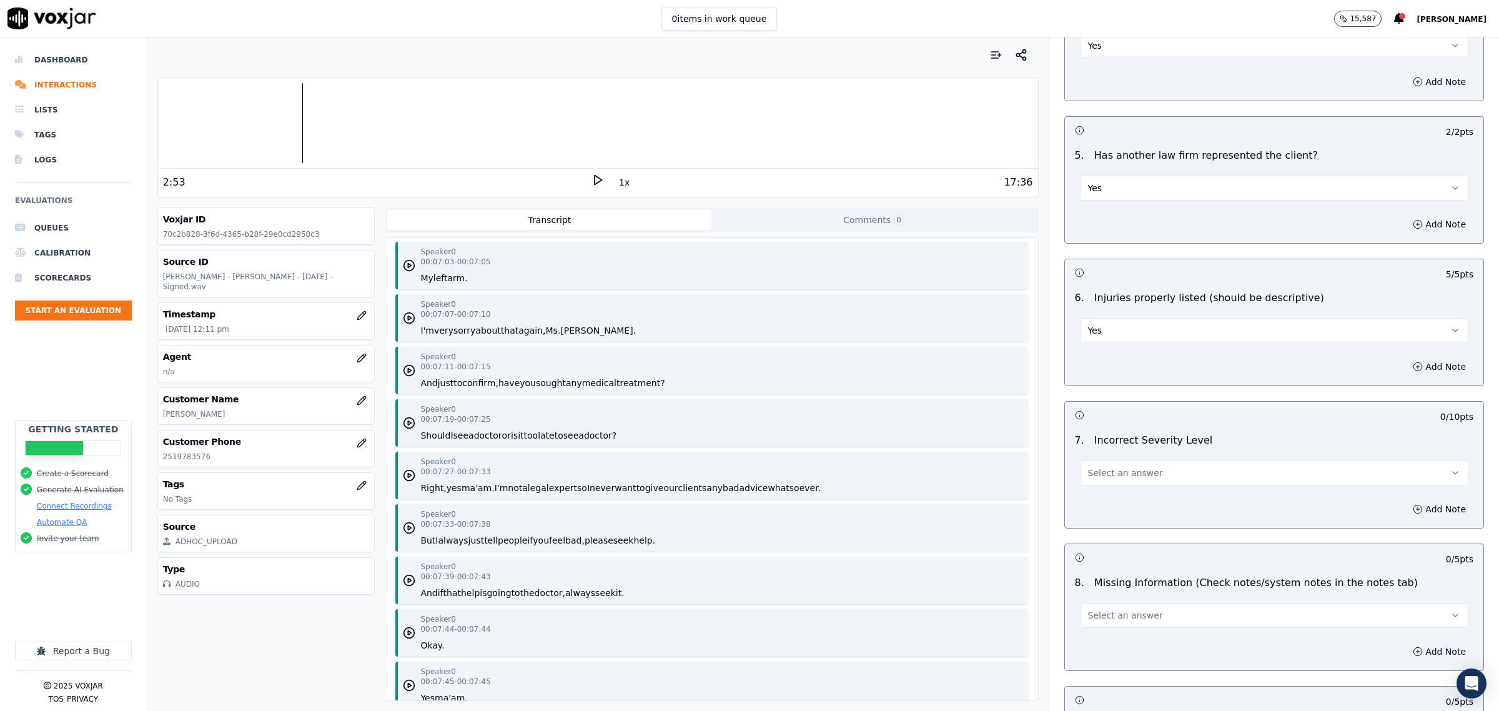
click at [1143, 472] on button "Select an answer" at bounding box center [1274, 472] width 388 height 25
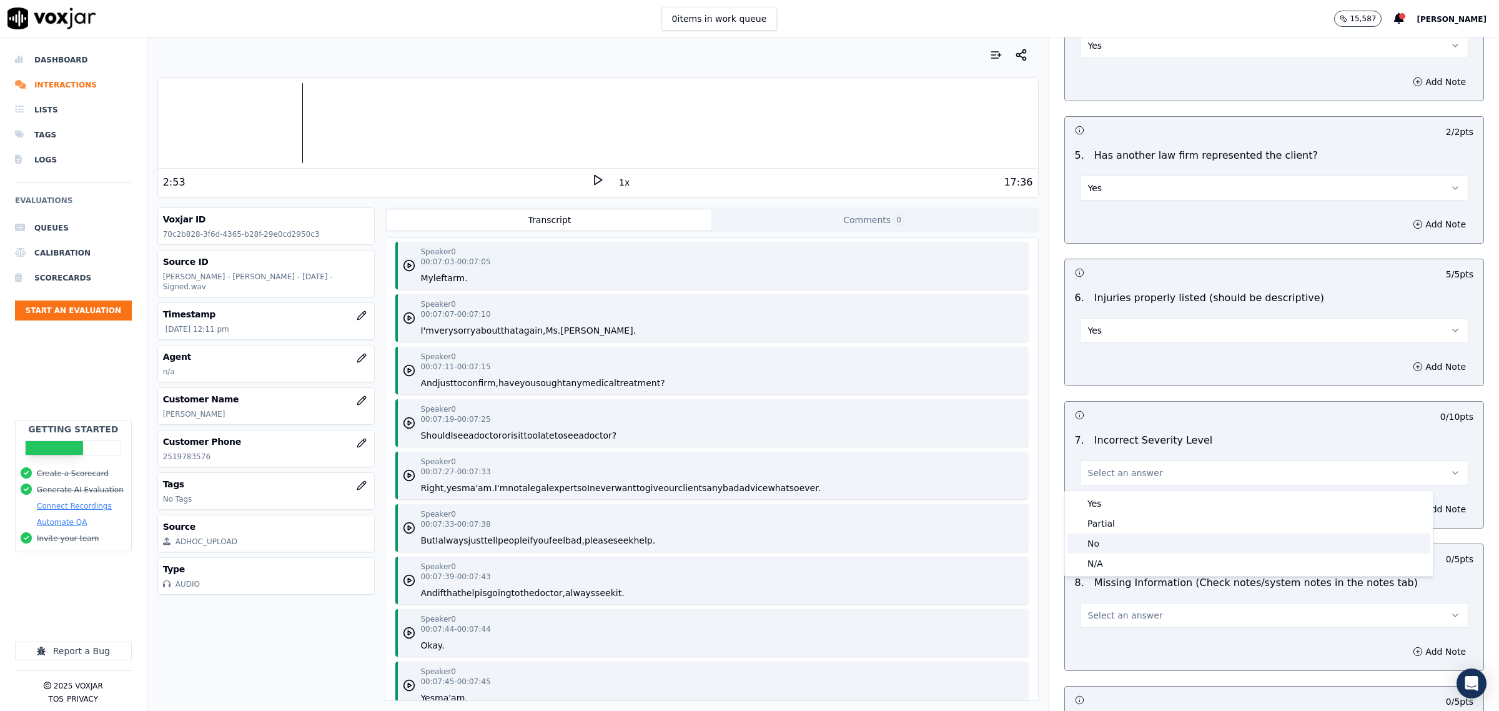
drag, startPoint x: 1110, startPoint y: 539, endPoint x: 1125, endPoint y: 539, distance: 15.0
click at [1110, 540] on div "No" at bounding box center [1248, 543] width 363 height 20
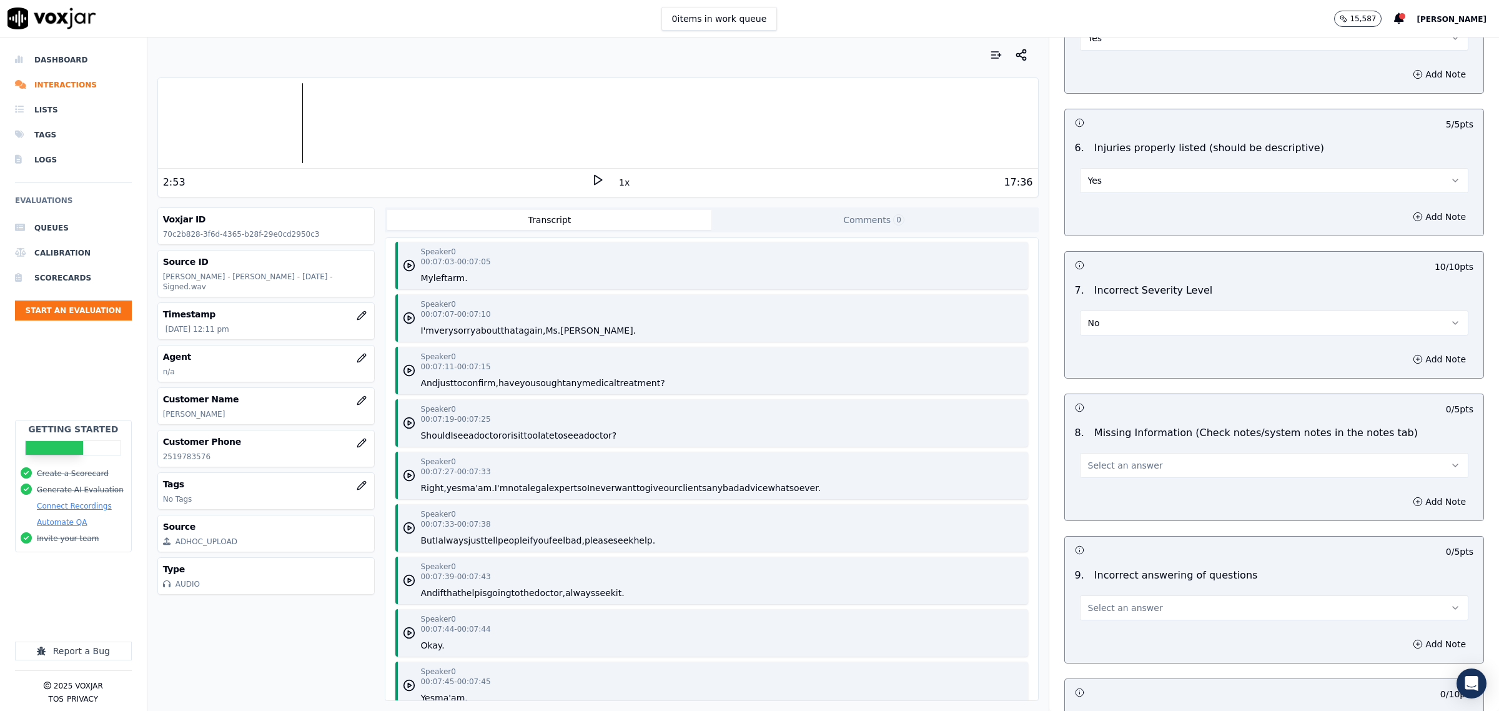
scroll to position [1405, 0]
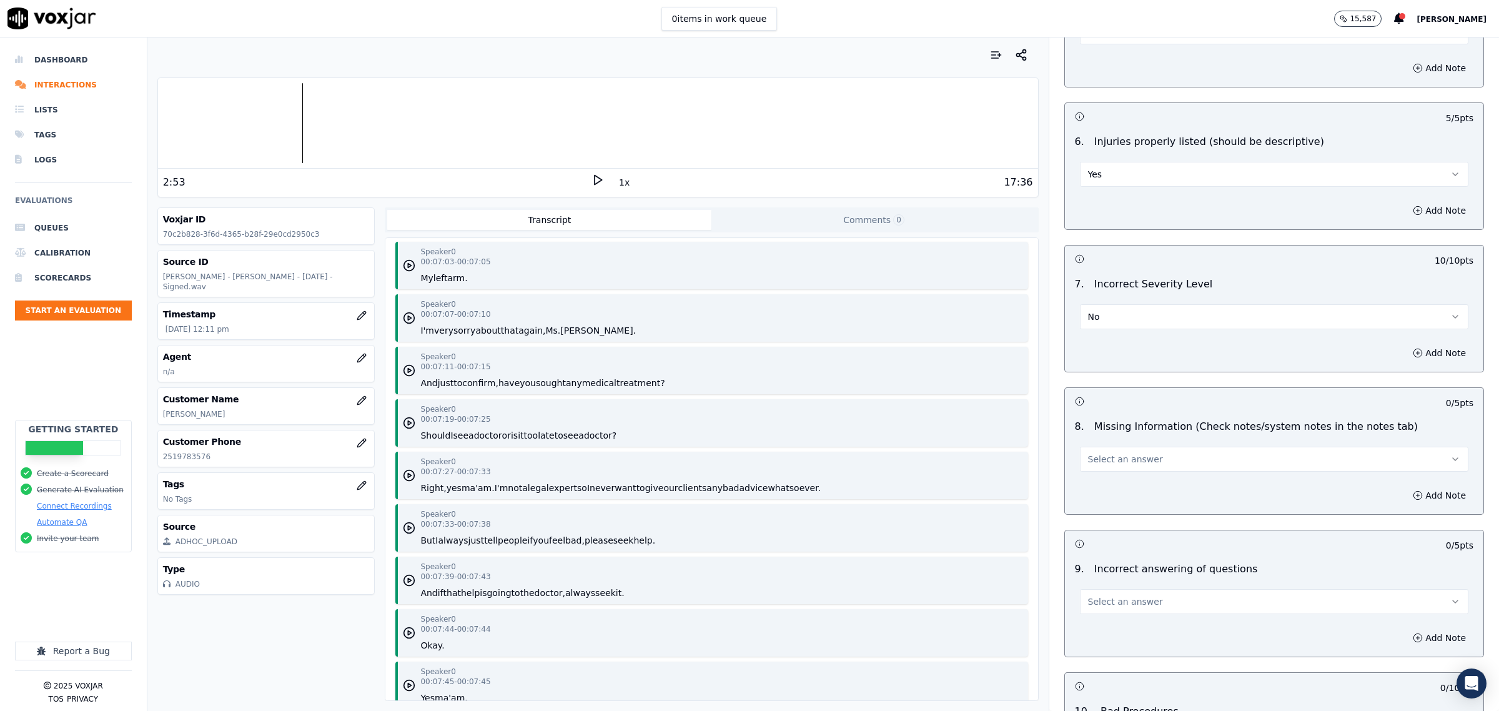
click at [1135, 457] on button "Select an answer" at bounding box center [1274, 459] width 388 height 25
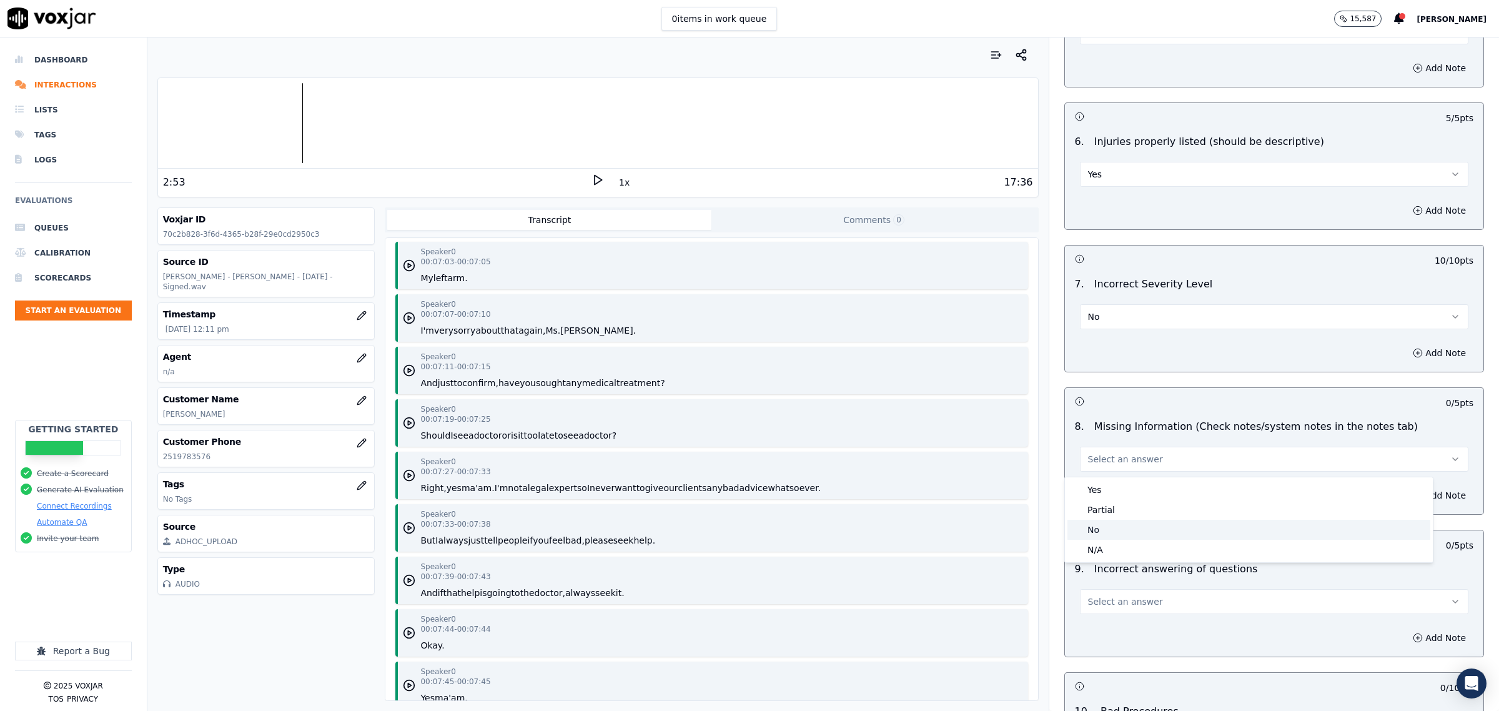
click at [1110, 522] on div "No" at bounding box center [1248, 530] width 363 height 20
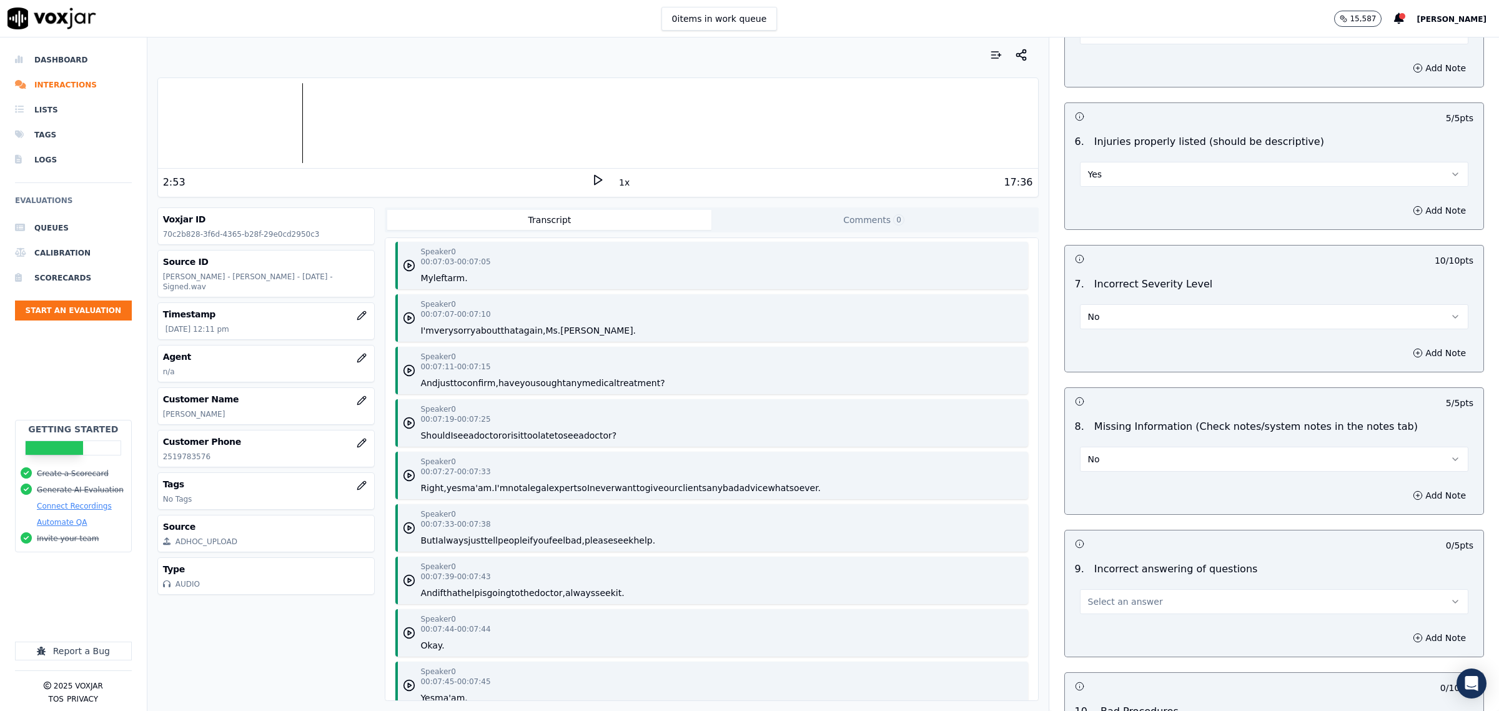
scroll to position [1561, 0]
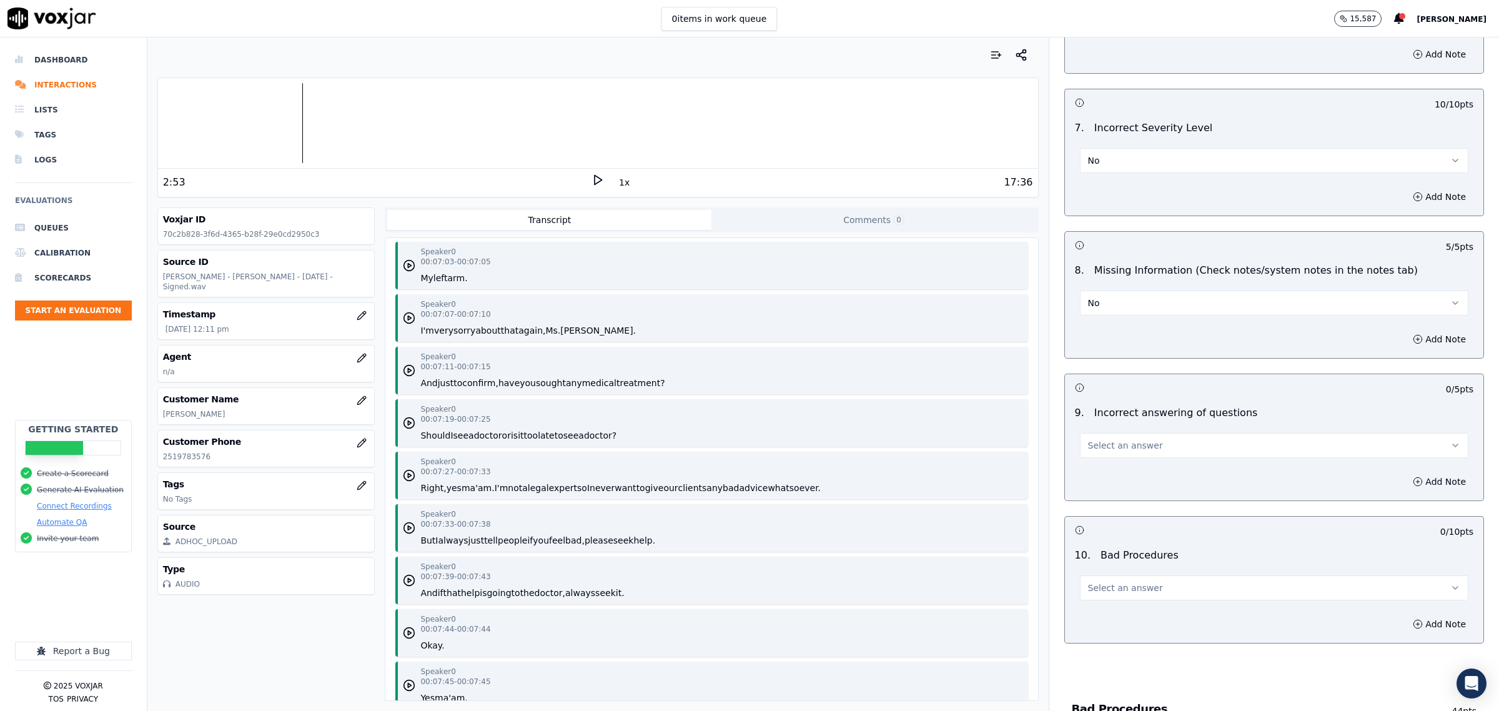
click at [1155, 442] on button "Select an answer" at bounding box center [1274, 445] width 388 height 25
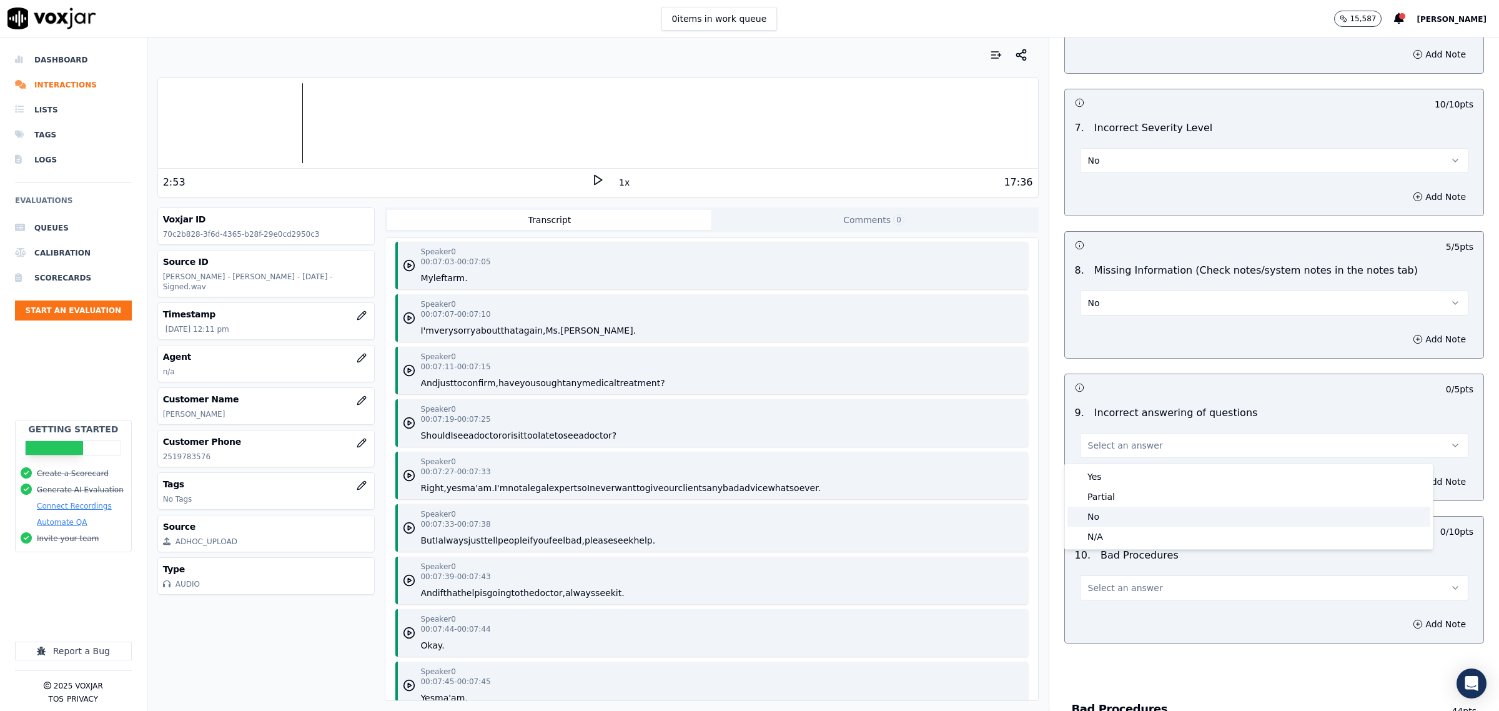
click at [1115, 522] on div "No" at bounding box center [1248, 517] width 363 height 20
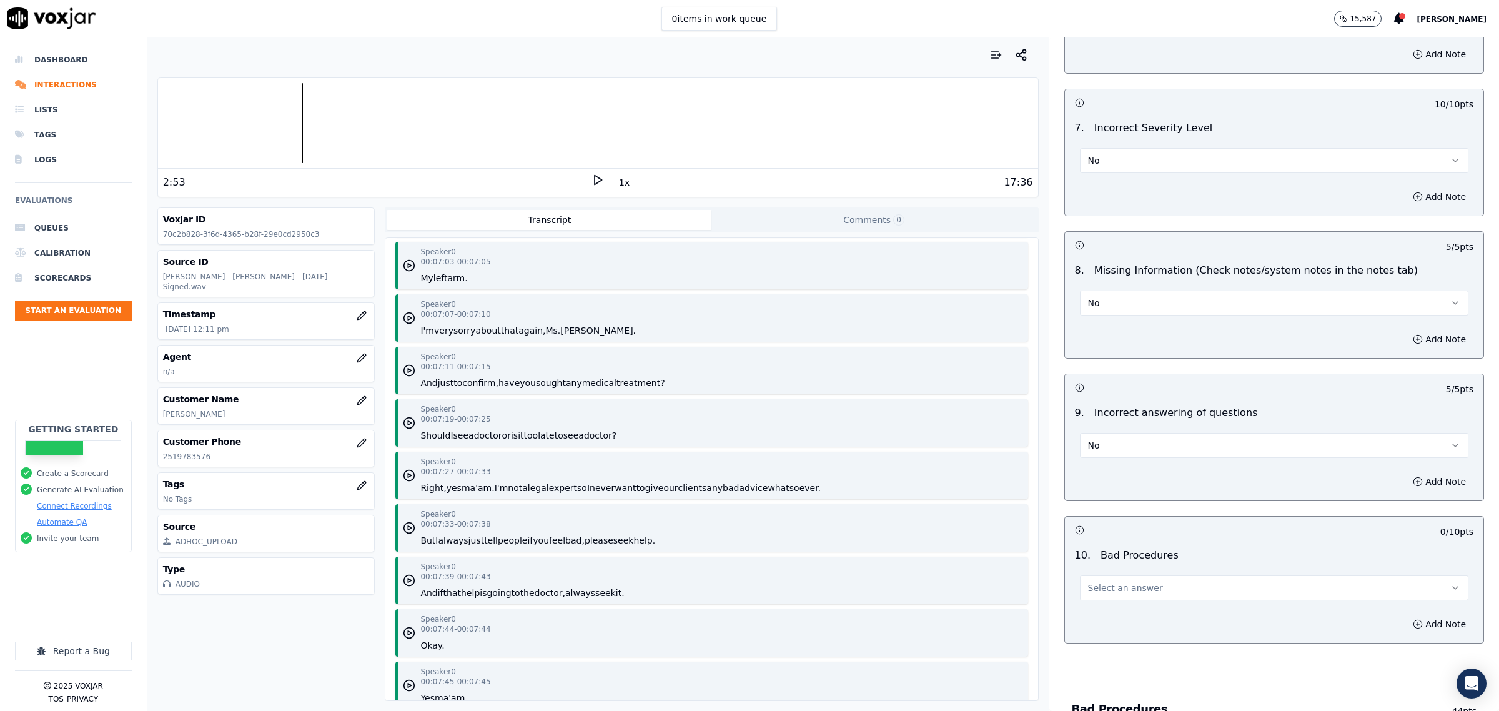
click at [1134, 591] on span "Select an answer" at bounding box center [1125, 587] width 75 height 12
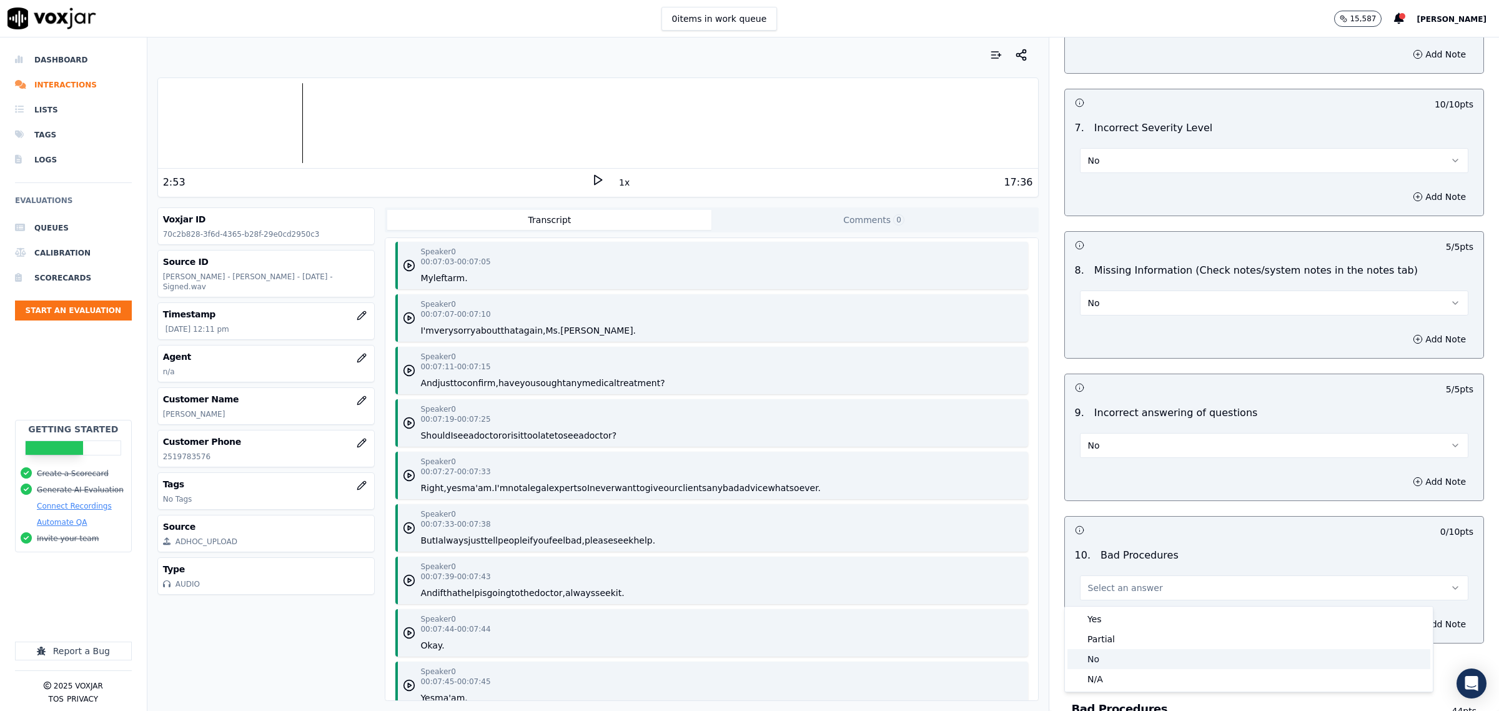
click at [1103, 663] on div "No" at bounding box center [1248, 659] width 363 height 20
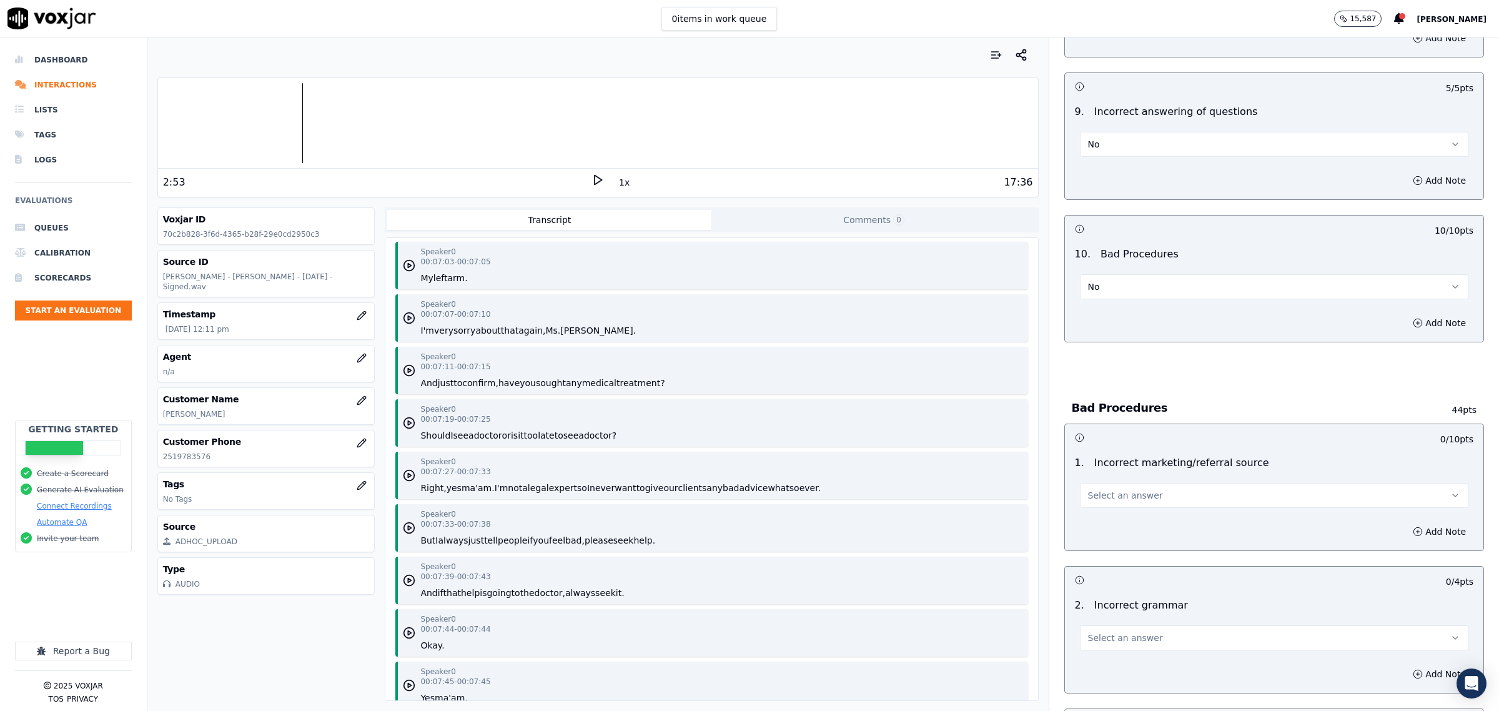
scroll to position [1952, 0]
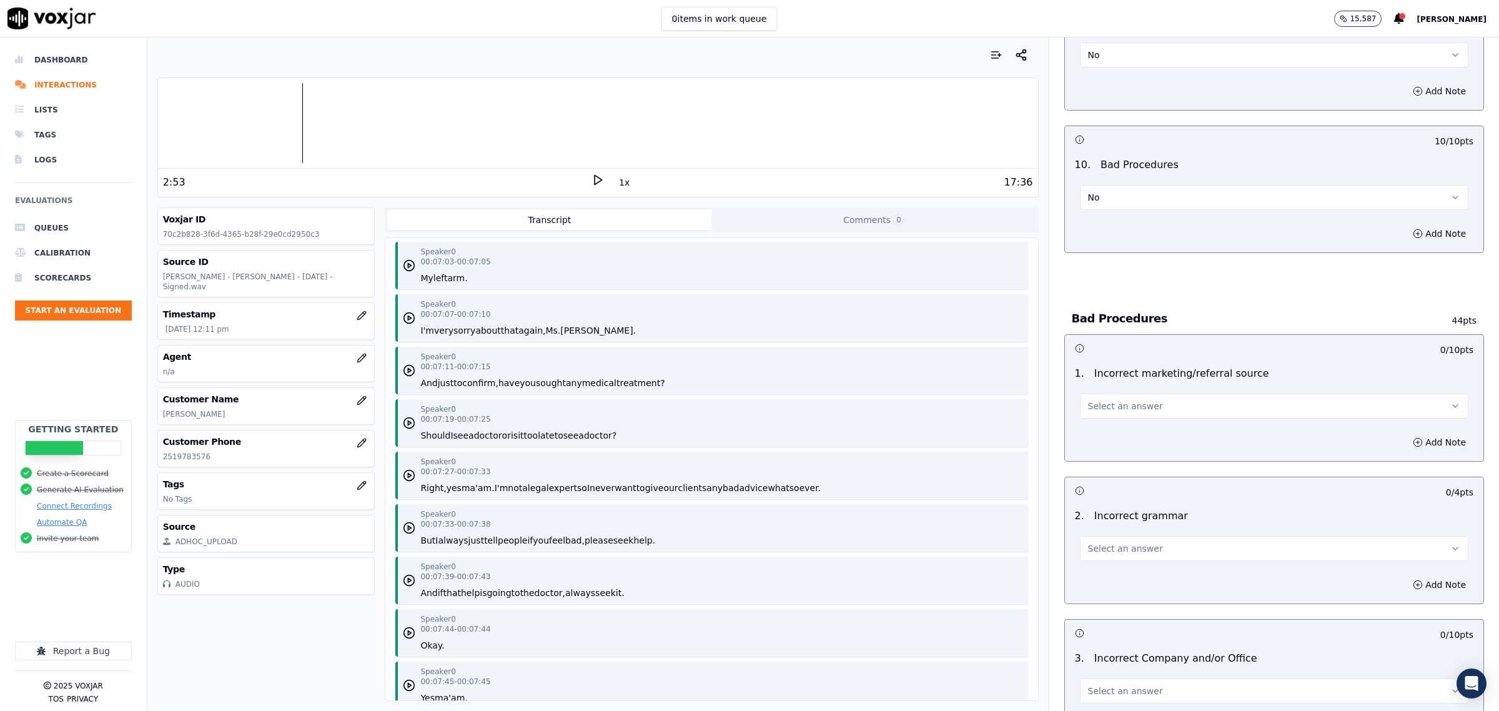
click at [1118, 412] on span "Select an answer" at bounding box center [1125, 406] width 75 height 12
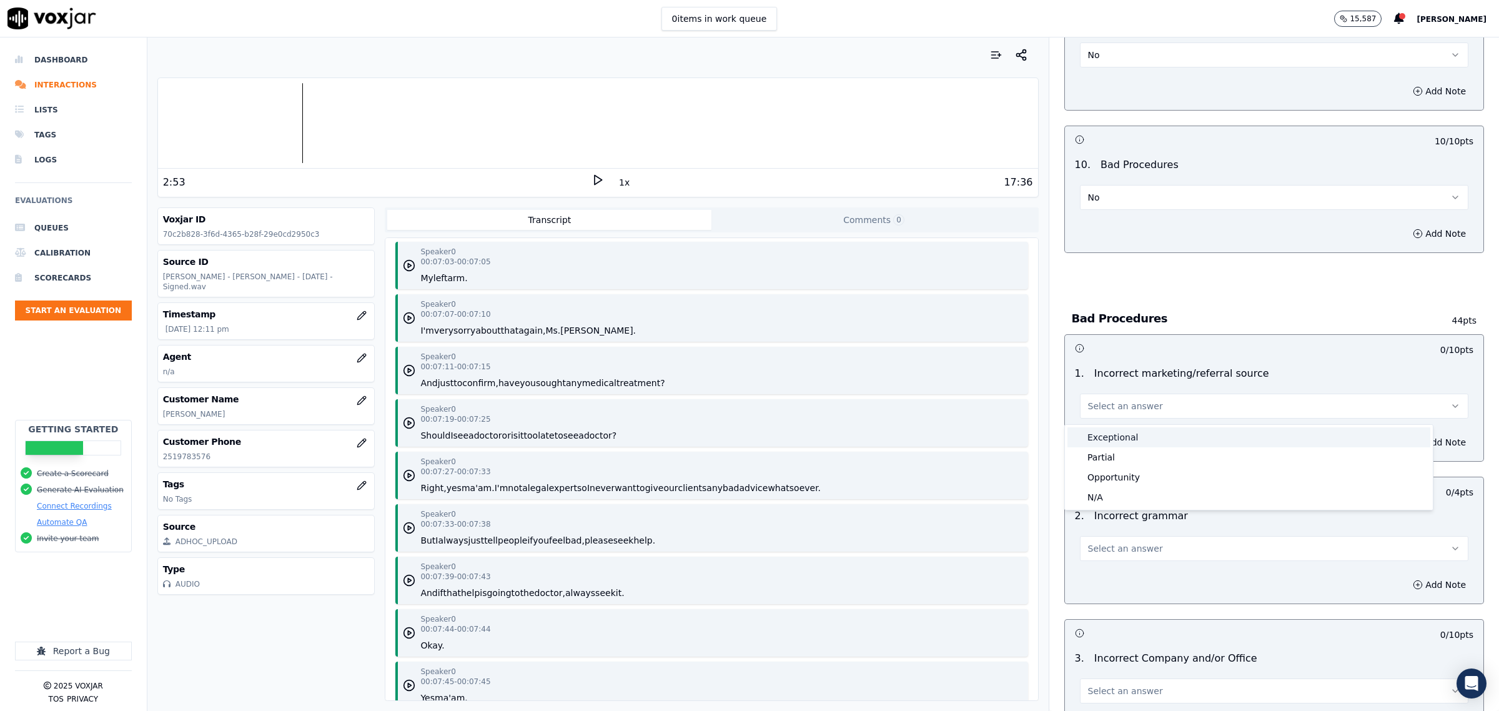
click at [1190, 445] on div "Exceptional" at bounding box center [1248, 437] width 363 height 20
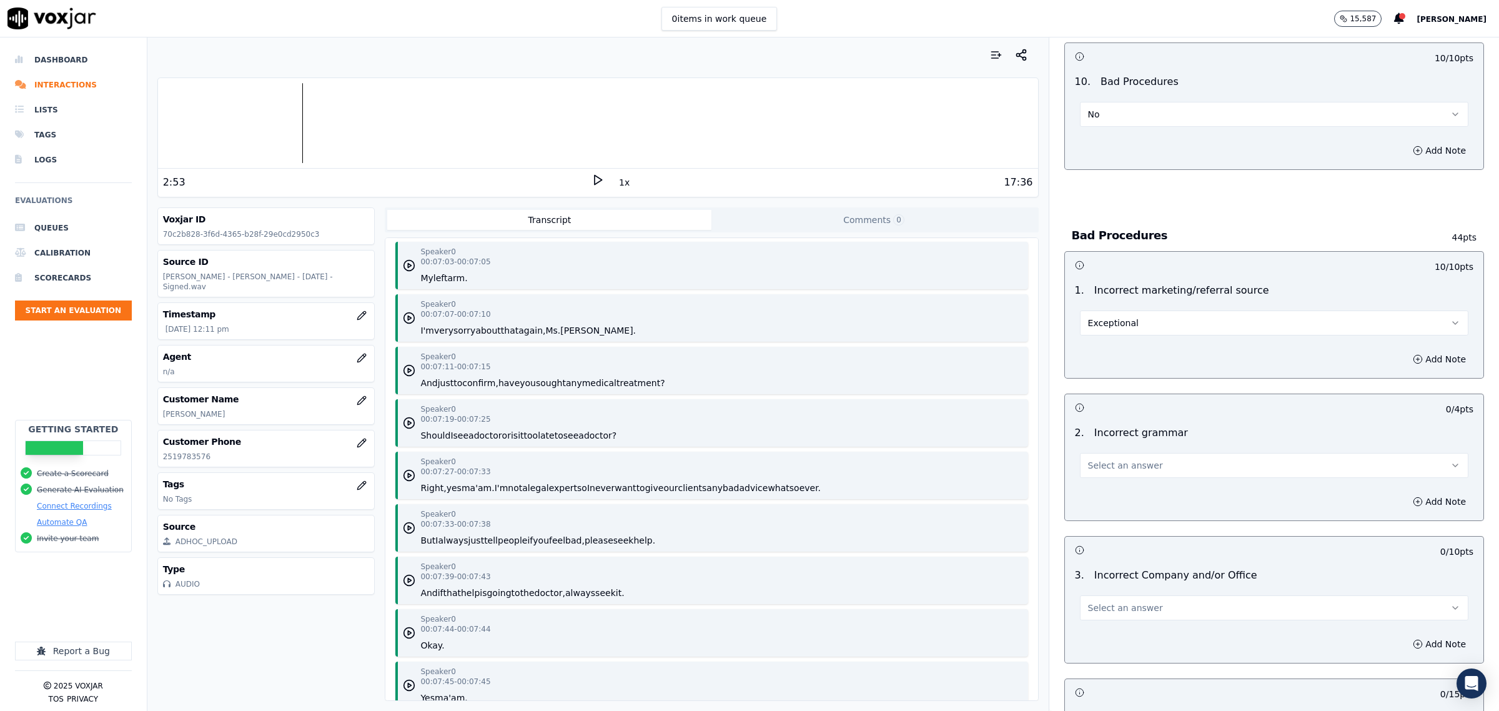
scroll to position [2108, 0]
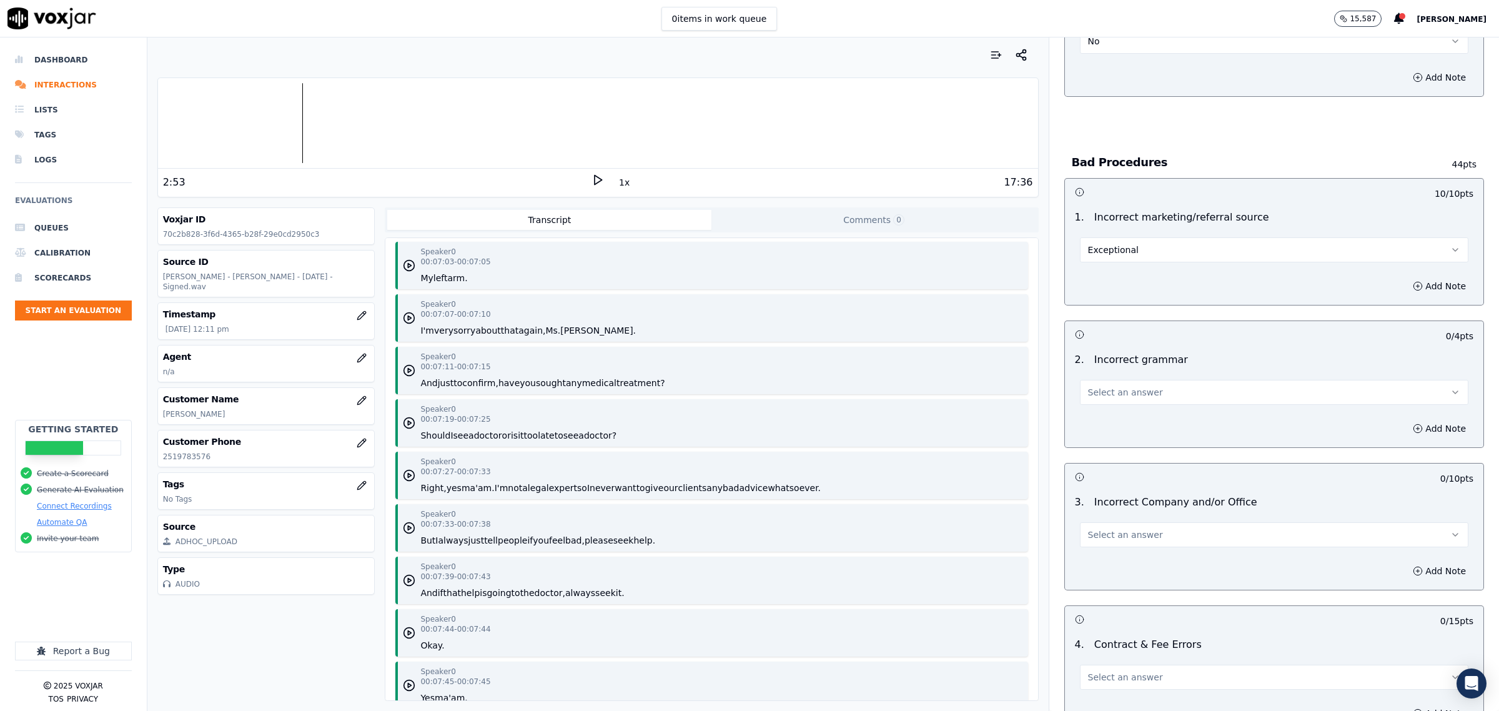
click at [1155, 375] on div "Select an answer" at bounding box center [1274, 385] width 408 height 37
click at [1152, 397] on button "Select an answer" at bounding box center [1274, 392] width 388 height 25
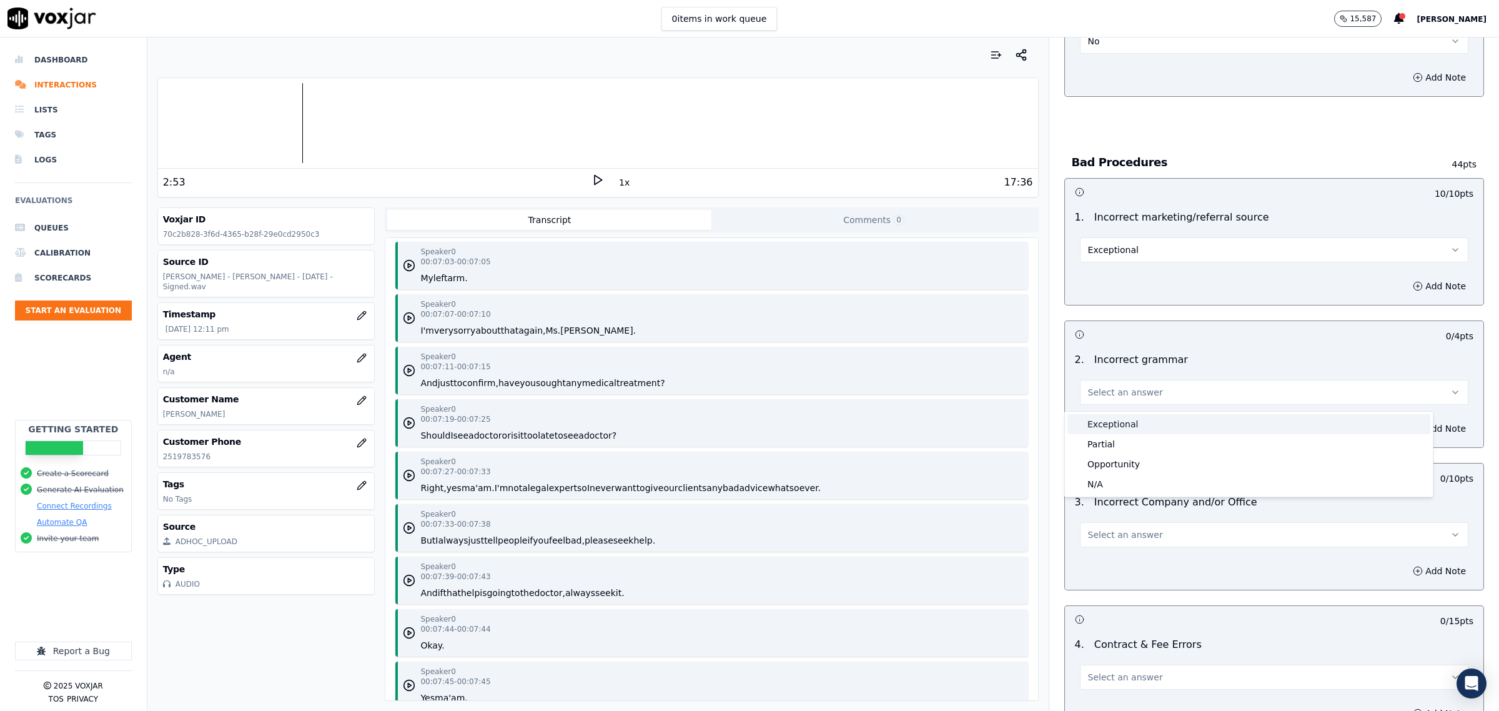
click at [1142, 422] on div "Exceptional" at bounding box center [1248, 424] width 363 height 20
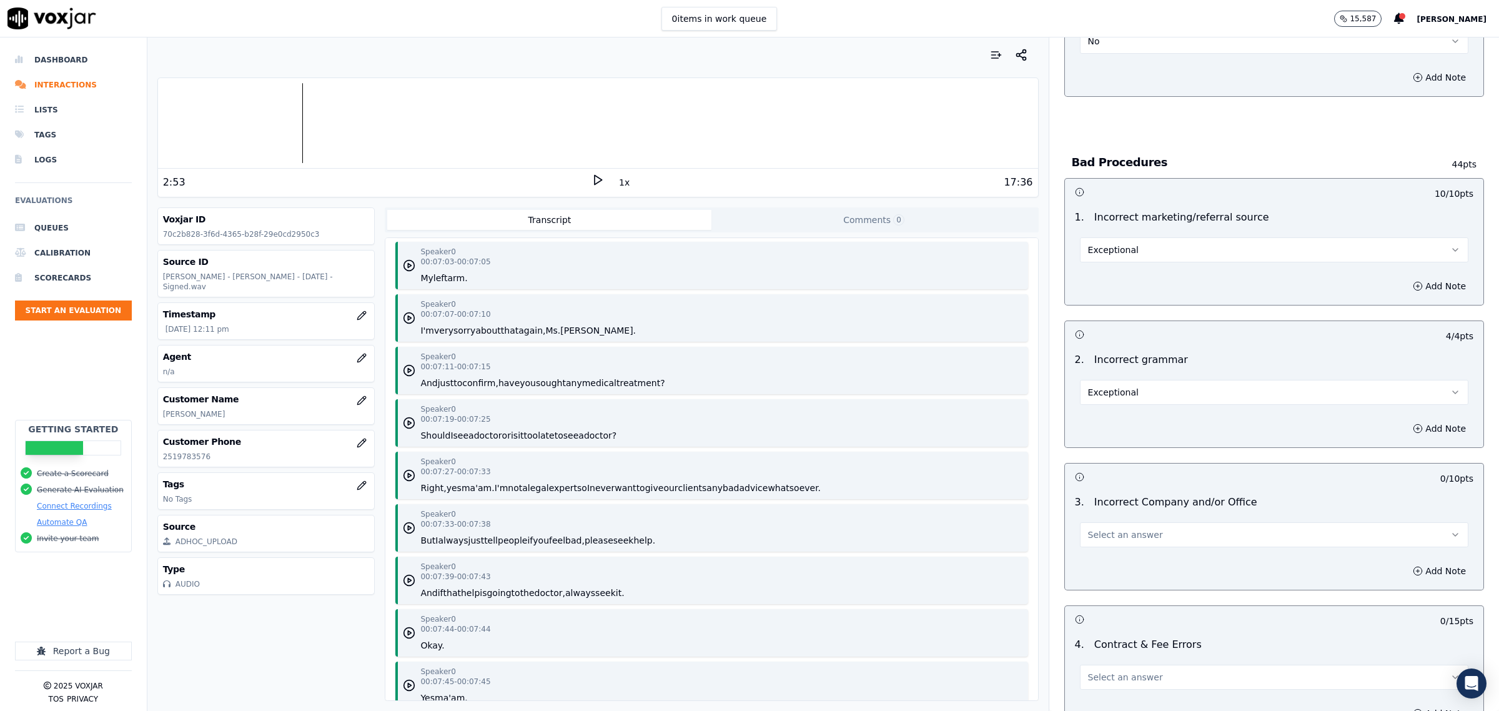
click at [1128, 540] on span "Select an answer" at bounding box center [1125, 534] width 75 height 12
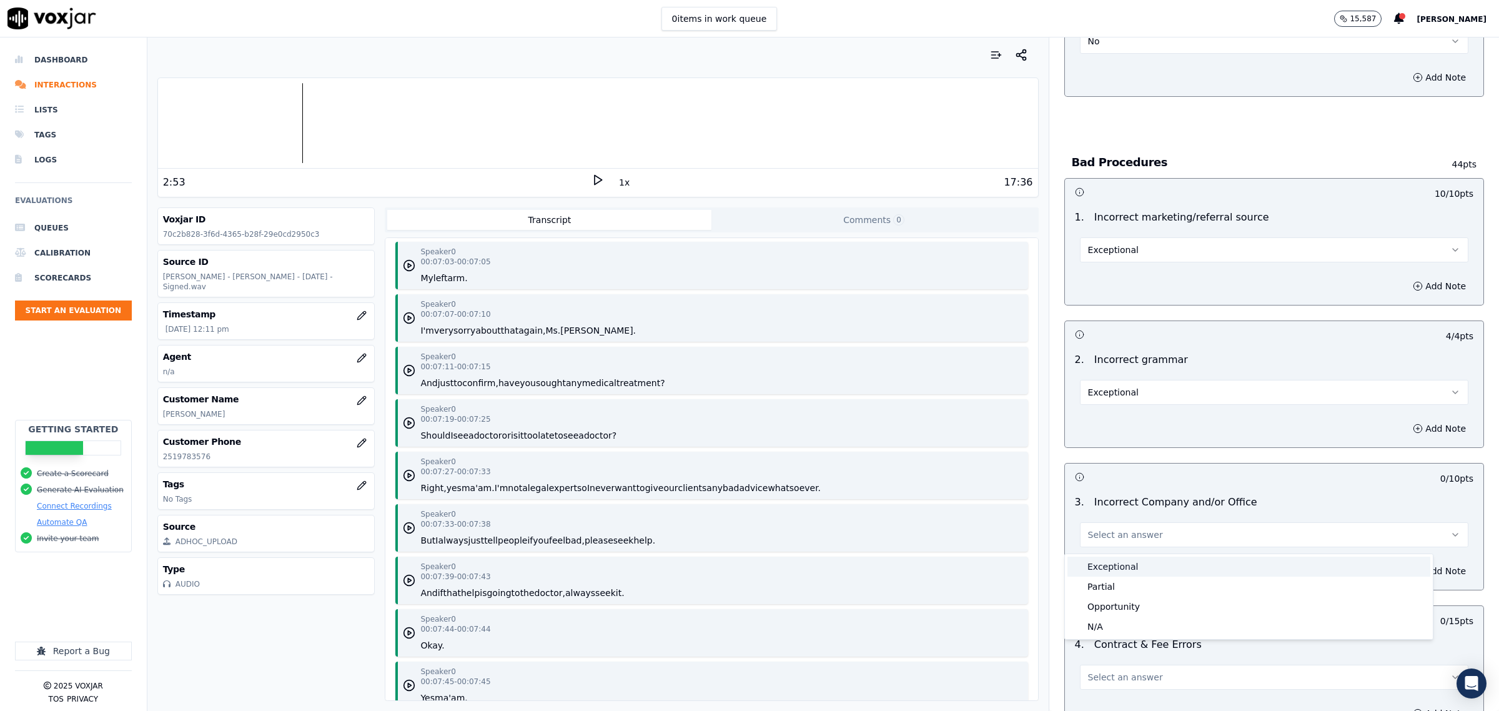
click at [1116, 563] on div "Exceptional" at bounding box center [1248, 567] width 363 height 20
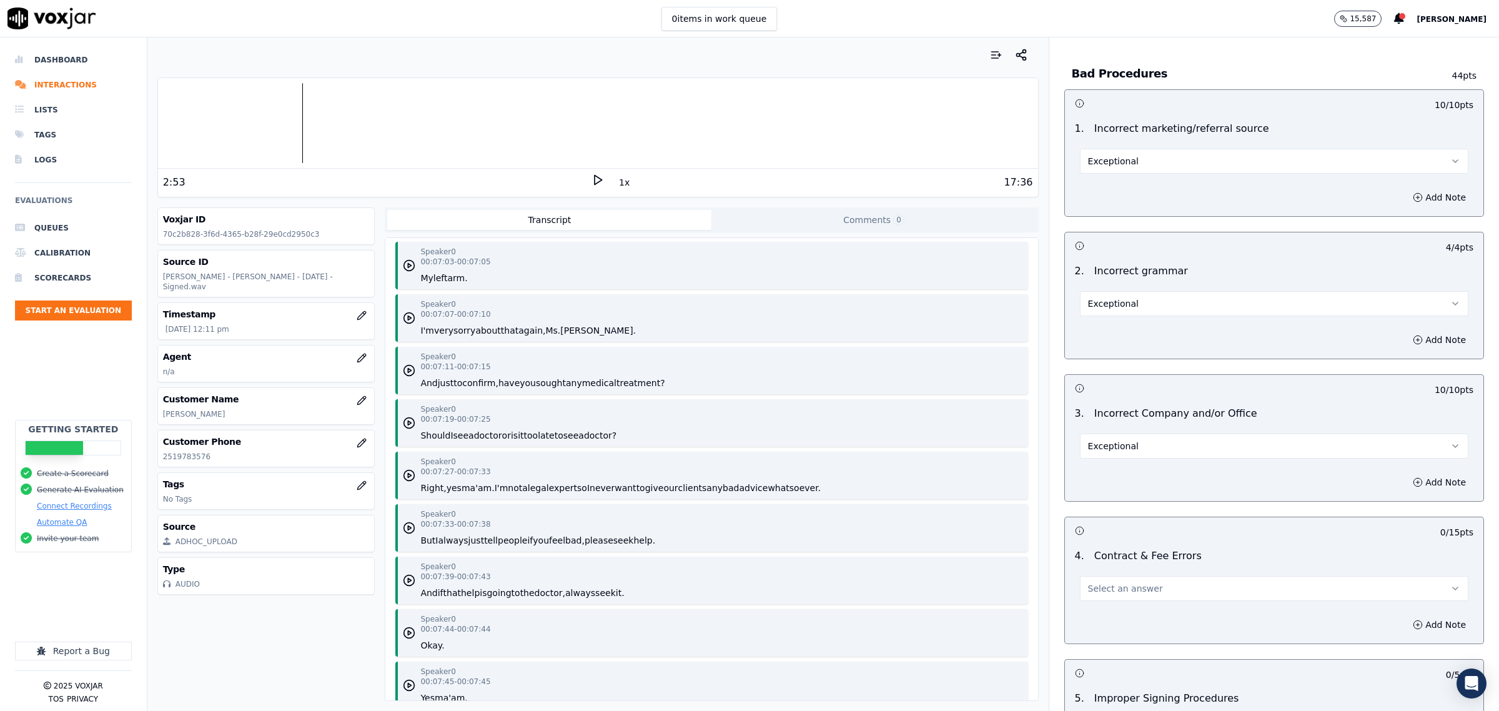
scroll to position [2342, 0]
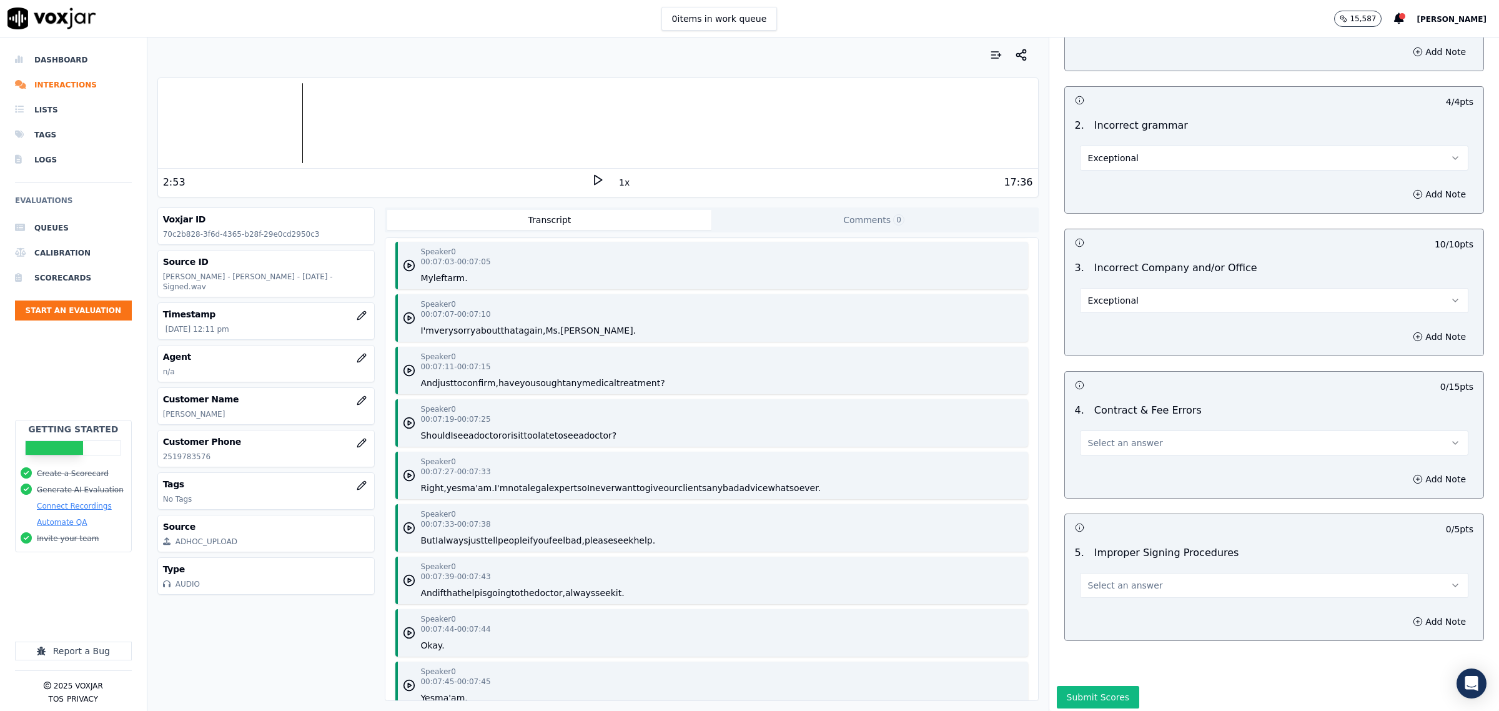
click at [1157, 442] on button "Select an answer" at bounding box center [1274, 442] width 388 height 25
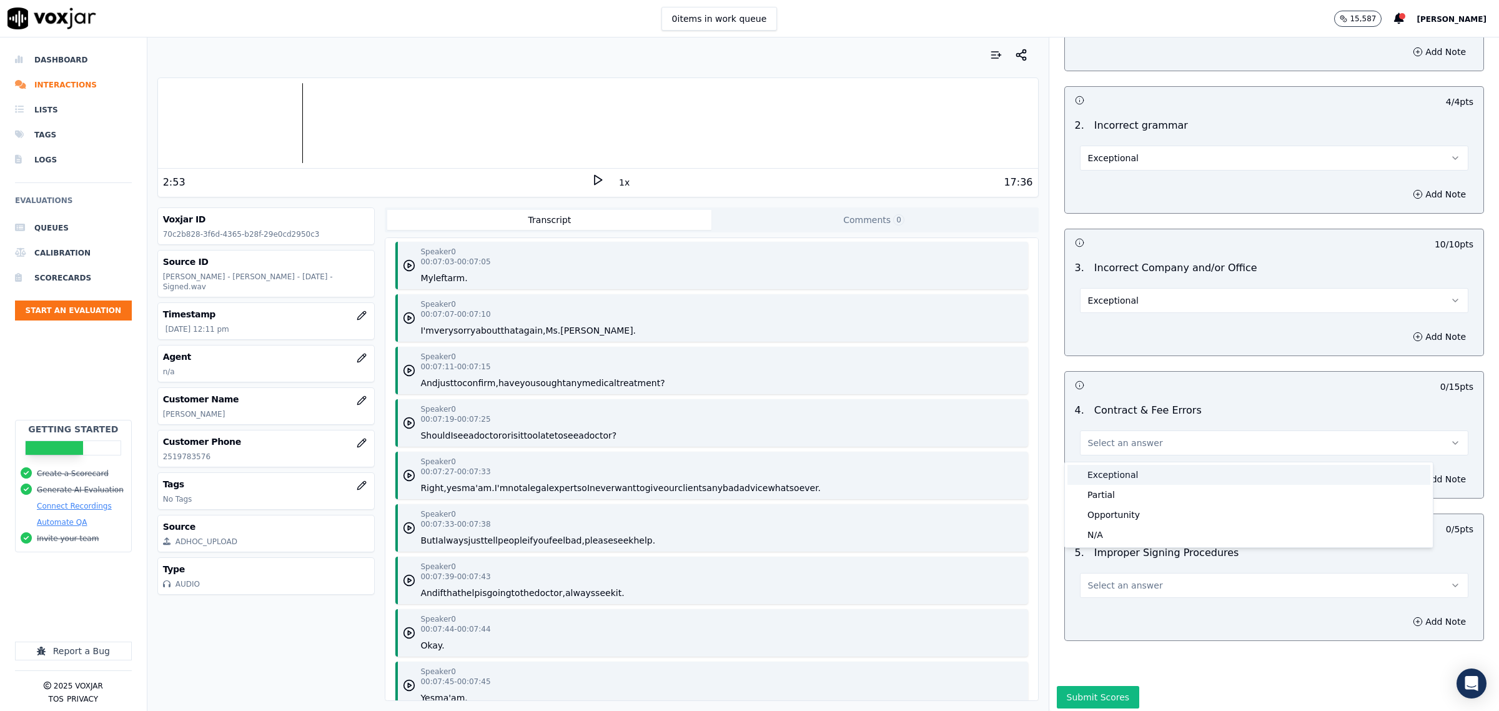
click at [1141, 478] on div "Exceptional" at bounding box center [1248, 475] width 363 height 20
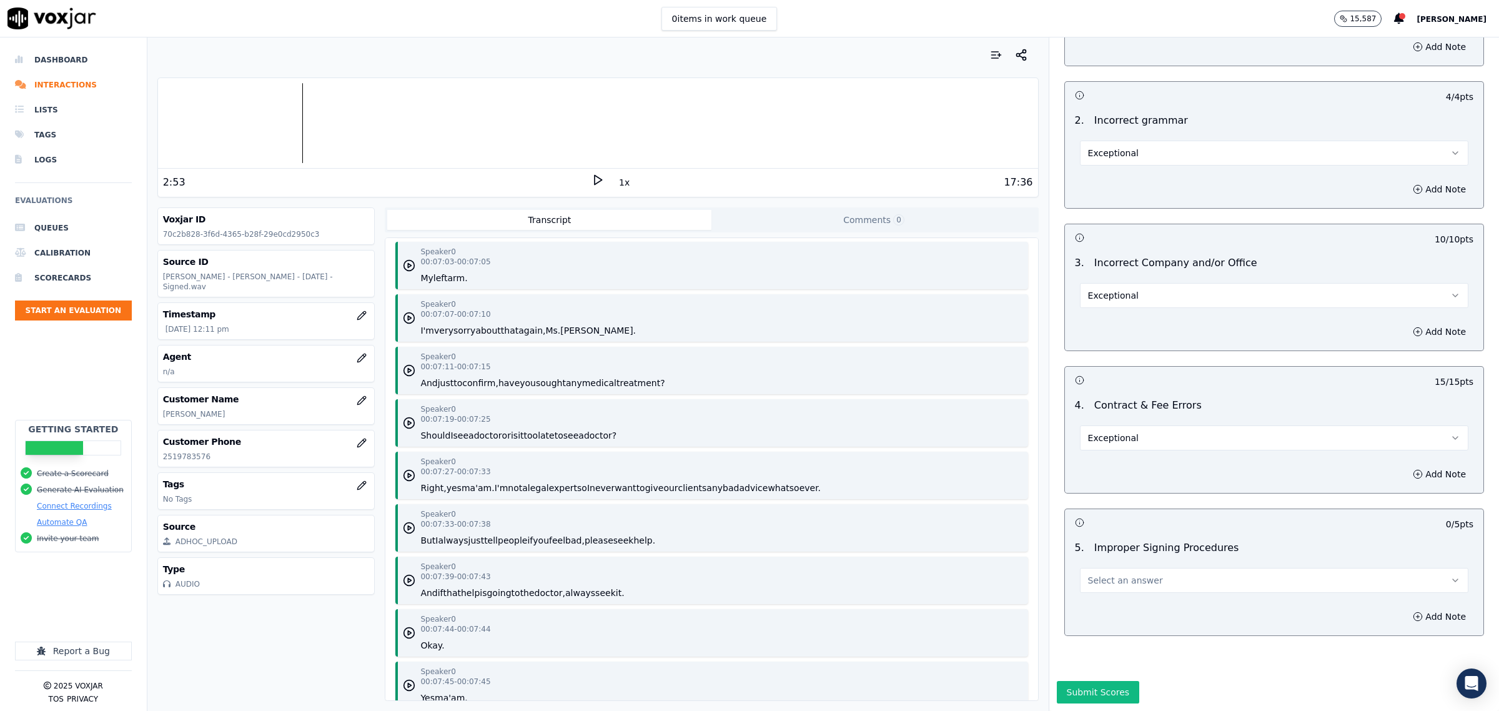
scroll to position [2386, 0]
drag, startPoint x: 1162, startPoint y: 534, endPoint x: 1163, endPoint y: 547, distance: 13.2
click at [1162, 568] on button "Select an answer" at bounding box center [1274, 580] width 388 height 25
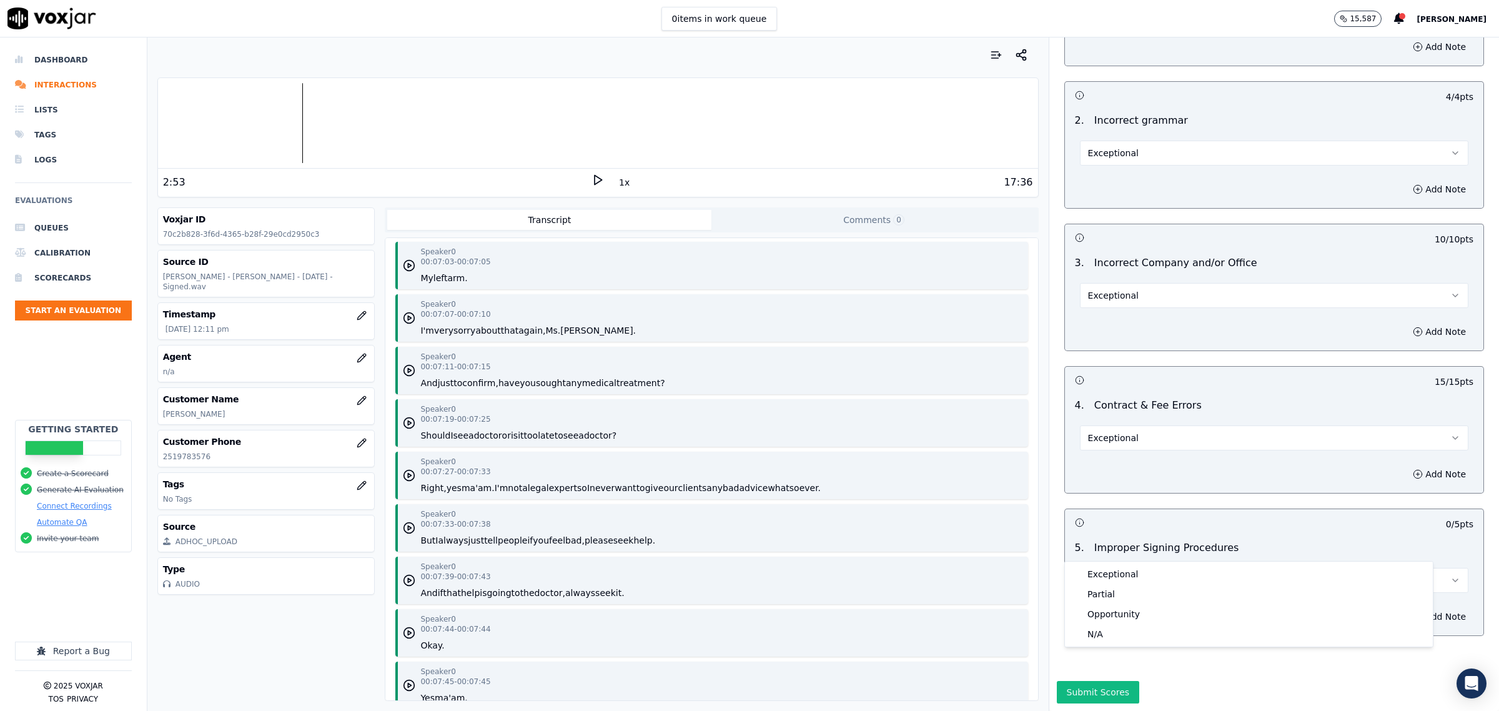
click at [1160, 568] on button "Select an answer" at bounding box center [1274, 580] width 388 height 25
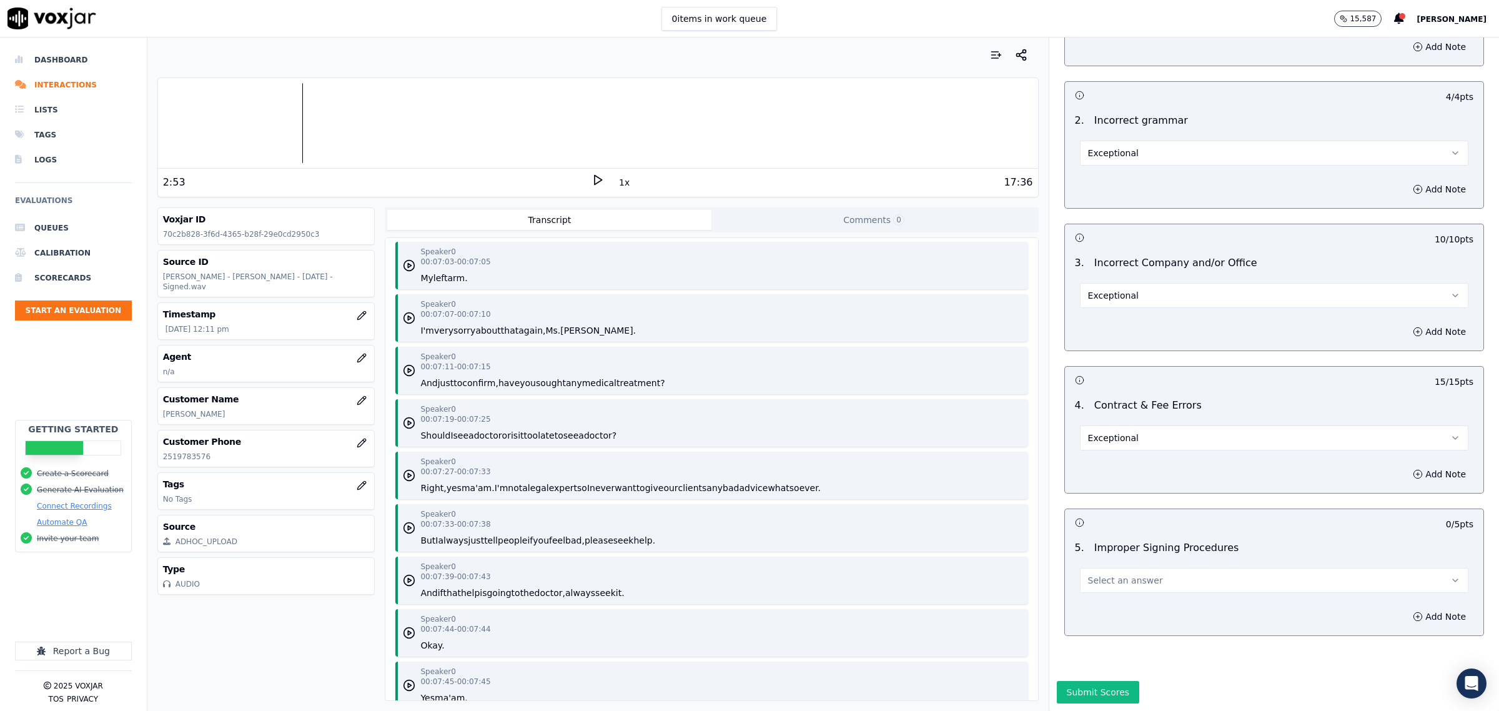
click at [1154, 568] on button "Select an answer" at bounding box center [1274, 580] width 388 height 25
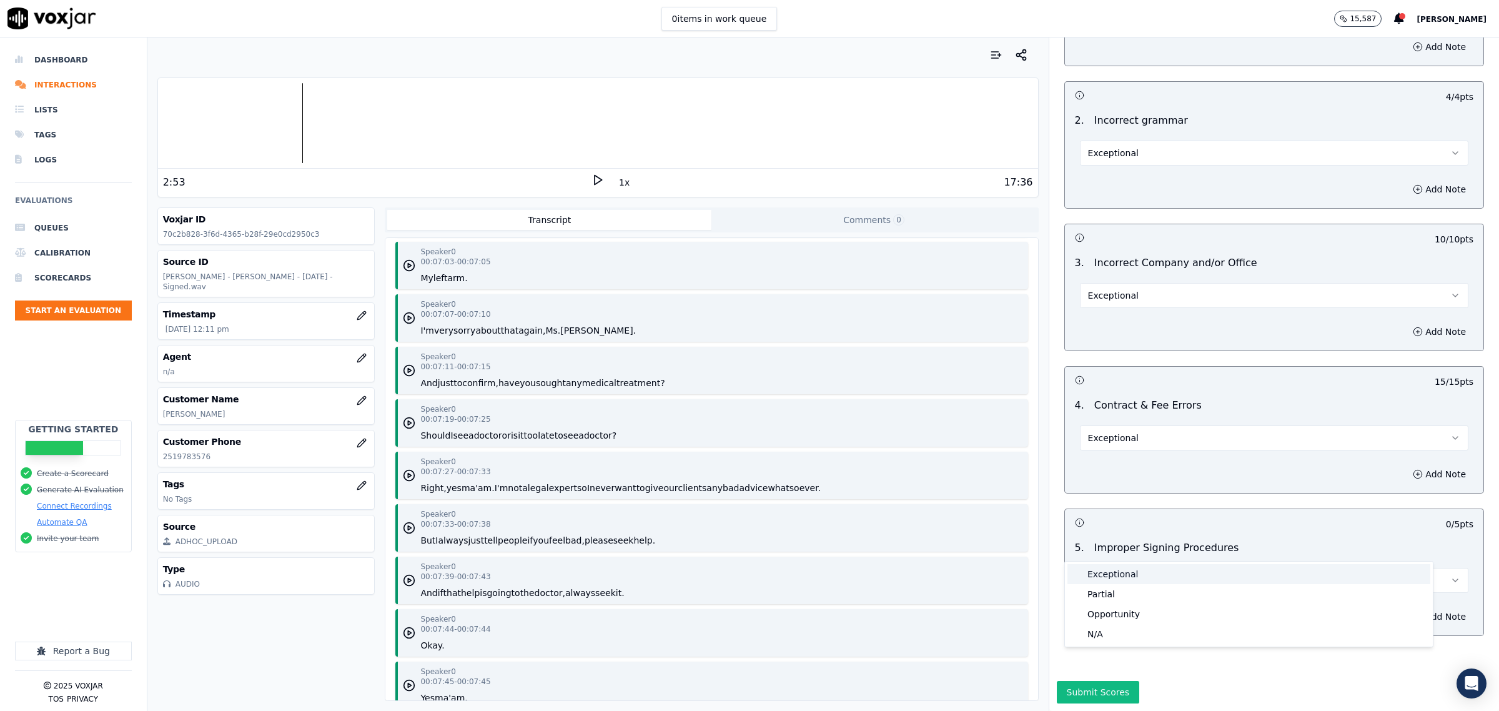
click at [1141, 572] on div "Exceptional" at bounding box center [1248, 574] width 363 height 20
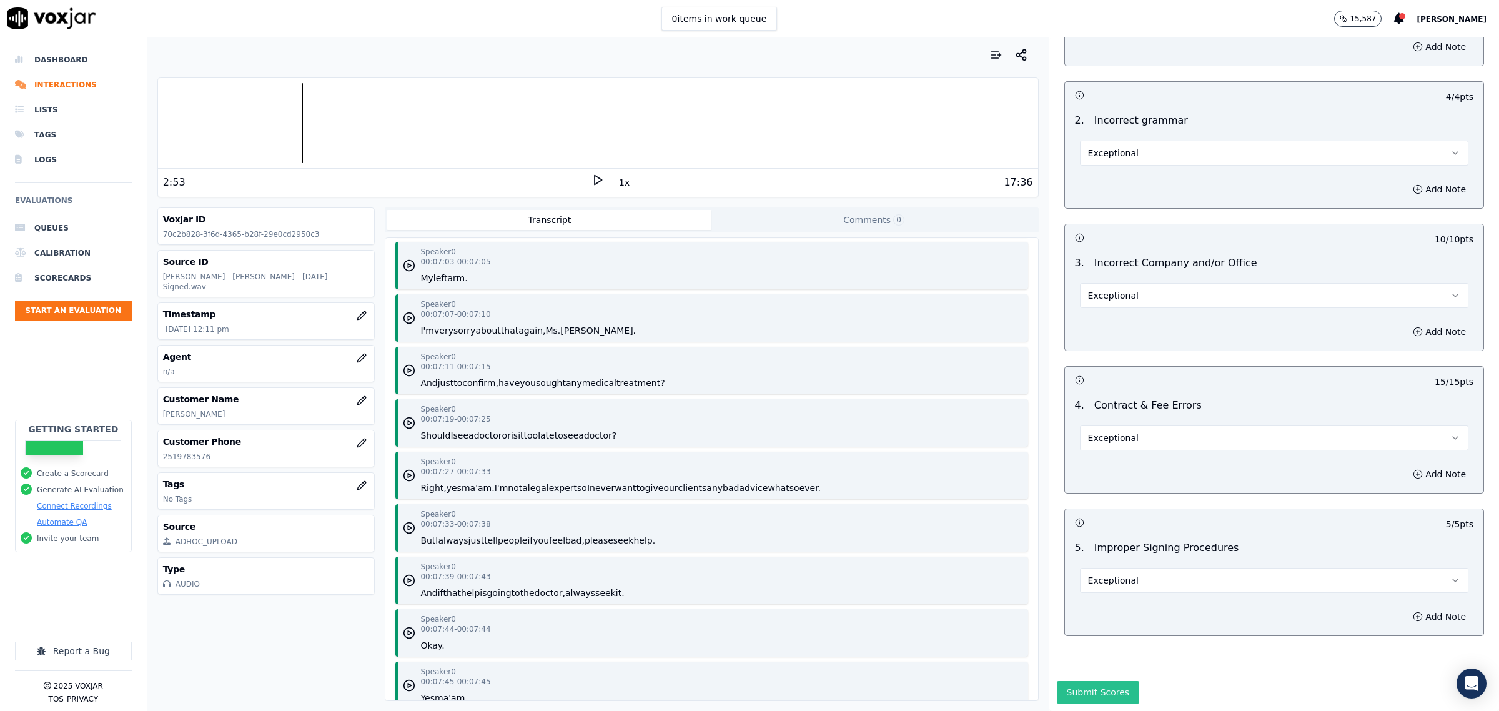
click at [1097, 681] on button "Submit Scores" at bounding box center [1098, 692] width 83 height 22
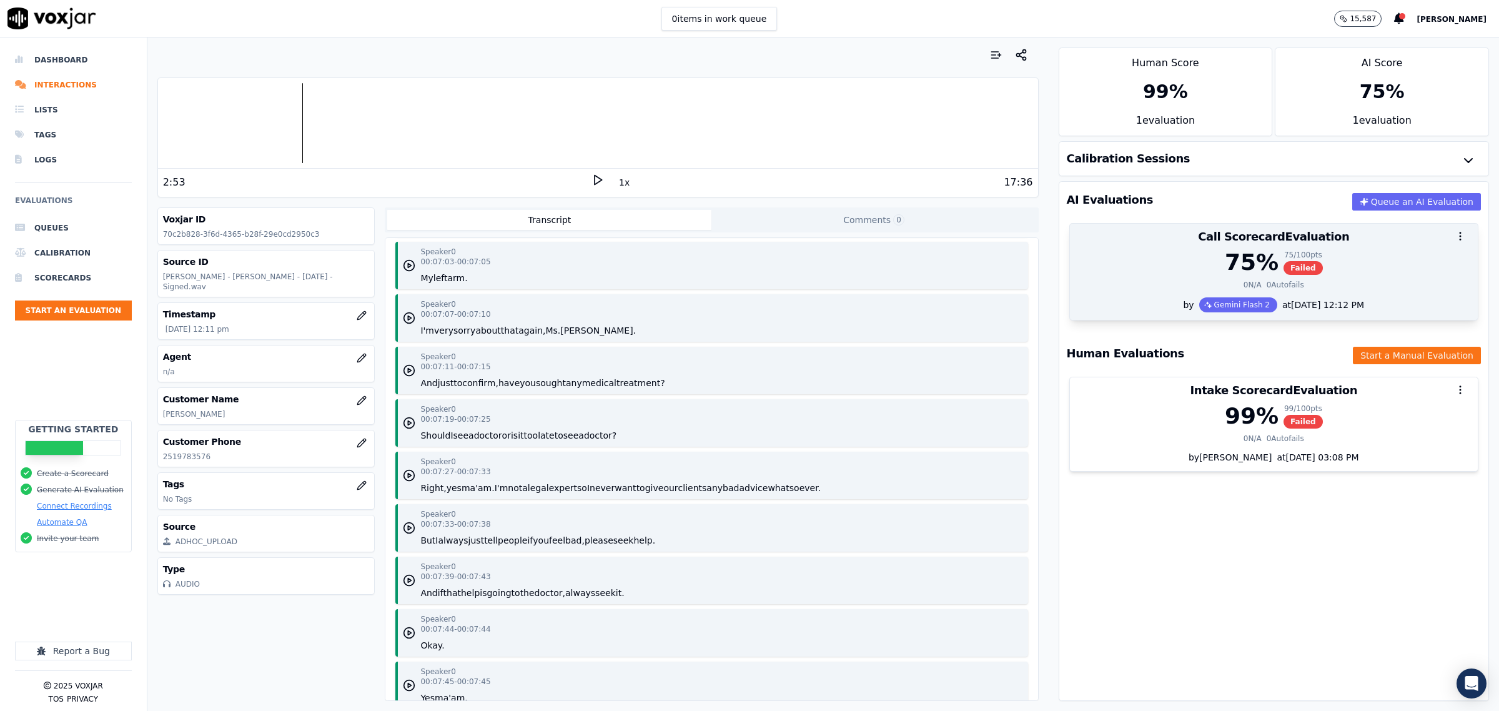
click at [1172, 274] on div "75 % 75 / 100 pts Failed" at bounding box center [1273, 262] width 393 height 25
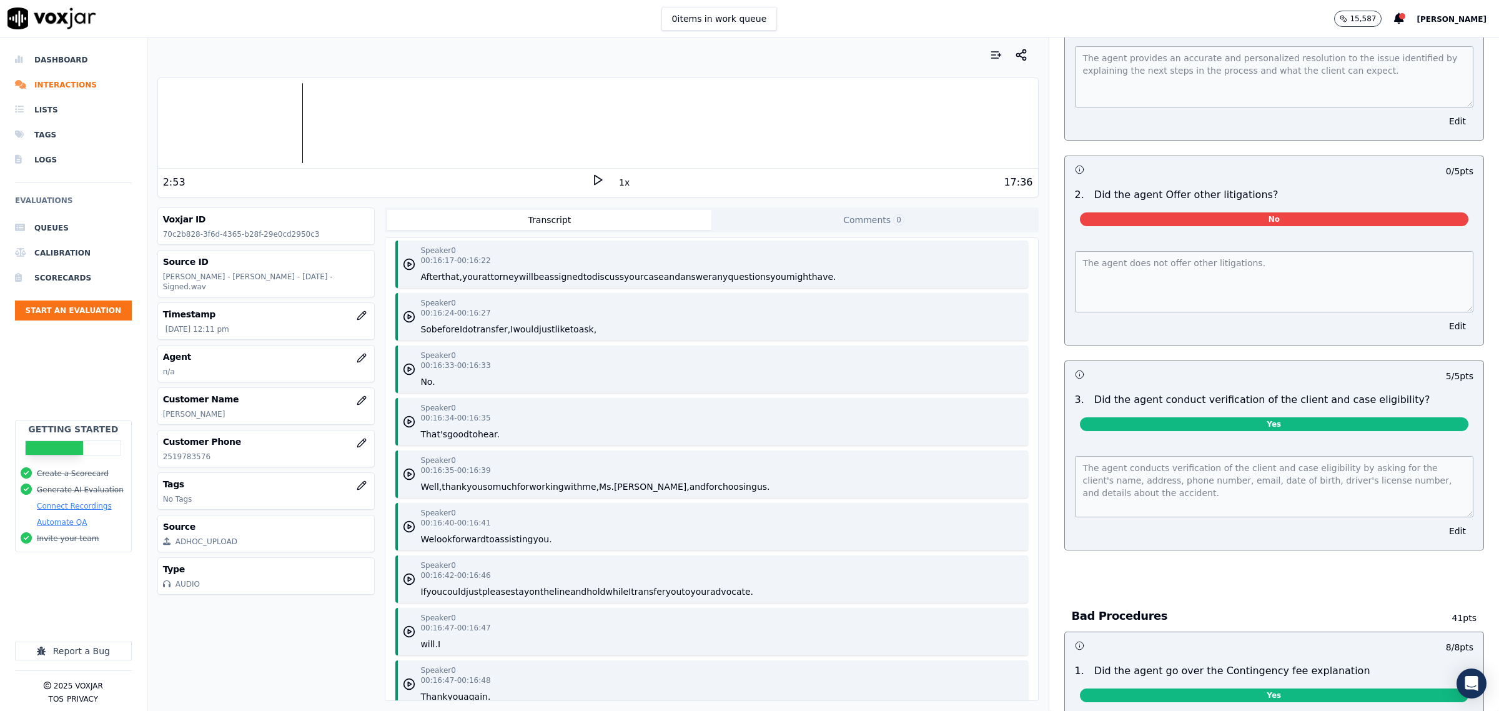
scroll to position [13451, 0]
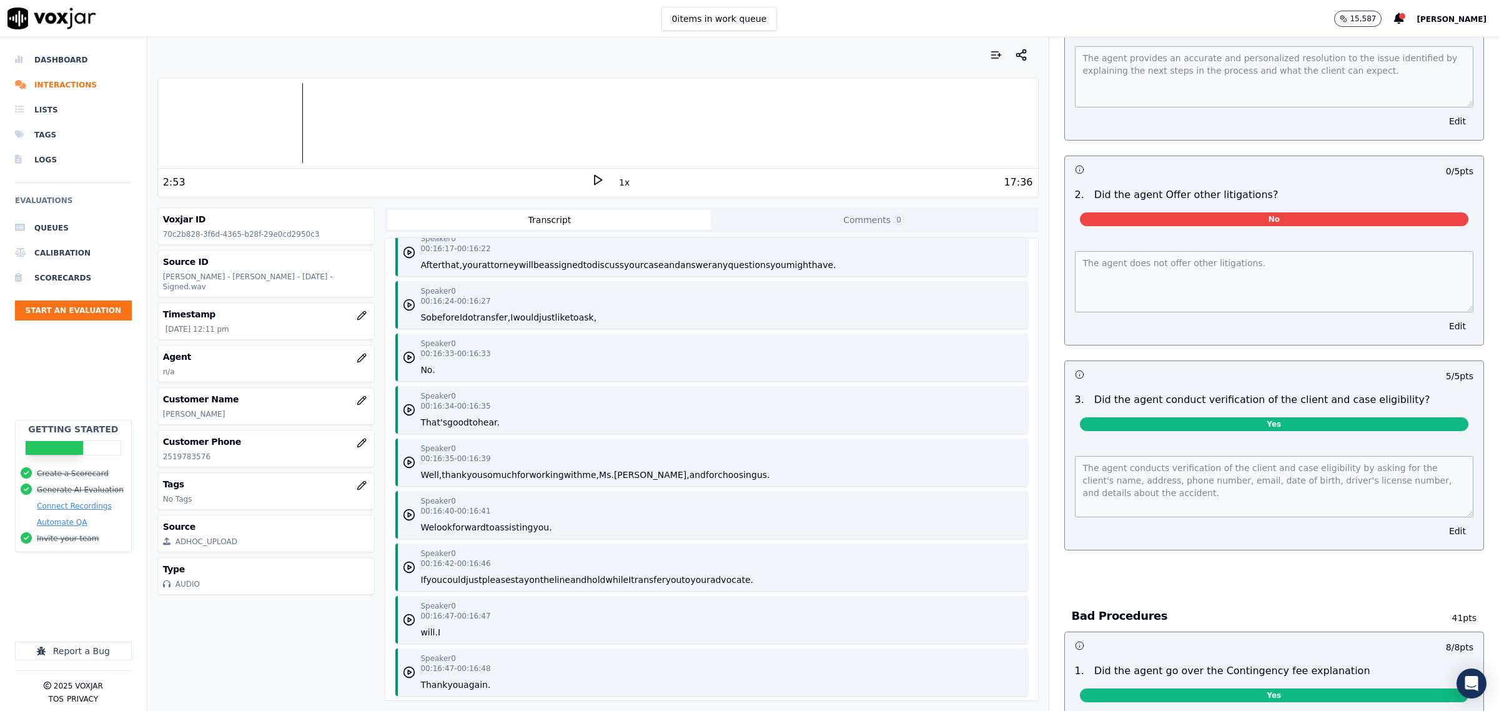
click at [408, 307] on polygon "button" at bounding box center [409, 305] width 3 height 4
click at [1442, 323] on button "Edit" at bounding box center [1458, 325] width 32 height 17
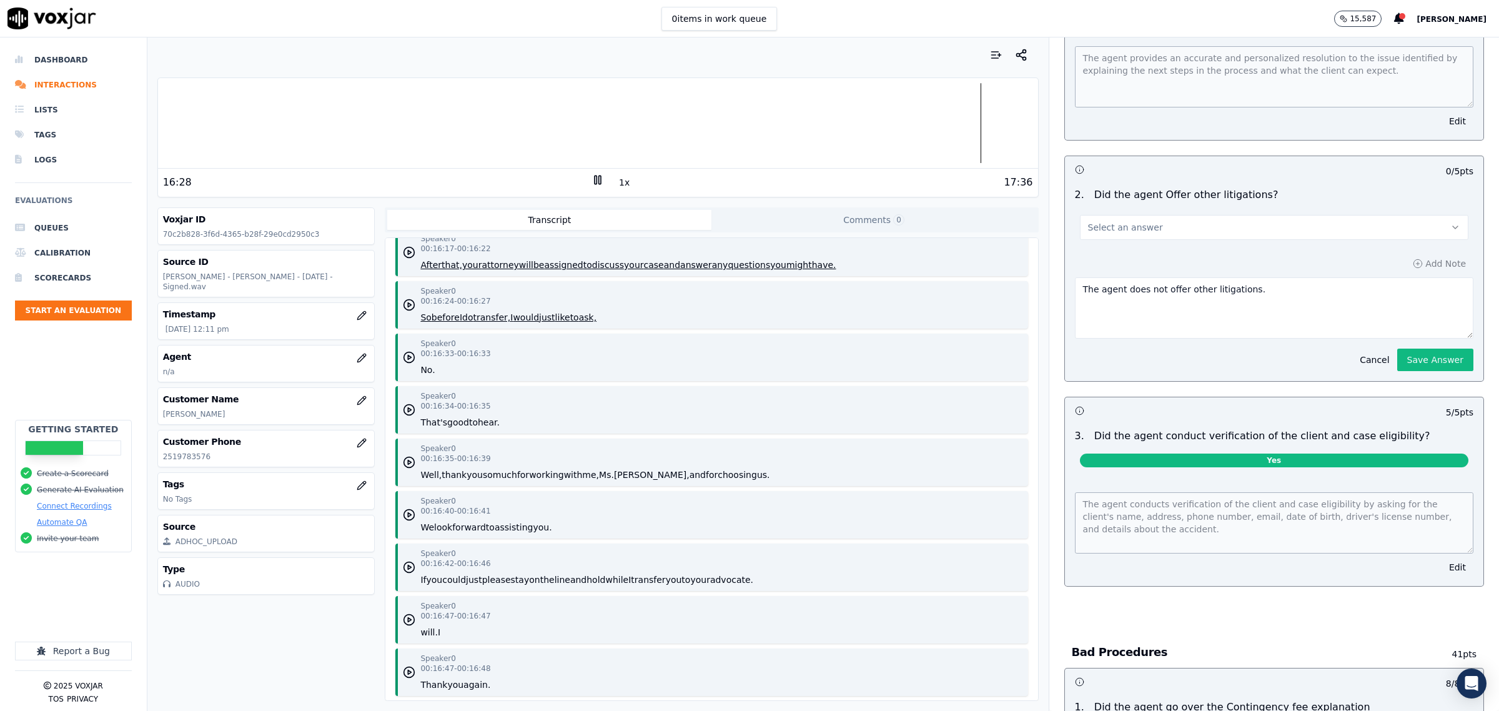
click at [1159, 225] on button "Select an answer" at bounding box center [1274, 227] width 388 height 25
click at [1112, 256] on div "Yes" at bounding box center [1248, 250] width 363 height 20
click at [591, 183] on icon at bounding box center [597, 180] width 12 height 12
click at [1167, 215] on button "Yes" at bounding box center [1274, 227] width 388 height 25
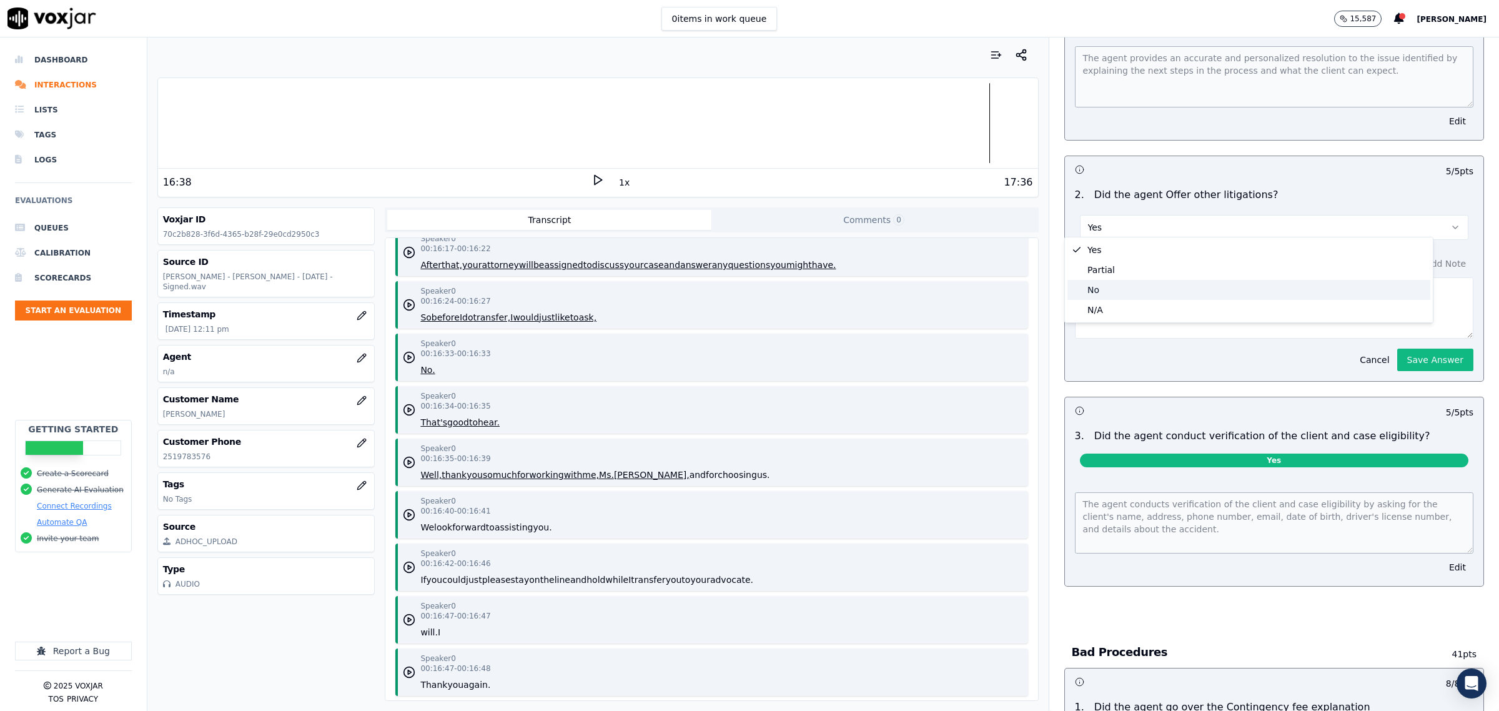
drag, startPoint x: 1109, startPoint y: 286, endPoint x: 1145, endPoint y: 287, distance: 36.2
click at [1107, 287] on div "No" at bounding box center [1248, 290] width 363 height 20
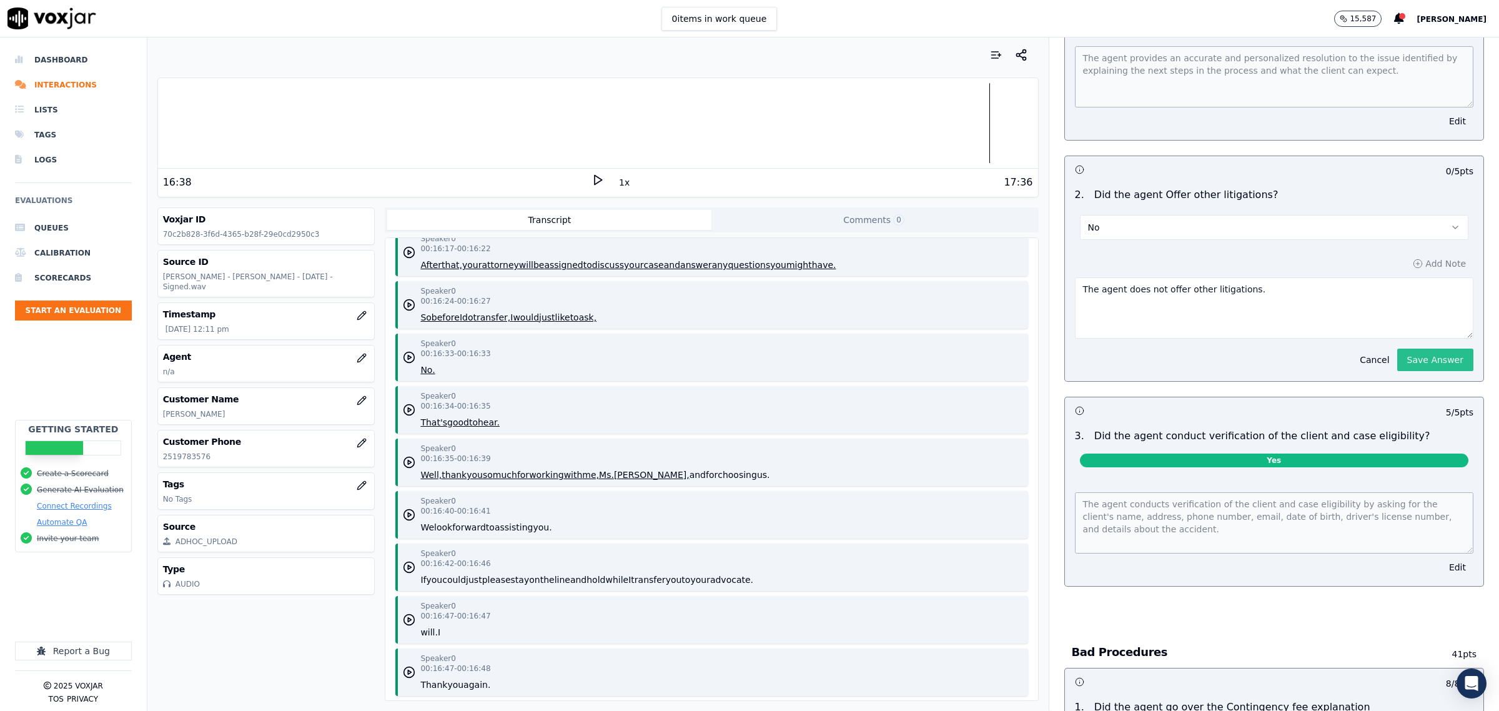
click at [1412, 354] on button "Save Answer" at bounding box center [1435, 360] width 76 height 22
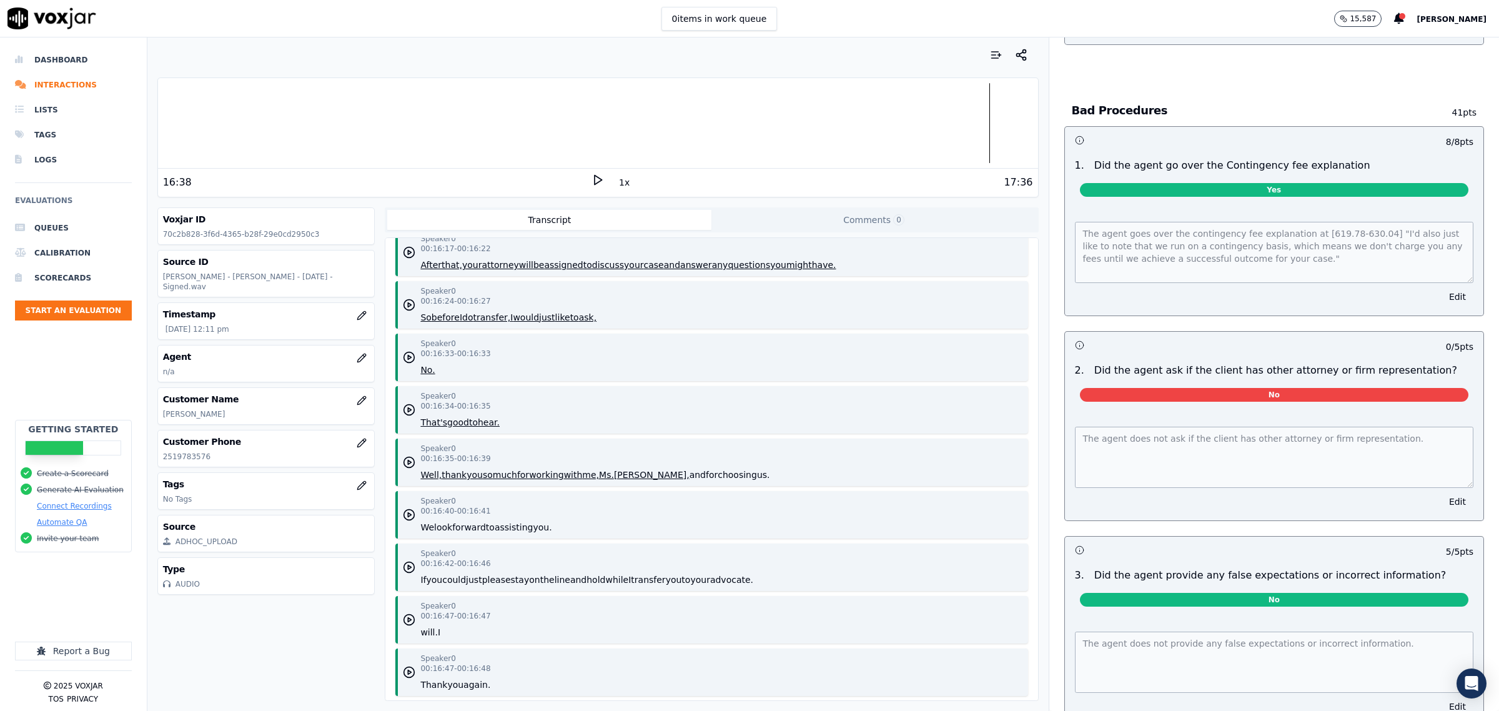
scroll to position [2937, 0]
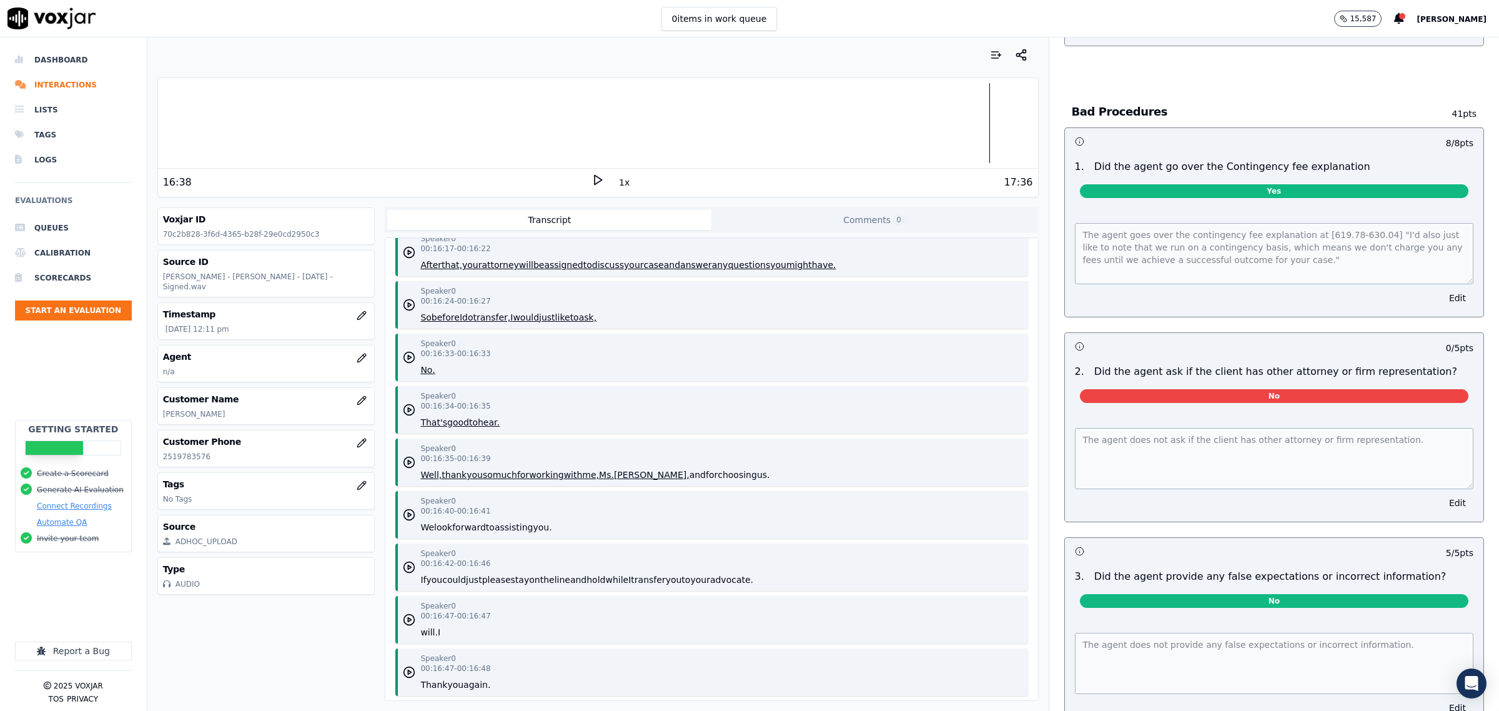
click at [1442, 500] on button "Edit" at bounding box center [1458, 502] width 32 height 17
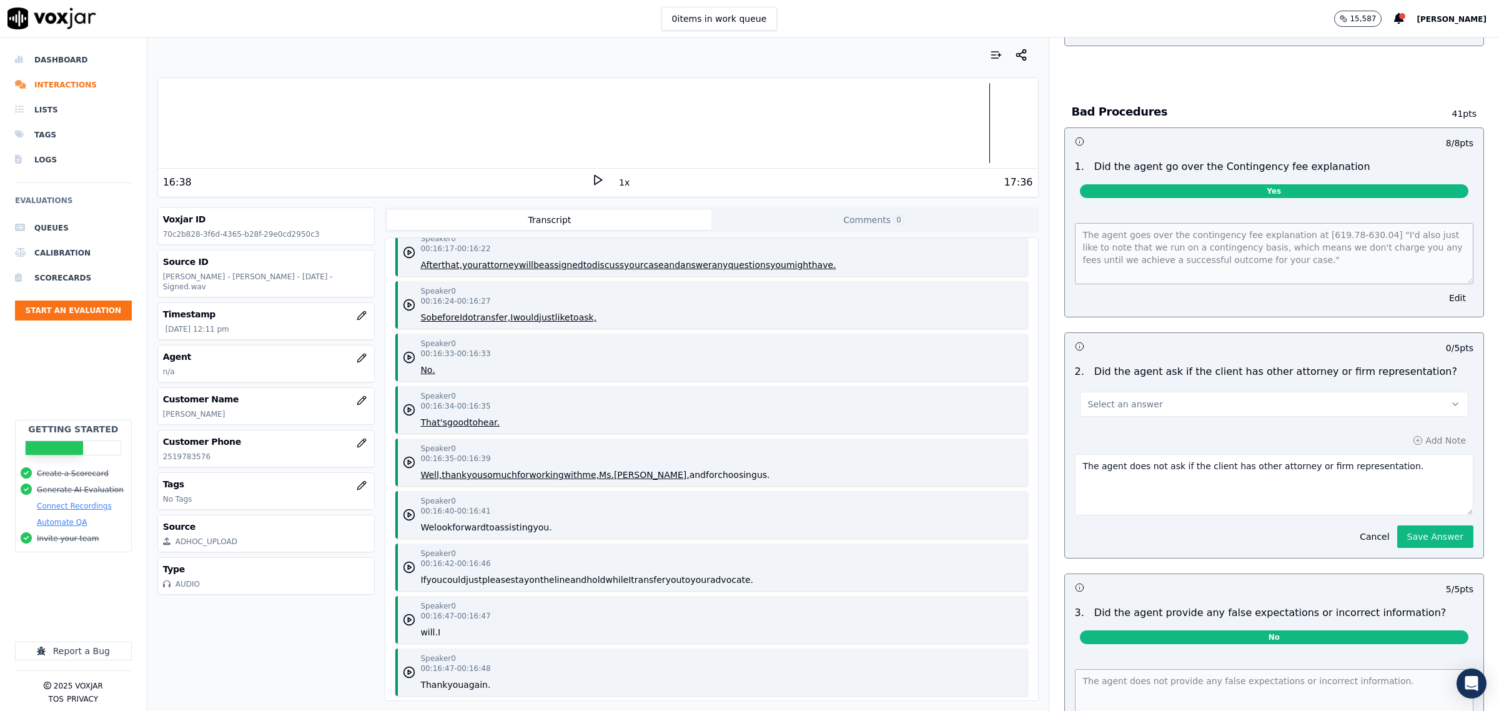
click at [1251, 398] on button "Select an answer" at bounding box center [1274, 404] width 388 height 25
click at [1216, 423] on div "Yes" at bounding box center [1248, 428] width 363 height 20
drag, startPoint x: 1141, startPoint y: 463, endPoint x: 1127, endPoint y: 463, distance: 13.7
click at [1127, 463] on textarea "The agent does not ask if the client has other attorney or firm representation." at bounding box center [1274, 484] width 398 height 61
type textarea "The agent does ask if the client has other attorney or firm representation."
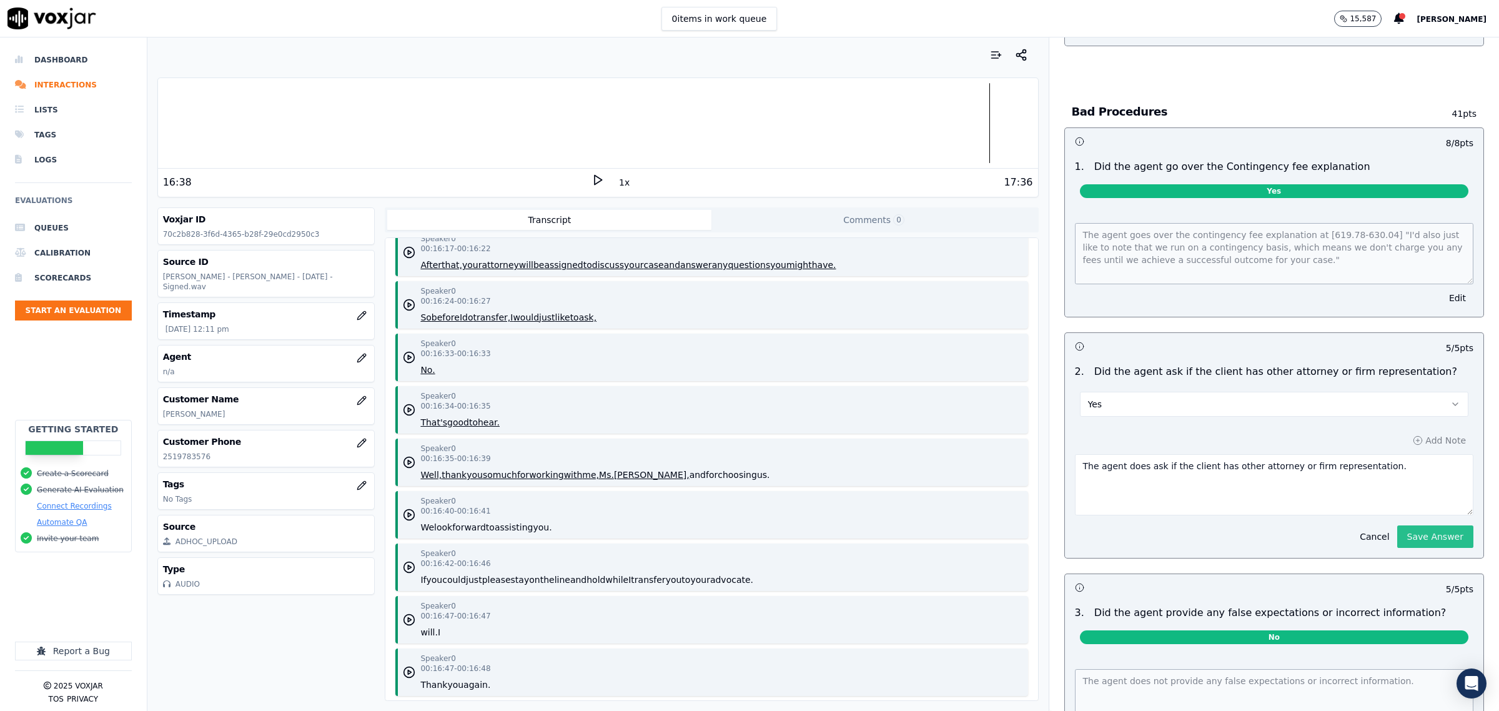
click at [1428, 525] on button "Save Answer" at bounding box center [1435, 536] width 76 height 22
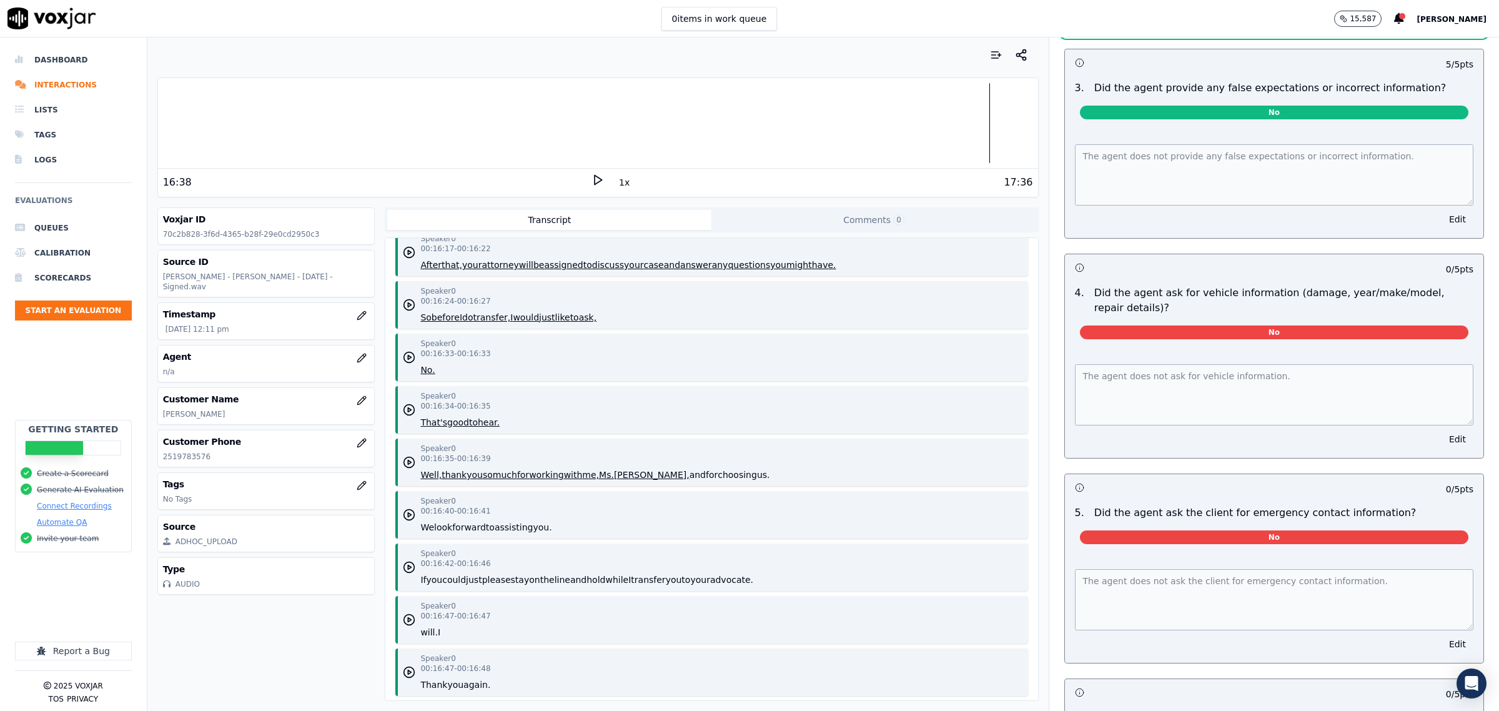
scroll to position [3639, 0]
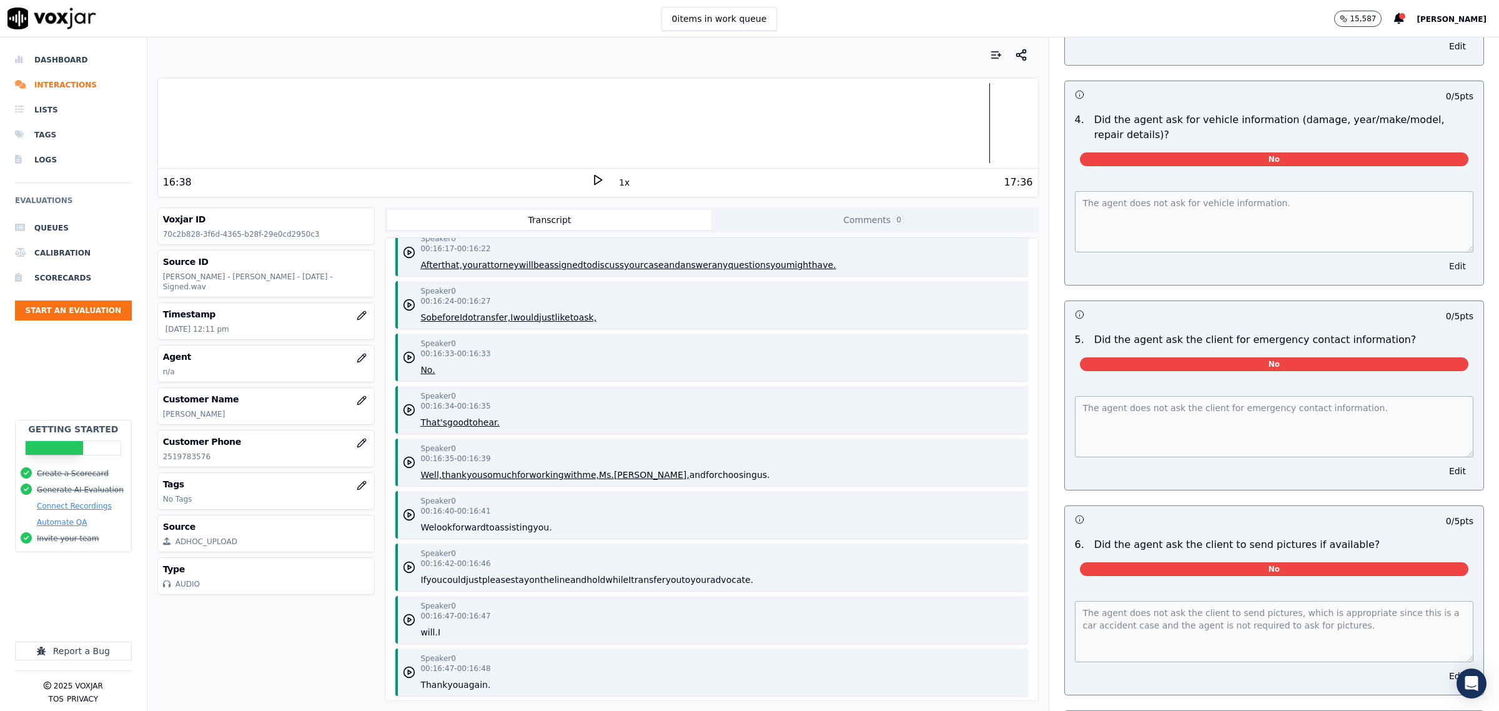
click at [1442, 272] on button "Edit" at bounding box center [1458, 265] width 32 height 17
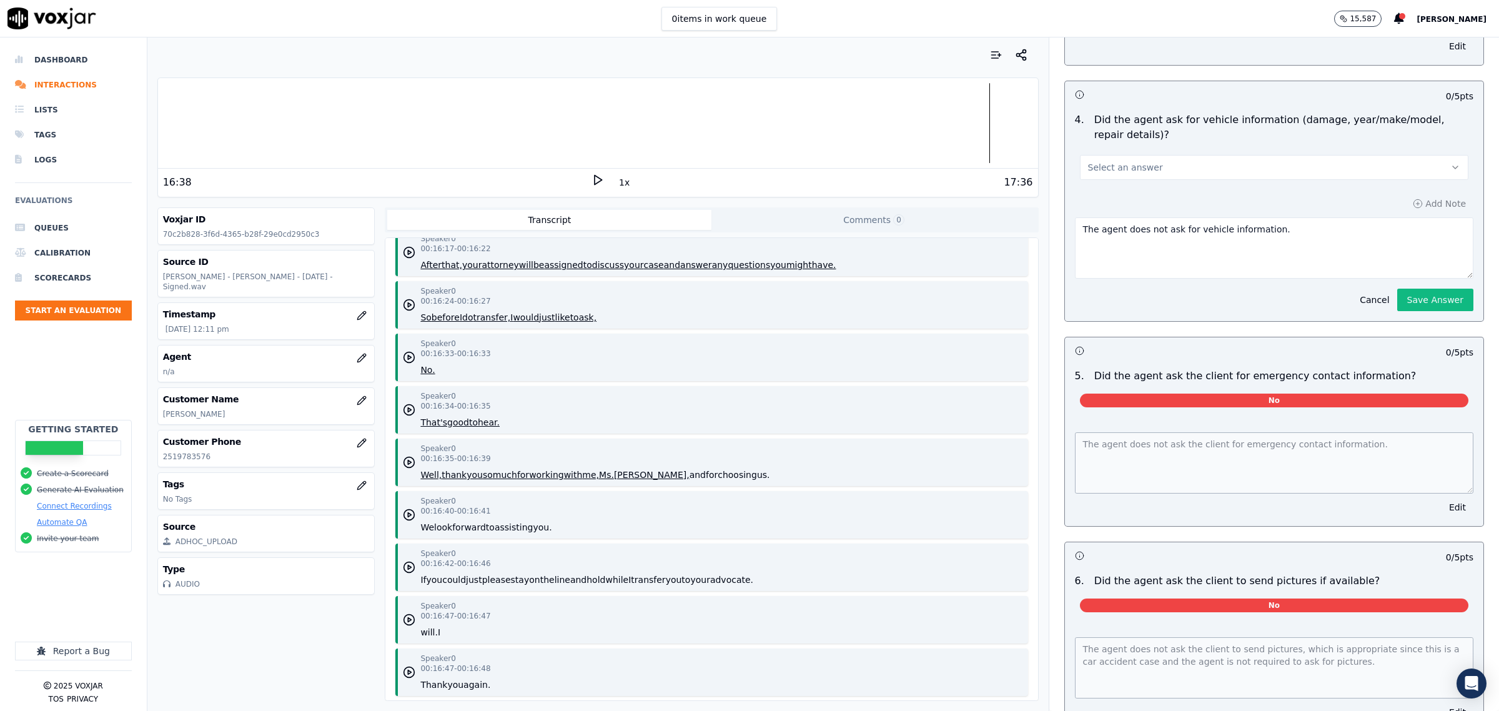
drag, startPoint x: 1287, startPoint y: 235, endPoint x: 1266, endPoint y: 232, distance: 20.8
click at [1285, 235] on textarea "The agent does not ask for vehicle information." at bounding box center [1274, 247] width 398 height 61
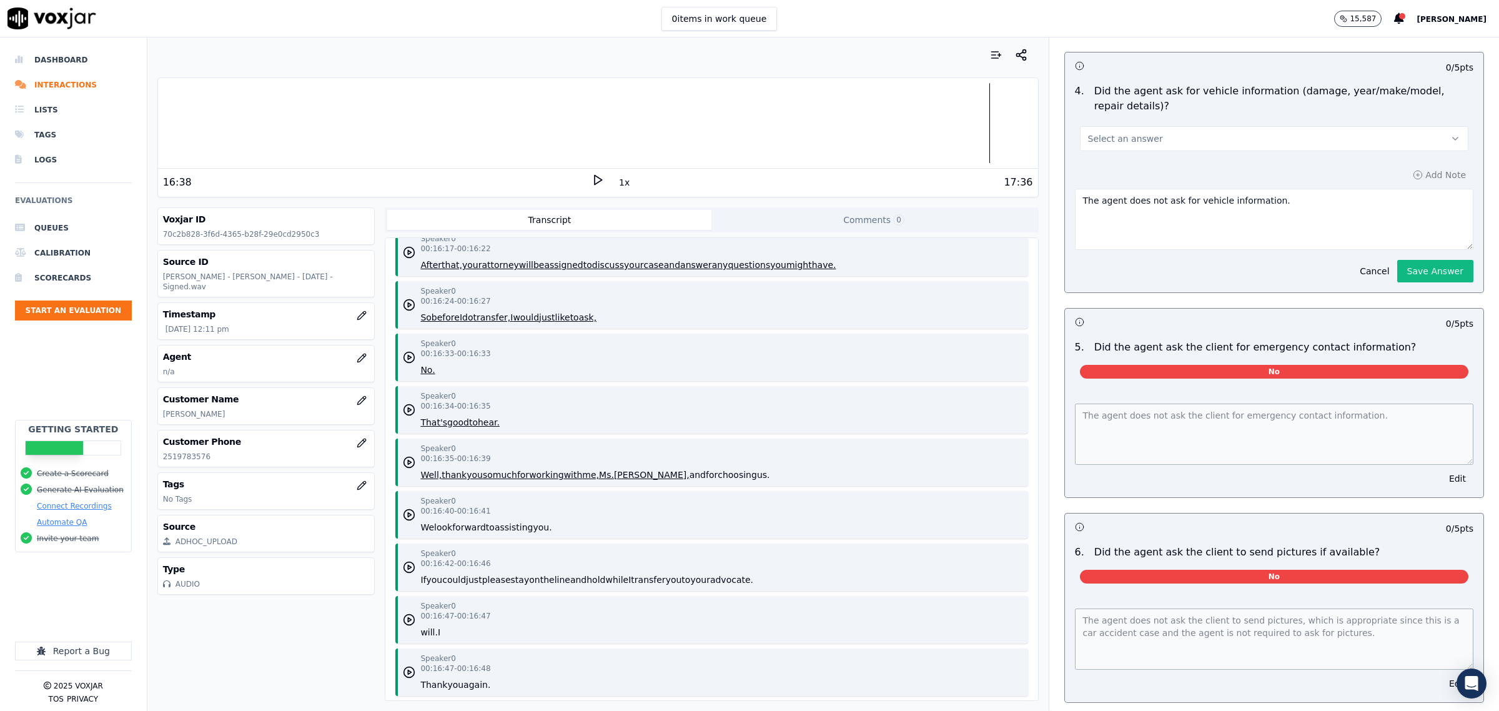
scroll to position [3611, 0]
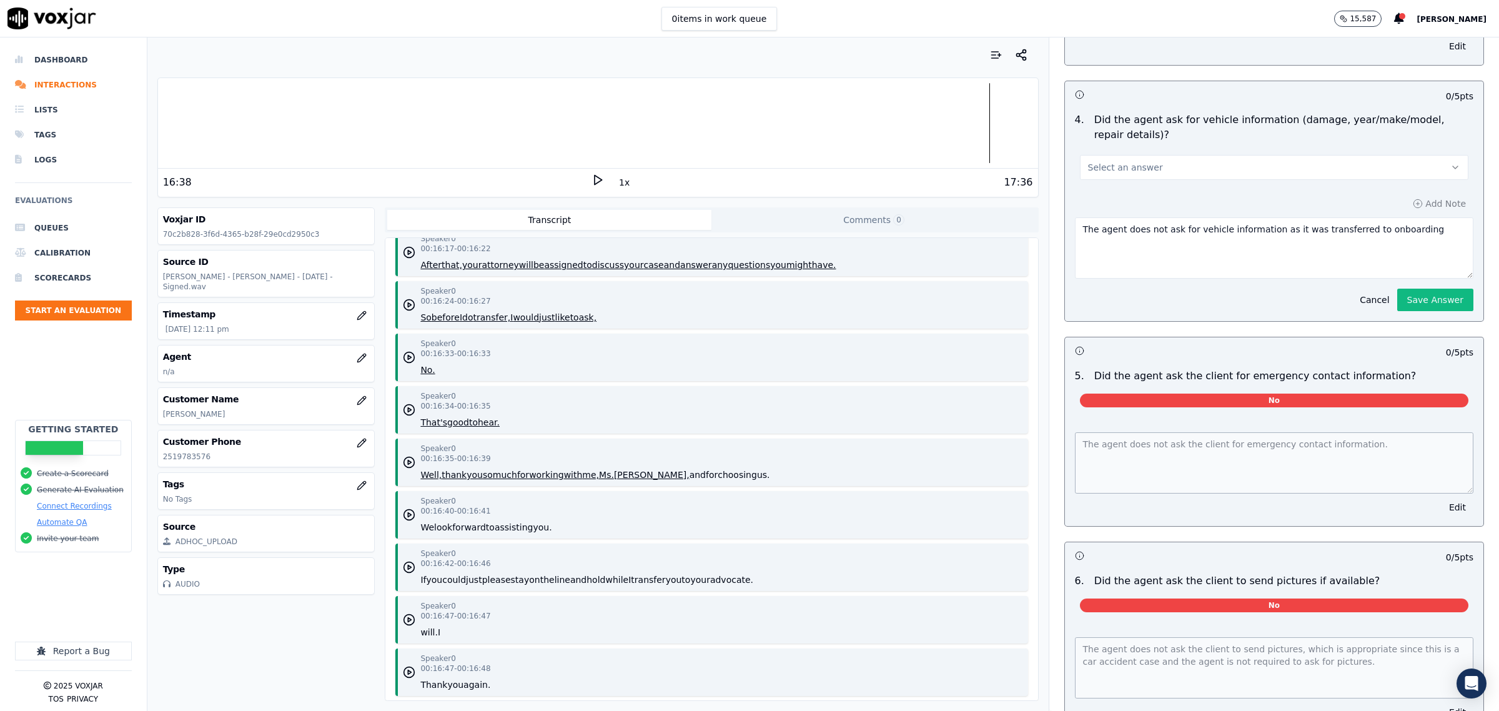
type textarea "The agent does not ask for vehicle information as it was transferred to onboard…"
click at [1422, 312] on div "Add Note The agent does not ask for vehicle information as it was transferred t…" at bounding box center [1274, 253] width 418 height 136
click at [1412, 297] on button "Save Answer" at bounding box center [1435, 300] width 76 height 22
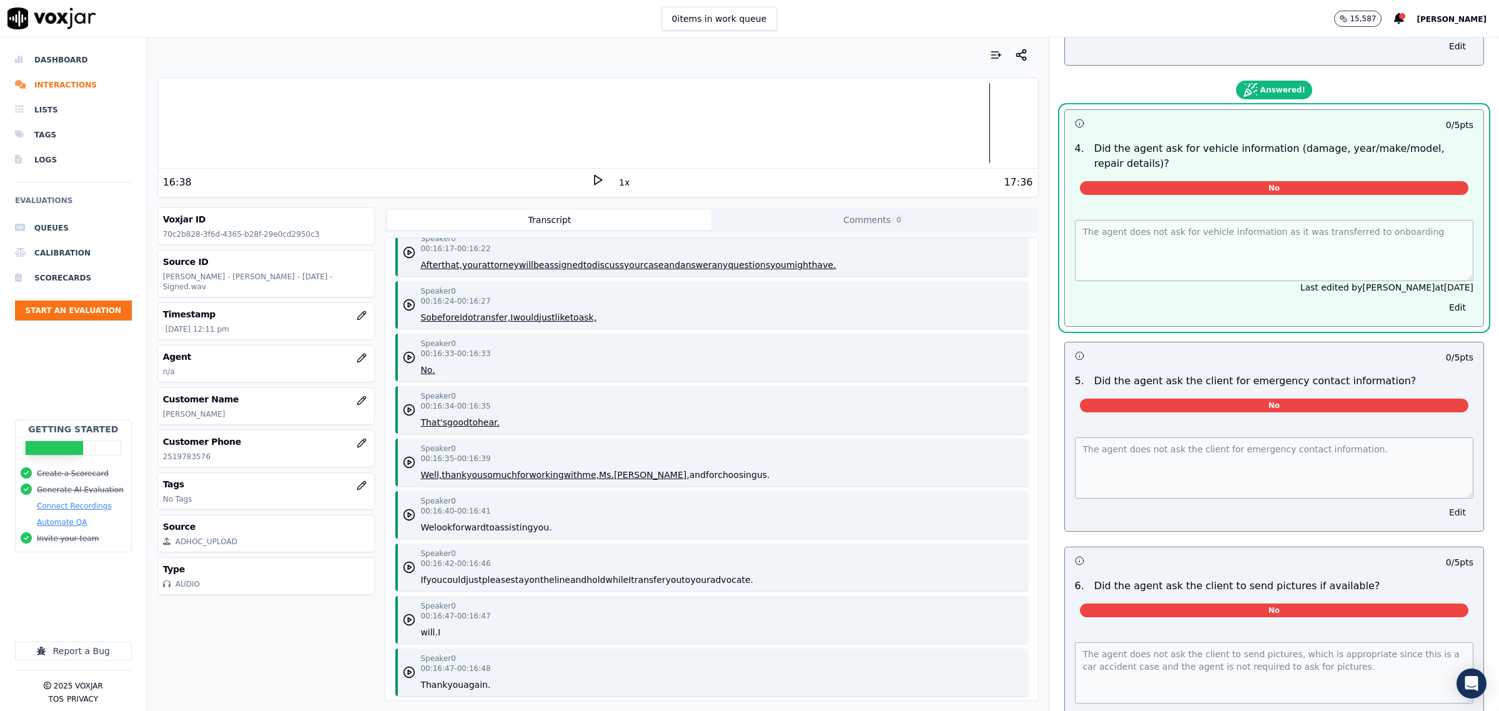
click at [1442, 507] on button "Edit" at bounding box center [1458, 511] width 32 height 17
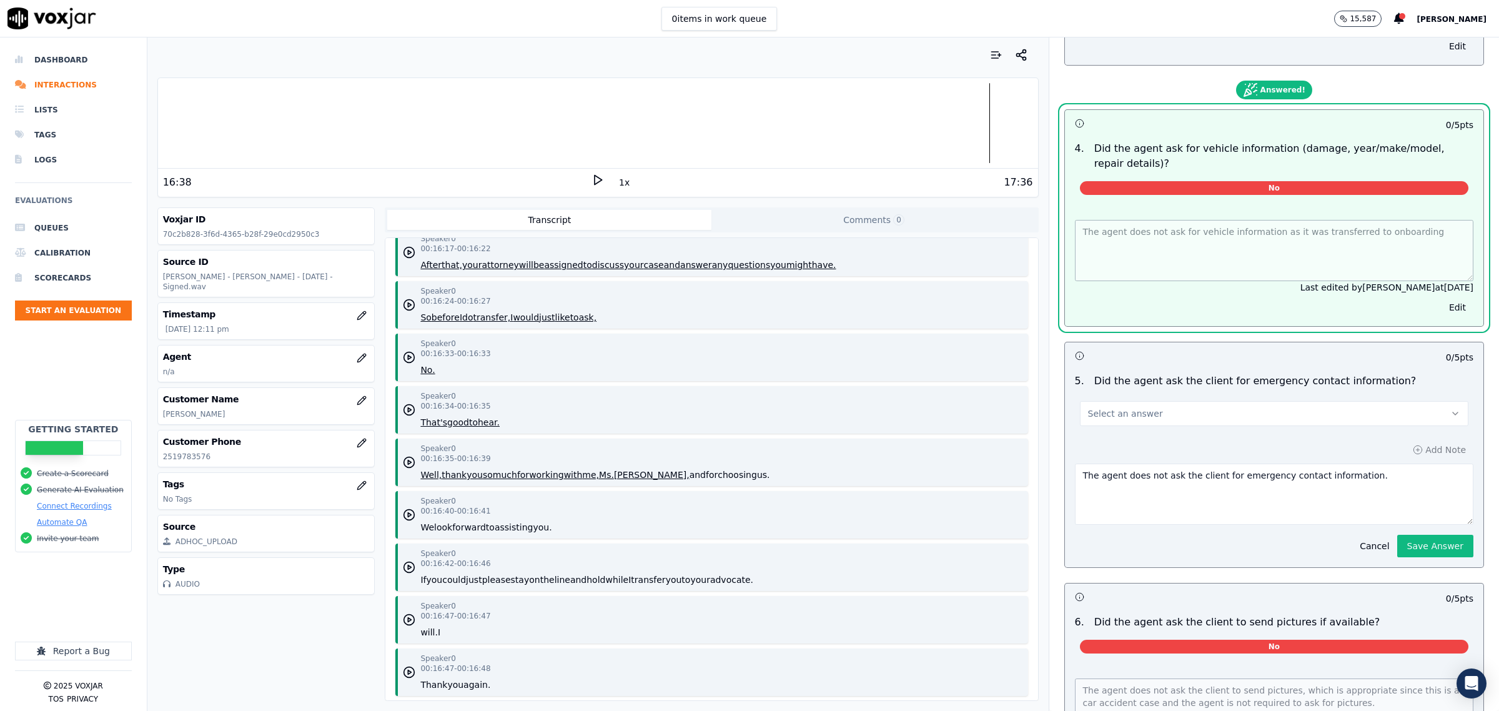
click at [1272, 398] on div "Select an answer" at bounding box center [1274, 411] width 388 height 27
click at [1264, 417] on button "Select an answer" at bounding box center [1274, 413] width 388 height 25
click at [1209, 438] on div "Yes" at bounding box center [1248, 440] width 363 height 20
drag, startPoint x: 1143, startPoint y: 473, endPoint x: 1129, endPoint y: 475, distance: 14.4
click at [1129, 475] on textarea "The agent does not ask the client for emergency contact information." at bounding box center [1274, 493] width 398 height 61
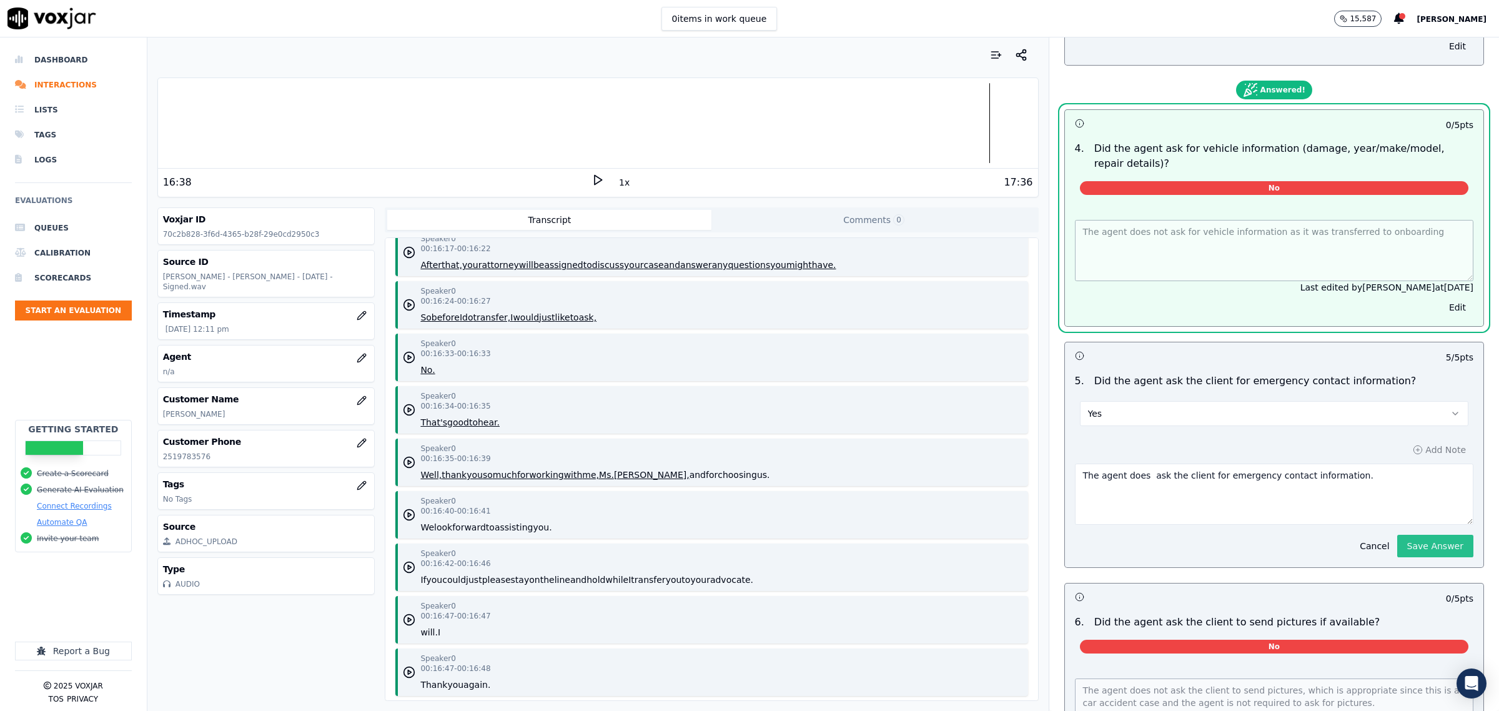
type textarea "The agent does ask the client for emergency contact information."
click at [1398, 543] on button "Save Answer" at bounding box center [1435, 546] width 76 height 22
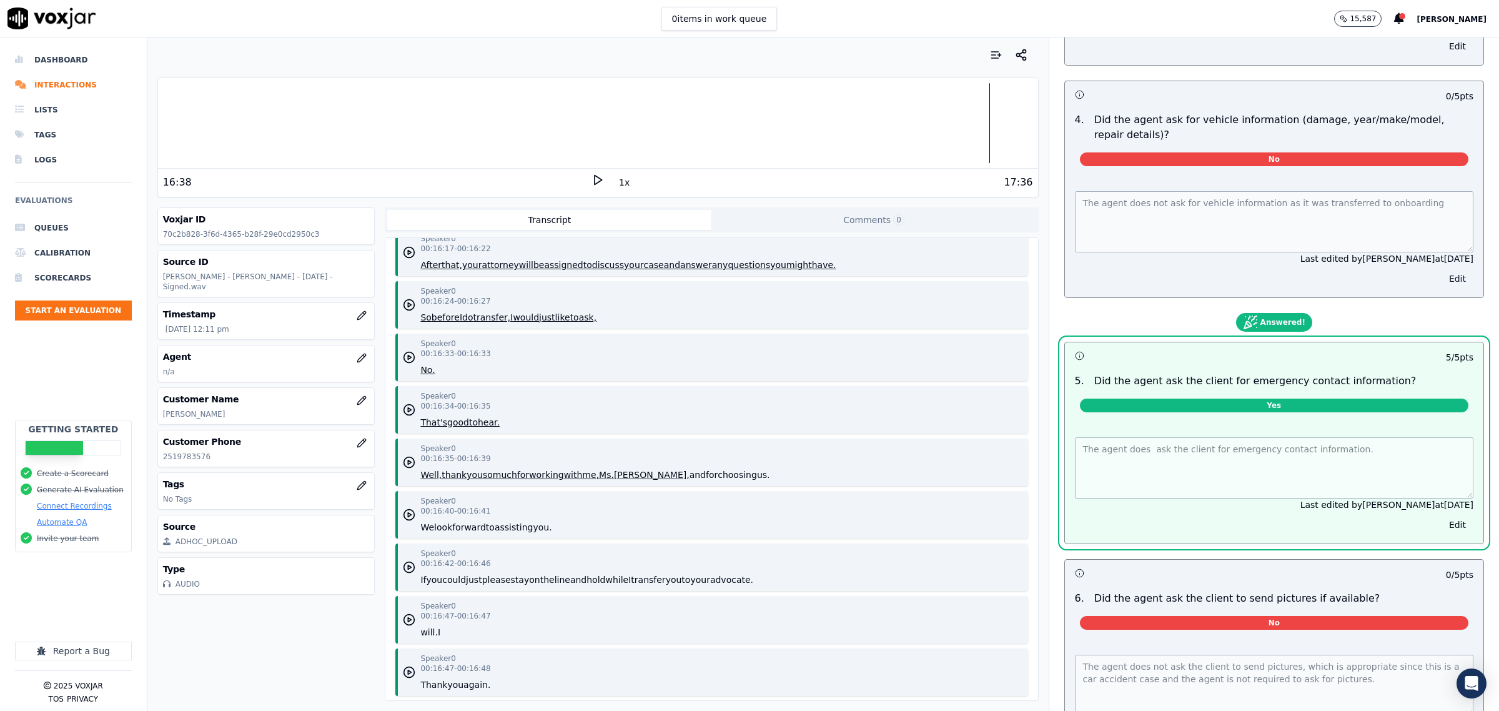
click at [1442, 279] on button "Edit" at bounding box center [1458, 278] width 32 height 17
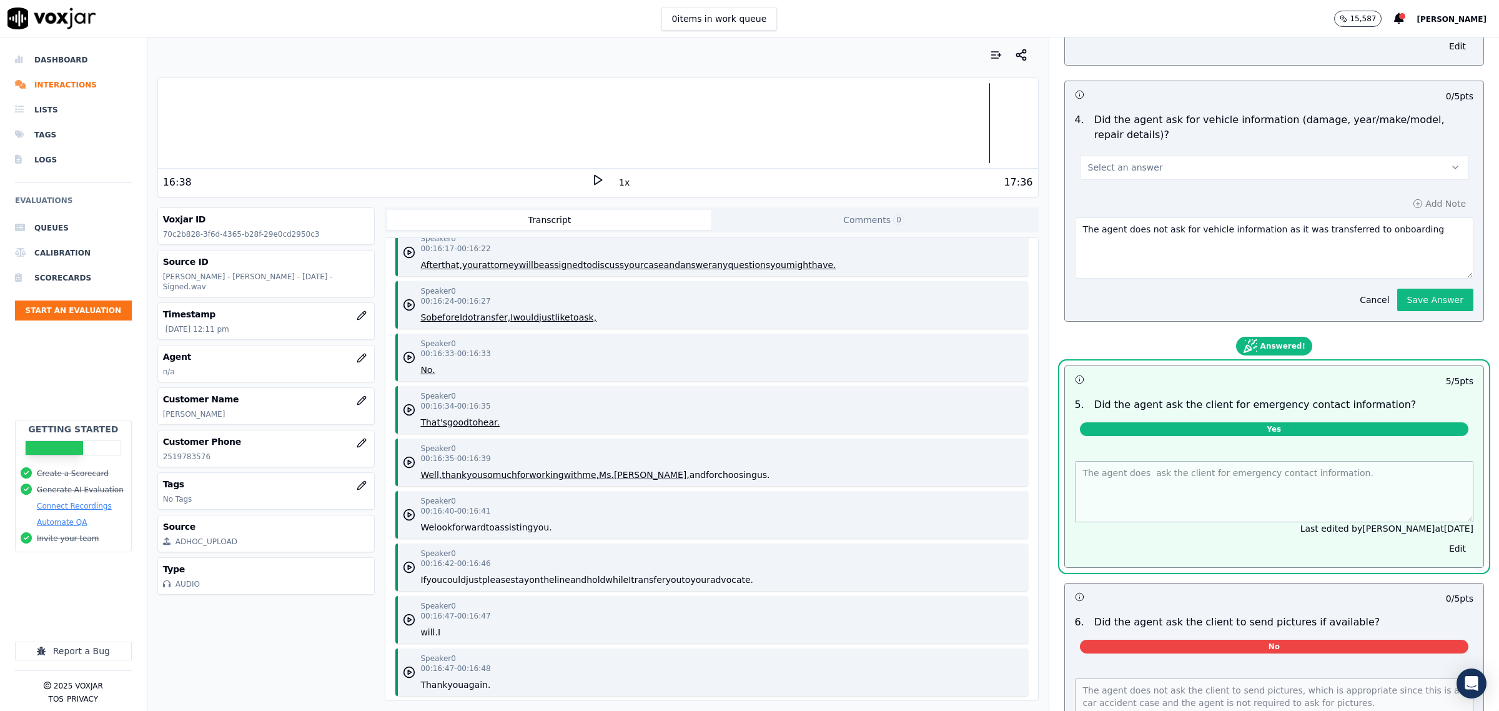
click at [1280, 173] on button "Select an answer" at bounding box center [1274, 167] width 388 height 25
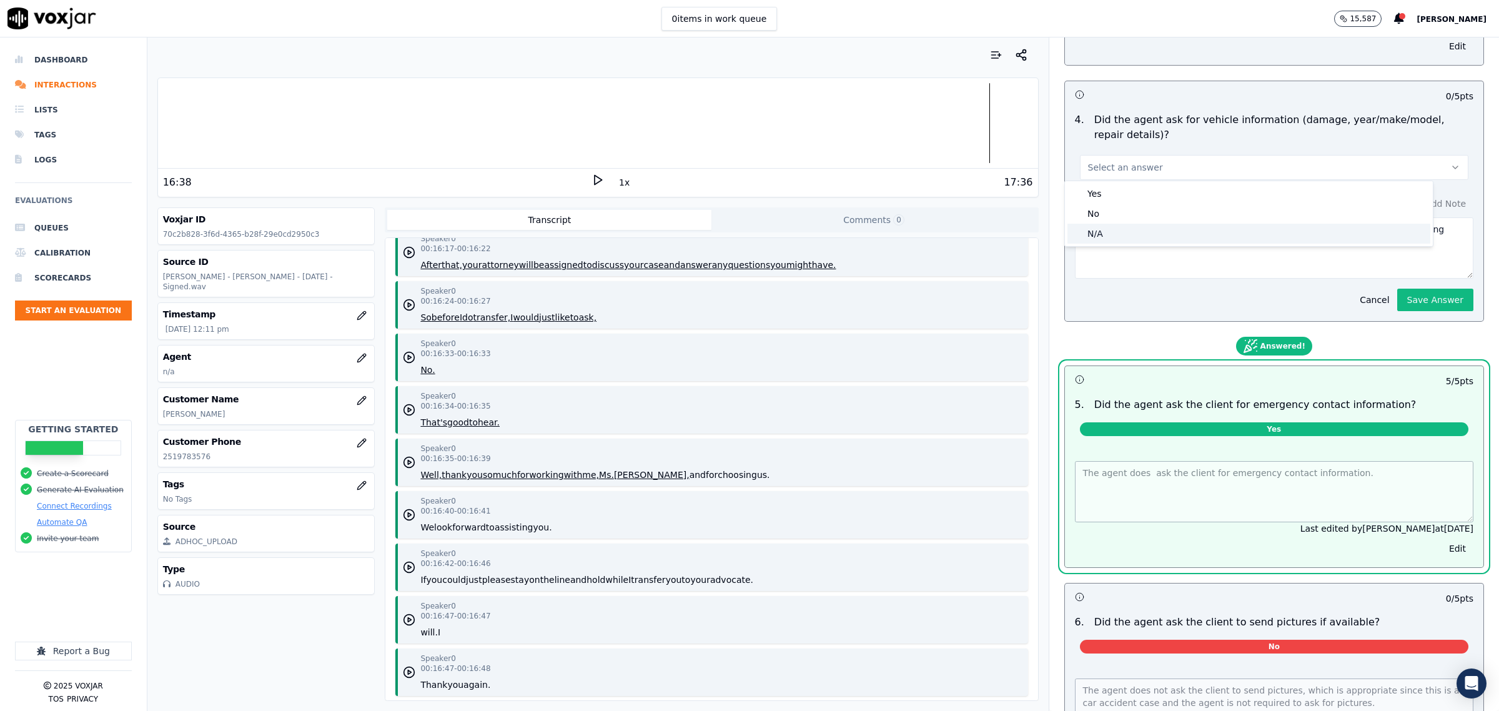
drag, startPoint x: 1121, startPoint y: 229, endPoint x: 1323, endPoint y: 255, distance: 203.4
click at [1126, 229] on div "N/A" at bounding box center [1248, 234] width 363 height 20
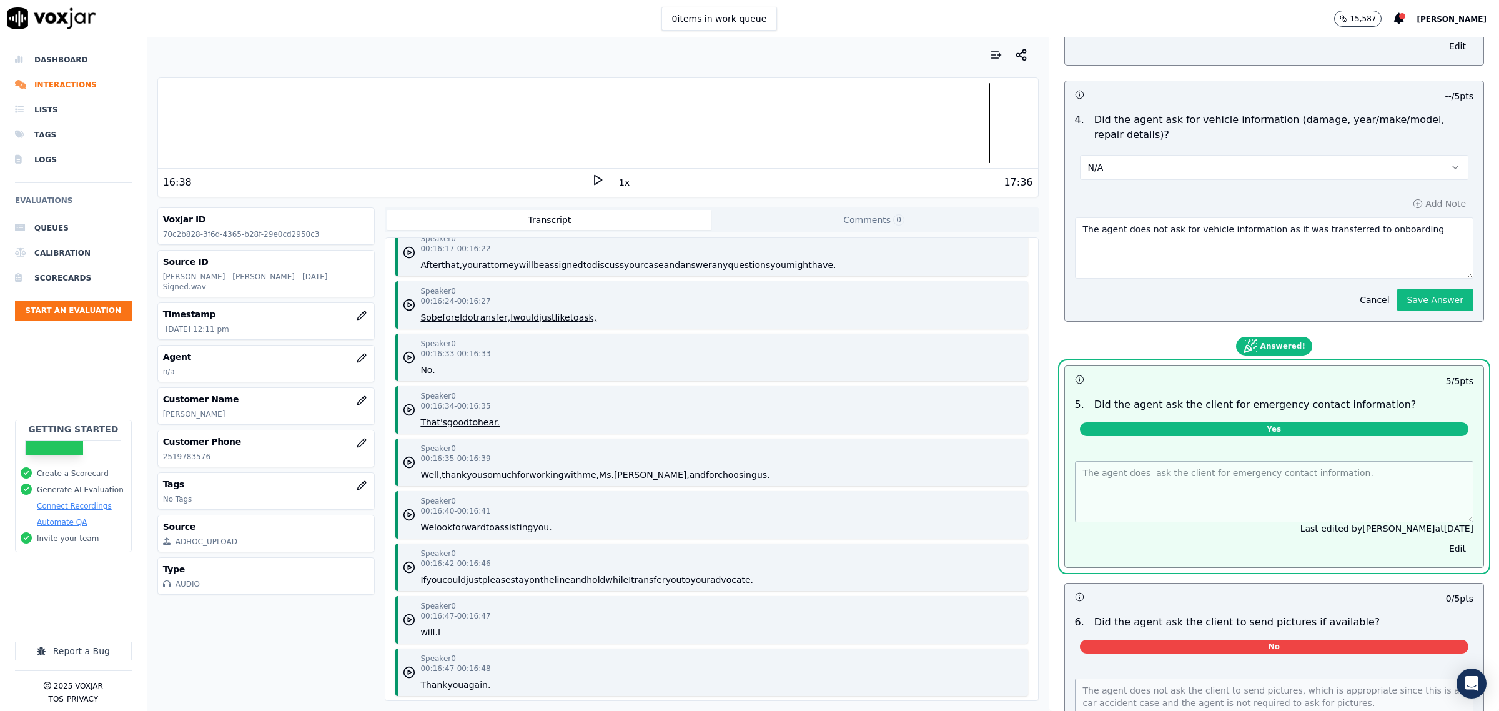
click at [1394, 285] on div "Cancel Save Answer" at bounding box center [1412, 295] width 121 height 32
click at [1397, 297] on button "Save Answer" at bounding box center [1435, 300] width 76 height 22
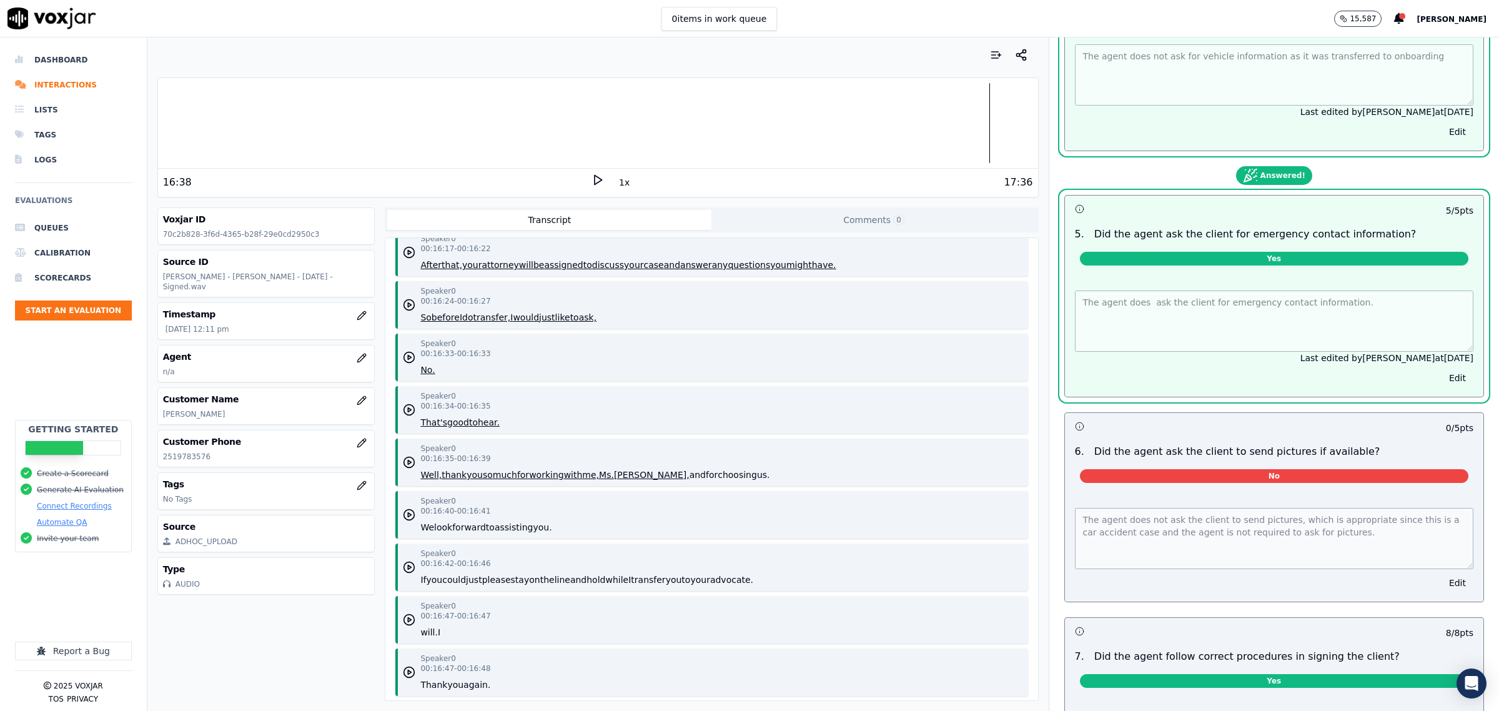
scroll to position [3845, 0]
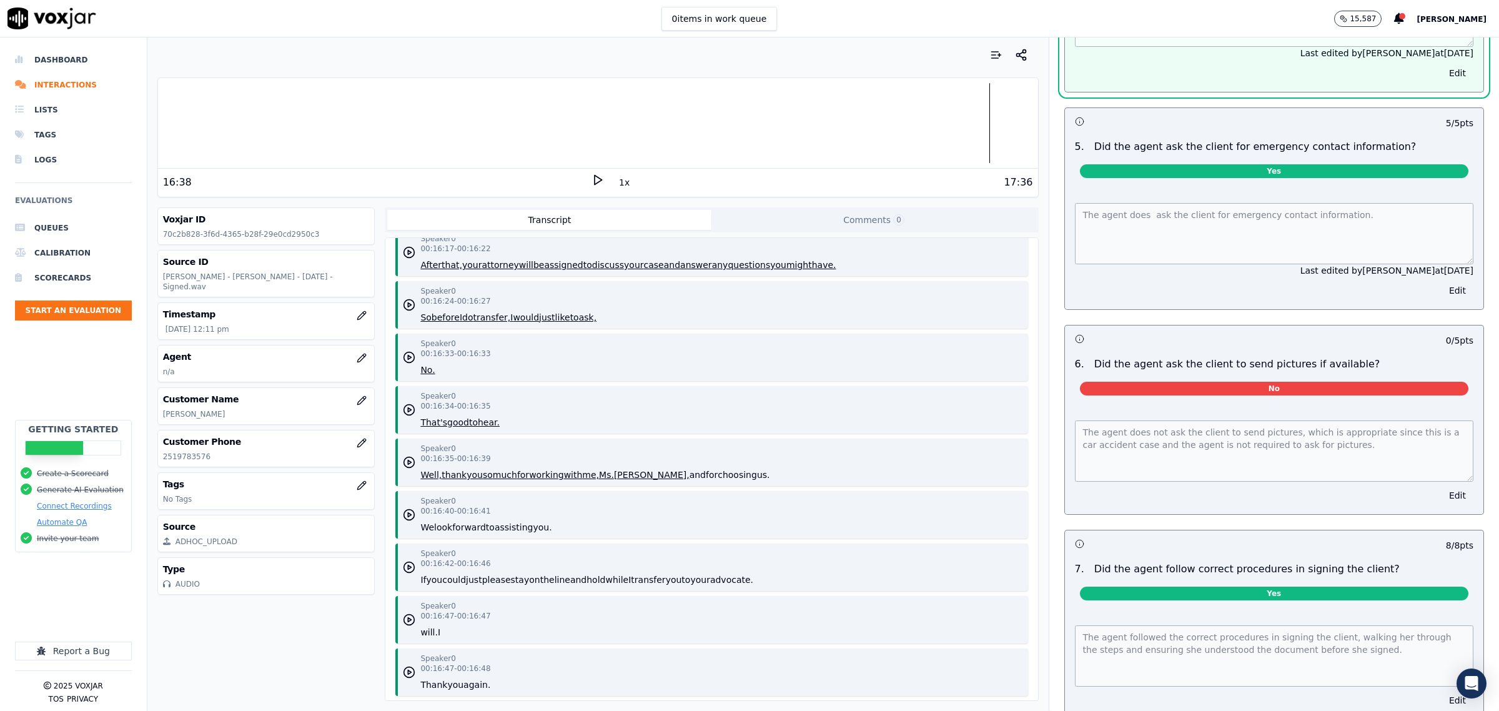
drag, startPoint x: 1426, startPoint y: 498, endPoint x: 1335, endPoint y: 436, distance: 109.7
click at [1442, 498] on button "Edit" at bounding box center [1458, 495] width 32 height 17
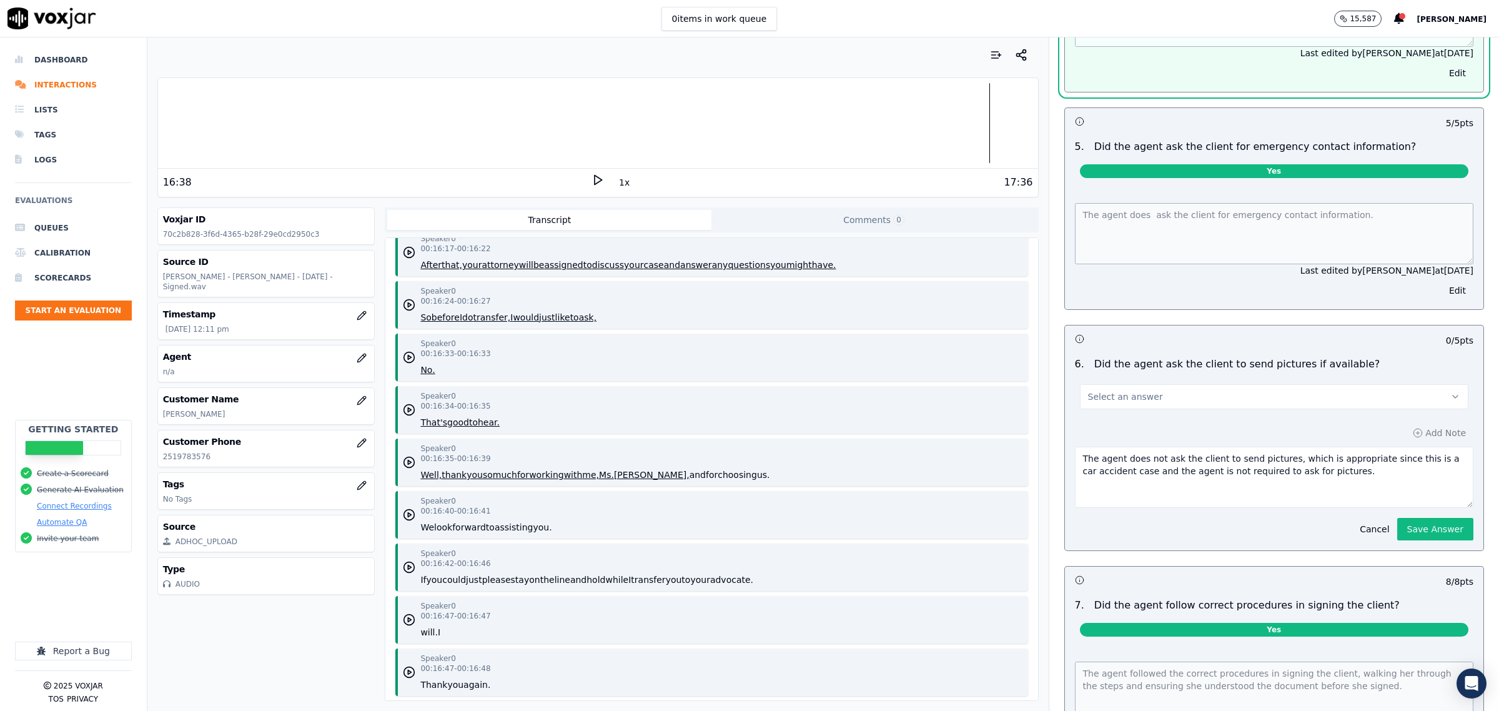
click at [1246, 397] on button "Select an answer" at bounding box center [1274, 396] width 388 height 25
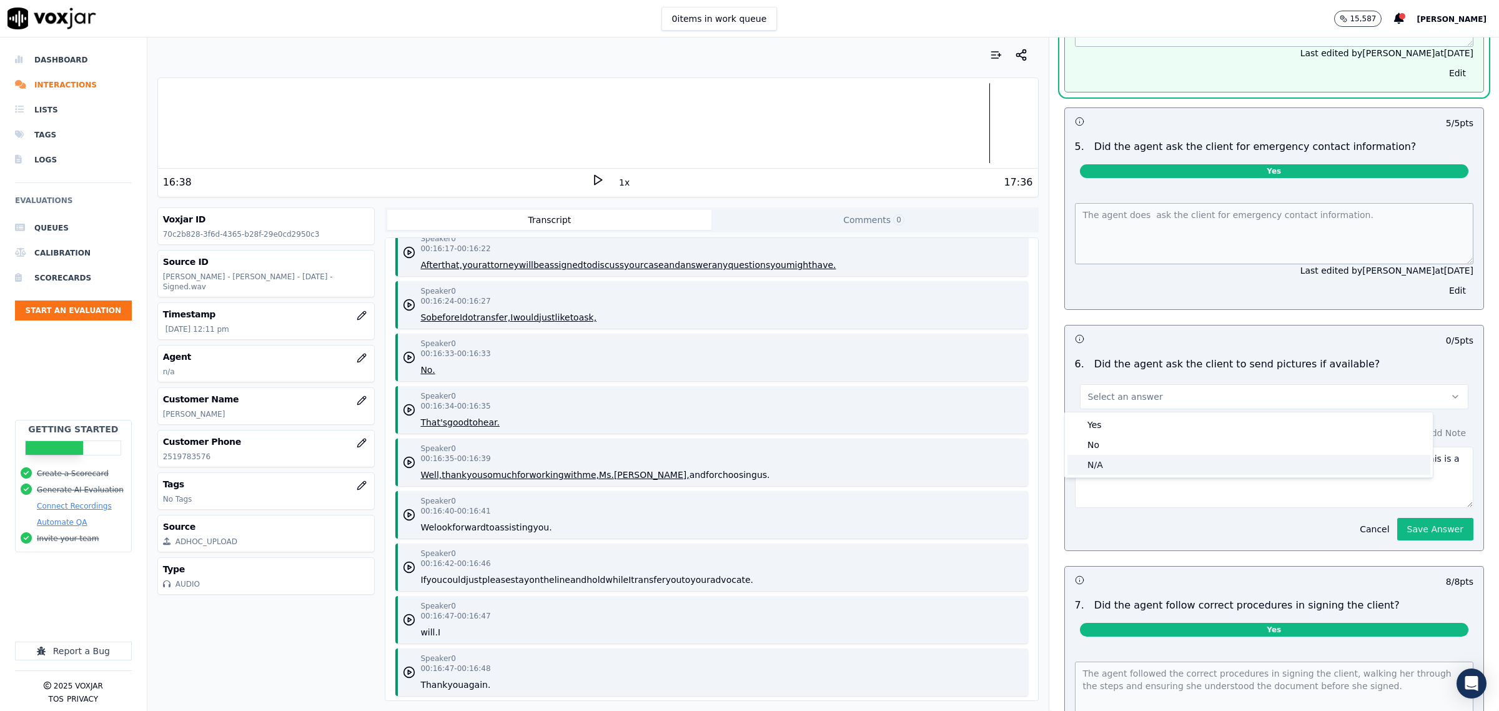
click at [1194, 459] on div "N/A" at bounding box center [1248, 465] width 363 height 20
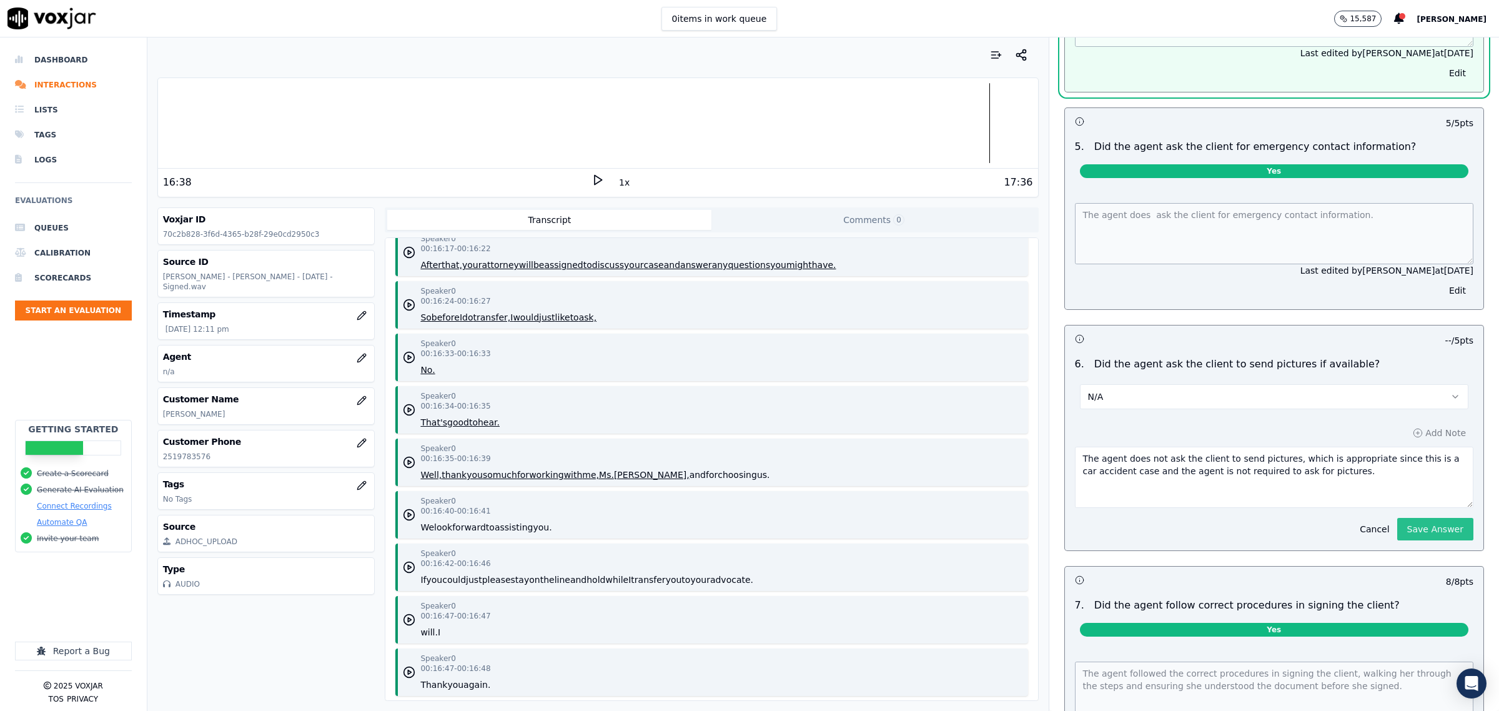
click at [1409, 530] on button "Save Answer" at bounding box center [1435, 529] width 76 height 22
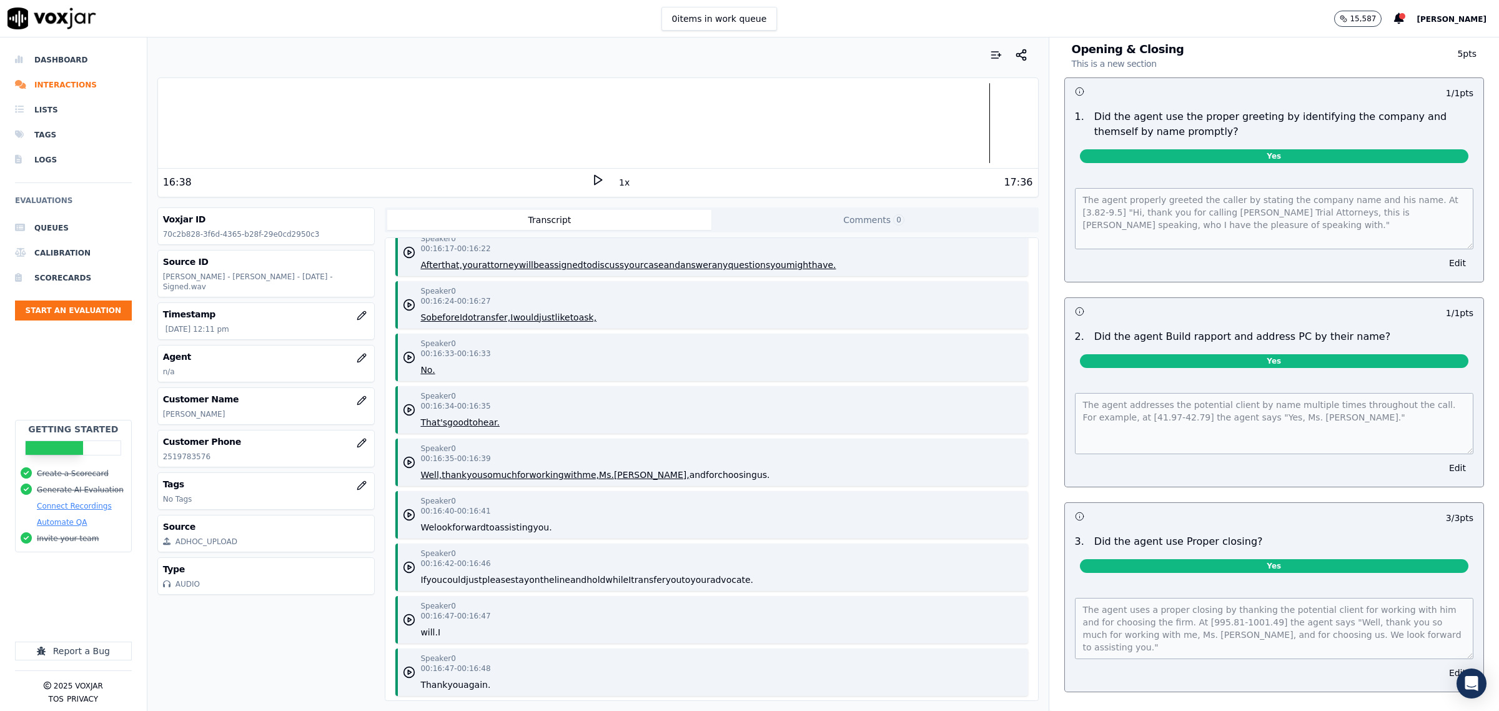
scroll to position [0, 0]
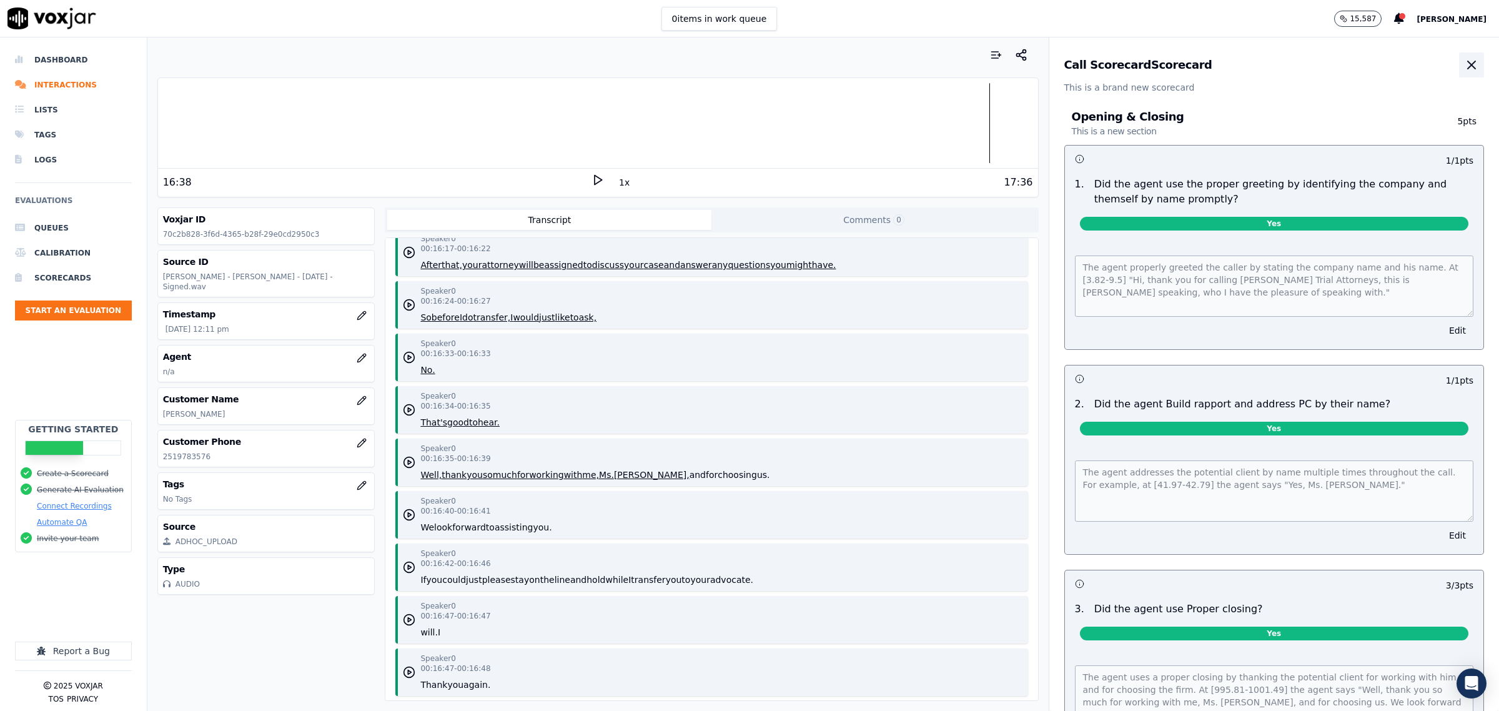
click at [1464, 63] on icon "button" at bounding box center [1471, 64] width 15 height 15
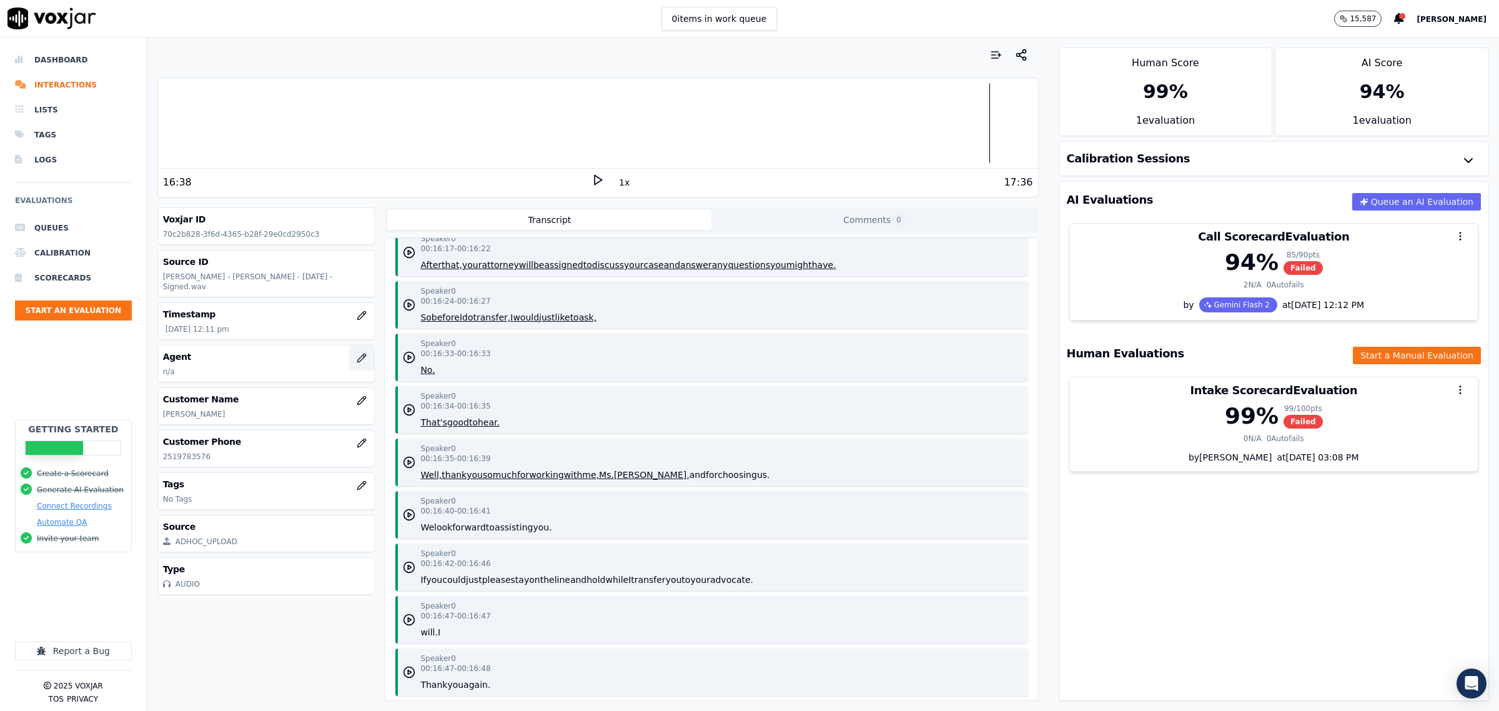
click at [352, 355] on button "button" at bounding box center [361, 357] width 25 height 25
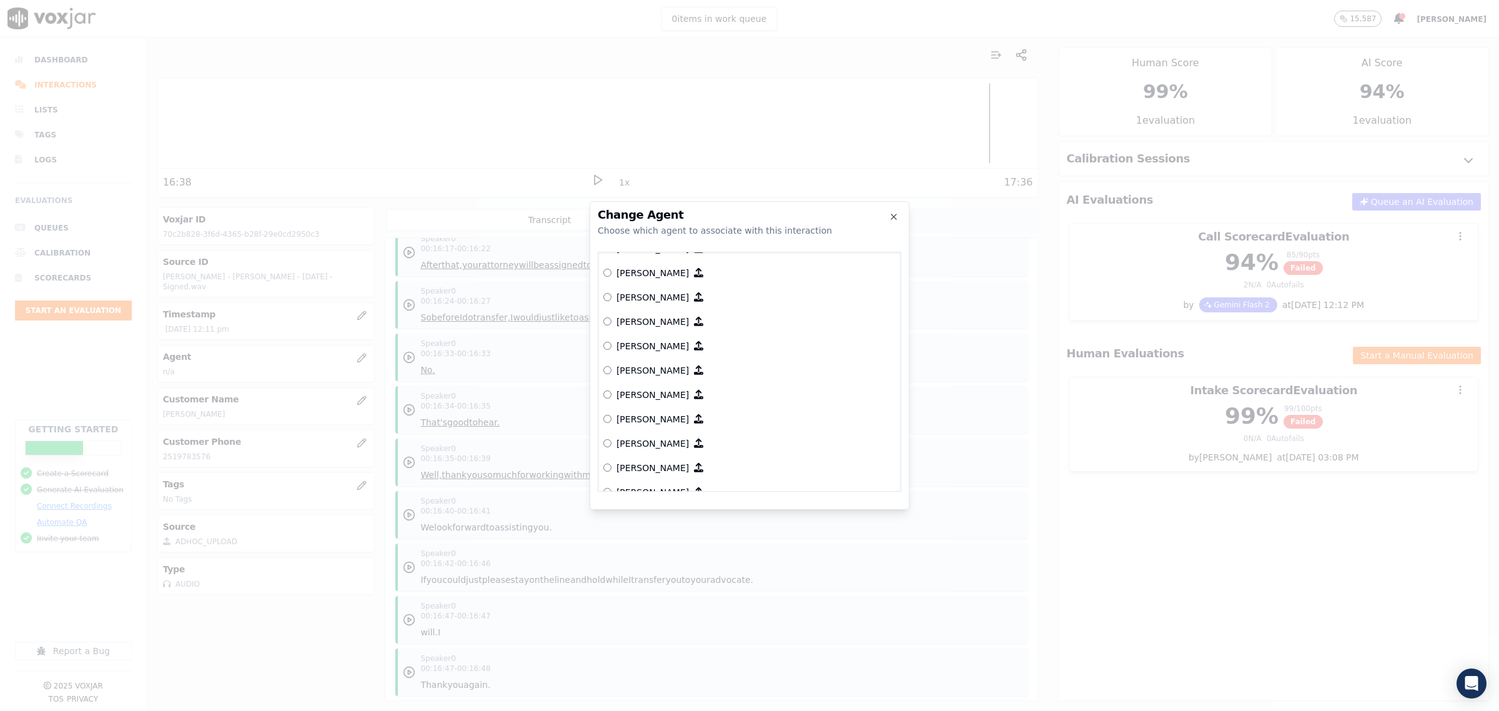
scroll to position [2558, 0]
click at [631, 434] on p "[PERSON_NAME]" at bounding box center [652, 440] width 72 height 12
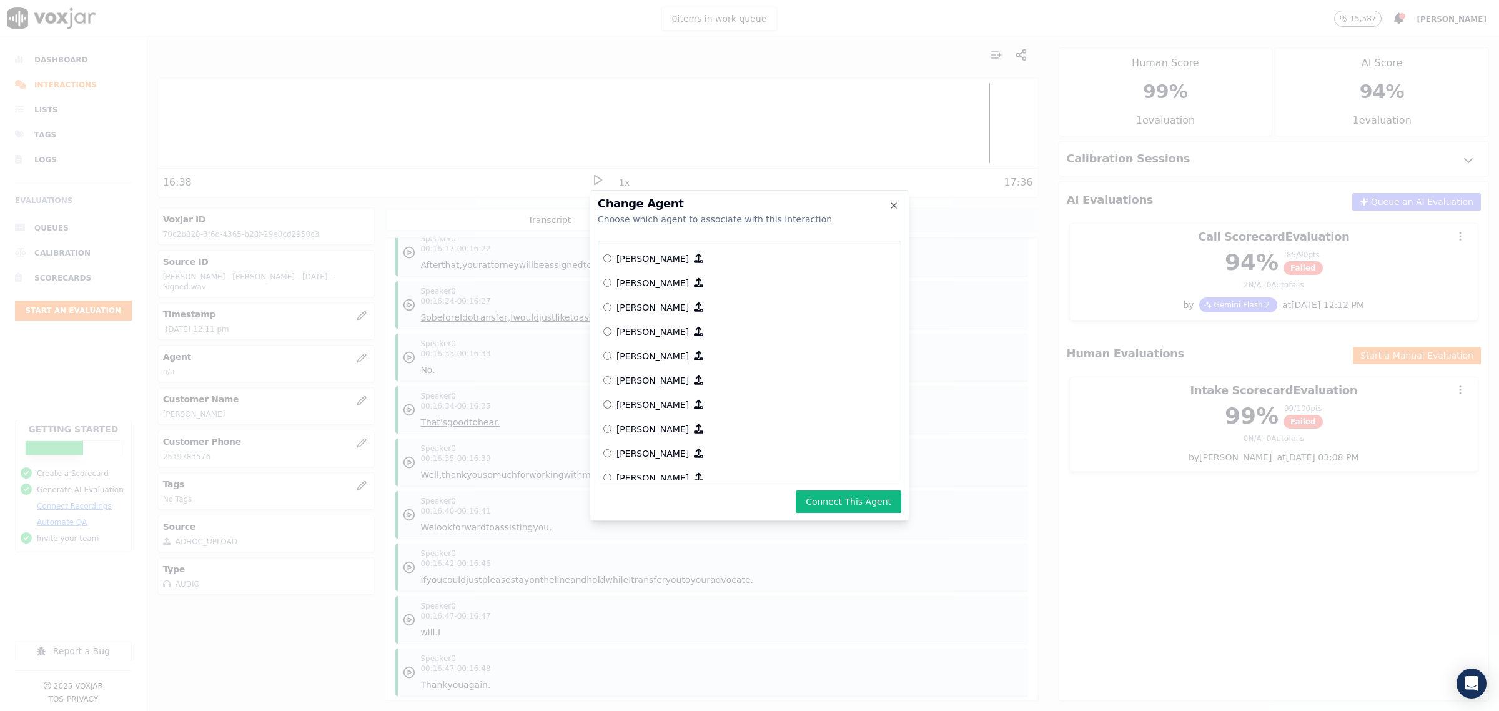
click at [829, 500] on button "Connect This Agent" at bounding box center [849, 501] width 106 height 22
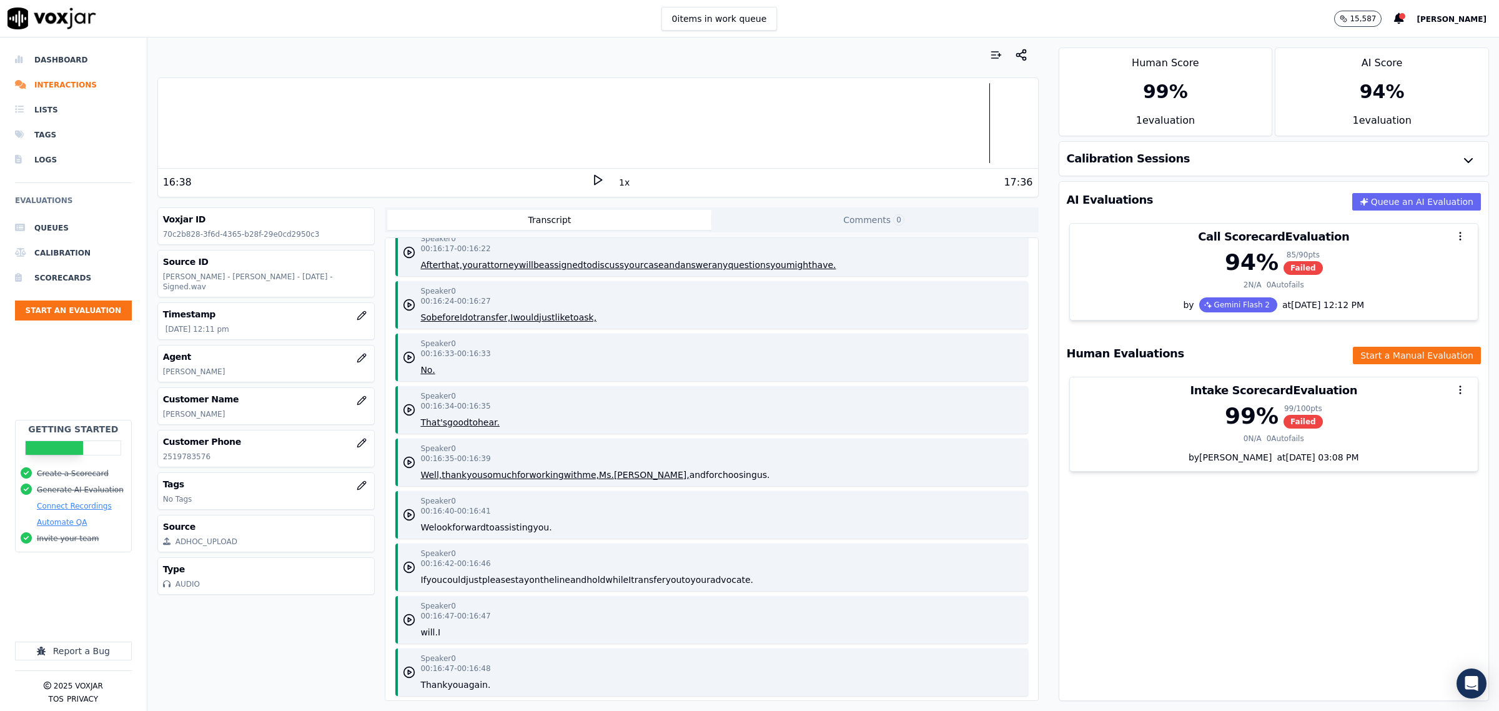
drag, startPoint x: 234, startPoint y: 374, endPoint x: 166, endPoint y: 372, distance: 68.7
click at [166, 372] on p "[PERSON_NAME]" at bounding box center [266, 372] width 207 height 10
drag, startPoint x: 229, startPoint y: 414, endPoint x: 162, endPoint y: 417, distance: 66.9
click at [163, 417] on p "Jennifer N Caillavet" at bounding box center [266, 414] width 207 height 10
copy p "Jennifer N Caillavet"
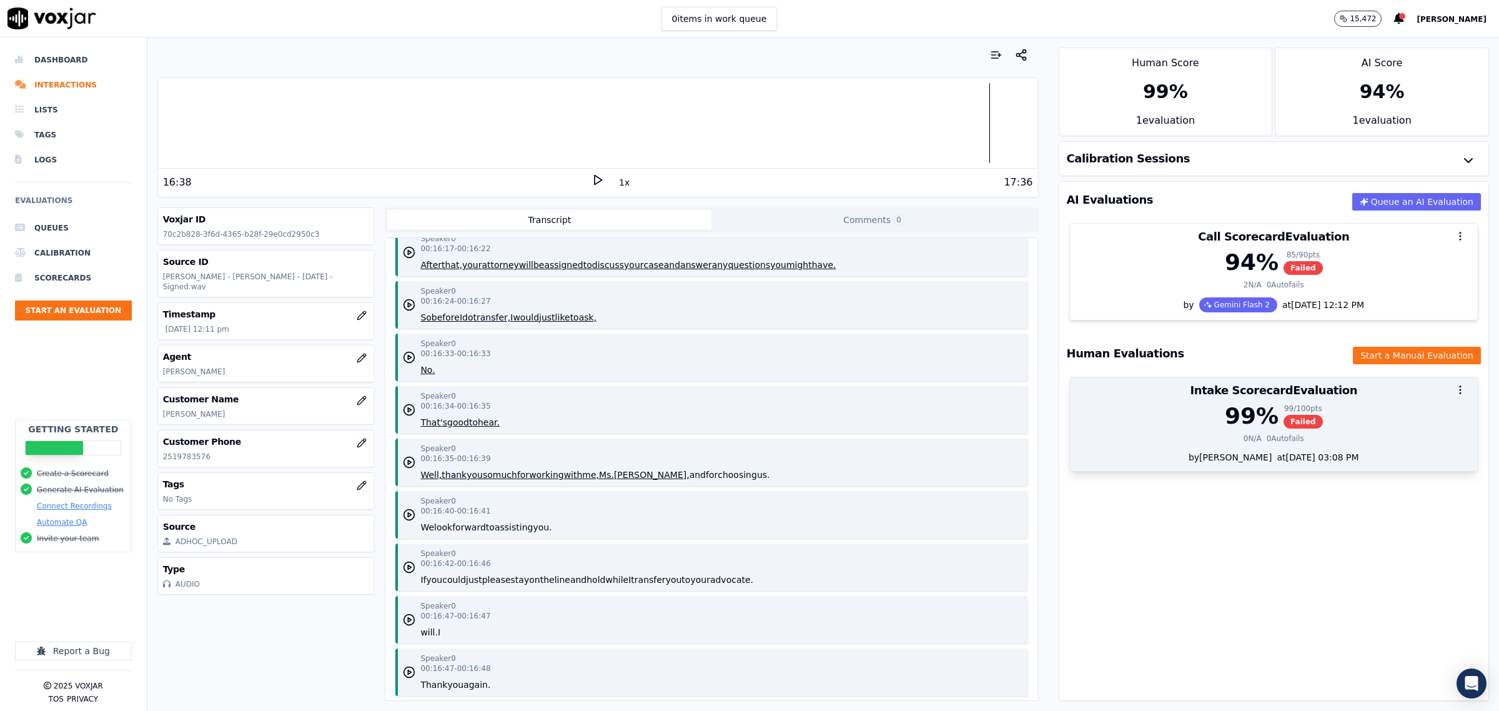
click at [1167, 426] on div "99 % 99 / 100 pts Failed" at bounding box center [1273, 415] width 393 height 25
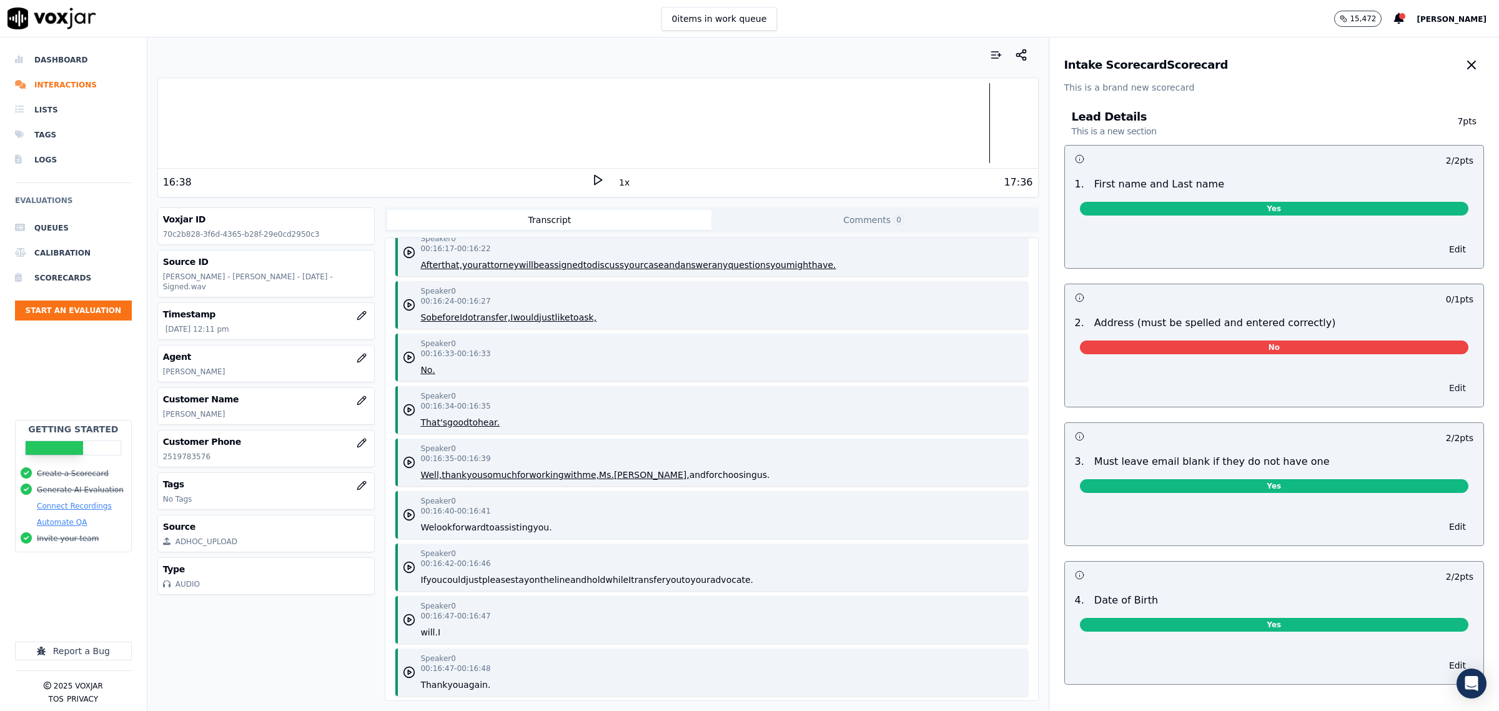
click at [1442, 388] on button "Edit" at bounding box center [1458, 387] width 32 height 17
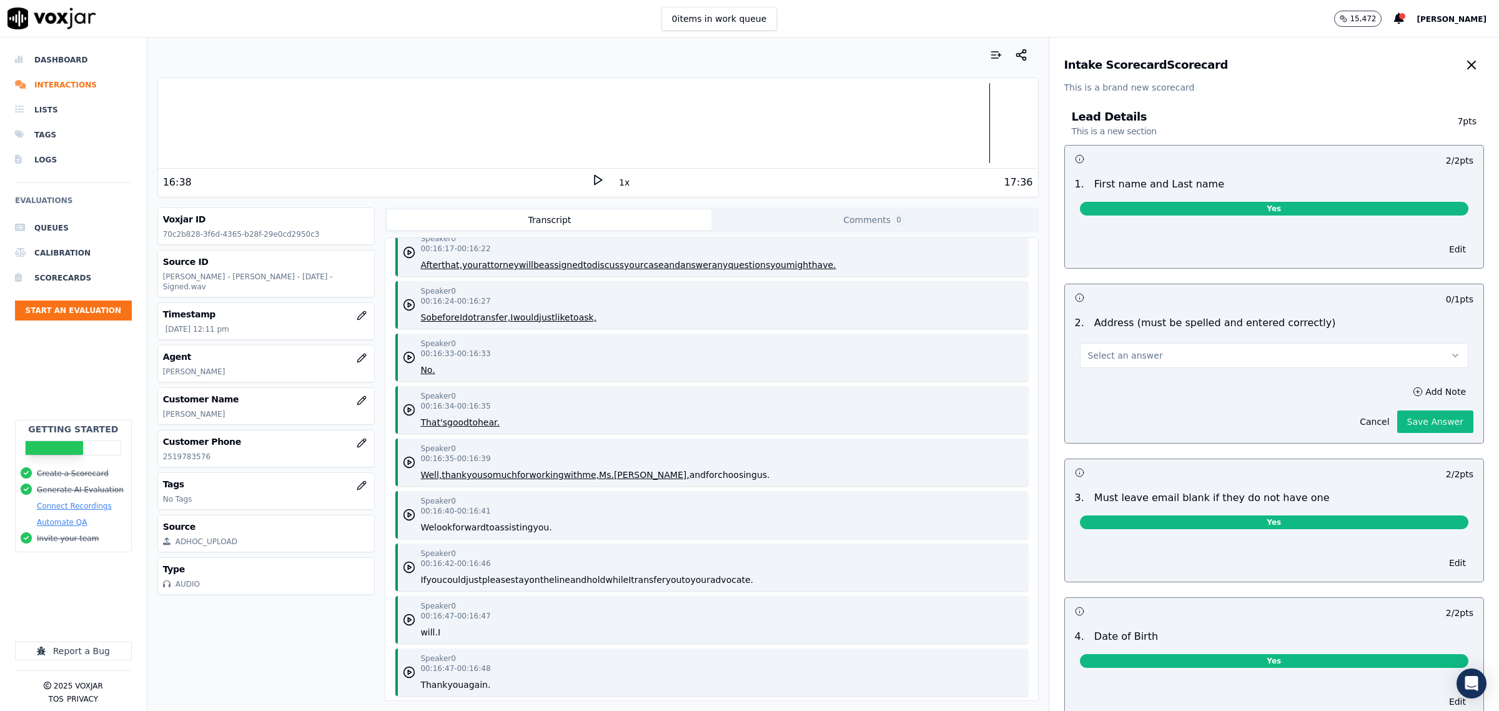
drag, startPoint x: 1212, startPoint y: 345, endPoint x: 1191, endPoint y: 364, distance: 28.7
click at [1209, 348] on button "Select an answer" at bounding box center [1274, 355] width 388 height 25
click at [1129, 395] on div "No" at bounding box center [1248, 404] width 363 height 20
click at [1129, 394] on div "Add Note Cancel Save Answer" at bounding box center [1274, 408] width 418 height 70
drag, startPoint x: 1127, startPoint y: 355, endPoint x: 1123, endPoint y: 367, distance: 13.2
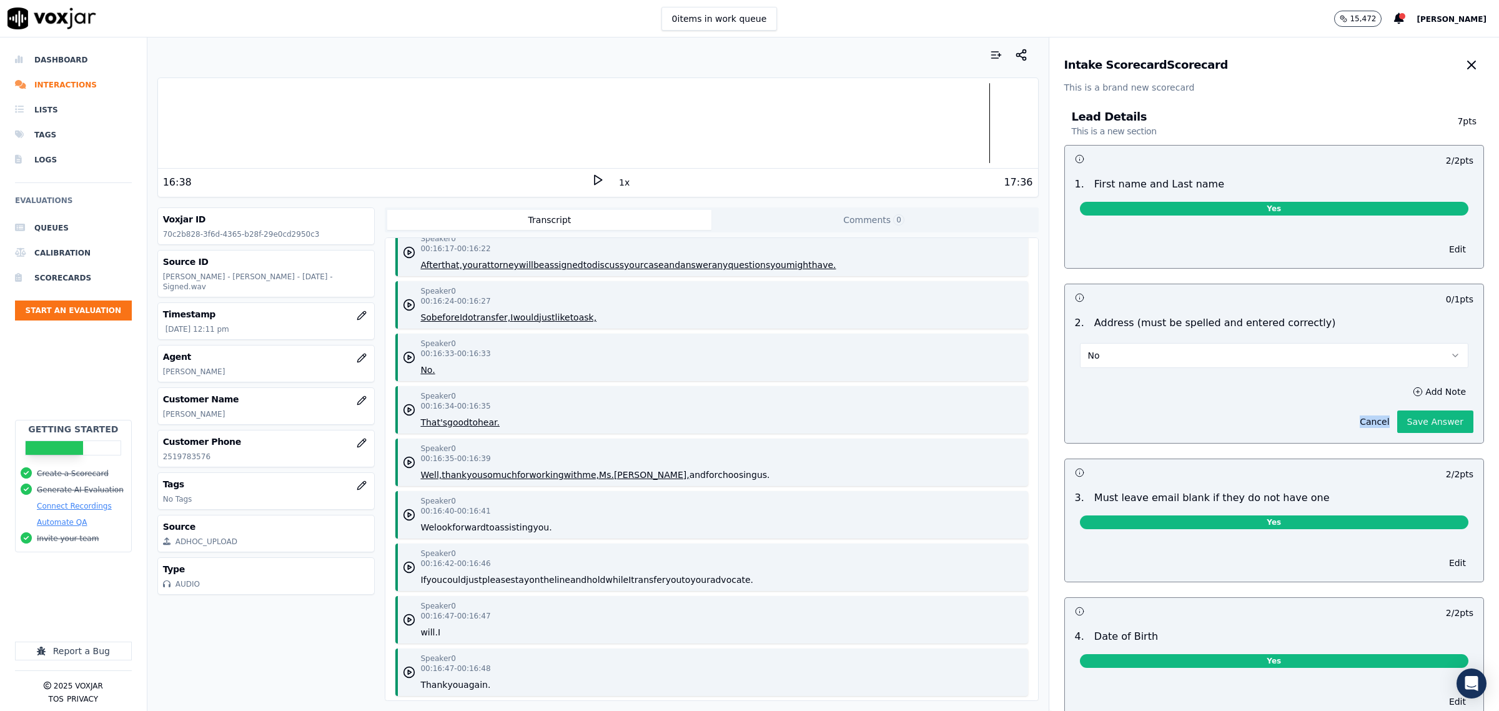
click at [1126, 353] on button "No" at bounding box center [1274, 355] width 388 height 25
click at [1116, 380] on div "Yes" at bounding box center [1248, 384] width 363 height 20
click at [1413, 417] on button "Save Answer" at bounding box center [1435, 421] width 76 height 22
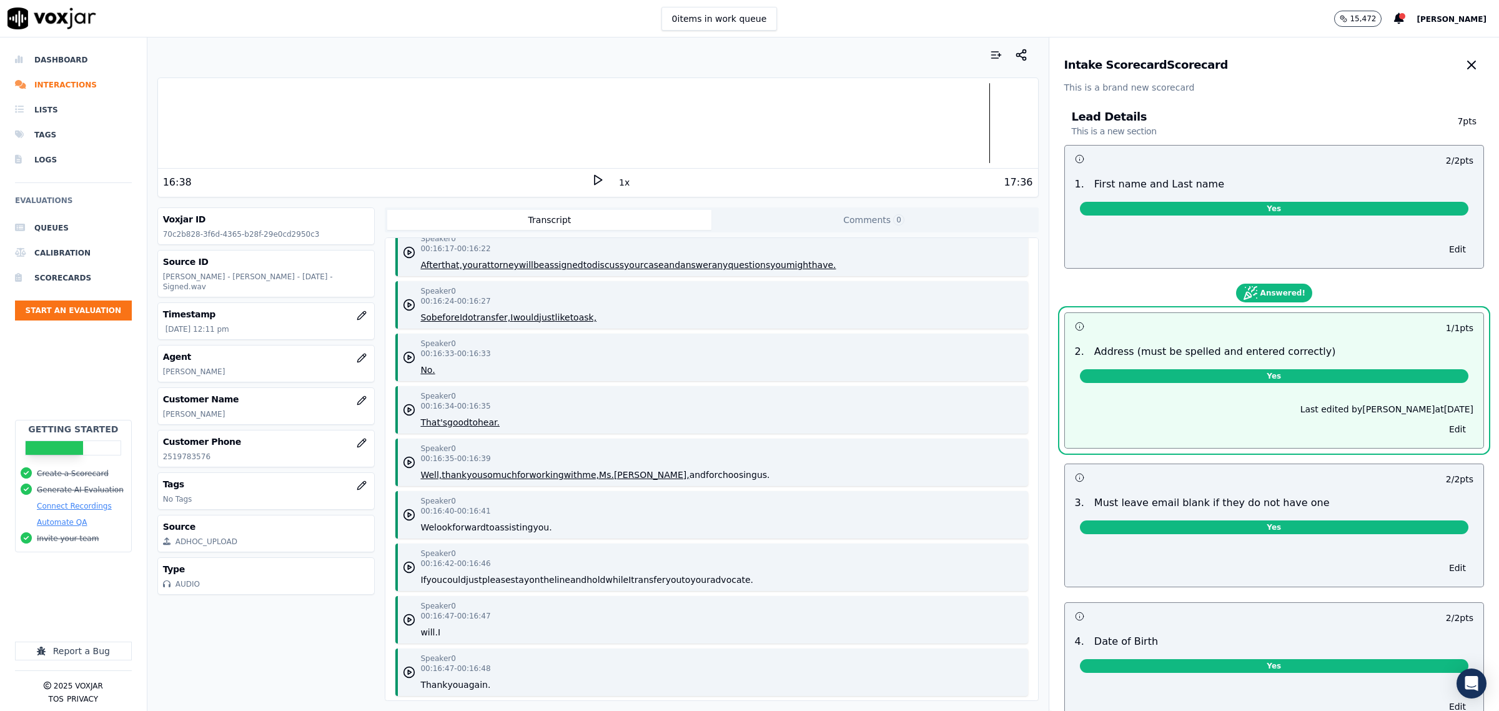
click at [1459, 60] on button "button" at bounding box center [1471, 64] width 25 height 25
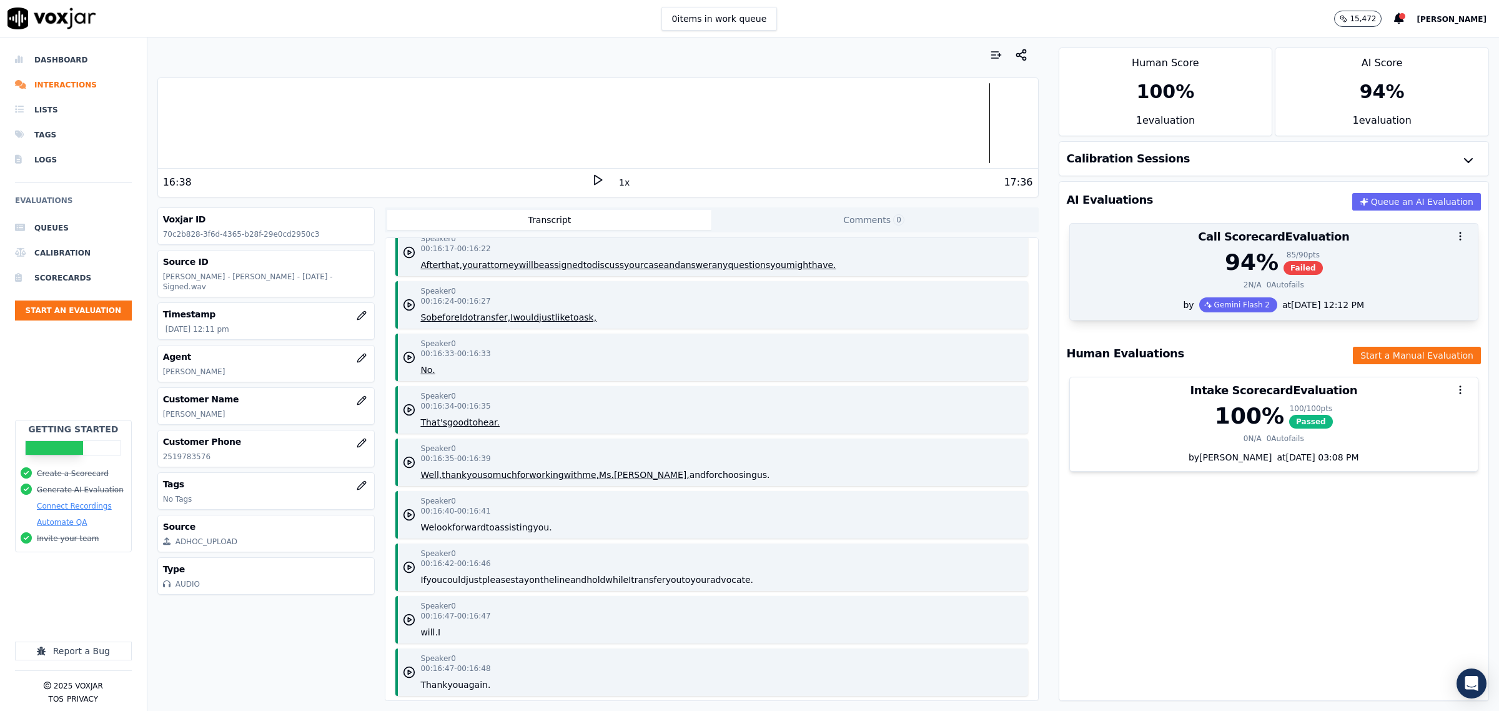
click at [1135, 282] on div "2 N/A 0 Autofails" at bounding box center [1273, 285] width 393 height 10
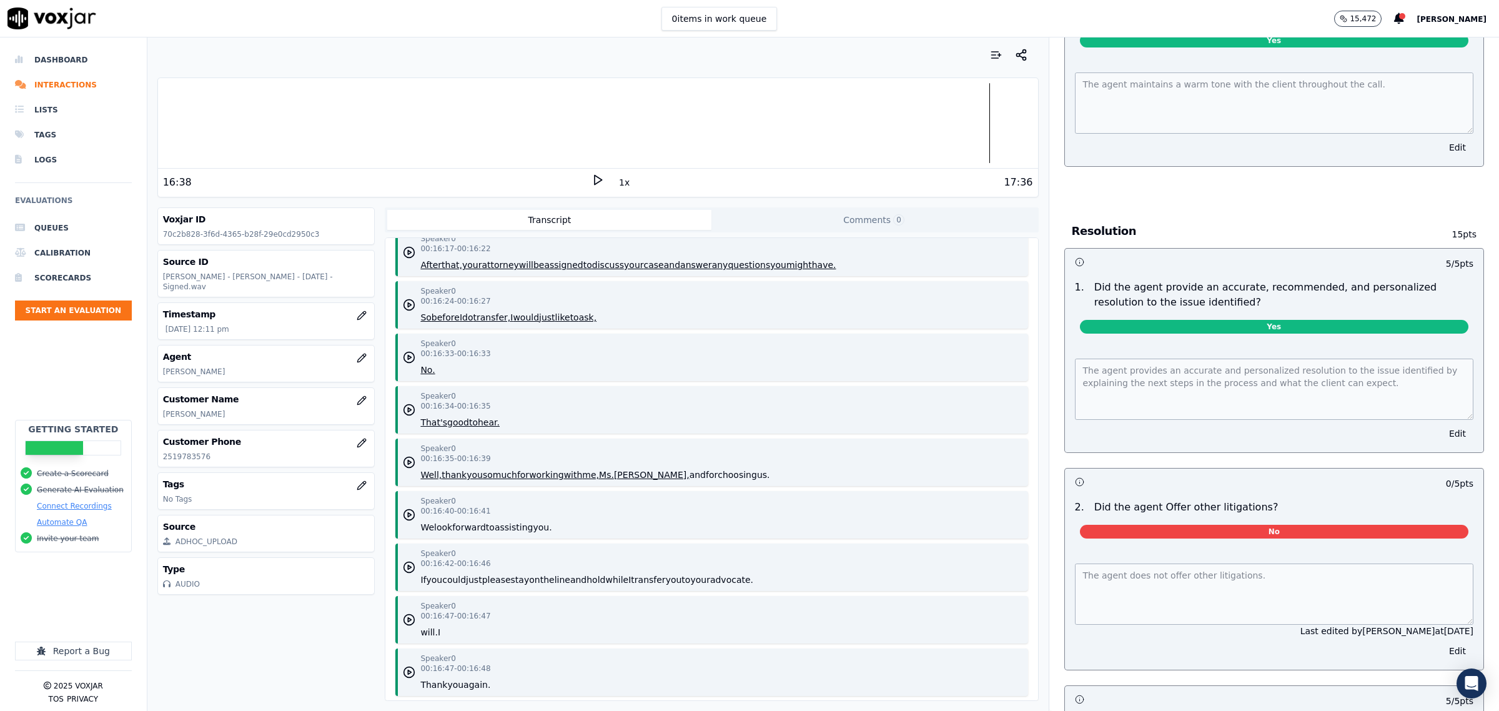
scroll to position [2342, 0]
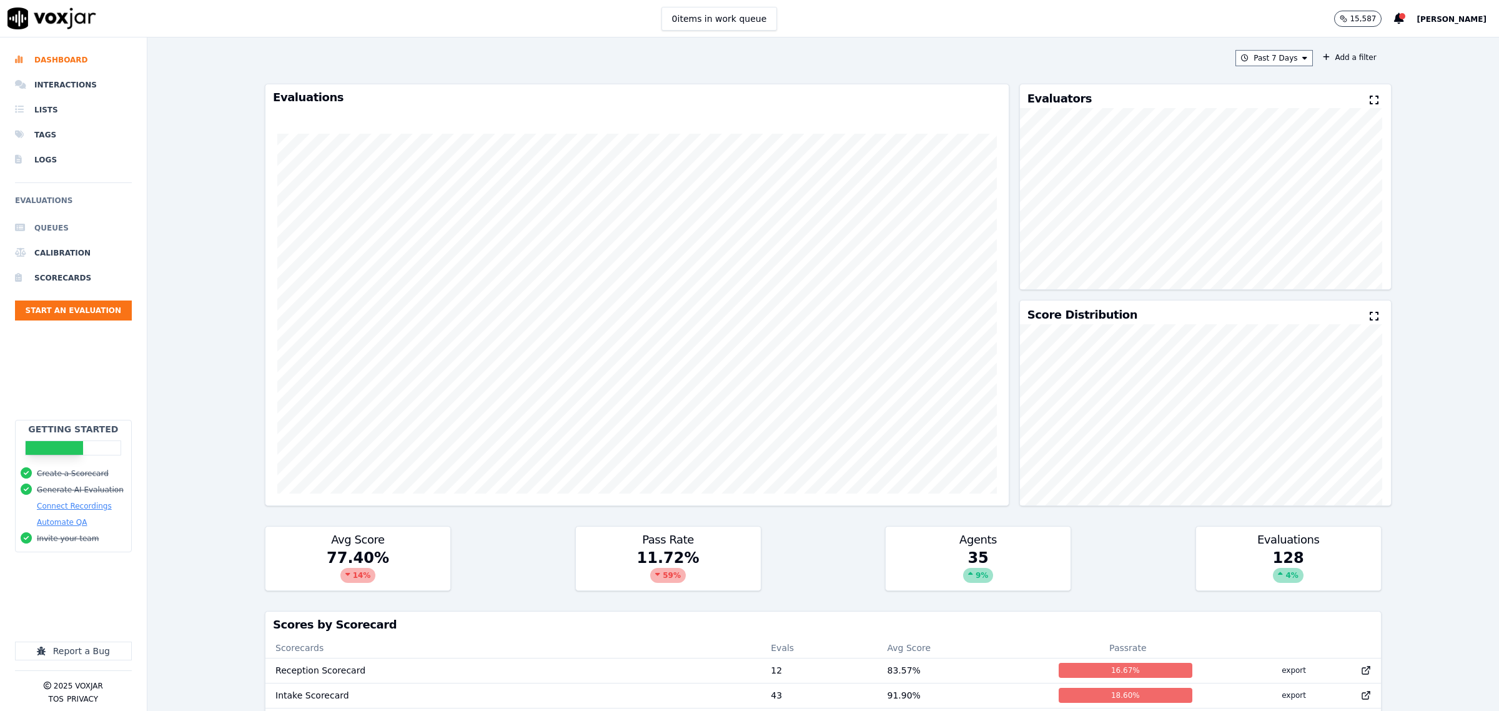
click at [46, 225] on li "Queues" at bounding box center [73, 227] width 117 height 25
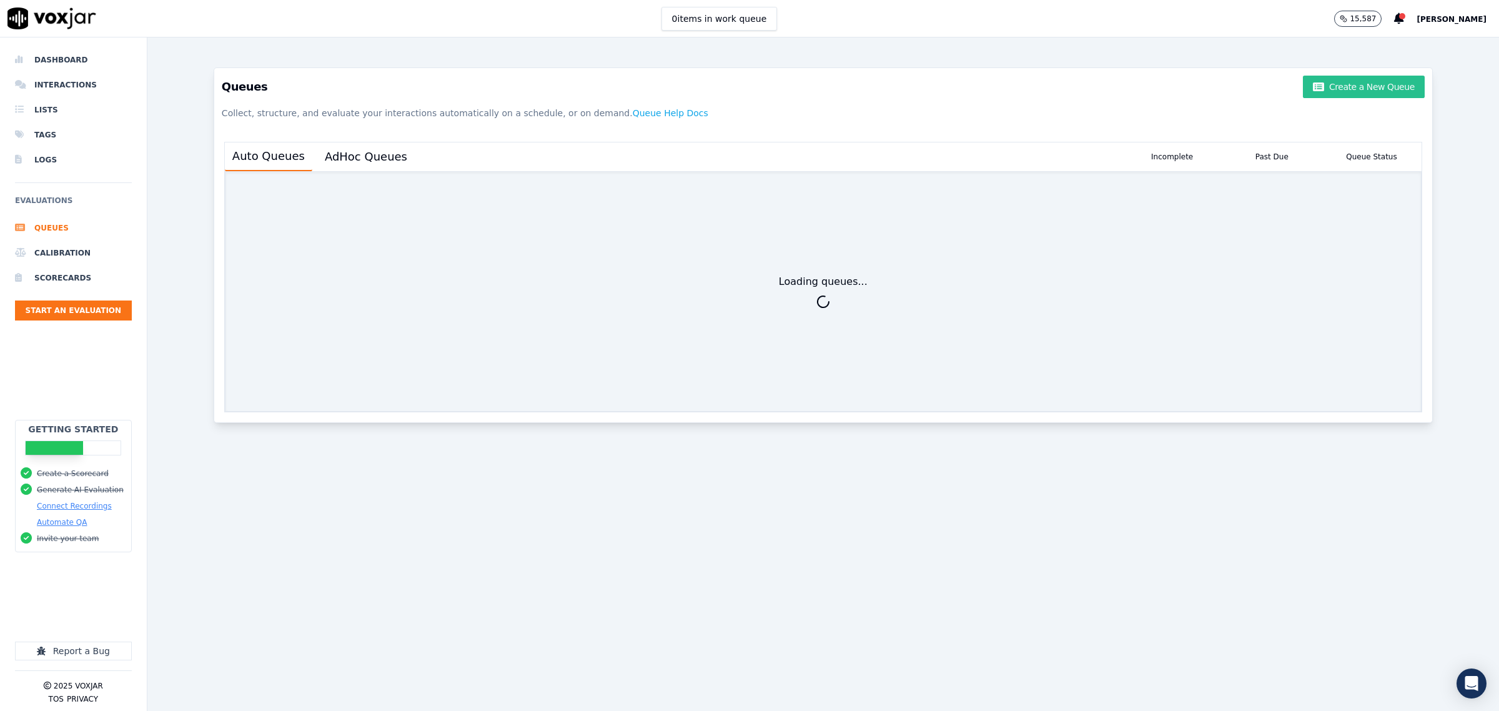
click at [1341, 89] on button "Create a New Queue" at bounding box center [1363, 87] width 121 height 22
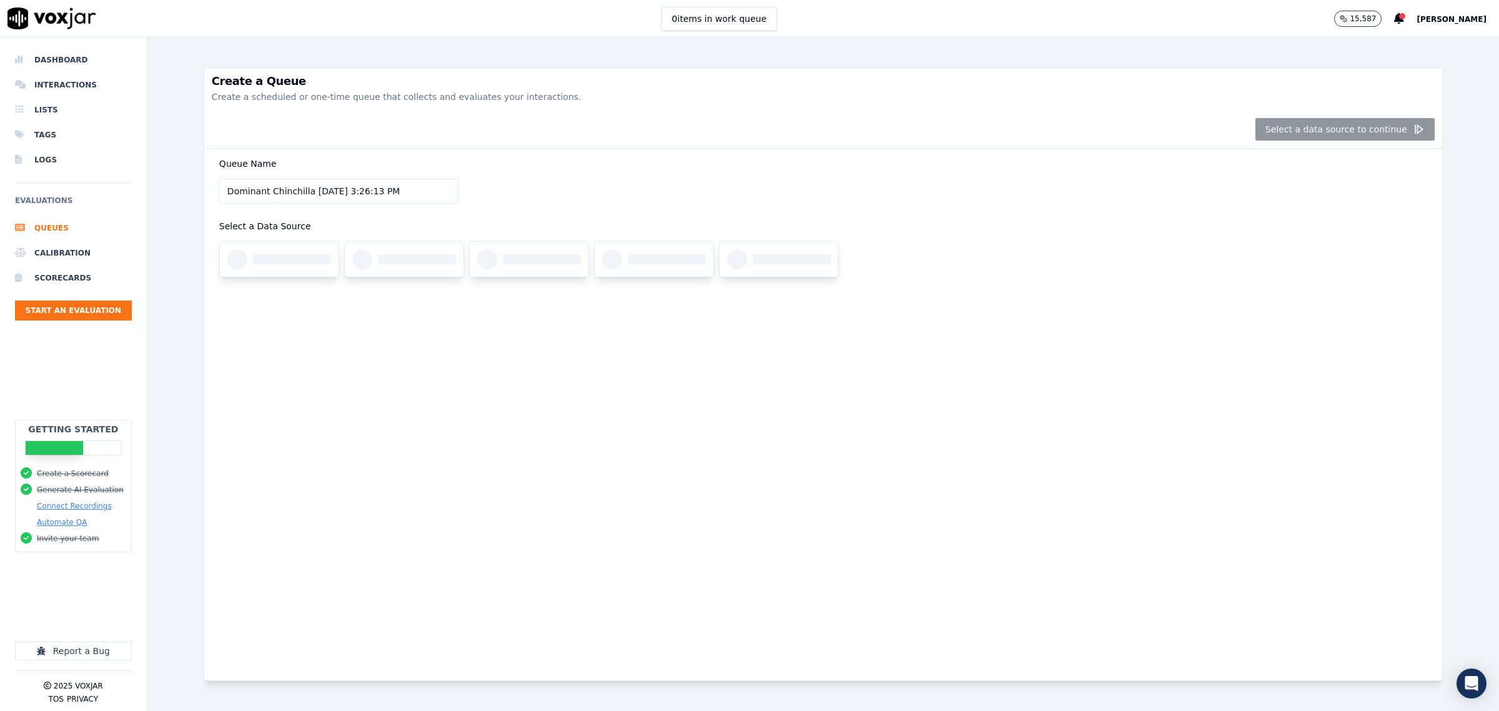
drag, startPoint x: 226, startPoint y: 175, endPoint x: -586, endPoint y: 151, distance: 813.0
click at [0, 151] on html "0 items in work queue 15,587 [PERSON_NAME] Dashboard Interactions Lists Tags Lo…" at bounding box center [749, 355] width 1499 height 711
type input "Daisy"
click at [254, 254] on div at bounding box center [279, 259] width 119 height 35
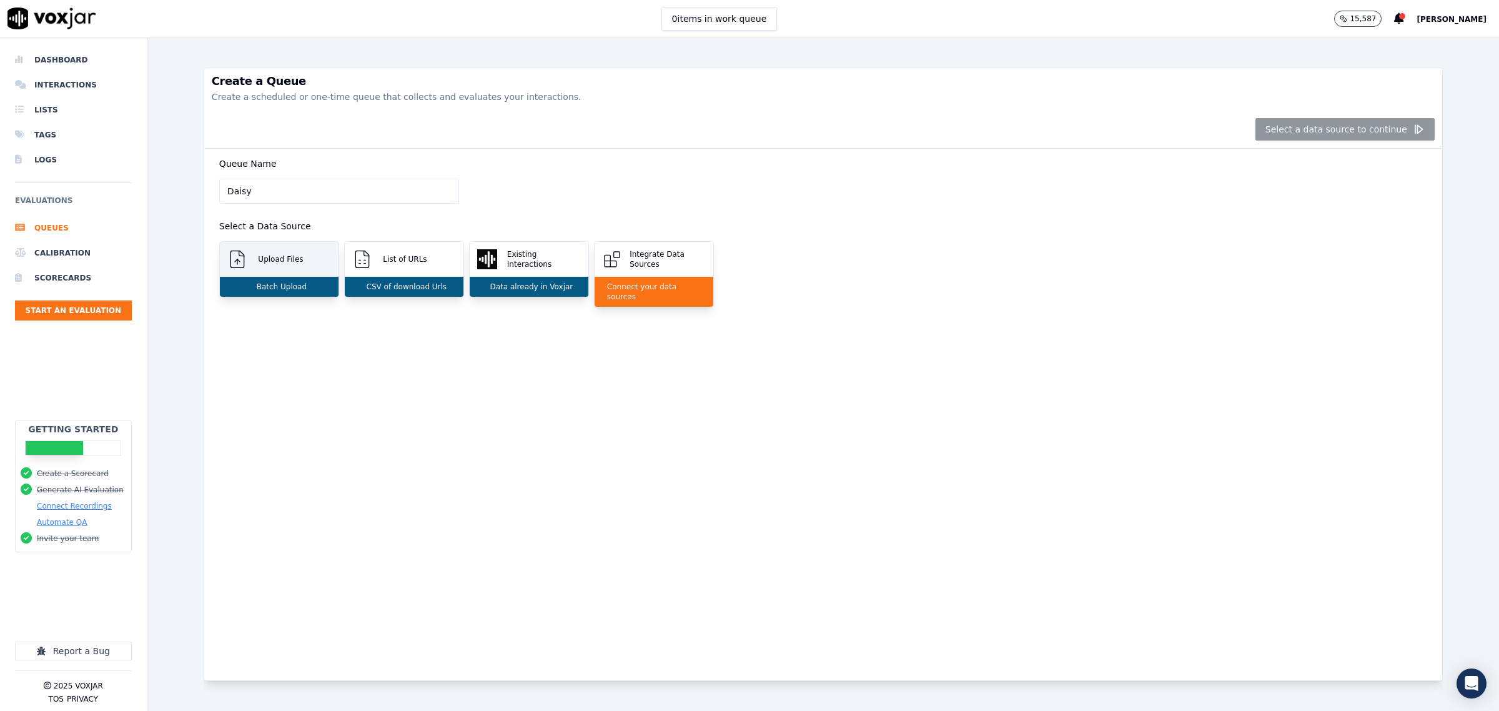
click at [313, 267] on div "Upload Files" at bounding box center [279, 259] width 119 height 35
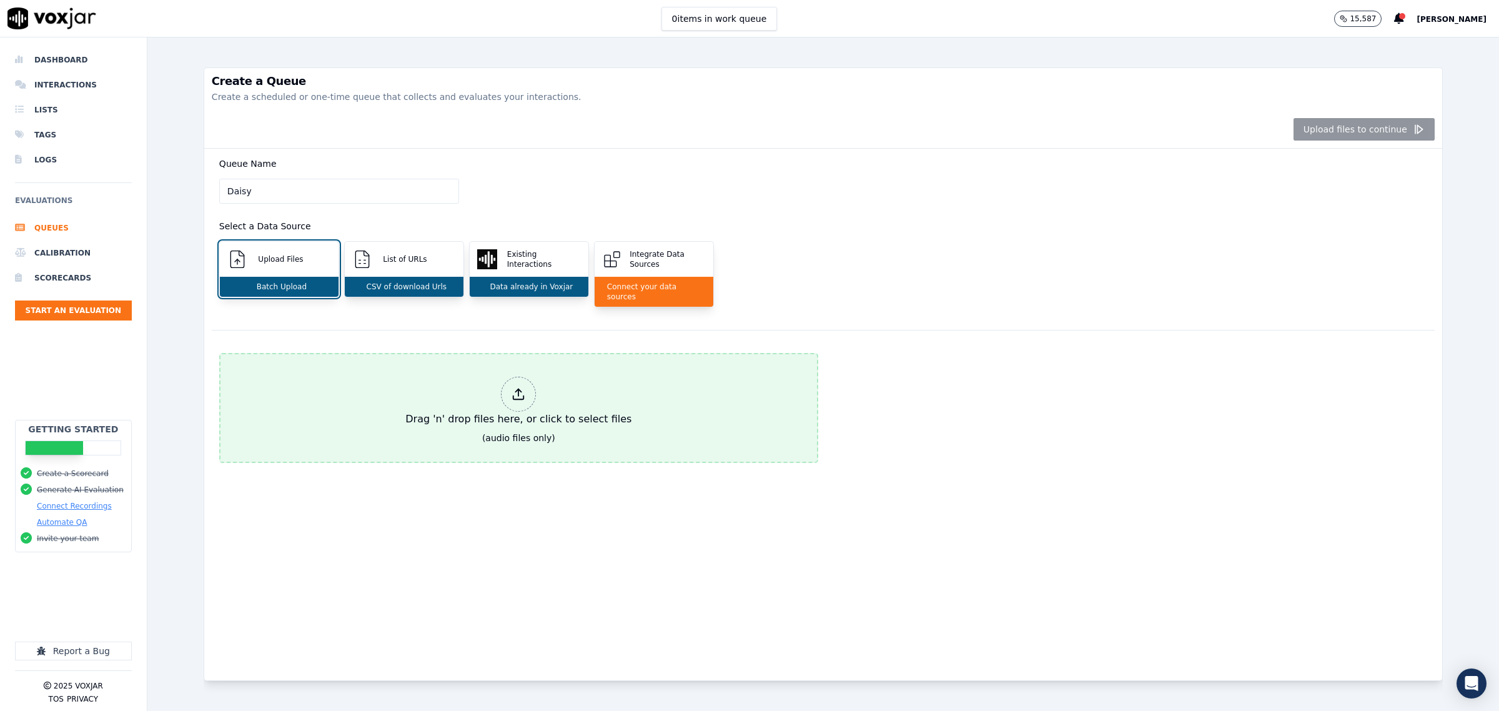
click at [463, 372] on div "Drag 'n' drop files here, or click to select files" at bounding box center [518, 402] width 236 height 60
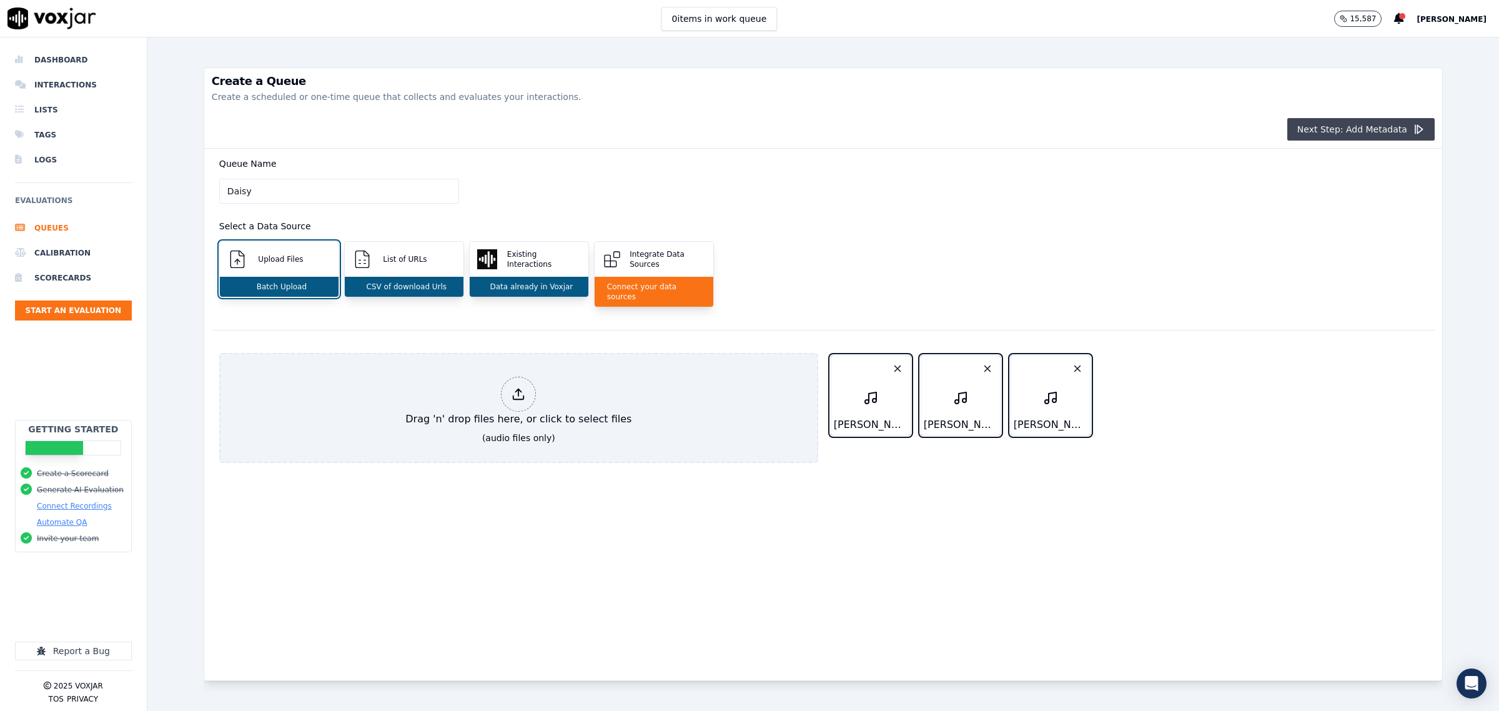
click at [1334, 129] on button "Next Step: Add Metadata" at bounding box center [1360, 129] width 147 height 22
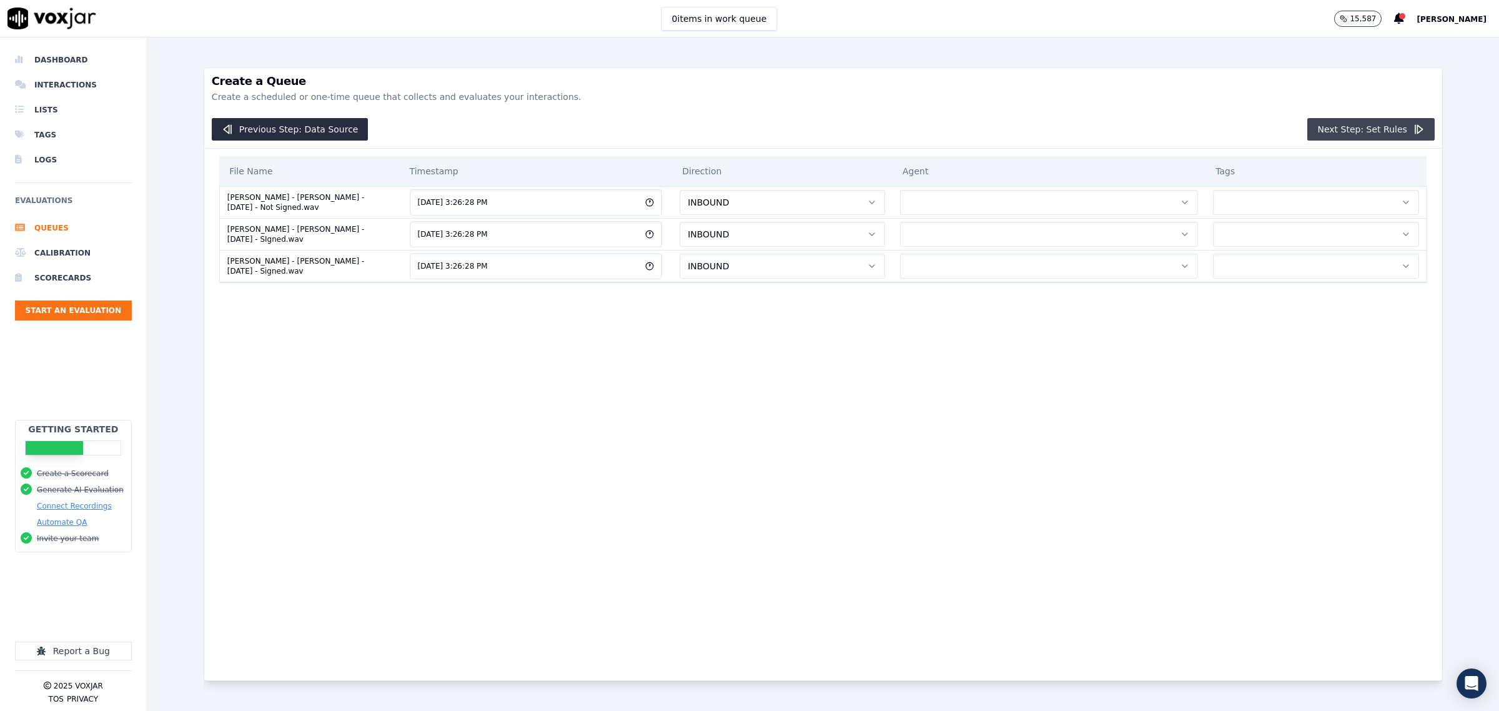
click at [1335, 126] on button "Next Step: Set Rules" at bounding box center [1370, 129] width 127 height 22
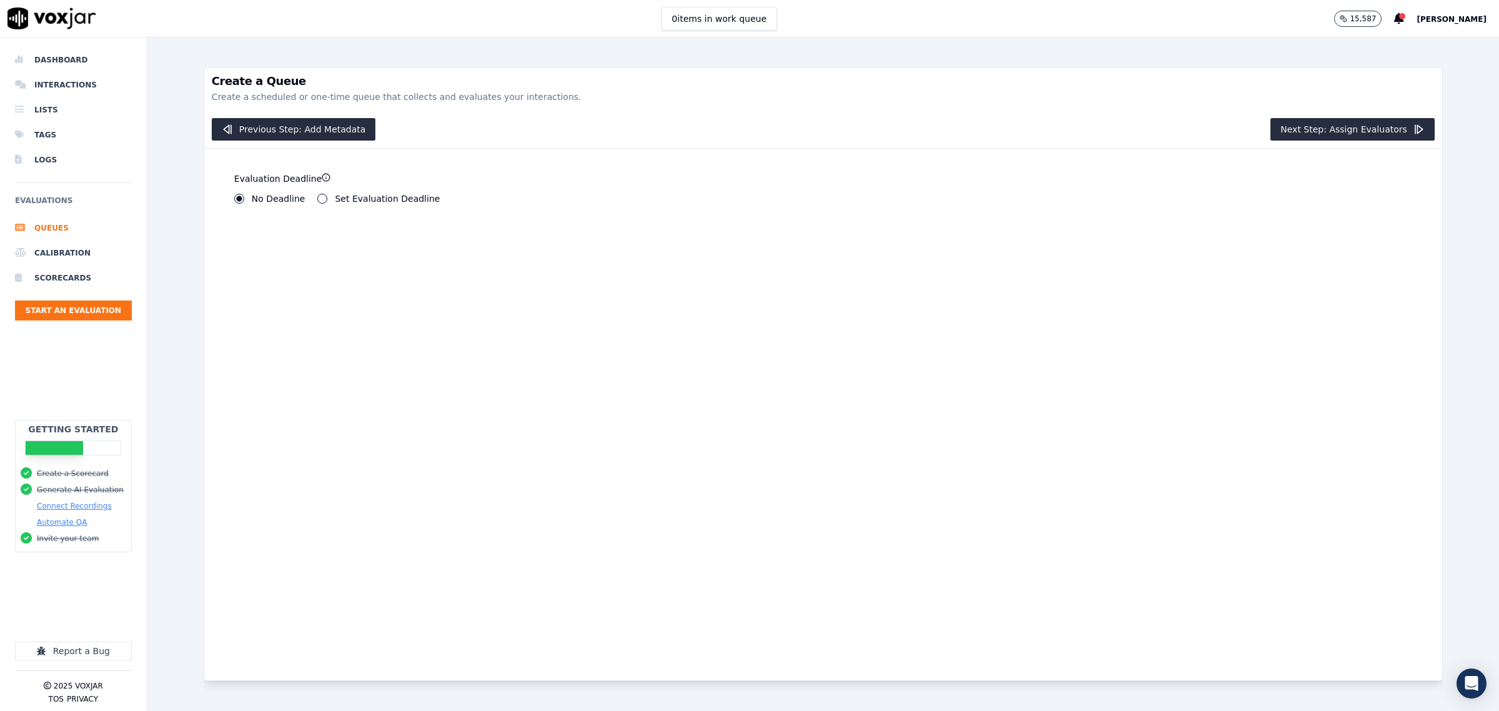
click at [335, 197] on label "Set Evaluation Deadline" at bounding box center [387, 198] width 105 height 9
click at [327, 197] on button "Set Evaluation Deadline" at bounding box center [322, 199] width 10 height 10
drag, startPoint x: 252, startPoint y: 240, endPoint x: 146, endPoint y: 231, distance: 106.6
click at [128, 228] on div "Dashboard Interactions Lists Tags Logs Evaluations Queues Calibration Scorecard…" at bounding box center [749, 373] width 1499 height 673
type input "0"
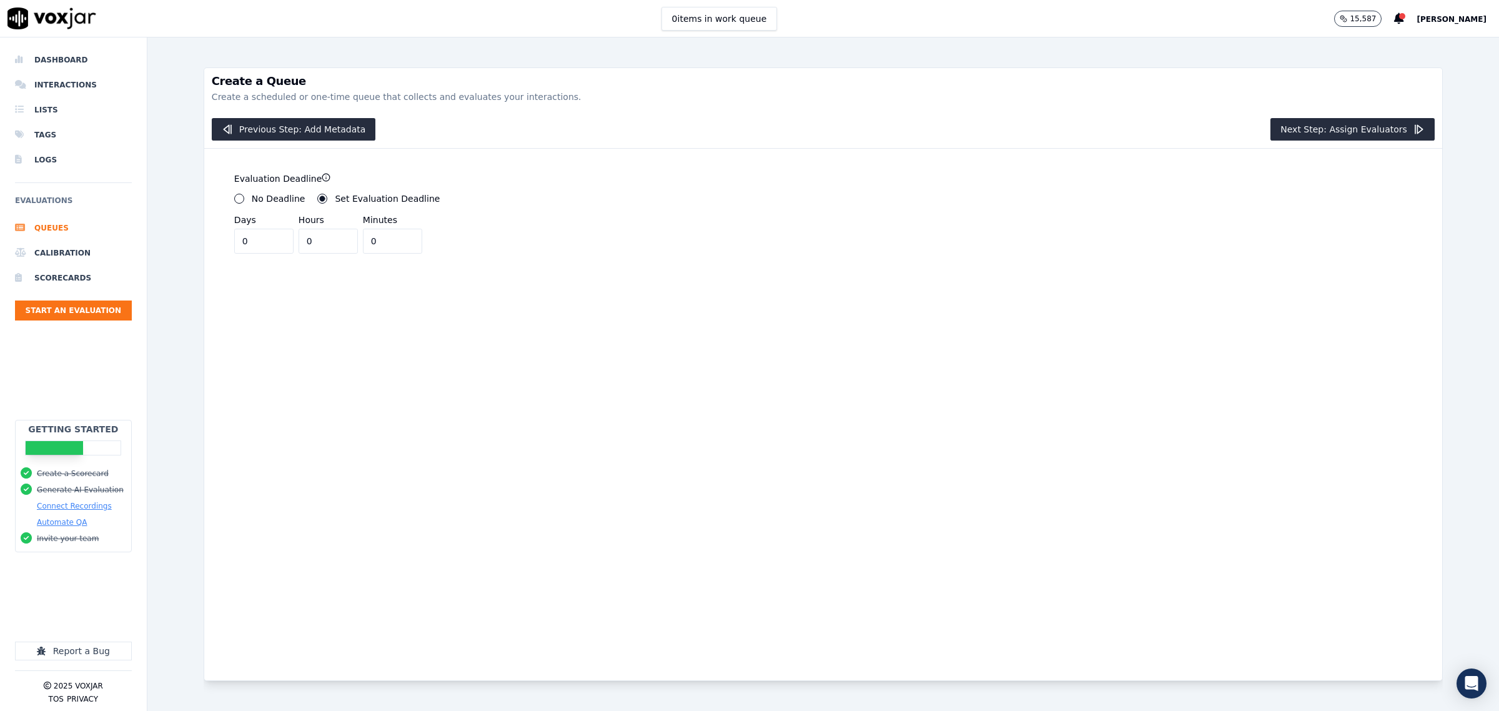
click at [301, 244] on input "0" at bounding box center [328, 241] width 59 height 25
type input "2"
click at [1329, 129] on button "Next Step: Assign Evaluators" at bounding box center [1352, 129] width 164 height 22
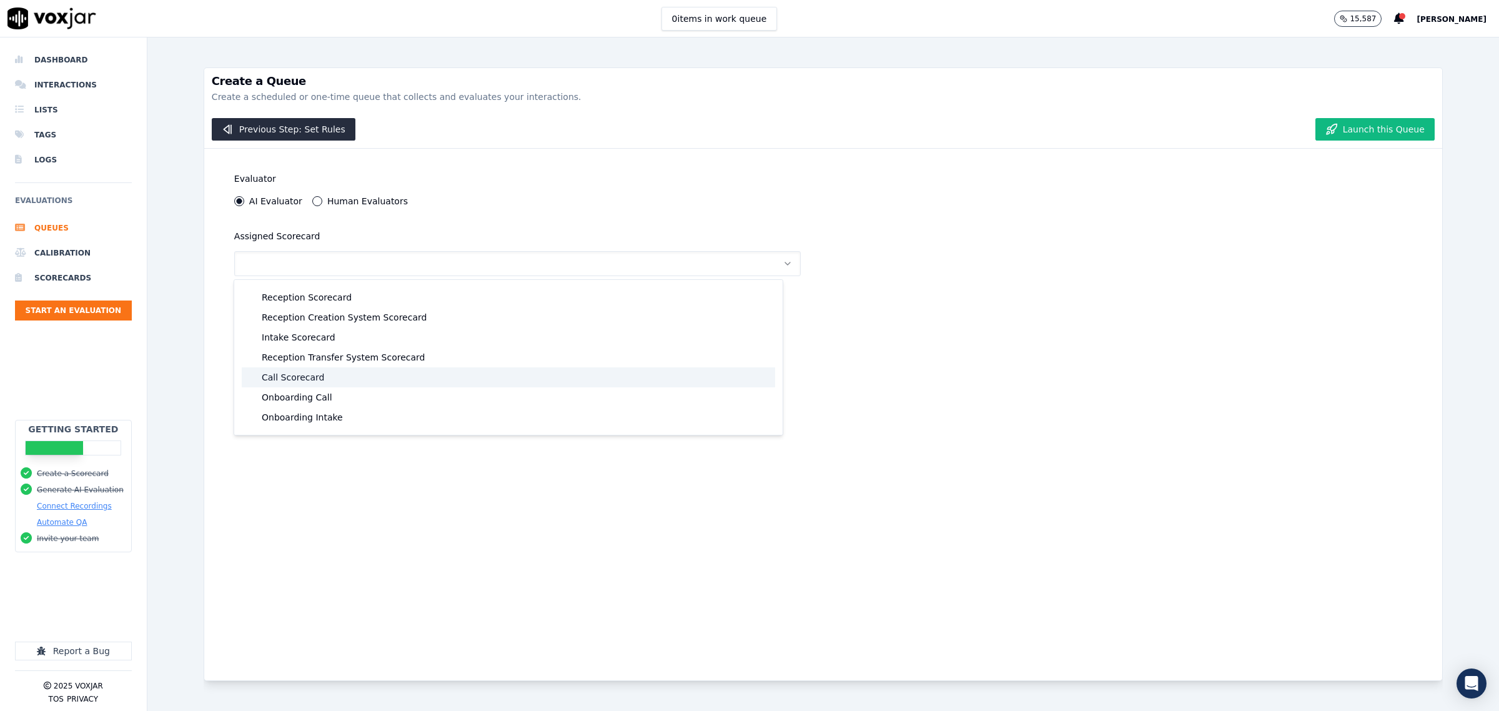
click at [301, 370] on div "Call Scorecard" at bounding box center [508, 377] width 533 height 20
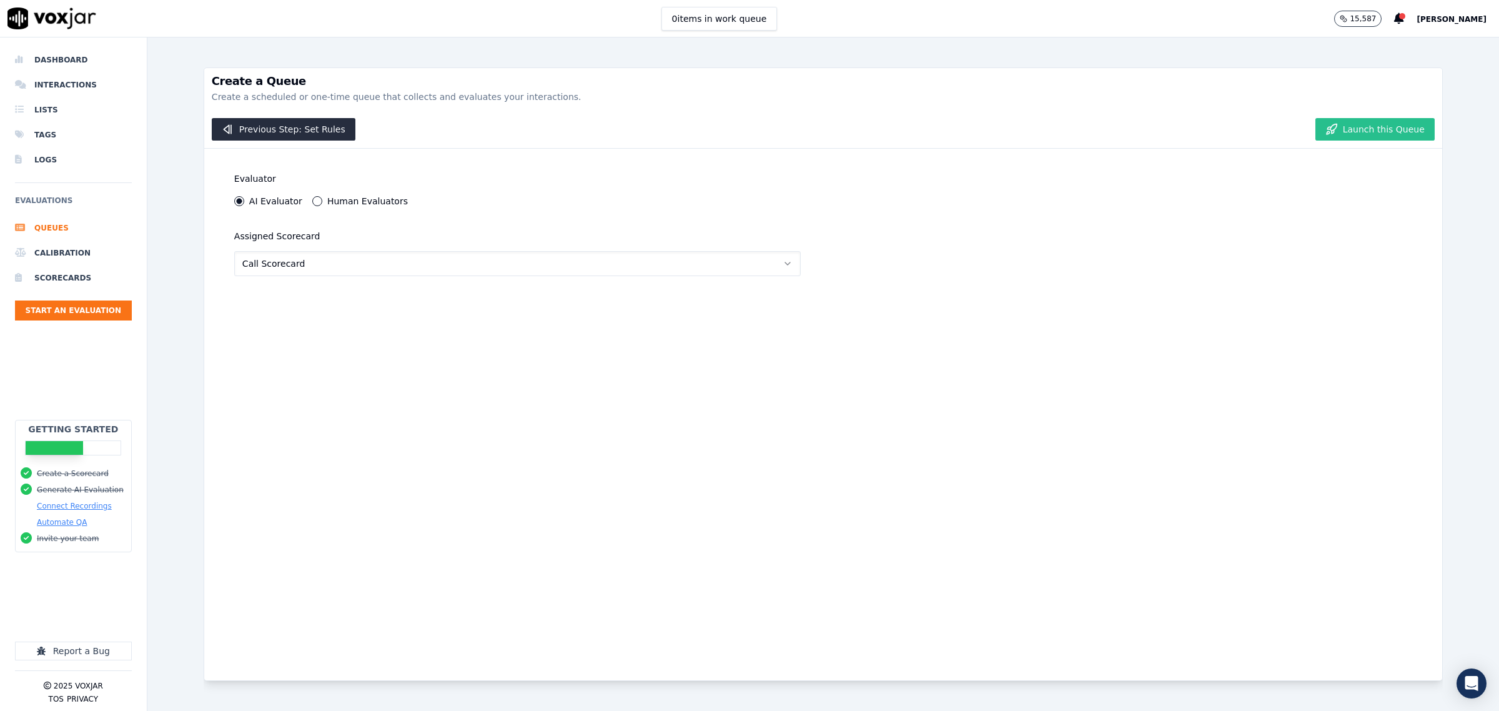
click at [1372, 126] on button "Launch this Queue" at bounding box center [1374, 129] width 119 height 22
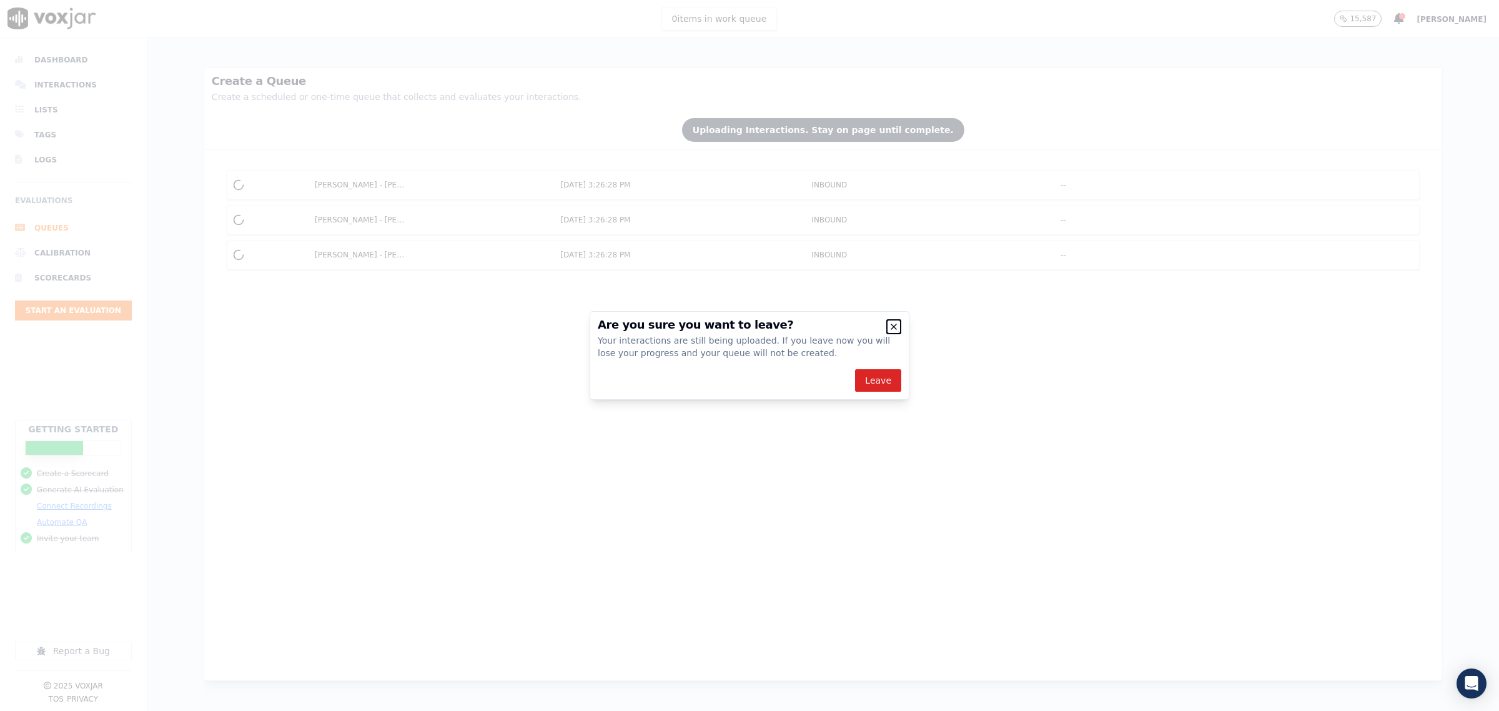
click at [895, 326] on icon "button" at bounding box center [894, 327] width 10 height 10
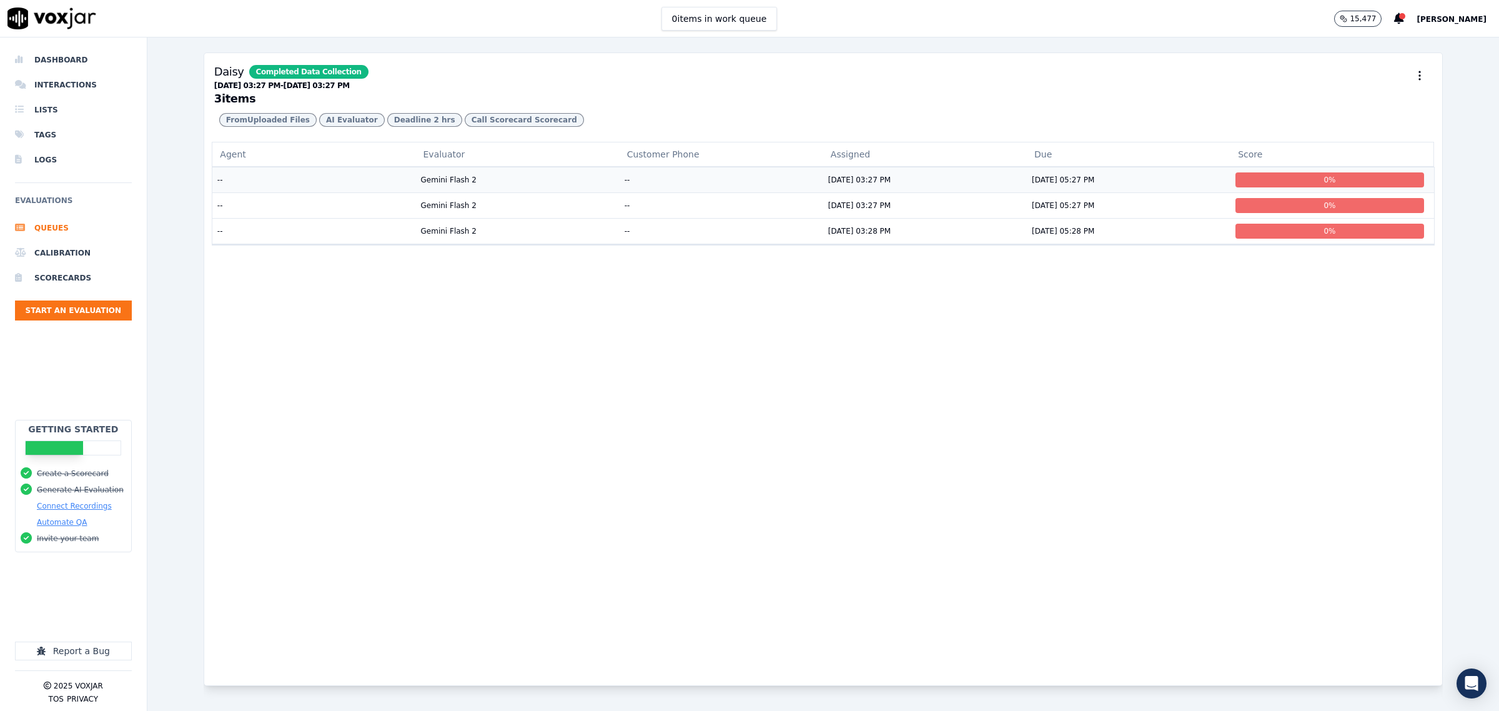
click at [305, 192] on td "--" at bounding box center [314, 180] width 204 height 26
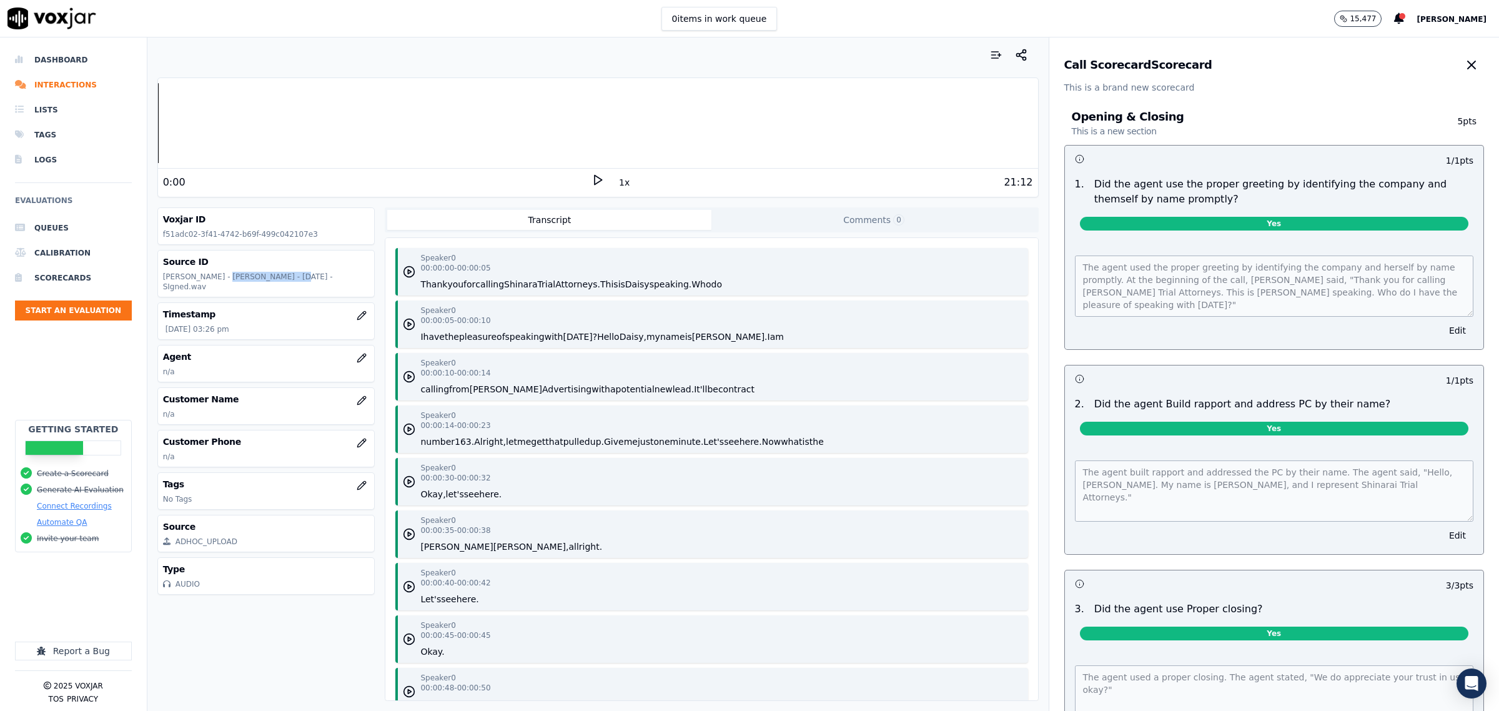
drag, startPoint x: 214, startPoint y: 278, endPoint x: 270, endPoint y: 279, distance: 55.6
click at [270, 279] on p "[PERSON_NAME] - [PERSON_NAME] - [DATE] - SIgned.wav" at bounding box center [266, 282] width 207 height 20
copy p "[PERSON_NAME]"
click at [357, 395] on icon "button" at bounding box center [362, 400] width 10 height 10
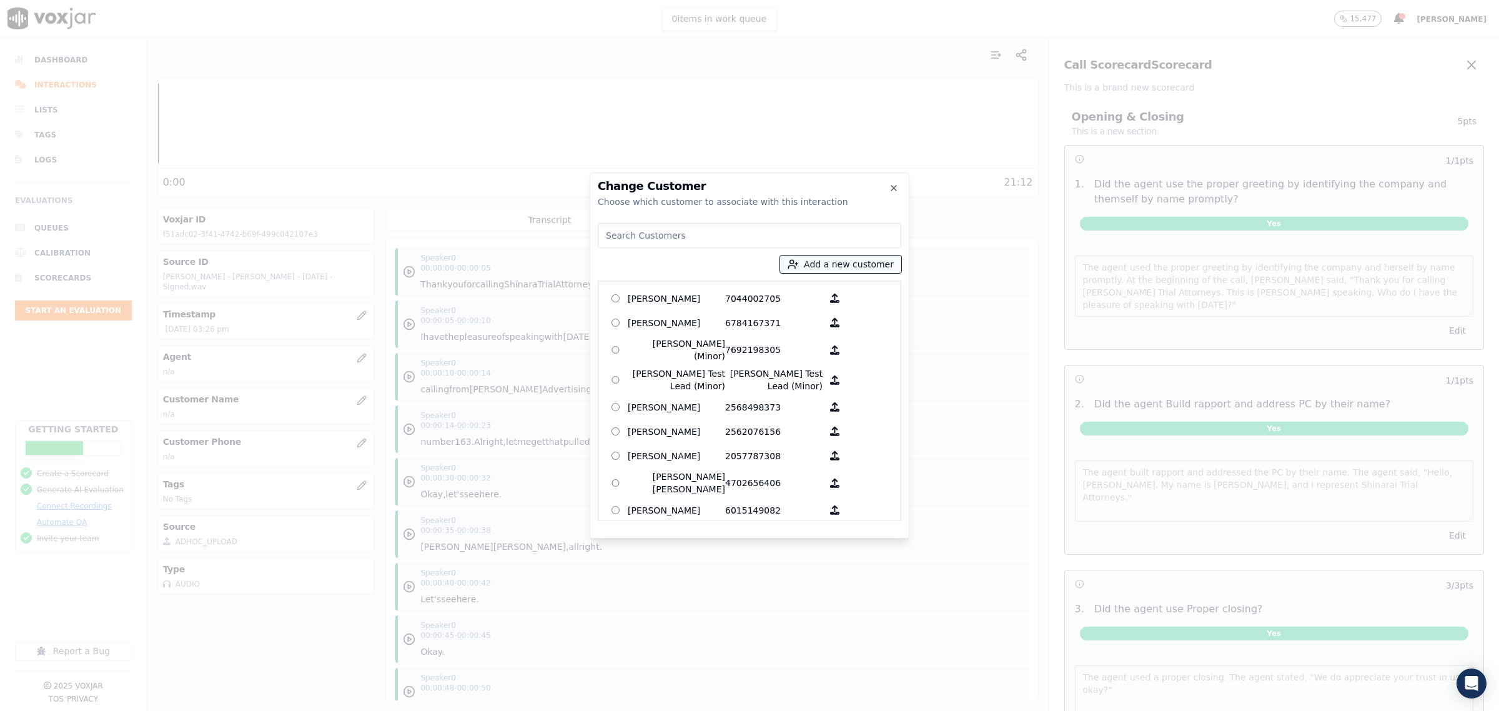
click at [799, 267] on icon "button" at bounding box center [793, 264] width 11 height 11
type input "[PERSON_NAME]"
click at [784, 359] on input "Add a New Customer" at bounding box center [845, 361] width 164 height 20
type input "6037034785"
click at [829, 380] on button "Add New Customer" at bounding box center [812, 384] width 99 height 17
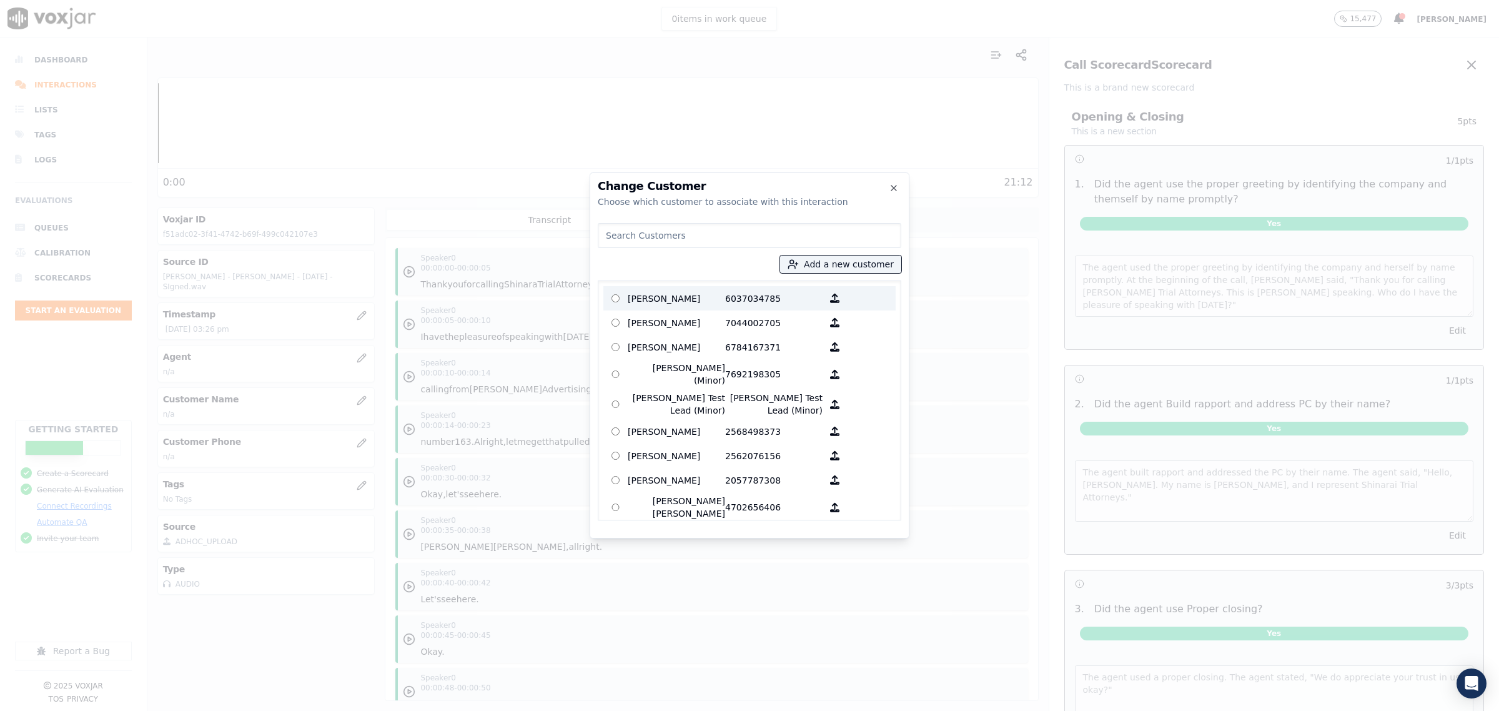
click at [689, 303] on p "[PERSON_NAME]" at bounding box center [676, 298] width 97 height 19
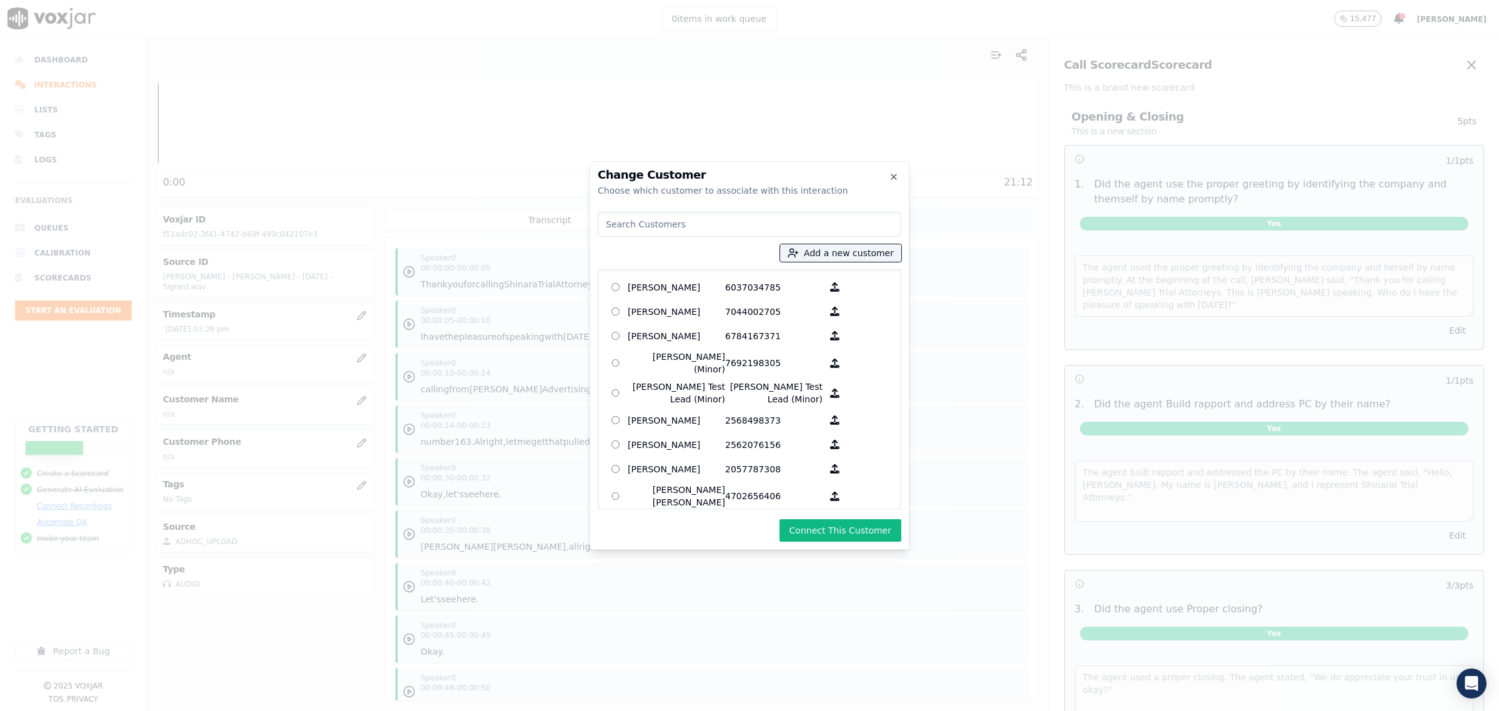
click at [856, 531] on button "Connect This Customer" at bounding box center [840, 530] width 122 height 22
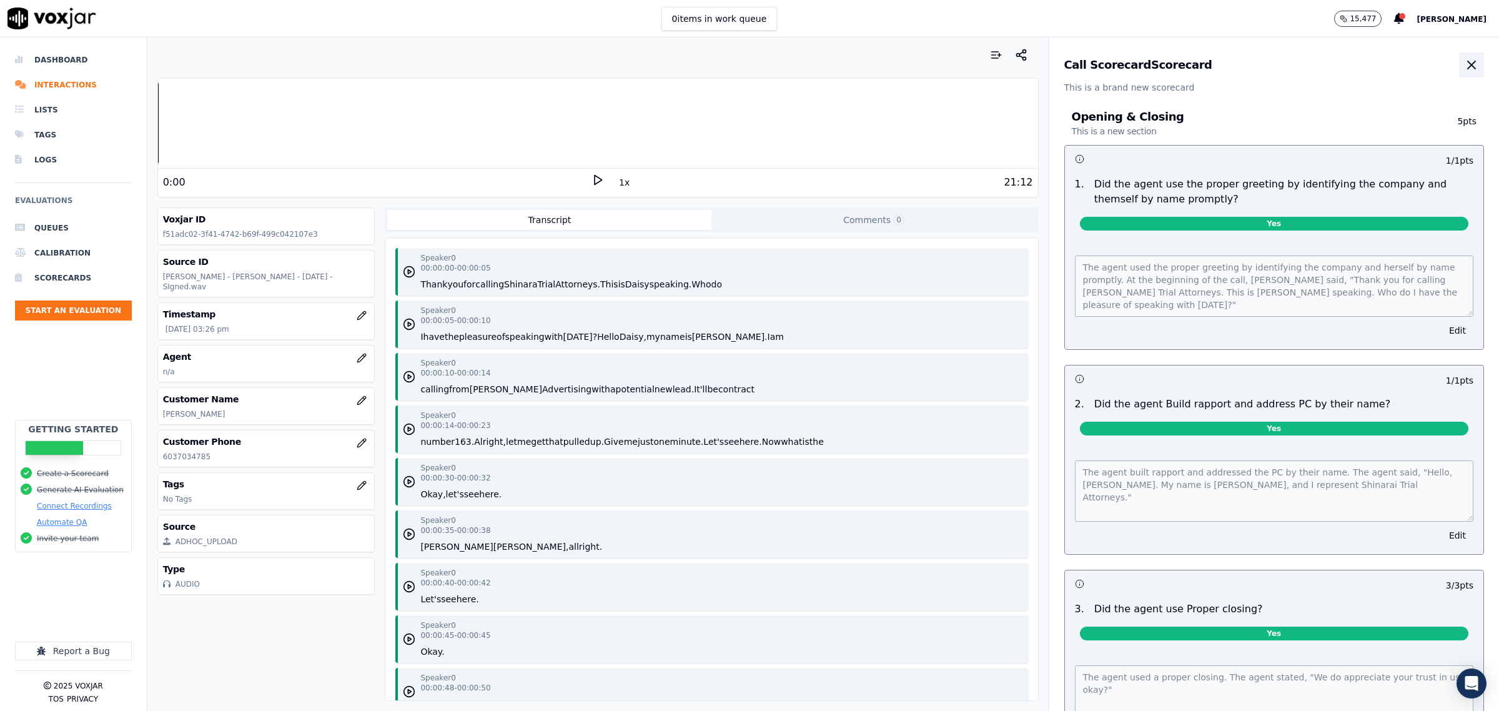
click at [1464, 72] on icon "button" at bounding box center [1471, 64] width 15 height 15
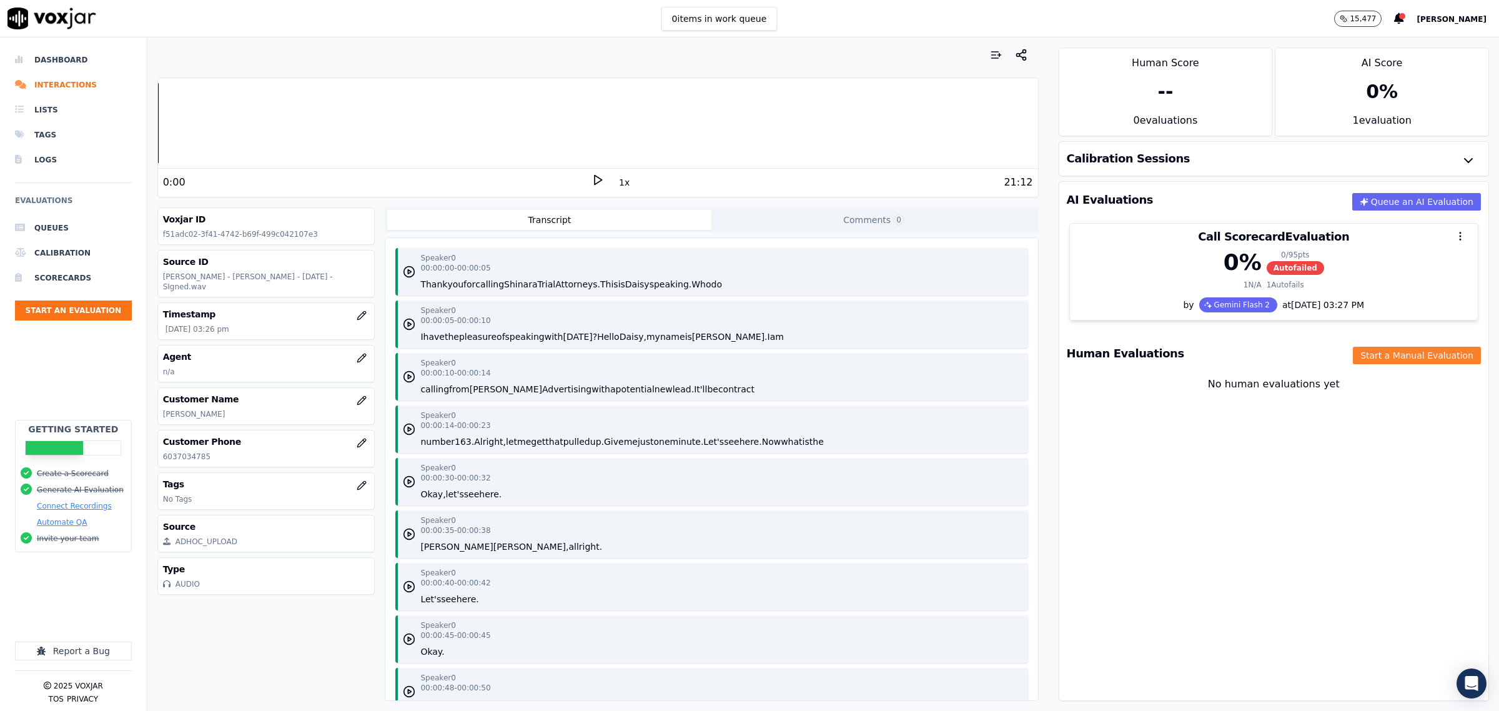
click at [1357, 352] on button "Start a Manual Evaluation" at bounding box center [1417, 355] width 128 height 17
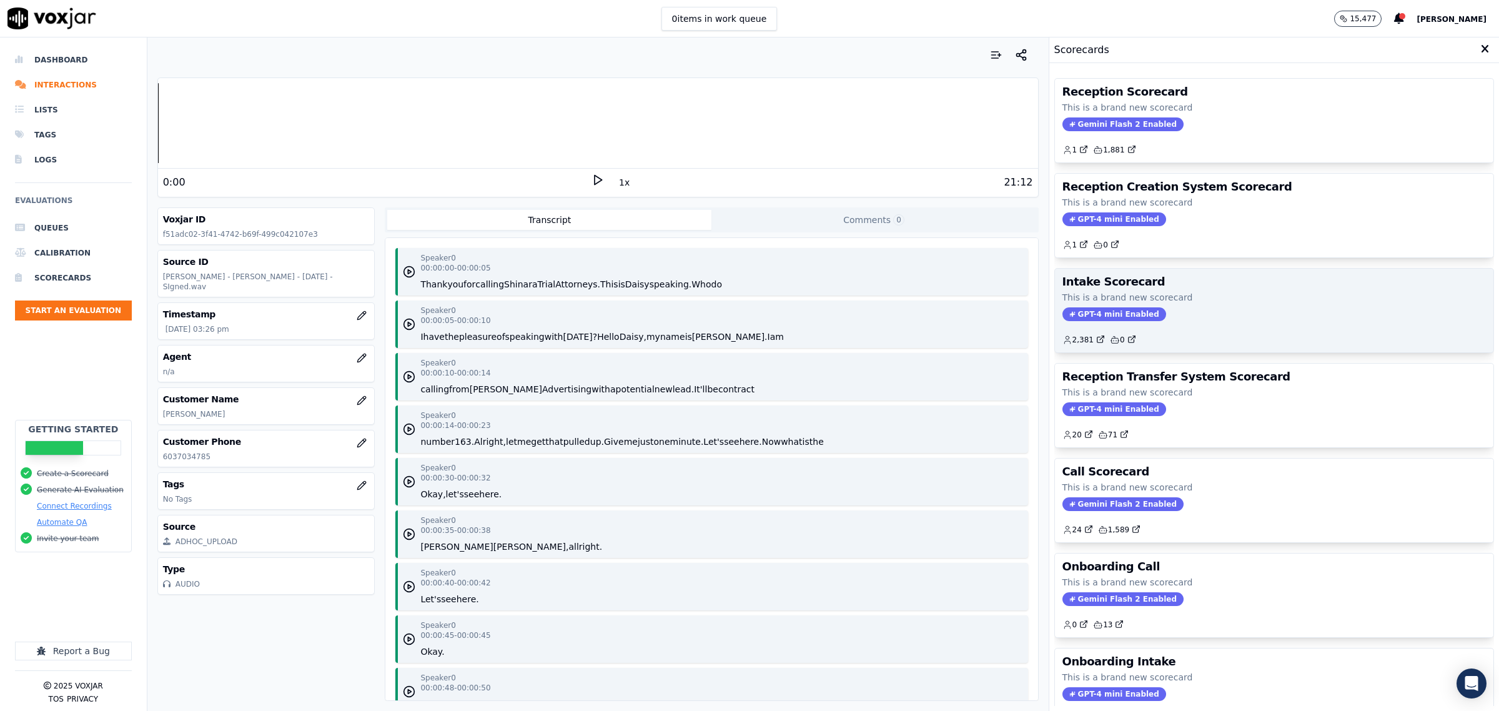
click at [1171, 314] on div "GPT-4 mini Enabled" at bounding box center [1273, 314] width 423 height 14
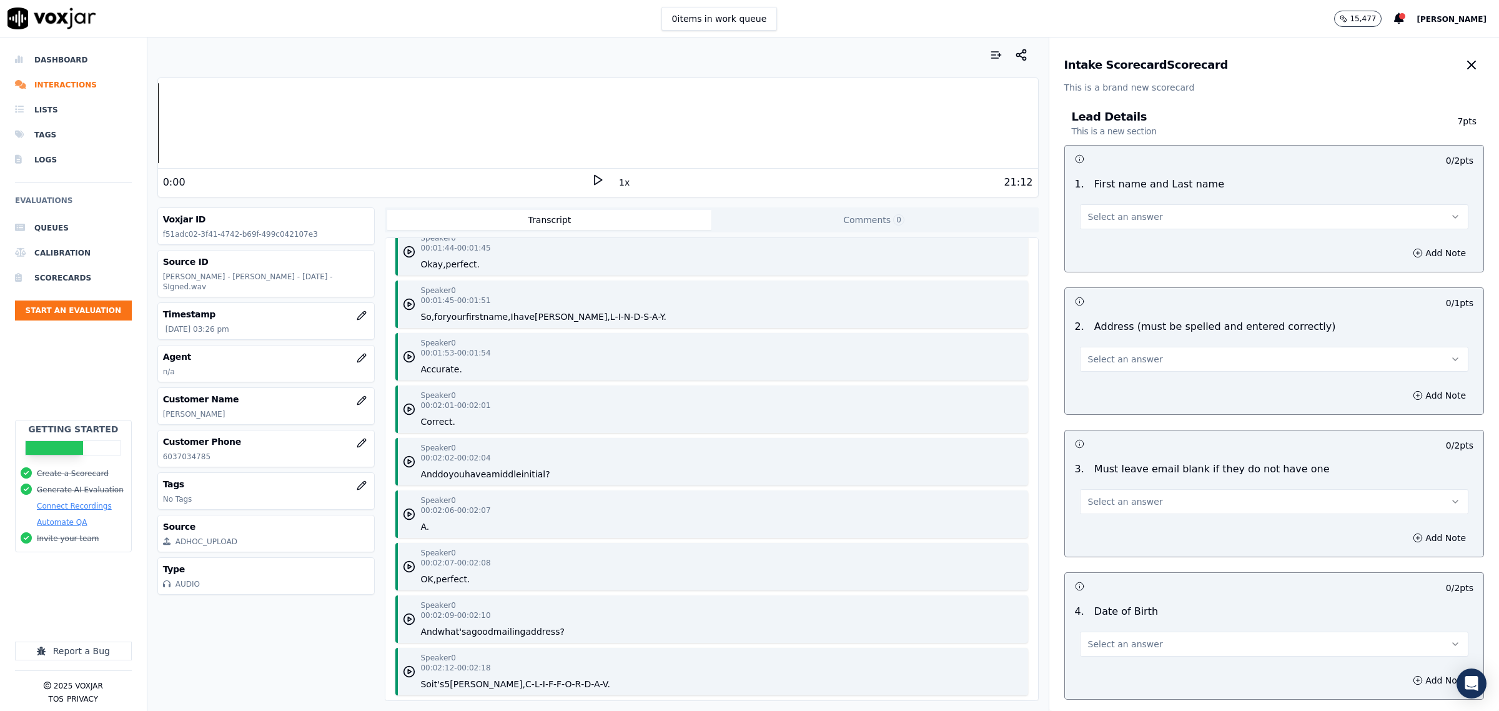
scroll to position [1171, 0]
click at [403, 307] on icon "button" at bounding box center [409, 307] width 12 height 12
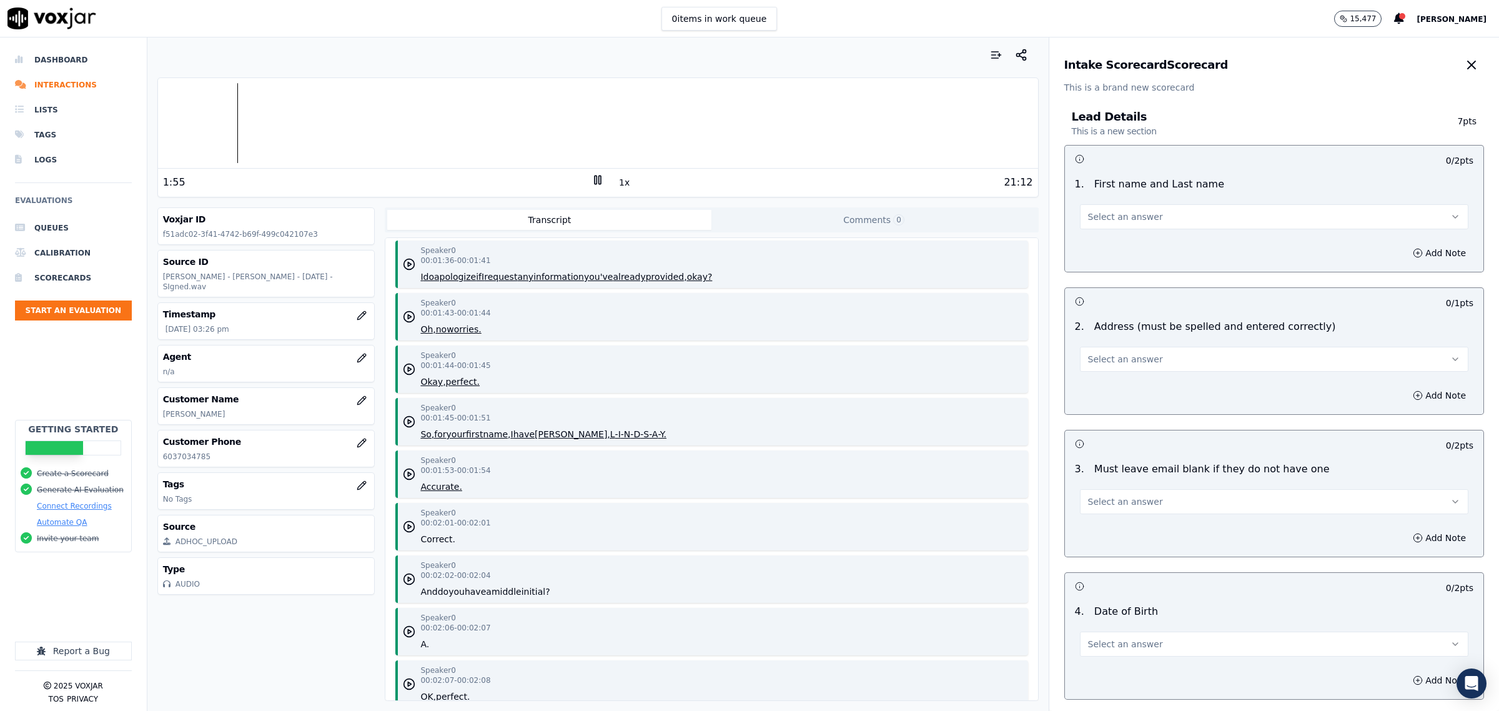
scroll to position [1093, 0]
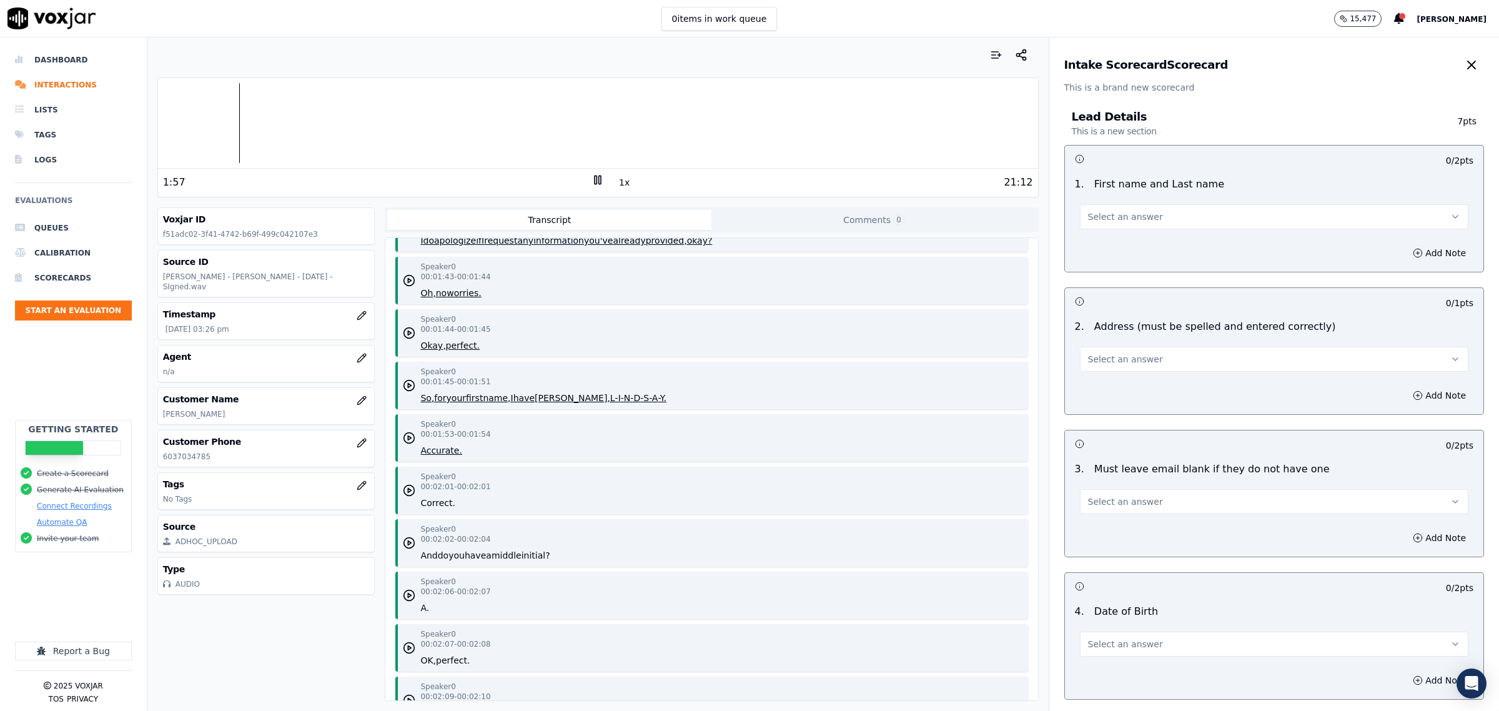
click at [591, 174] on icon at bounding box center [597, 180] width 12 height 12
click at [1096, 214] on span "Select an answer" at bounding box center [1125, 216] width 75 height 12
drag, startPoint x: 1099, startPoint y: 228, endPoint x: 1102, endPoint y: 245, distance: 17.2
click at [1102, 245] on div "Yes" at bounding box center [1248, 245] width 363 height 20
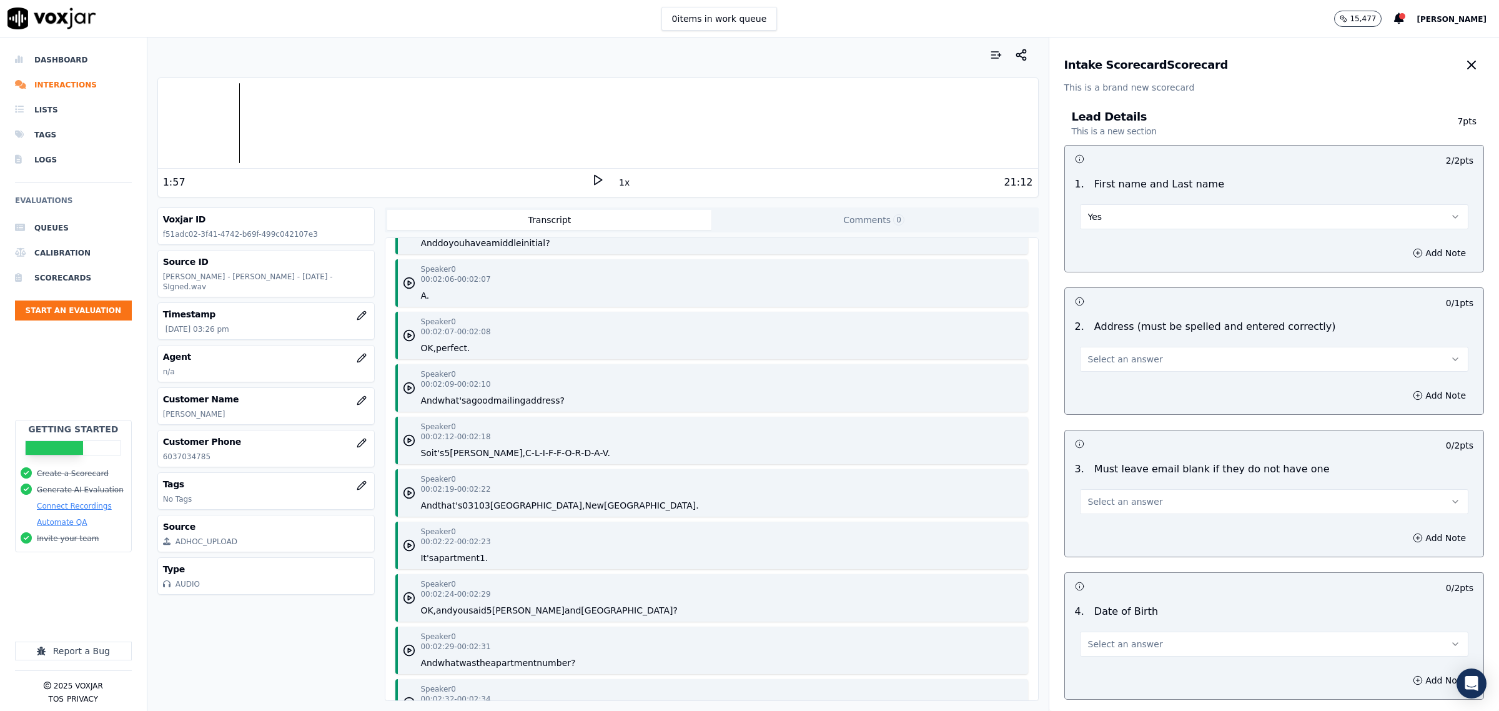
scroll to position [1483, 0]
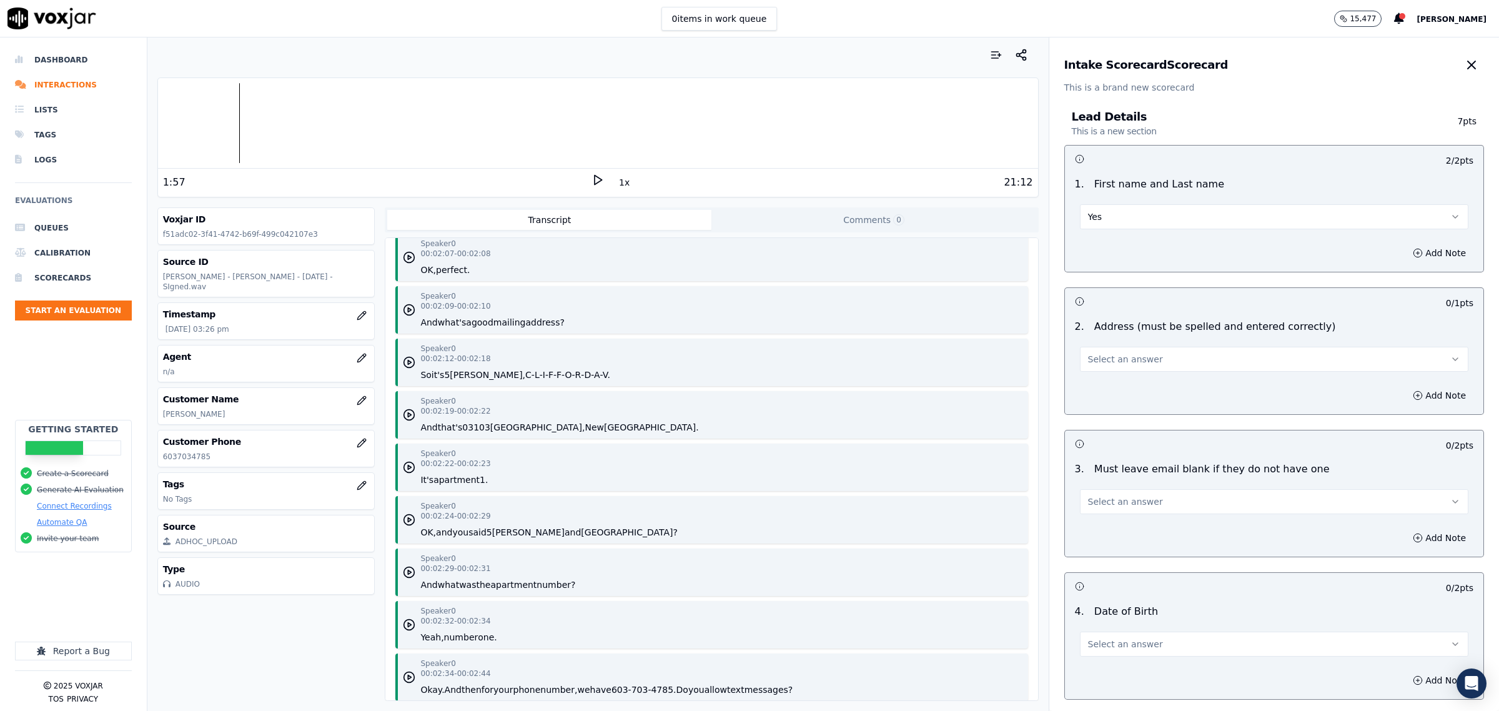
click at [1125, 354] on span "Select an answer" at bounding box center [1125, 359] width 75 height 12
click at [1131, 391] on div "Yes" at bounding box center [1248, 388] width 363 height 20
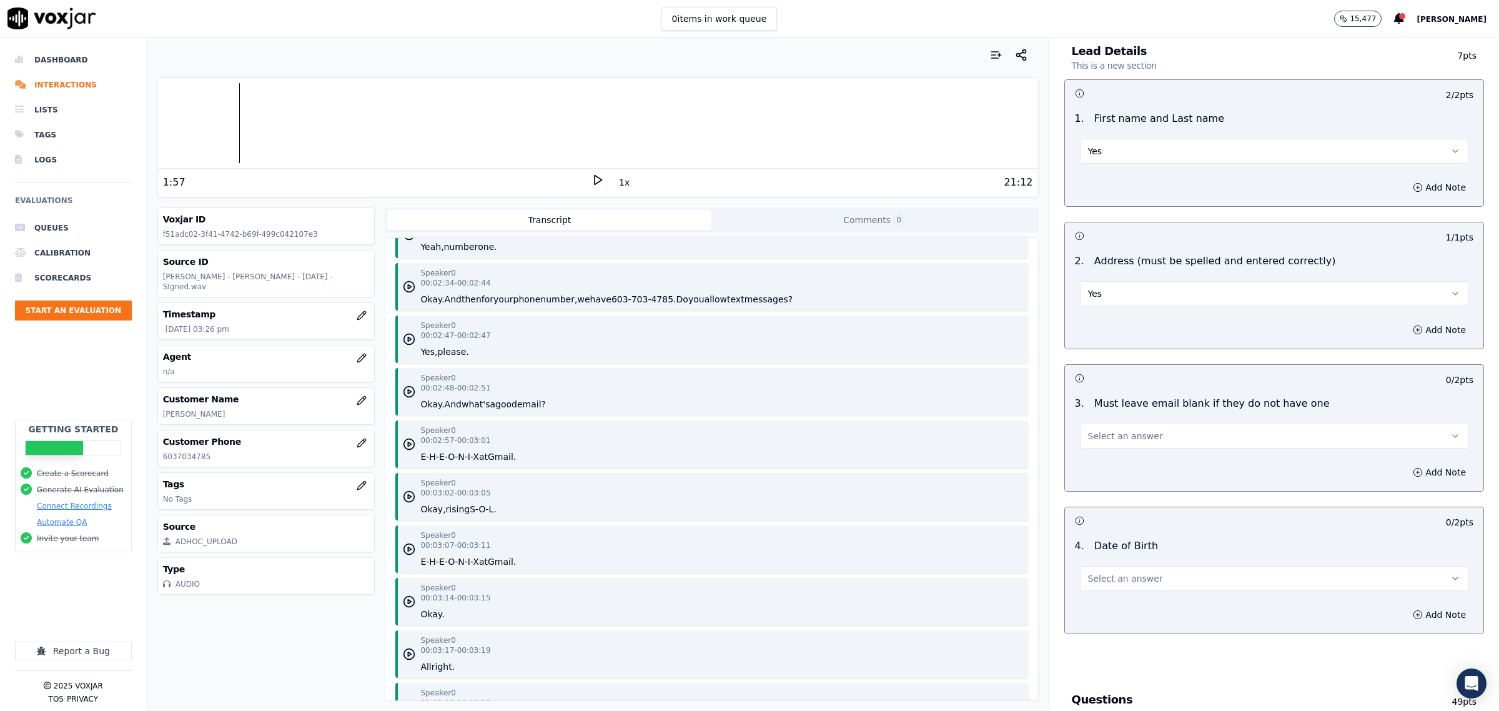
scroll to position [156, 0]
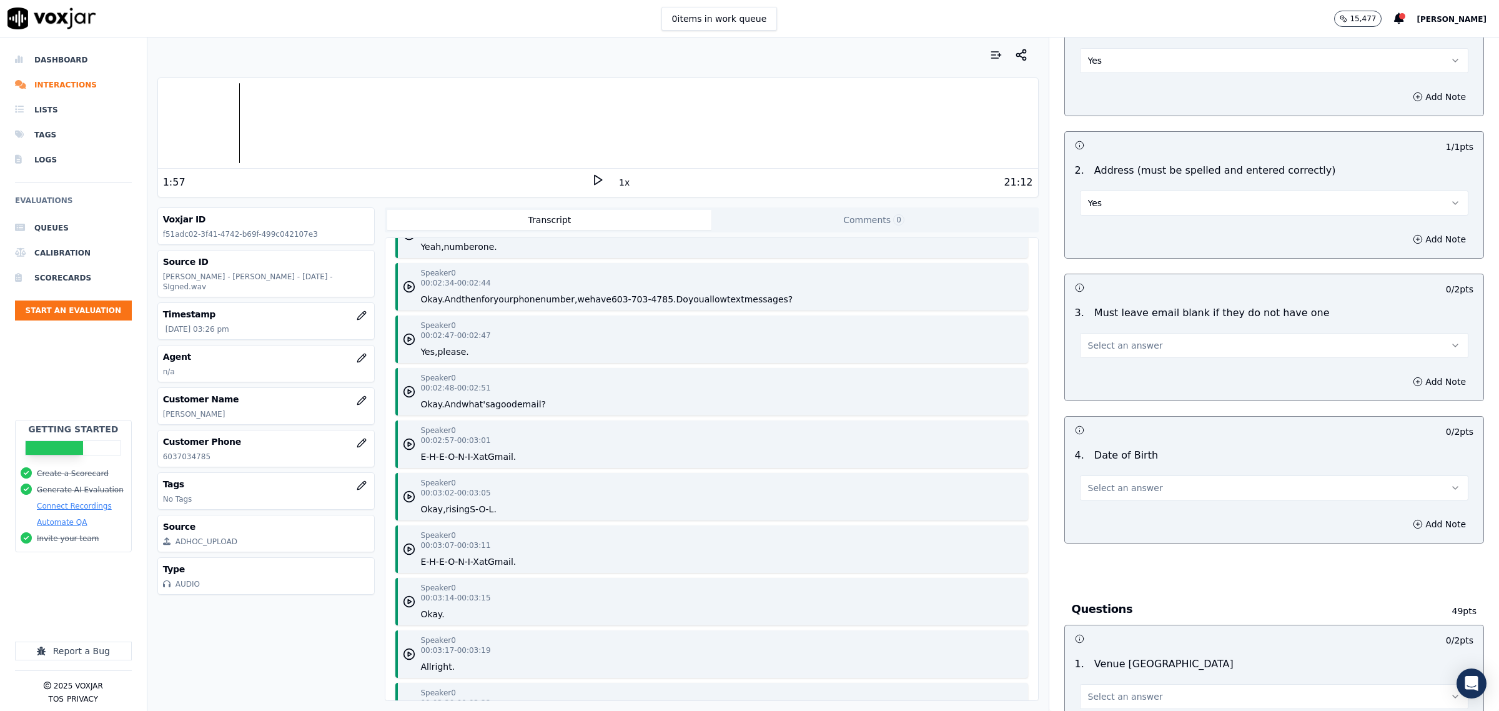
click at [1156, 341] on button "Select an answer" at bounding box center [1274, 345] width 388 height 25
click at [1139, 364] on div "Yes" at bounding box center [1248, 374] width 363 height 20
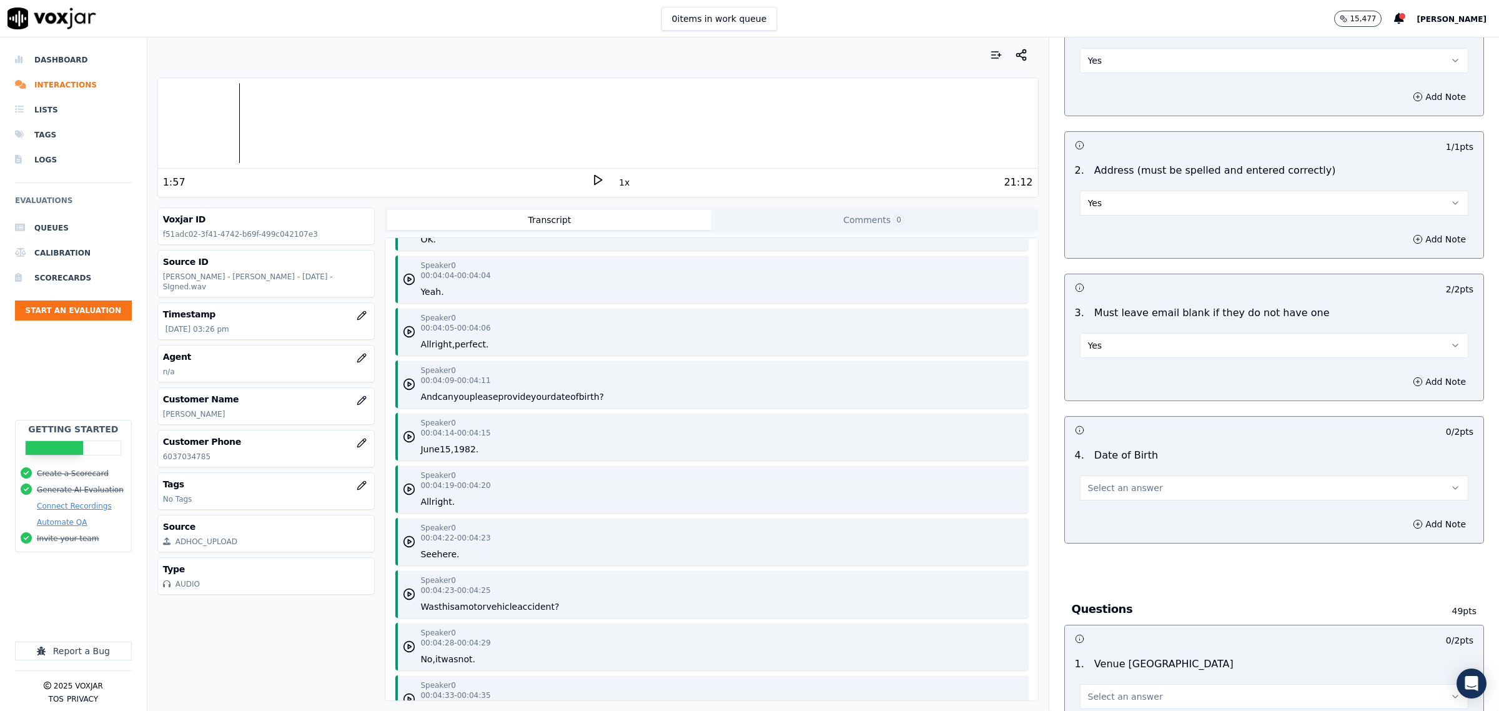
scroll to position [2811, 0]
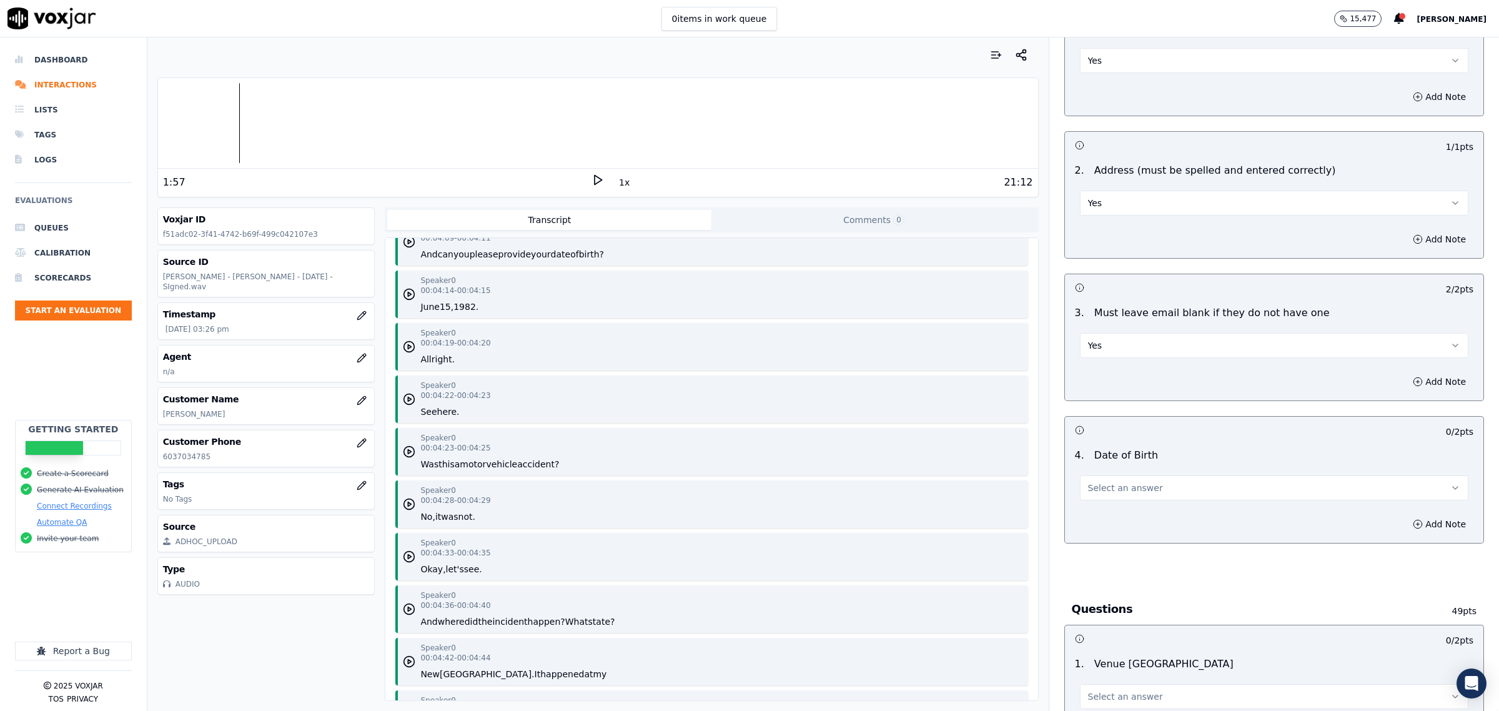
click at [1116, 486] on span "Select an answer" at bounding box center [1125, 488] width 75 height 12
click at [1104, 512] on div "Yes" at bounding box center [1248, 517] width 363 height 20
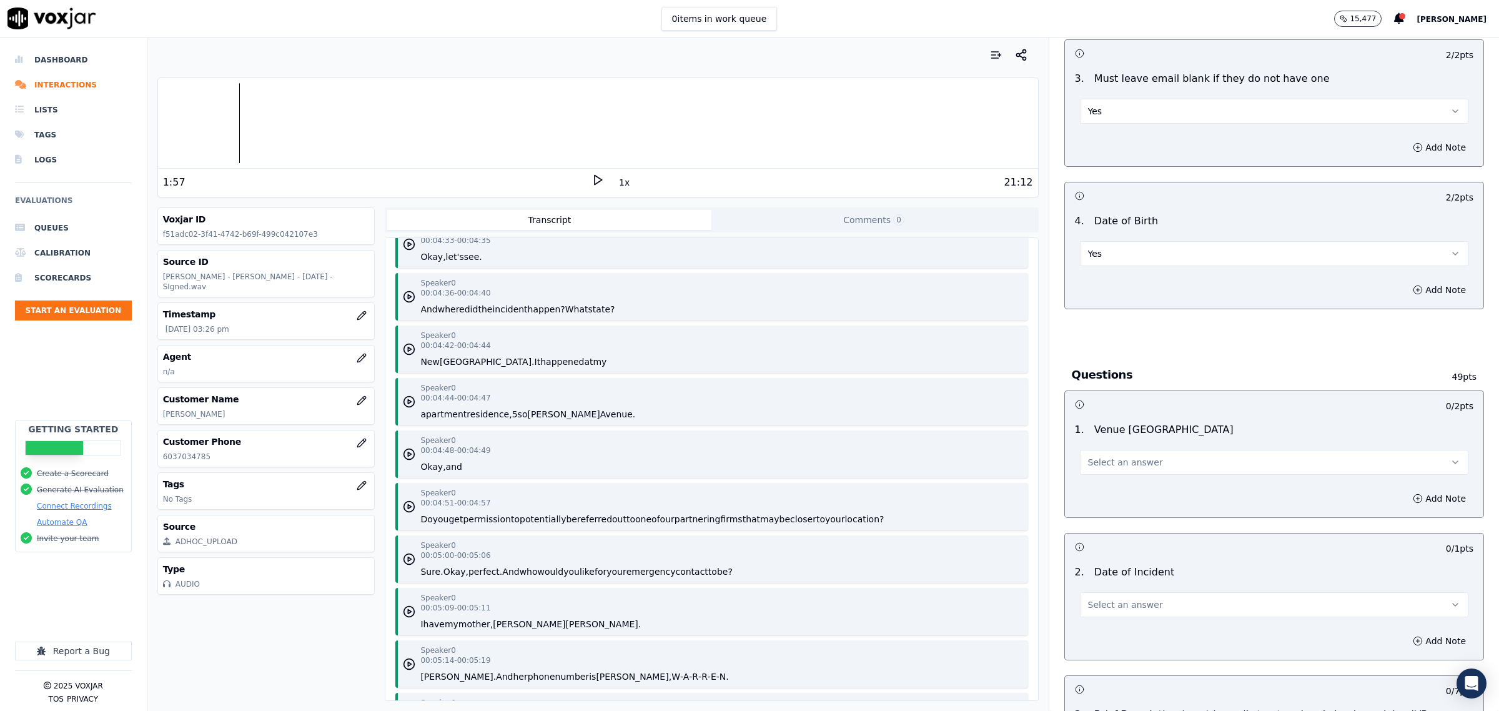
scroll to position [3045, 0]
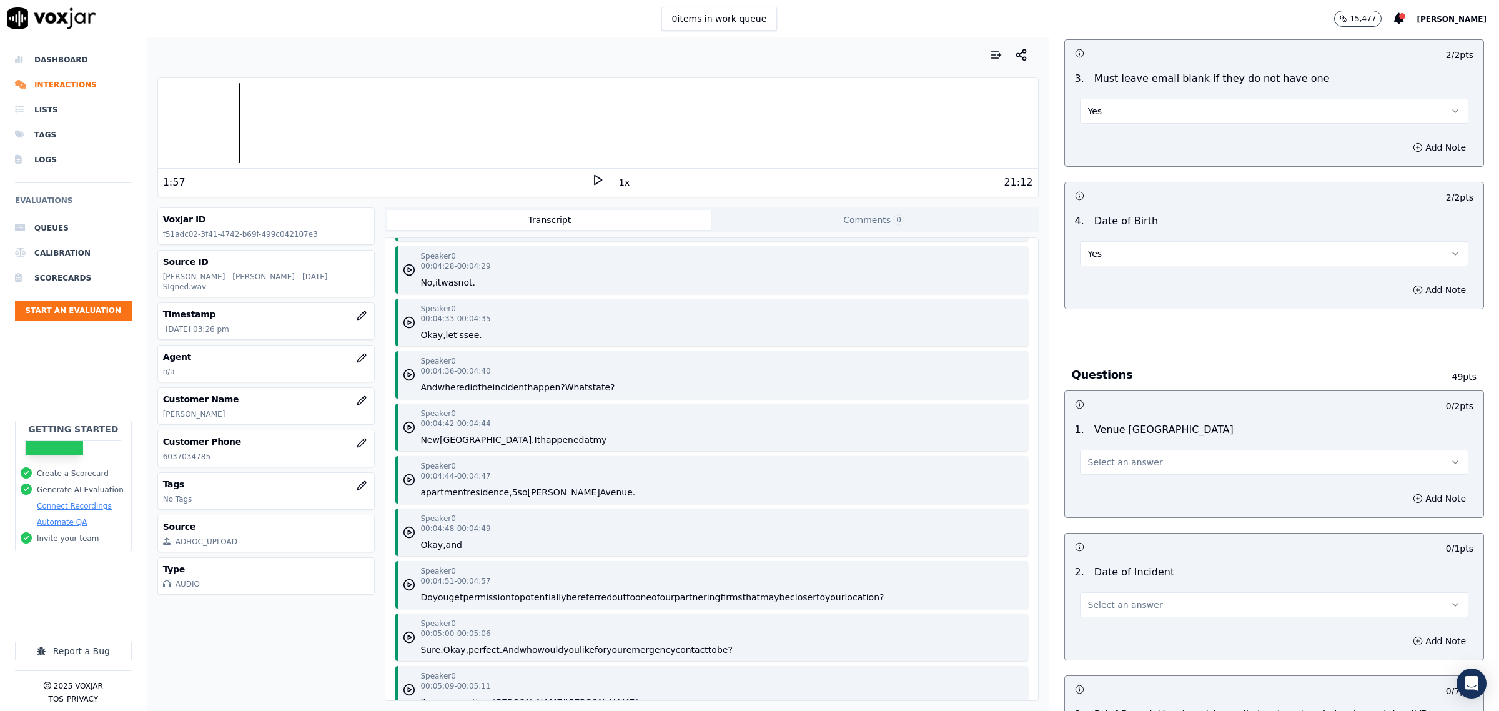
drag, startPoint x: 1131, startPoint y: 451, endPoint x: 1128, endPoint y: 457, distance: 6.7
click at [1134, 453] on button "Select an answer" at bounding box center [1274, 462] width 388 height 25
click at [1125, 485] on div "Yes" at bounding box center [1248, 492] width 363 height 20
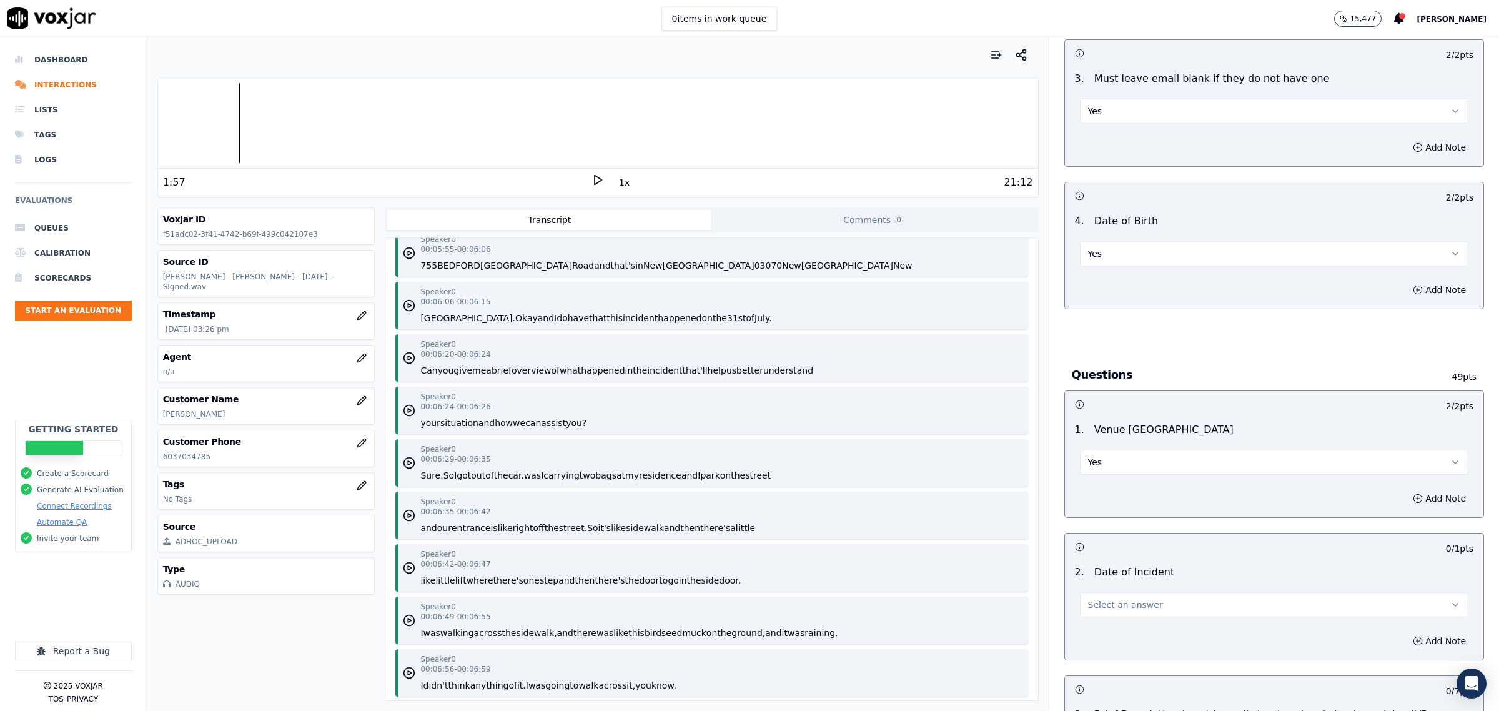
scroll to position [3826, 0]
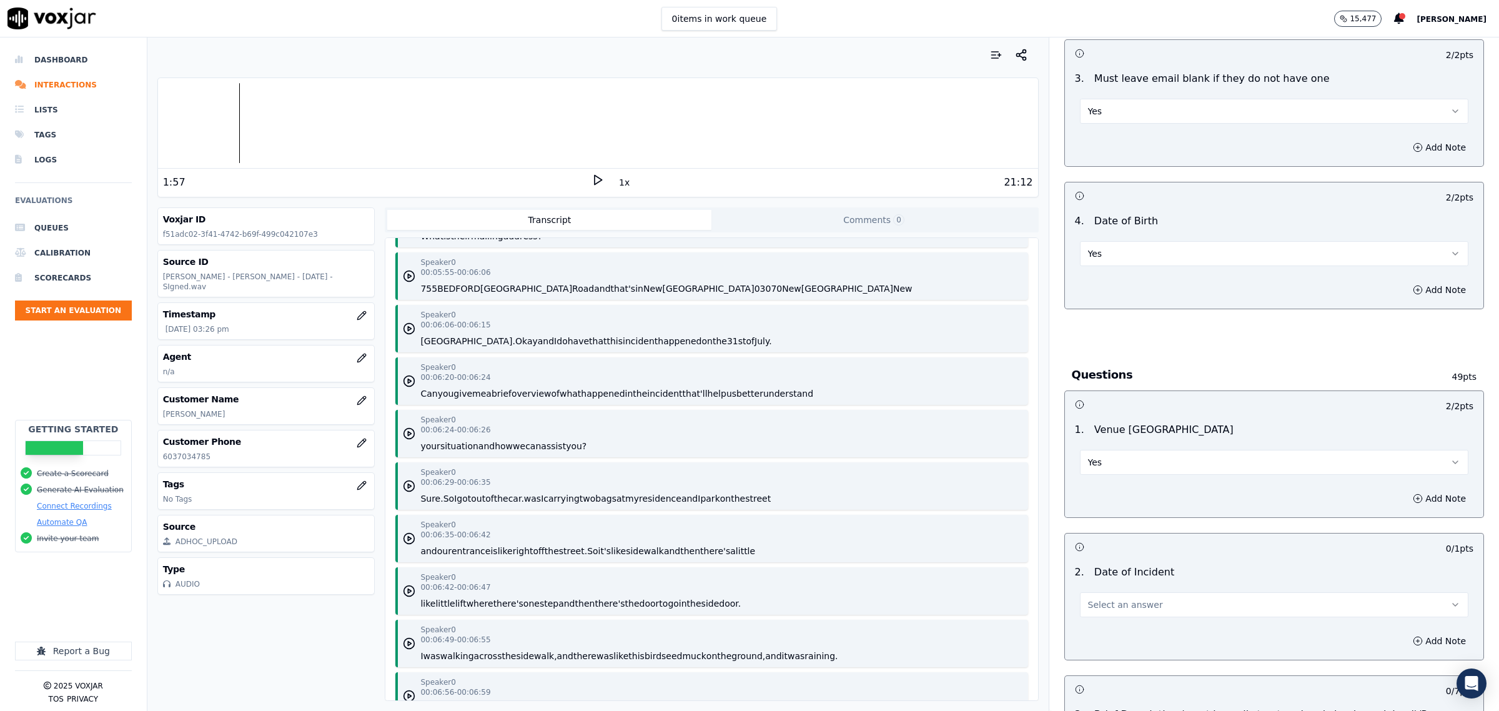
drag, startPoint x: 1136, startPoint y: 608, endPoint x: 1109, endPoint y: 609, distance: 26.3
click at [1132, 610] on span "Select an answer" at bounding box center [1125, 604] width 75 height 12
click at [1113, 631] on div "Yes" at bounding box center [1248, 634] width 363 height 20
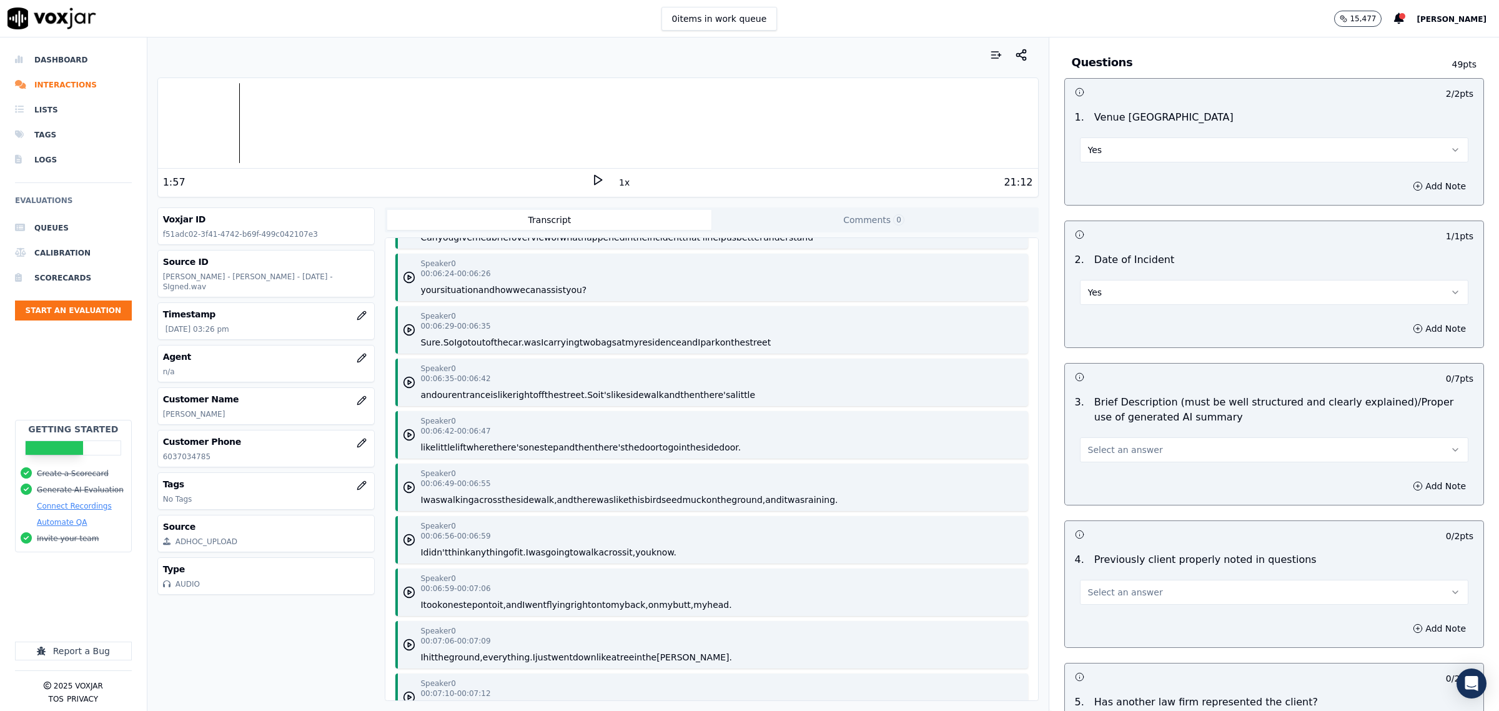
scroll to position [4060, 0]
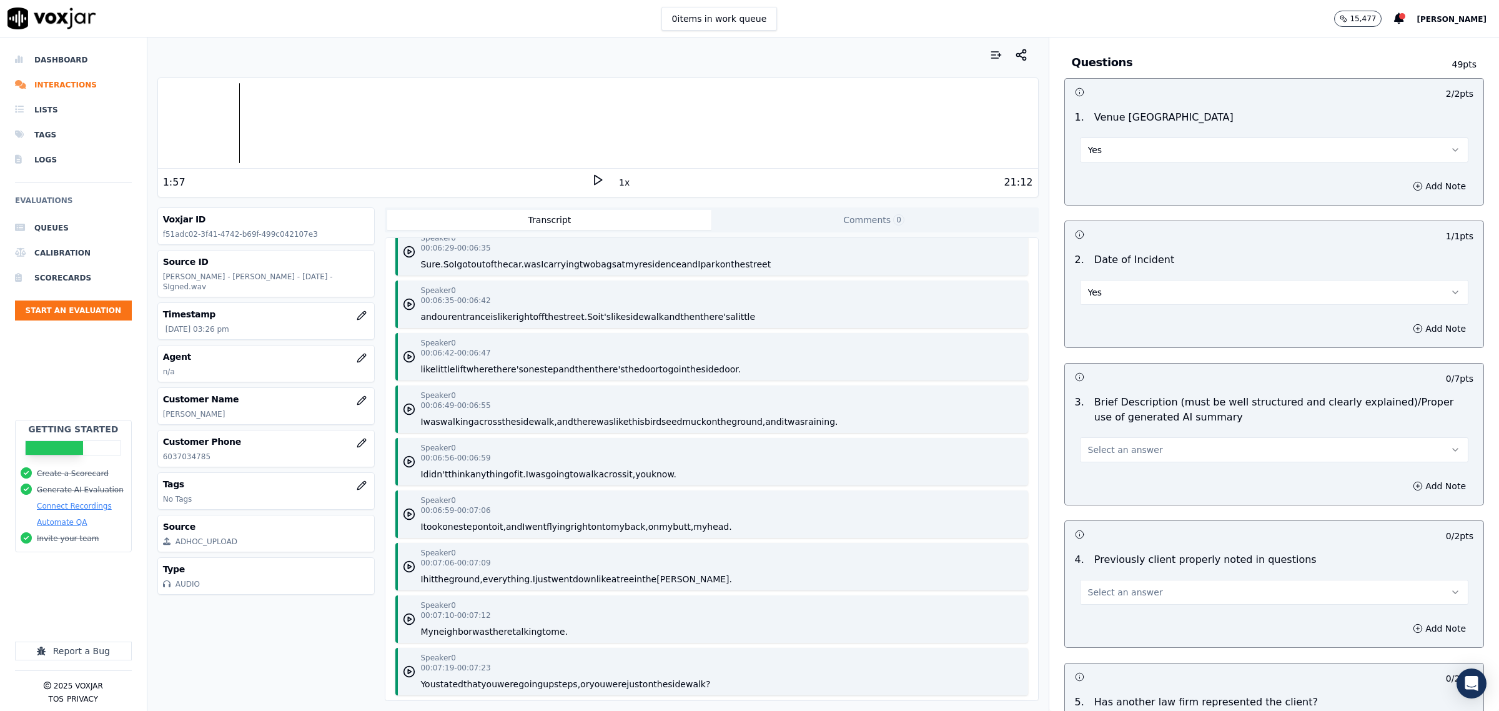
click at [1135, 450] on span "Select an answer" at bounding box center [1125, 449] width 75 height 12
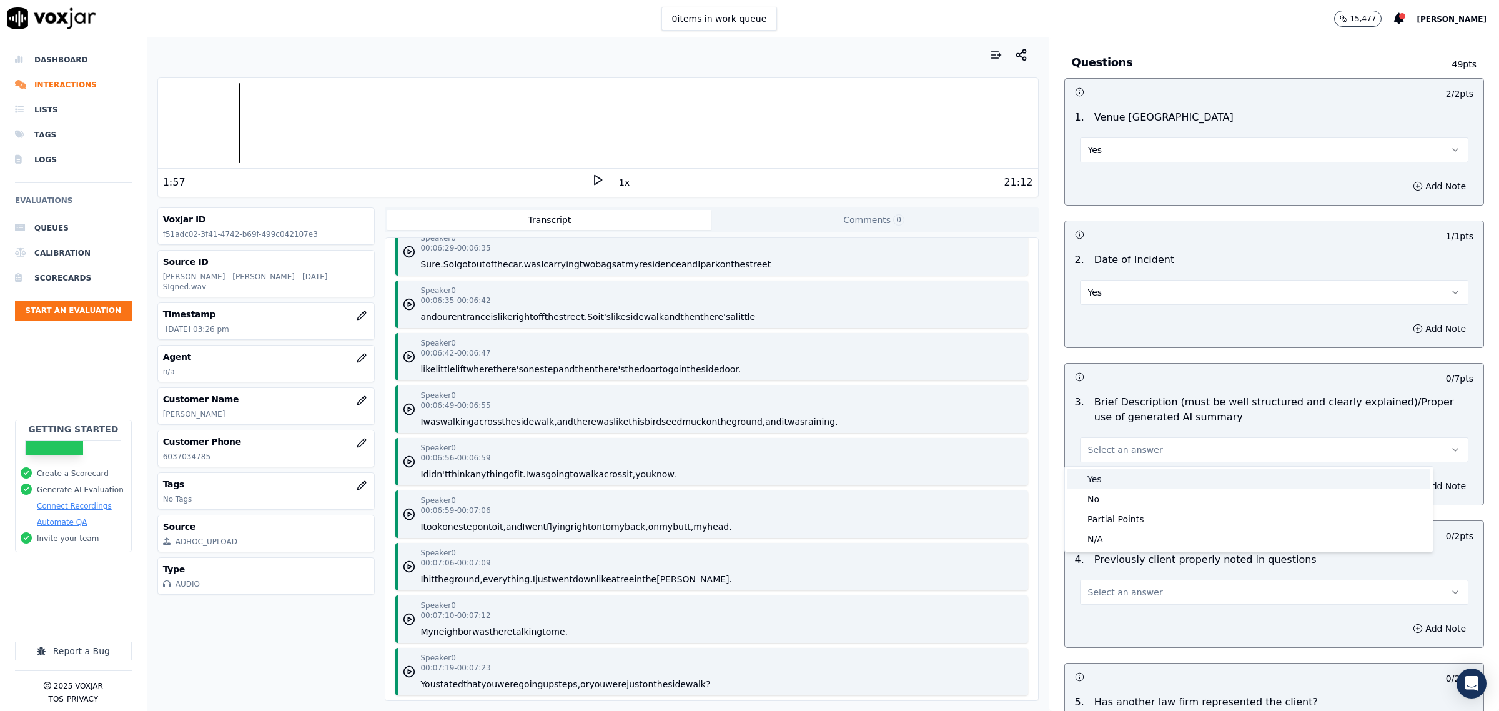
click at [1119, 477] on div "Yes" at bounding box center [1248, 479] width 363 height 20
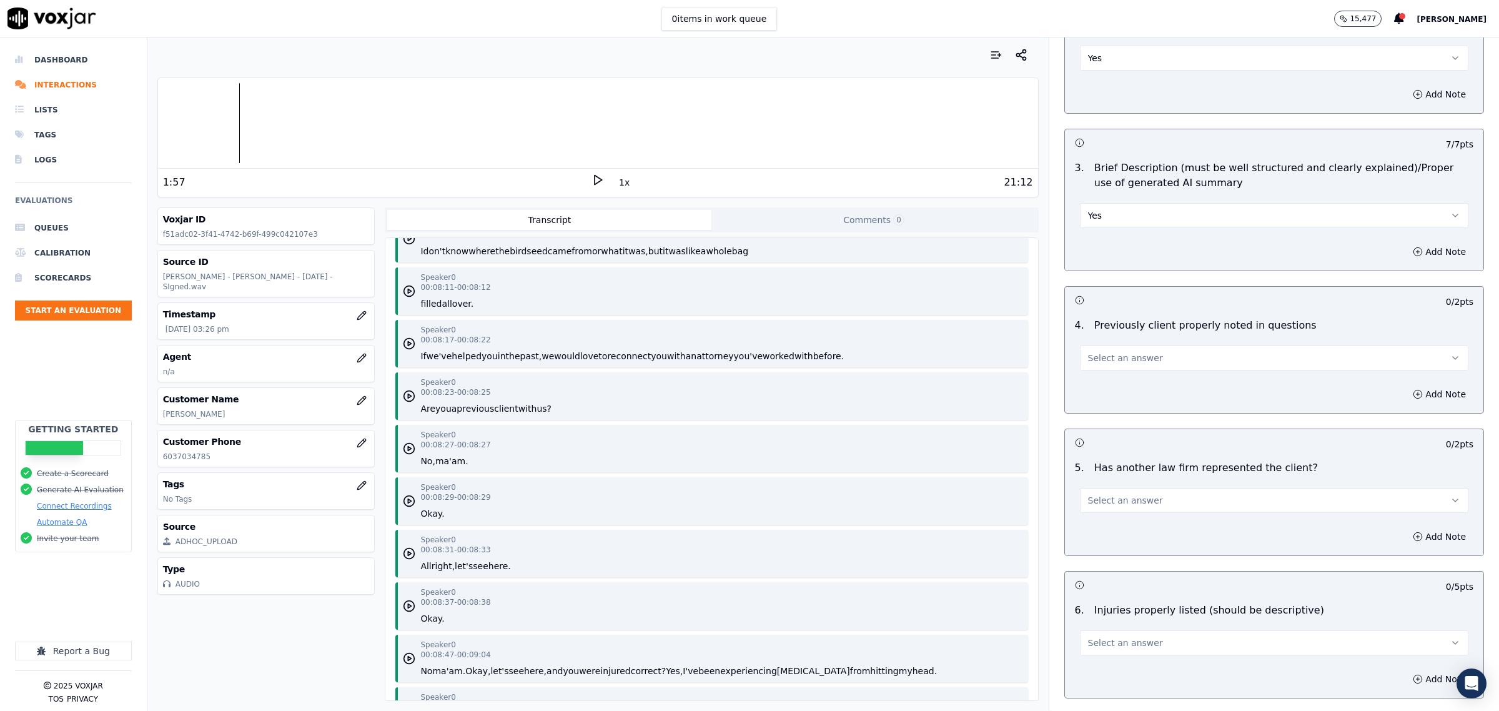
scroll to position [4919, 0]
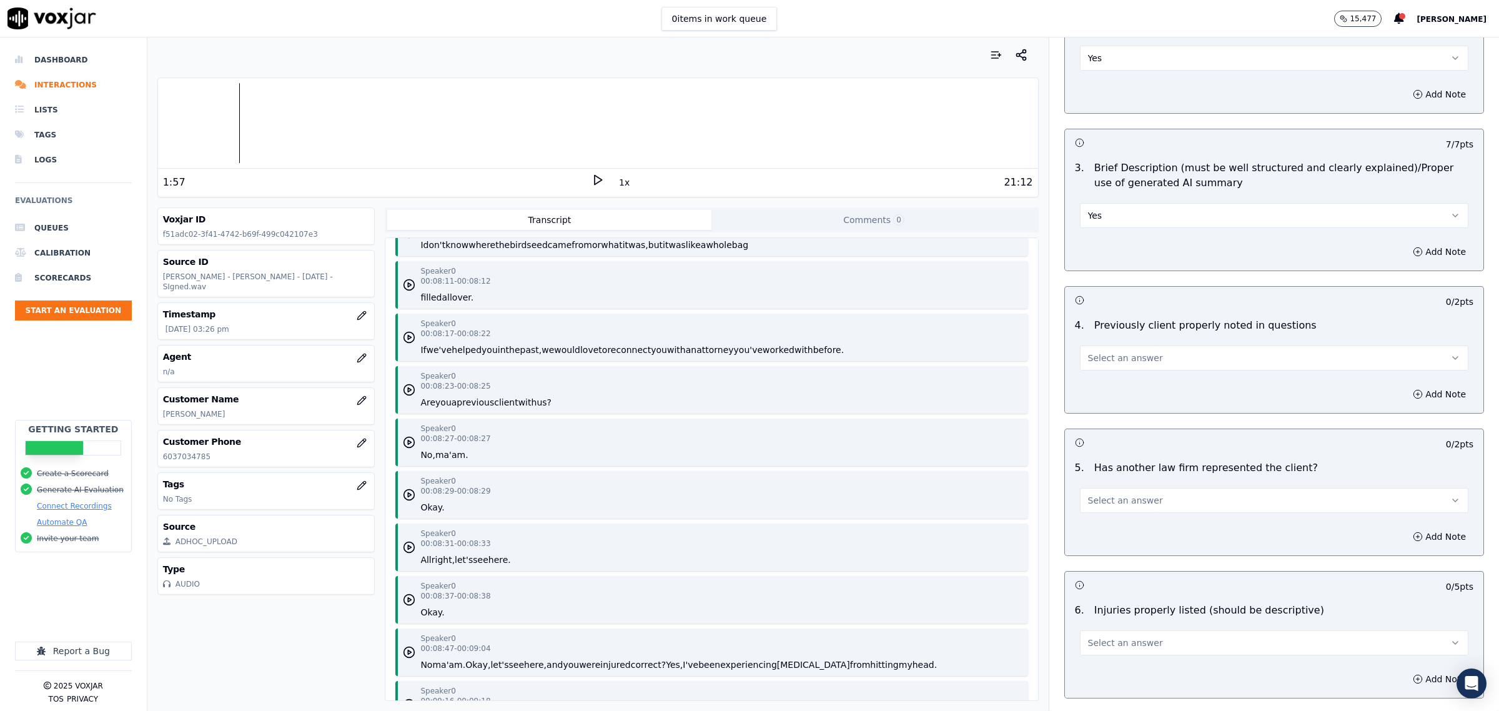
click at [1100, 367] on button "Select an answer" at bounding box center [1274, 357] width 388 height 25
click at [1112, 392] on div "Yes" at bounding box center [1248, 388] width 363 height 20
click at [398, 387] on div "Speaker 0 00:08:23 - 00:08:25 Are you a previous client with us?" at bounding box center [711, 389] width 632 height 47
click at [403, 385] on icon "button" at bounding box center [409, 389] width 12 height 12
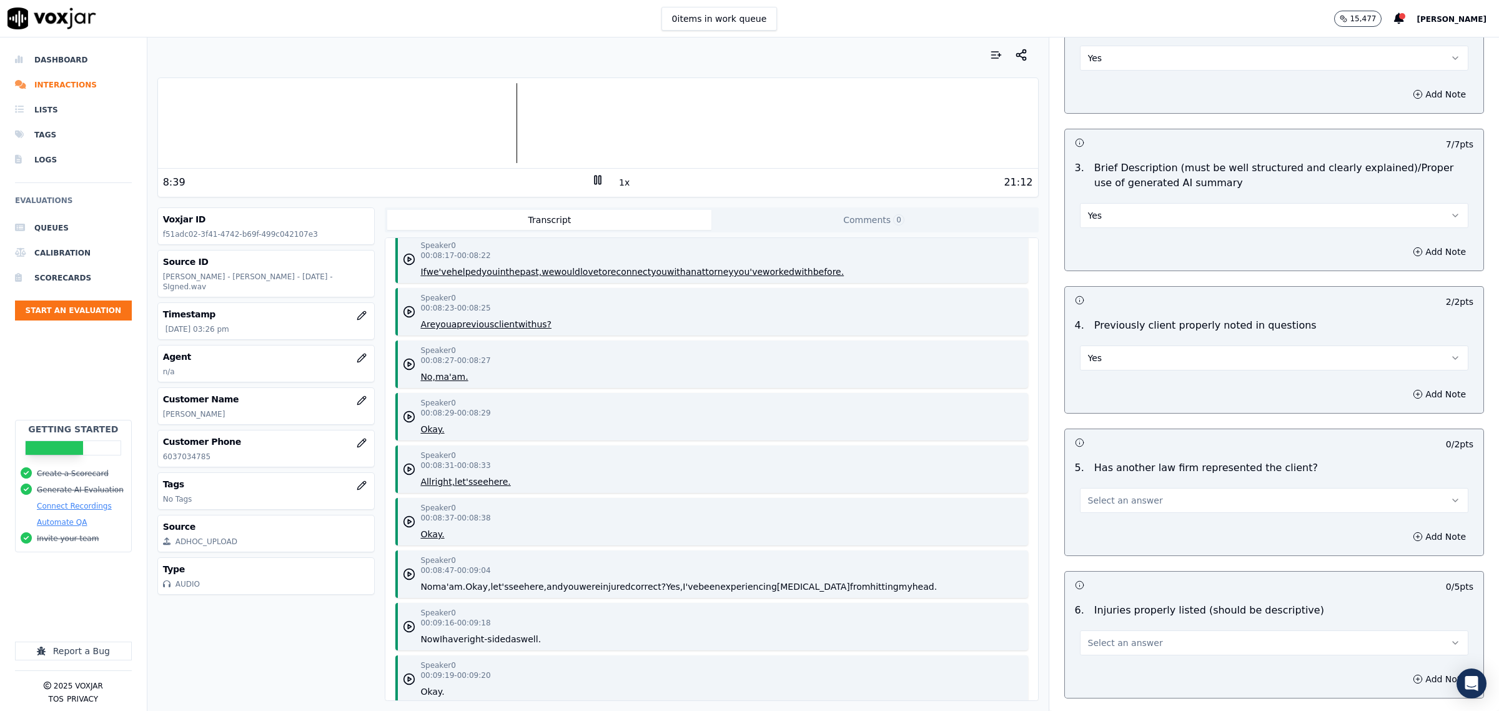
scroll to position [5075, 0]
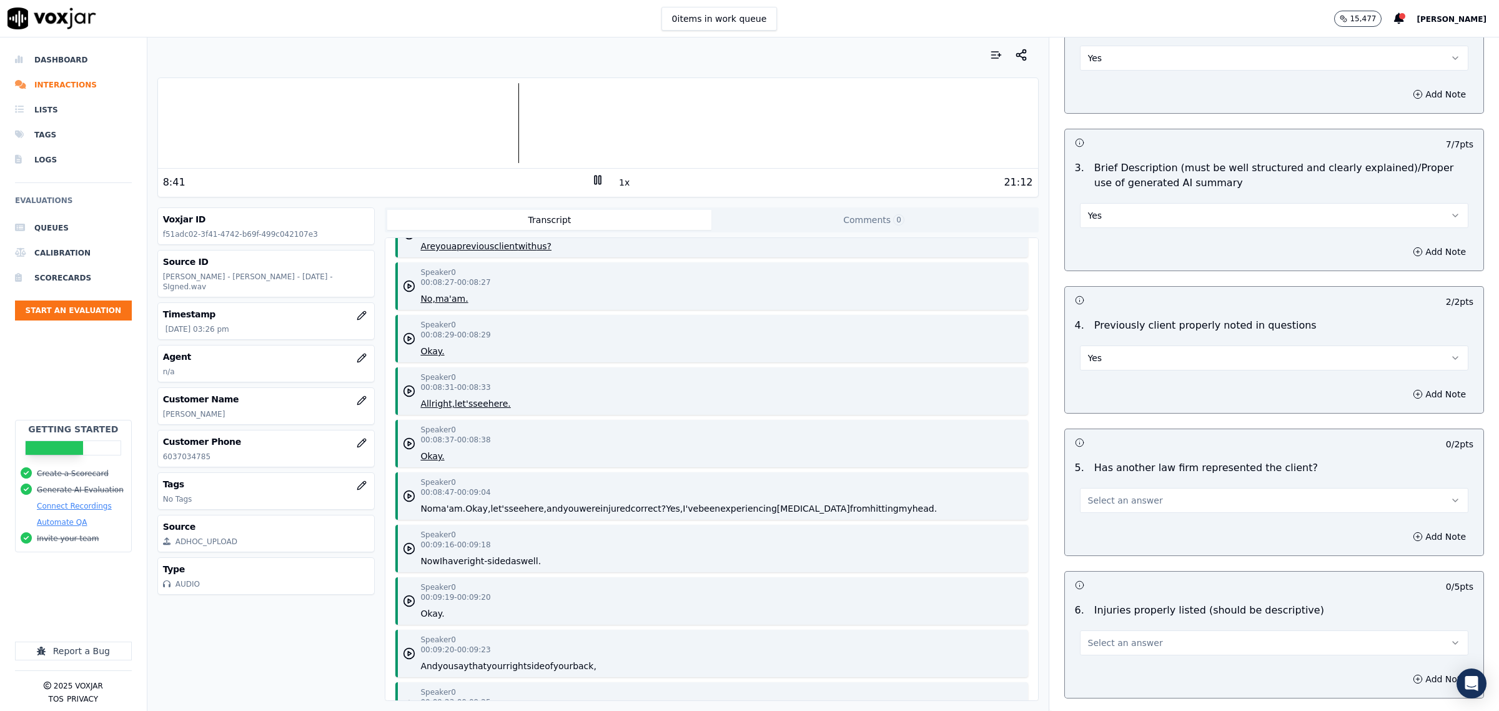
click at [595, 176] on rect at bounding box center [596, 180] width 2 height 8
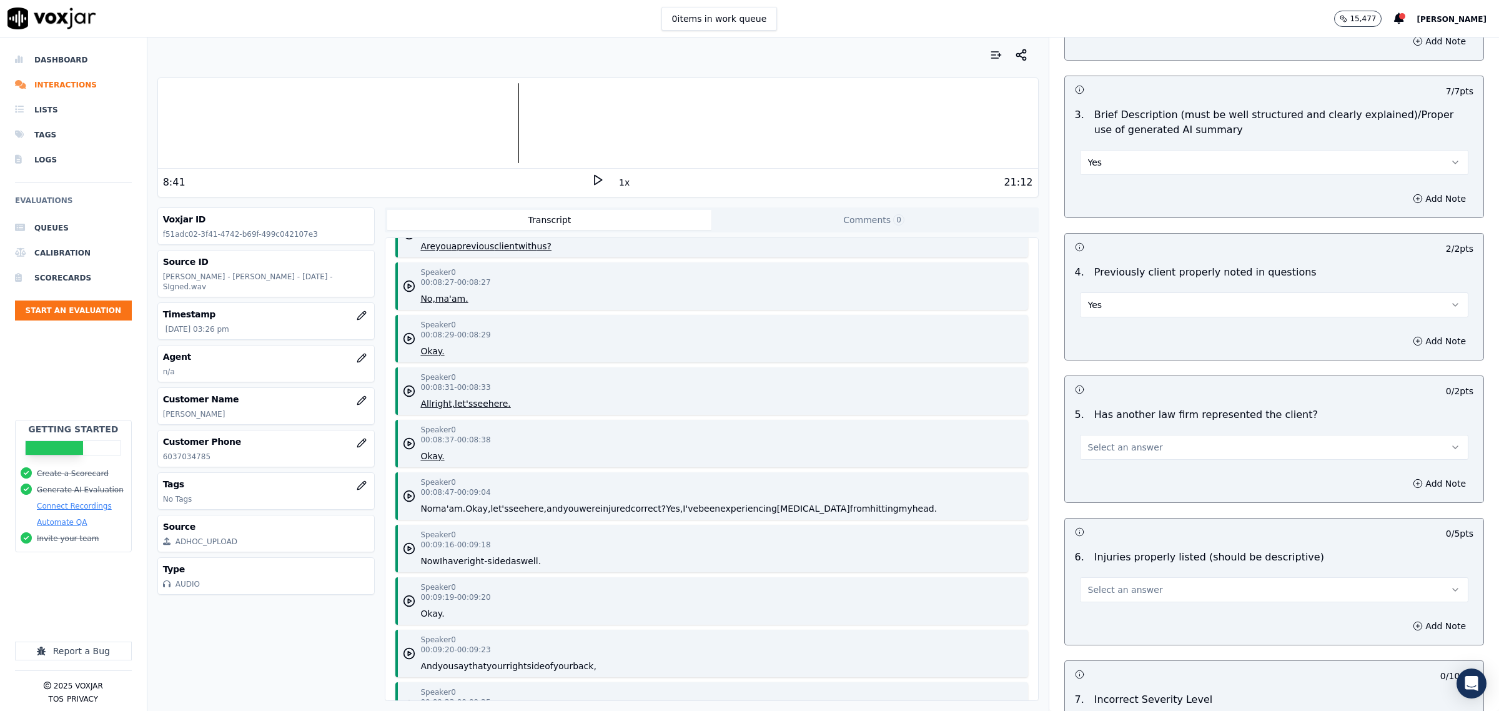
scroll to position [1093, 0]
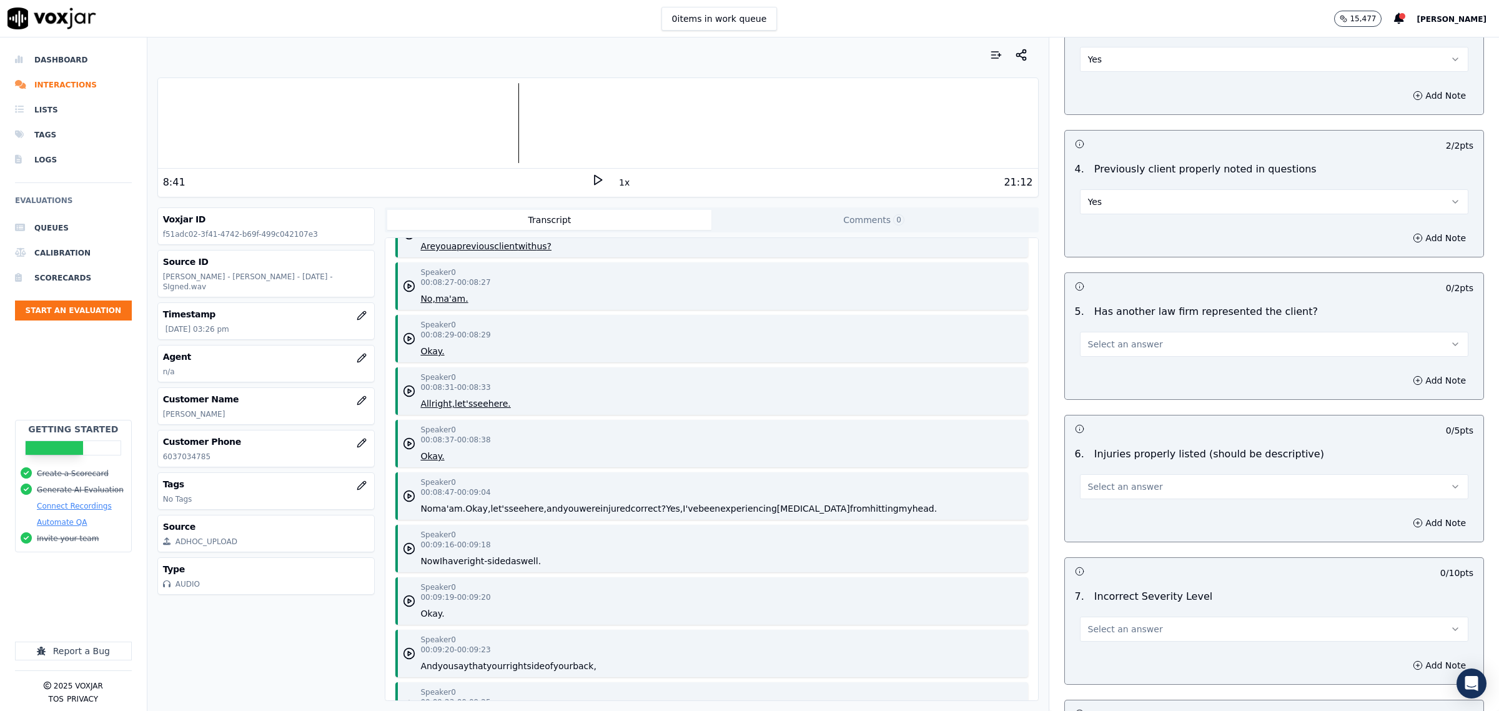
click at [1119, 345] on span "Select an answer" at bounding box center [1125, 344] width 75 height 12
click at [1107, 394] on div "No" at bounding box center [1248, 394] width 363 height 20
click at [1405, 380] on button "Add Note" at bounding box center [1439, 380] width 68 height 17
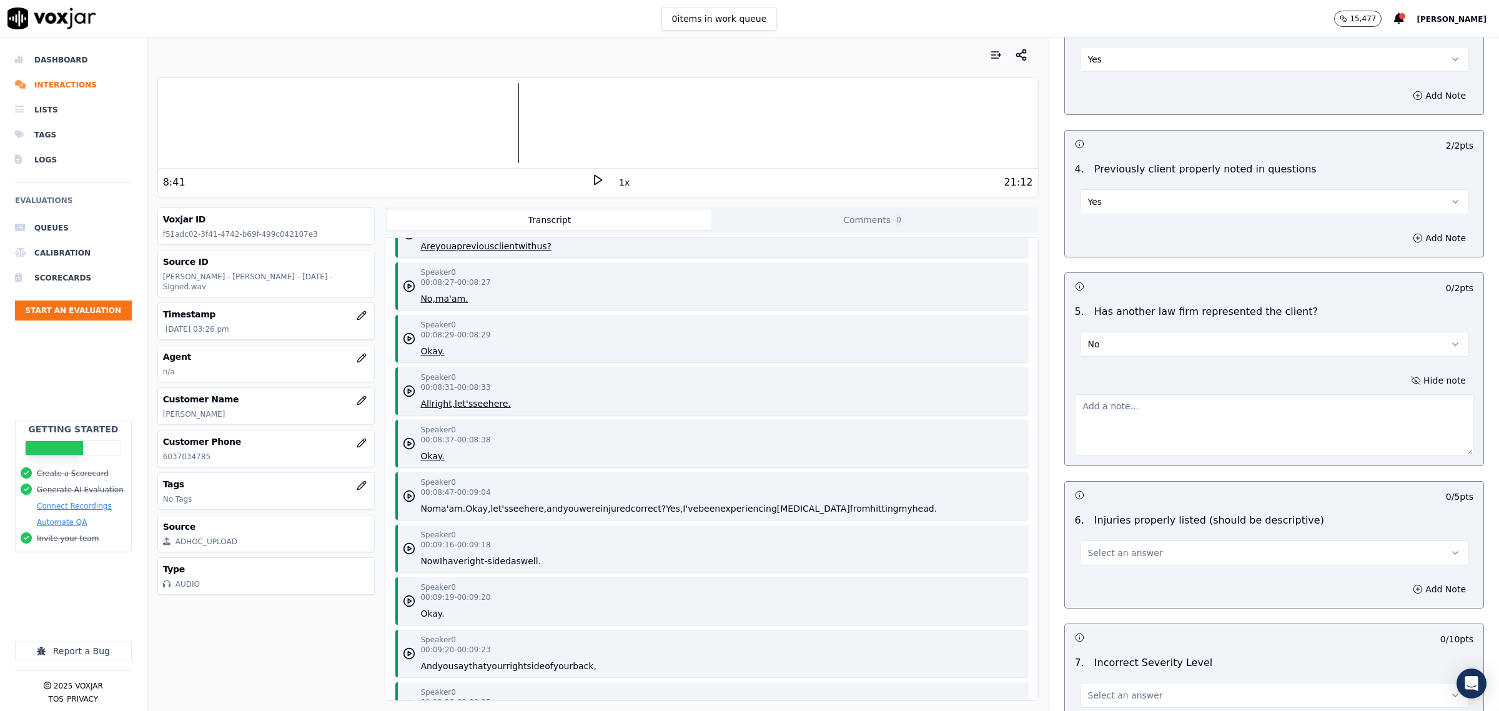
click at [1166, 409] on textarea at bounding box center [1274, 424] width 398 height 61
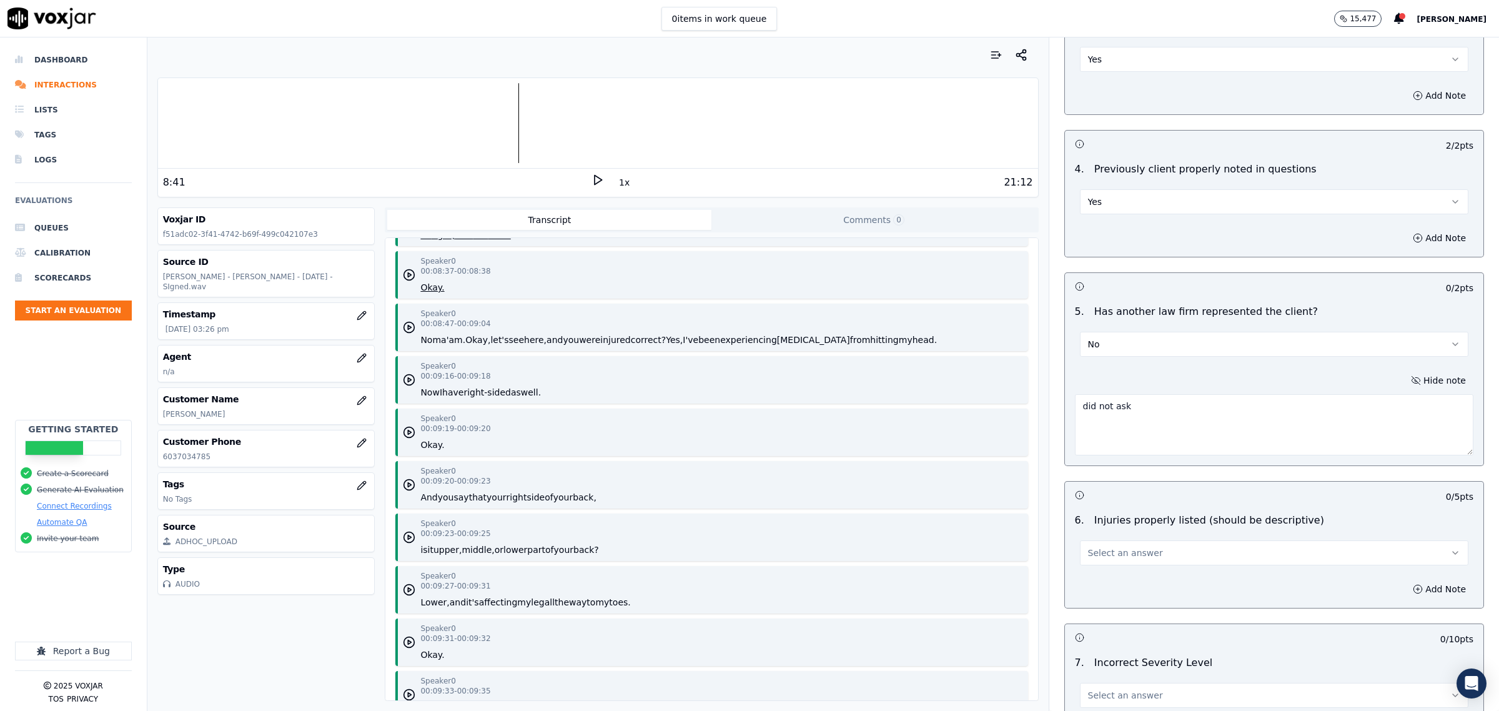
scroll to position [5231, 0]
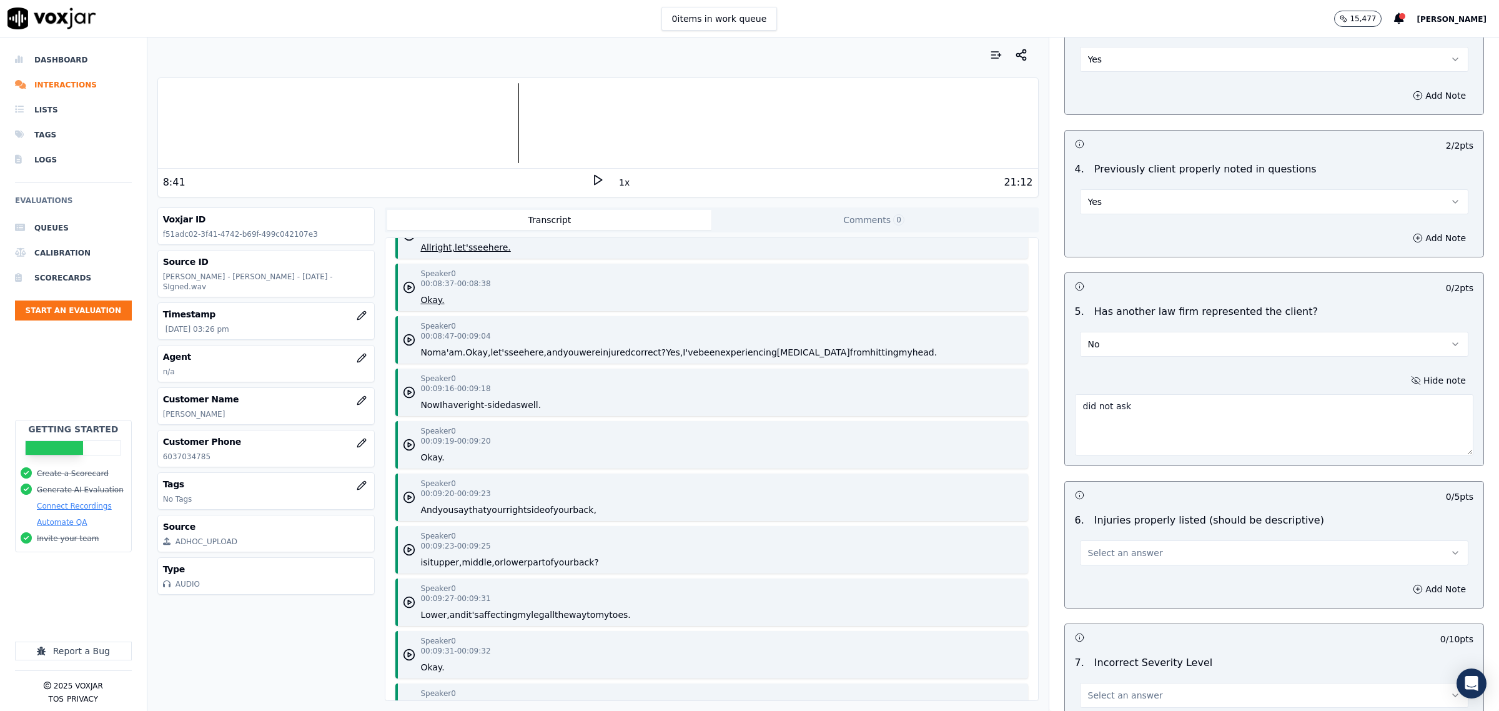
type textarea "did not ask"
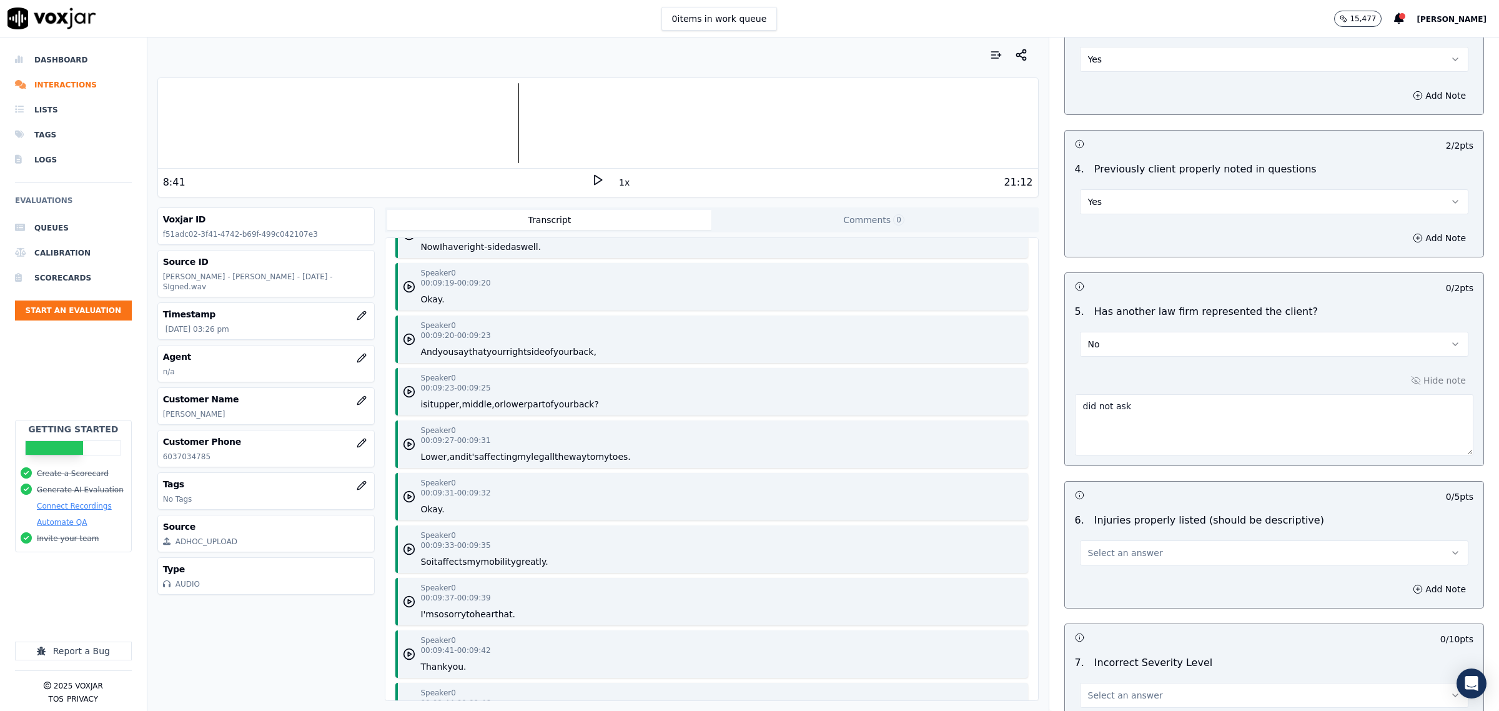
scroll to position [5309, 0]
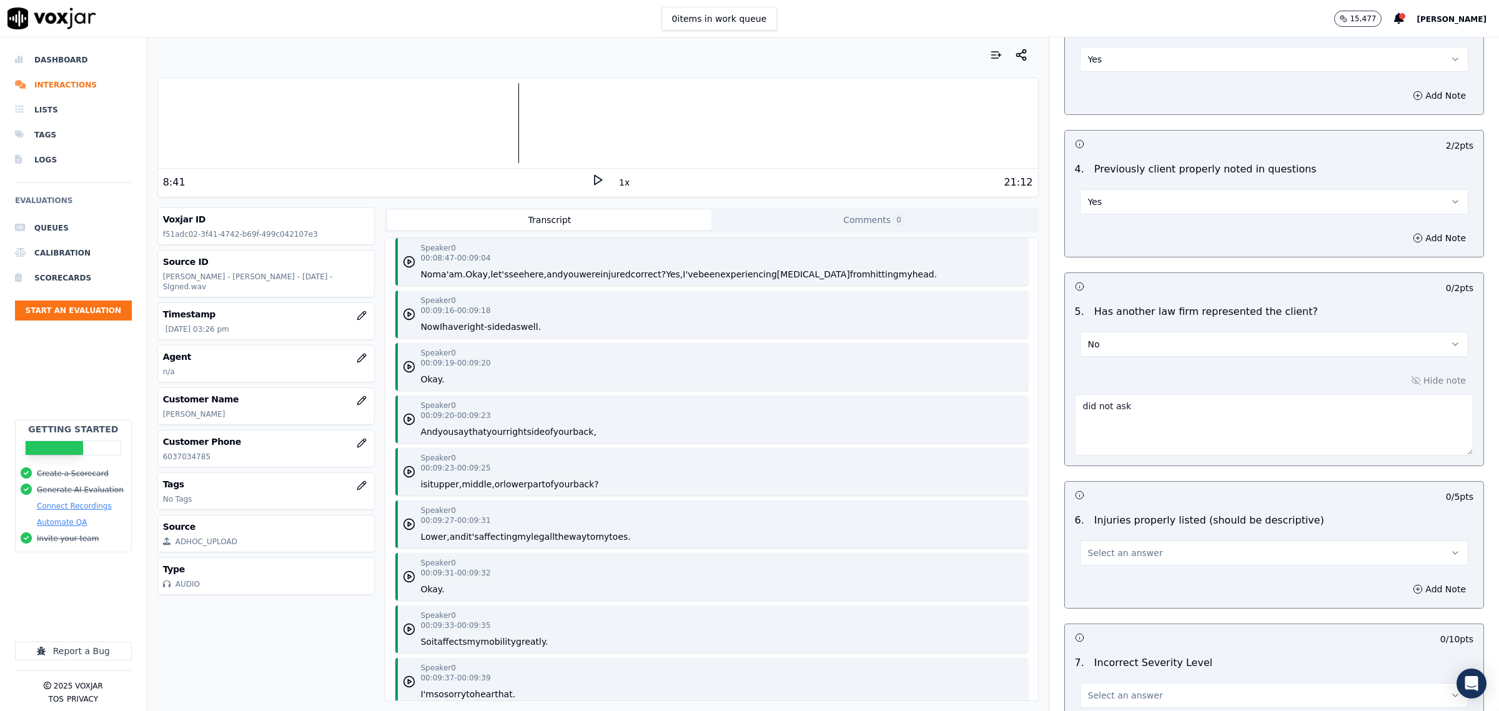
click at [1146, 559] on button "Select an answer" at bounding box center [1274, 552] width 388 height 25
click at [1107, 598] on div "No" at bounding box center [1248, 603] width 363 height 20
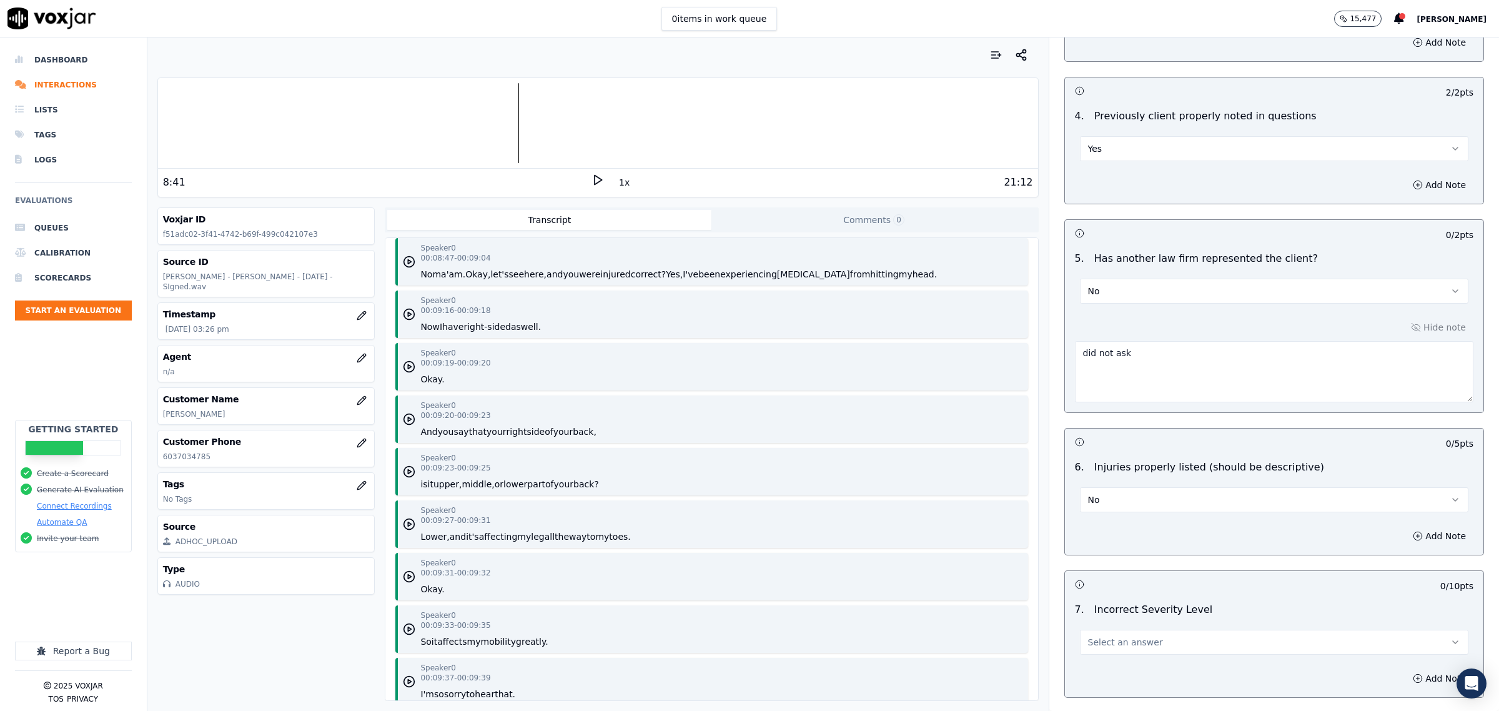
scroll to position [1171, 0]
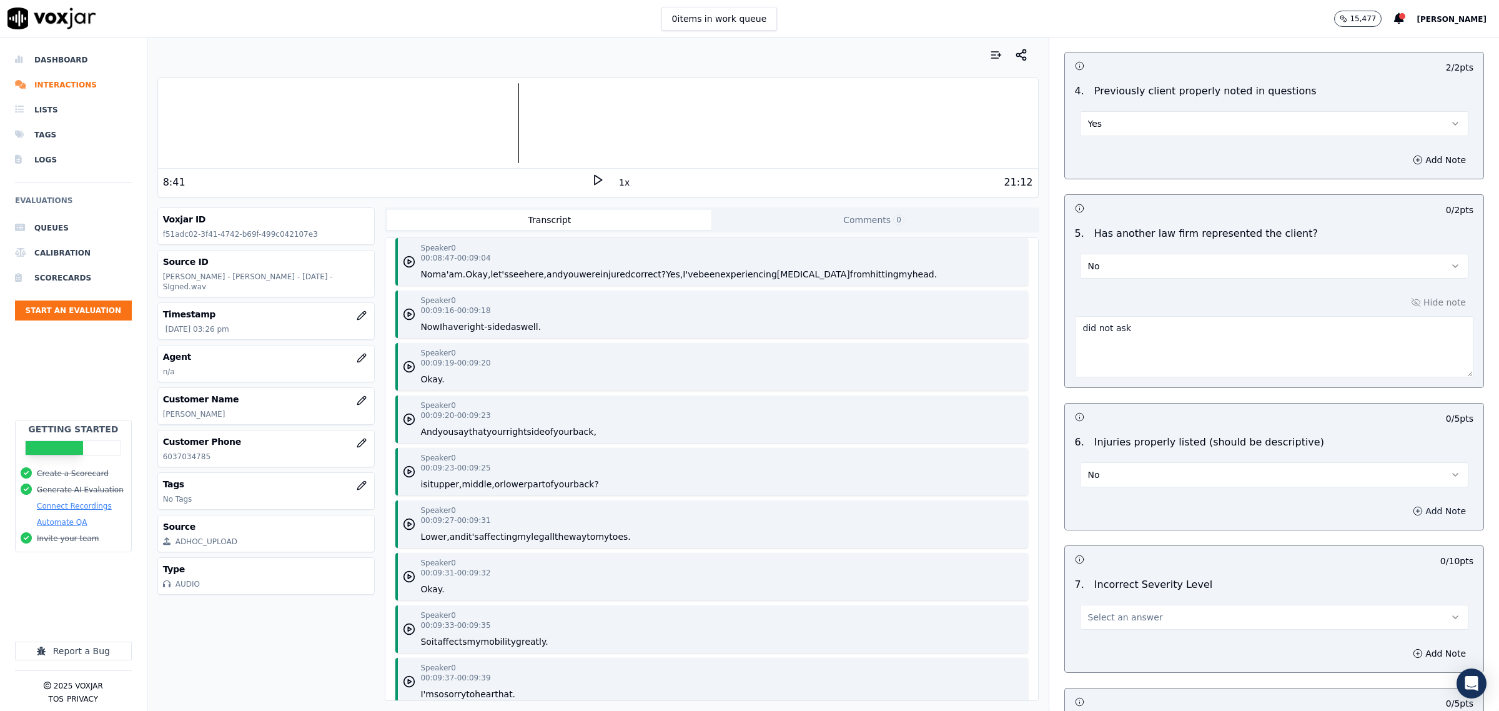
click at [1405, 510] on button "Add Note" at bounding box center [1439, 510] width 68 height 17
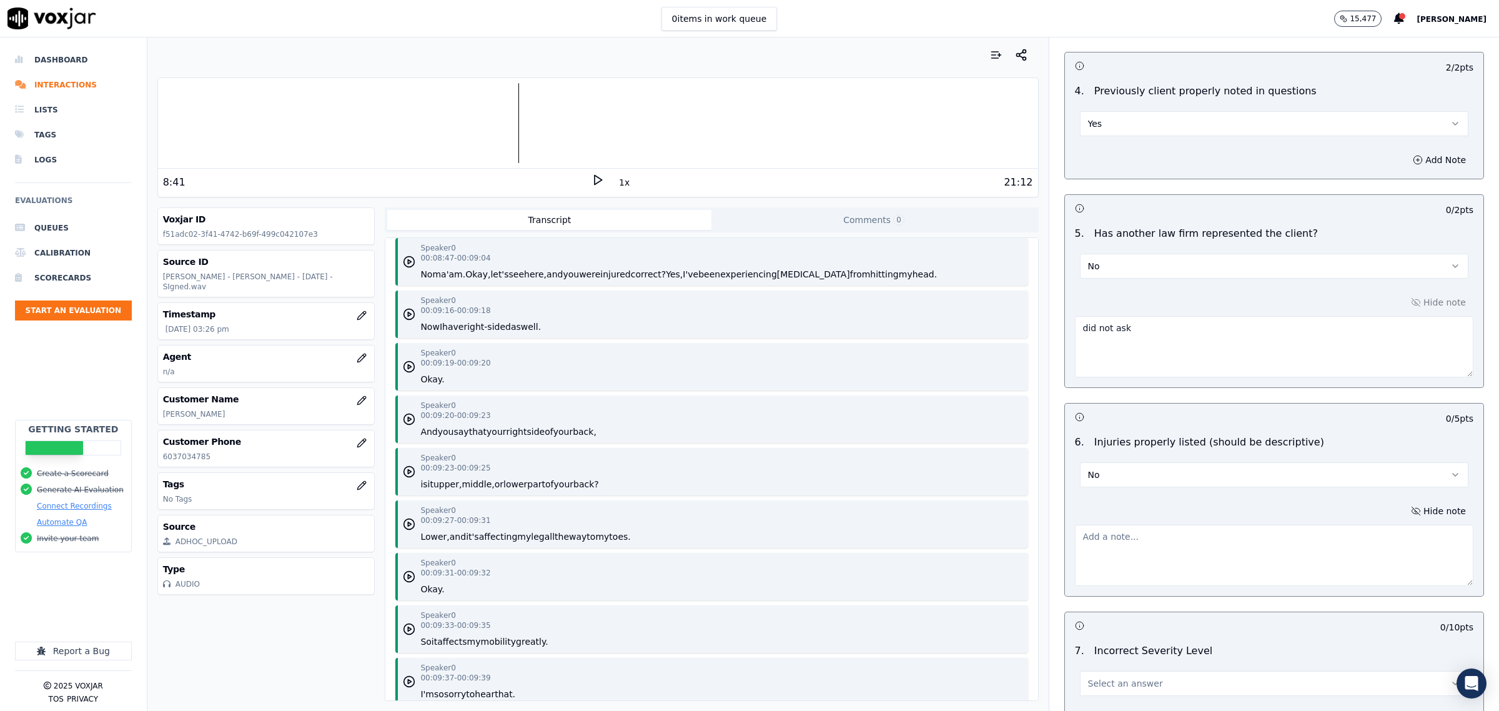
click at [1229, 556] on textarea at bounding box center [1274, 555] width 398 height 61
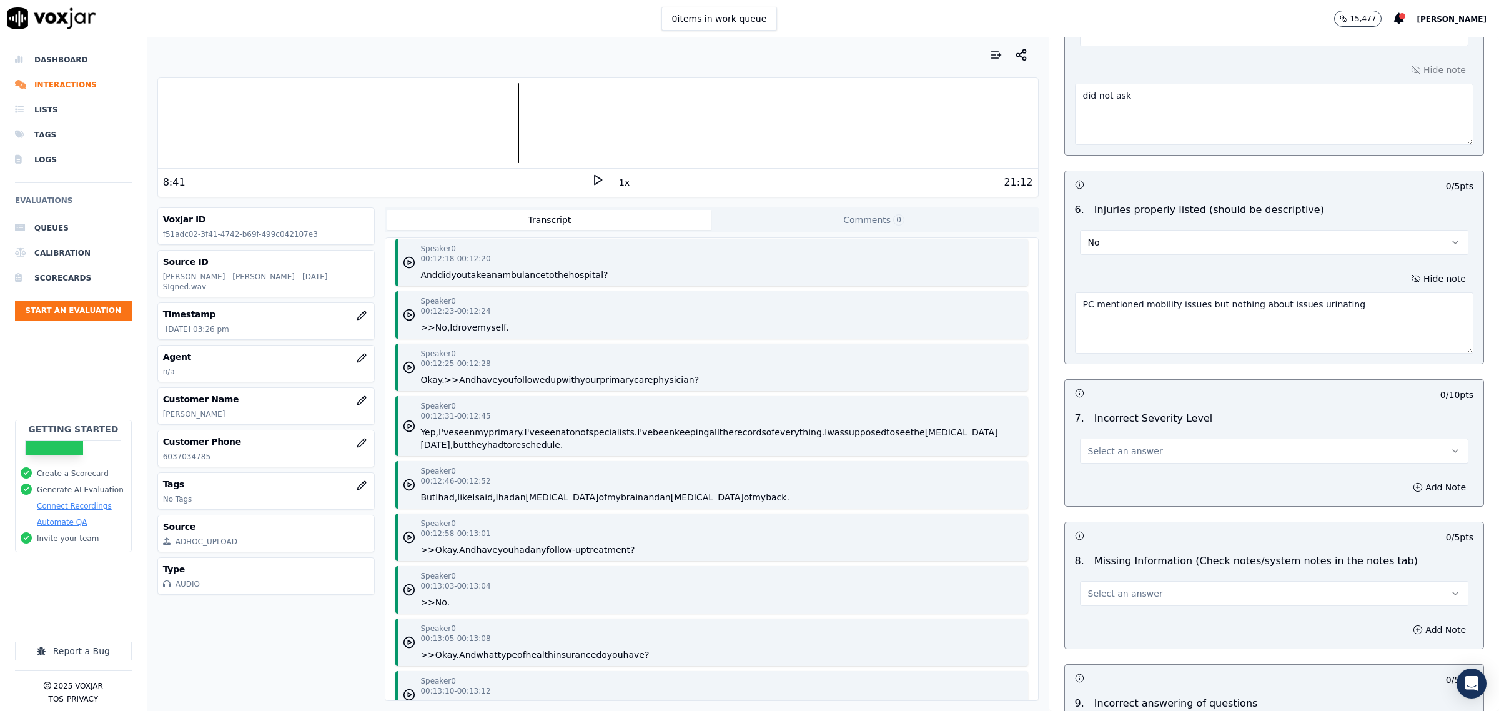
scroll to position [1405, 0]
type textarea "PC mentioned mobility issues but nothing about issues urinating"
click at [1187, 448] on button "Select an answer" at bounding box center [1274, 449] width 388 height 25
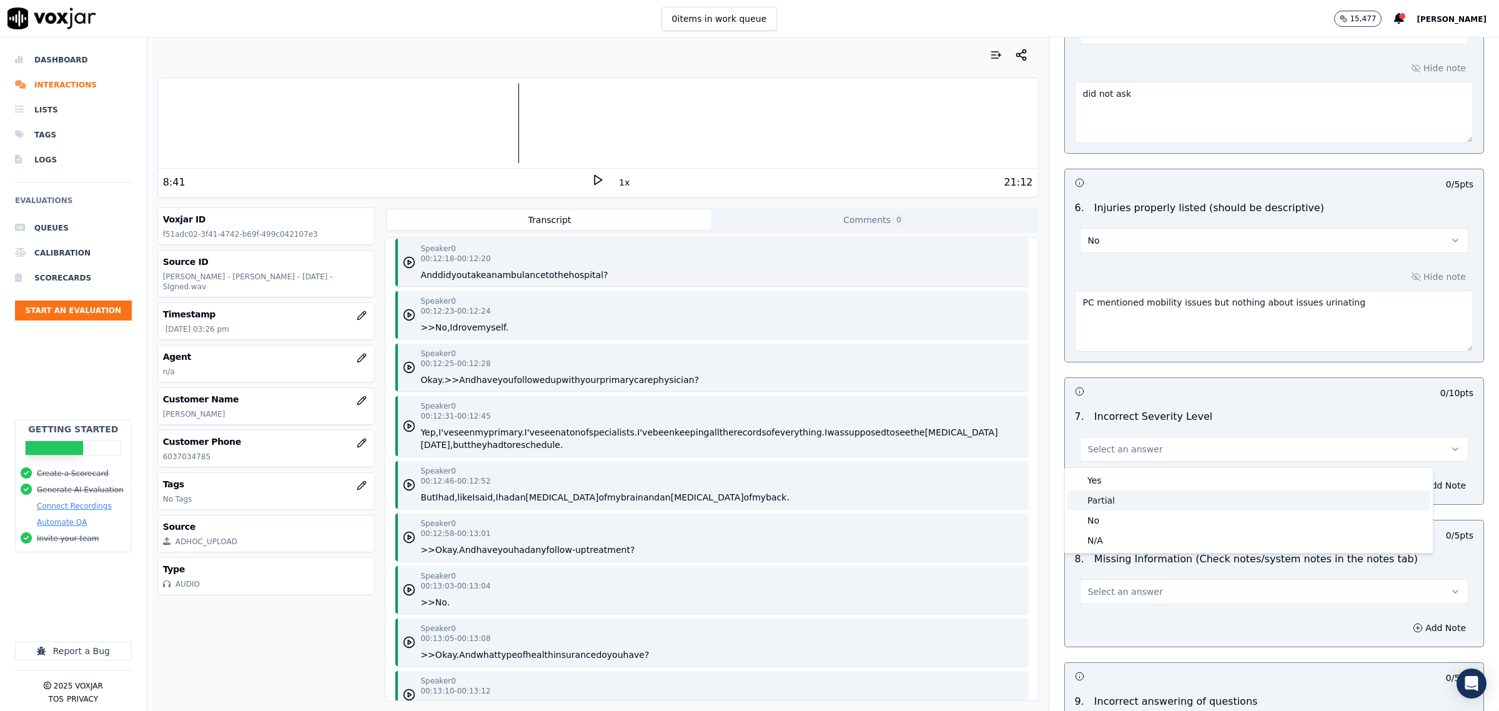
click at [1120, 497] on div "Partial" at bounding box center [1248, 500] width 363 height 20
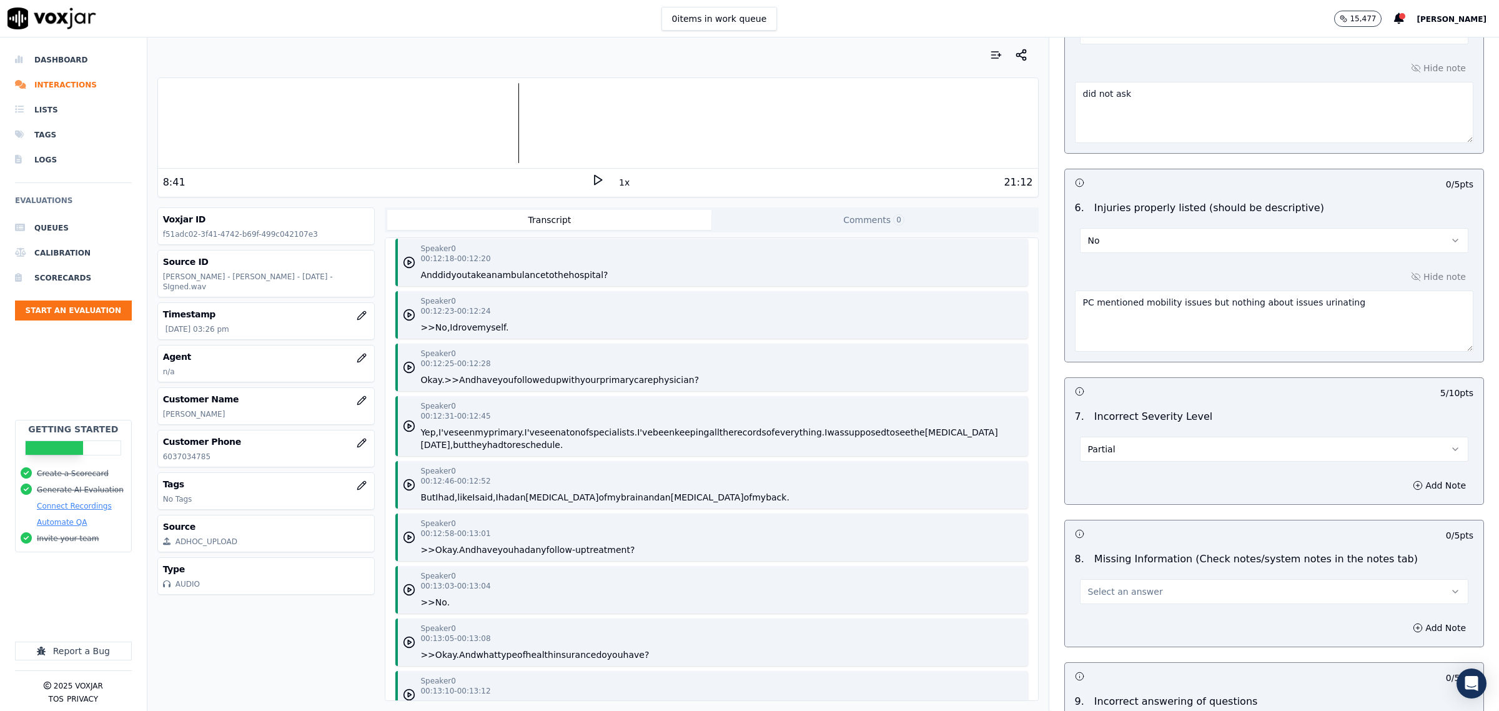
click at [1122, 454] on button "Partial" at bounding box center [1274, 449] width 388 height 25
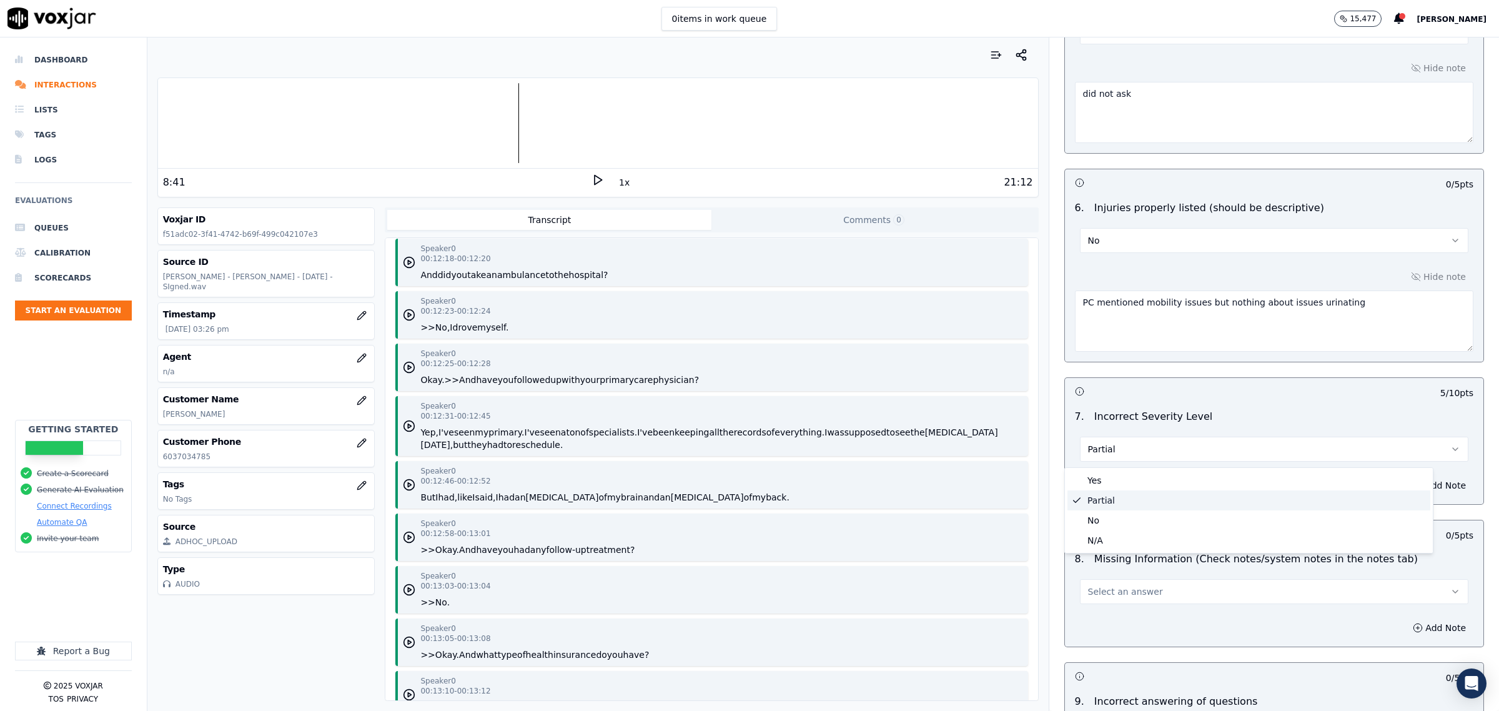
click at [1122, 454] on button "Partial" at bounding box center [1274, 449] width 388 height 25
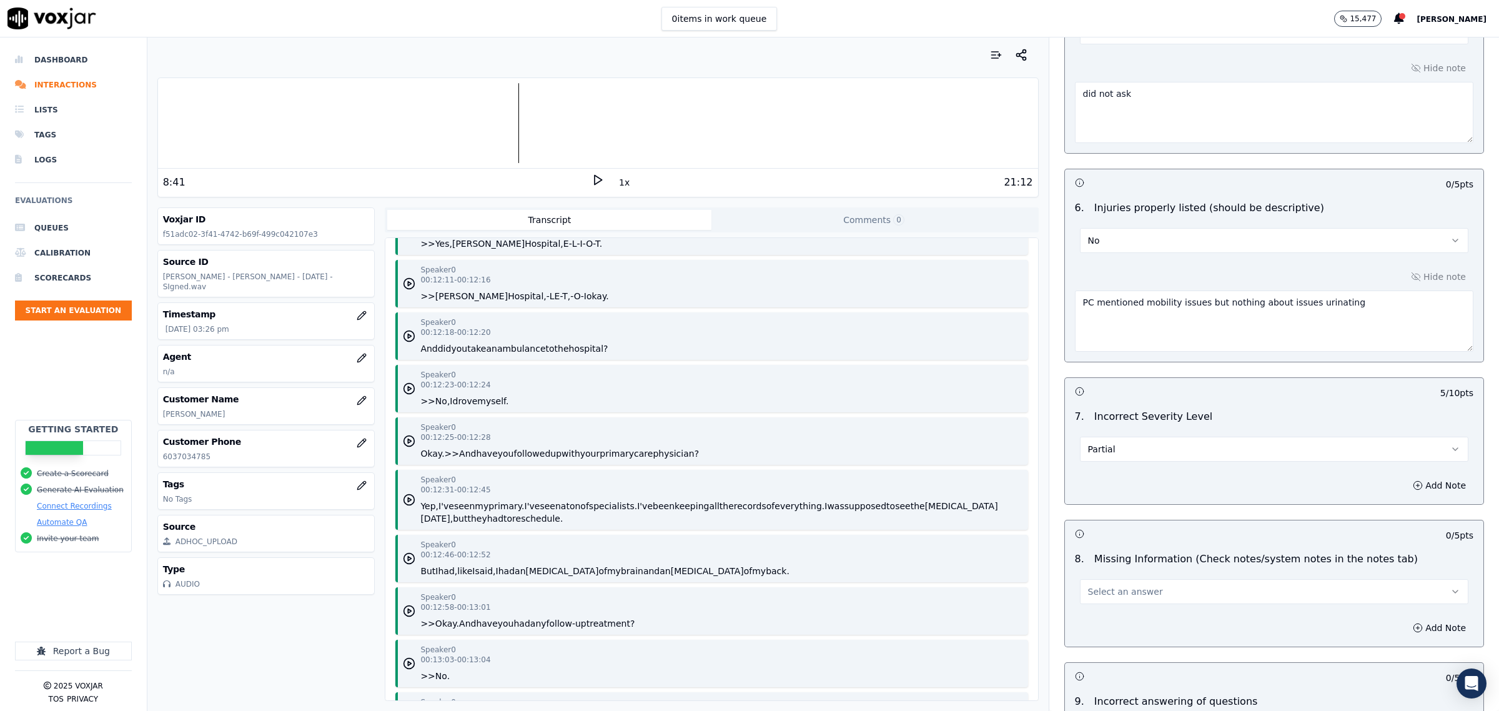
scroll to position [7183, 0]
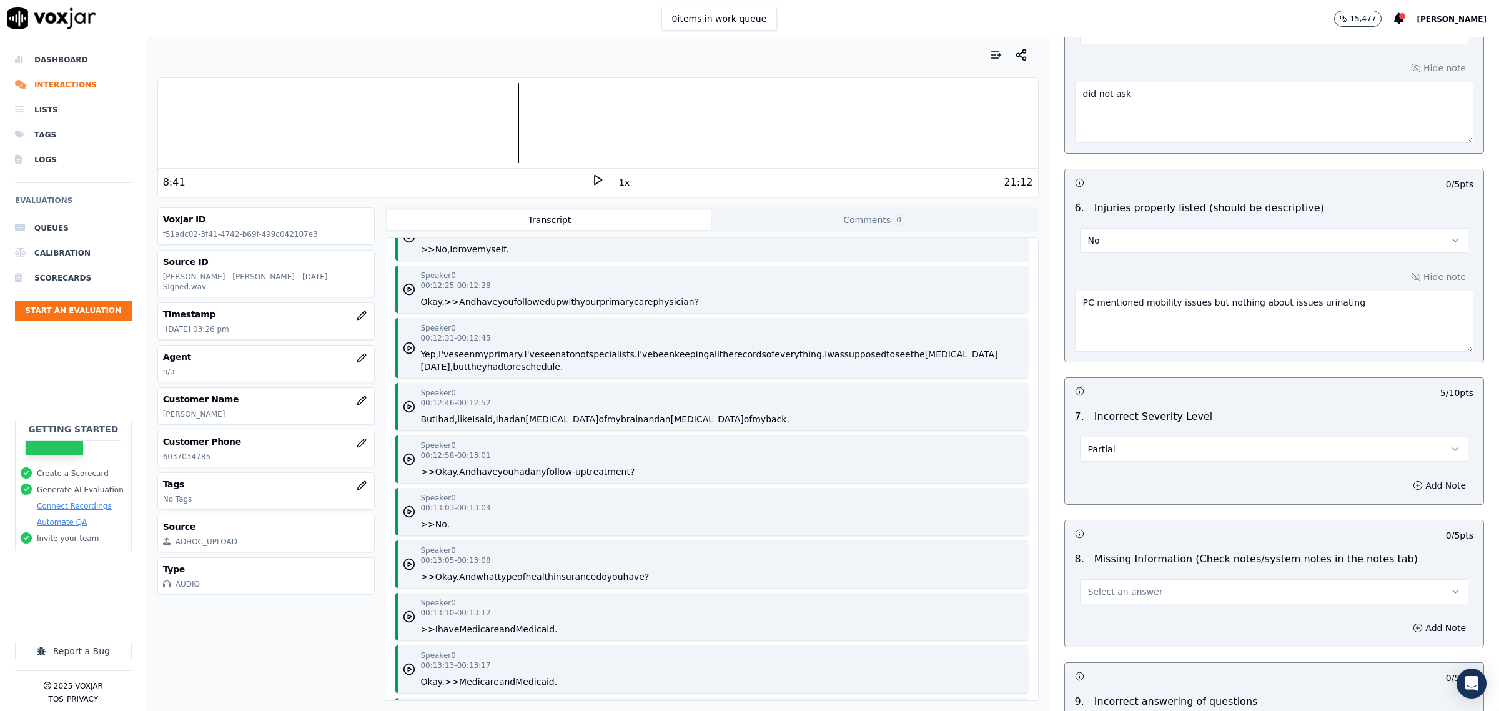
click at [1415, 487] on button "Add Note" at bounding box center [1439, 485] width 68 height 17
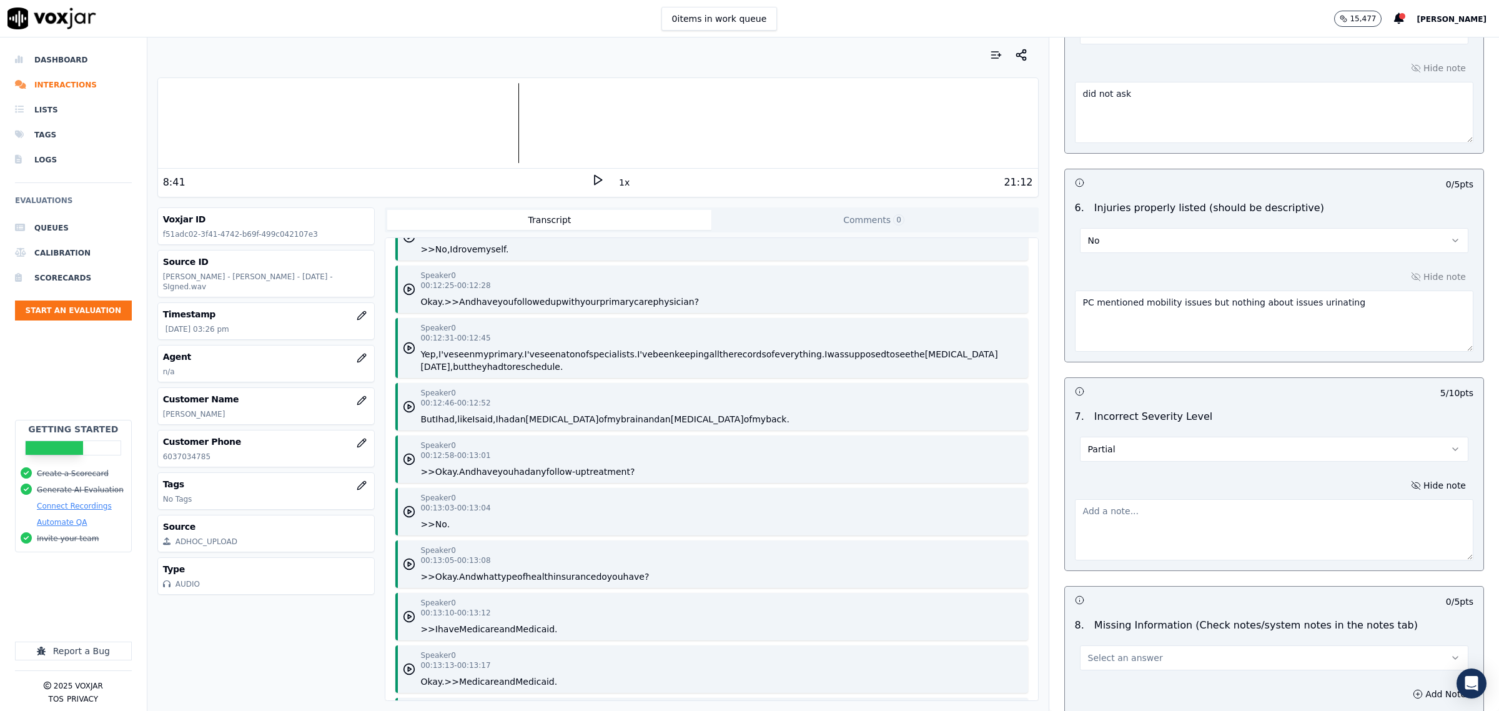
click at [1243, 504] on textarea at bounding box center [1274, 529] width 398 height 61
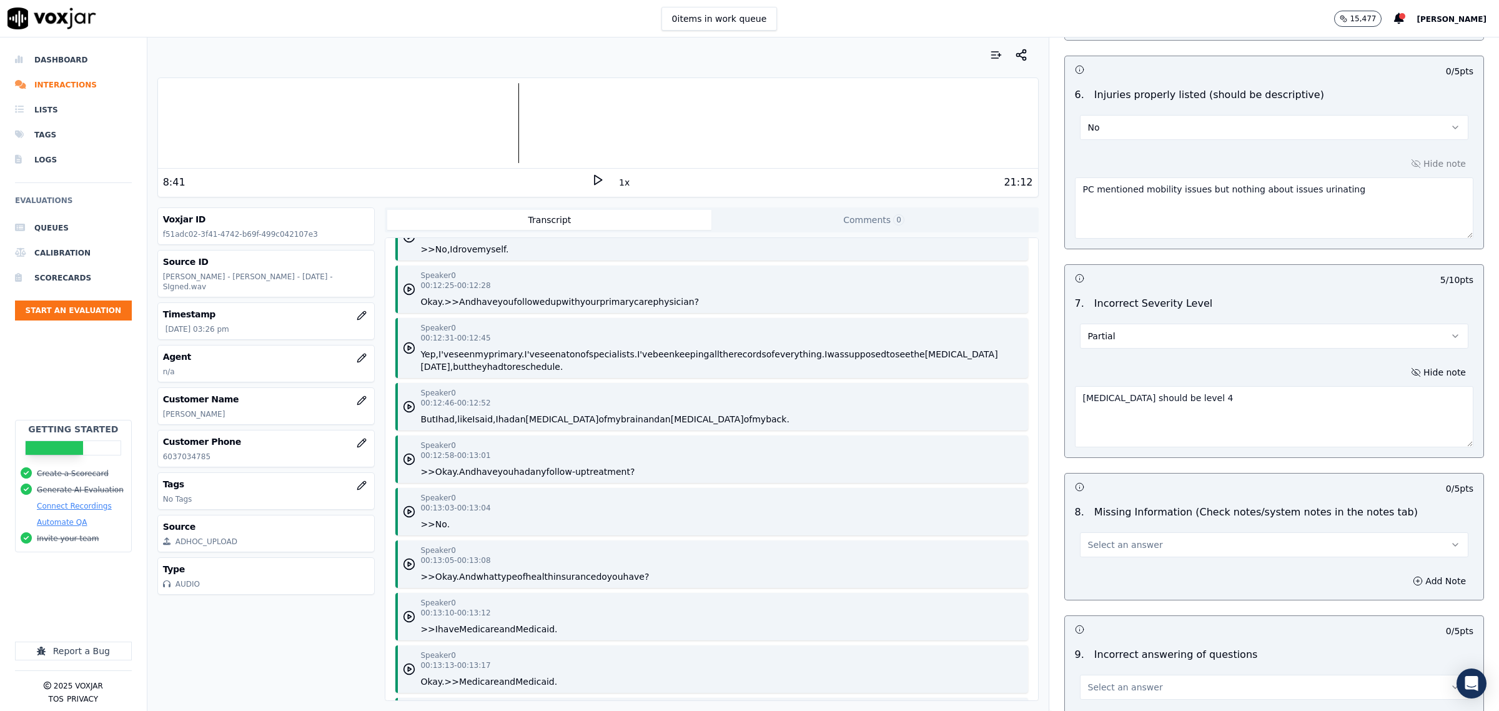
scroll to position [1640, 0]
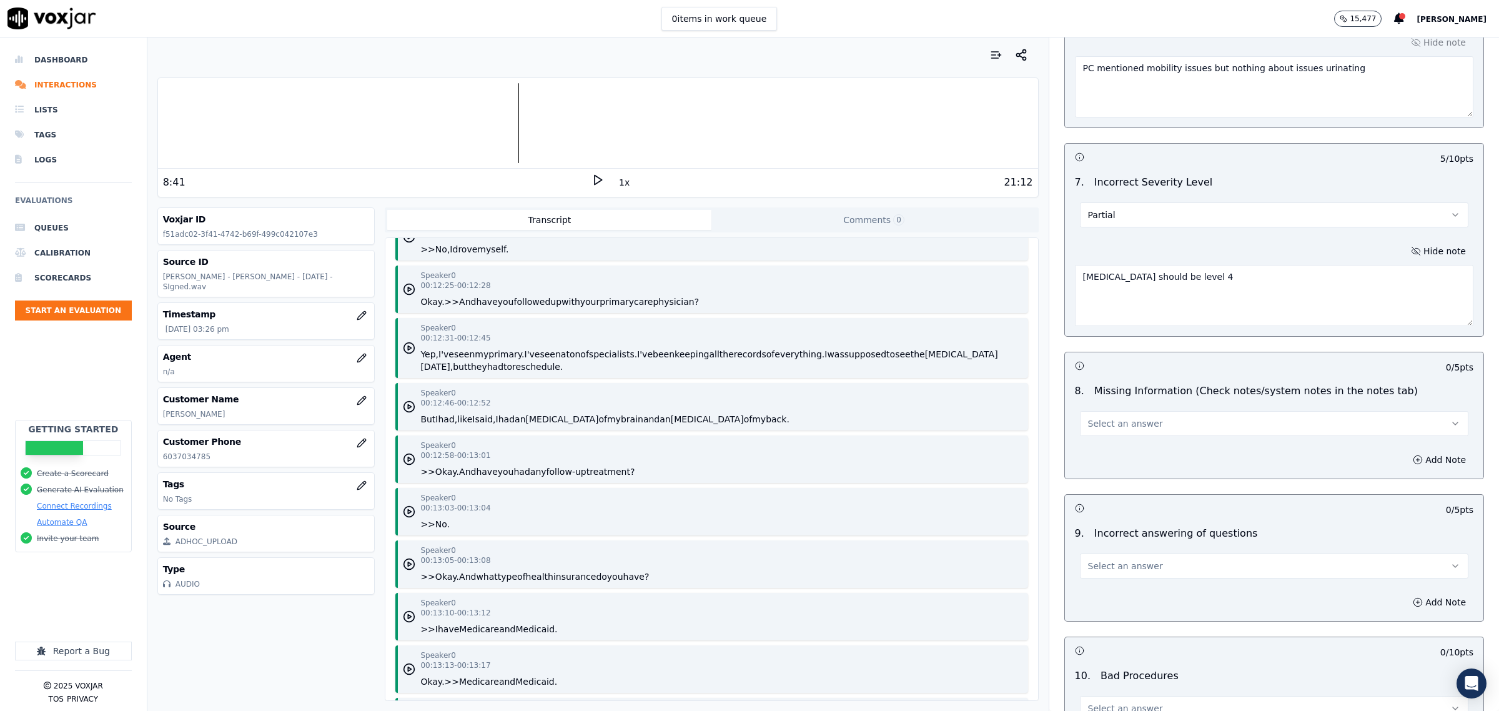
type textarea "herniated disc should be level 4"
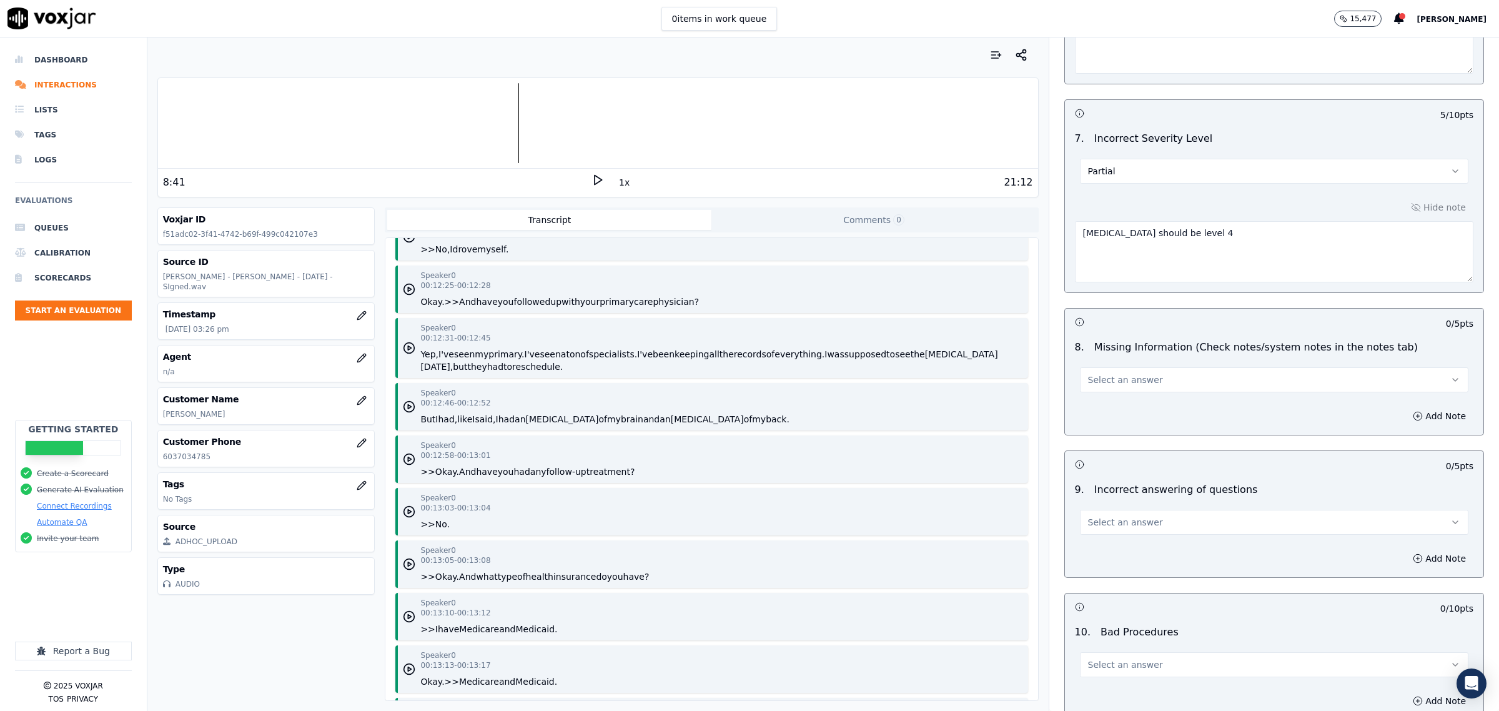
scroll to position [1718, 0]
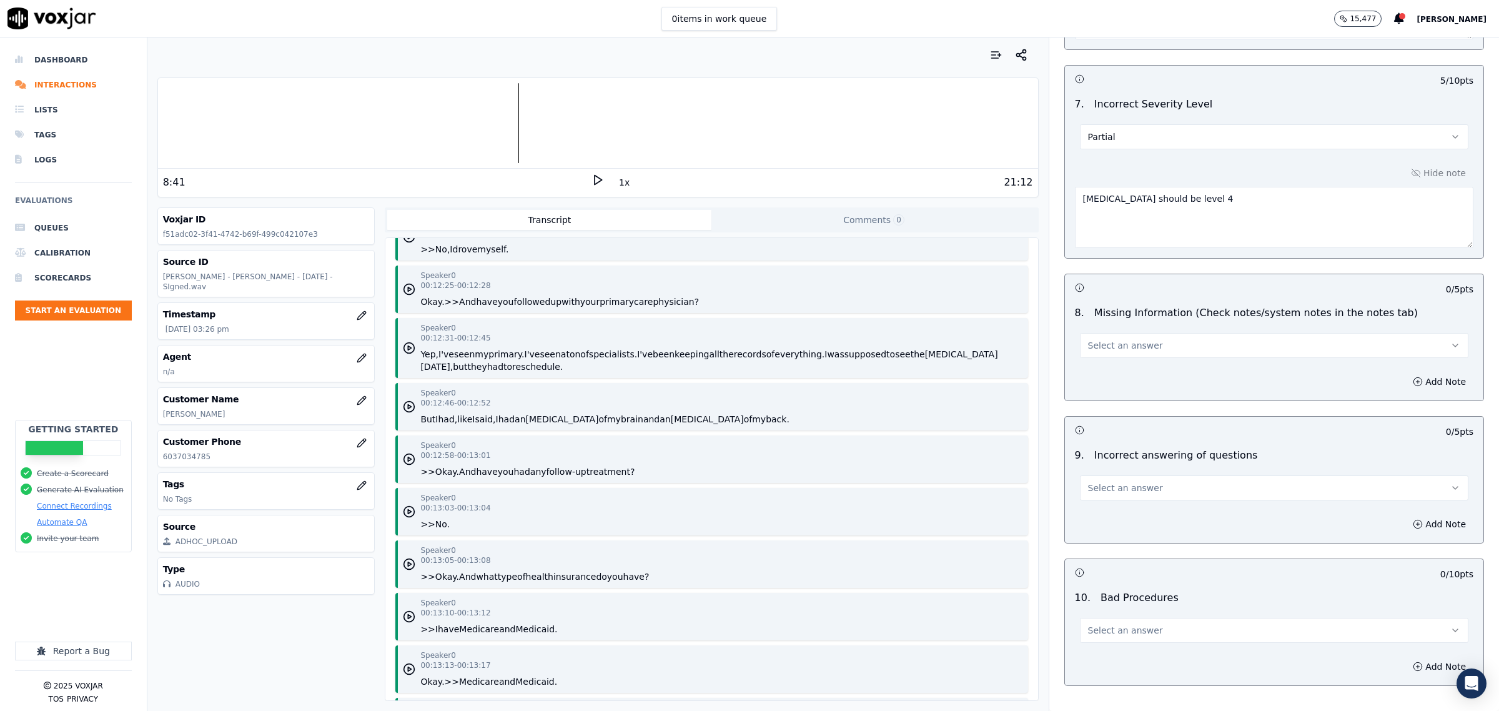
click at [1139, 332] on div "Select an answer" at bounding box center [1274, 338] width 408 height 37
click at [1127, 350] on span "Select an answer" at bounding box center [1125, 345] width 75 height 12
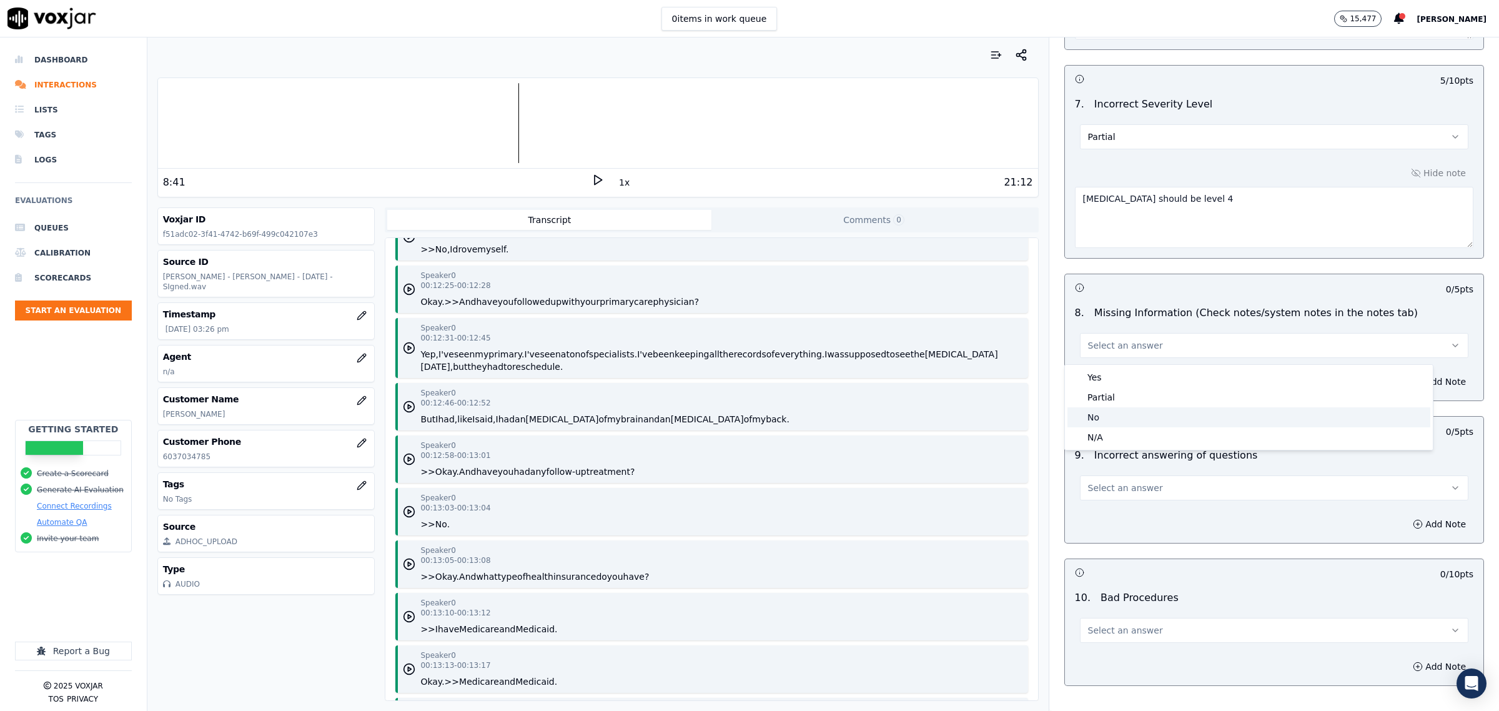
click at [1098, 414] on div "No" at bounding box center [1248, 417] width 363 height 20
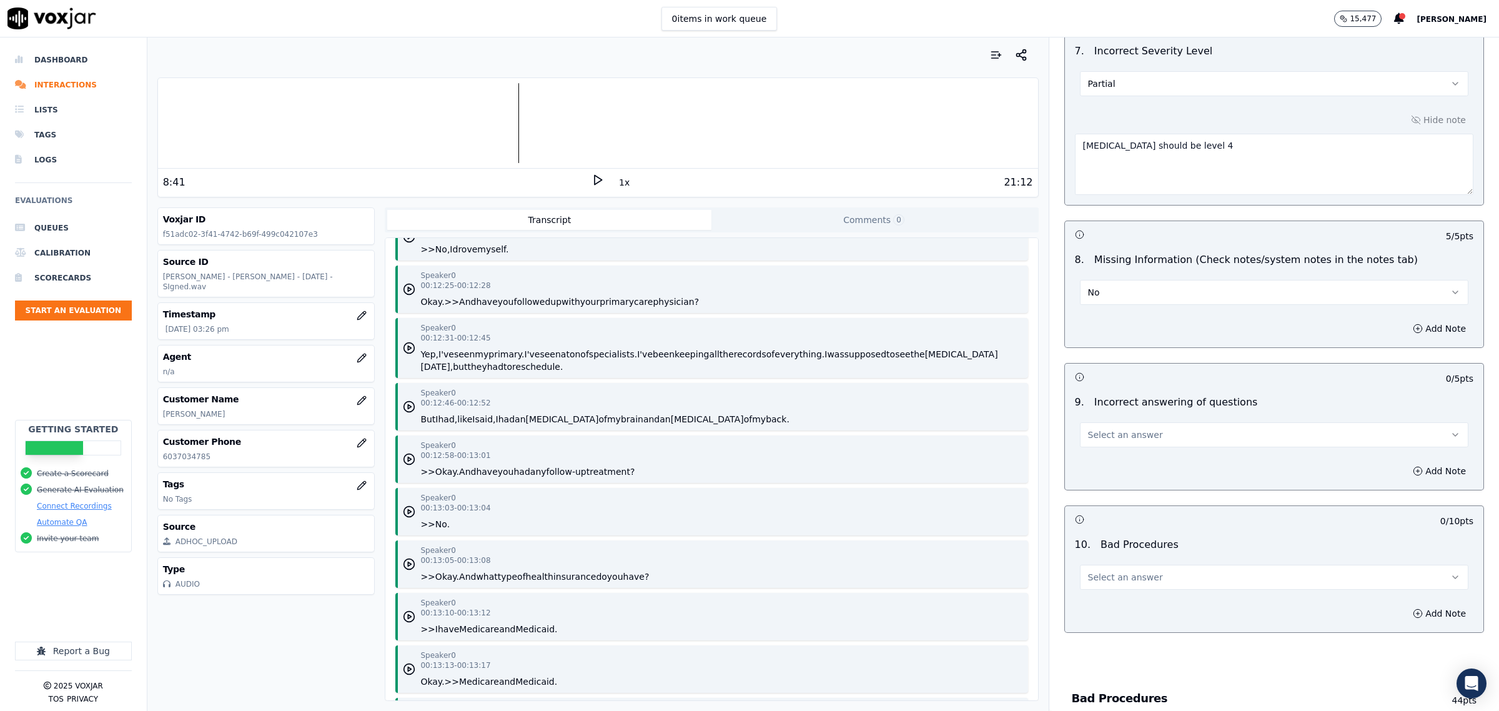
scroll to position [1796, 0]
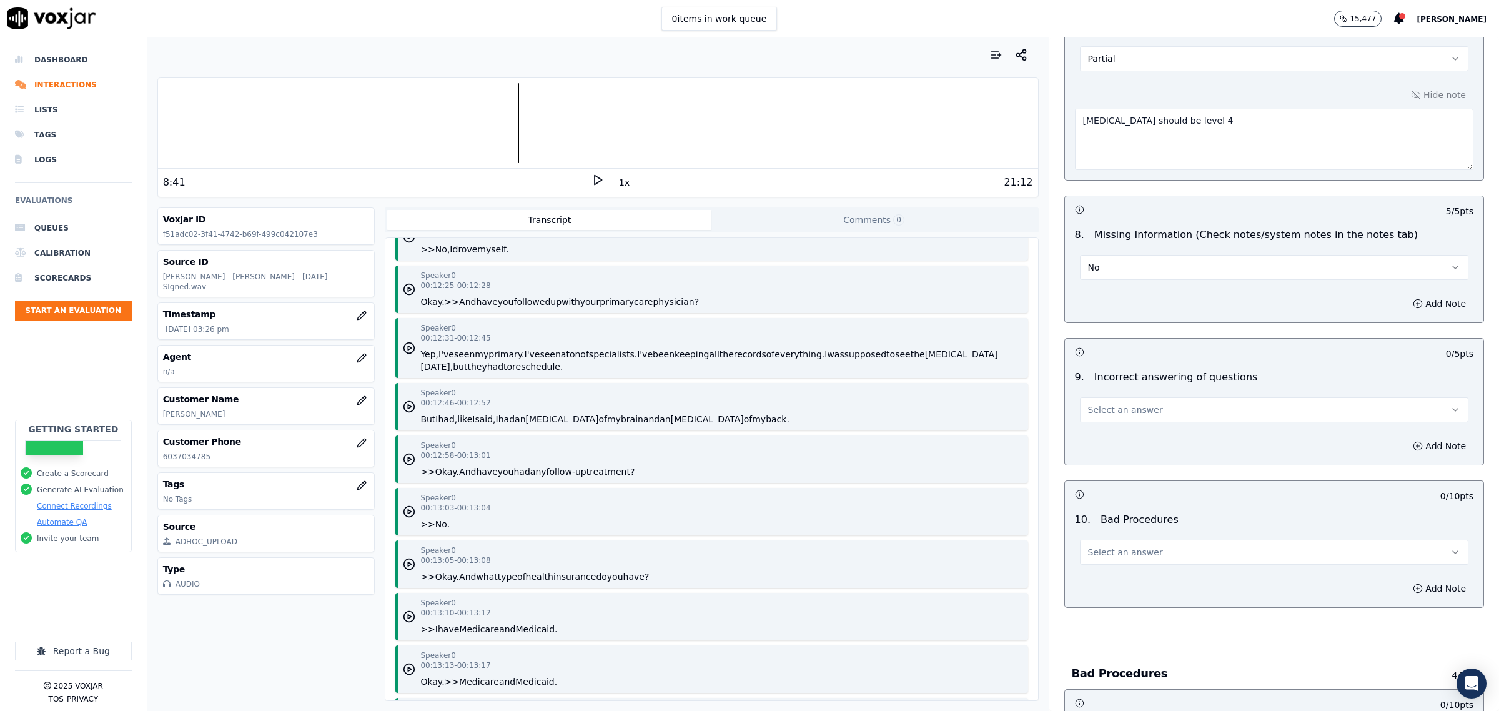
click at [1141, 413] on button "Select an answer" at bounding box center [1274, 409] width 388 height 25
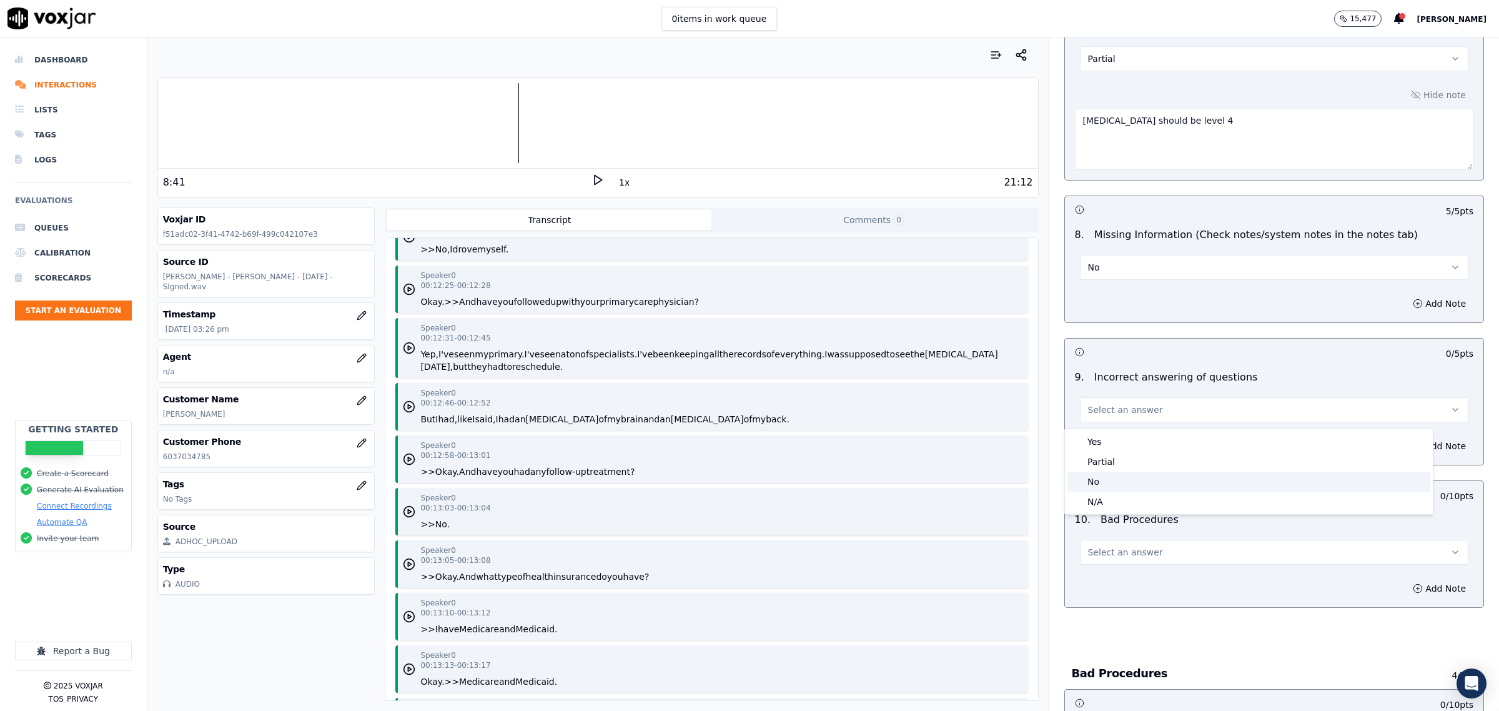
drag, startPoint x: 1104, startPoint y: 472, endPoint x: 1109, endPoint y: 490, distance: 18.8
click at [1103, 472] on div "No" at bounding box center [1248, 482] width 363 height 20
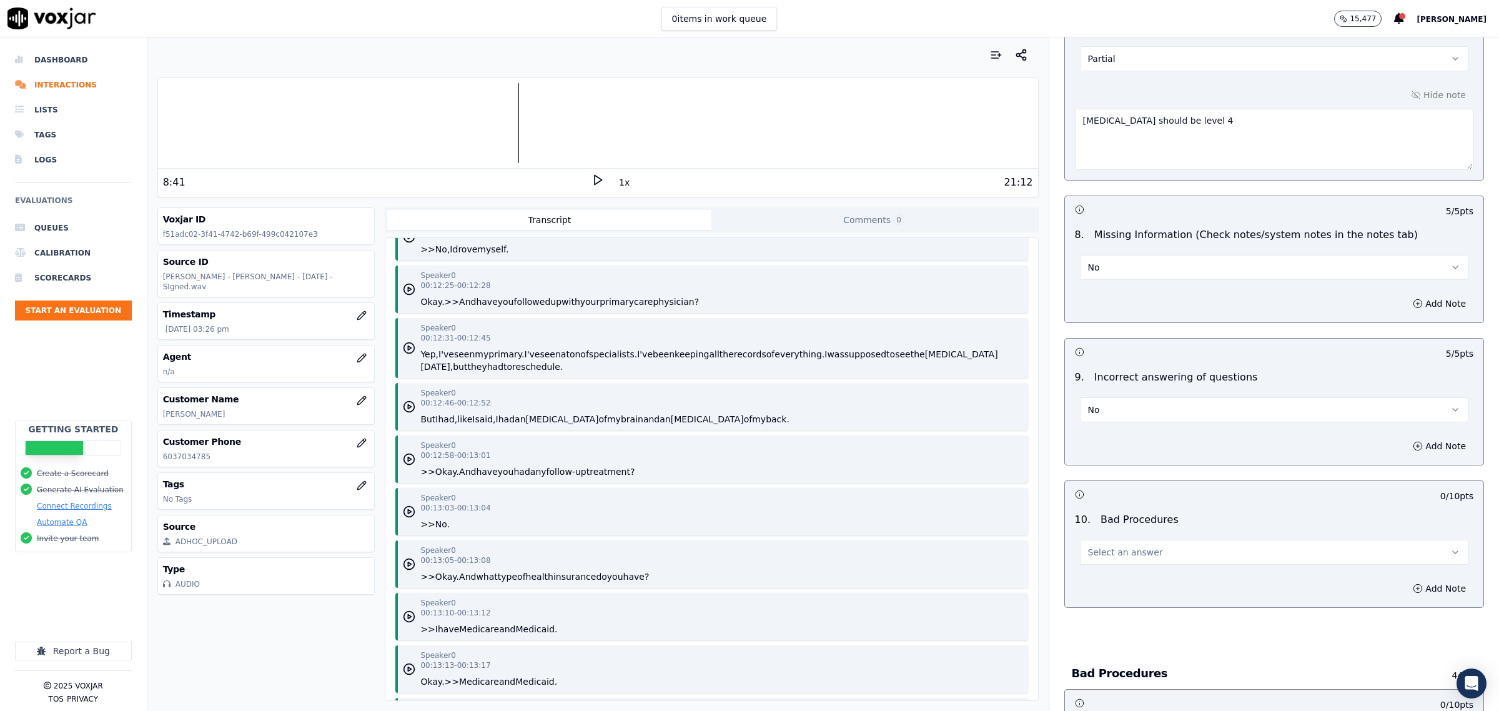
click at [1114, 553] on span "Select an answer" at bounding box center [1125, 552] width 75 height 12
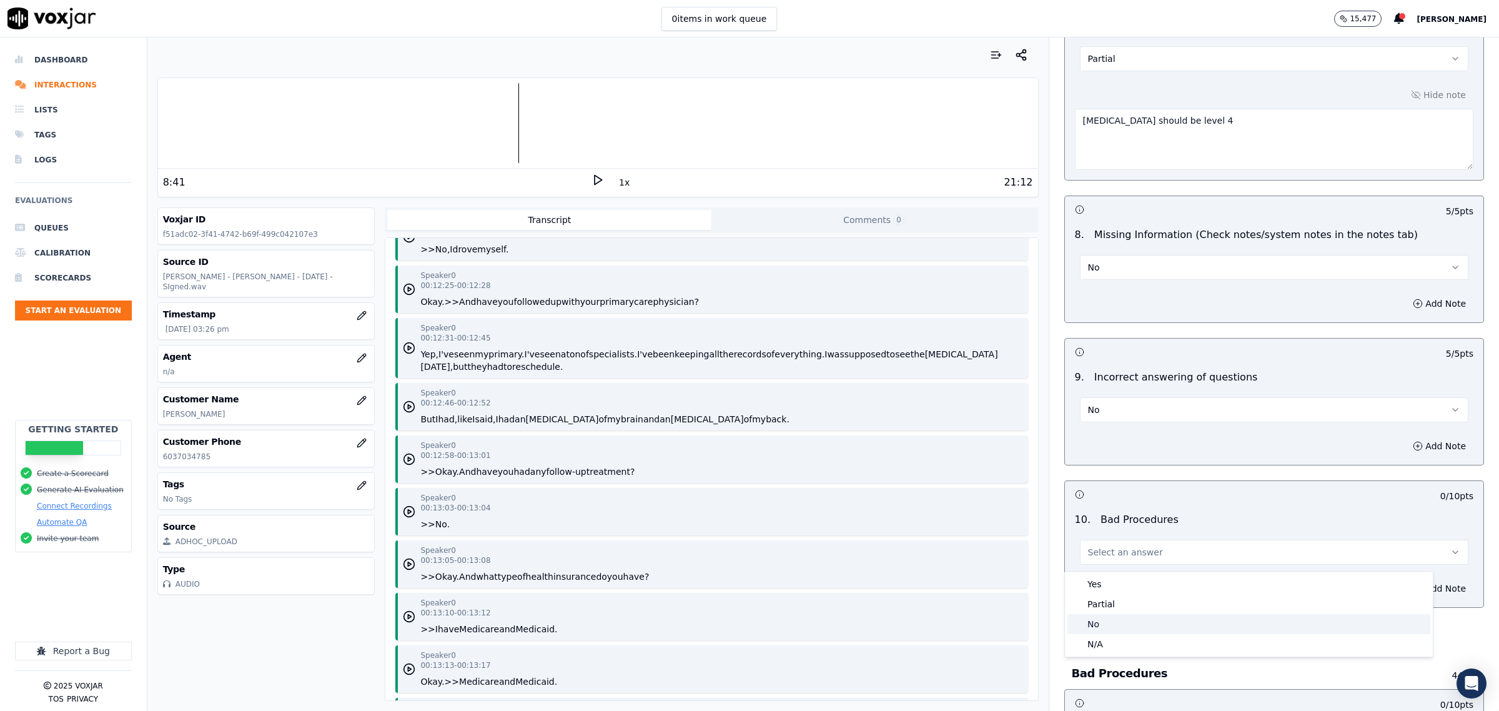
click at [1115, 621] on div "No" at bounding box center [1248, 624] width 363 height 20
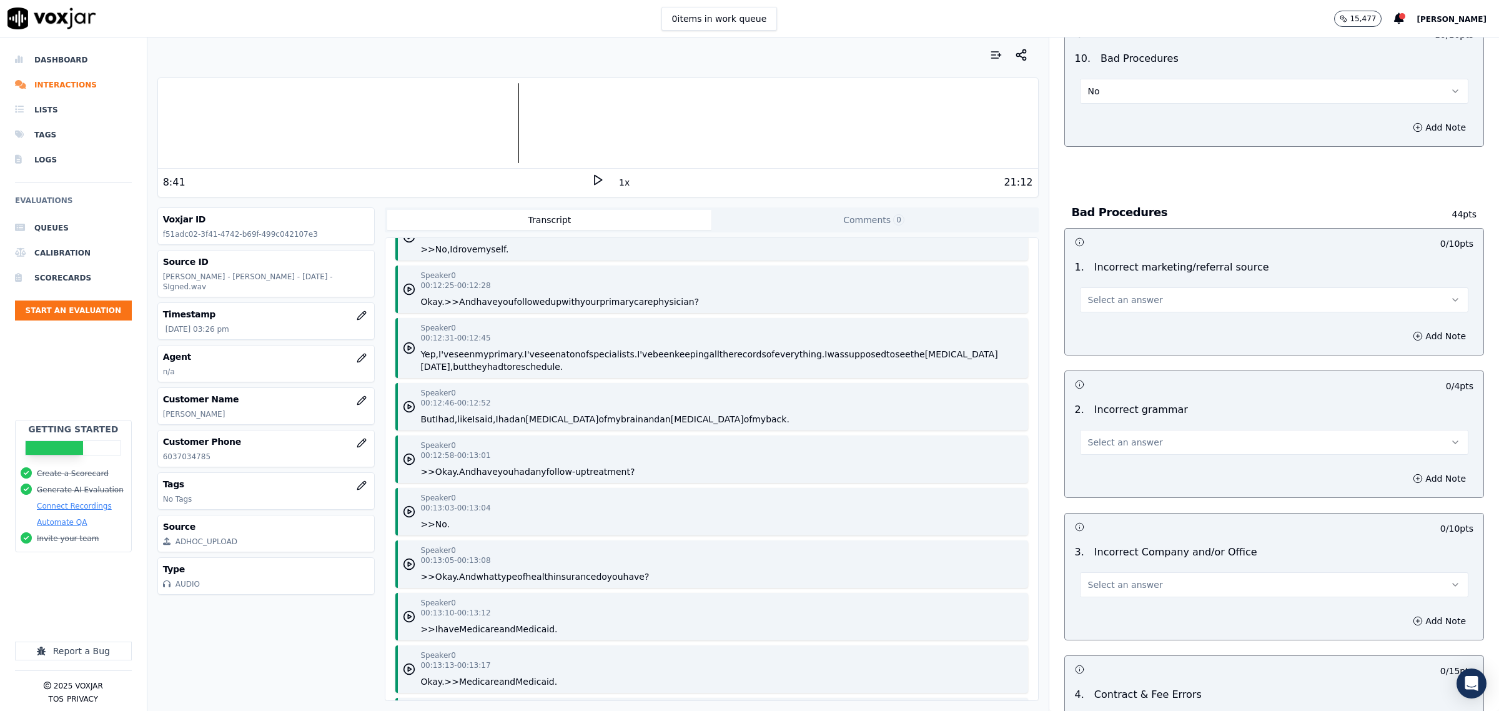
scroll to position [2264, 0]
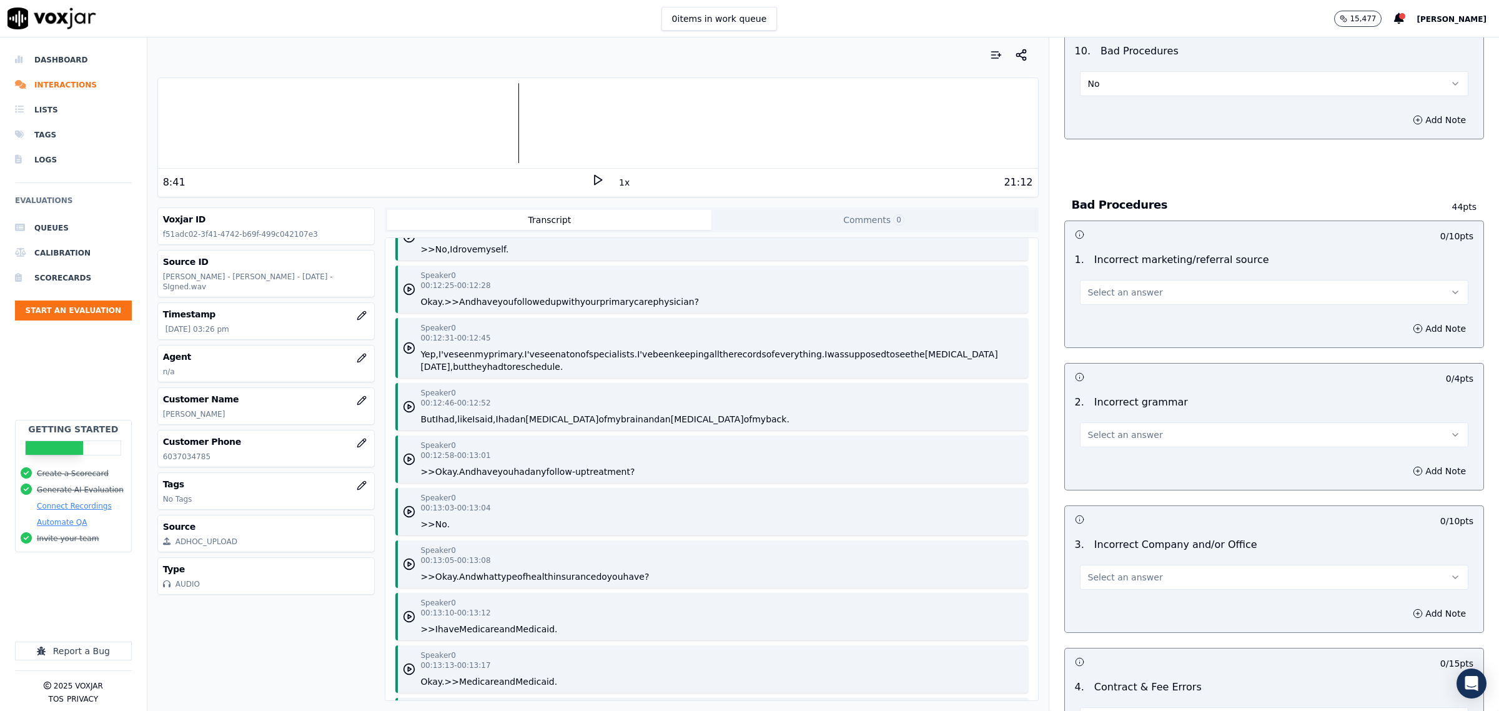
click at [1117, 310] on div "1 . Incorrect marketing/referral source Select an answer" at bounding box center [1274, 278] width 418 height 62
click at [1119, 292] on span "Select an answer" at bounding box center [1125, 292] width 75 height 12
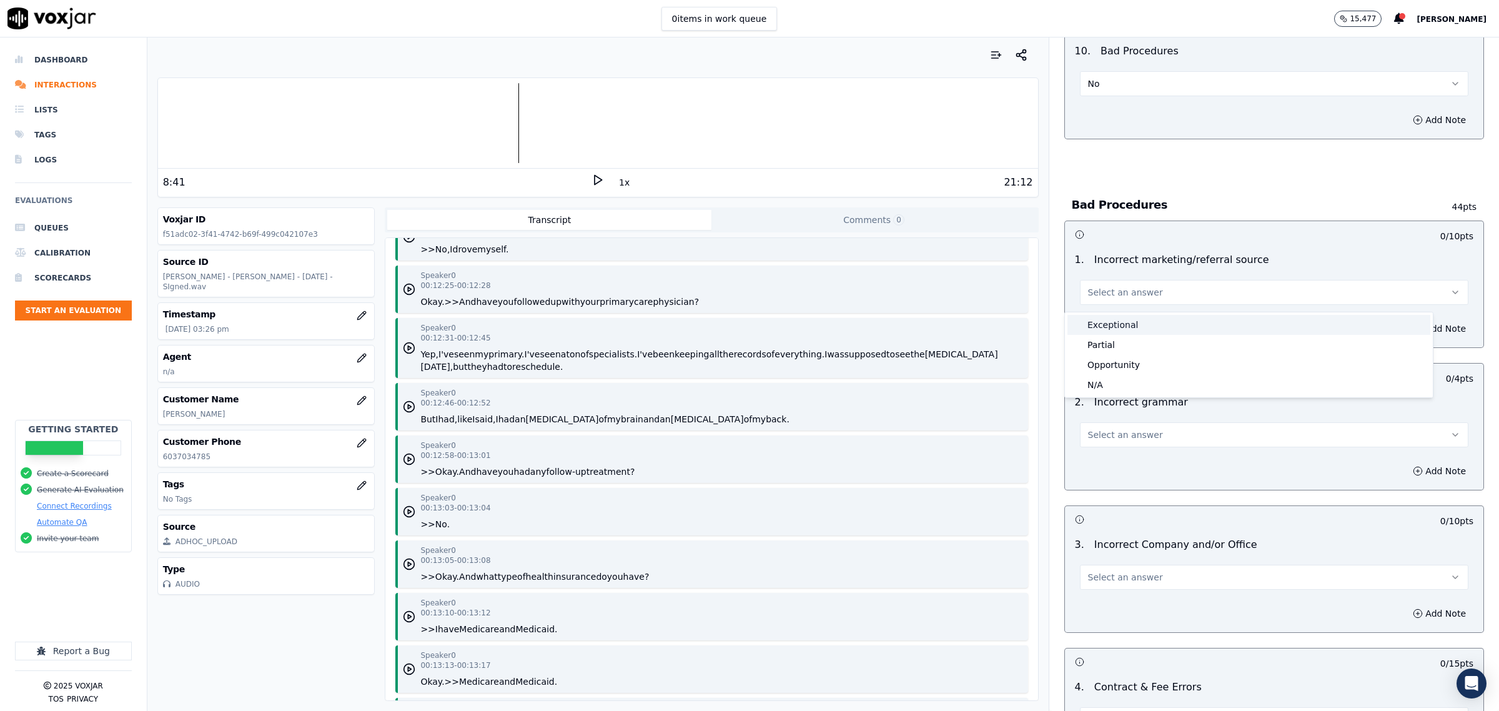
click at [1111, 320] on div "Exceptional" at bounding box center [1248, 325] width 363 height 20
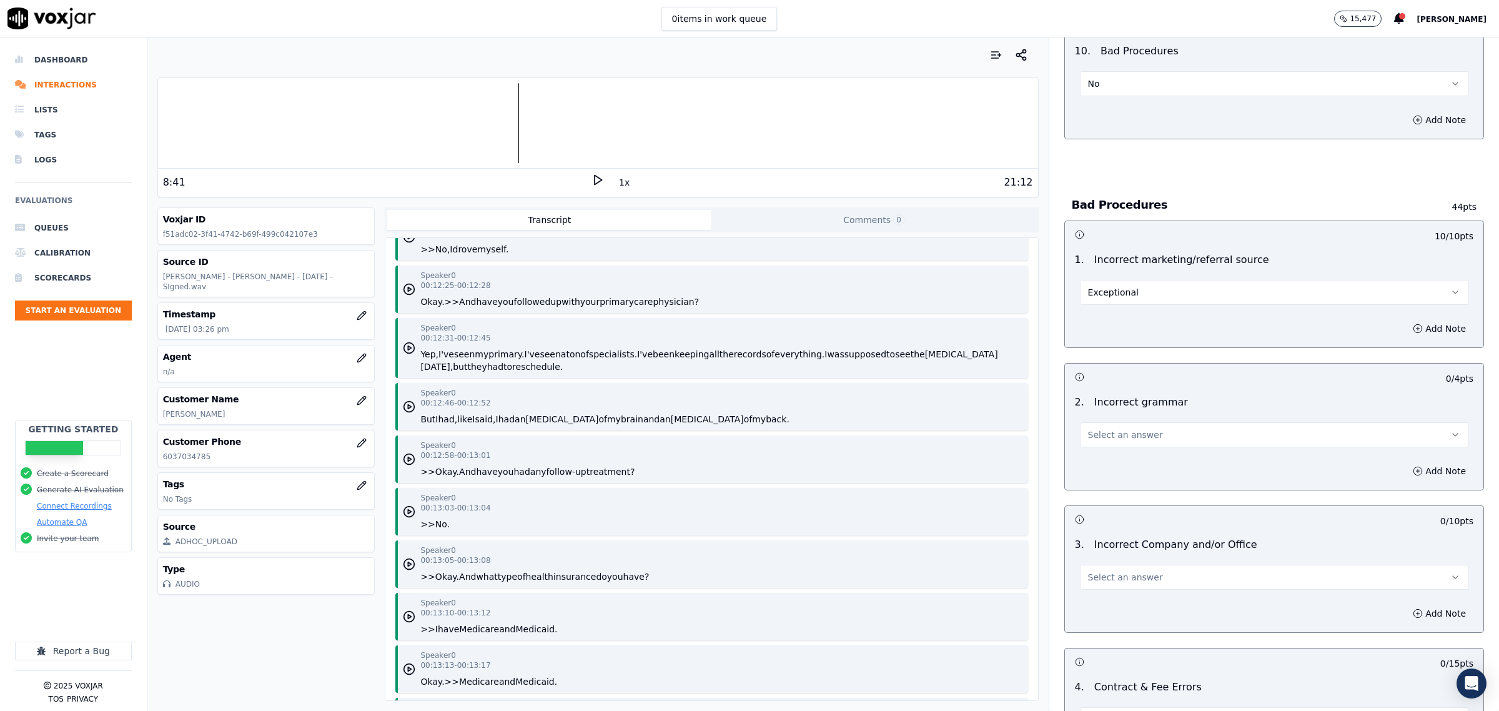
click at [1103, 429] on button "Select an answer" at bounding box center [1274, 434] width 388 height 25
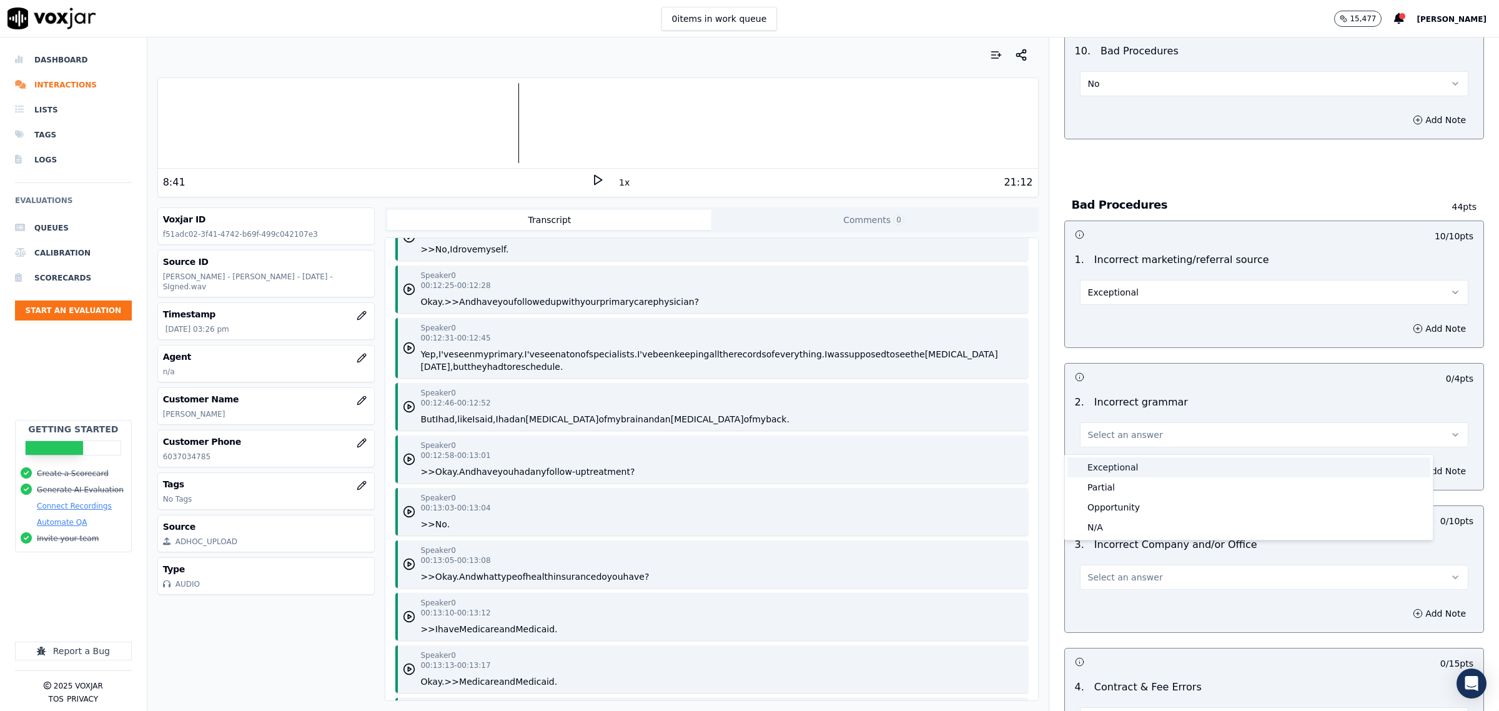
click at [1098, 472] on div "Exceptional" at bounding box center [1248, 467] width 363 height 20
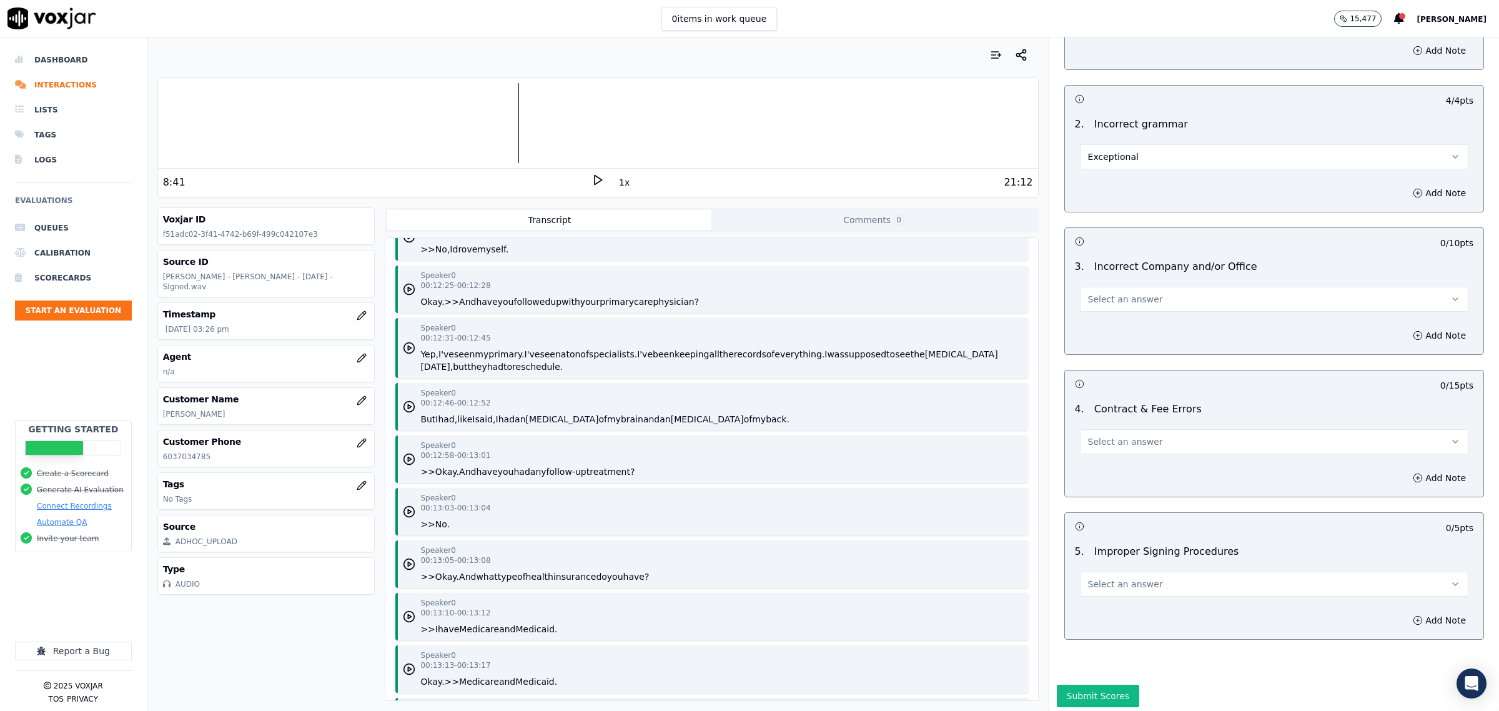
scroll to position [2586, 0]
click at [1138, 283] on button "Select an answer" at bounding box center [1274, 295] width 388 height 25
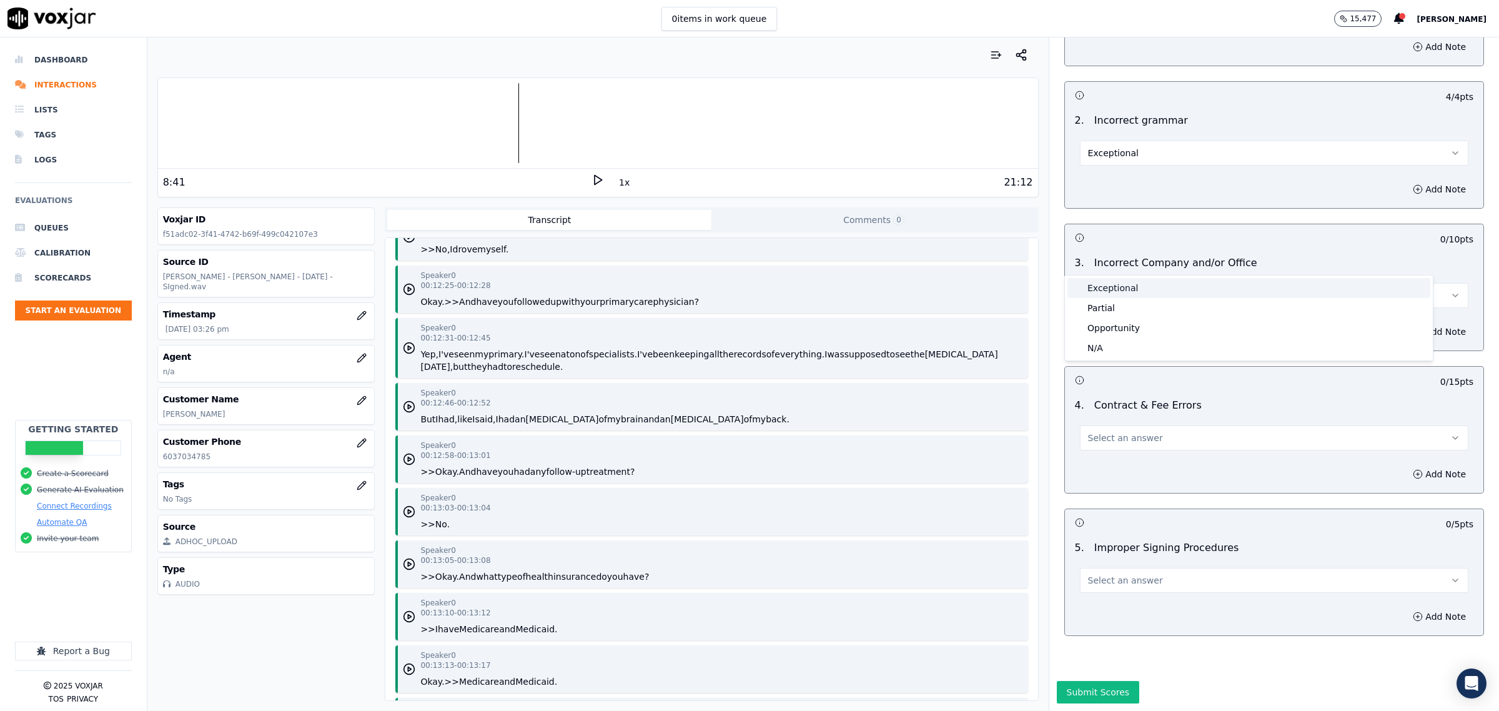
click at [1137, 286] on div "Exceptional" at bounding box center [1248, 288] width 363 height 20
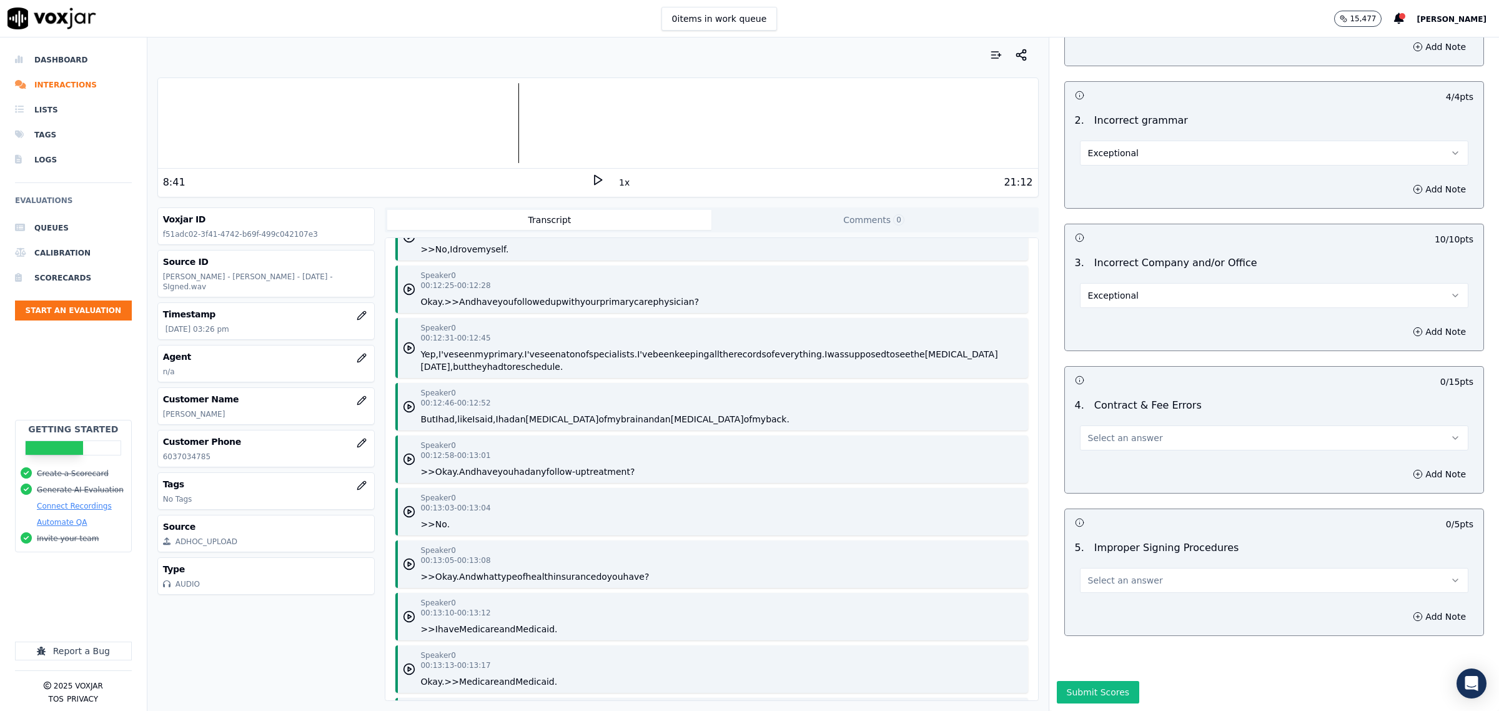
click at [1101, 432] on span "Select an answer" at bounding box center [1125, 438] width 75 height 12
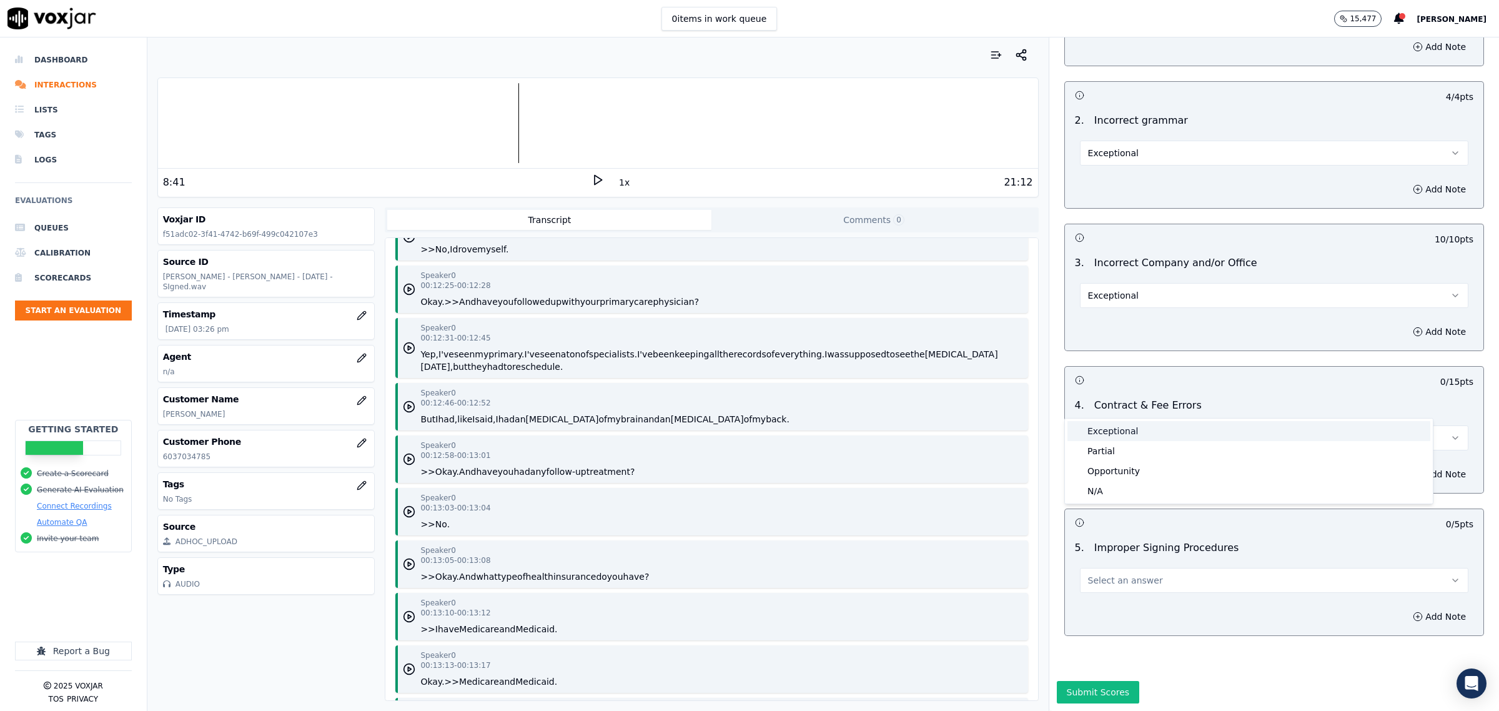
drag, startPoint x: 1109, startPoint y: 430, endPoint x: 1116, endPoint y: 482, distance: 52.4
click at [1110, 431] on div "Exceptional" at bounding box center [1248, 431] width 363 height 20
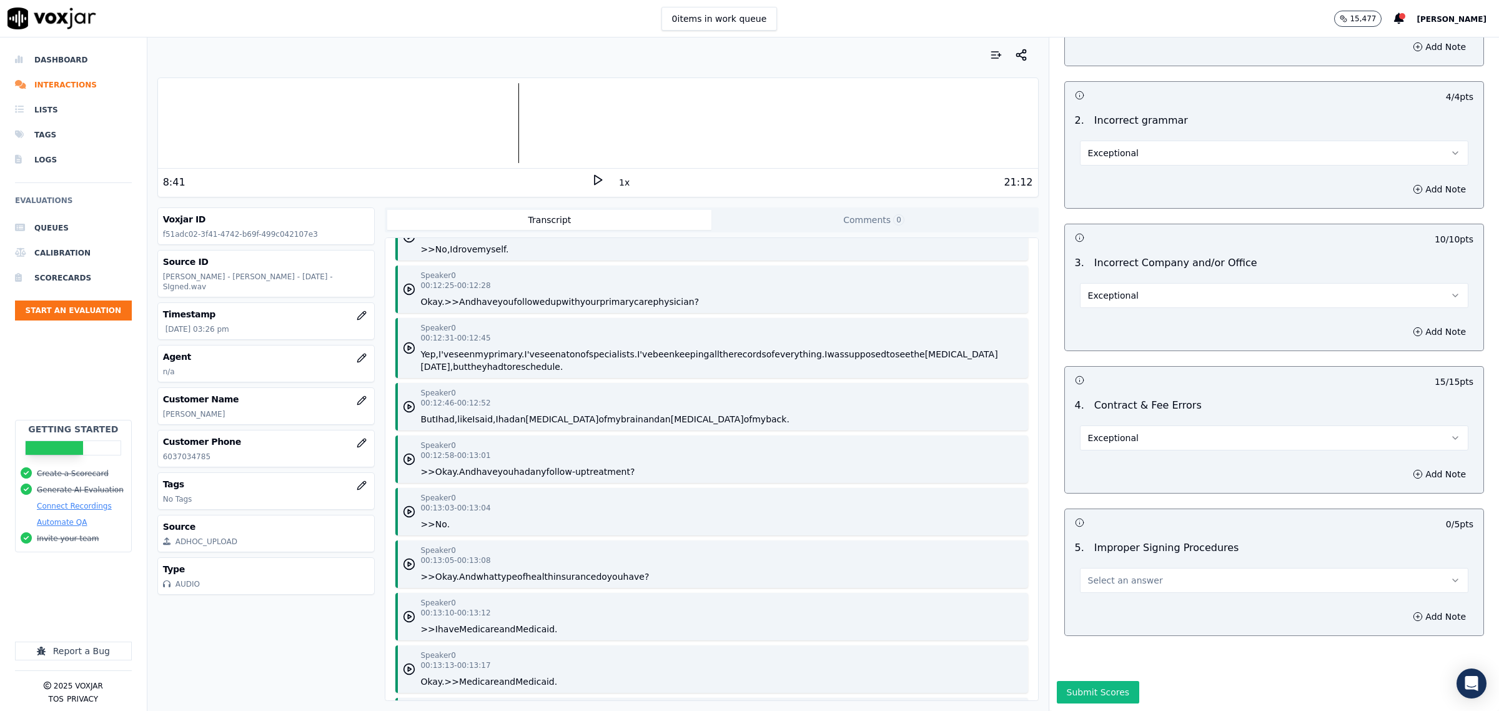
click at [1114, 574] on span "Select an answer" at bounding box center [1125, 580] width 75 height 12
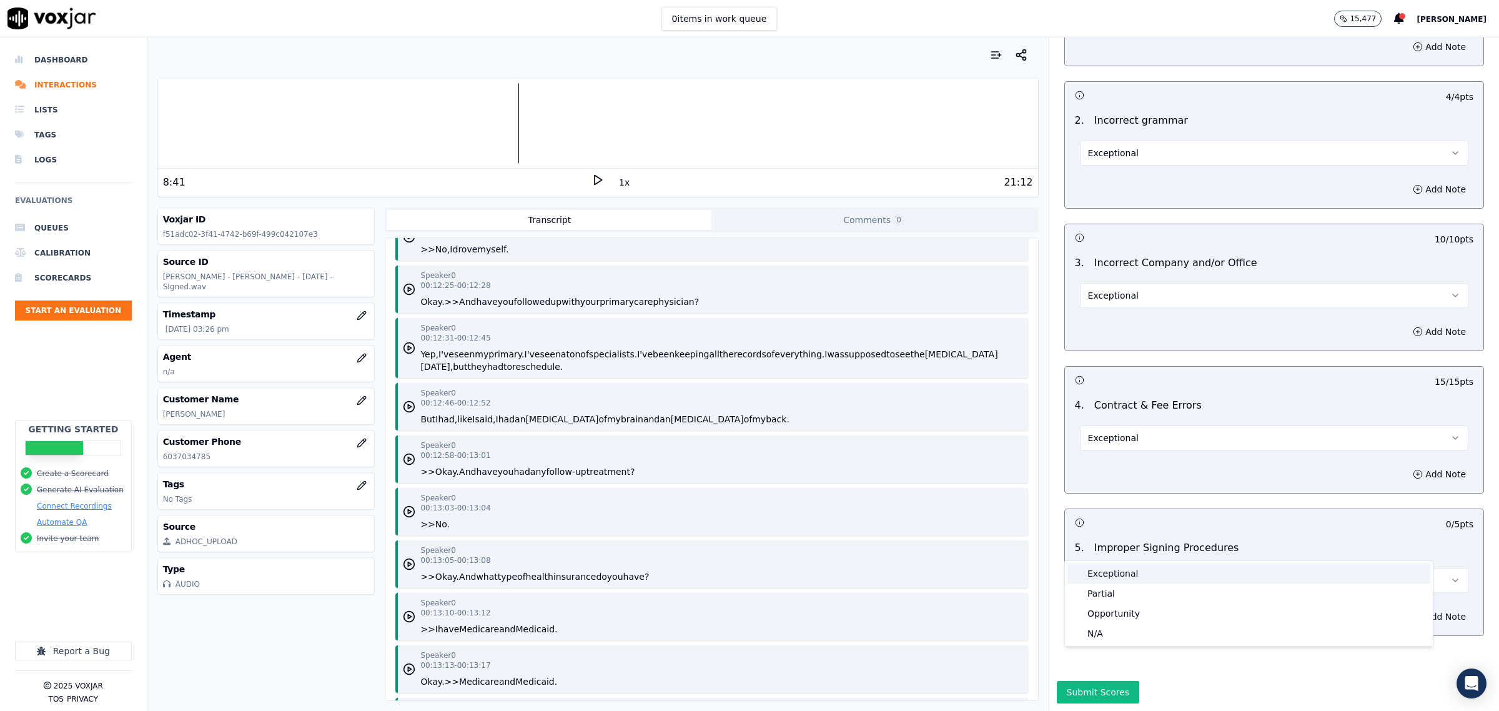
click at [1123, 568] on div "Exceptional" at bounding box center [1248, 573] width 363 height 20
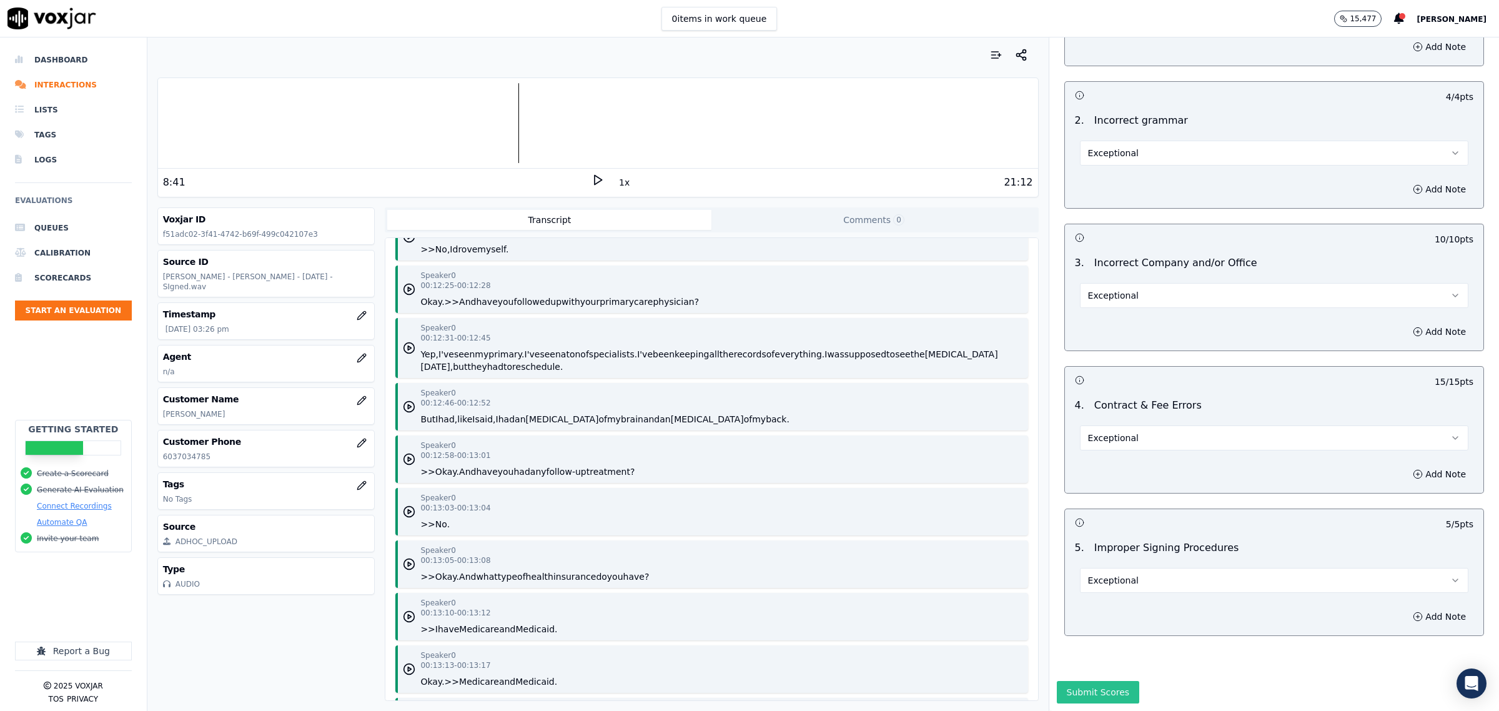
click at [1094, 681] on button "Submit Scores" at bounding box center [1098, 692] width 83 height 22
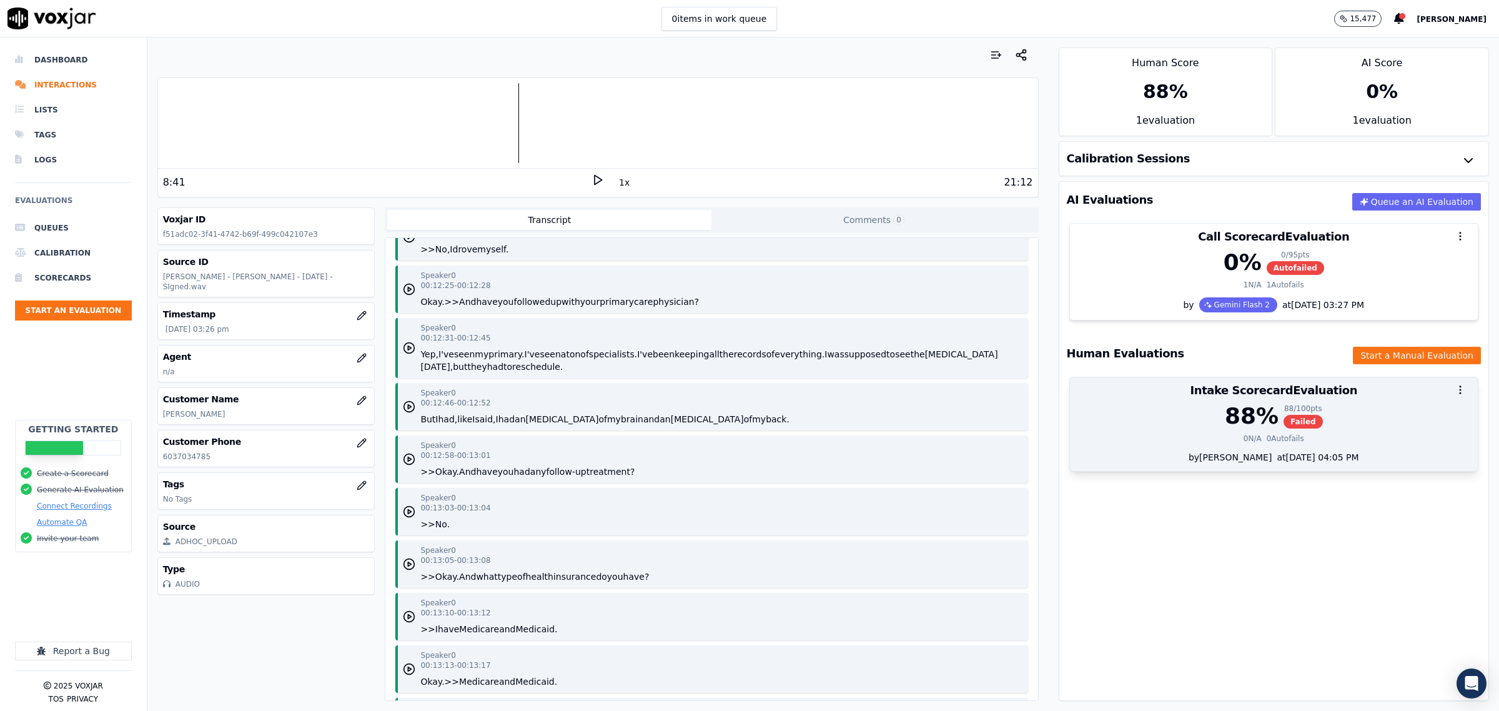
click at [1178, 413] on div "88 % 88 / 100 pts Failed" at bounding box center [1273, 415] width 393 height 25
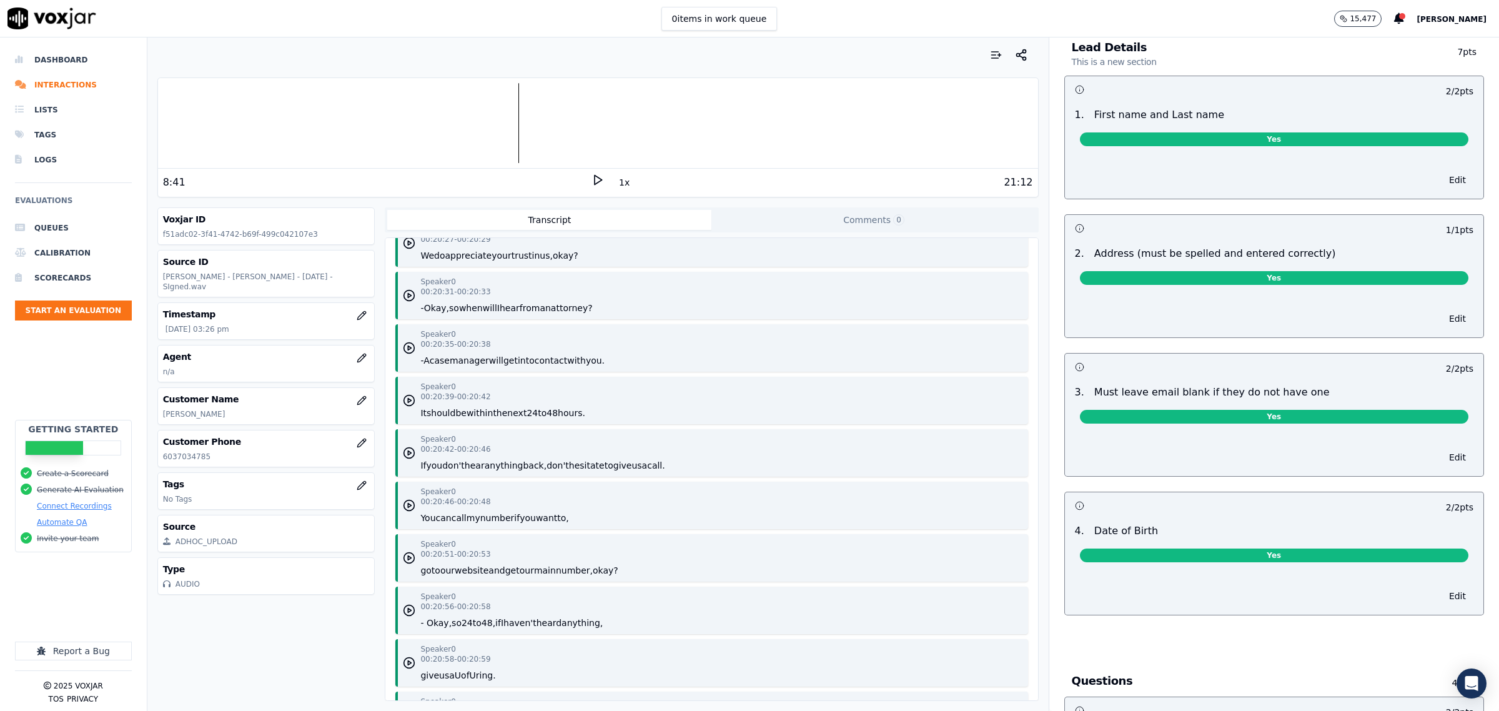
scroll to position [0, 0]
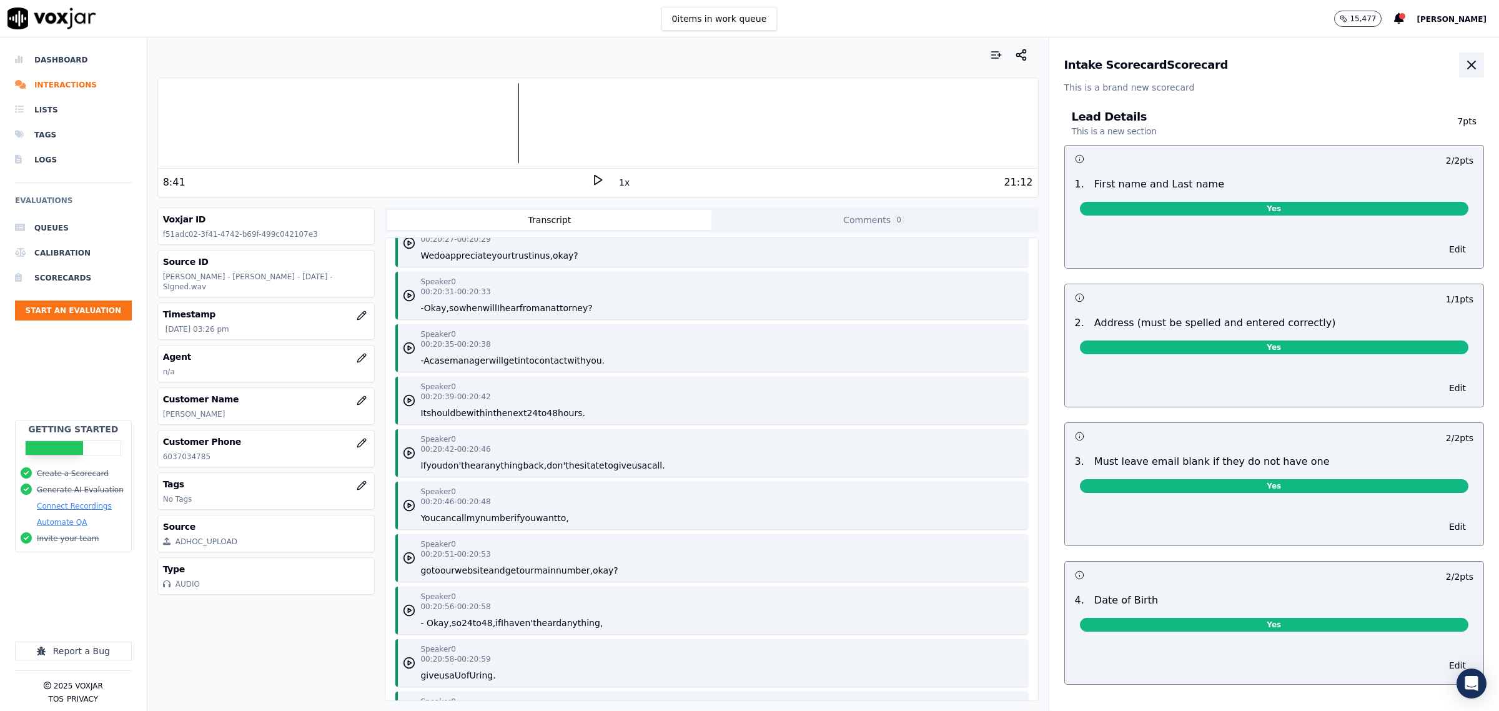
click at [1464, 64] on icon "button" at bounding box center [1471, 64] width 15 height 15
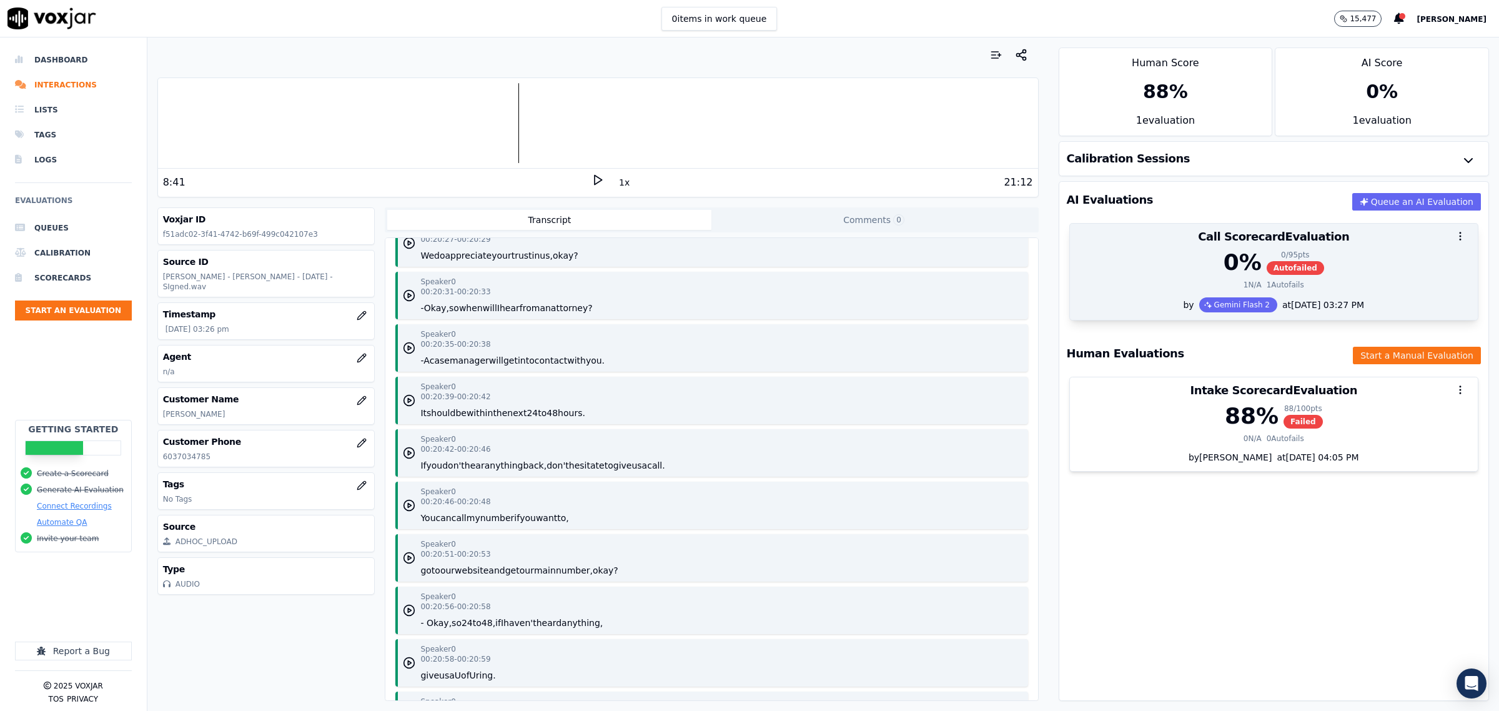
click at [1248, 240] on div at bounding box center [1274, 236] width 408 height 25
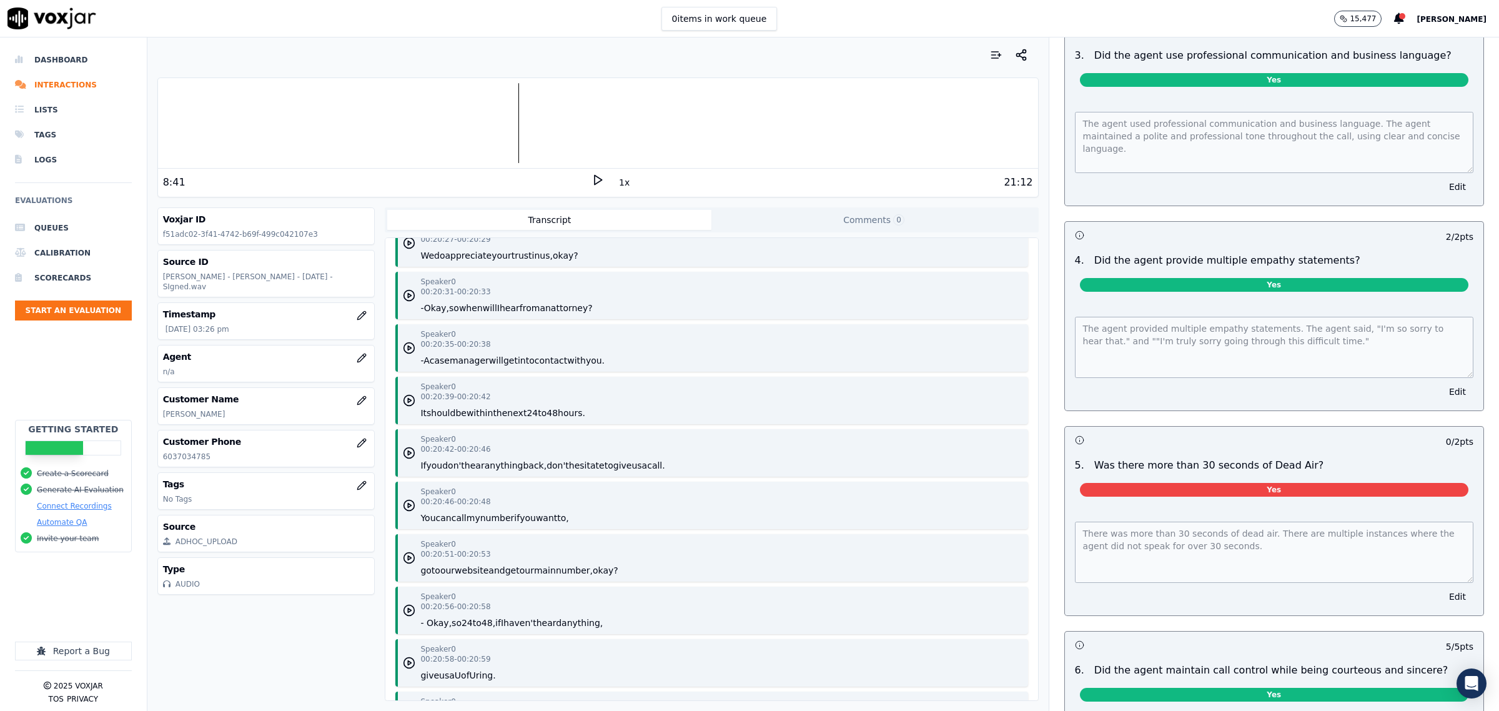
scroll to position [1483, 0]
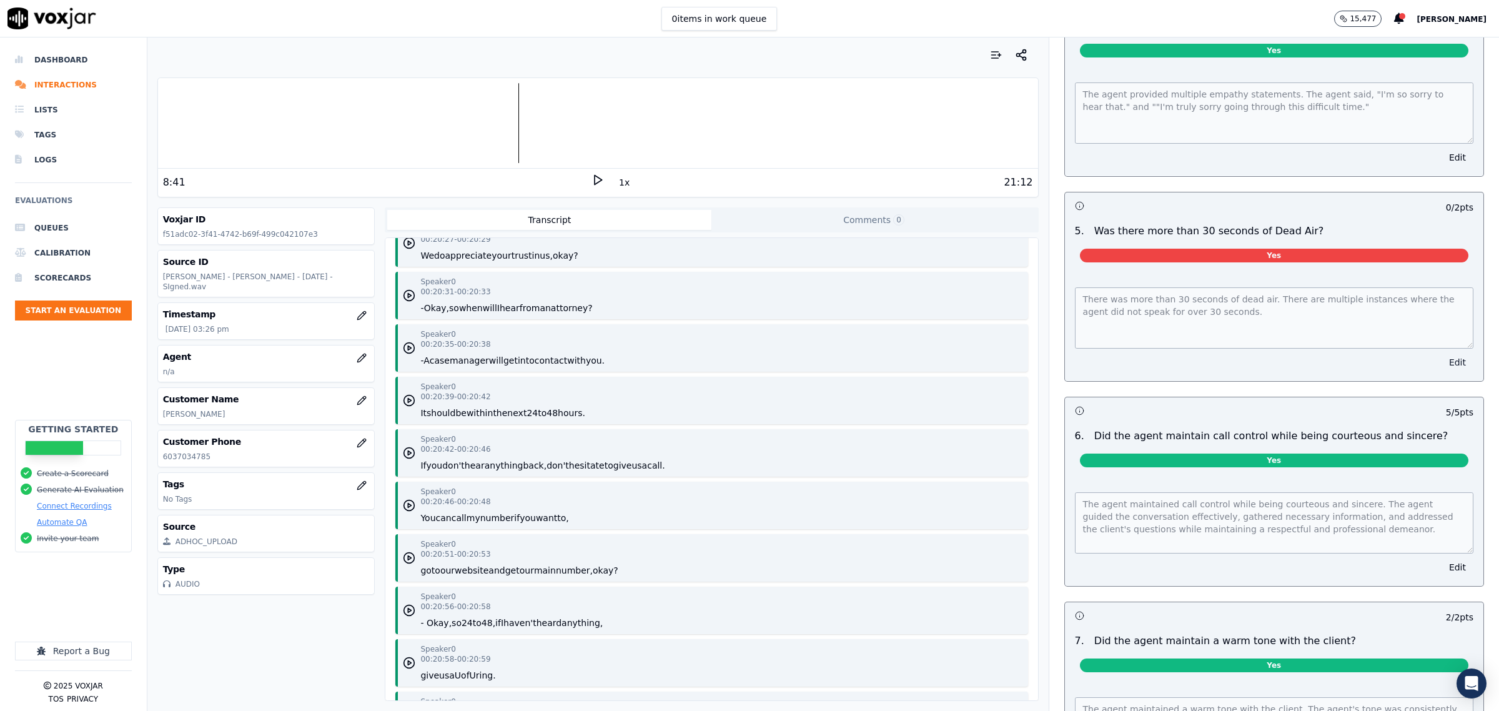
click at [1442, 354] on button "Edit" at bounding box center [1458, 362] width 32 height 17
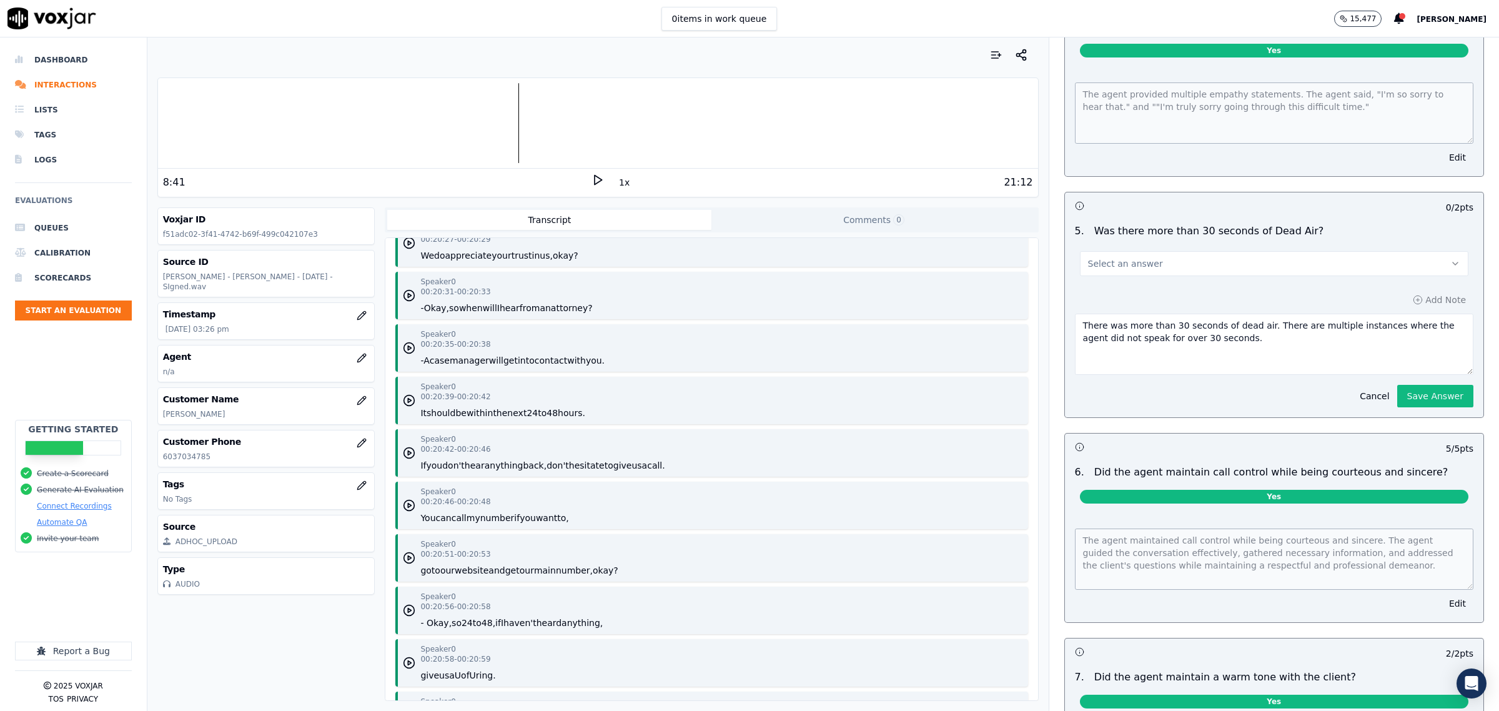
drag, startPoint x: 1163, startPoint y: 252, endPoint x: 1142, endPoint y: 263, distance: 24.0
click at [1160, 252] on button "Select an answer" at bounding box center [1274, 263] width 388 height 25
click at [1109, 303] on div "No" at bounding box center [1248, 302] width 363 height 20
click at [1400, 392] on button "Save Answer" at bounding box center [1435, 396] width 76 height 22
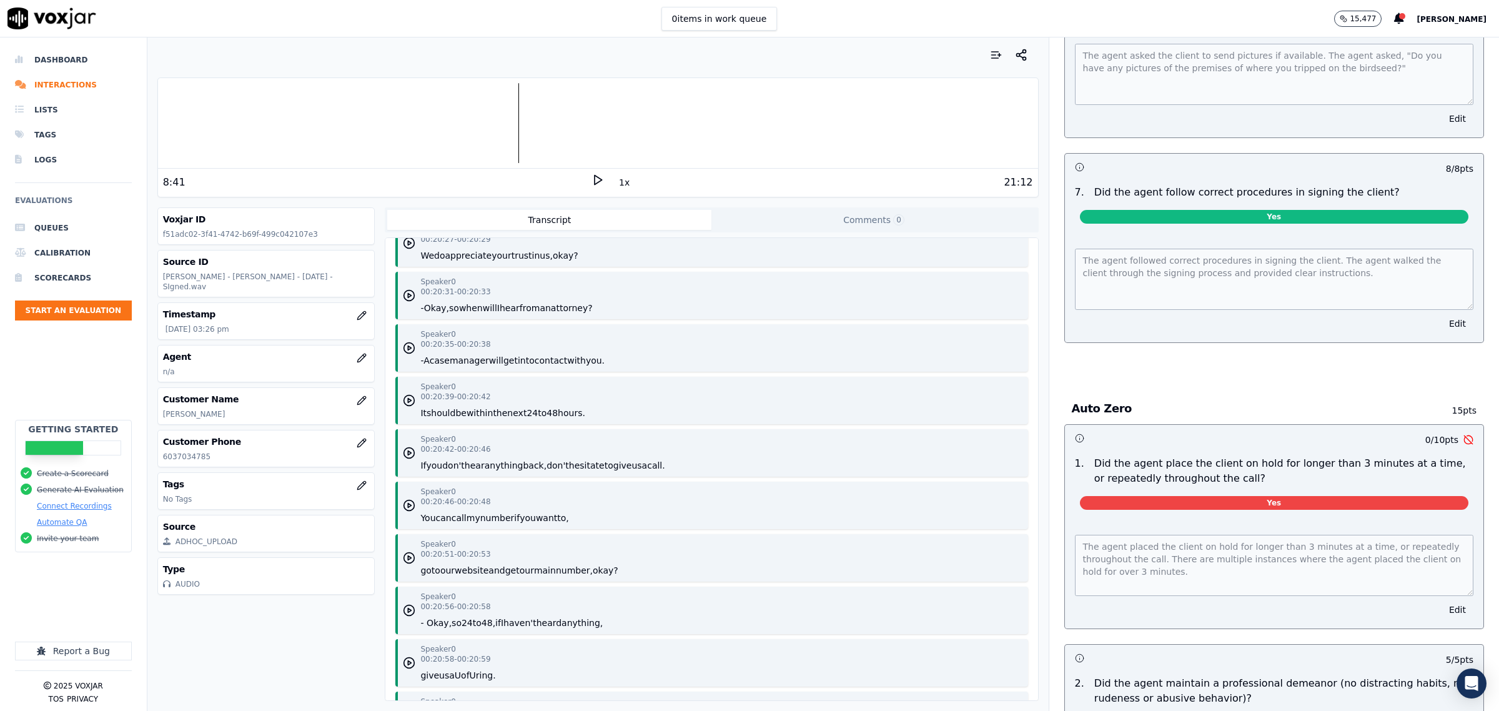
scroll to position [4264, 0]
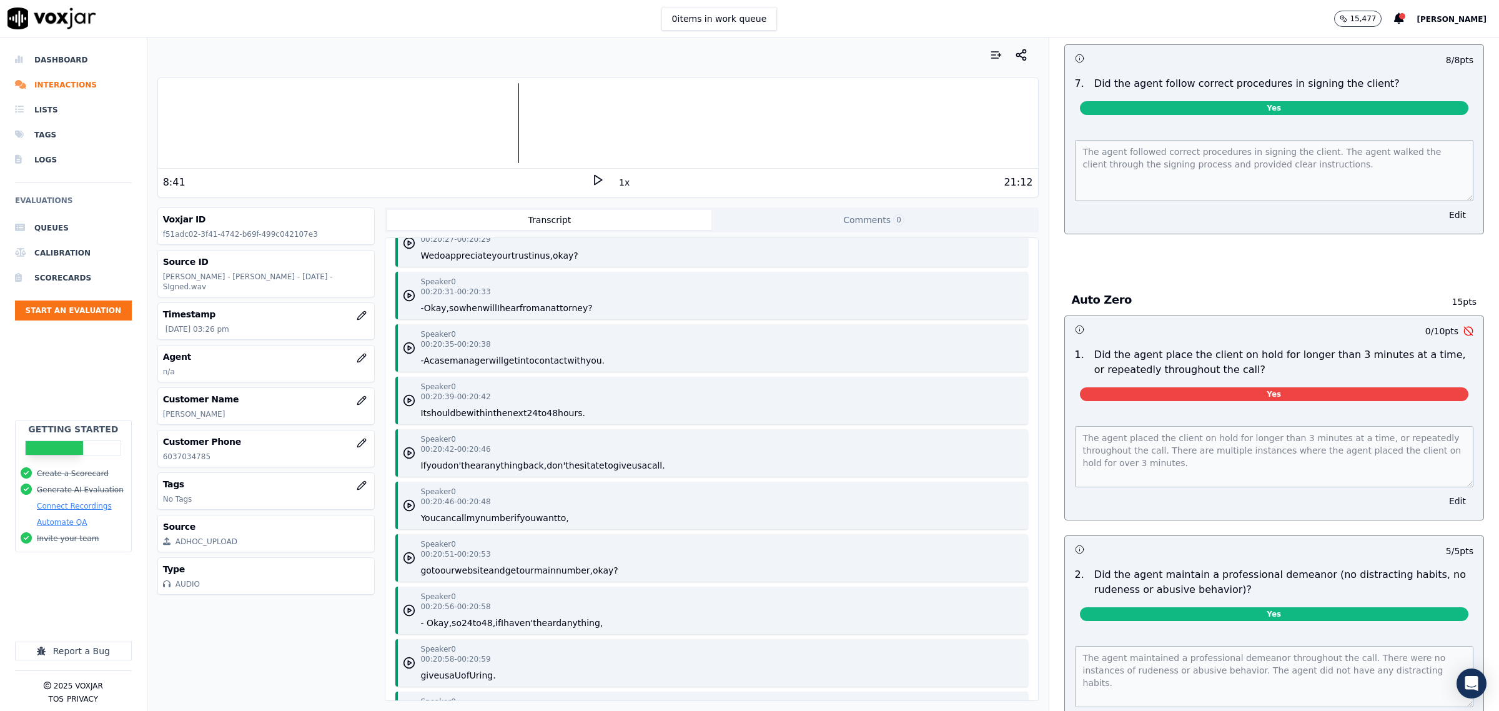
click at [1442, 509] on button "Edit" at bounding box center [1458, 500] width 32 height 17
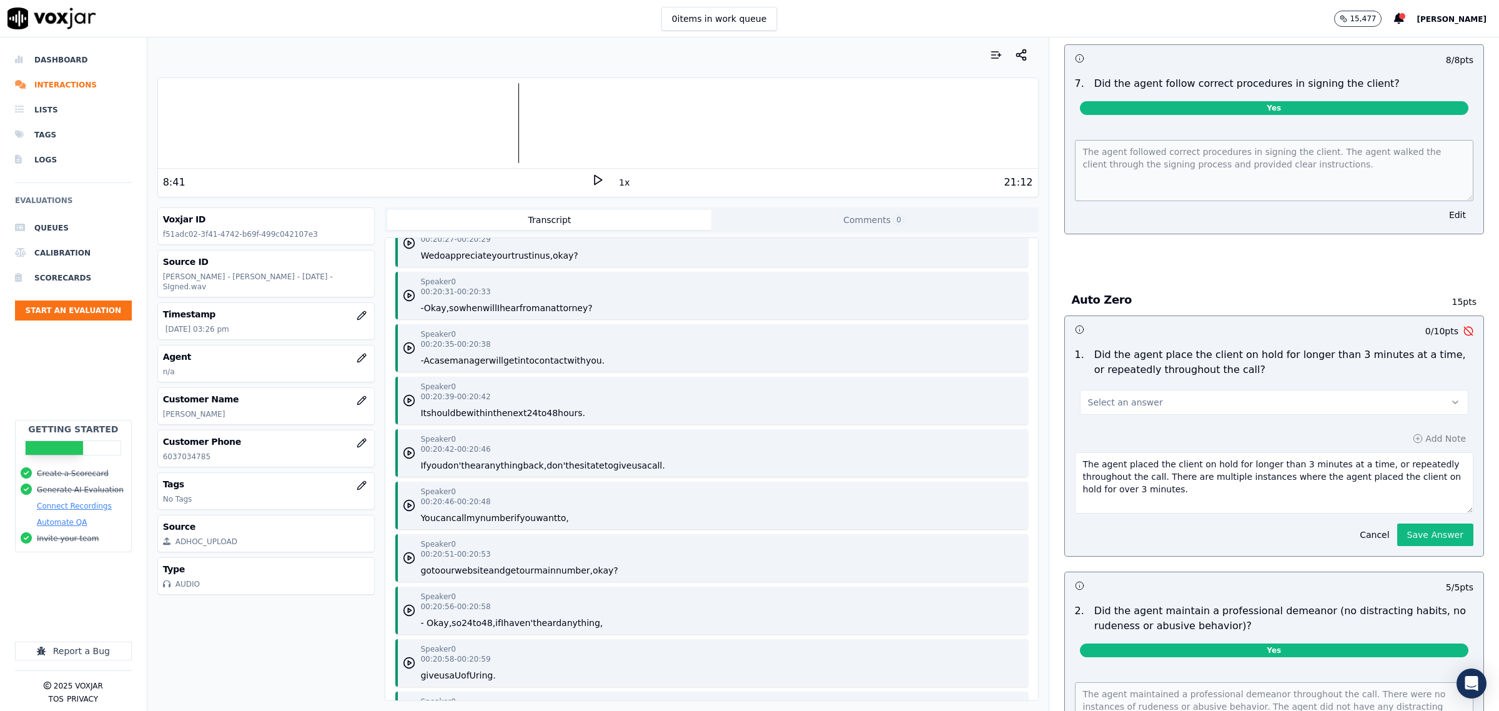
drag, startPoint x: 1176, startPoint y: 410, endPoint x: 1165, endPoint y: 413, distance: 11.1
click at [1172, 410] on button "Select an answer" at bounding box center [1274, 402] width 388 height 25
click at [1129, 448] on div "No" at bounding box center [1248, 452] width 363 height 20
click at [1403, 533] on button "Save Answer" at bounding box center [1435, 534] width 76 height 22
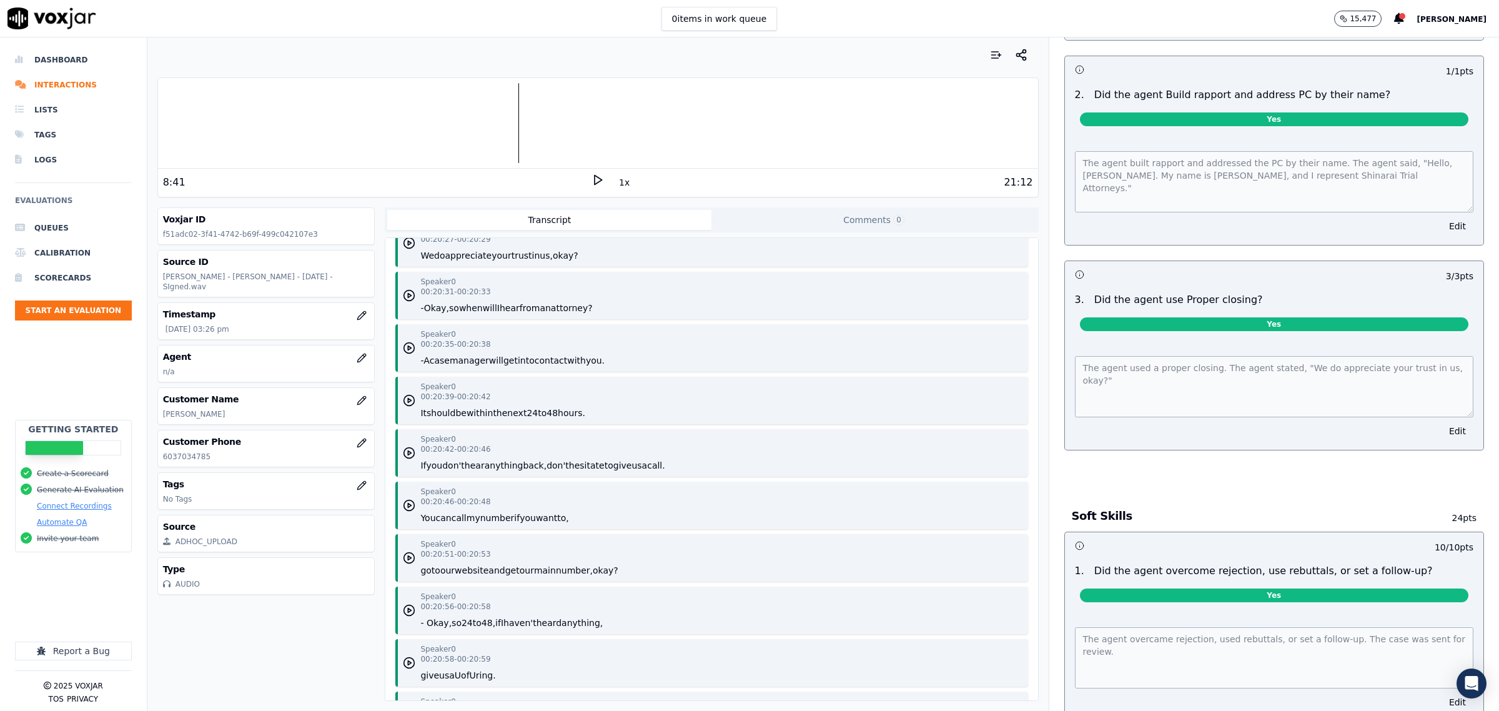
scroll to position [0, 0]
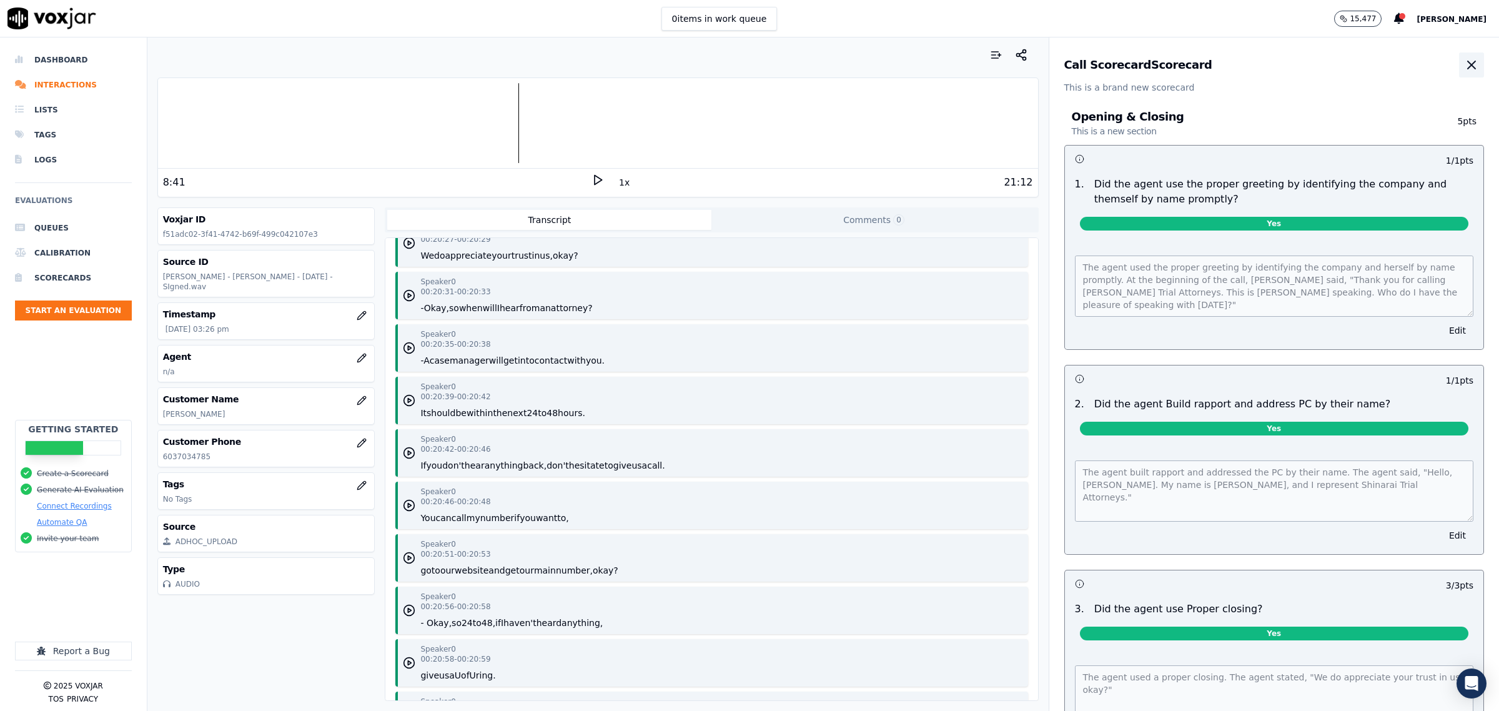
click at [1464, 64] on icon "button" at bounding box center [1471, 64] width 15 height 15
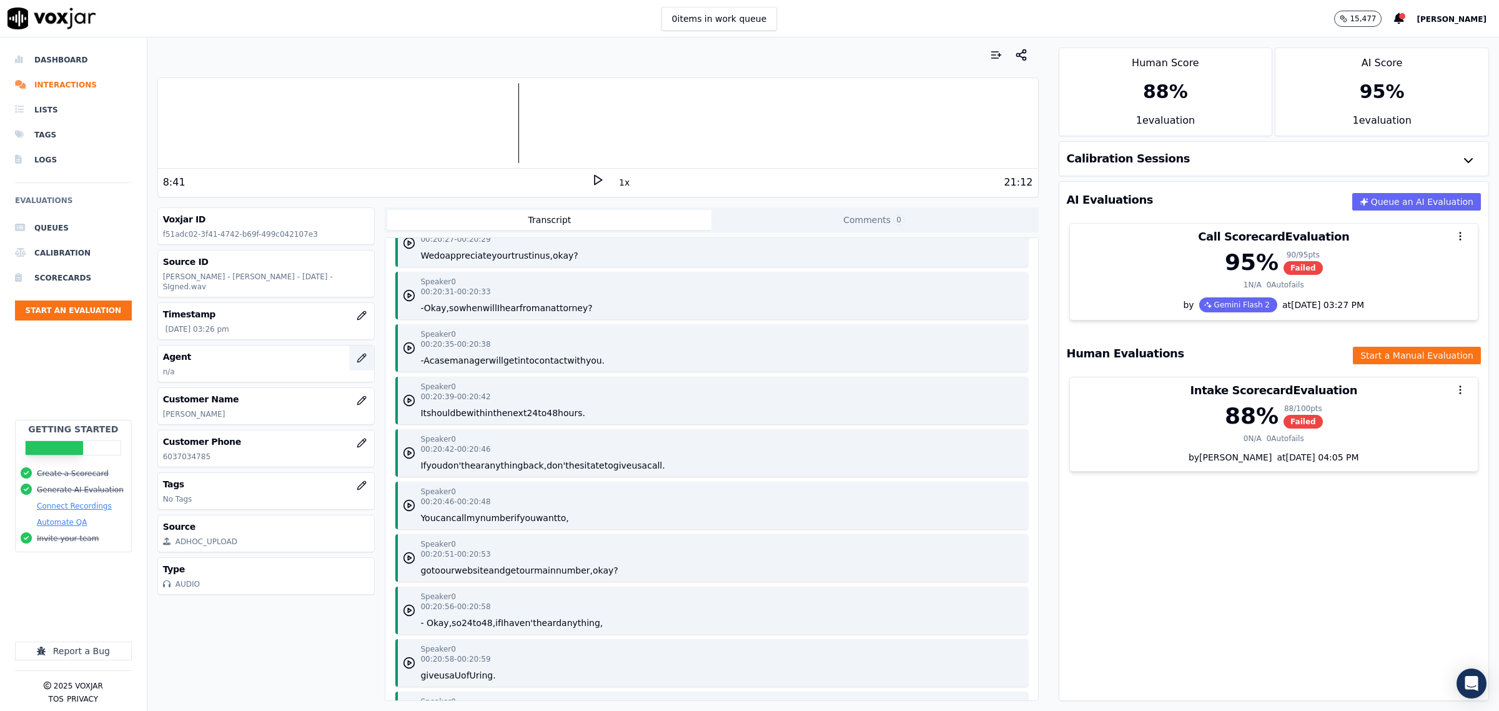
click at [349, 355] on button "button" at bounding box center [361, 357] width 25 height 25
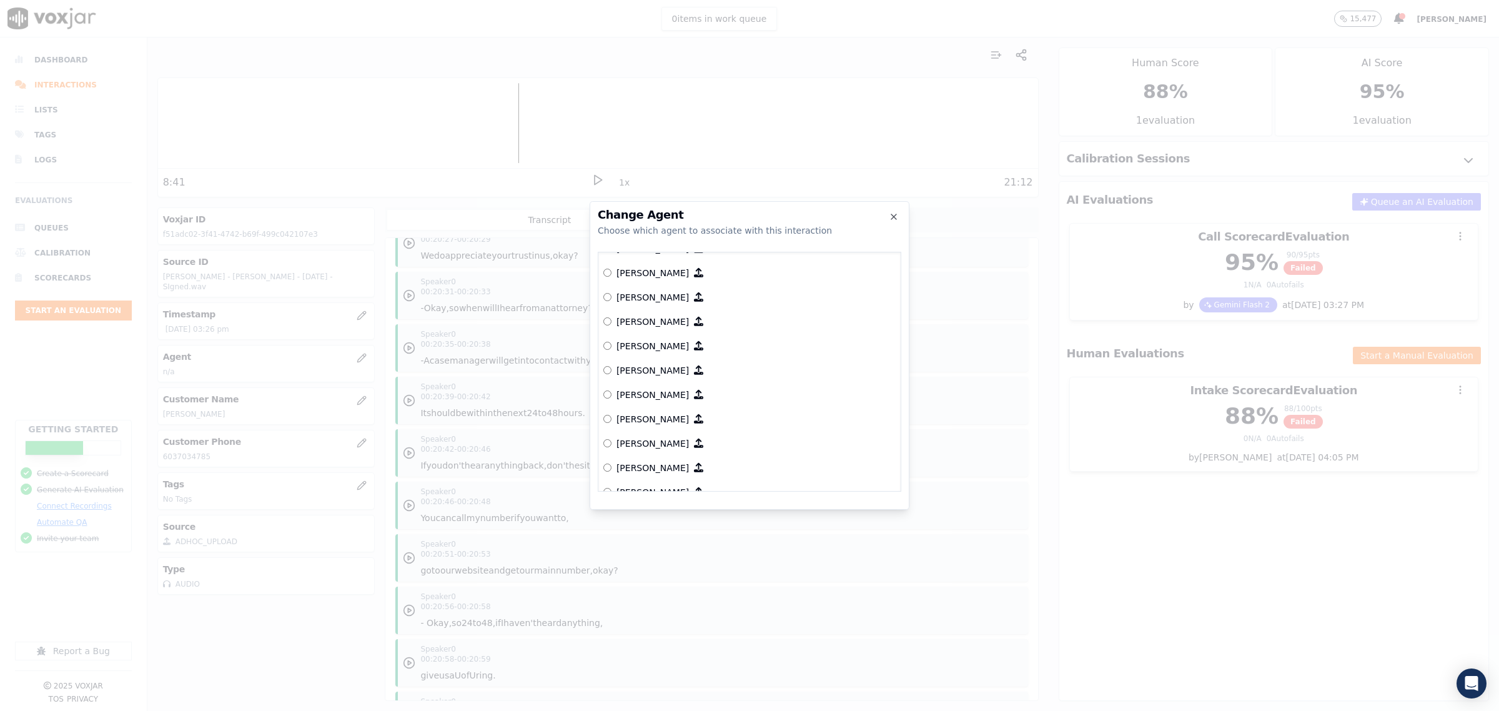
scroll to position [625, 0]
click at [648, 305] on p "[PERSON_NAME]" at bounding box center [652, 302] width 72 height 12
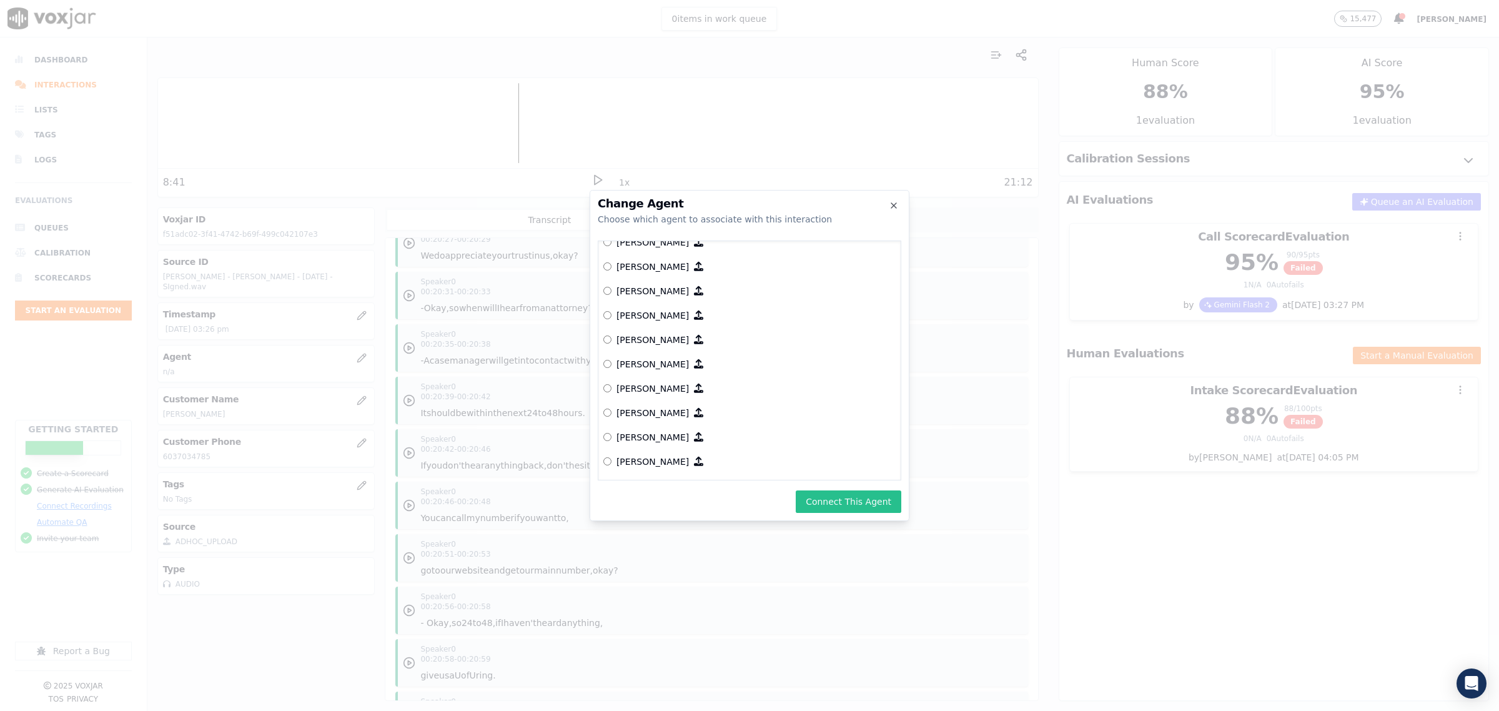
click at [841, 494] on button "Connect This Agent" at bounding box center [849, 501] width 106 height 22
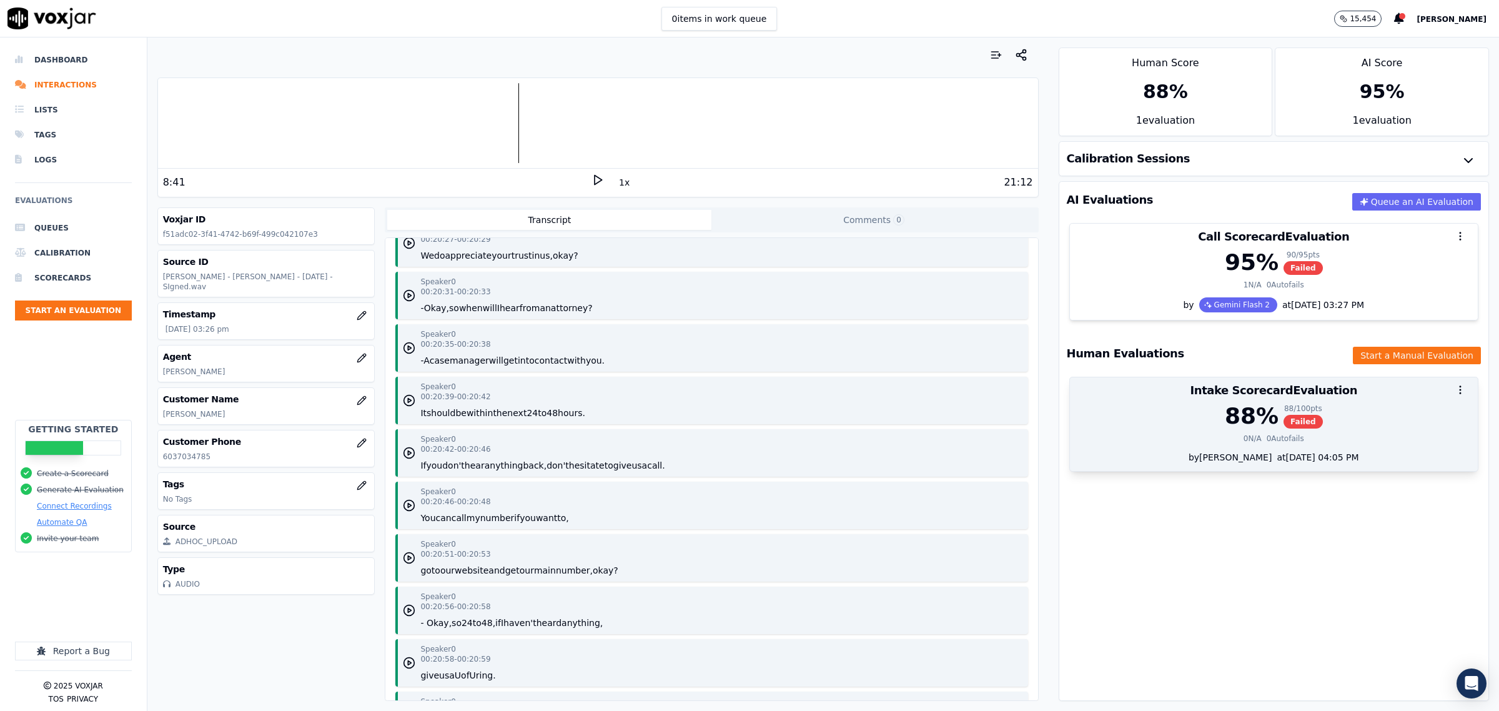
click at [1206, 447] on div "88 % 88 / 100 pts Failed 0 N/A 0 Autofails" at bounding box center [1274, 426] width 408 height 47
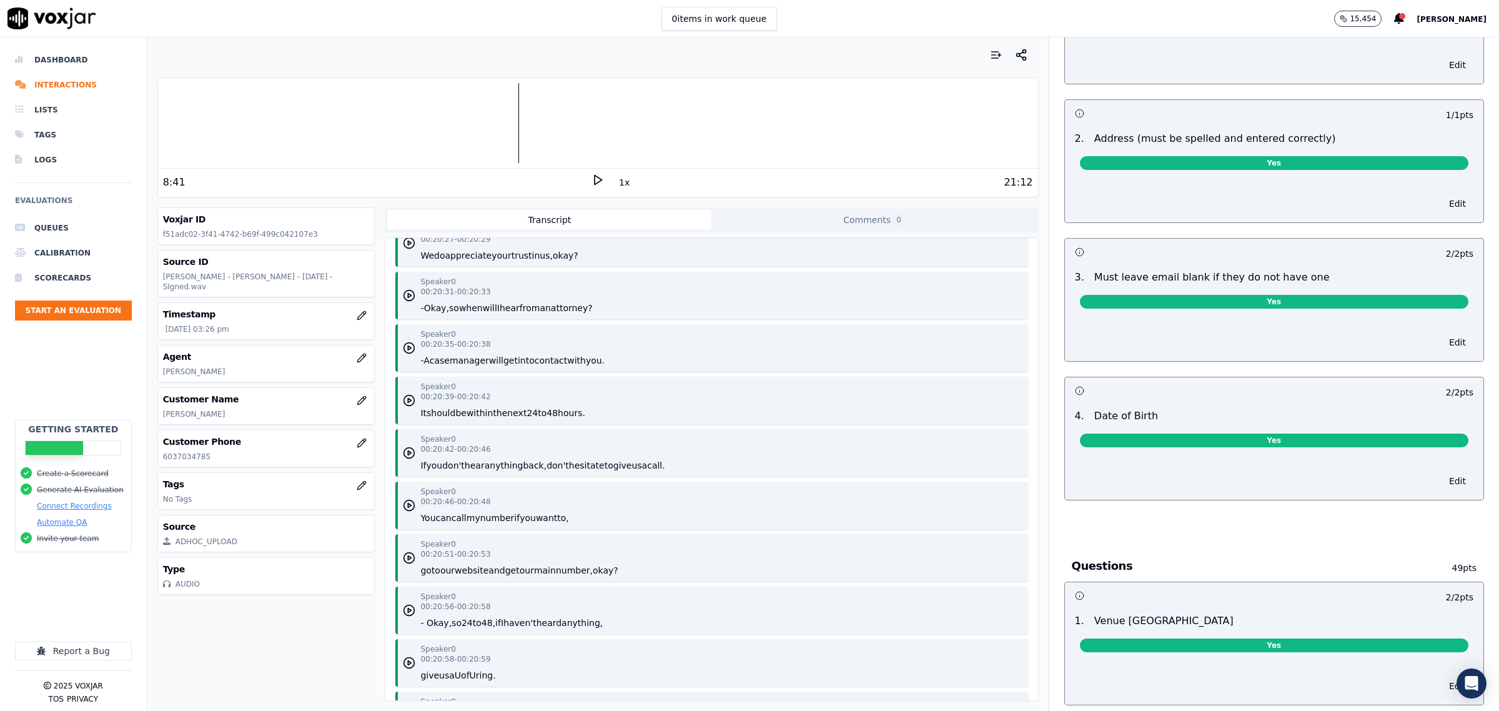
scroll to position [0, 0]
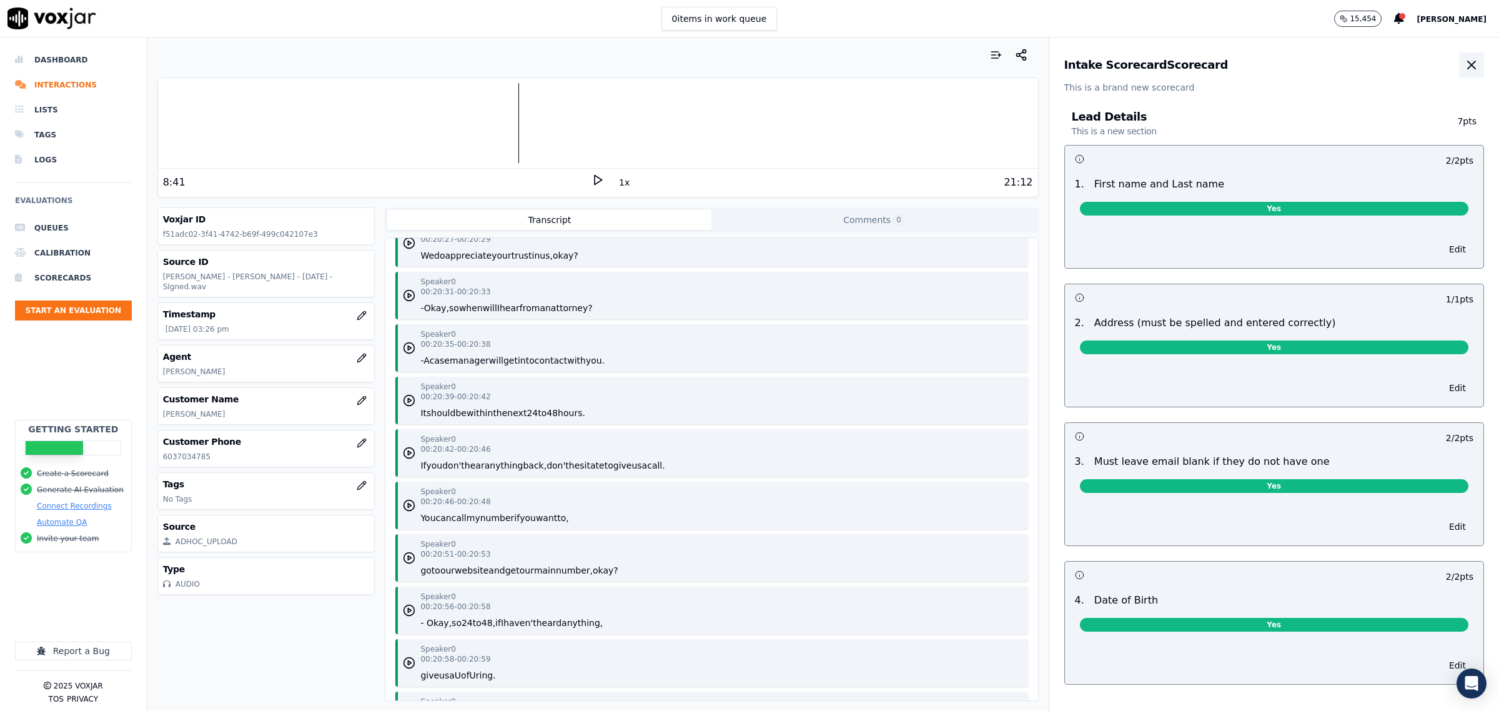
click at [1464, 64] on icon "button" at bounding box center [1471, 64] width 15 height 15
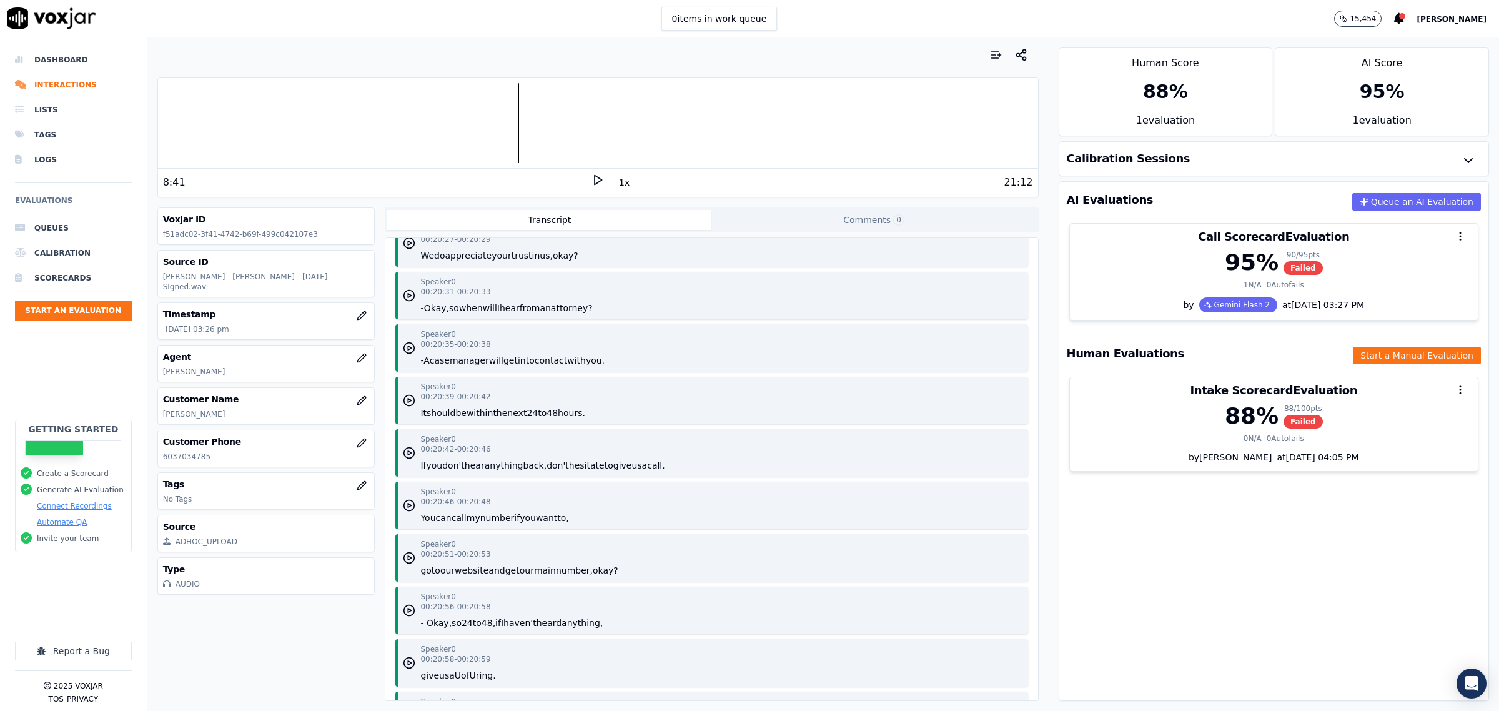
drag, startPoint x: 0, startPoint y: 568, endPoint x: -2, endPoint y: 550, distance: 18.9
click at [0, 550] on html "0 items in work queue 15,454 Zach Dashboard Interactions Lists Tags Logs Evalua…" at bounding box center [749, 355] width 1499 height 711
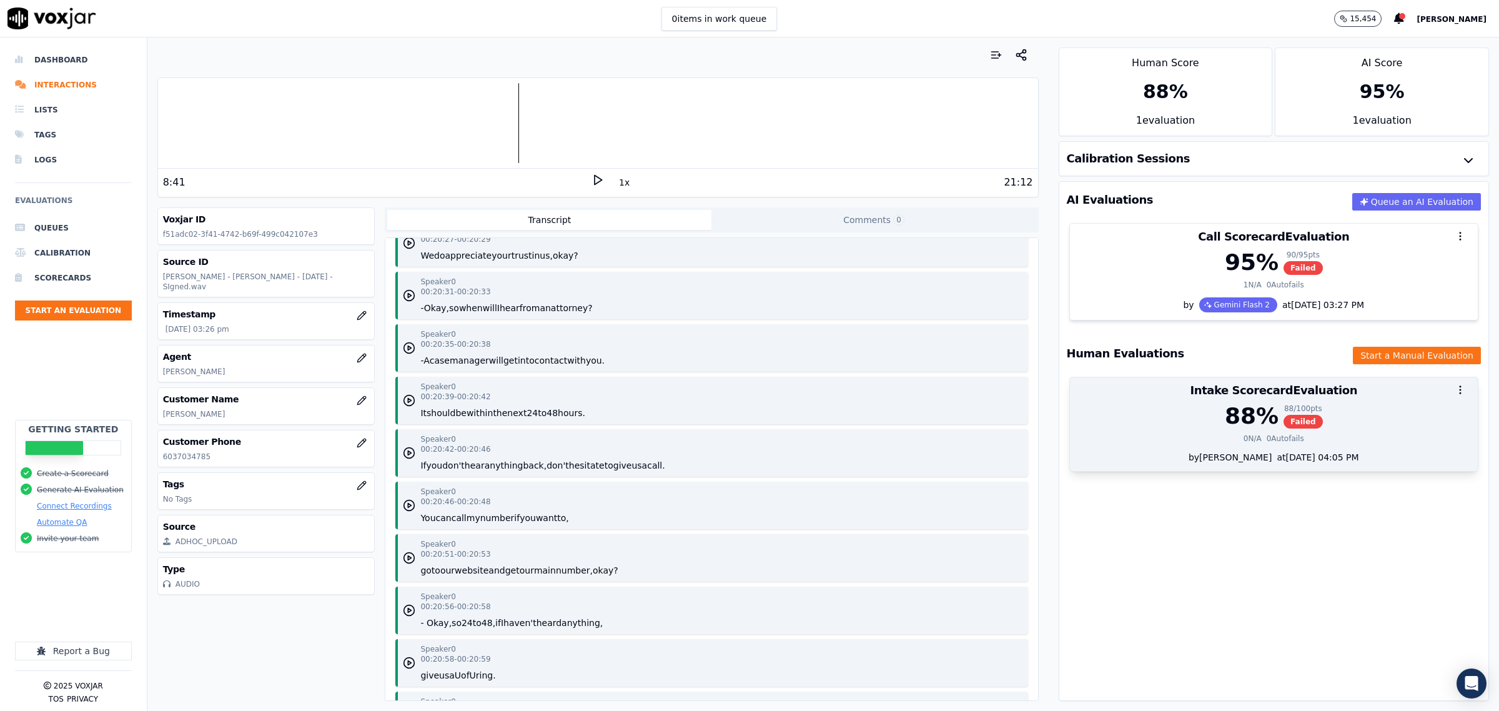
click at [1171, 400] on div at bounding box center [1274, 389] width 408 height 25
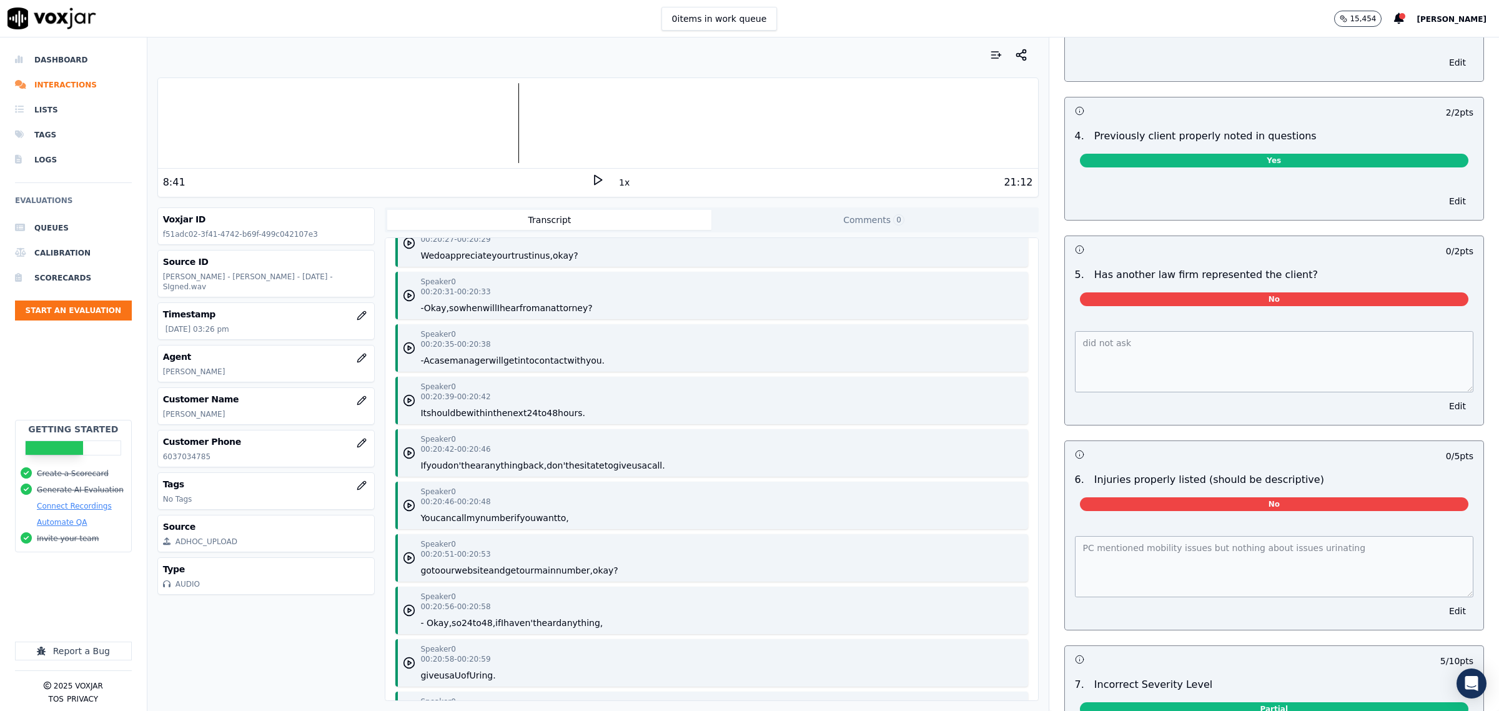
scroll to position [1093, 0]
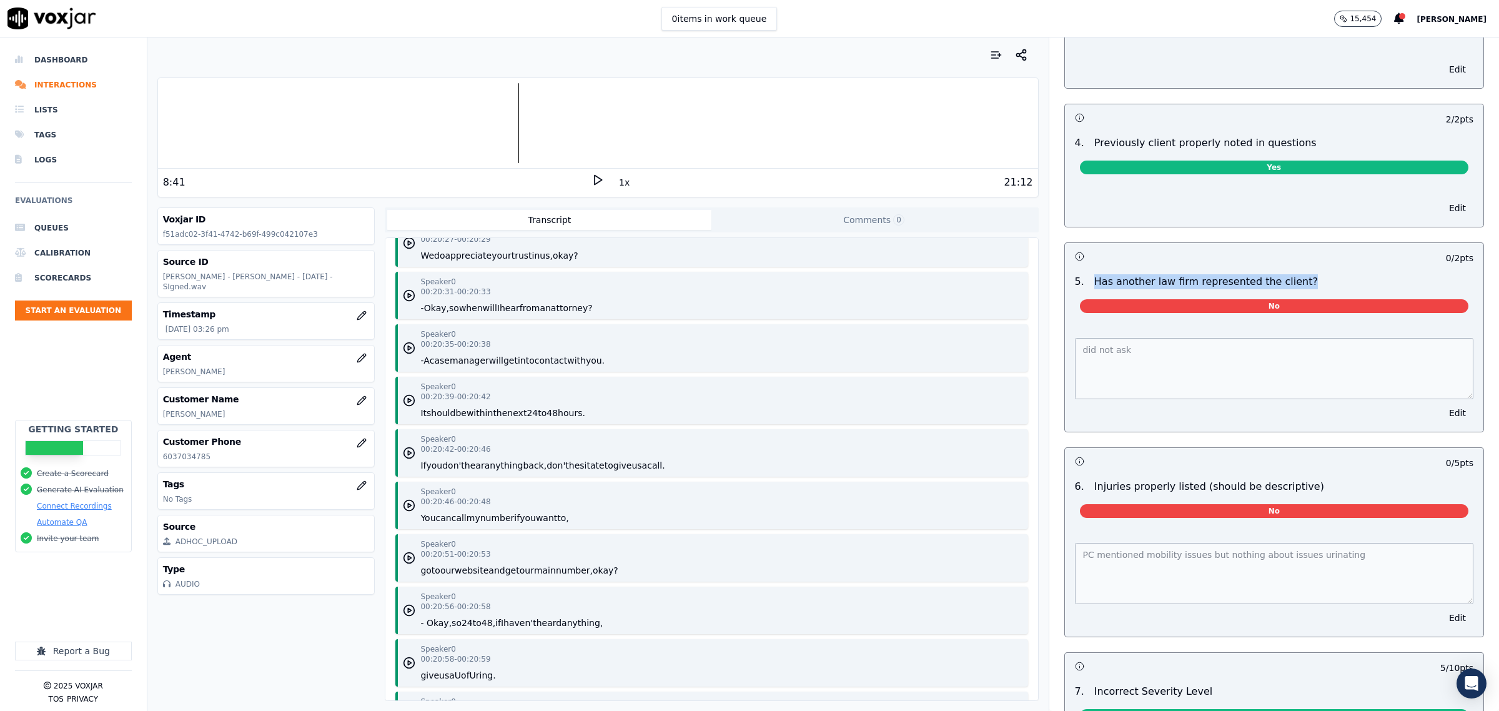
drag, startPoint x: 1075, startPoint y: 283, endPoint x: 1296, endPoint y: 285, distance: 221.1
click at [1296, 285] on div "5 . Has another law firm represented the client?" at bounding box center [1274, 281] width 408 height 15
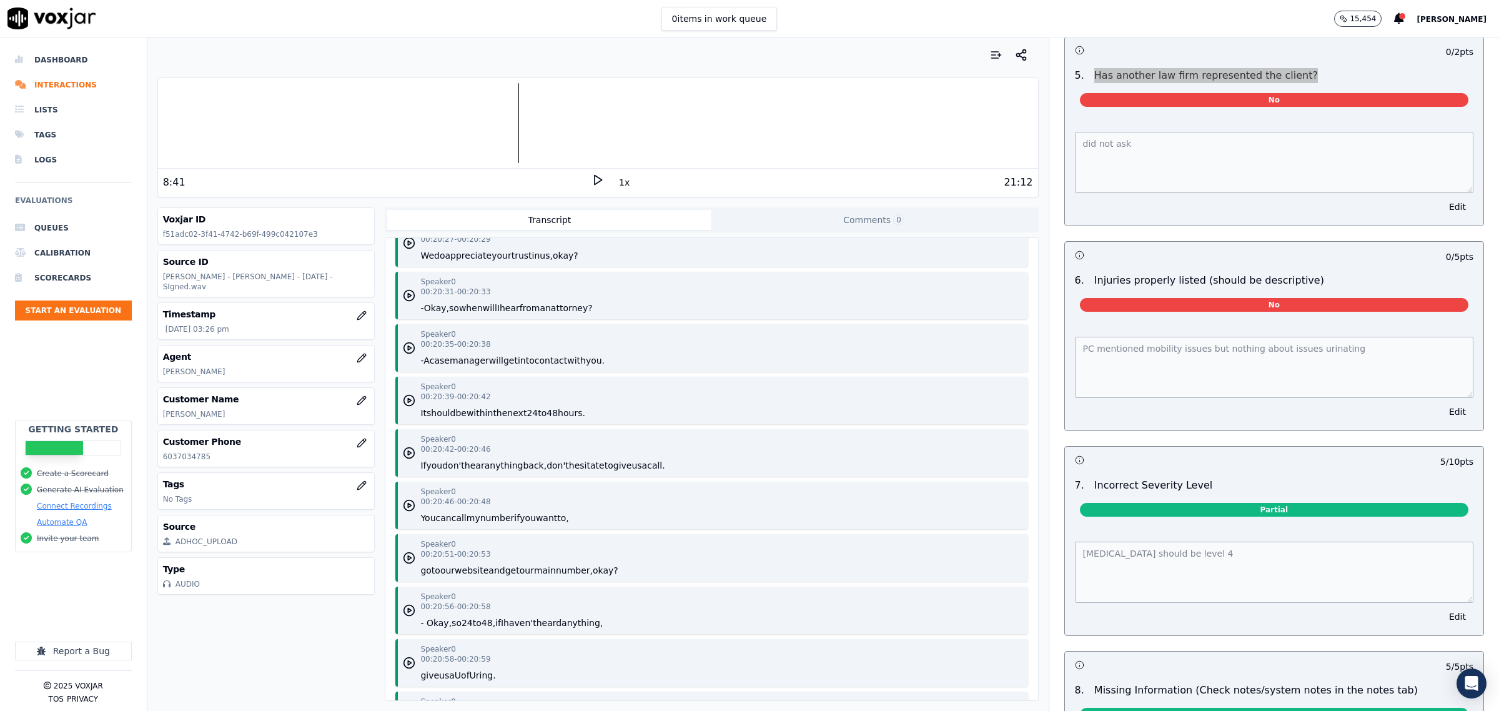
scroll to position [1327, 0]
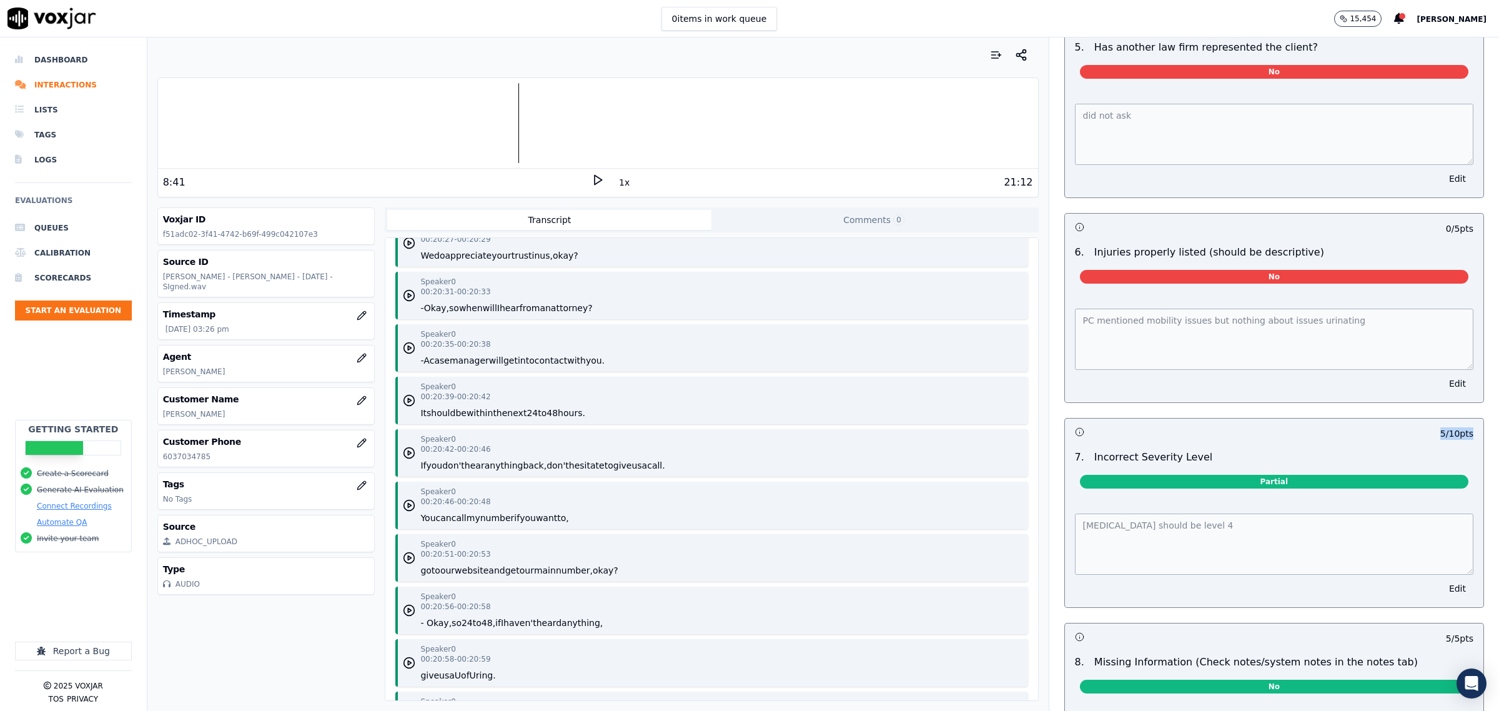
drag, startPoint x: 1401, startPoint y: 439, endPoint x: 1435, endPoint y: 439, distance: 33.7
click at [1435, 439] on div "5 / 10 pts" at bounding box center [1406, 433] width 133 height 12
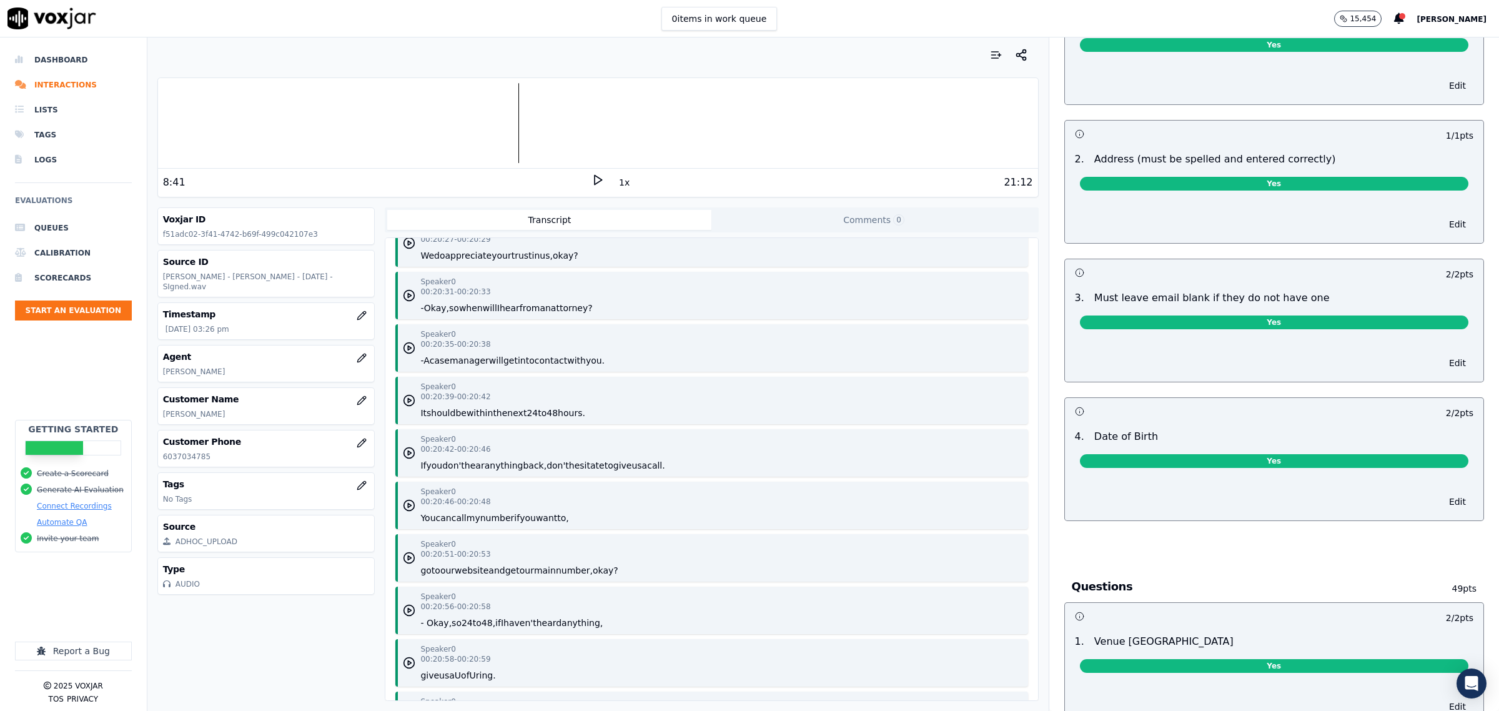
scroll to position [0, 0]
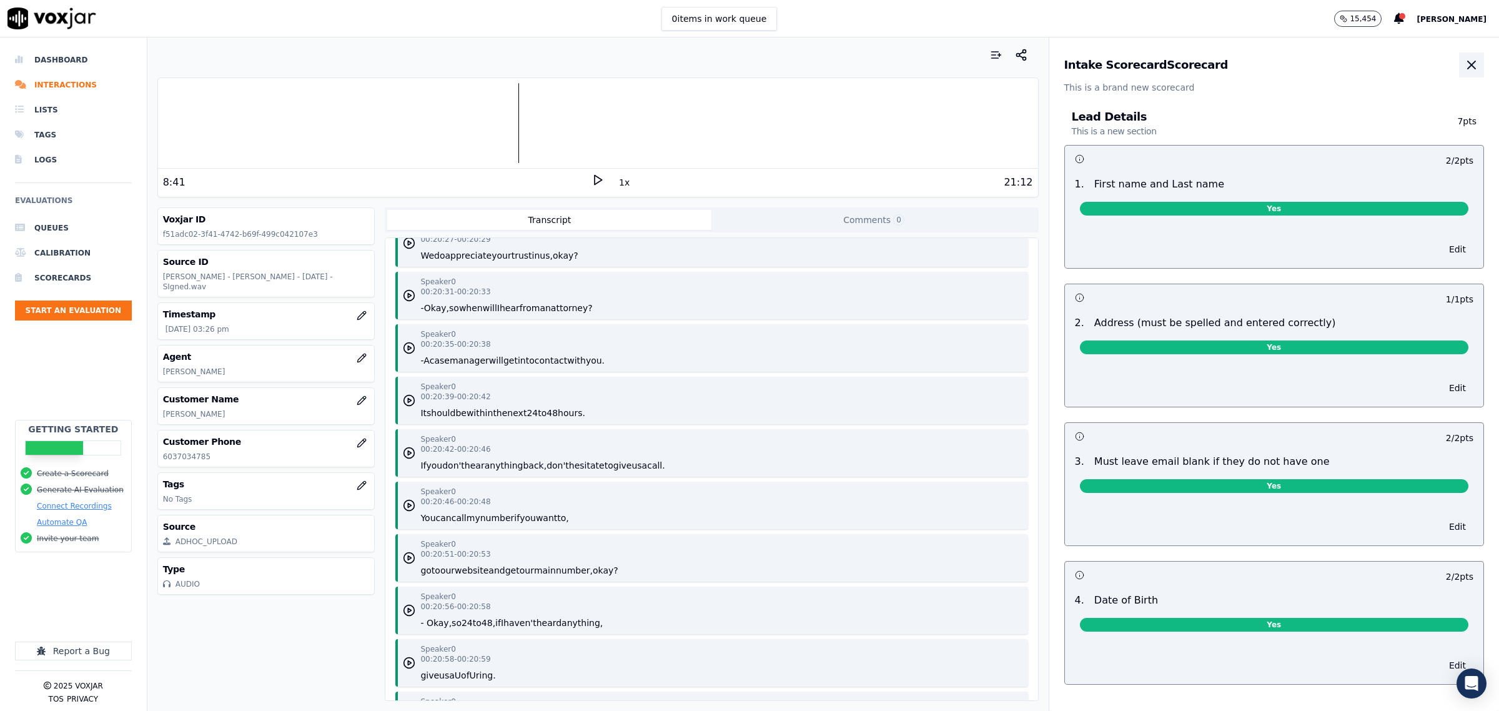
click at [1459, 54] on button "button" at bounding box center [1471, 64] width 25 height 25
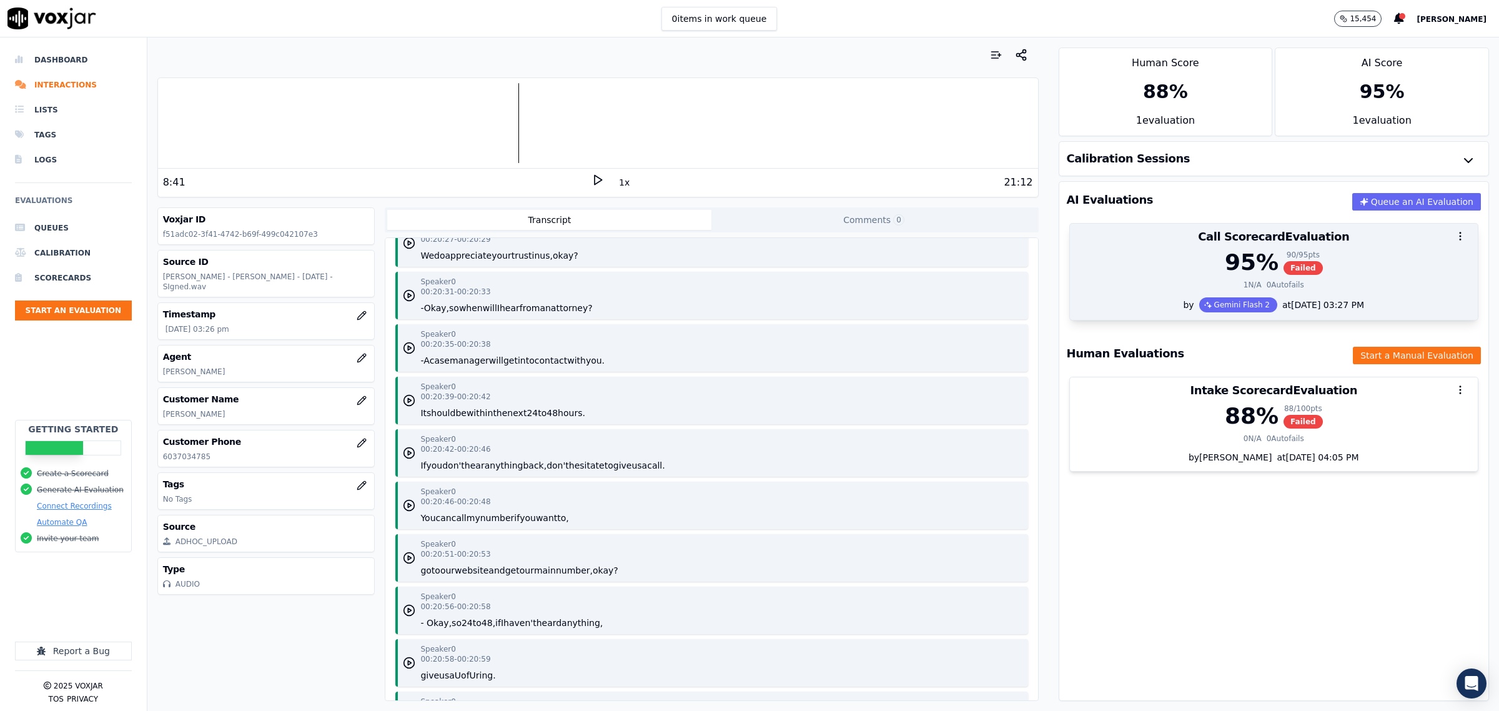
click at [1175, 235] on div at bounding box center [1274, 236] width 408 height 25
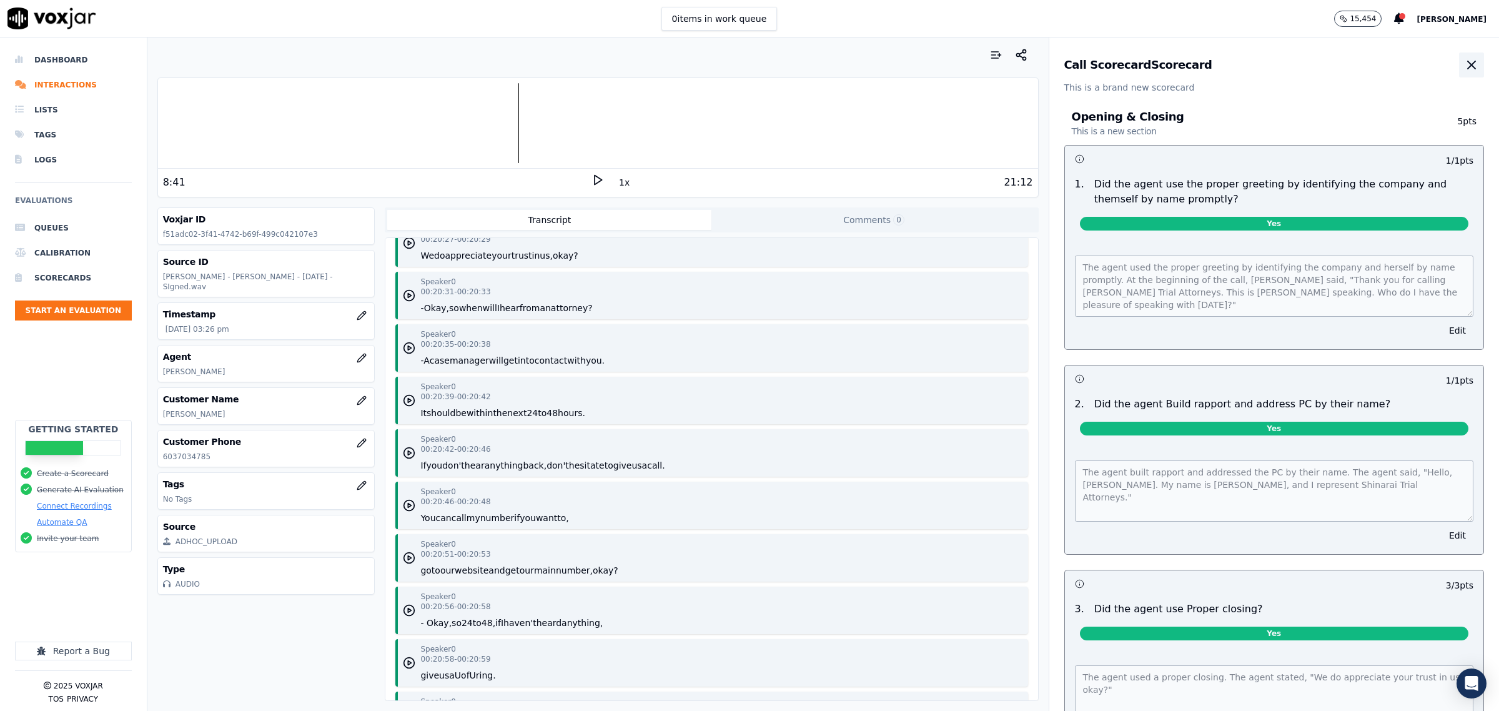
click at [1464, 57] on icon "button" at bounding box center [1471, 64] width 15 height 15
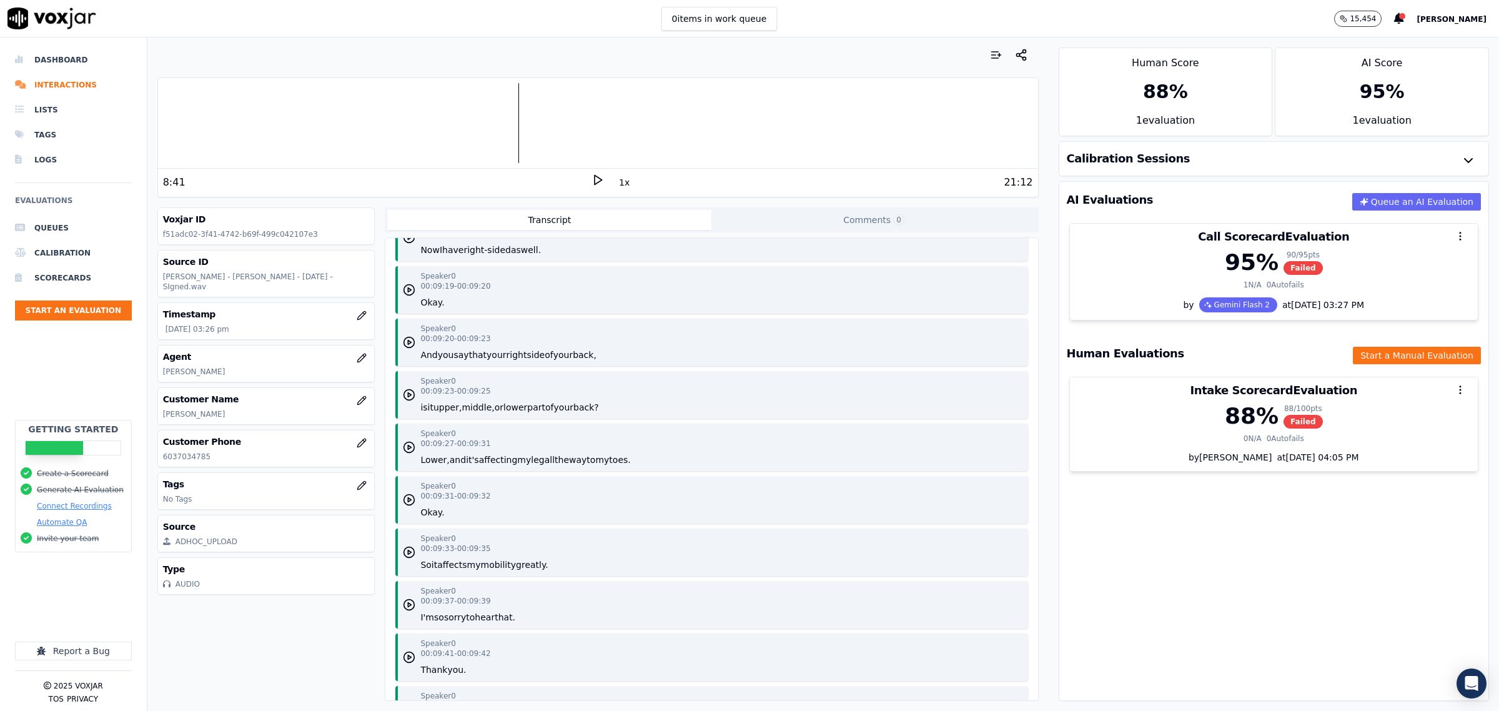
scroll to position [5387, 0]
click at [403, 545] on icon "button" at bounding box center [409, 551] width 12 height 12
click at [403, 492] on icon "button" at bounding box center [409, 498] width 12 height 12
click at [595, 178] on icon at bounding box center [597, 180] width 12 height 12
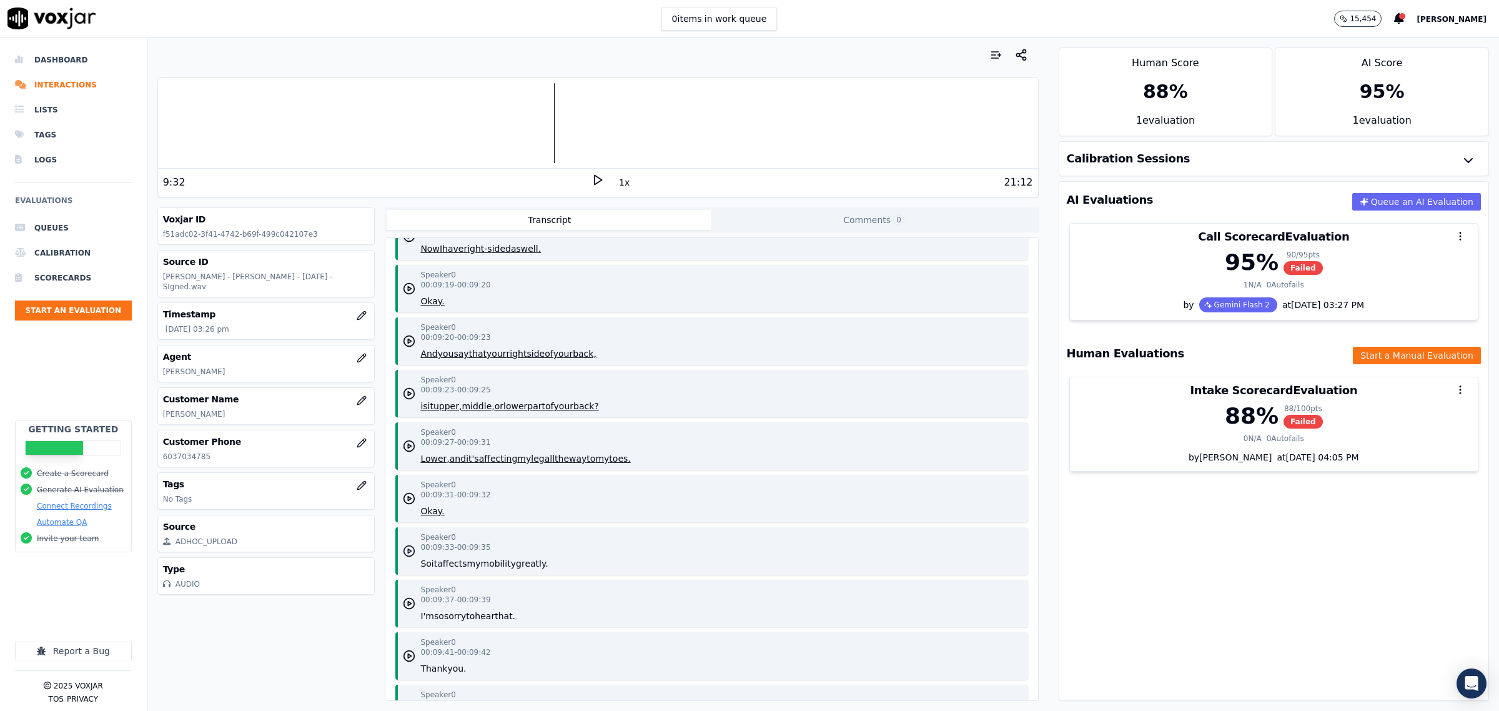
click at [405, 548] on icon "button" at bounding box center [409, 551] width 12 height 12
drag, startPoint x: 585, startPoint y: 172, endPoint x: 585, endPoint y: 183, distance: 10.6
click at [585, 183] on div "9:39 1x 21:12" at bounding box center [598, 182] width 880 height 27
click at [595, 183] on rect at bounding box center [596, 180] width 2 height 8
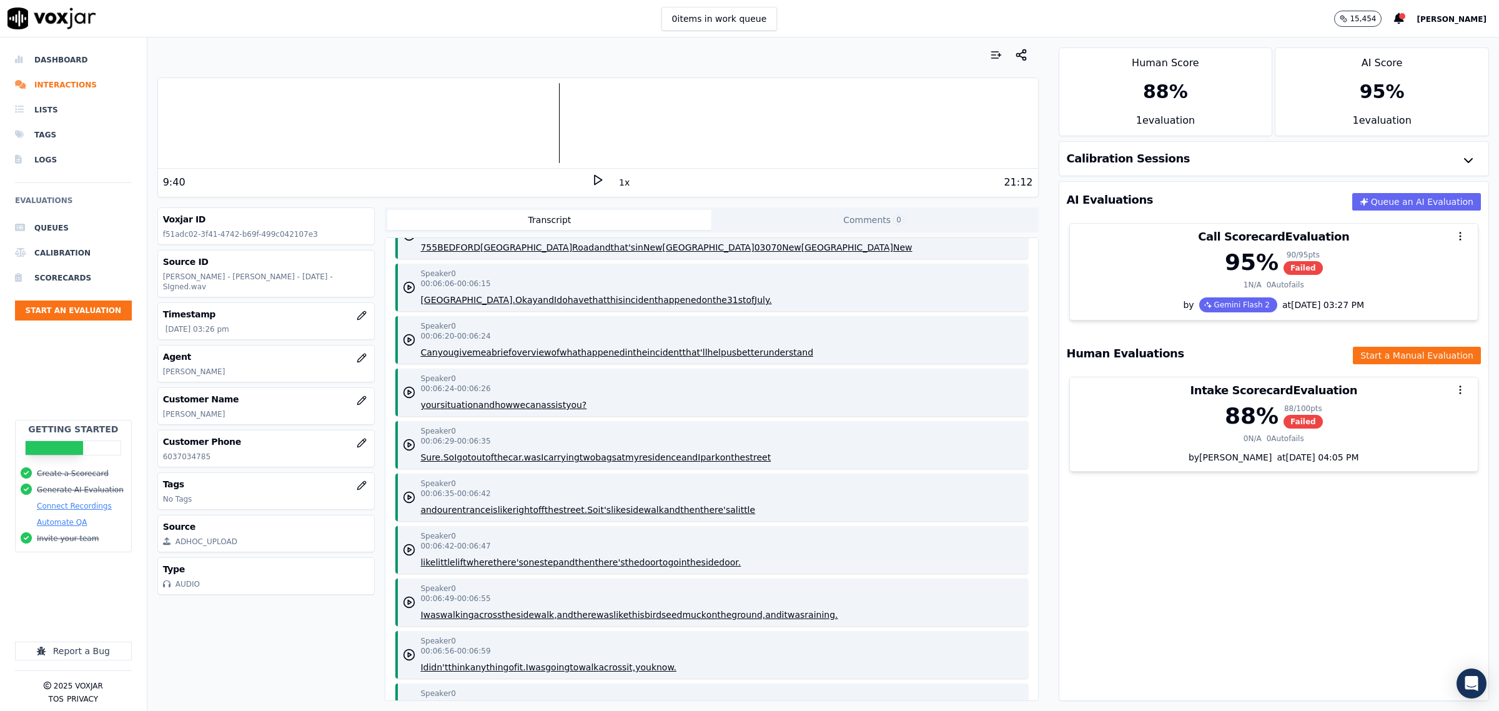
scroll to position [3904, 0]
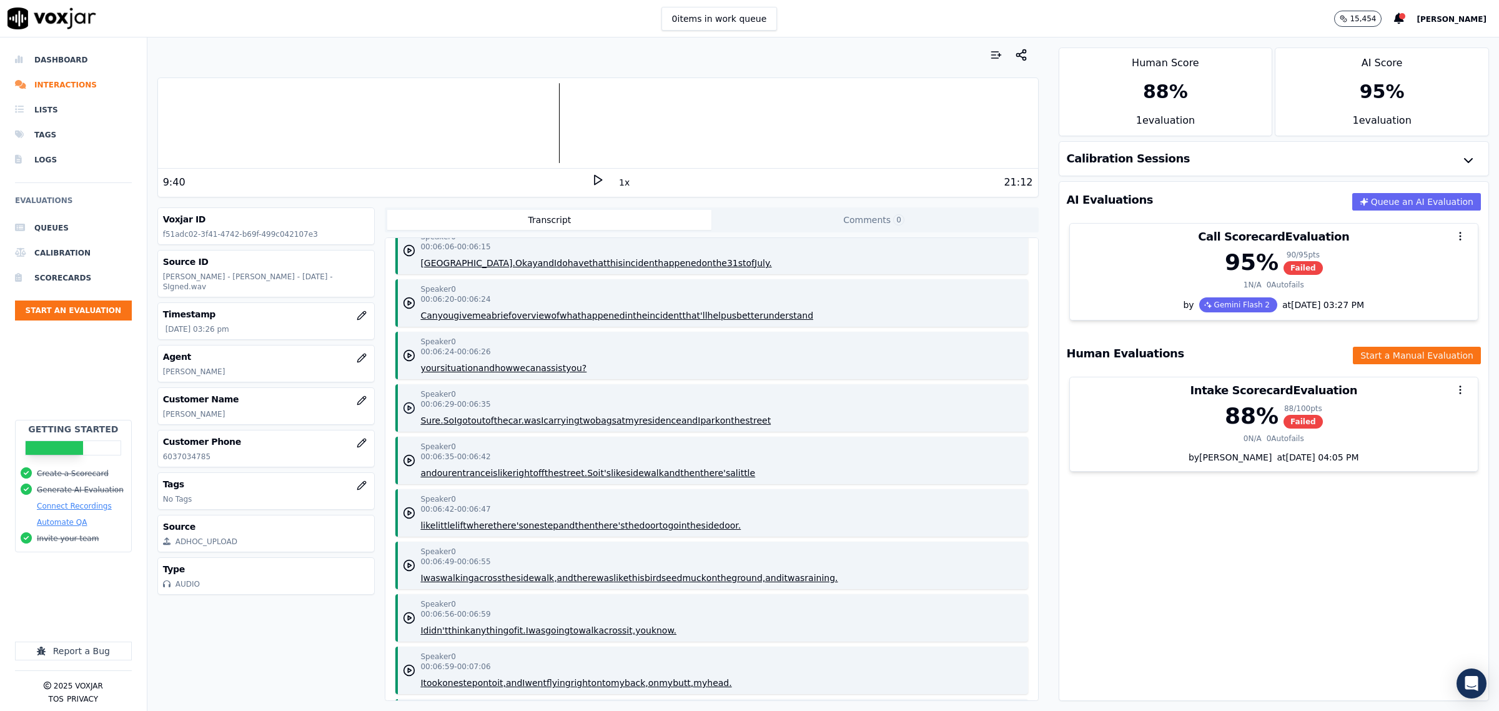
click at [403, 402] on icon "button" at bounding box center [409, 408] width 12 height 12
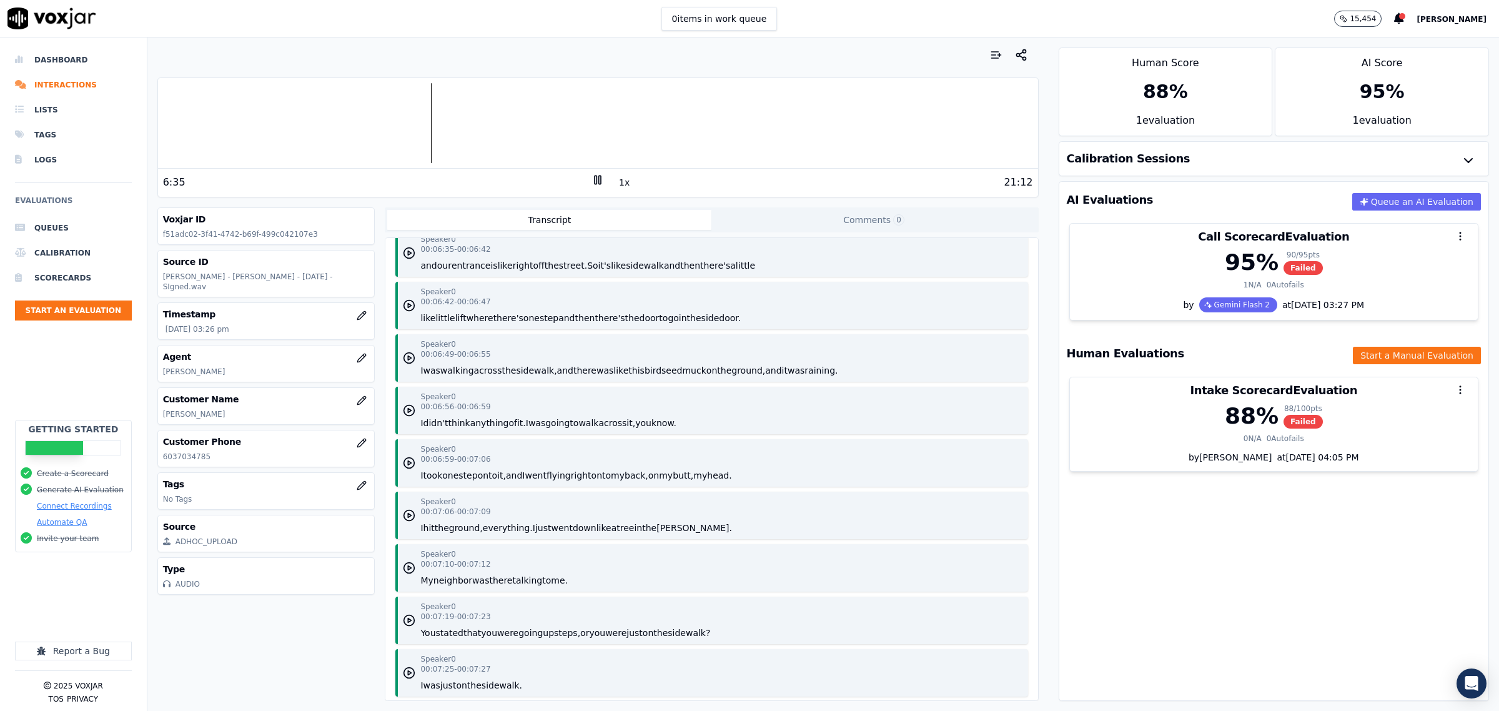
scroll to position [4138, 0]
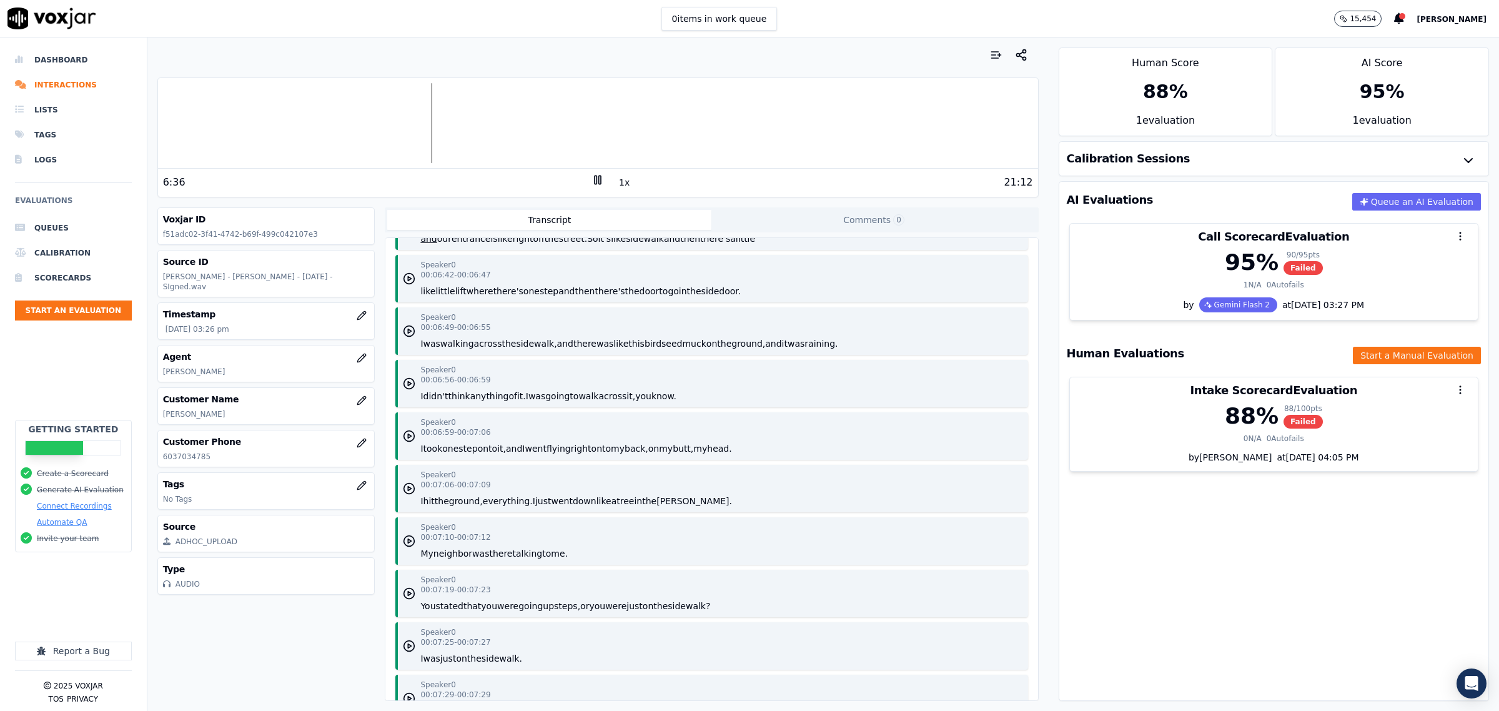
click at [400, 425] on div "Speaker 0 00:06:59 - 00:07:06 I took one step onto it, and I went flying right …" at bounding box center [711, 435] width 632 height 47
click at [404, 433] on circle "button" at bounding box center [409, 436] width 11 height 11
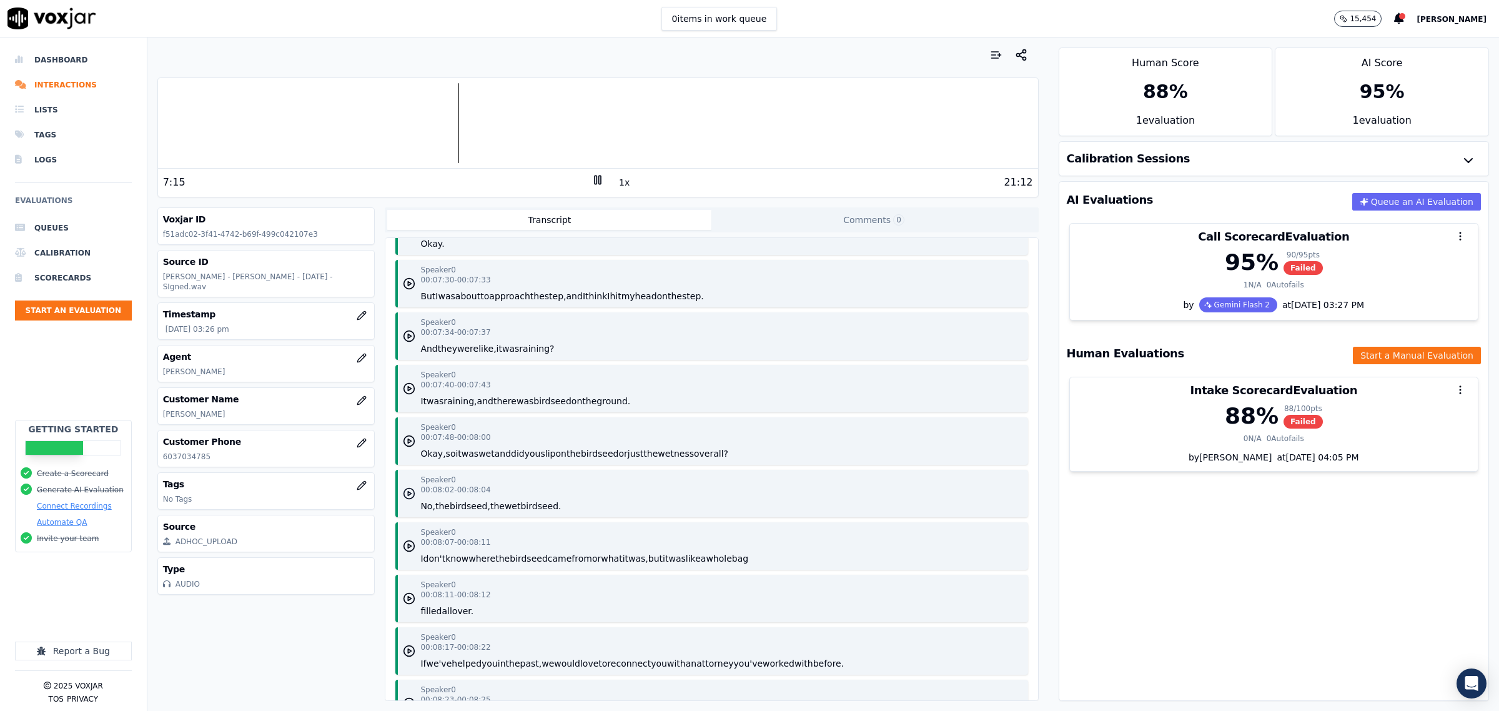
scroll to position [4606, 0]
click at [401, 482] on div "Speaker 0 00:08:02 - 00:08:04 No, the birdseed, the wet birdseed." at bounding box center [711, 491] width 632 height 47
click at [401, 497] on div "Speaker 0 00:08:02 - 00:08:04 No, the birdseed, the wet birdseed." at bounding box center [711, 491] width 632 height 47
click at [403, 486] on icon "button" at bounding box center [409, 492] width 12 height 12
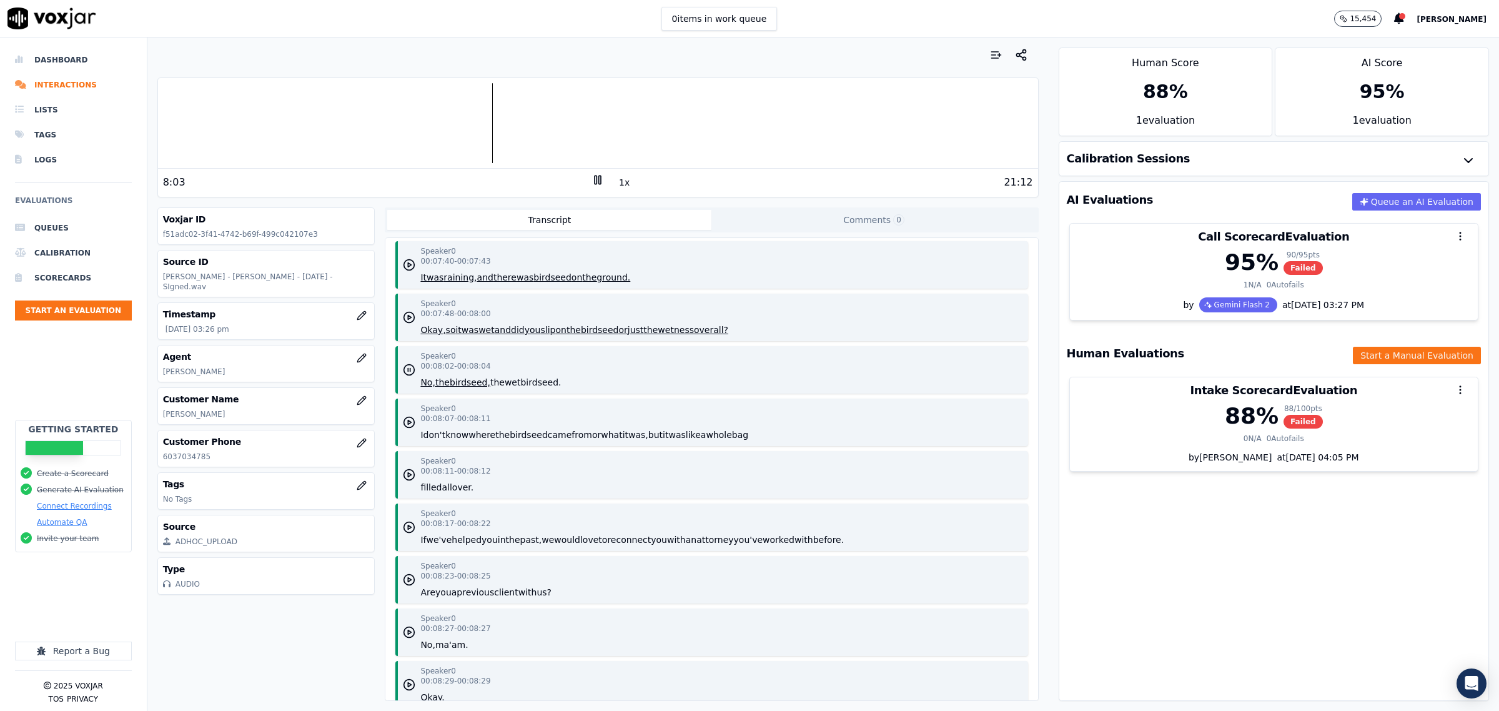
scroll to position [4763, 0]
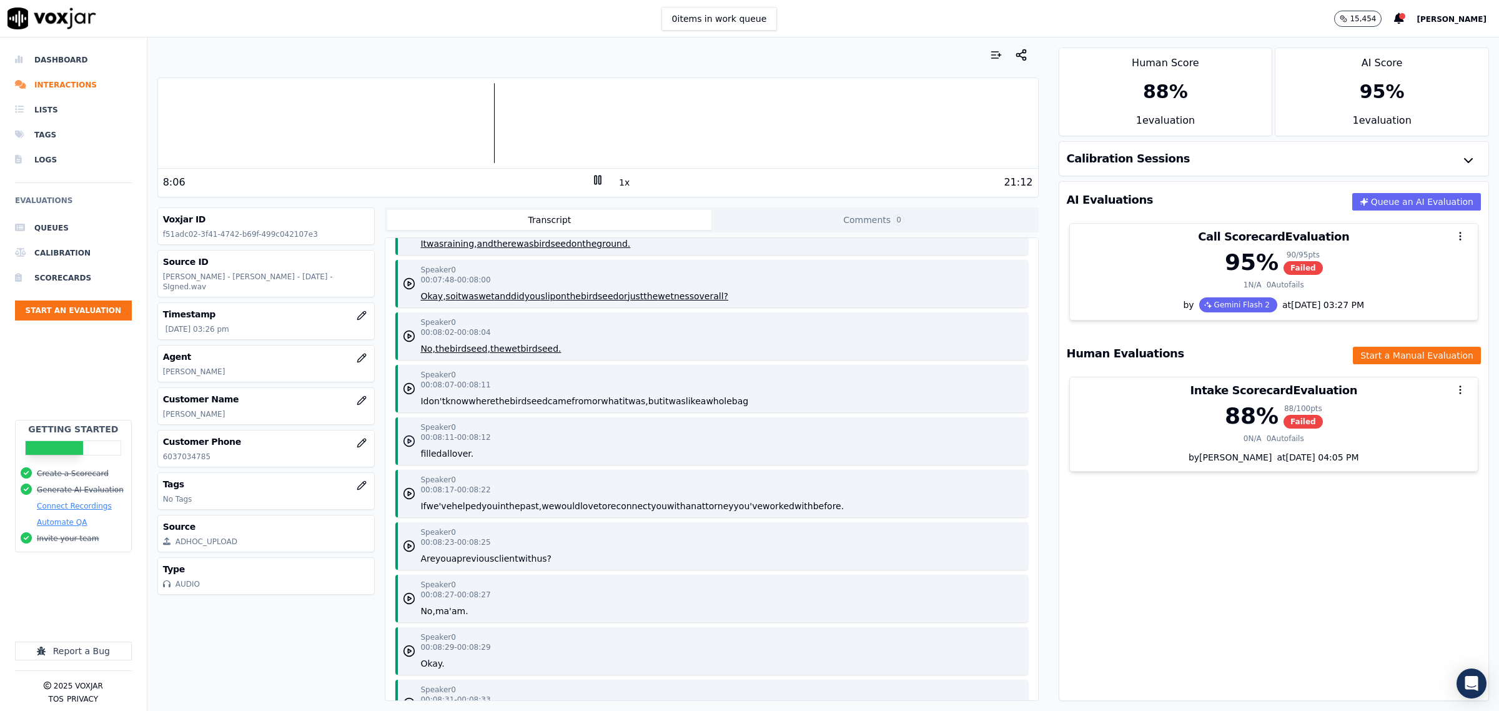
click at [409, 437] on icon "button" at bounding box center [409, 441] width 12 height 12
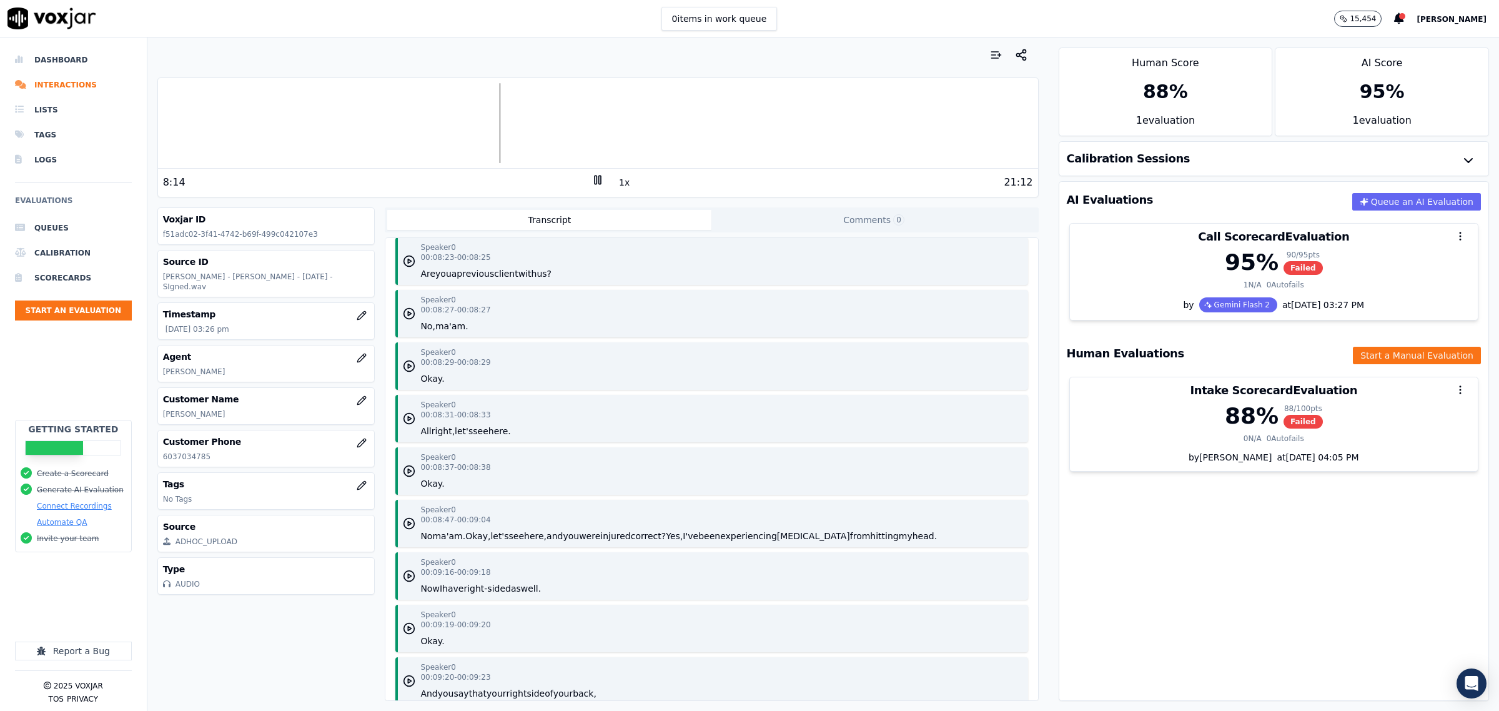
scroll to position [5075, 0]
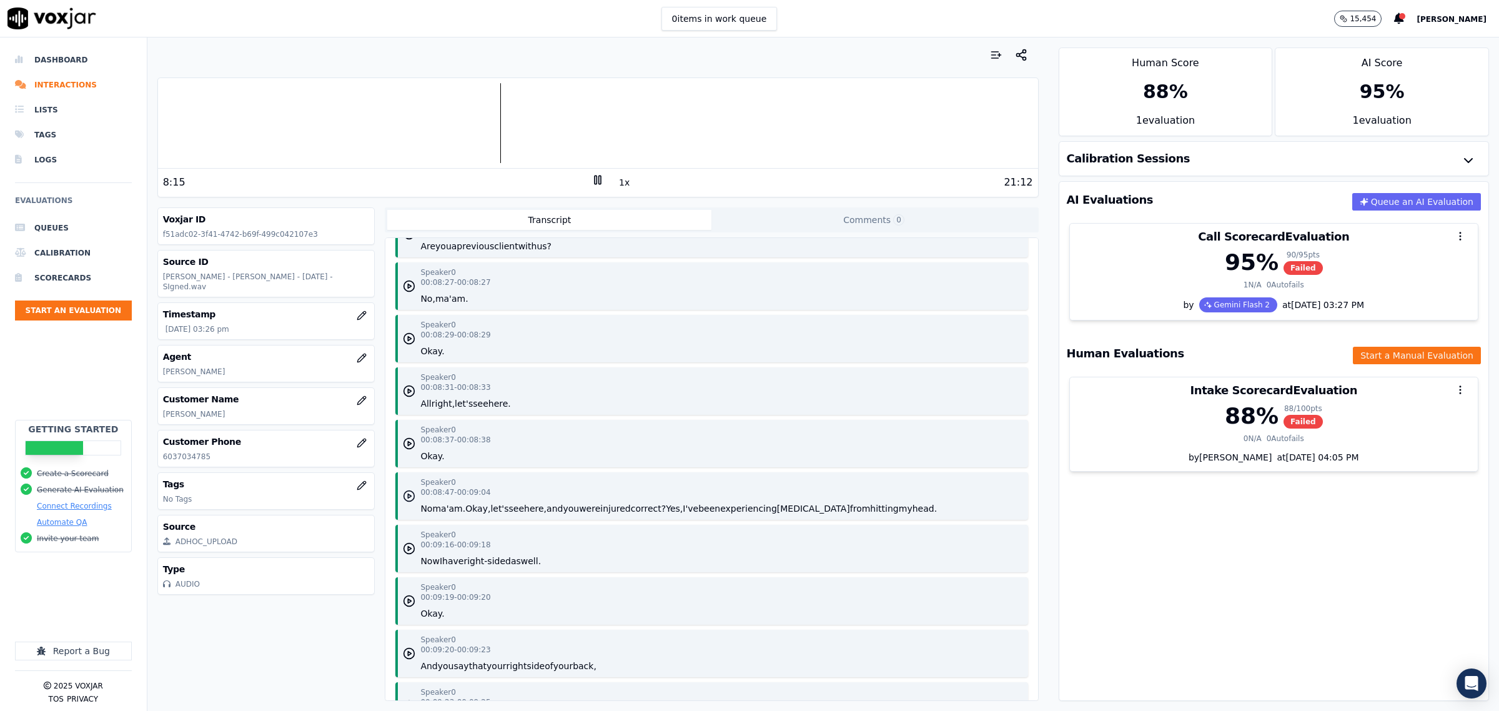
click at [408, 494] on polygon "button" at bounding box center [409, 496] width 3 height 4
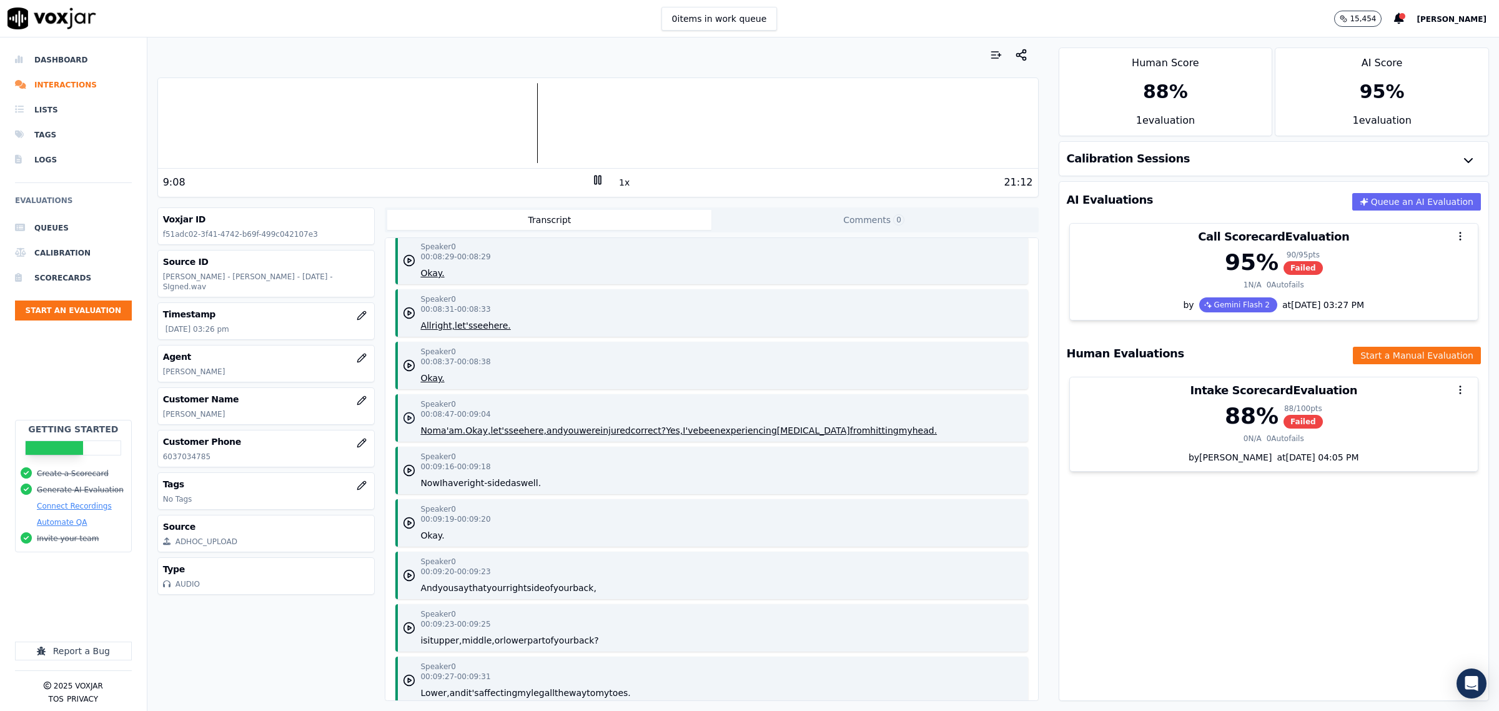
click at [403, 413] on icon "button" at bounding box center [409, 418] width 12 height 12
click at [408, 416] on polygon "button" at bounding box center [409, 418] width 3 height 4
click at [403, 413] on icon "button" at bounding box center [409, 418] width 12 height 12
click at [407, 416] on icon "button" at bounding box center [409, 418] width 12 height 12
click at [591, 176] on icon at bounding box center [597, 180] width 12 height 12
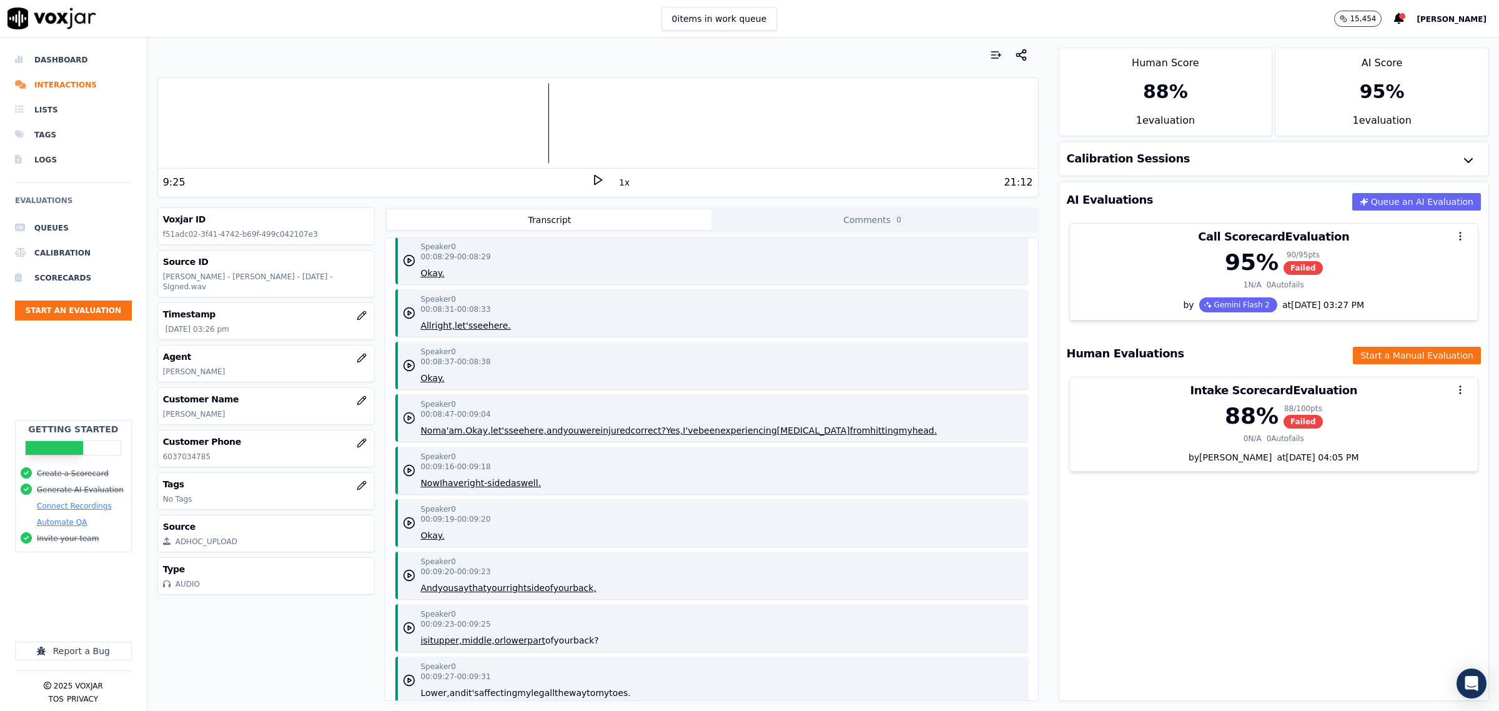
click at [409, 413] on icon "button" at bounding box center [409, 418] width 12 height 12
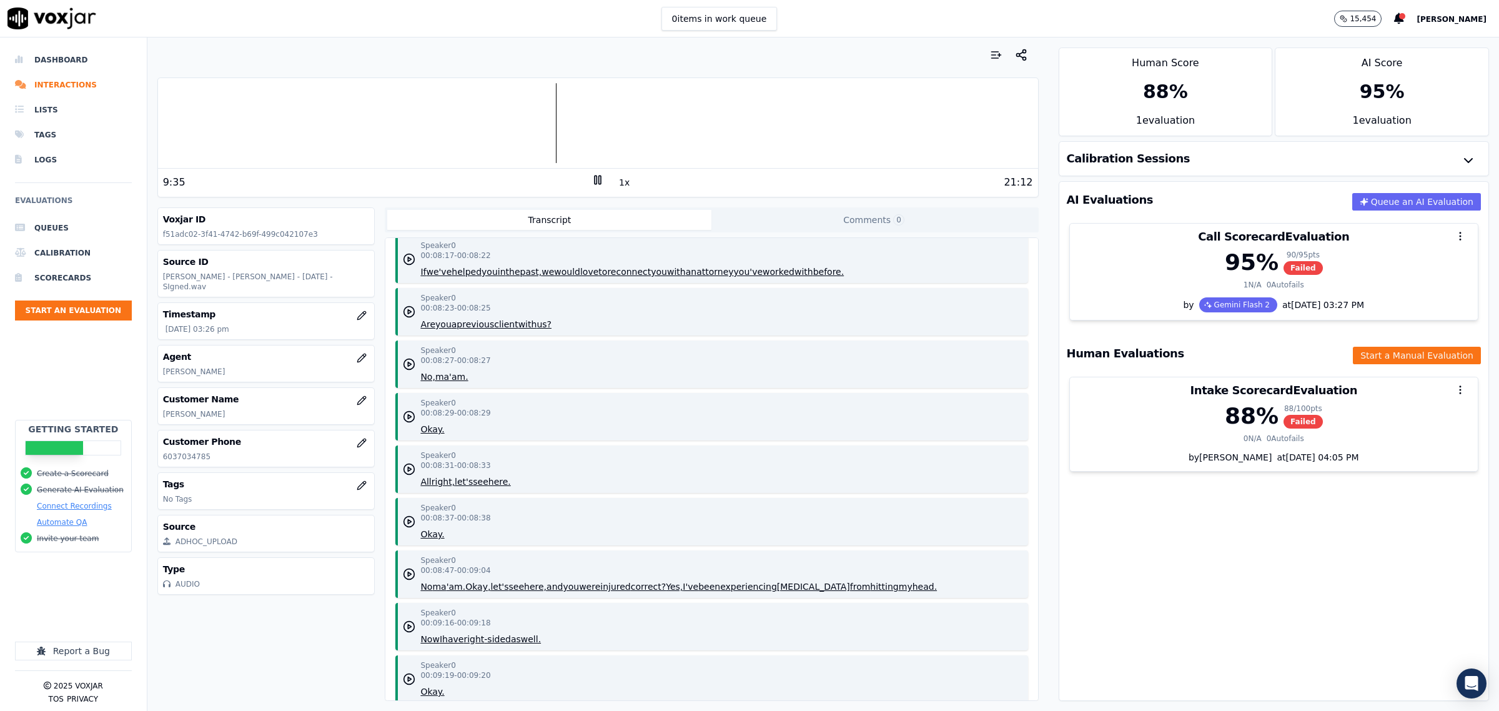
scroll to position [5075, 0]
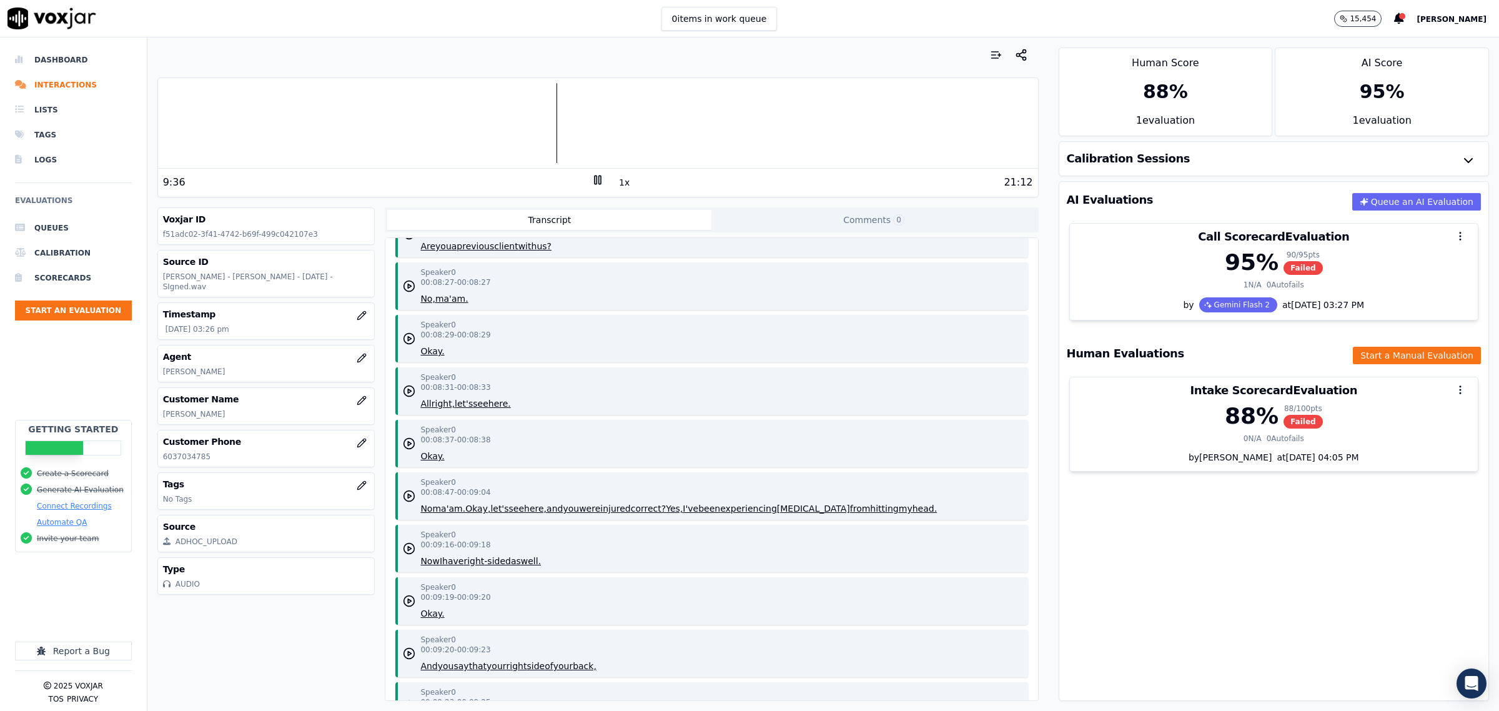
click at [604, 180] on div "21:12" at bounding box center [818, 182] width 428 height 15
click at [591, 180] on icon at bounding box center [597, 180] width 12 height 12
click at [403, 438] on icon "button" at bounding box center [409, 443] width 12 height 12
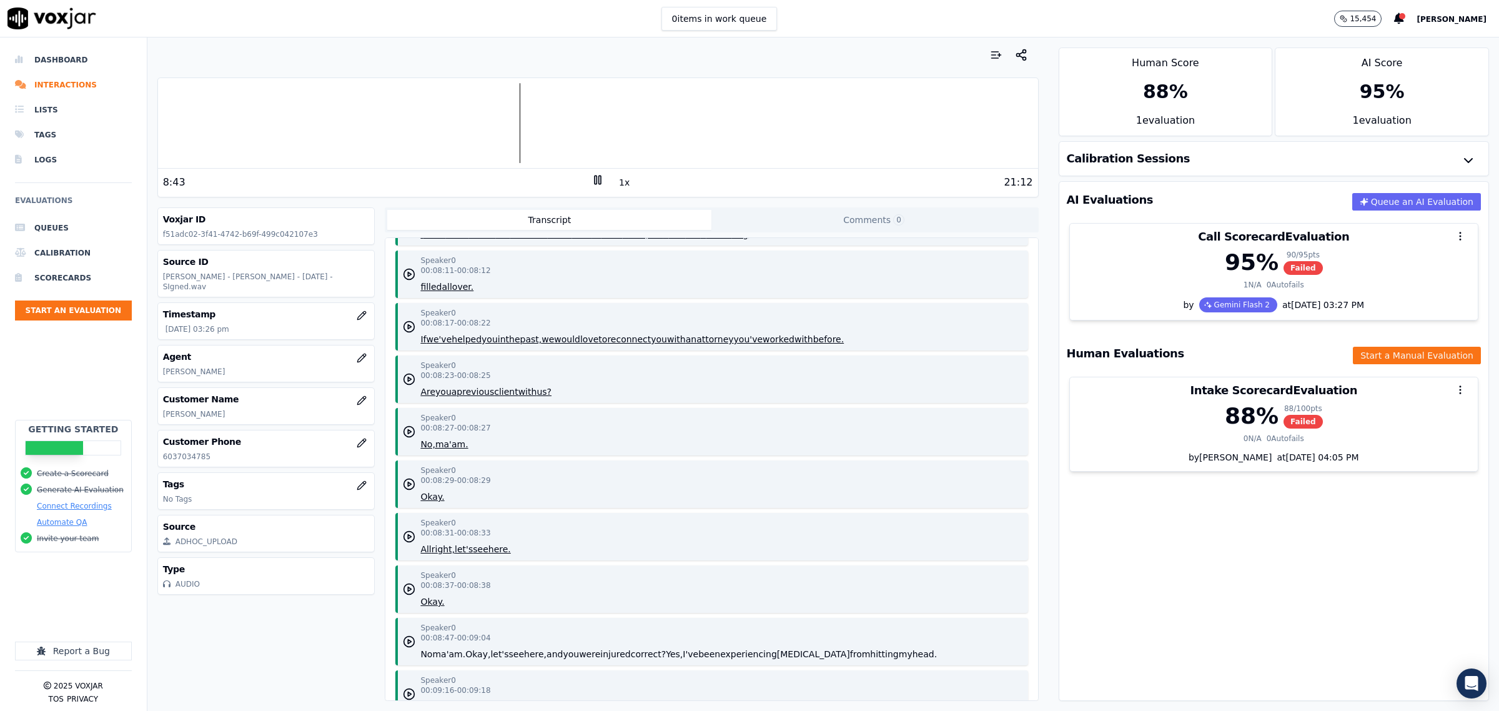
scroll to position [4919, 0]
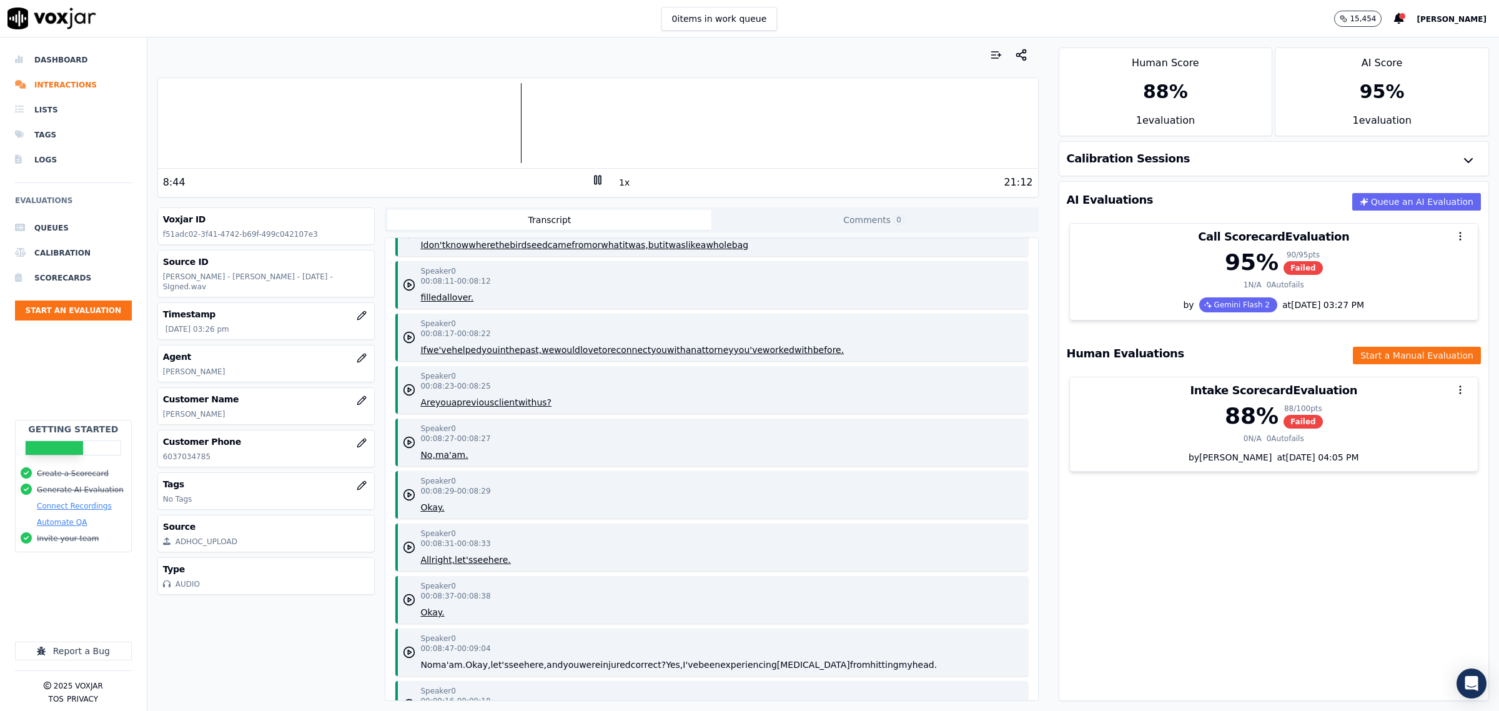
click at [591, 178] on icon at bounding box center [597, 180] width 12 height 12
click at [591, 180] on icon at bounding box center [597, 180] width 12 height 12
click at [591, 179] on icon at bounding box center [597, 180] width 12 height 12
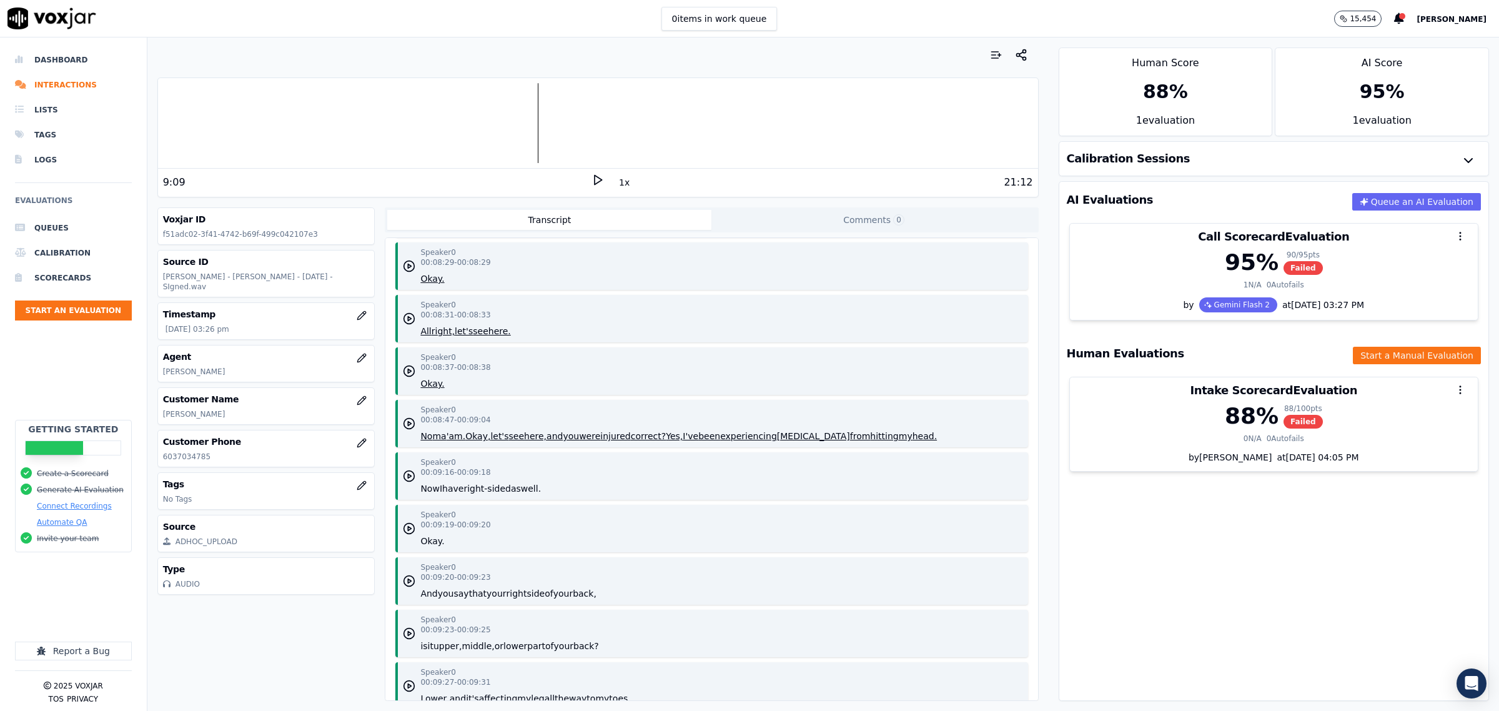
scroll to position [5153, 0]
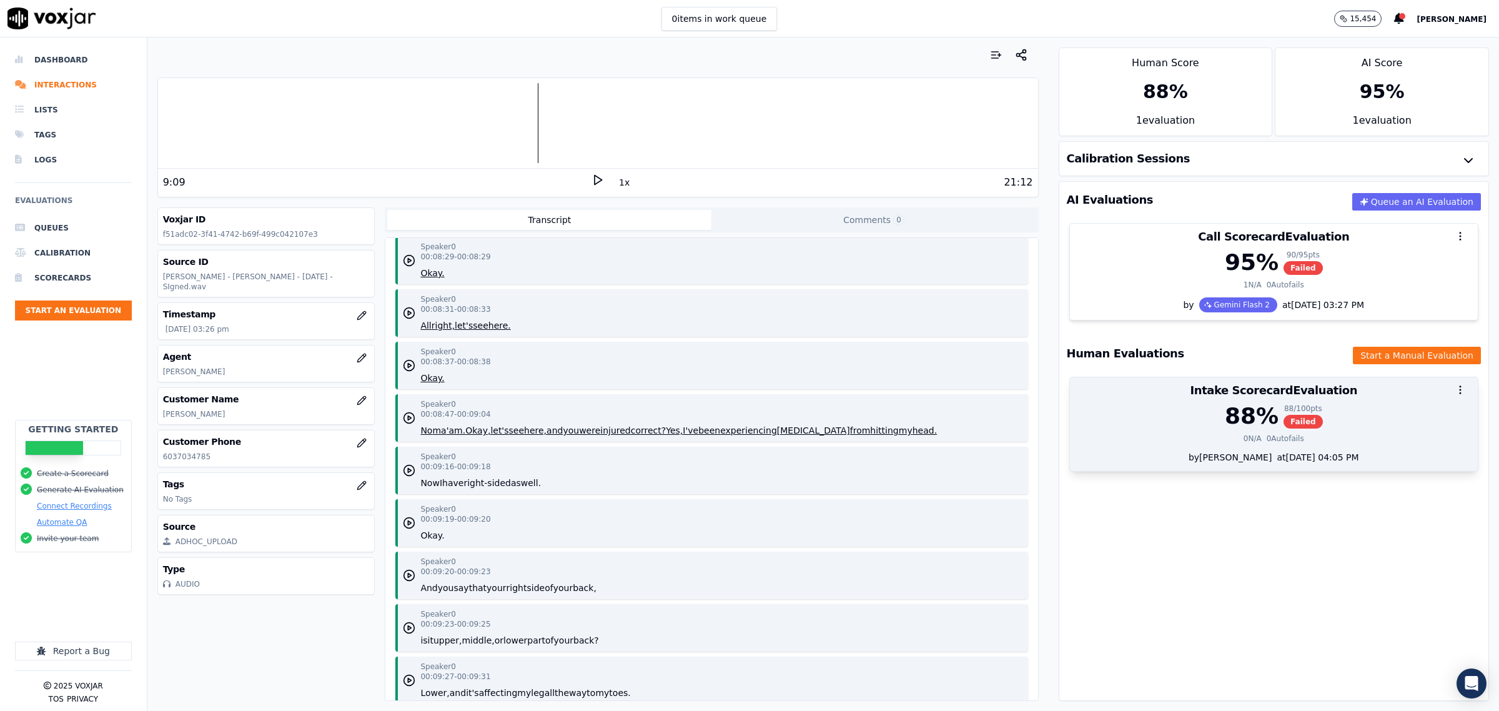
click at [1131, 436] on div "0 N/A 0 Autofails" at bounding box center [1273, 438] width 393 height 10
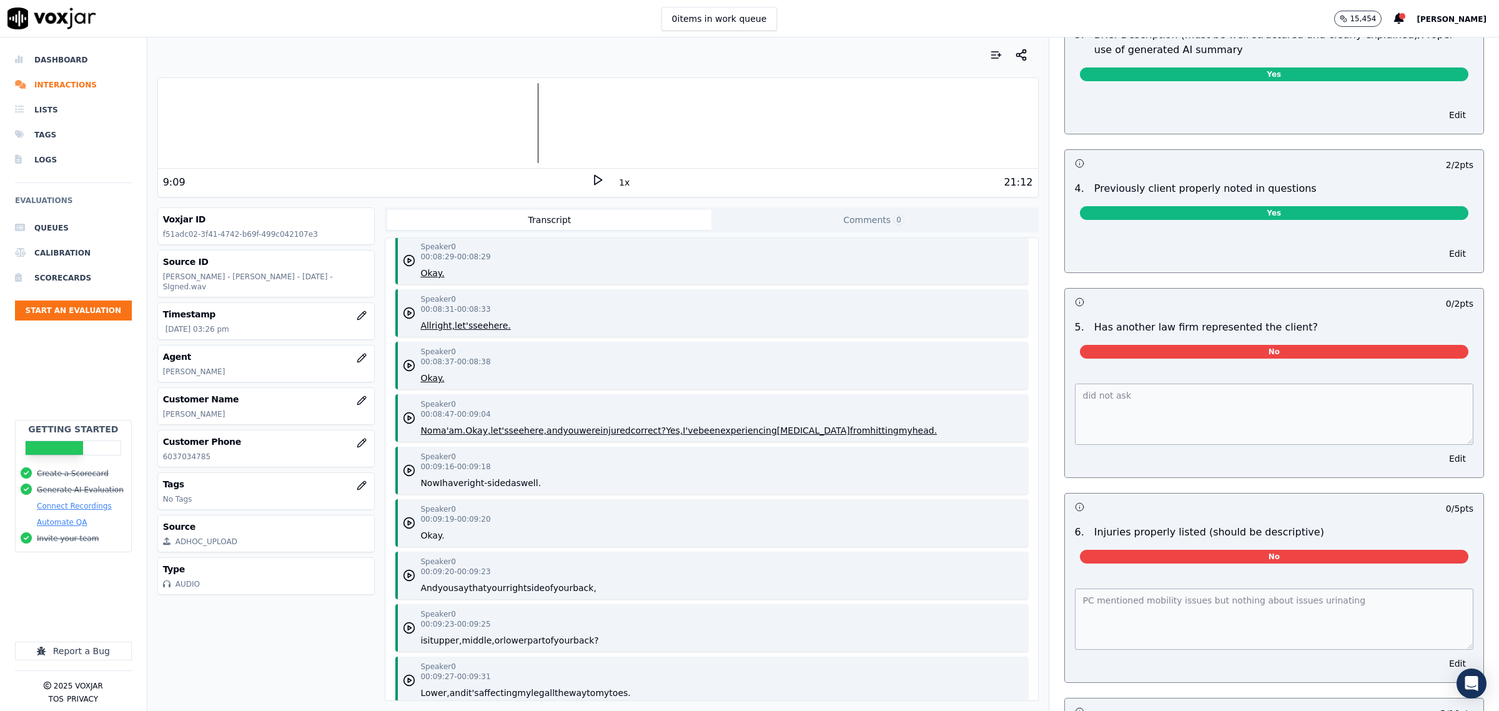
scroll to position [1249, 0]
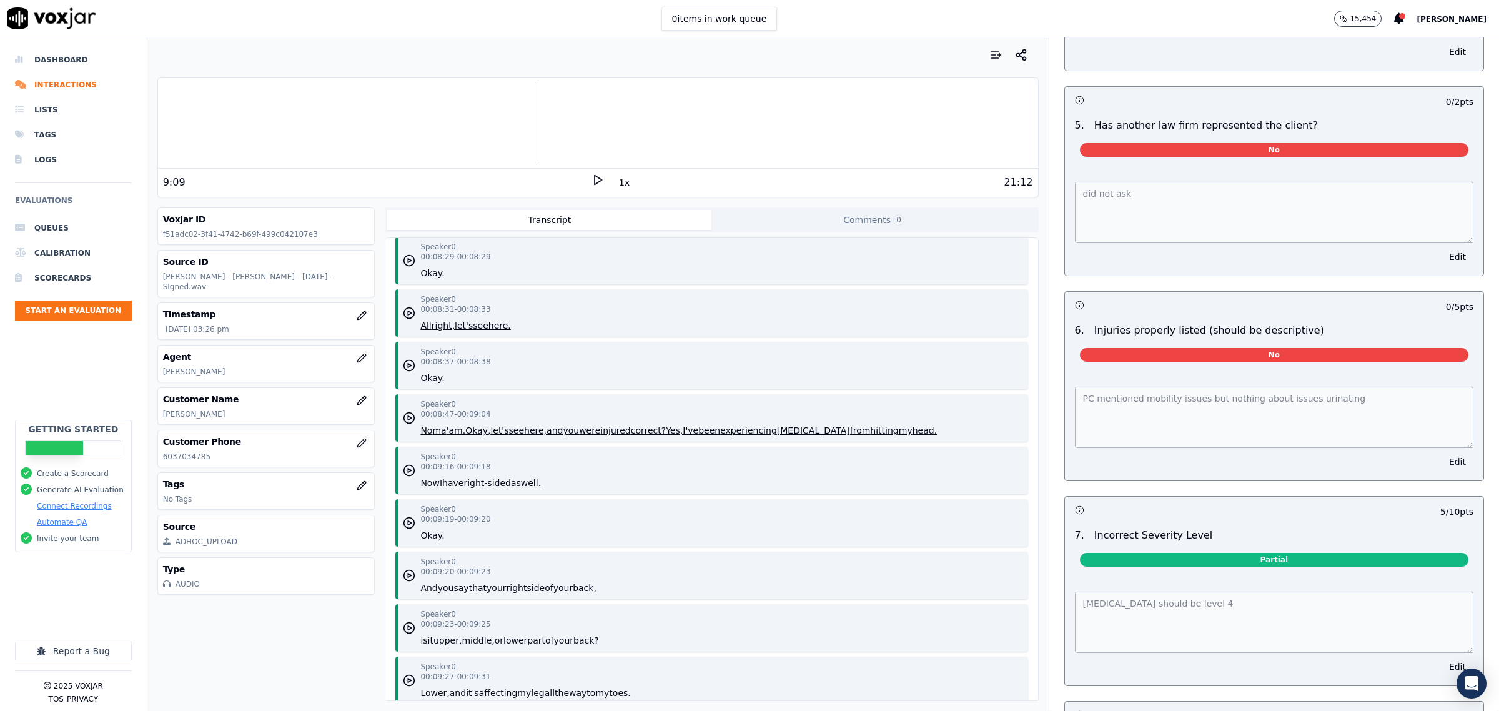
click at [1442, 467] on button "Edit" at bounding box center [1458, 461] width 32 height 17
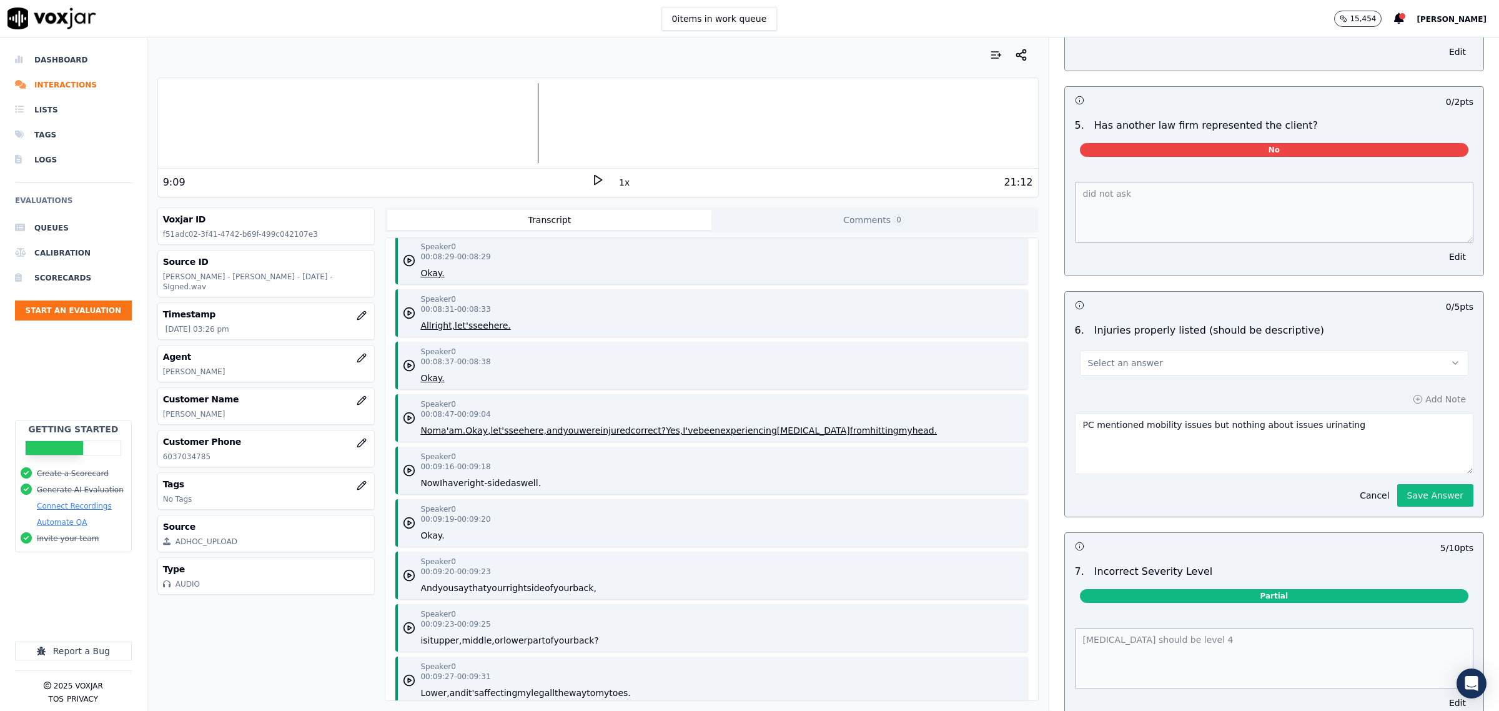
click at [1185, 434] on textarea "PC mentioned mobility issues but nothing about issues urinating" at bounding box center [1274, 443] width 398 height 61
drag, startPoint x: 1185, startPoint y: 431, endPoint x: 1498, endPoint y: 442, distance: 313.1
click at [1498, 442] on div "Dashboard Interactions Lists Tags Logs Evaluations Queues Calibration Scorecard…" at bounding box center [749, 373] width 1499 height 673
type textarea "PC mentioned mobility issues"
click at [1412, 507] on button "Save Answer" at bounding box center [1435, 495] width 76 height 22
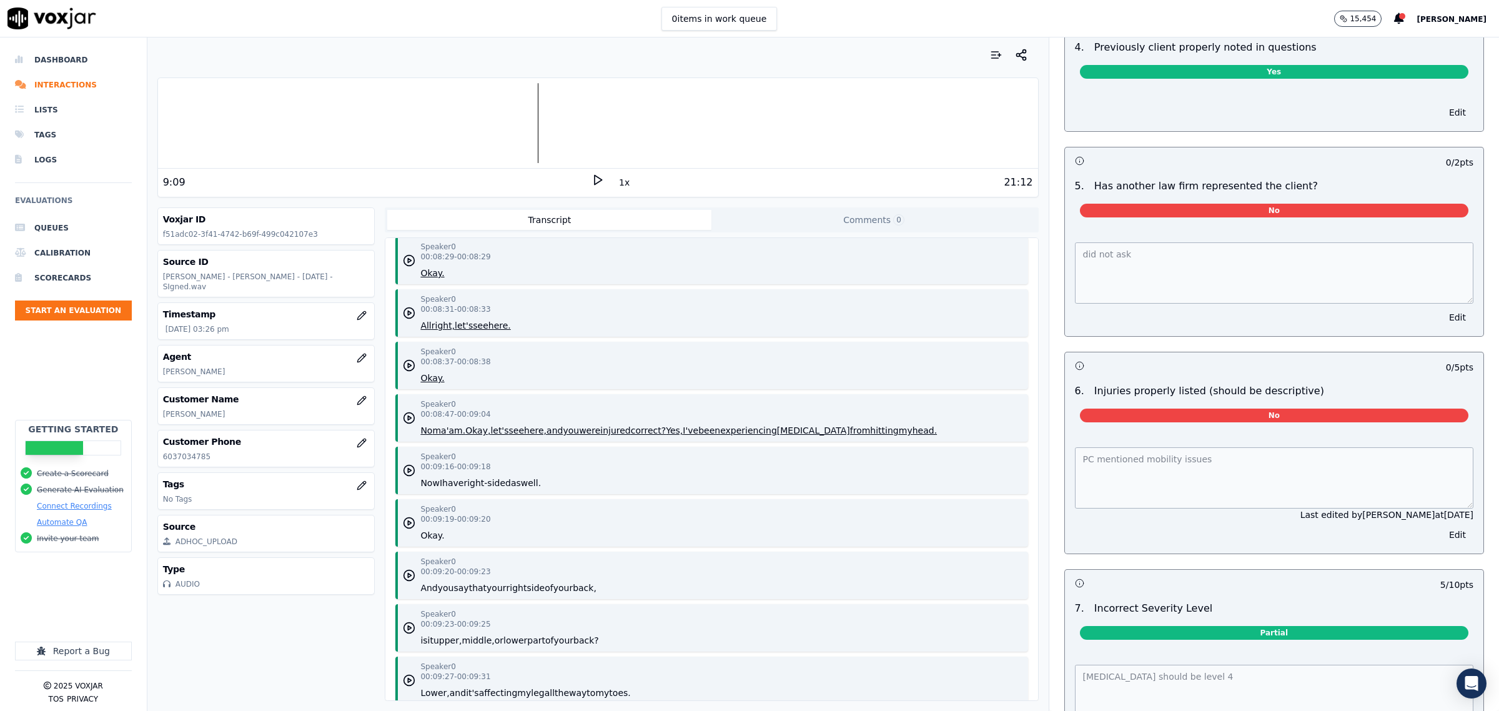
scroll to position [0, 0]
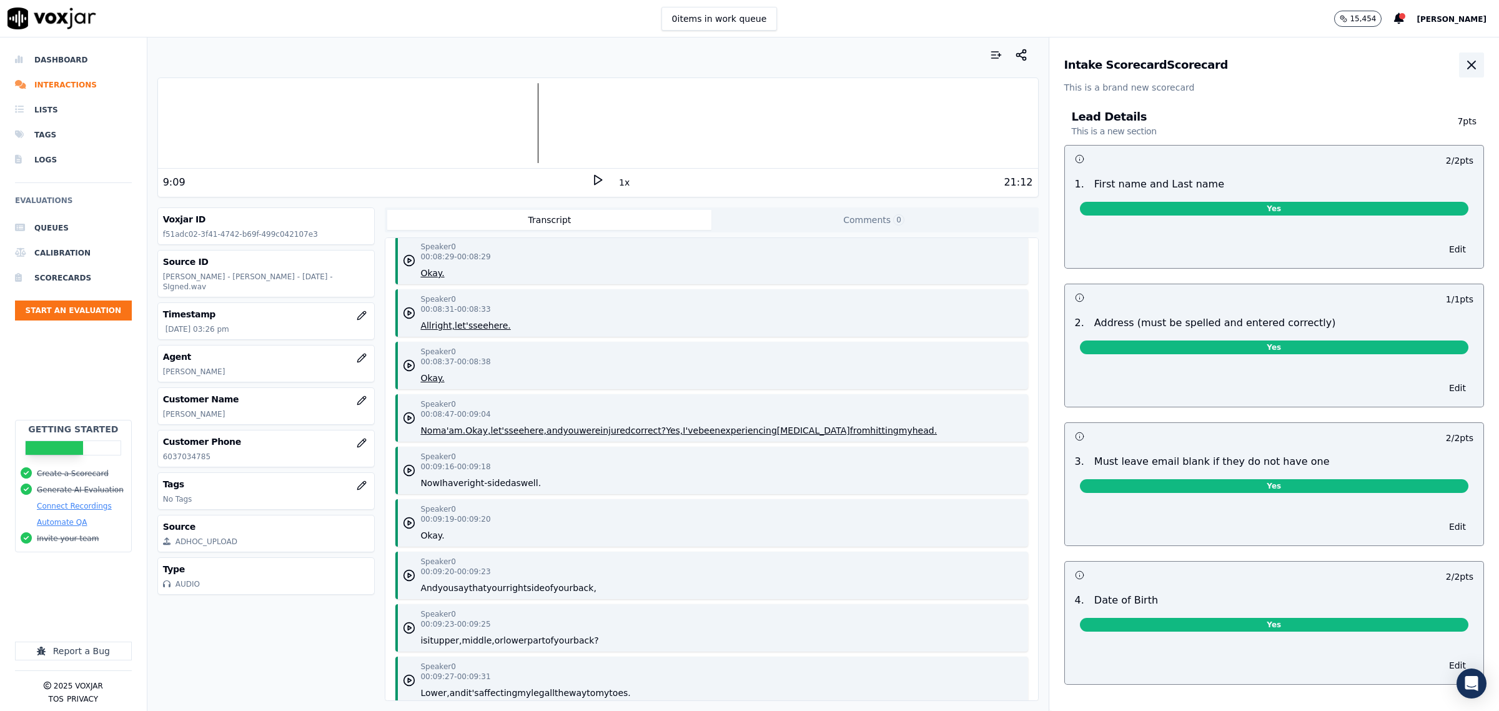
click at [1464, 72] on icon "button" at bounding box center [1471, 64] width 15 height 15
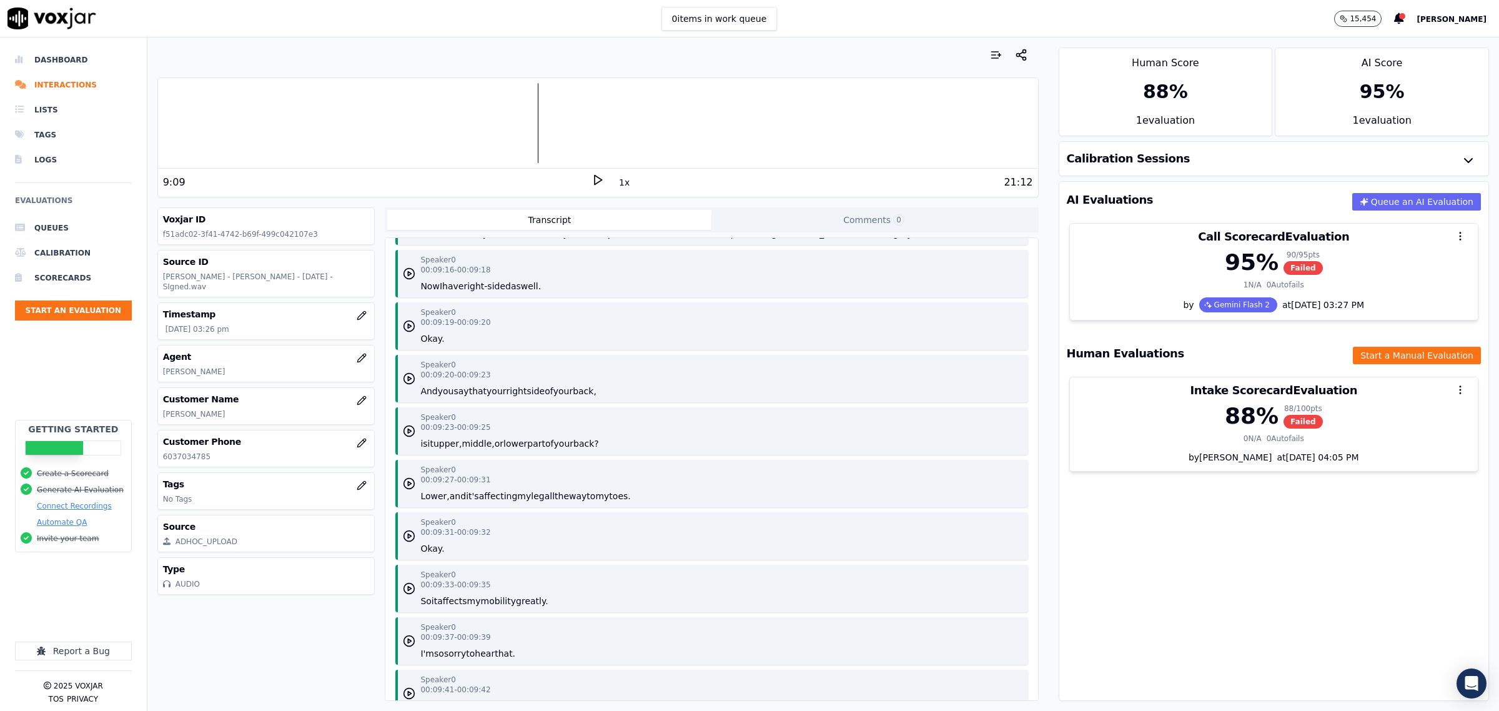
scroll to position [5387, 0]
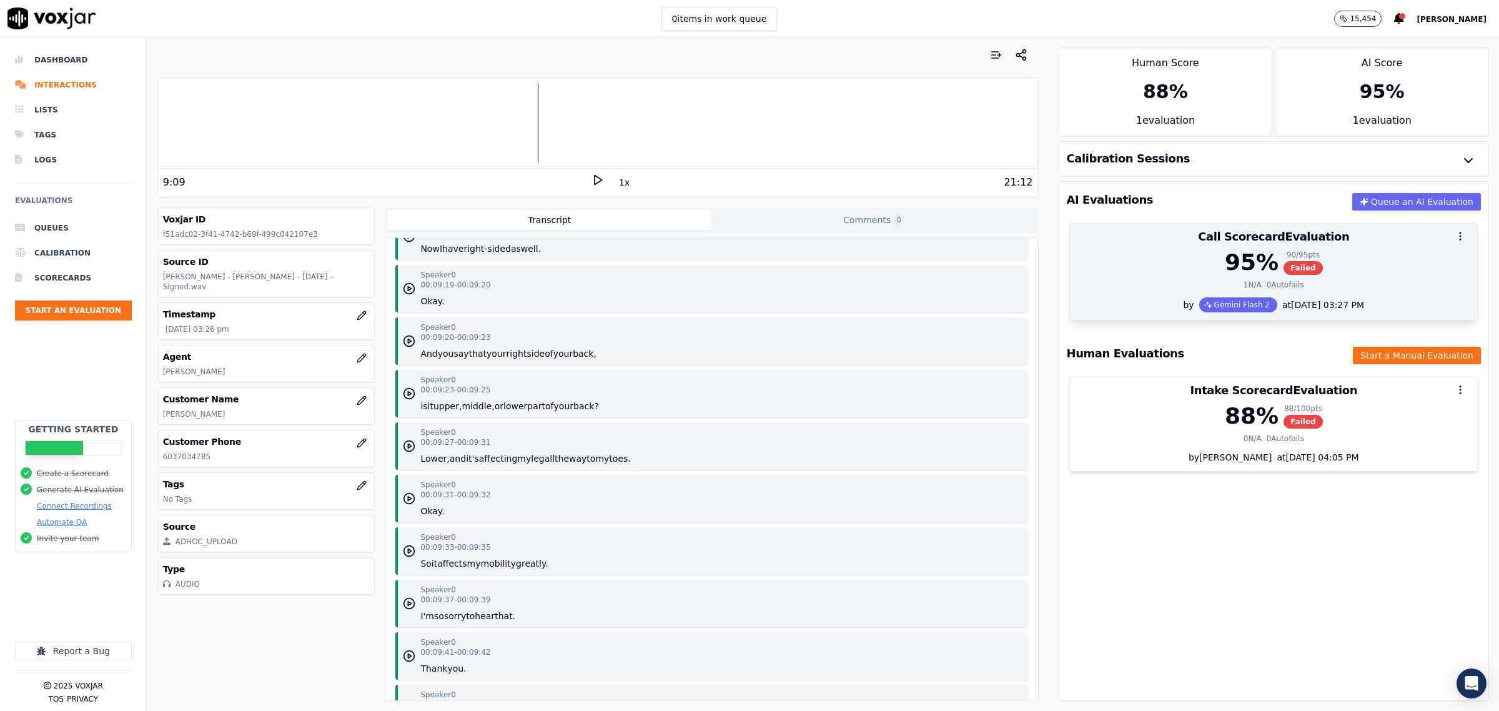
click at [1160, 277] on div "95 % 90 / 95 pts Failed 1 N/A 0 Autofails" at bounding box center [1274, 273] width 408 height 47
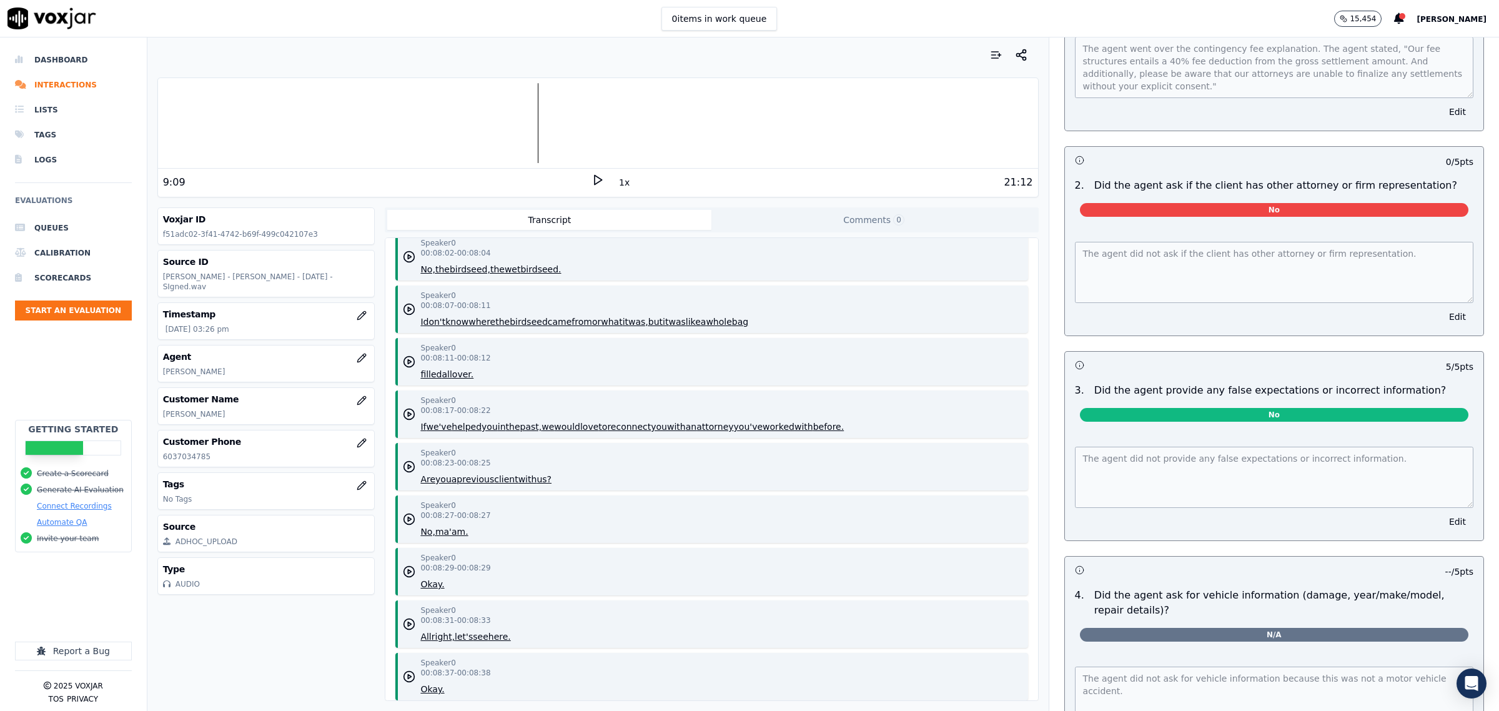
scroll to position [4841, 0]
click at [407, 357] on icon "button" at bounding box center [409, 363] width 12 height 12
click at [595, 180] on rect at bounding box center [596, 180] width 2 height 8
click at [595, 180] on polygon at bounding box center [598, 180] width 7 height 9
click at [407, 365] on circle "button" at bounding box center [409, 363] width 11 height 11
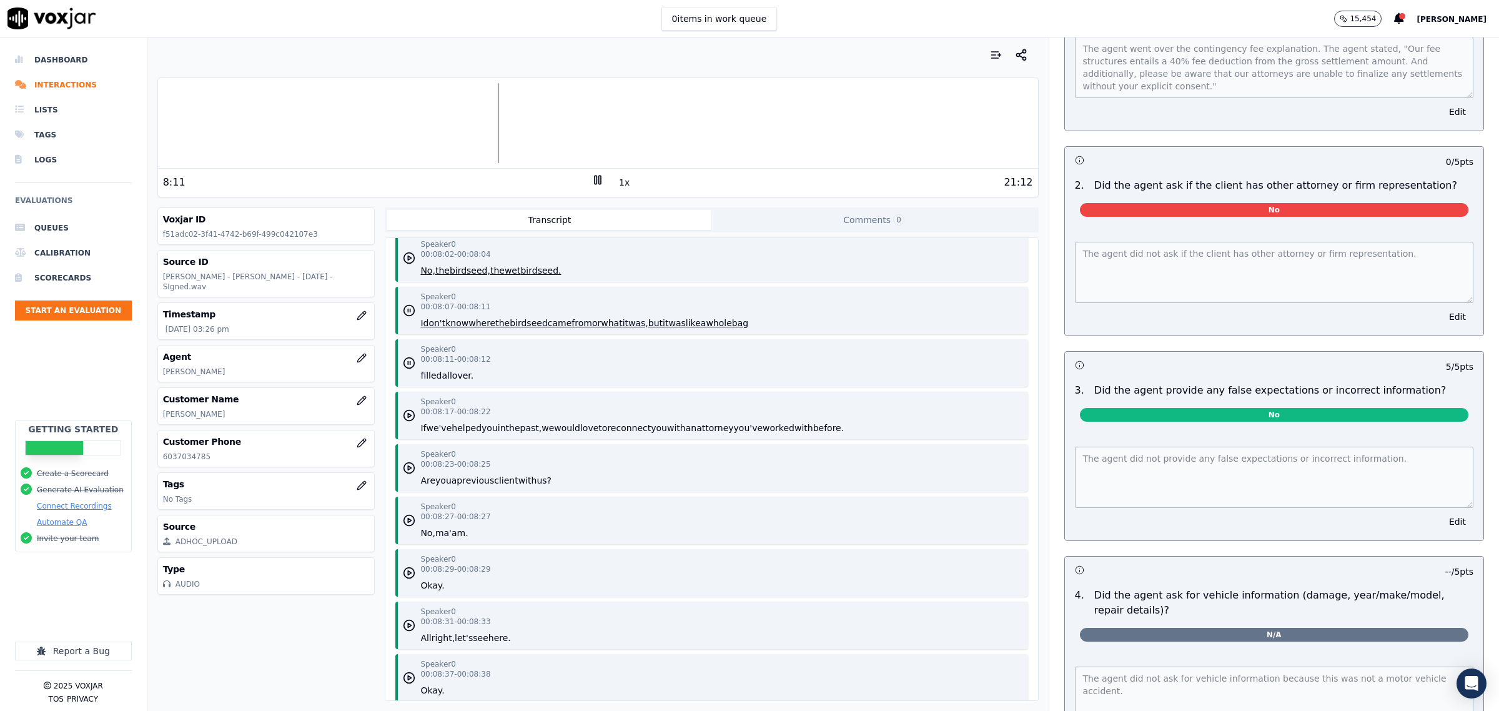
click at [591, 179] on icon at bounding box center [597, 180] width 12 height 12
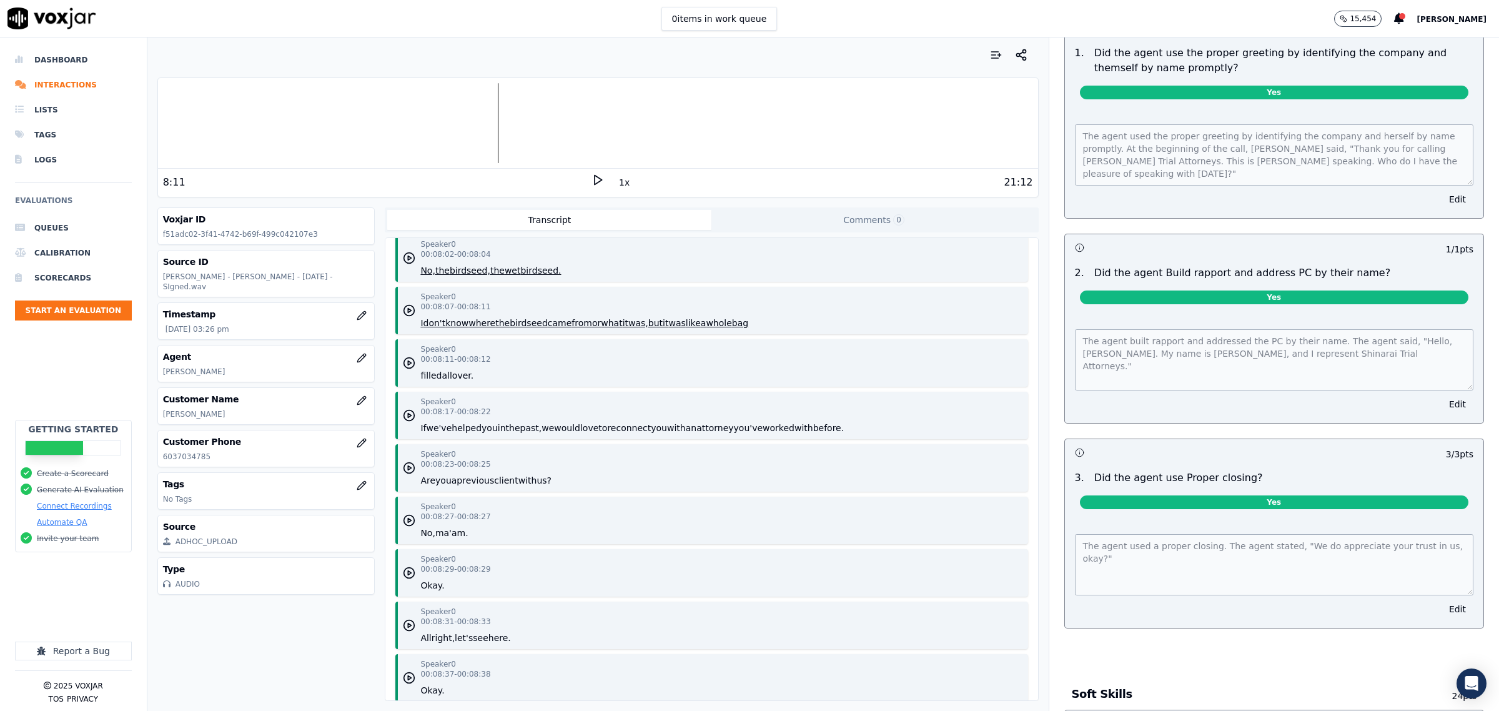
scroll to position [0, 0]
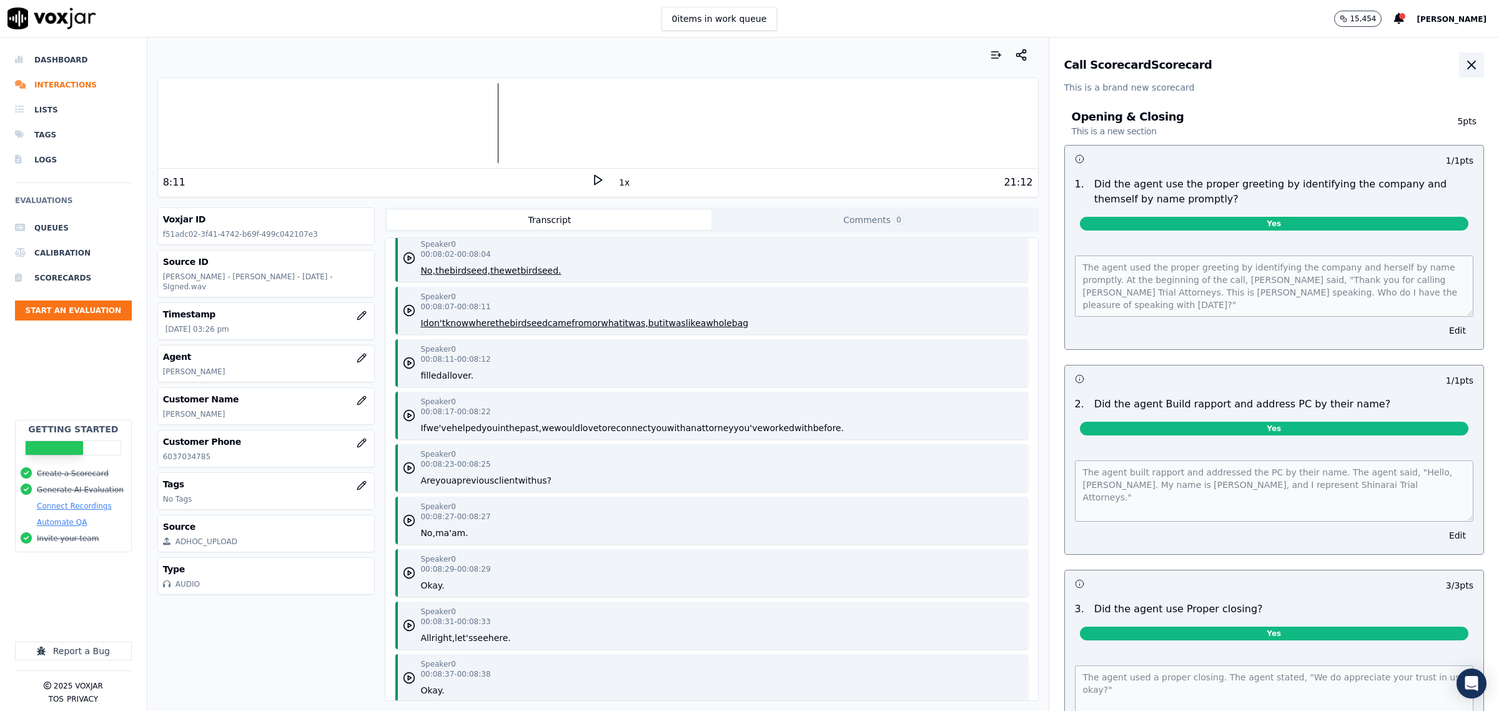
click at [1459, 55] on button "button" at bounding box center [1471, 64] width 25 height 25
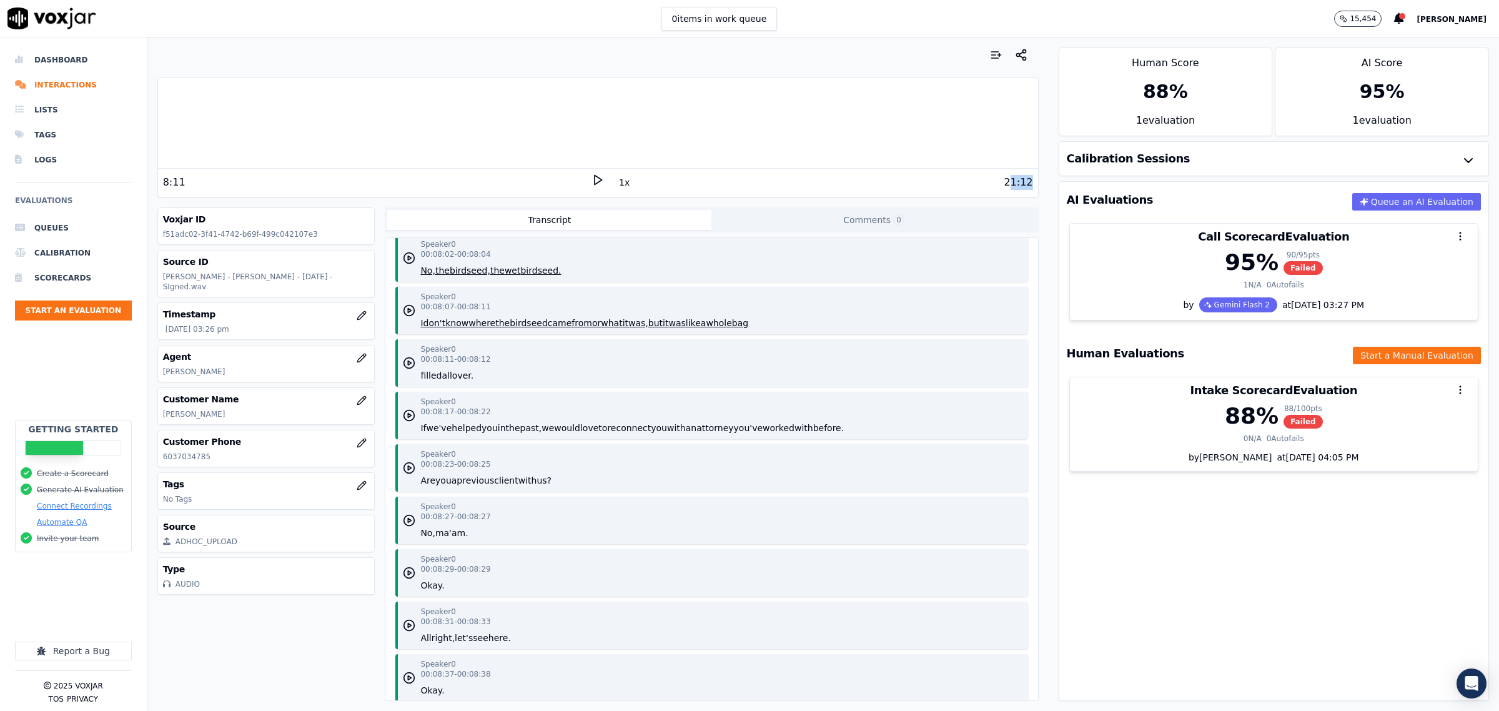
drag, startPoint x: 1006, startPoint y: 182, endPoint x: 1020, endPoint y: 182, distance: 14.4
click at [1020, 182] on div "8:11 1x 21:12" at bounding box center [598, 182] width 880 height 27
drag, startPoint x: 994, startPoint y: 182, endPoint x: 1016, endPoint y: 183, distance: 22.5
click at [1016, 183] on div "21:12" at bounding box center [1018, 182] width 29 height 15
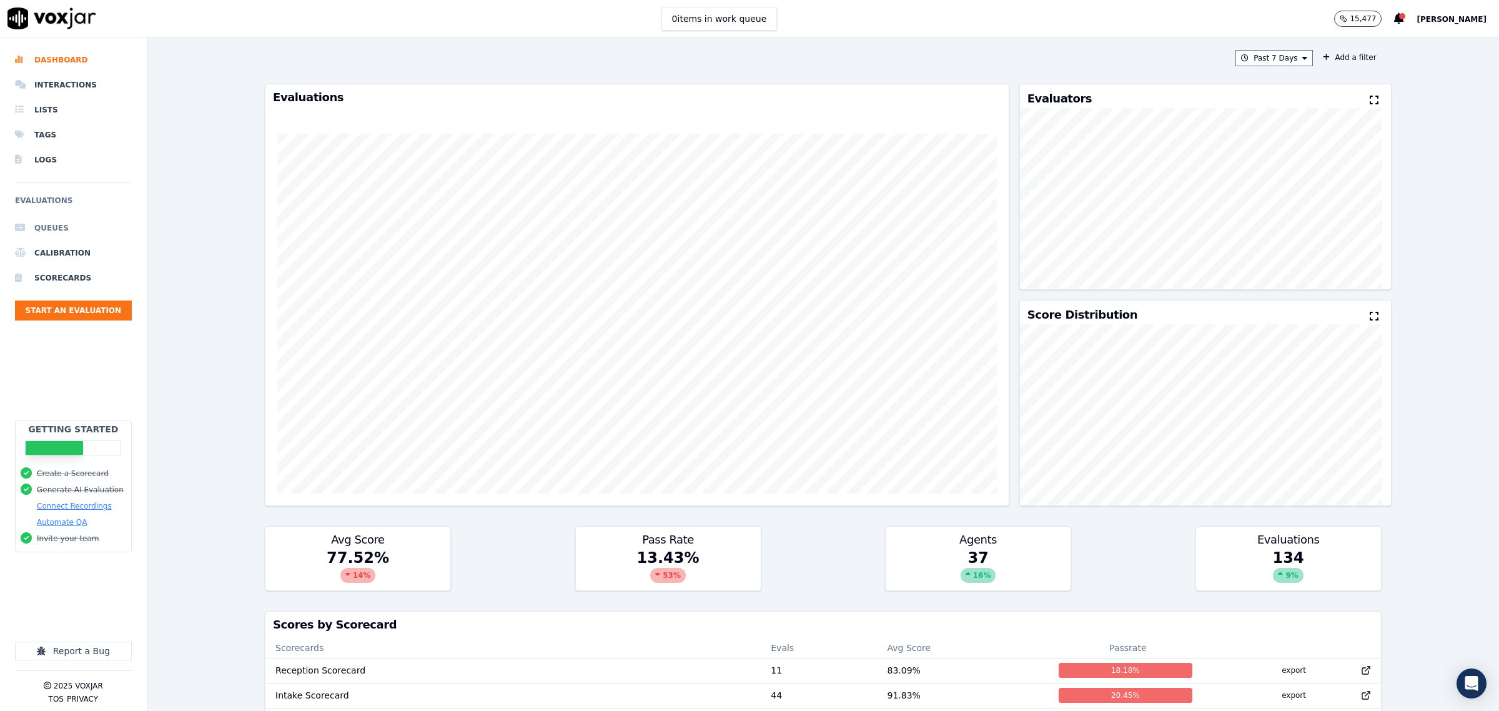
click at [69, 220] on li "Queues" at bounding box center [73, 227] width 117 height 25
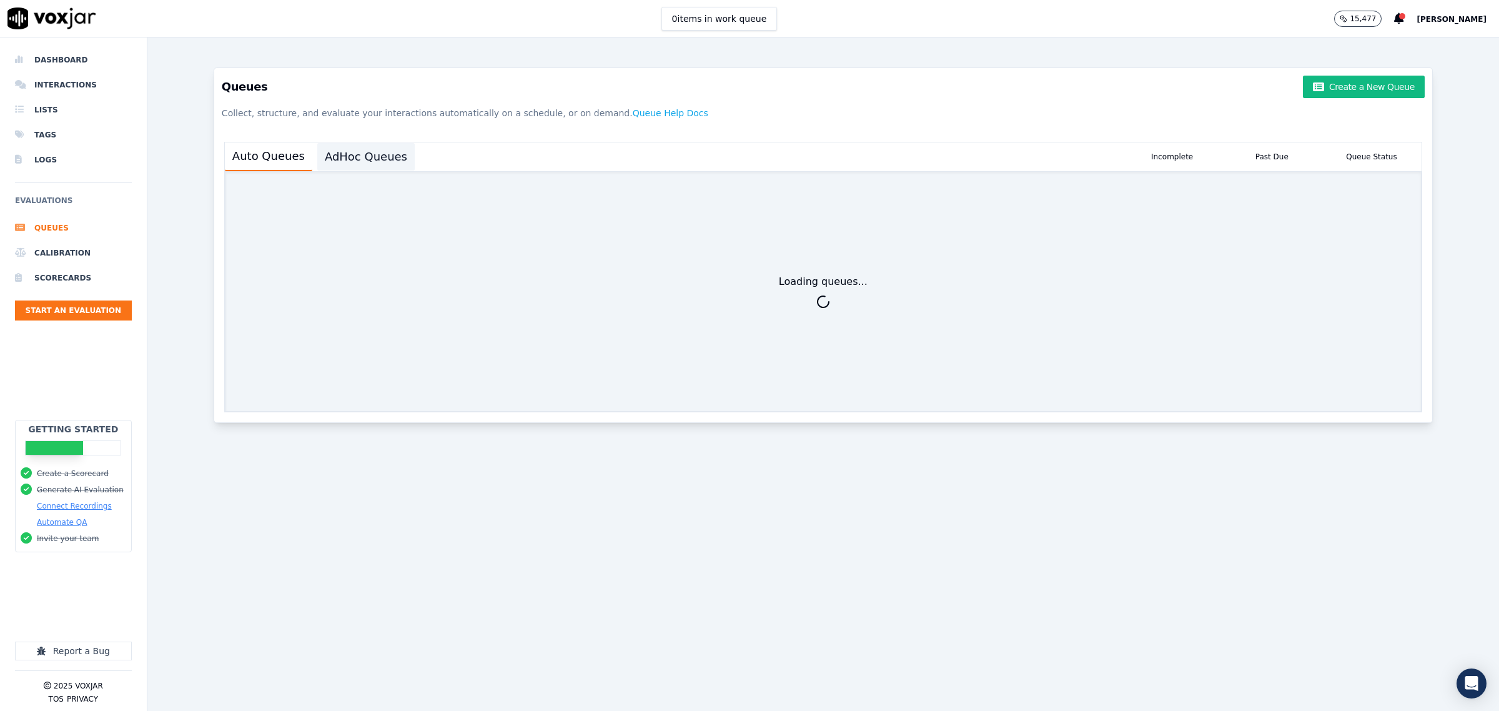
click at [350, 154] on button "AdHoc Queues" at bounding box center [365, 156] width 97 height 27
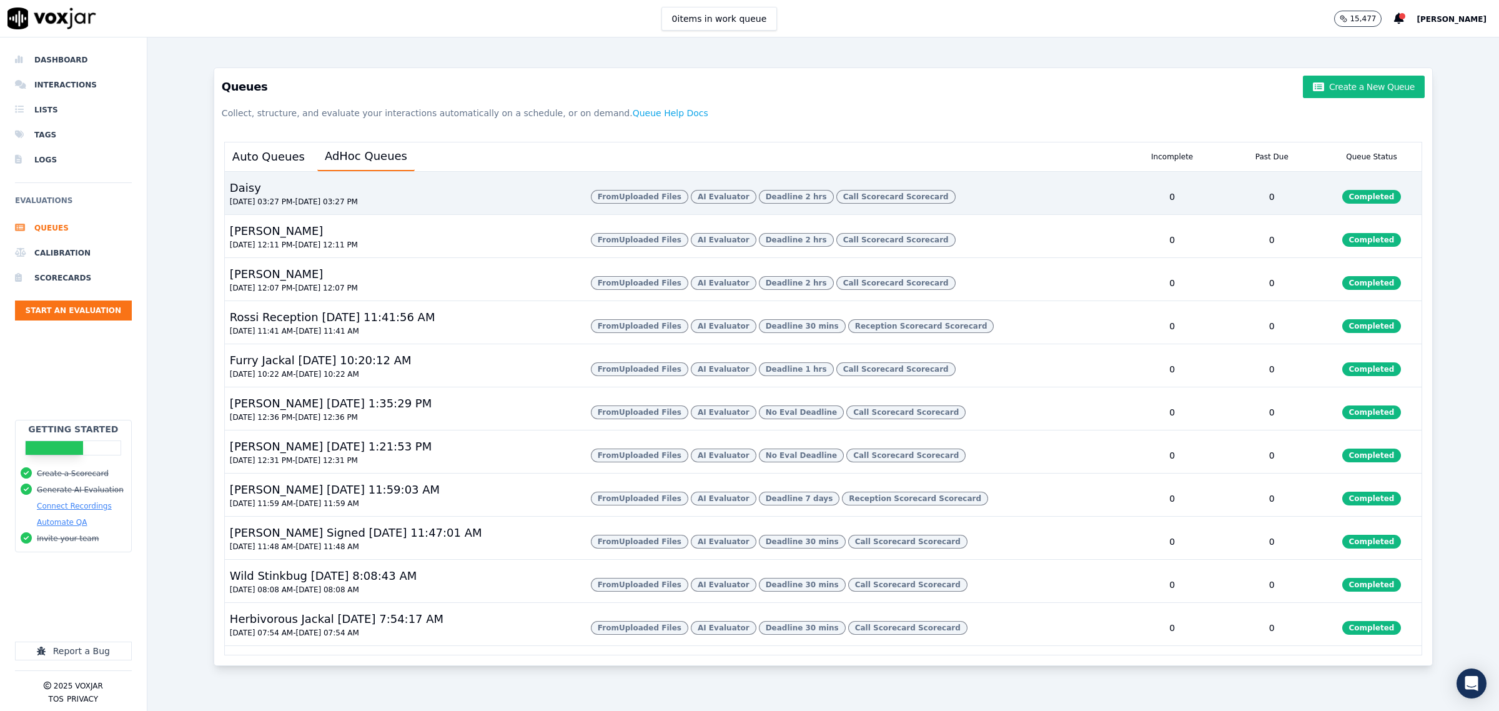
click at [349, 205] on div "Daisy [DATE] 03:27 PM - [DATE] 03:27 PM" at bounding box center [403, 196] width 356 height 35
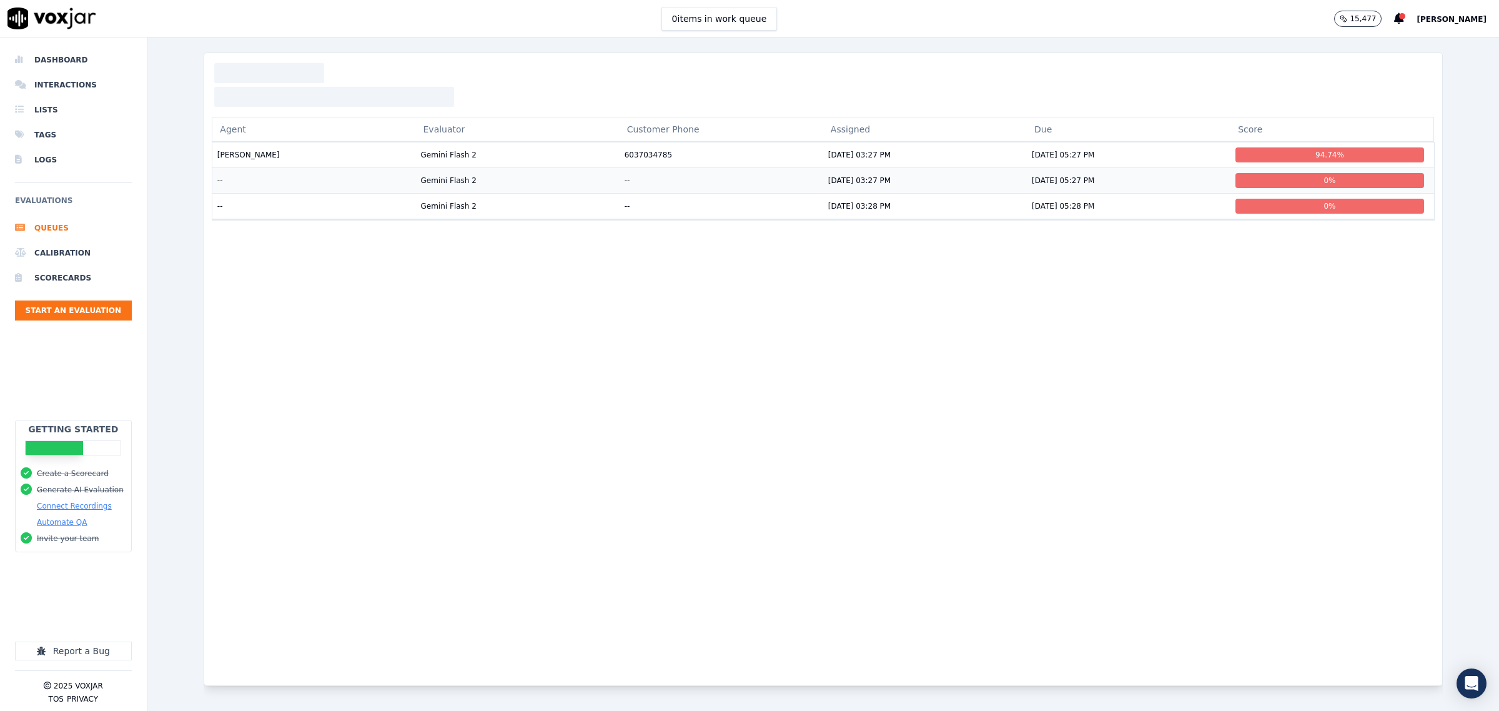
click at [284, 179] on td "--" at bounding box center [314, 180] width 204 height 26
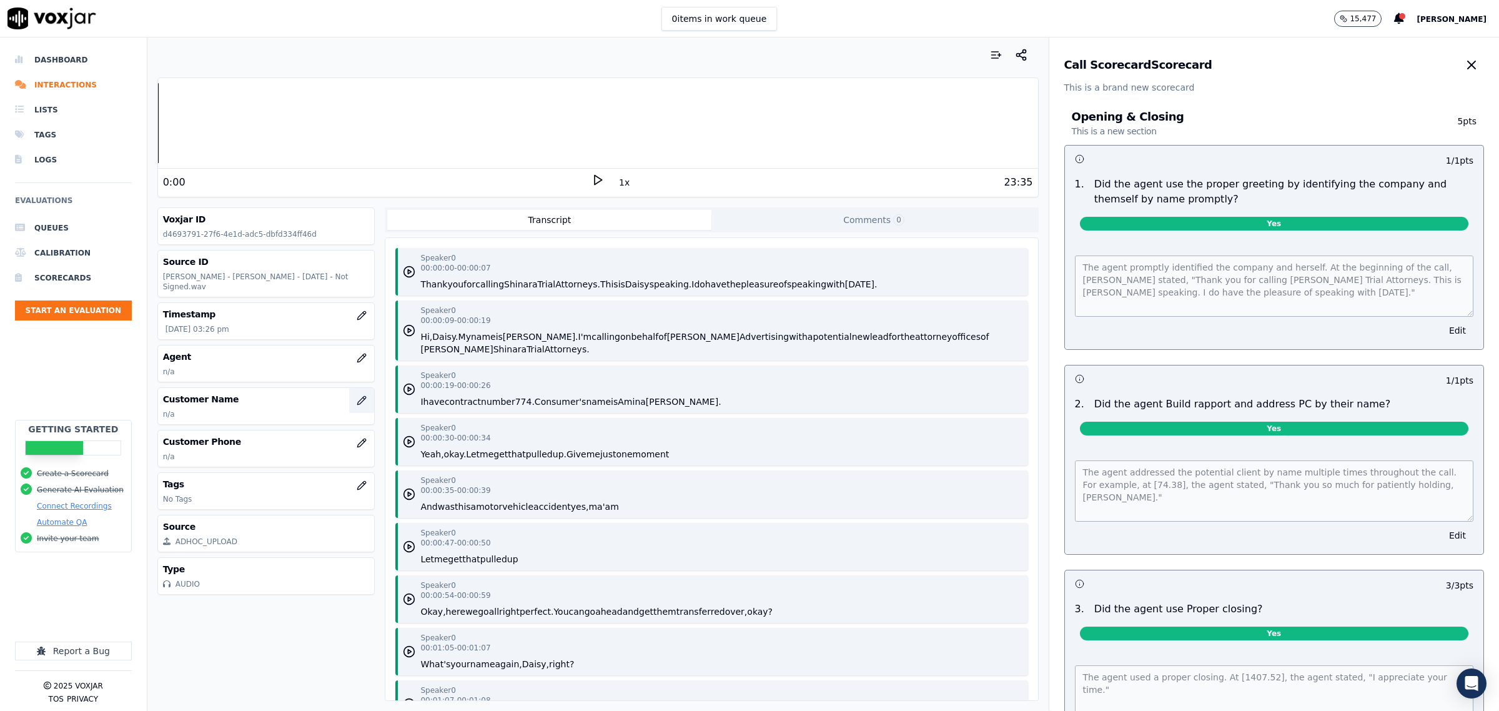
click at [349, 394] on button "button" at bounding box center [361, 400] width 25 height 25
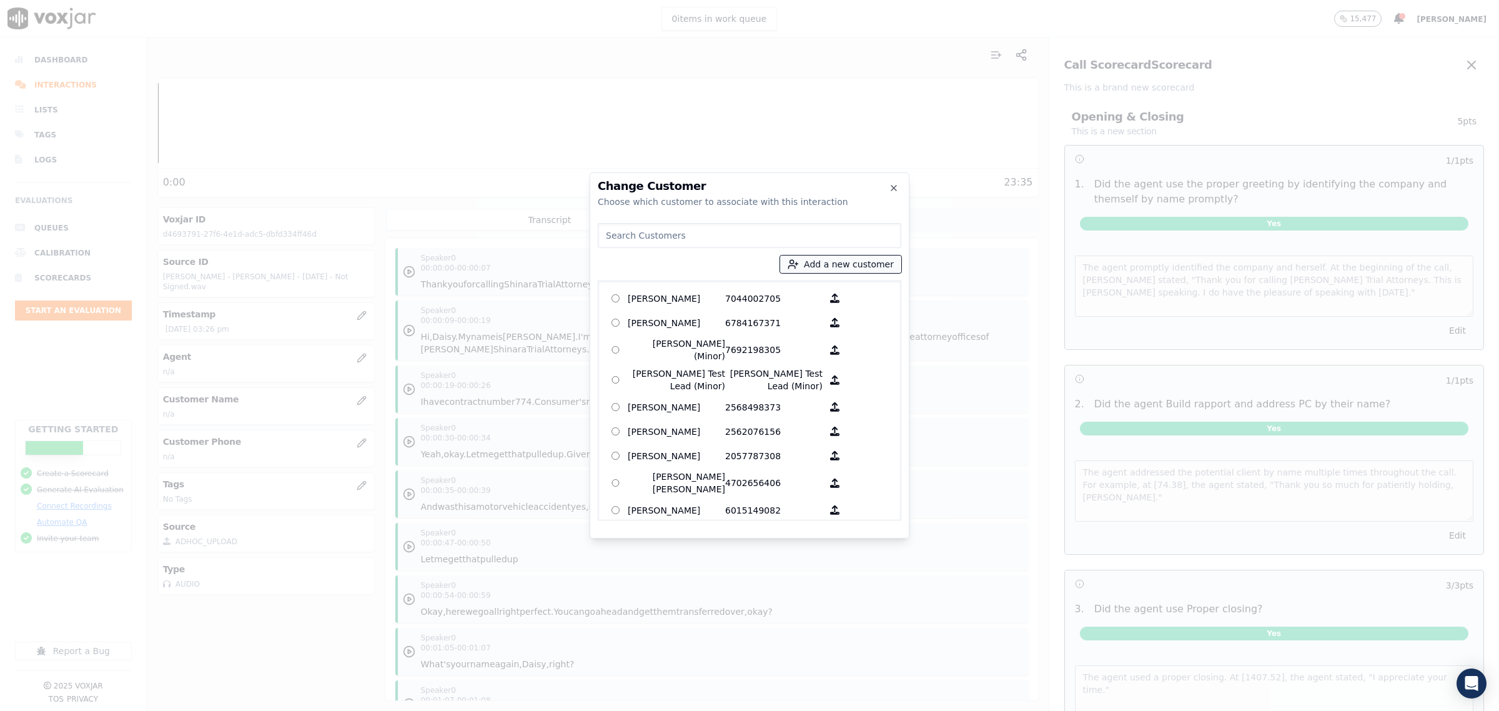
click at [853, 259] on button "Add a new customer" at bounding box center [840, 263] width 121 height 17
type input "[PERSON_NAME]"
click at [800, 370] on input "Add a New Customer" at bounding box center [845, 361] width 164 height 20
type input "7039664043"
click at [816, 388] on button "Add New Customer" at bounding box center [812, 384] width 99 height 17
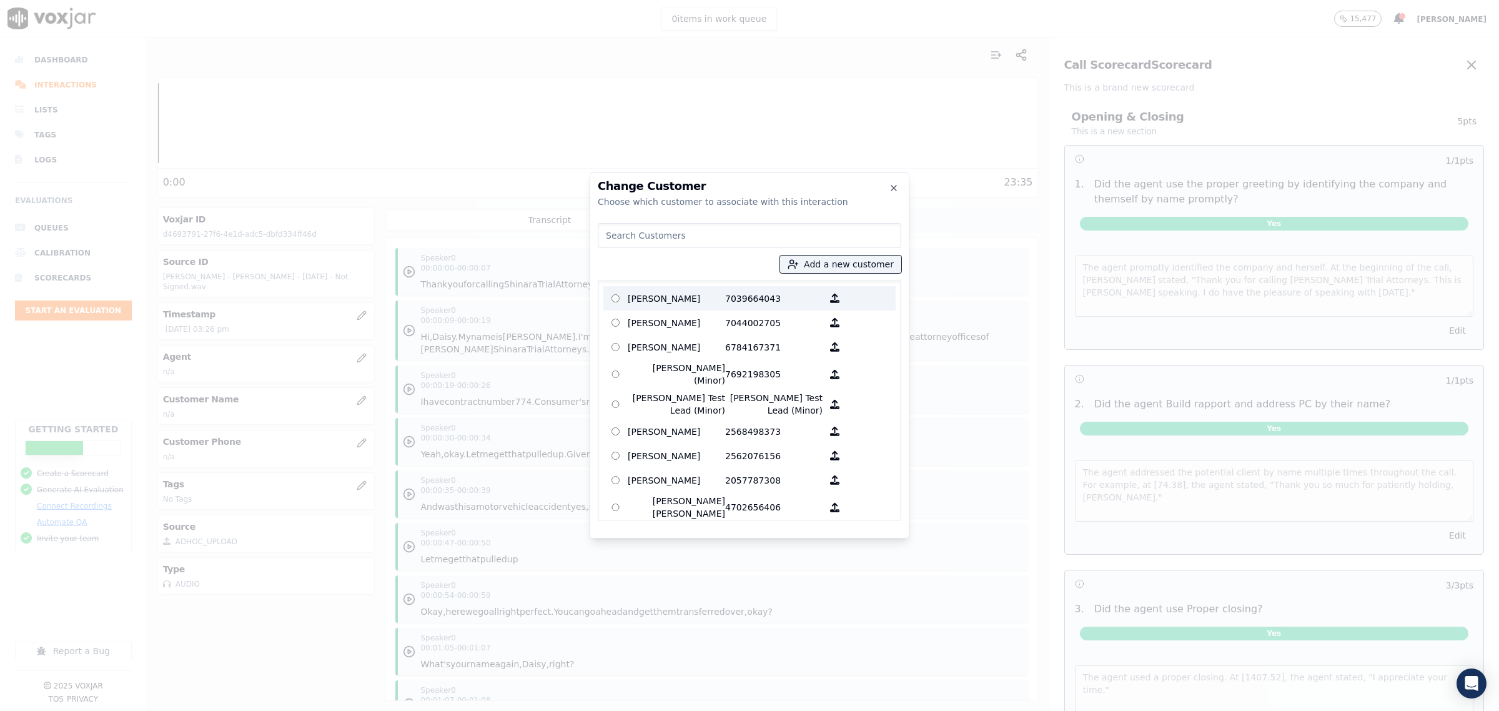
click at [696, 298] on p "[PERSON_NAME]" at bounding box center [676, 298] width 97 height 19
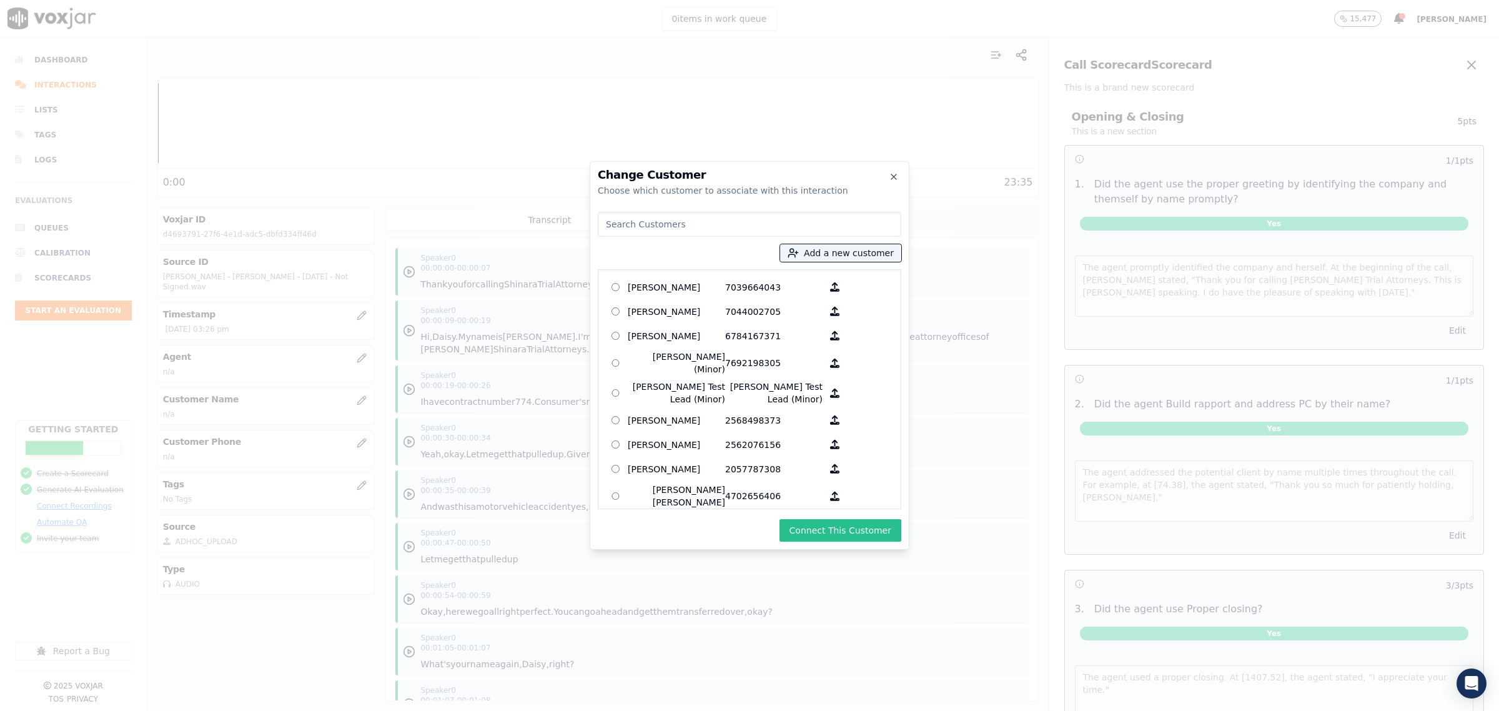
click at [819, 530] on button "Connect This Customer" at bounding box center [840, 530] width 122 height 22
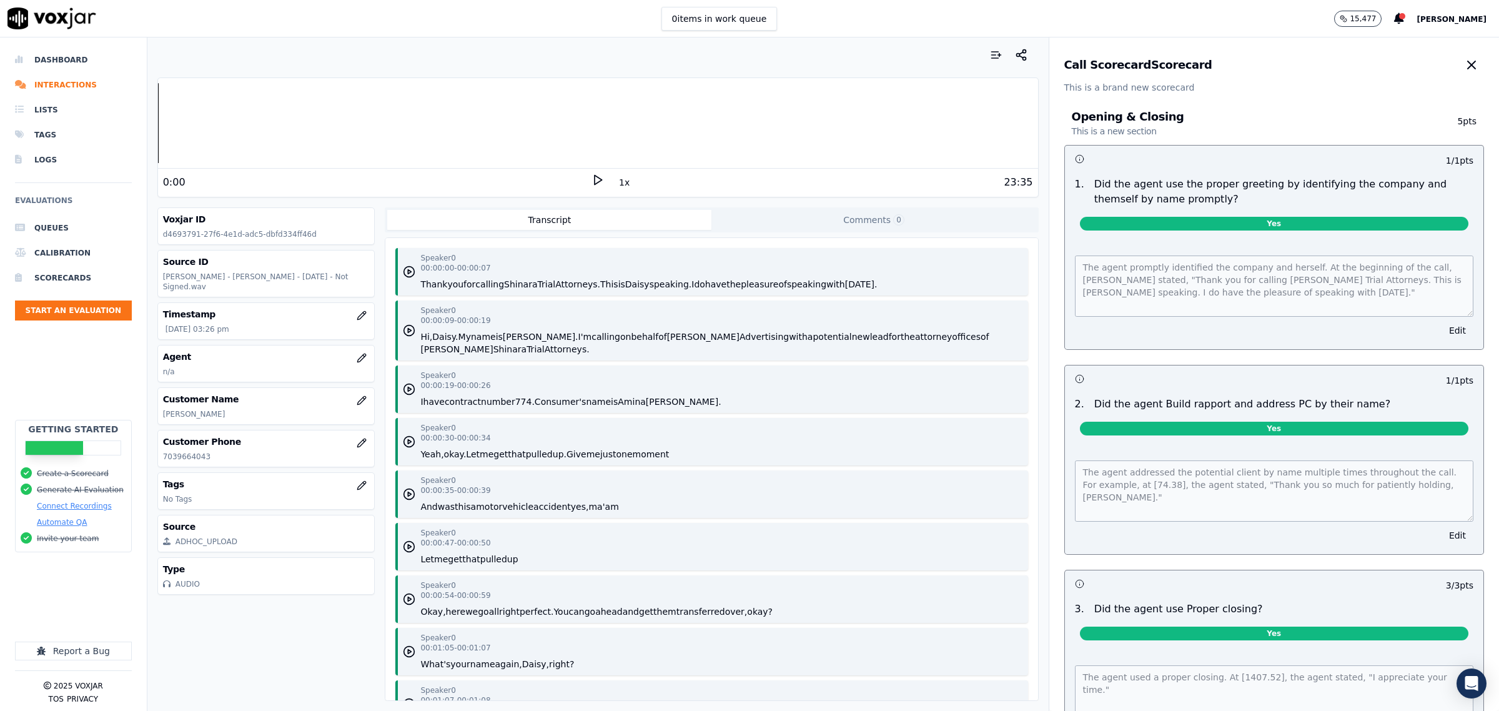
click at [1464, 64] on icon "button" at bounding box center [1471, 64] width 15 height 15
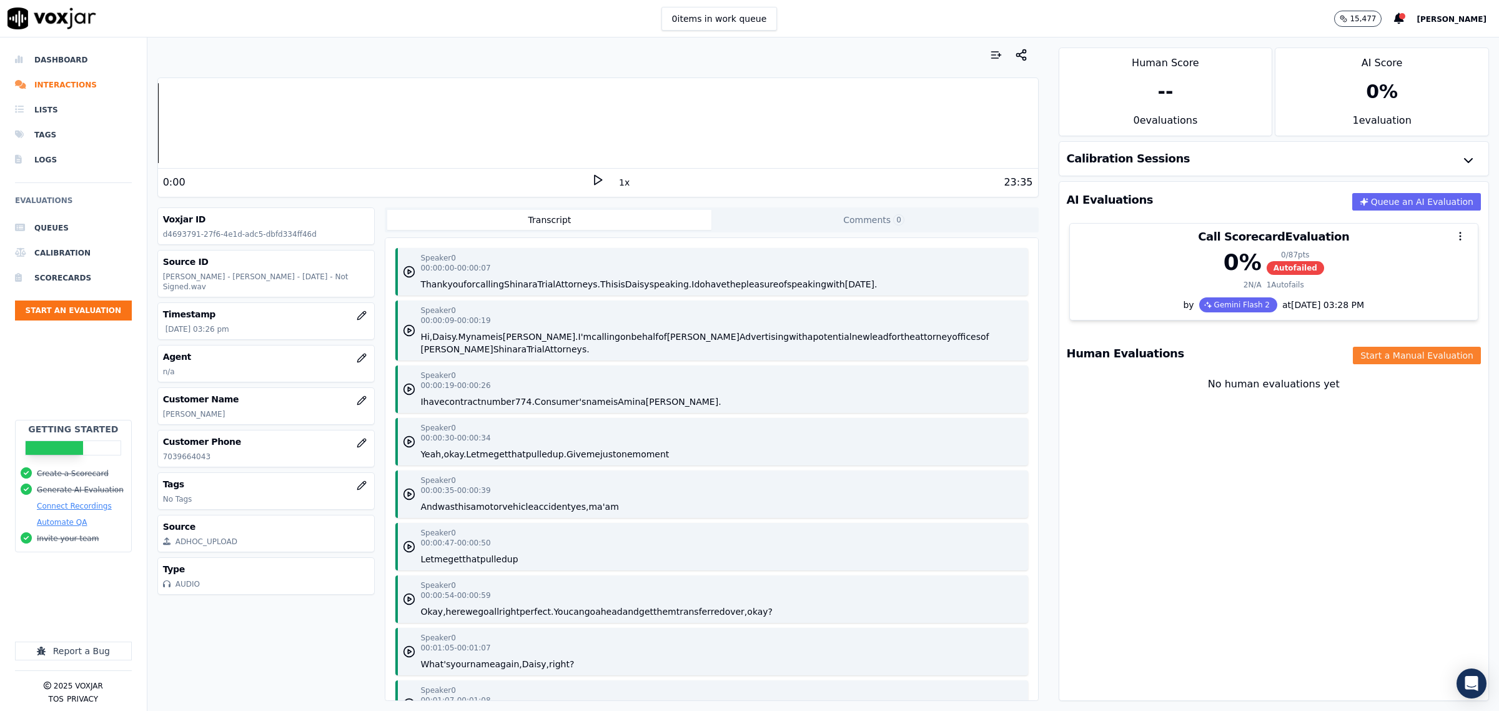
click at [1395, 362] on button "Start a Manual Evaluation" at bounding box center [1417, 355] width 128 height 17
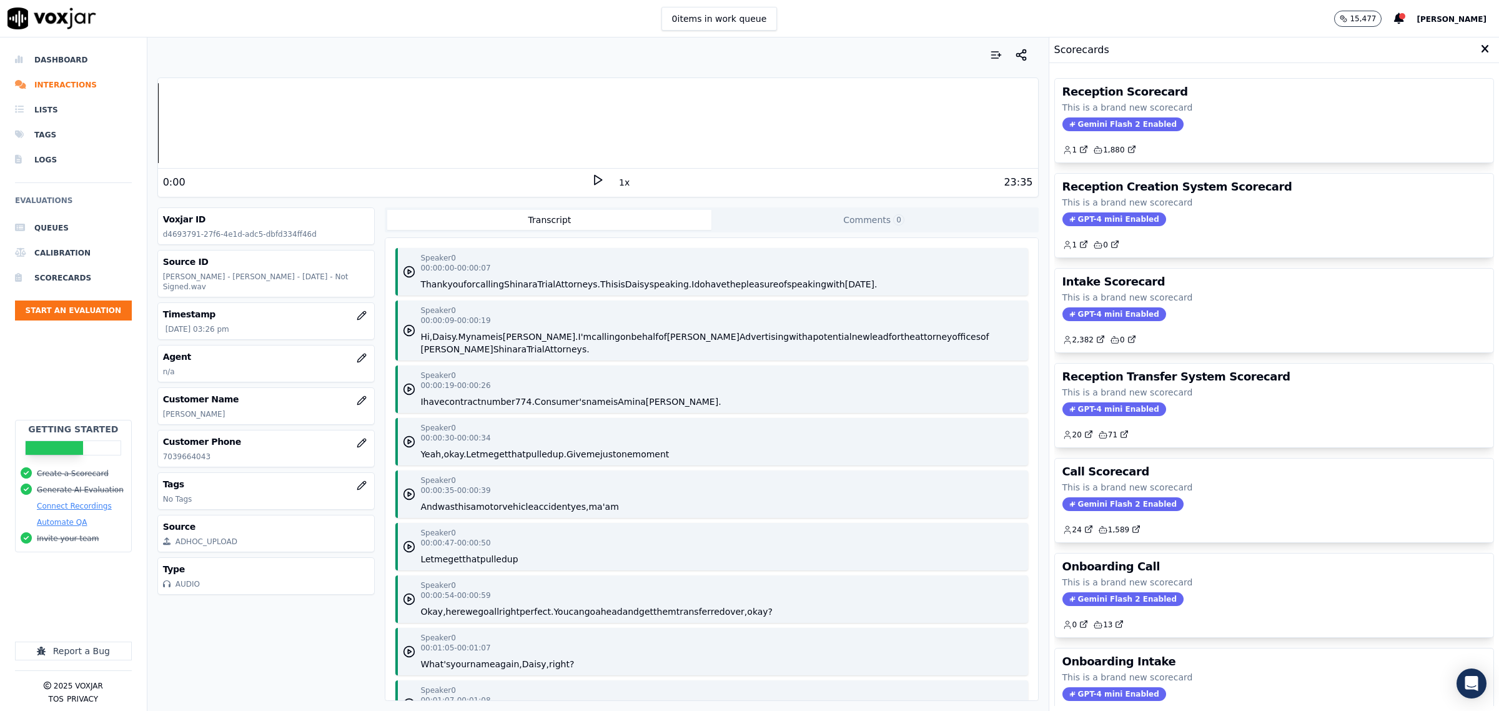
click at [1189, 308] on div "GPT-4 mini Enabled" at bounding box center [1273, 314] width 423 height 14
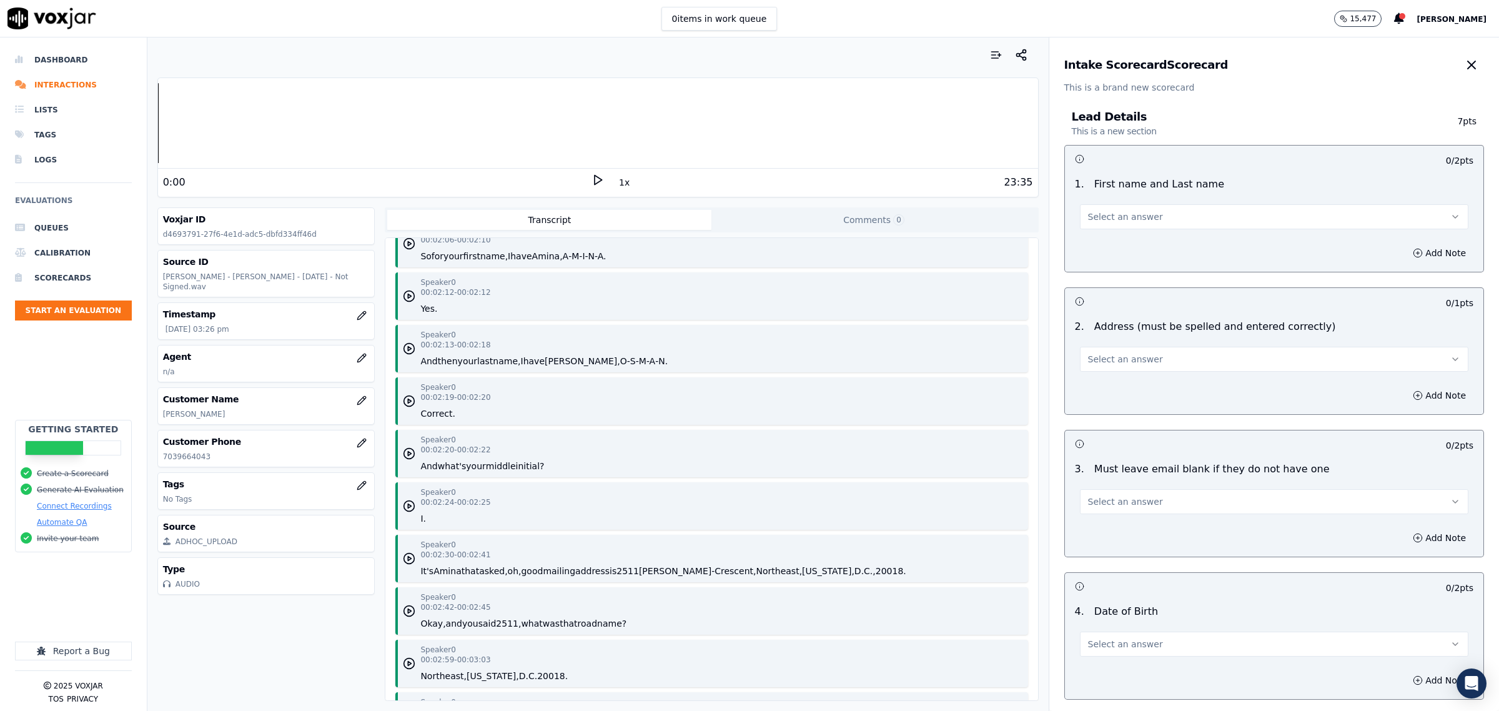
scroll to position [1796, 0]
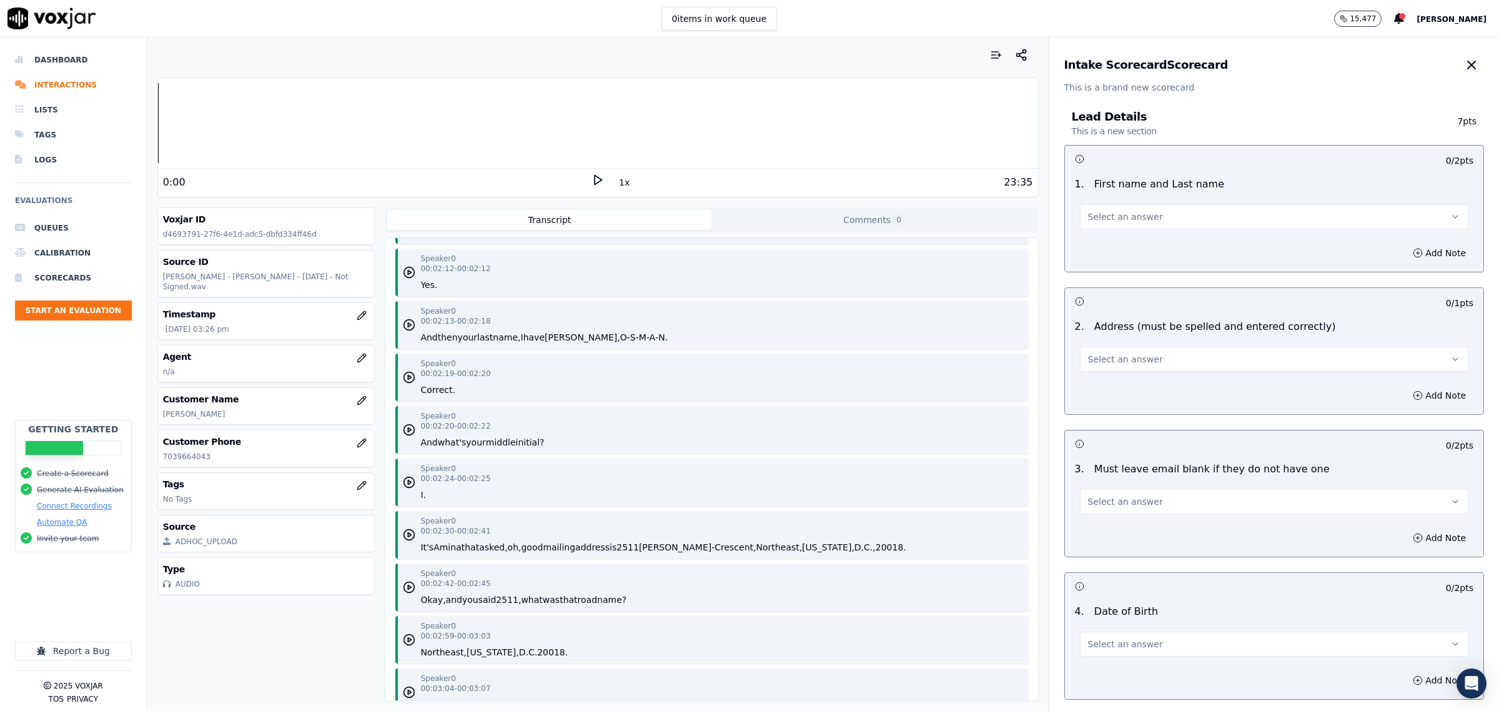
click at [1194, 208] on button "Select an answer" at bounding box center [1274, 216] width 388 height 25
click at [1163, 239] on div "Yes" at bounding box center [1248, 245] width 363 height 20
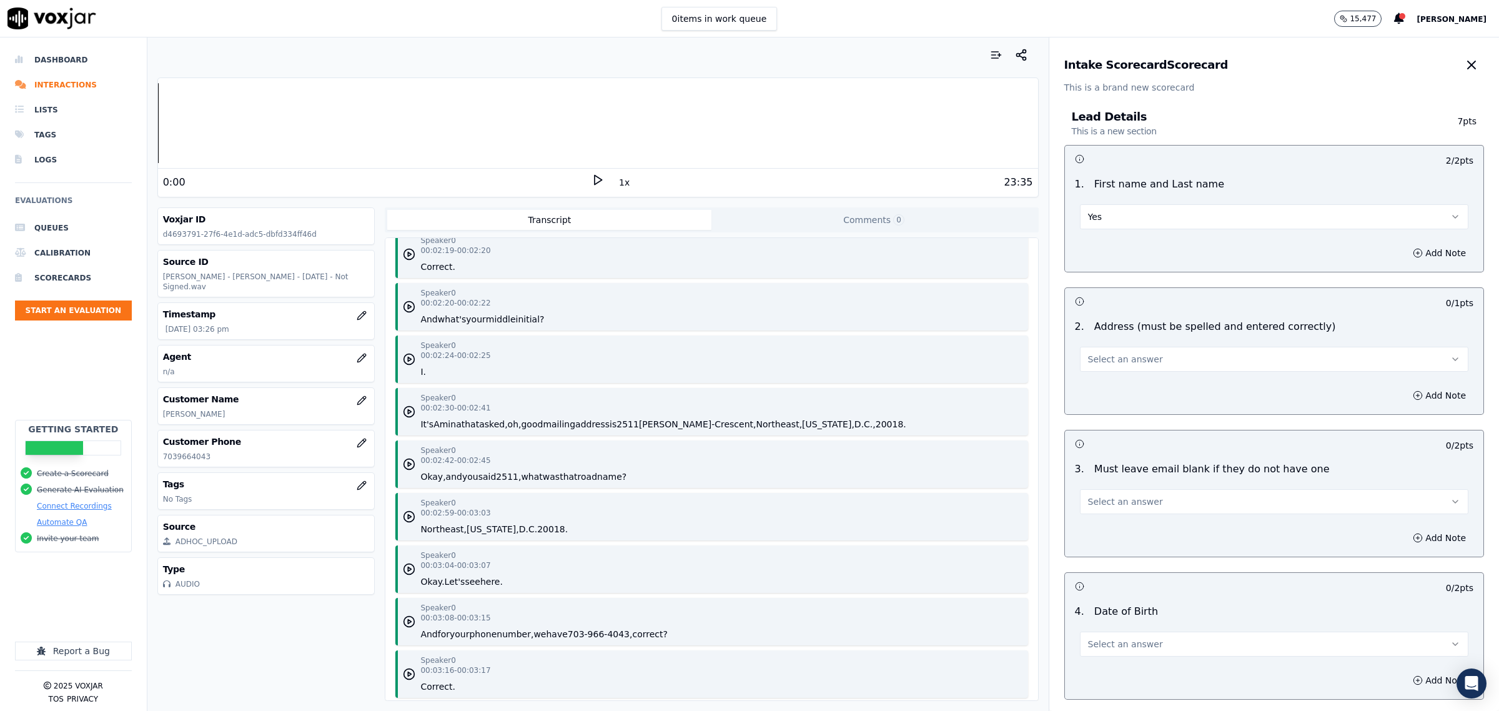
scroll to position [1952, 0]
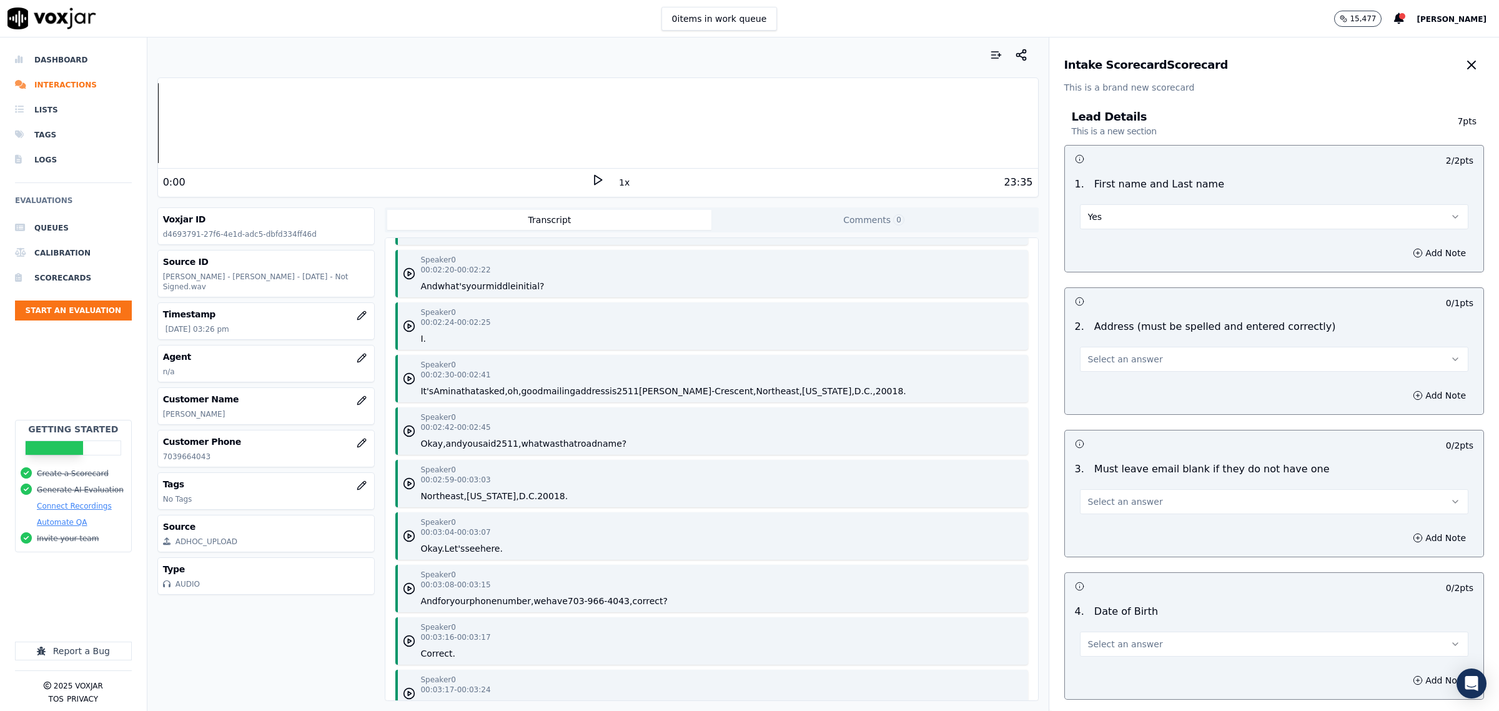
click at [1180, 361] on button "Select an answer" at bounding box center [1274, 359] width 388 height 25
click at [1131, 382] on div "Yes" at bounding box center [1248, 388] width 363 height 20
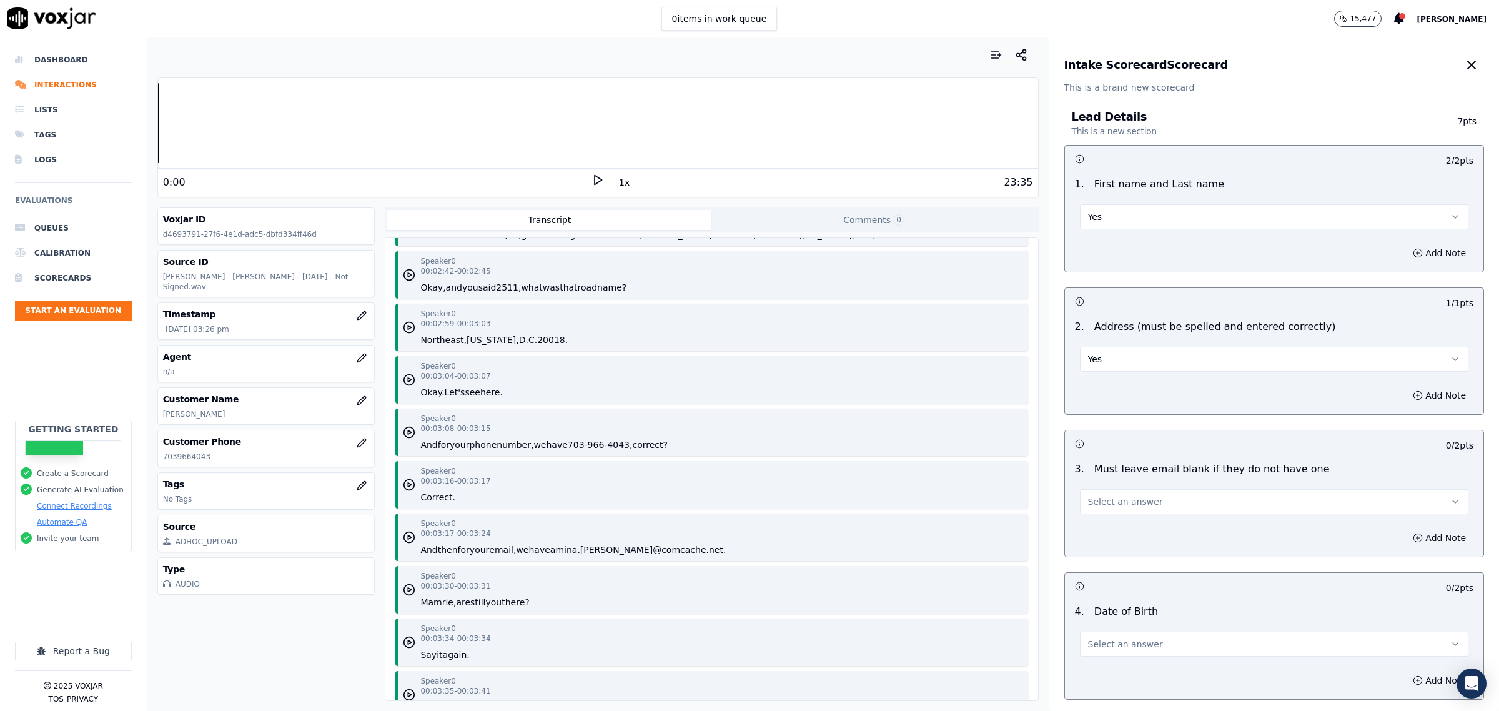
scroll to position [2264, 0]
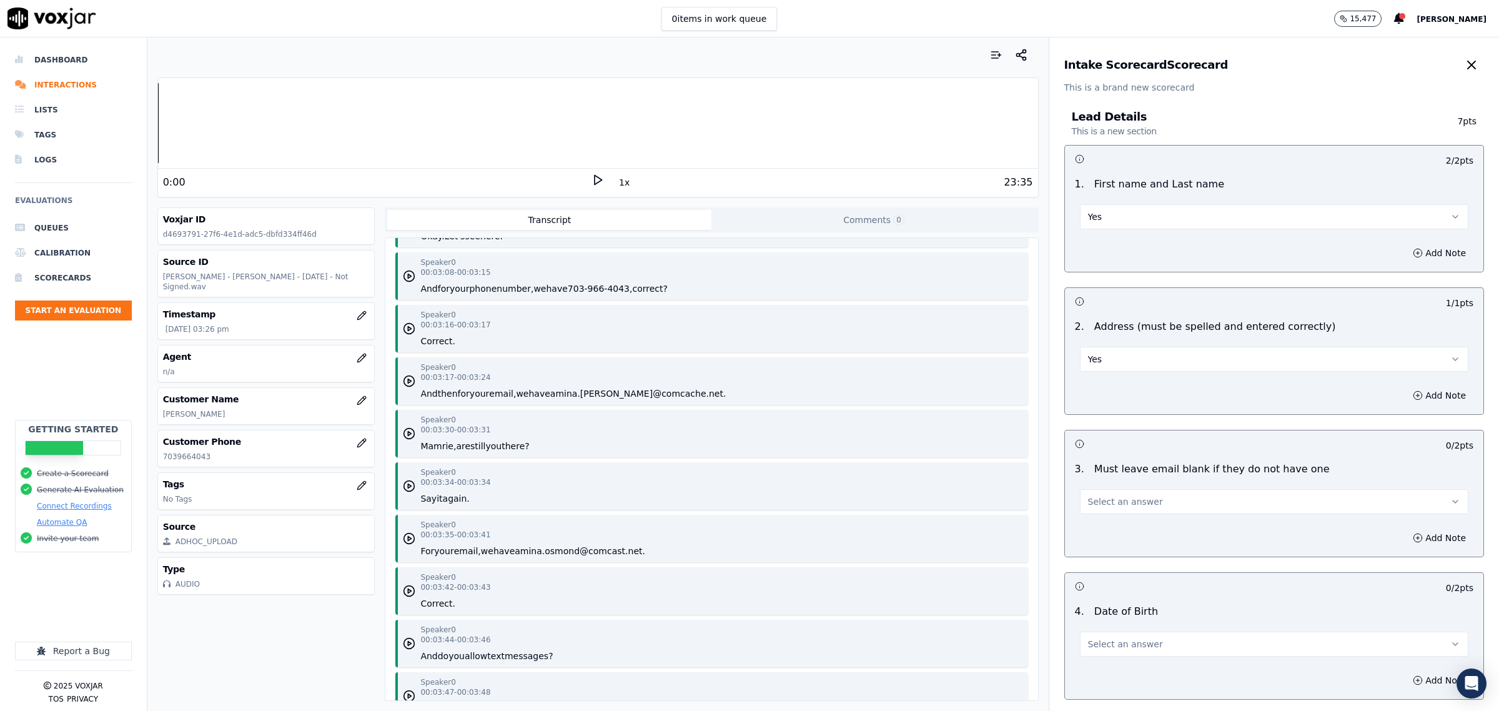
drag, startPoint x: 1232, startPoint y: 515, endPoint x: 1216, endPoint y: 520, distance: 16.4
click at [1226, 504] on div "0 / 2 pts 3 . Must leave email blank if they do not have one Select an answer A…" at bounding box center [1274, 493] width 420 height 127
click at [1210, 510] on button "Select an answer" at bounding box center [1274, 501] width 388 height 25
click at [1187, 520] on div "Yes" at bounding box center [1248, 530] width 363 height 20
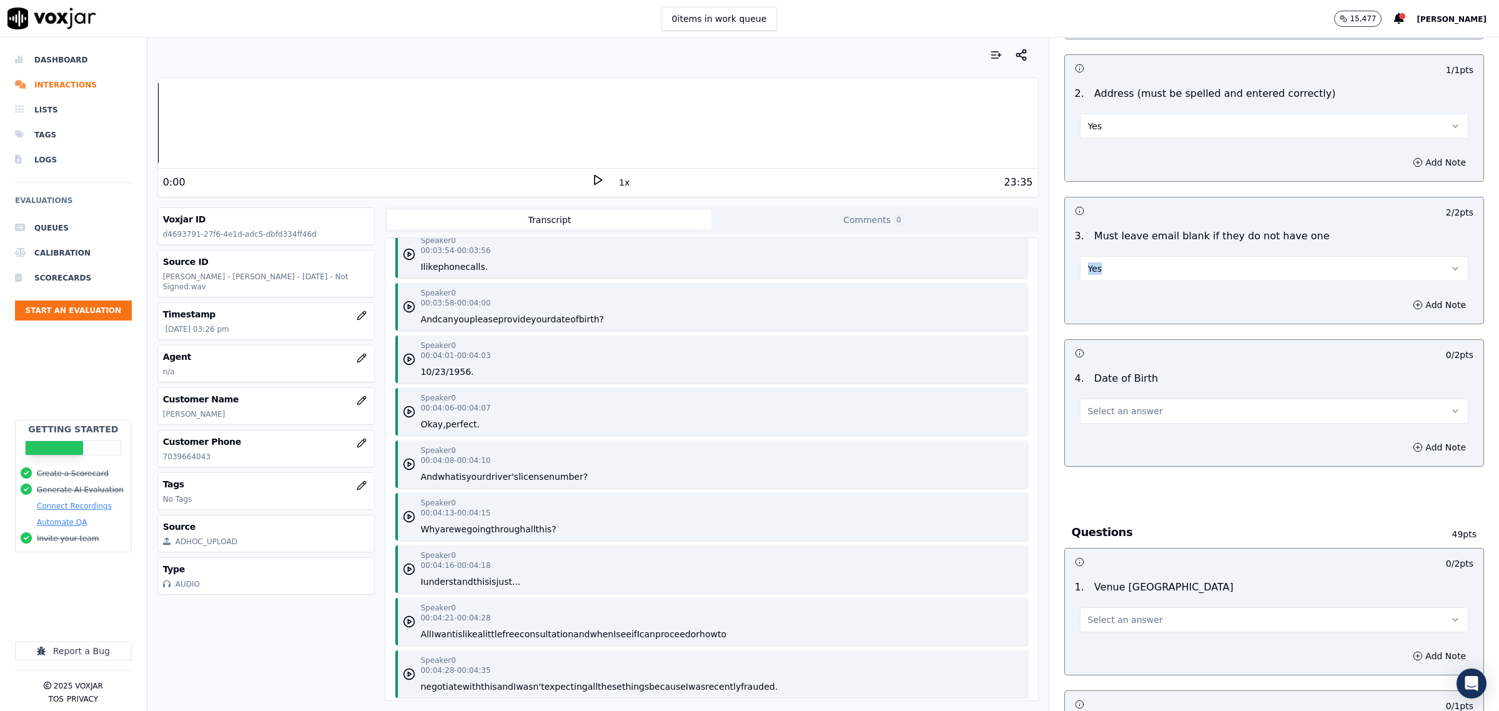
scroll to position [234, 0]
click at [1120, 417] on button "Select an answer" at bounding box center [1274, 409] width 388 height 25
click at [1109, 442] on div "Yes" at bounding box center [1248, 438] width 363 height 20
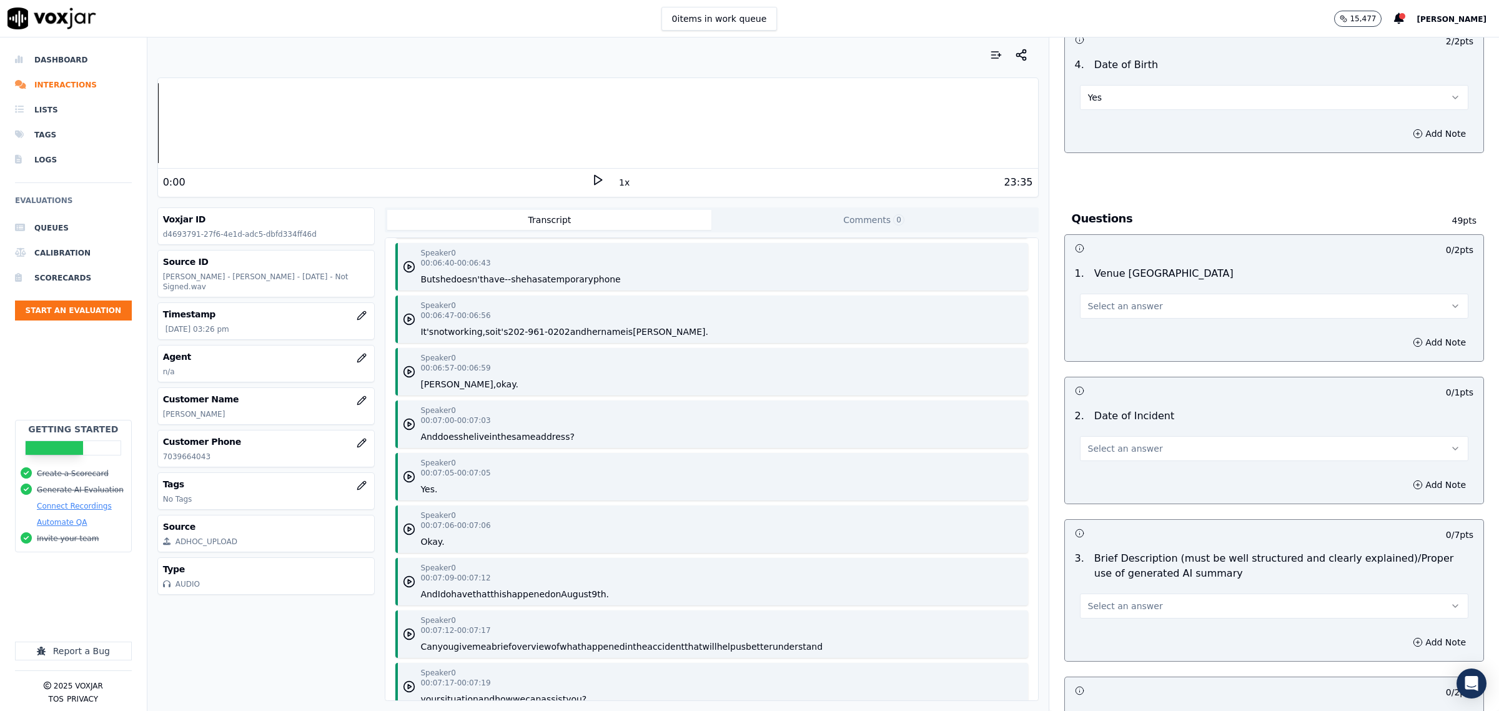
scroll to position [4606, 0]
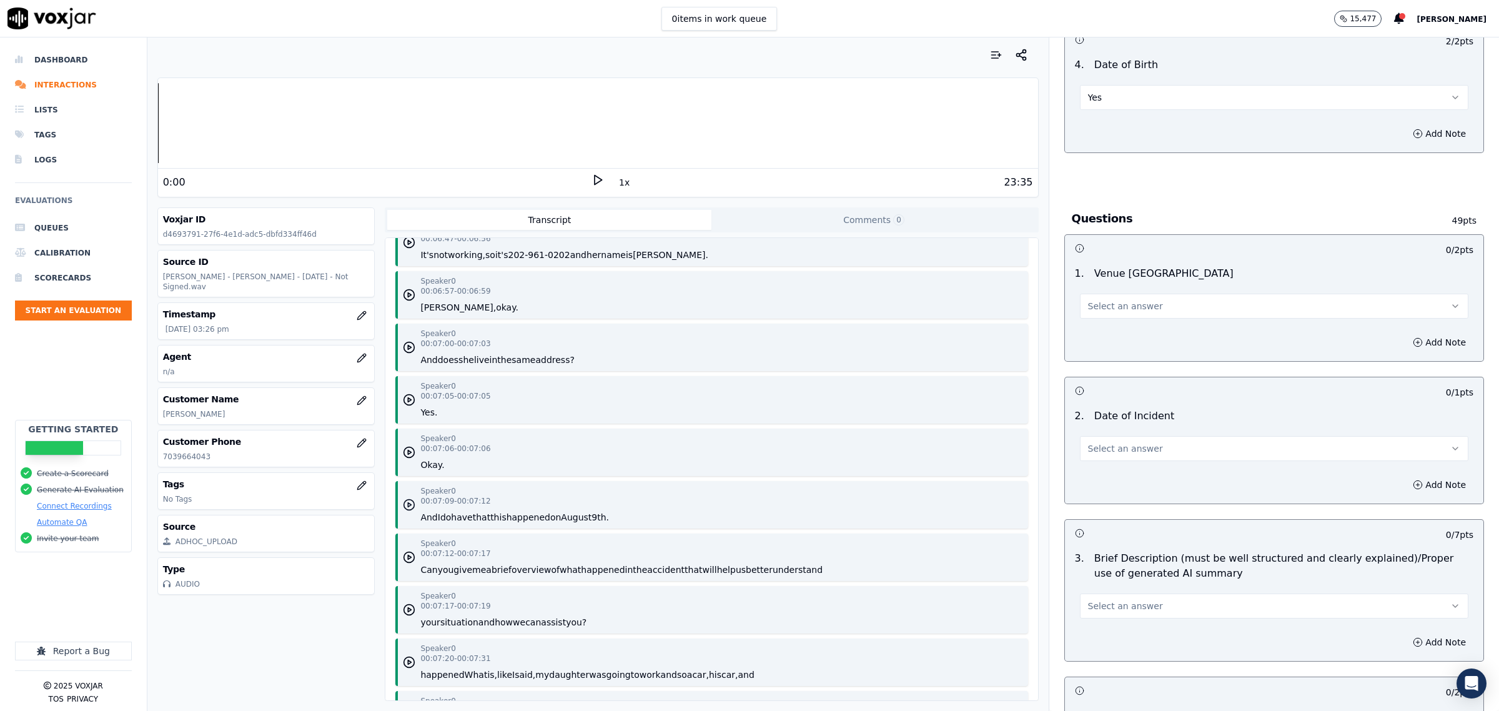
click at [403, 500] on icon "button" at bounding box center [409, 504] width 12 height 12
click at [599, 179] on rect at bounding box center [600, 180] width 2 height 8
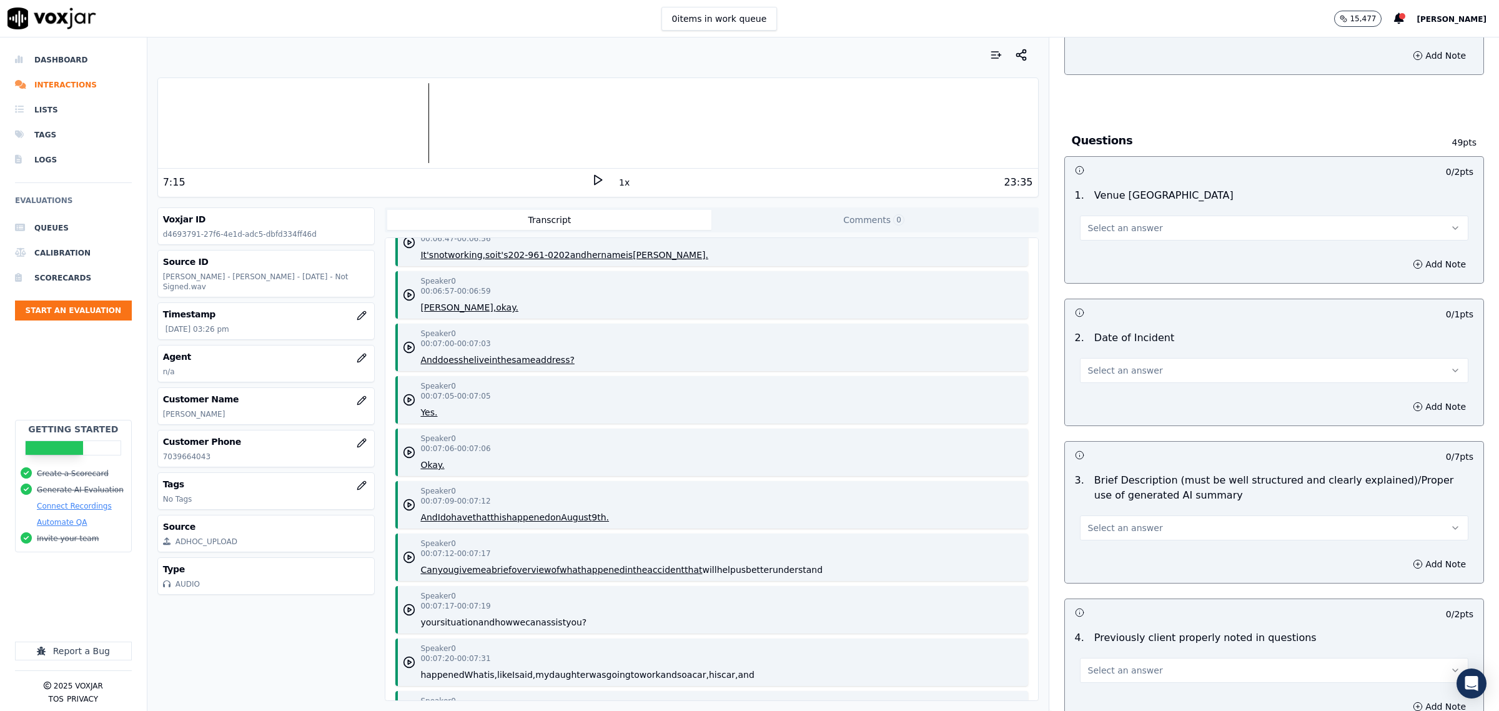
click at [1132, 219] on button "Select an answer" at bounding box center [1274, 227] width 388 height 25
click at [1124, 251] on div "Yes" at bounding box center [1248, 257] width 363 height 20
drag, startPoint x: 1110, startPoint y: 366, endPoint x: 1110, endPoint y: 375, distance: 9.4
click at [1109, 369] on button "Select an answer" at bounding box center [1274, 370] width 388 height 25
drag, startPoint x: 1110, startPoint y: 382, endPoint x: 12, endPoint y: 459, distance: 1100.1
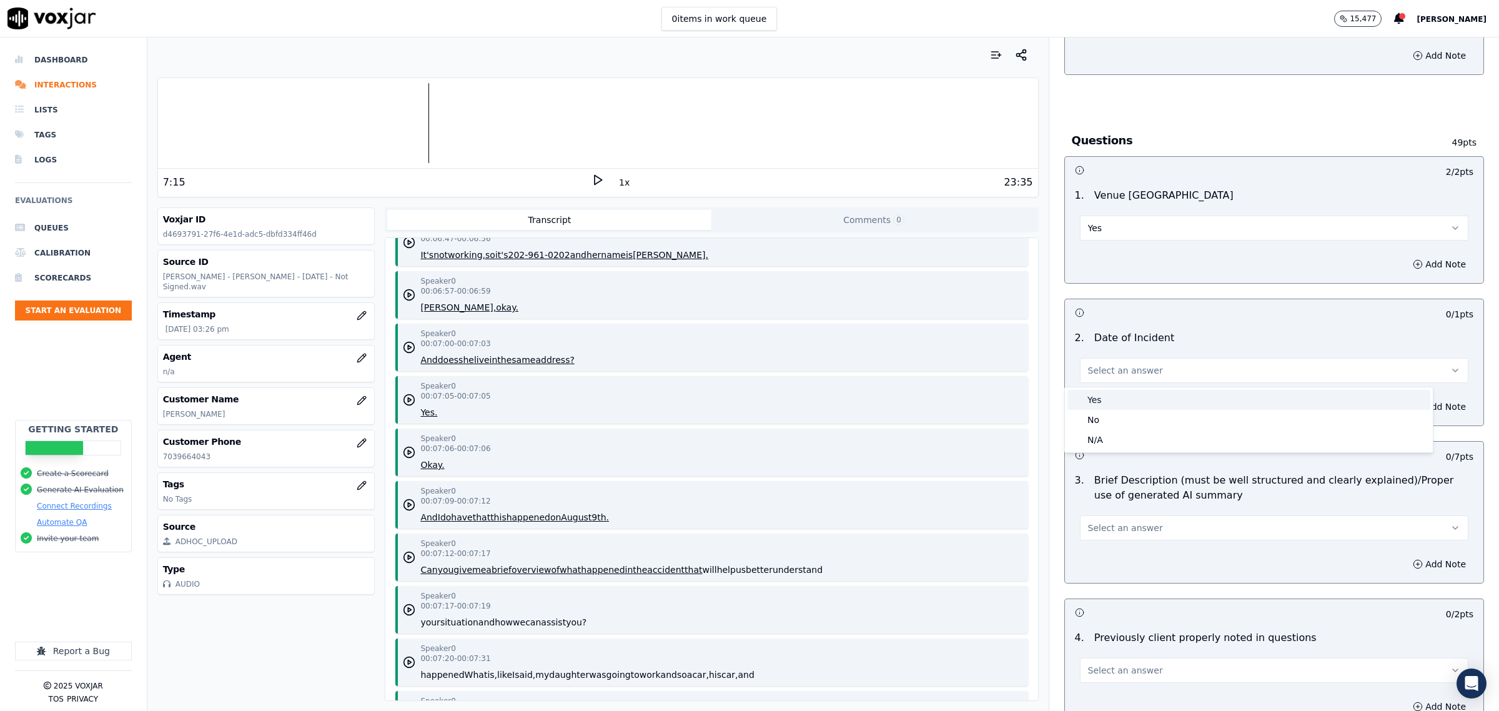
click at [1114, 395] on div "Yes" at bounding box center [1248, 400] width 363 height 20
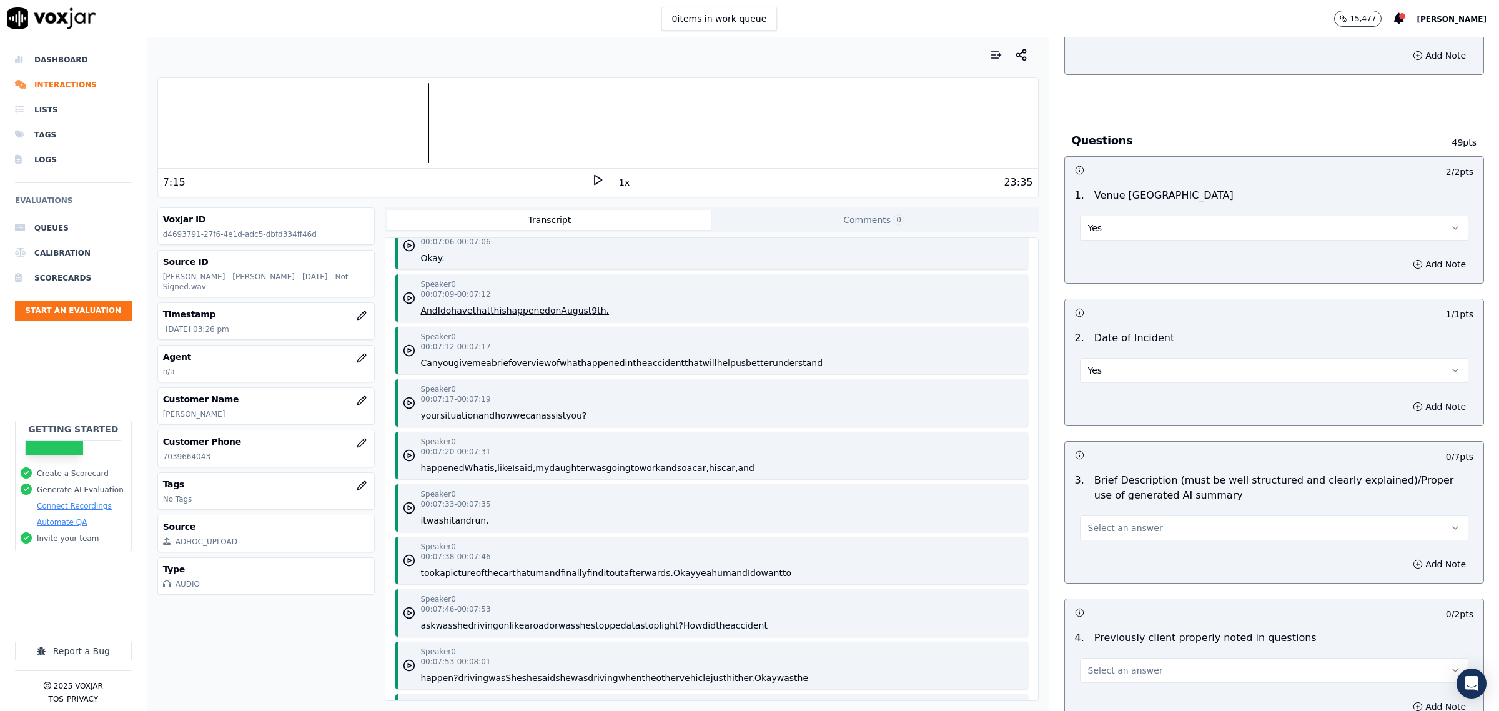
scroll to position [4919, 0]
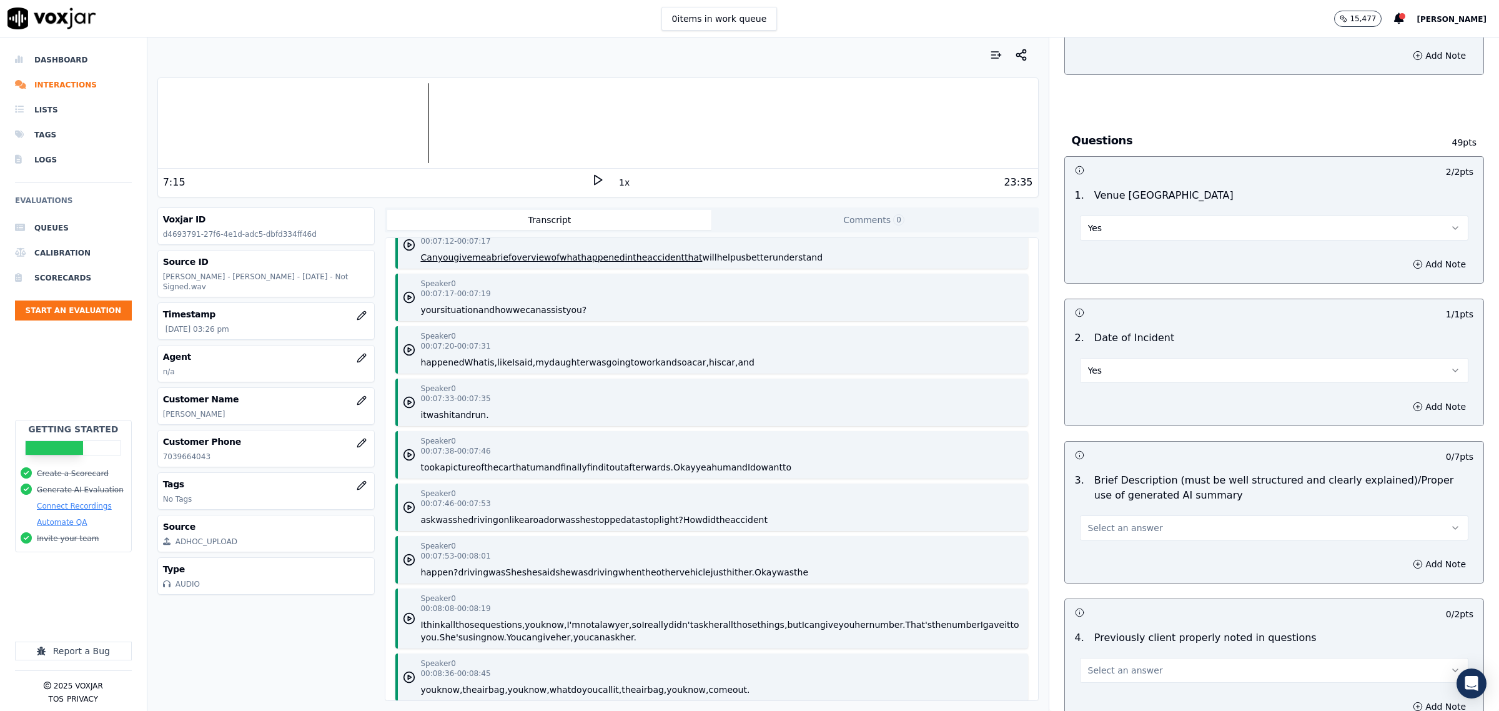
click at [1102, 525] on span "Select an answer" at bounding box center [1125, 528] width 75 height 12
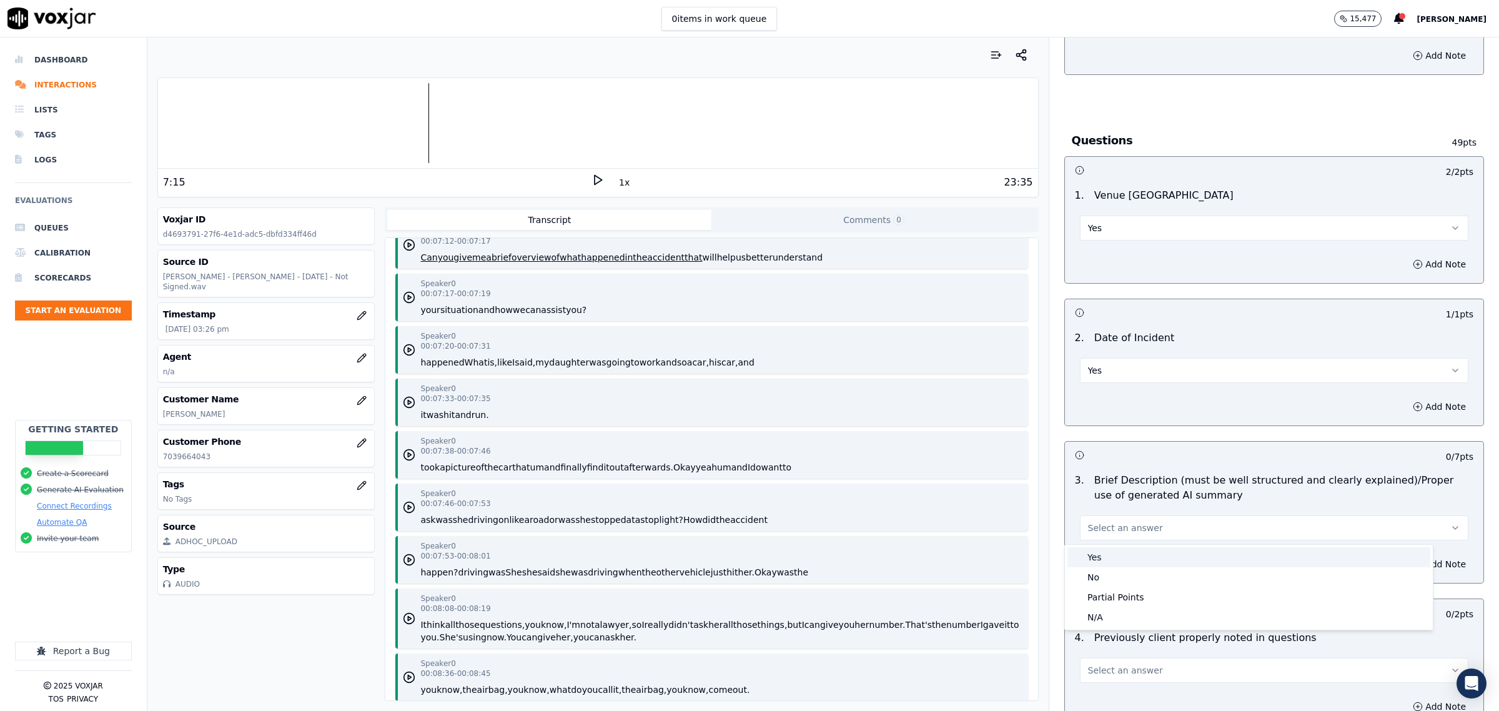
click at [1101, 553] on div "Yes" at bounding box center [1248, 557] width 363 height 20
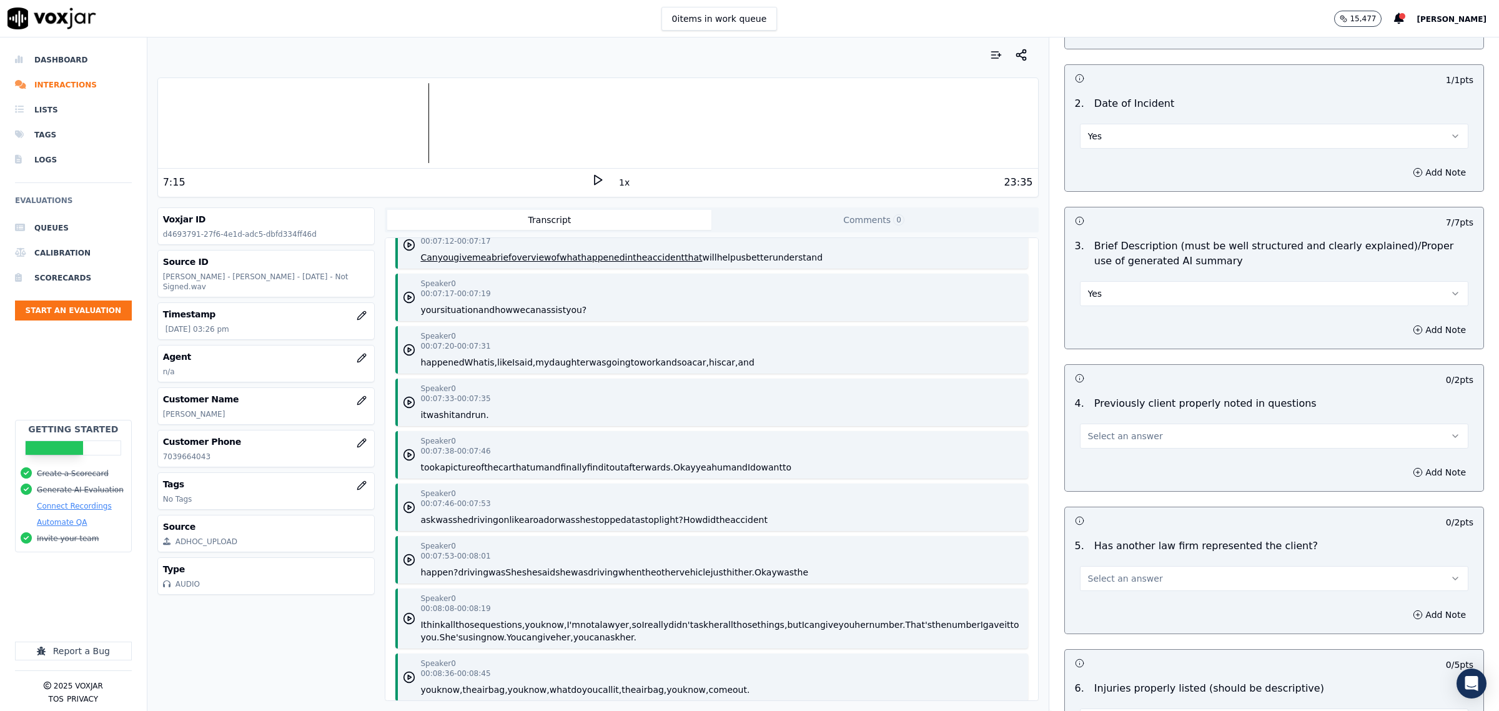
scroll to position [1015, 0]
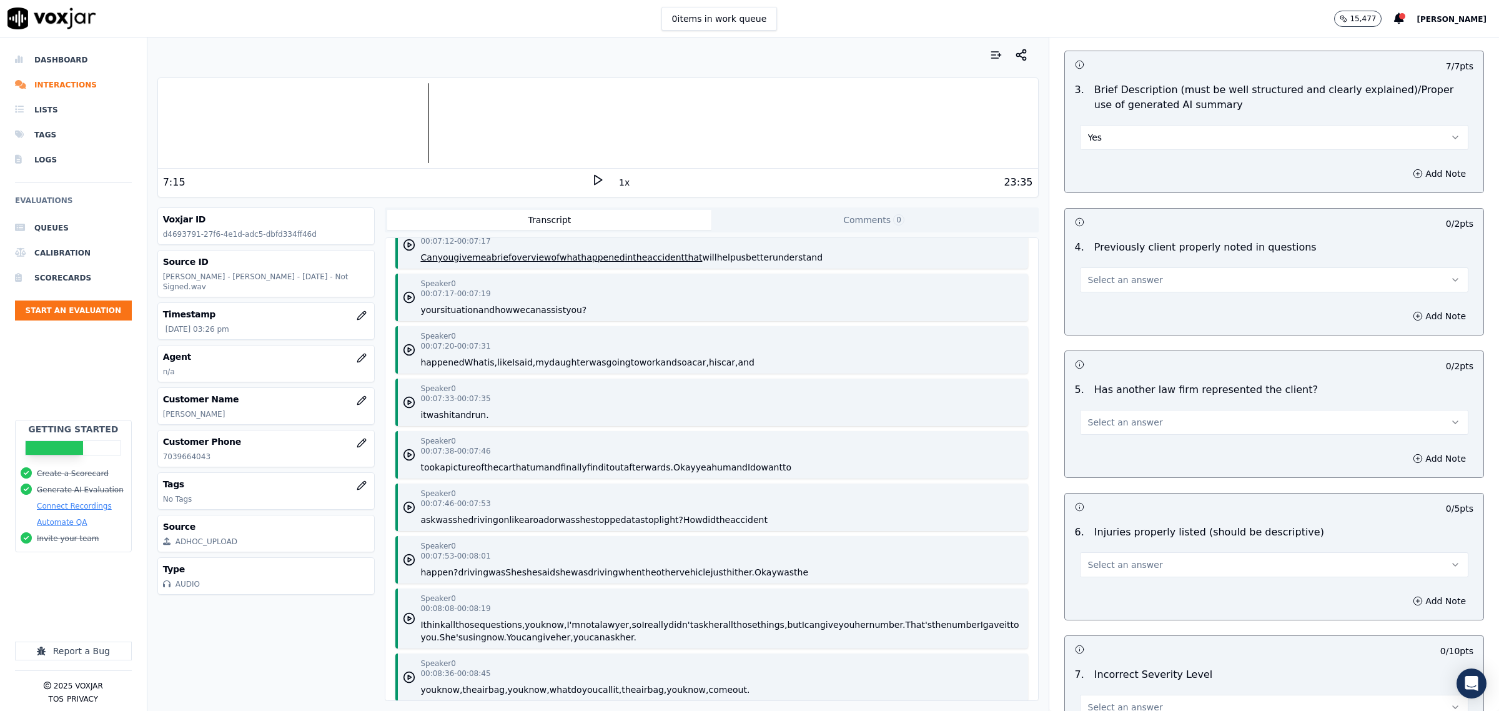
click at [1111, 285] on span "Select an answer" at bounding box center [1125, 280] width 75 height 12
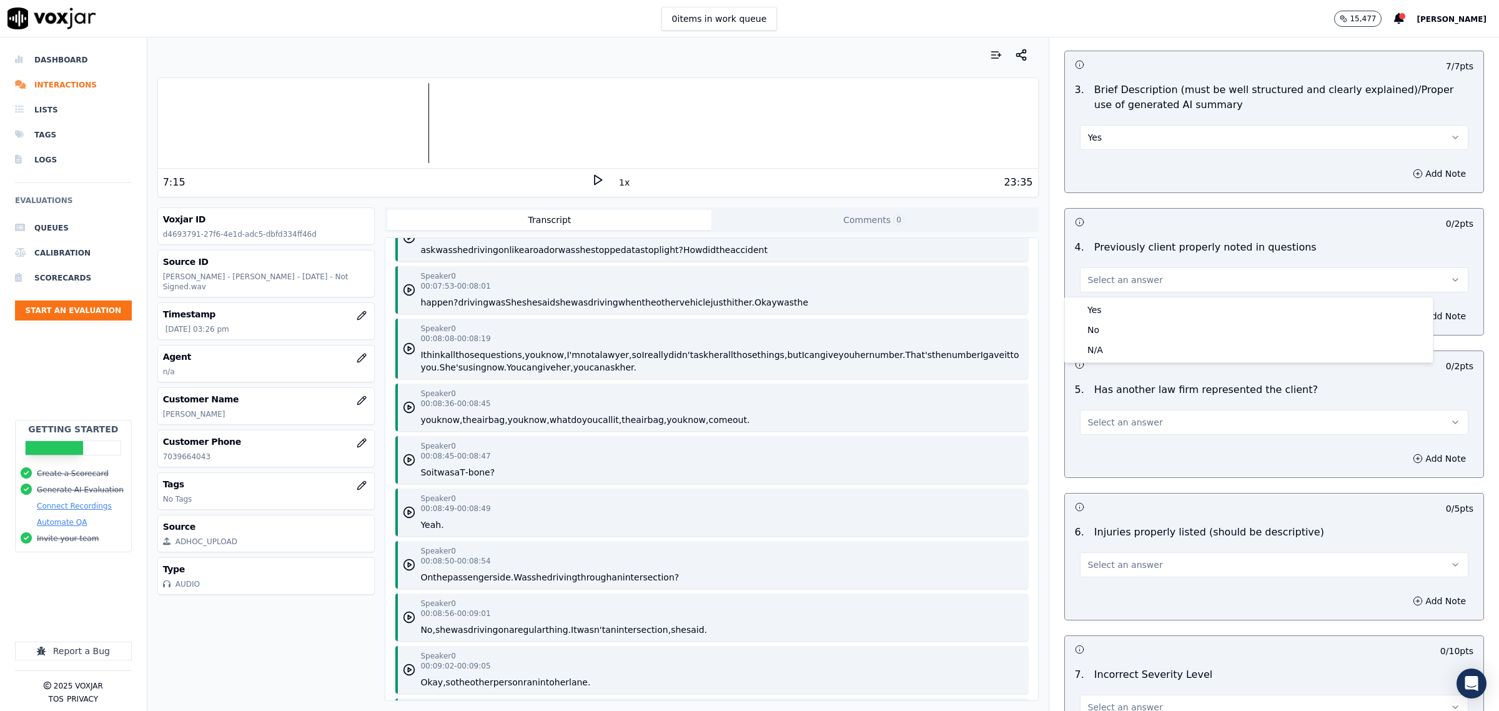
scroll to position [5153, 0]
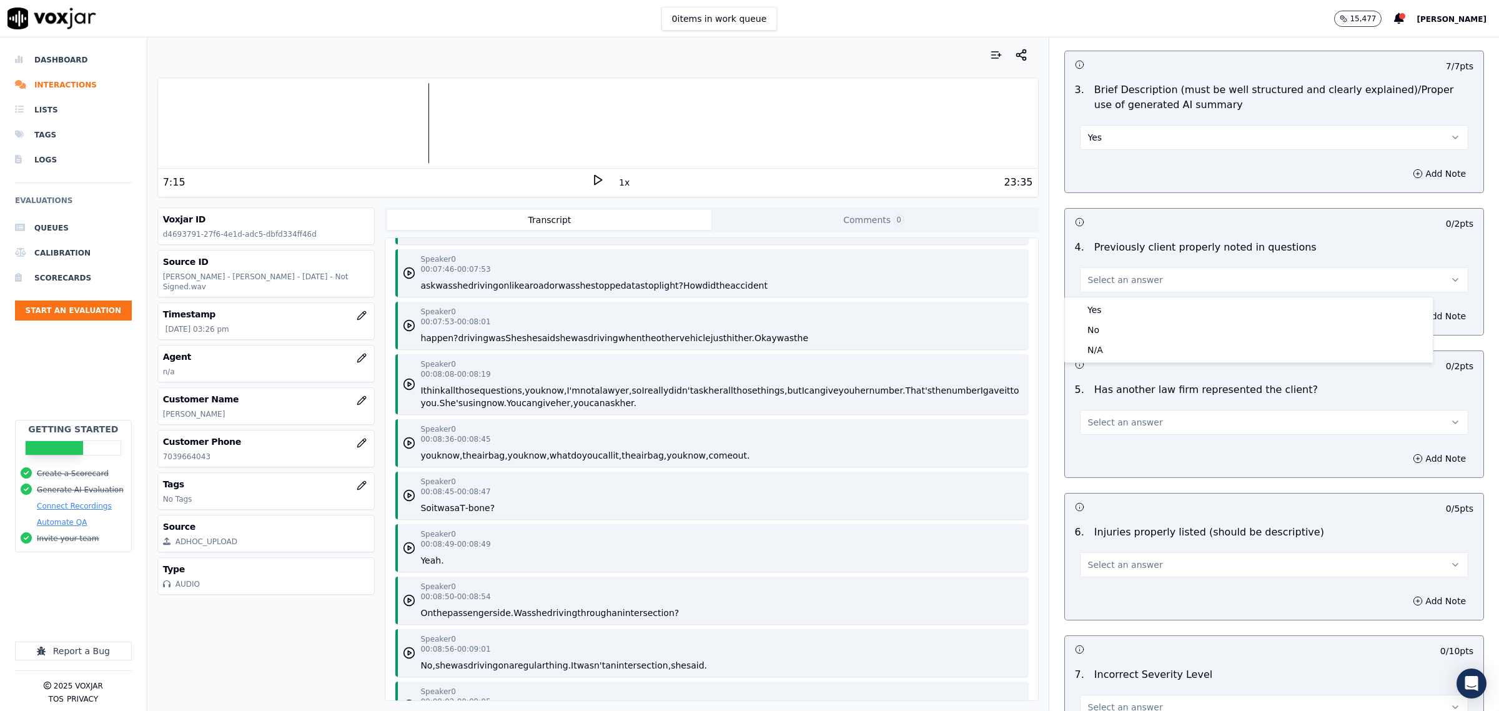
click at [522, 405] on button "You" at bounding box center [514, 403] width 15 height 12
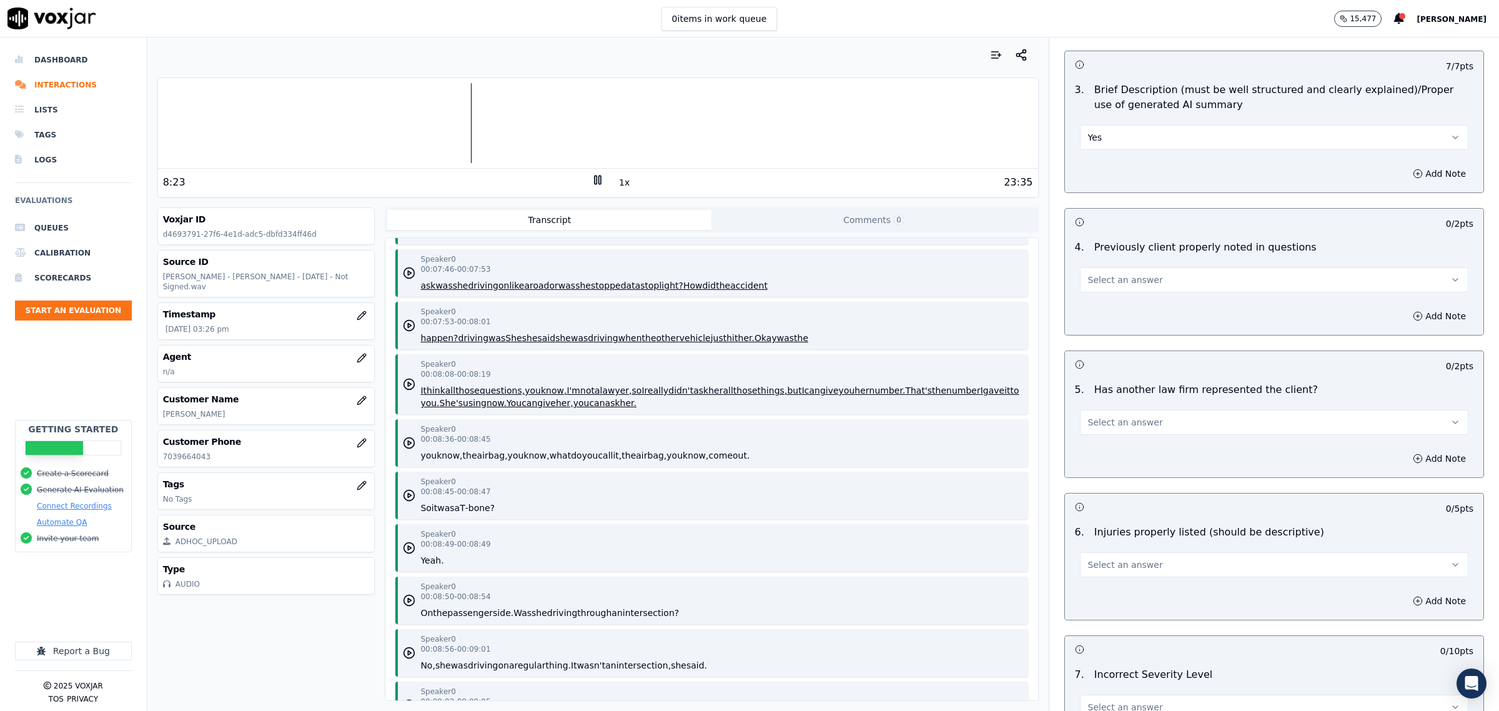
click at [591, 185] on icon at bounding box center [597, 180] width 12 height 12
drag, startPoint x: 1104, startPoint y: 274, endPoint x: 1110, endPoint y: 257, distance: 17.8
click at [1104, 269] on button "Select an answer" at bounding box center [1274, 279] width 388 height 25
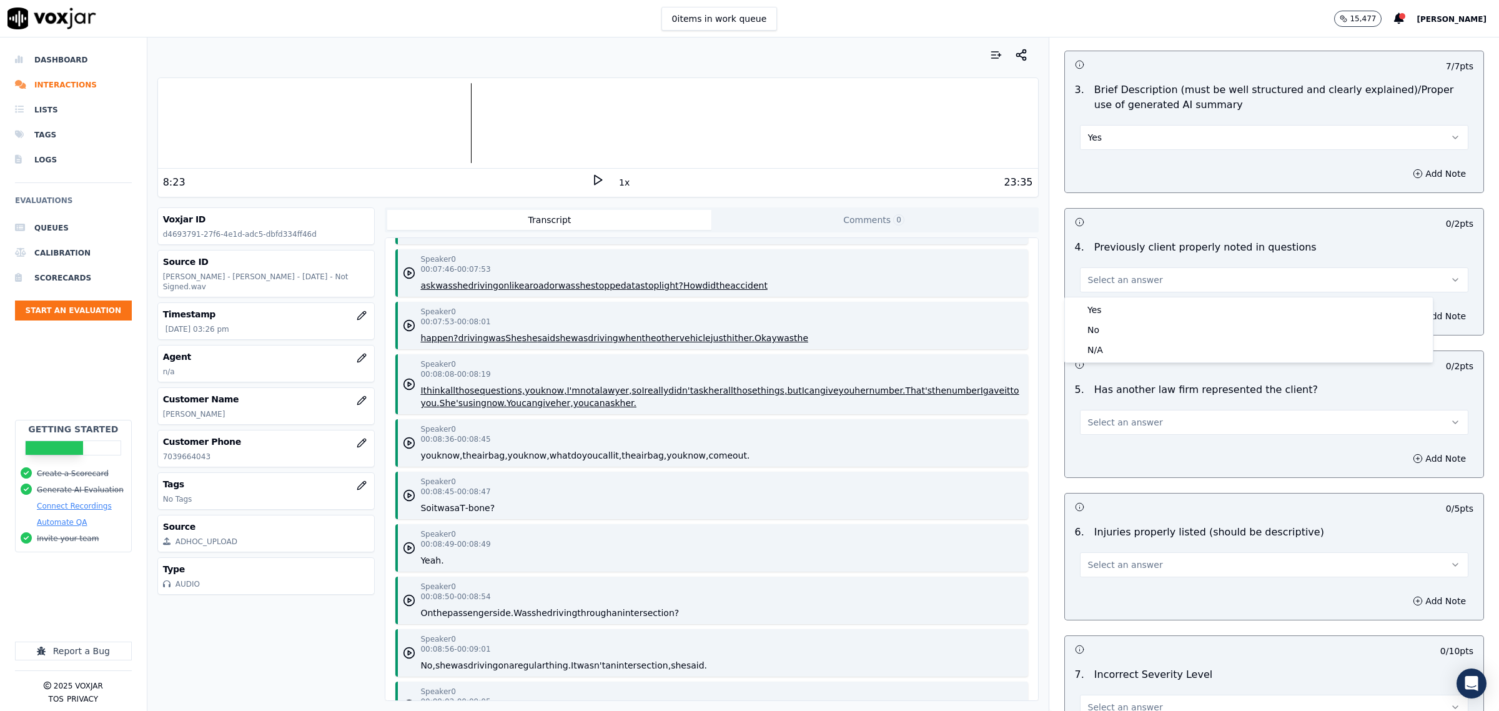
click at [1110, 257] on div "Select an answer" at bounding box center [1274, 273] width 408 height 37
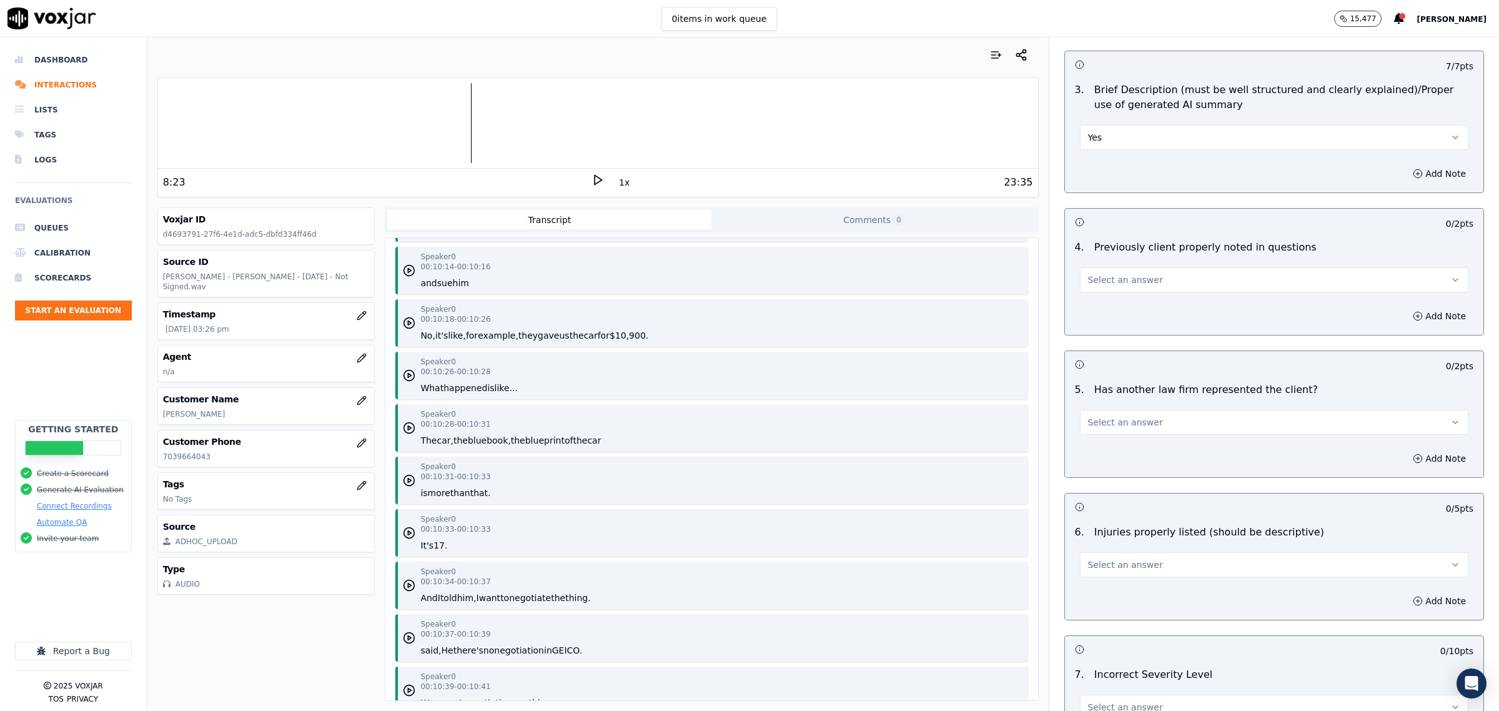
scroll to position [6402, 0]
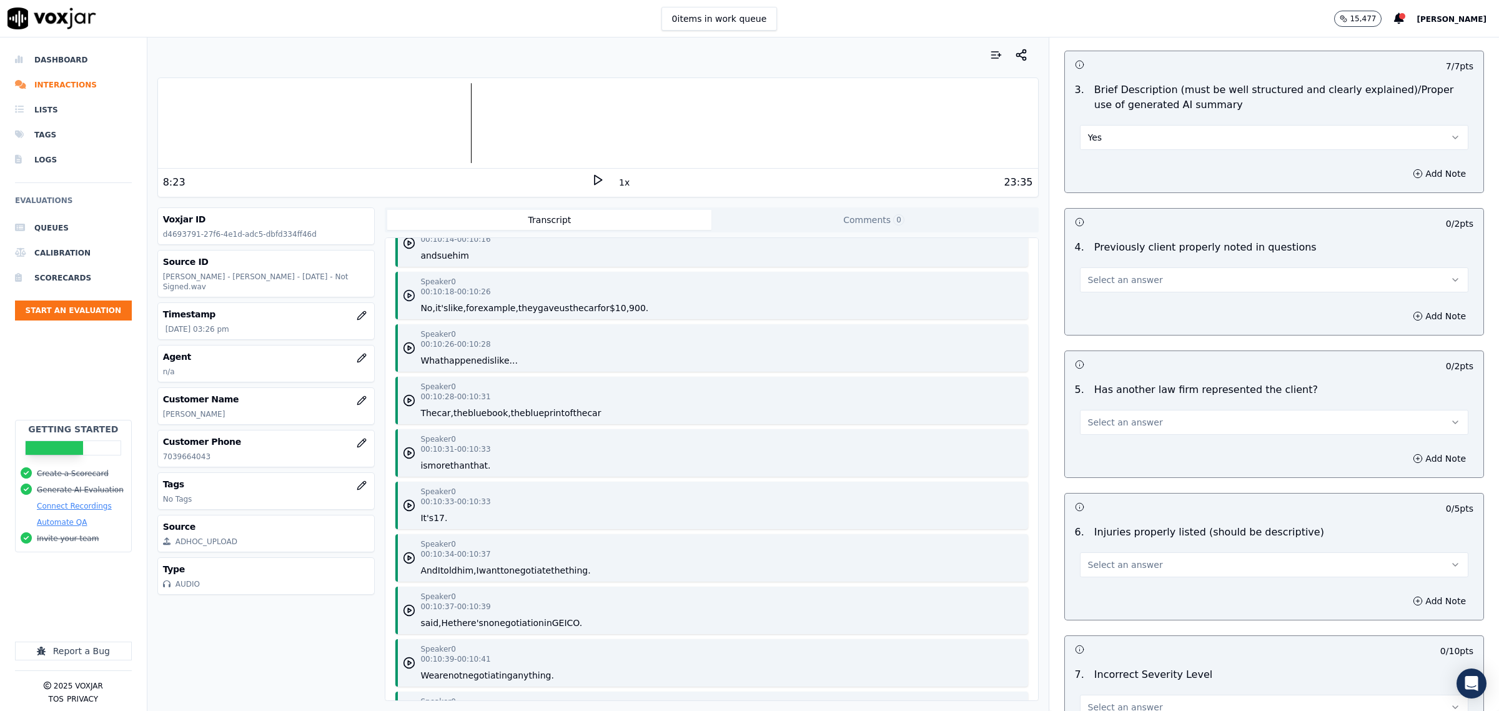
click at [403, 289] on icon "button" at bounding box center [409, 295] width 12 height 12
click at [591, 183] on icon at bounding box center [597, 180] width 12 height 12
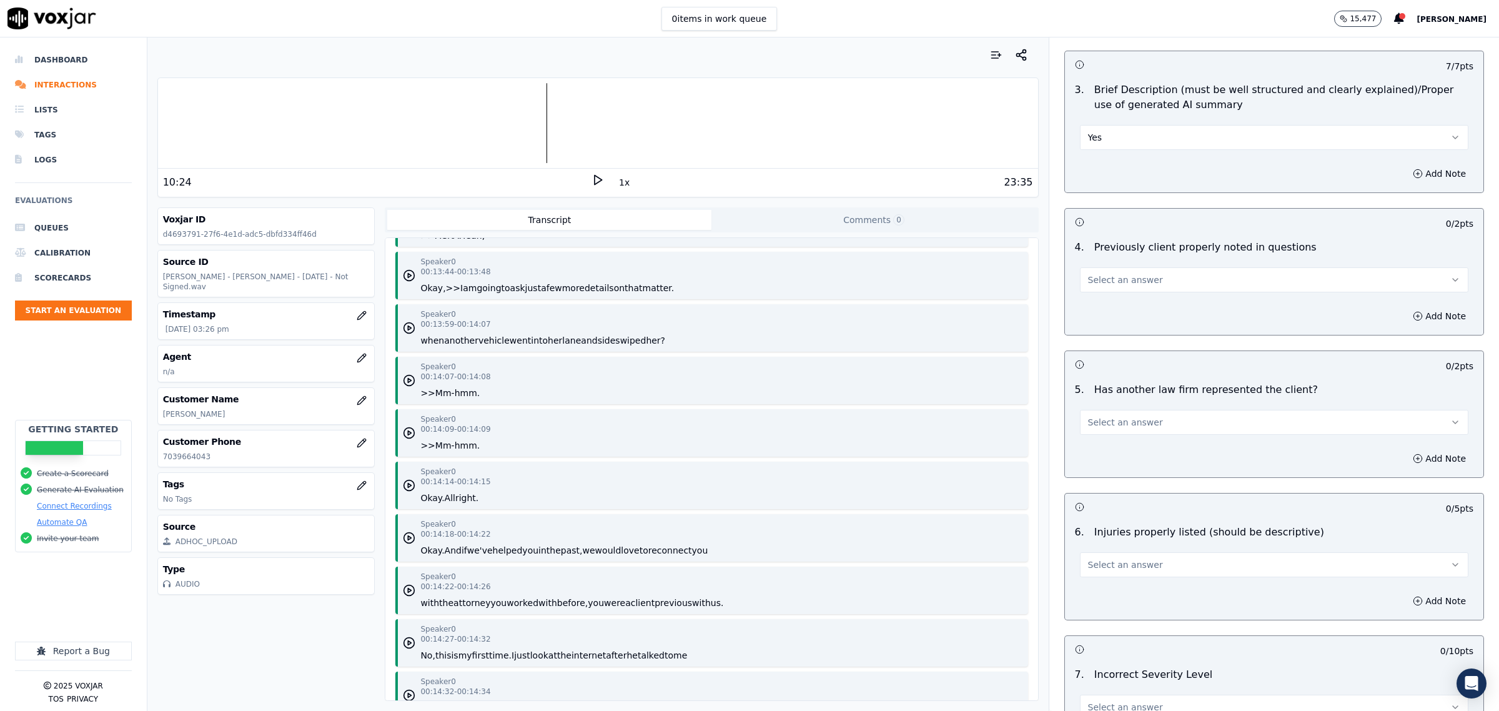
scroll to position [8979, 0]
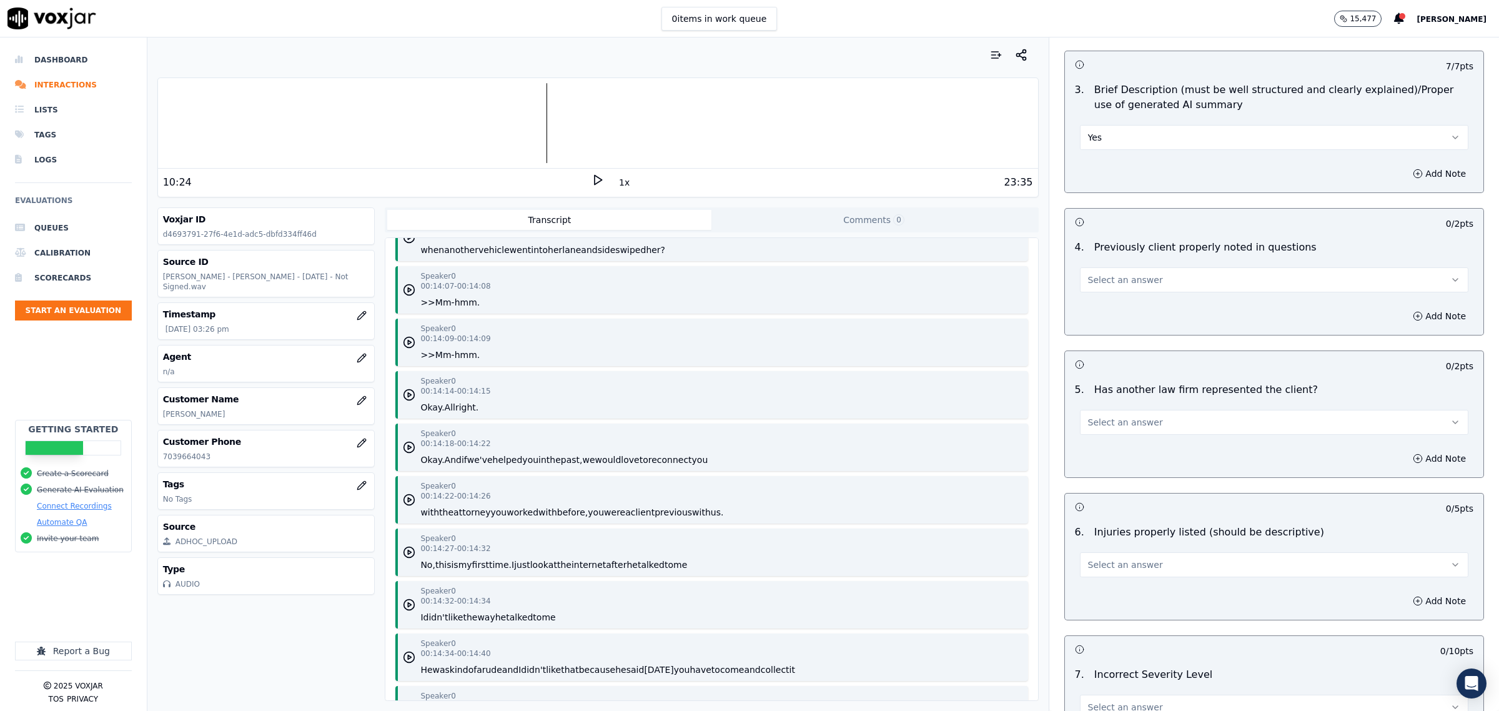
click at [1150, 273] on button "Select an answer" at bounding box center [1274, 279] width 388 height 25
click at [1131, 304] on div "Yes" at bounding box center [1248, 310] width 363 height 20
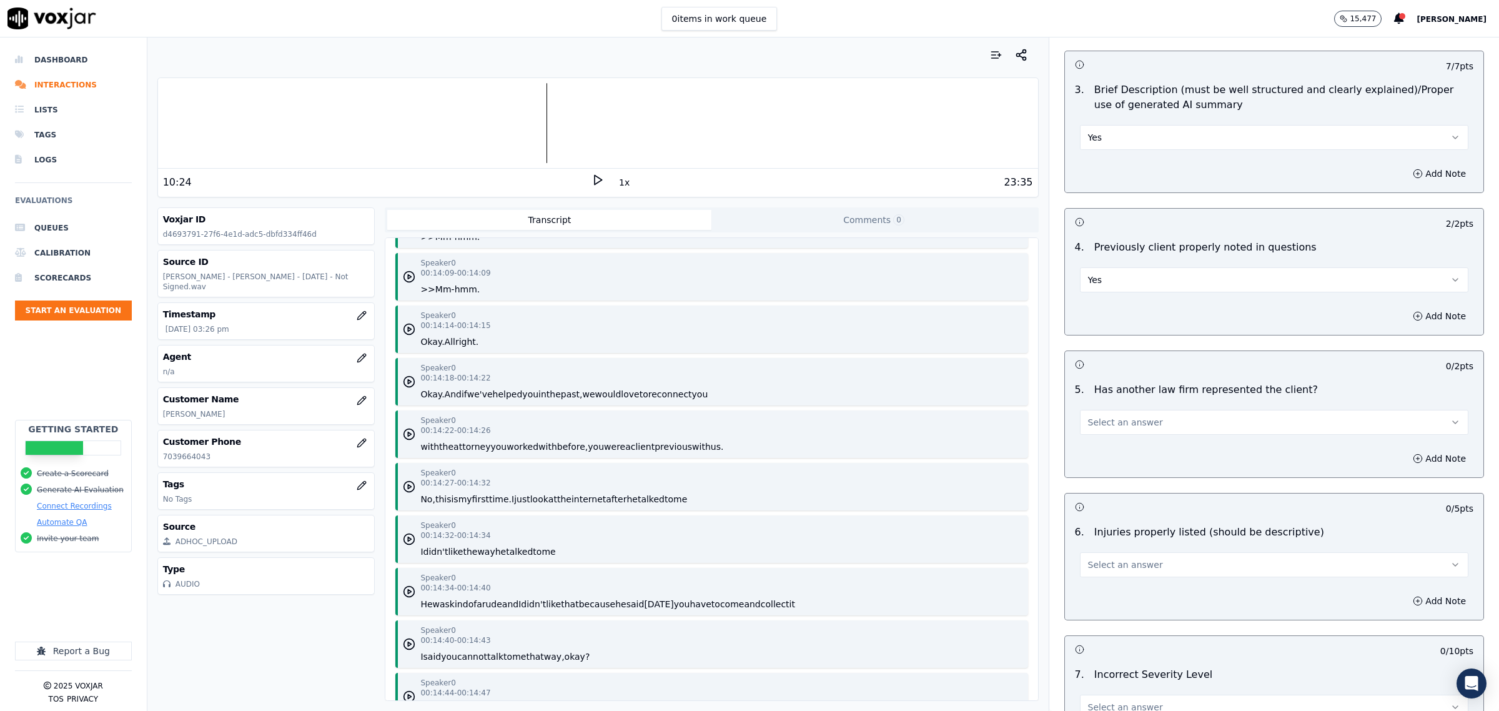
scroll to position [9135, 0]
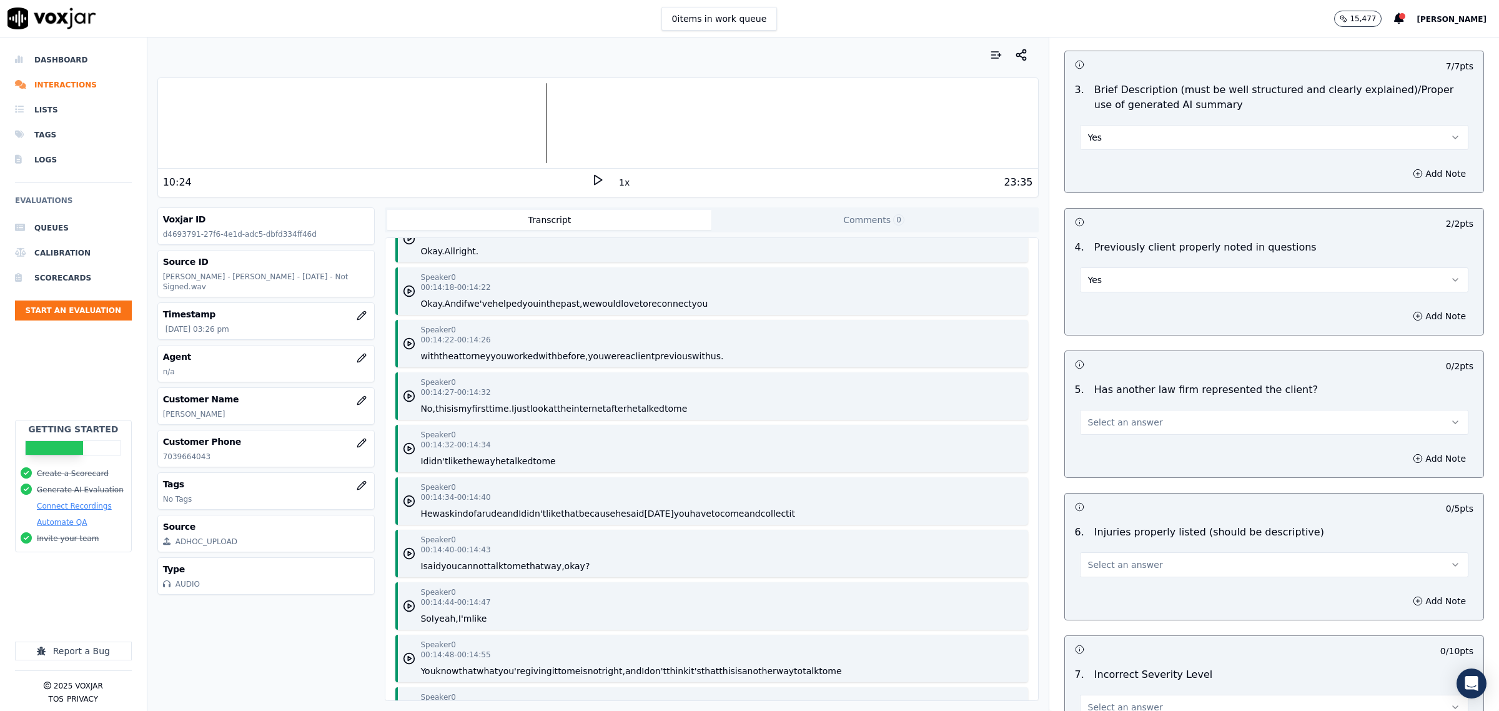
click at [1125, 425] on span "Select an answer" at bounding box center [1125, 422] width 75 height 12
click at [1125, 447] on div "Yes" at bounding box center [1248, 452] width 363 height 20
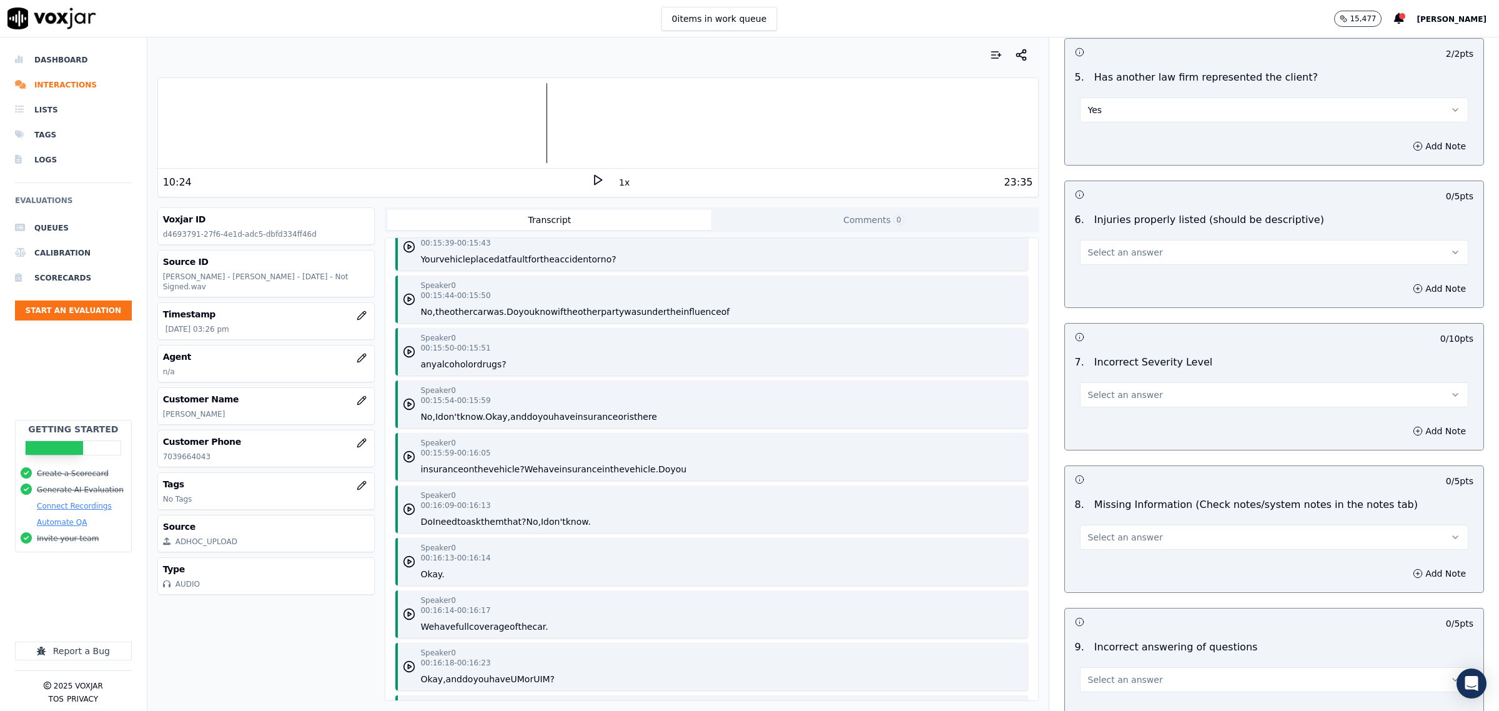
scroll to position [9915, 0]
click at [1122, 250] on span "Select an answer" at bounding box center [1125, 252] width 75 height 12
click at [1116, 273] on div "Yes" at bounding box center [1248, 283] width 363 height 20
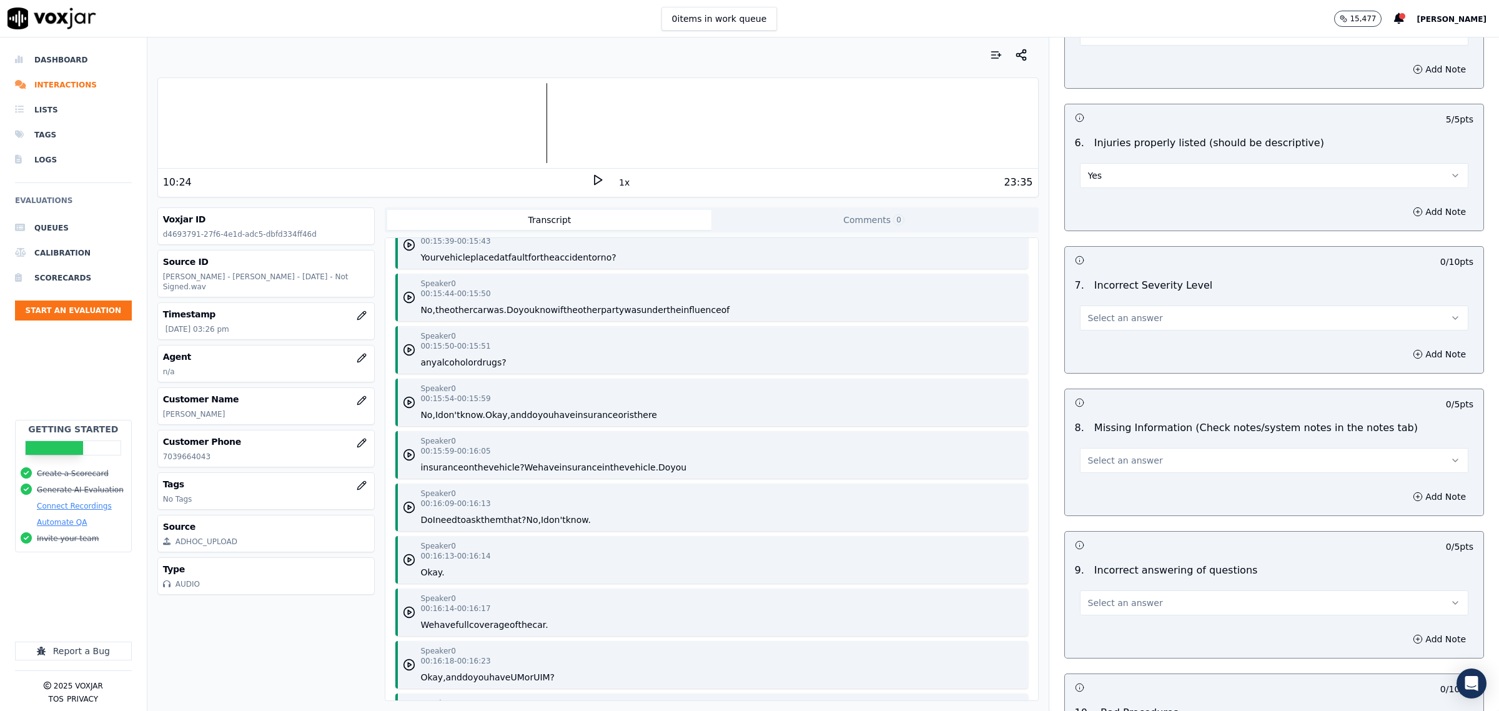
scroll to position [1405, 0]
click at [1098, 320] on span "Select an answer" at bounding box center [1125, 316] width 75 height 12
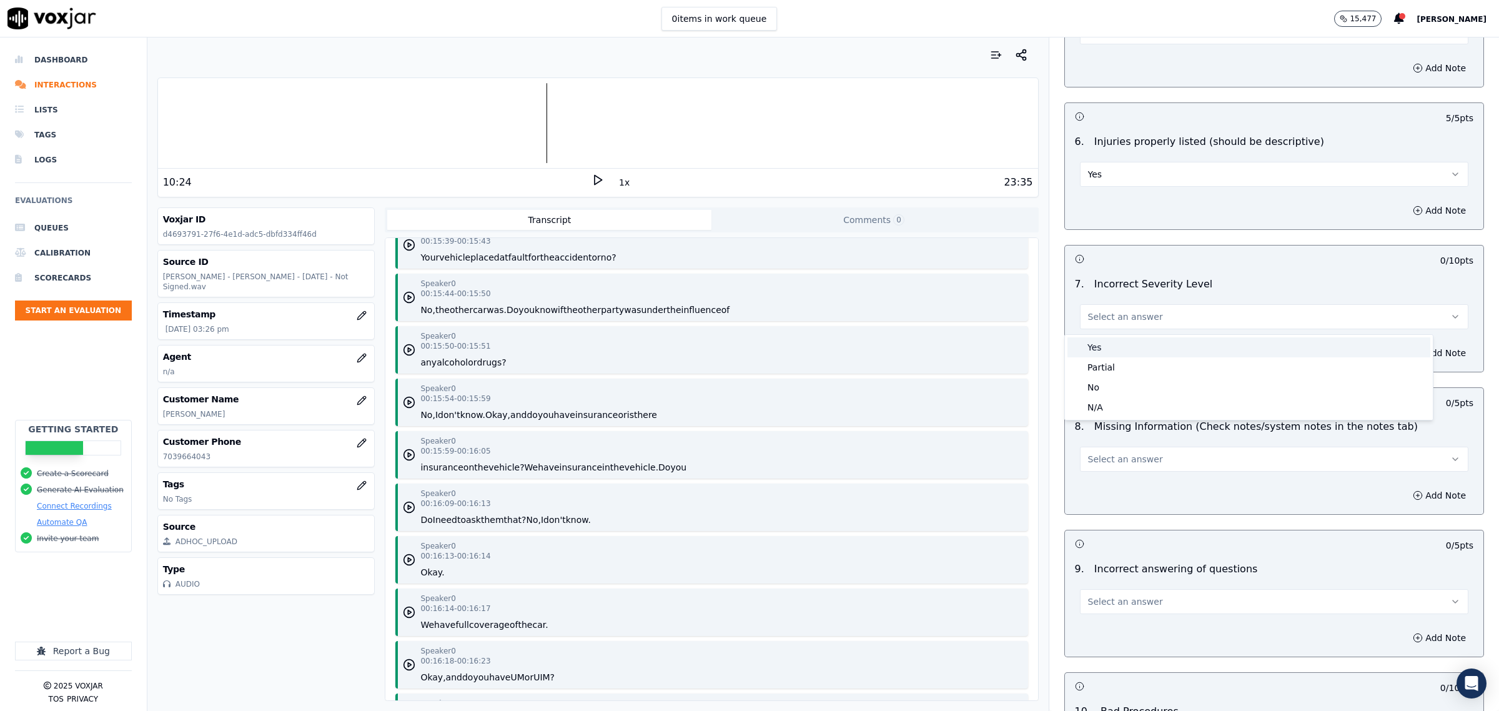
click at [1131, 352] on div "Yes" at bounding box center [1248, 347] width 363 height 20
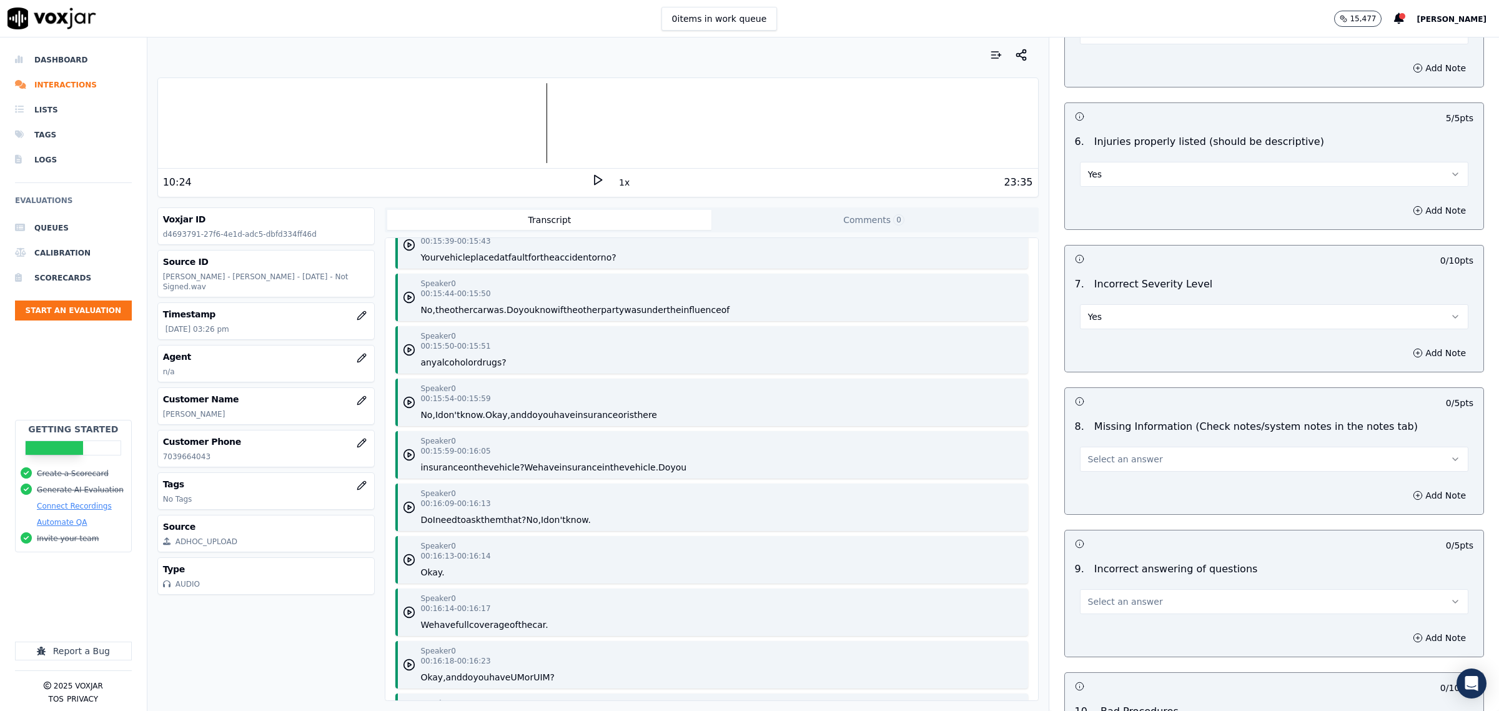
click at [1119, 322] on button "Yes" at bounding box center [1274, 316] width 388 height 25
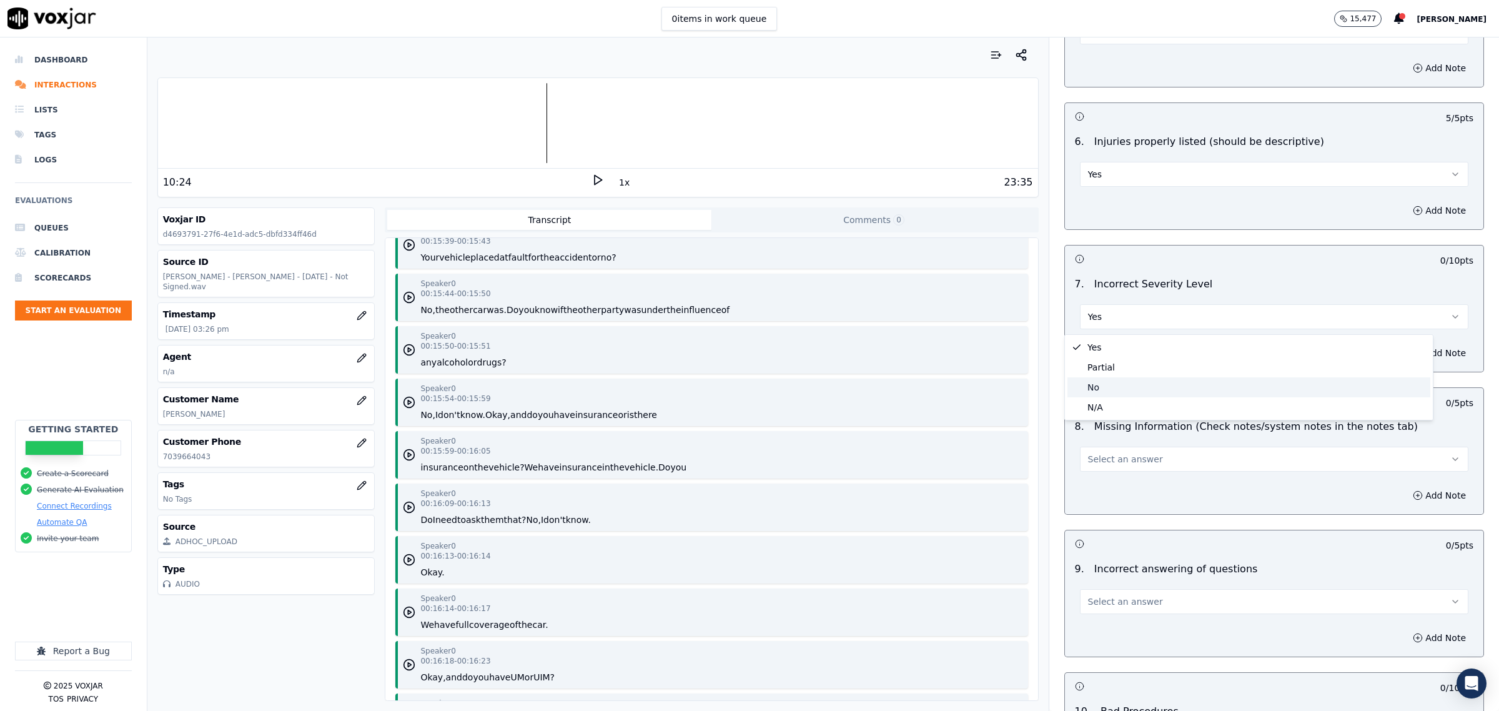
click at [1093, 378] on div "No" at bounding box center [1248, 387] width 363 height 20
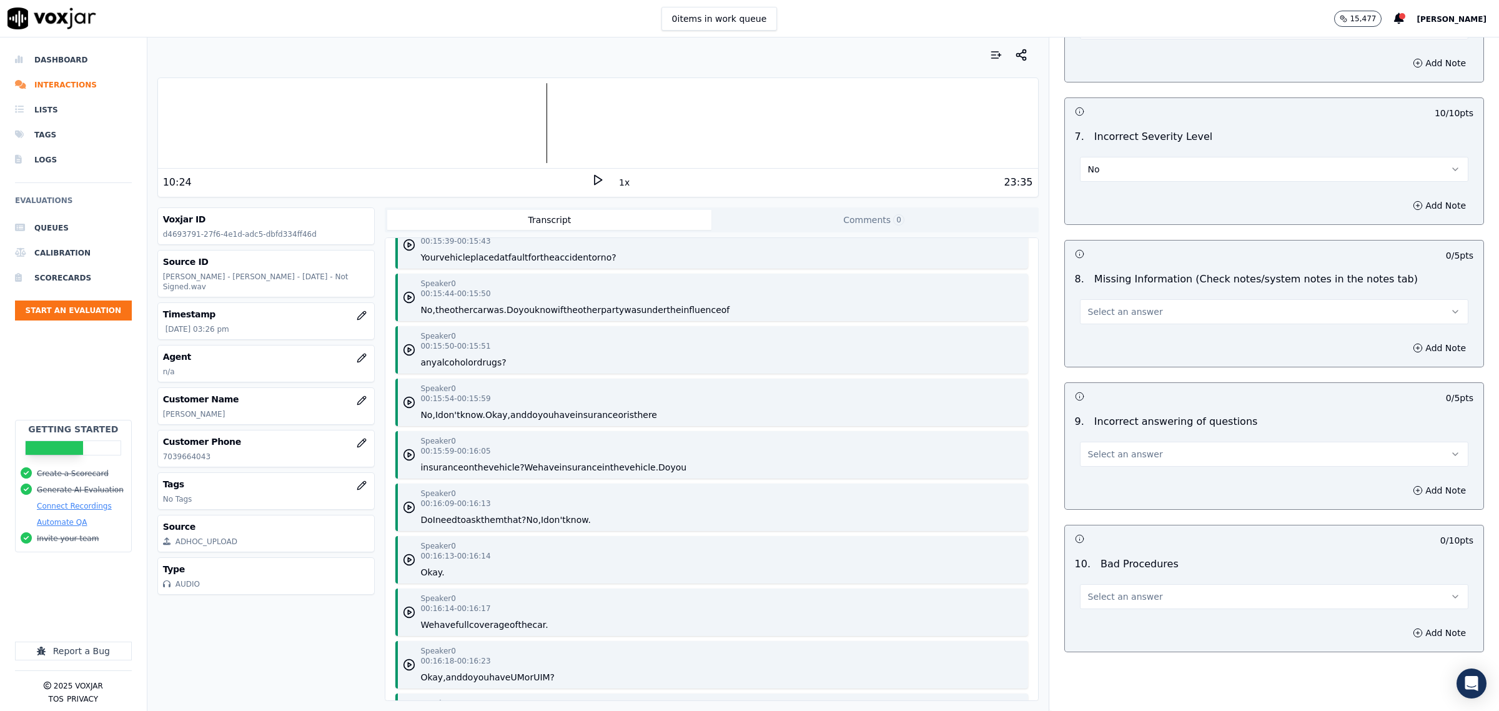
scroll to position [1561, 0]
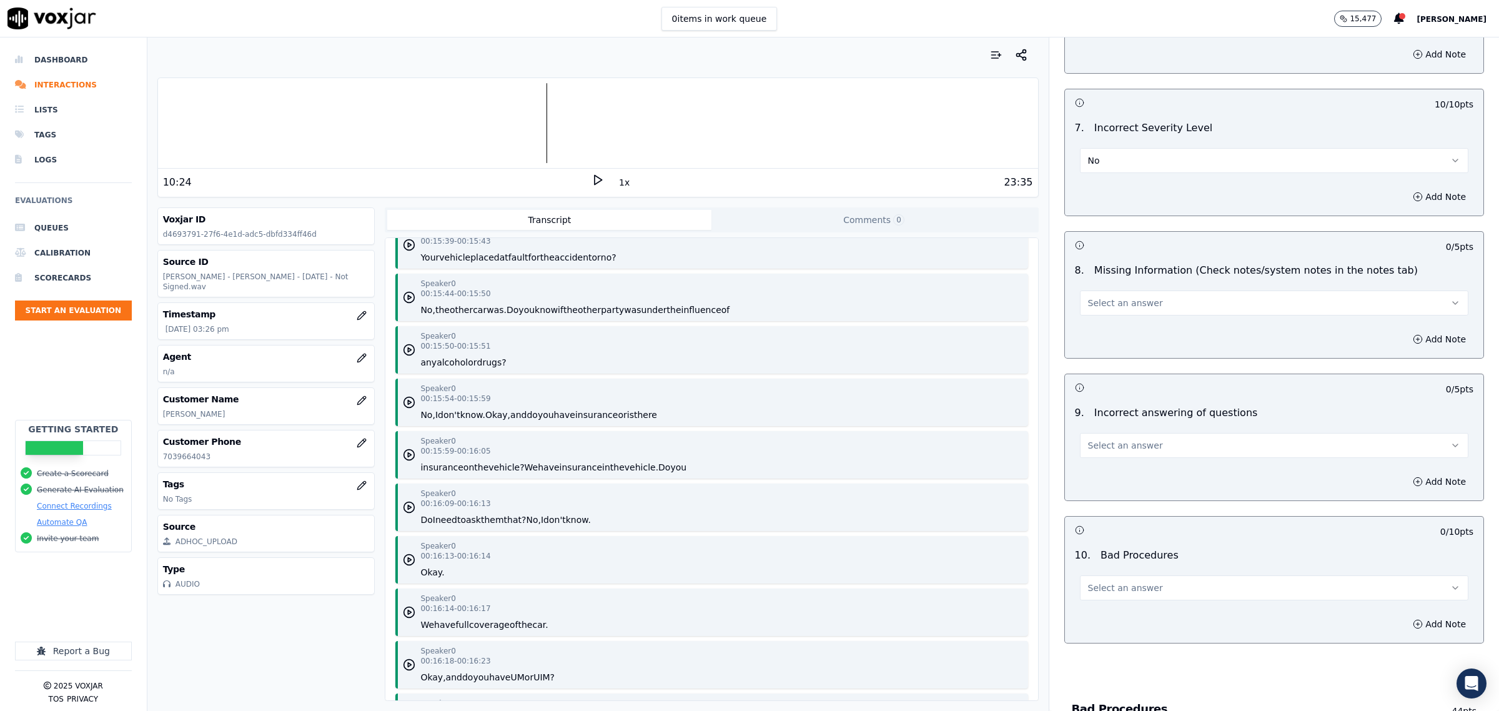
click at [1195, 447] on button "Select an answer" at bounding box center [1274, 445] width 388 height 25
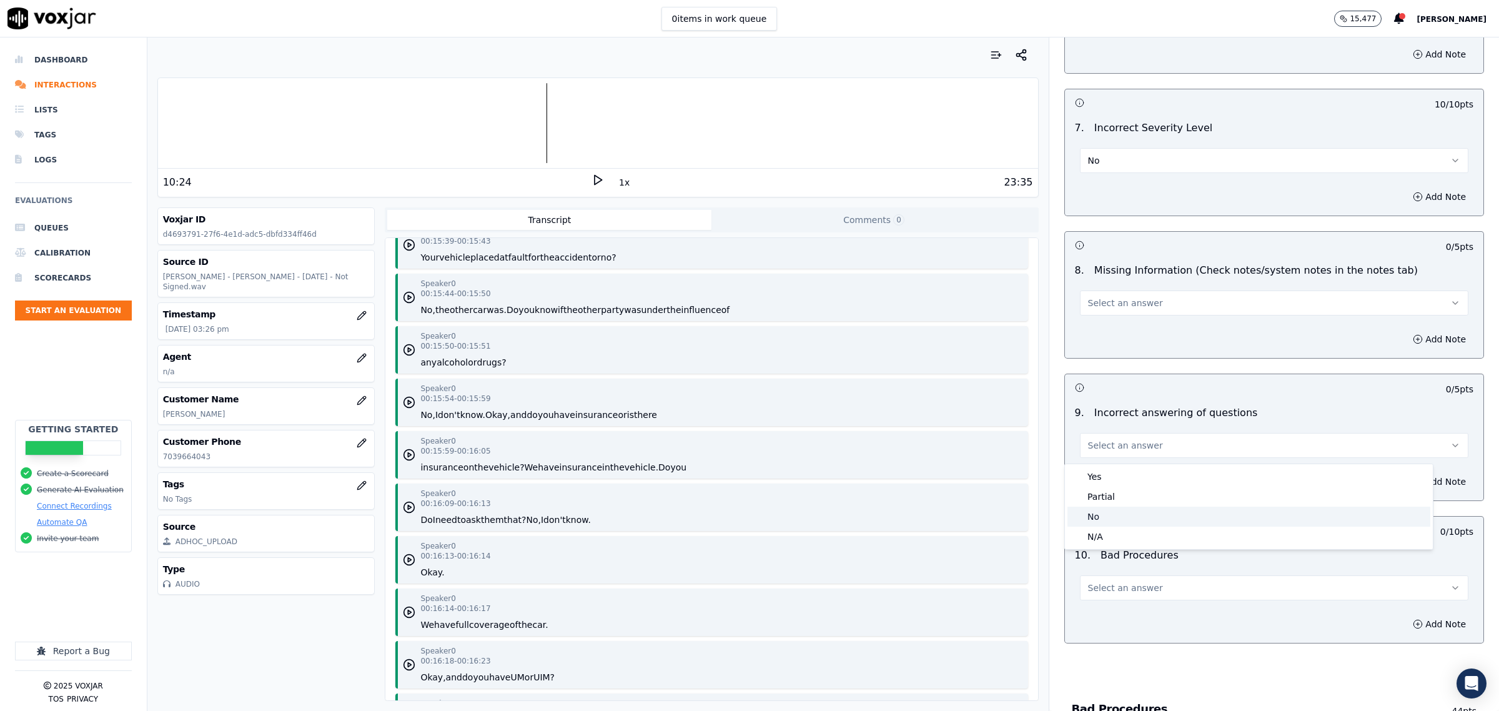
click at [1109, 513] on div "No" at bounding box center [1248, 517] width 363 height 20
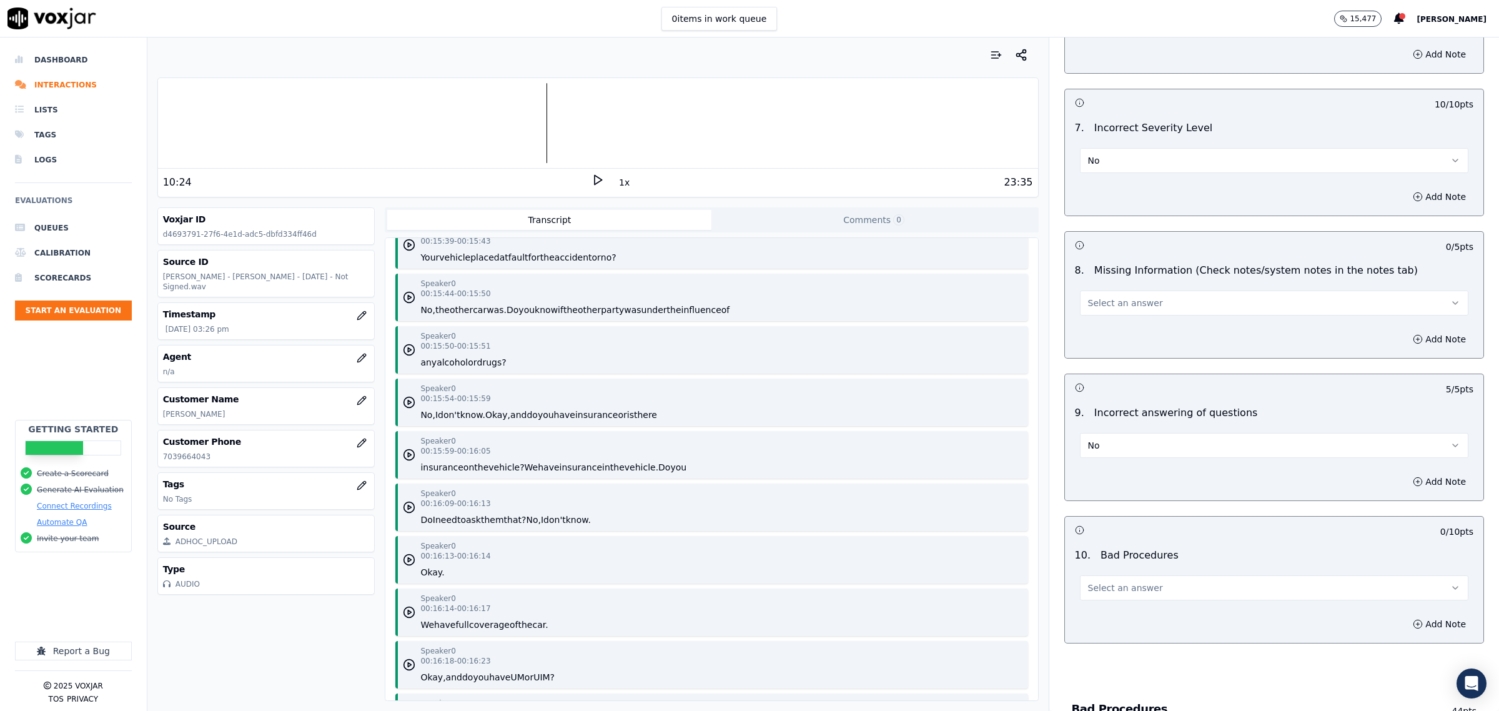
click at [1119, 314] on button "Select an answer" at bounding box center [1274, 302] width 388 height 25
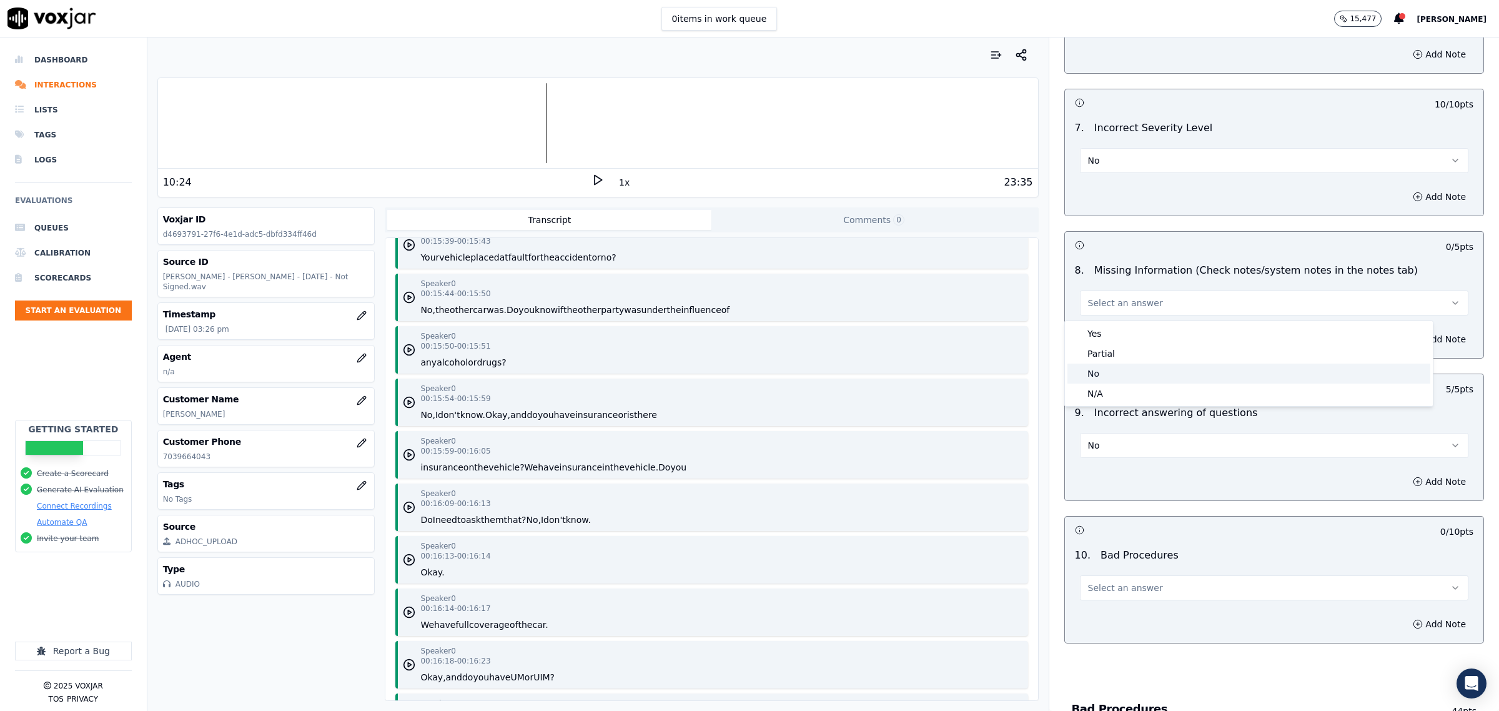
click at [1107, 373] on div "No" at bounding box center [1248, 374] width 363 height 20
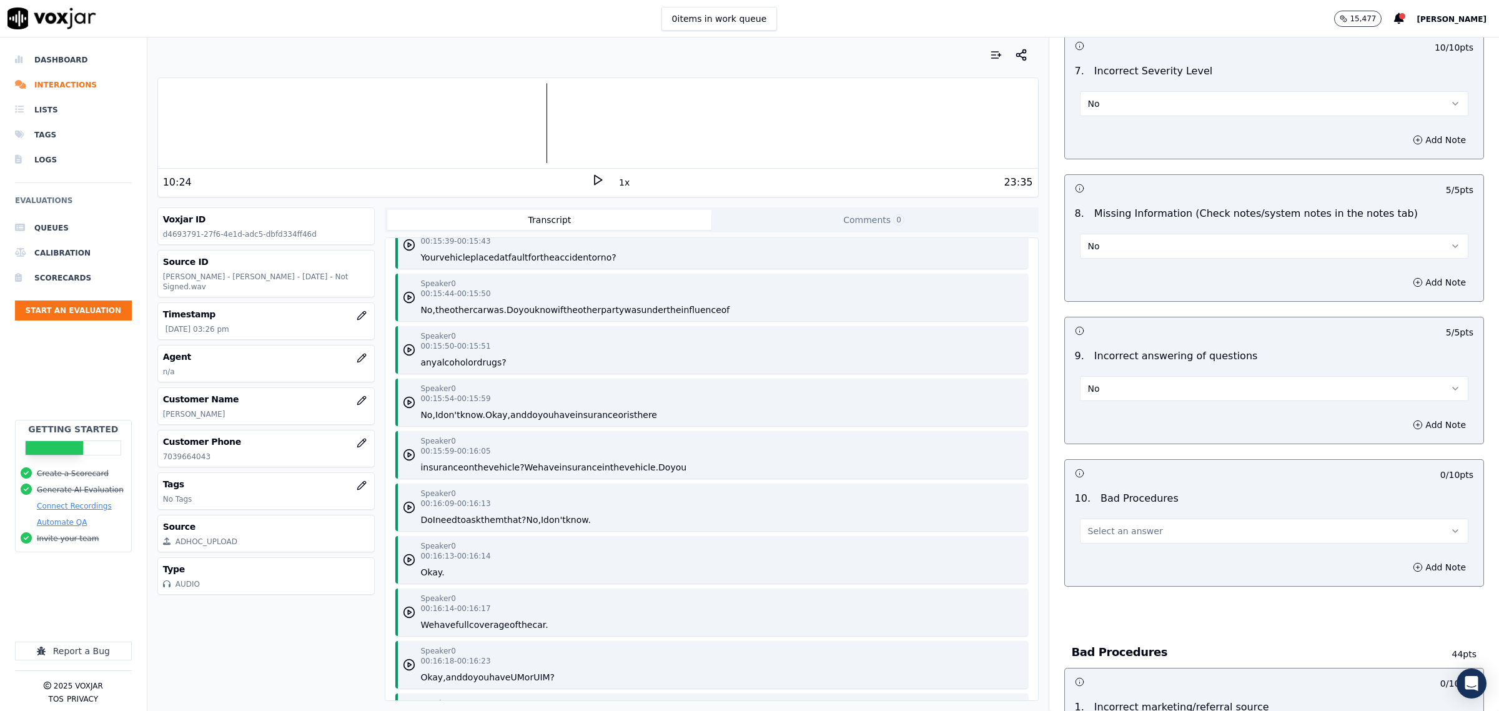
scroll to position [1718, 0]
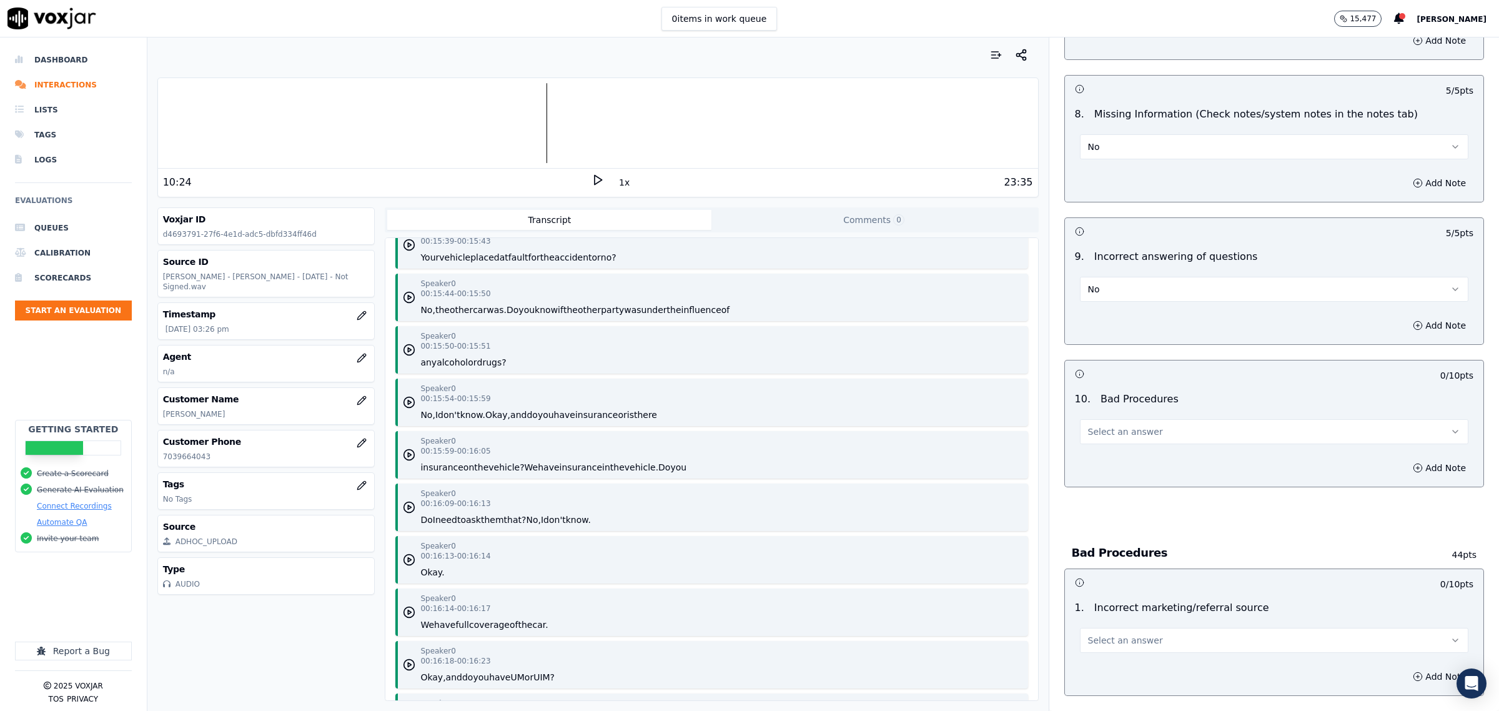
click at [1123, 435] on span "Select an answer" at bounding box center [1125, 431] width 75 height 12
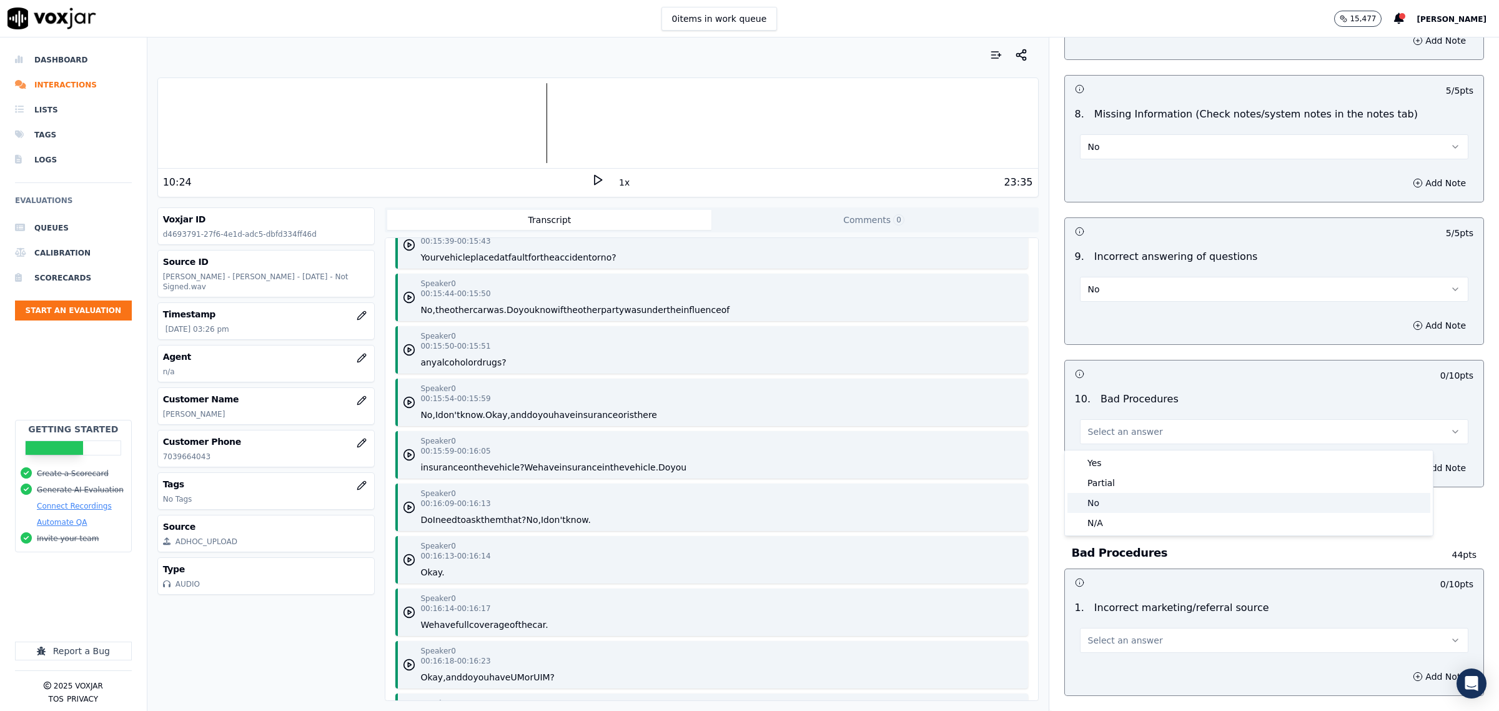
click at [1118, 500] on div "No" at bounding box center [1248, 503] width 363 height 20
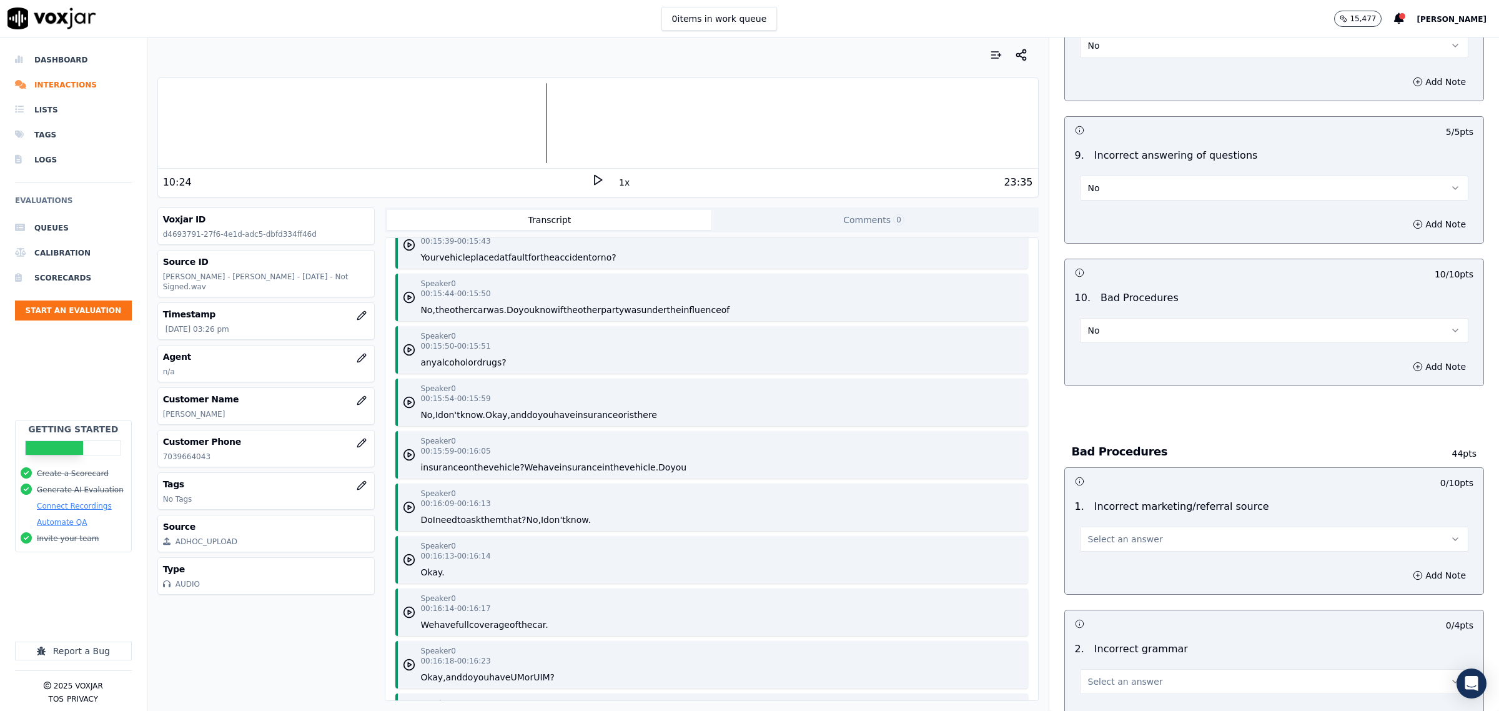
scroll to position [2030, 0]
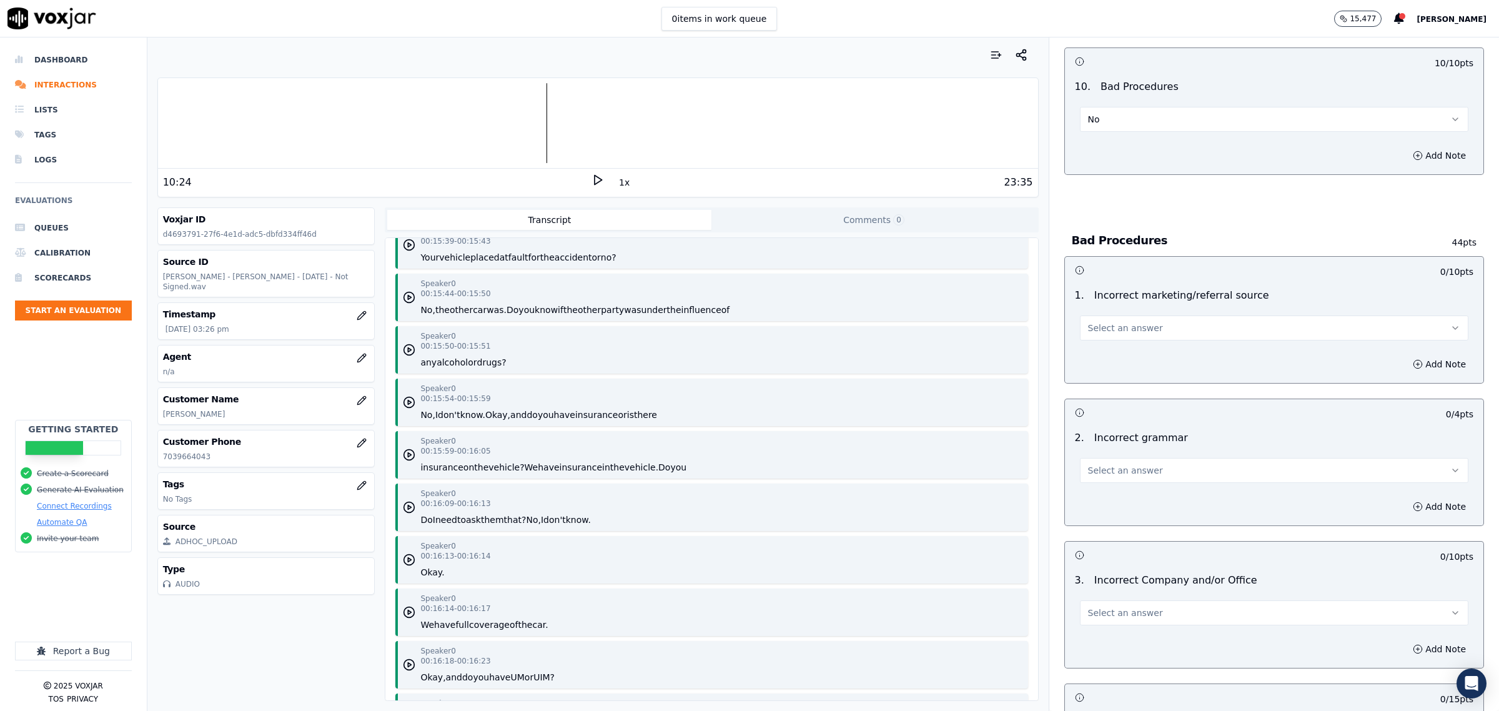
click at [1144, 336] on button "Select an answer" at bounding box center [1274, 327] width 388 height 25
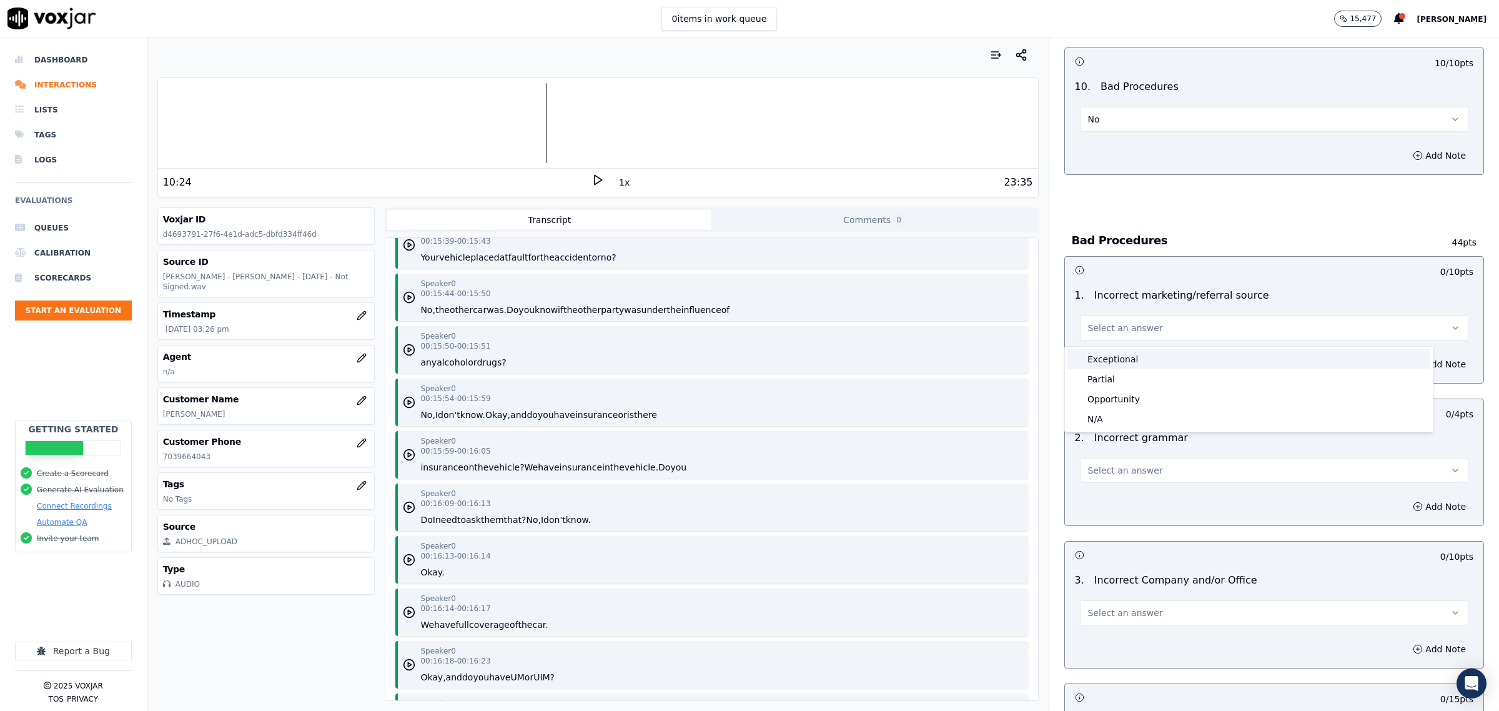
click at [1121, 357] on div "Exceptional" at bounding box center [1248, 359] width 363 height 20
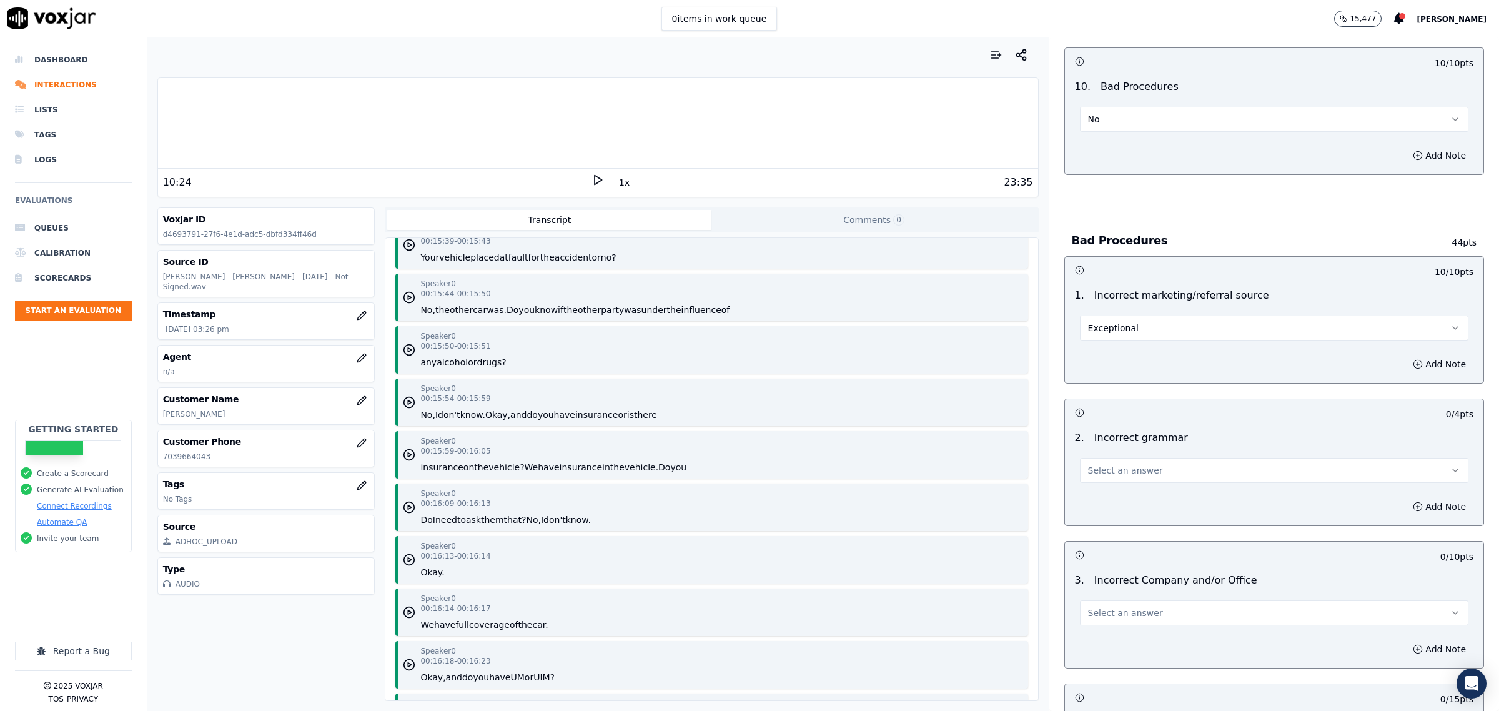
click at [1110, 477] on span "Select an answer" at bounding box center [1125, 470] width 75 height 12
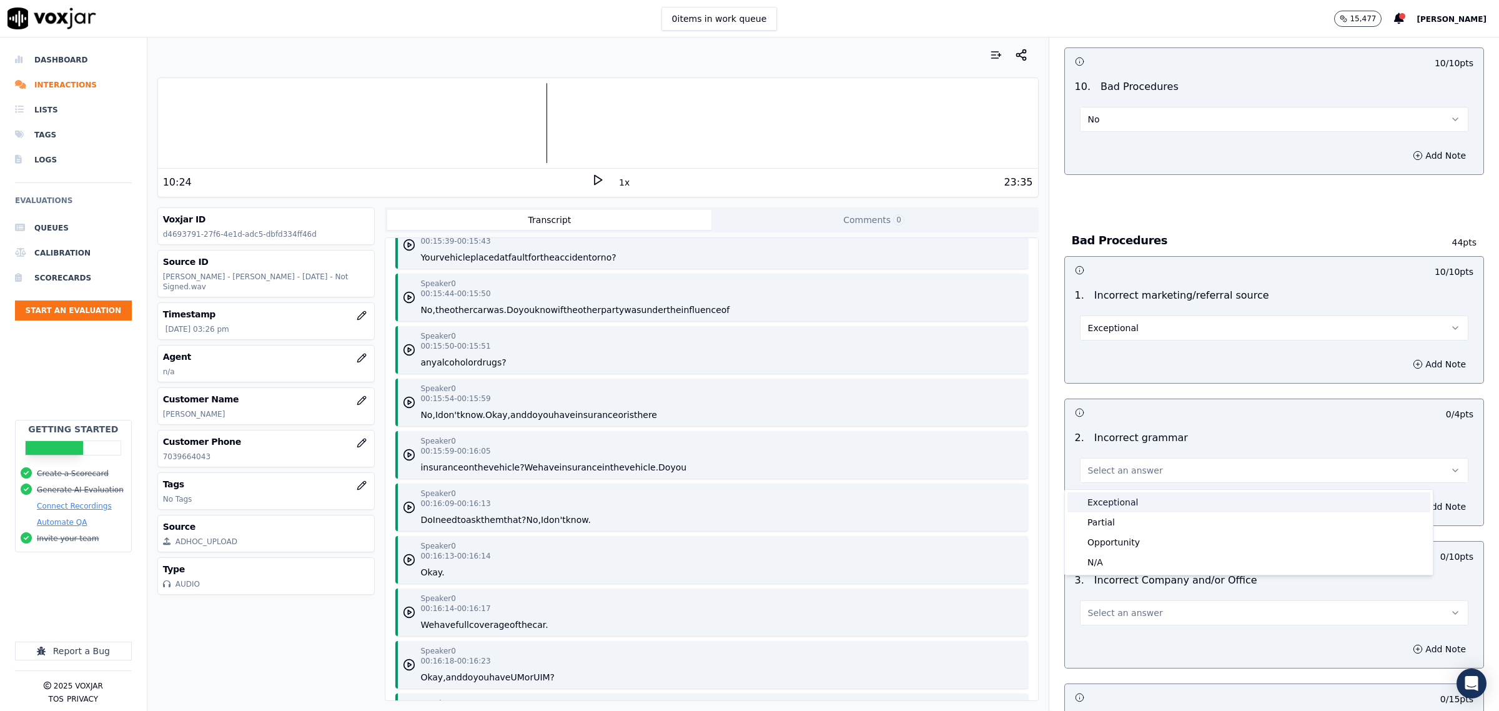
click at [1116, 497] on div "Exceptional" at bounding box center [1248, 502] width 363 height 20
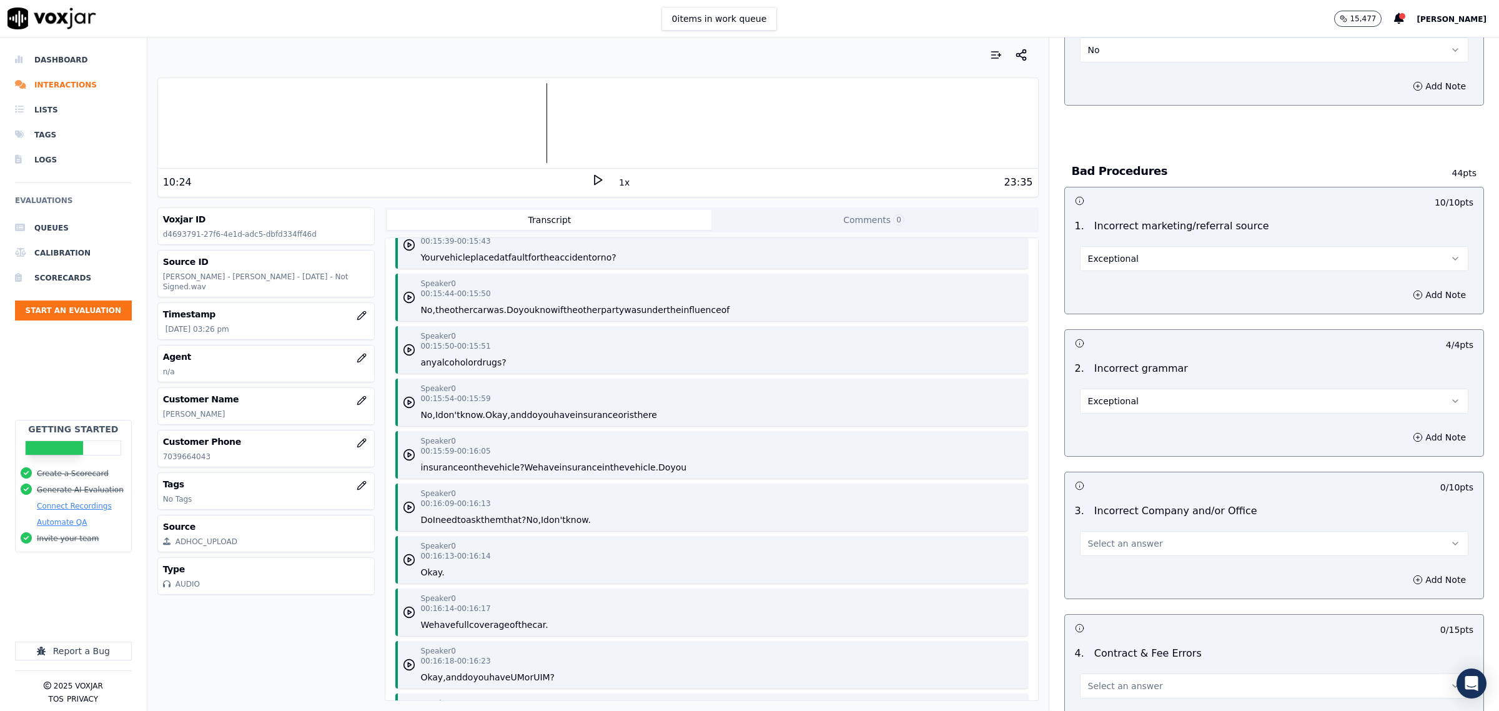
scroll to position [2186, 0]
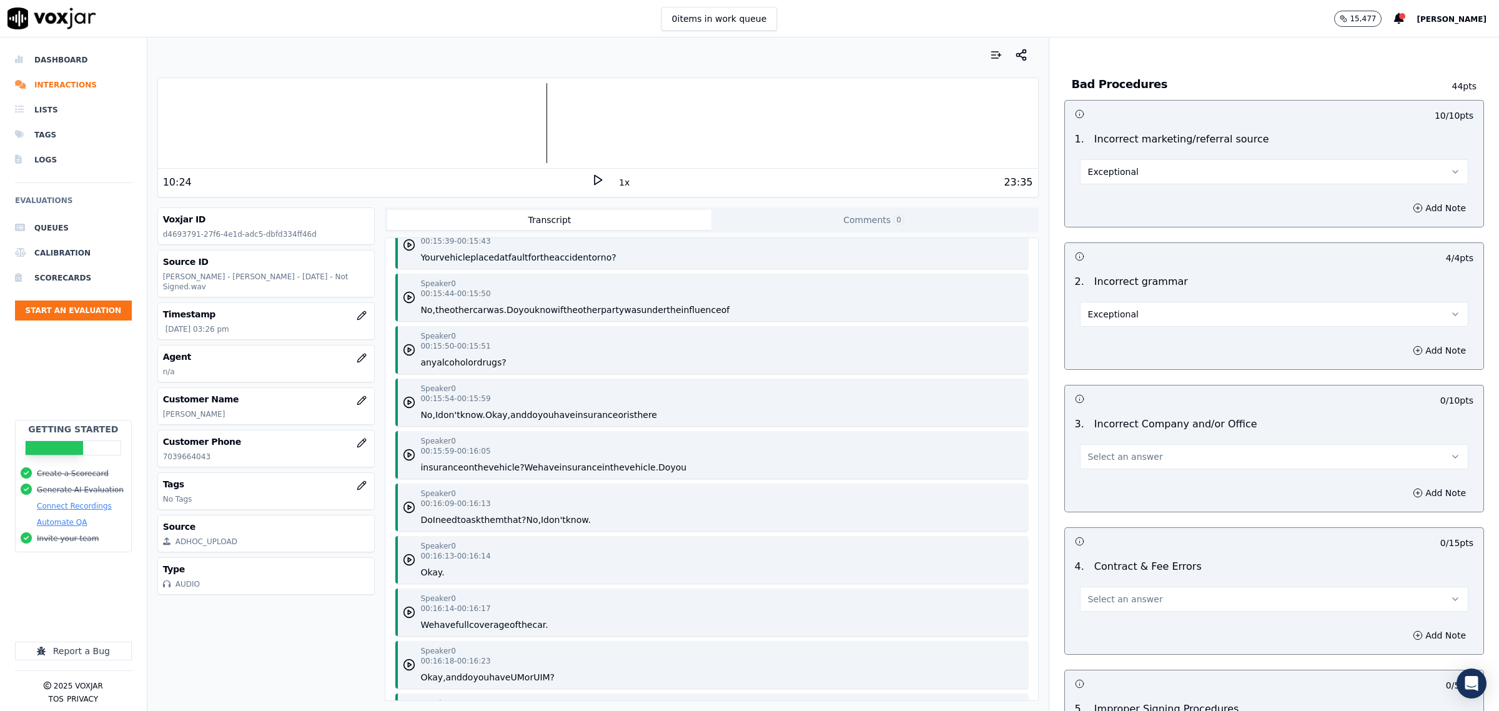
click at [1129, 456] on span "Select an answer" at bounding box center [1125, 456] width 75 height 12
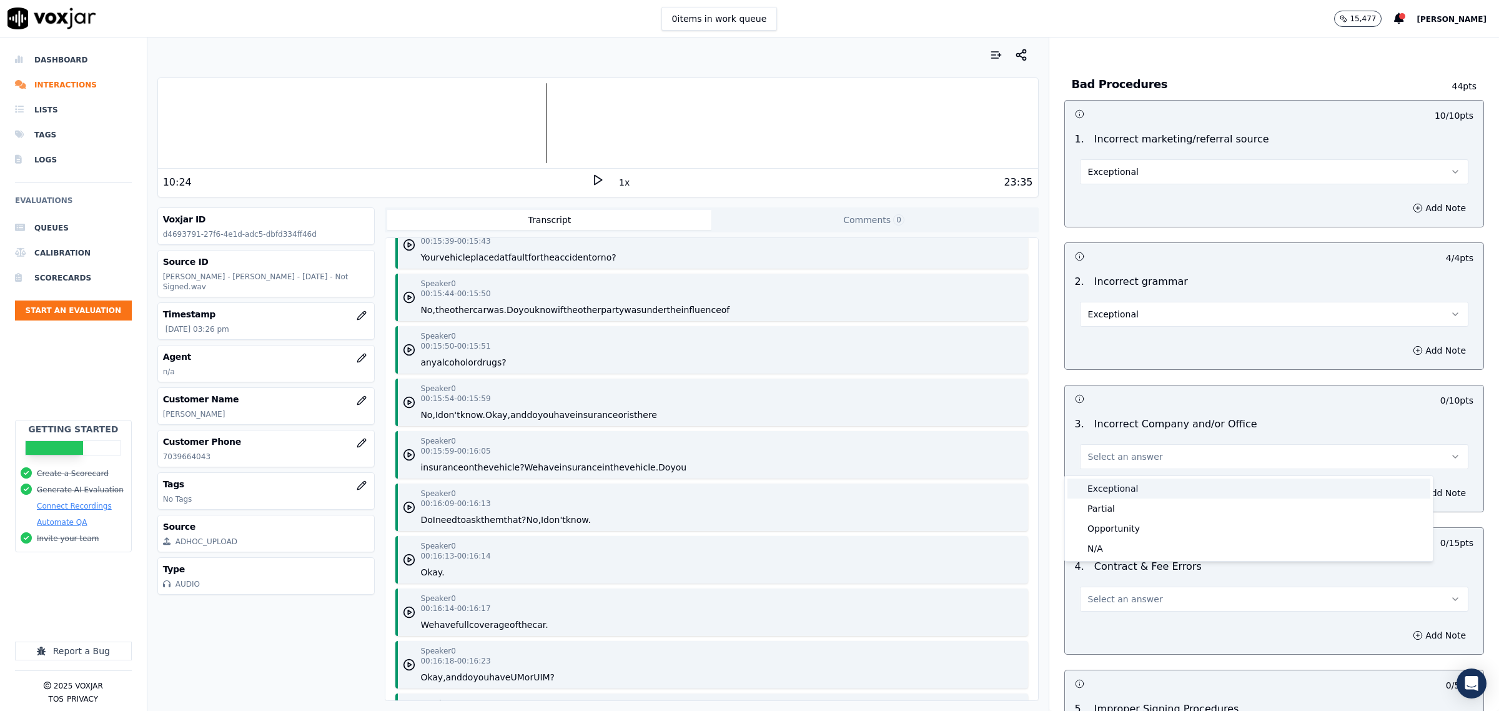
click at [1117, 490] on div "Exceptional" at bounding box center [1248, 488] width 363 height 20
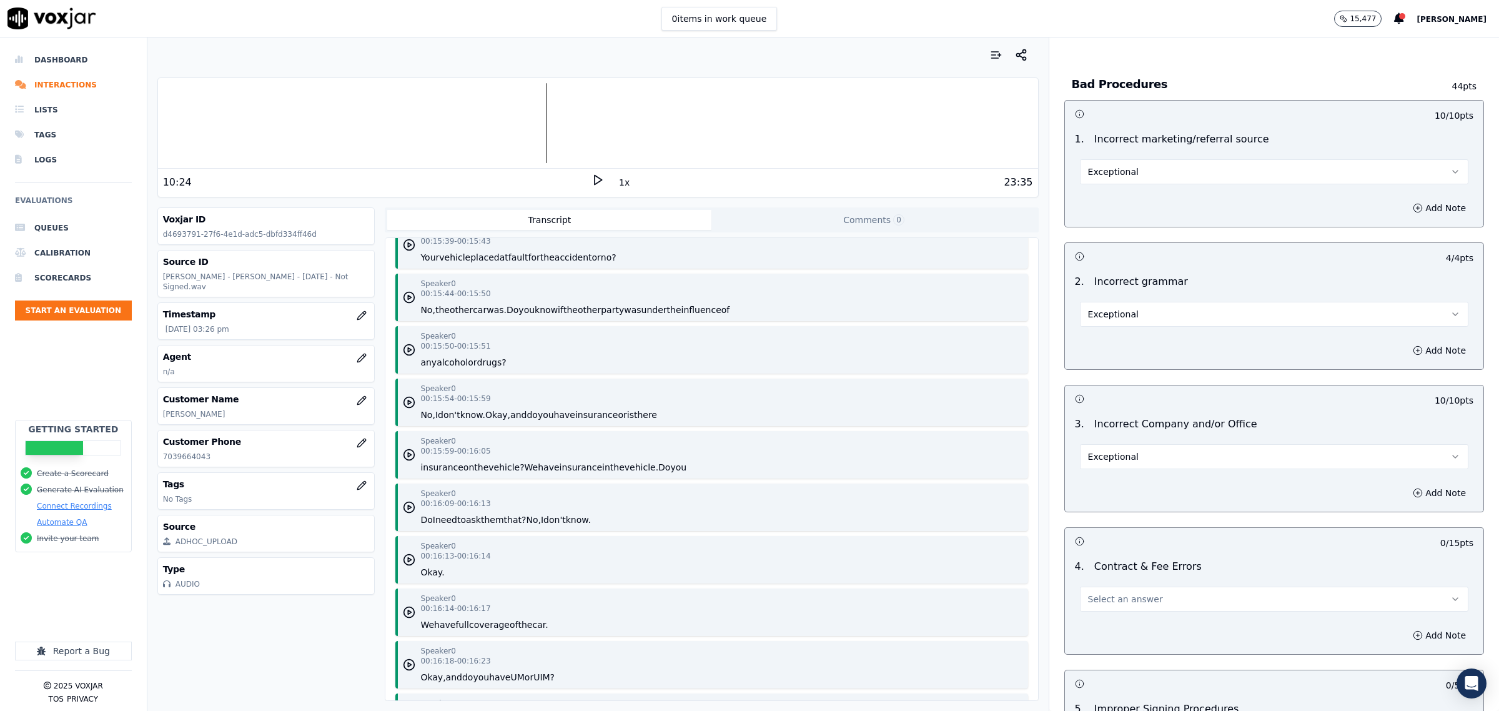
click at [1148, 604] on button "Select an answer" at bounding box center [1274, 598] width 388 height 25
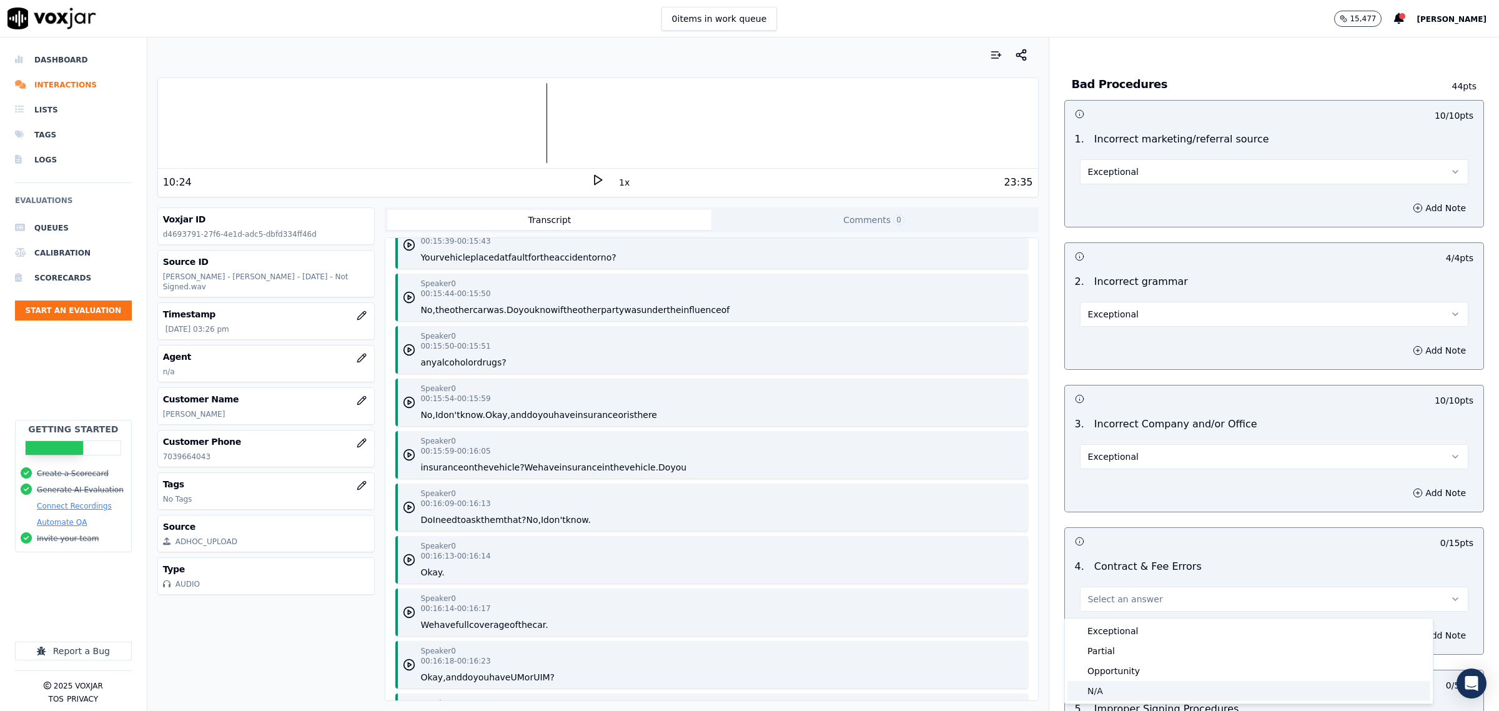
drag, startPoint x: 1106, startPoint y: 690, endPoint x: 1100, endPoint y: 630, distance: 60.8
click at [1094, 685] on div "N/A" at bounding box center [1248, 691] width 363 height 20
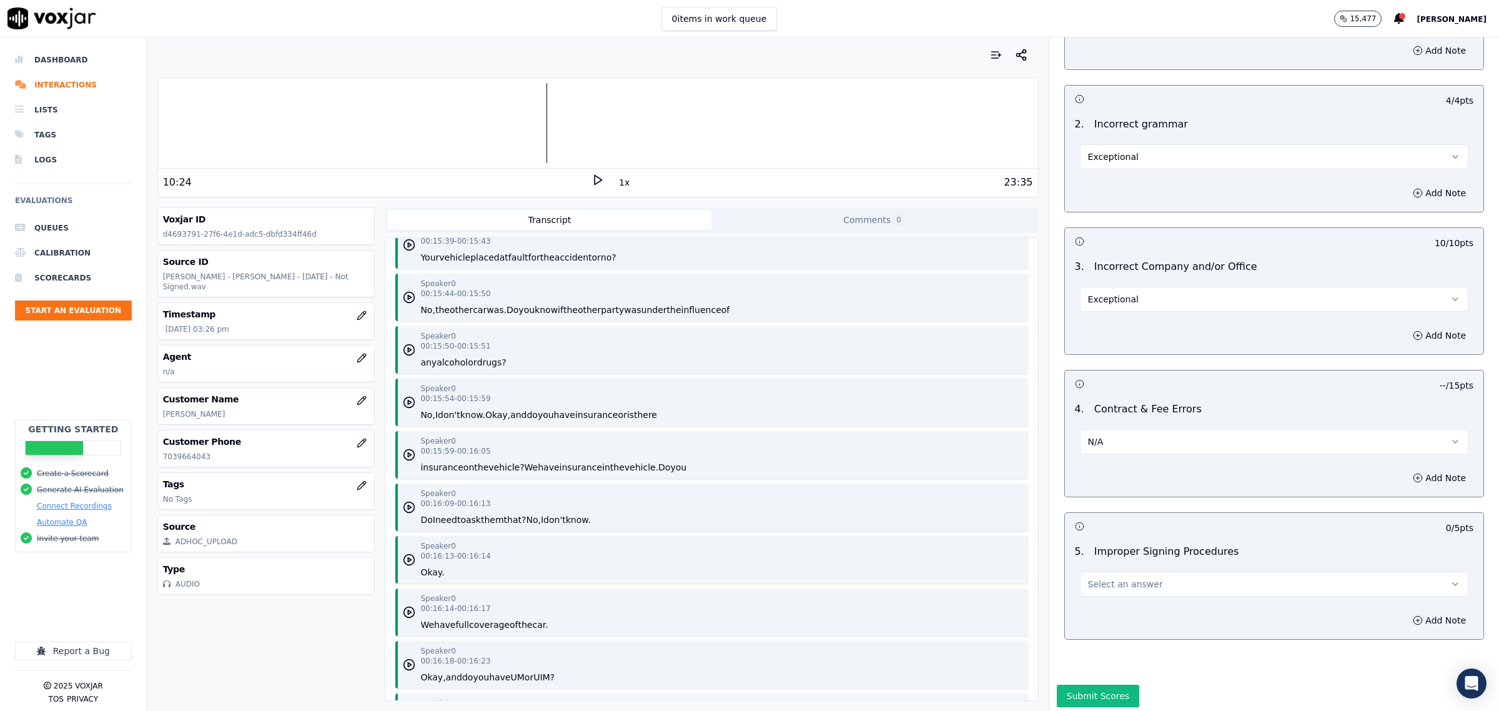
scroll to position [2386, 0]
click at [1115, 574] on span "Select an answer" at bounding box center [1125, 580] width 75 height 12
click at [1097, 626] on div "N/A" at bounding box center [1248, 634] width 363 height 20
click at [1095, 681] on button "Submit Scores" at bounding box center [1098, 692] width 83 height 22
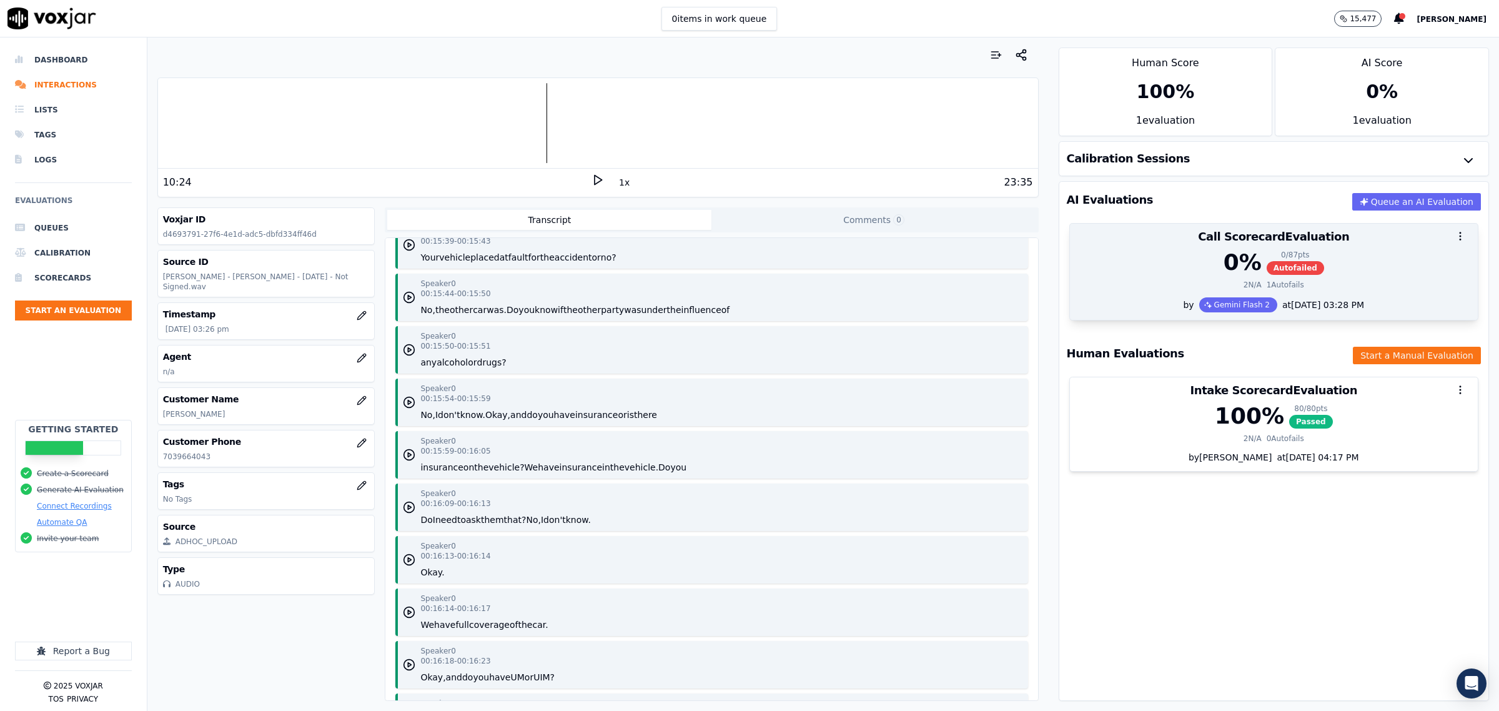
click at [1112, 288] on div "2 N/A 1 Autofails" at bounding box center [1273, 285] width 393 height 10
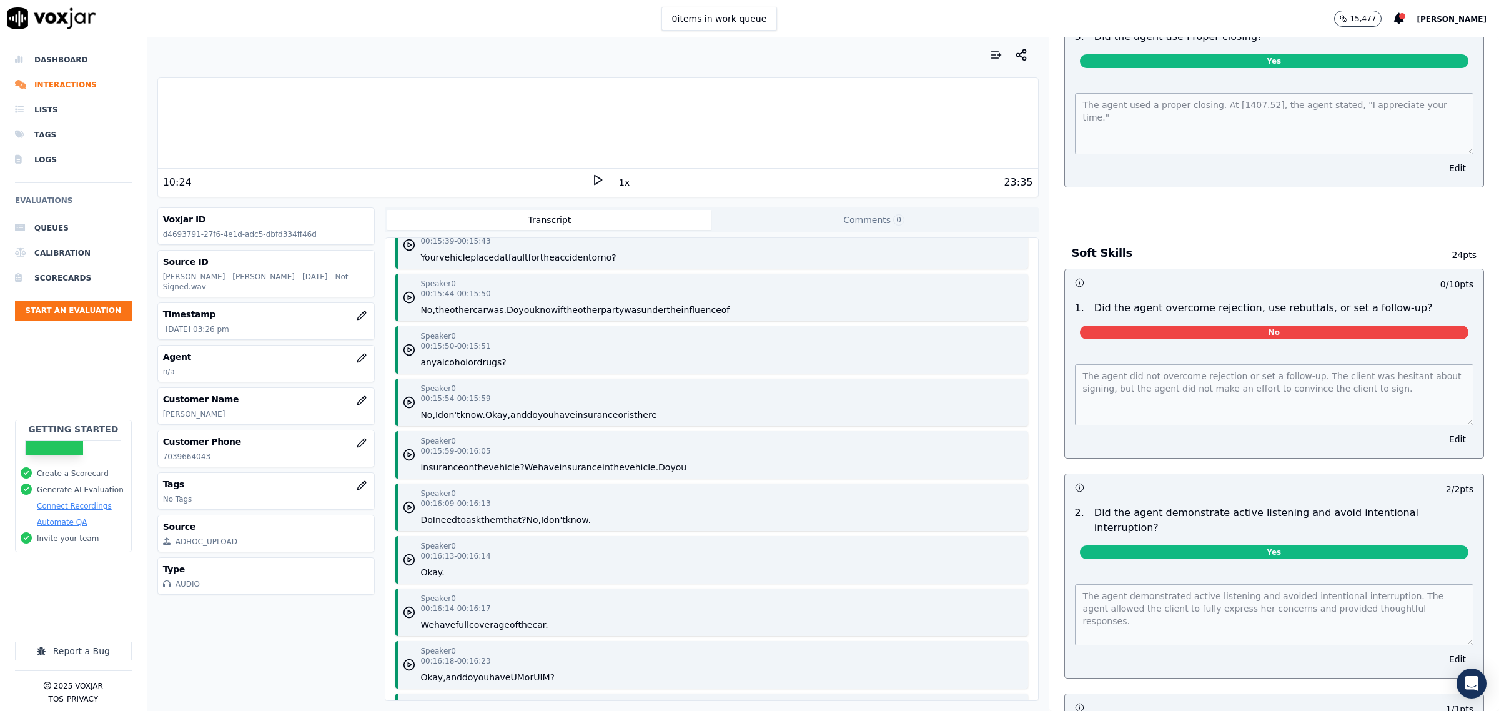
scroll to position [625, 0]
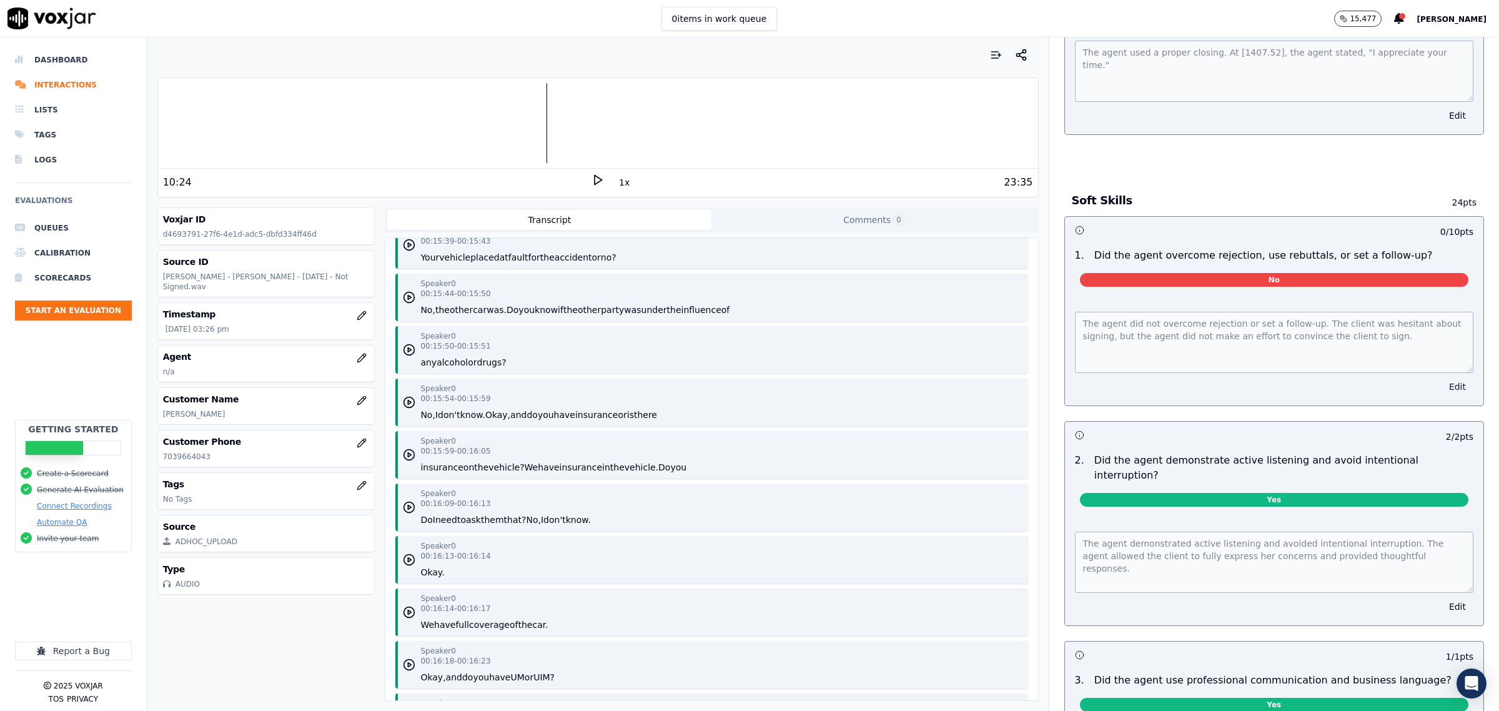
click at [1442, 387] on button "Edit" at bounding box center [1458, 386] width 32 height 17
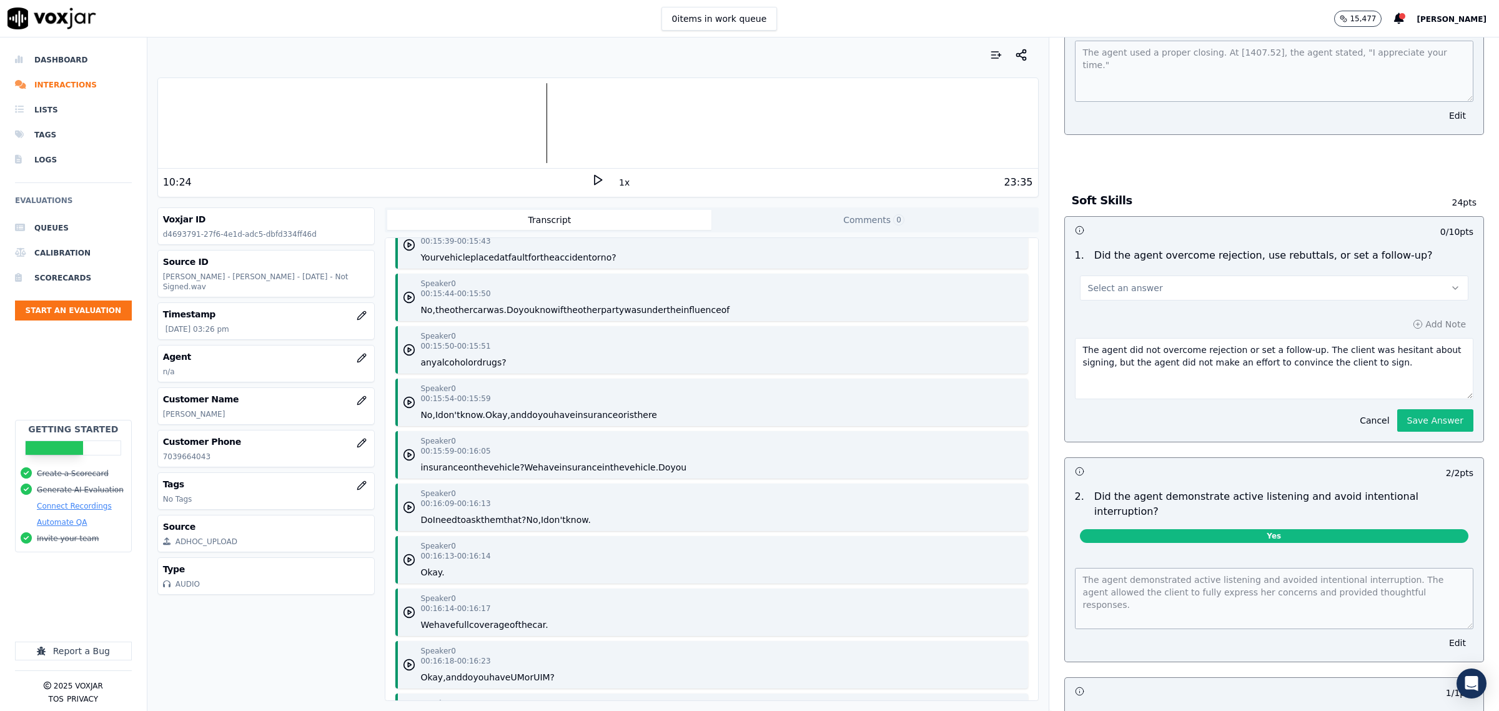
click at [1244, 281] on button "Select an answer" at bounding box center [1274, 287] width 388 height 25
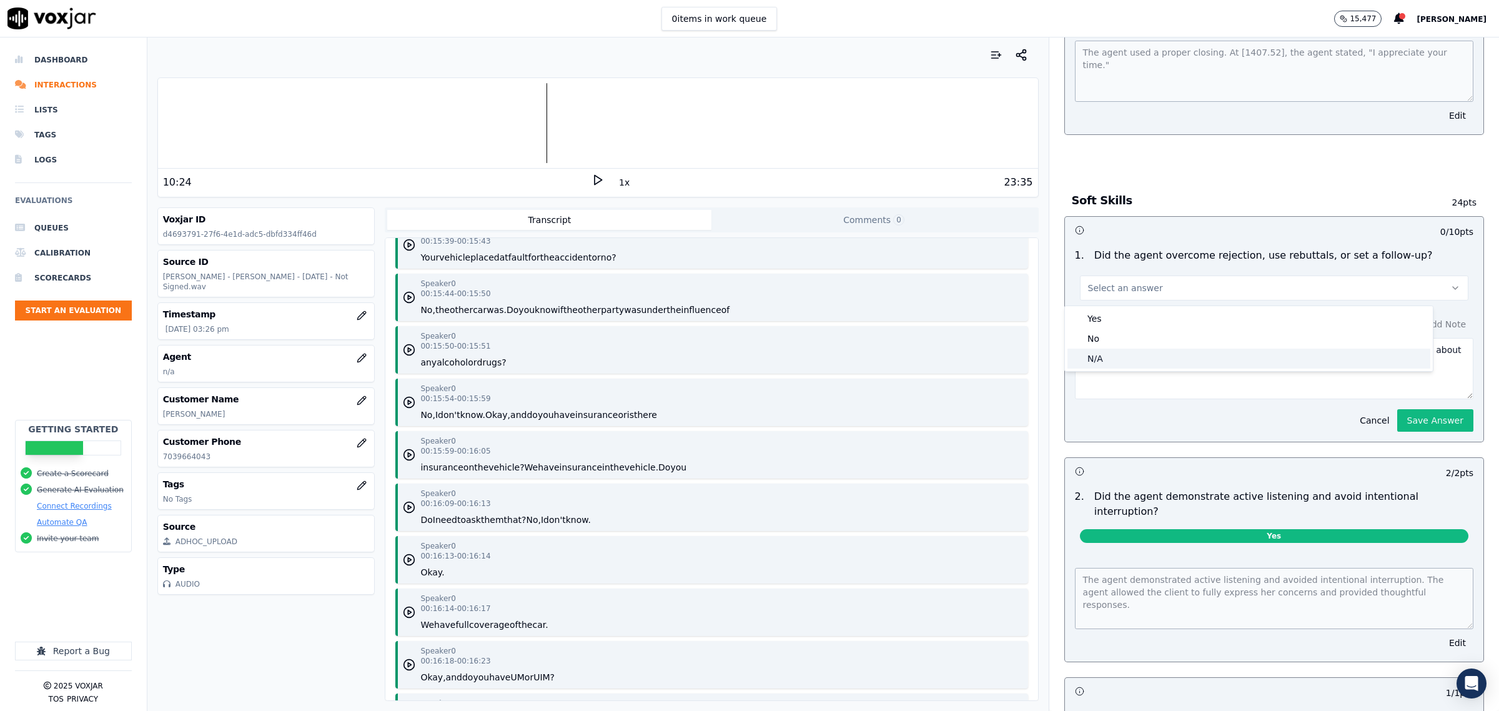
drag, startPoint x: 1155, startPoint y: 362, endPoint x: 1171, endPoint y: 359, distance: 15.9
click at [1156, 362] on div "N/A" at bounding box center [1248, 359] width 363 height 20
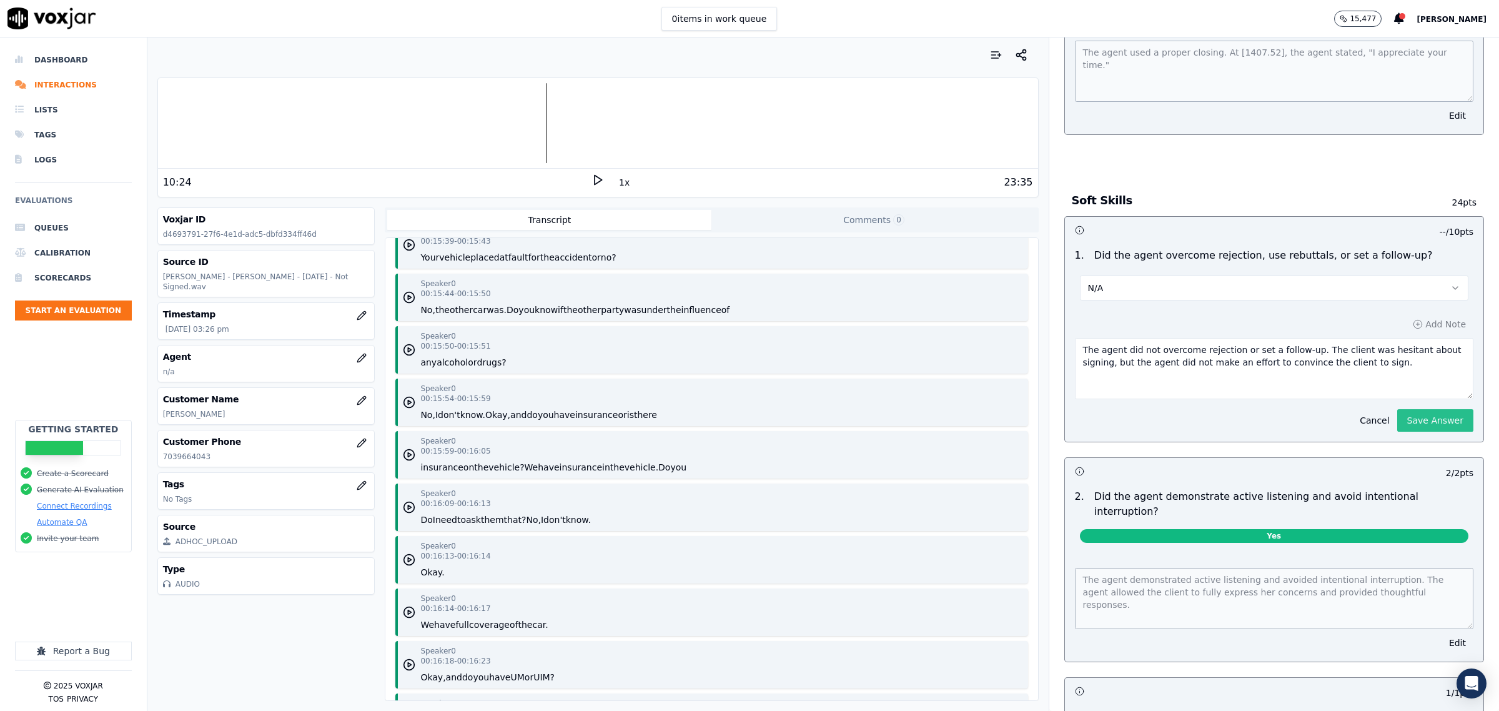
click at [1418, 423] on button "Save Answer" at bounding box center [1435, 420] width 76 height 22
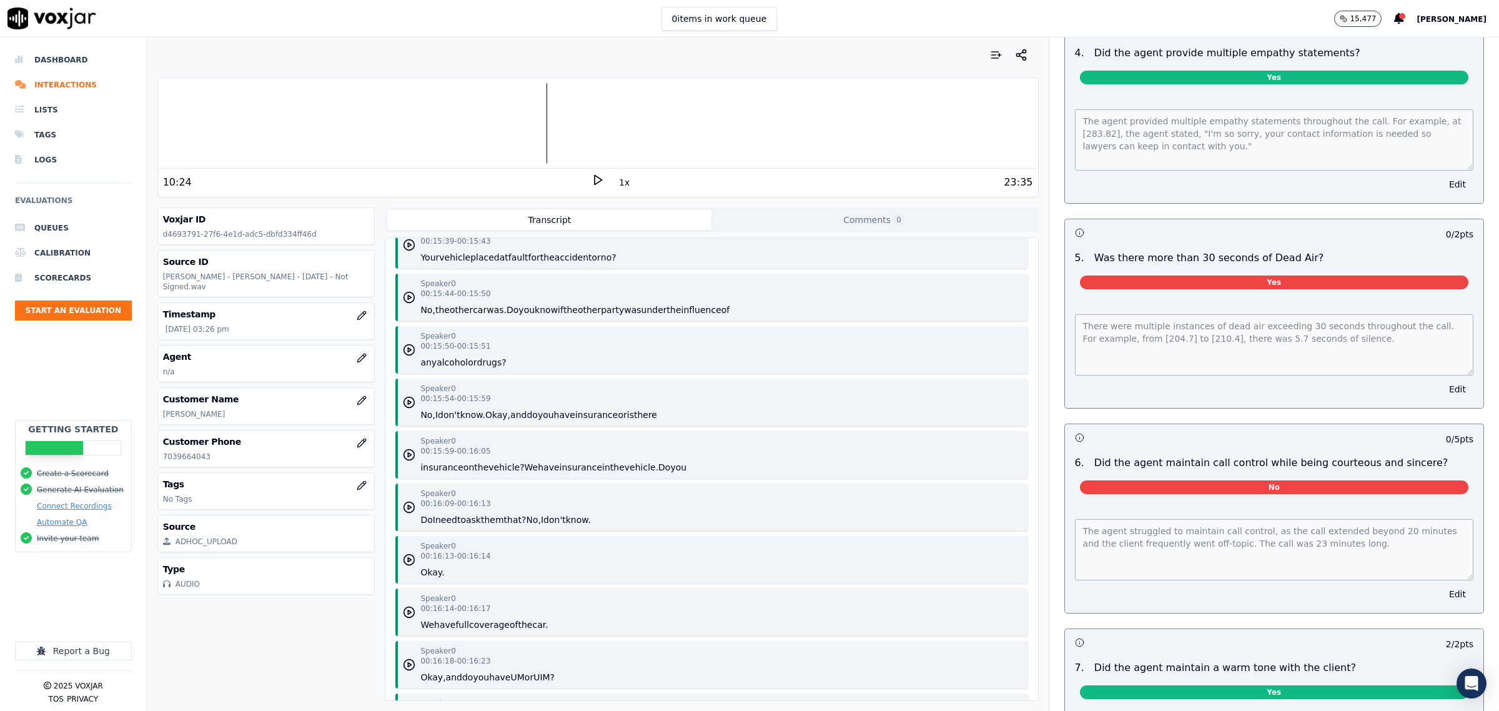
scroll to position [1582, 0]
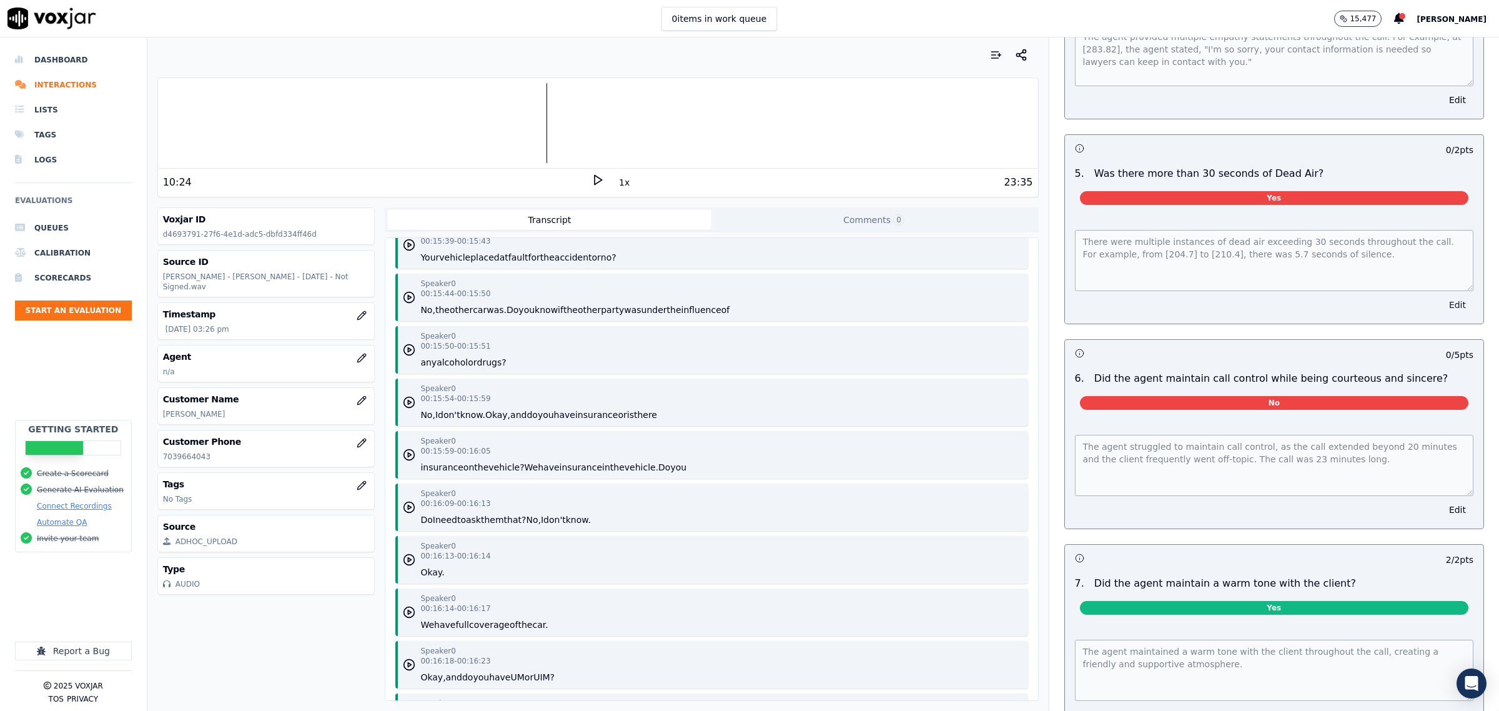
click at [1442, 296] on button "Edit" at bounding box center [1458, 304] width 32 height 17
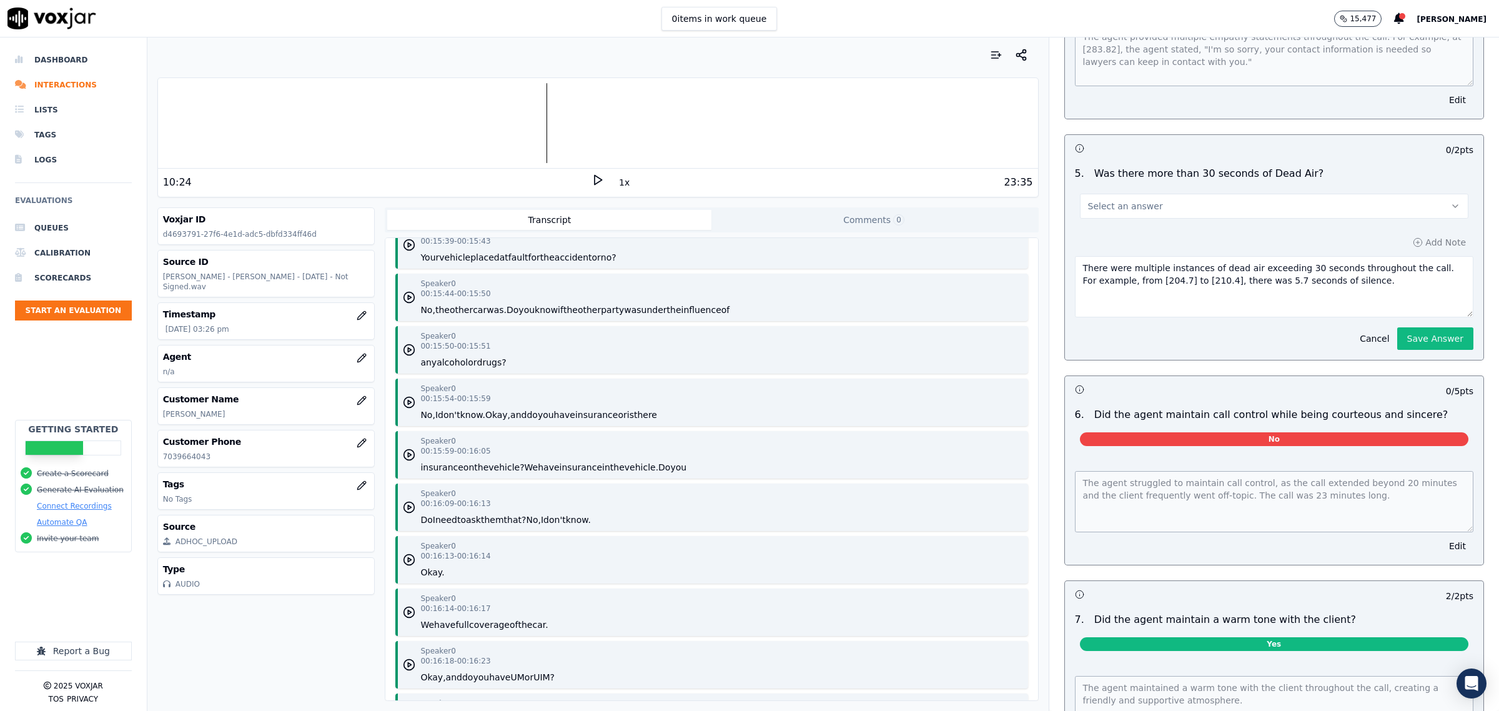
click at [1242, 197] on button "Select an answer" at bounding box center [1274, 206] width 388 height 25
click at [1144, 242] on div "No" at bounding box center [1248, 245] width 363 height 20
click at [1397, 331] on button "Save Answer" at bounding box center [1435, 338] width 76 height 22
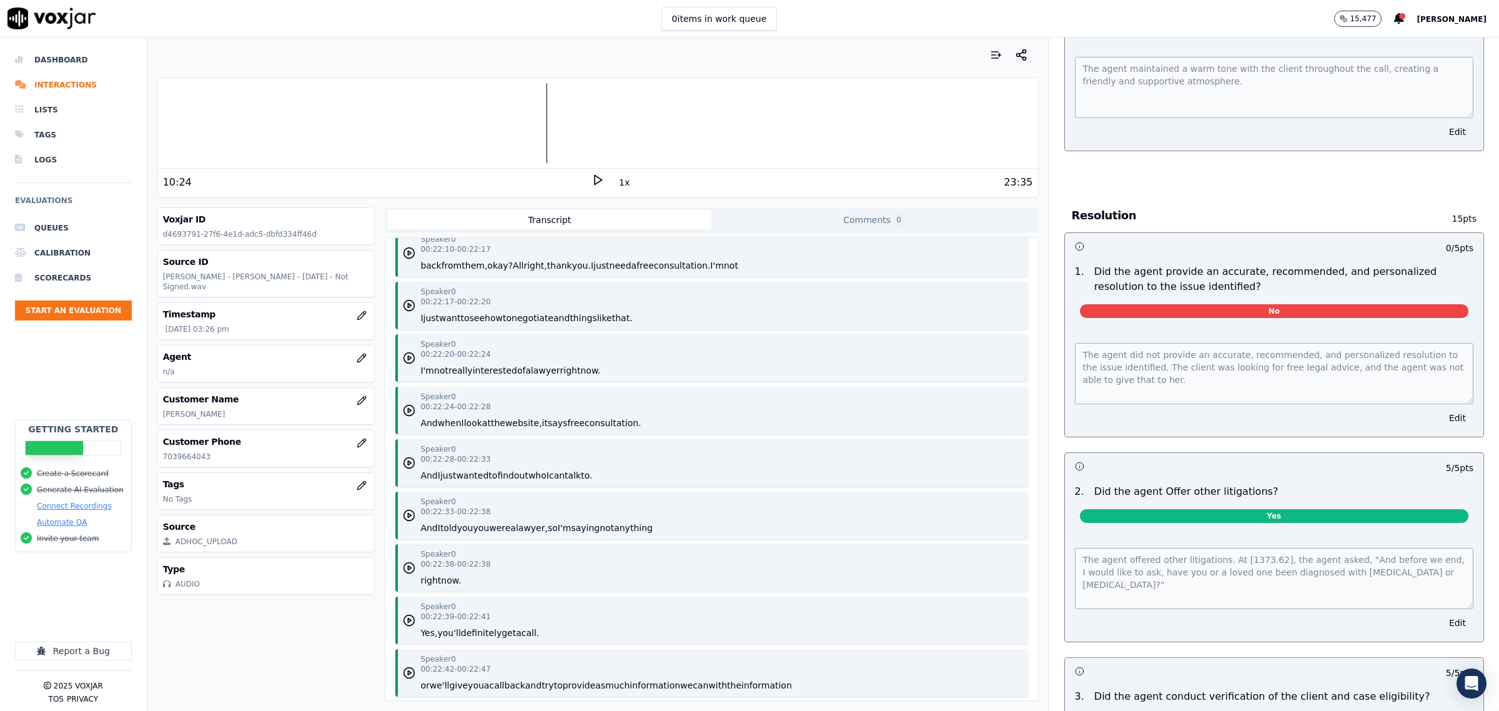
scroll to position [14053, 0]
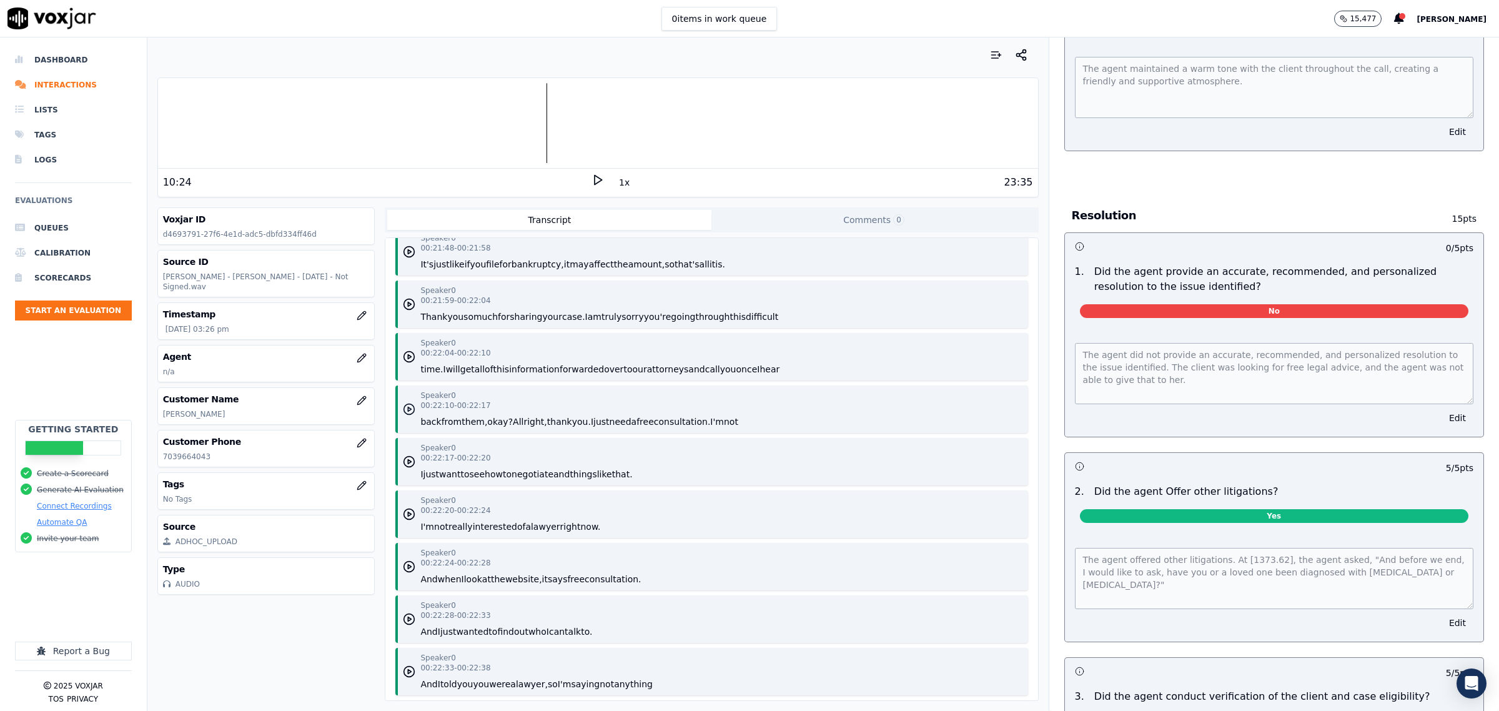
click at [408, 407] on polygon "button" at bounding box center [409, 409] width 3 height 4
click at [591, 181] on icon at bounding box center [597, 180] width 12 height 12
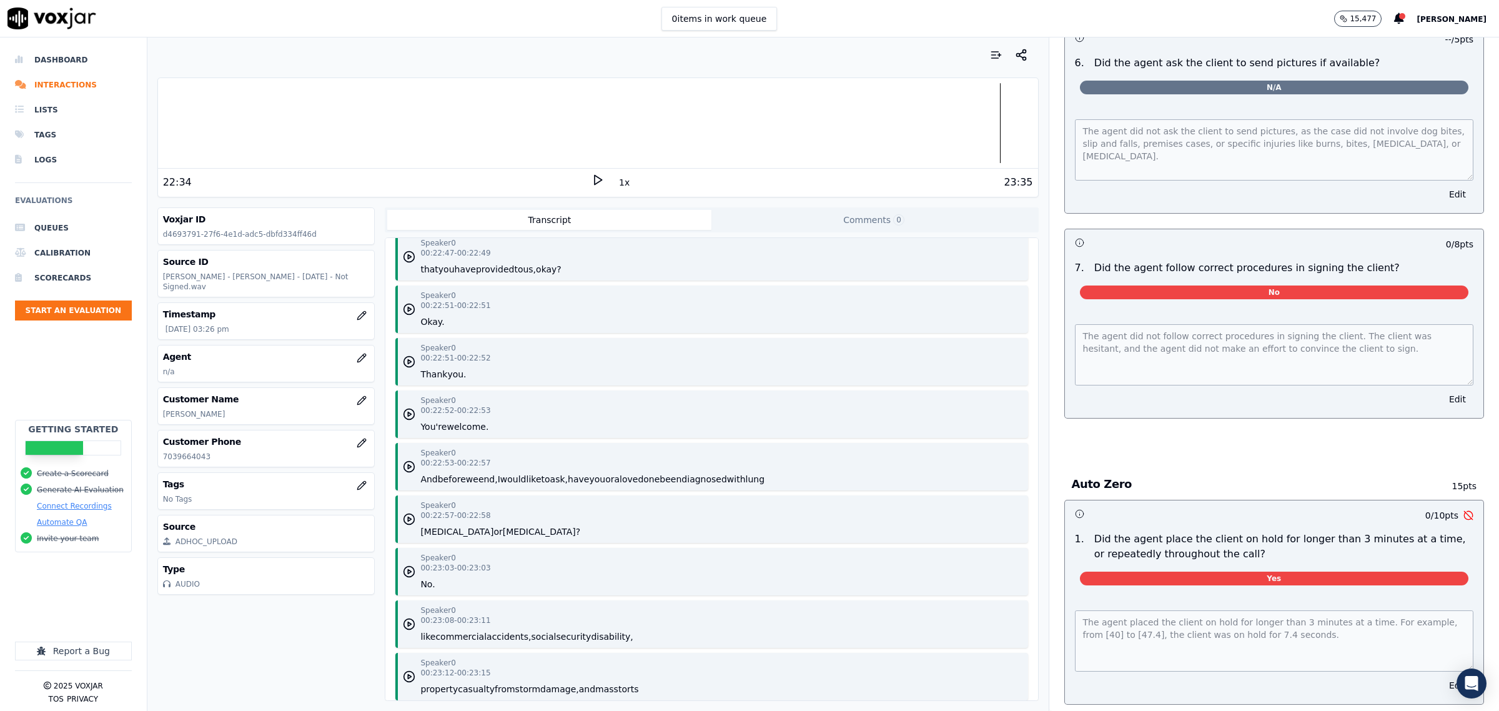
scroll to position [4100, 0]
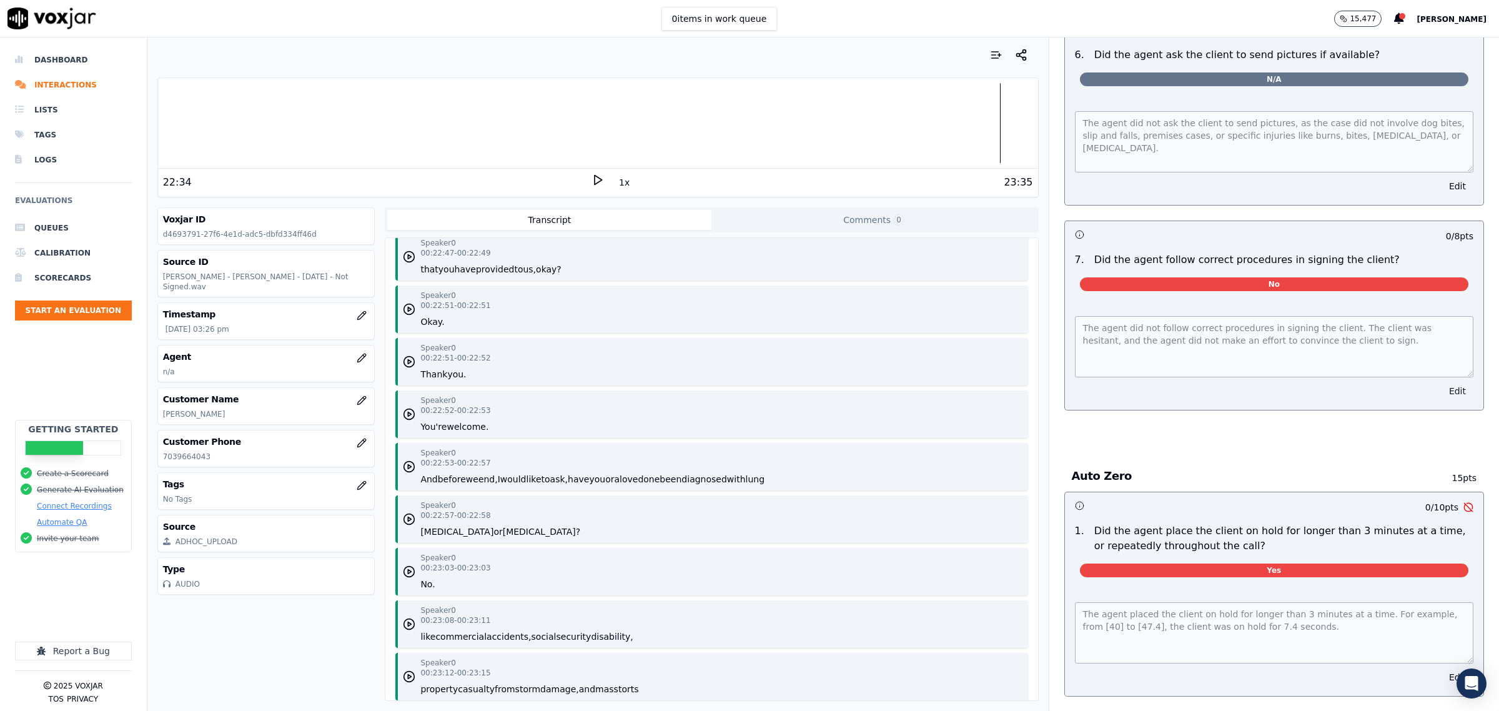
click at [1442, 388] on button "Edit" at bounding box center [1458, 390] width 32 height 17
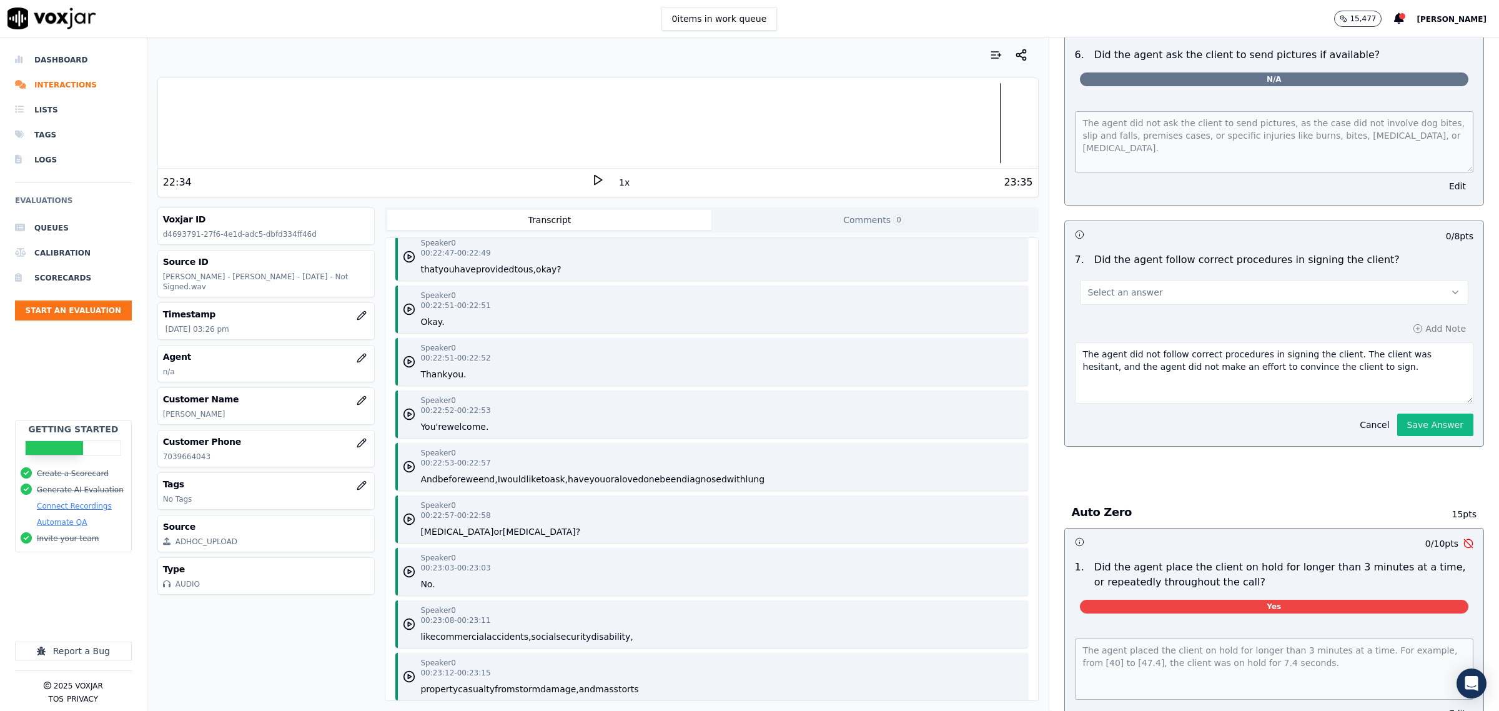
click at [1185, 291] on button "Select an answer" at bounding box center [1274, 292] width 388 height 25
click at [1126, 338] on div "Partial" at bounding box center [1248, 341] width 363 height 20
drag, startPoint x: 1107, startPoint y: 353, endPoint x: 1397, endPoint y: 419, distance: 297.9
click at [1397, 419] on div "Add Note The agent did not follow correct procedures in signing the client. The…" at bounding box center [1274, 378] width 418 height 136
type textarea "The agent tried to offer the state bar"
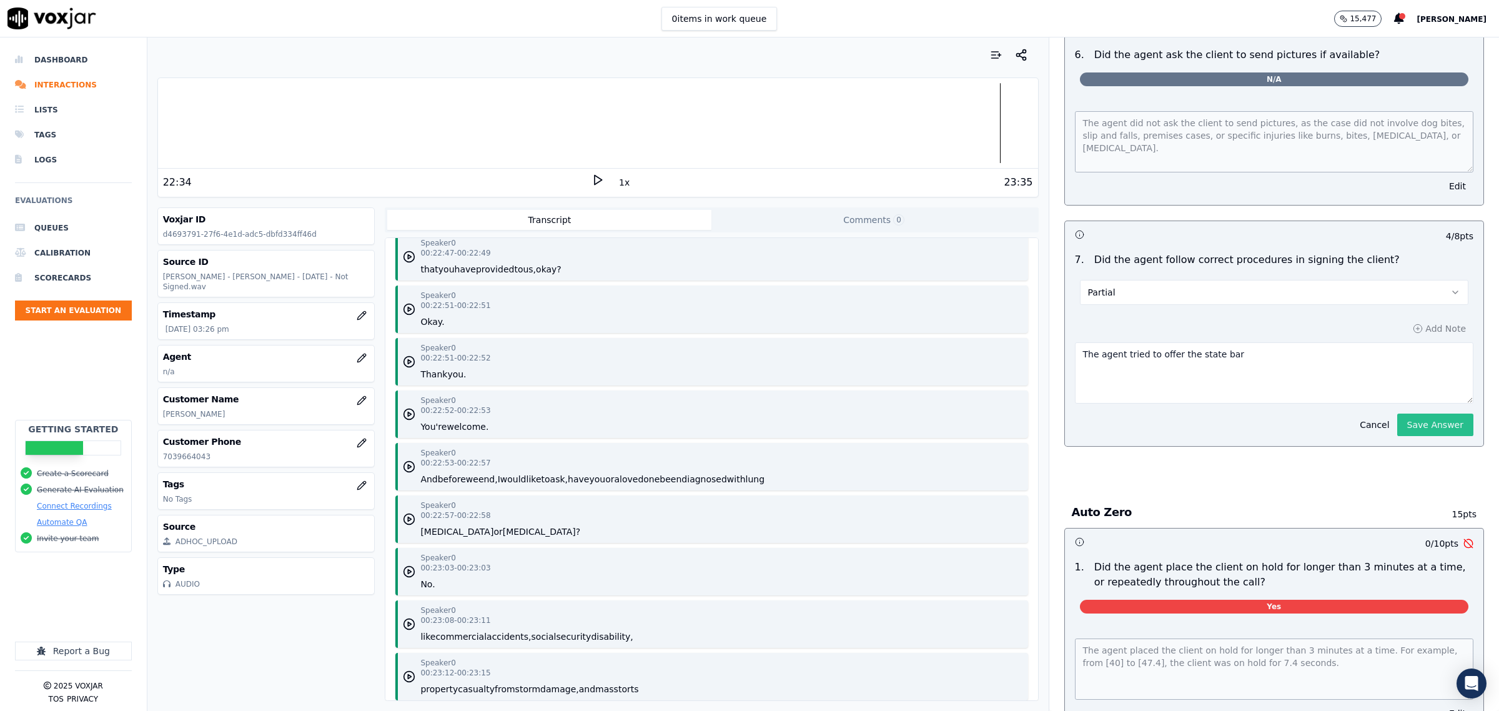
click at [1405, 426] on button "Save Answer" at bounding box center [1435, 424] width 76 height 22
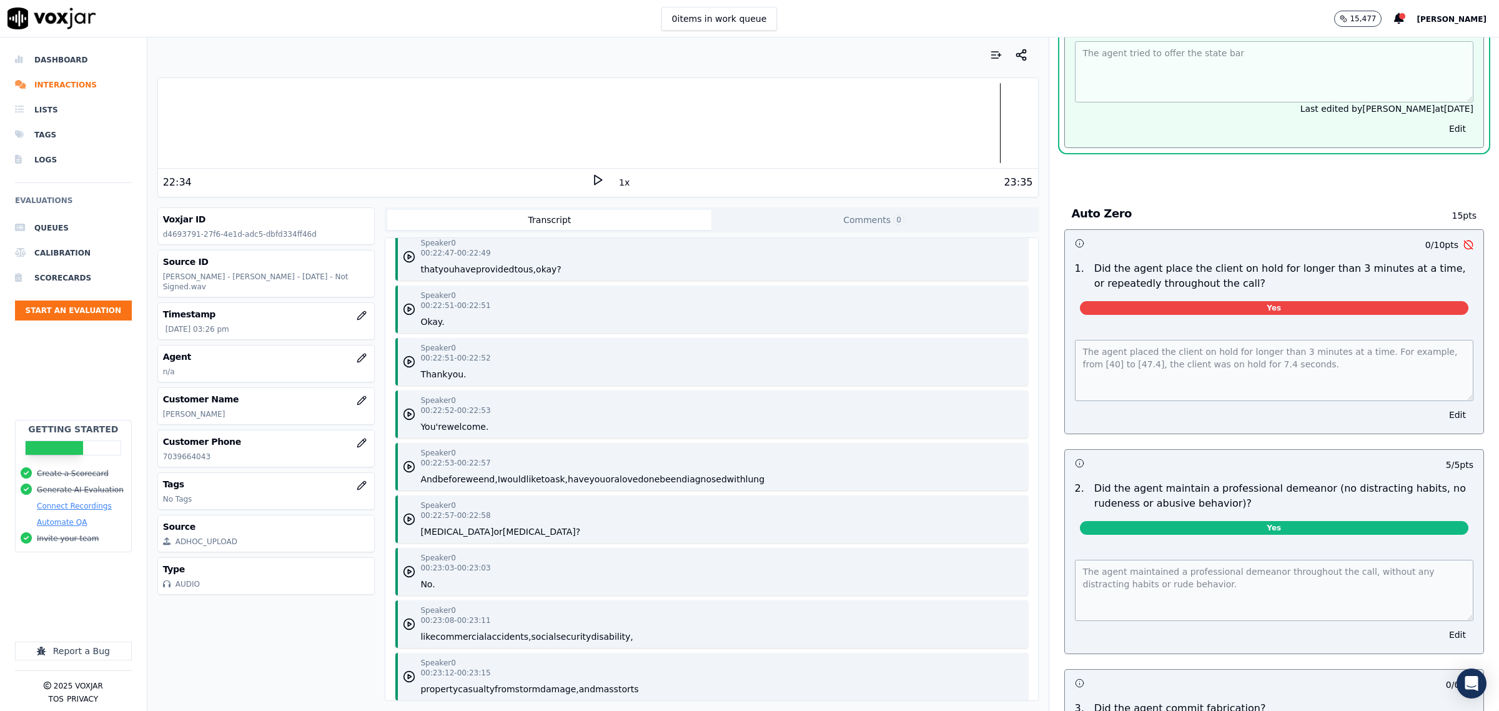
scroll to position [4491, 0]
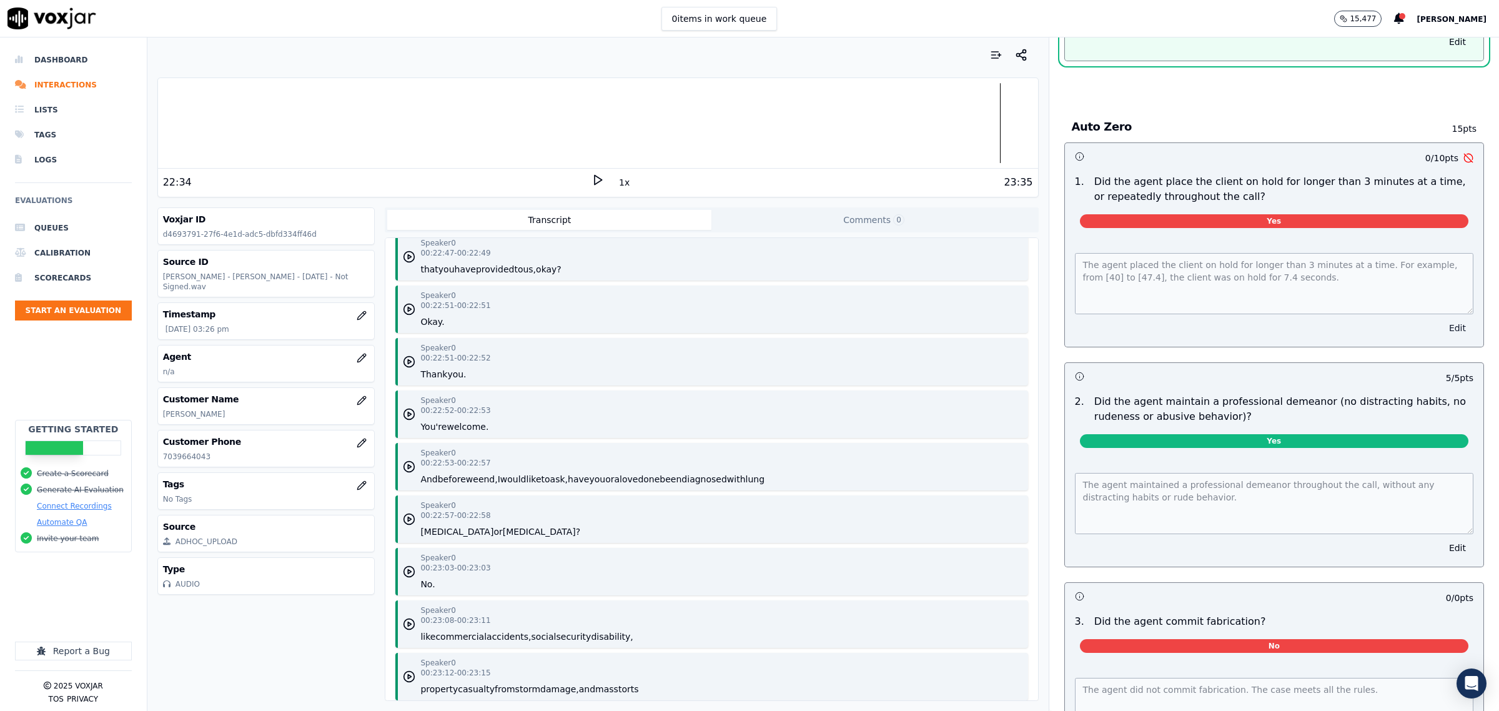
click at [1442, 329] on button "Edit" at bounding box center [1458, 327] width 32 height 17
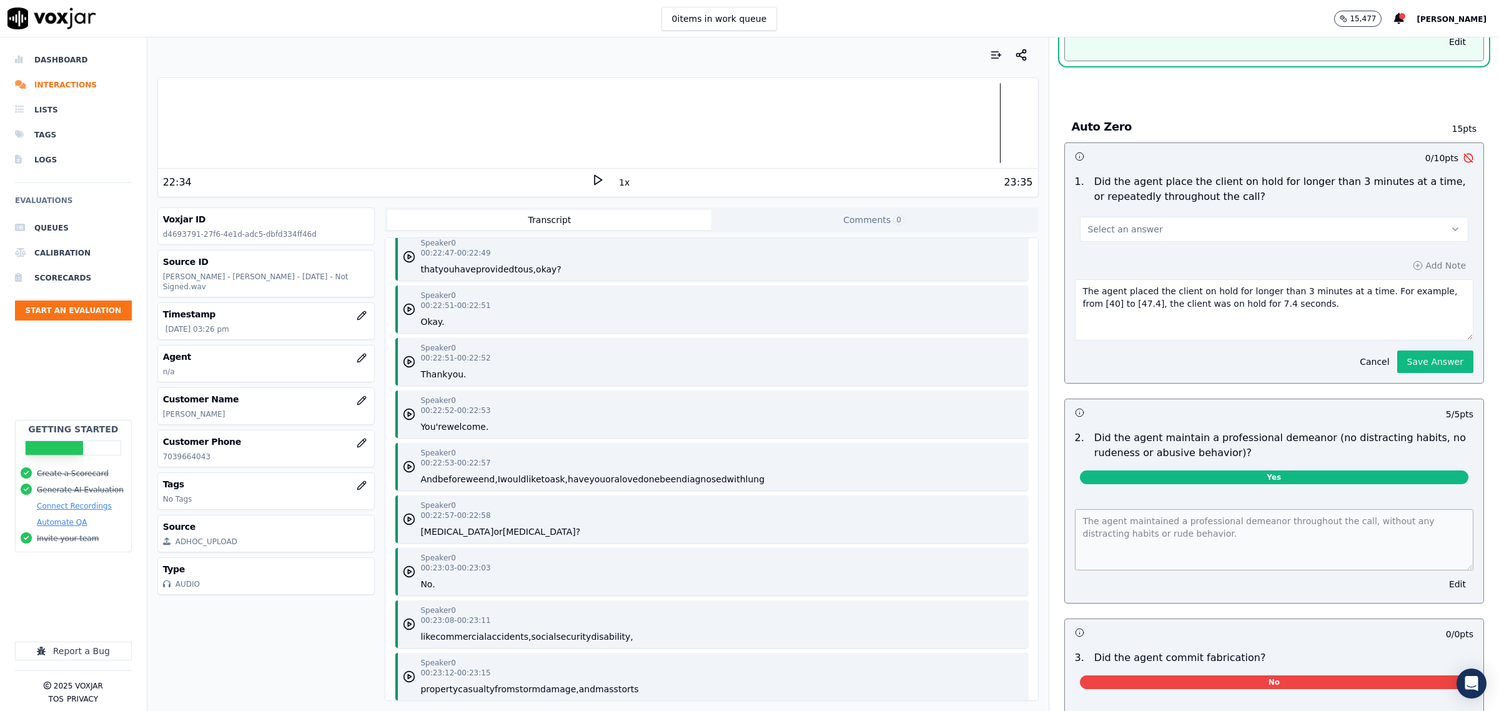
click at [1165, 225] on button "Select an answer" at bounding box center [1274, 229] width 388 height 25
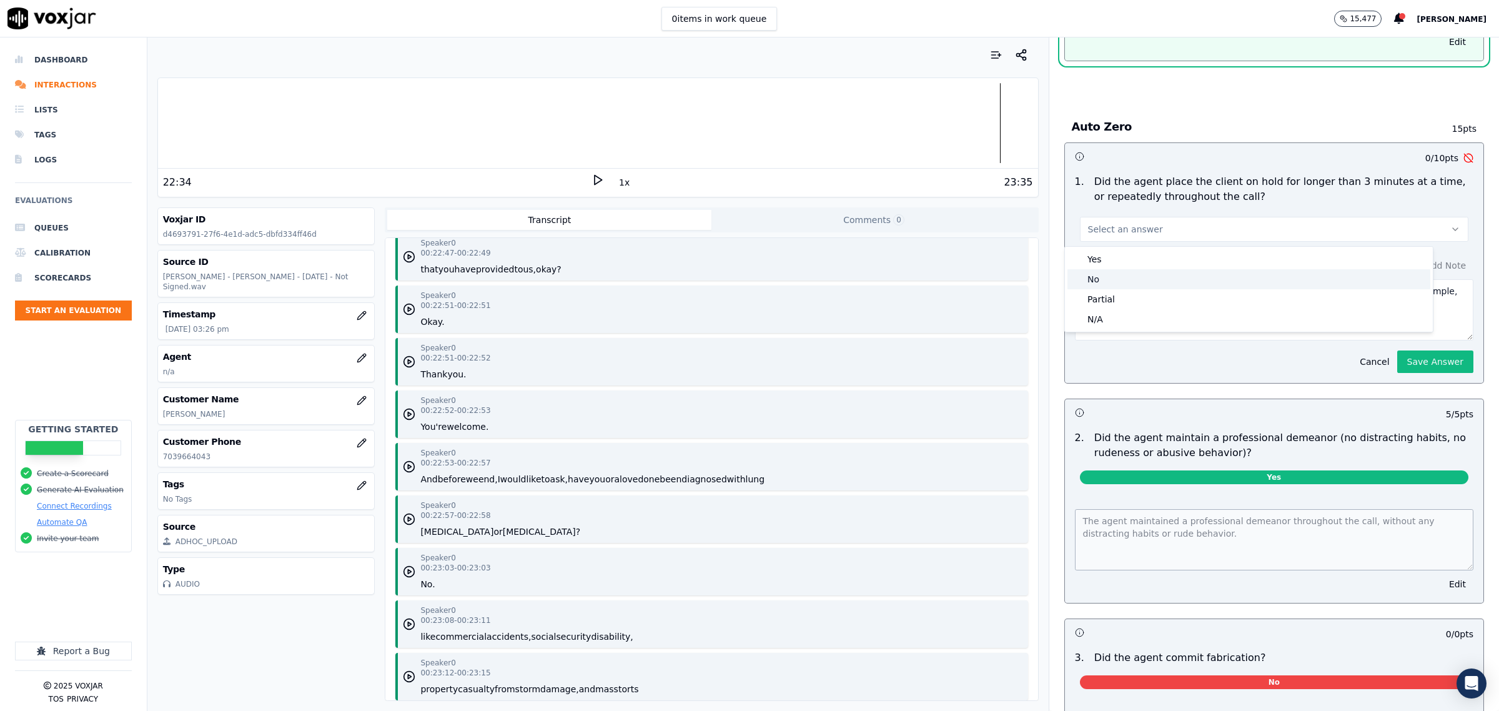
click at [1120, 279] on div "No" at bounding box center [1248, 279] width 363 height 20
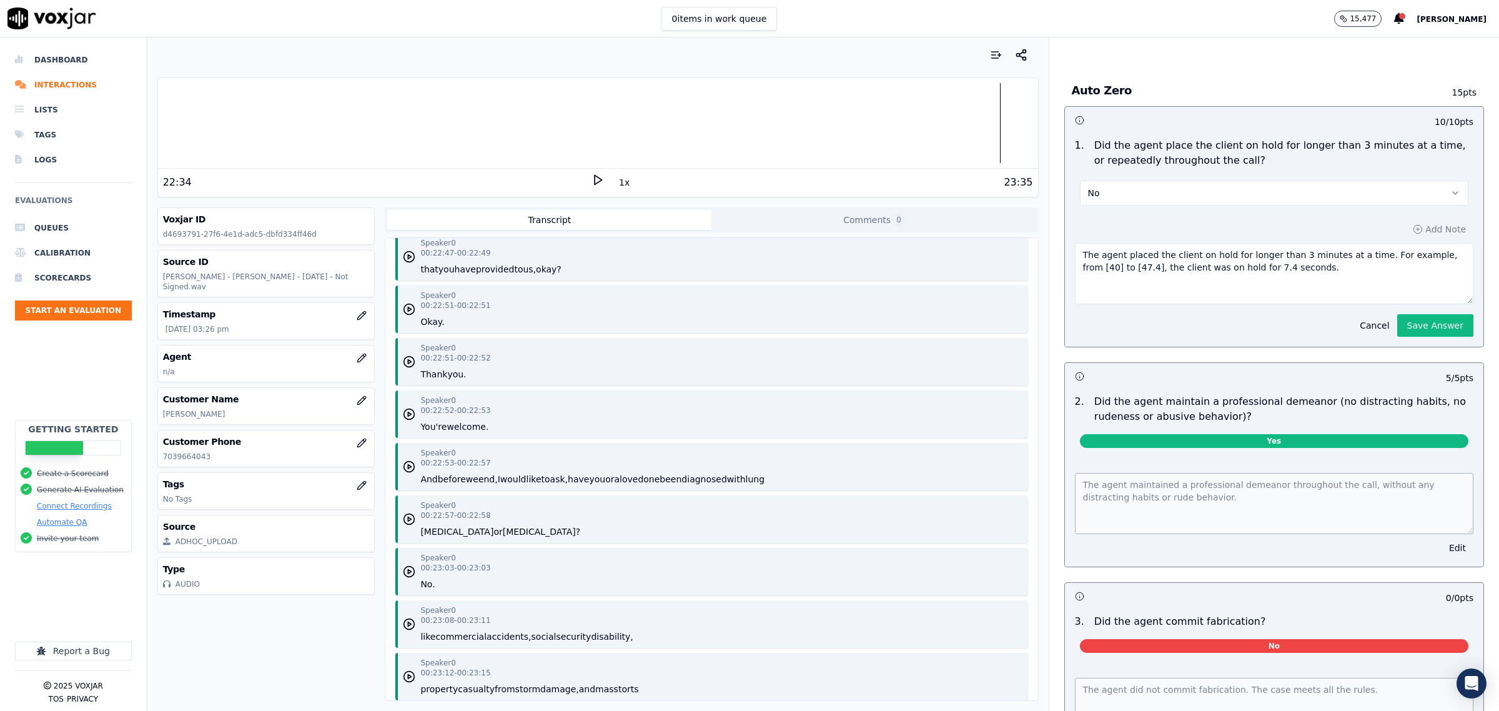
scroll to position [4486, 0]
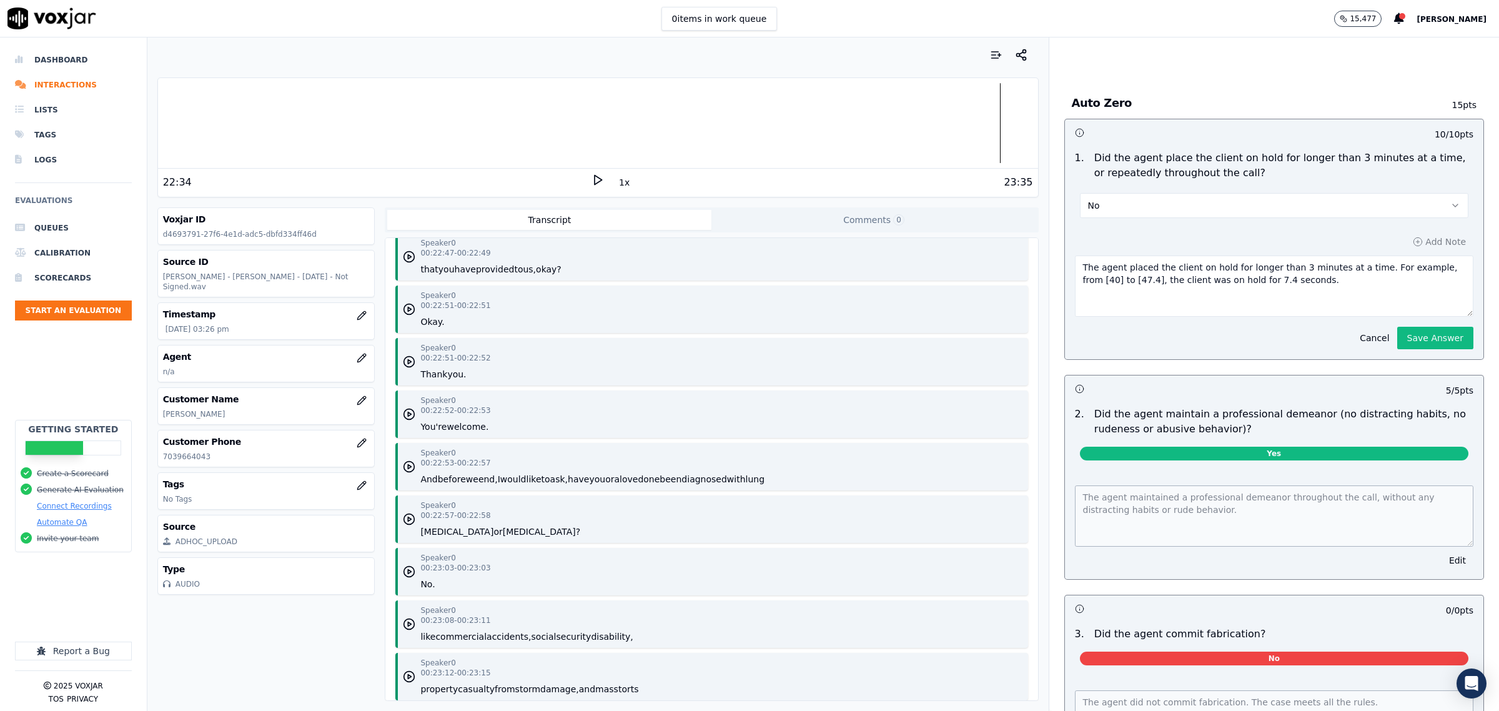
click at [1427, 347] on button "Save Answer" at bounding box center [1435, 338] width 76 height 22
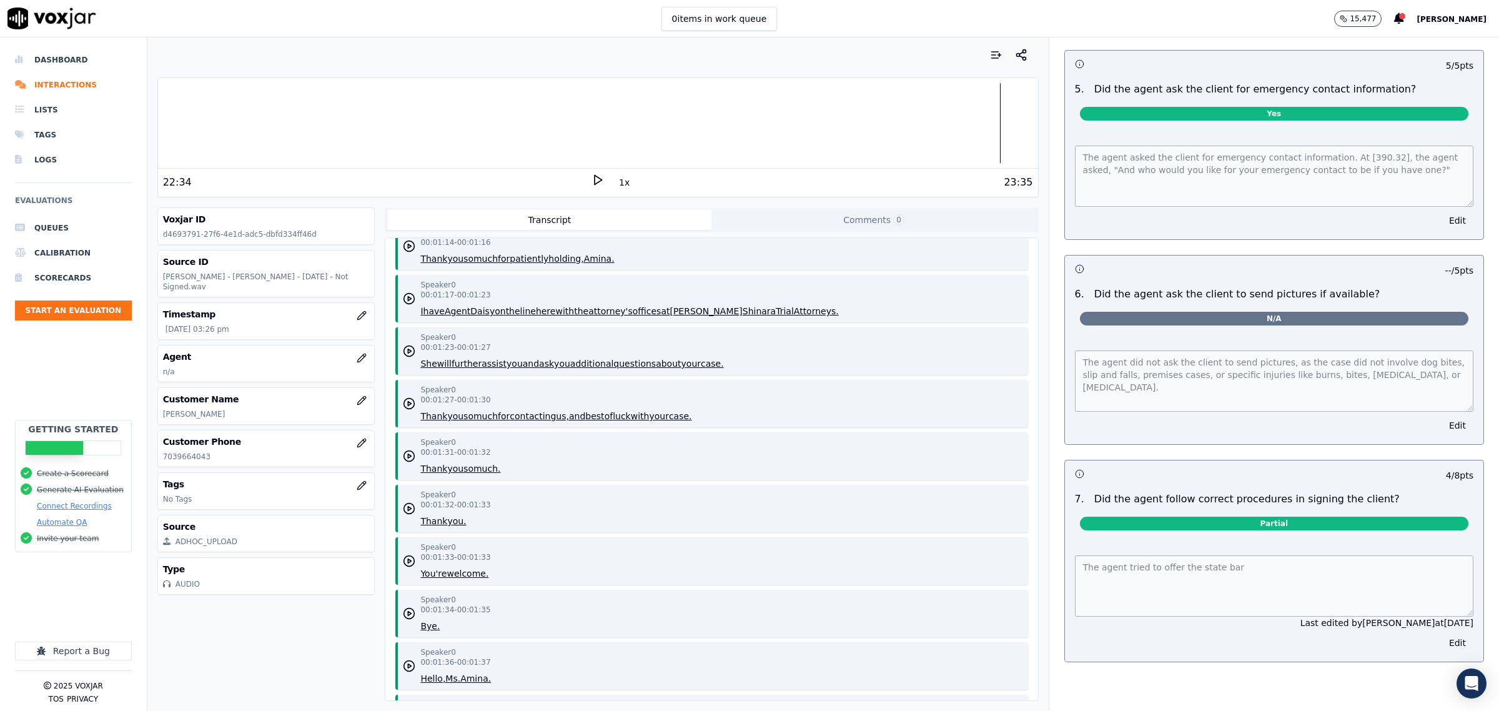
scroll to position [0, 0]
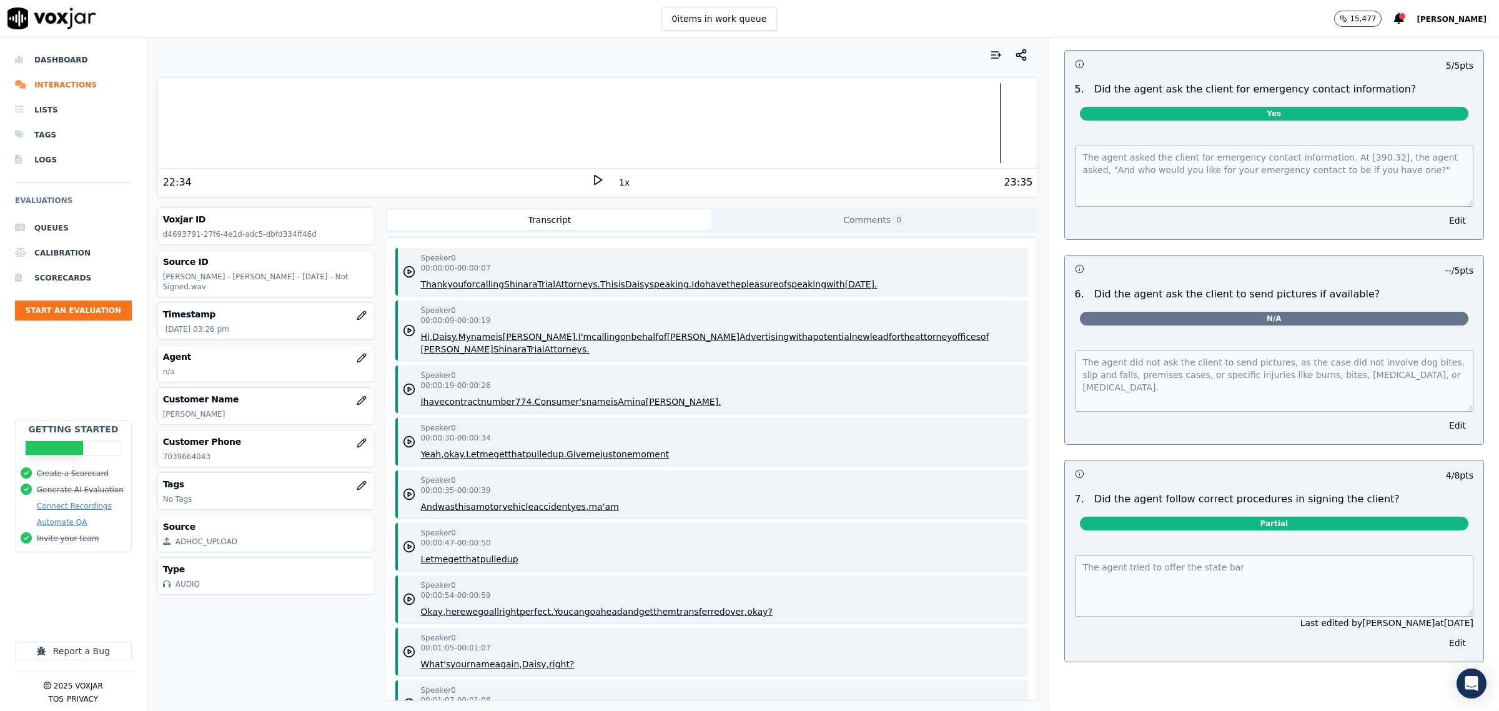
click at [1442, 635] on button "Edit" at bounding box center [1458, 642] width 32 height 17
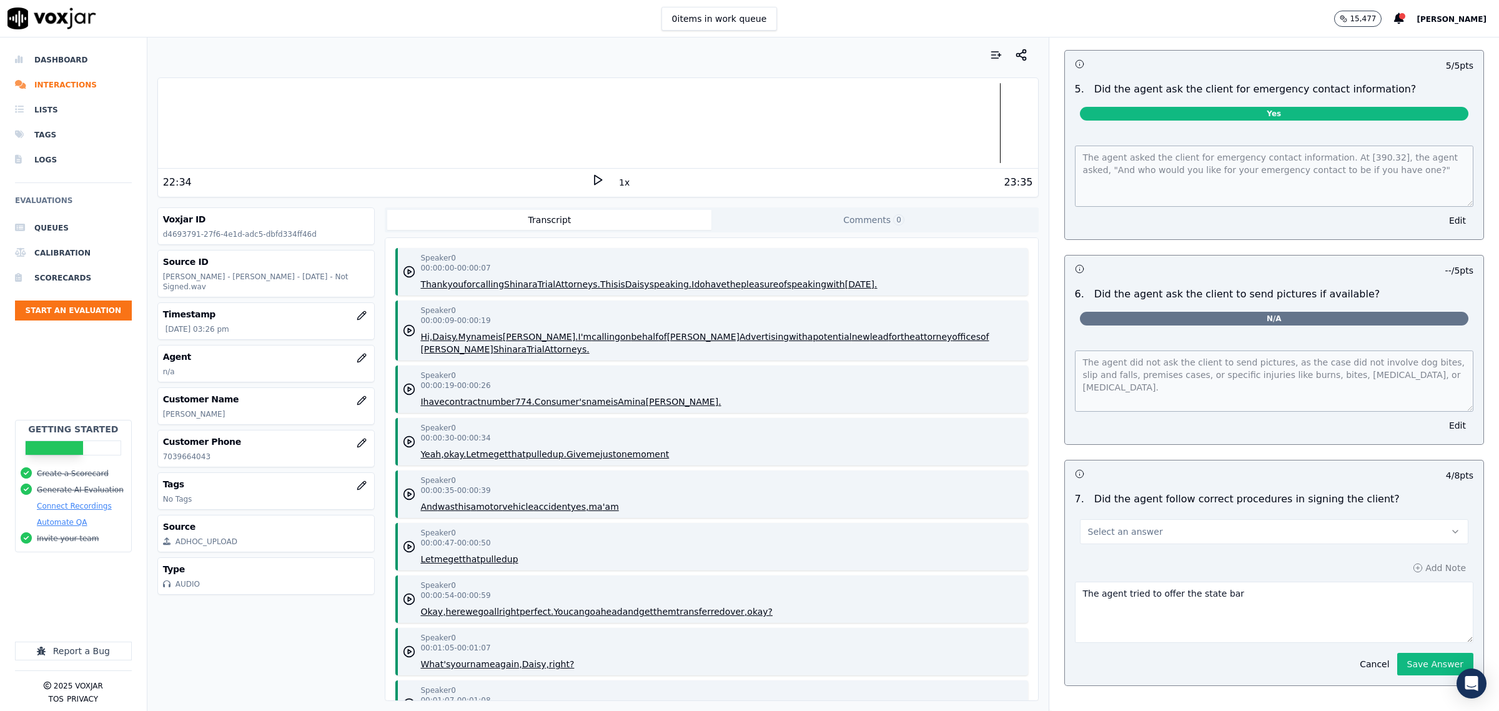
click at [1169, 525] on button "Select an answer" at bounding box center [1274, 531] width 388 height 25
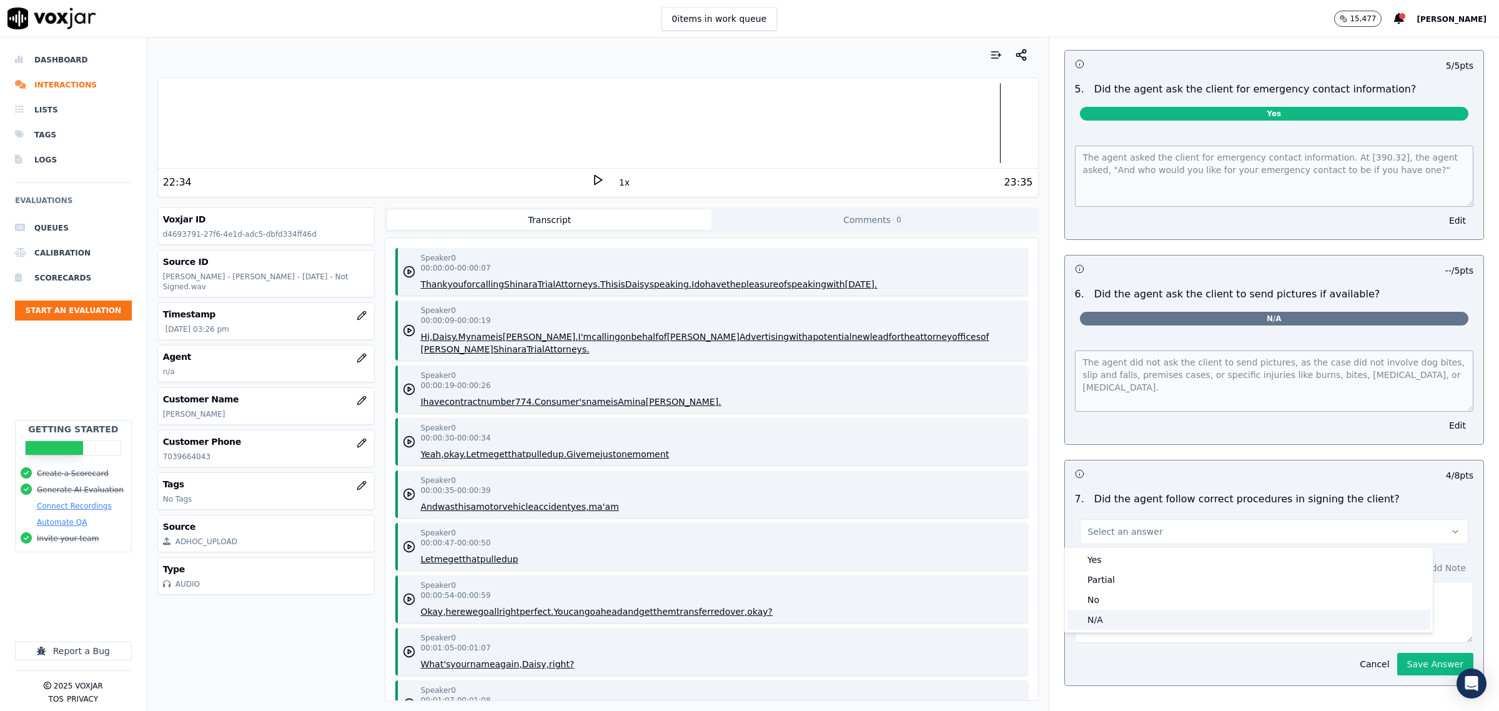
click at [1093, 623] on div "N/A" at bounding box center [1248, 620] width 363 height 20
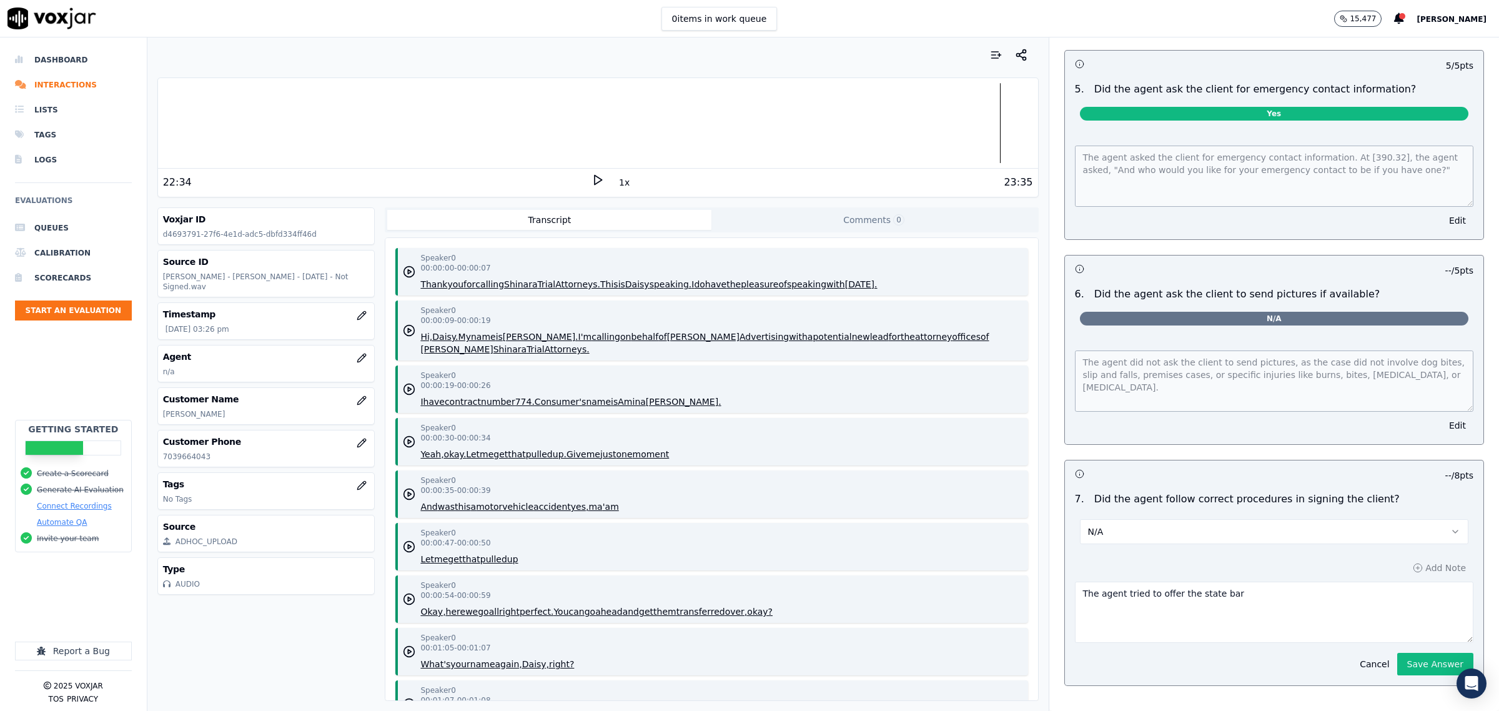
drag, startPoint x: 1247, startPoint y: 604, endPoint x: 697, endPoint y: 572, distance: 551.2
click at [648, 568] on div "Your browser does not support the audio element. 22:34 1x 23:35 Voxjar ID d4693…" at bounding box center [823, 373] width 1352 height 673
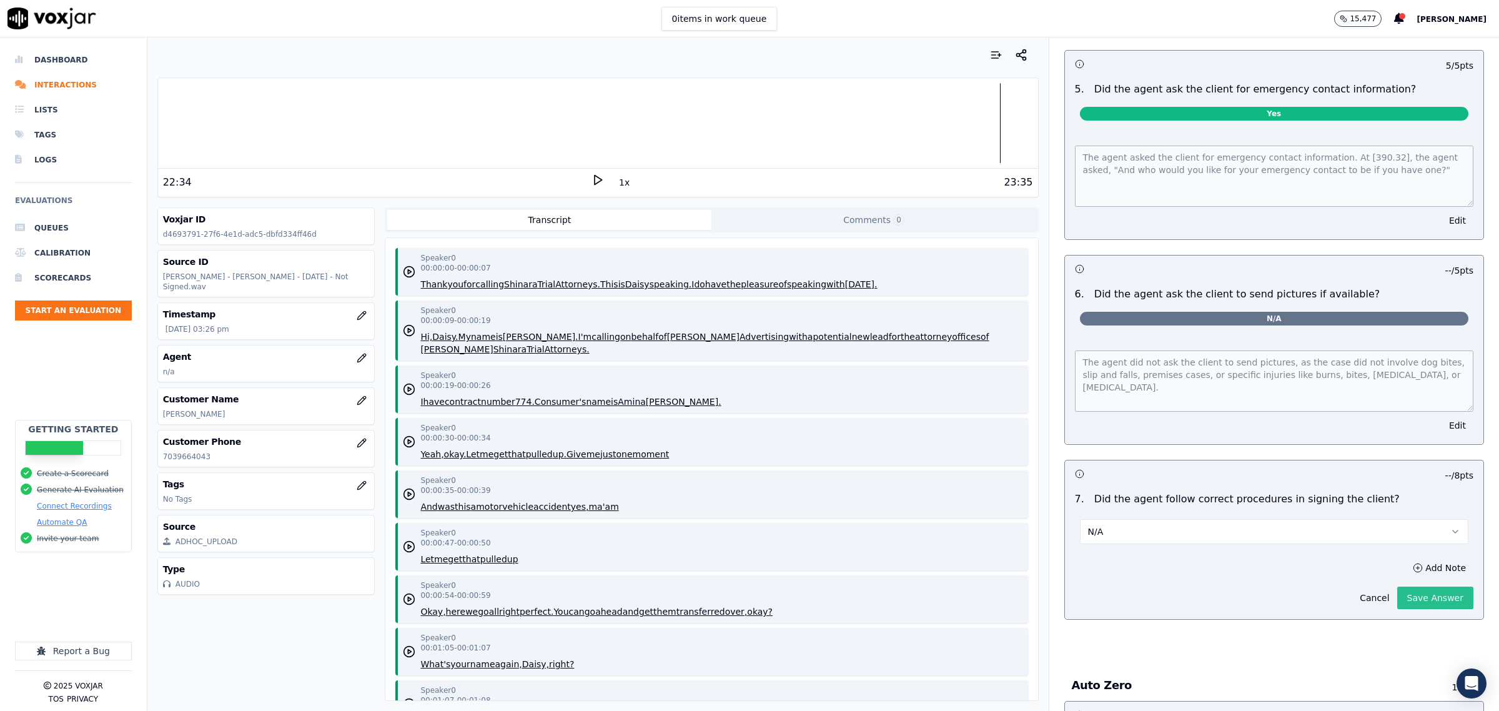
click at [1408, 598] on button "Save Answer" at bounding box center [1435, 597] width 76 height 22
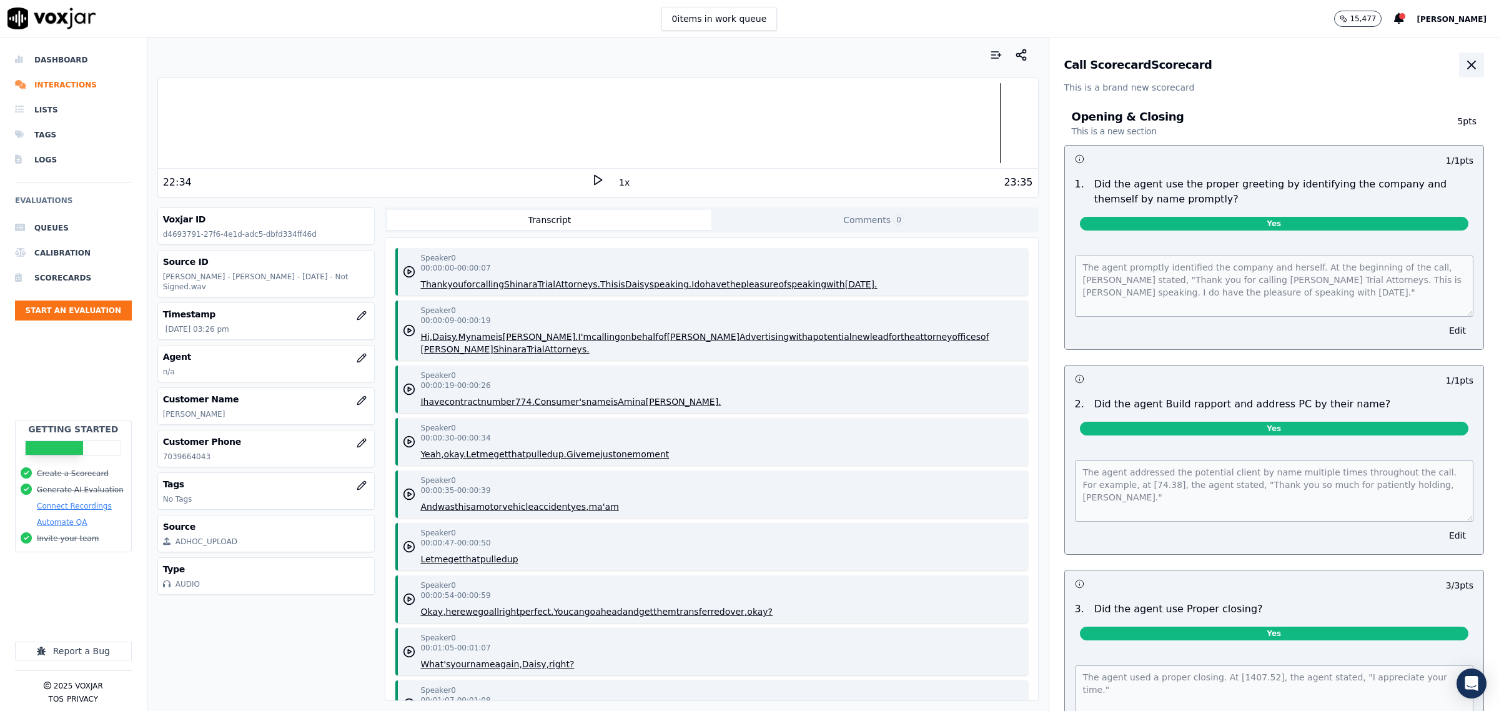
click at [1459, 57] on button "button" at bounding box center [1471, 64] width 25 height 25
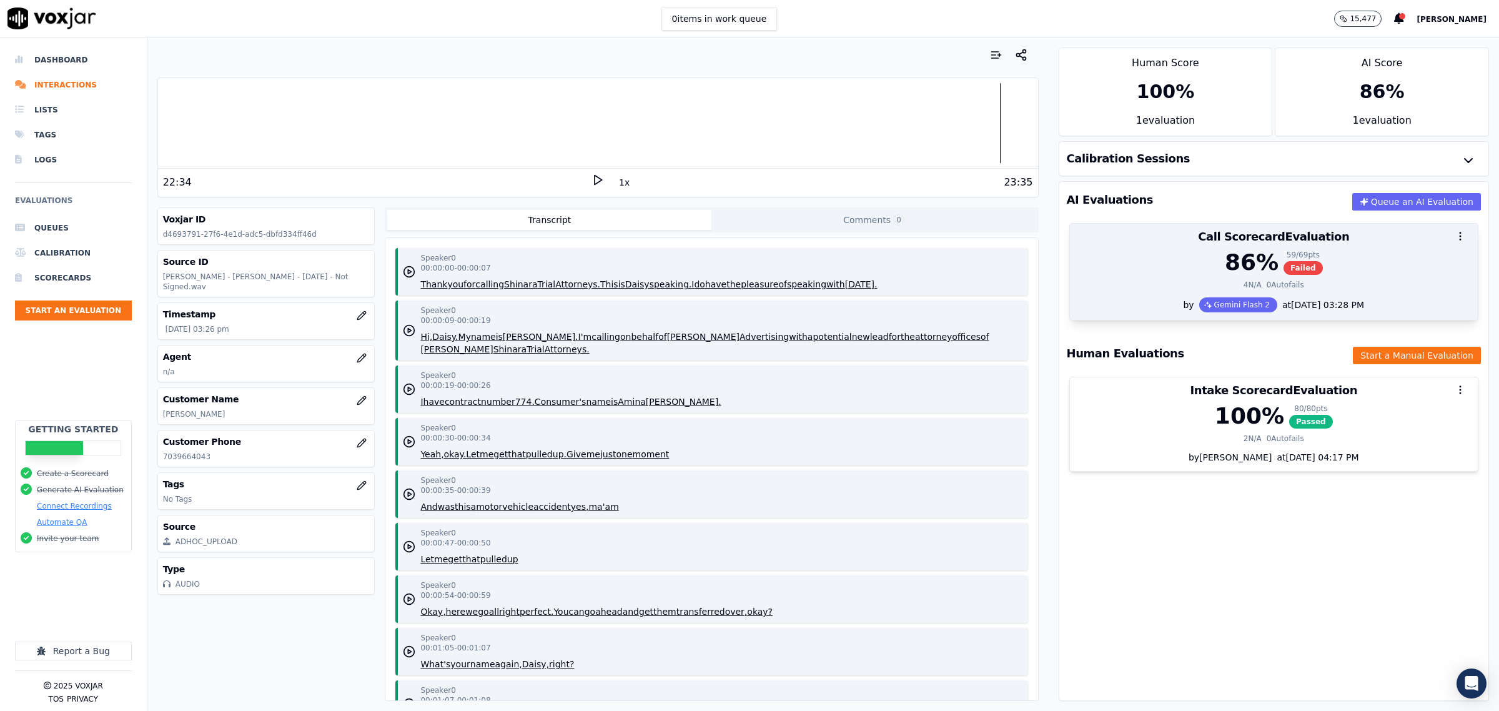
click at [1159, 281] on div "4 N/A 0 Autofails" at bounding box center [1273, 285] width 393 height 10
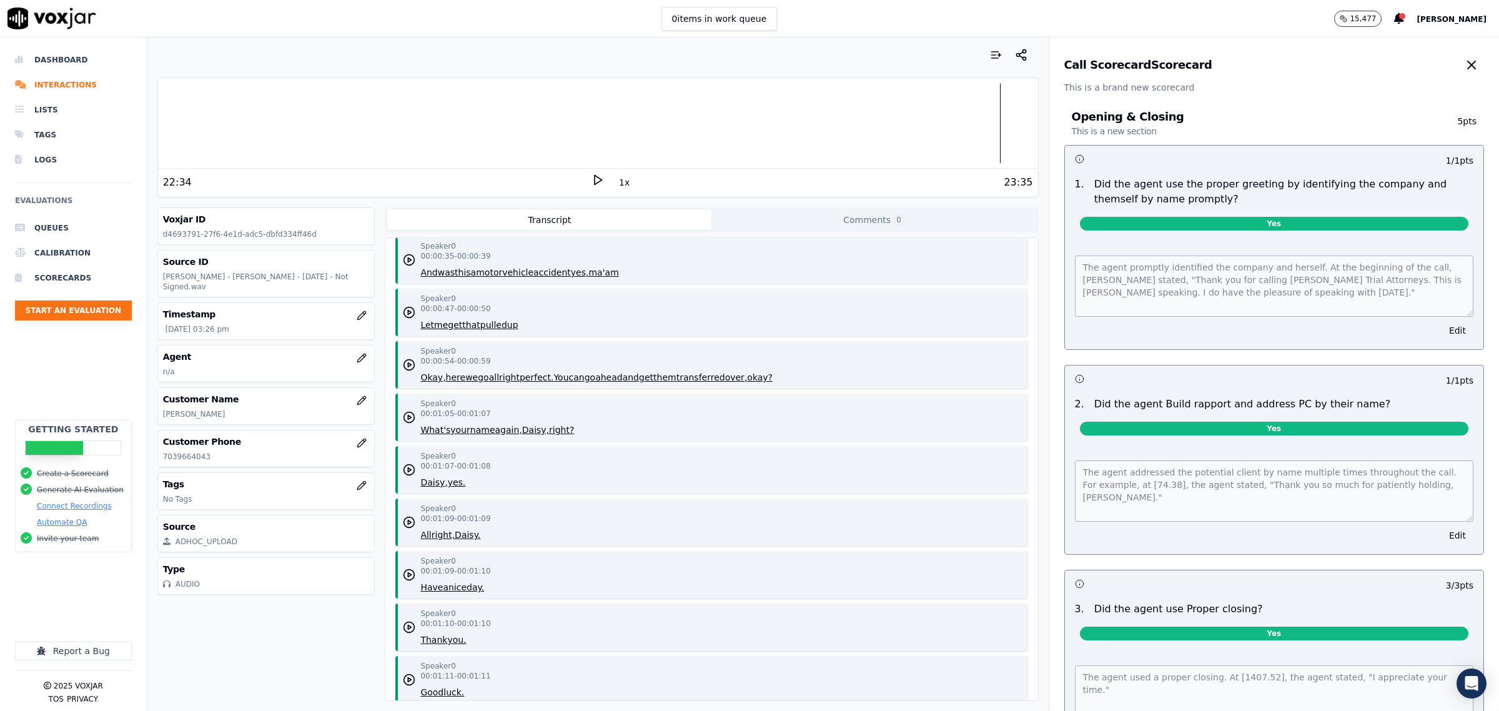
click at [1421, 67] on div "Call Scorecard Scorecard" at bounding box center [1274, 64] width 420 height 25
click at [1464, 60] on icon "button" at bounding box center [1471, 64] width 15 height 15
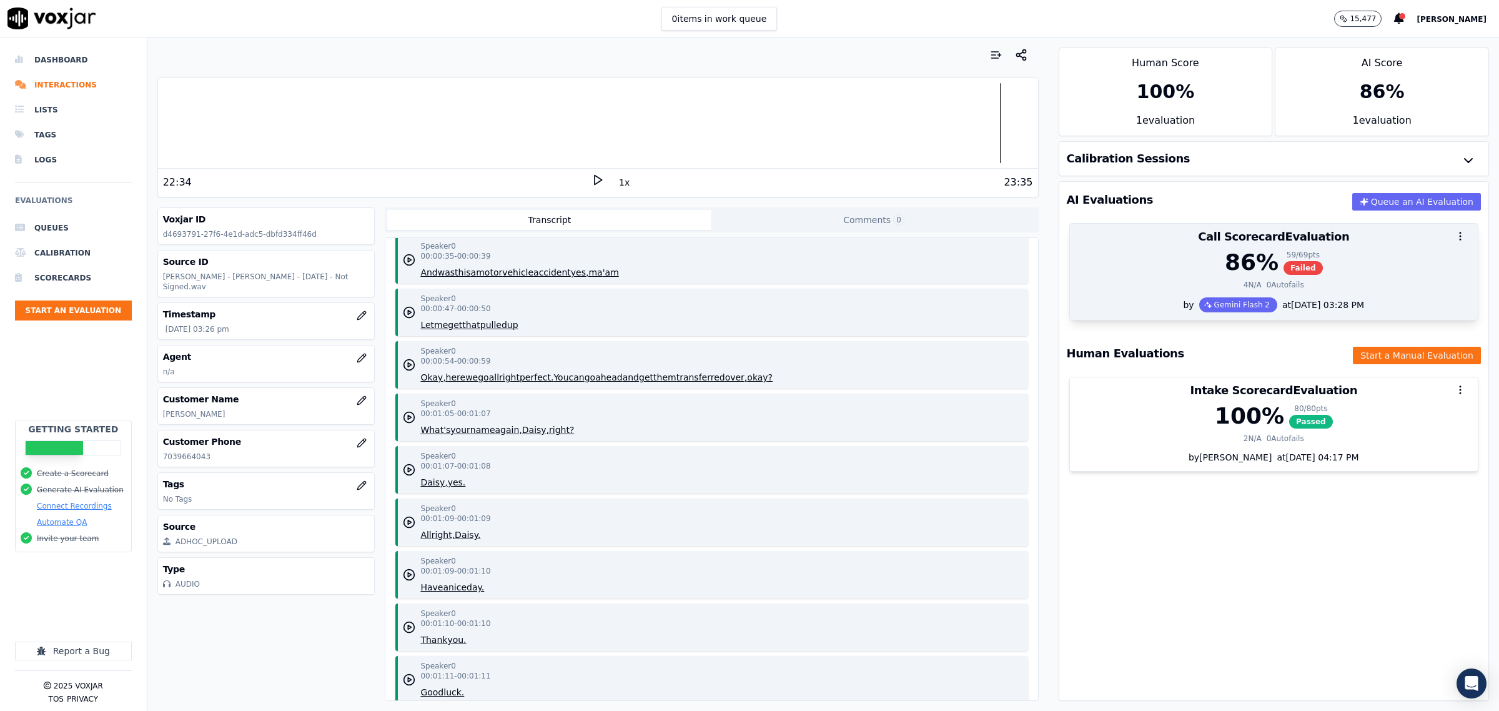
click at [1188, 250] on div "Call Scorecard Evaluation" at bounding box center [1274, 237] width 408 height 26
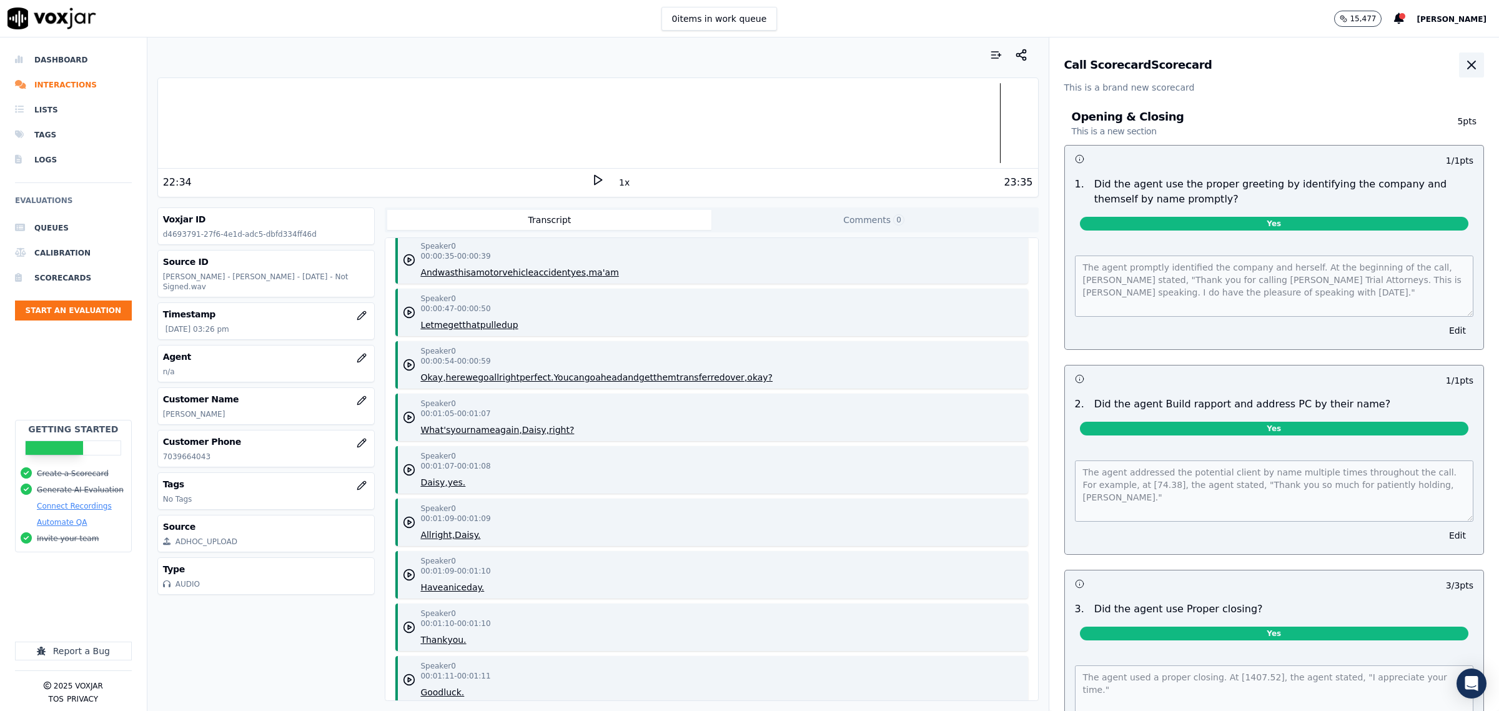
click at [1464, 72] on icon "button" at bounding box center [1471, 64] width 15 height 15
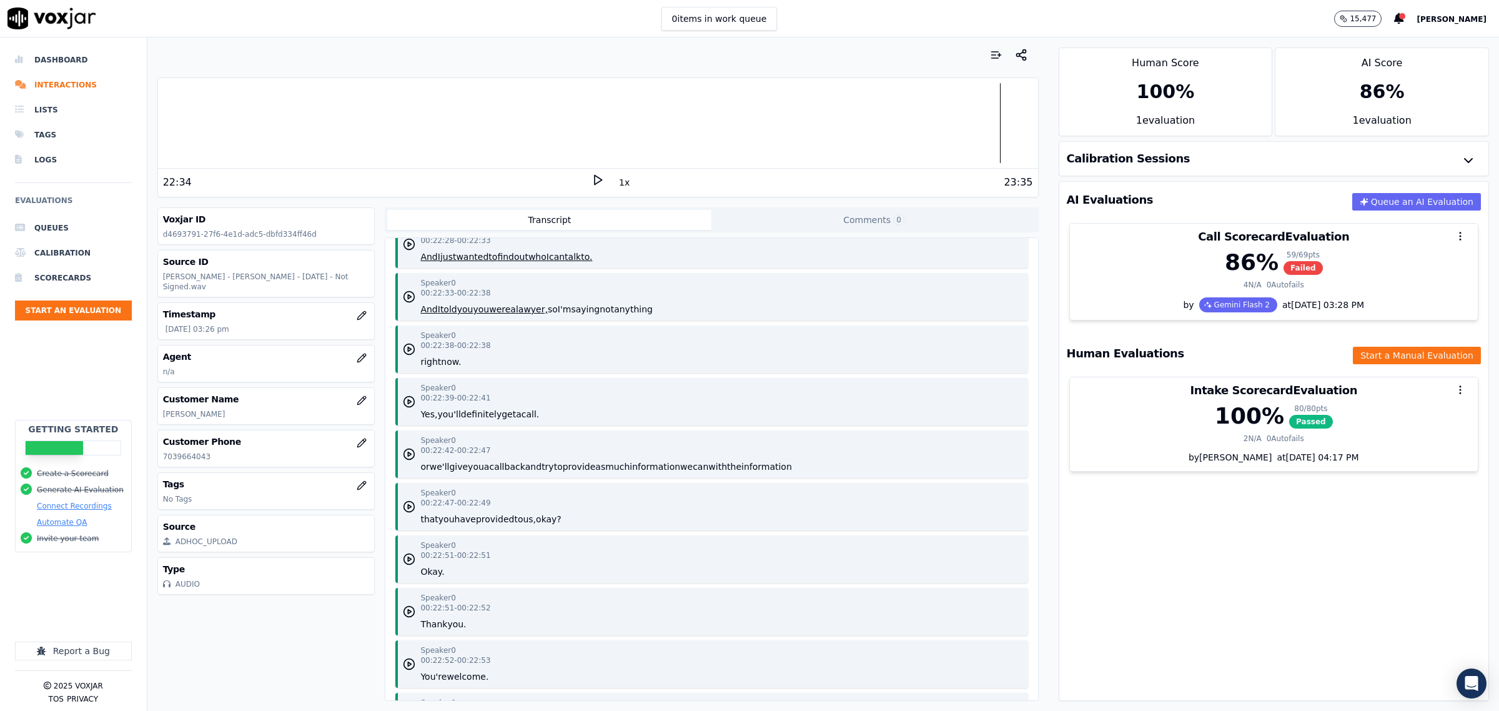
scroll to position [14411, 0]
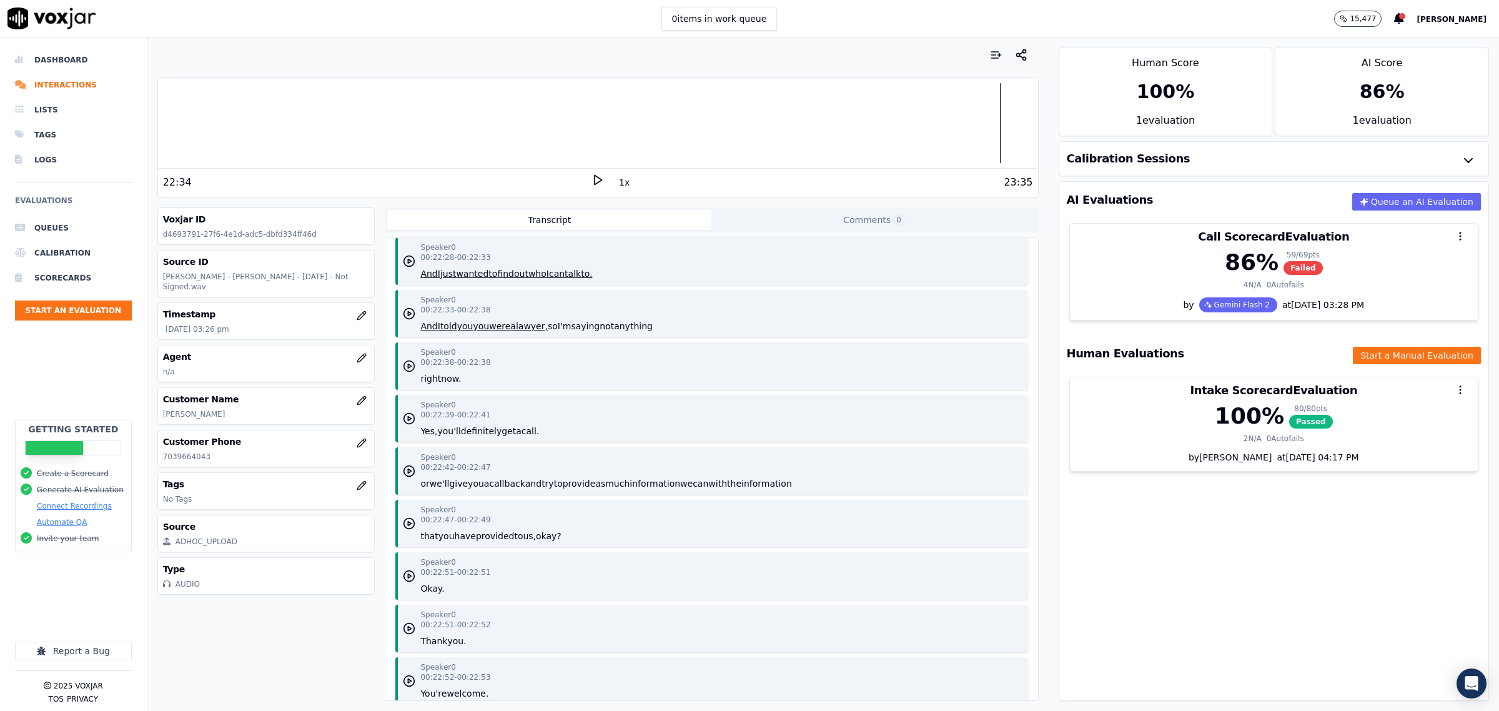
click at [405, 360] on icon "button" at bounding box center [409, 366] width 12 height 12
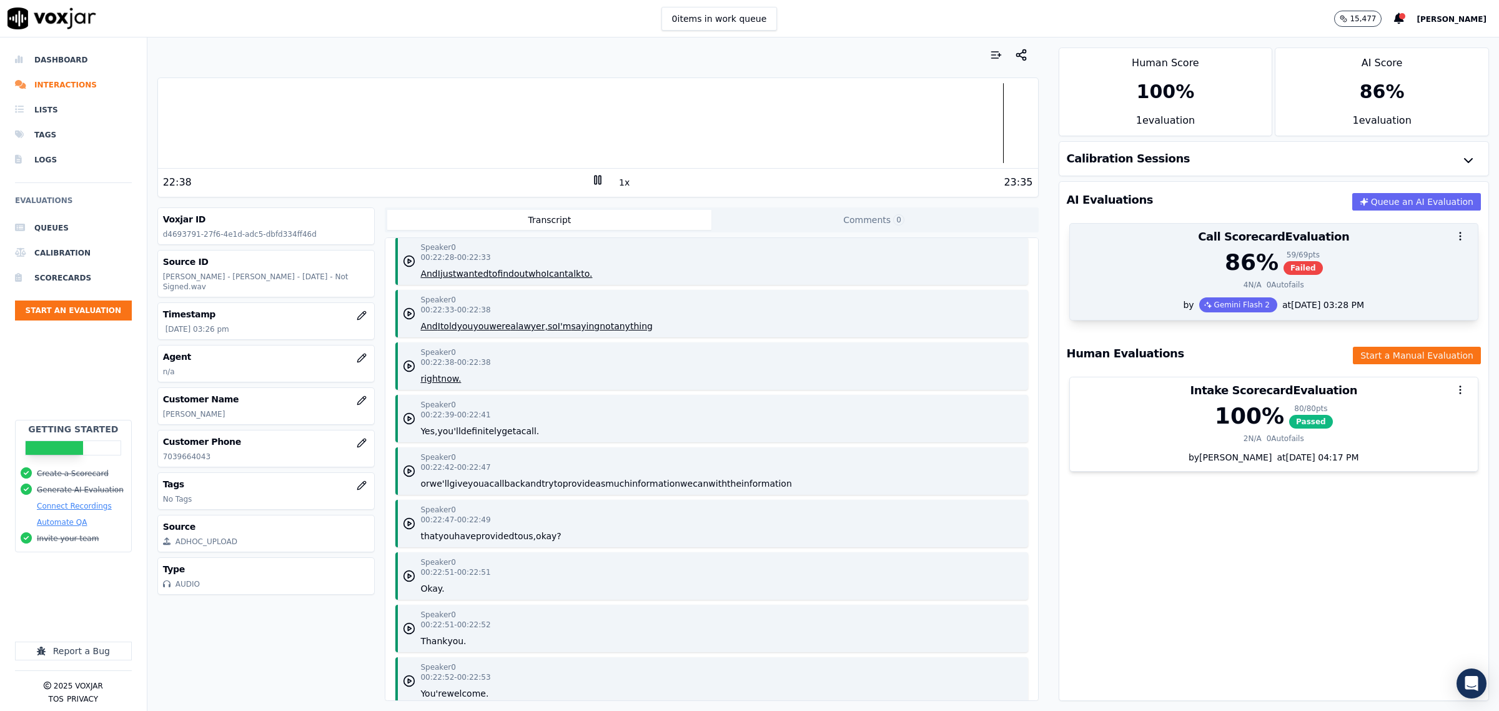
click at [1142, 250] on div "Call Scorecard Evaluation" at bounding box center [1274, 237] width 408 height 26
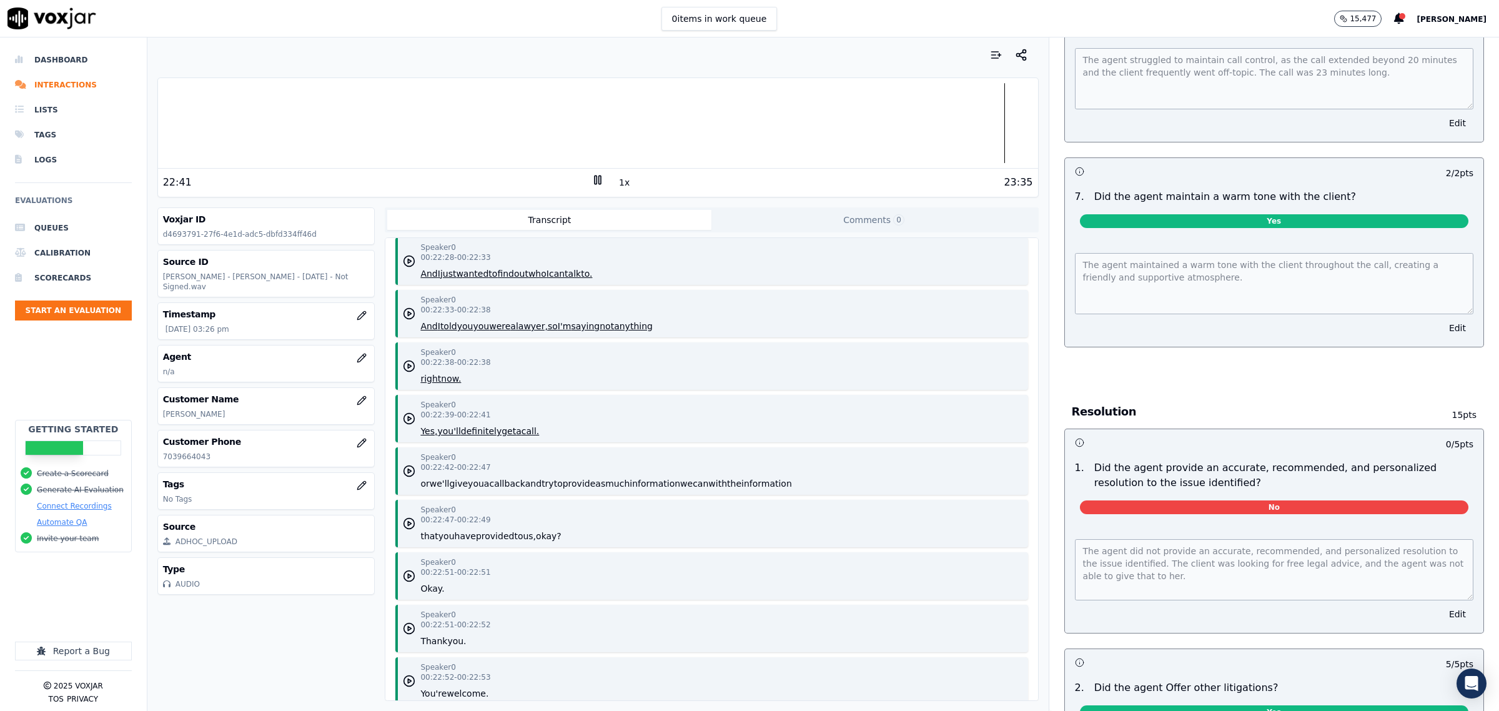
scroll to position [2264, 0]
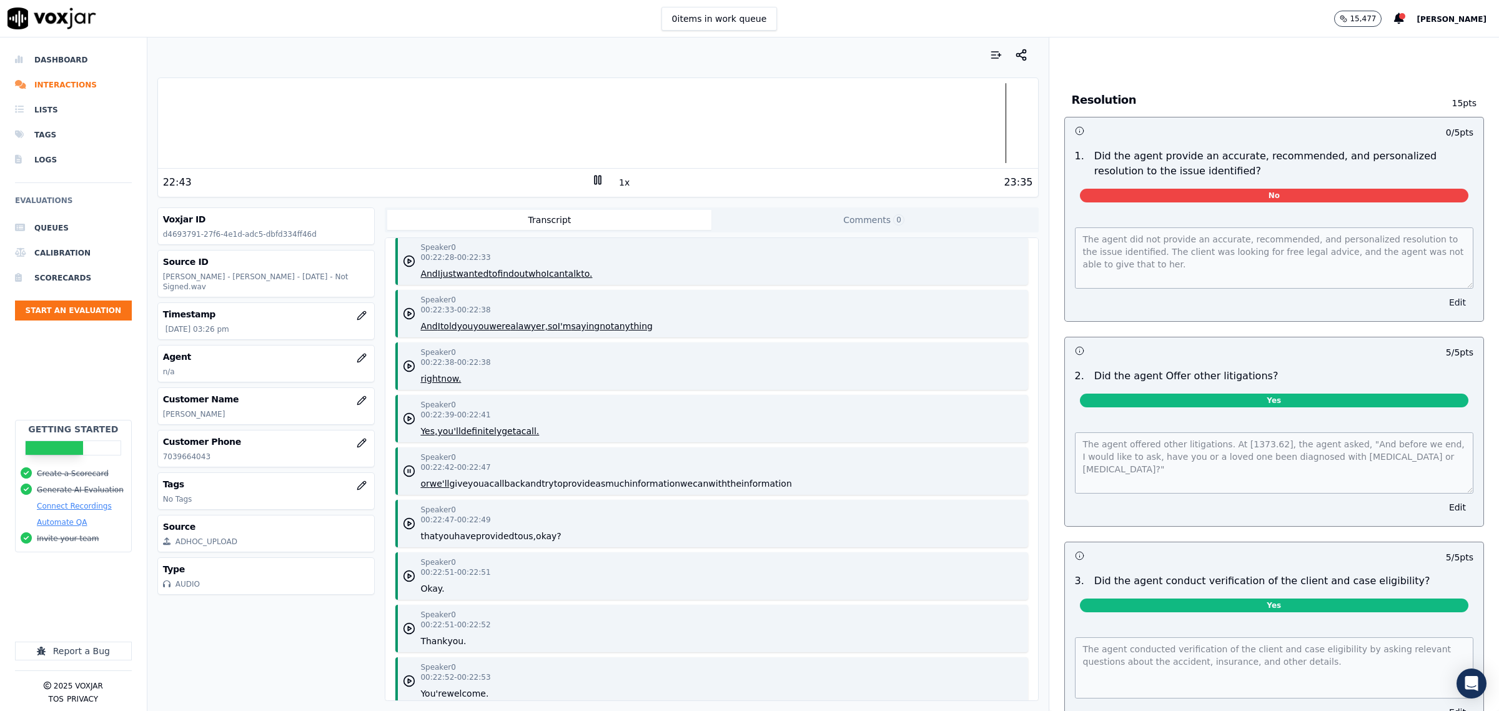
click at [1442, 294] on button "Edit" at bounding box center [1458, 302] width 32 height 17
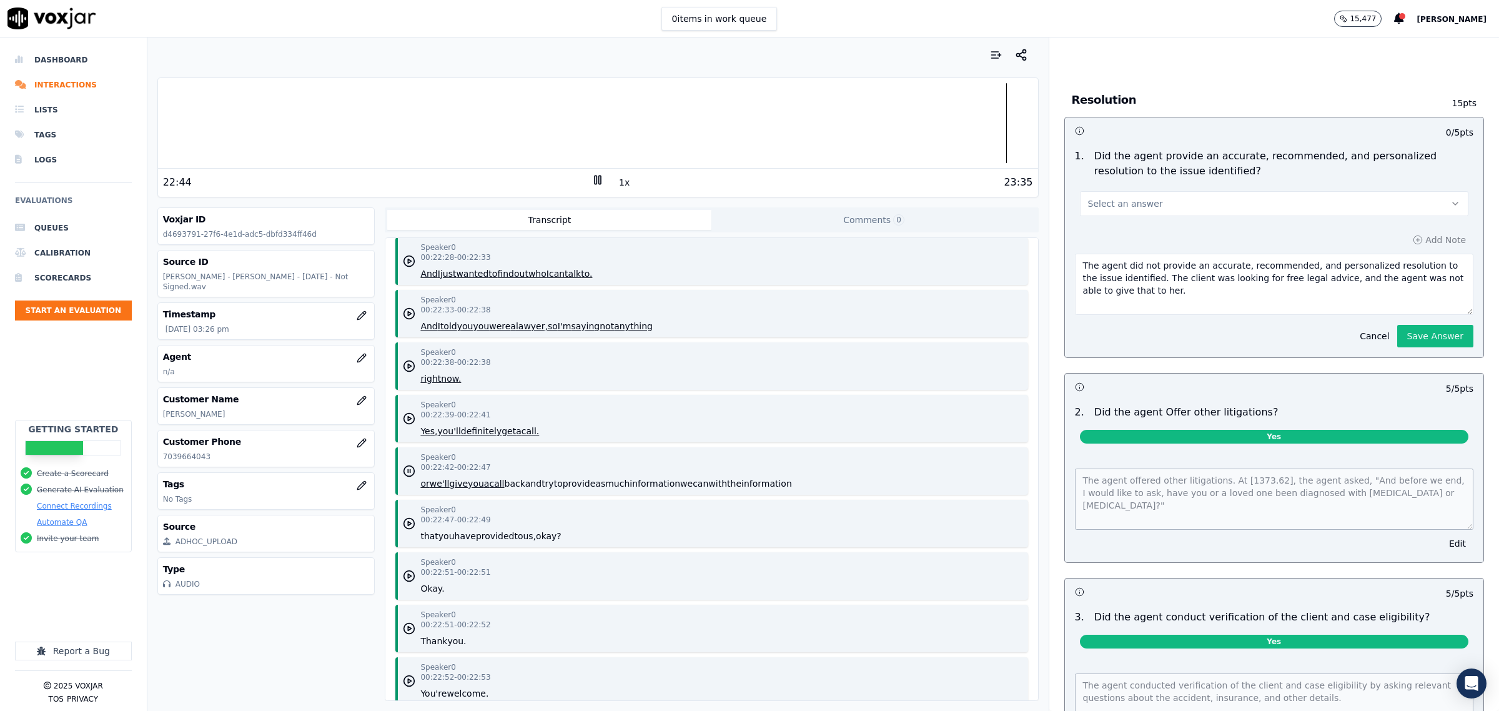
click at [1192, 199] on button "Select an answer" at bounding box center [1274, 203] width 388 height 25
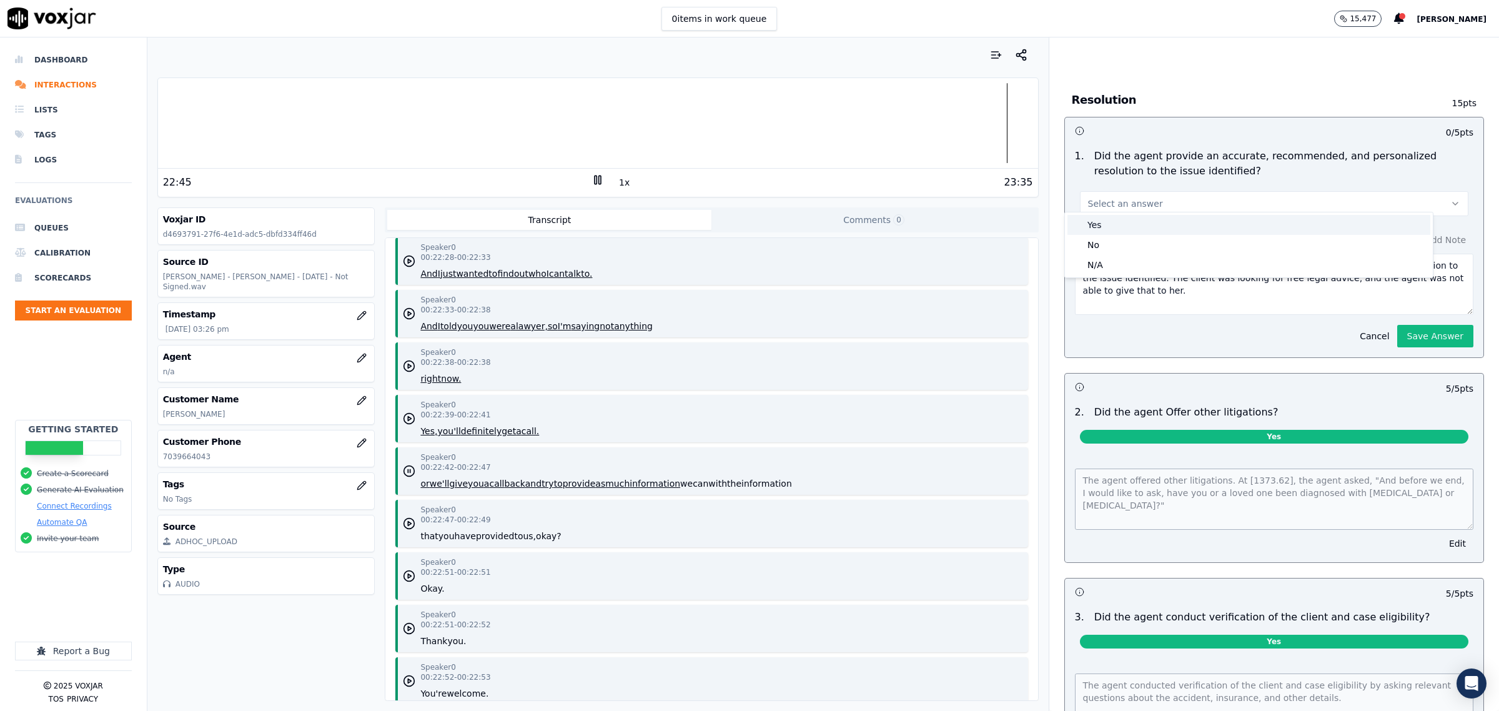
click at [1135, 227] on div "Yes" at bounding box center [1248, 225] width 363 height 20
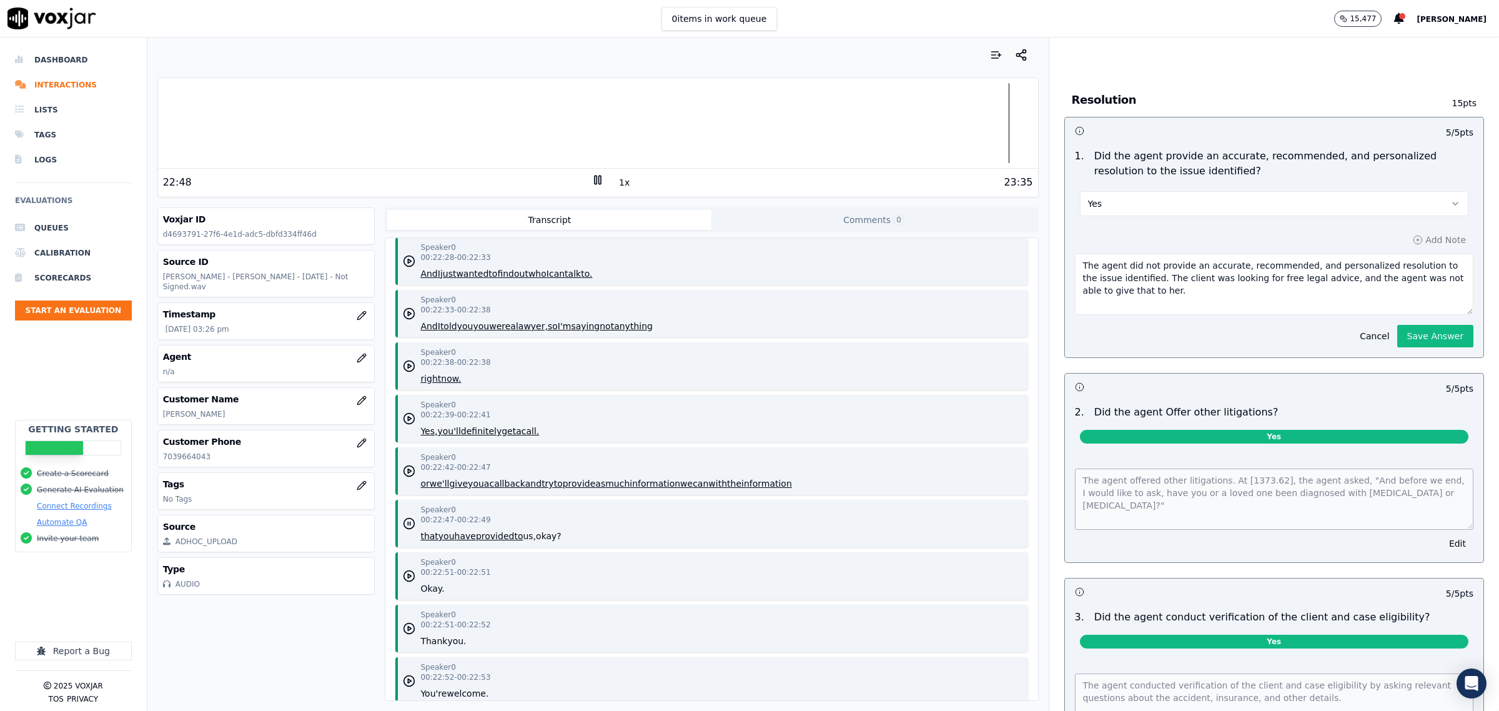
drag, startPoint x: 1141, startPoint y: 283, endPoint x: 933, endPoint y: 213, distance: 220.0
click at [933, 213] on div "Your browser does not support the audio element. 22:48 1x 23:35 Voxjar ID d4693…" at bounding box center [823, 373] width 1352 height 673
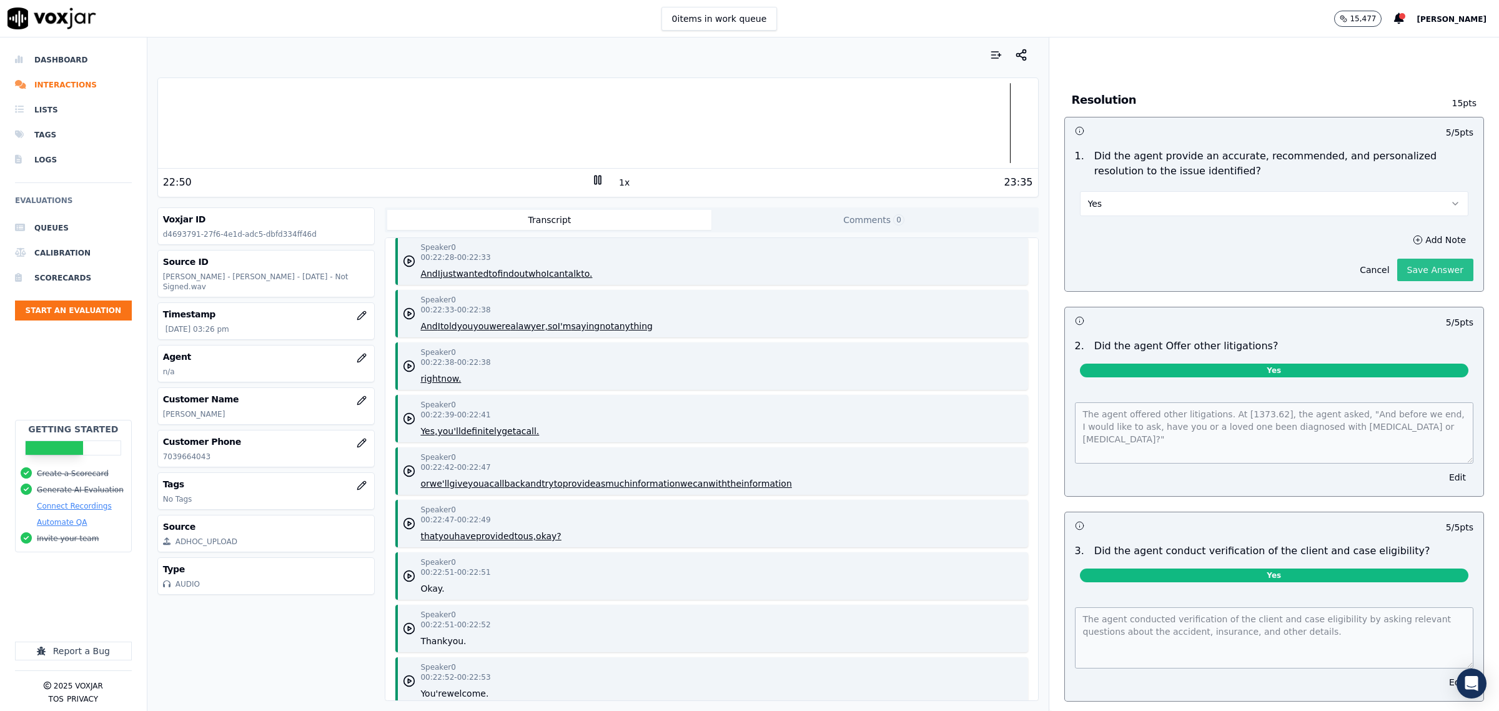
click at [1408, 291] on div "Add Note Cancel Save Answer" at bounding box center [1274, 256] width 418 height 70
click at [1420, 260] on button "Save Answer" at bounding box center [1435, 270] width 76 height 22
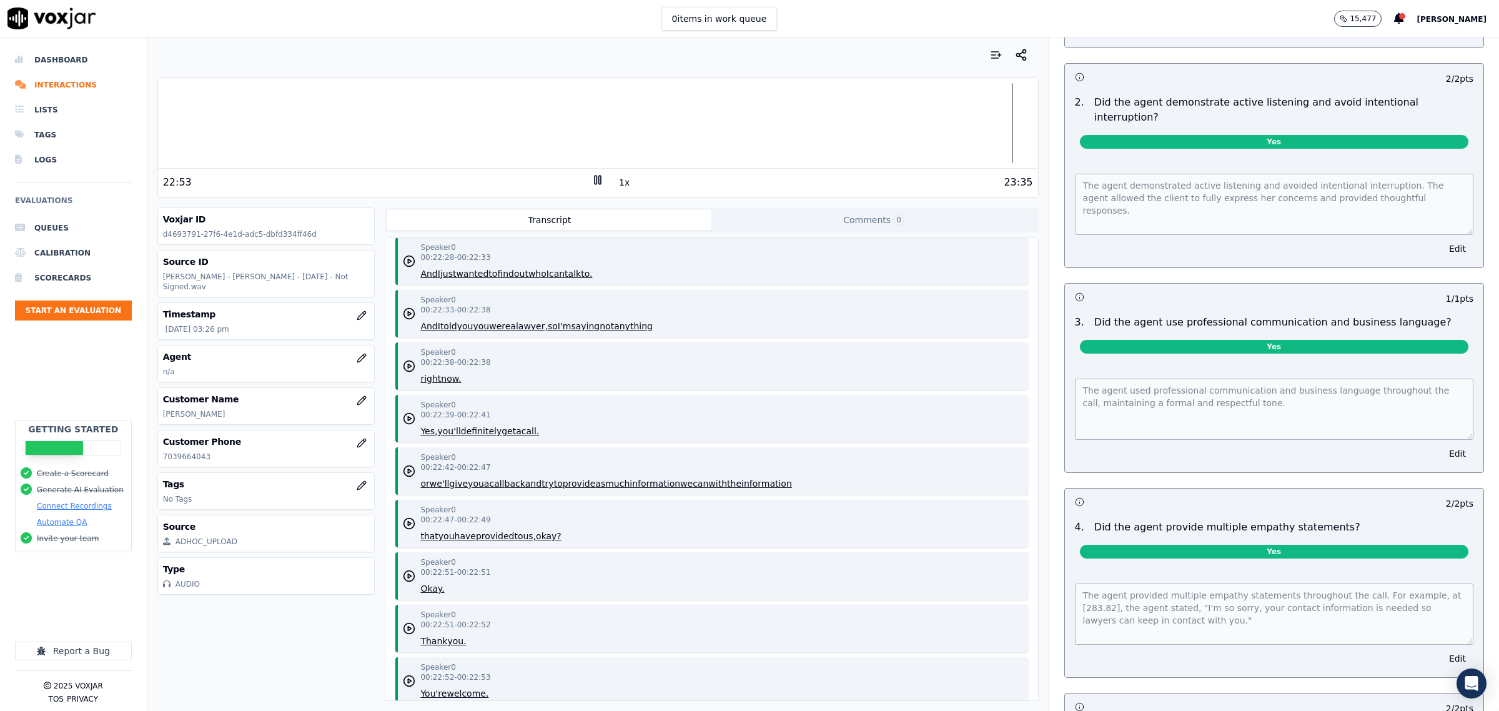
scroll to position [0, 0]
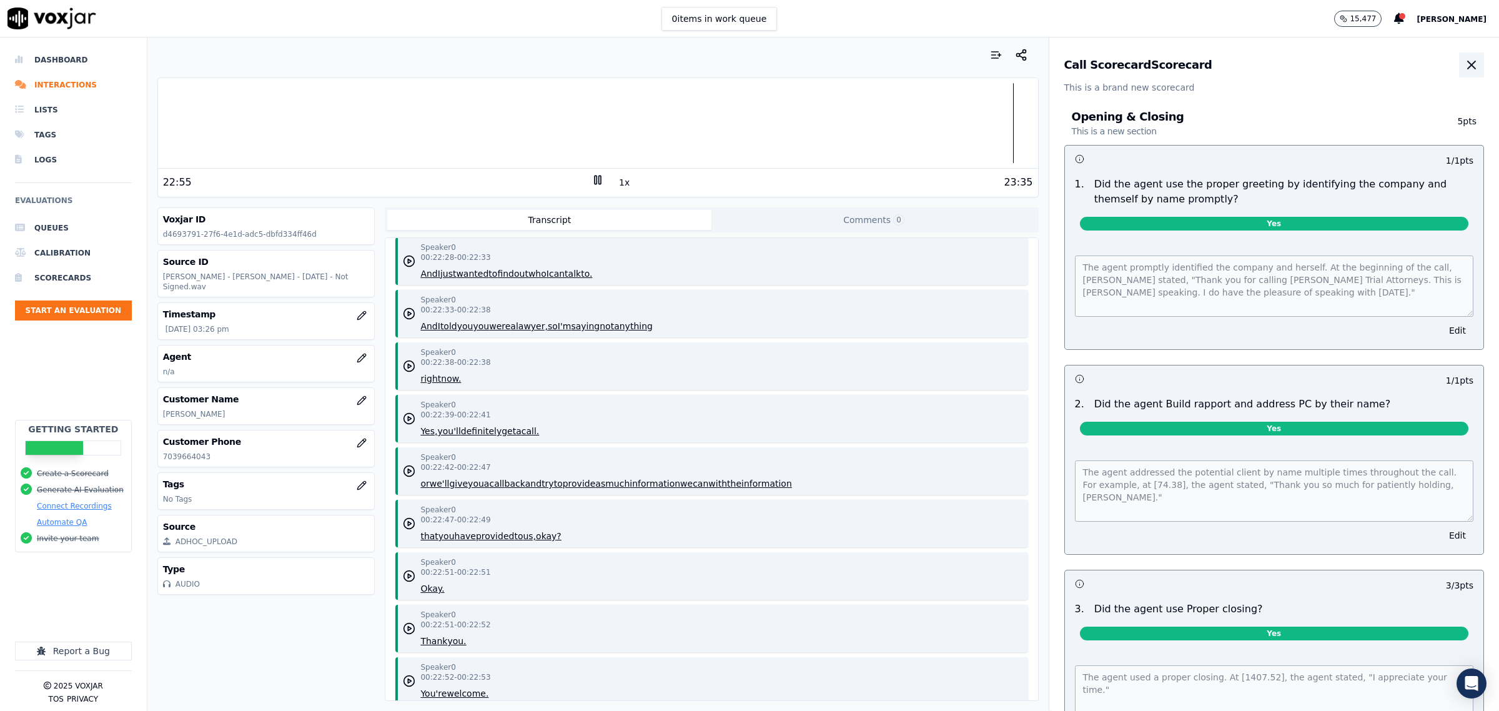
click at [1464, 71] on icon "button" at bounding box center [1471, 64] width 15 height 15
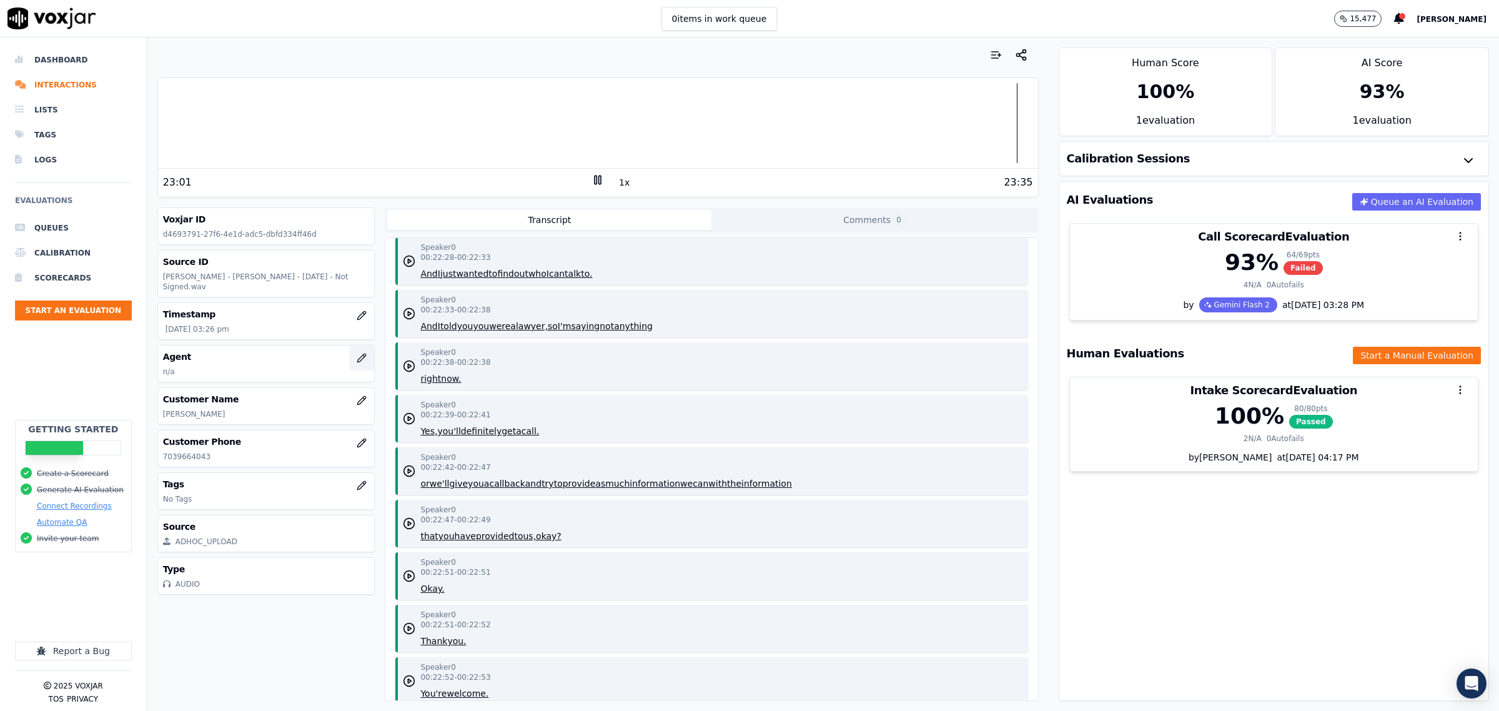
click at [358, 360] on icon "button" at bounding box center [362, 358] width 8 height 8
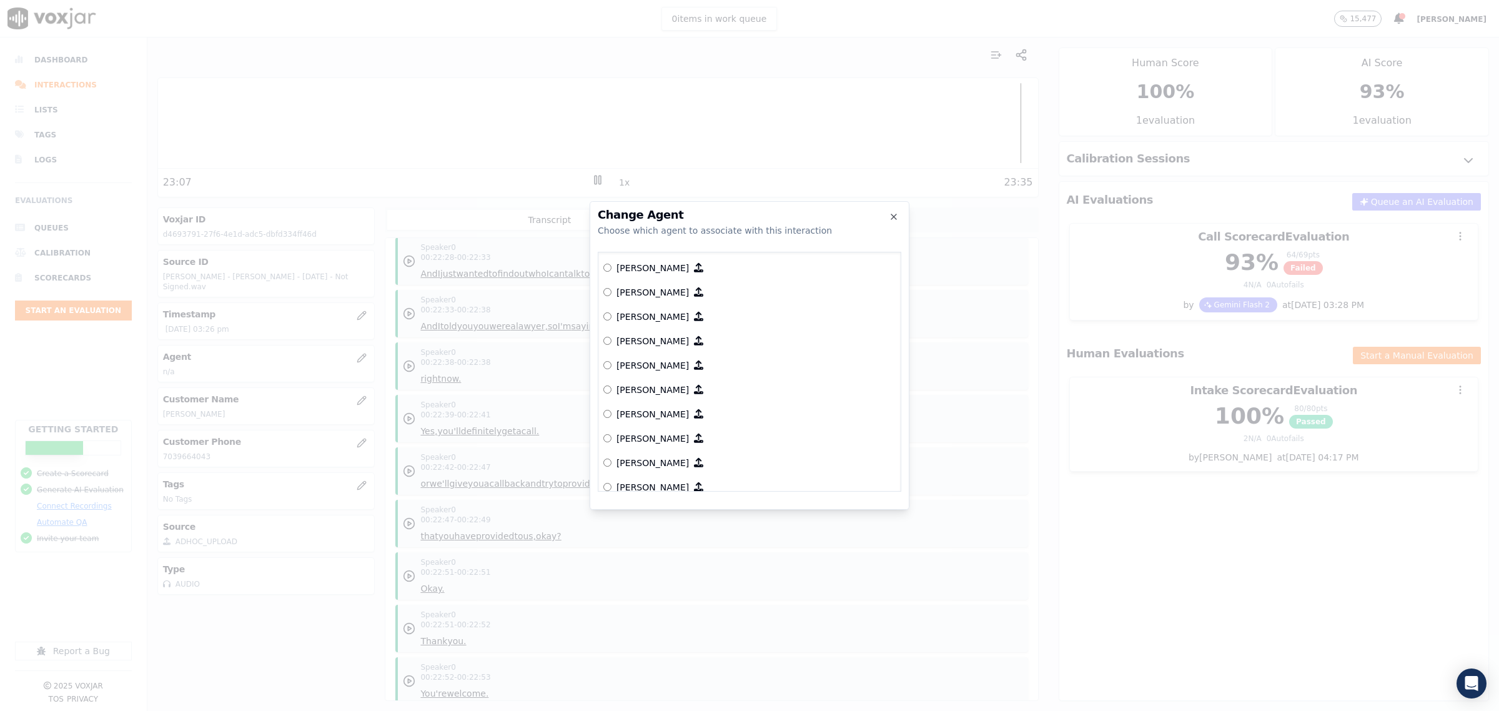
scroll to position [656, 0]
click at [650, 272] on p "[PERSON_NAME]" at bounding box center [652, 271] width 72 height 12
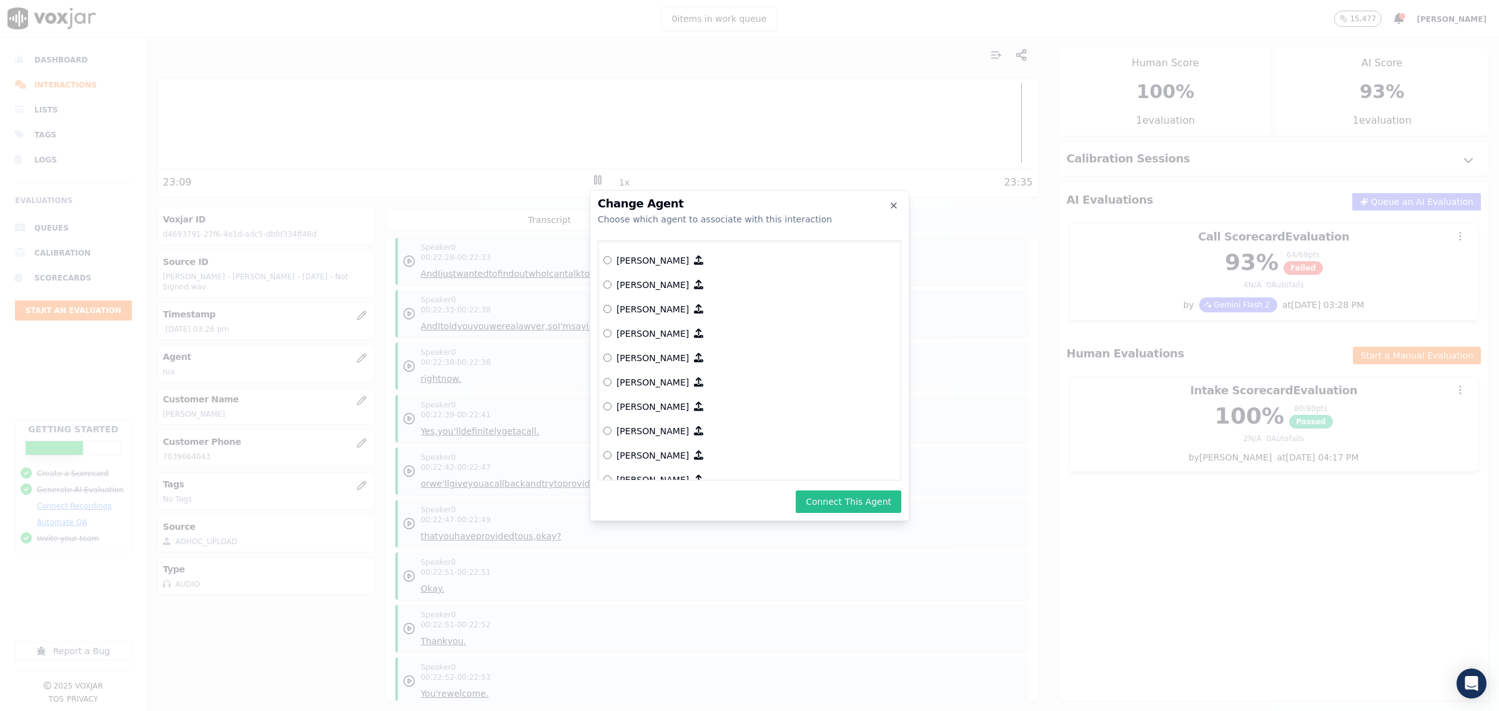
click at [841, 502] on button "Connect This Agent" at bounding box center [849, 501] width 106 height 22
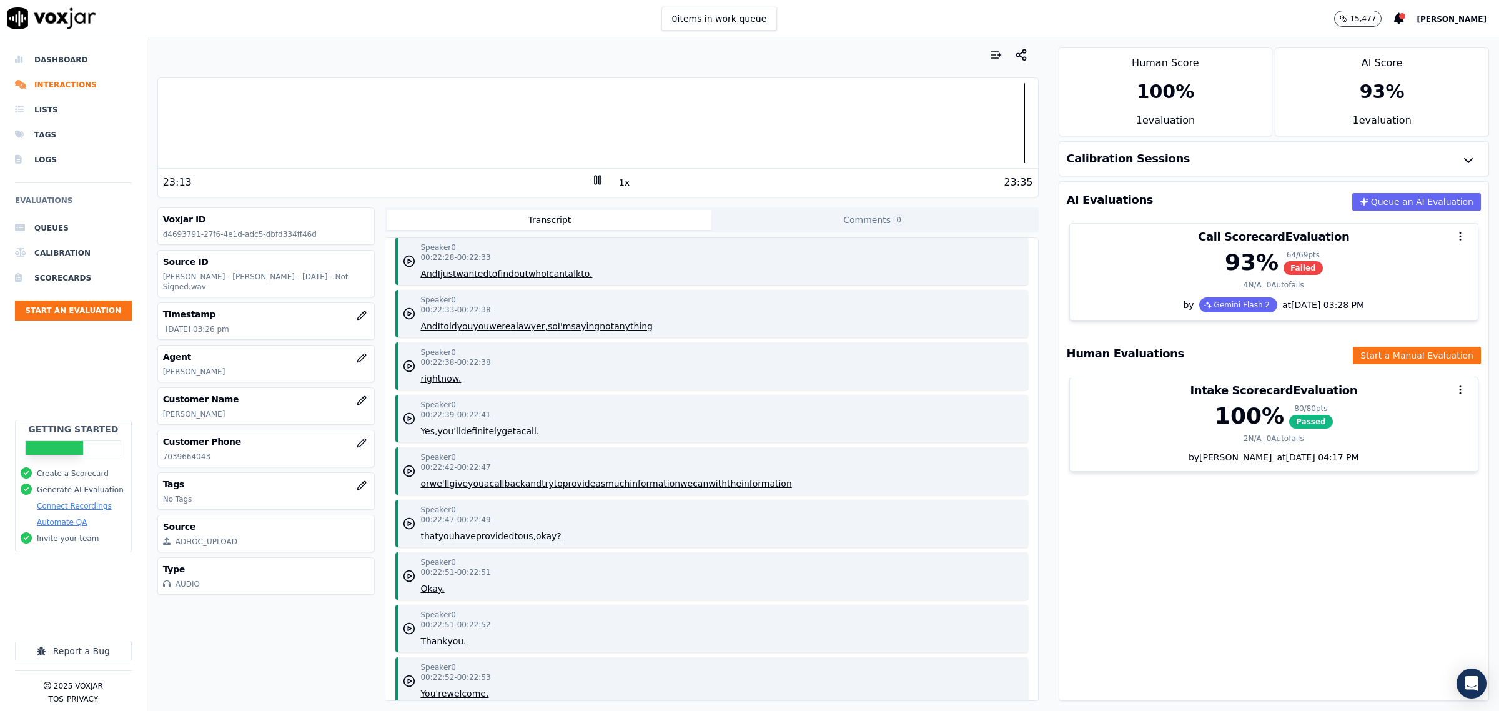
click at [591, 182] on icon at bounding box center [597, 180] width 12 height 12
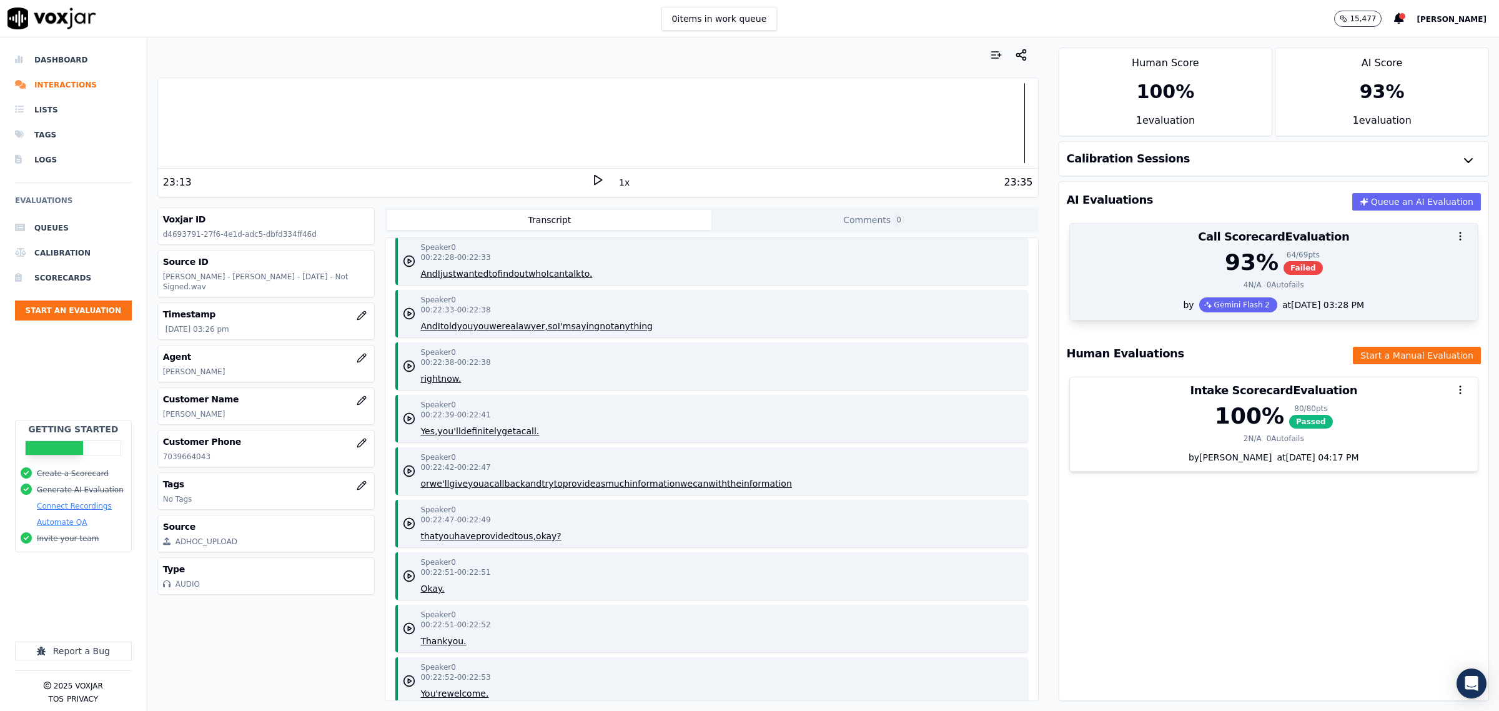
click at [1318, 279] on div "93 % 64 / 69 pts Failed 4 N/A 0 Autofails" at bounding box center [1274, 273] width 408 height 47
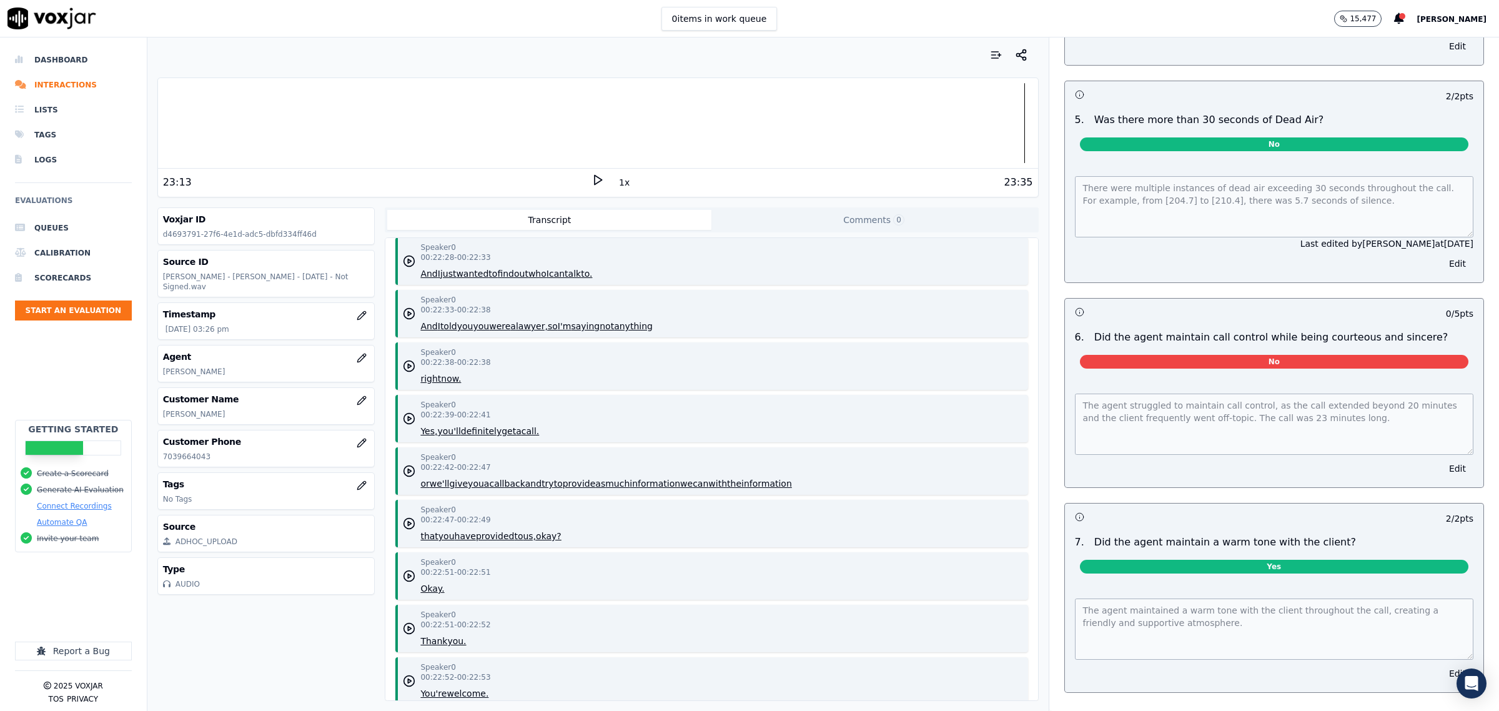
scroll to position [1561, 0]
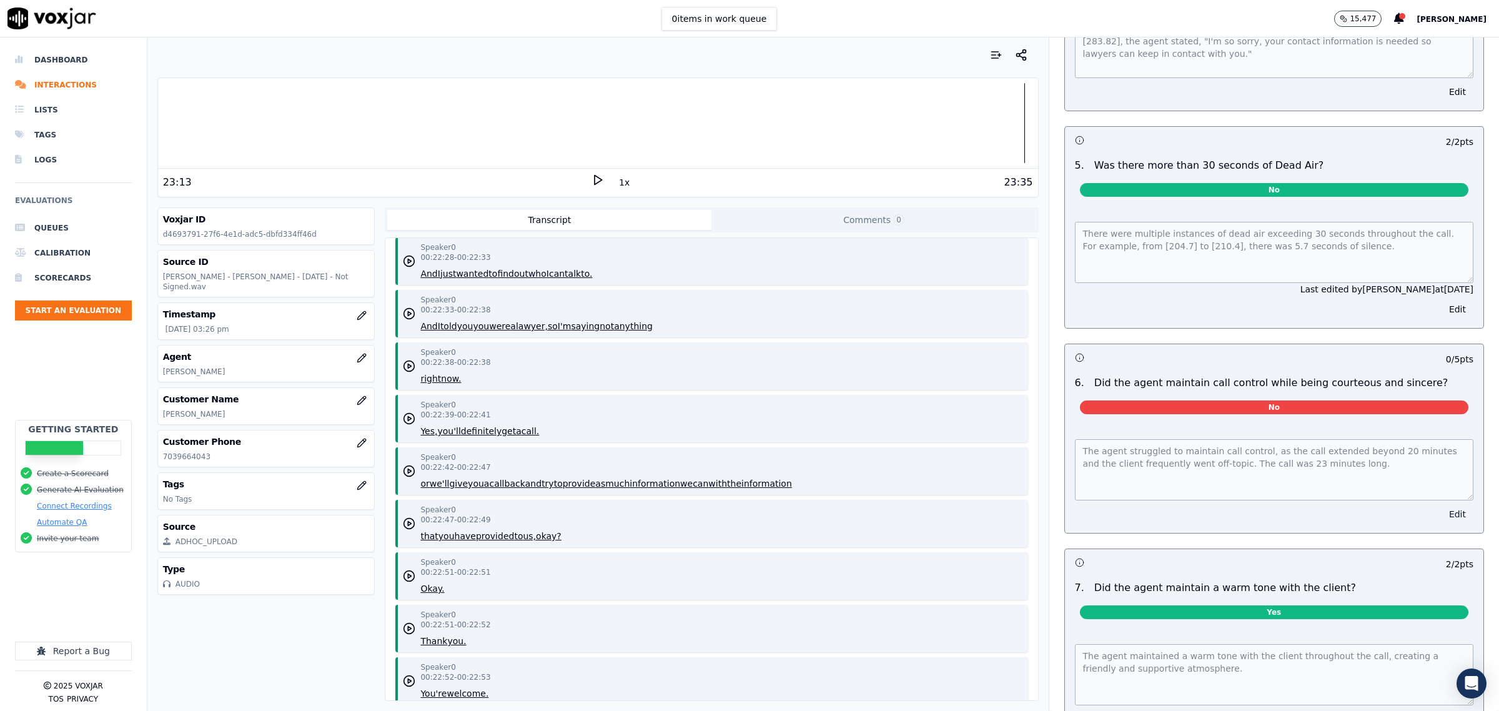
click at [1442, 509] on button "Edit" at bounding box center [1458, 513] width 32 height 17
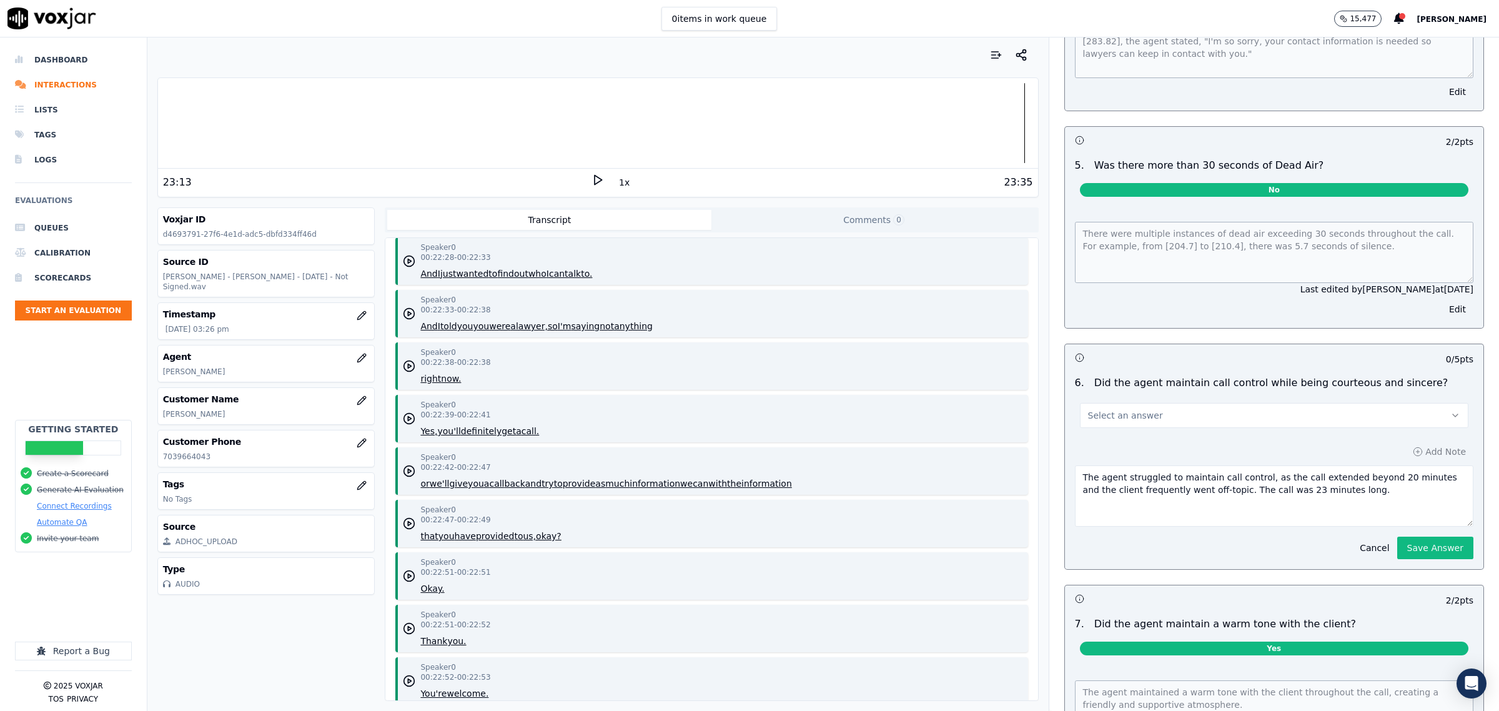
click at [1404, 403] on button "Select an answer" at bounding box center [1274, 415] width 388 height 25
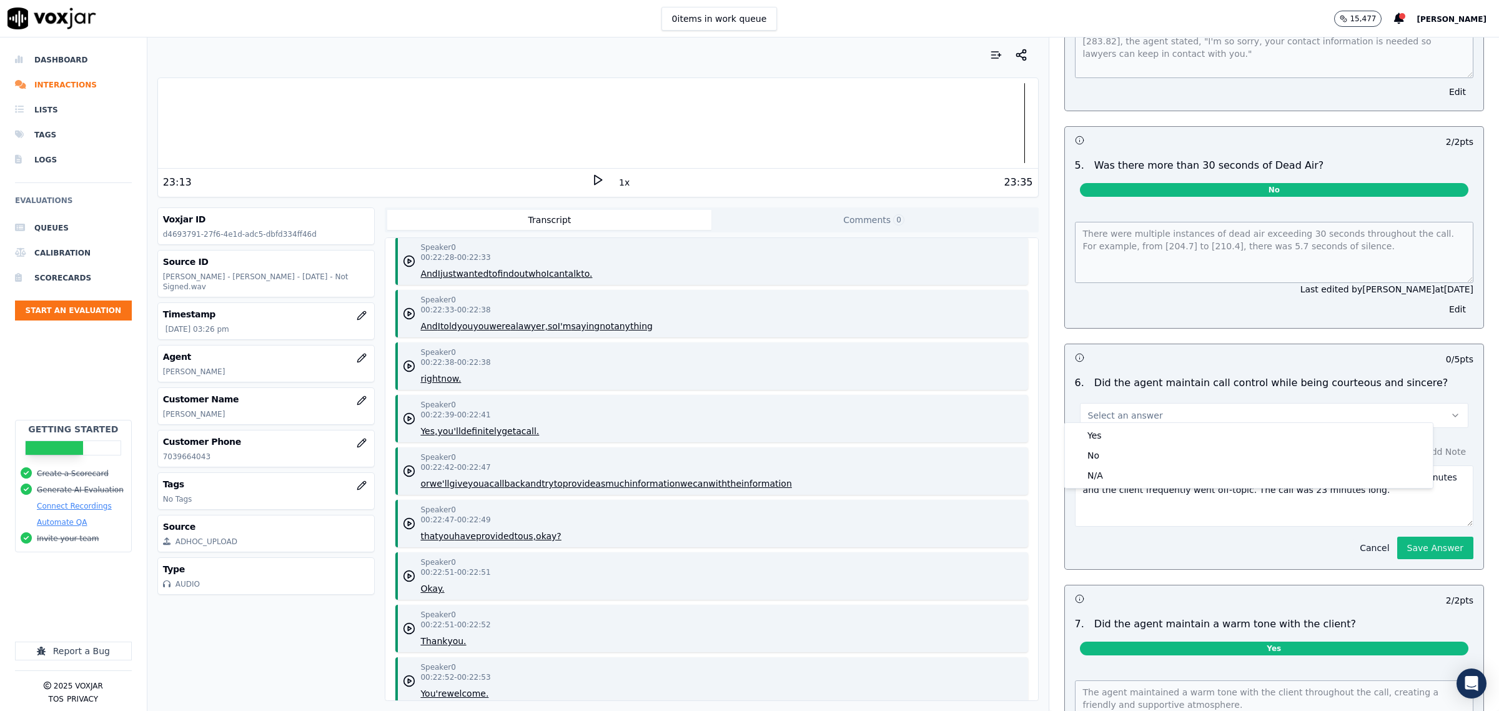
click at [1352, 539] on button "Cancel" at bounding box center [1374, 547] width 44 height 17
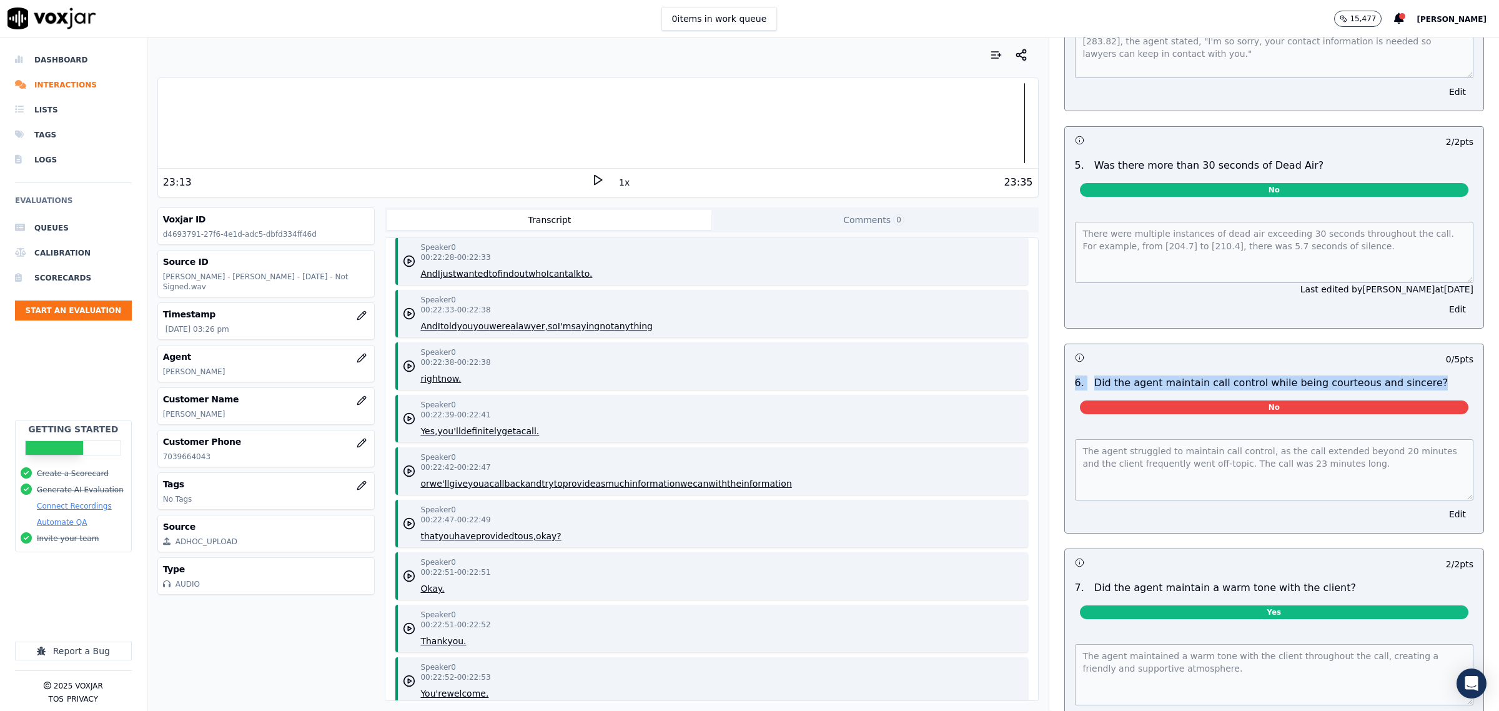
drag, startPoint x: 1385, startPoint y: 378, endPoint x: 1057, endPoint y: 374, distance: 327.9
click at [1070, 375] on div "6 . Did the agent maintain call control while being courteous and sincere?" at bounding box center [1274, 382] width 408 height 15
copy div "6 . Did the agent maintain call control while being courteous and sincere?"
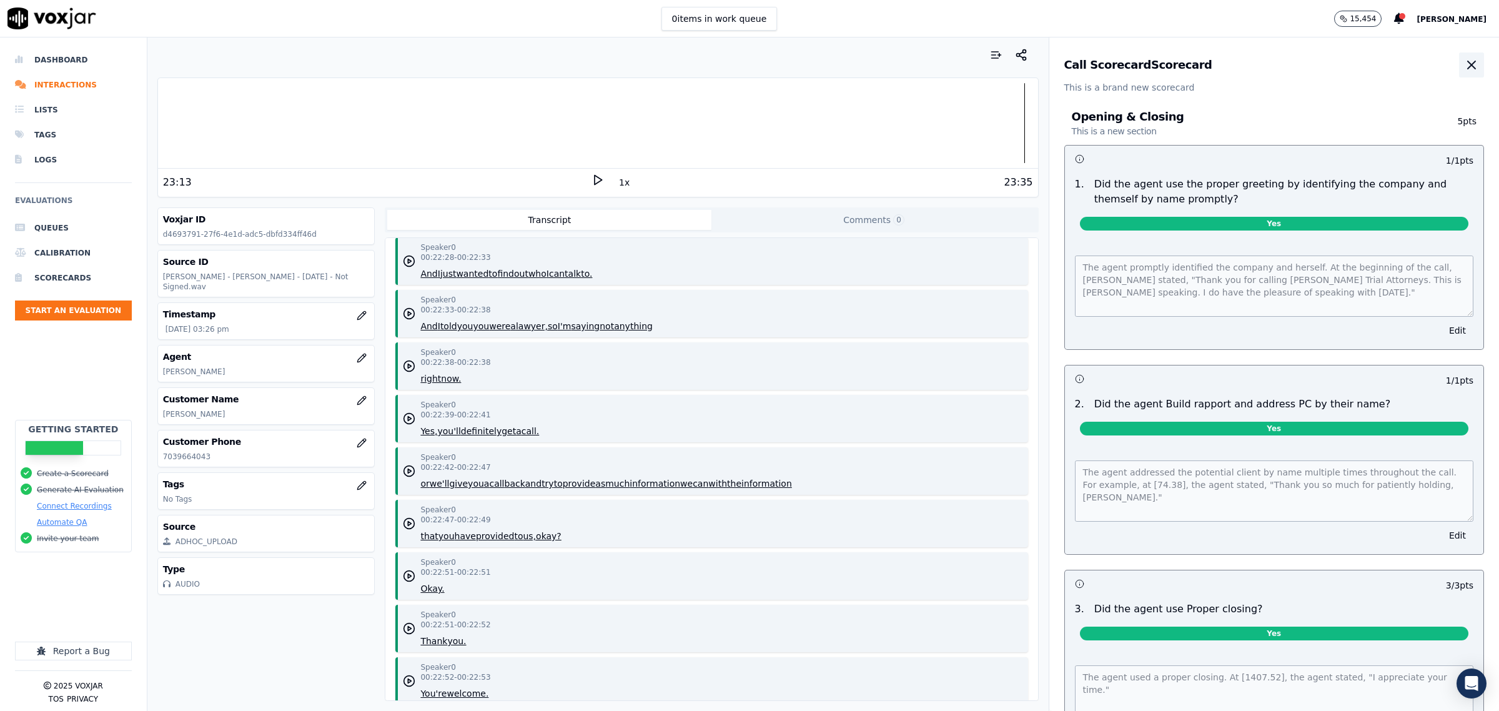
click at [1464, 59] on icon "button" at bounding box center [1471, 64] width 15 height 15
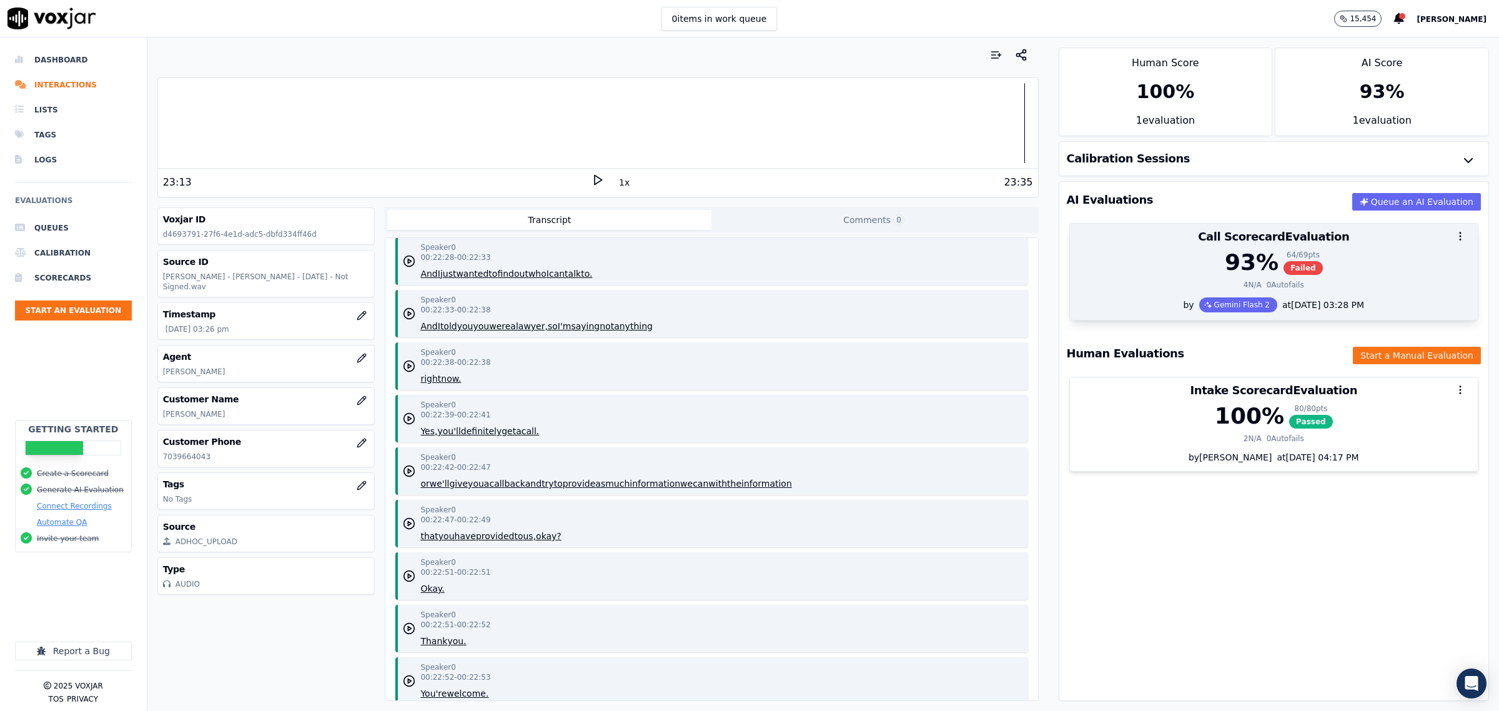
click at [1140, 250] on div "93 % 64 / 69 pts Failed" at bounding box center [1273, 262] width 393 height 25
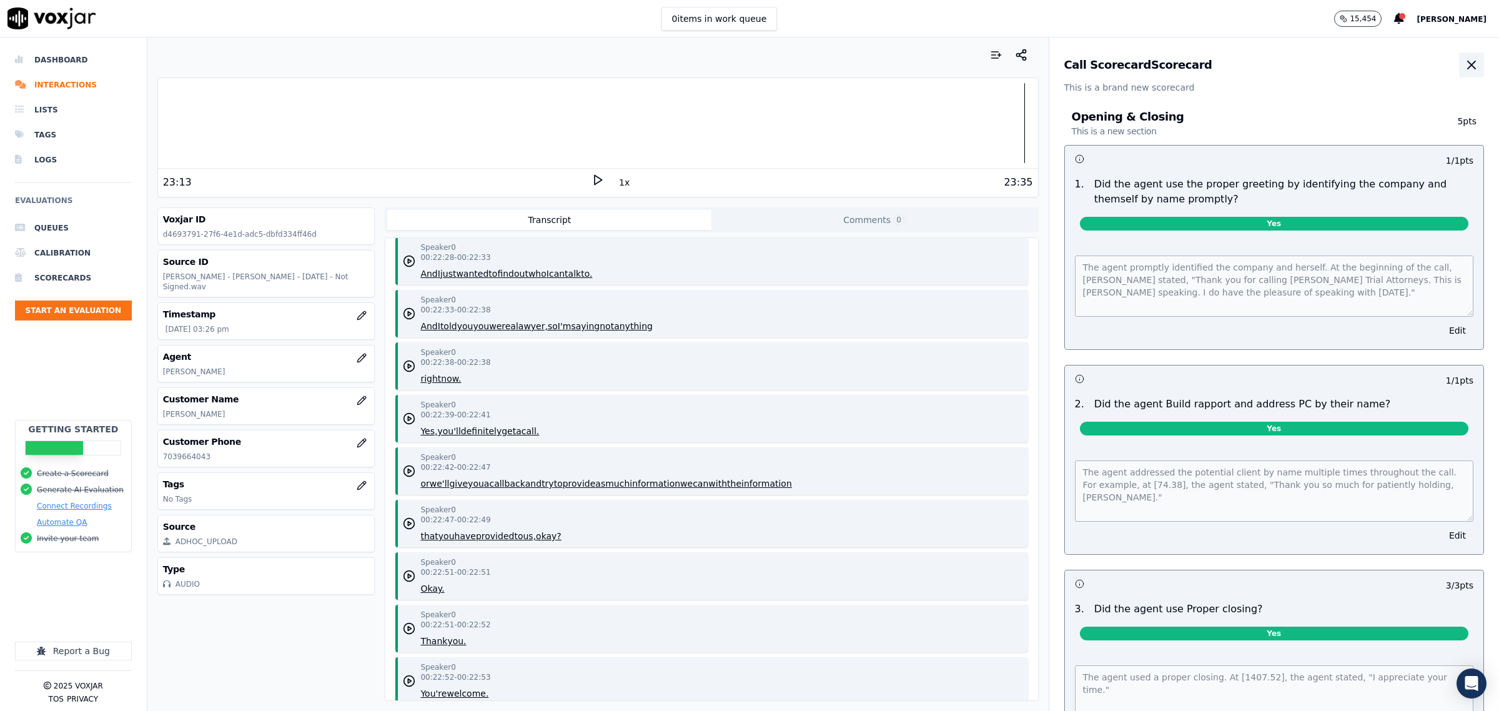
click at [1464, 61] on icon "button" at bounding box center [1471, 64] width 15 height 15
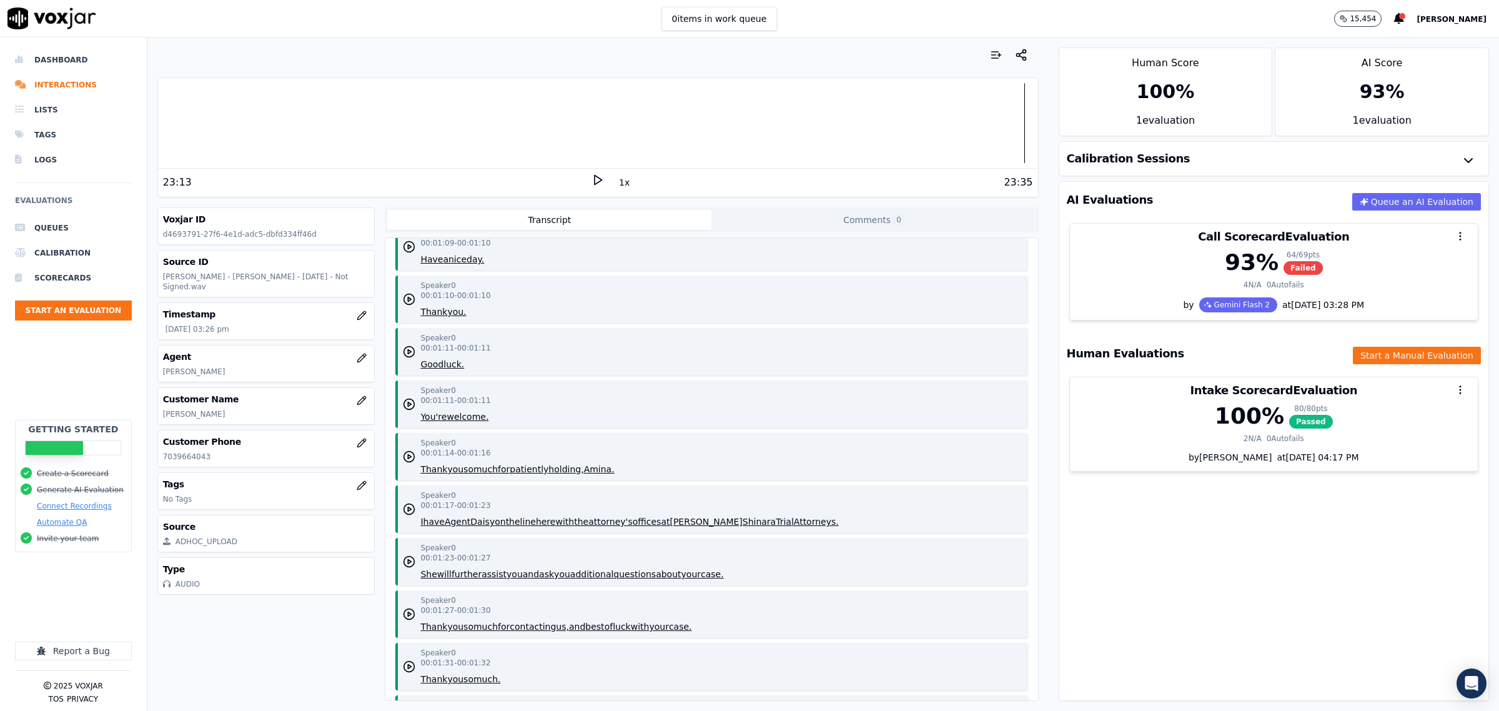
scroll to position [550, 0]
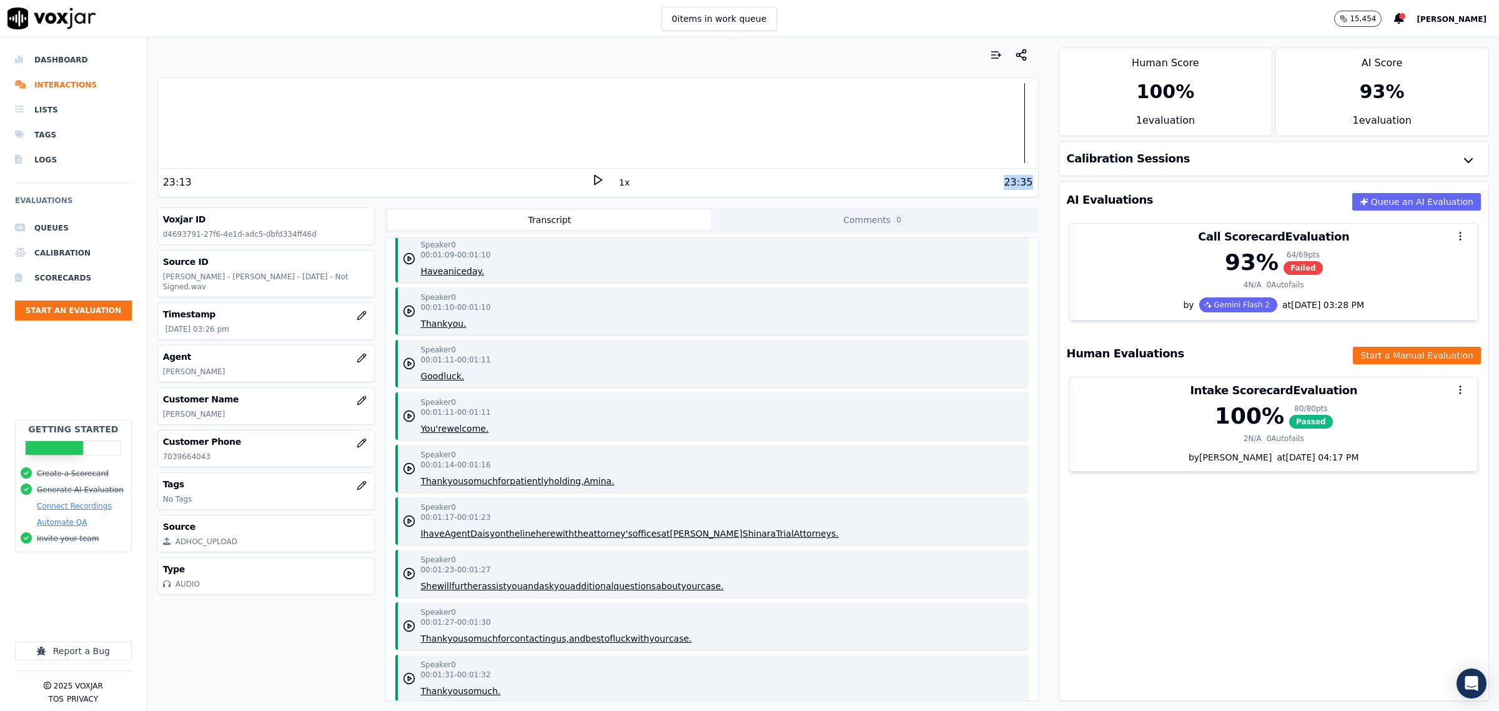
drag, startPoint x: 991, startPoint y: 180, endPoint x: 1034, endPoint y: 185, distance: 42.8
click at [1032, 184] on div "Your browser does not support the audio element. 23:13 1x 23:35 Voxjar ID d4693…" at bounding box center [823, 373] width 1352 height 673
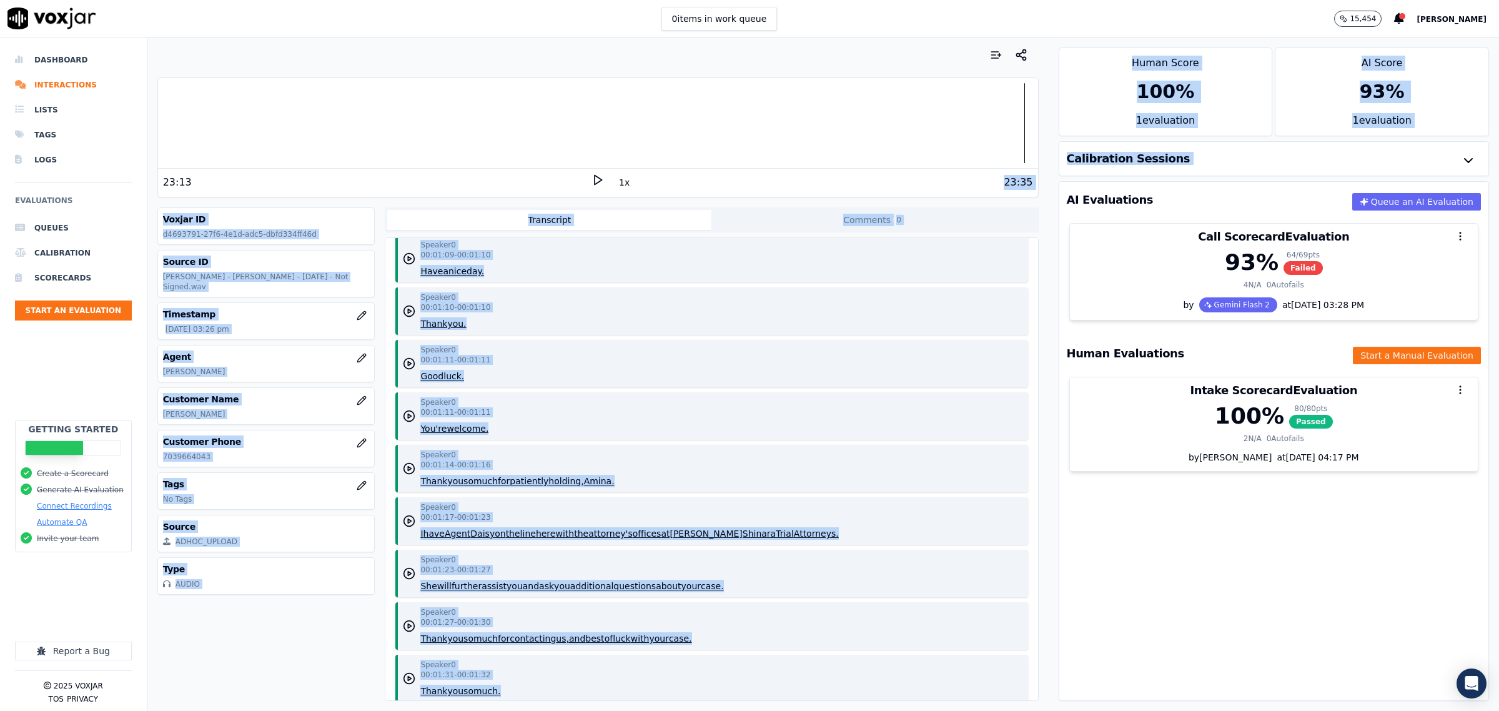
click at [1004, 191] on div "23:13 1x 23:35" at bounding box center [598, 182] width 880 height 27
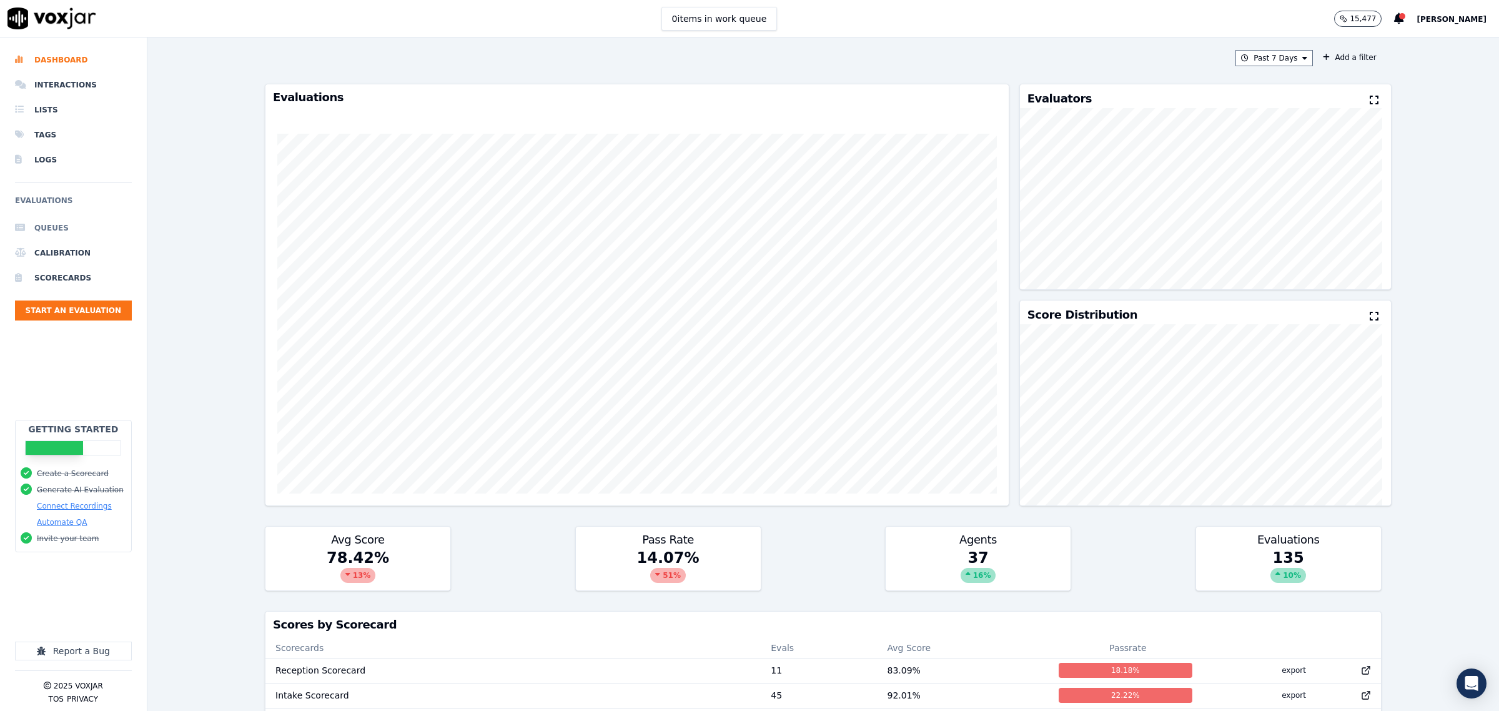
click at [42, 225] on li "Queues" at bounding box center [73, 227] width 117 height 25
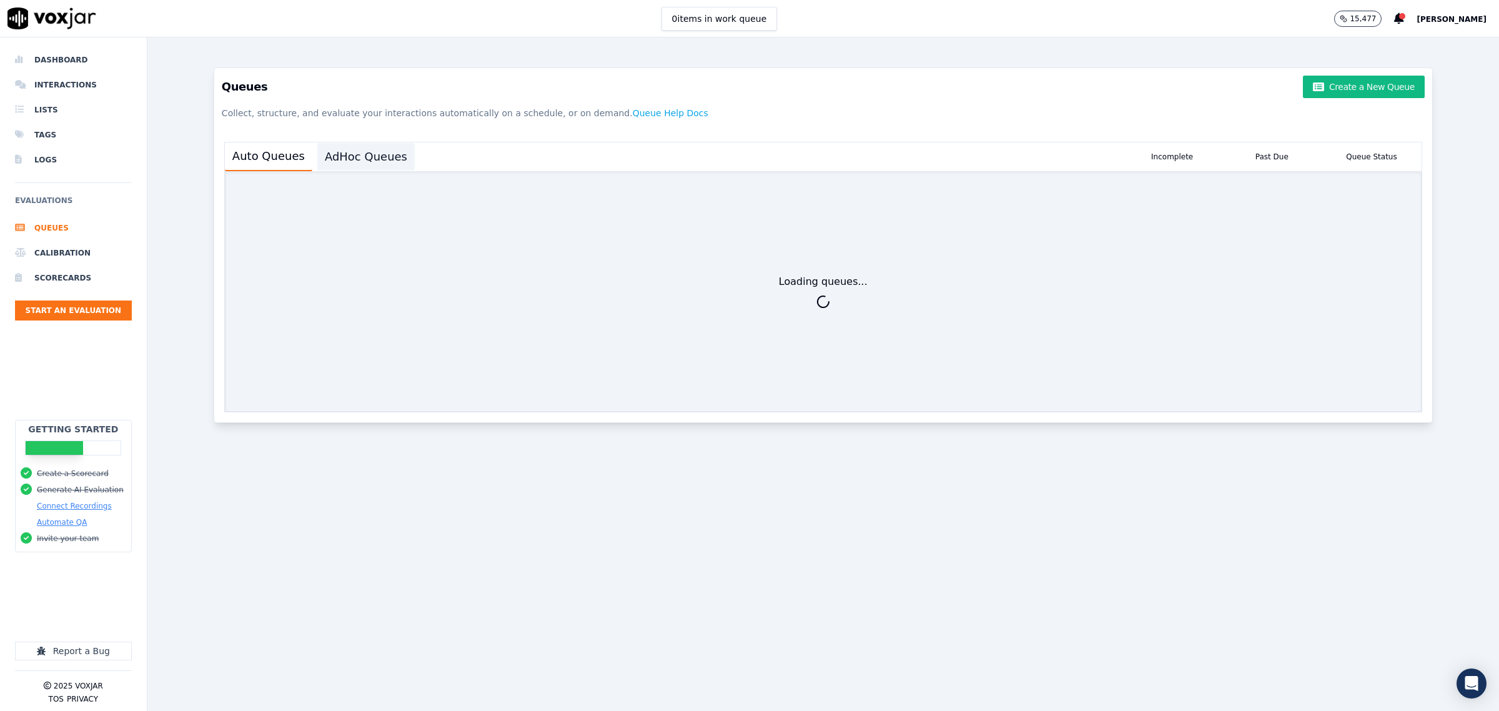
click at [353, 161] on button "AdHoc Queues" at bounding box center [365, 156] width 97 height 27
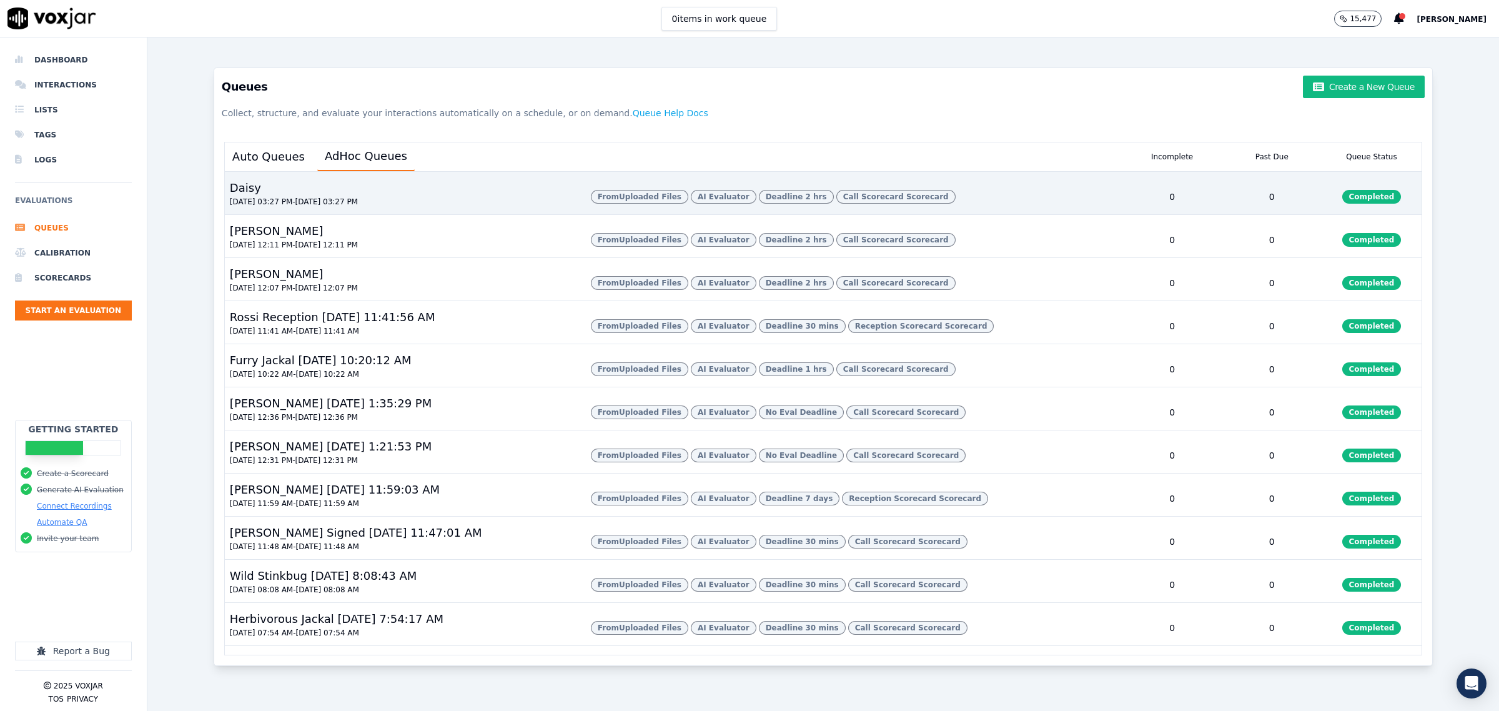
click at [342, 185] on div "Daisy [DATE] 03:27 PM - [DATE] 03:27 PM" at bounding box center [403, 196] width 356 height 35
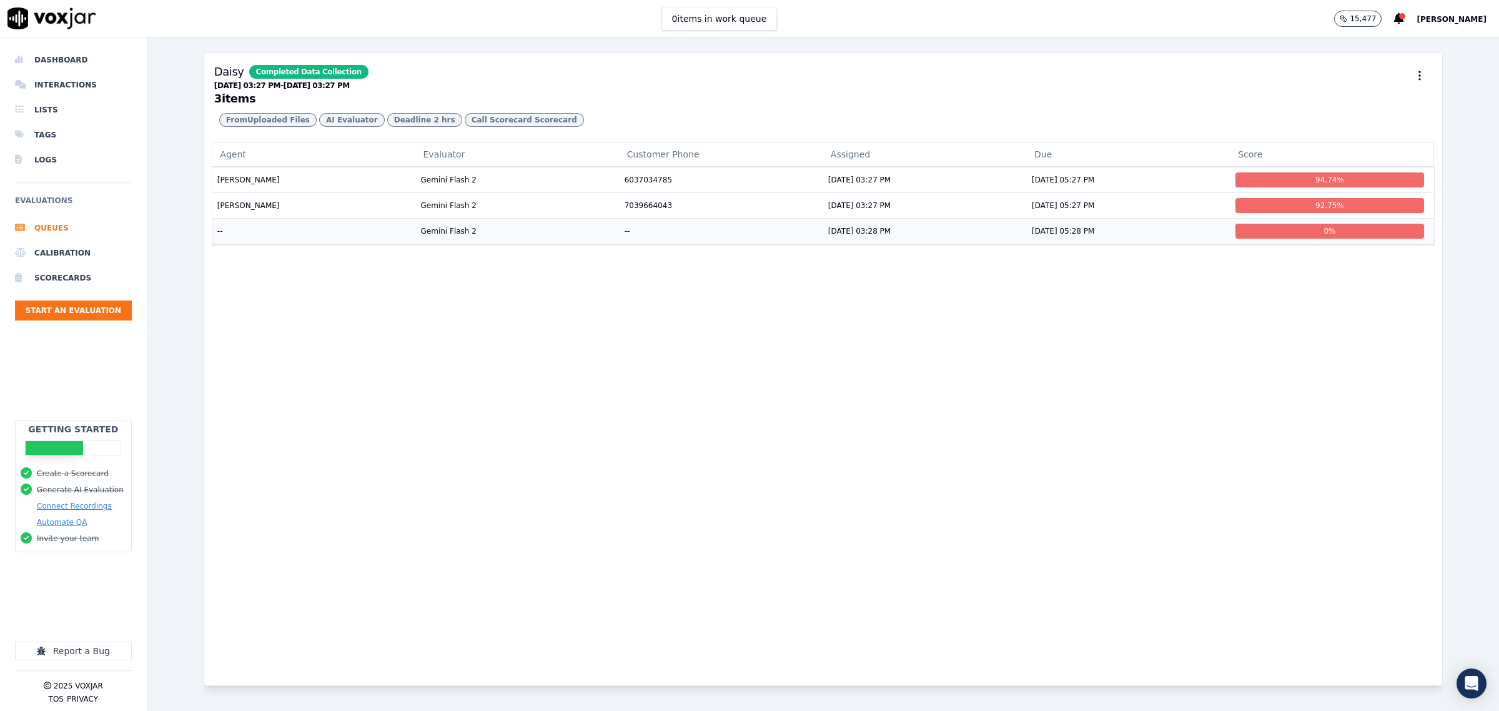
click at [281, 244] on td "--" at bounding box center [314, 231] width 204 height 26
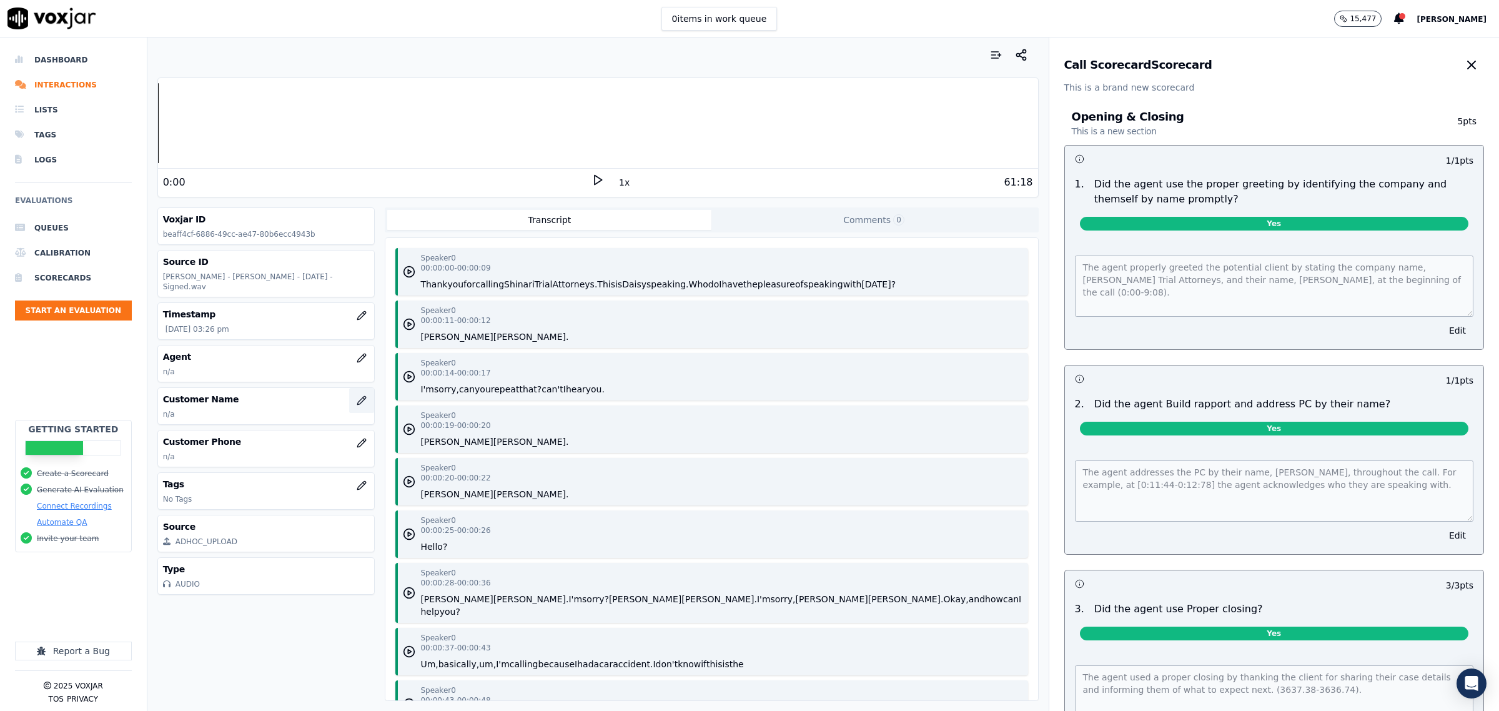
click at [350, 400] on button "button" at bounding box center [361, 400] width 25 height 25
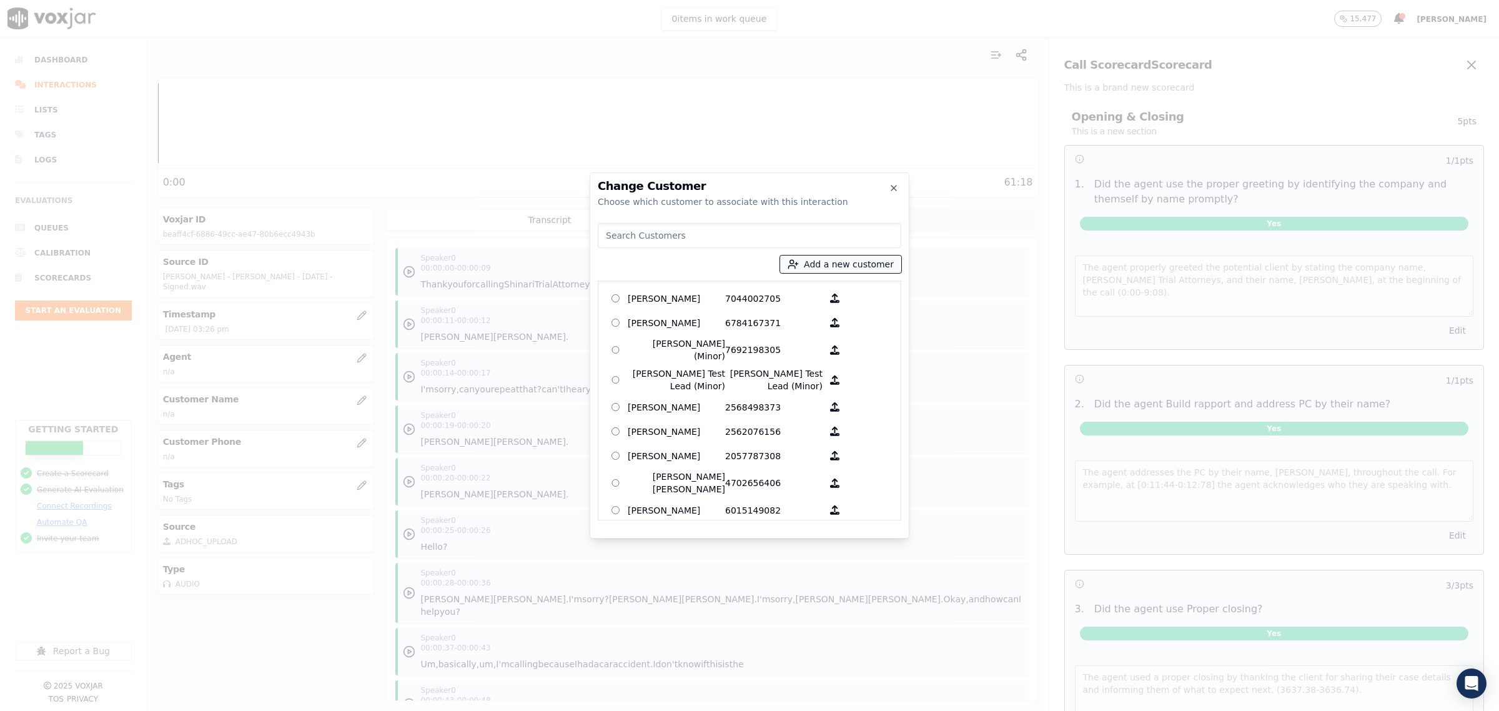
click at [842, 264] on button "Add a new customer" at bounding box center [840, 263] width 121 height 17
type input "[PERSON_NAME]"
click at [810, 367] on input "Add a New Customer" at bounding box center [845, 361] width 164 height 20
type input "2516899219"
click at [804, 379] on button "Add New Customer" at bounding box center [812, 384] width 99 height 17
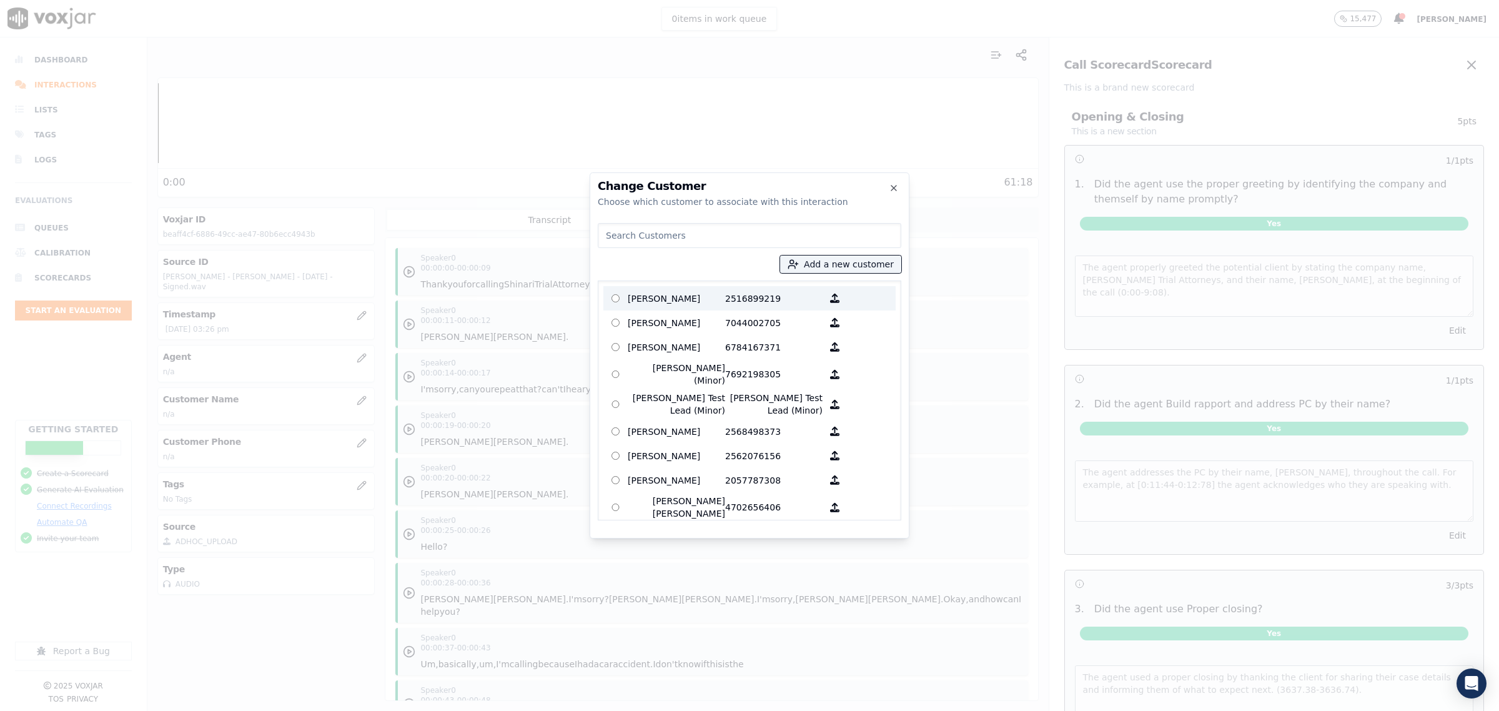
click at [680, 303] on p "[PERSON_NAME]" at bounding box center [676, 298] width 97 height 19
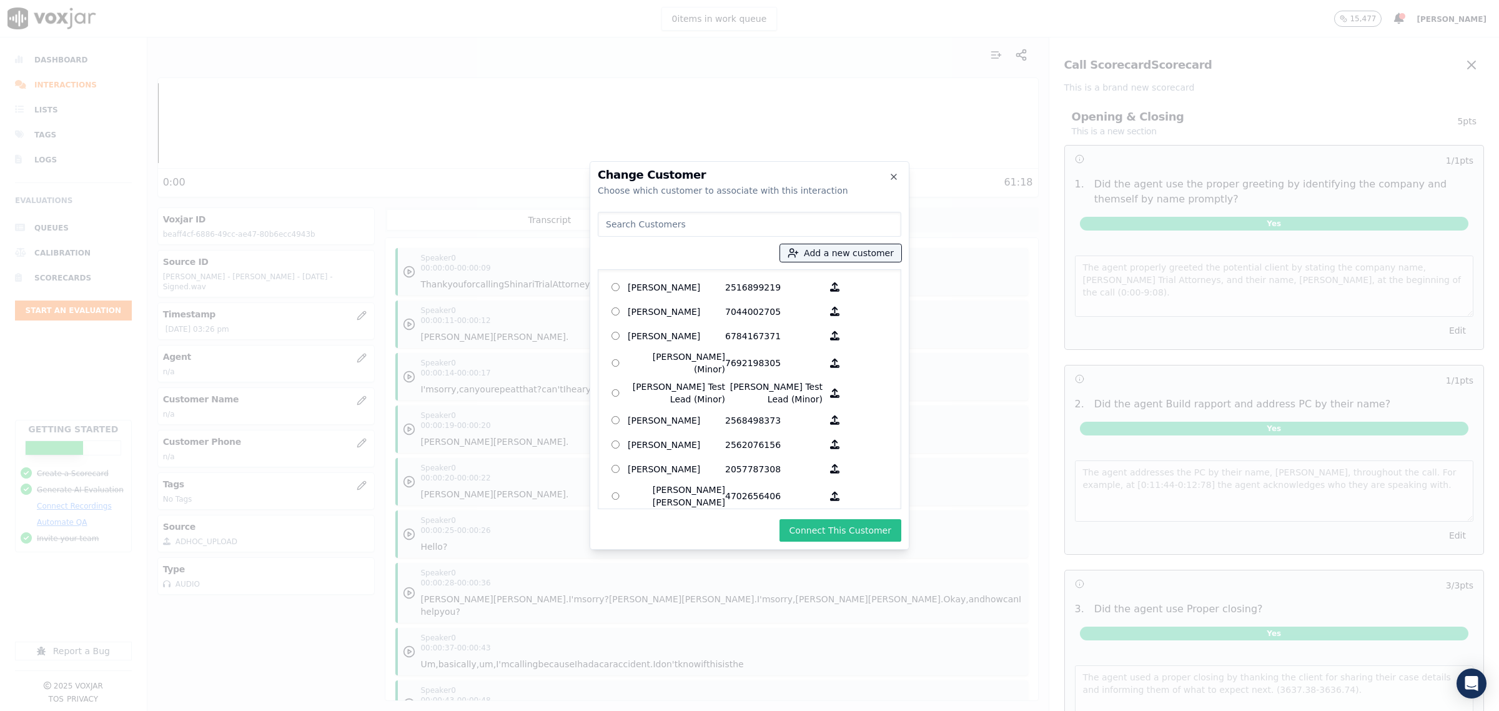
drag, startPoint x: 822, startPoint y: 522, endPoint x: 834, endPoint y: 525, distance: 12.7
click at [823, 522] on button "Connect This Customer" at bounding box center [840, 530] width 122 height 22
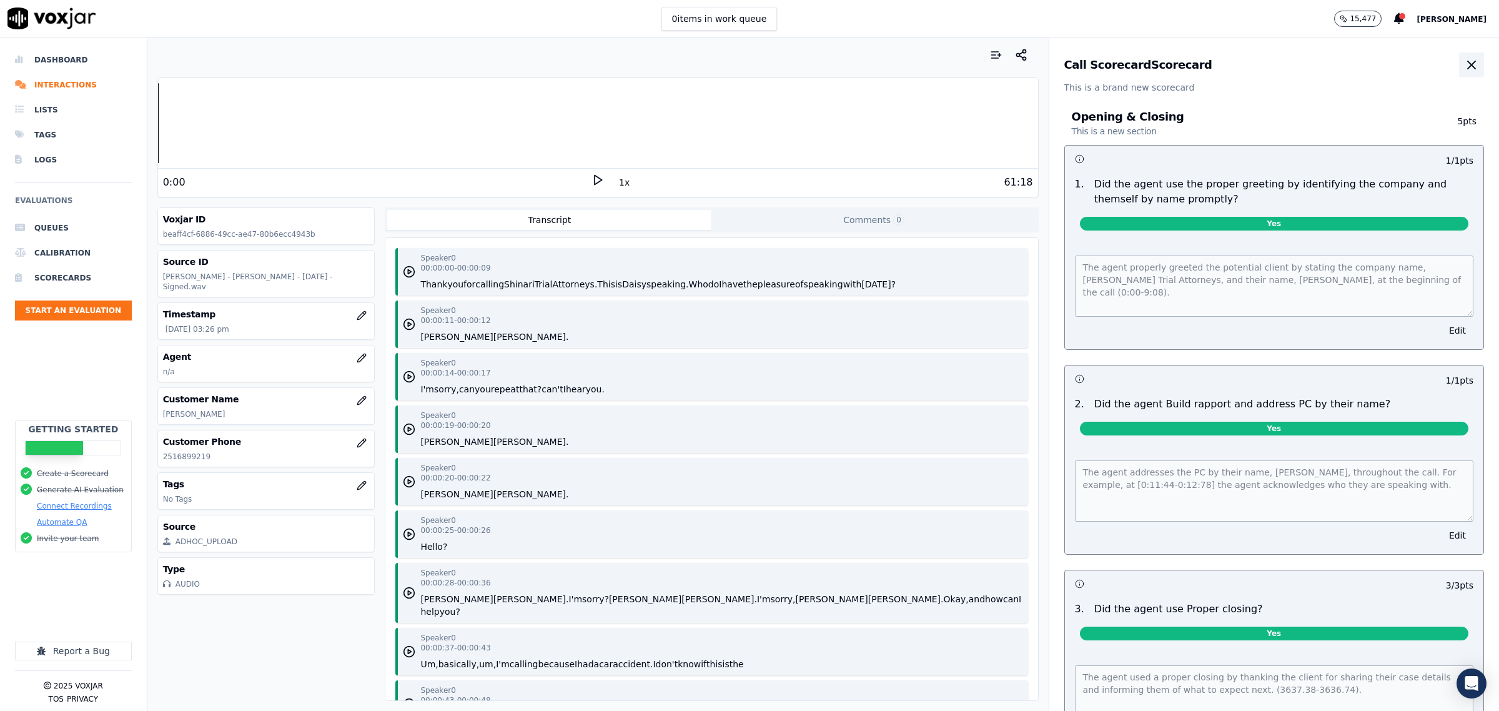
click at [1468, 64] on icon "button" at bounding box center [1471, 64] width 7 height 7
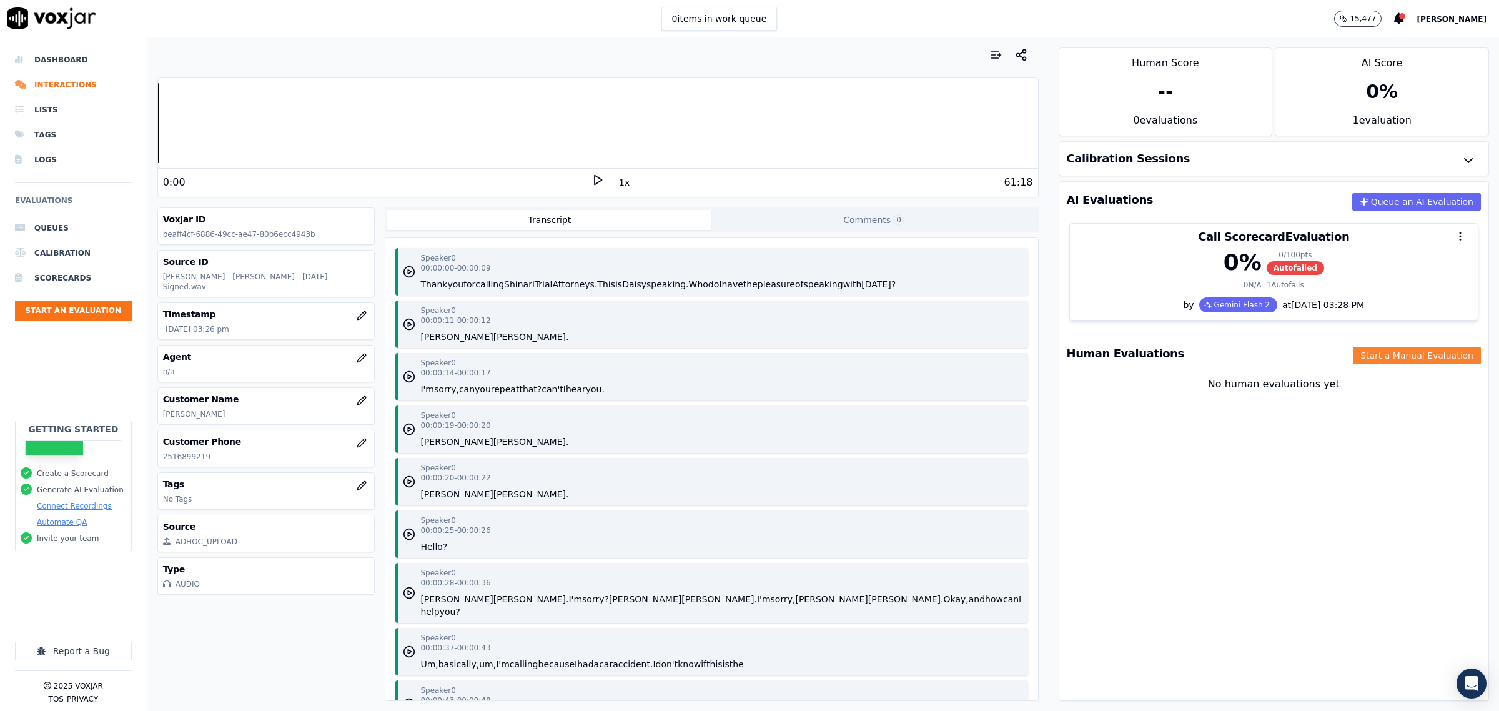
drag, startPoint x: 1410, startPoint y: 349, endPoint x: 1401, endPoint y: 350, distance: 9.6
click at [1410, 344] on div "Human Evaluations Start a Manual Evaluation" at bounding box center [1273, 353] width 429 height 36
click at [1376, 351] on button "Start a Manual Evaluation" at bounding box center [1417, 355] width 128 height 17
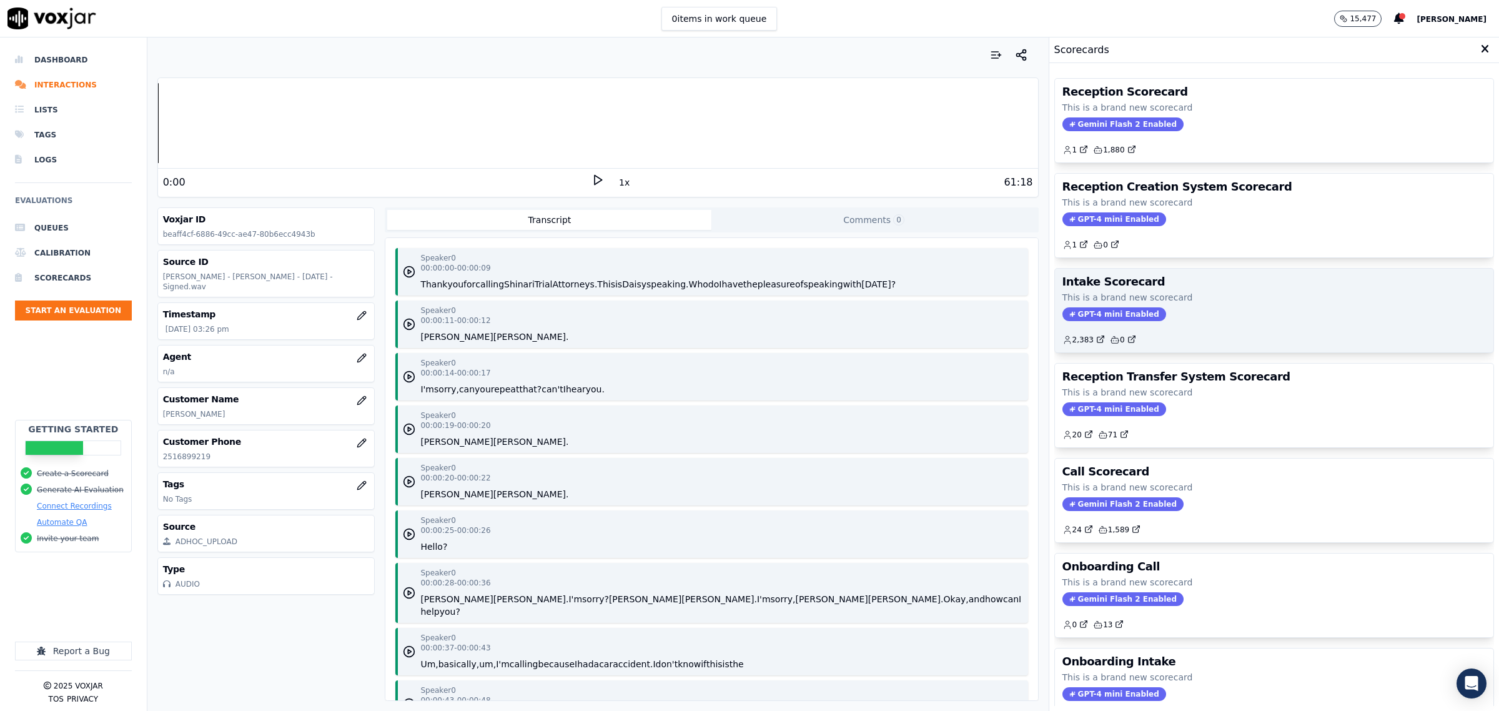
click at [1175, 302] on p "This is a brand new scorecard" at bounding box center [1273, 297] width 423 height 12
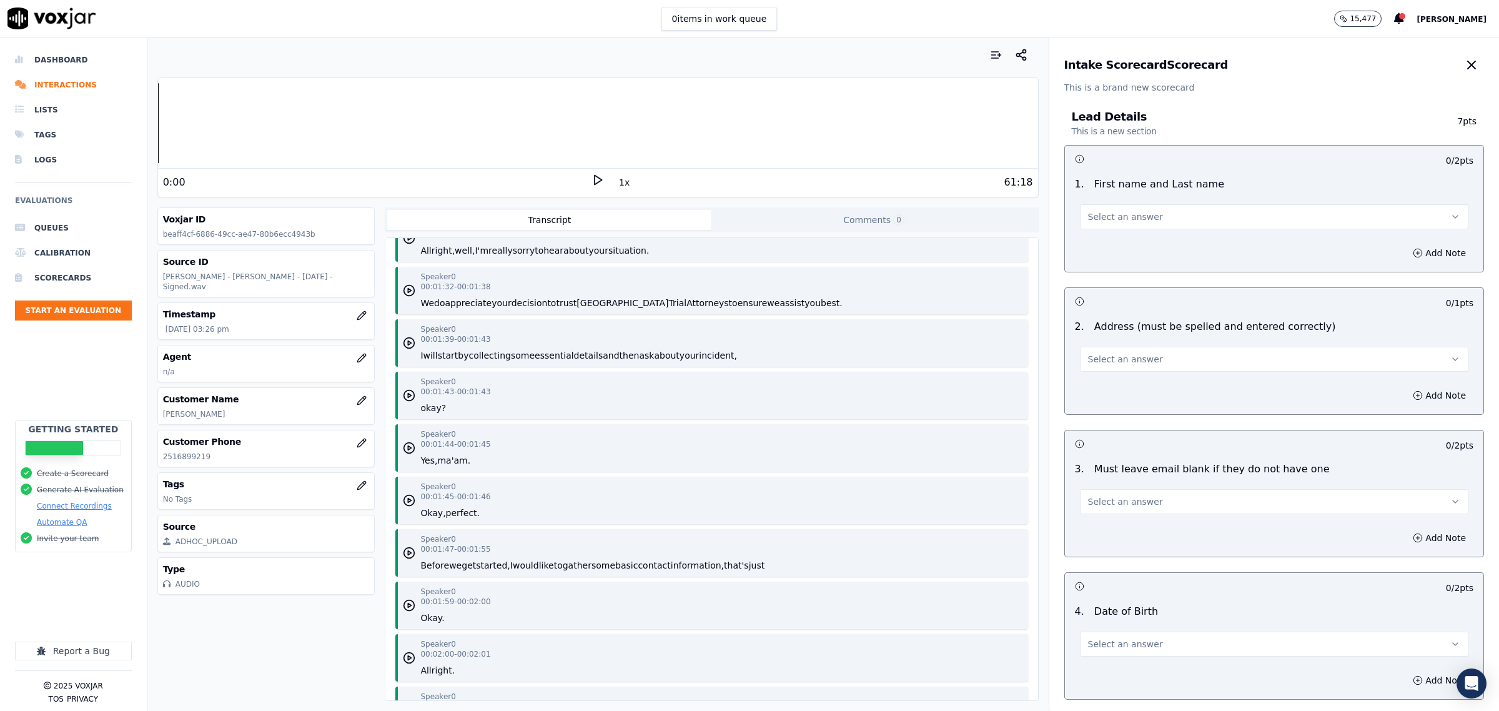
scroll to position [1093, 0]
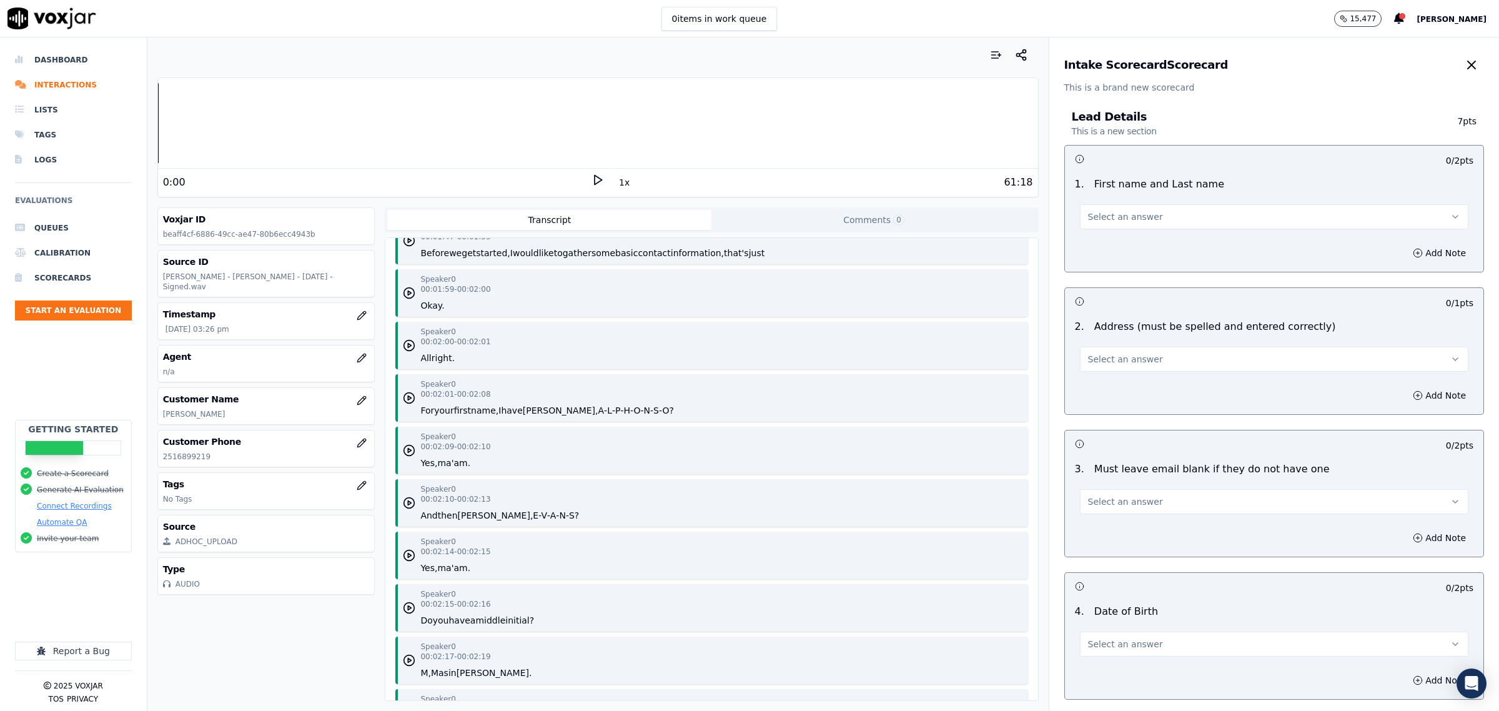
click at [1113, 207] on button "Select an answer" at bounding box center [1274, 216] width 388 height 25
click at [1109, 235] on div "Yes" at bounding box center [1248, 245] width 363 height 20
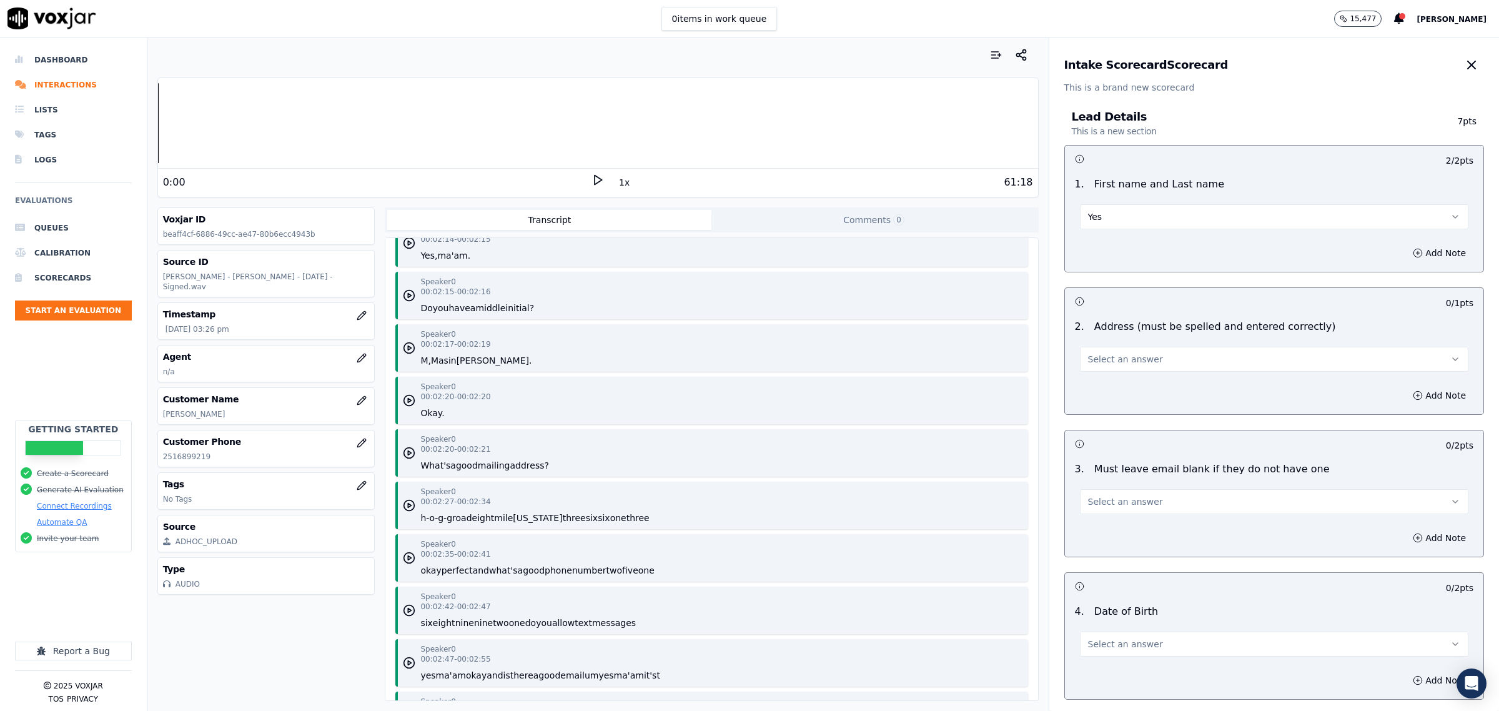
click at [1157, 220] on button "Yes" at bounding box center [1274, 216] width 388 height 25
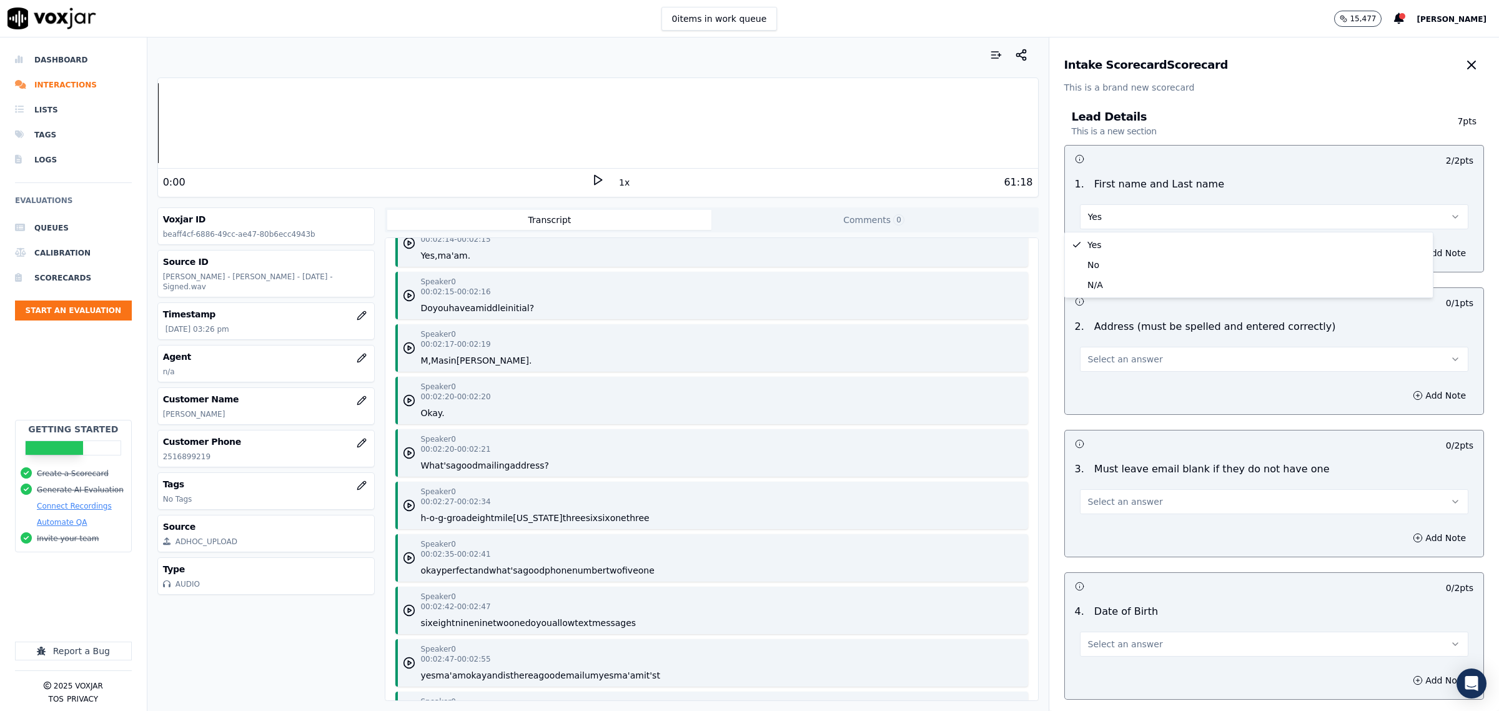
click at [1116, 362] on span "Select an answer" at bounding box center [1125, 359] width 75 height 12
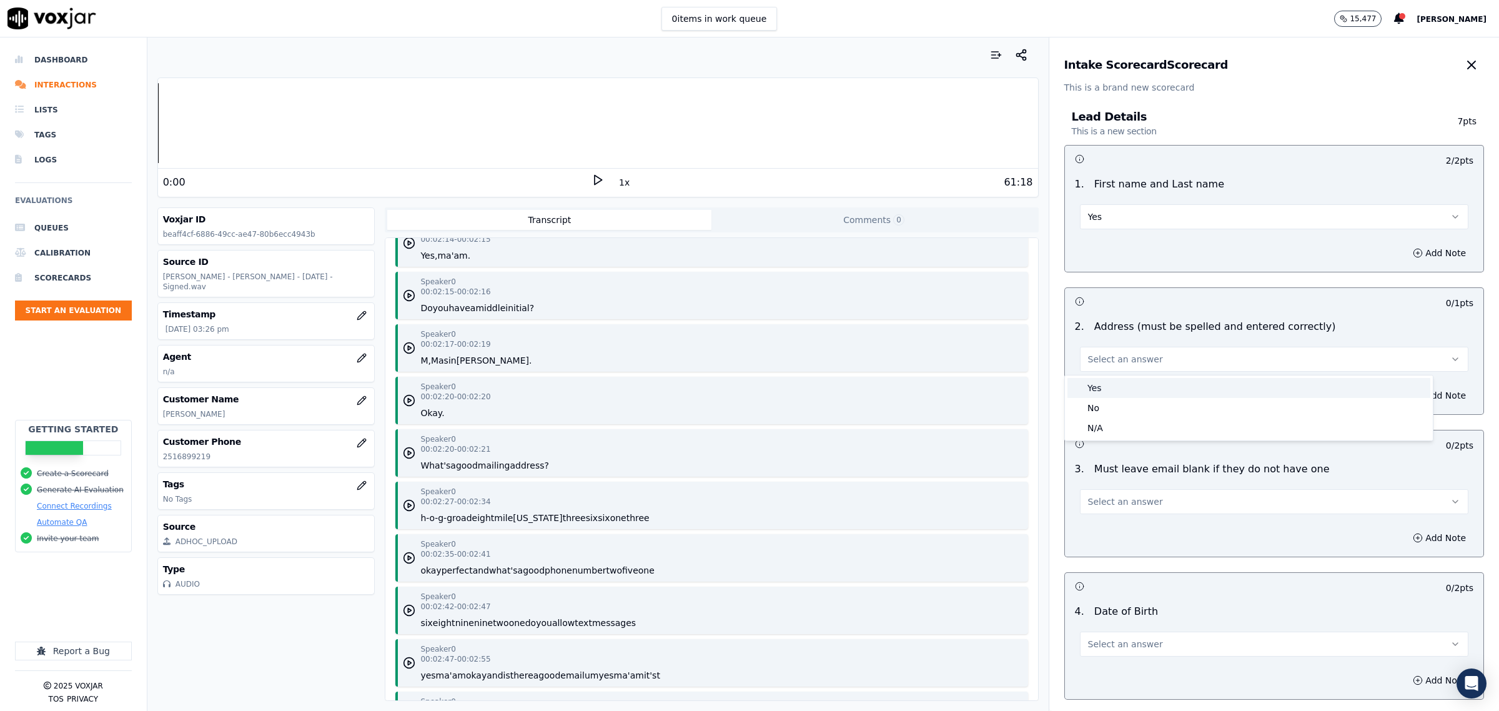
click at [1119, 386] on div "Yes" at bounding box center [1248, 388] width 363 height 20
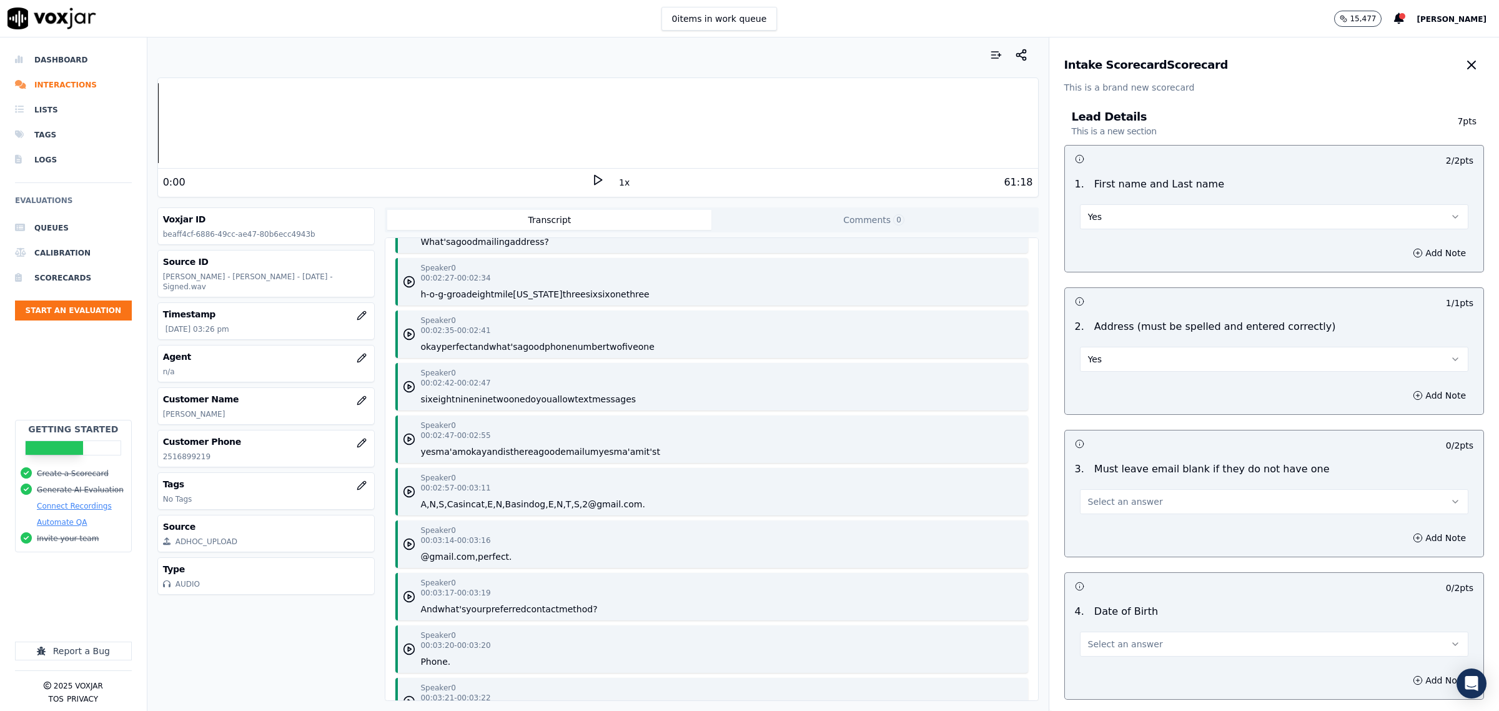
scroll to position [1640, 0]
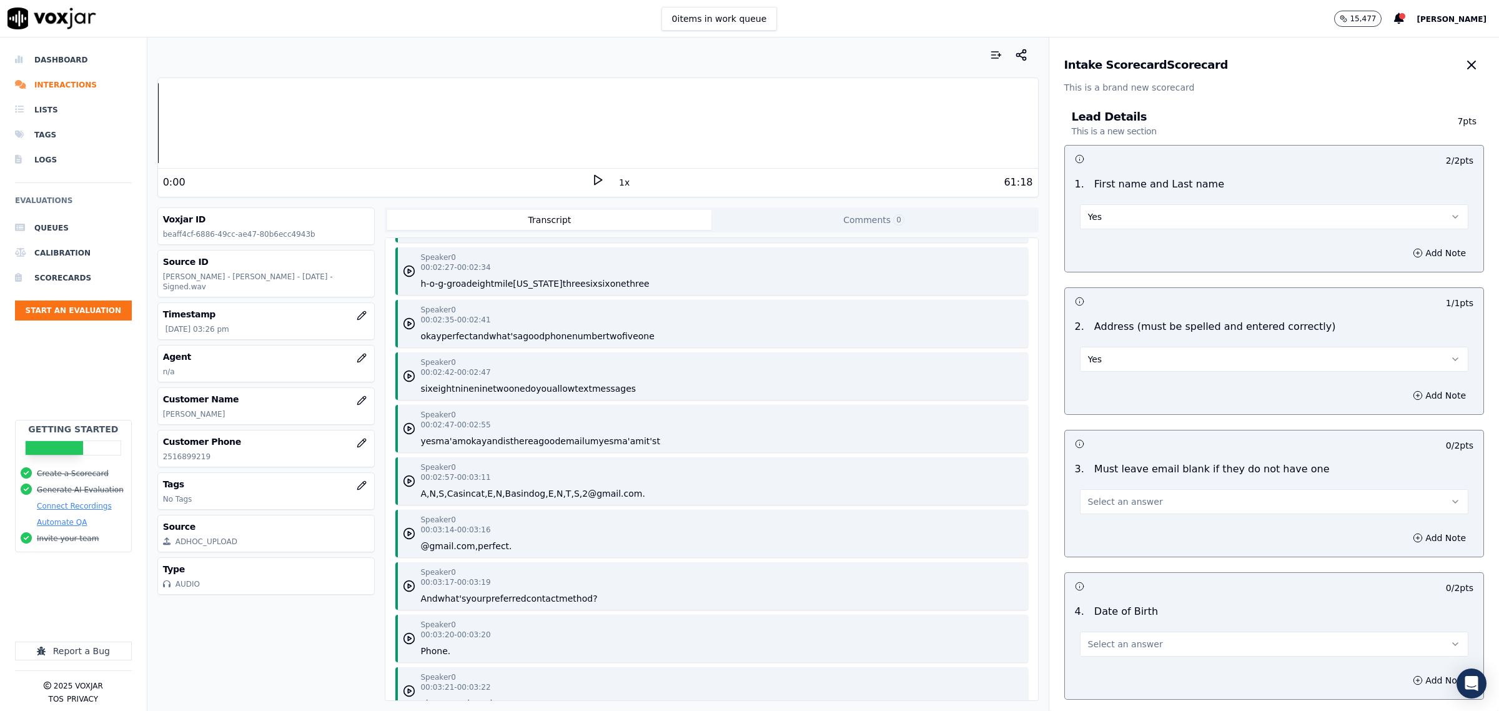
click at [1129, 497] on span "Select an answer" at bounding box center [1125, 501] width 75 height 12
click at [1122, 530] on div "Yes" at bounding box center [1248, 530] width 363 height 20
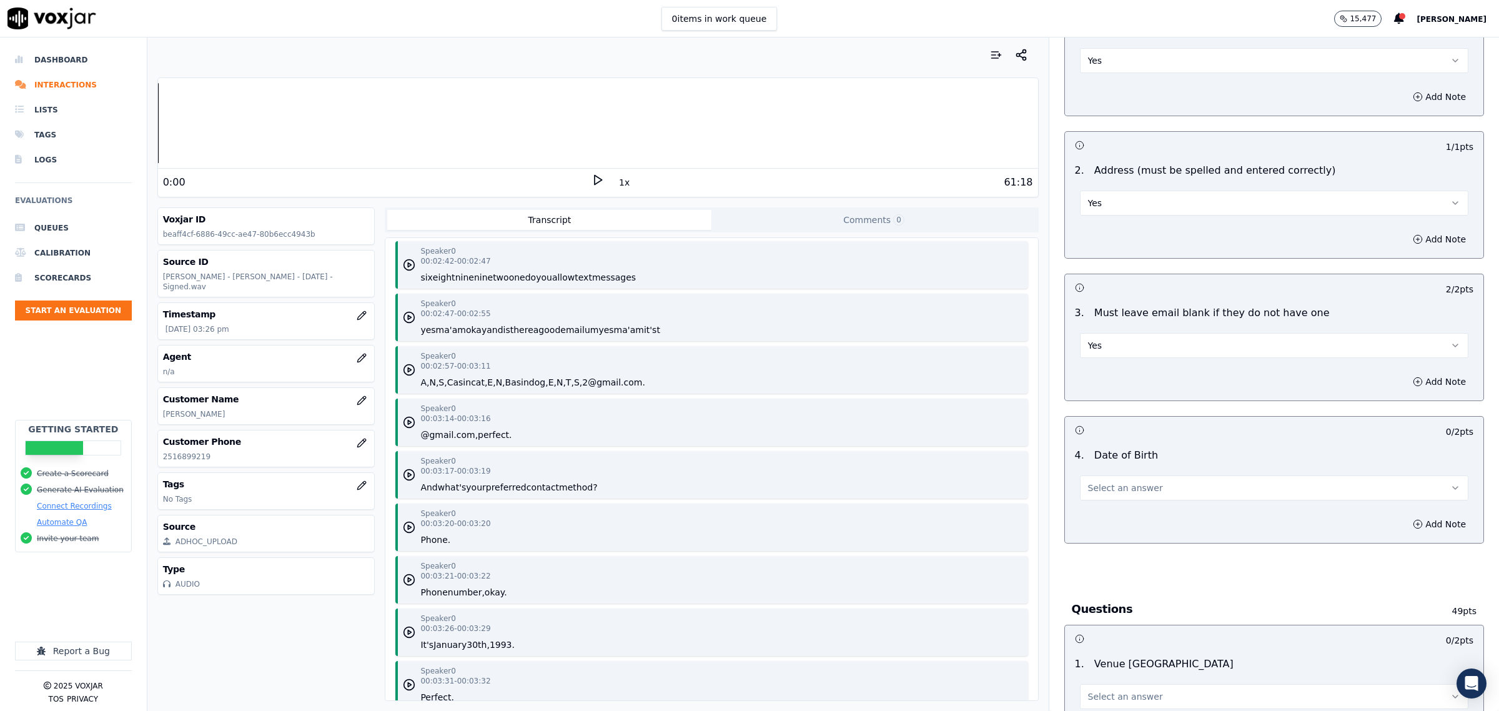
scroll to position [1952, 0]
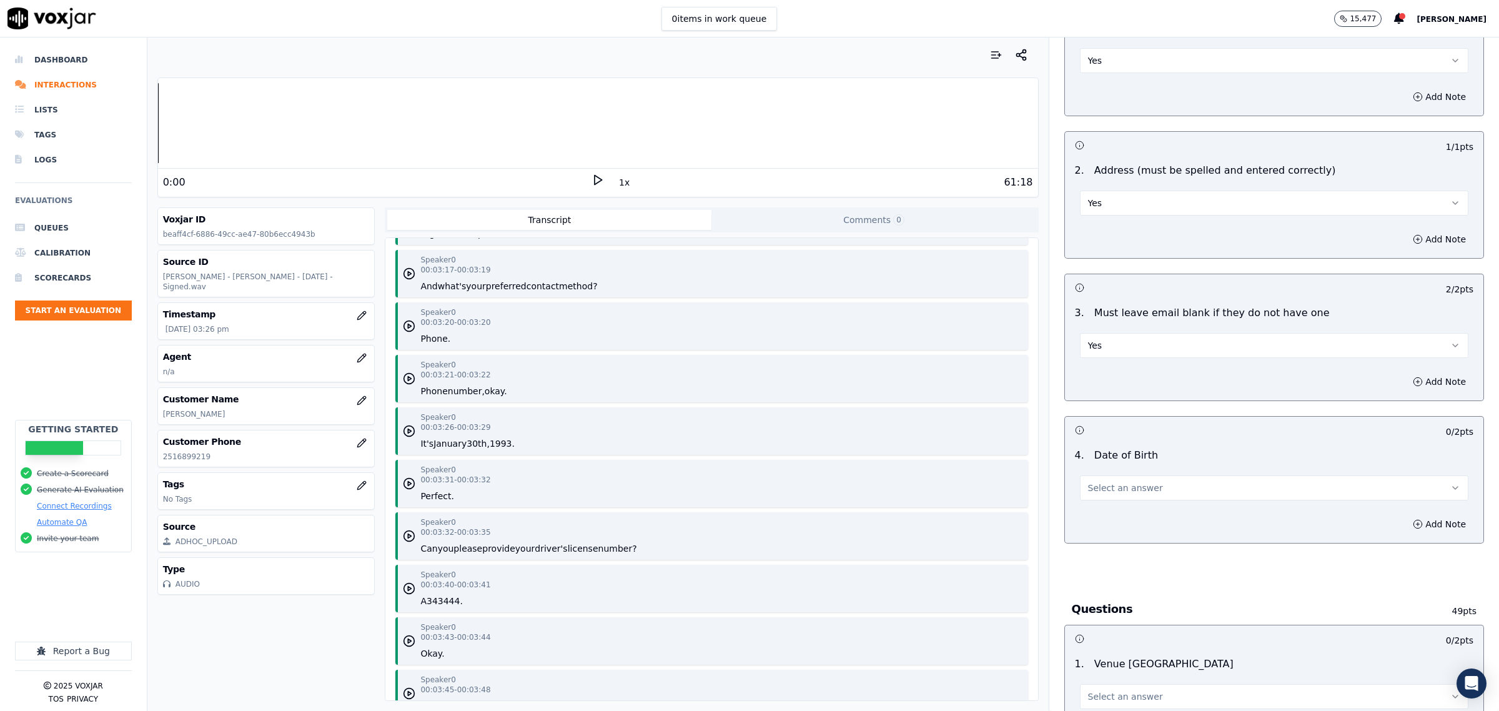
click at [1137, 480] on button "Select an answer" at bounding box center [1274, 487] width 388 height 25
click at [1119, 520] on div "Yes" at bounding box center [1248, 517] width 363 height 20
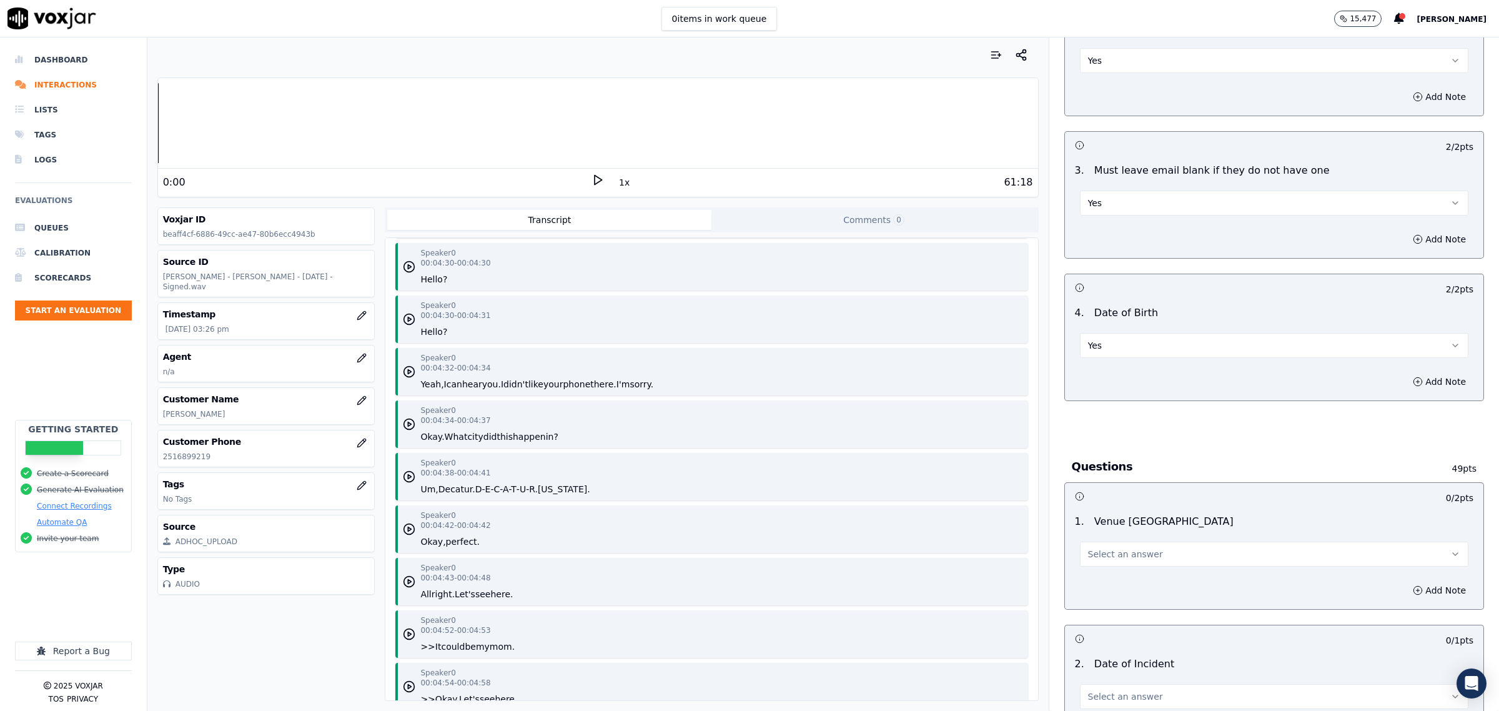
scroll to position [468, 0]
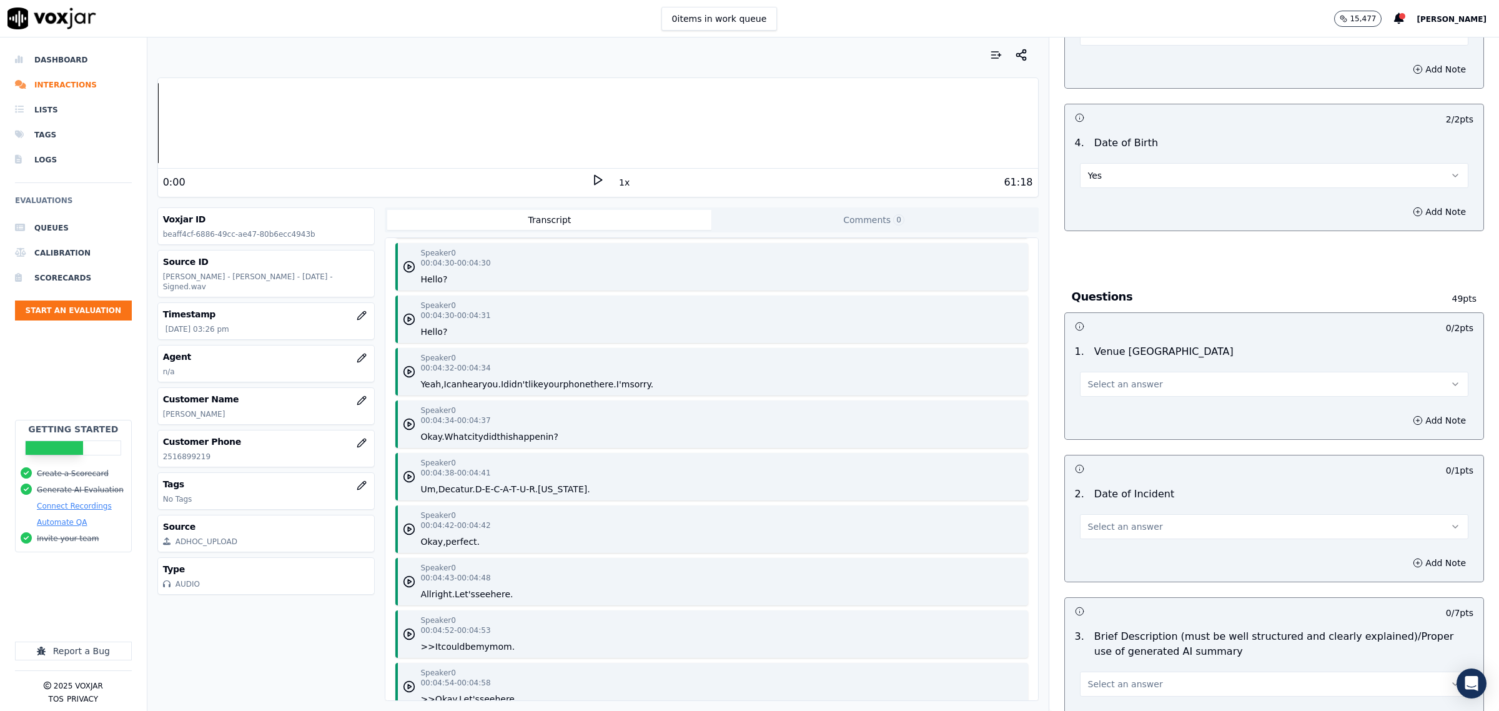
click at [1131, 387] on button "Select an answer" at bounding box center [1274, 384] width 388 height 25
click at [1119, 416] on div "Yes" at bounding box center [1248, 413] width 363 height 20
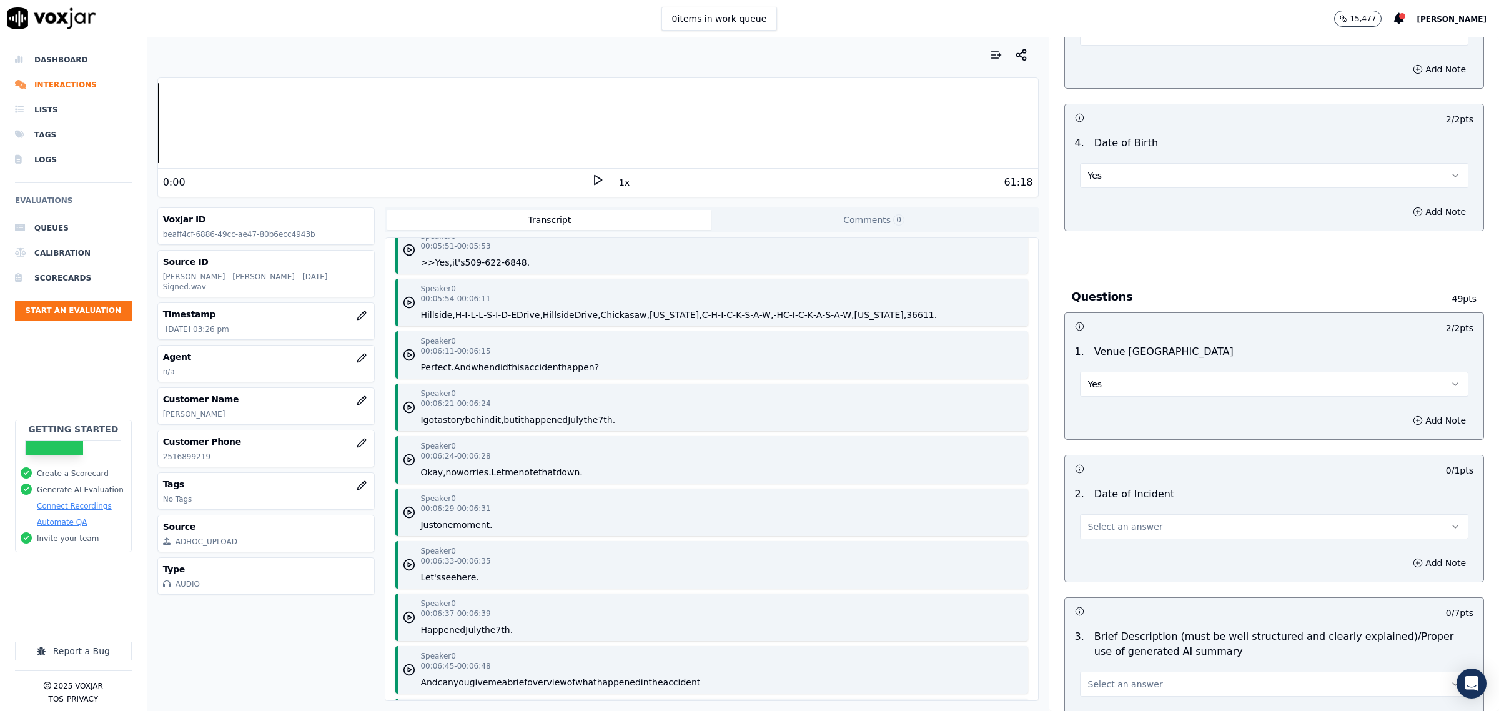
scroll to position [4216, 0]
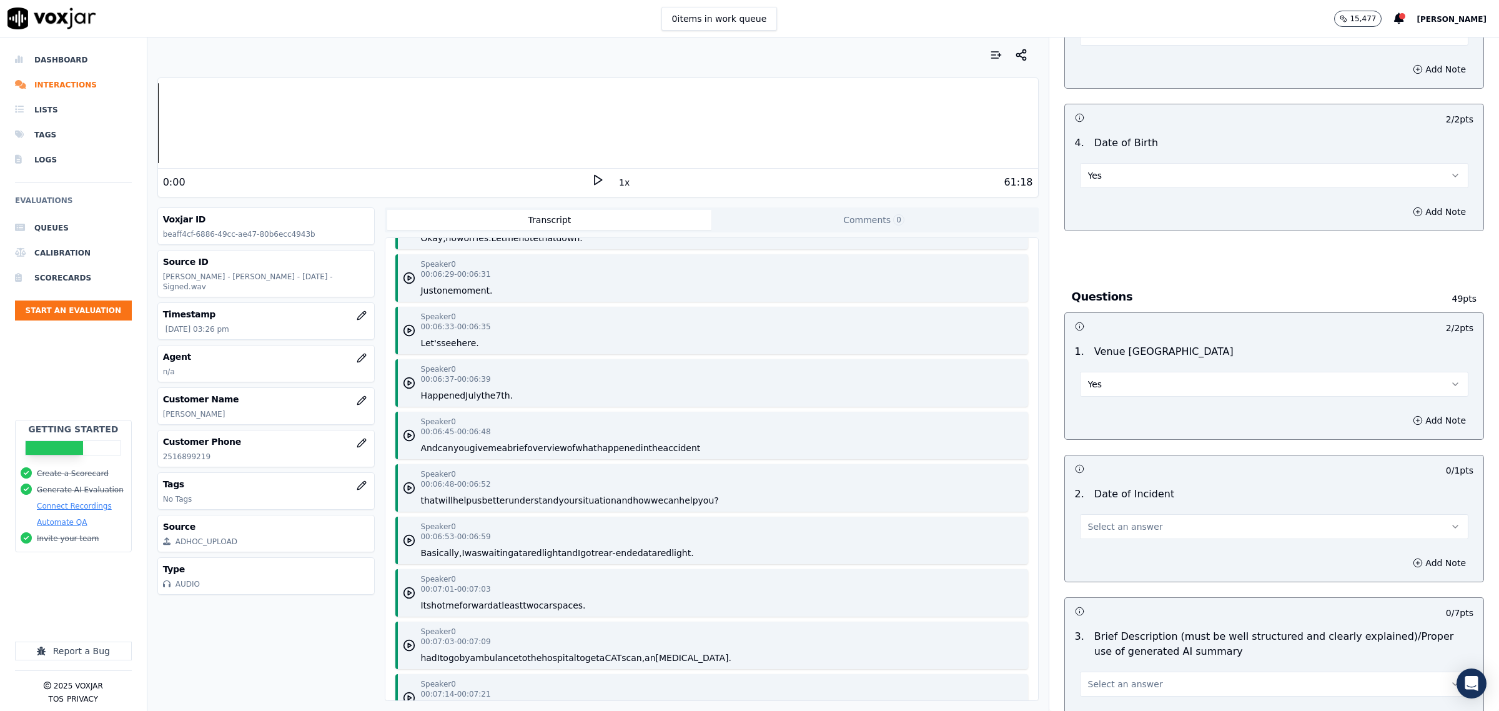
click at [1134, 528] on span "Select an answer" at bounding box center [1125, 526] width 75 height 12
click at [1145, 560] on div "Yes" at bounding box center [1248, 556] width 363 height 20
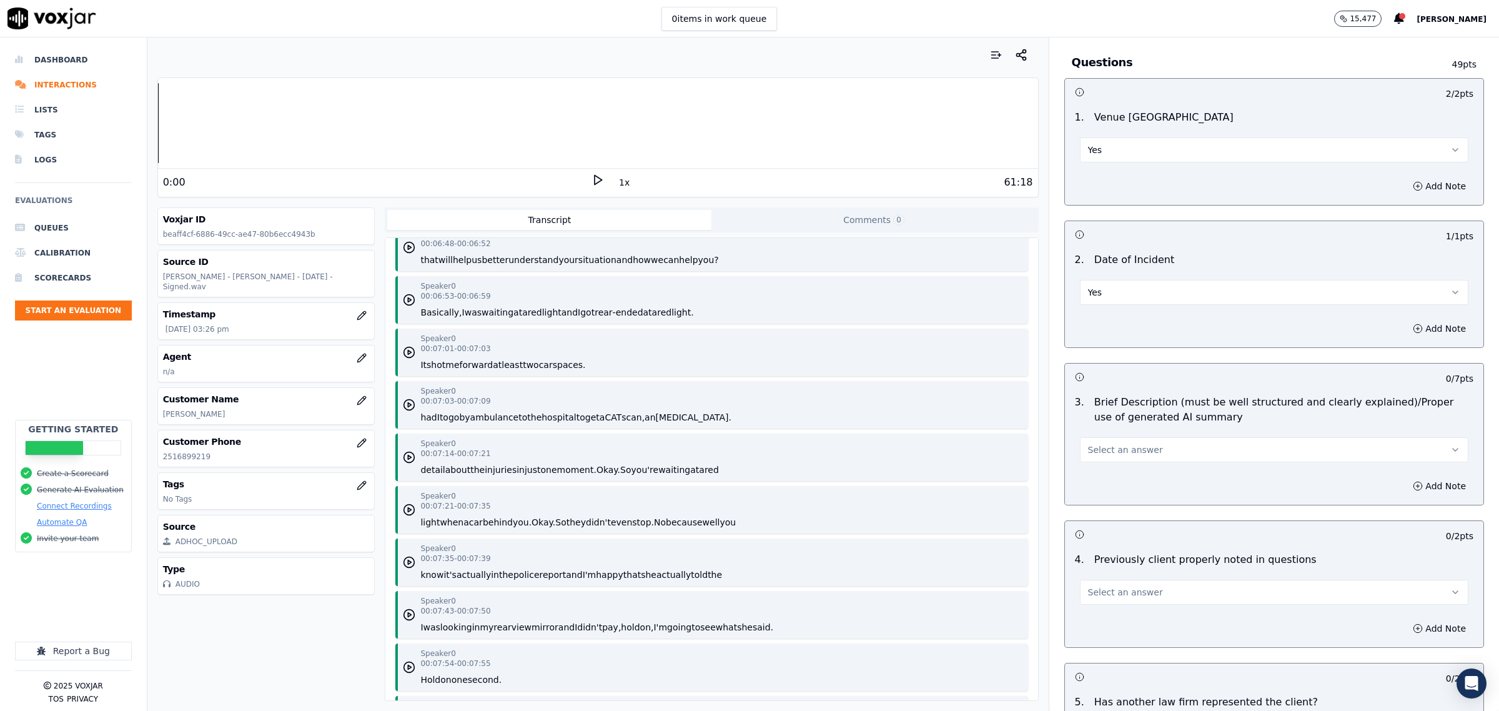
scroll to position [4372, 0]
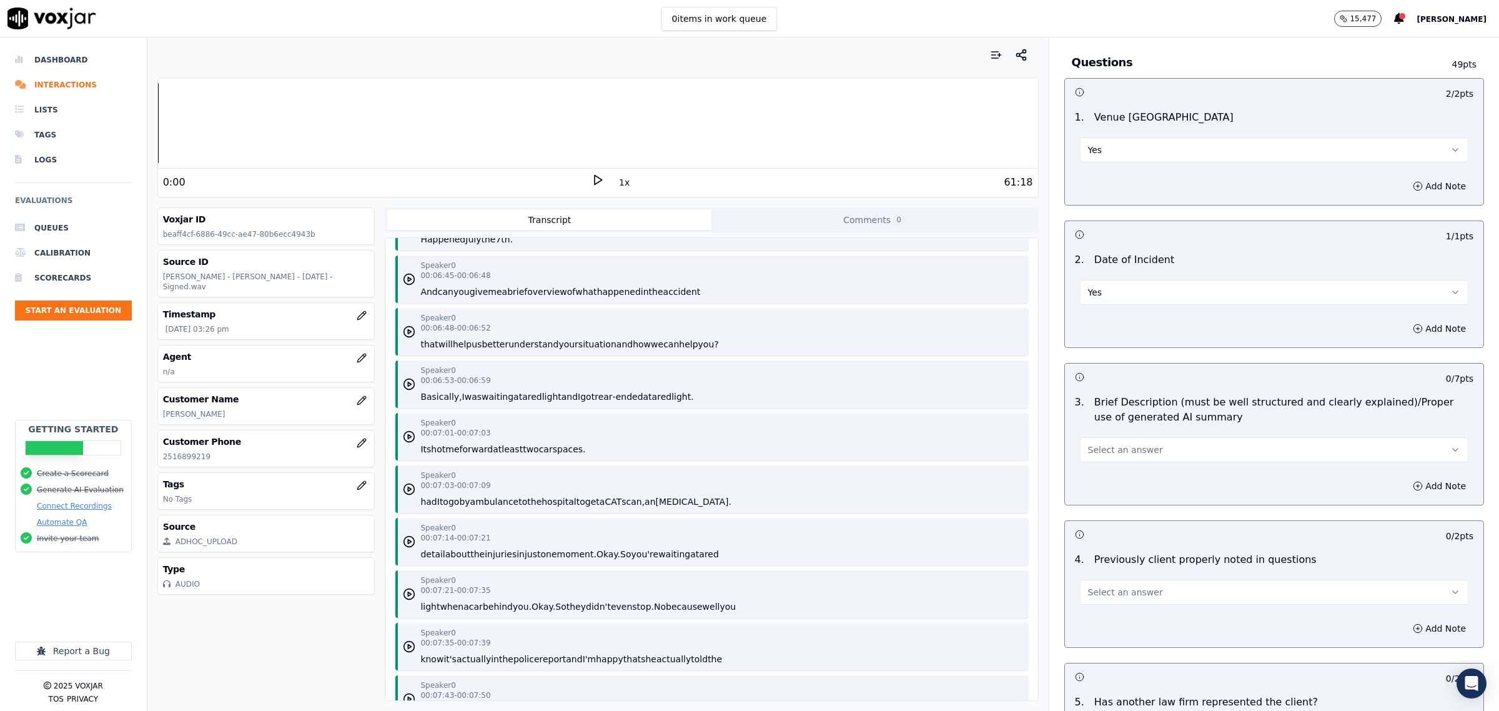
click at [1138, 445] on button "Select an answer" at bounding box center [1274, 449] width 388 height 25
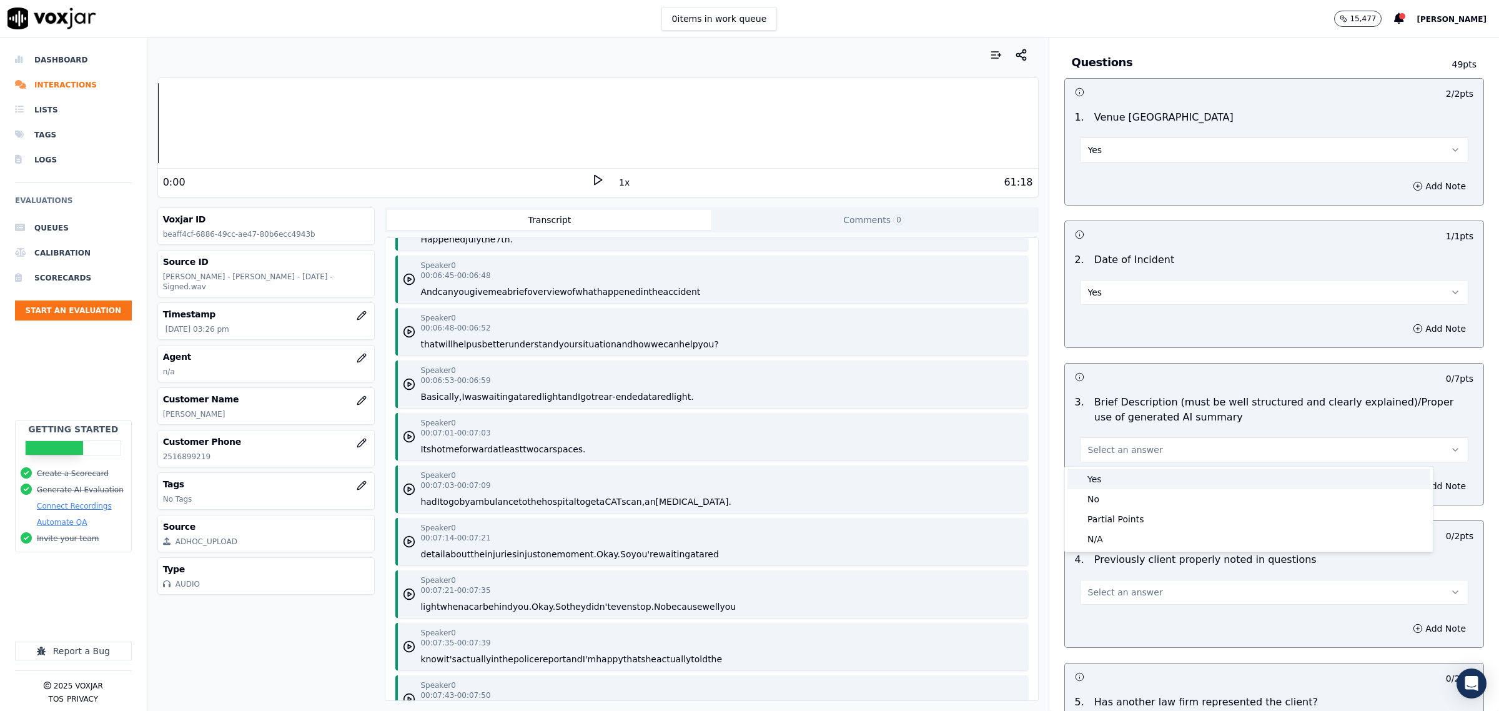
click at [1122, 475] on div "Yes" at bounding box center [1248, 479] width 363 height 20
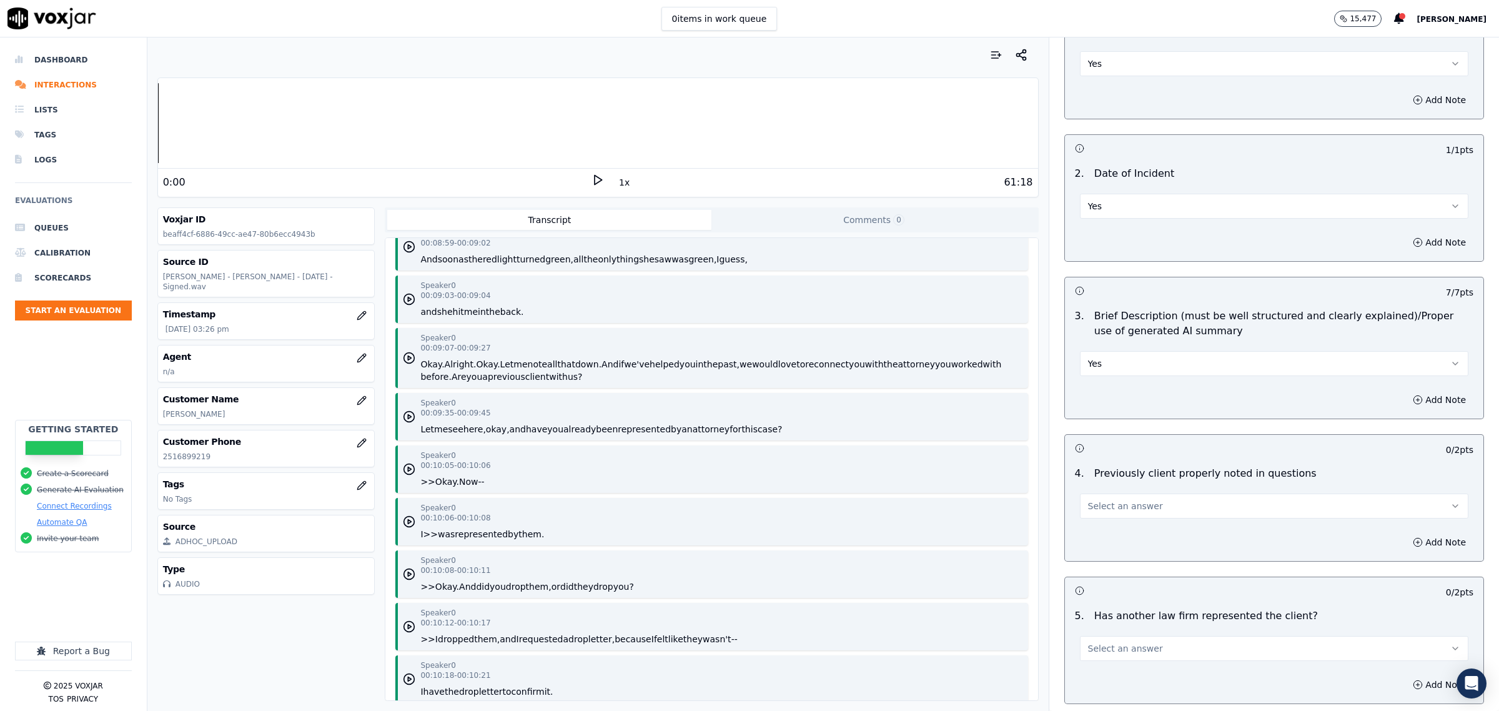
scroll to position [937, 0]
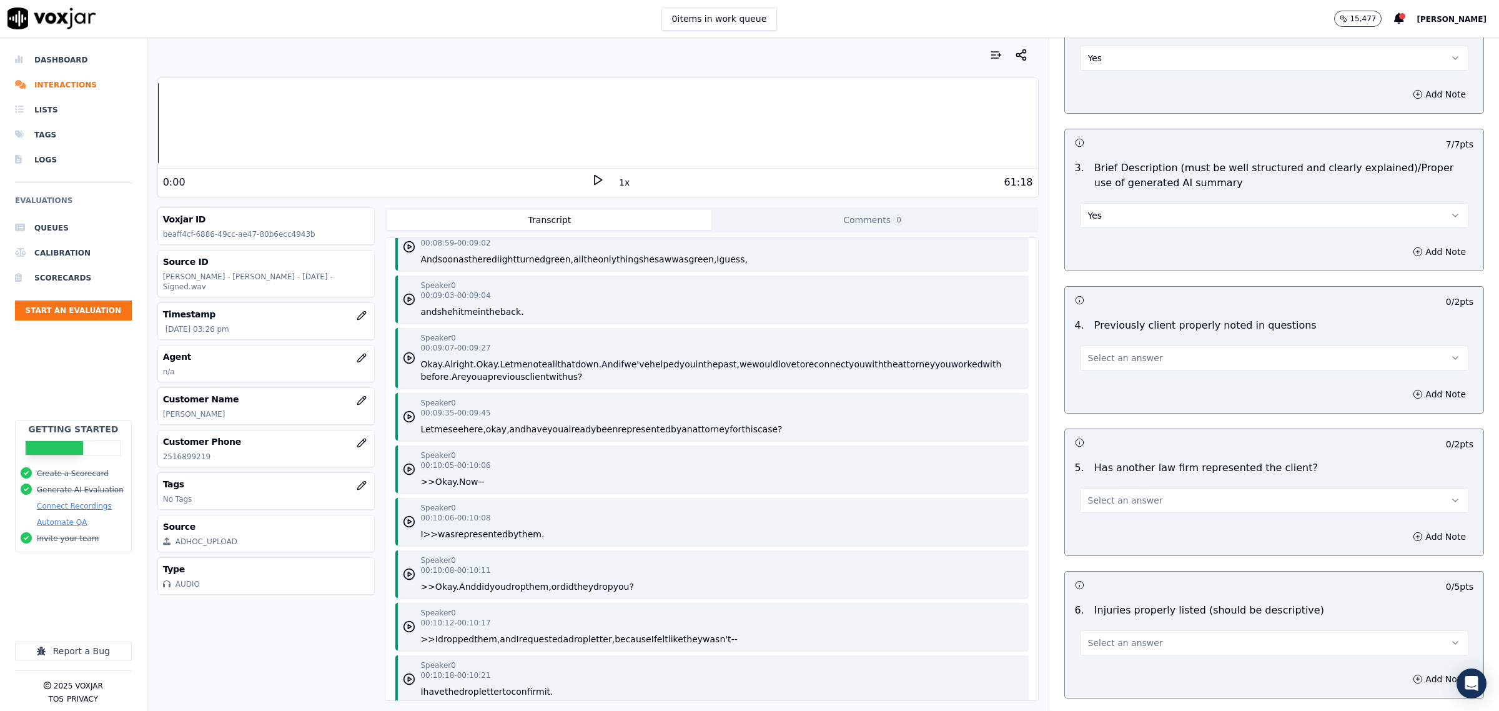
click at [1124, 375] on div "4 . Previously client properly noted in questions Select an answer" at bounding box center [1274, 344] width 418 height 62
click at [1109, 370] on button "Select an answer" at bounding box center [1274, 357] width 388 height 25
click at [1101, 384] on div "Yes" at bounding box center [1248, 388] width 363 height 20
click at [1111, 482] on div "Select an answer" at bounding box center [1274, 493] width 408 height 37
click at [1106, 498] on span "Select an answer" at bounding box center [1125, 500] width 75 height 12
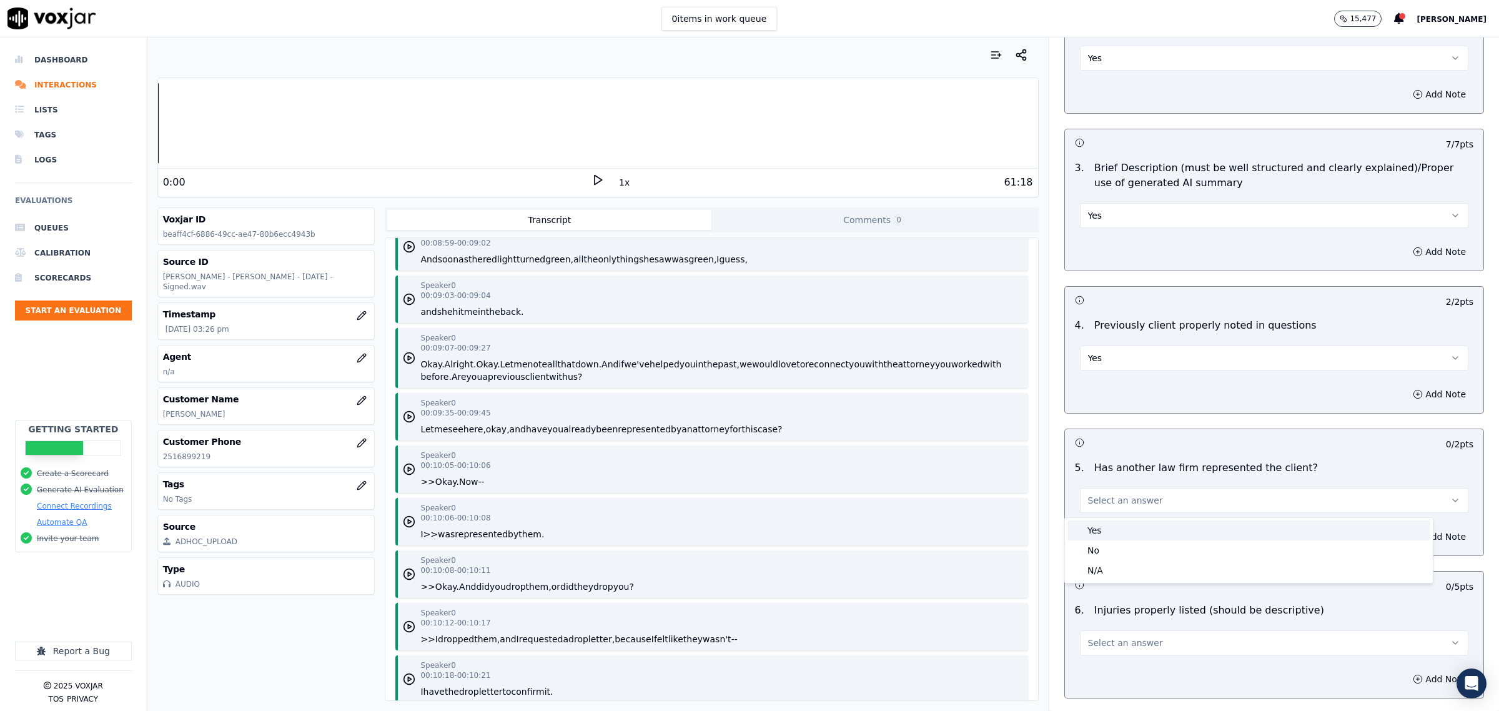
click at [1110, 525] on div "Yes" at bounding box center [1248, 530] width 363 height 20
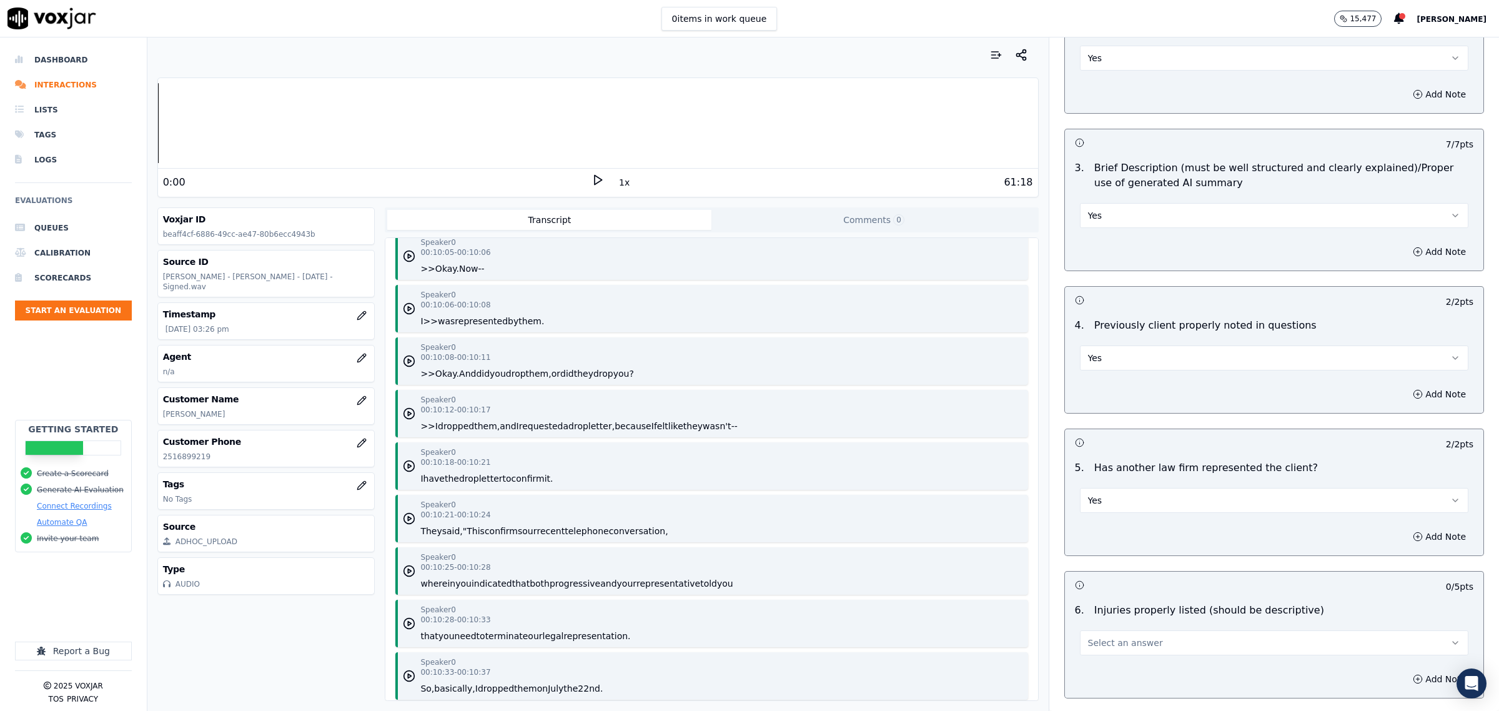
scroll to position [5543, 0]
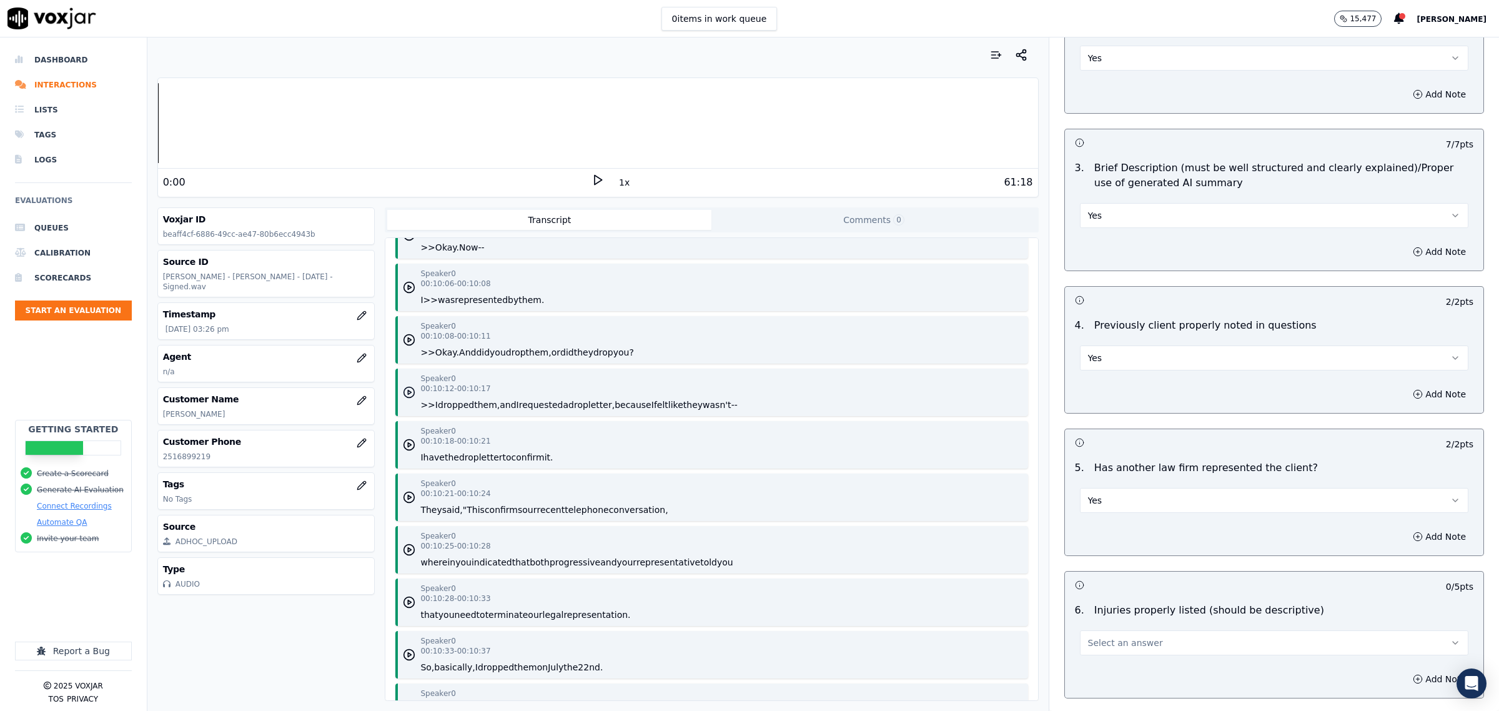
click at [407, 387] on circle "button" at bounding box center [409, 392] width 11 height 11
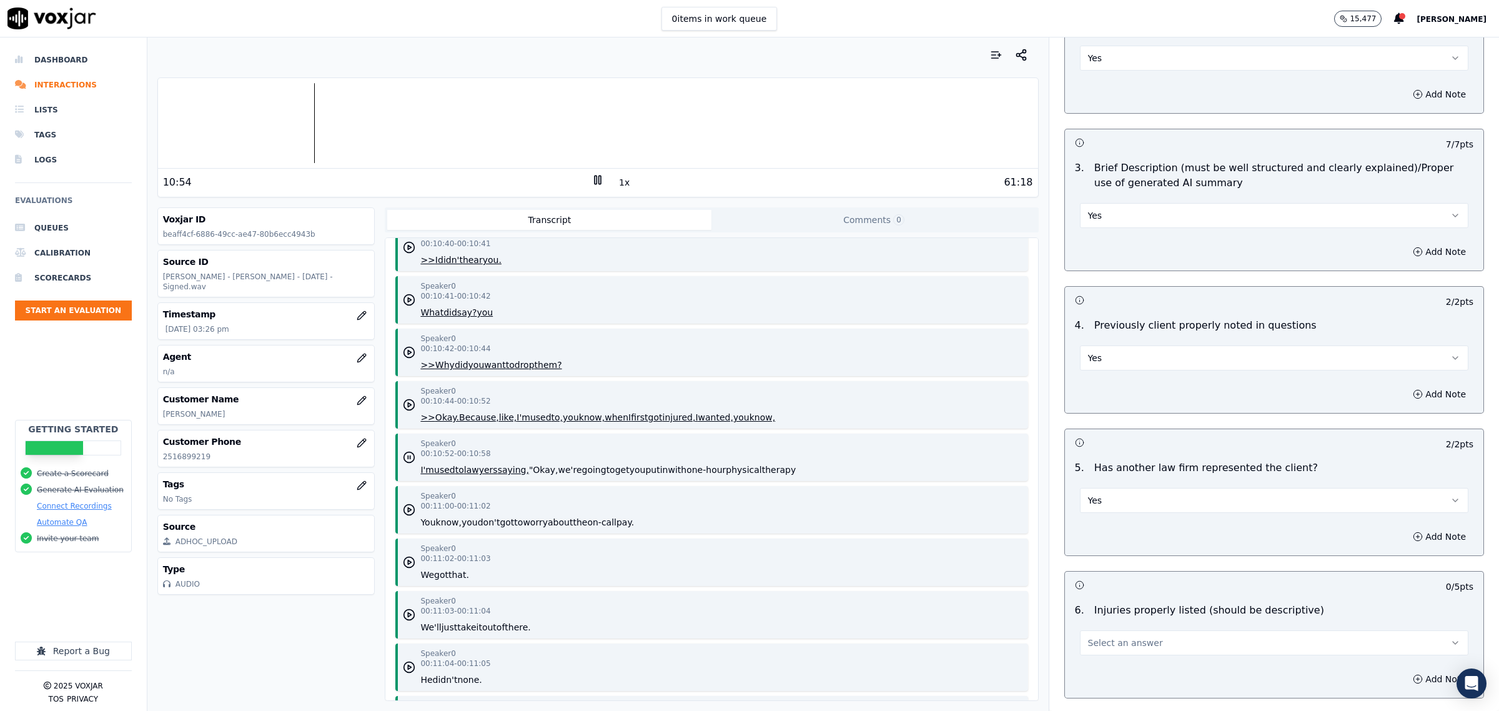
scroll to position [6090, 0]
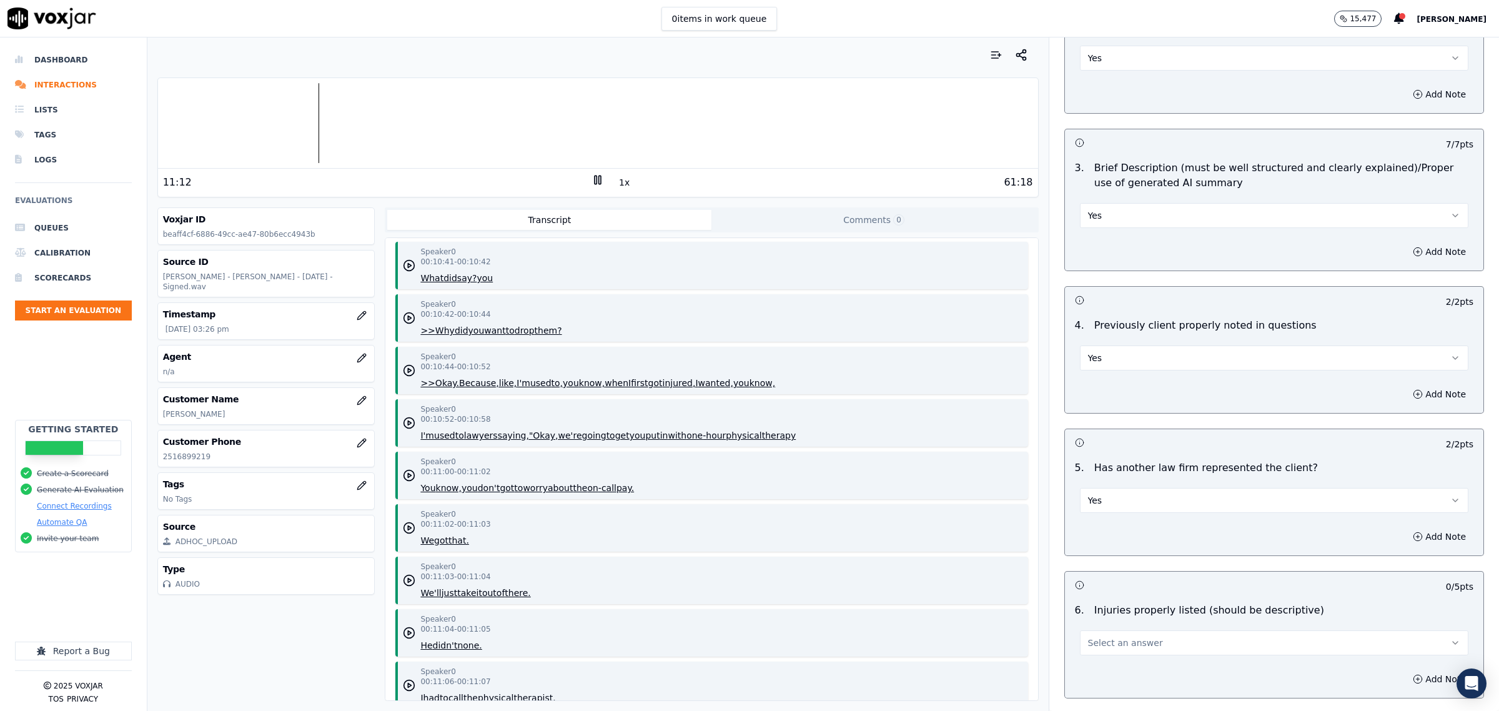
click at [594, 183] on icon at bounding box center [597, 180] width 12 height 12
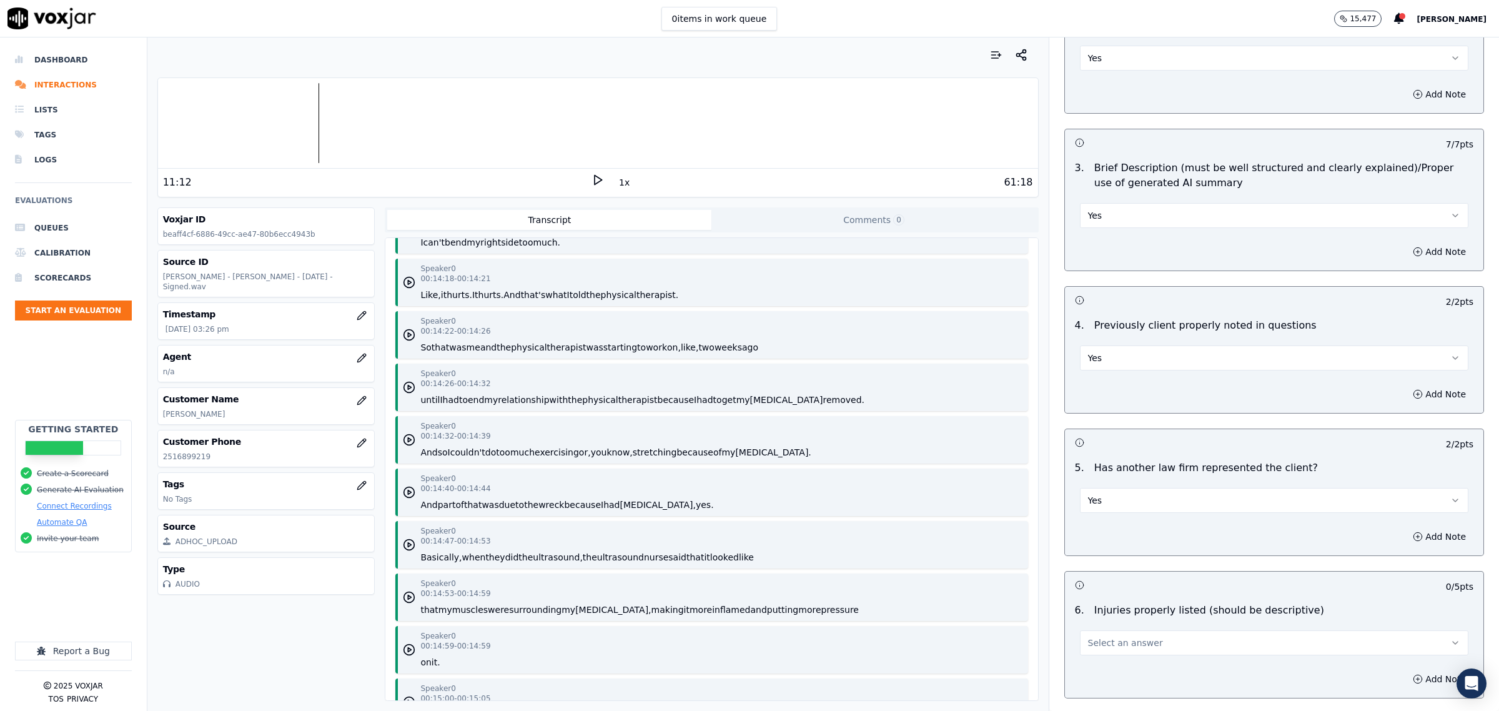
scroll to position [9135, 0]
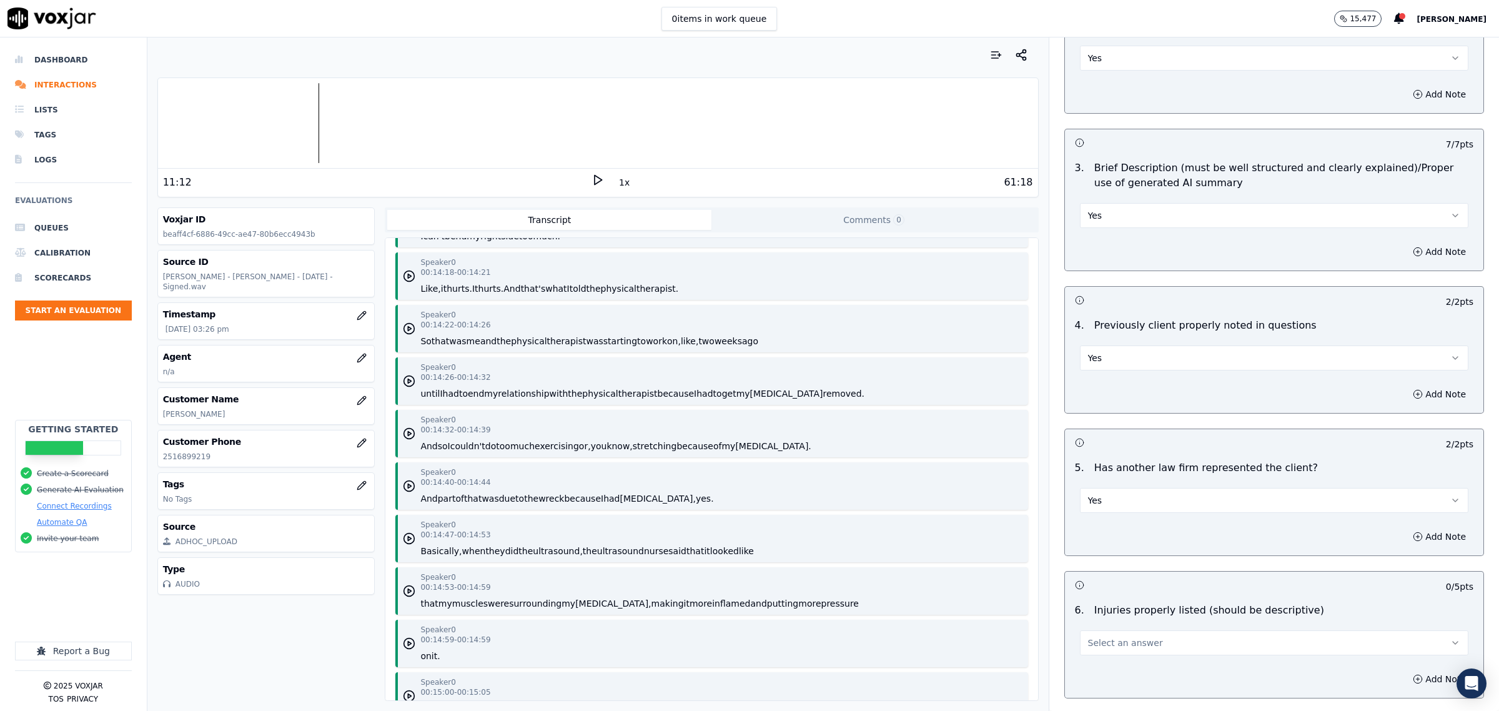
click at [398, 361] on div "Speaker 0 00:14:26 - 00:14:32 until I had to end my relationship with the physi…" at bounding box center [711, 380] width 632 height 47
click at [411, 375] on icon "button" at bounding box center [409, 381] width 12 height 12
click at [595, 177] on rect at bounding box center [596, 180] width 2 height 8
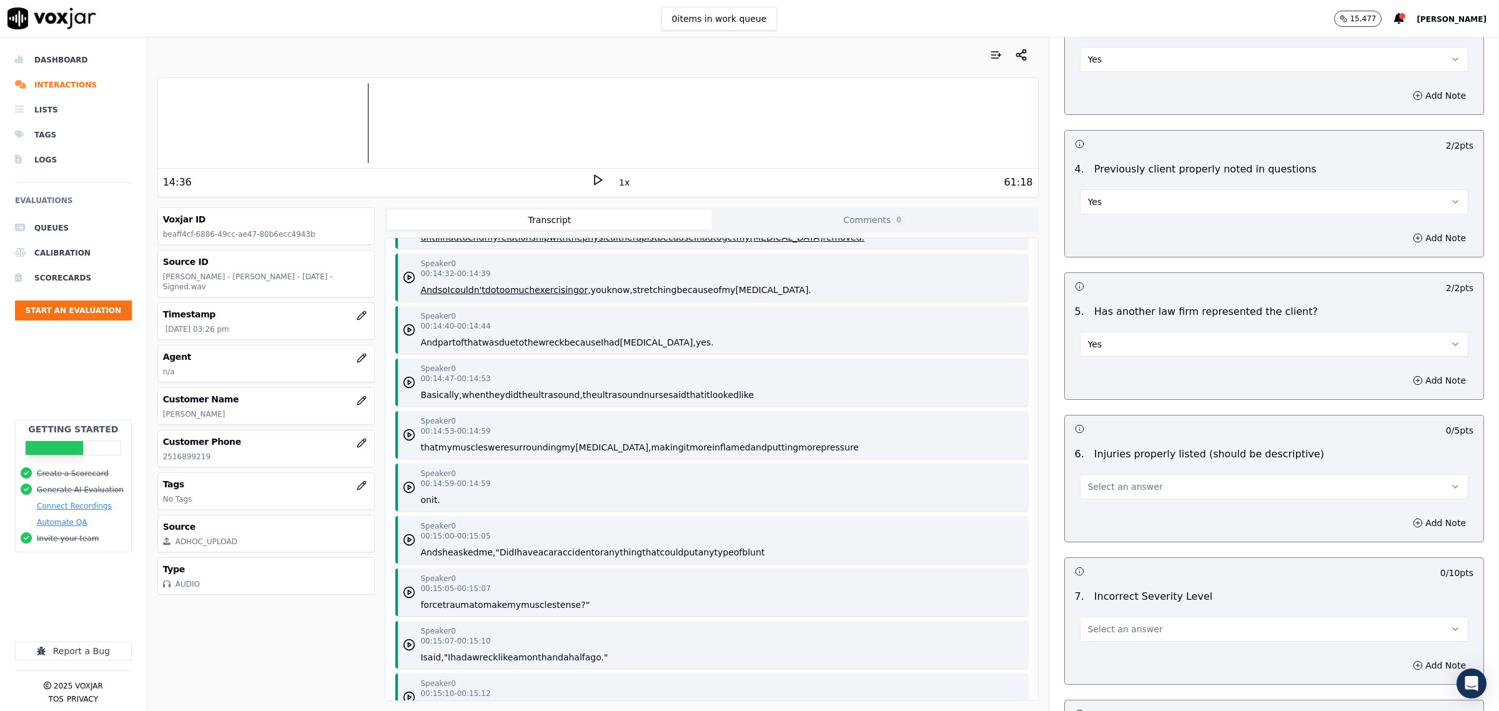
scroll to position [1249, 0]
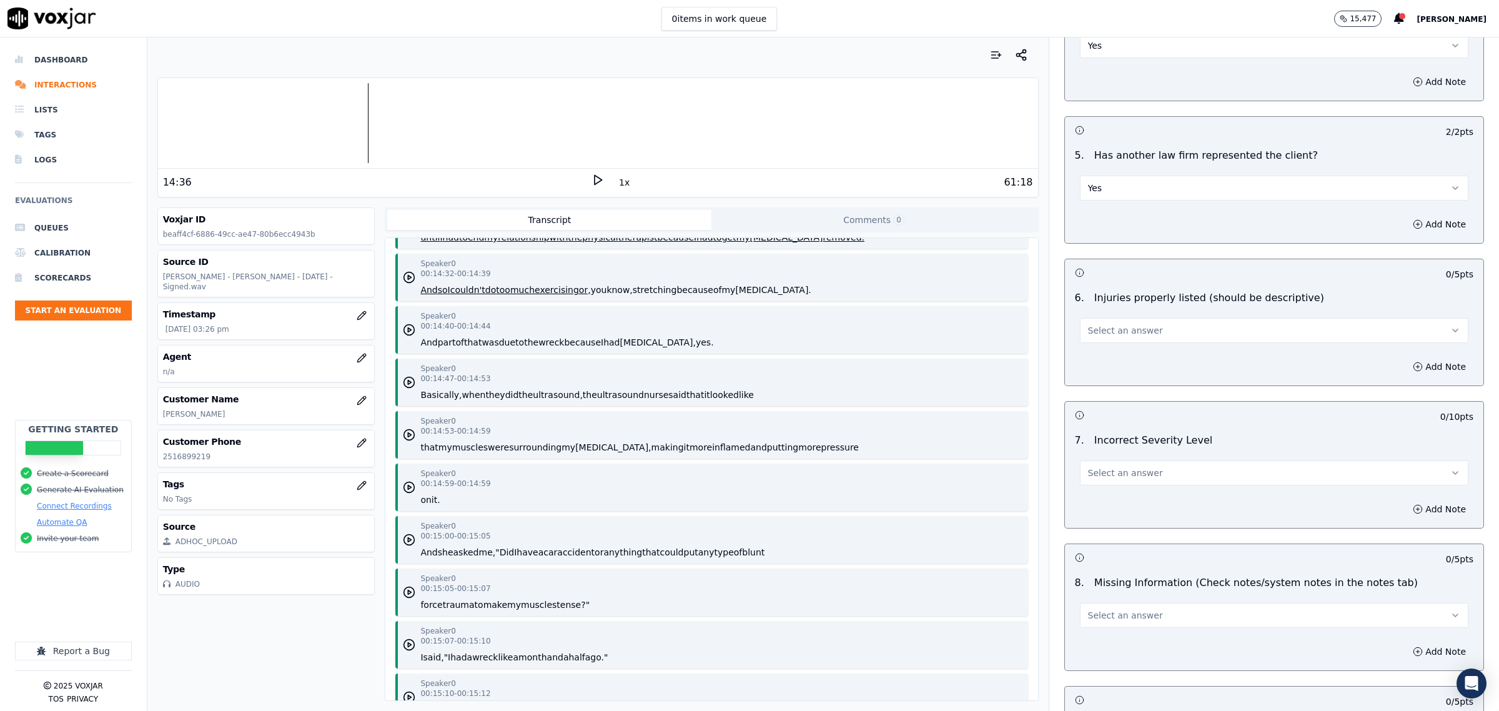
click at [1150, 326] on button "Select an answer" at bounding box center [1274, 330] width 388 height 25
click at [1131, 361] on div "Yes" at bounding box center [1248, 361] width 363 height 20
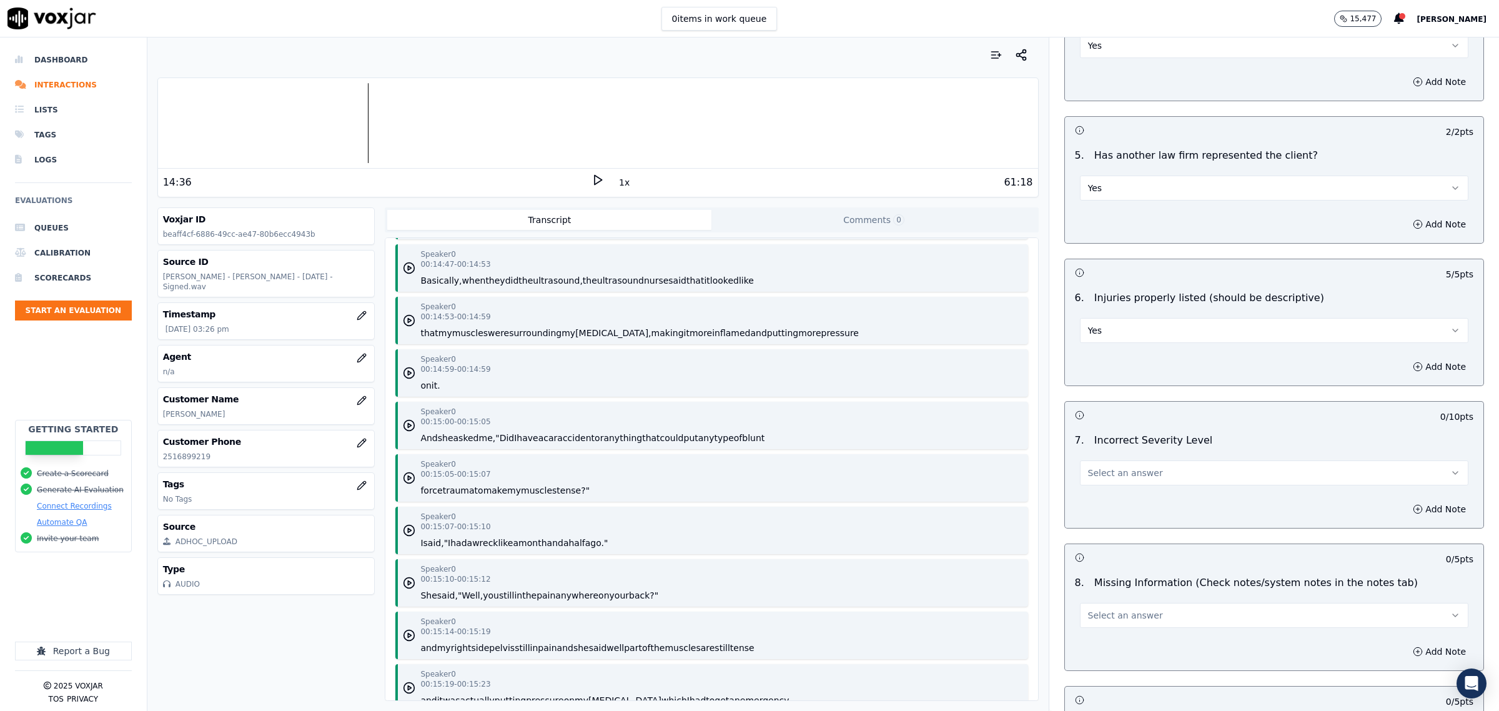
scroll to position [9525, 0]
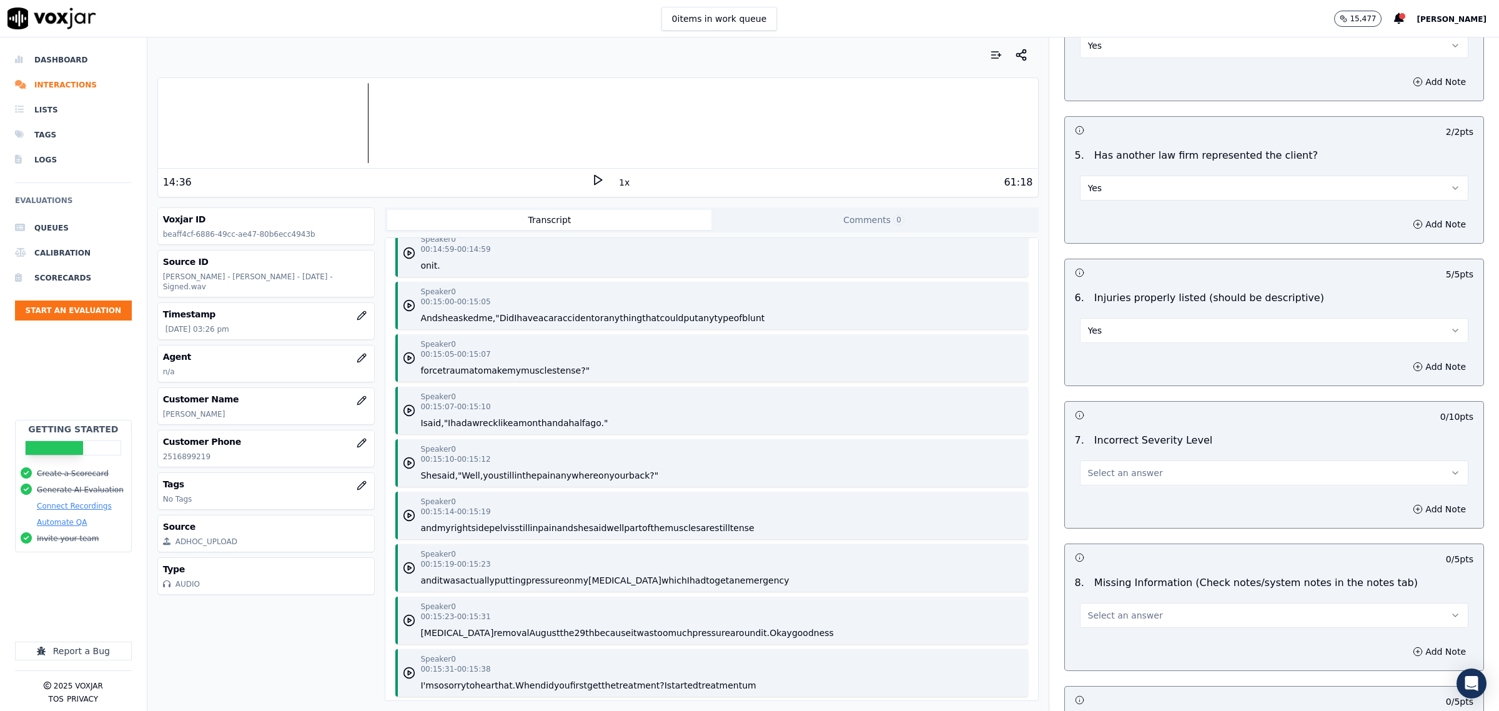
click at [1205, 468] on button "Select an answer" at bounding box center [1274, 472] width 388 height 25
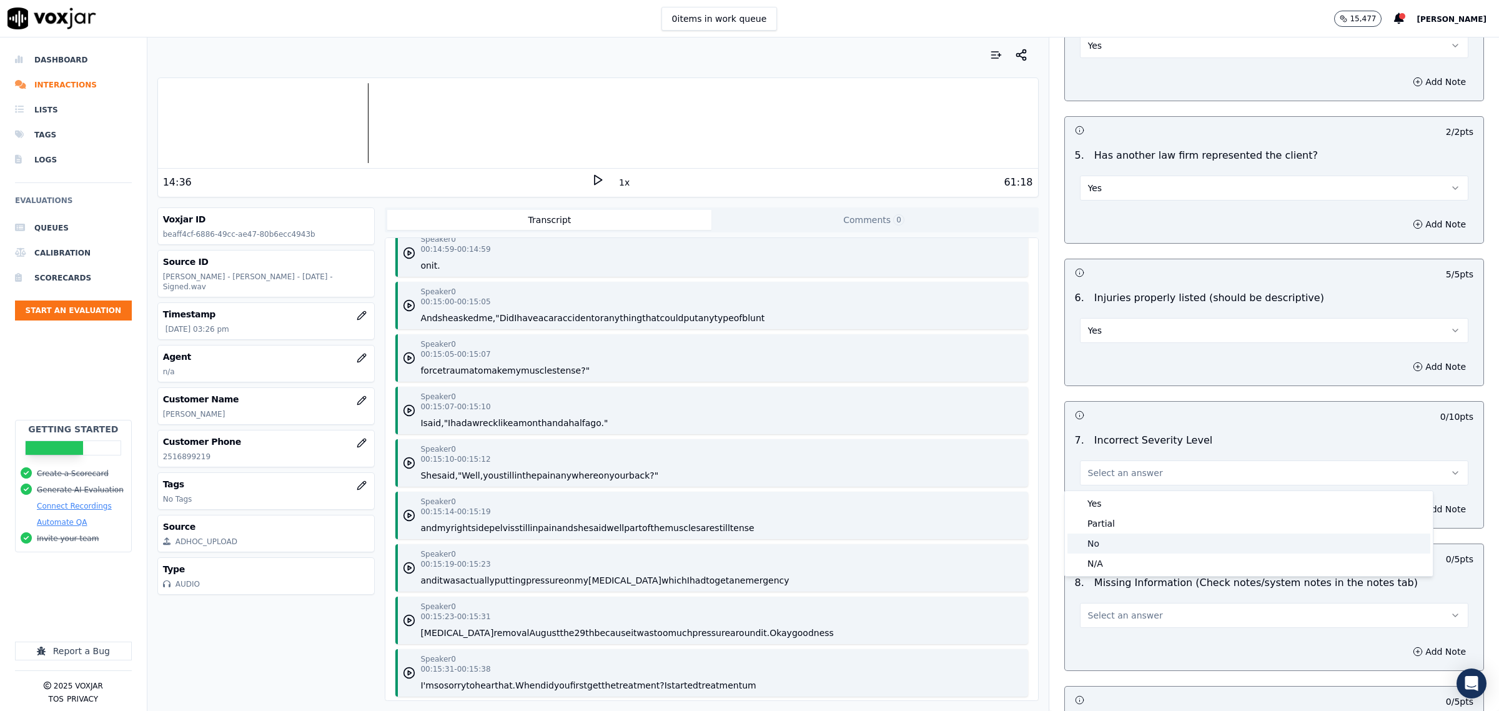
click at [1111, 536] on div "No" at bounding box center [1248, 543] width 363 height 20
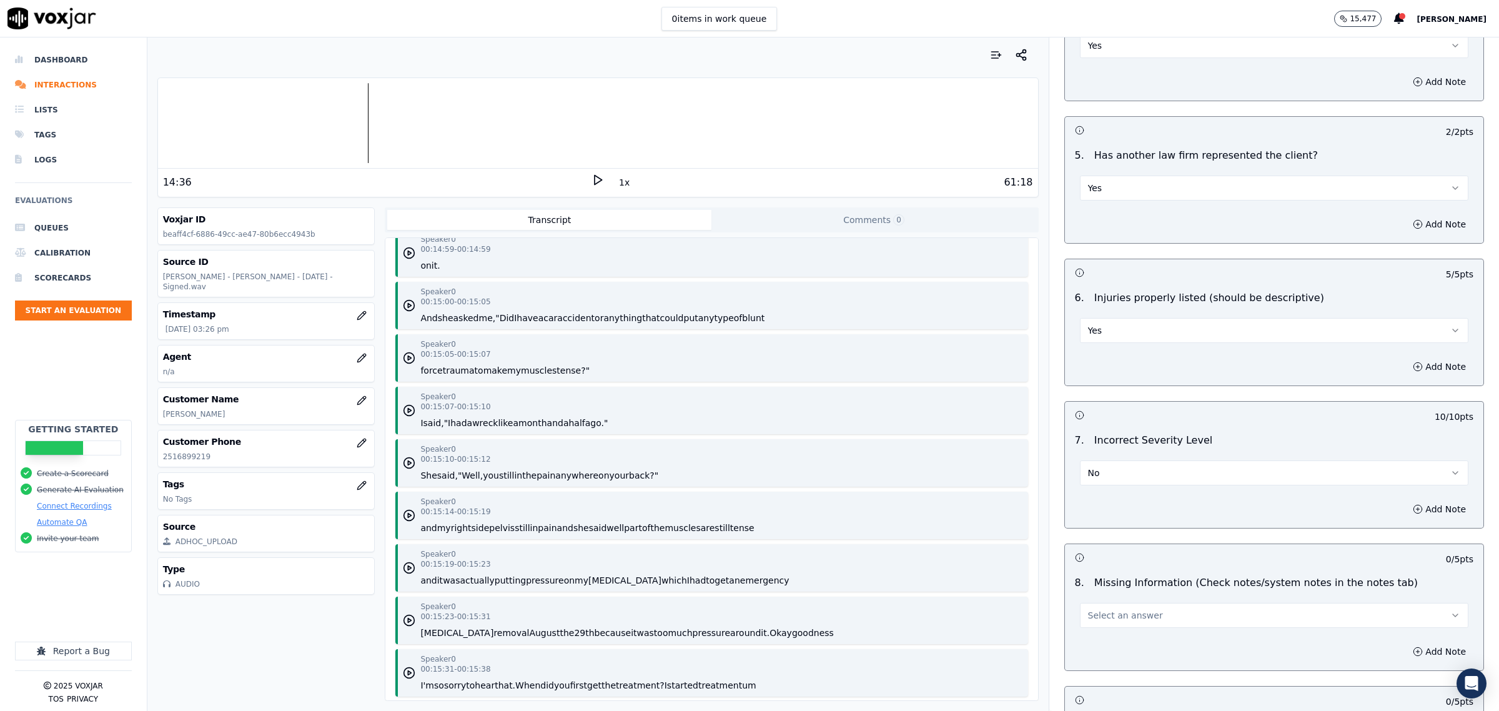
click at [1189, 616] on button "Select an answer" at bounding box center [1274, 615] width 388 height 25
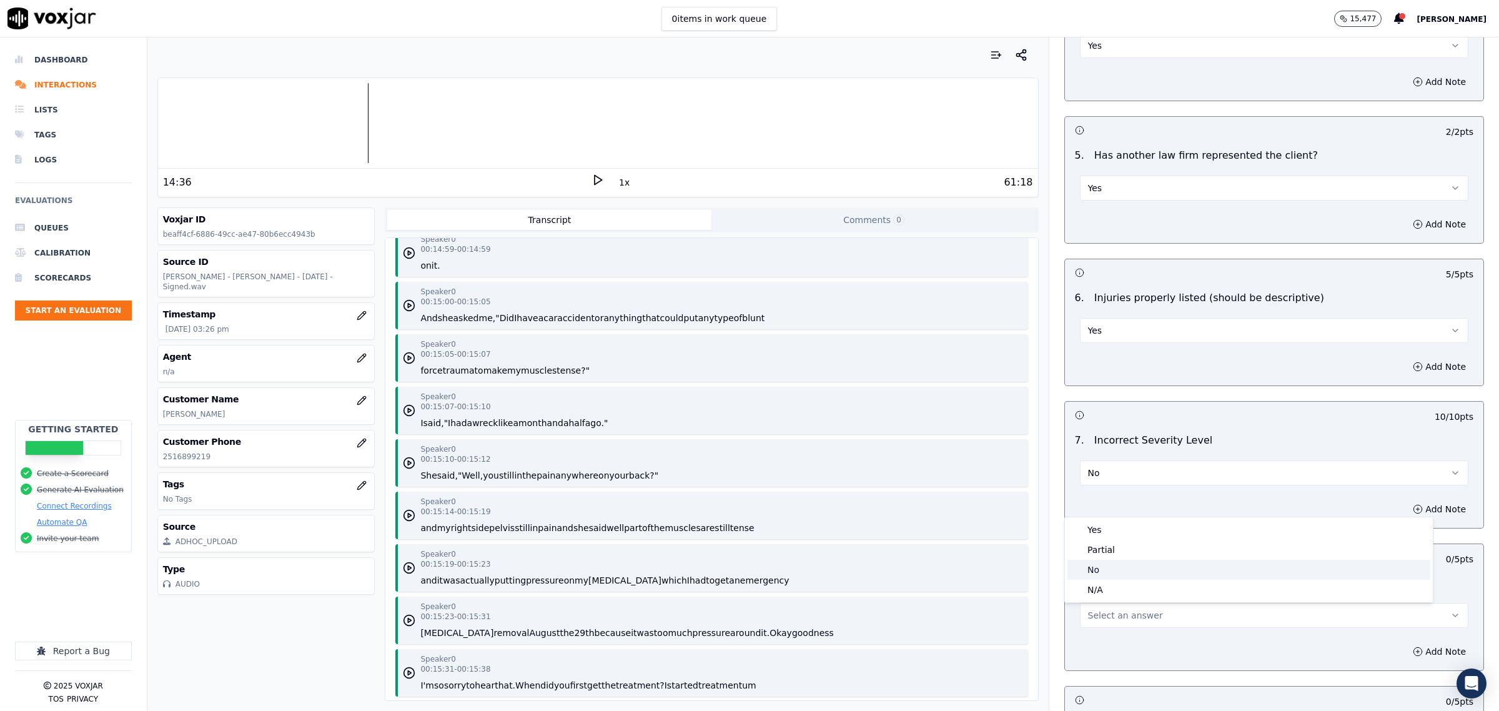
click at [1107, 564] on div "No" at bounding box center [1248, 570] width 363 height 20
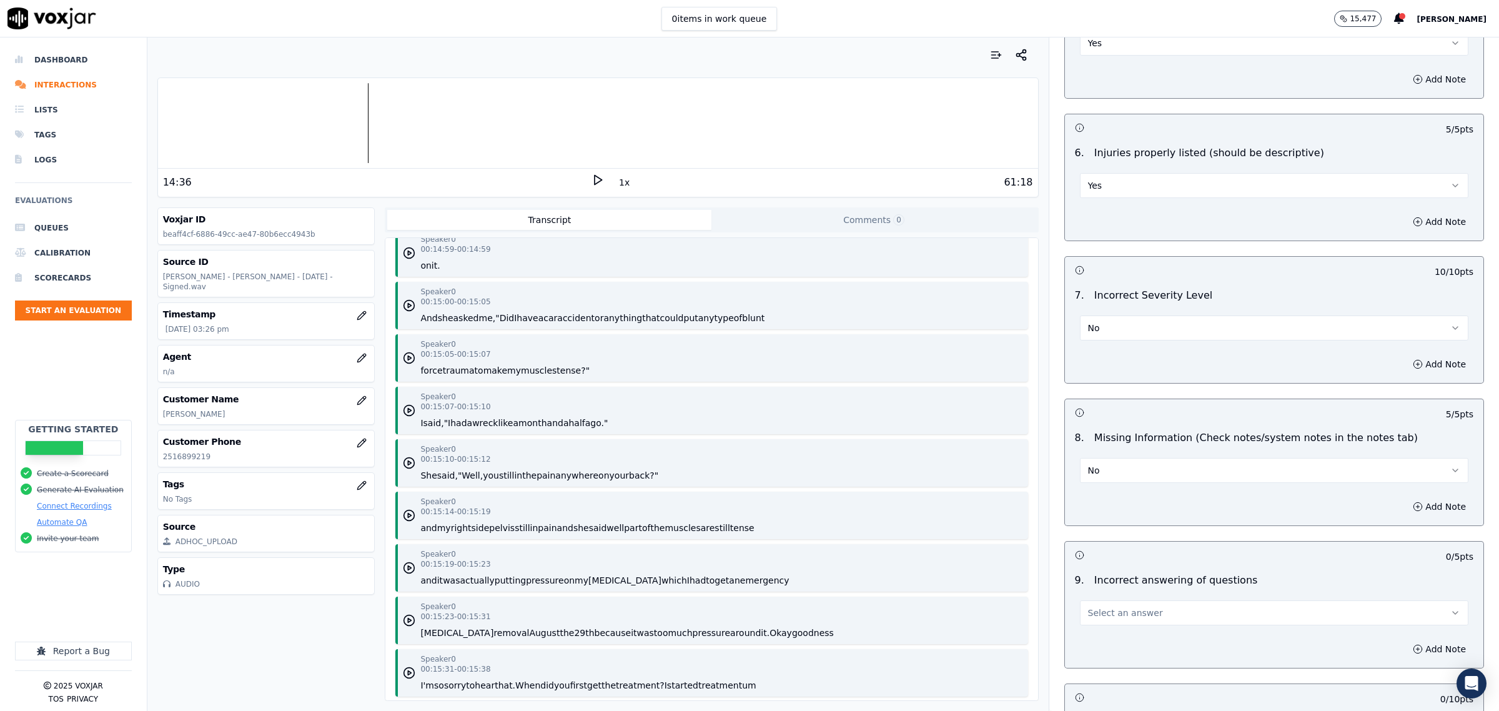
scroll to position [1561, 0]
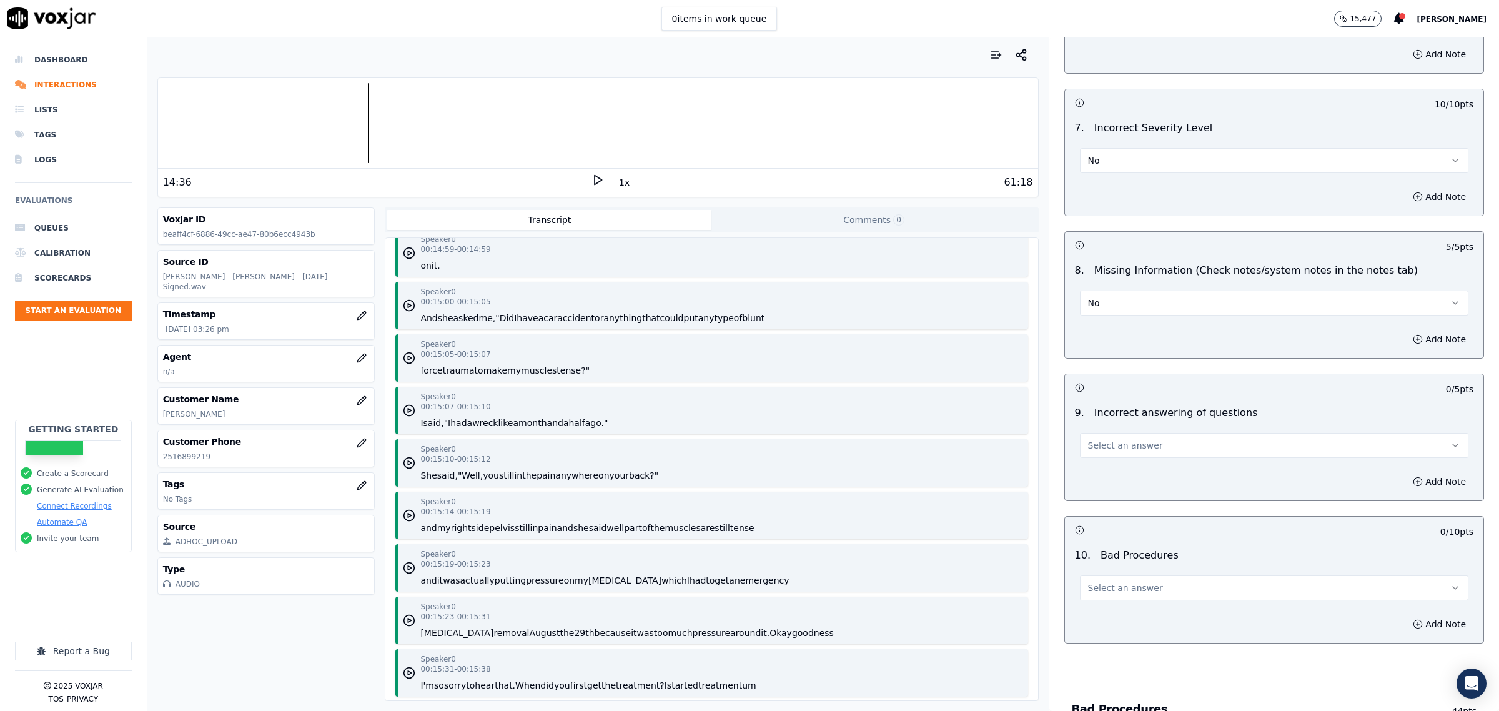
click at [1128, 450] on span "Select an answer" at bounding box center [1125, 445] width 75 height 12
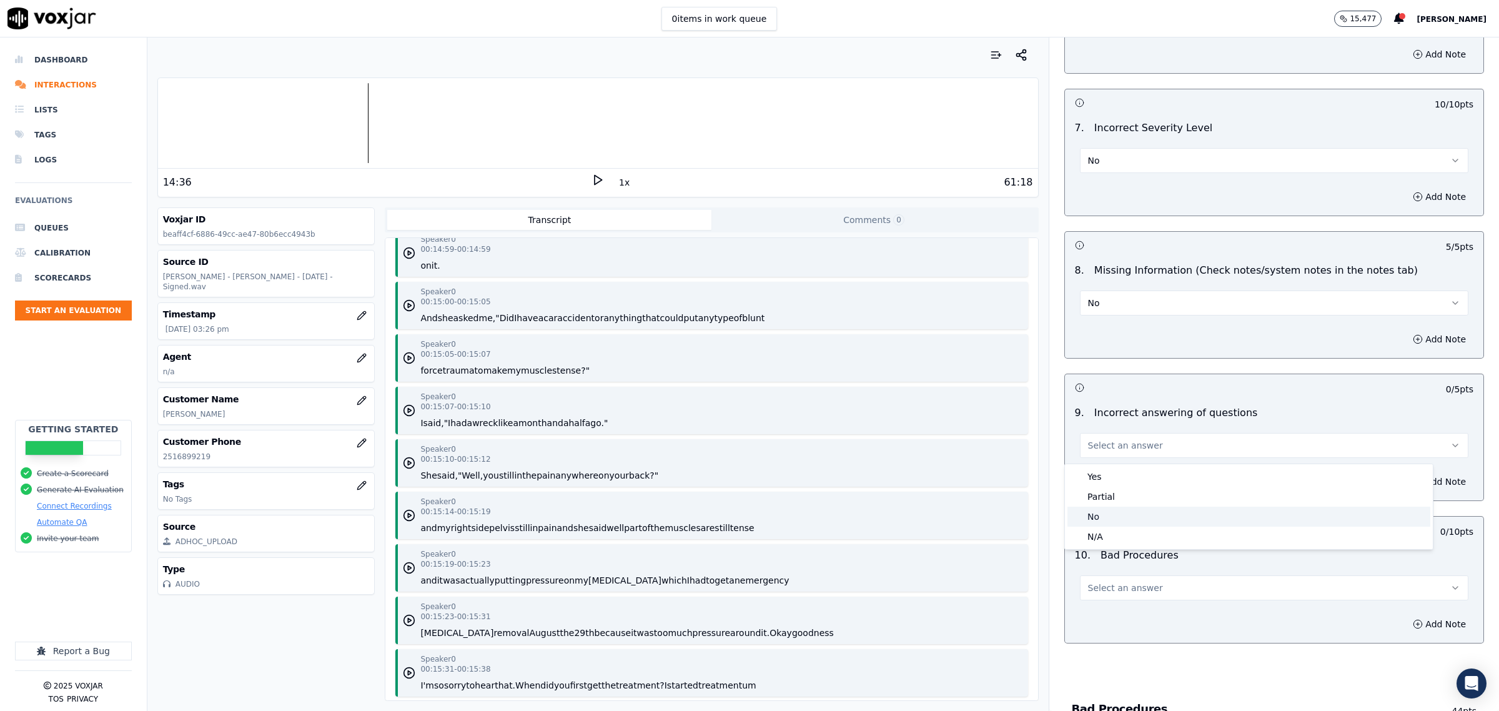
click at [1106, 517] on div "No" at bounding box center [1248, 517] width 363 height 20
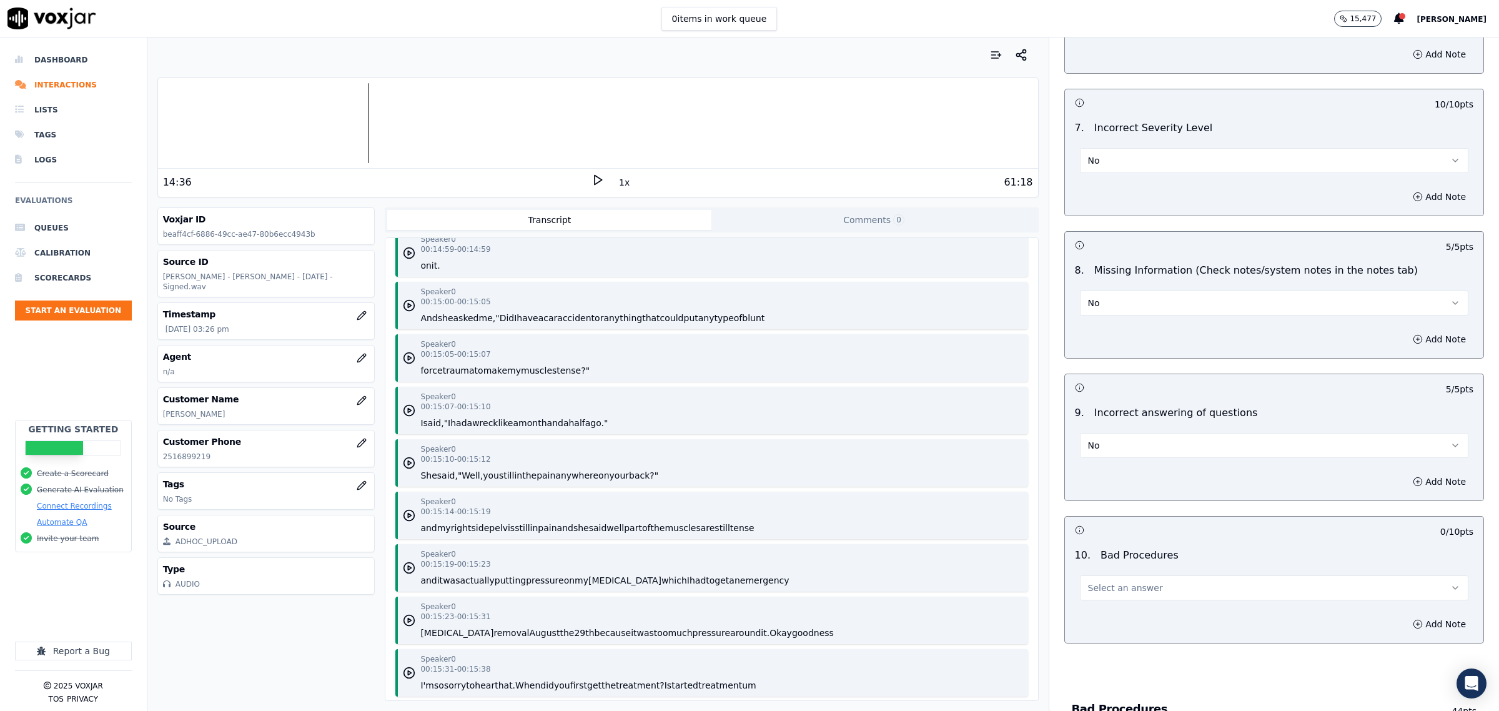
click at [1136, 590] on span "Select an answer" at bounding box center [1125, 587] width 75 height 12
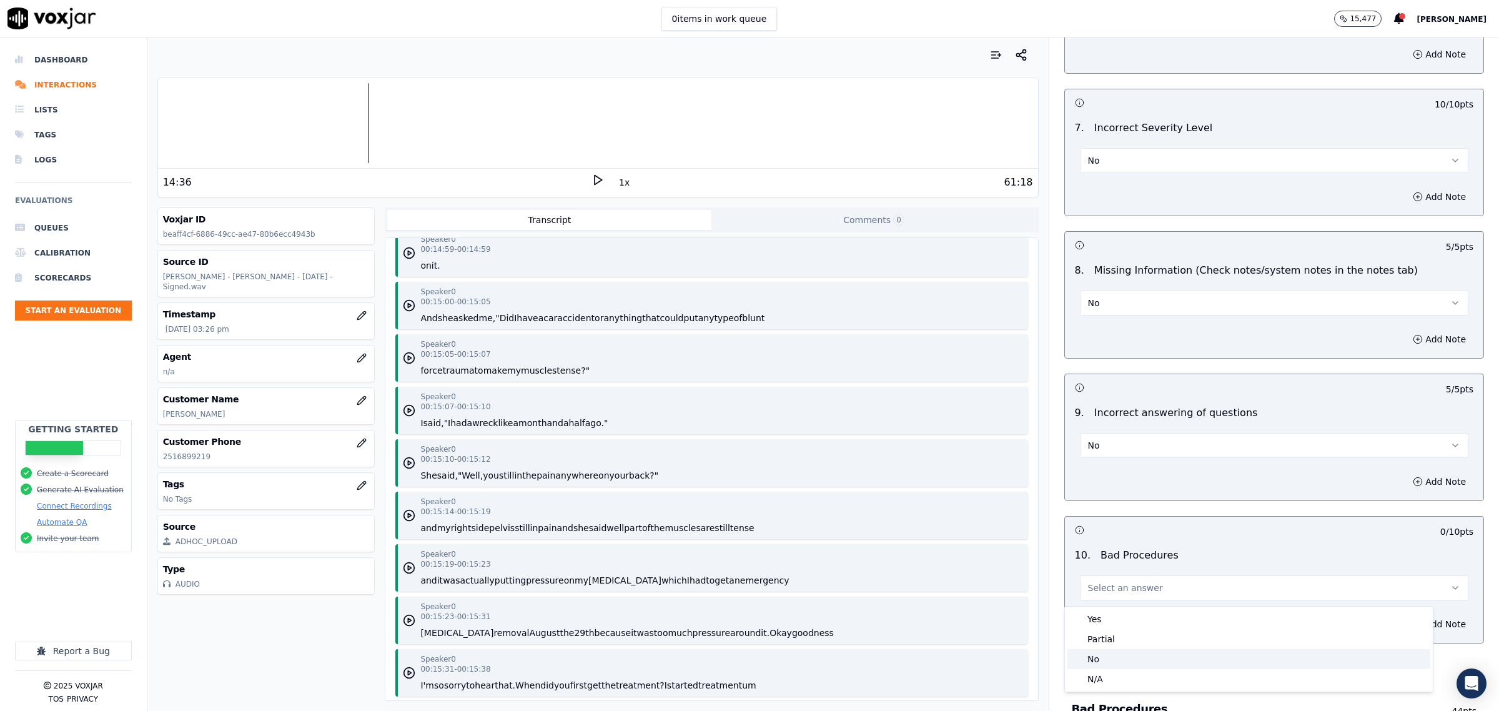
drag, startPoint x: 1101, startPoint y: 655, endPoint x: 1102, endPoint y: 636, distance: 18.8
click at [1101, 655] on div "No" at bounding box center [1248, 659] width 363 height 20
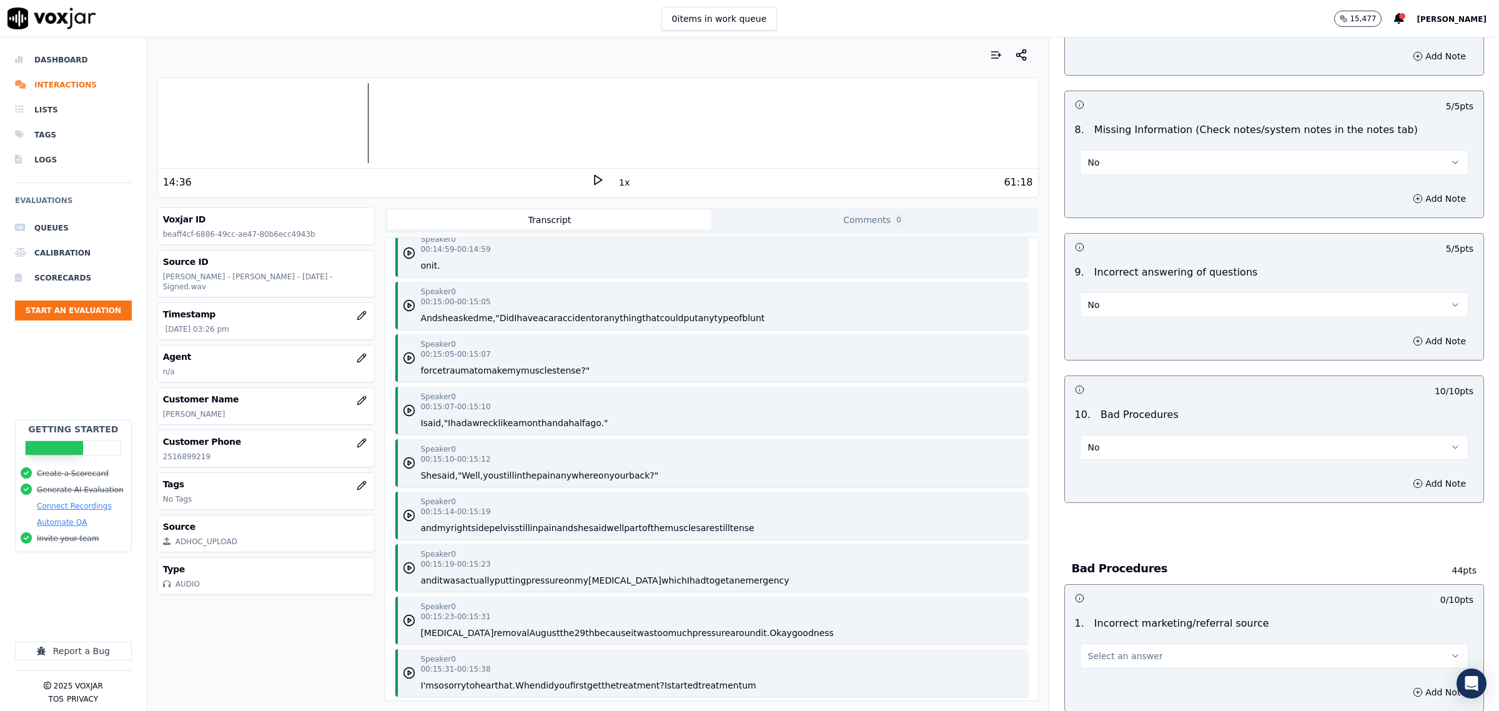
scroll to position [1952, 0]
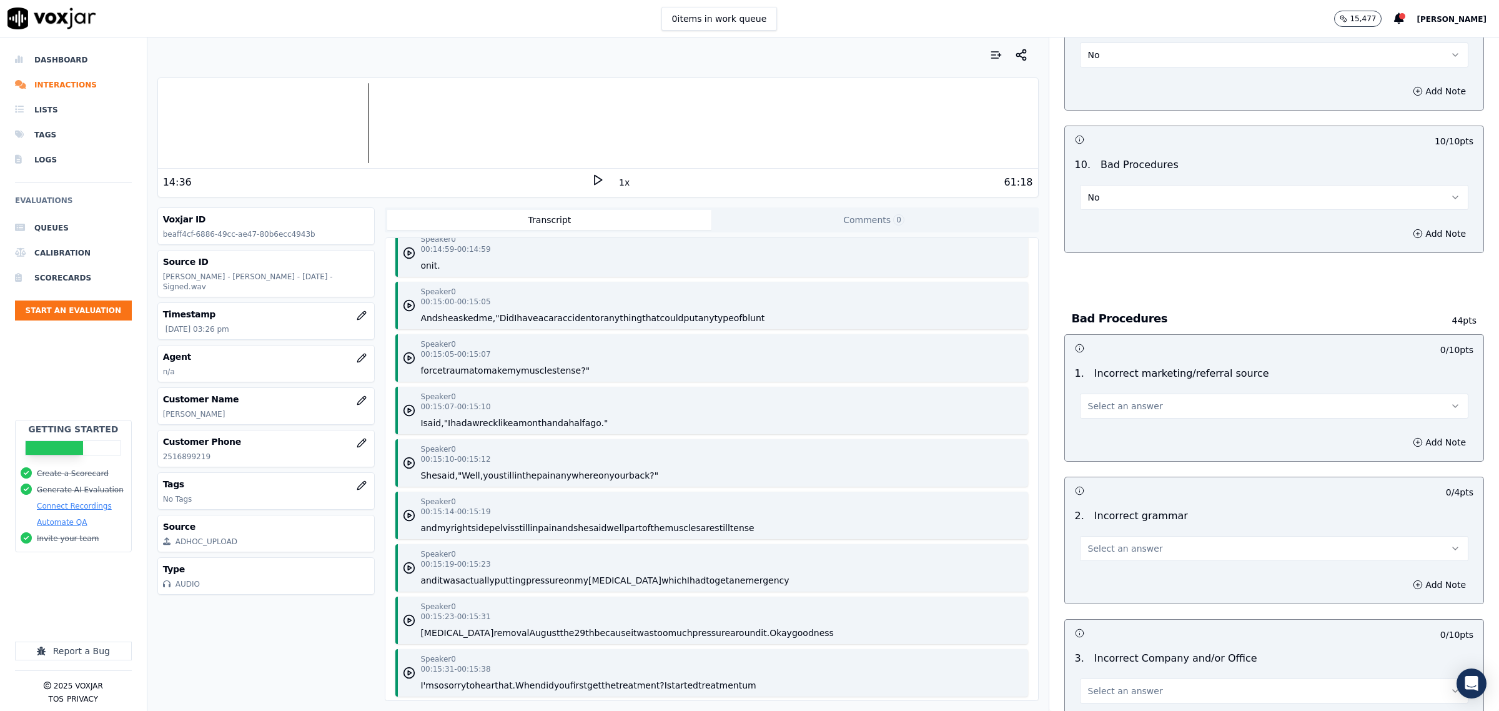
click at [1099, 412] on span "Select an answer" at bounding box center [1125, 406] width 75 height 12
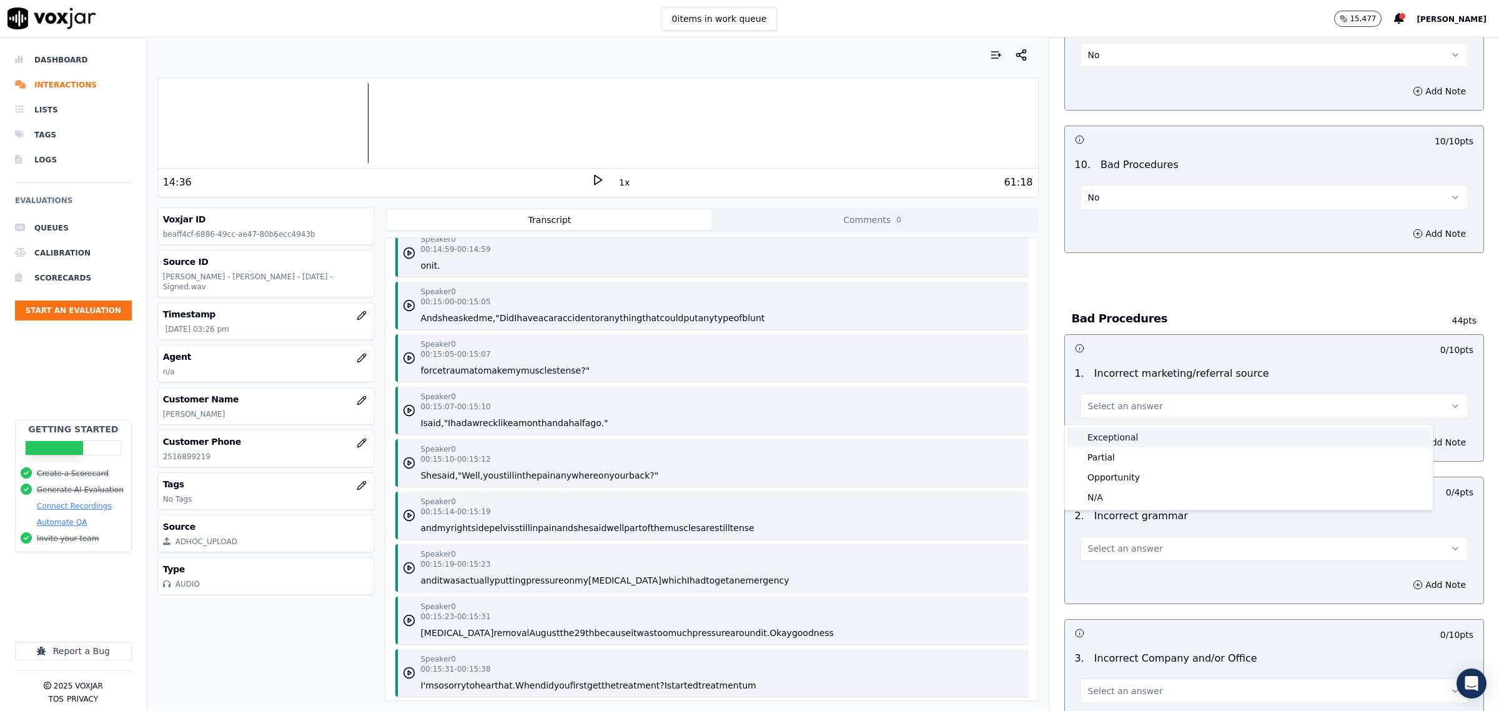
click at [1104, 438] on div "Exceptional" at bounding box center [1248, 437] width 363 height 20
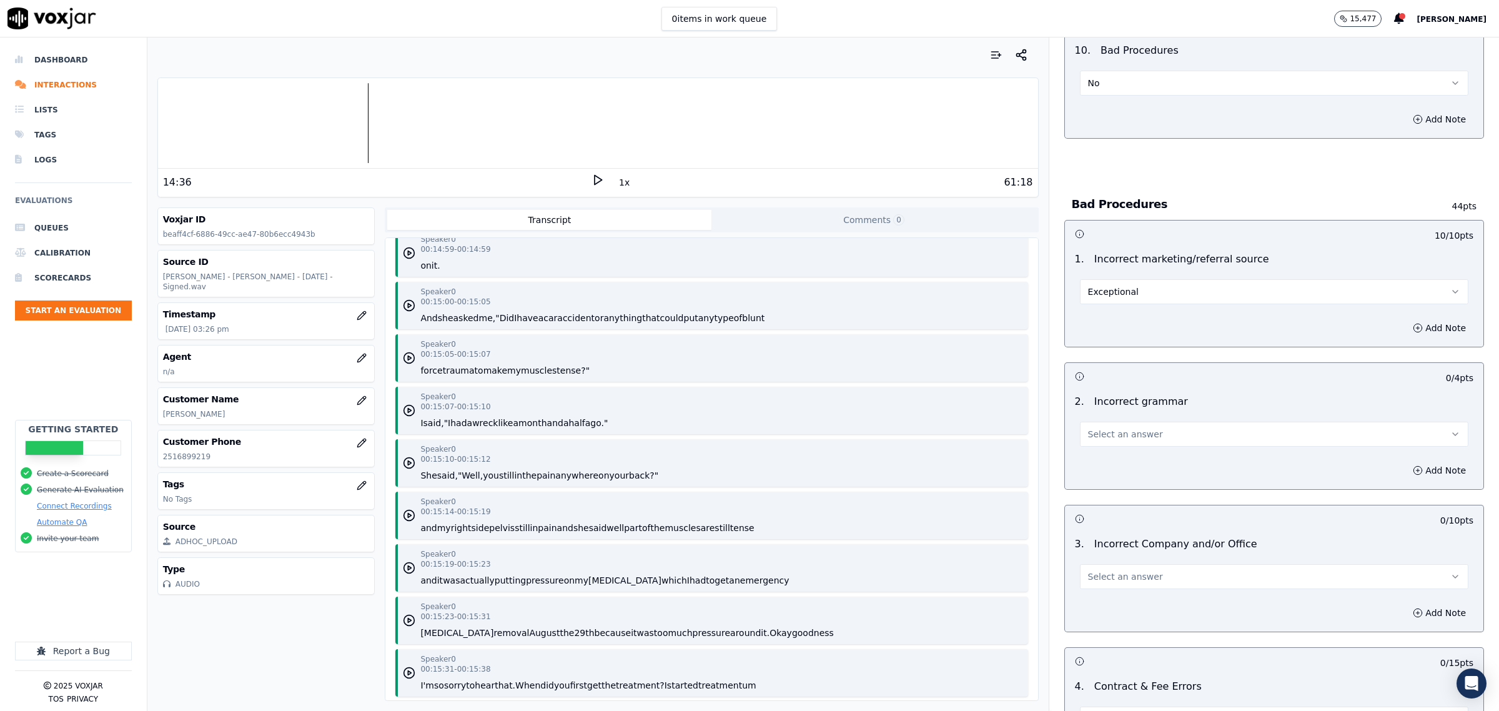
scroll to position [2264, 0]
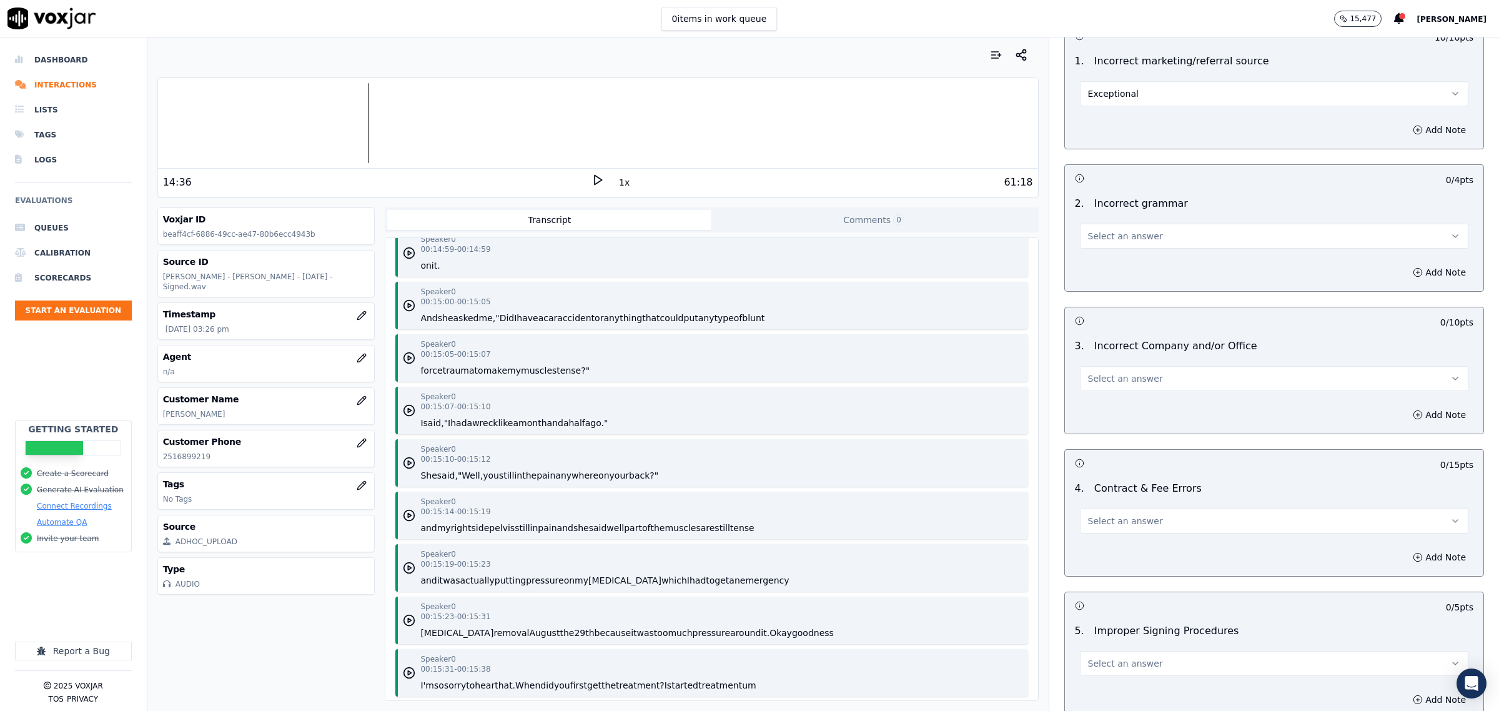
click at [1150, 239] on button "Select an answer" at bounding box center [1274, 236] width 388 height 25
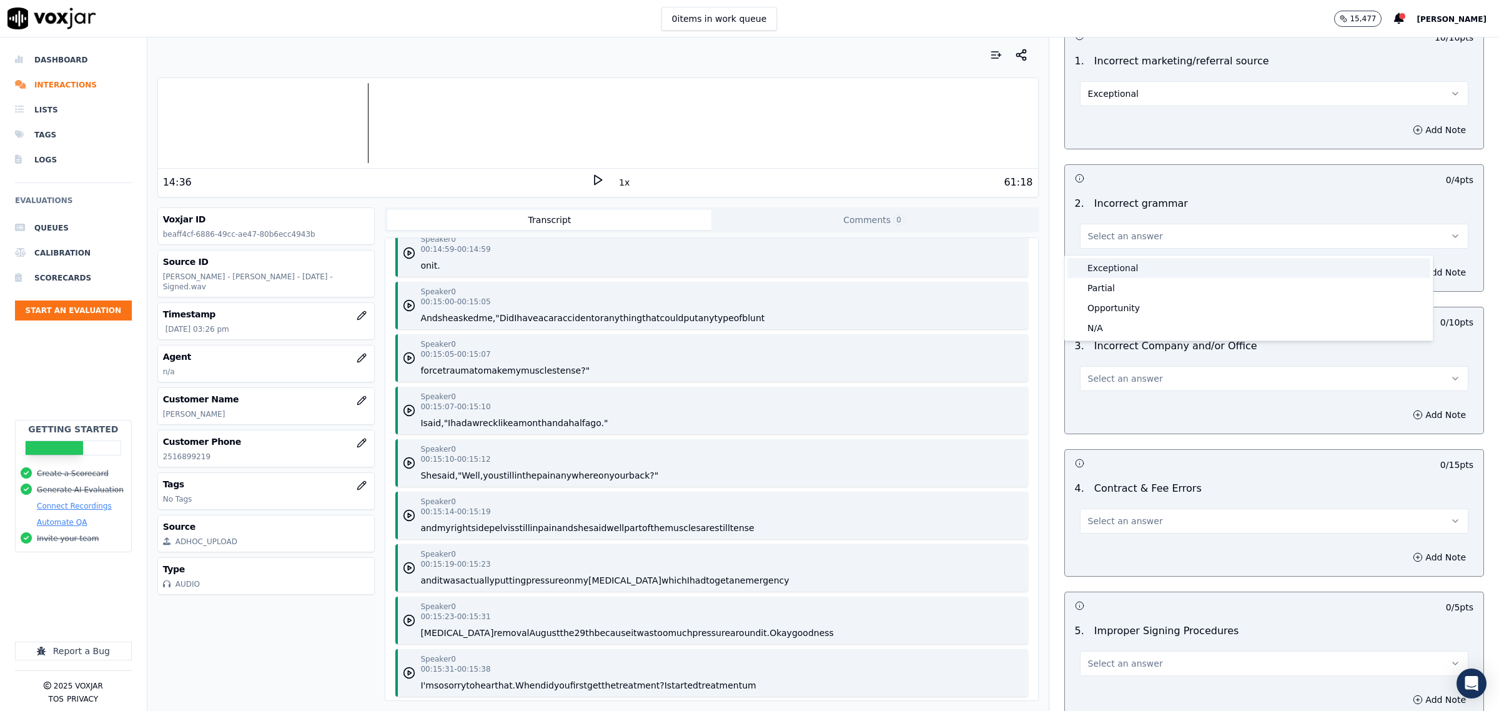
click at [1129, 267] on div "Exceptional" at bounding box center [1248, 268] width 363 height 20
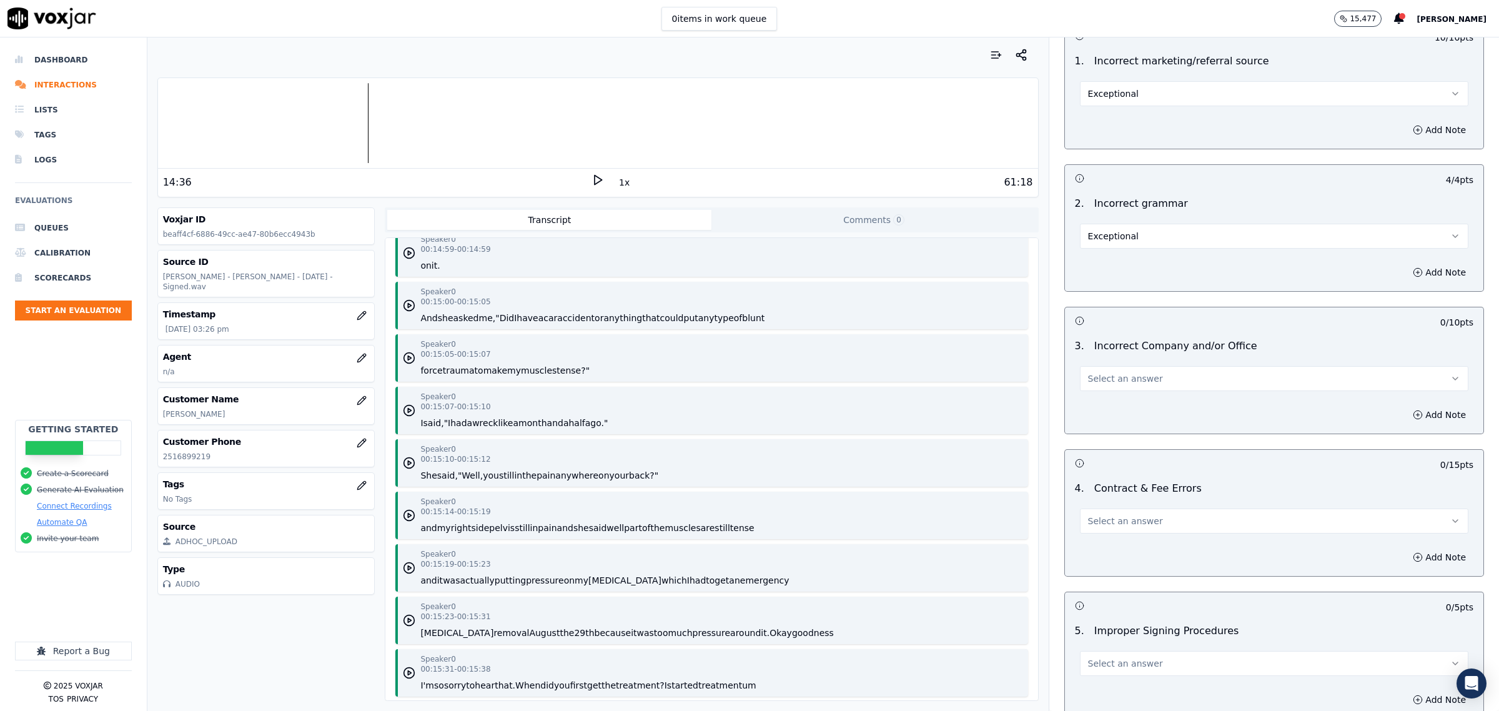
click at [1134, 382] on span "Select an answer" at bounding box center [1125, 378] width 75 height 12
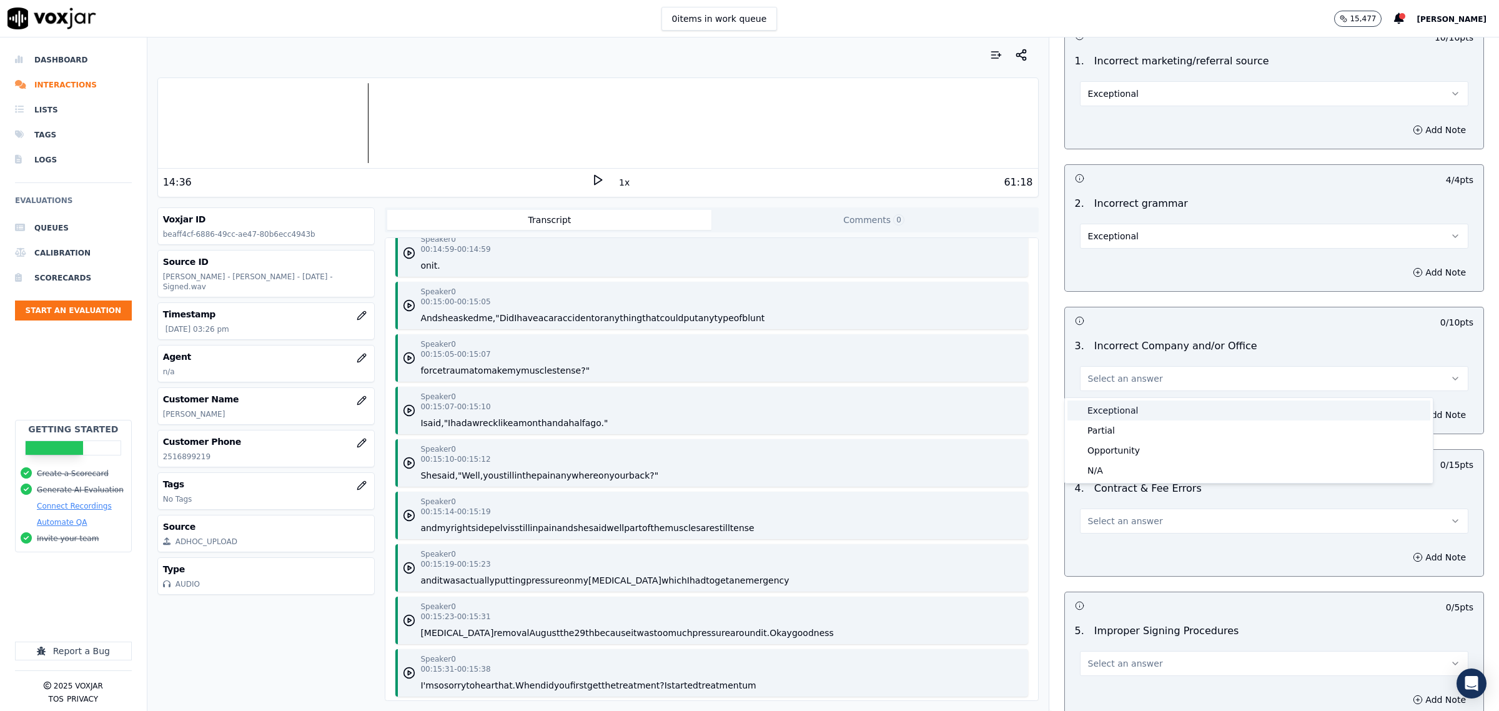
click at [1132, 409] on div "Exceptional" at bounding box center [1248, 410] width 363 height 20
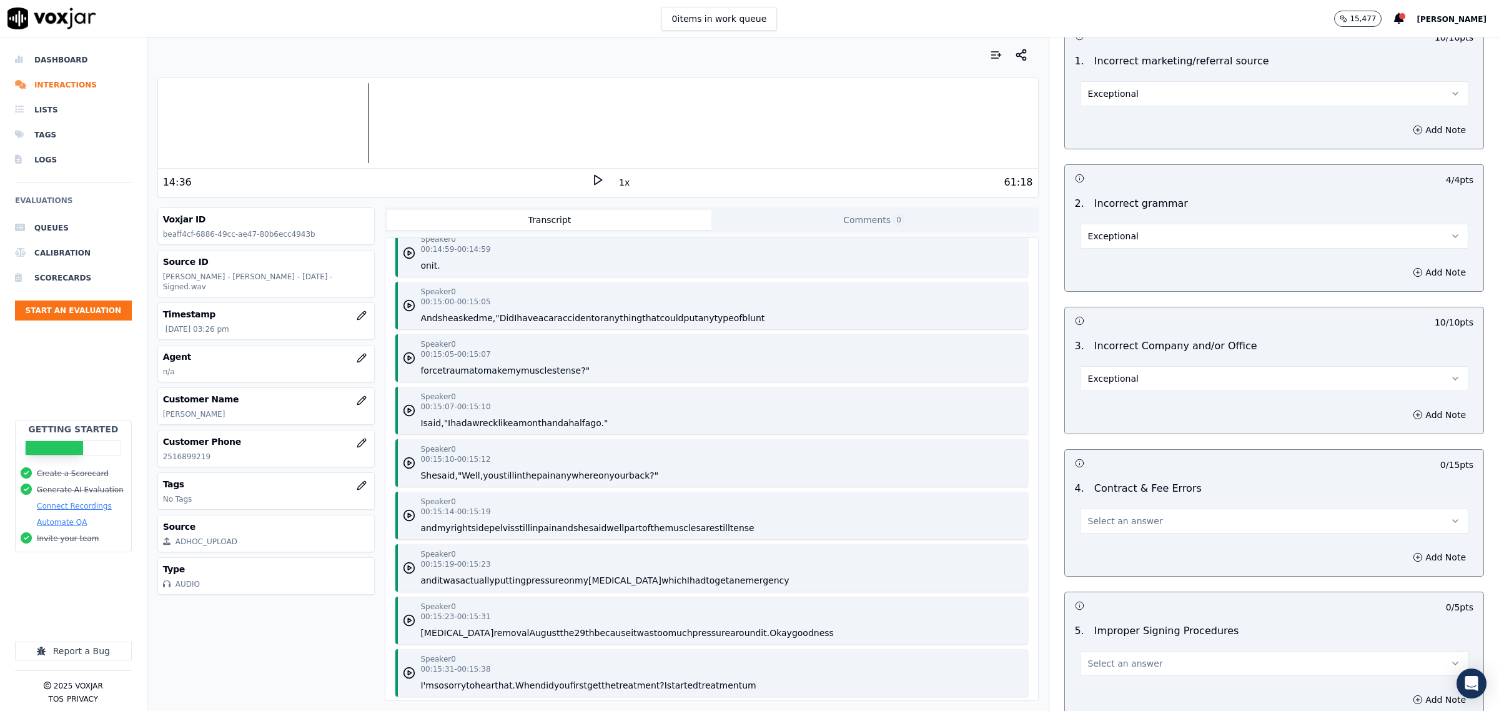
click at [1092, 533] on button "Select an answer" at bounding box center [1274, 520] width 388 height 25
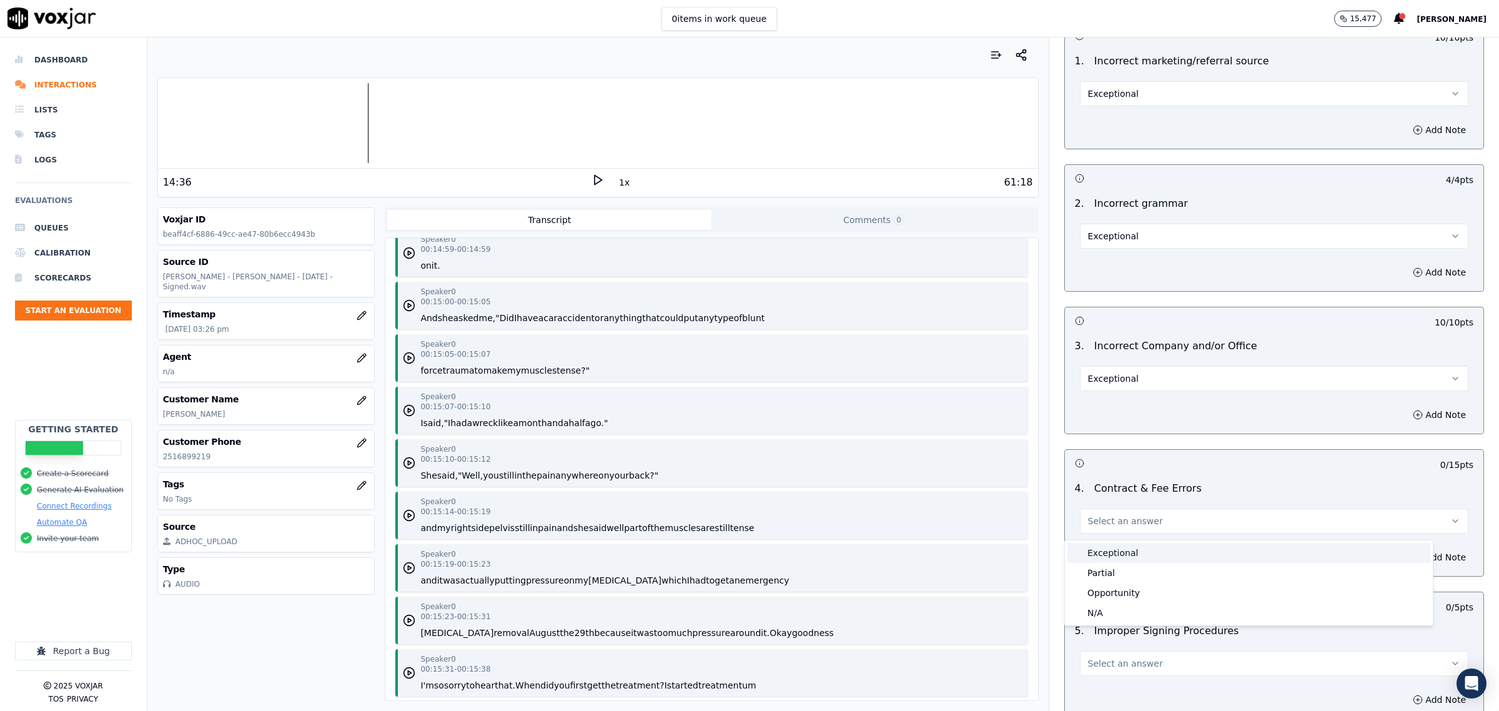
click at [1095, 553] on div "Exceptional" at bounding box center [1248, 553] width 363 height 20
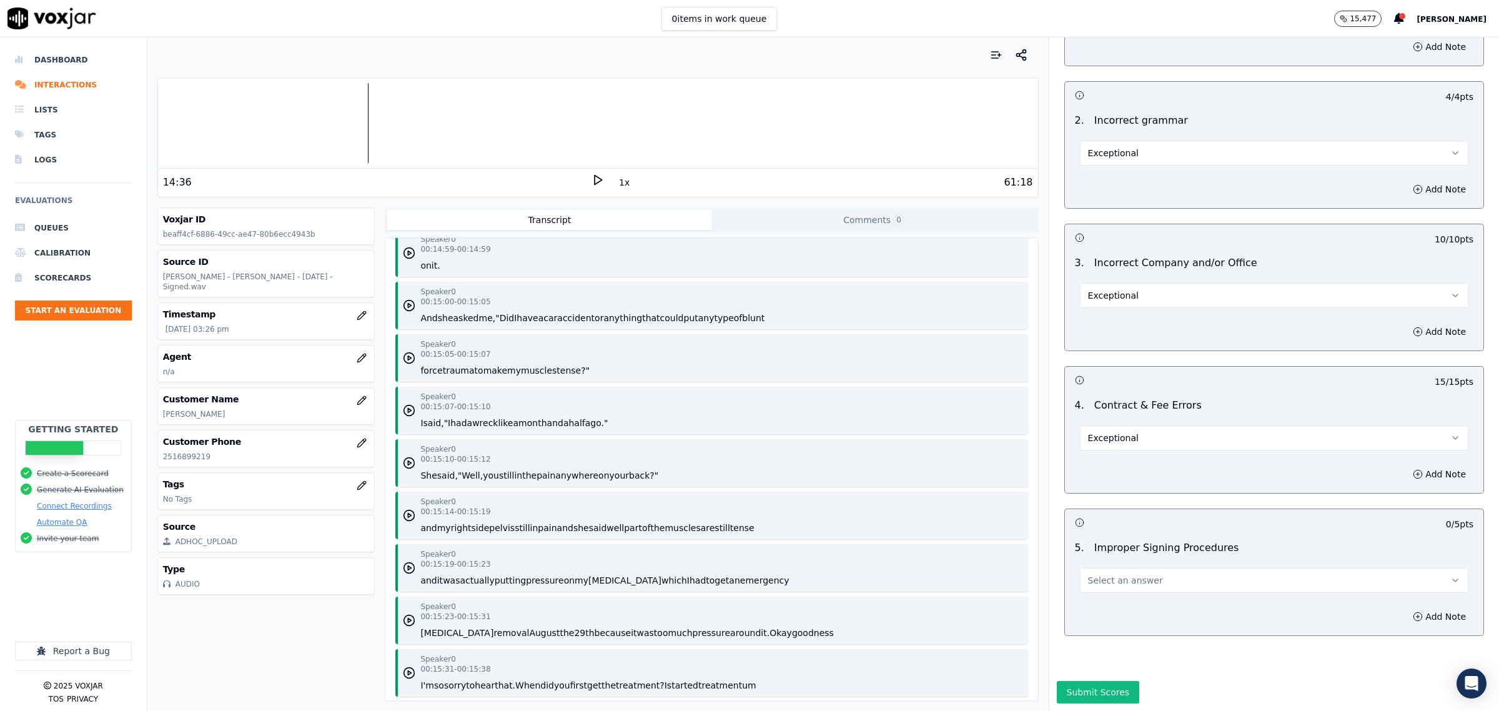
scroll to position [2386, 0]
click at [1114, 574] on span "Select an answer" at bounding box center [1125, 580] width 75 height 12
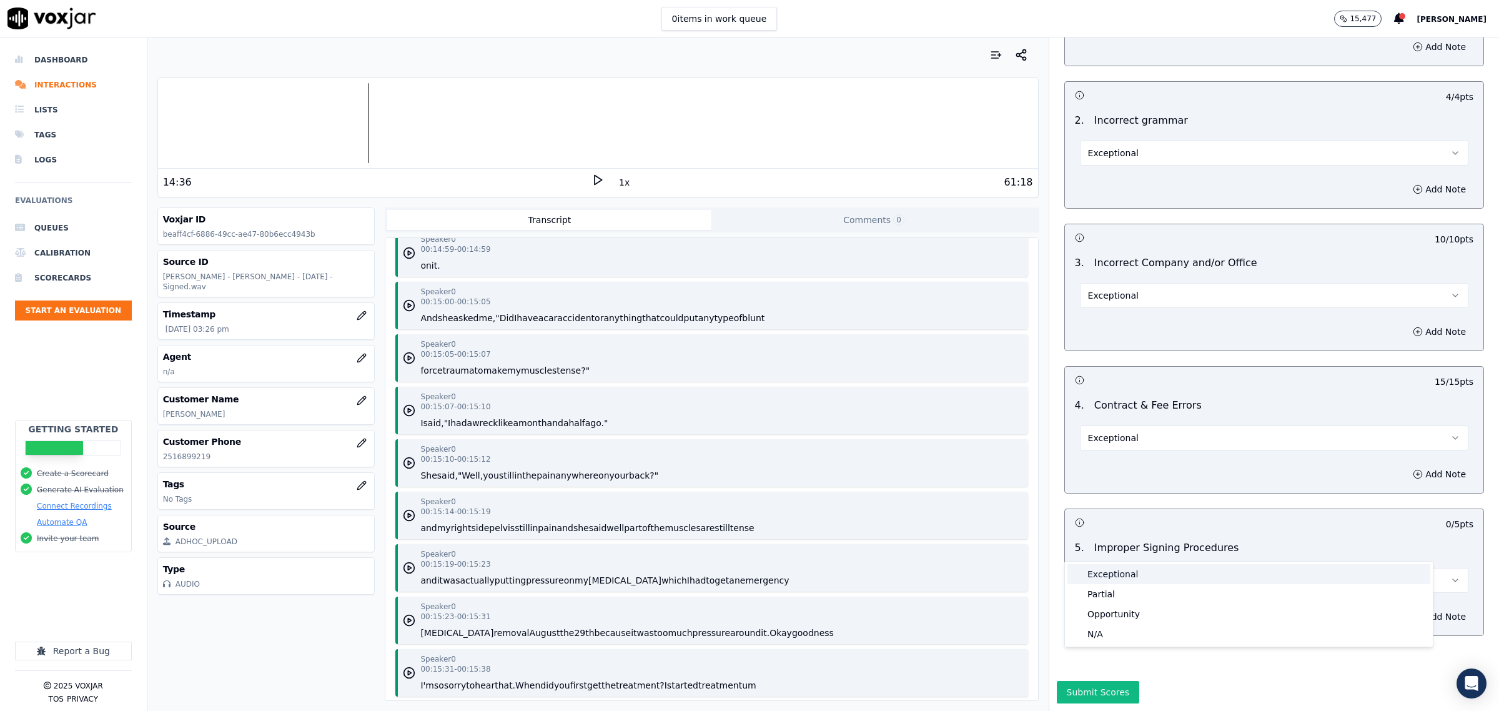
drag, startPoint x: 1114, startPoint y: 570, endPoint x: 1114, endPoint y: 587, distance: 16.9
click at [1115, 570] on div "Exceptional" at bounding box center [1248, 574] width 363 height 20
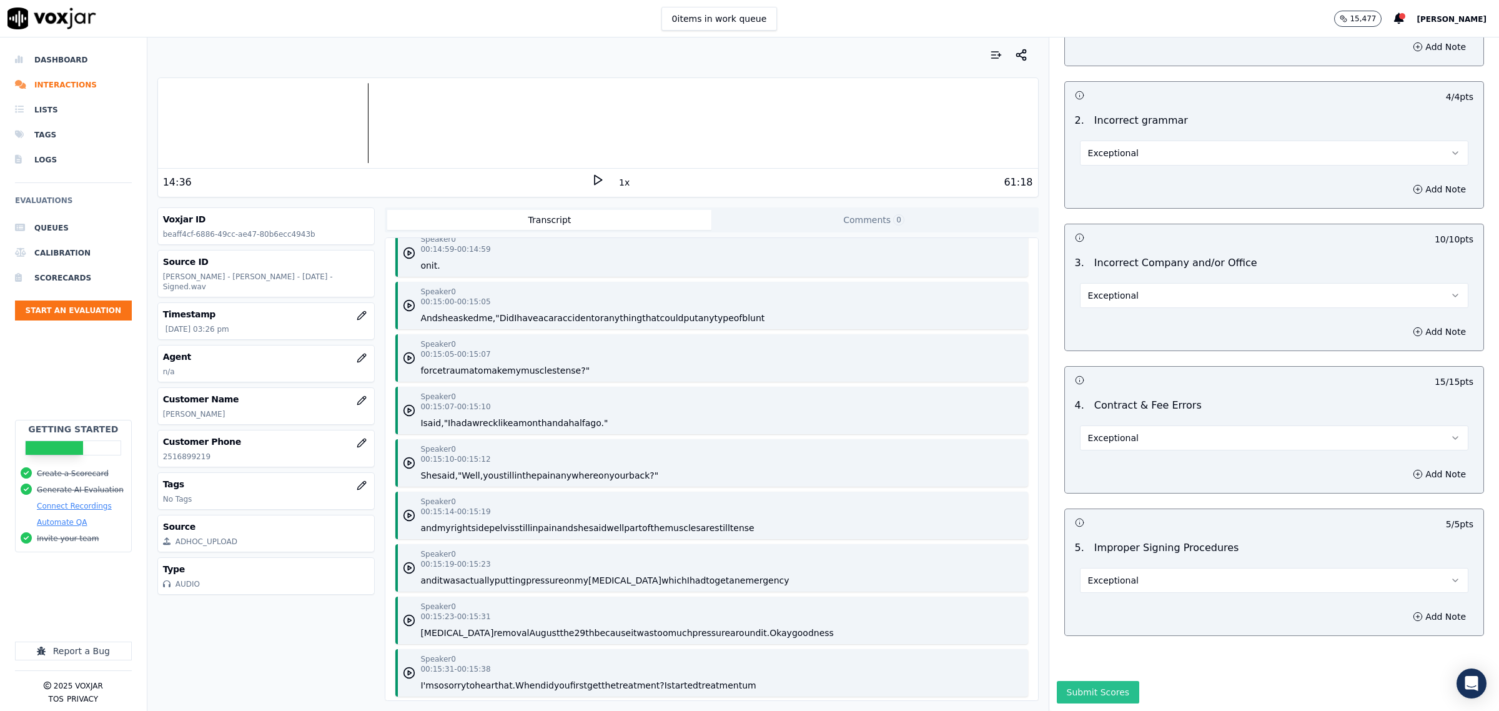
click at [1082, 681] on button "Submit Scores" at bounding box center [1098, 692] width 83 height 22
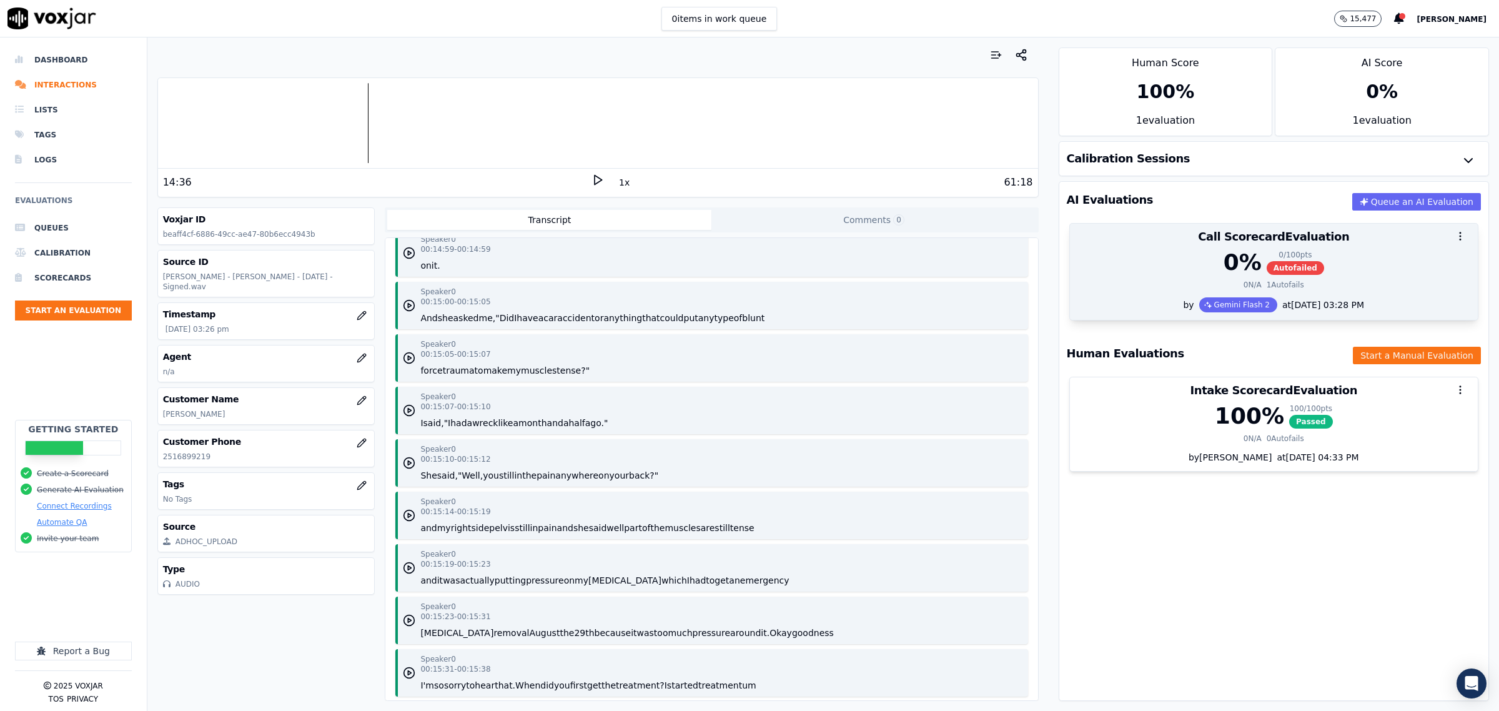
click at [1159, 269] on div "0 % 0 / 100 pts Autofailed" at bounding box center [1273, 262] width 393 height 25
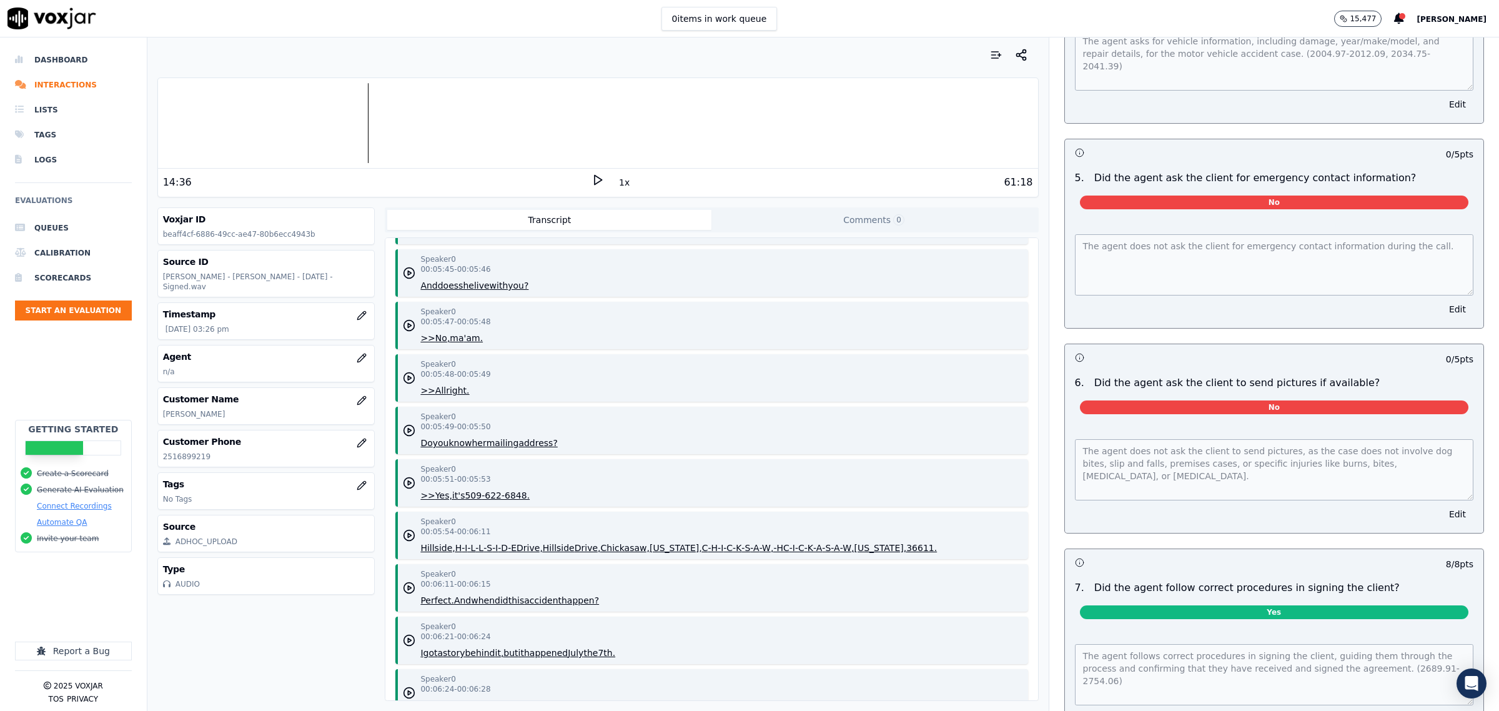
scroll to position [3748, 0]
click at [1442, 310] on button "Edit" at bounding box center [1458, 308] width 32 height 17
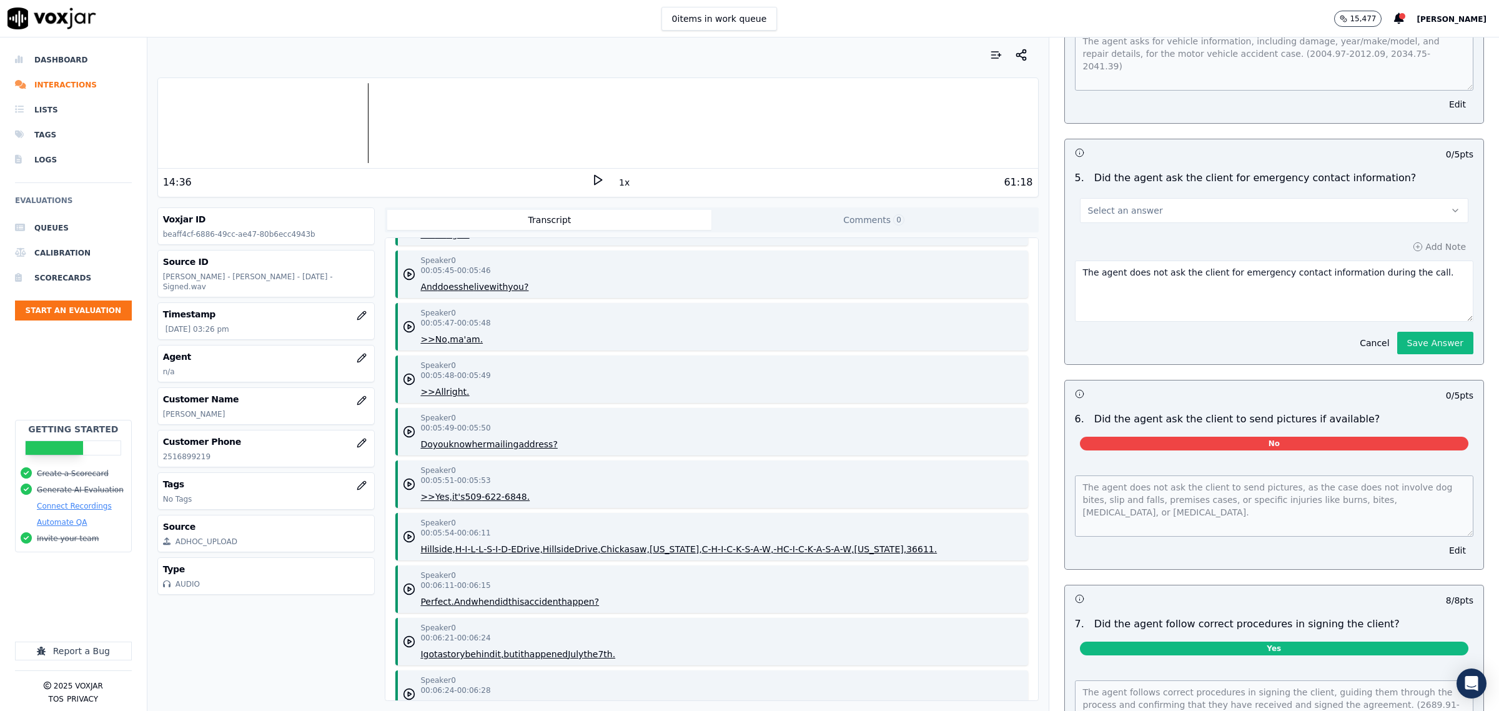
click at [1259, 205] on button "Select an answer" at bounding box center [1274, 210] width 388 height 25
click at [1140, 230] on div "Yes" at bounding box center [1248, 237] width 363 height 20
drag, startPoint x: 1145, startPoint y: 269, endPoint x: 1126, endPoint y: 272, distance: 18.9
click at [1126, 272] on textarea "The agent does not ask the client for emergency contact information during the …" at bounding box center [1274, 290] width 398 height 61
type textarea "The agent doesask the client for emergency contact information during the call."
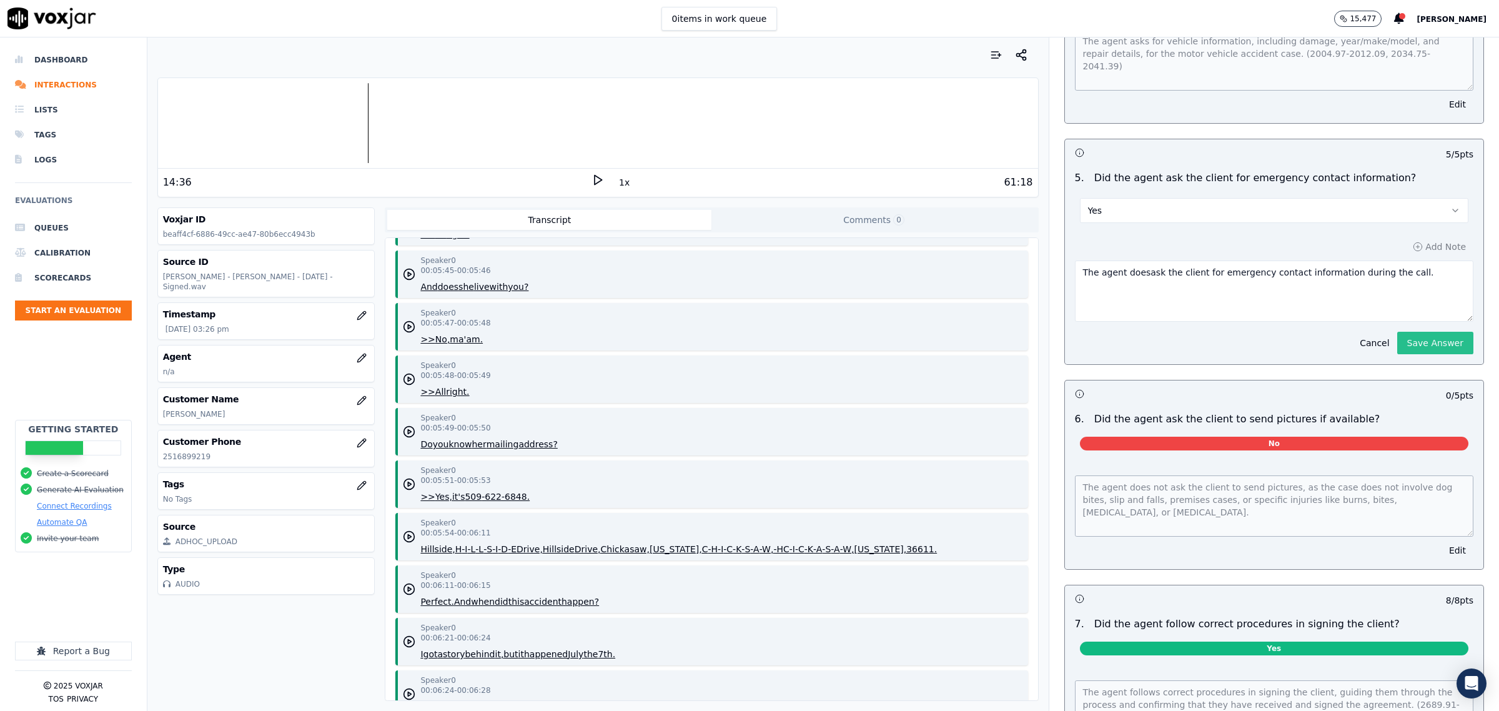
click at [1397, 341] on button "Save Answer" at bounding box center [1435, 343] width 76 height 22
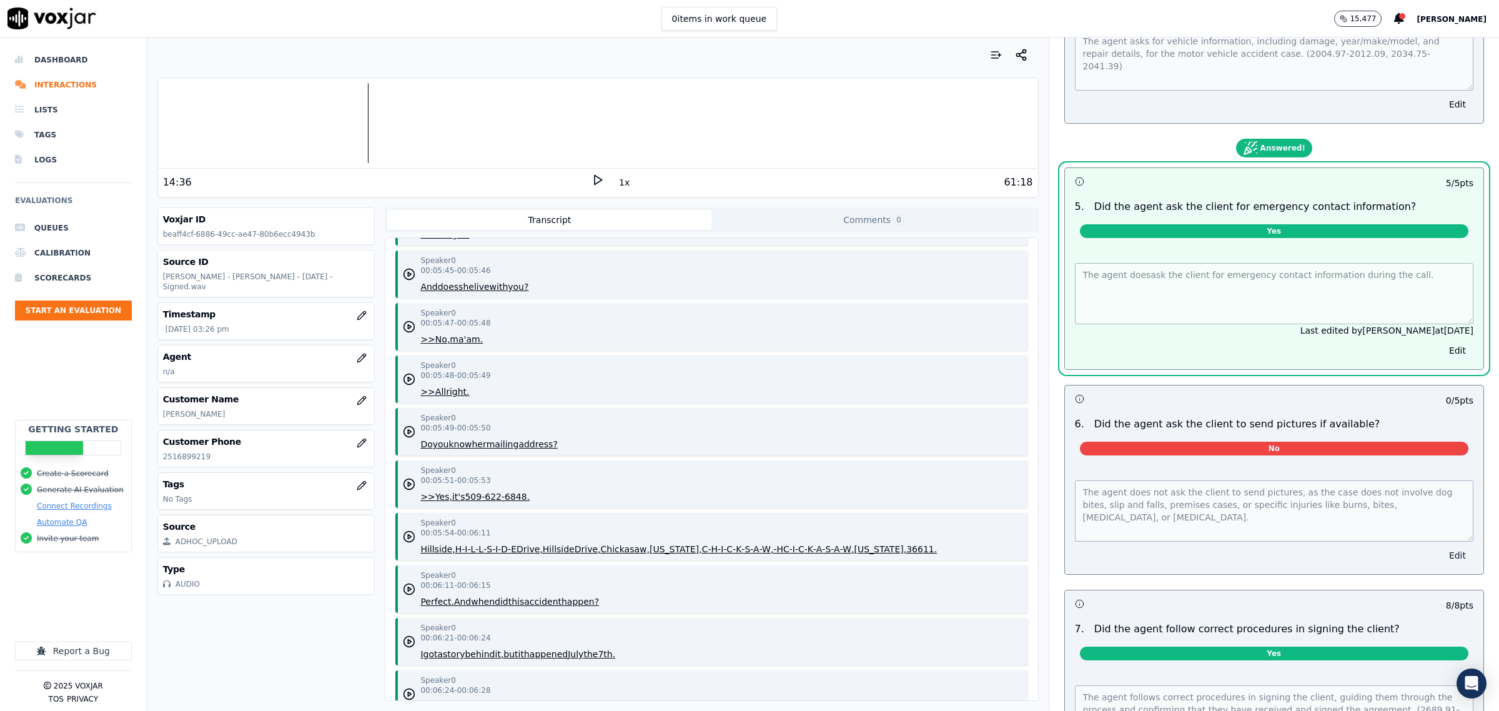
click at [1442, 551] on button "Edit" at bounding box center [1458, 555] width 32 height 17
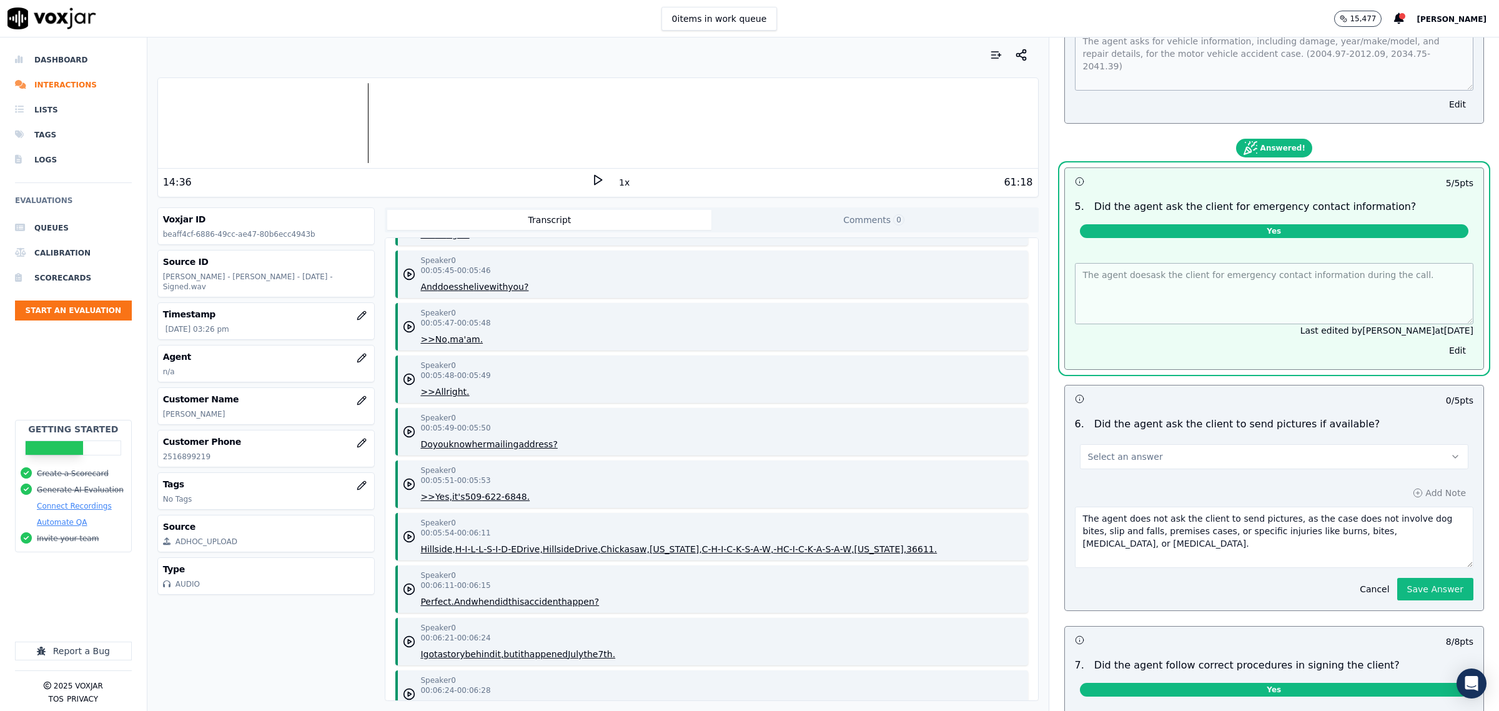
click at [1244, 452] on button "Select an answer" at bounding box center [1274, 456] width 388 height 25
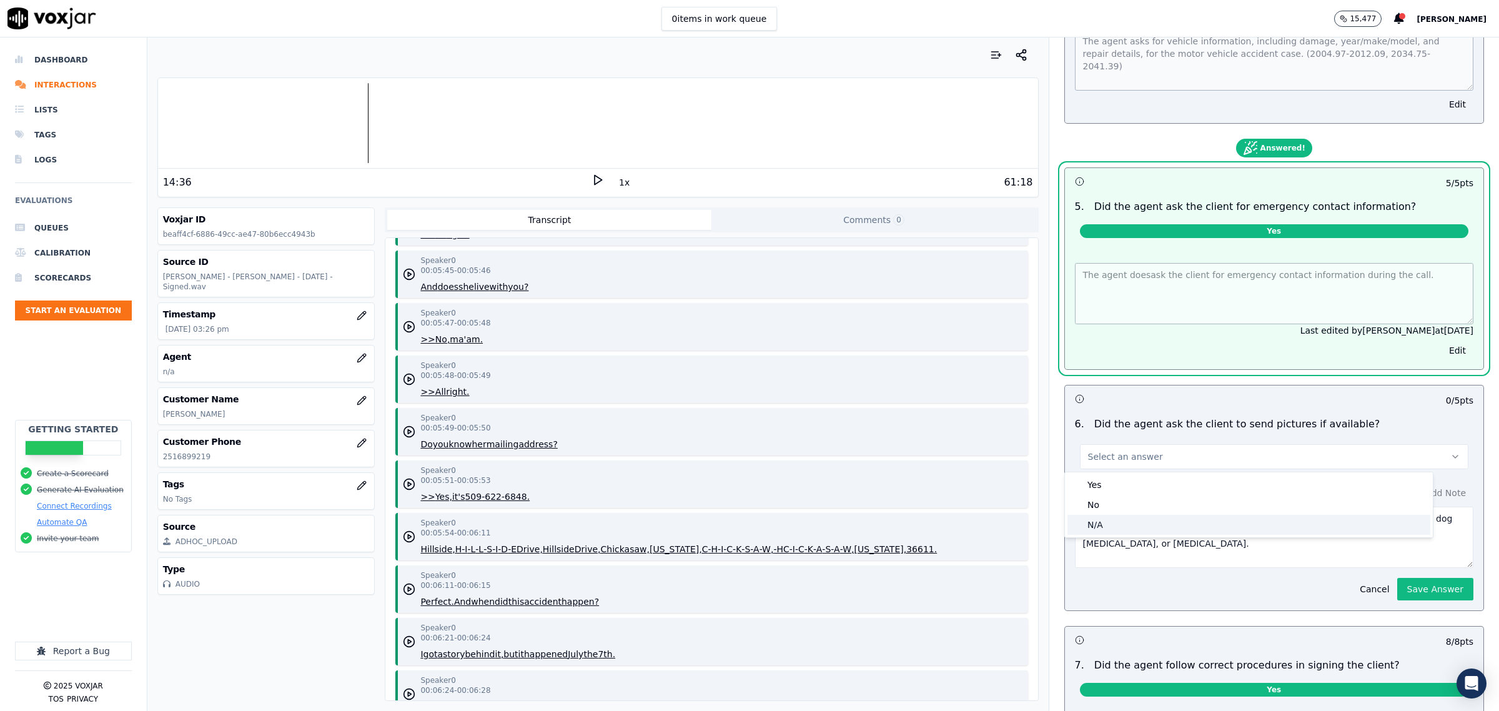
drag, startPoint x: 1116, startPoint y: 517, endPoint x: 1275, endPoint y: 540, distance: 161.0
click at [1119, 517] on div "N/A" at bounding box center [1248, 525] width 363 height 20
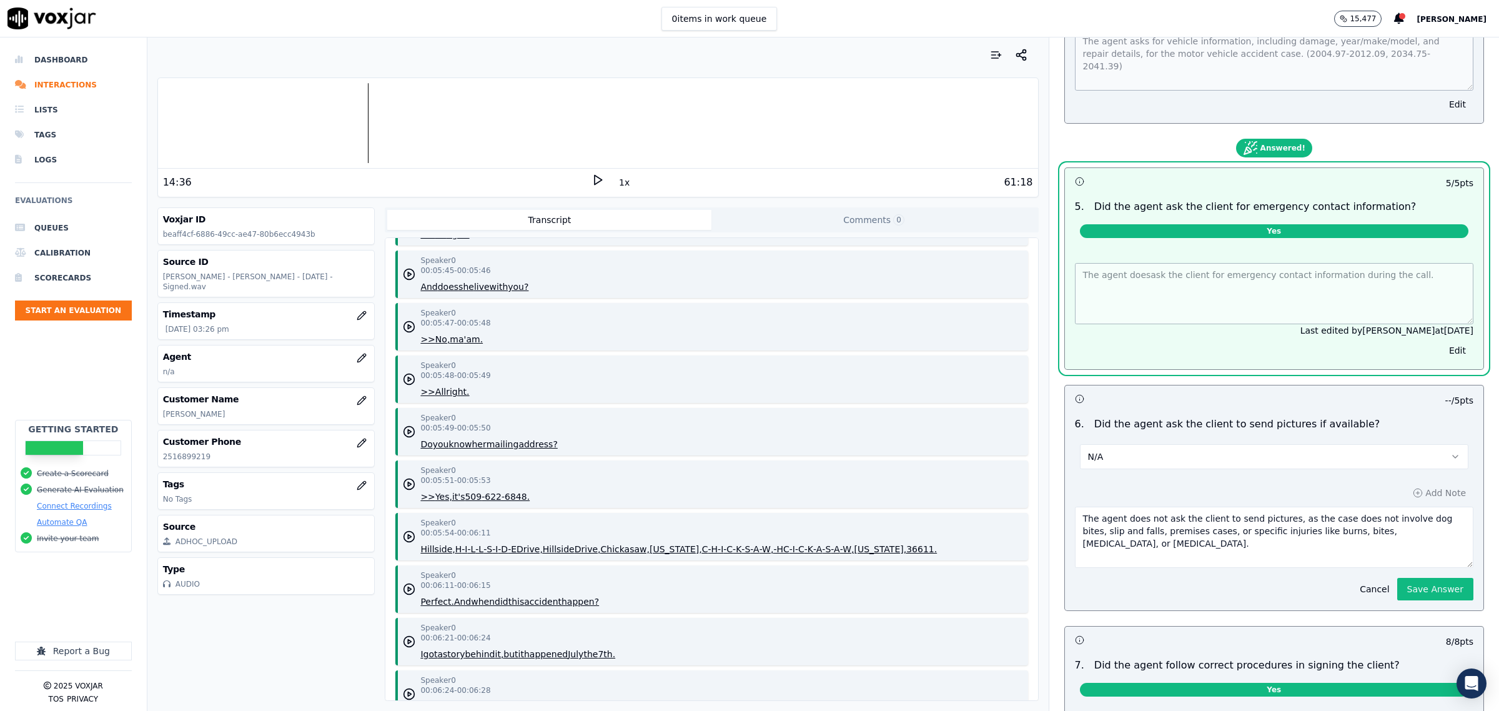
drag, startPoint x: 1403, startPoint y: 582, endPoint x: 1365, endPoint y: 582, distance: 38.1
click at [1405, 582] on button "Save Answer" at bounding box center [1435, 589] width 76 height 22
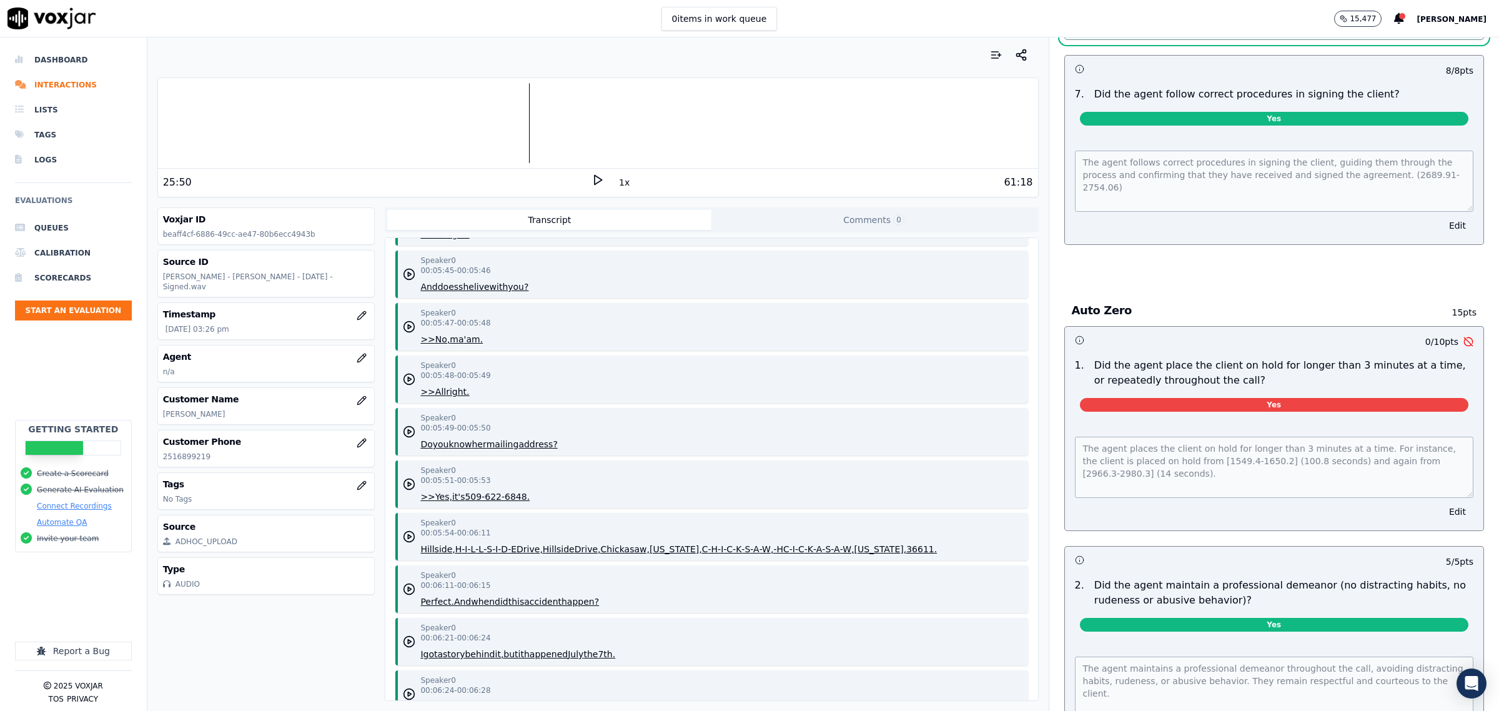
scroll to position [4266, 0]
click at [519, 129] on div at bounding box center [598, 123] width 880 height 80
click at [591, 180] on icon at bounding box center [597, 180] width 12 height 12
click at [591, 177] on icon at bounding box center [597, 180] width 12 height 12
click at [1442, 513] on button "Edit" at bounding box center [1458, 511] width 32 height 17
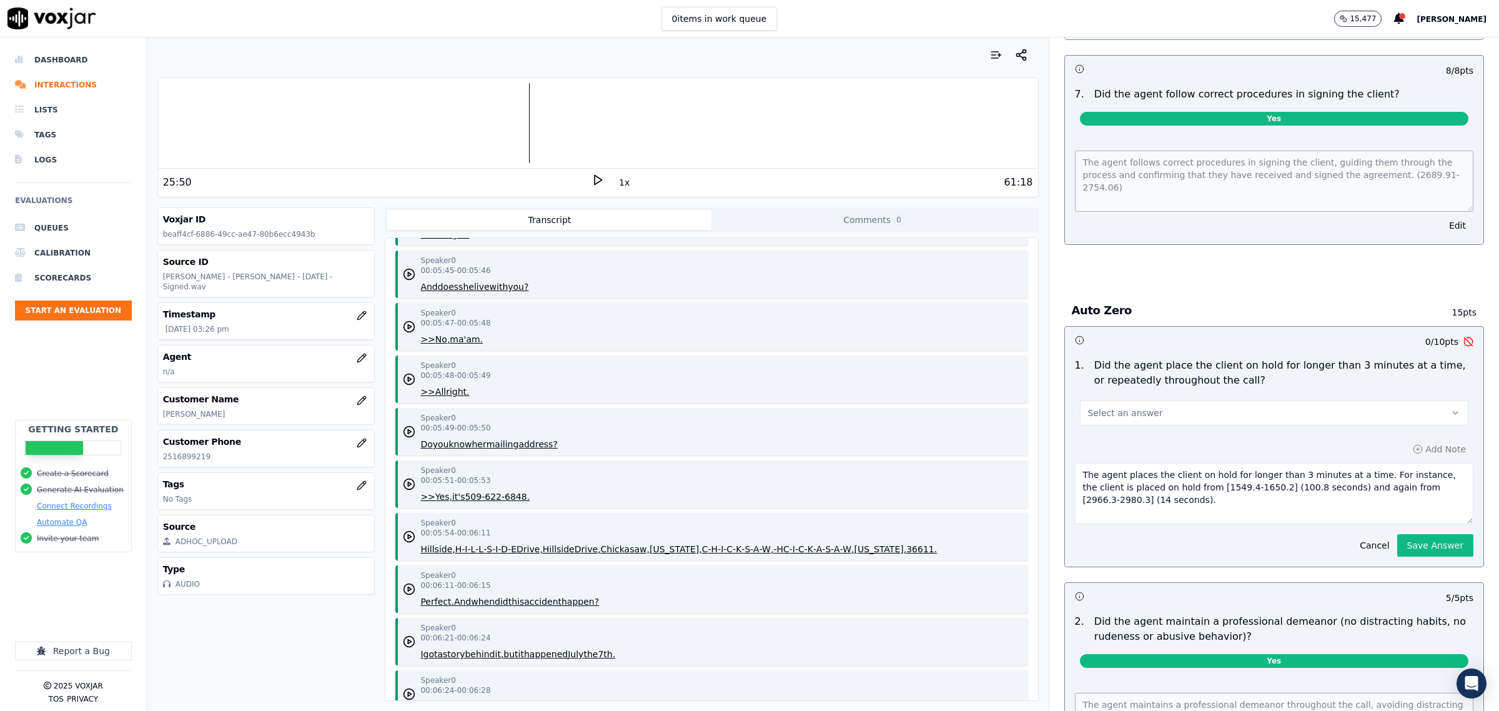
click at [1200, 411] on button "Select an answer" at bounding box center [1274, 412] width 388 height 25
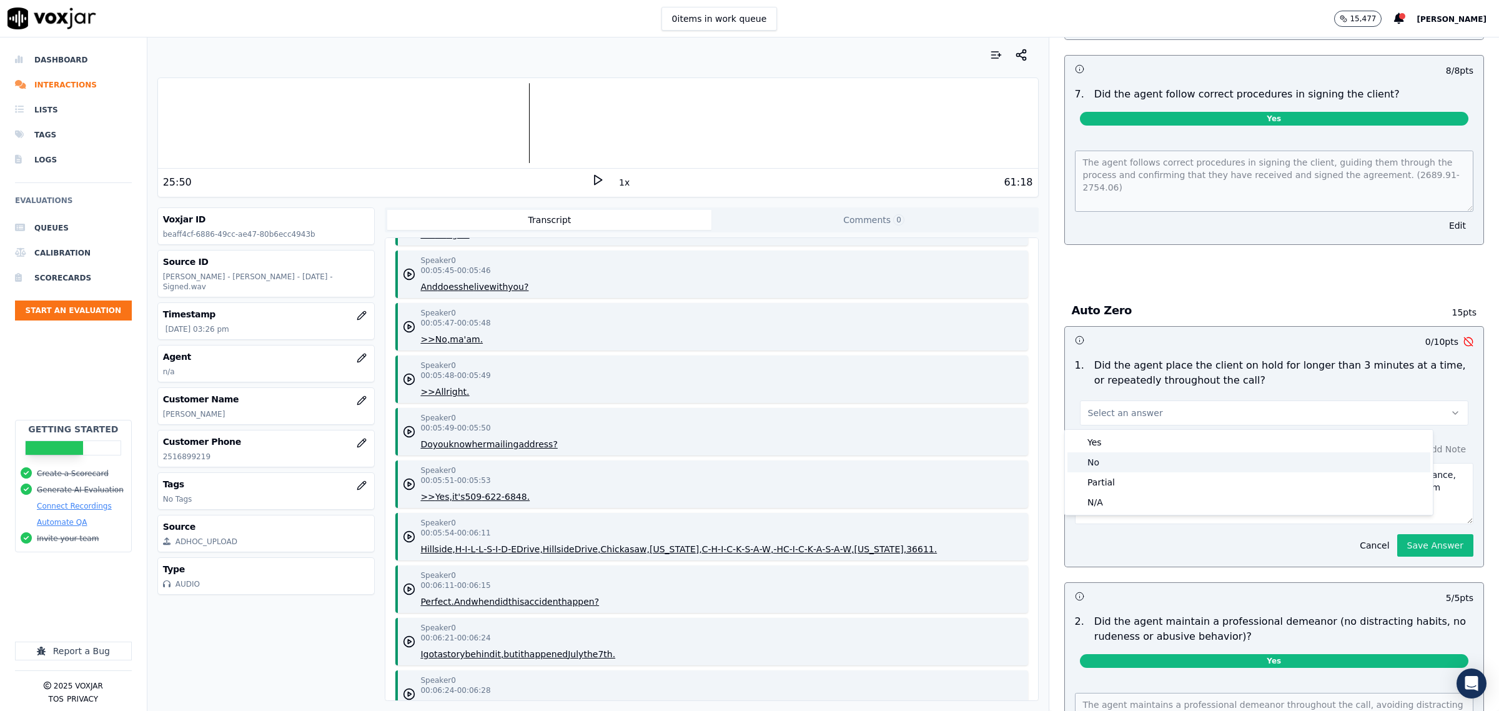
click at [1129, 460] on div "No" at bounding box center [1248, 462] width 363 height 20
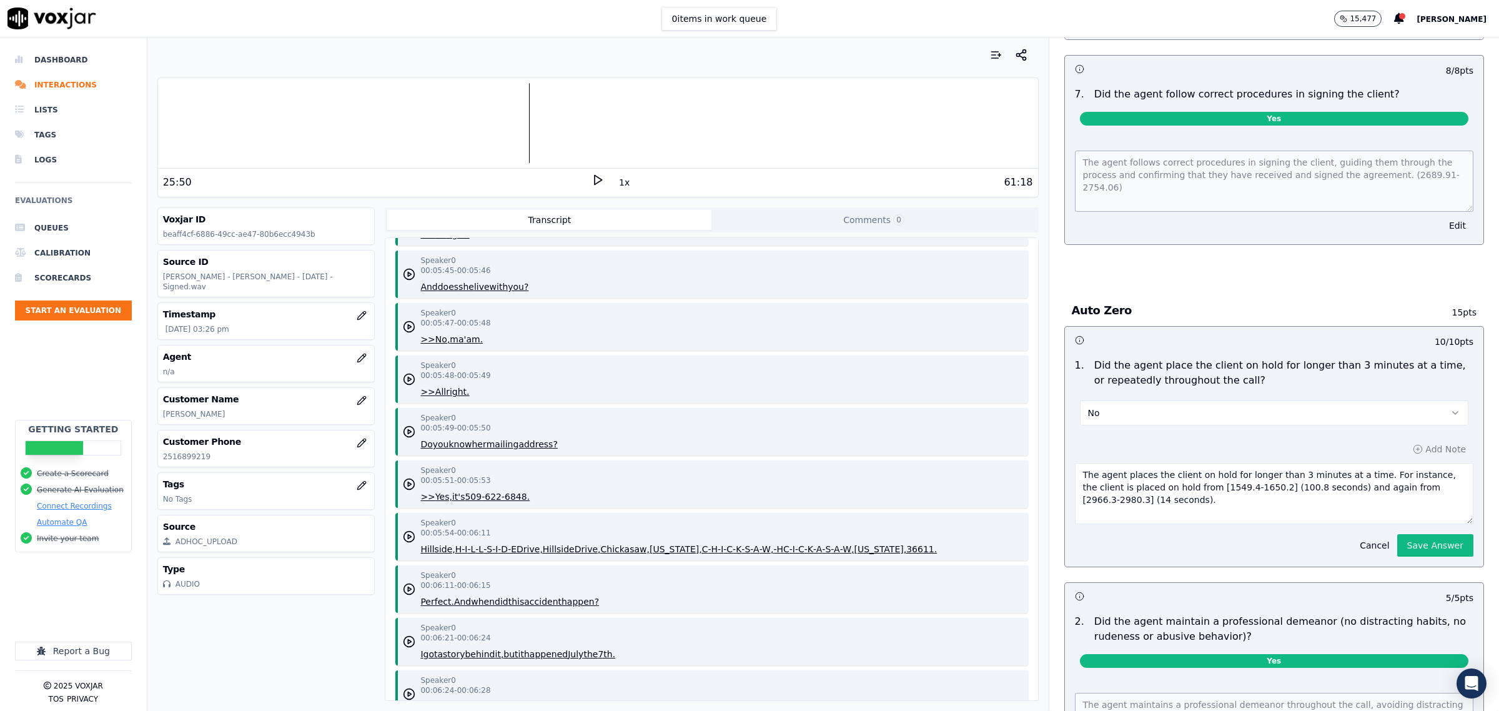
click at [1421, 539] on button "Save Answer" at bounding box center [1435, 545] width 76 height 22
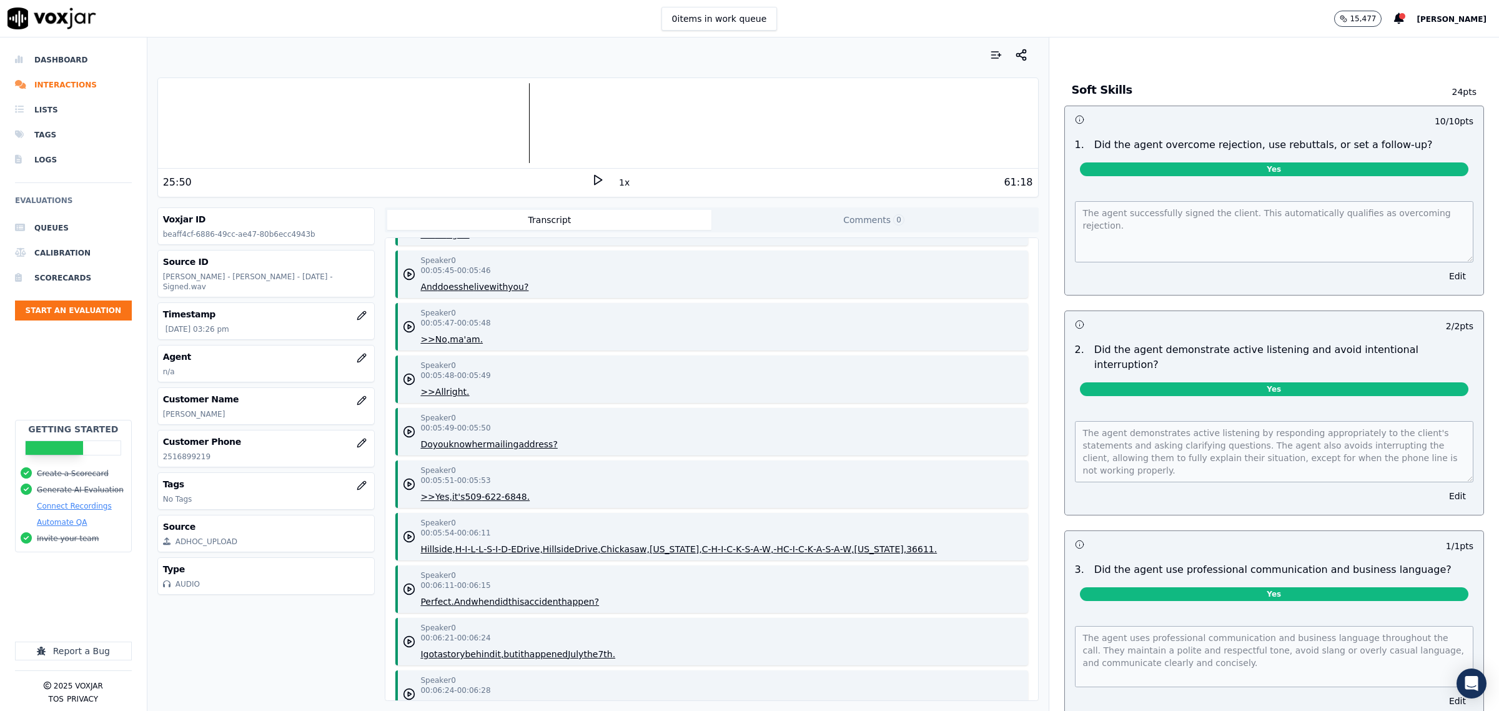
scroll to position [0, 0]
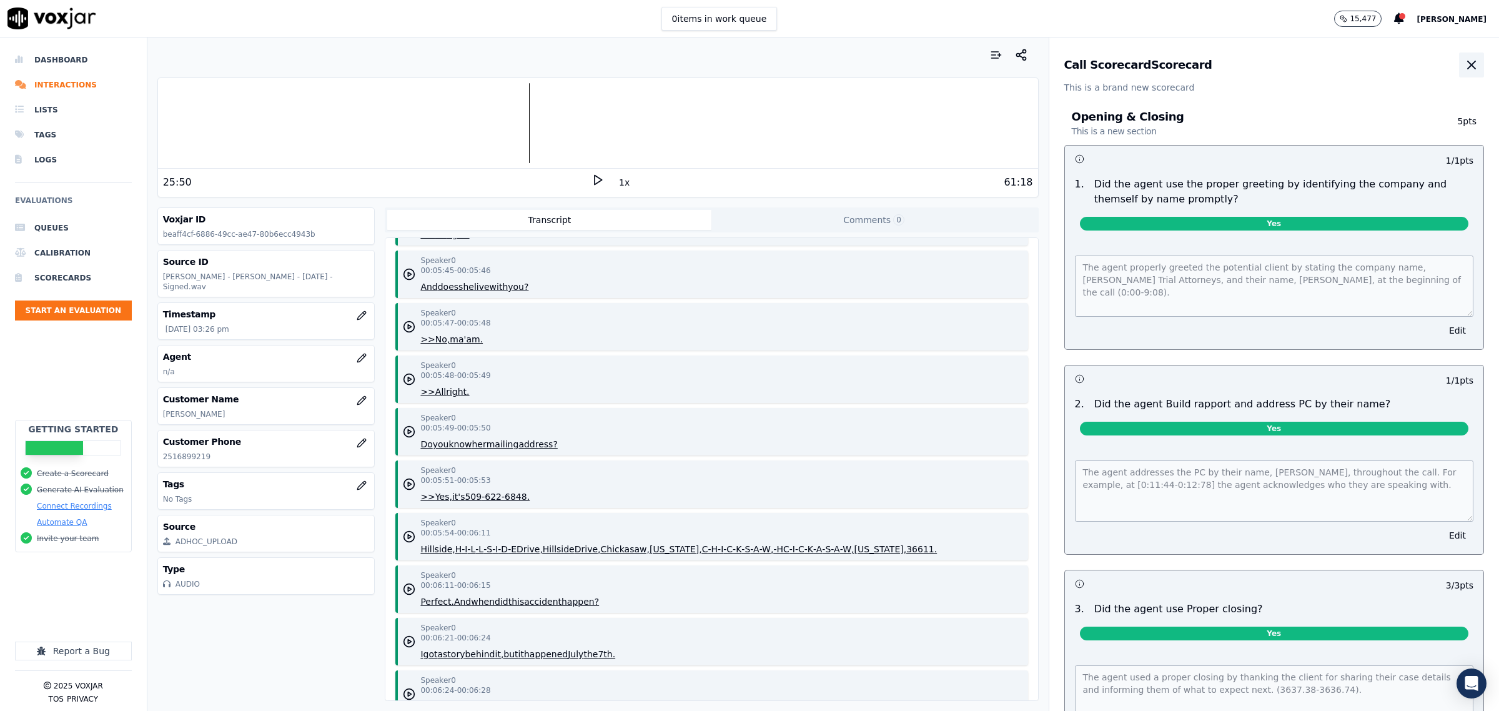
click at [1464, 61] on icon "button" at bounding box center [1471, 64] width 15 height 15
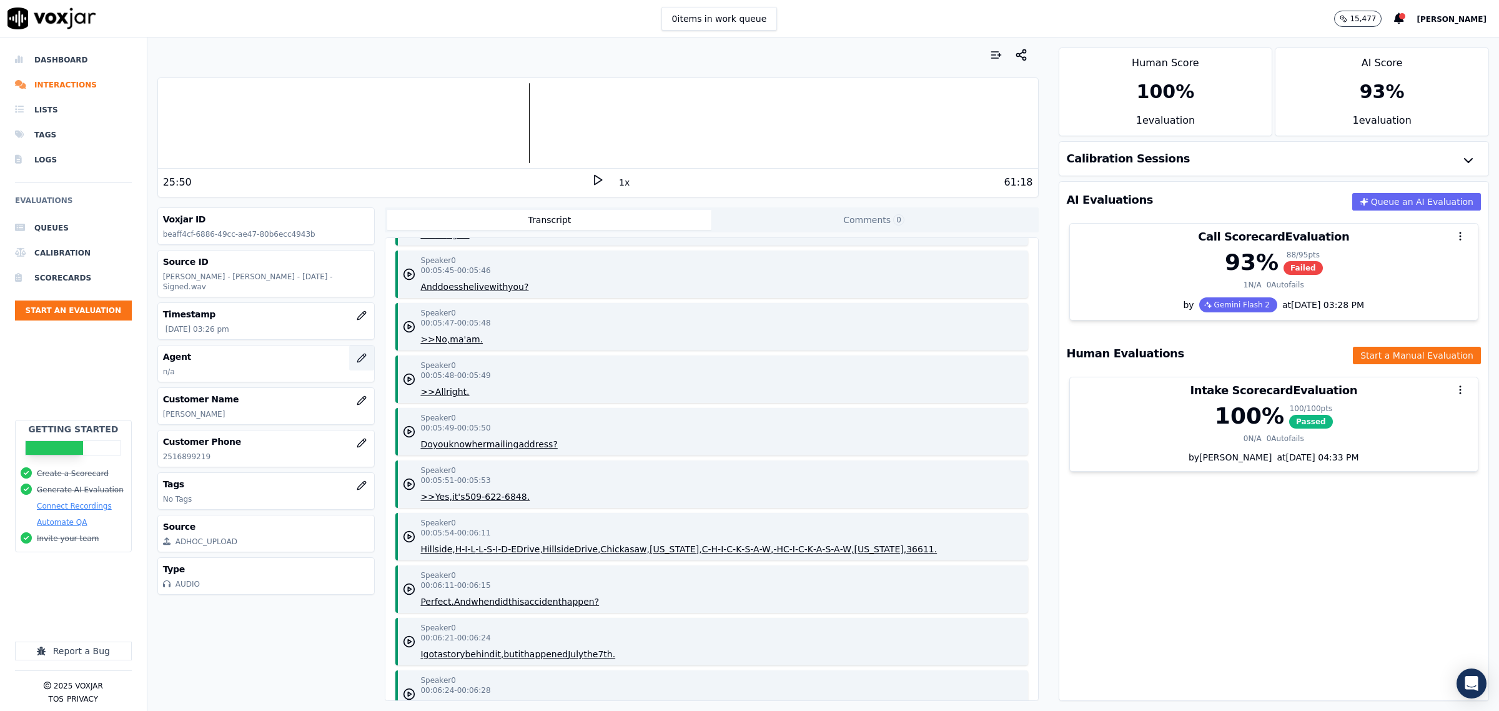
click at [357, 353] on icon "button" at bounding box center [362, 358] width 10 height 10
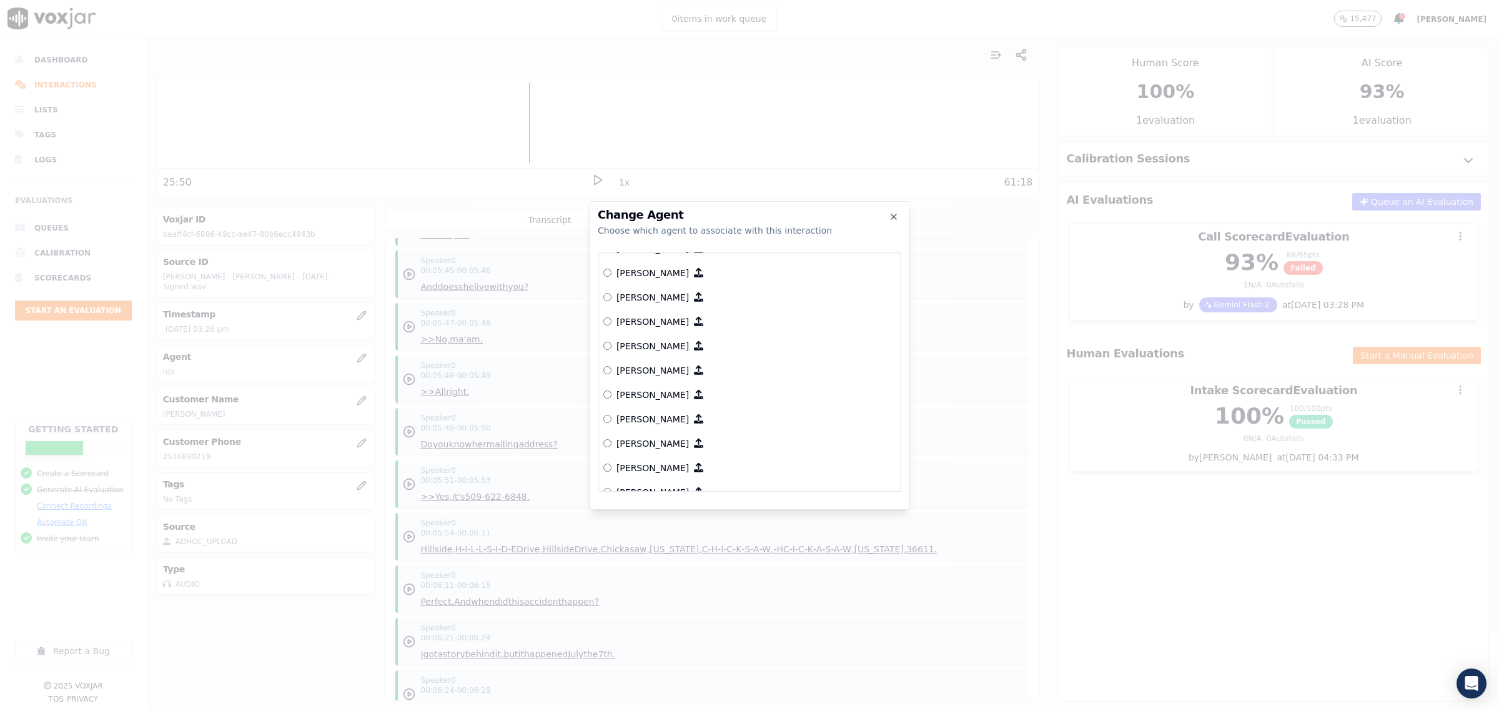
scroll to position [625, 0]
click at [650, 301] on p "[PERSON_NAME]" at bounding box center [652, 302] width 72 height 12
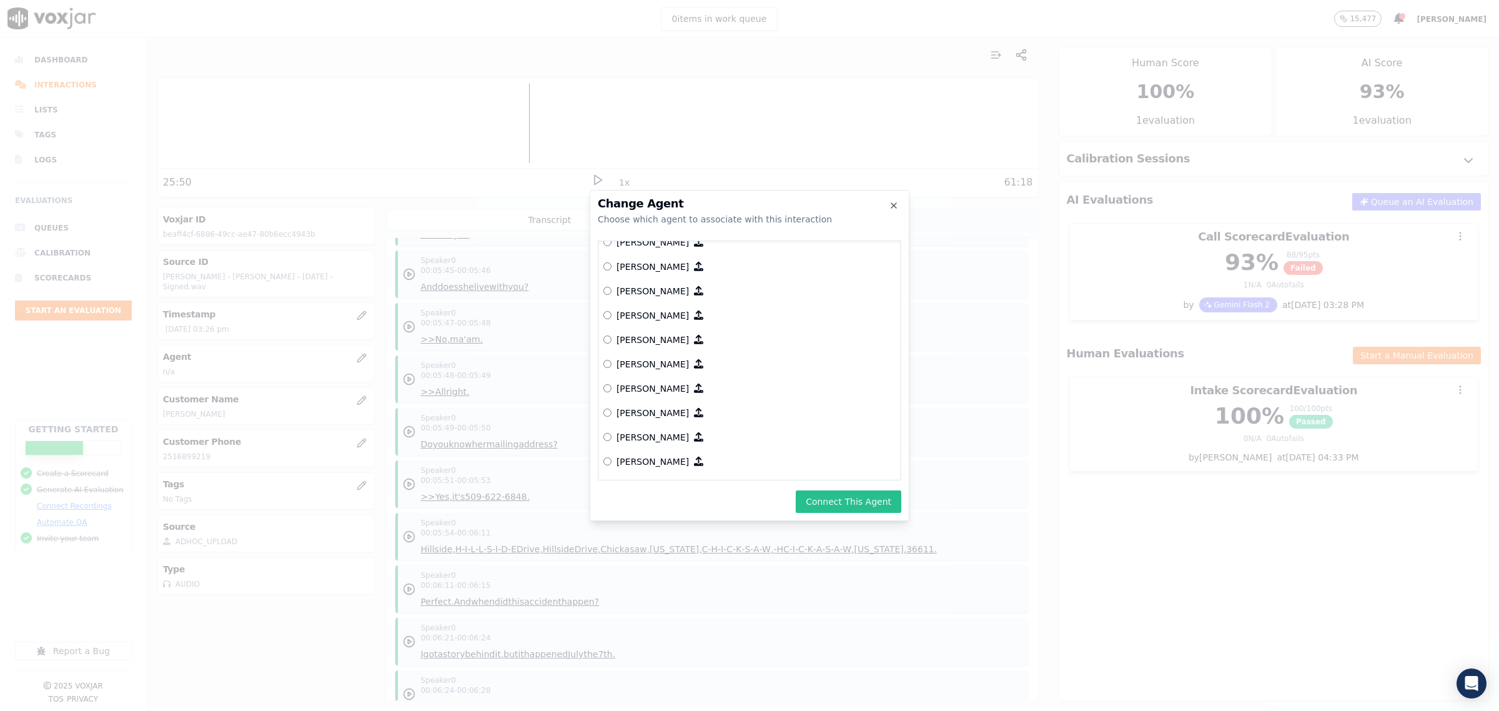
click at [841, 497] on button "Connect This Agent" at bounding box center [849, 501] width 106 height 22
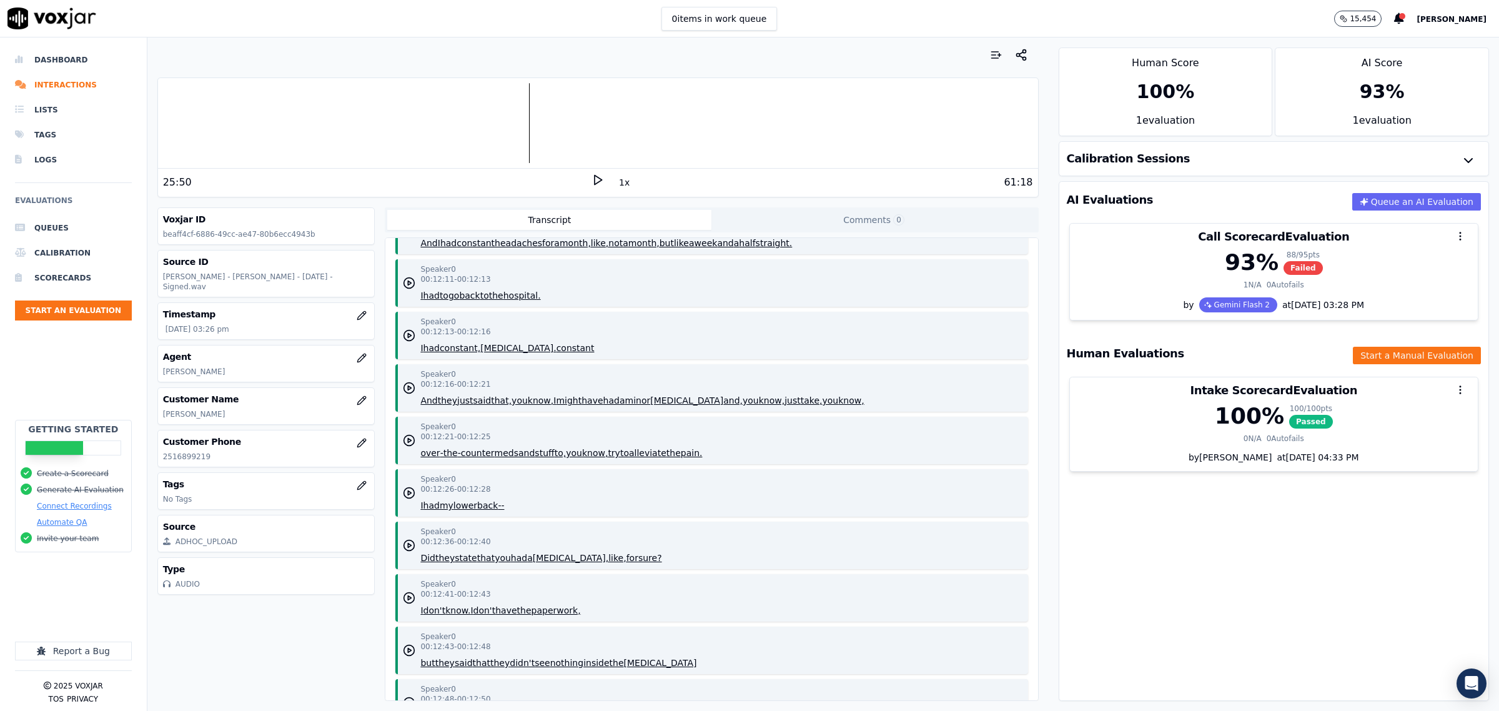
scroll to position [7339, 0]
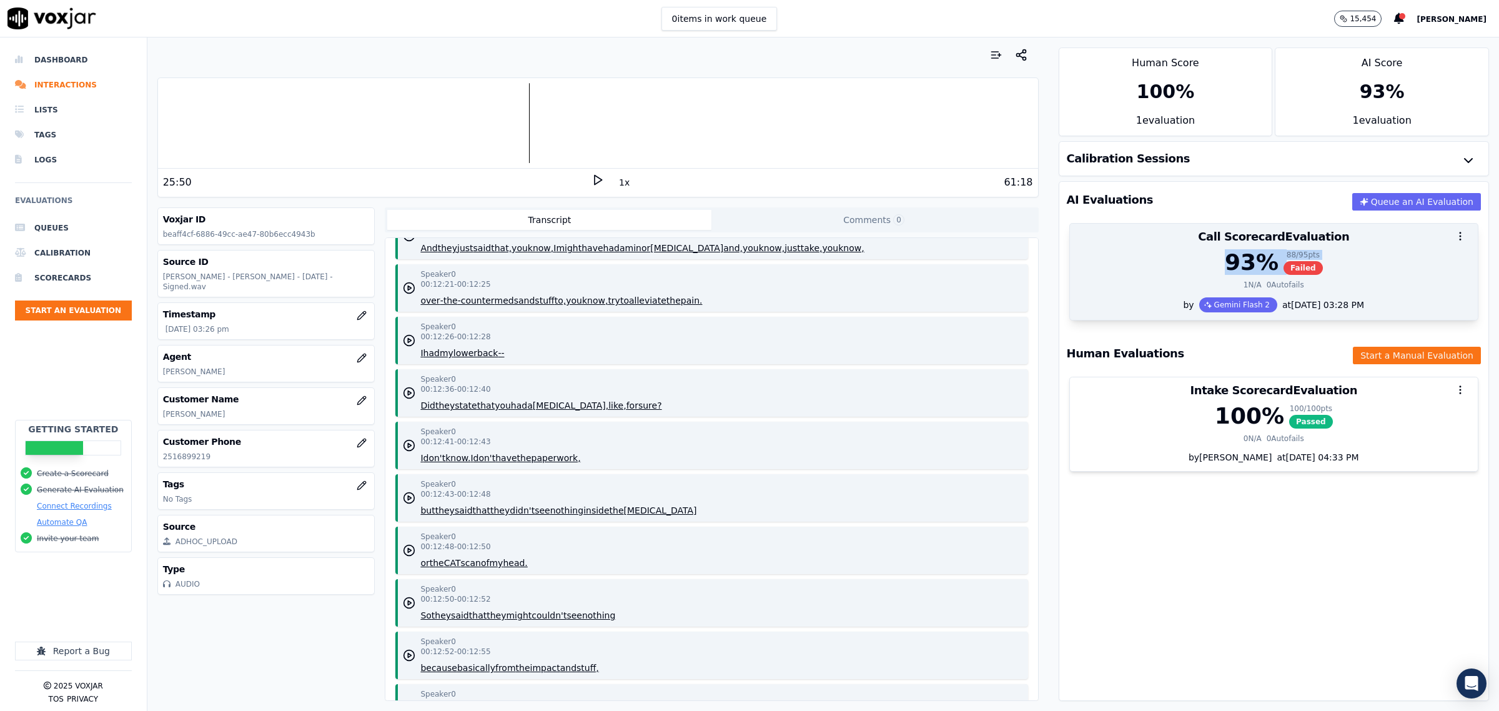
click at [1107, 276] on div "93 % 88 / 95 pts Failed 1 N/A 0 Autofails" at bounding box center [1274, 273] width 408 height 47
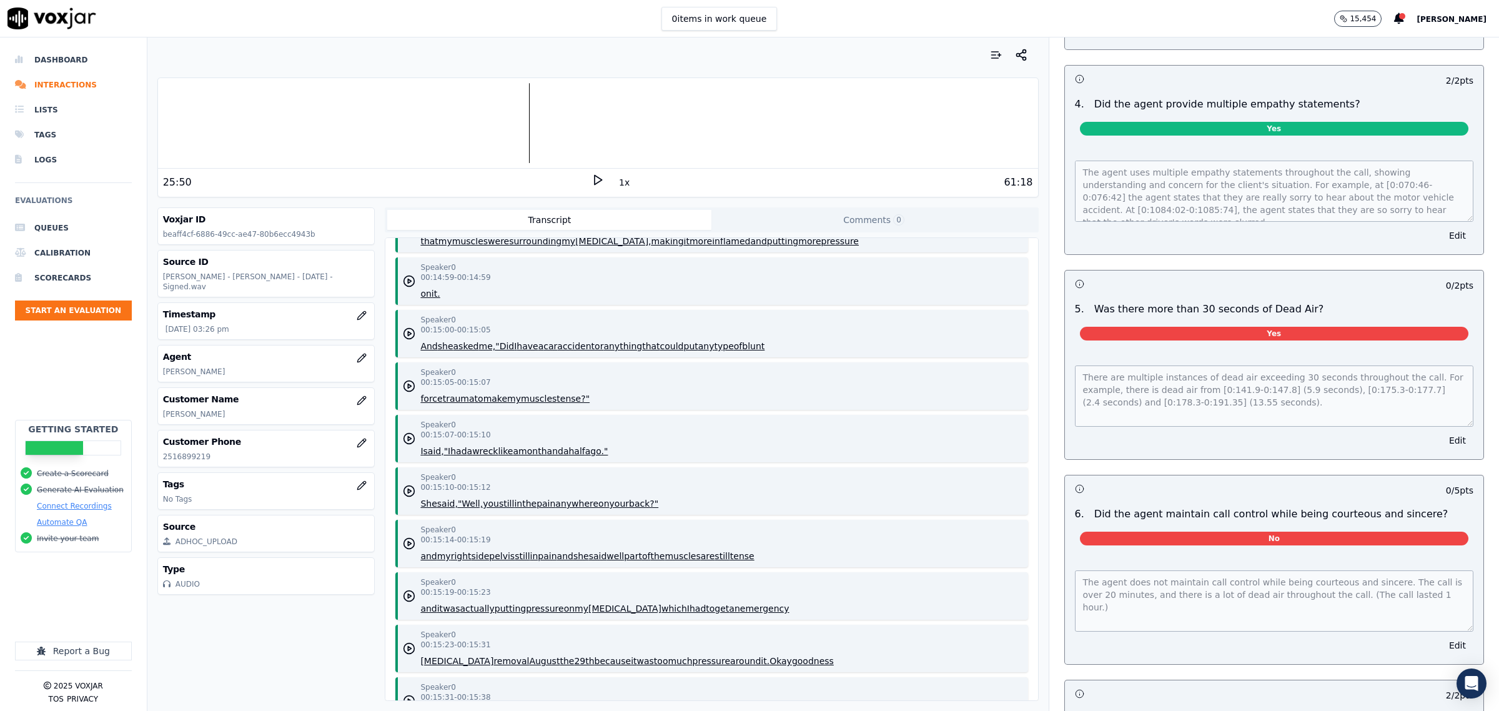
scroll to position [9525, 0]
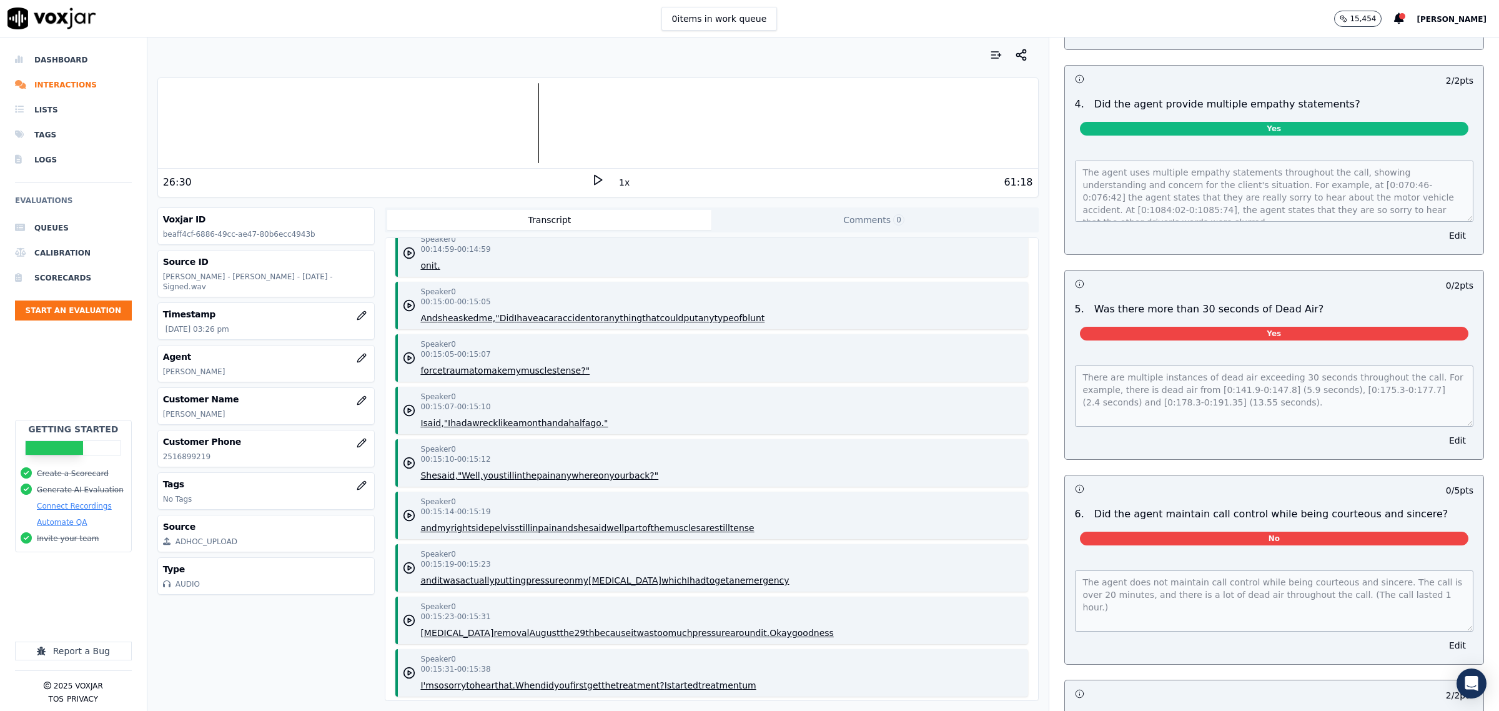
click at [526, 131] on div at bounding box center [598, 123] width 880 height 80
click at [523, 131] on div at bounding box center [598, 123] width 880 height 80
click at [525, 131] on div at bounding box center [598, 123] width 880 height 80
click at [523, 135] on div at bounding box center [598, 123] width 880 height 80
drag, startPoint x: 986, startPoint y: 179, endPoint x: 1018, endPoint y: 185, distance: 33.1
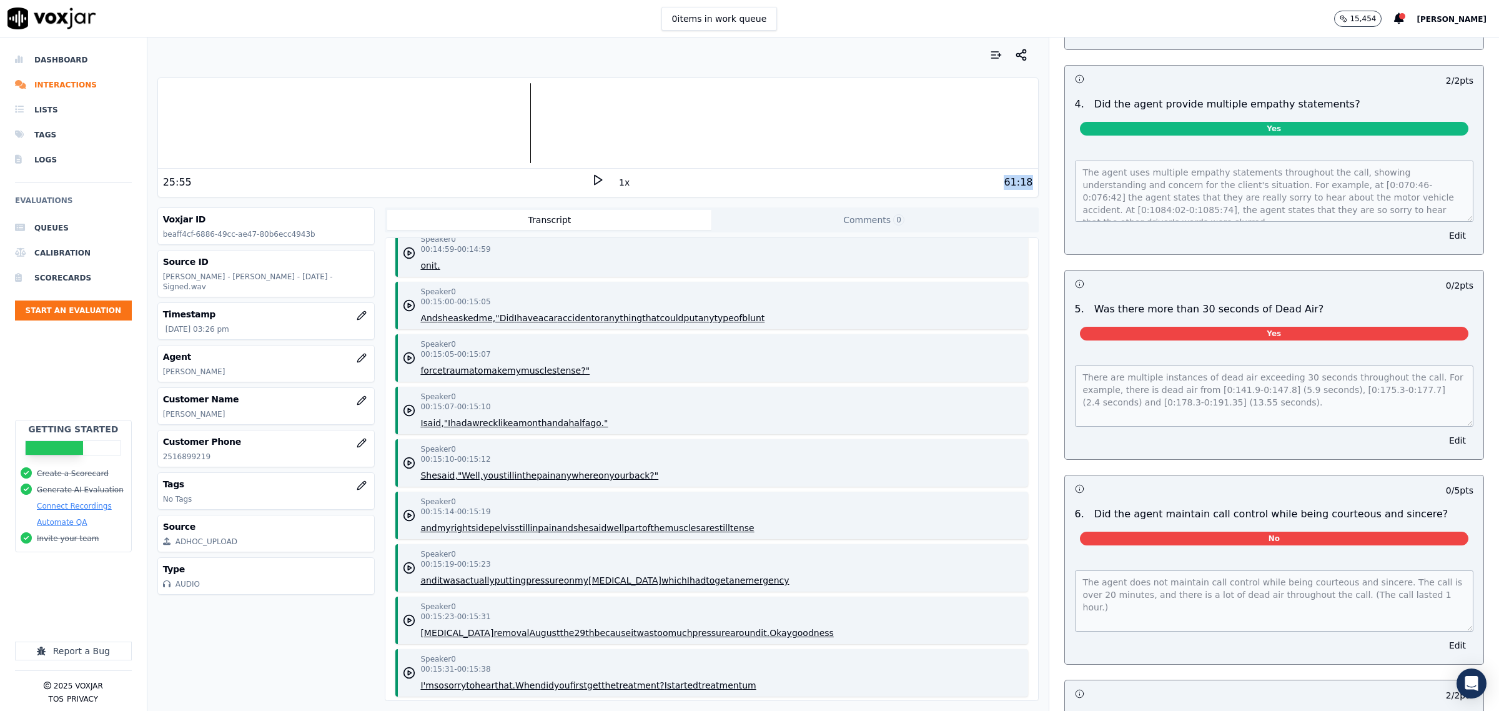
click at [1018, 185] on div "25:55 1x 61:18" at bounding box center [598, 182] width 880 height 27
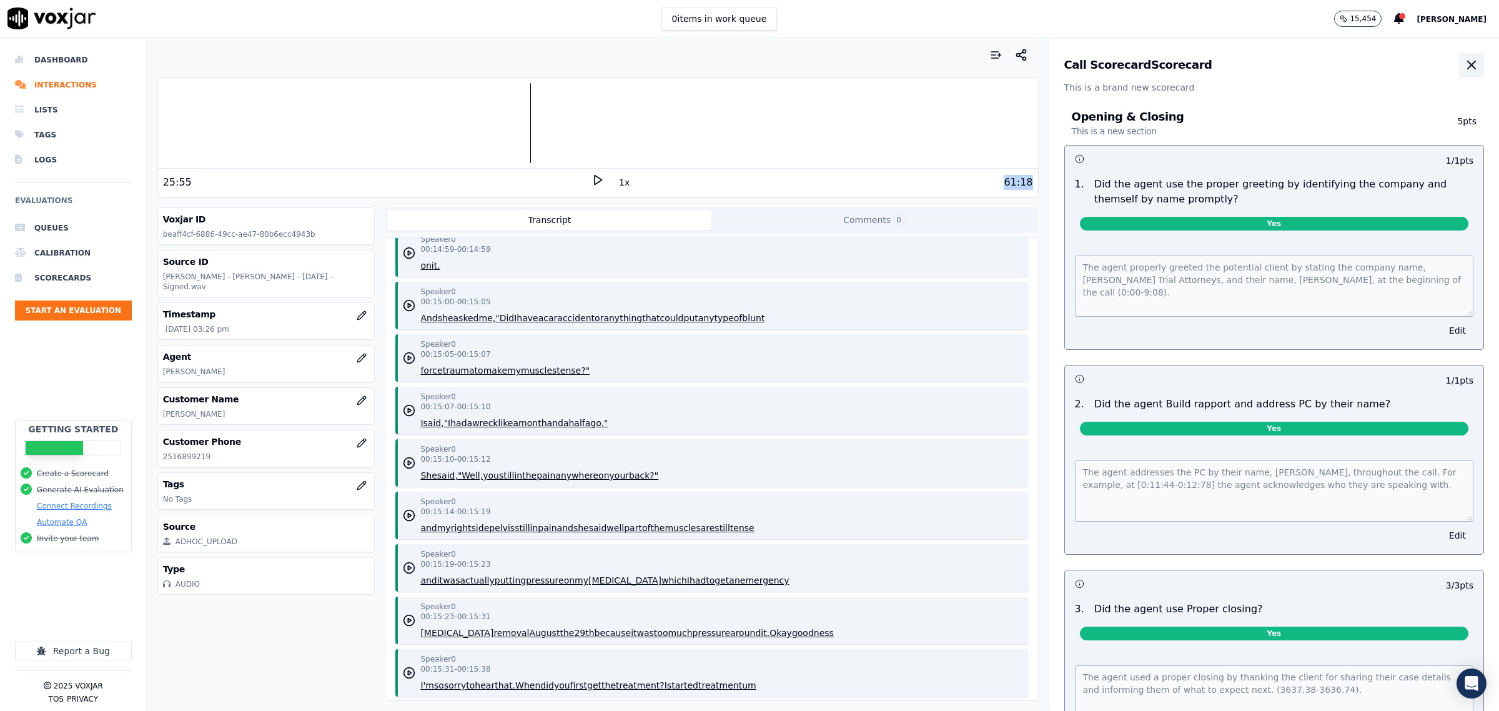
click at [1468, 67] on icon "button" at bounding box center [1471, 64] width 7 height 7
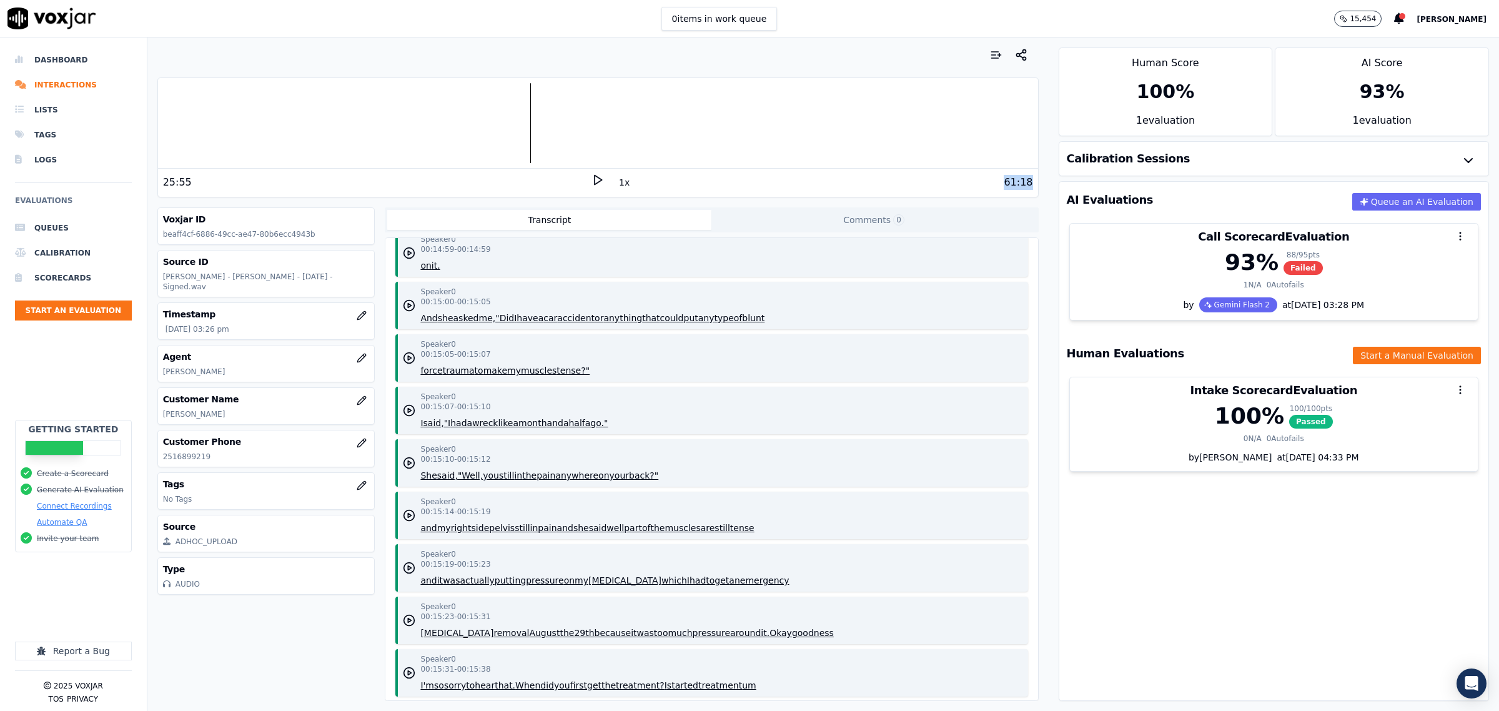
click at [984, 177] on div "61:18" at bounding box center [818, 182] width 428 height 15
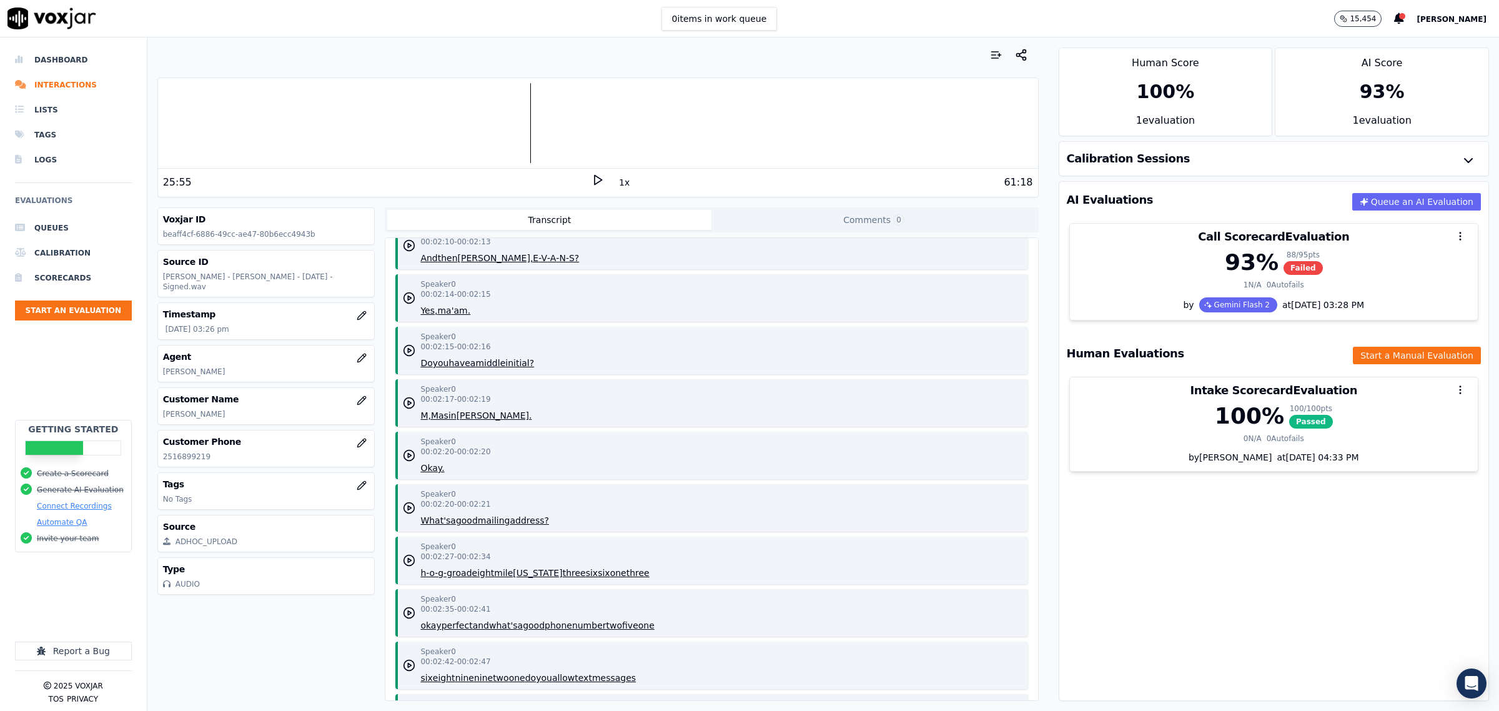
scroll to position [1405, 0]
drag, startPoint x: 575, startPoint y: 455, endPoint x: 413, endPoint y: 452, distance: 161.8
click at [413, 452] on div "Speaker 0 00:02:20 - 00:02:21 What's a good mailing address?" at bounding box center [711, 452] width 632 height 47
